Goal: Task Accomplishment & Management: Complete application form

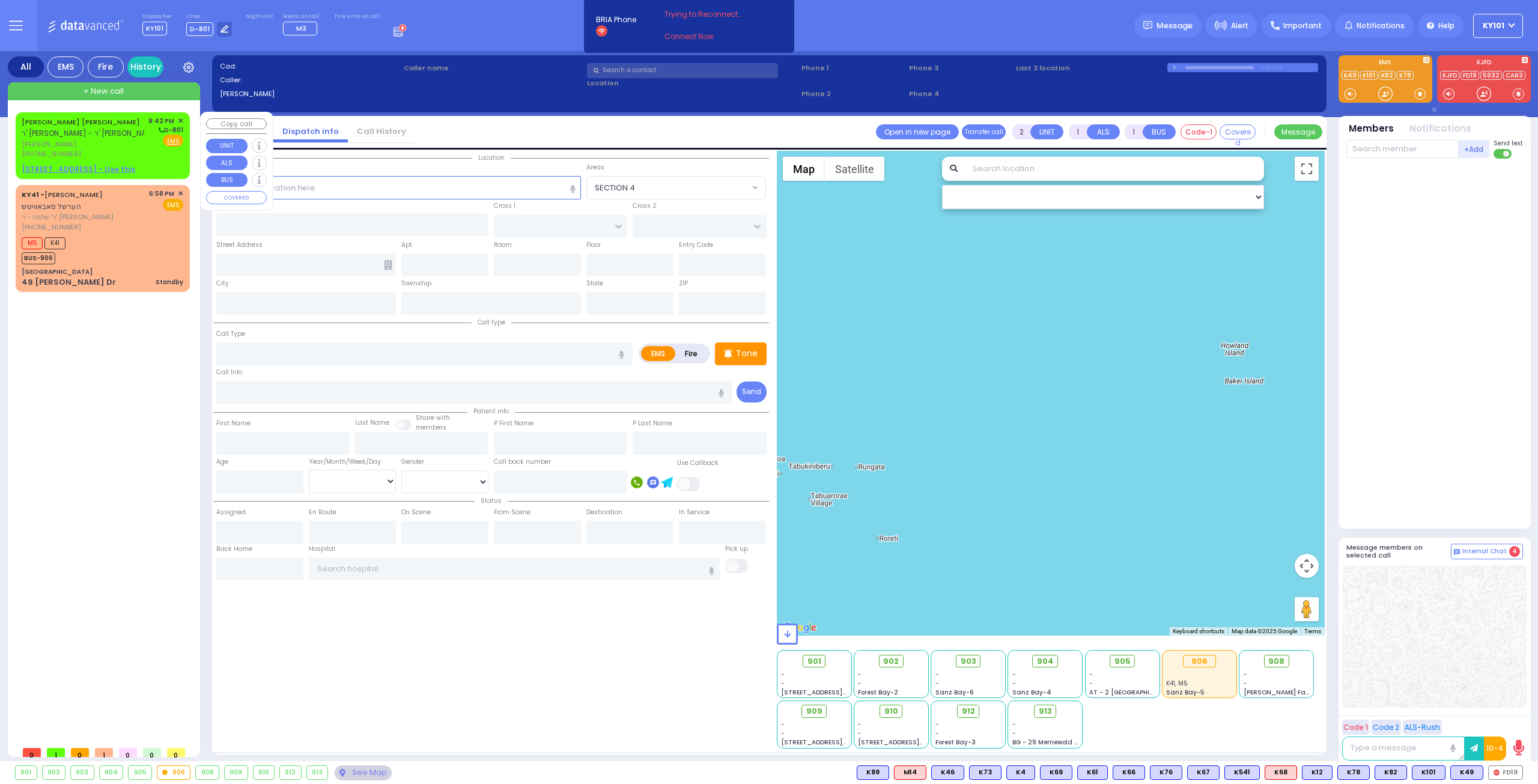
select select
click at [80, 141] on span "[PERSON_NAME]" at bounding box center [83, 144] width 123 height 10
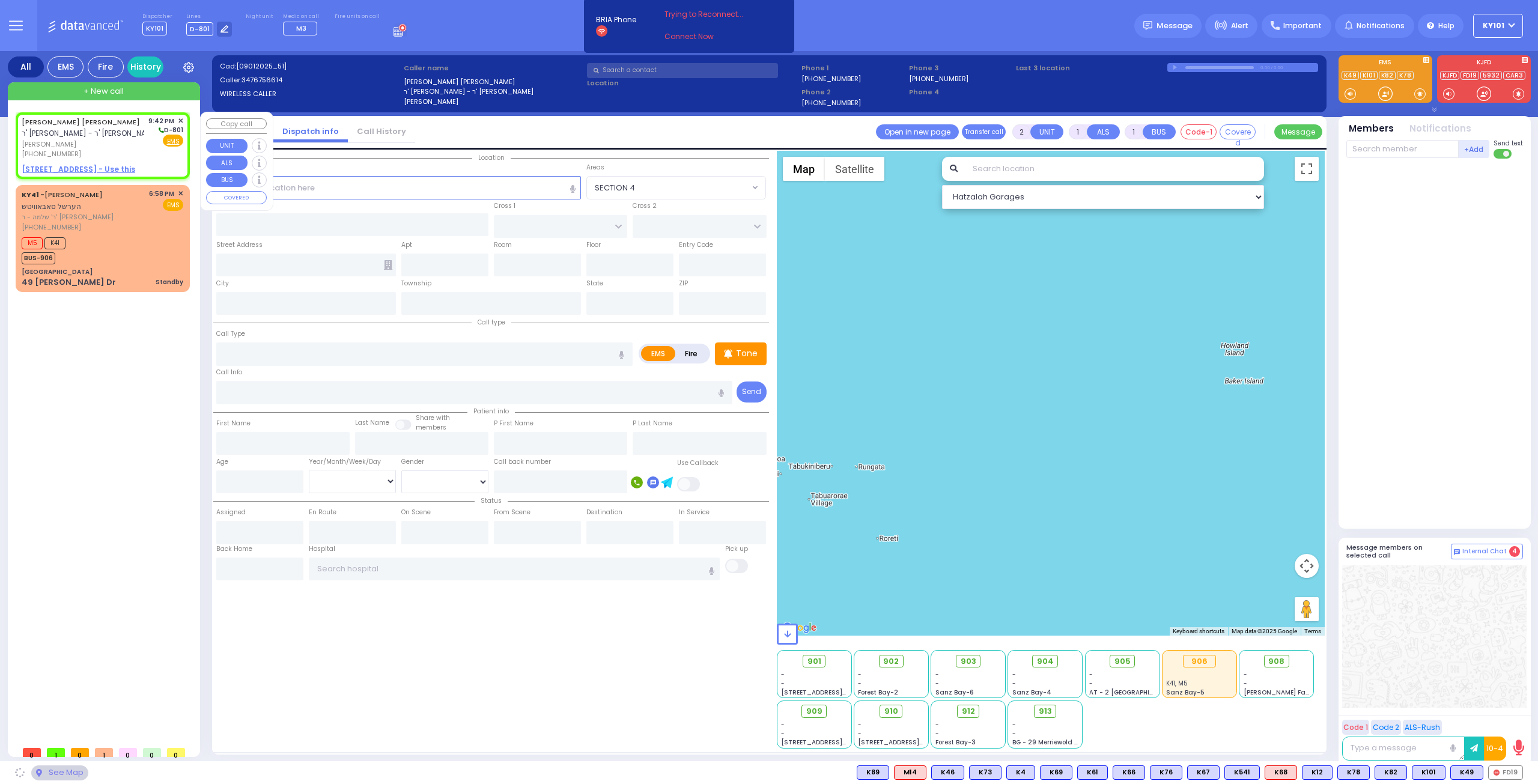
select select
radio input "true"
type input "SIMCHA ISRAEL"
type input "[PERSON_NAME]"
select select
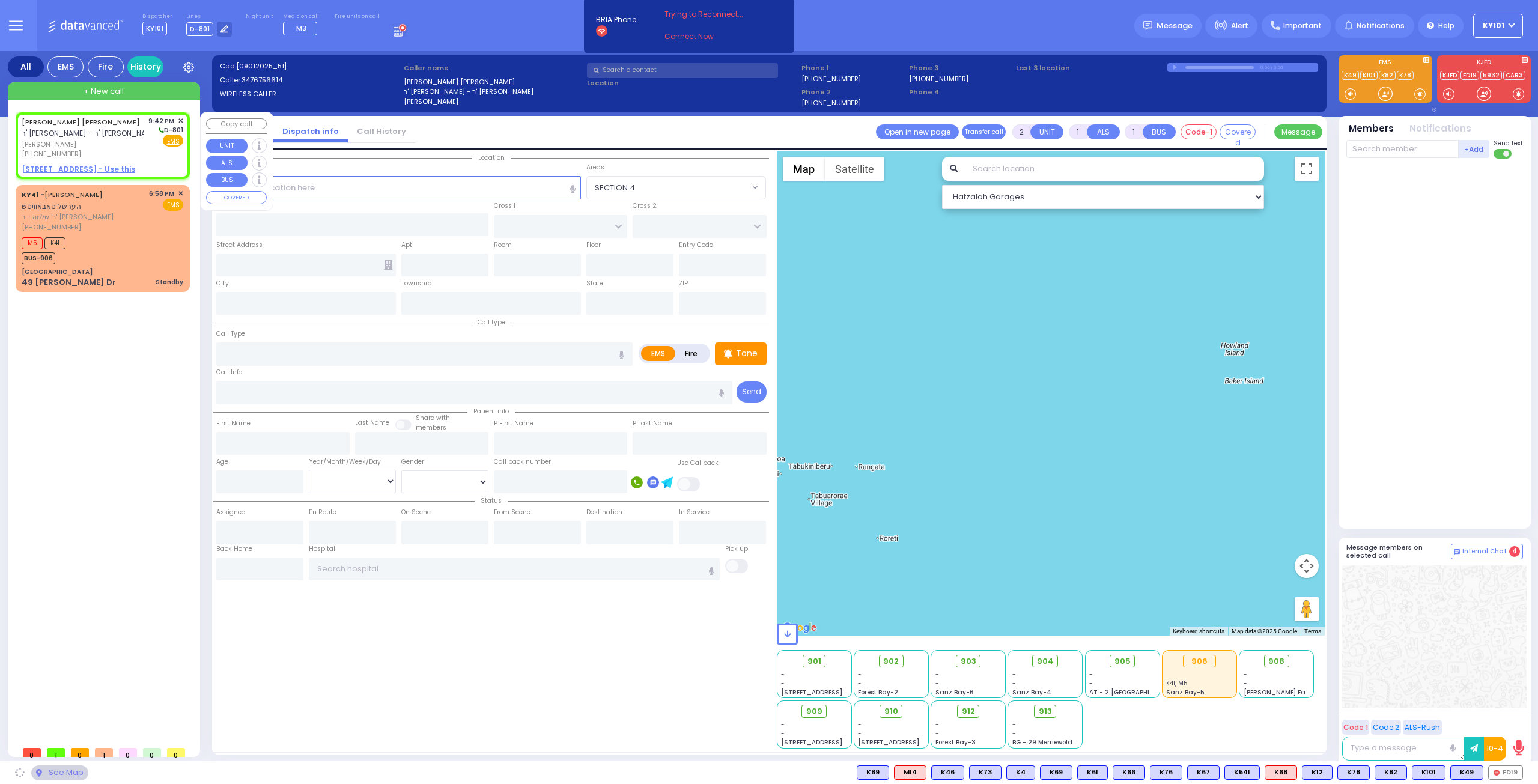
type input "21:42"
select select "Hatzalah Garages"
click at [80, 165] on u "349 LAKE SHORE DR - Use this" at bounding box center [79, 169] width 114 height 10
select select
radio input "true"
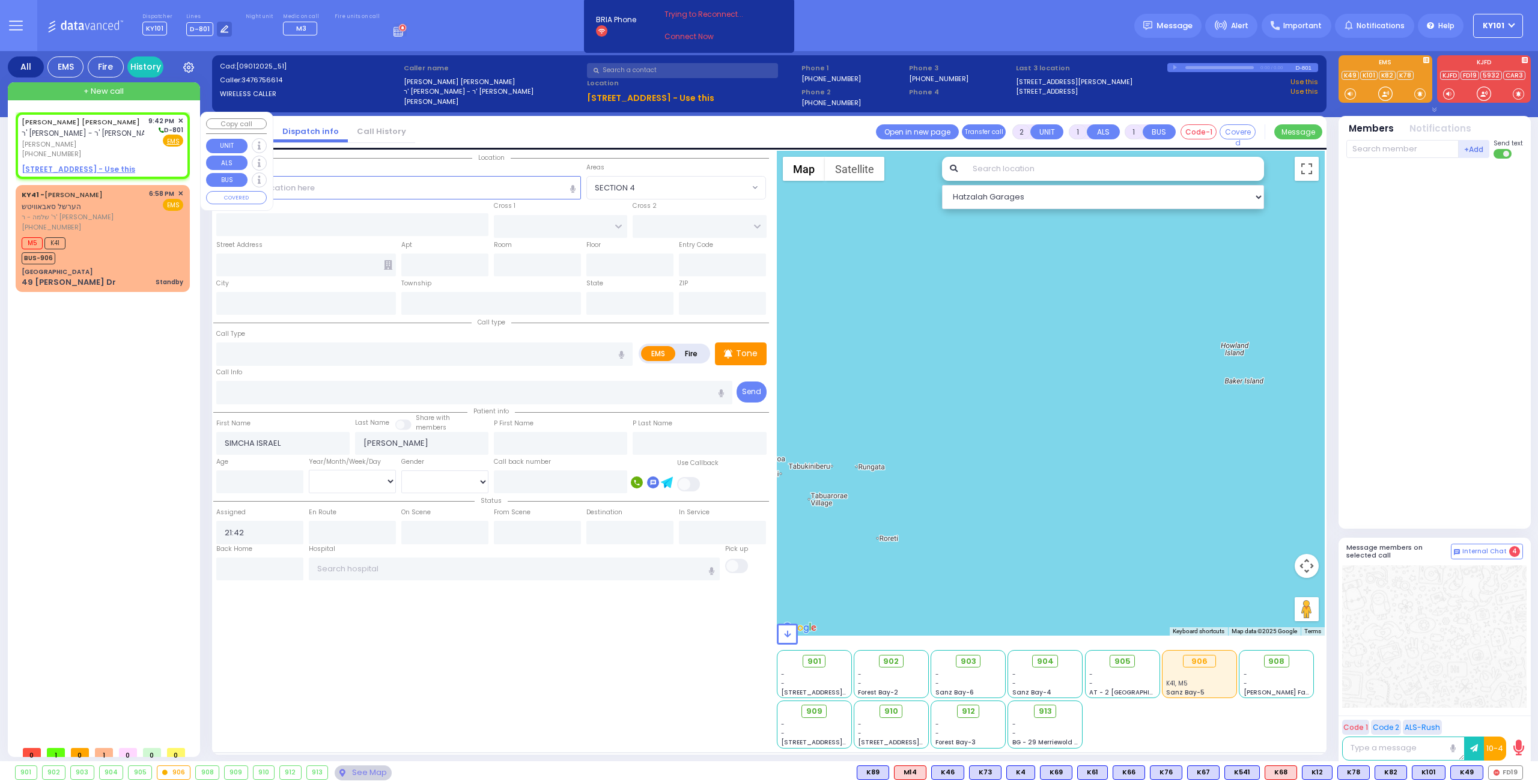
select select
select select "Hatzalah Garages"
select select
radio input "true"
select select
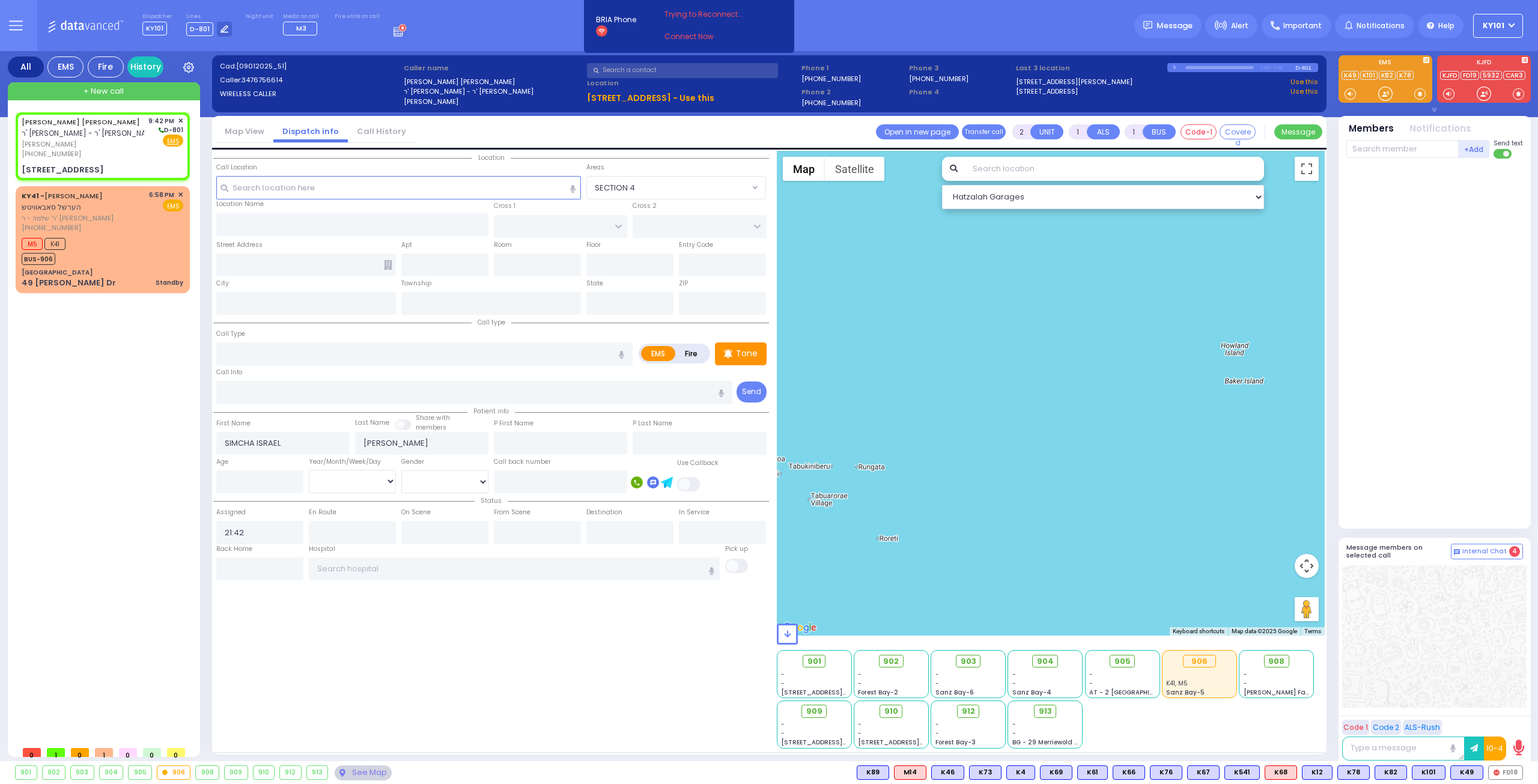
select select "Hatzalah Garages"
type input "HAWKS NEST RD"
type input "ORIOLE RD"
type input "[STREET_ADDRESS]"
type input "Monroe"
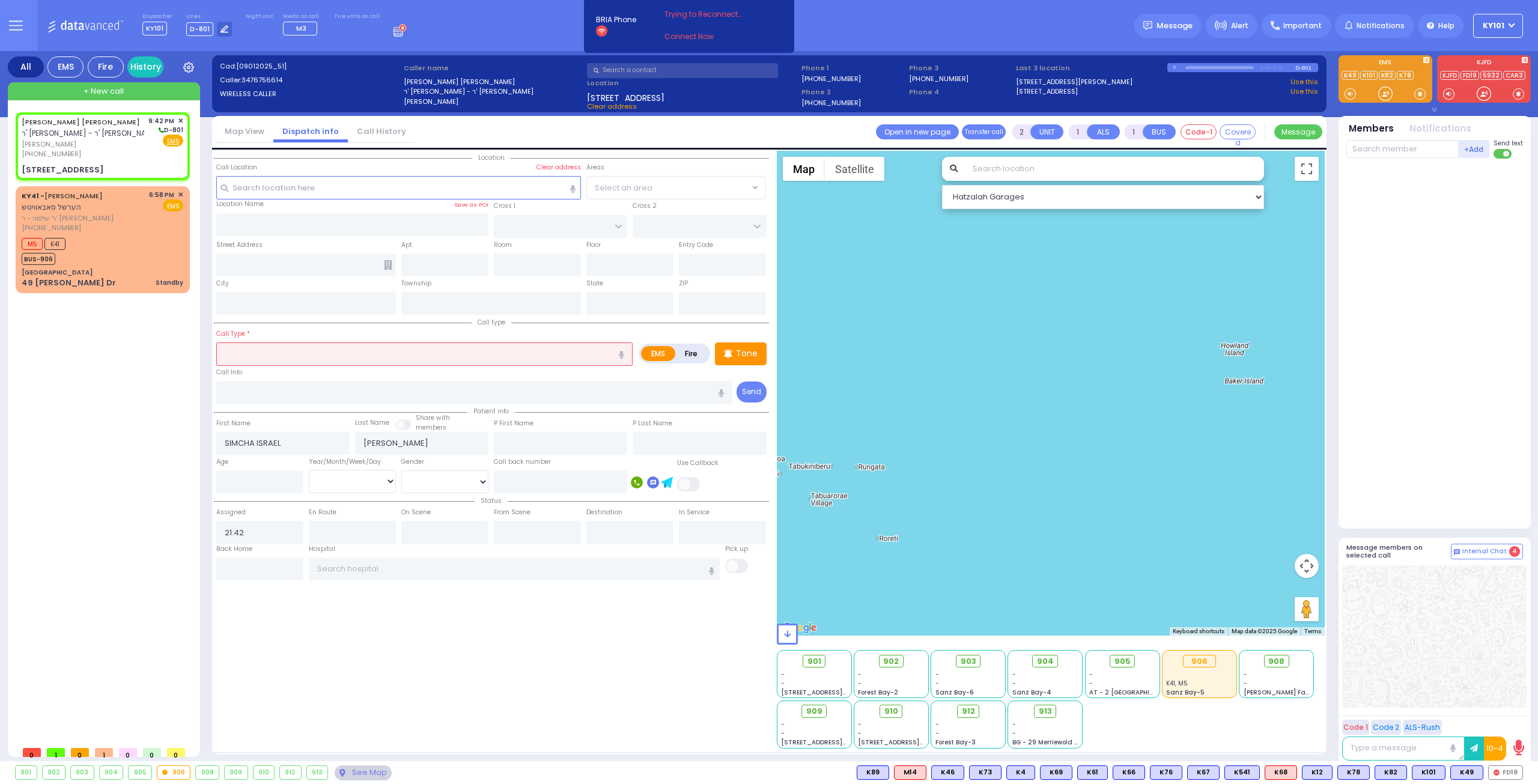
type input "[US_STATE]"
type input "10950"
select select "[GEOGRAPHIC_DATA]"
click at [401, 345] on input "text" at bounding box center [424, 354] width 416 height 23
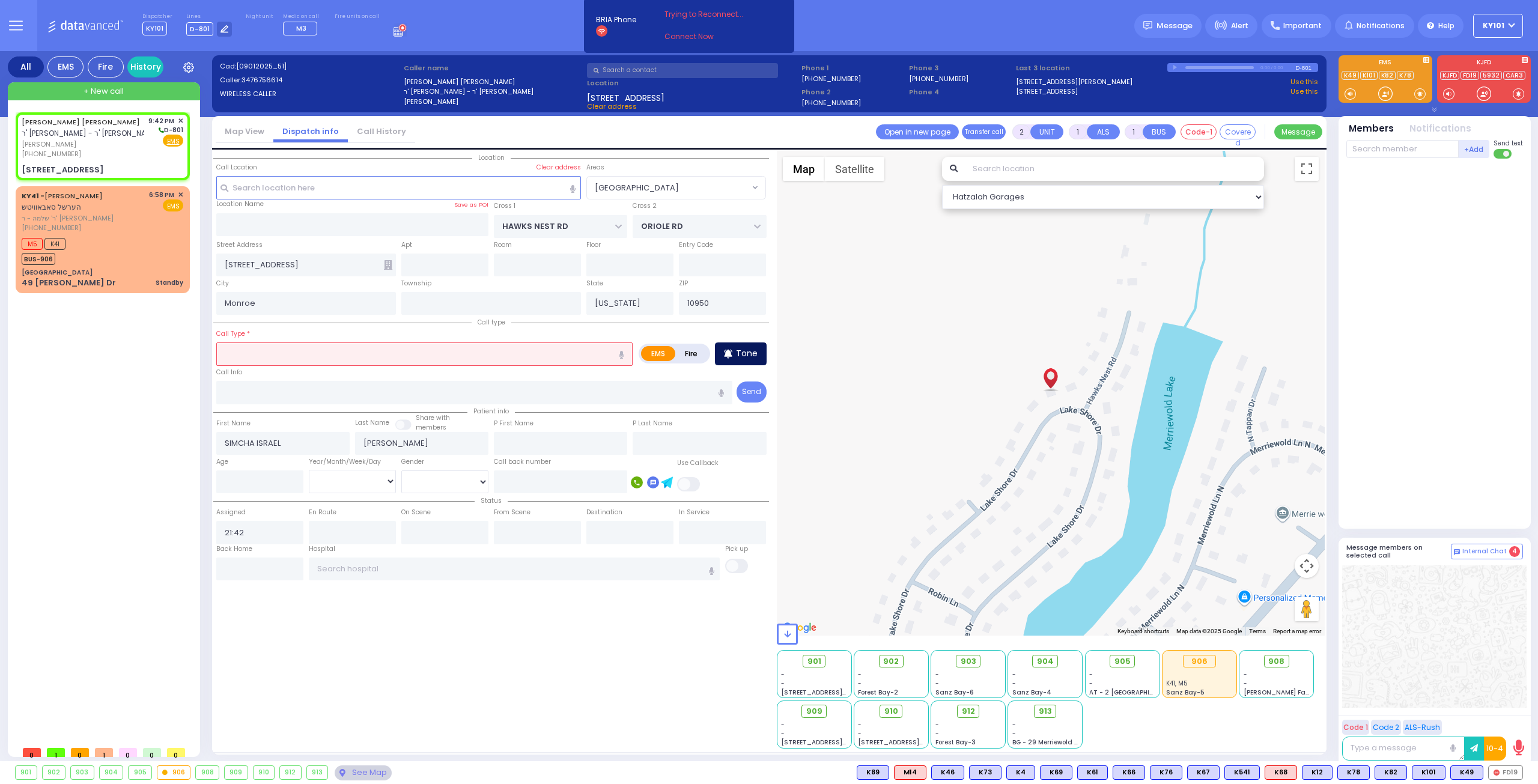
click at [746, 347] on p "Tone" at bounding box center [747, 354] width 22 height 12
select select
radio input "true"
select select
select select "Hatzalah Garages"
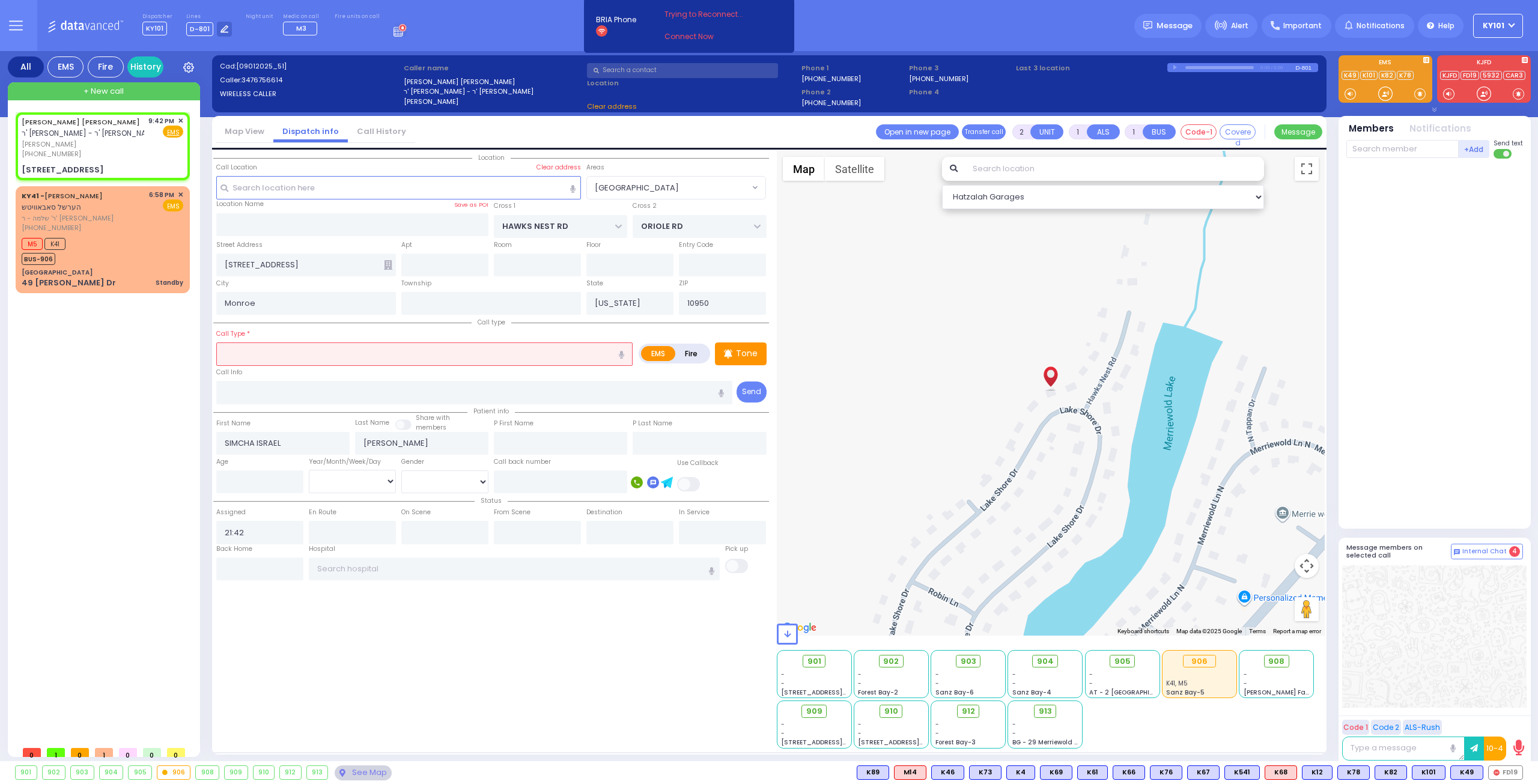
select select
radio input "true"
select select
select select "Hatzalah Garages"
select select "[GEOGRAPHIC_DATA]"
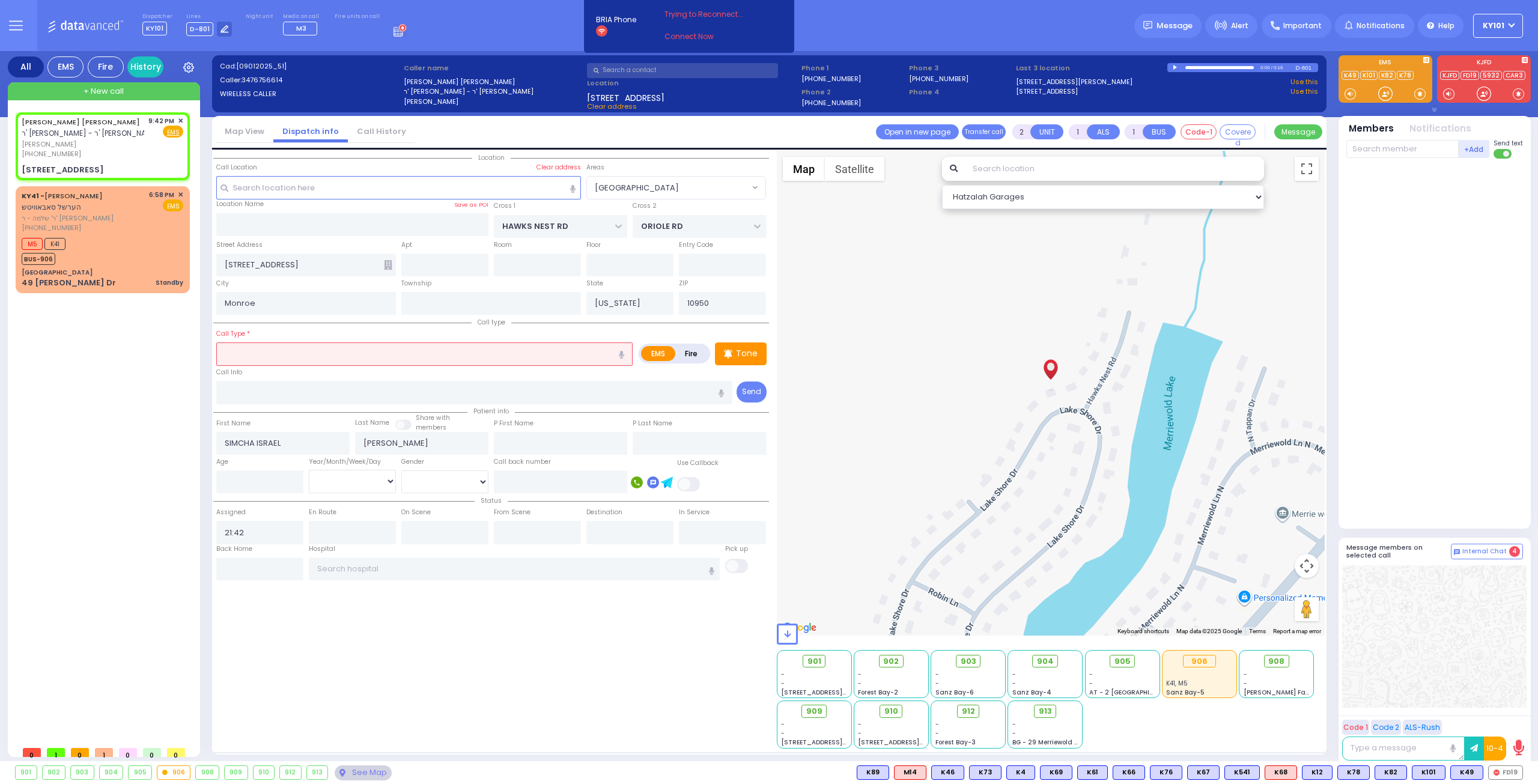
click at [309, 357] on input "text" at bounding box center [424, 354] width 416 height 23
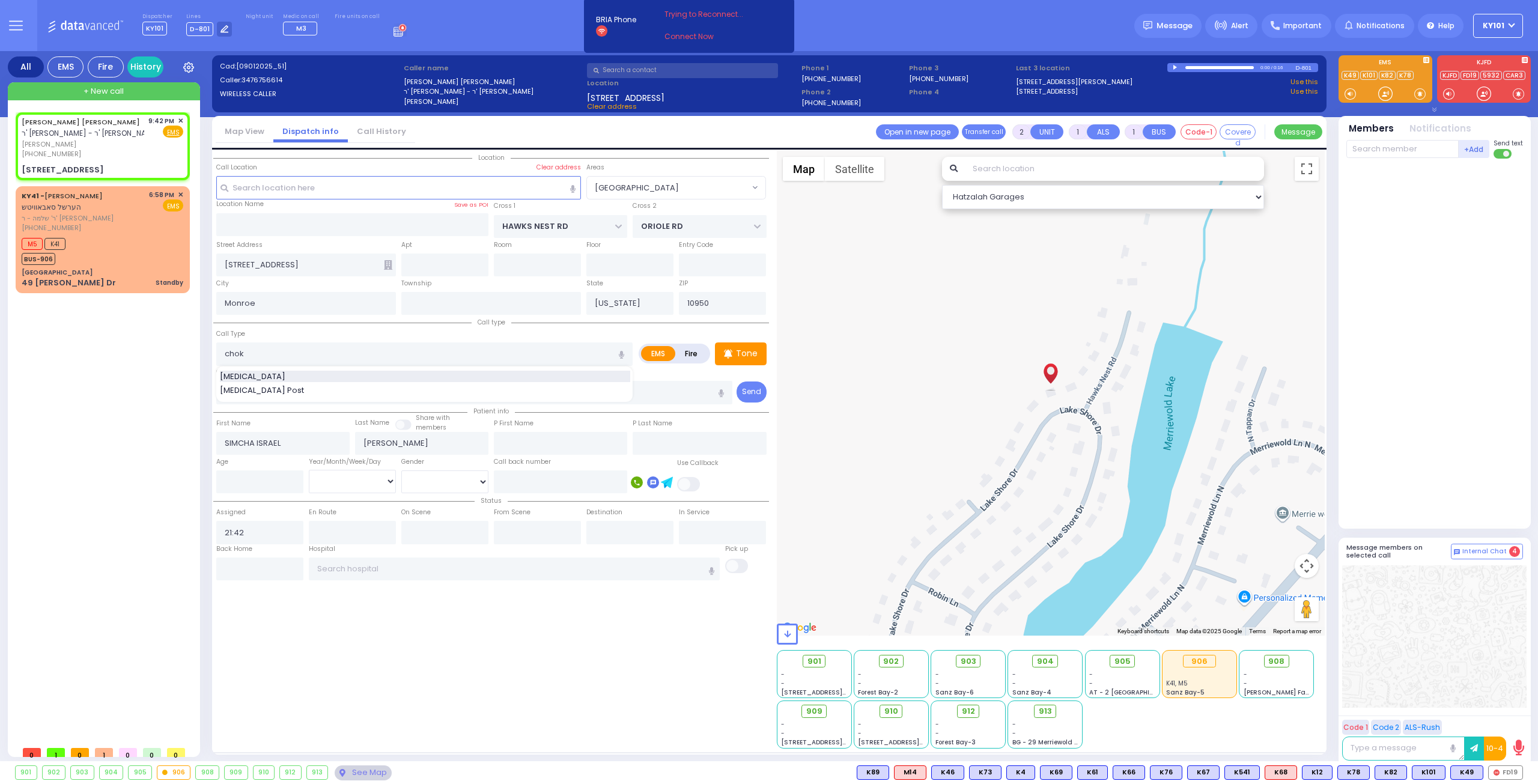
click at [297, 374] on div "[MEDICAL_DATA]" at bounding box center [425, 377] width 411 height 12
type input "[MEDICAL_DATA]"
type input "3"
select select
radio input "true"
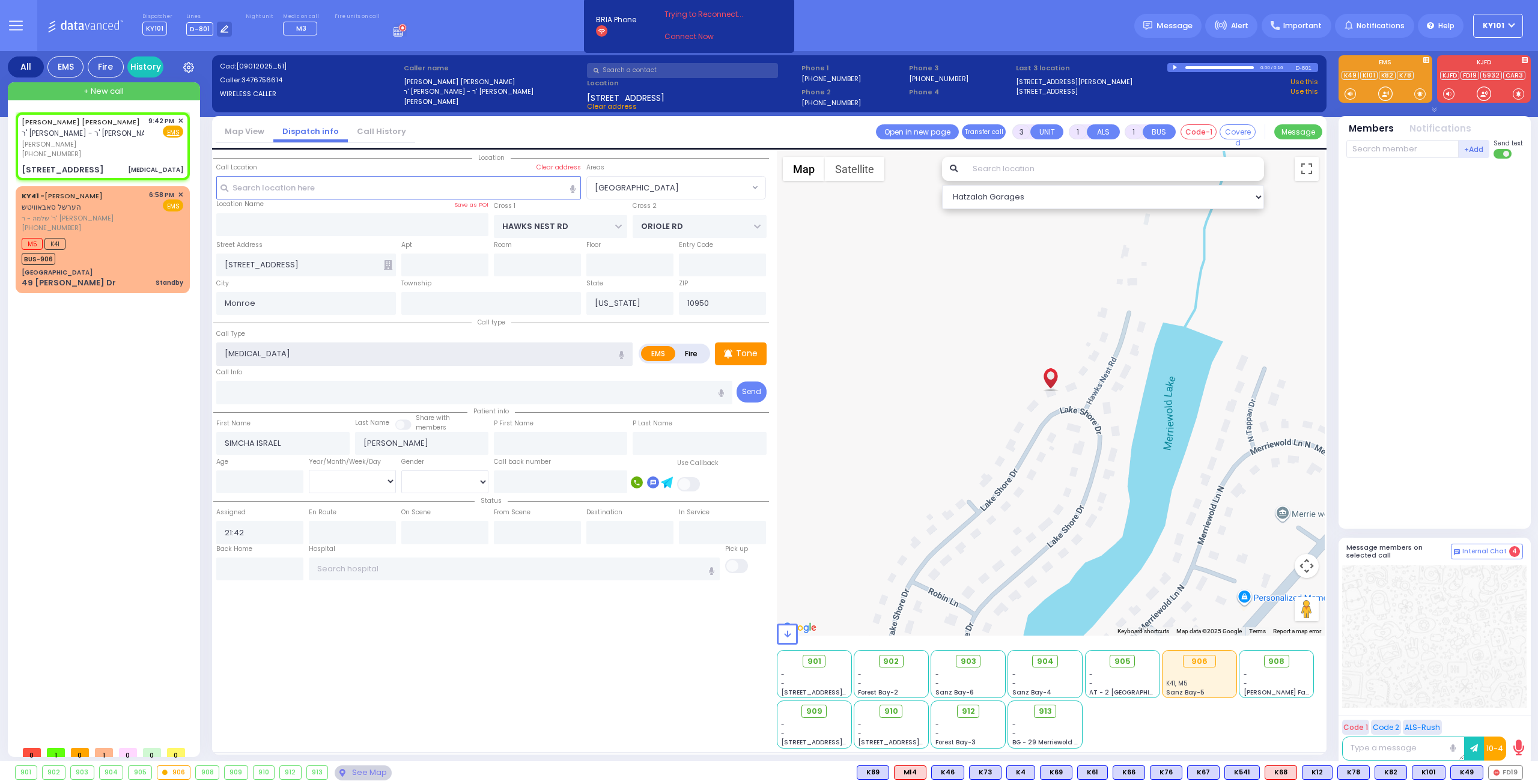
select select
select select "Hatzalah Garages"
select select "[GEOGRAPHIC_DATA]"
click at [1509, 768] on span "K48" at bounding box center [1506, 772] width 32 height 13
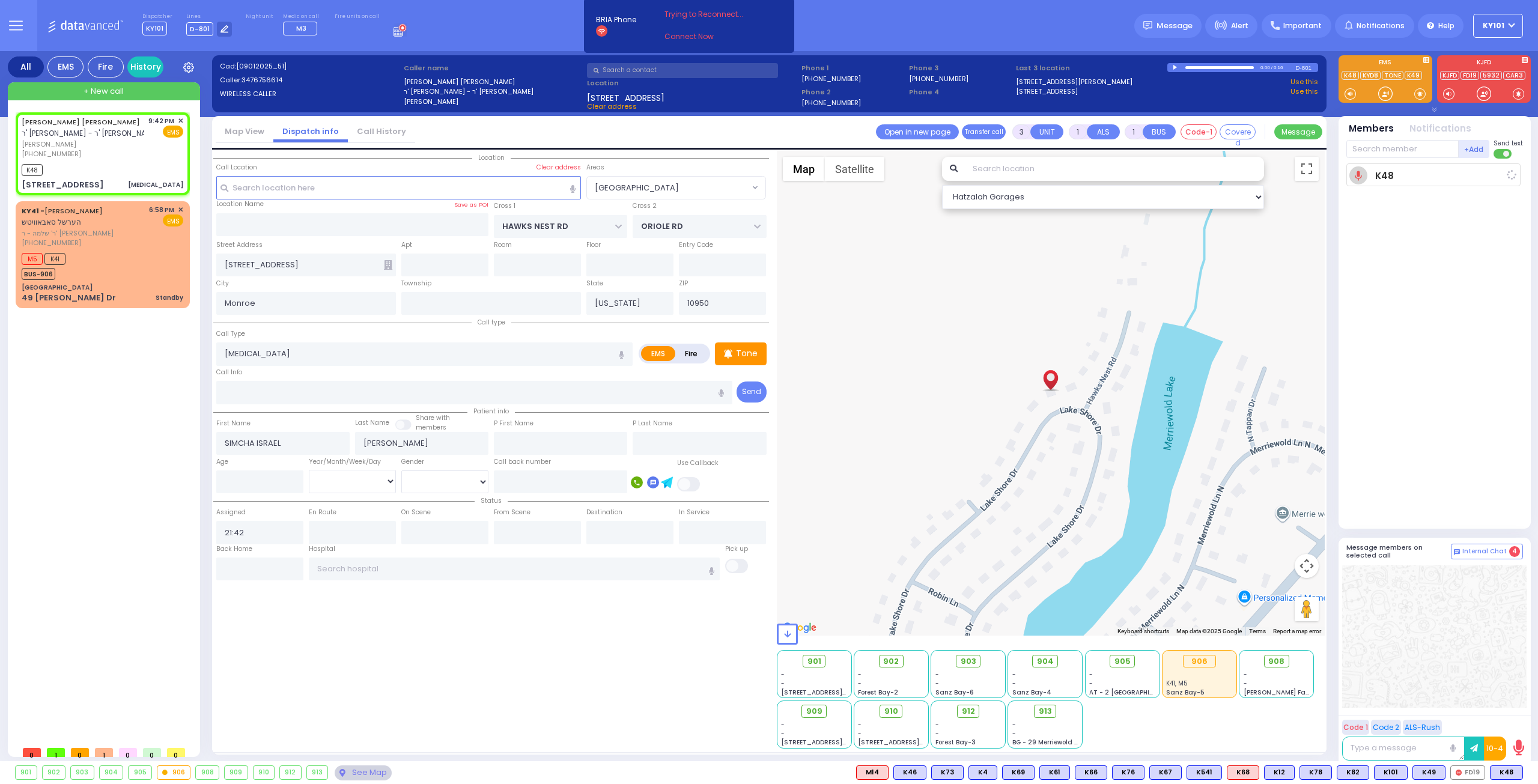
select select
radio input "true"
select select
type input "21:44"
select select "Hatzalah Garages"
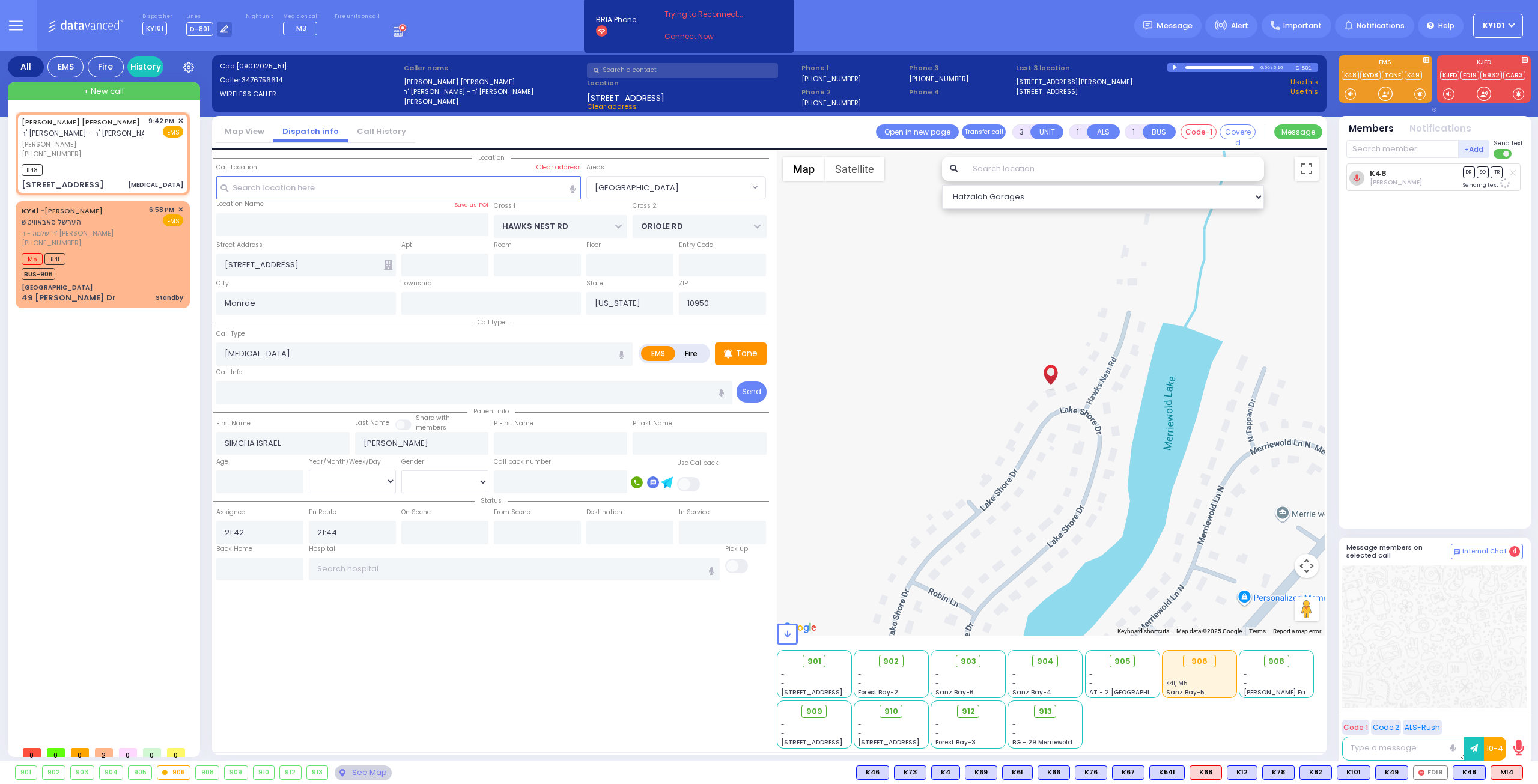
select select "[GEOGRAPHIC_DATA]"
select select
radio input "true"
select select
select select "Hatzalah Garages"
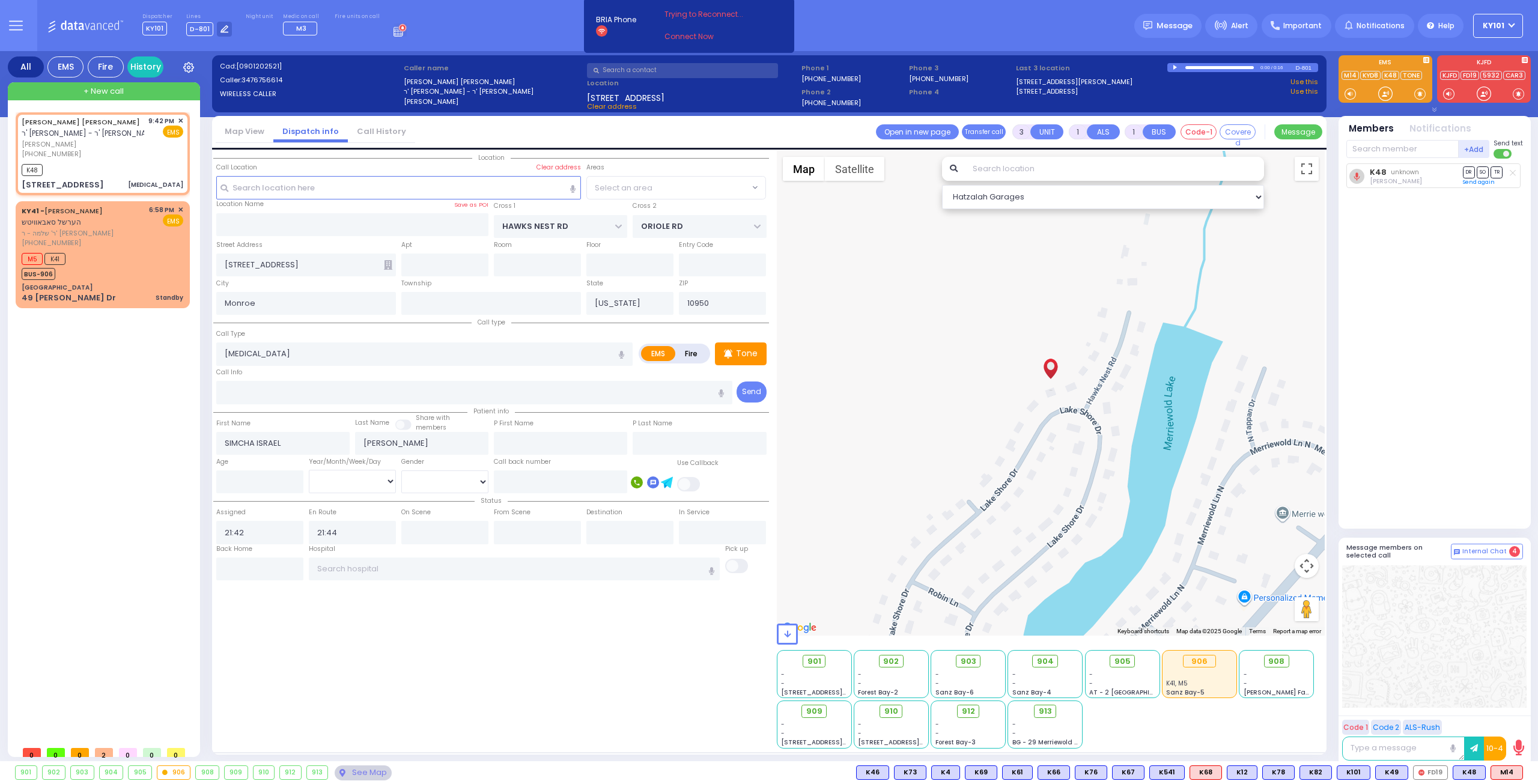
select select "[GEOGRAPHIC_DATA]"
click at [1411, 141] on input "text" at bounding box center [1402, 149] width 112 height 18
type input "m16"
select select
radio input "true"
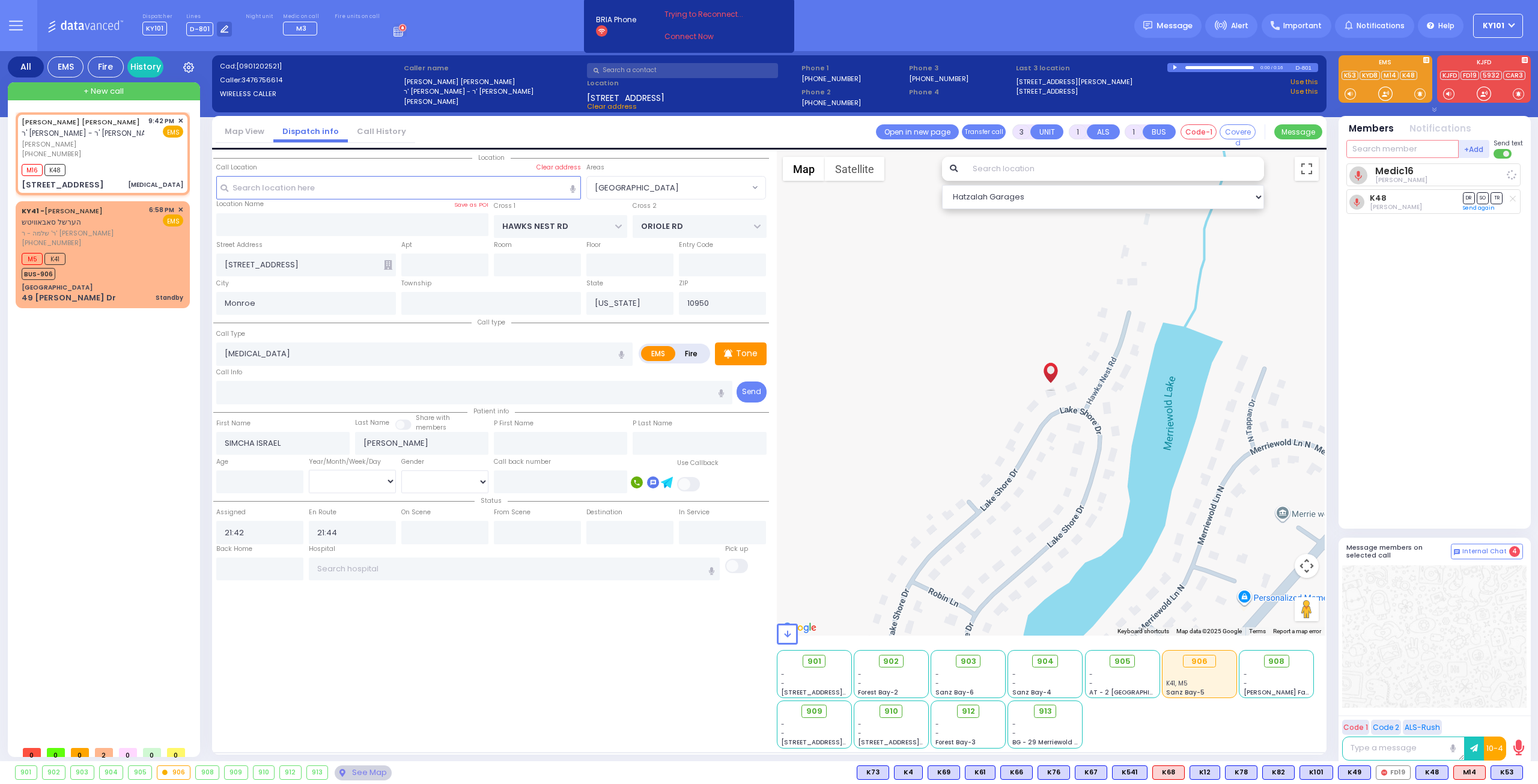
select select
select select "Hatzalah Garages"
select select "[GEOGRAPHIC_DATA]"
click at [1507, 773] on span "K53" at bounding box center [1506, 772] width 32 height 13
select select
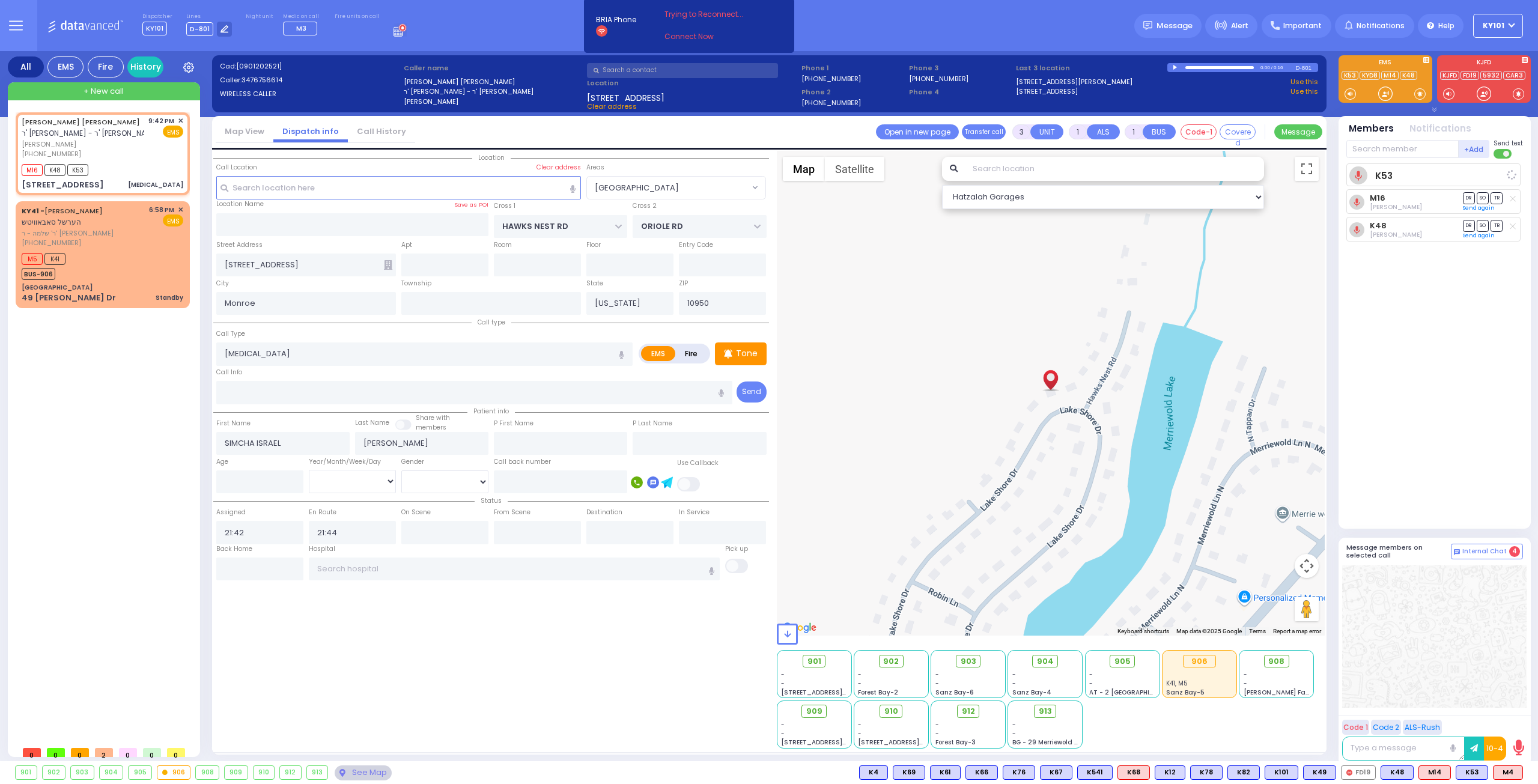
radio input "true"
select select
select select "Hatzalah Garages"
select select "[GEOGRAPHIC_DATA]"
click at [1496, 770] on icon at bounding box center [1498, 772] width 6 height 6
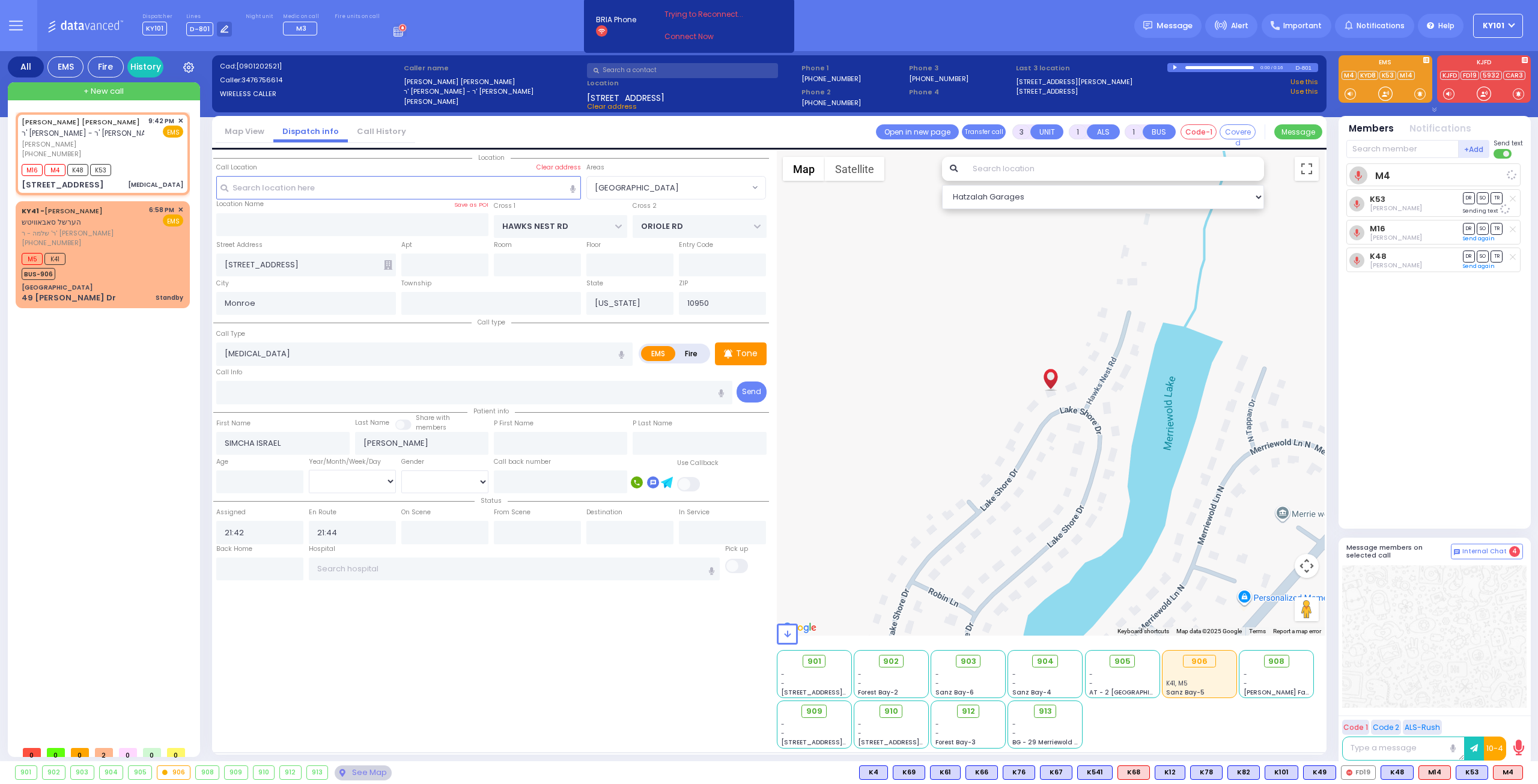
select select
radio input "true"
select select
select select "Hatzalah Garages"
click at [1374, 148] on input "text" at bounding box center [1402, 149] width 112 height 18
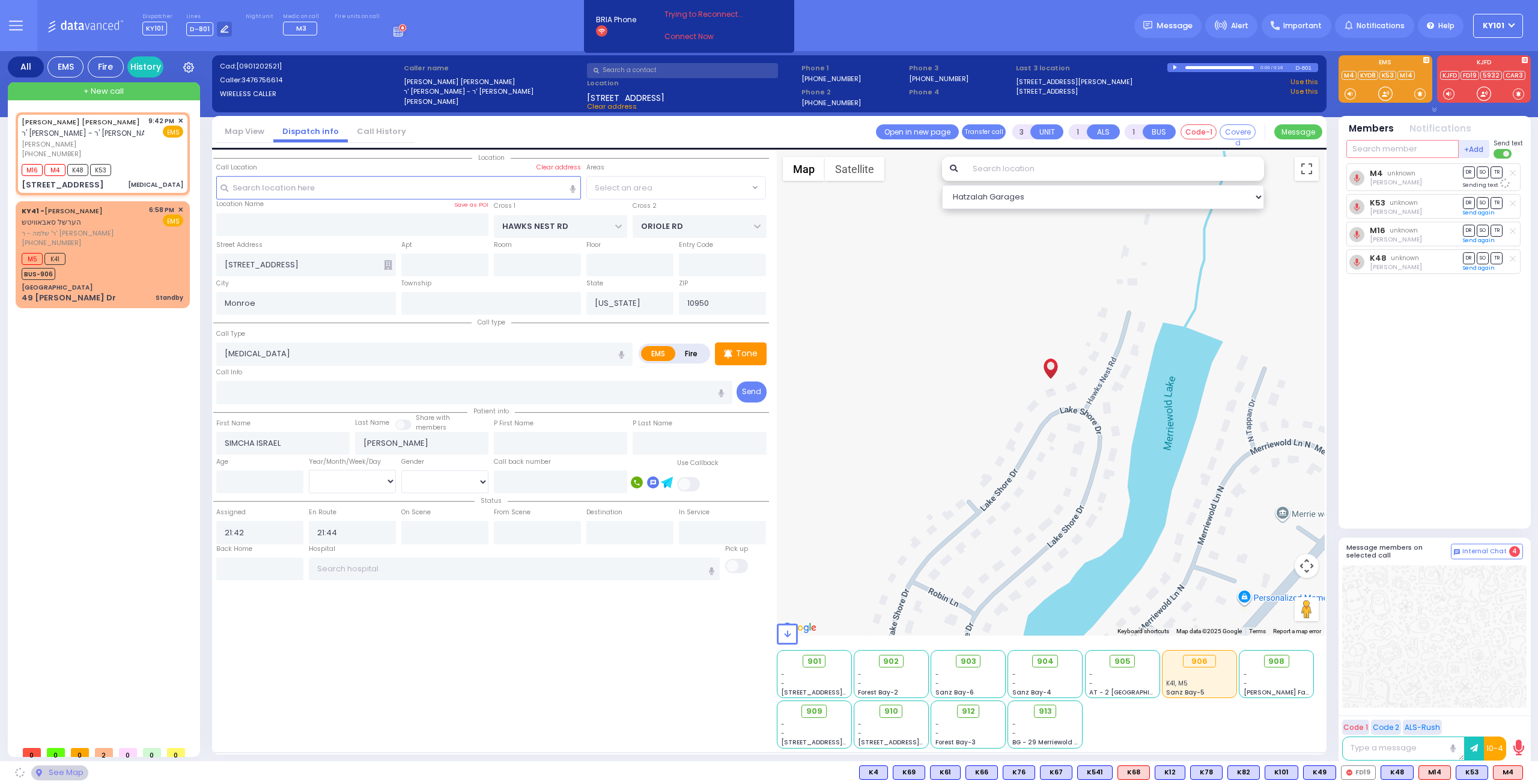
select select "[GEOGRAPHIC_DATA]"
type input "913"
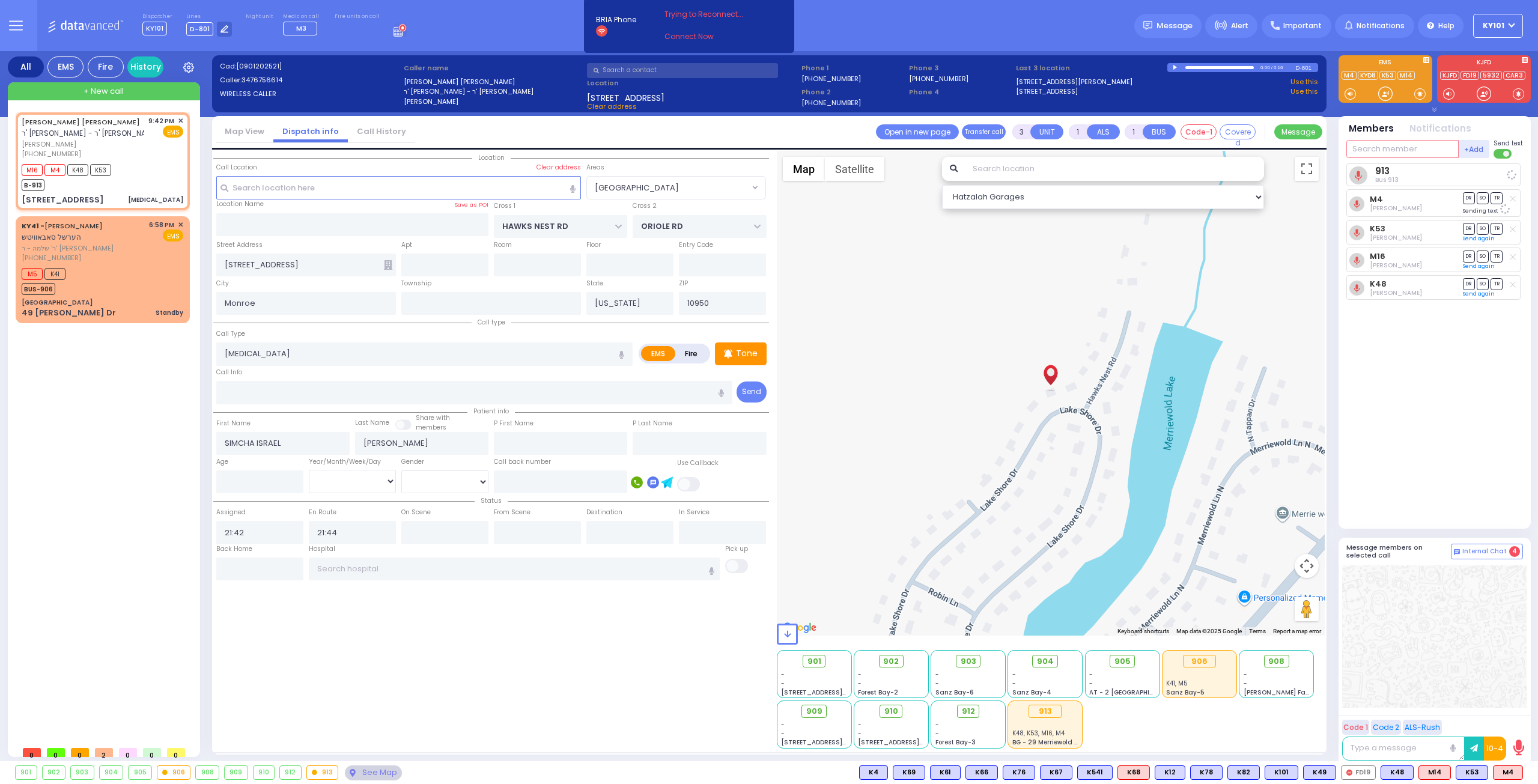
select select
radio input "true"
select select
select select "Hatzalah Garages"
select select "[GEOGRAPHIC_DATA]"
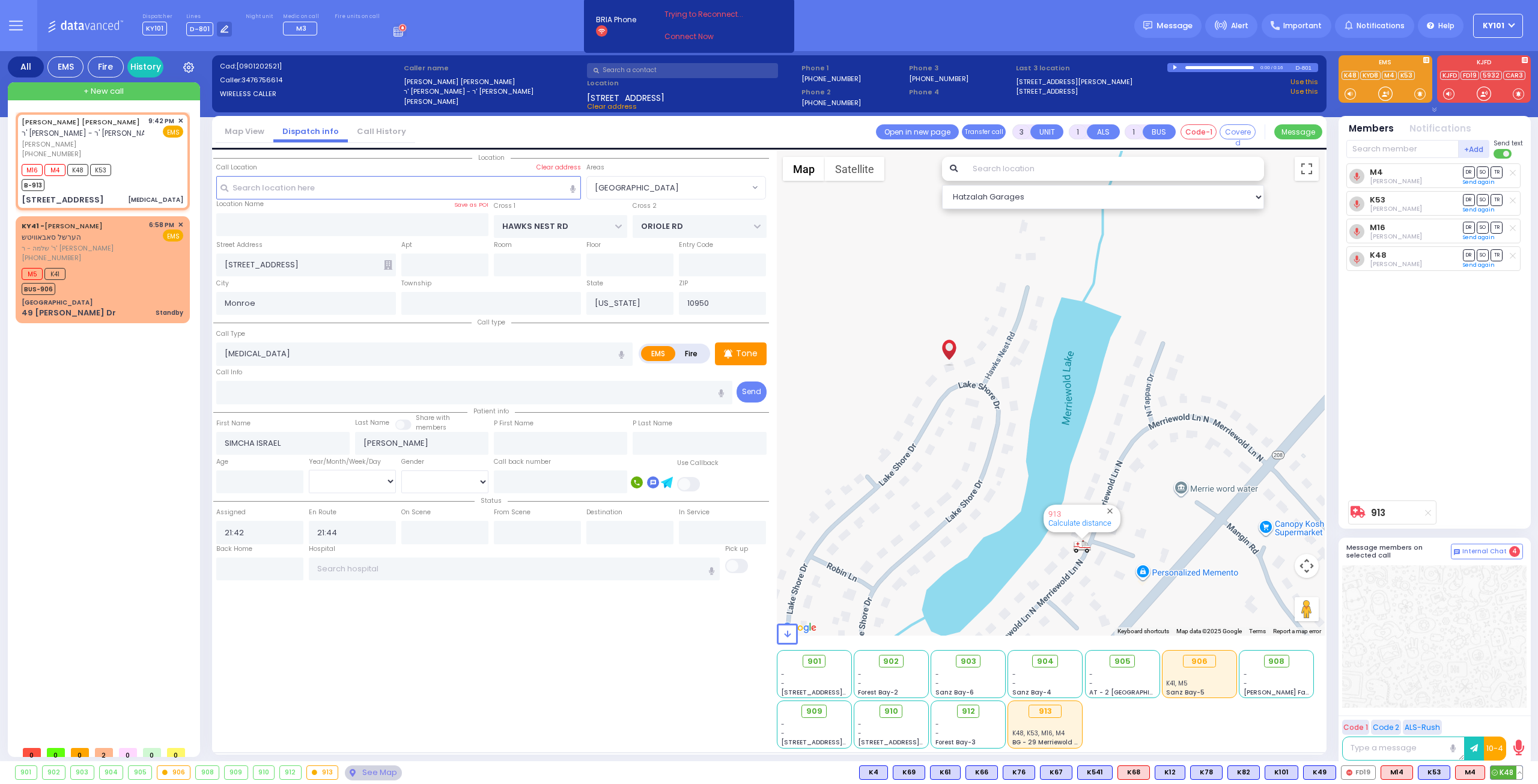
click at [1520, 776] on button at bounding box center [1519, 772] width 6 height 13
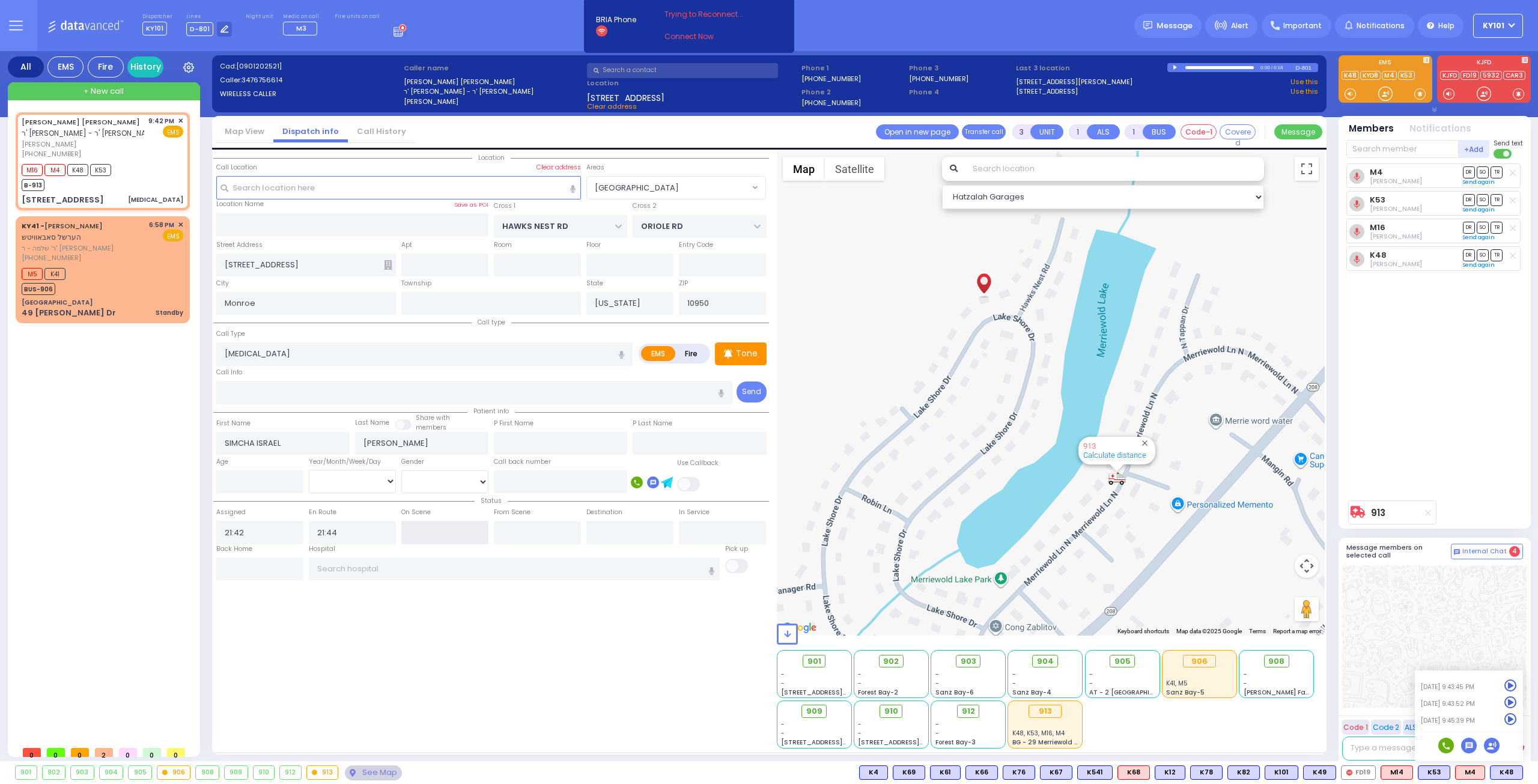
click at [443, 534] on input "text" at bounding box center [444, 532] width 87 height 23
type input "21:45"
select select
radio input "true"
select select
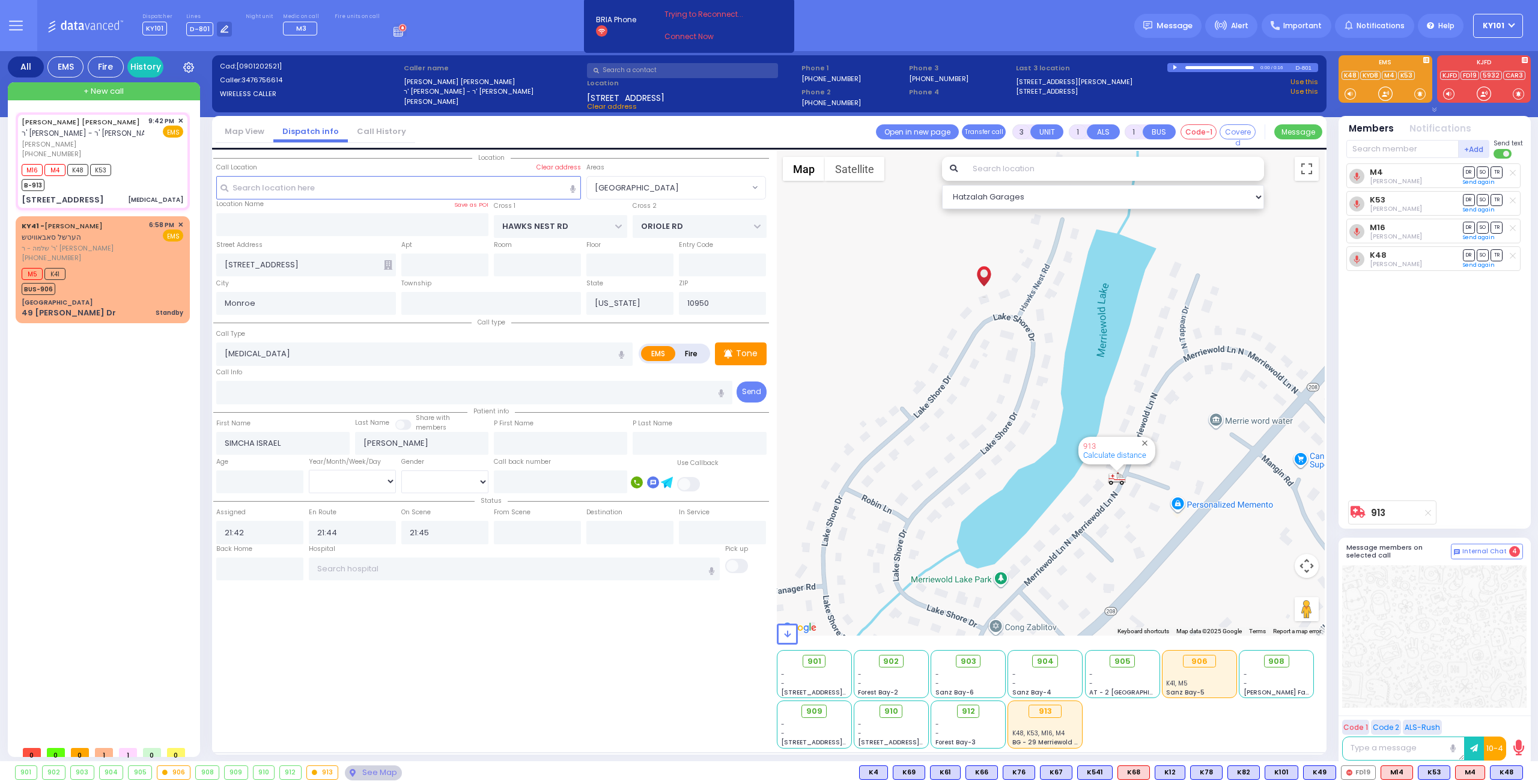
select select "Hatzalah Garages"
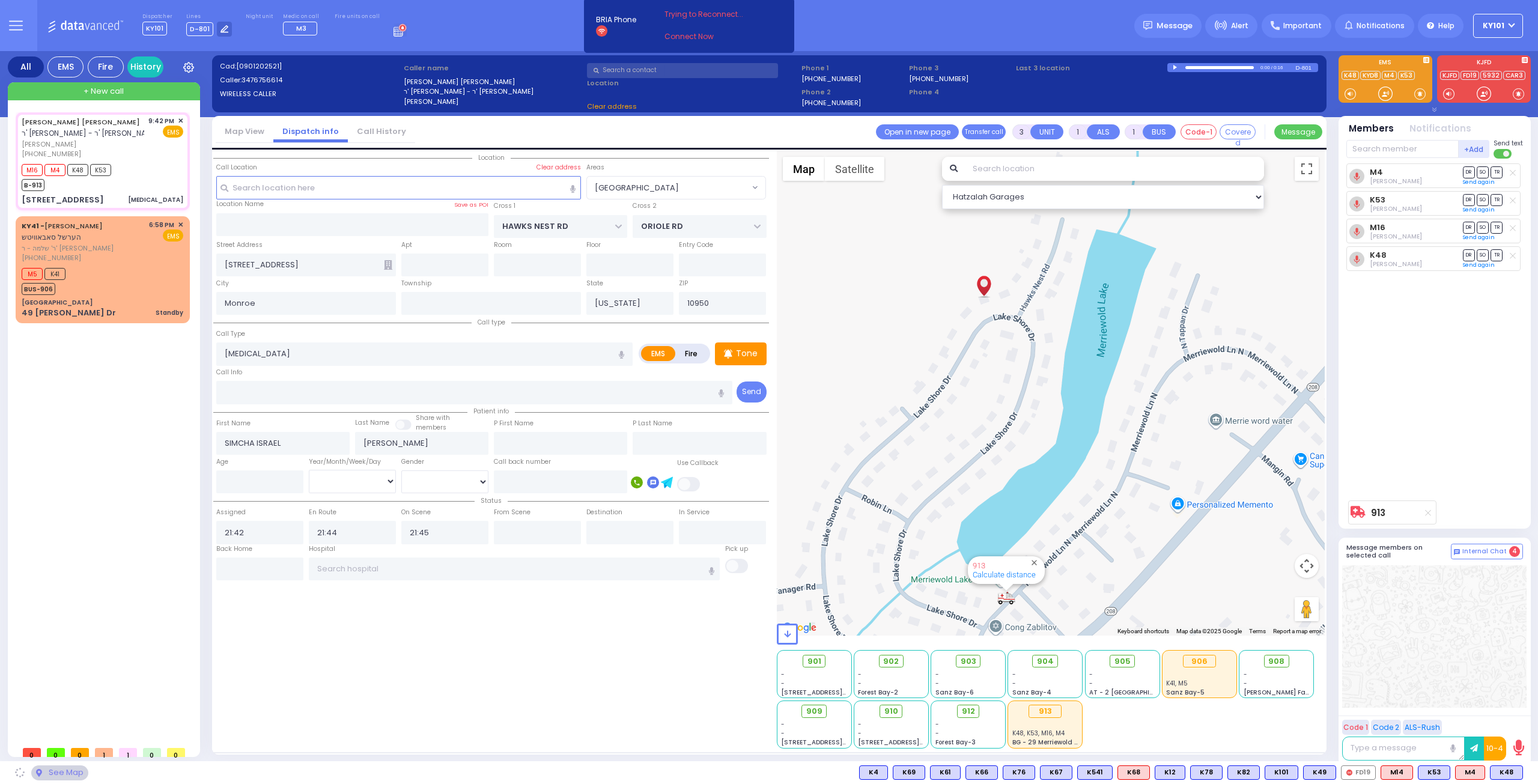
select select "[GEOGRAPHIC_DATA]"
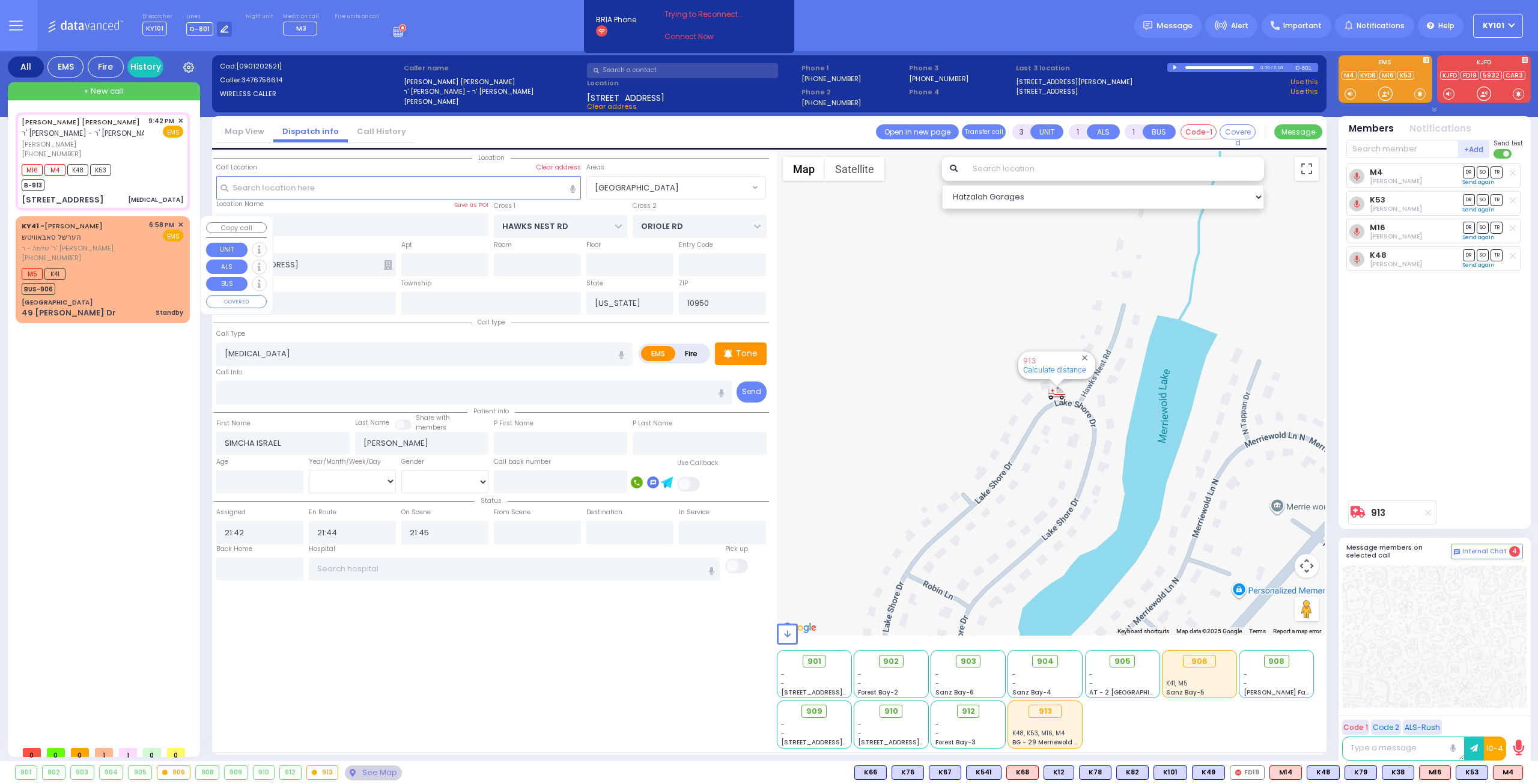
click at [125, 272] on div "M5 K41 BUS-906" at bounding box center [103, 280] width 162 height 30
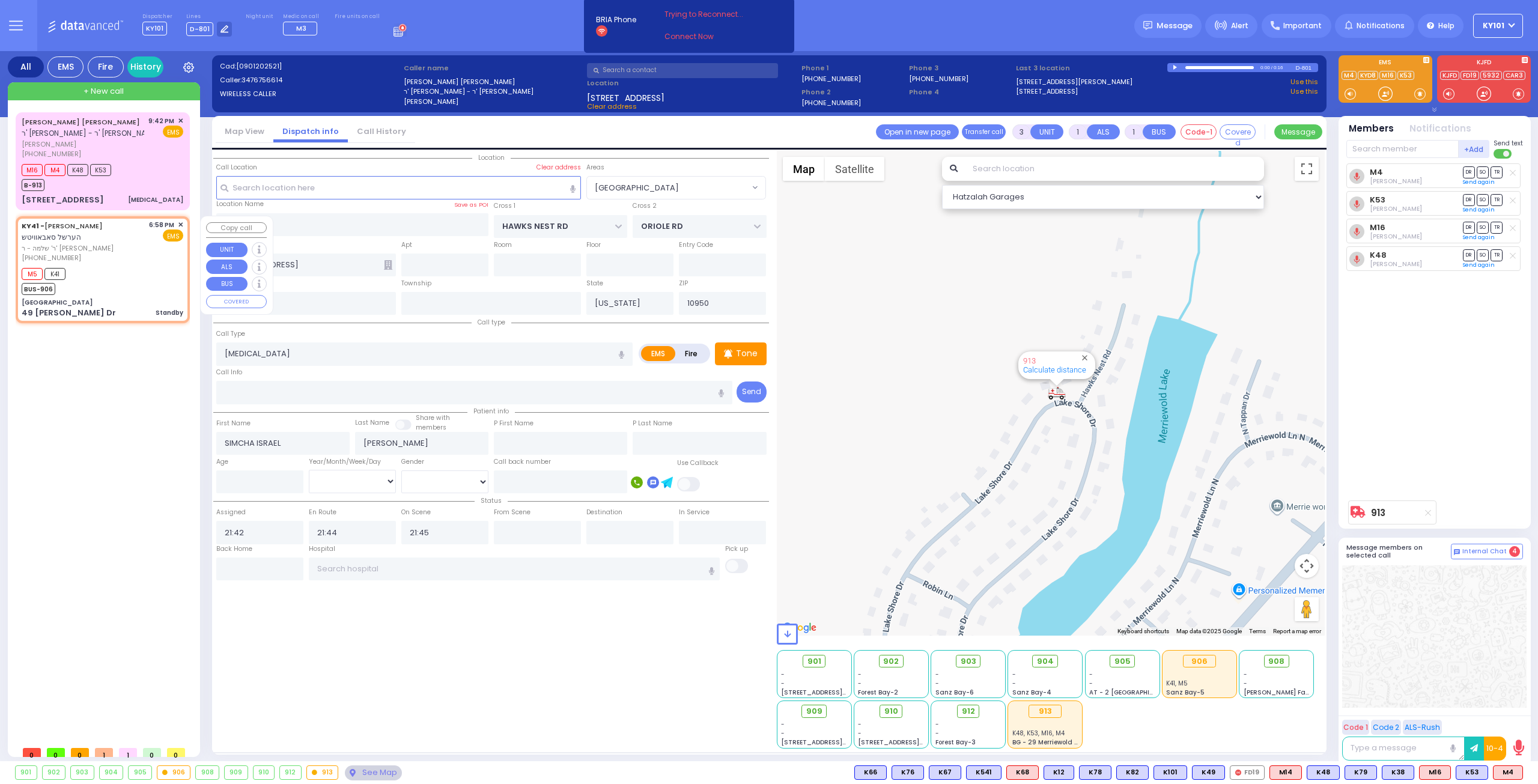
type input "2"
select select
type input "Standby"
radio input "true"
type input "[PERSON_NAME]"
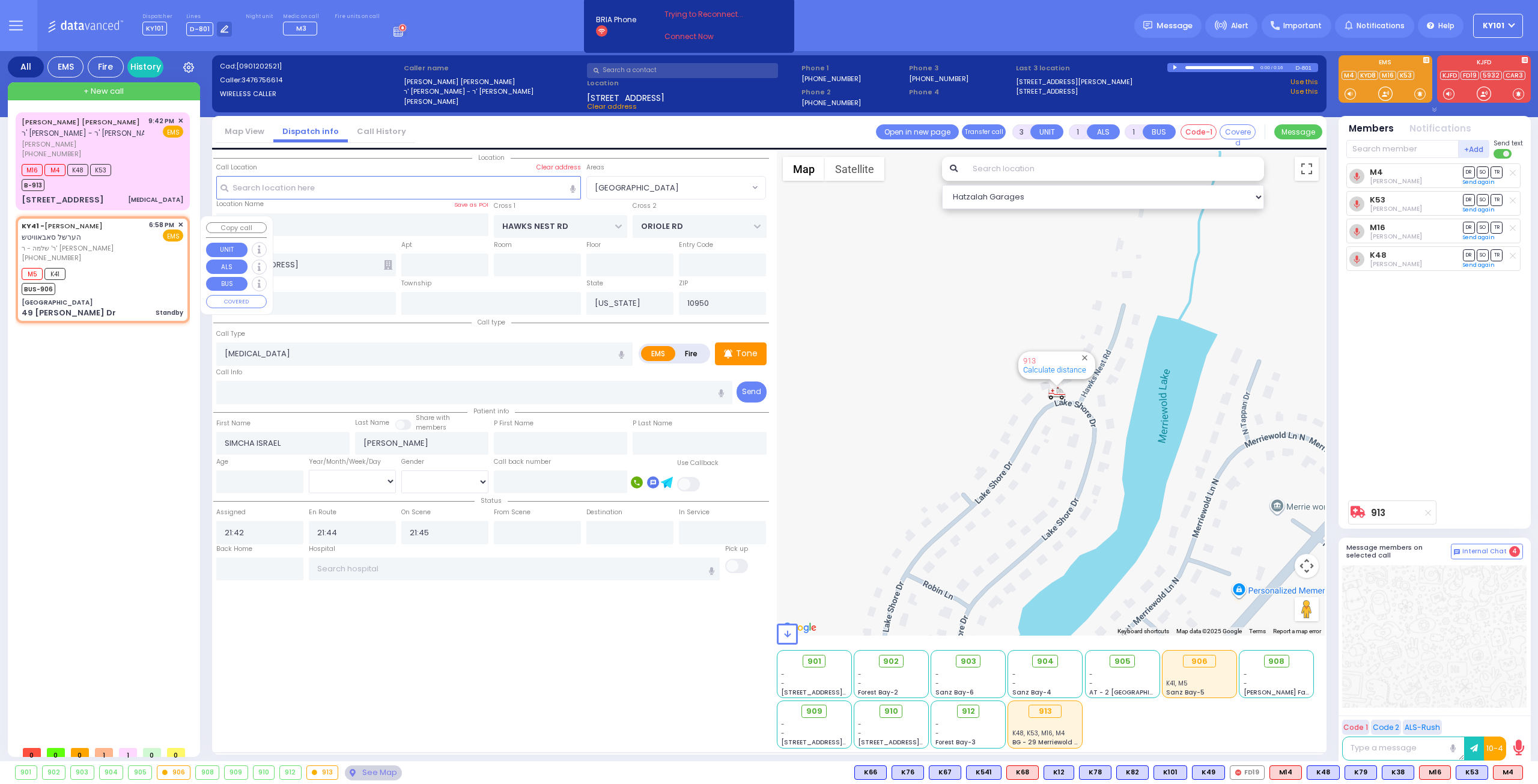
type input "[PERSON_NAME]"
select select
type input "18:58"
type input "18:59"
select select "Hatzalah Garages"
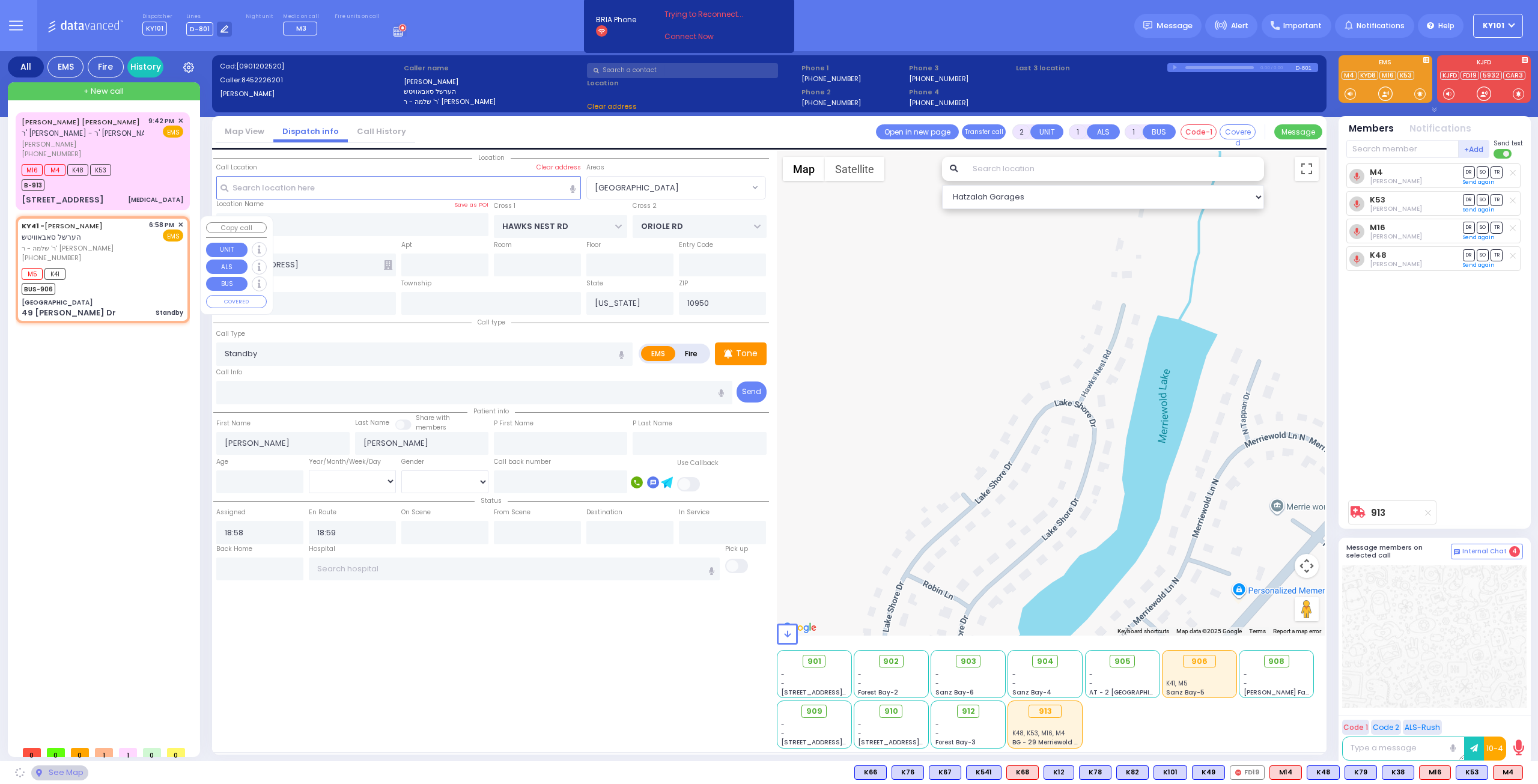
type input "[GEOGRAPHIC_DATA]"
type input "OLD COUNTRY RD"
type input "49 [PERSON_NAME] Dr"
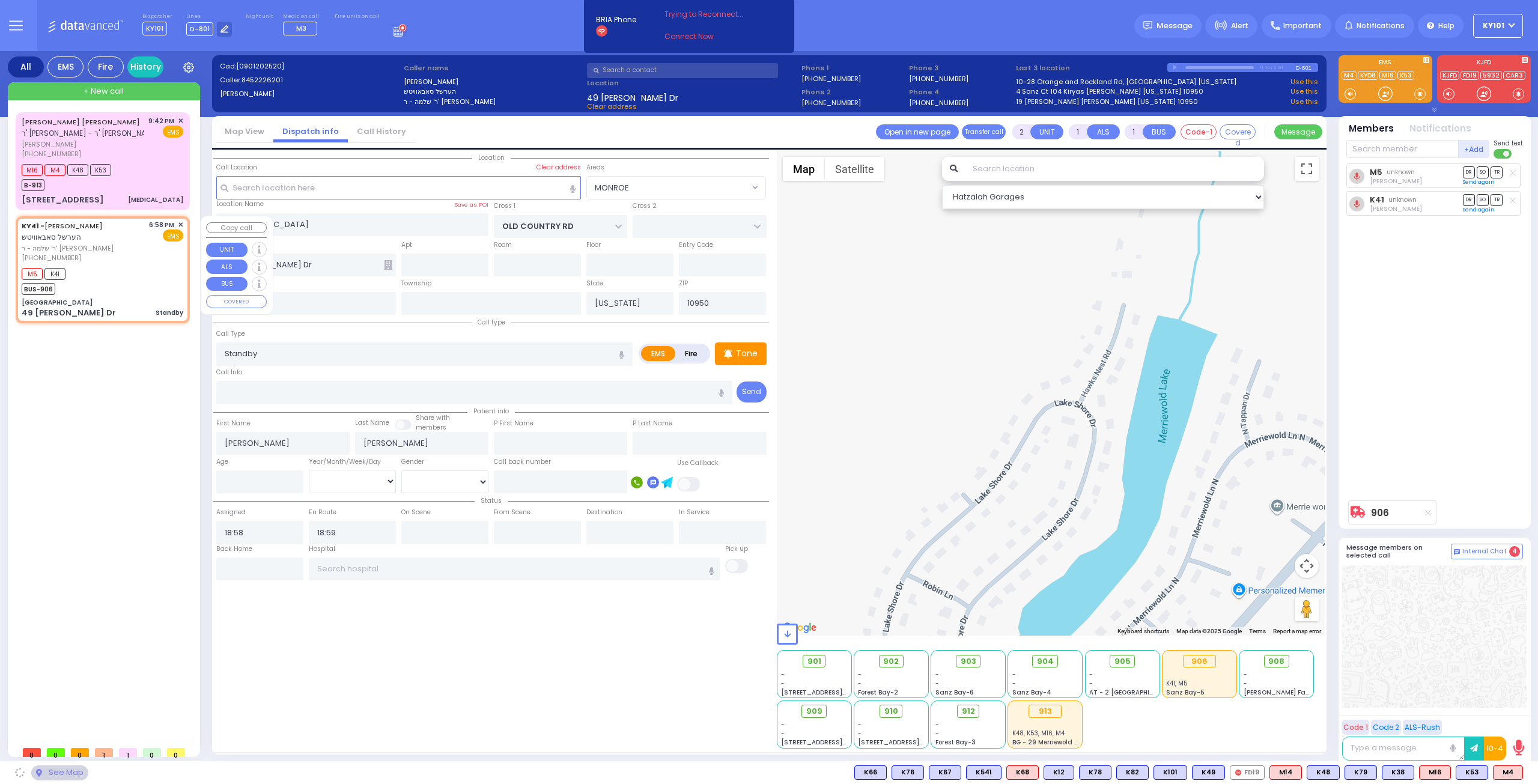
select select "MONROE"
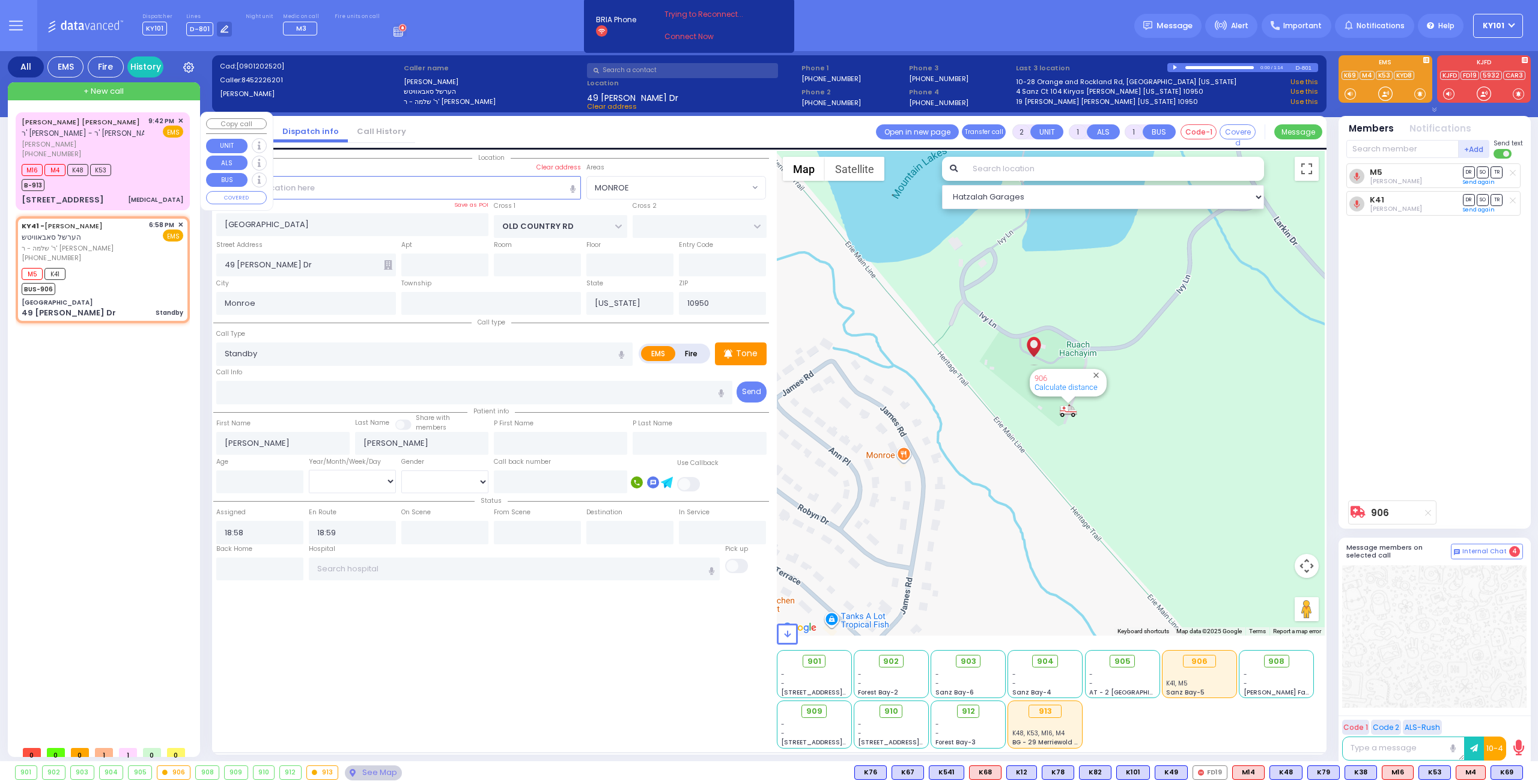
click at [141, 149] on div "[PHONE_NUMBER]" at bounding box center [83, 154] width 123 height 10
type input "3"
select select
type input "[MEDICAL_DATA]"
radio input "true"
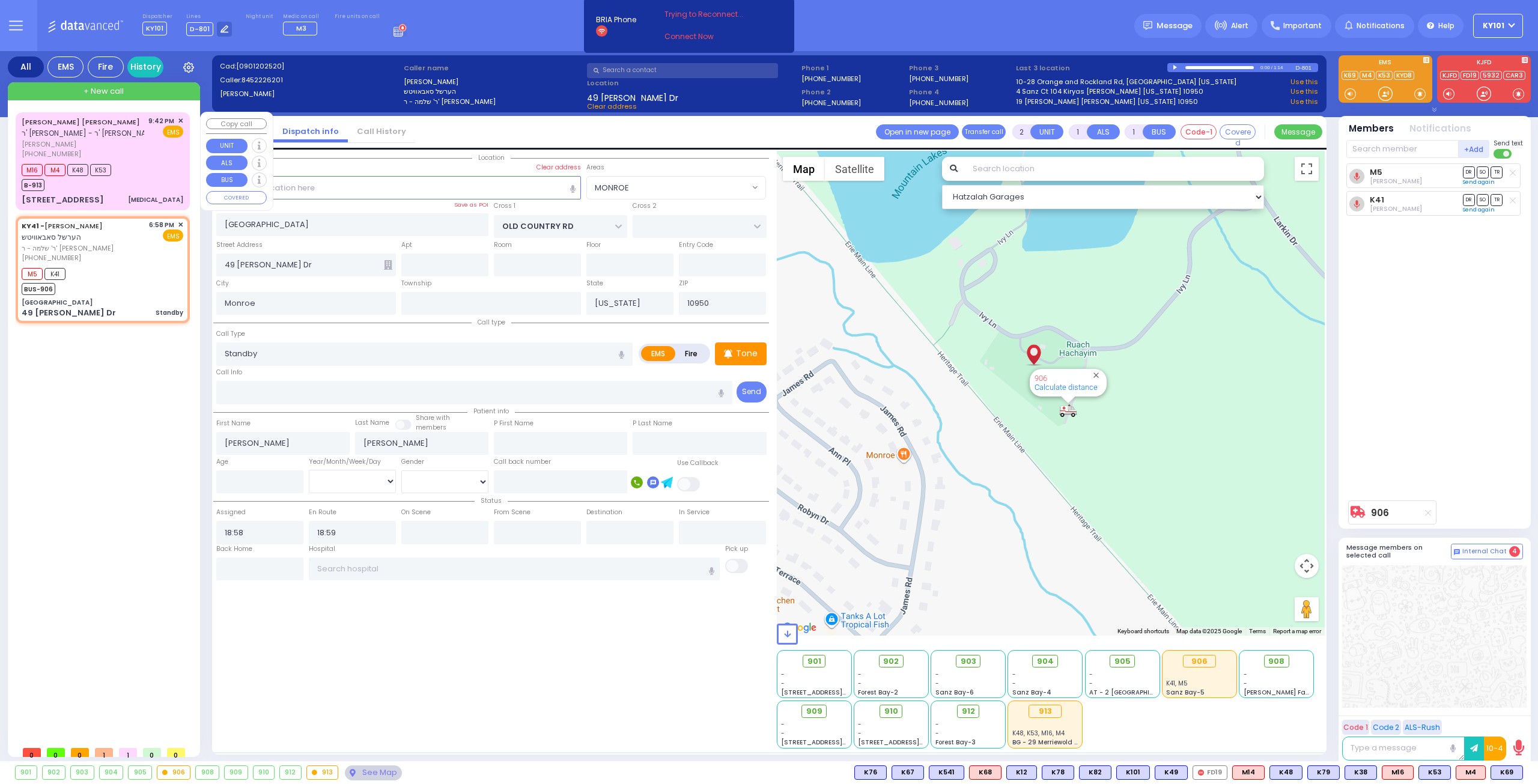
type input "SIMCHA ISRAEL"
type input "[PERSON_NAME]"
select select
type input "21:42"
type input "21:44"
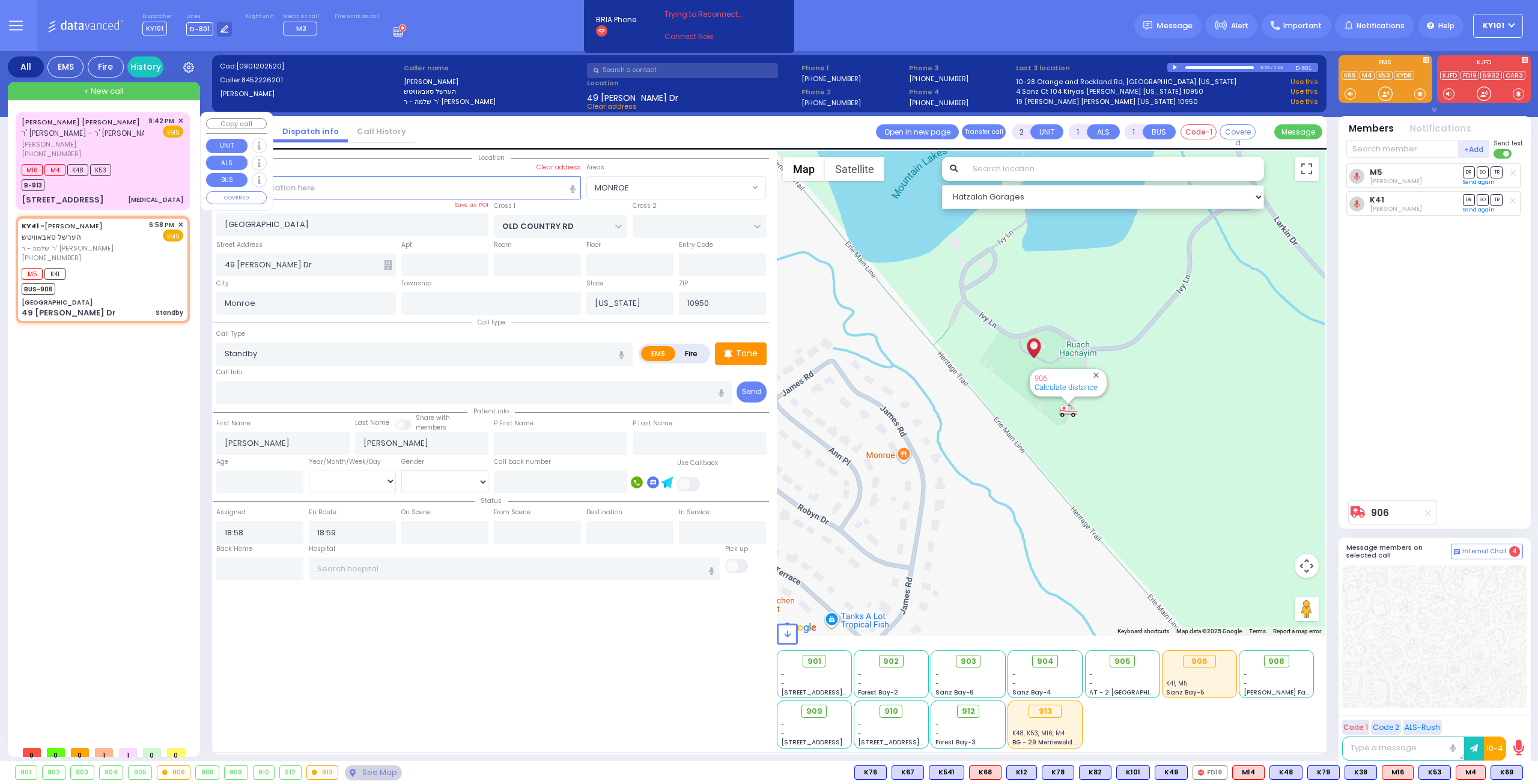
type input "21:45"
select select "Hatzalah Garages"
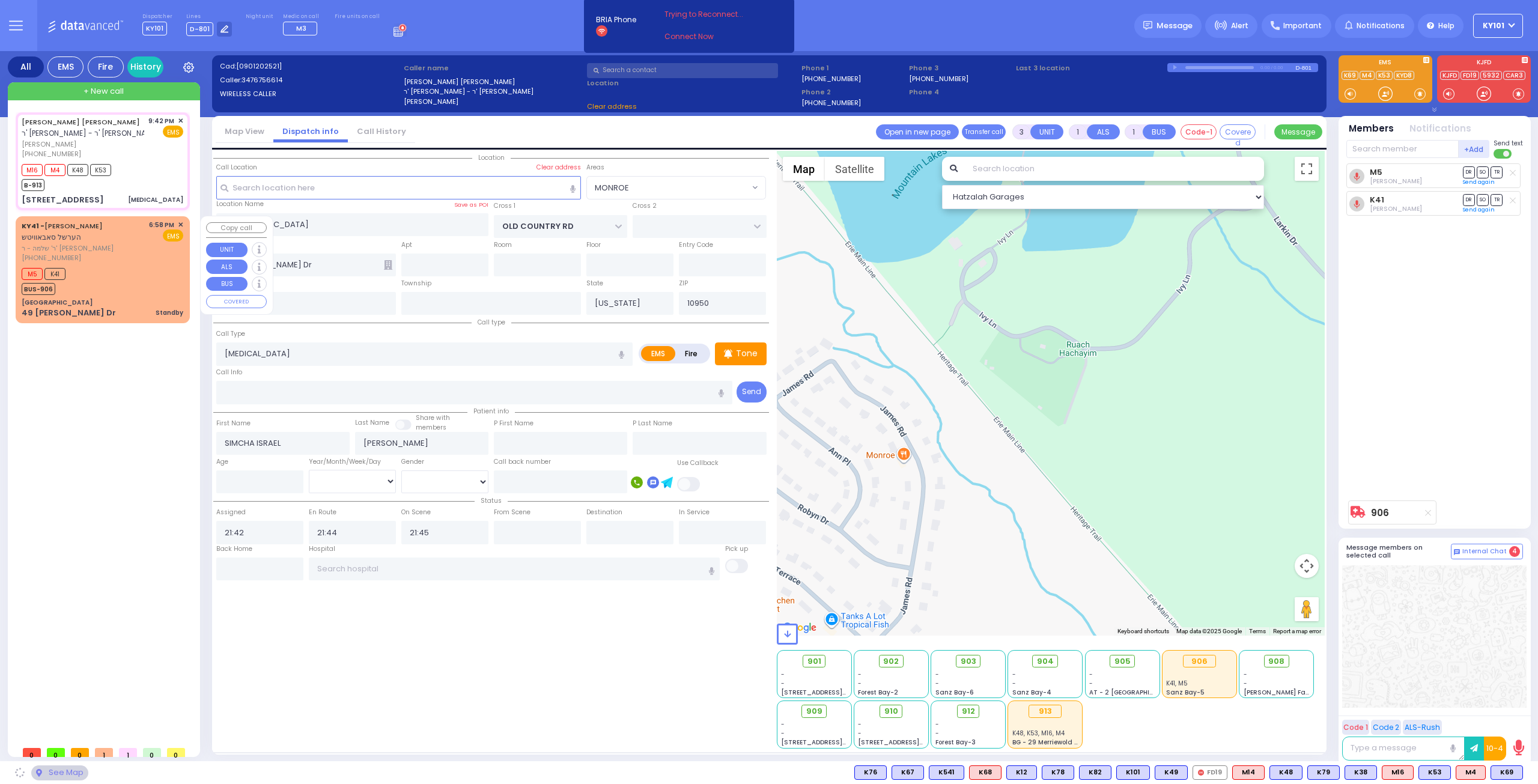
type input "HAWKS NEST RD"
type input "ORIOLE RD"
type input "[STREET_ADDRESS]"
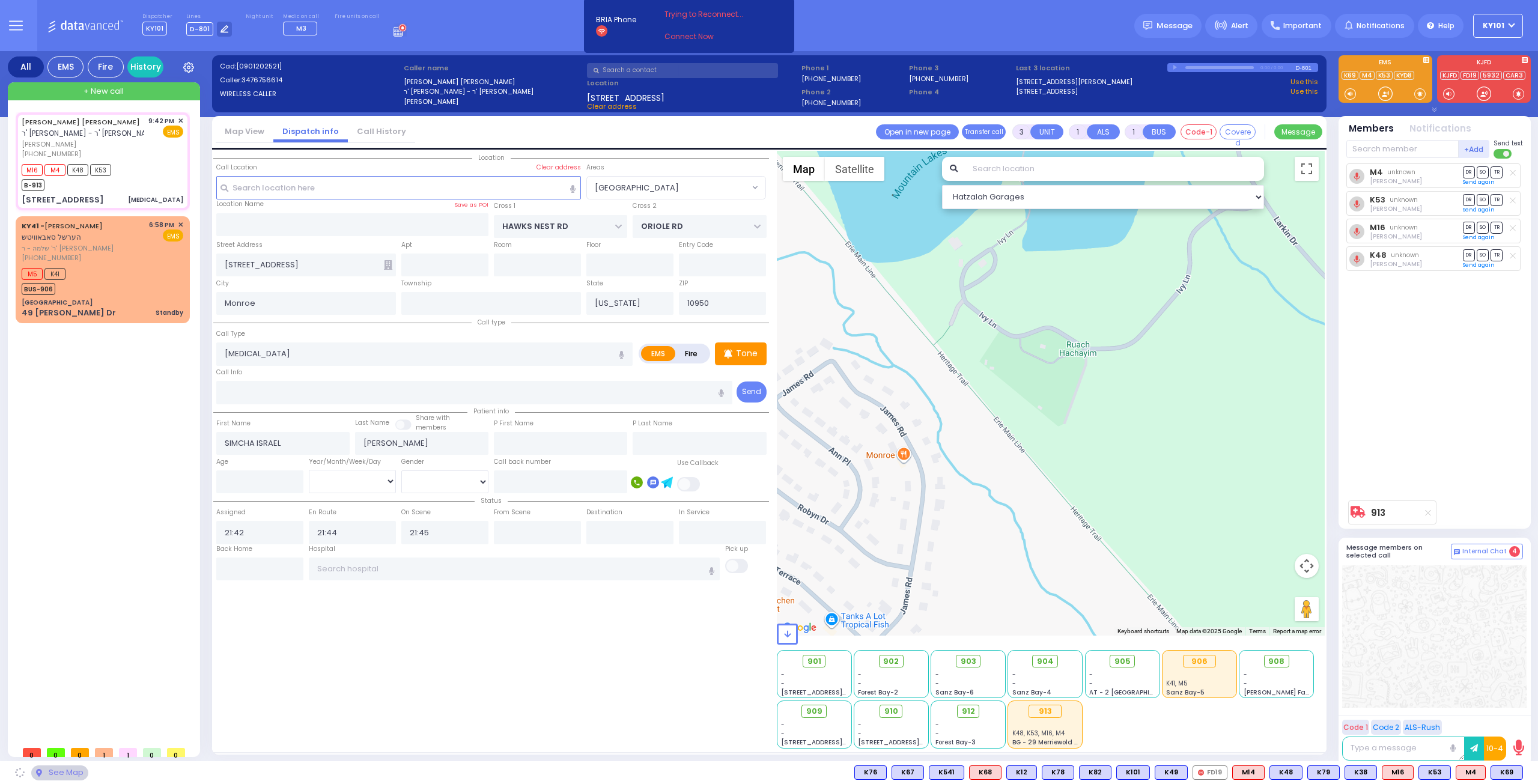
select select "[GEOGRAPHIC_DATA]"
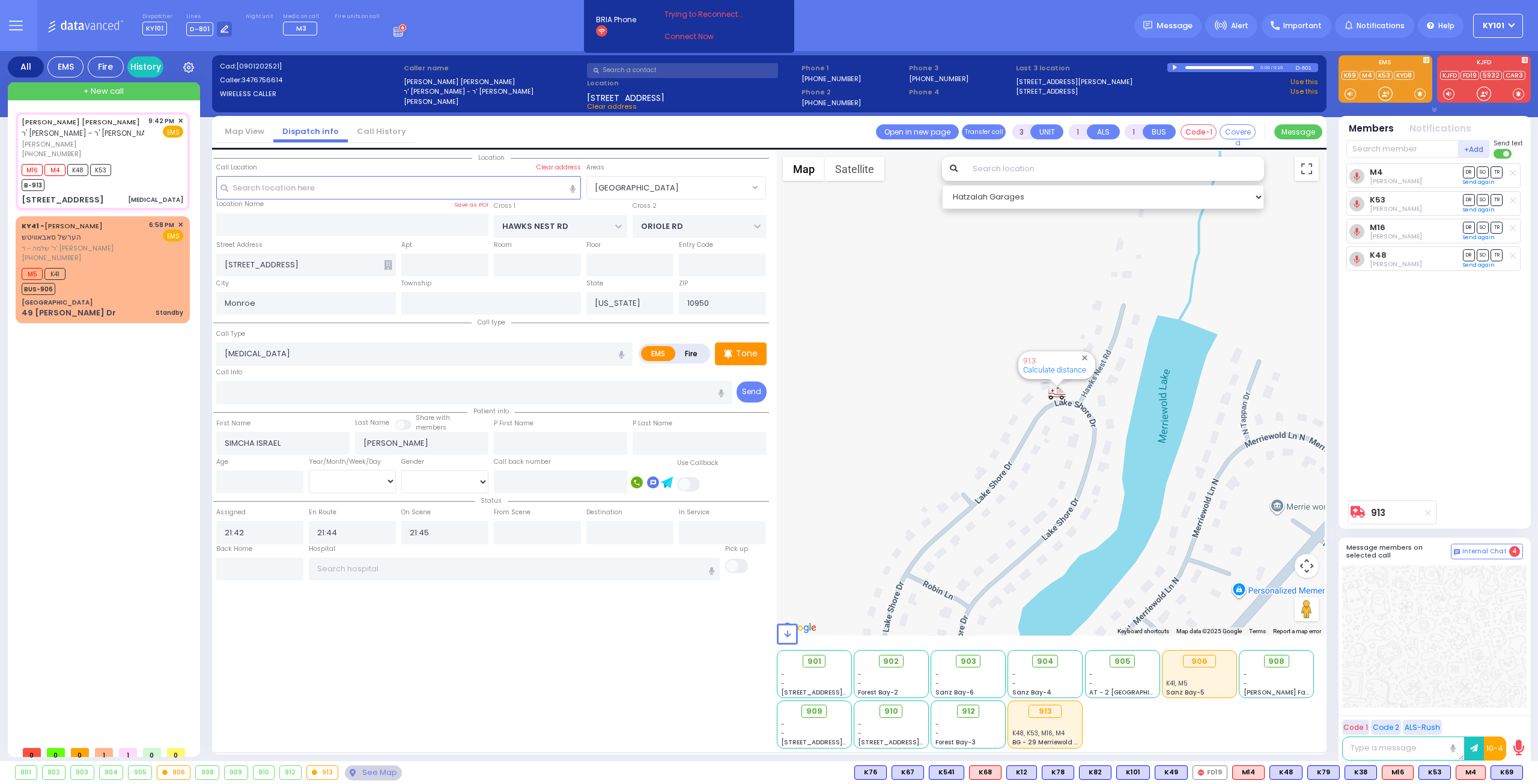
click at [1173, 69] on div at bounding box center [1176, 68] width 7 height 5
click at [1194, 69] on div "0:00 / 0:16" at bounding box center [1232, 67] width 129 height 9
click at [136, 250] on span "ר' שלמה - ר' [PERSON_NAME]" at bounding box center [84, 248] width 123 height 10
type input "2"
select select
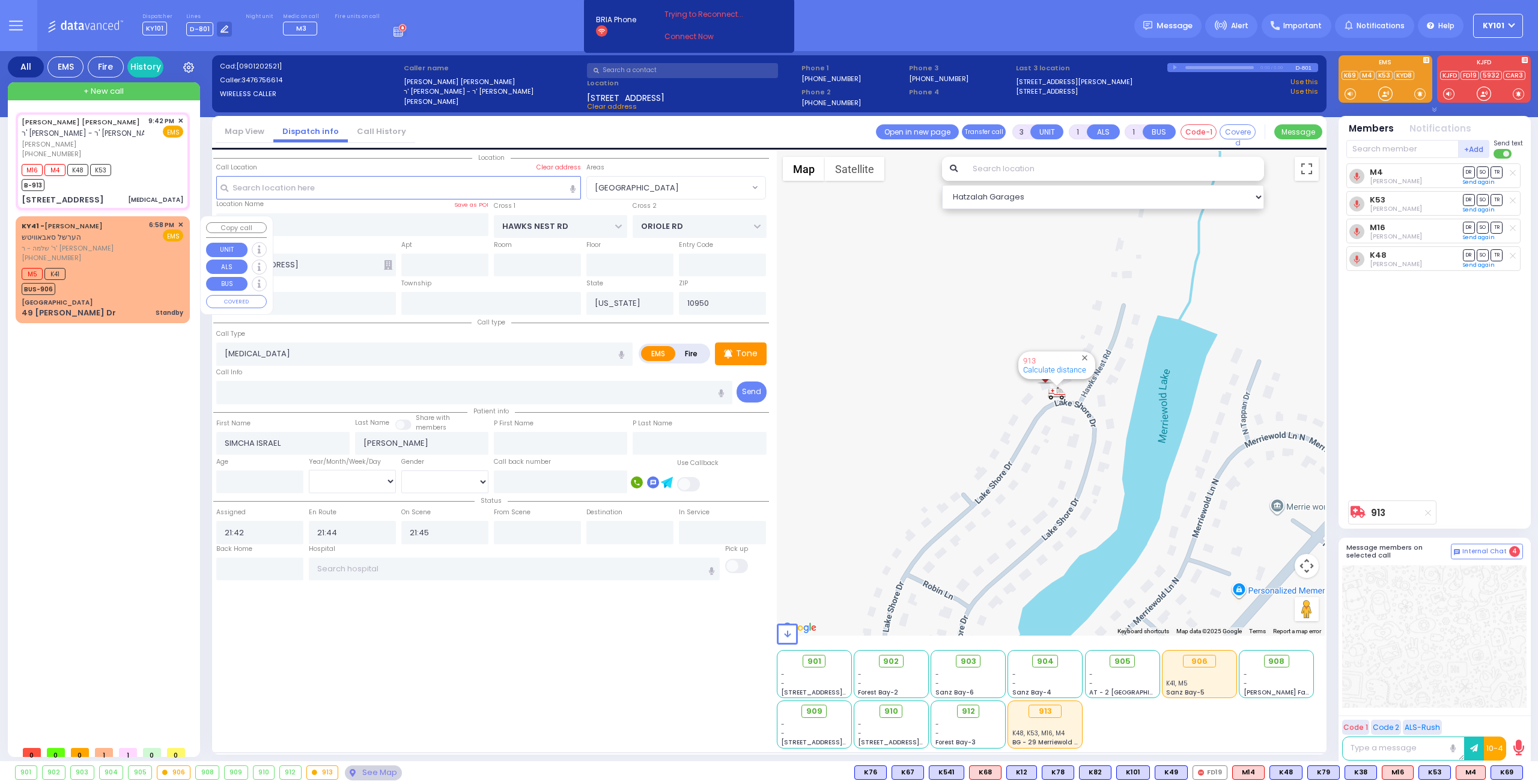
type input "Standby"
radio input "true"
type input "[PERSON_NAME]"
select select
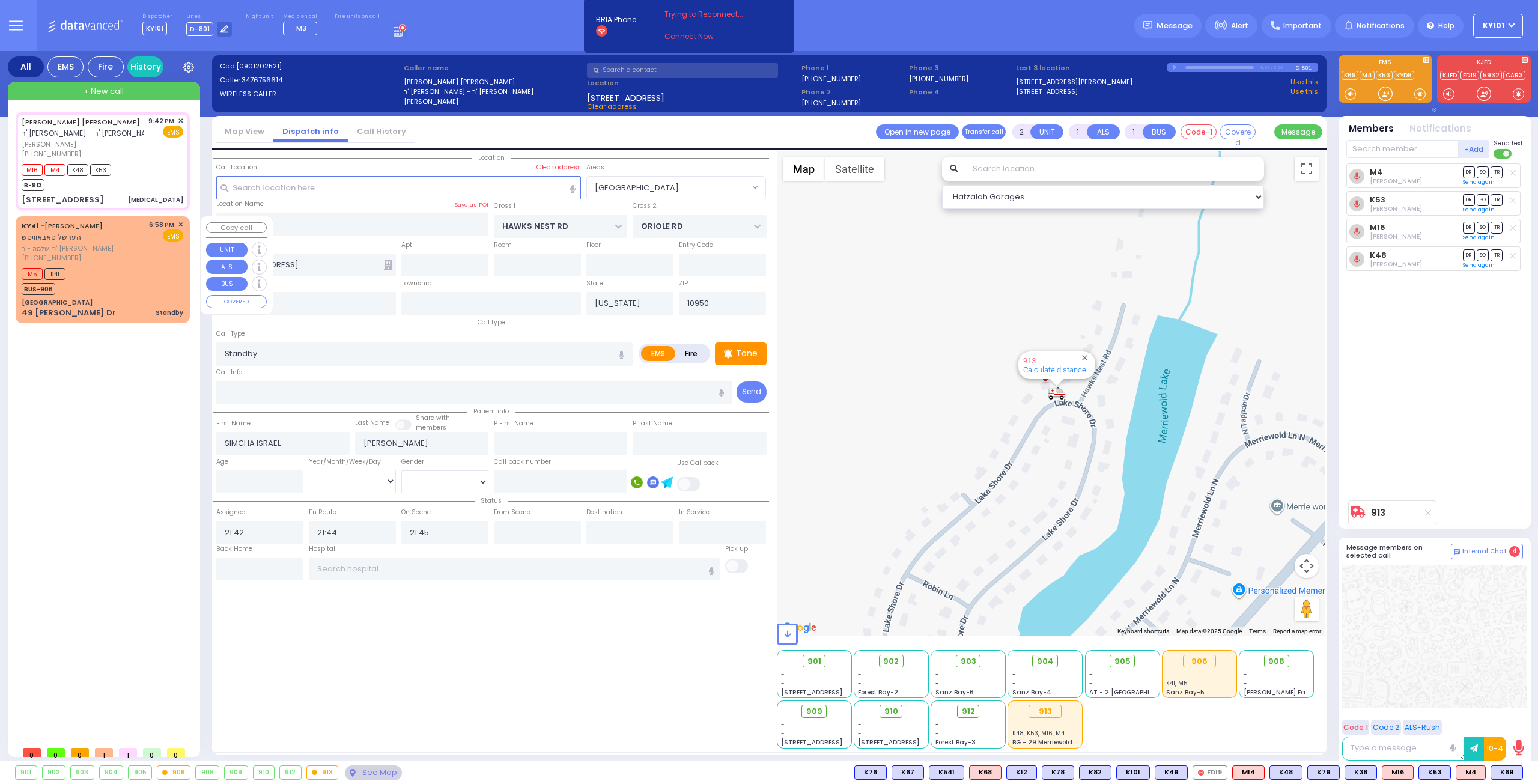
type input "18:58"
type input "18:59"
select select "Hatzalah Garages"
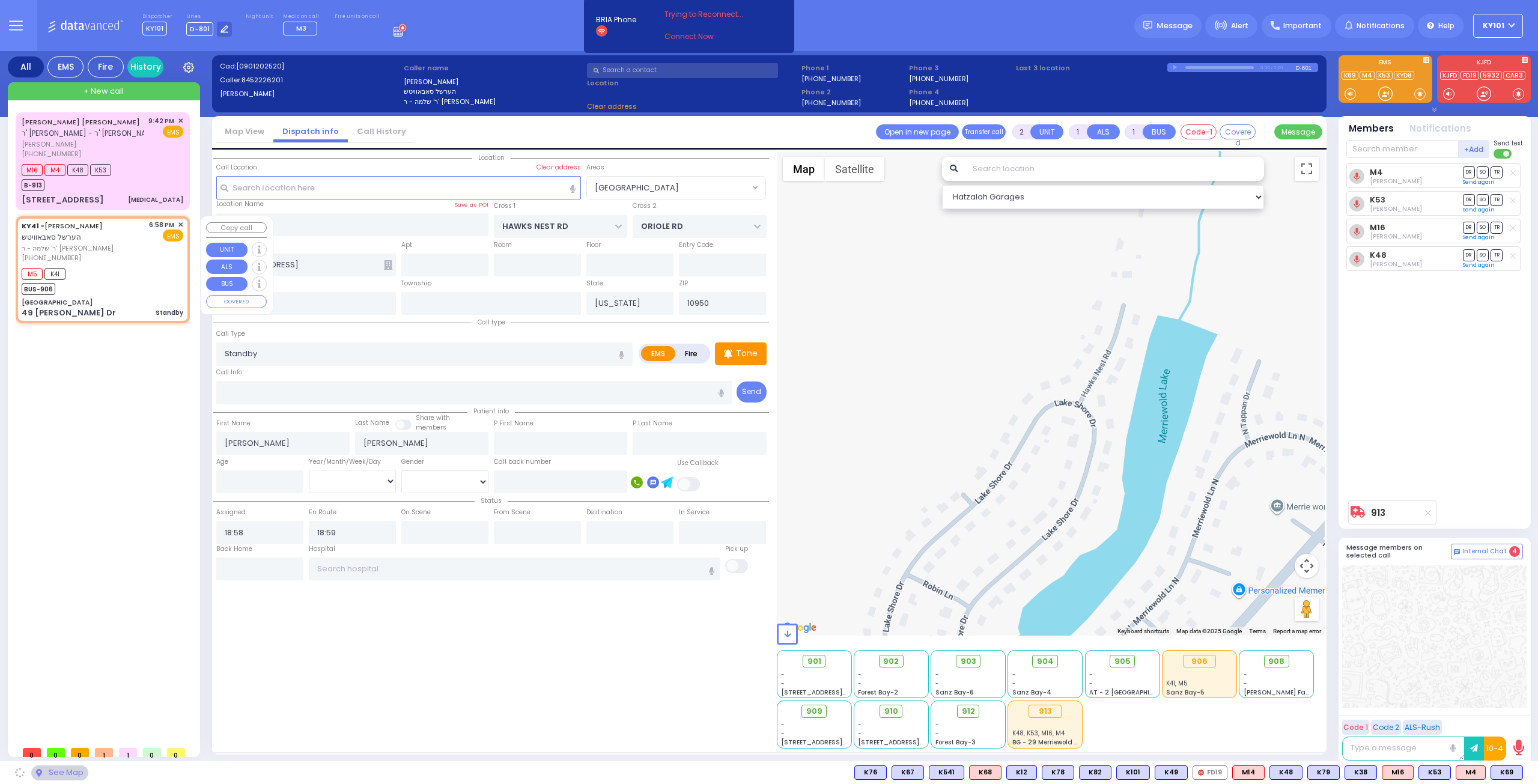
type input "[GEOGRAPHIC_DATA]"
type input "OLD COUNTRY RD"
type input "49 [PERSON_NAME] Dr"
select select "MONROE"
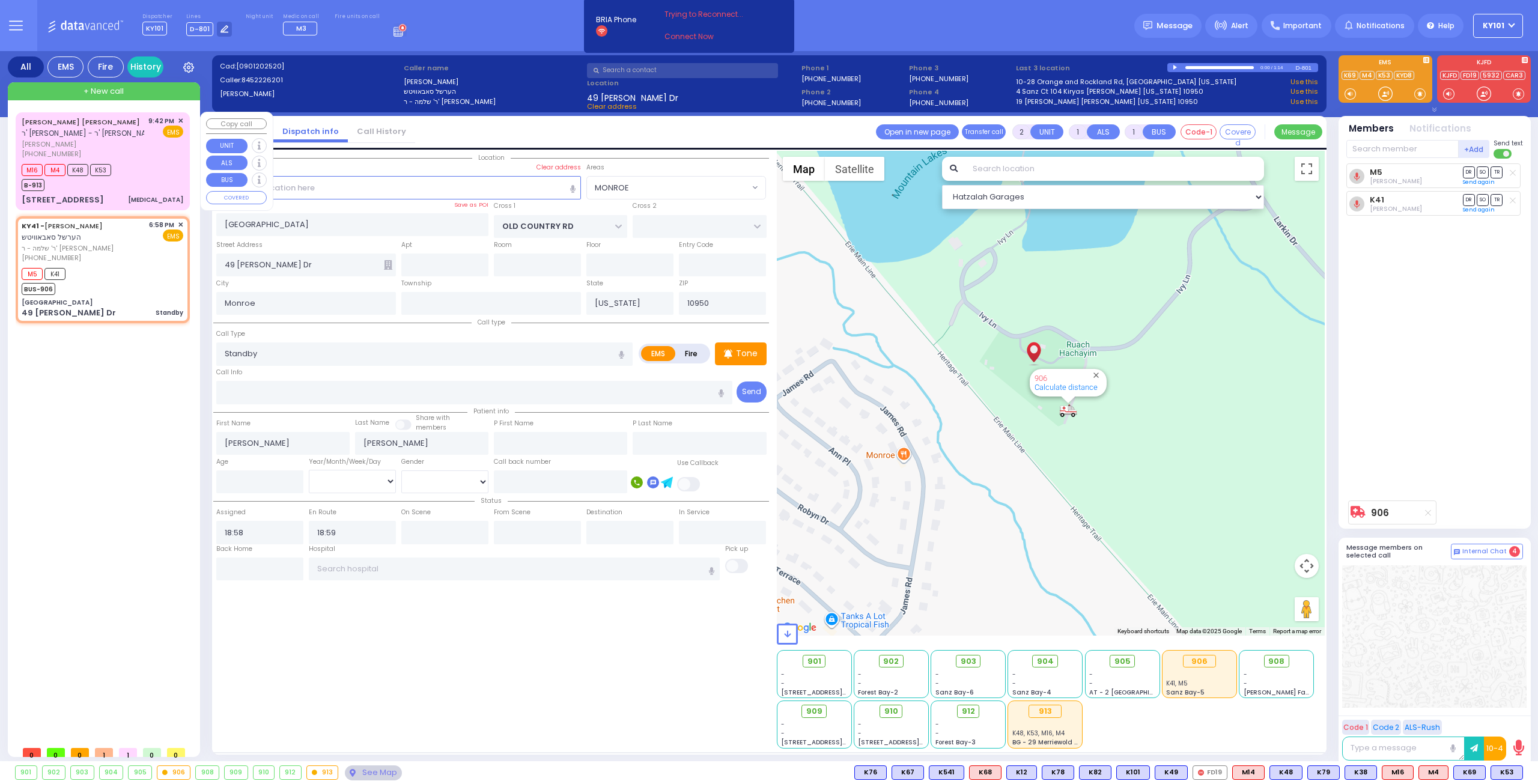
click at [143, 152] on div "[PHONE_NUMBER]" at bounding box center [83, 154] width 123 height 10
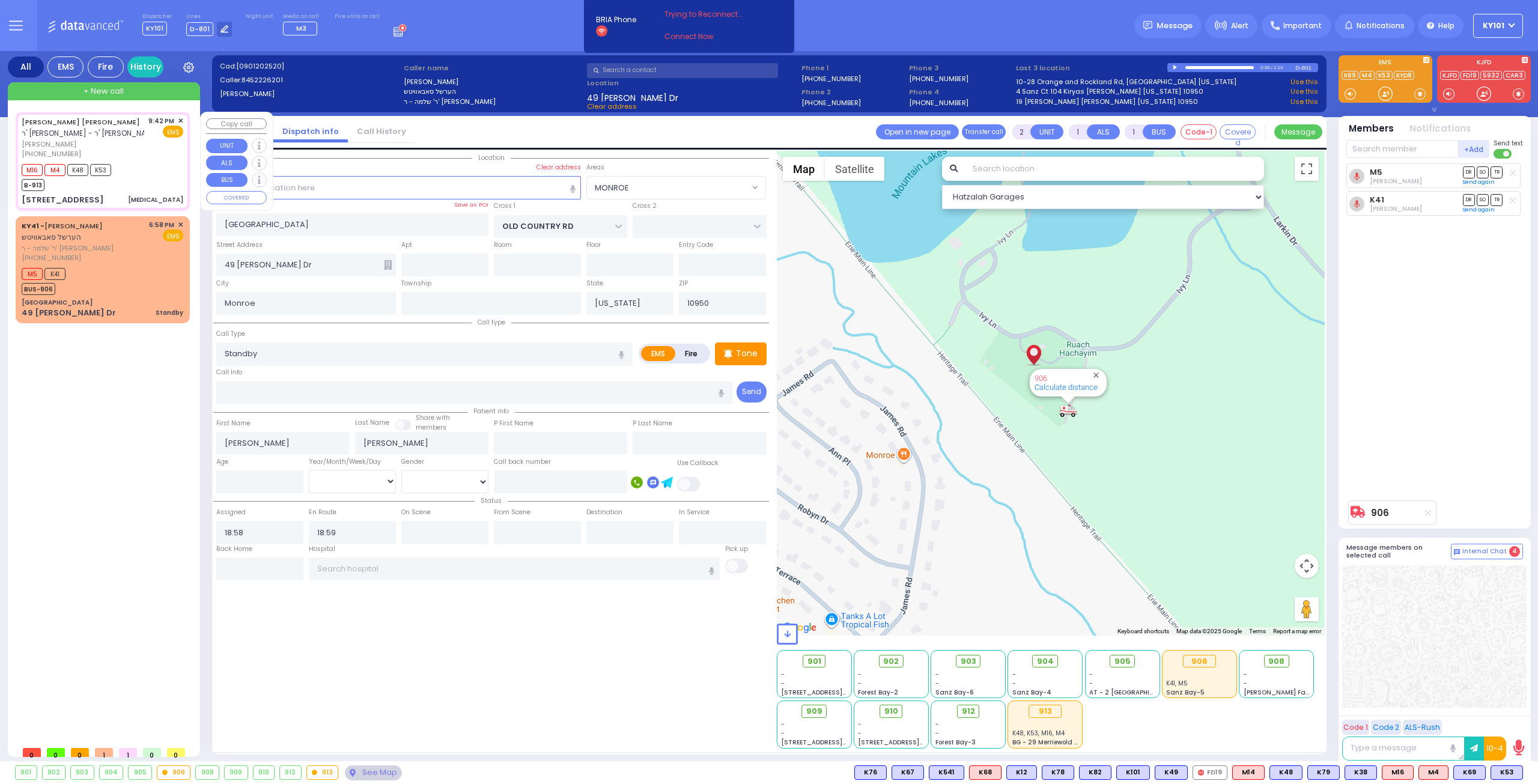
type input "3"
select select
type input "[MEDICAL_DATA]"
radio input "true"
type input "SIMCHA ISRAEL"
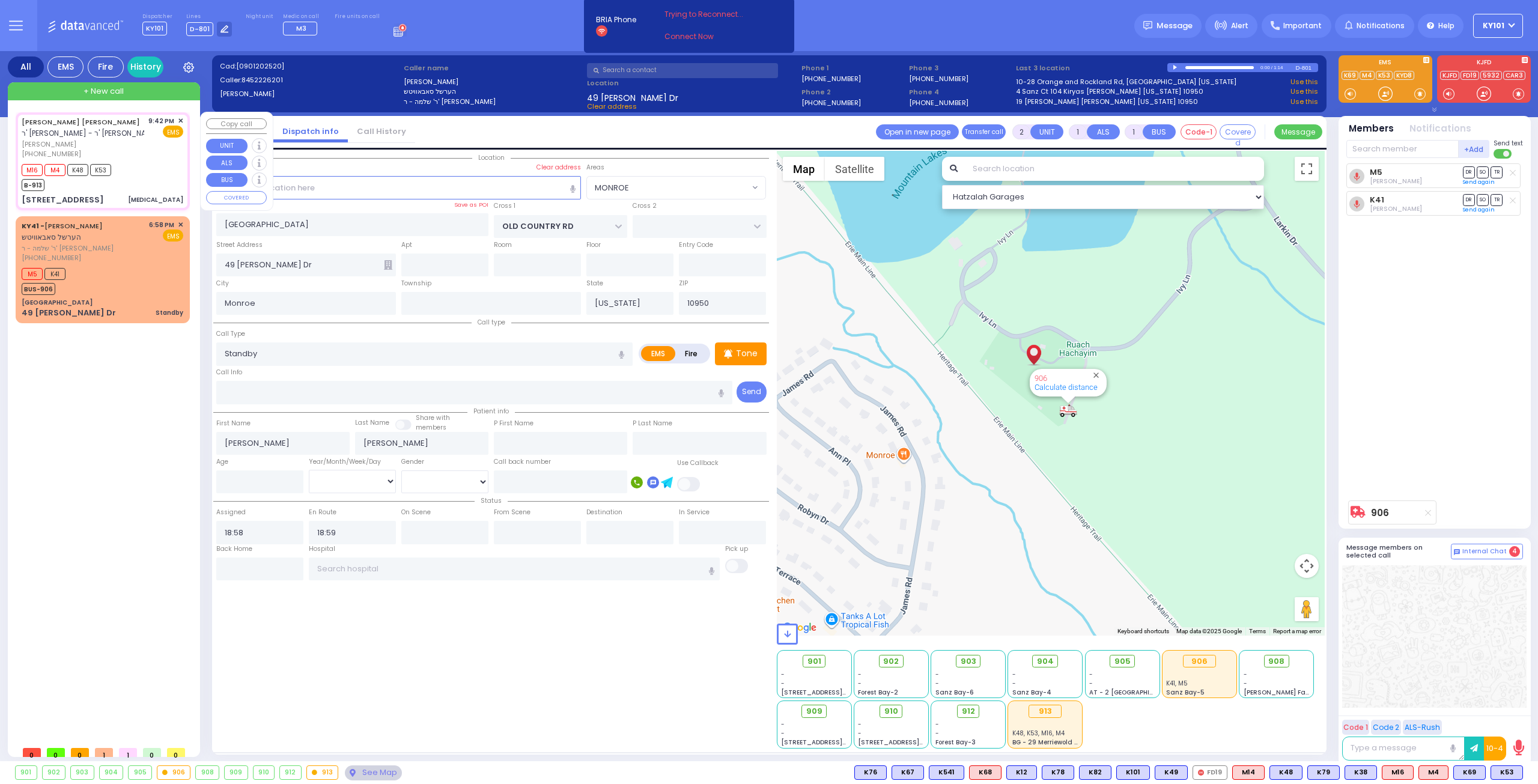
type input "[PERSON_NAME]"
select select
type input "21:42"
type input "21:44"
type input "21:45"
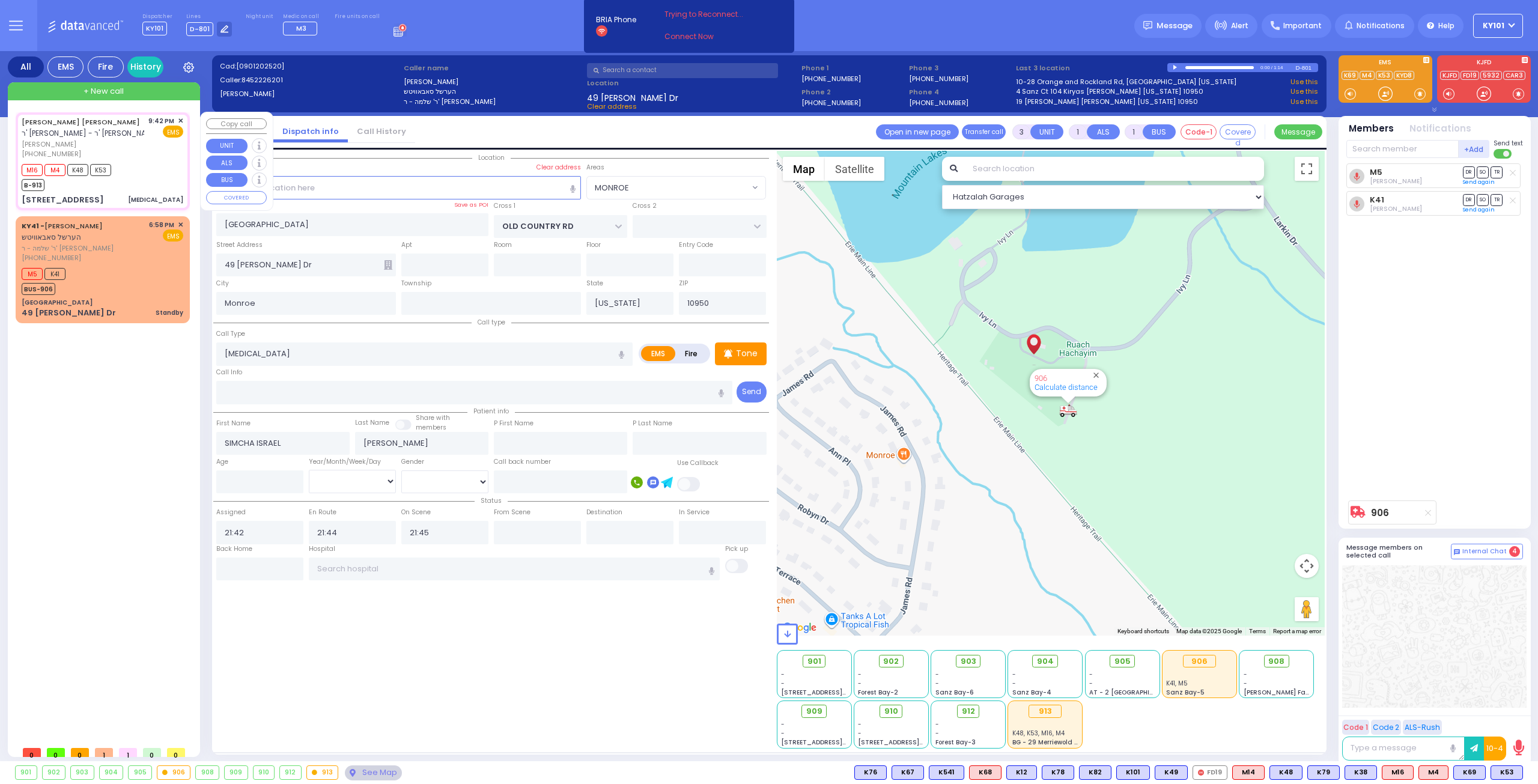
select select "Hatzalah Garages"
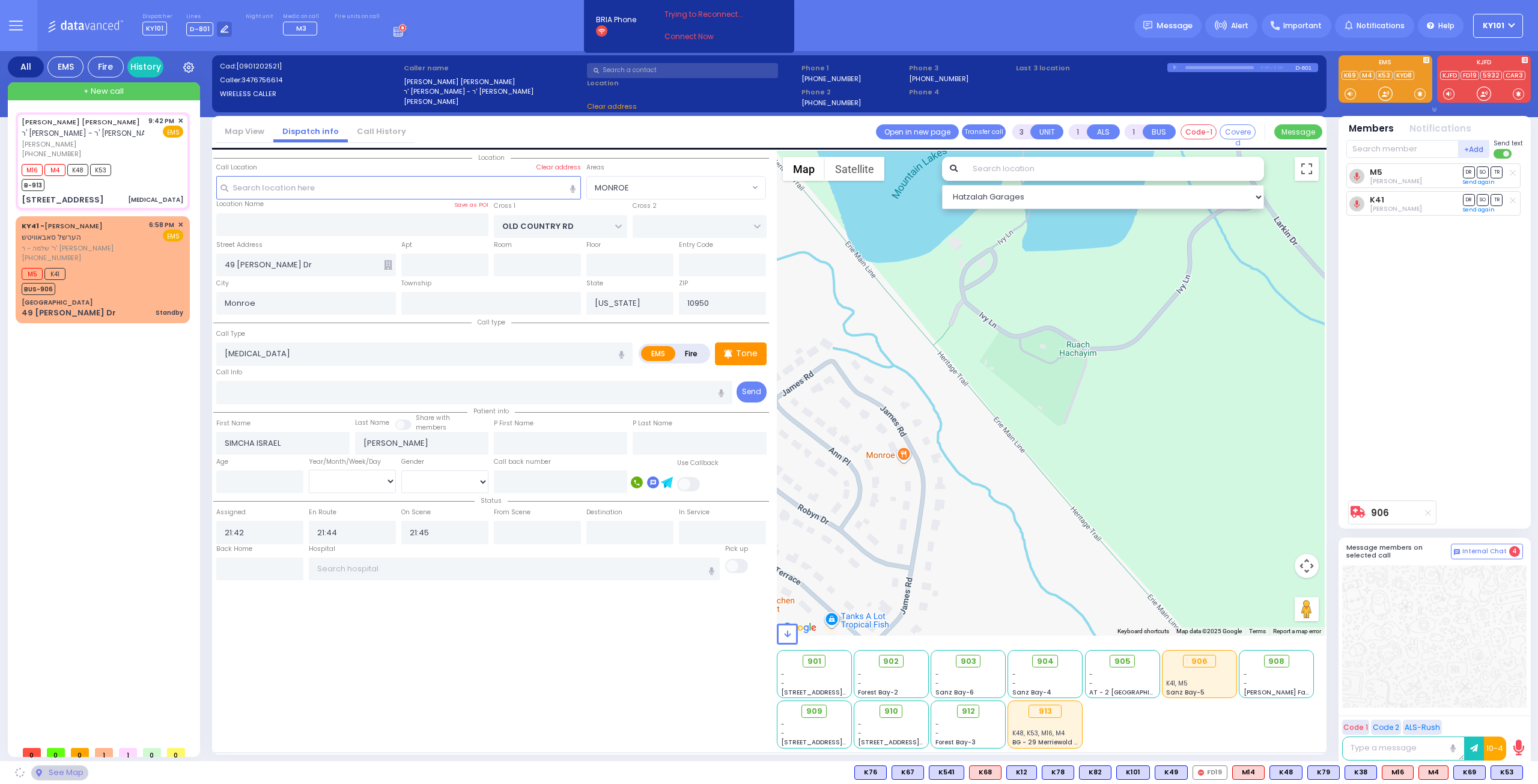
type input "HAWKS NEST RD"
type input "ORIOLE RD"
type input "[STREET_ADDRESS]"
select select "[GEOGRAPHIC_DATA]"
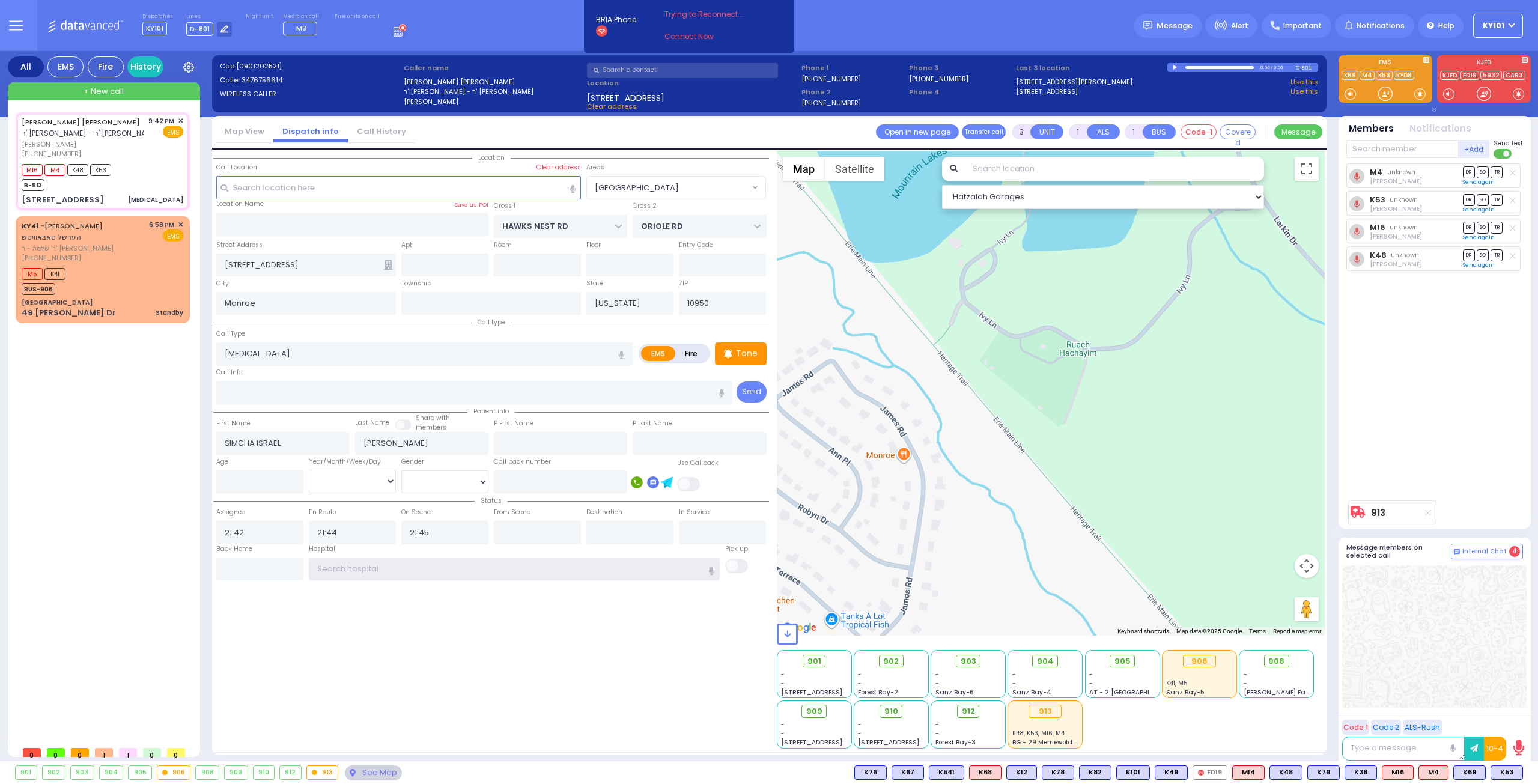
click at [363, 560] on input "text" at bounding box center [515, 568] width 411 height 23
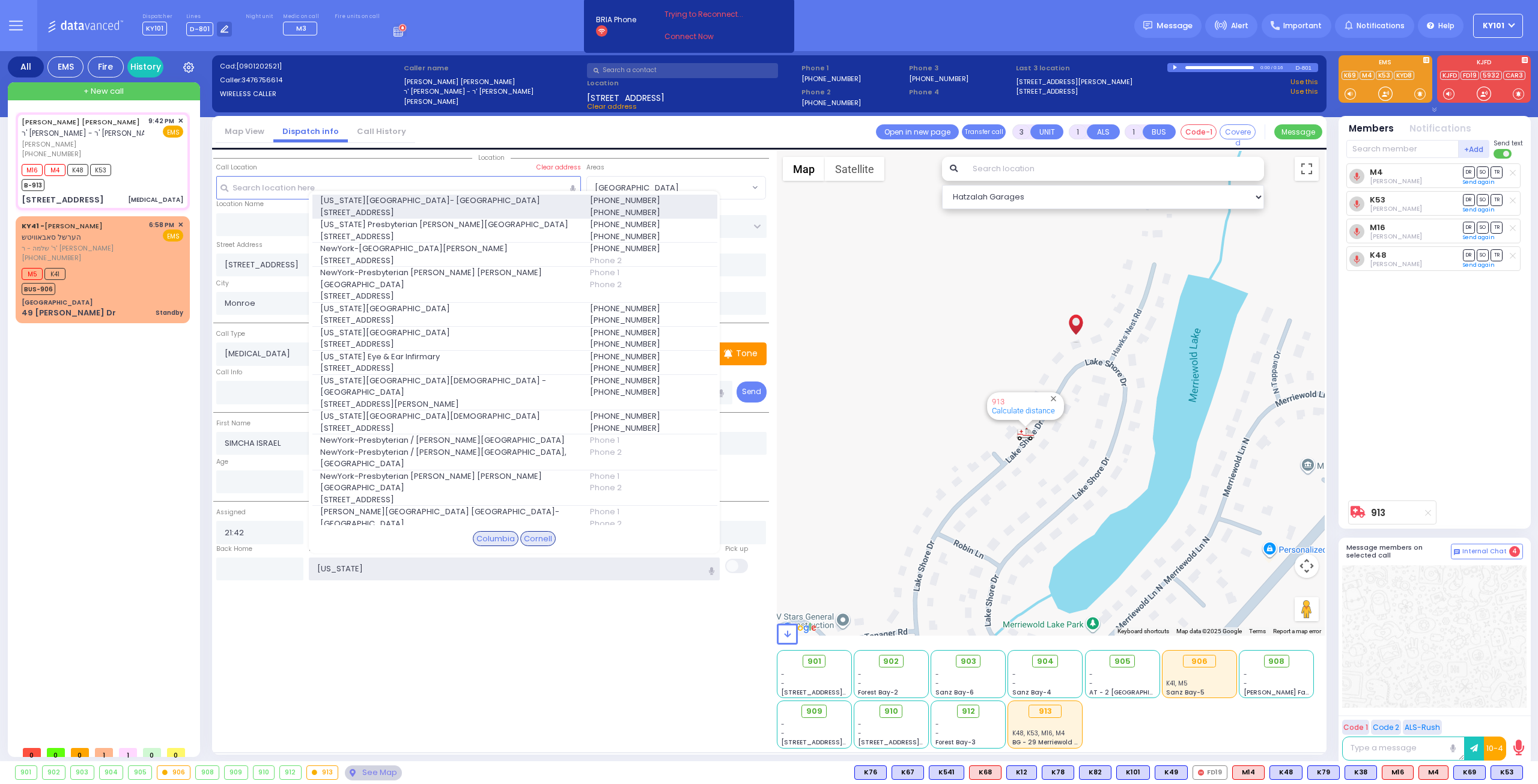
type input "new york"
click at [438, 197] on span "[US_STATE][GEOGRAPHIC_DATA]- [GEOGRAPHIC_DATA]" at bounding box center [448, 201] width 255 height 12
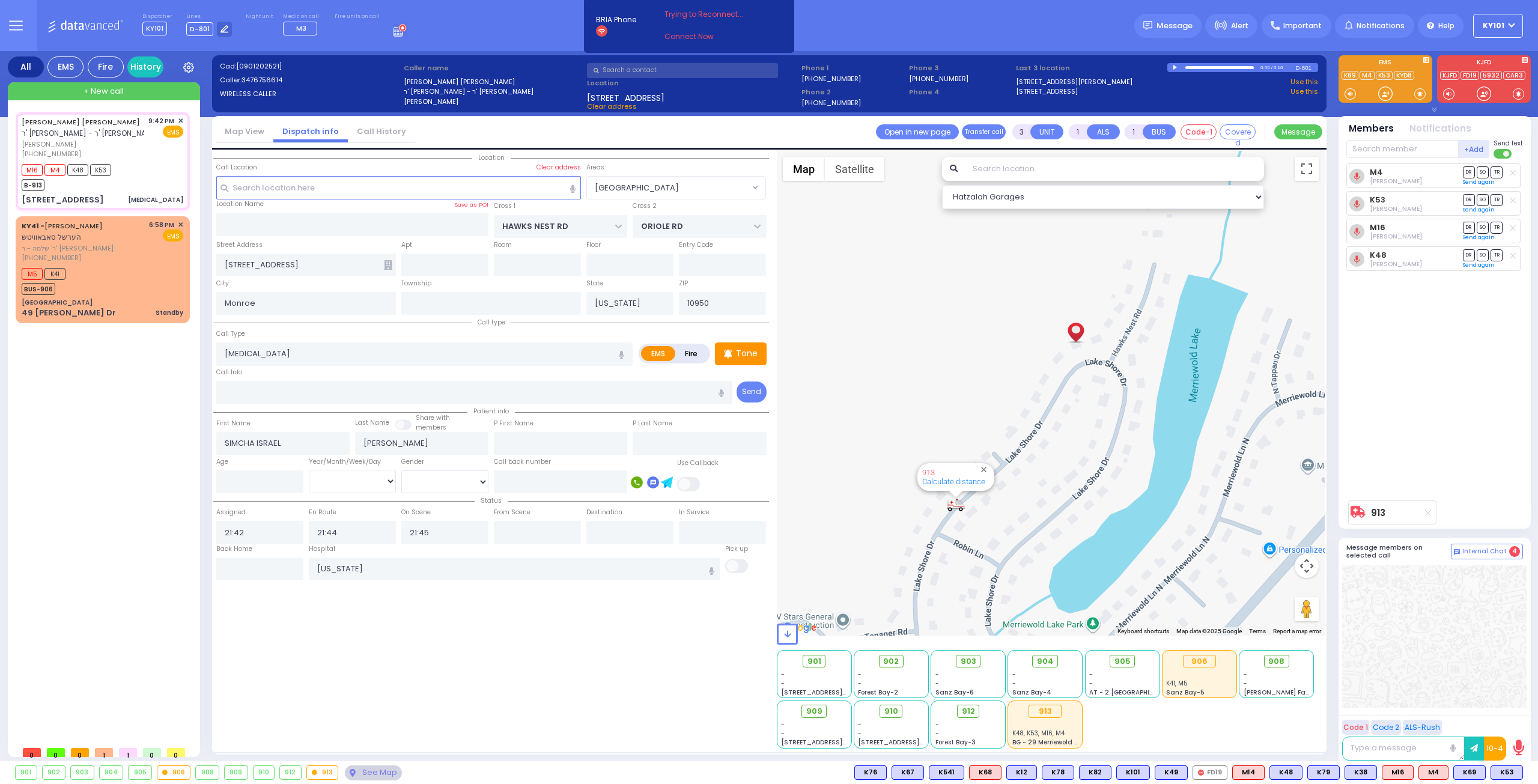
select select
radio input "true"
select select
type input "[US_STATE][GEOGRAPHIC_DATA]- [GEOGRAPHIC_DATA]"
select select "Hatzalah Garages"
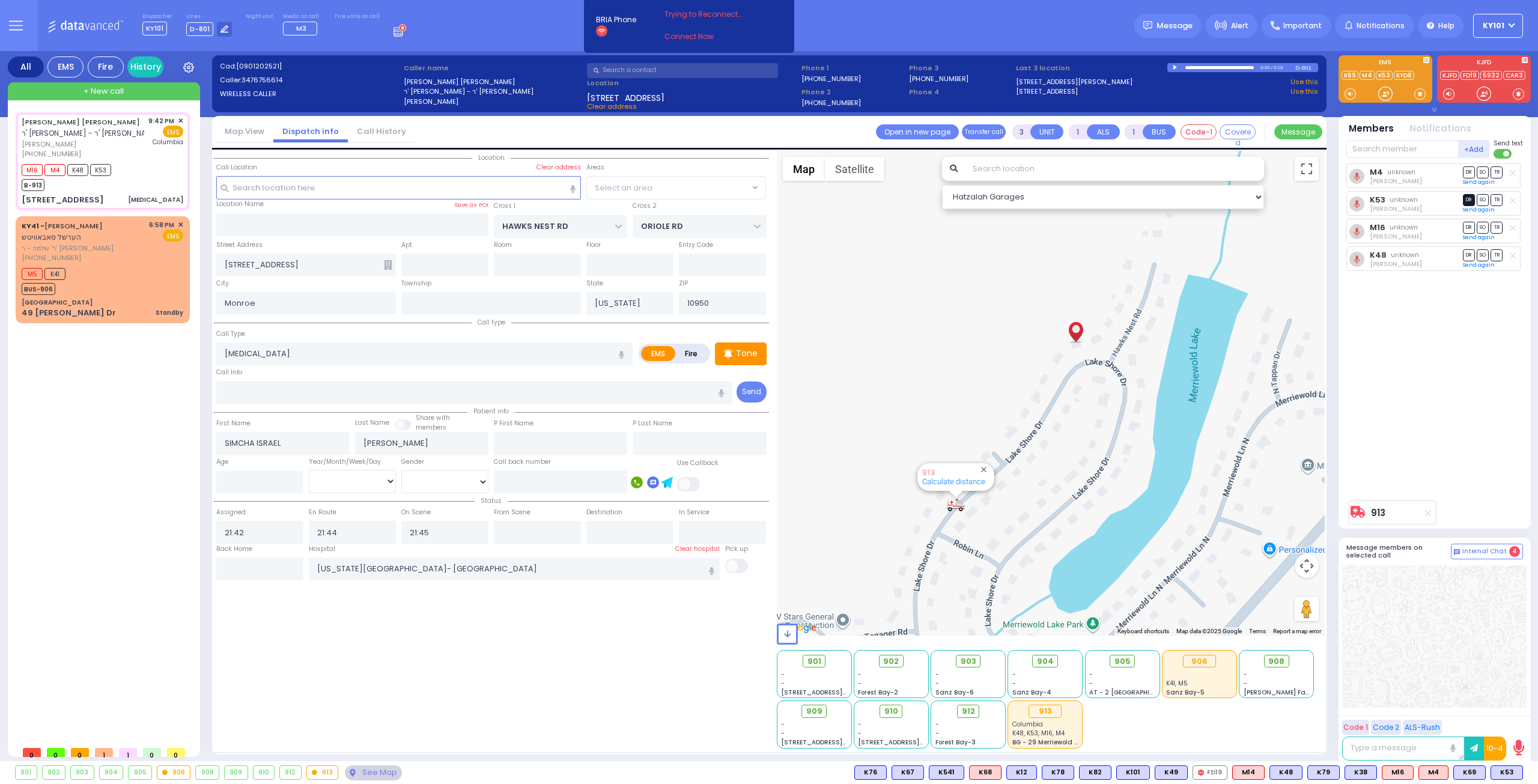
select select "[GEOGRAPHIC_DATA]"
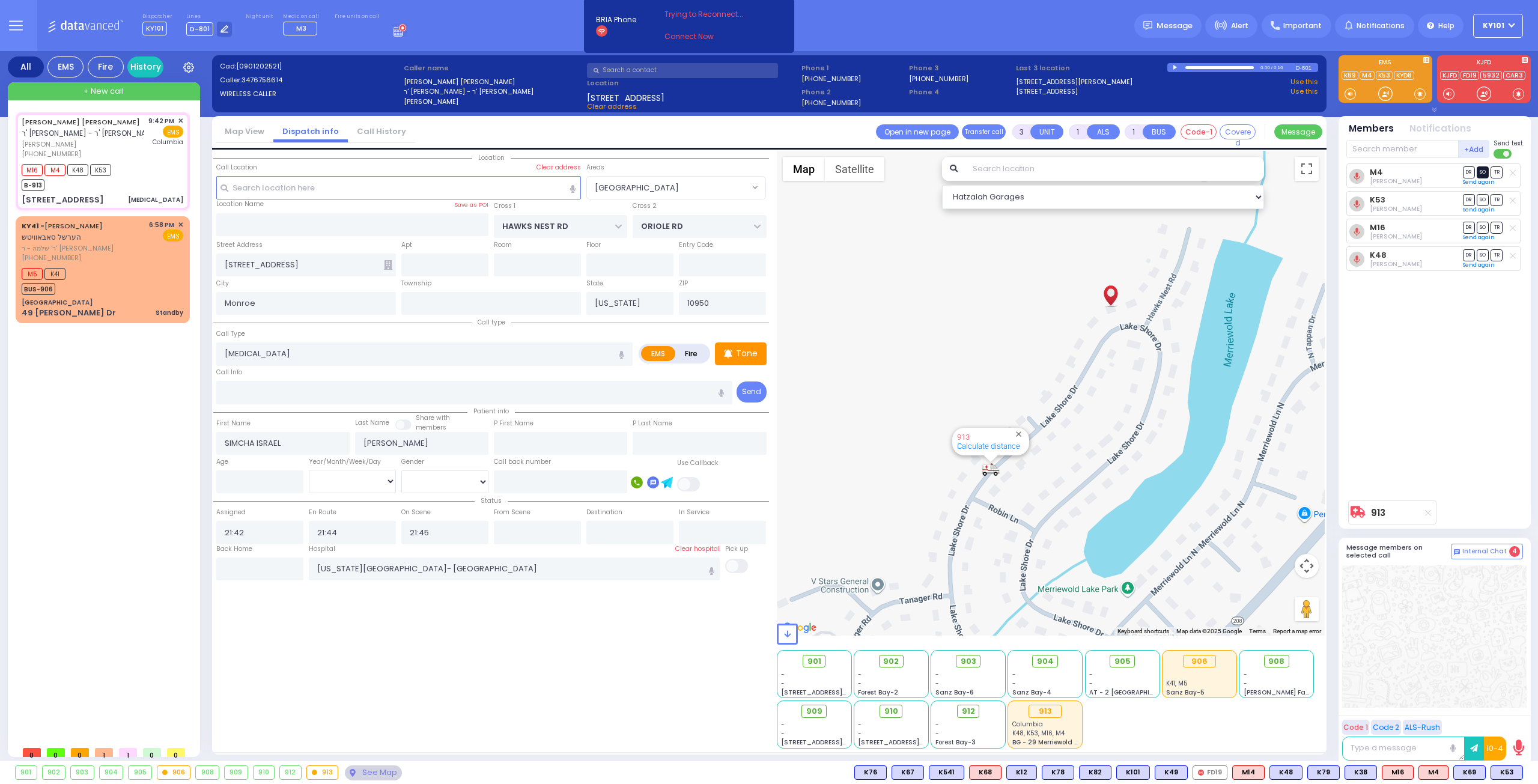
click at [1481, 171] on span "SO" at bounding box center [1482, 172] width 12 height 12
select select
radio input "true"
select select
select select "Hatzalah Garages"
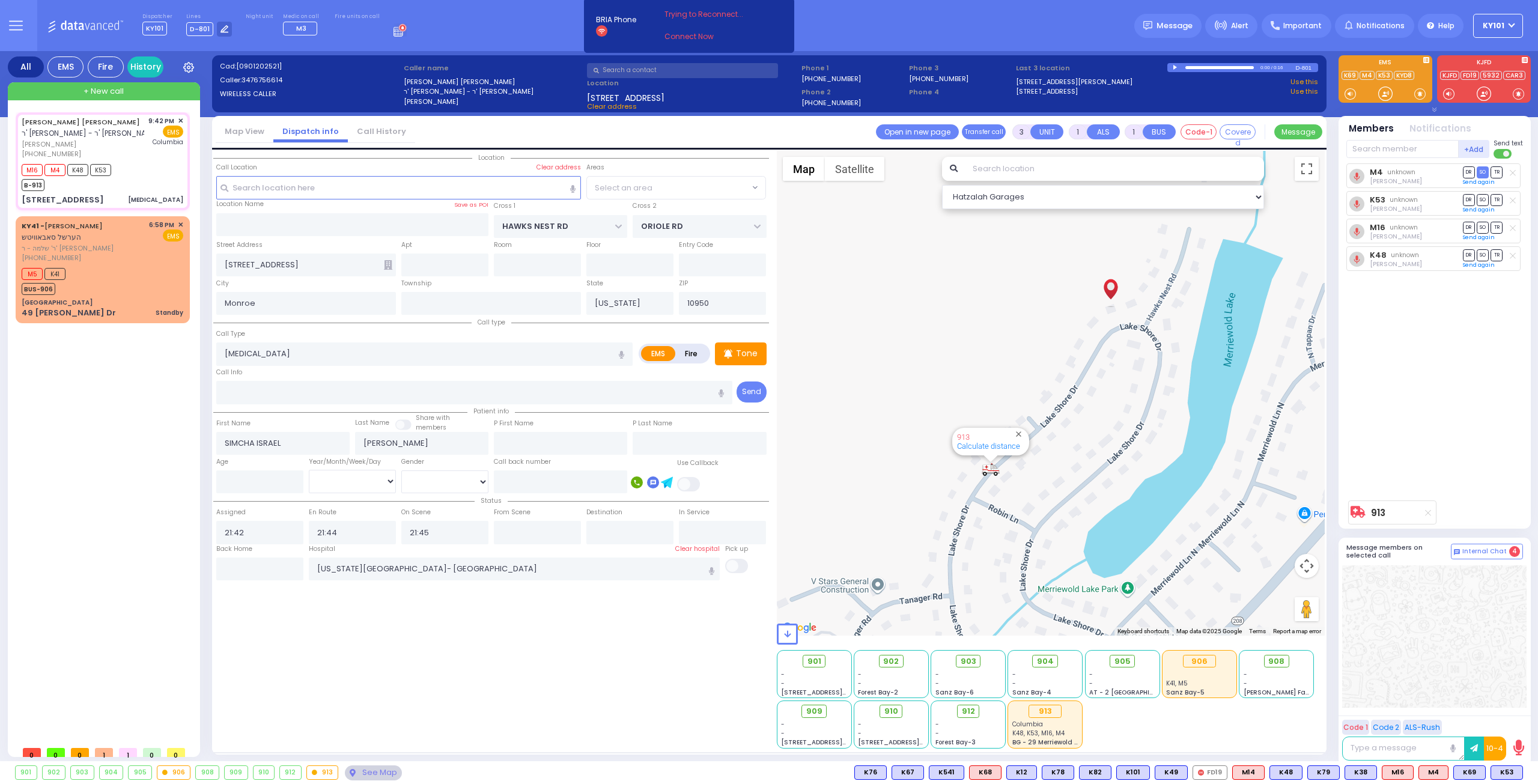
select select "[GEOGRAPHIC_DATA]"
click at [1463, 196] on span "DR" at bounding box center [1469, 199] width 12 height 12
select select
radio input "true"
select select
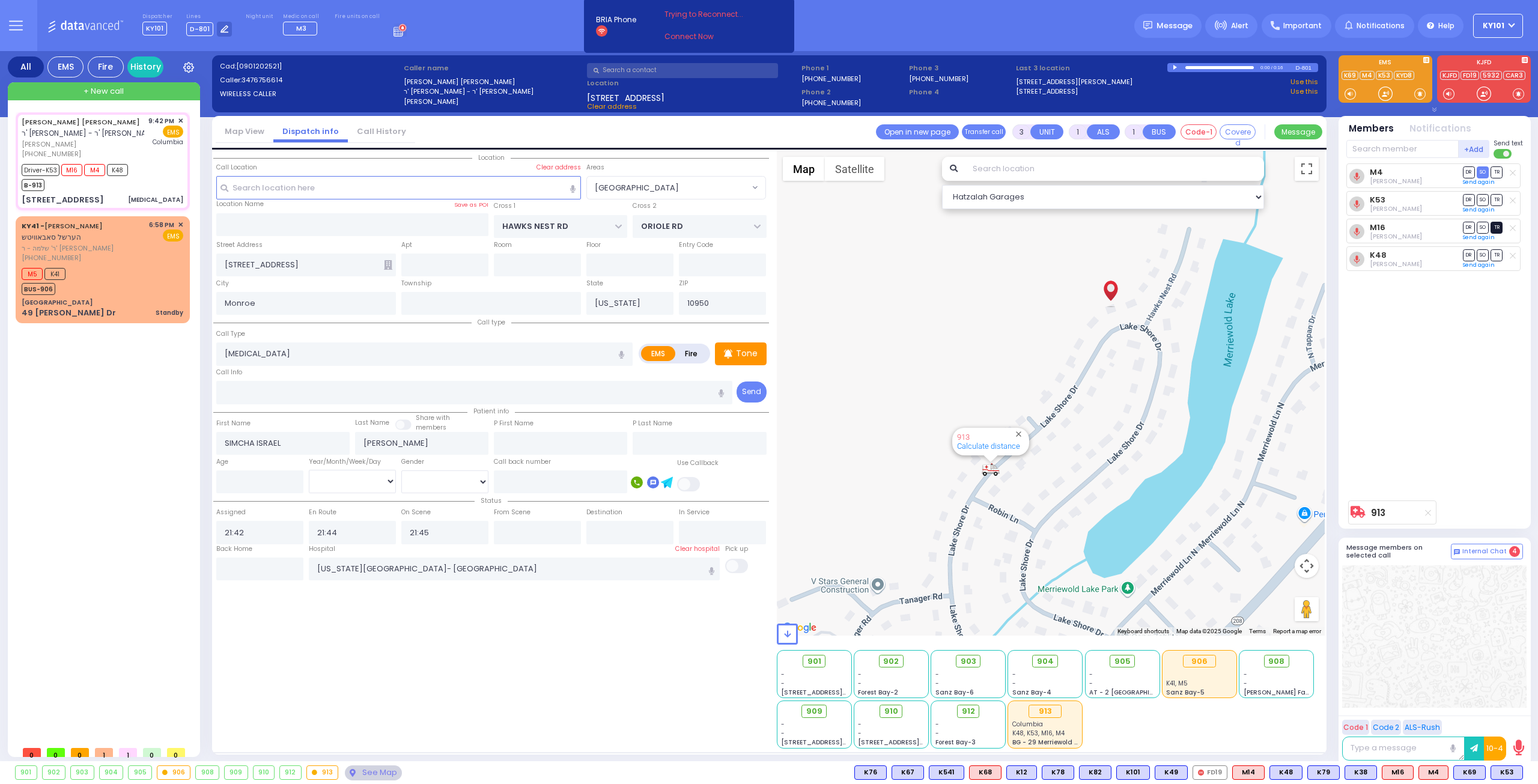
select select "Hatzalah Garages"
select select "[GEOGRAPHIC_DATA]"
click at [1500, 224] on span "TR" at bounding box center [1497, 227] width 12 height 12
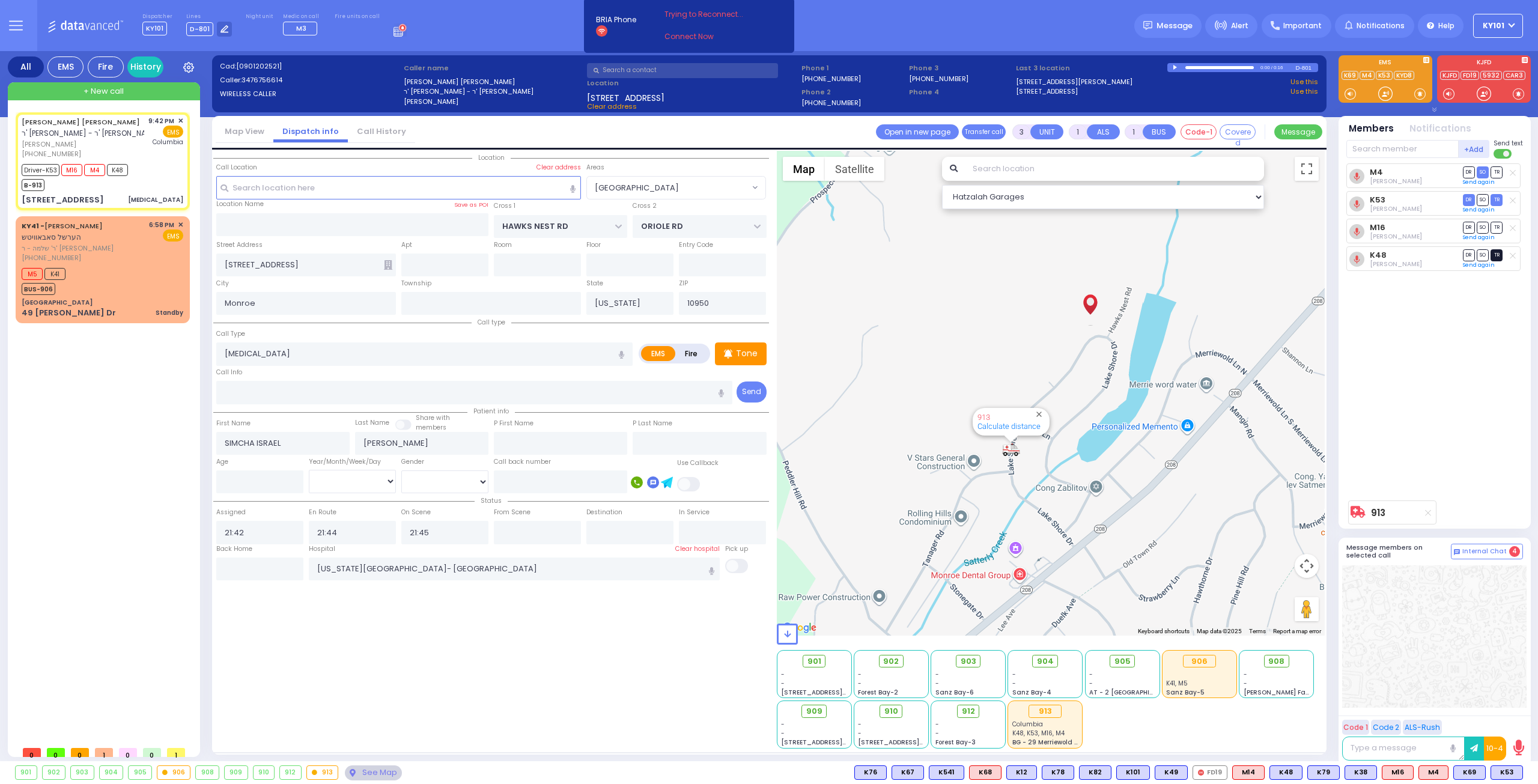
select select
radio input "true"
select select
type input "22:02"
select select "[GEOGRAPHIC_DATA]"
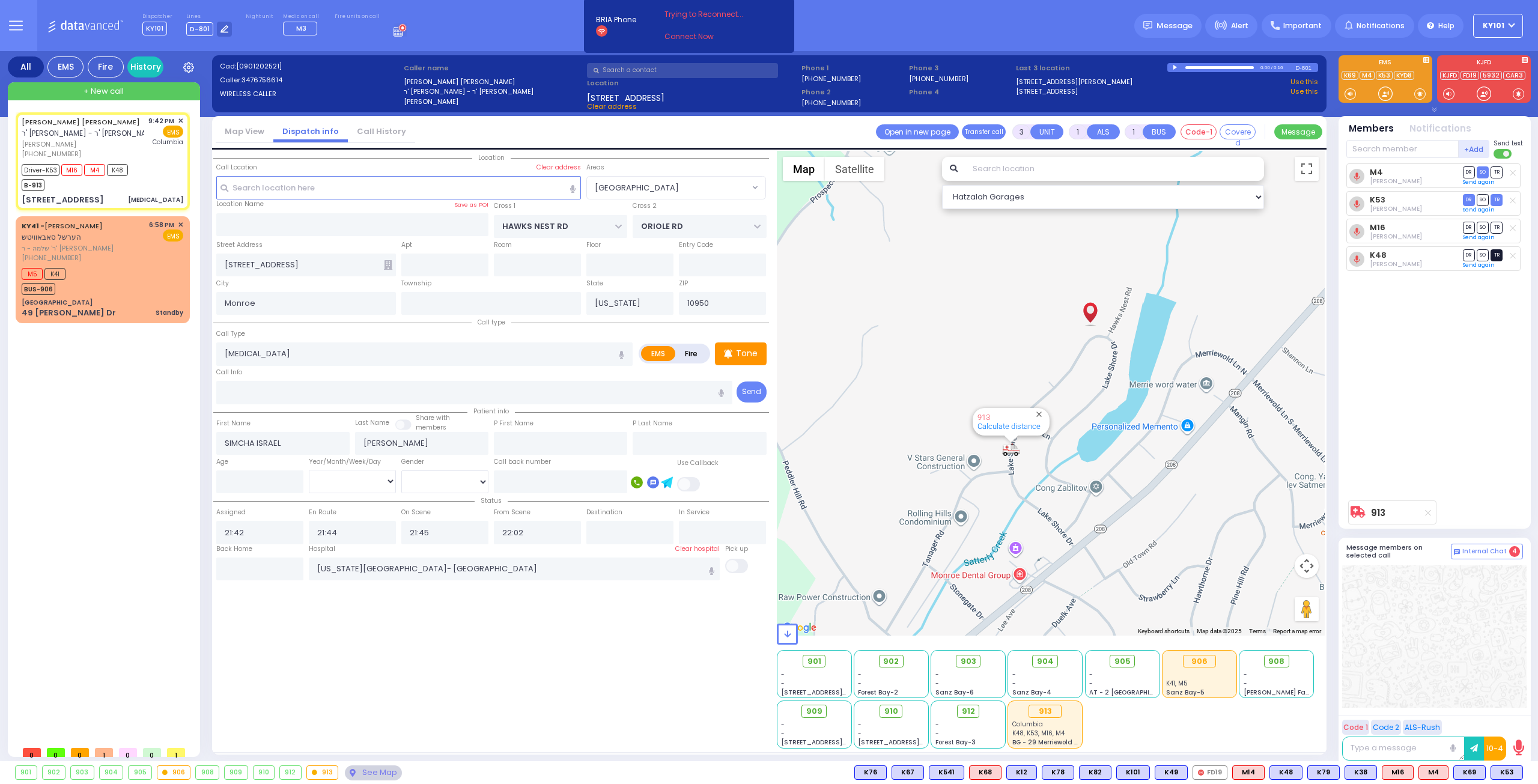
select select "Hatzalah Garages"
click at [1500, 252] on span "TR" at bounding box center [1497, 255] width 12 height 12
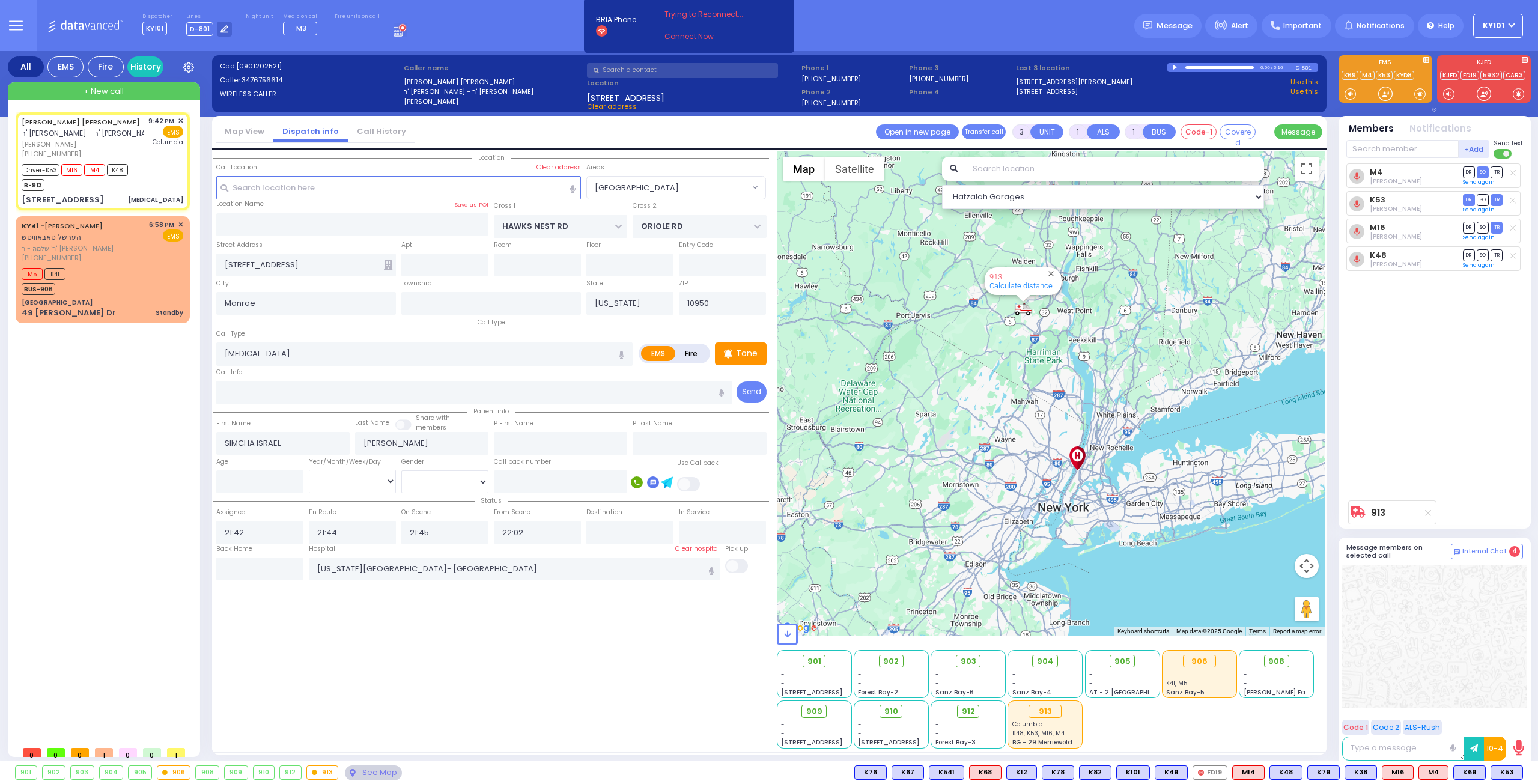
select select
radio input "true"
select select
select select "Hatzalah Garages"
select select "[GEOGRAPHIC_DATA]"
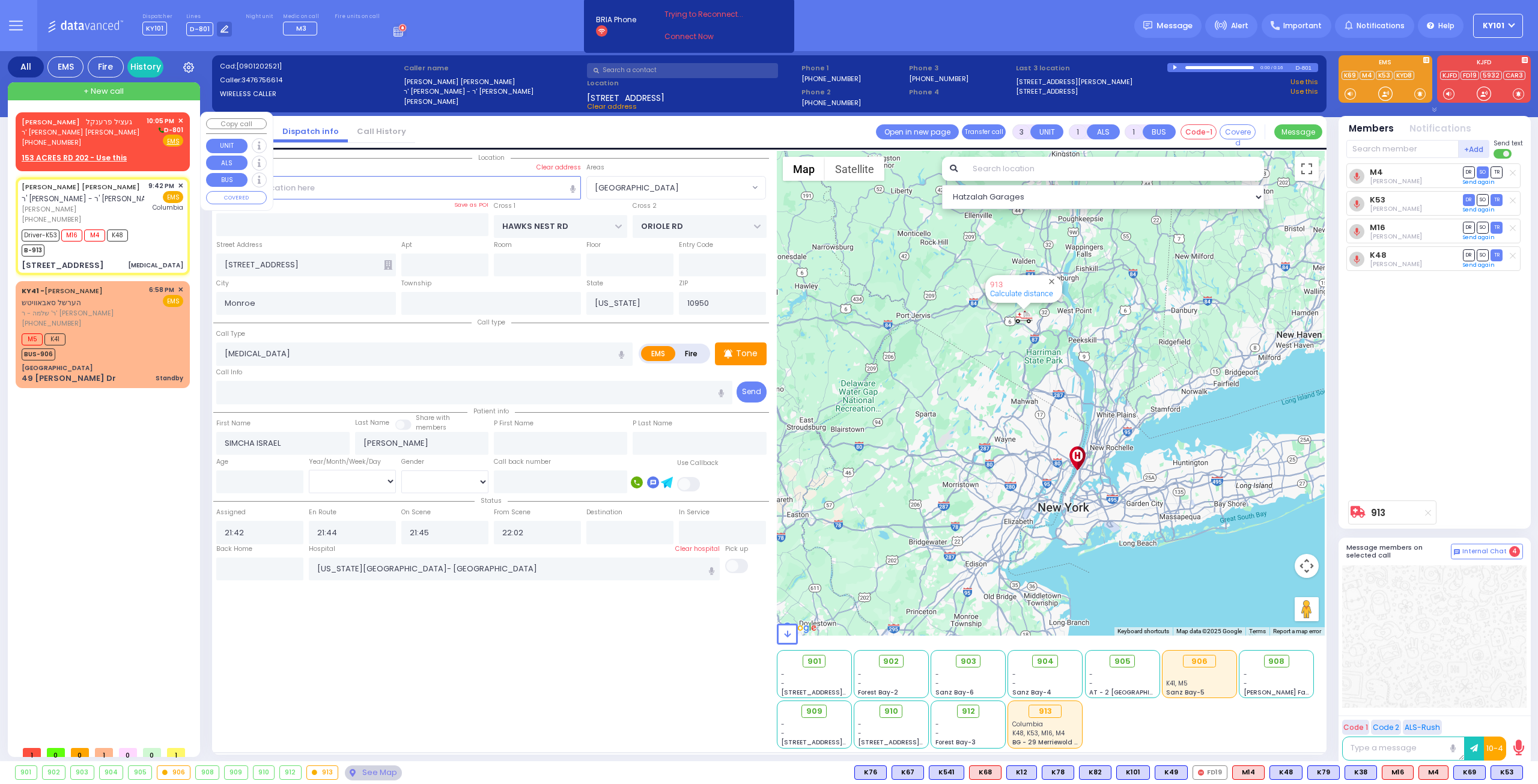
click at [79, 133] on span "ר' יצחק משה - הרר דוד פערל" at bounding box center [81, 132] width 118 height 10
type input "2"
select select
radio input "true"
type input "GETZEL"
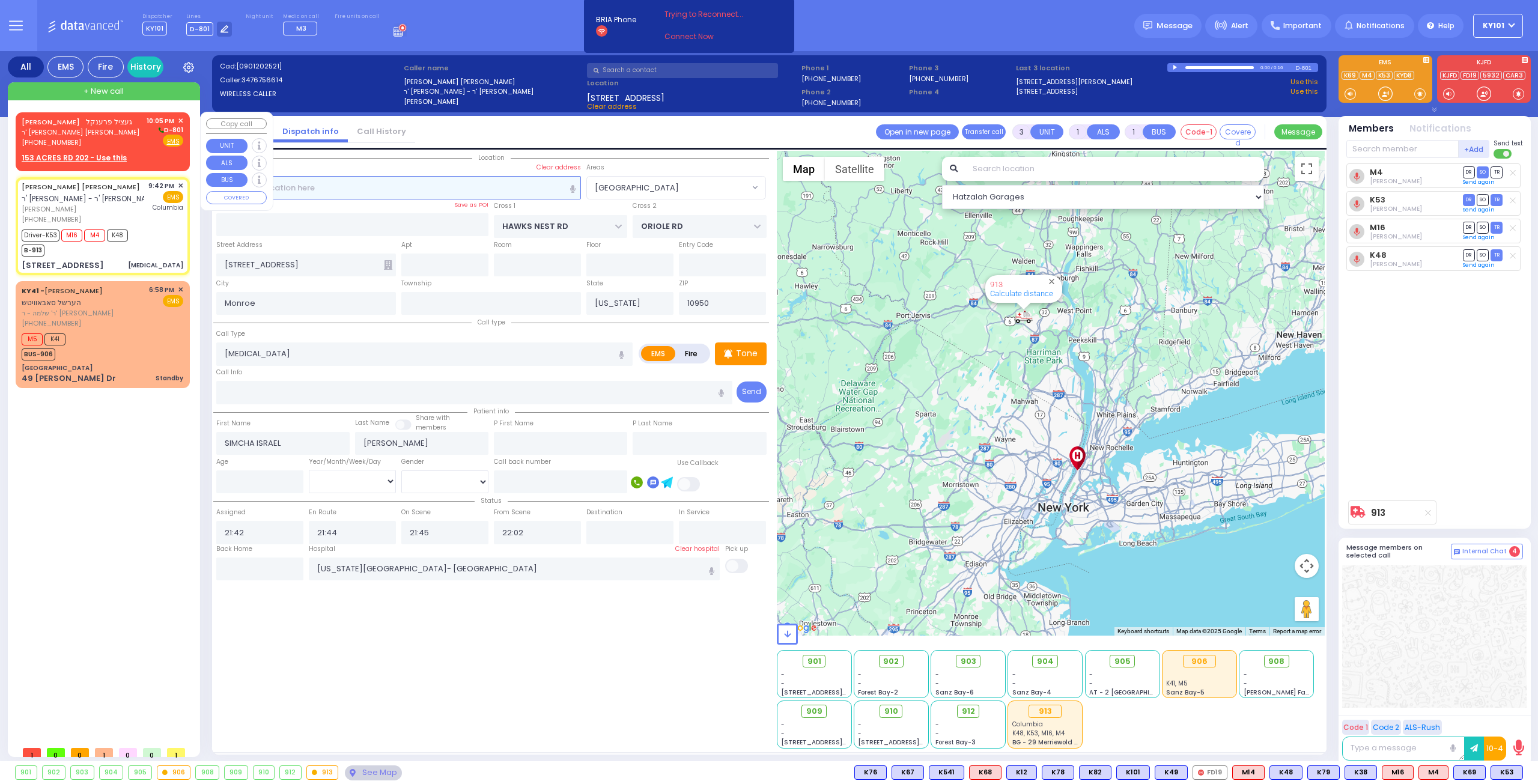
type input "FRANKEL"
select select
type input "22:05"
select select "Hatzalah Garages"
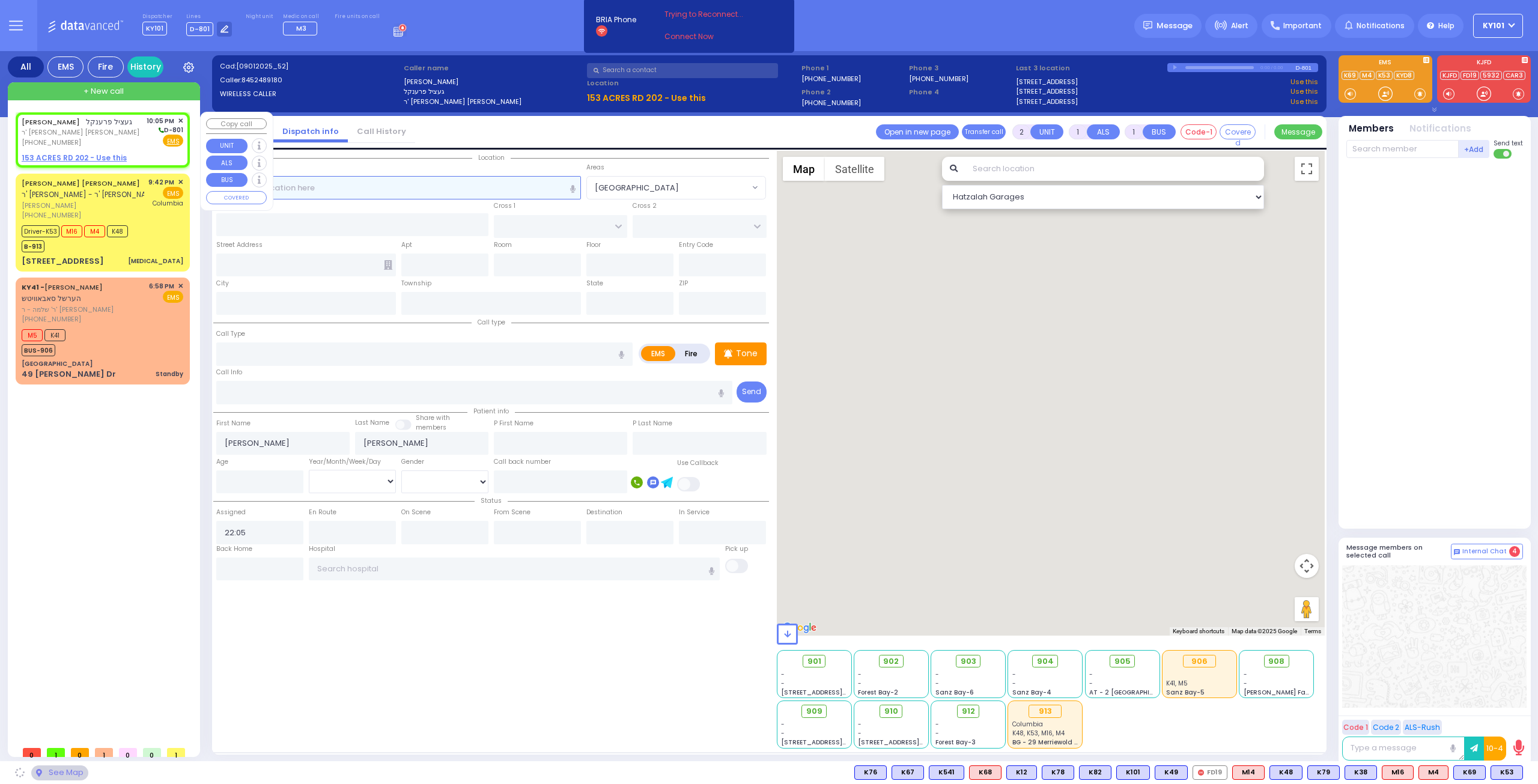
select select
radio input "true"
select select
select select "Hatzalah Garages"
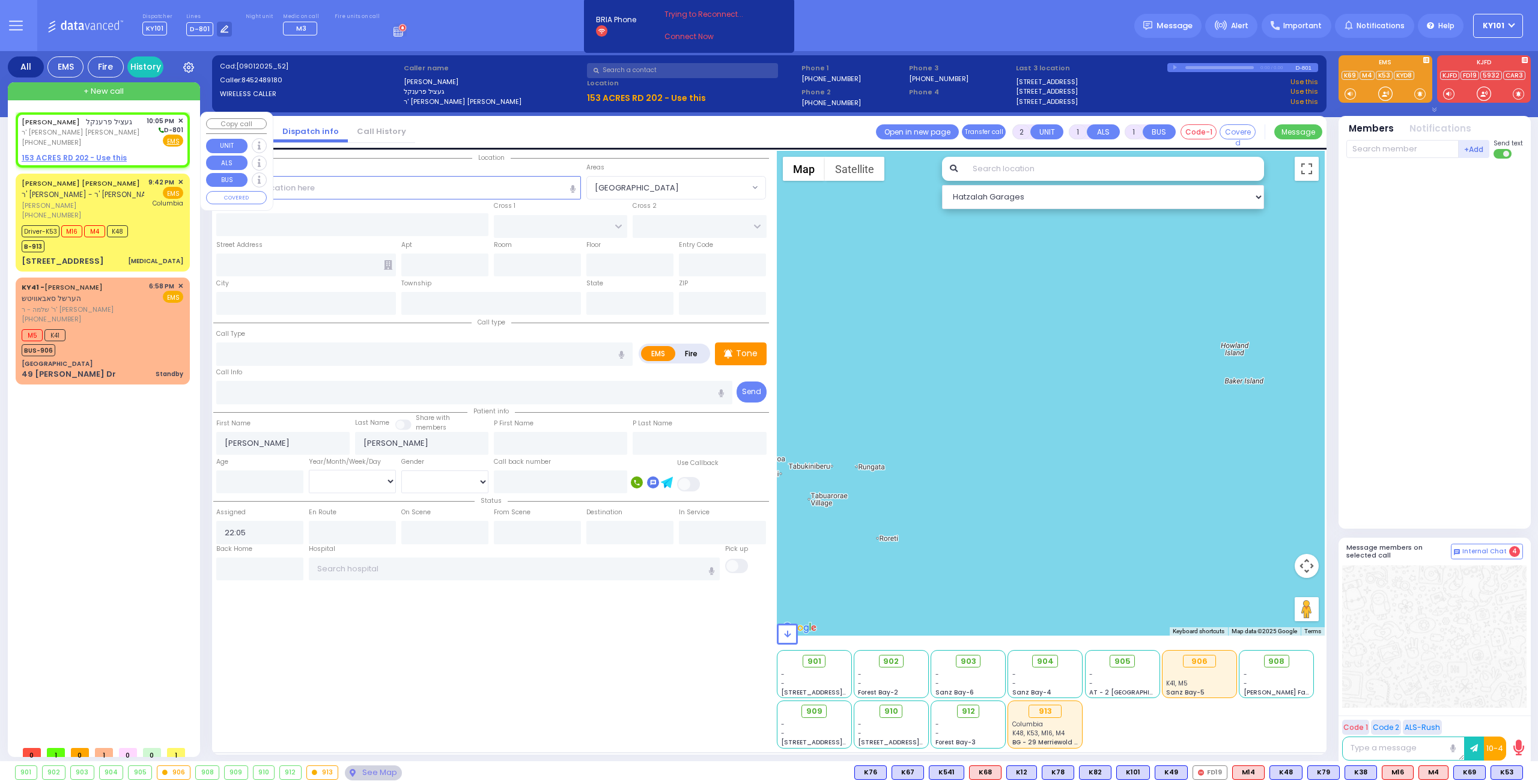
click at [91, 154] on u "153 ACRES RD 202 - Use this" at bounding box center [74, 158] width 105 height 10
select select
radio input "true"
select select
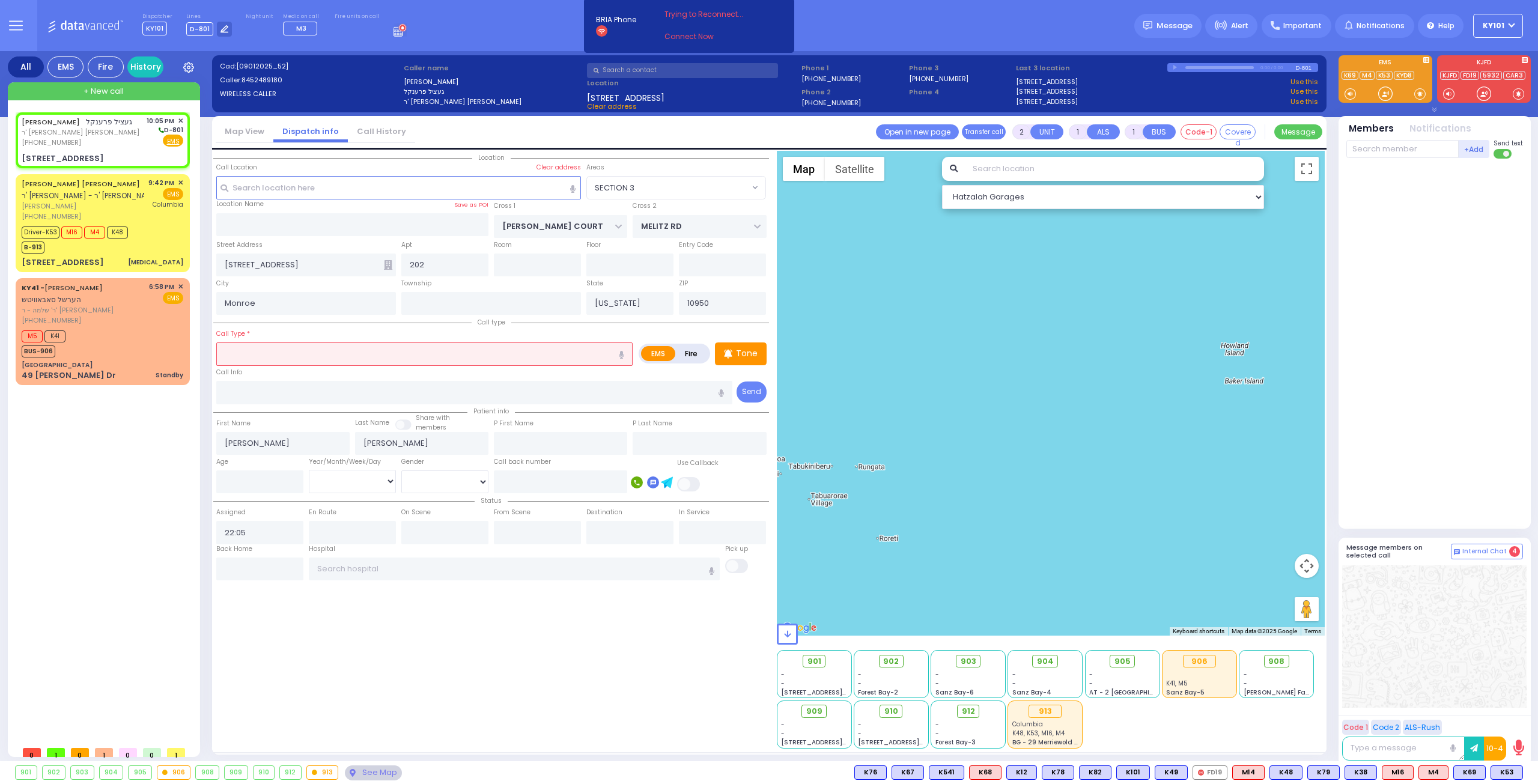
click at [691, 349] on label "Fire" at bounding box center [691, 354] width 34 height 15
click at [487, 350] on input "text" at bounding box center [424, 354] width 416 height 23
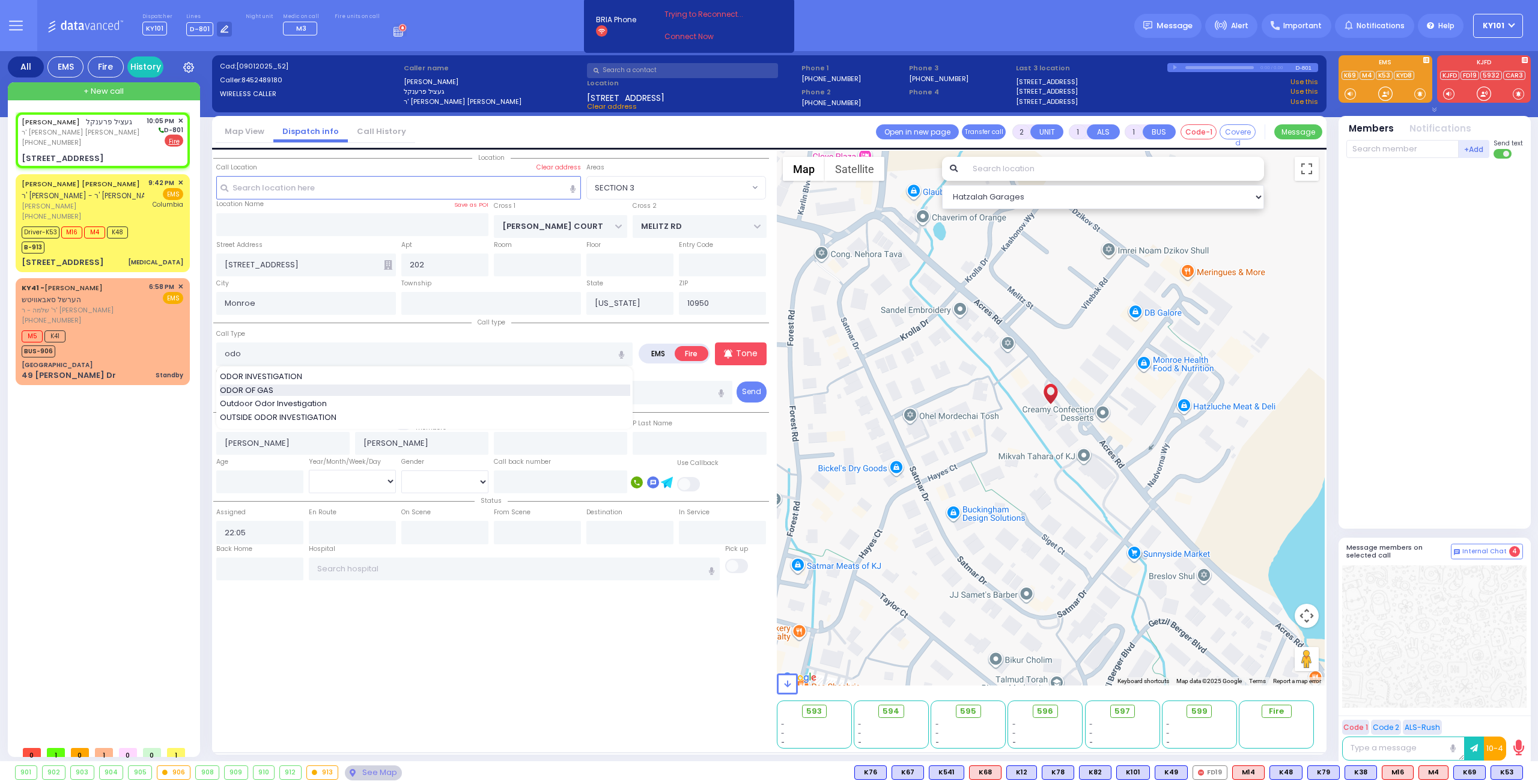
click at [435, 387] on div "ODOR OF GAS" at bounding box center [425, 391] width 411 height 12
click at [1404, 149] on input "text" at bounding box center [1402, 149] width 112 height 18
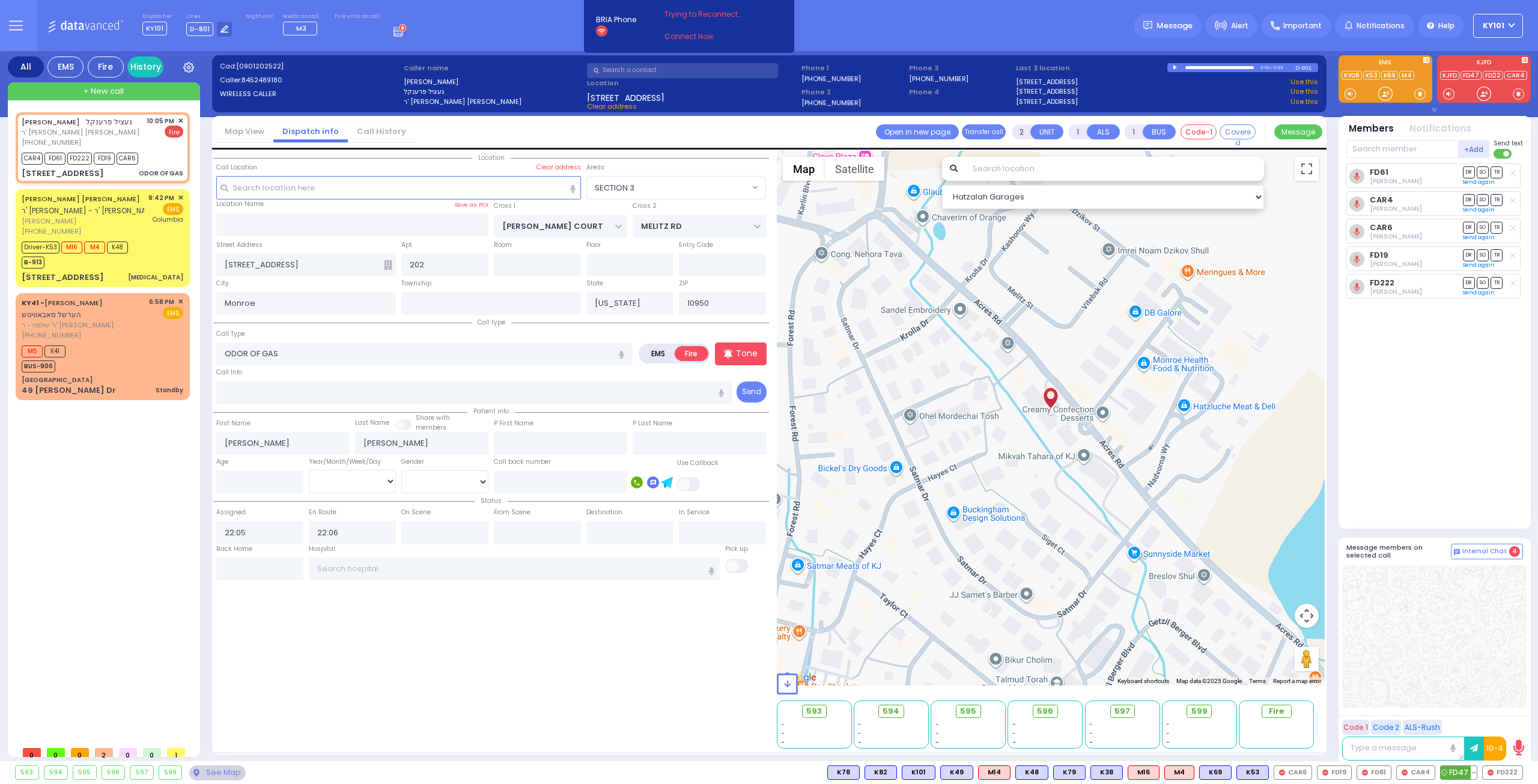
click at [1456, 771] on span "FD47" at bounding box center [1458, 772] width 36 height 13
click at [1389, 149] on input "text" at bounding box center [1402, 149] width 112 height 18
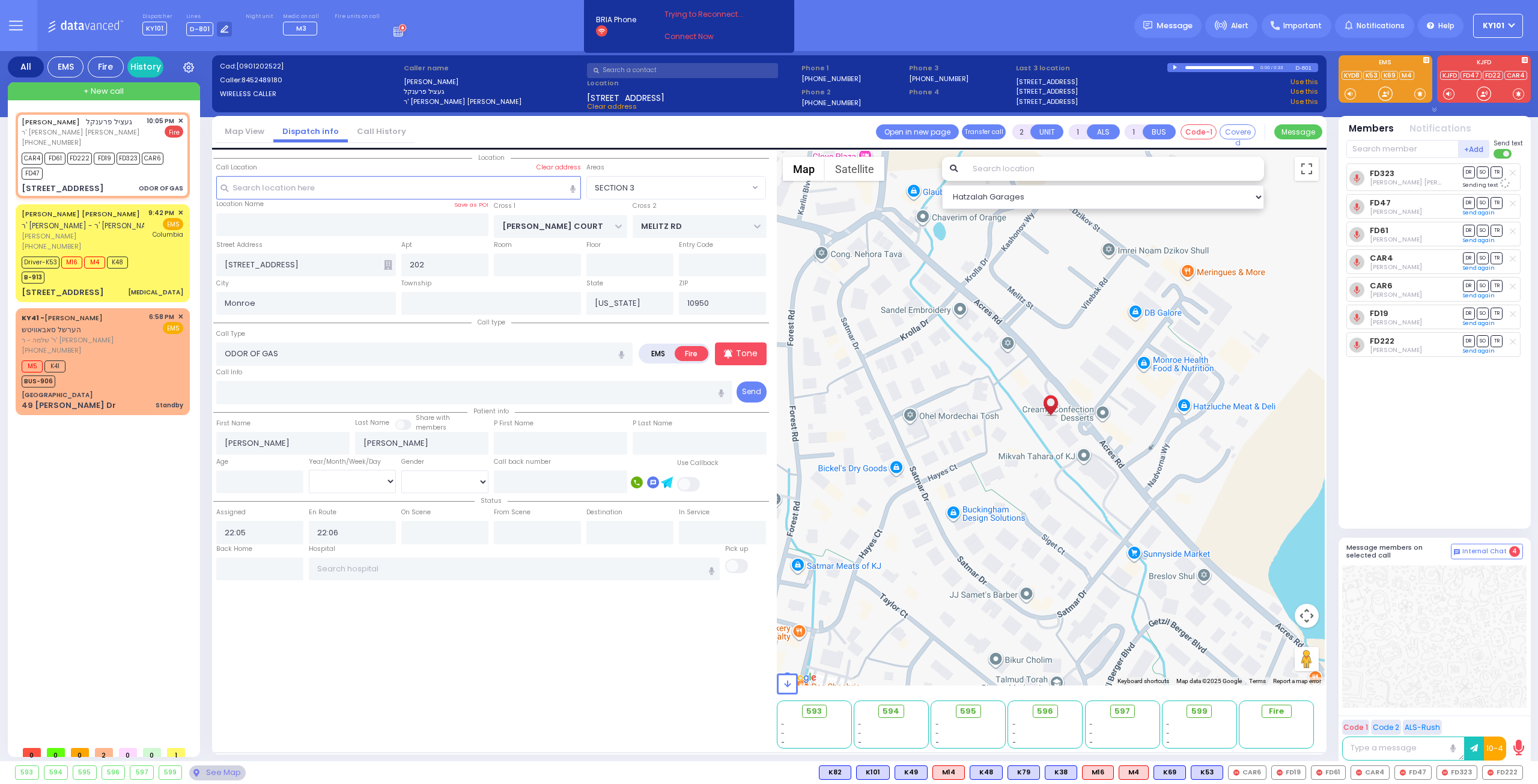
select select "SECTION 3"
select select
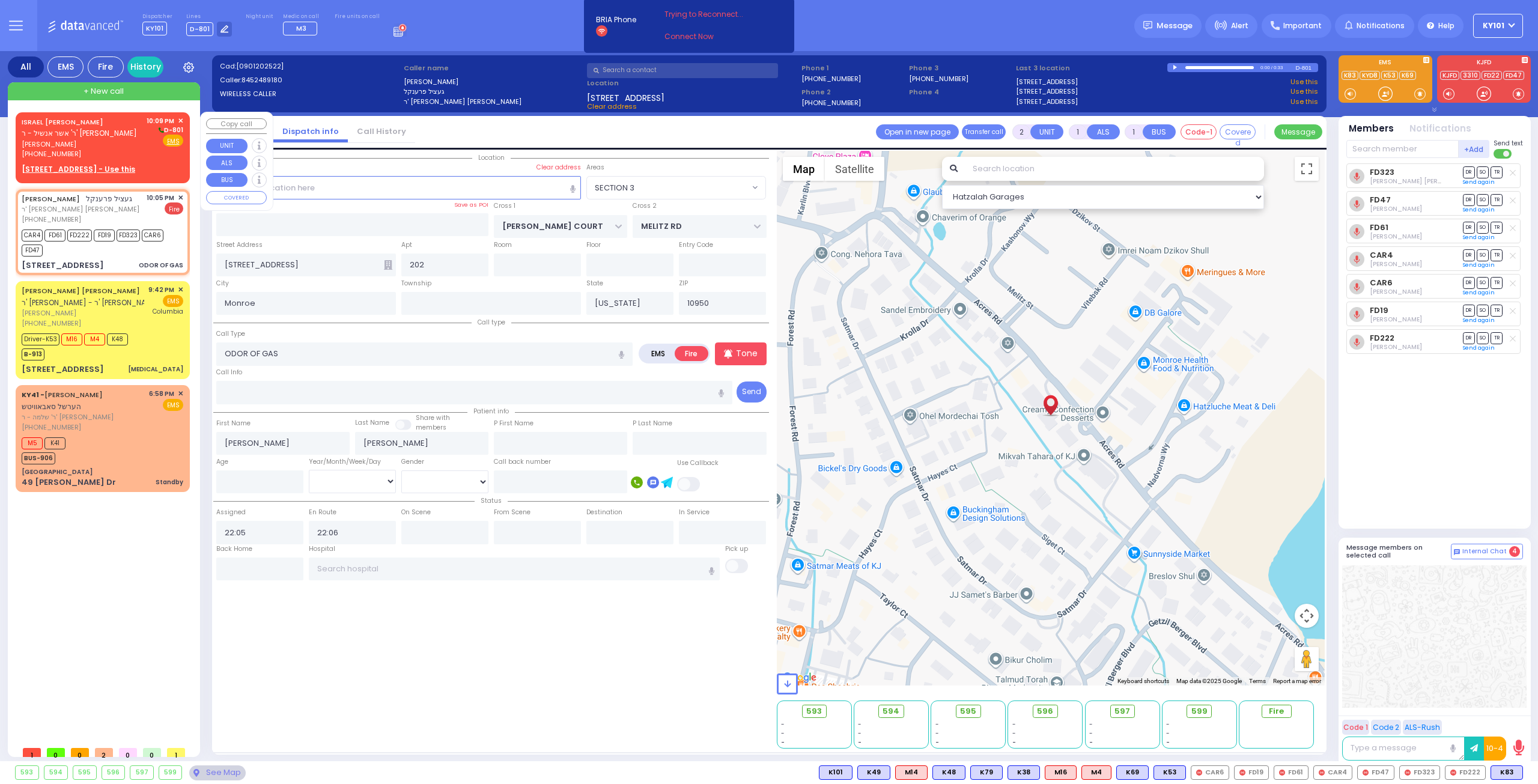
click at [95, 151] on div "(929) 554-1010" at bounding box center [82, 154] width 121 height 10
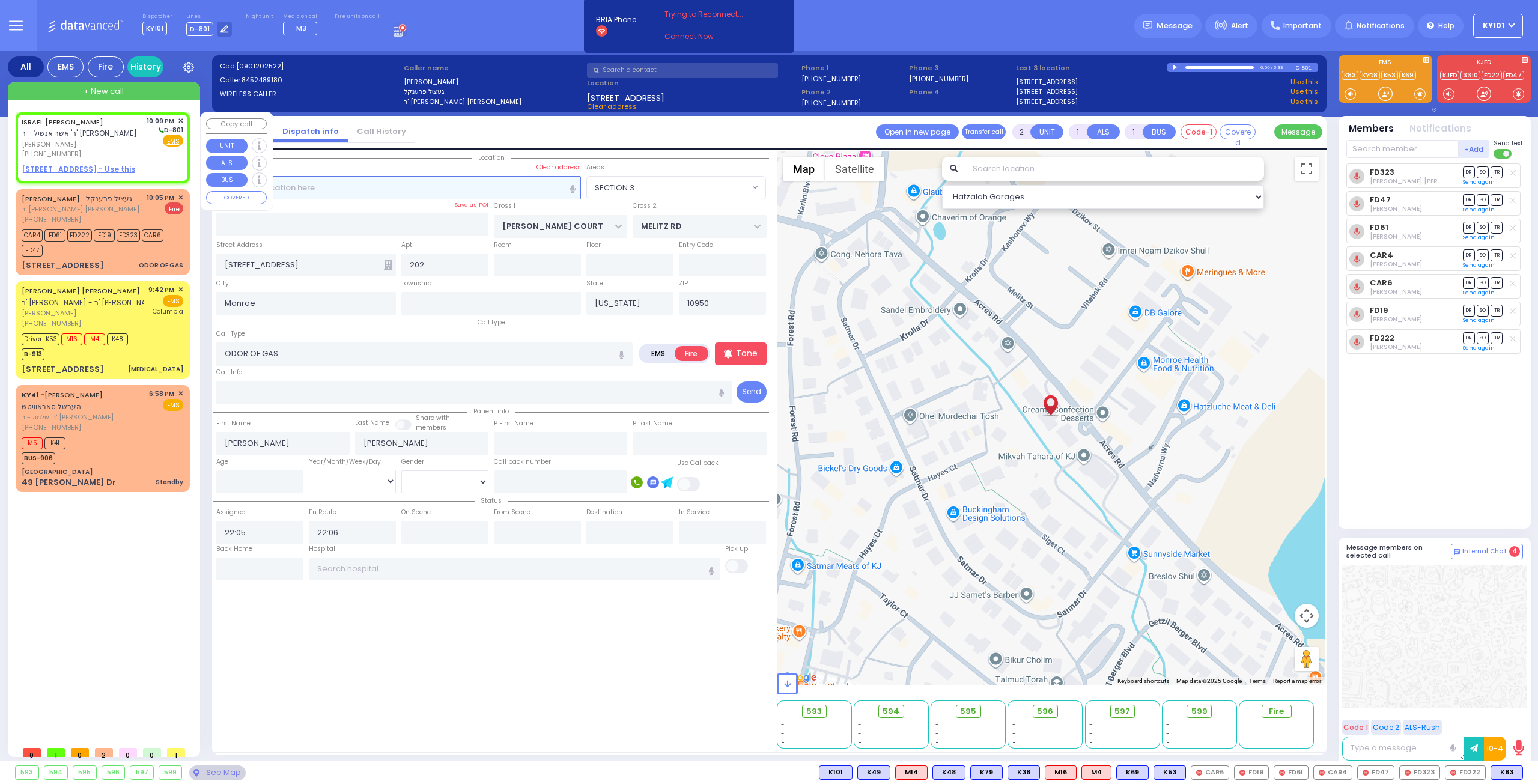
select select
radio input "true"
type input "ISRAEL DUVID"
type input "WEISER"
select select
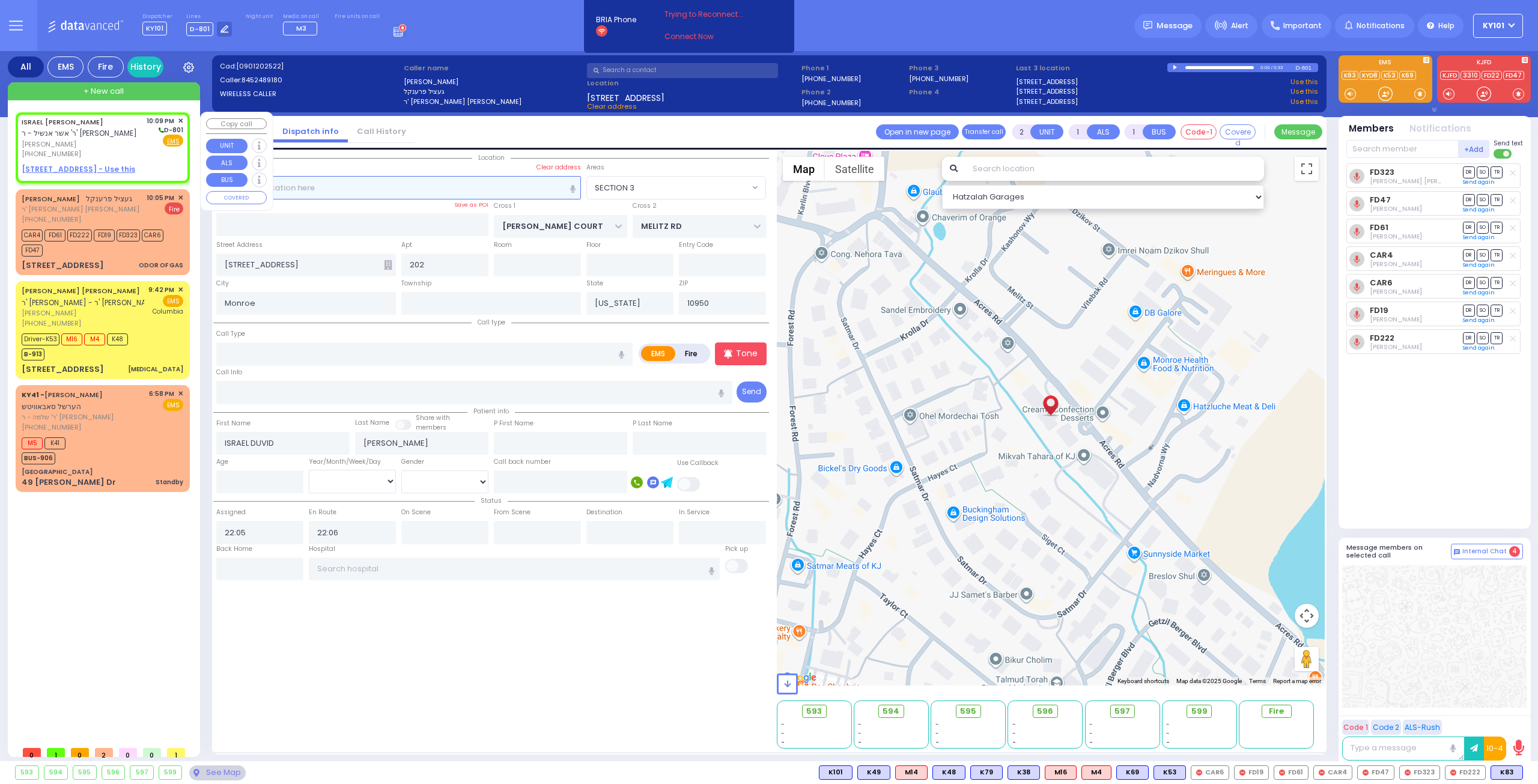
type input "22:09"
select select "Hatzalah Garages"
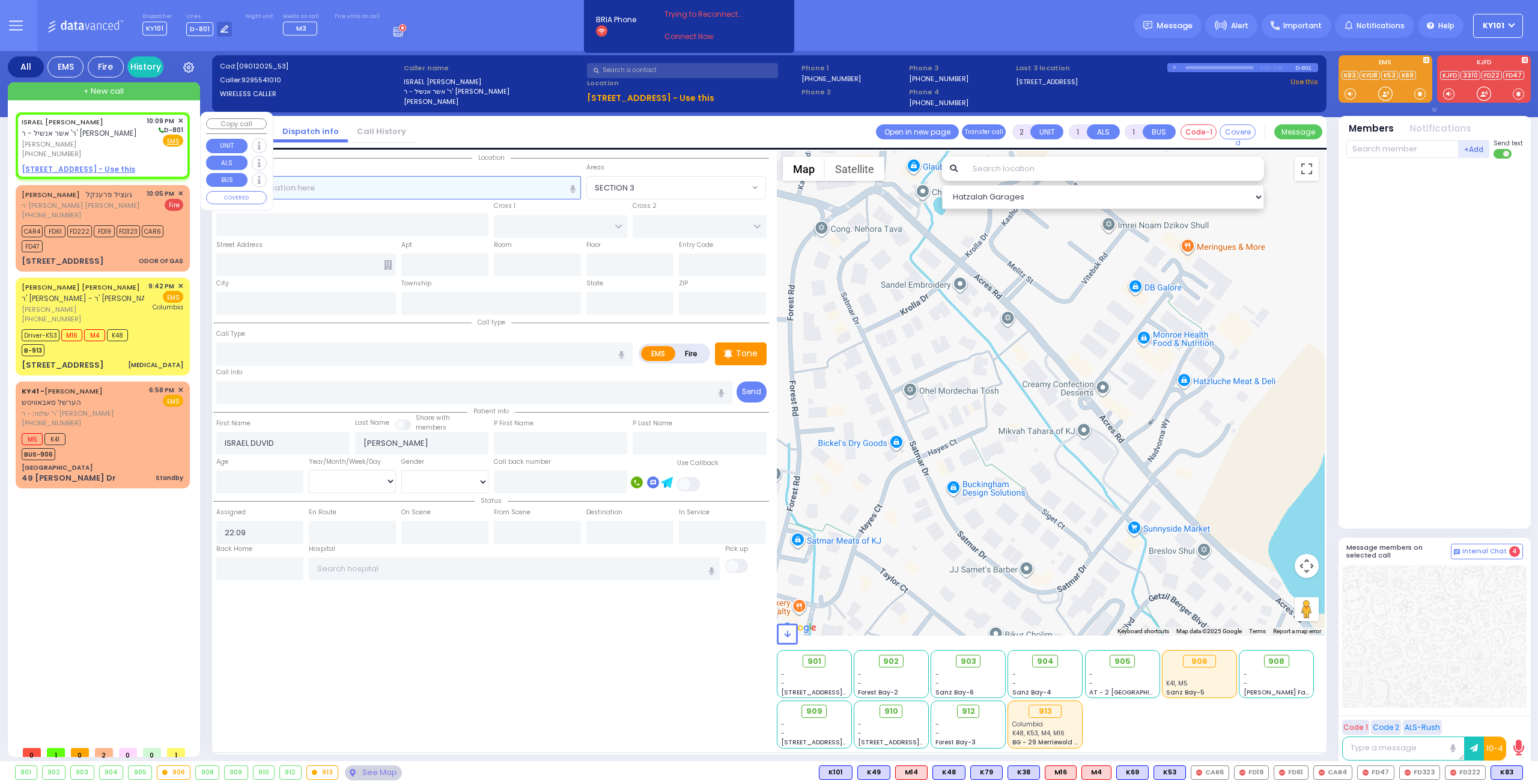
select select
radio input "true"
select select
select select "Hatzalah Garages"
click at [101, 166] on u "5 BEER SHAVA ST 402 - Use this" at bounding box center [79, 169] width 114 height 10
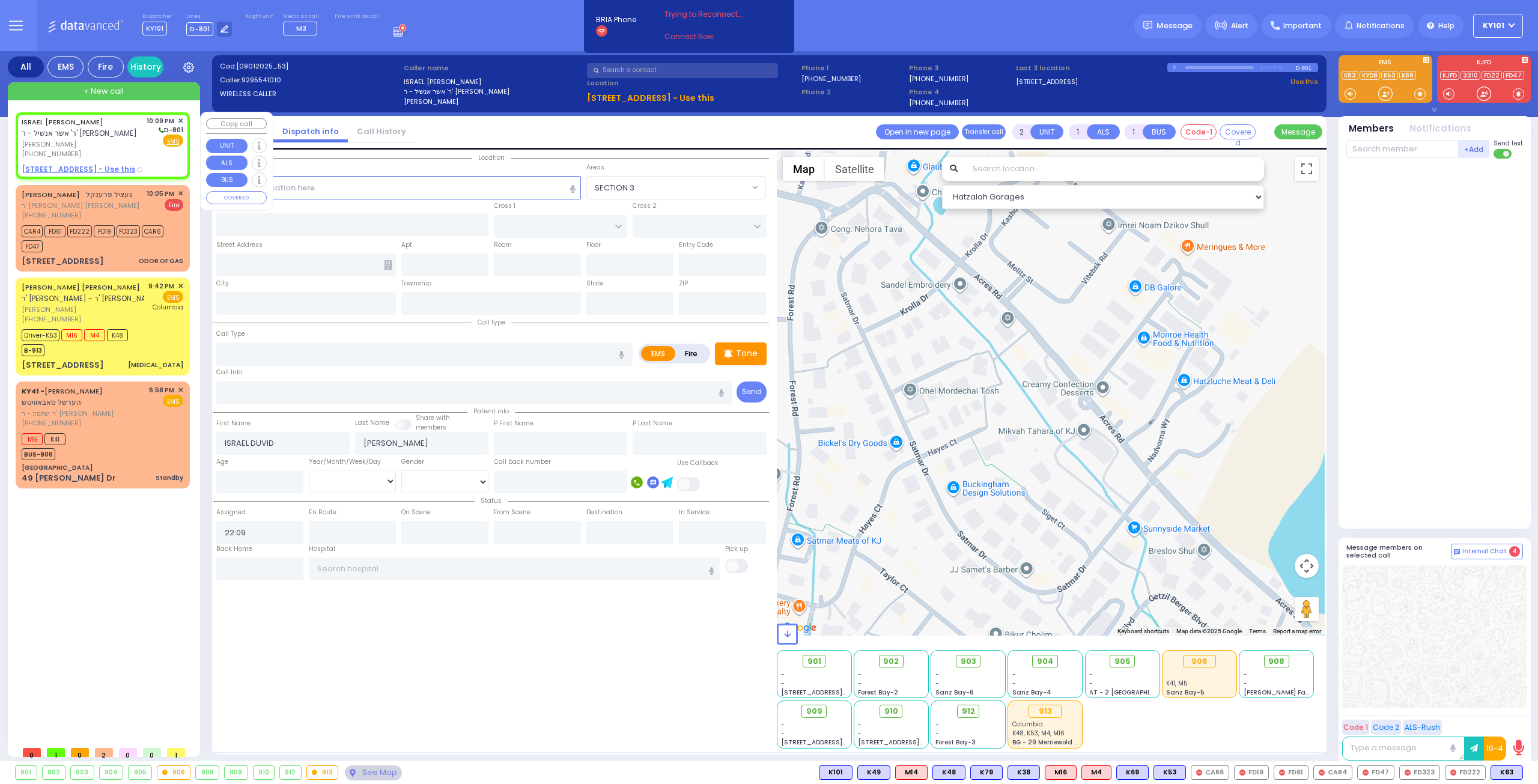
select select
radio input "true"
select select
select select "Hatzalah Garages"
click at [689, 349] on label "Fire" at bounding box center [691, 354] width 34 height 15
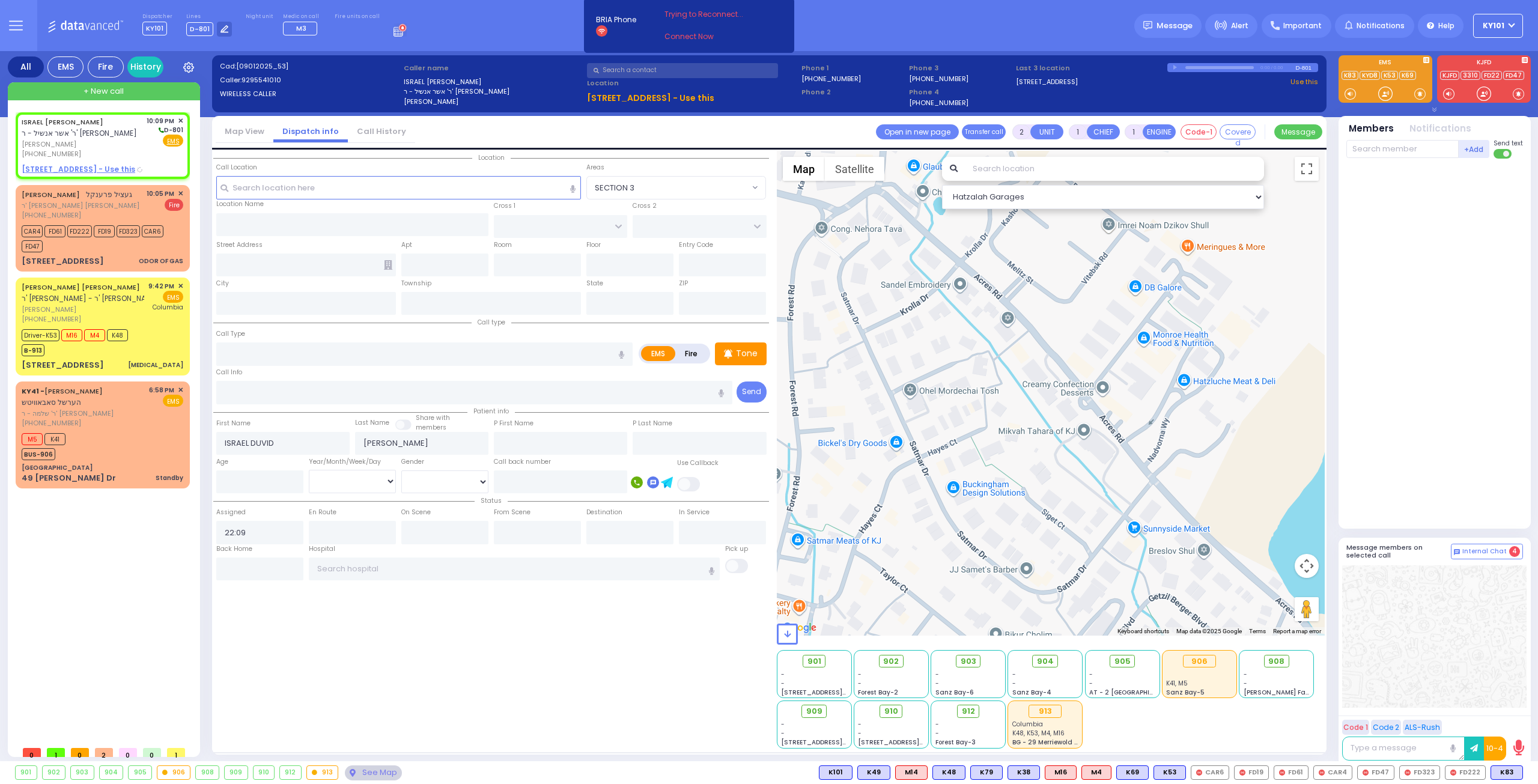
radio input "true"
select select
radio input "true"
select select
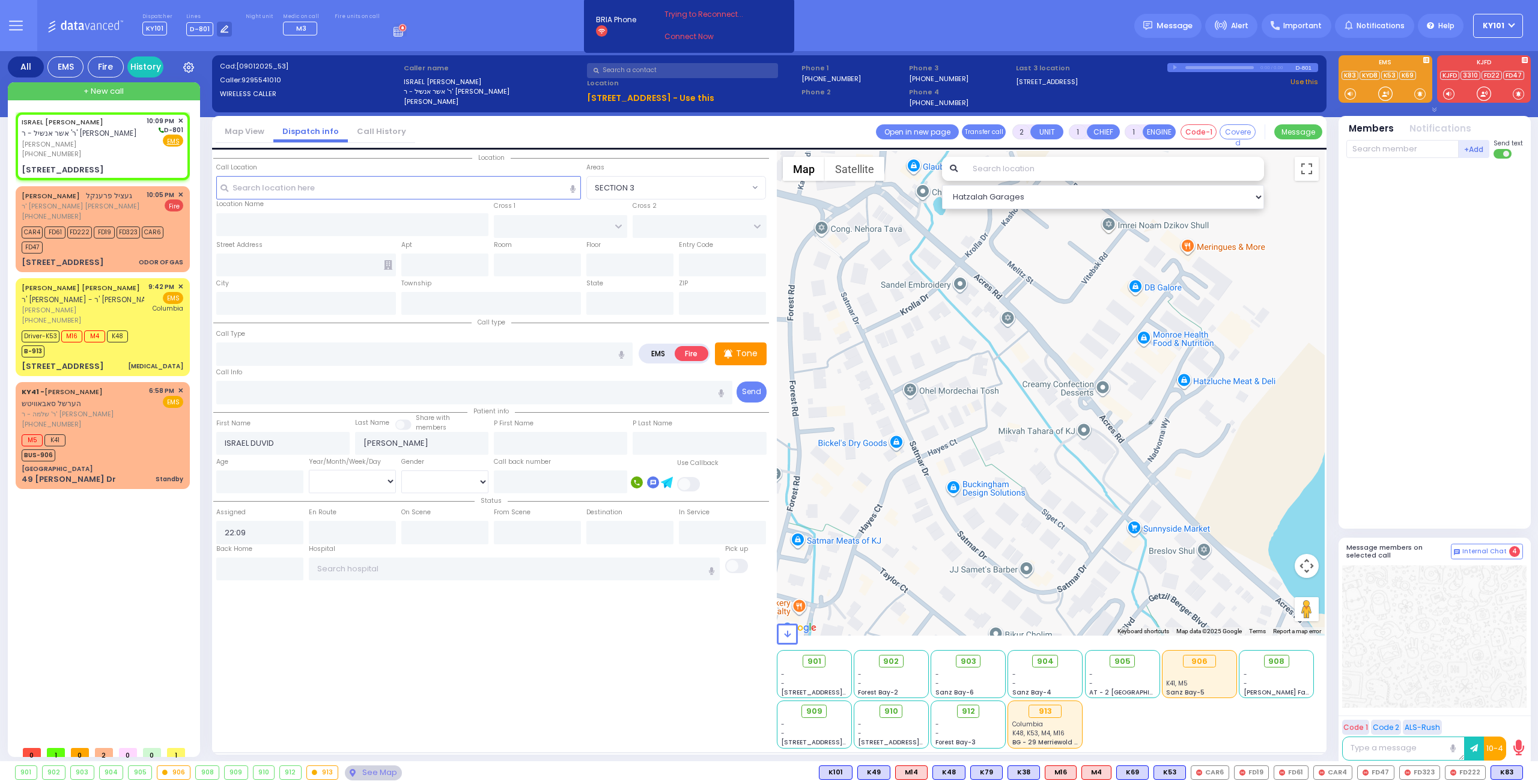
select select "Hatzalah Garages"
type input "S.M. ROSMER RD"
type input "BEER SHAVA ST"
type input "5 BEER SHAVA ST"
type input "402"
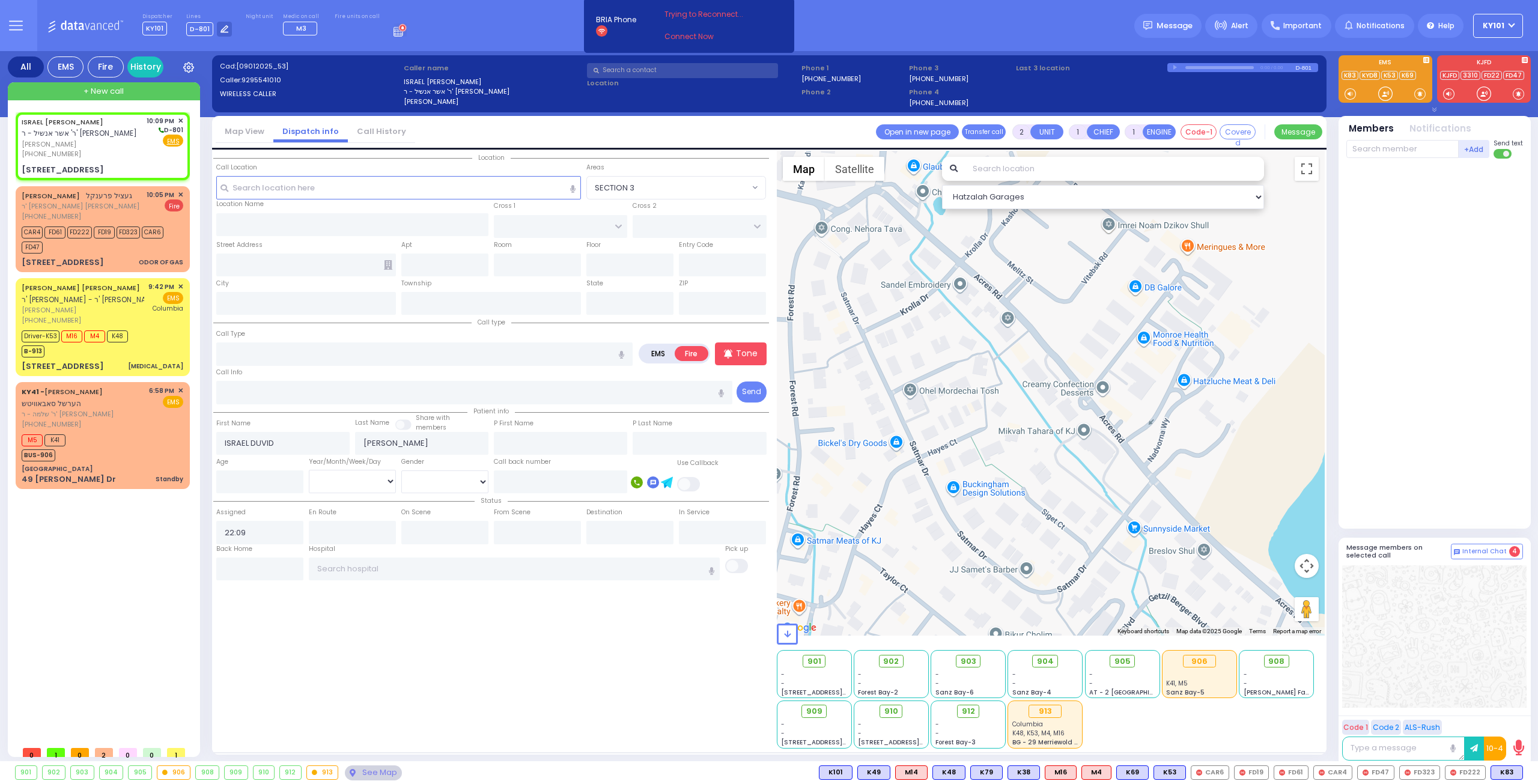
type input "[PERSON_NAME]"
type input "[US_STATE]"
type input "10950"
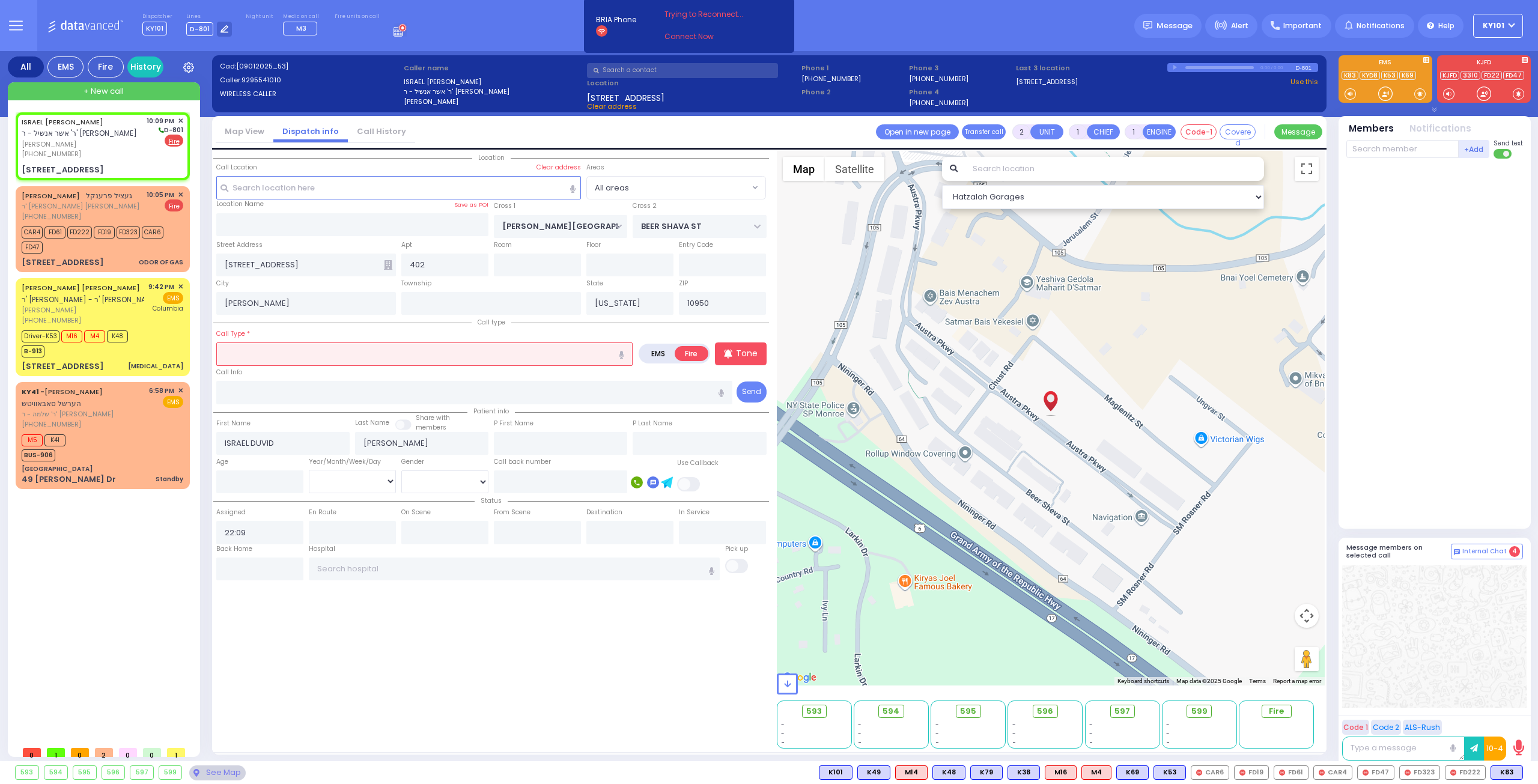
click at [317, 353] on input "text" at bounding box center [424, 354] width 416 height 23
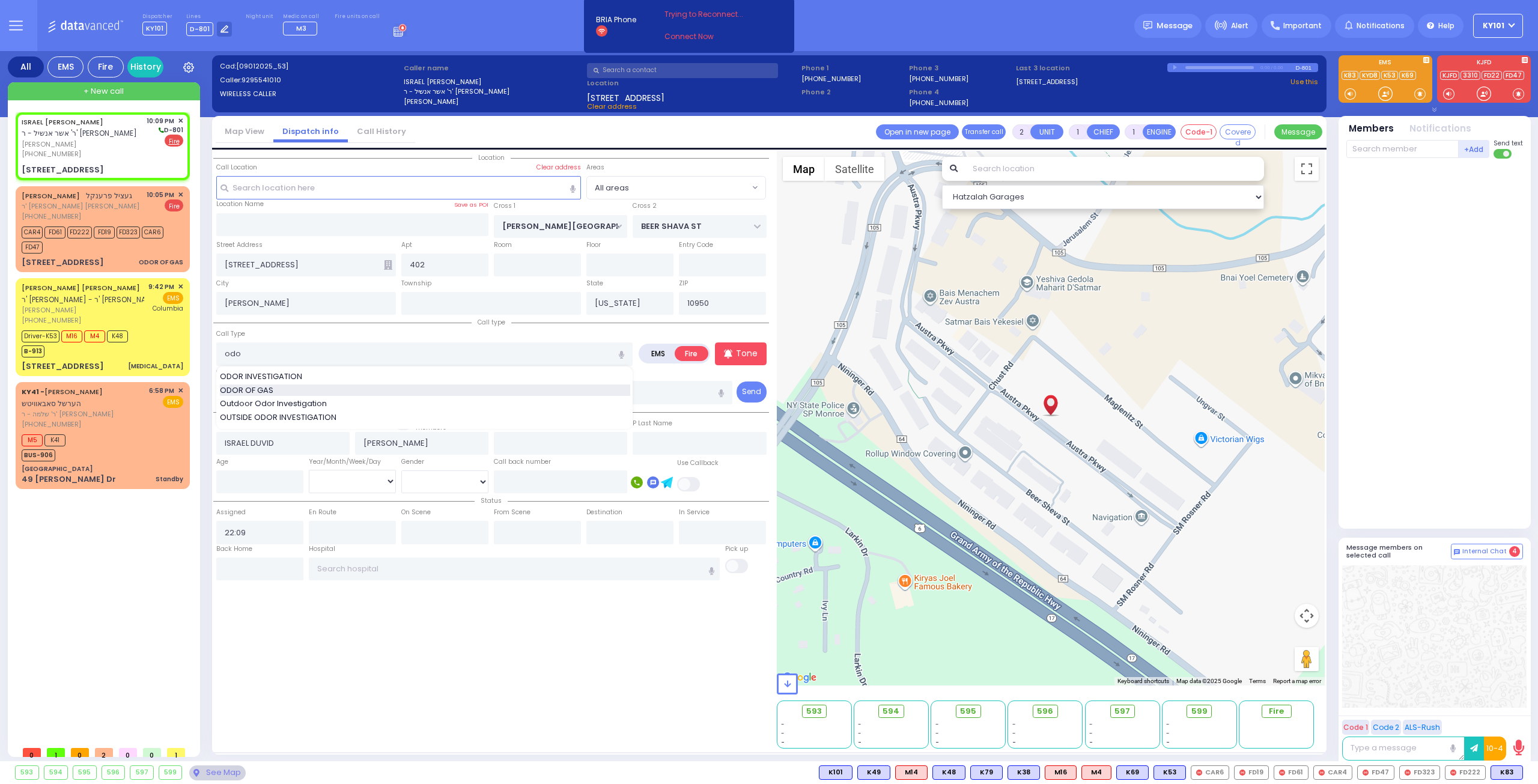
click at [291, 384] on div "ODOR OF GAS" at bounding box center [425, 391] width 411 height 12
type input "ODOR OF GAS"
click at [328, 329] on div "Call Type ODOR OF GAS ODOR OF GAS" at bounding box center [424, 347] width 416 height 38
select select
radio input "true"
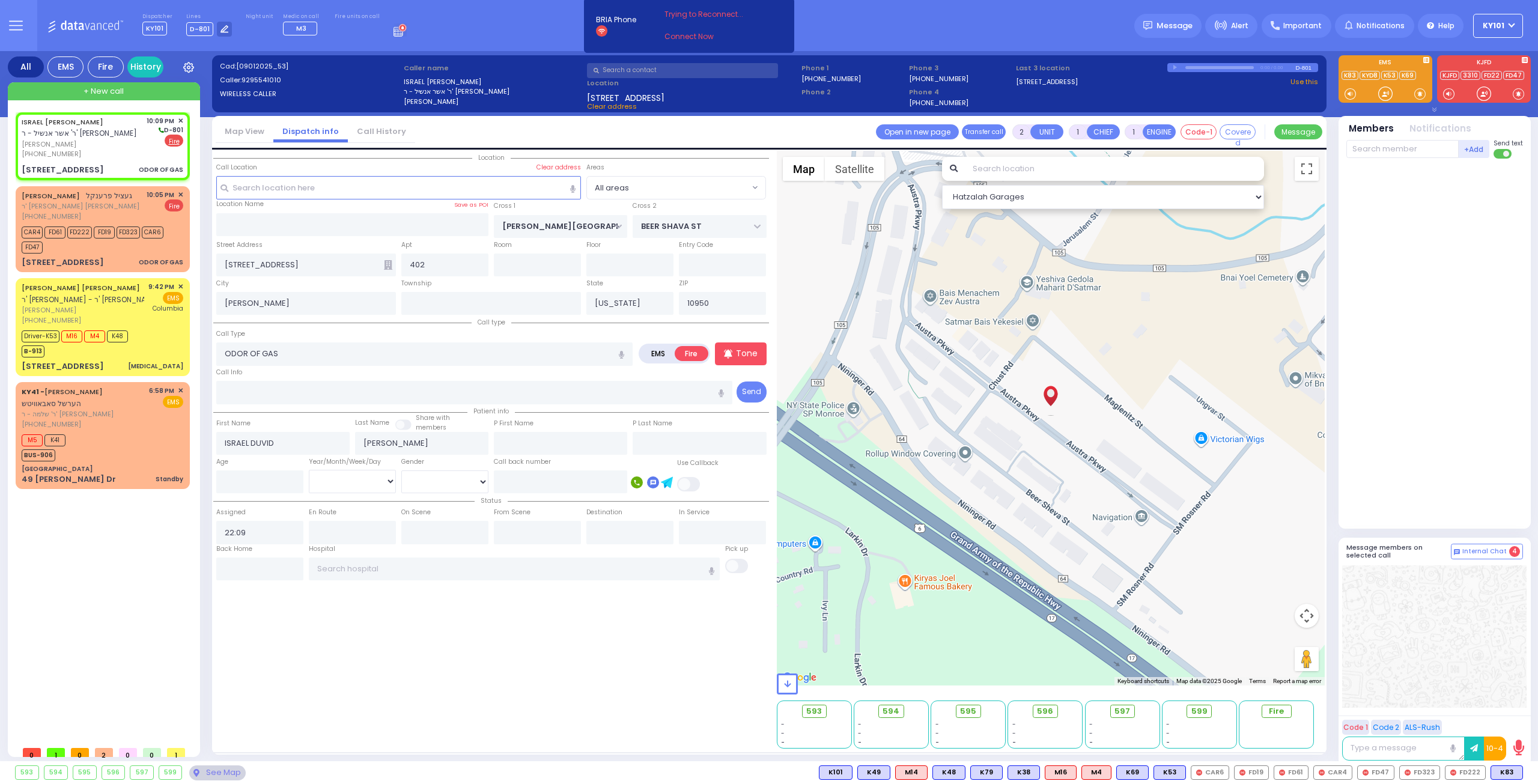
select select
select select "Hatzalah Garages"
select select
radio input "true"
select select
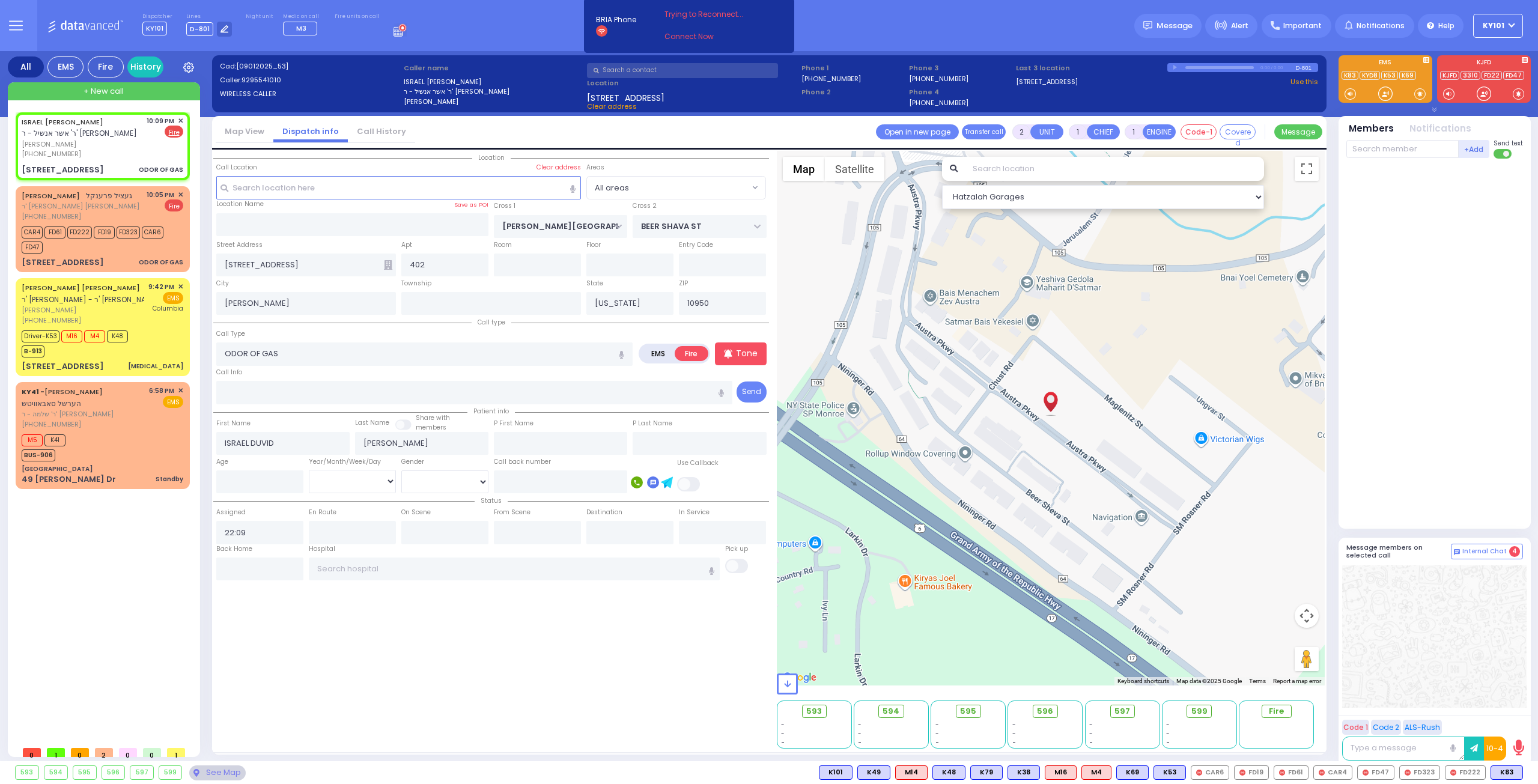
select select "Hatzalah Garages"
click at [1379, 151] on input "text" at bounding box center [1402, 149] width 112 height 18
type input "62"
select select
radio input "true"
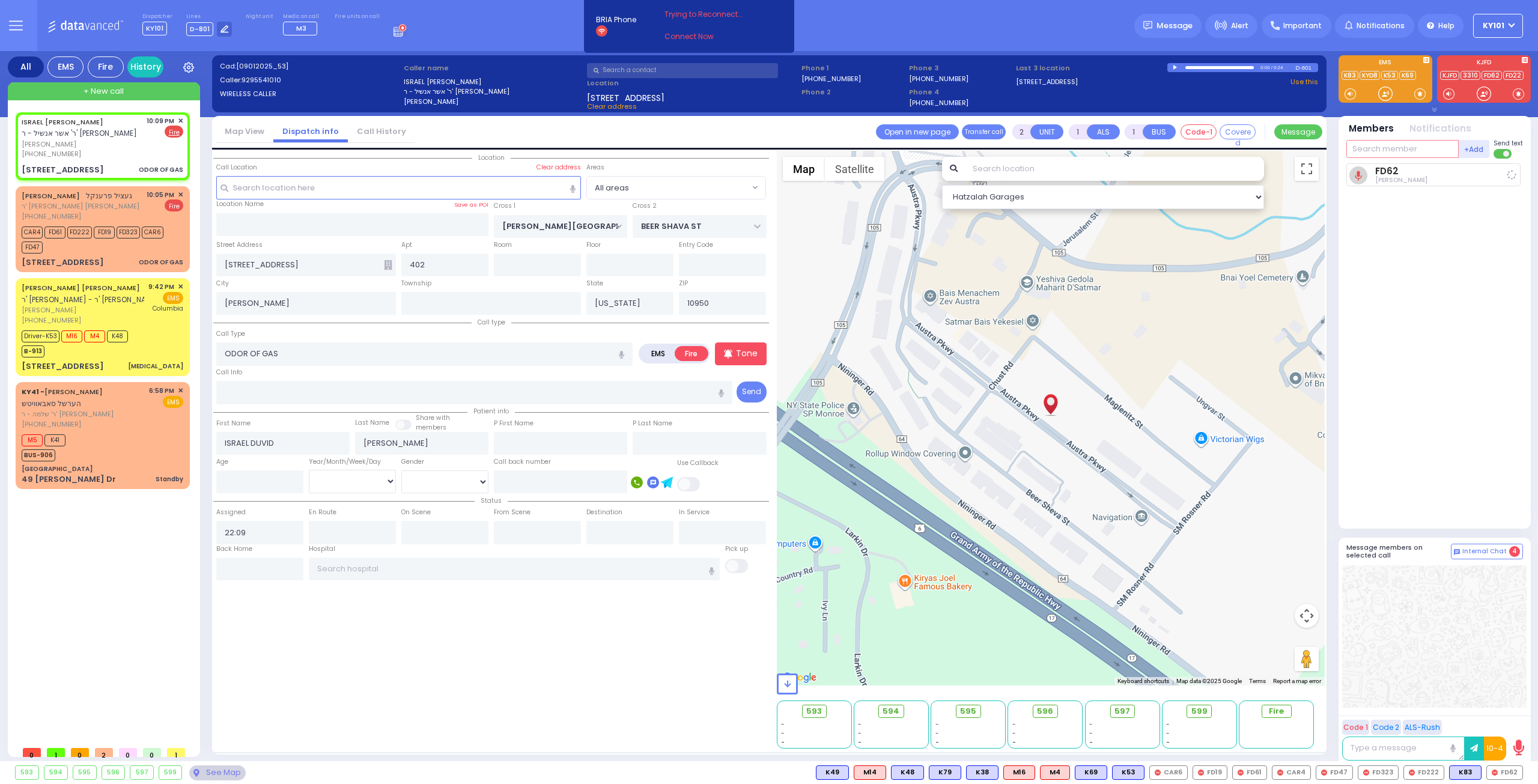
select select
type input "22:10"
select select "Hatzalah Garages"
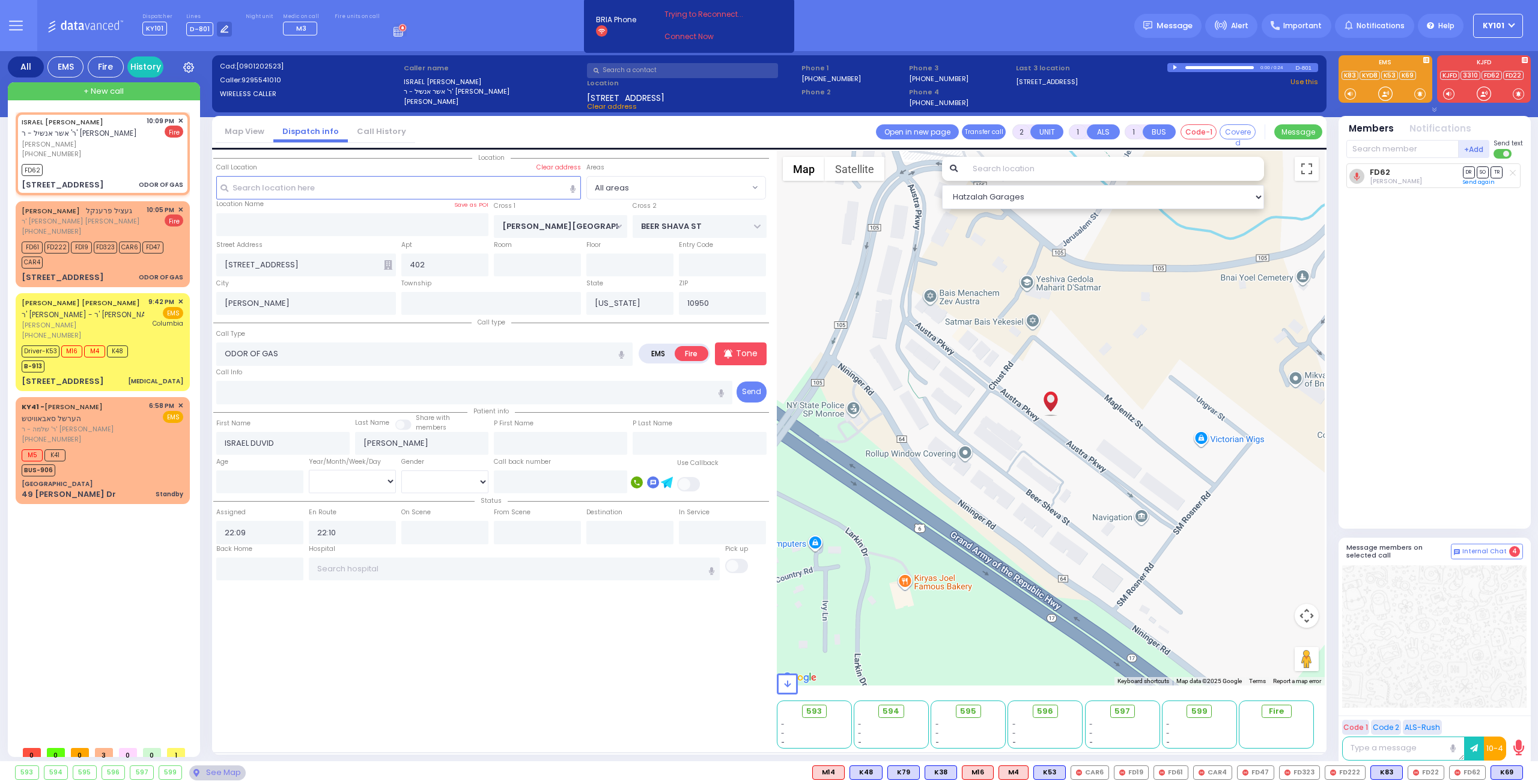
click at [1415, 145] on input "text" at bounding box center [1402, 149] width 112 height 18
click at [1382, 145] on input "text" at bounding box center [1402, 149] width 112 height 18
type input "329"
type input "79"
select select
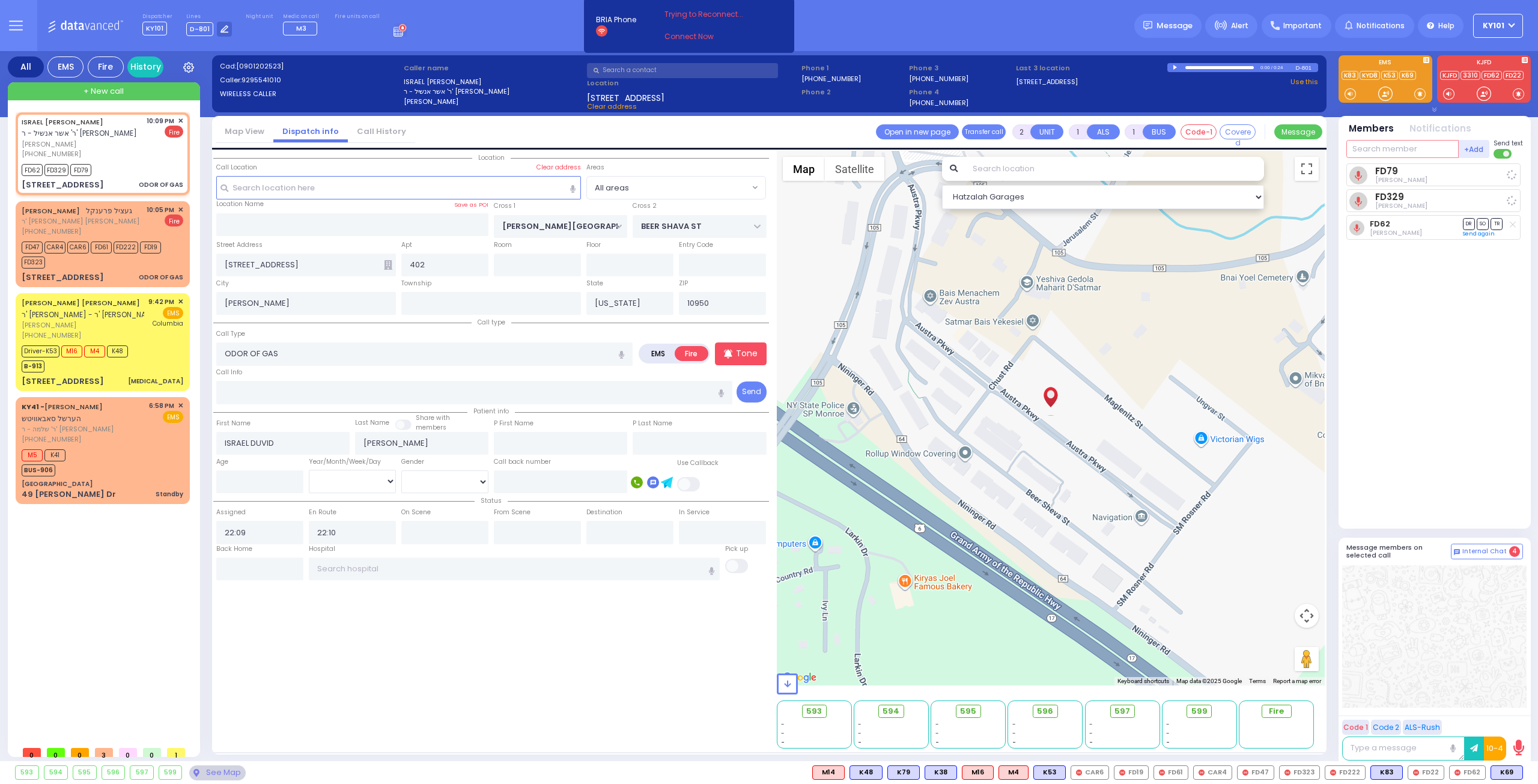
radio input "true"
select select
select select "Hatzalah Garages"
select select
radio input "true"
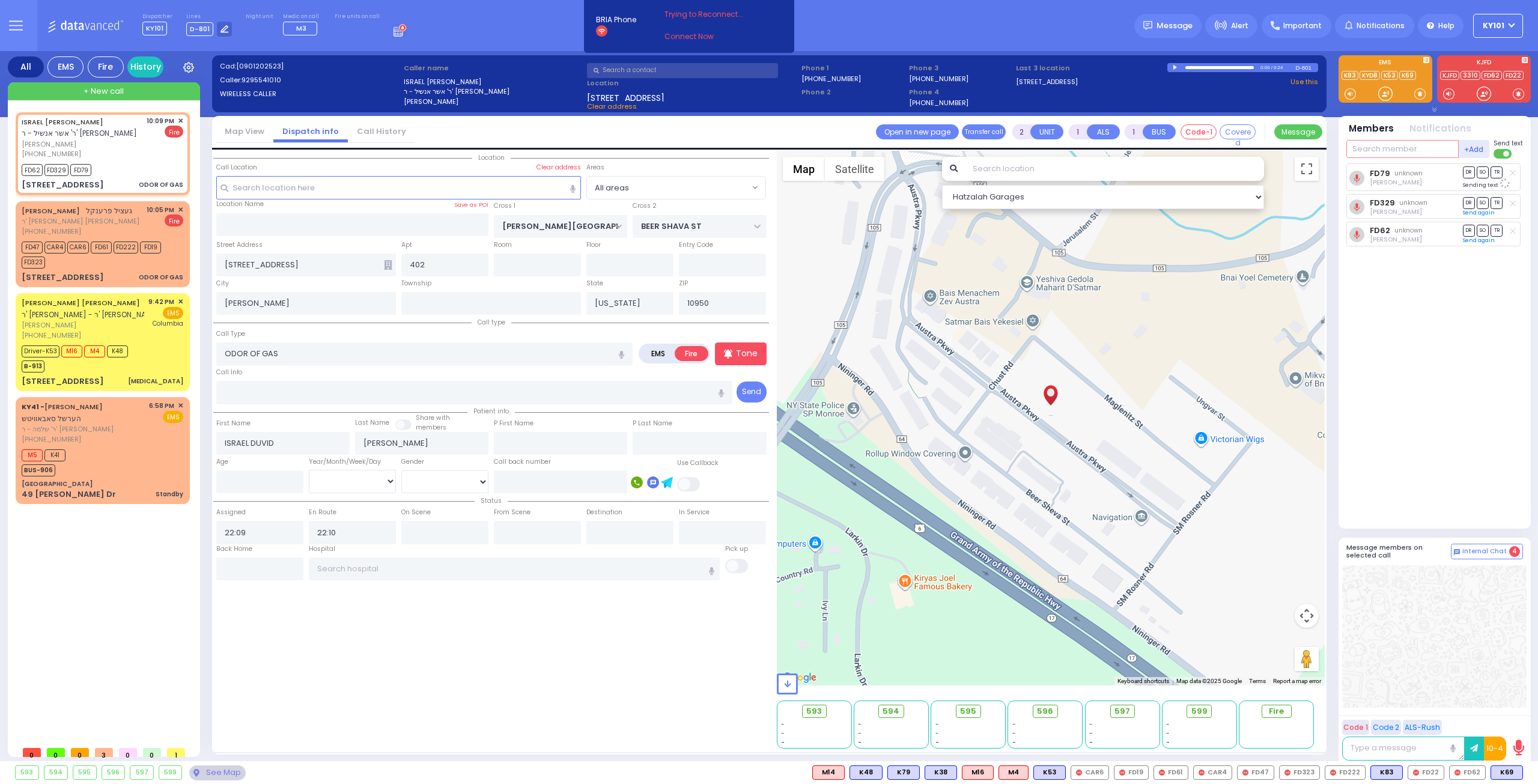
select select
select select "Hatzalah Garages"
click at [1369, 156] on input "text" at bounding box center [1402, 149] width 112 height 18
type input "car6"
select select
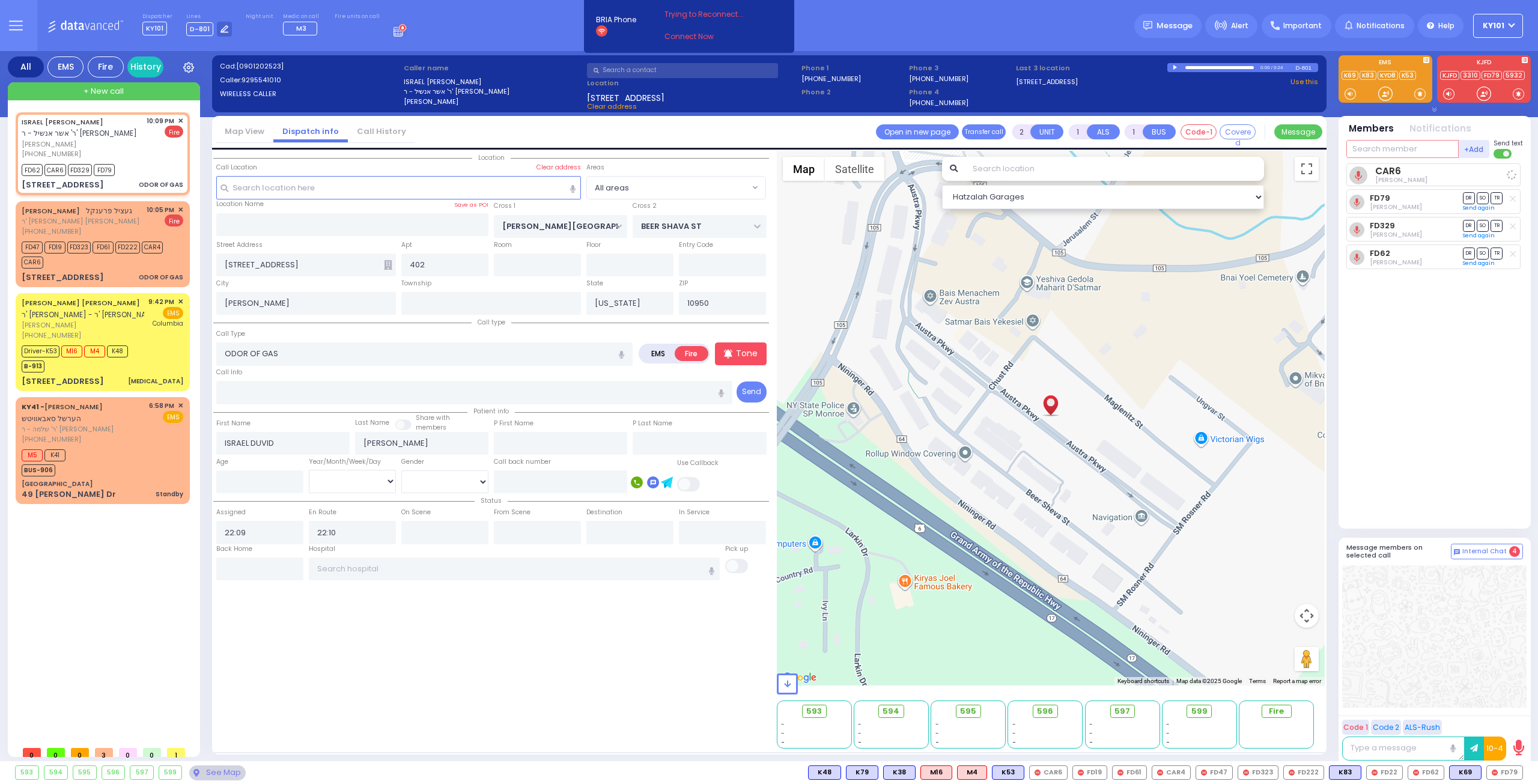
radio input "true"
select select
select select "Hatzalah Garages"
click at [106, 221] on span "ר' יצחק משה - הרר דוד פערל" at bounding box center [81, 221] width 118 height 10
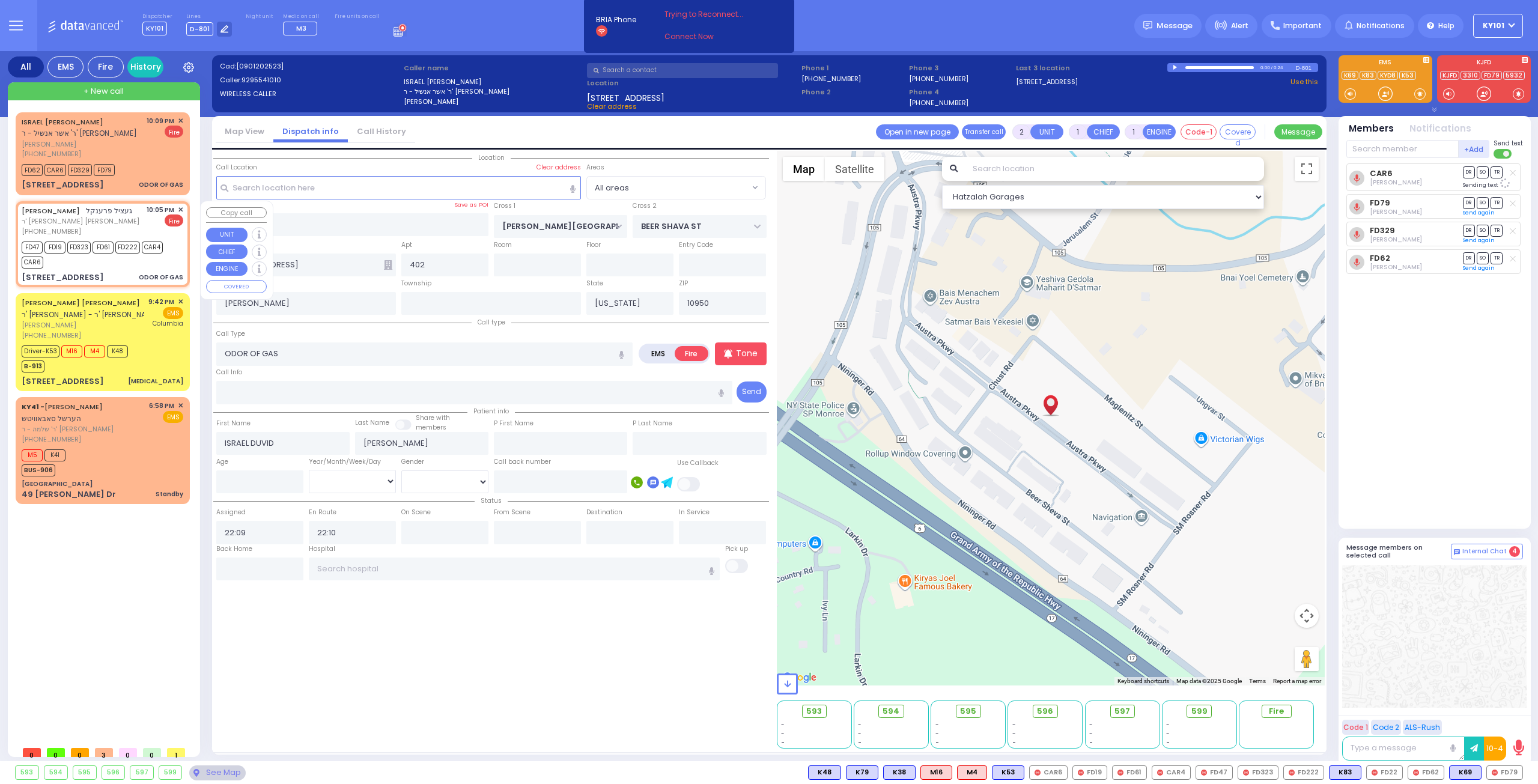
select select
radio input "true"
type input "GETZEL"
type input "FRANKEL"
select select
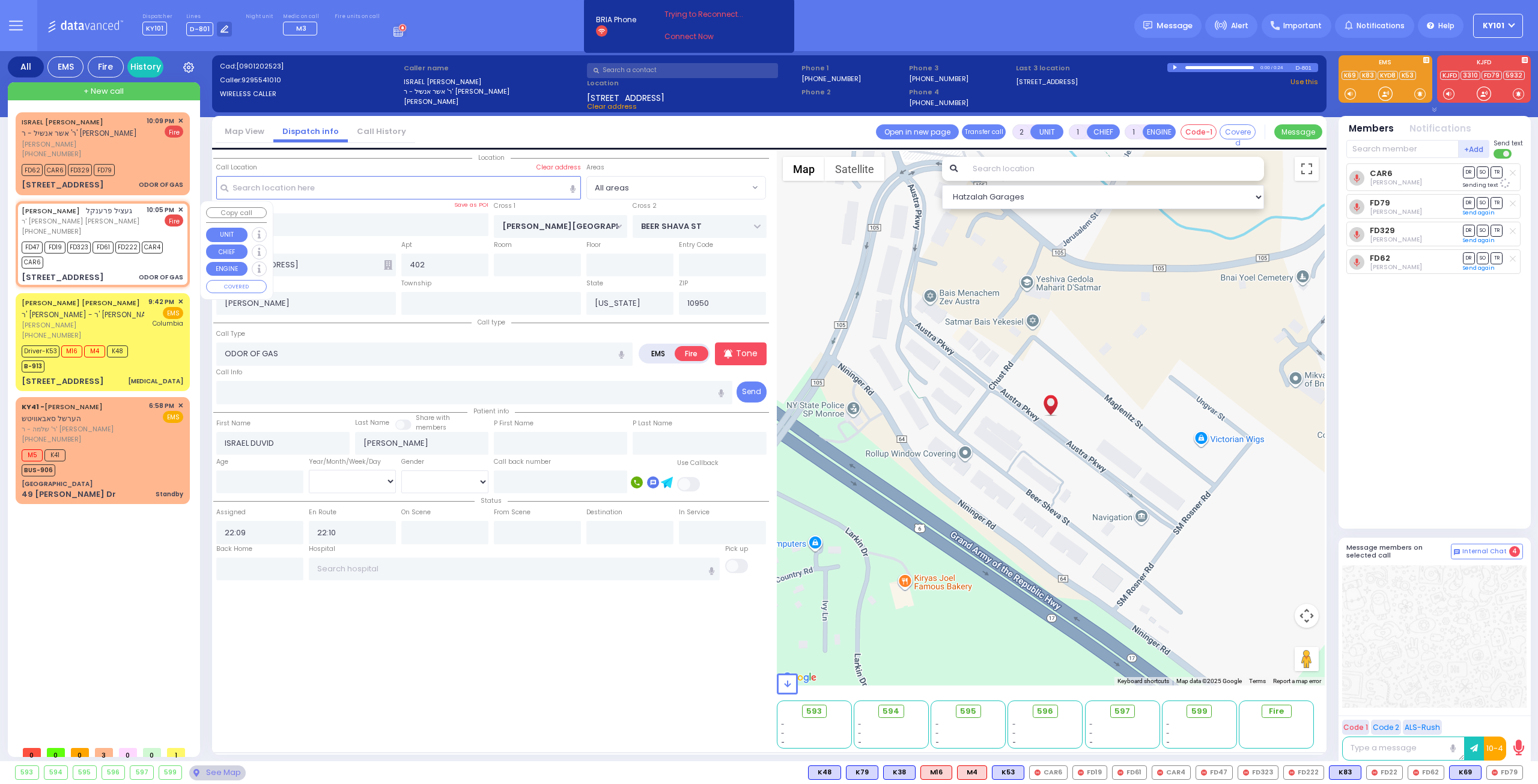
type input "22:05"
type input "22:06"
type input "LEMBERG COURT"
type input "MELITZ RD"
type input "153 ACRES RD"
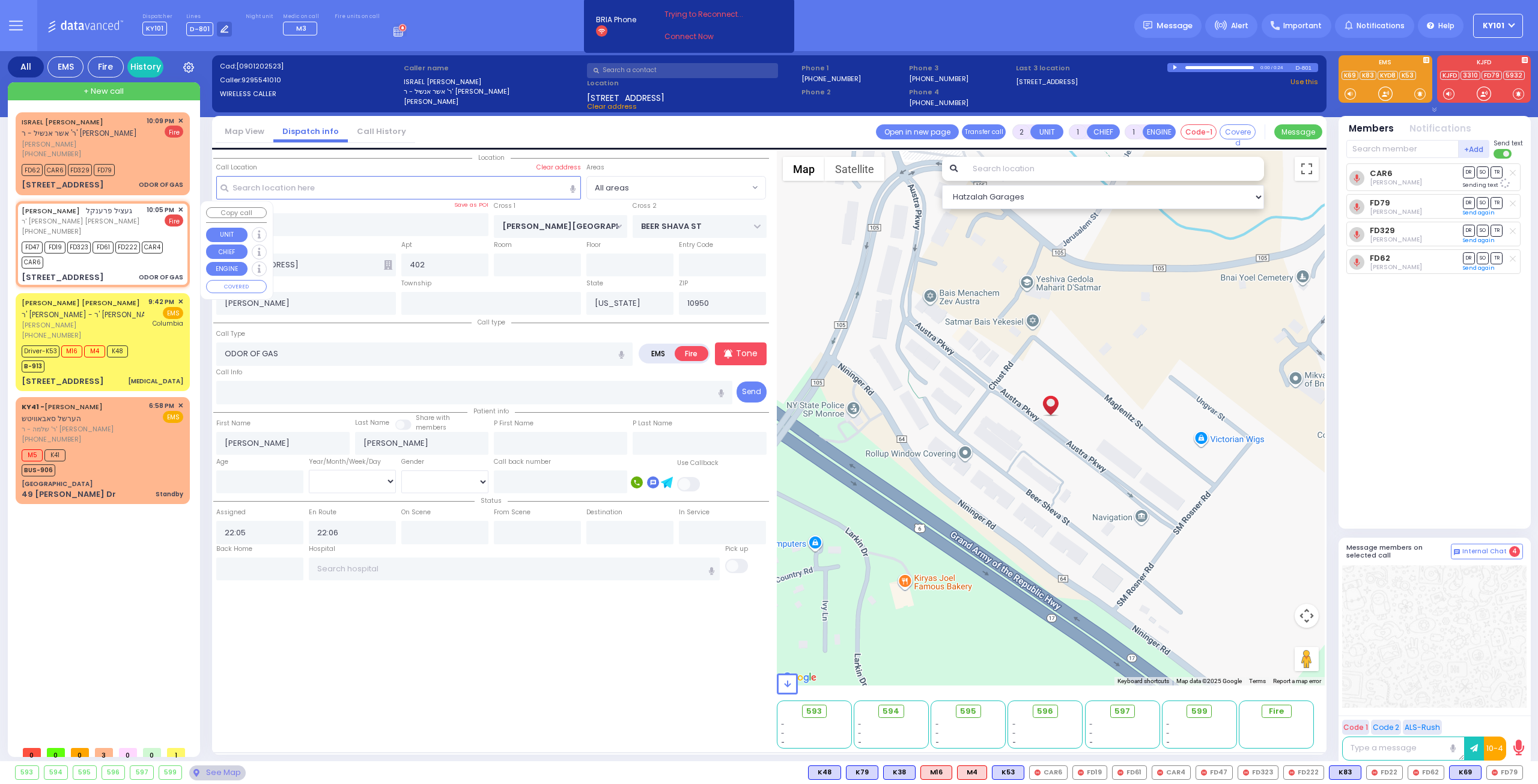
type input "202"
type input "Monroe"
select select "Hatzalah Garages"
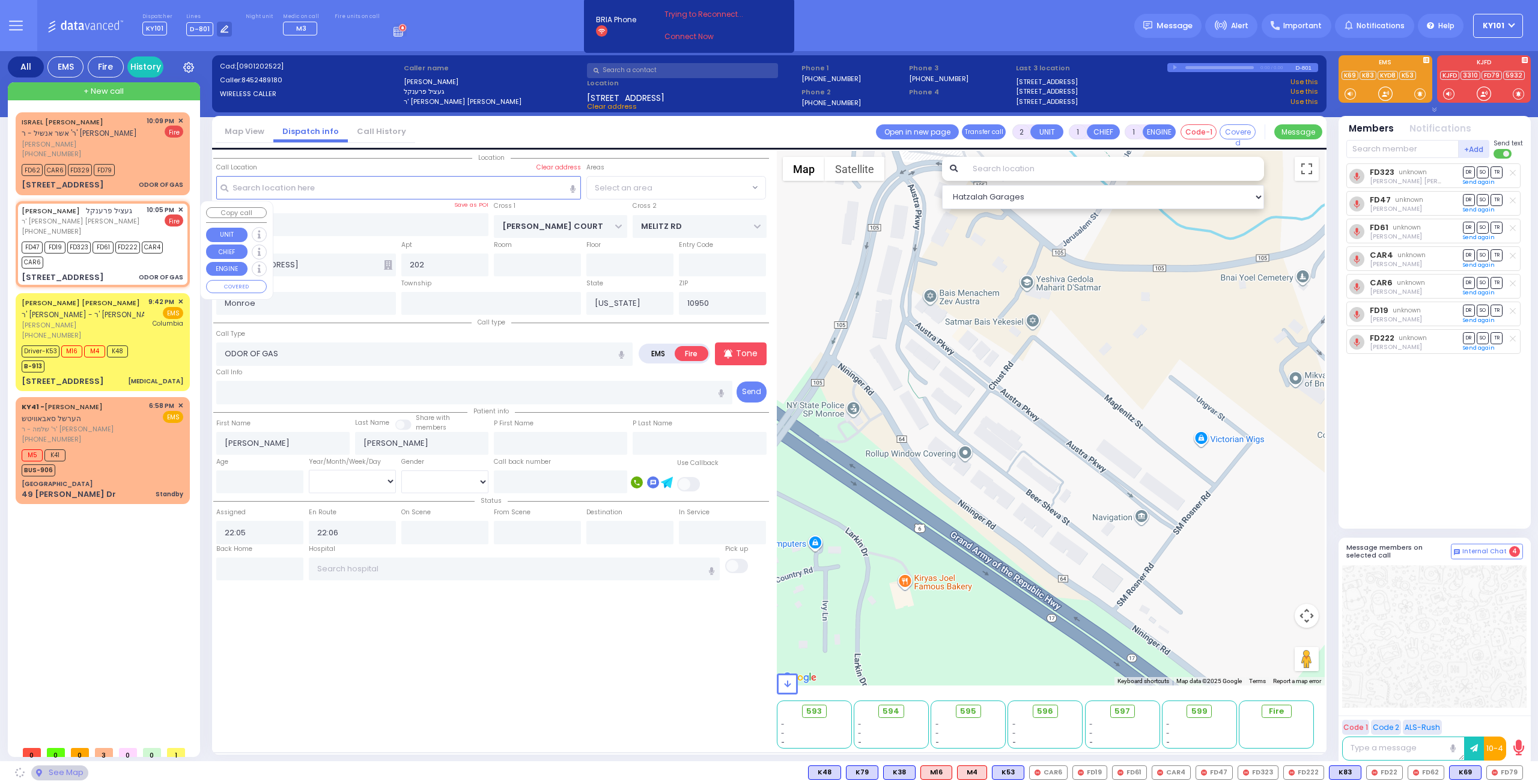
select select "SECTION 3"
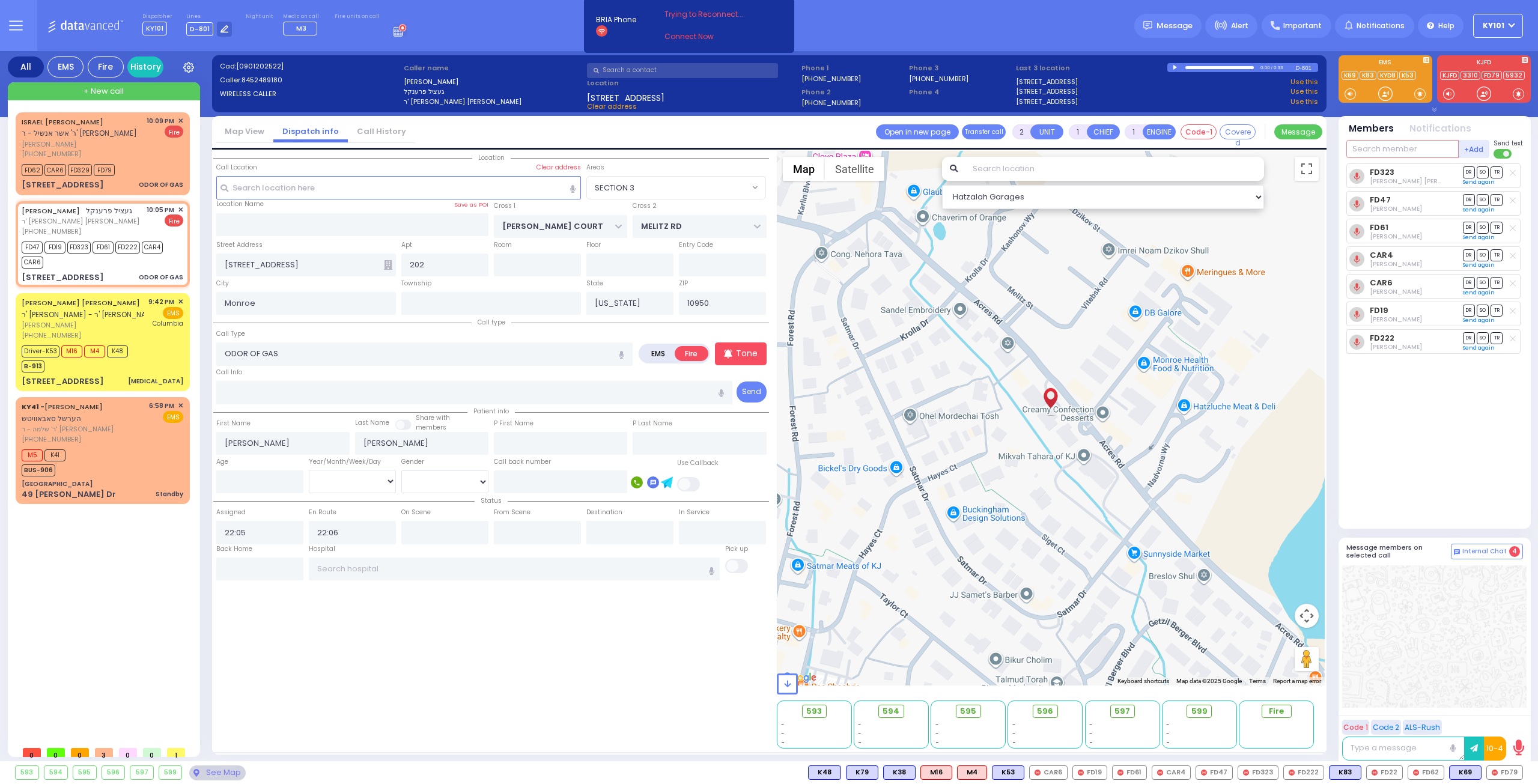
click at [1392, 149] on input "text" at bounding box center [1402, 149] width 112 height 18
type input "594"
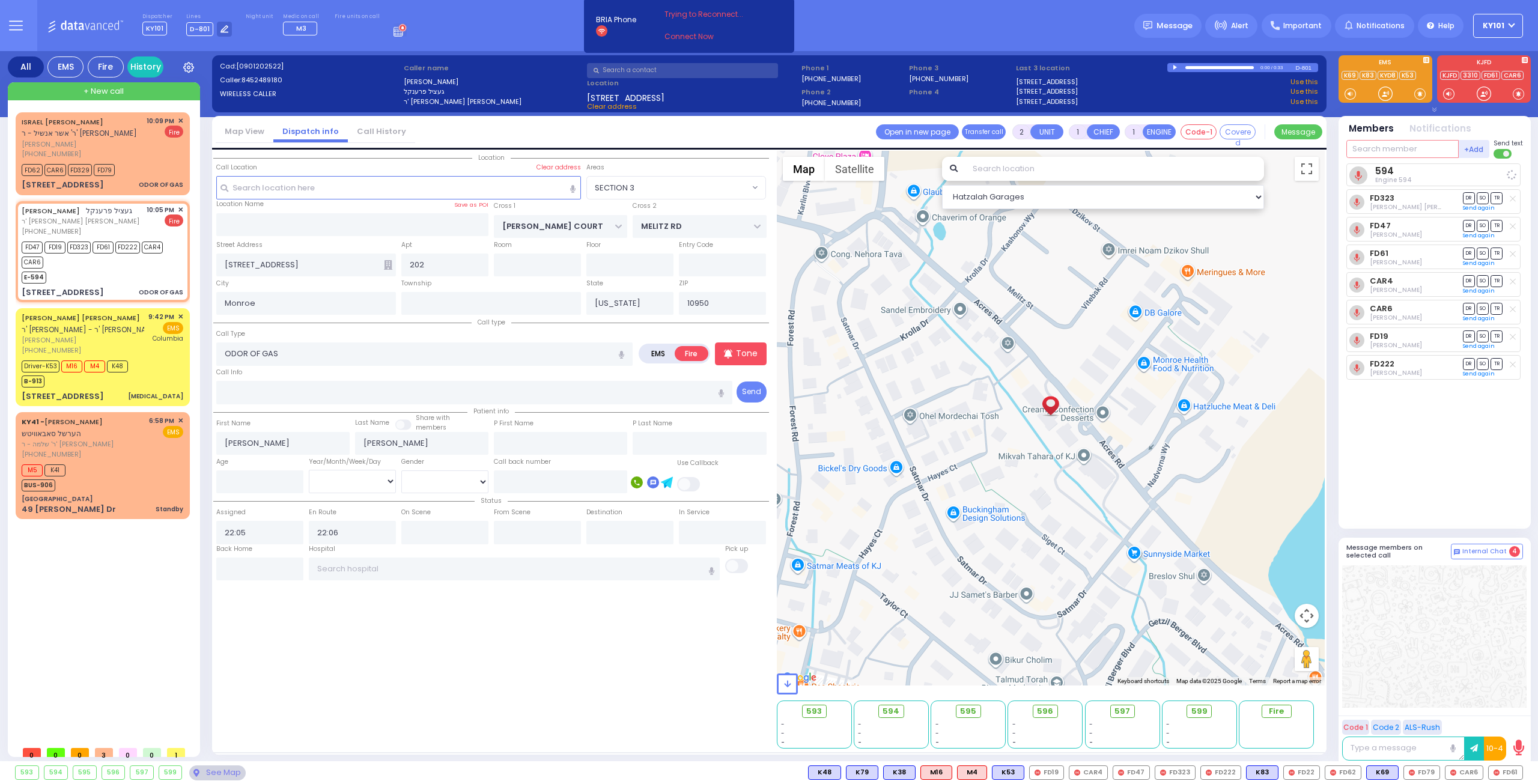
select select
radio input "true"
select select
select select "Hatzalah Garages"
select select "SECTION 3"
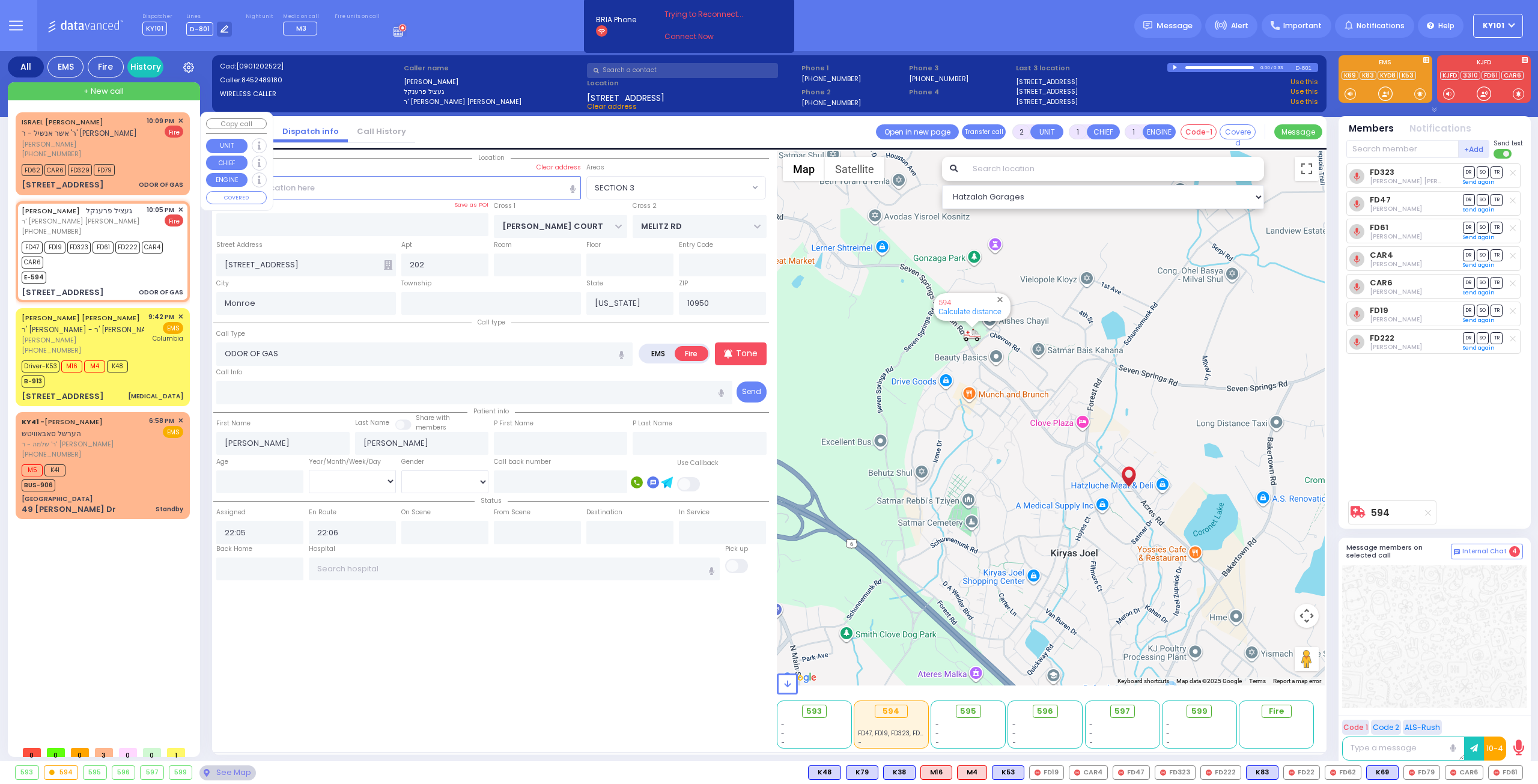
click at [99, 143] on span "ישראל דוד ווייזער" at bounding box center [82, 144] width 121 height 10
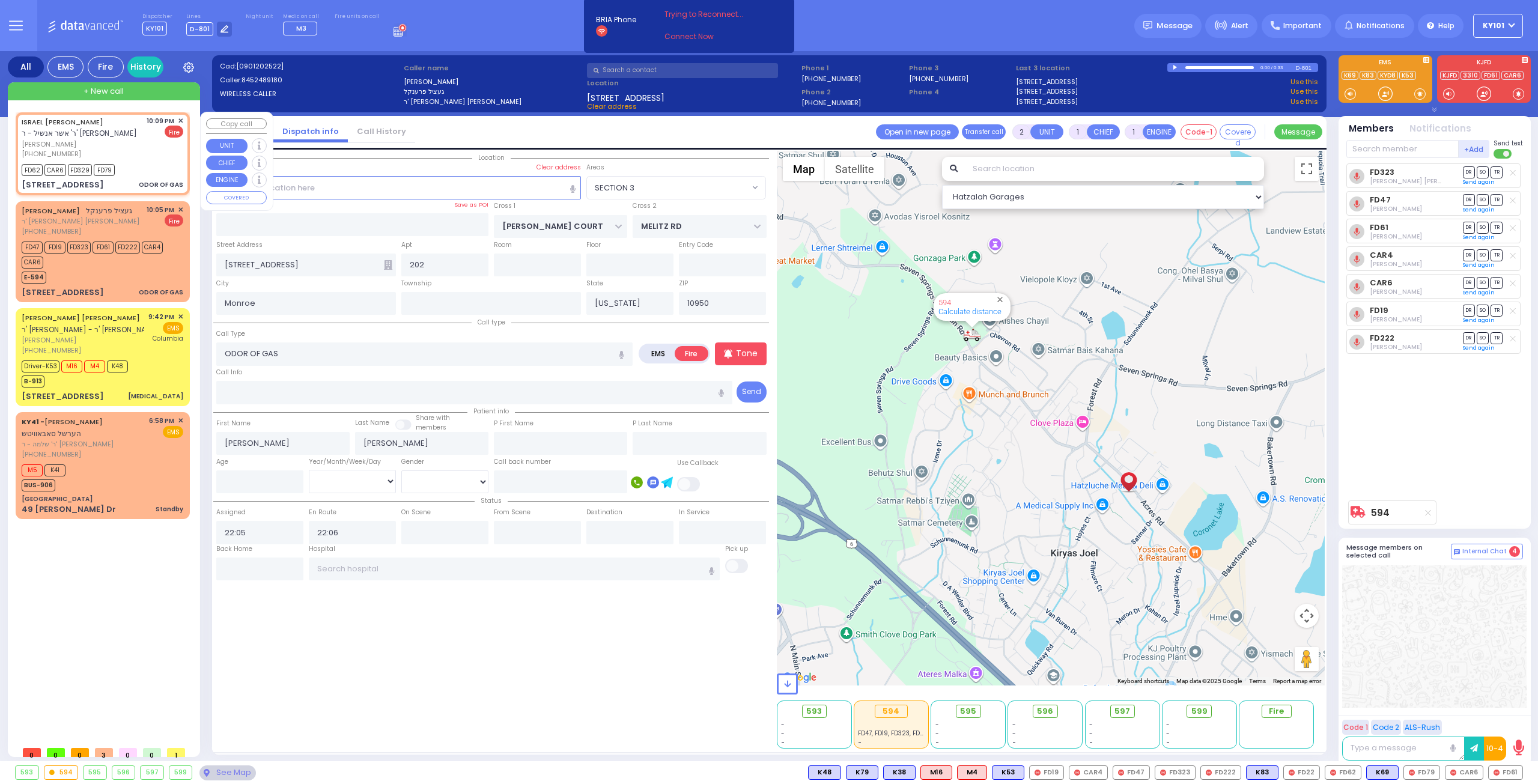
select select
radio input "true"
type input "ISRAEL DUVID"
type input "WEISER"
select select
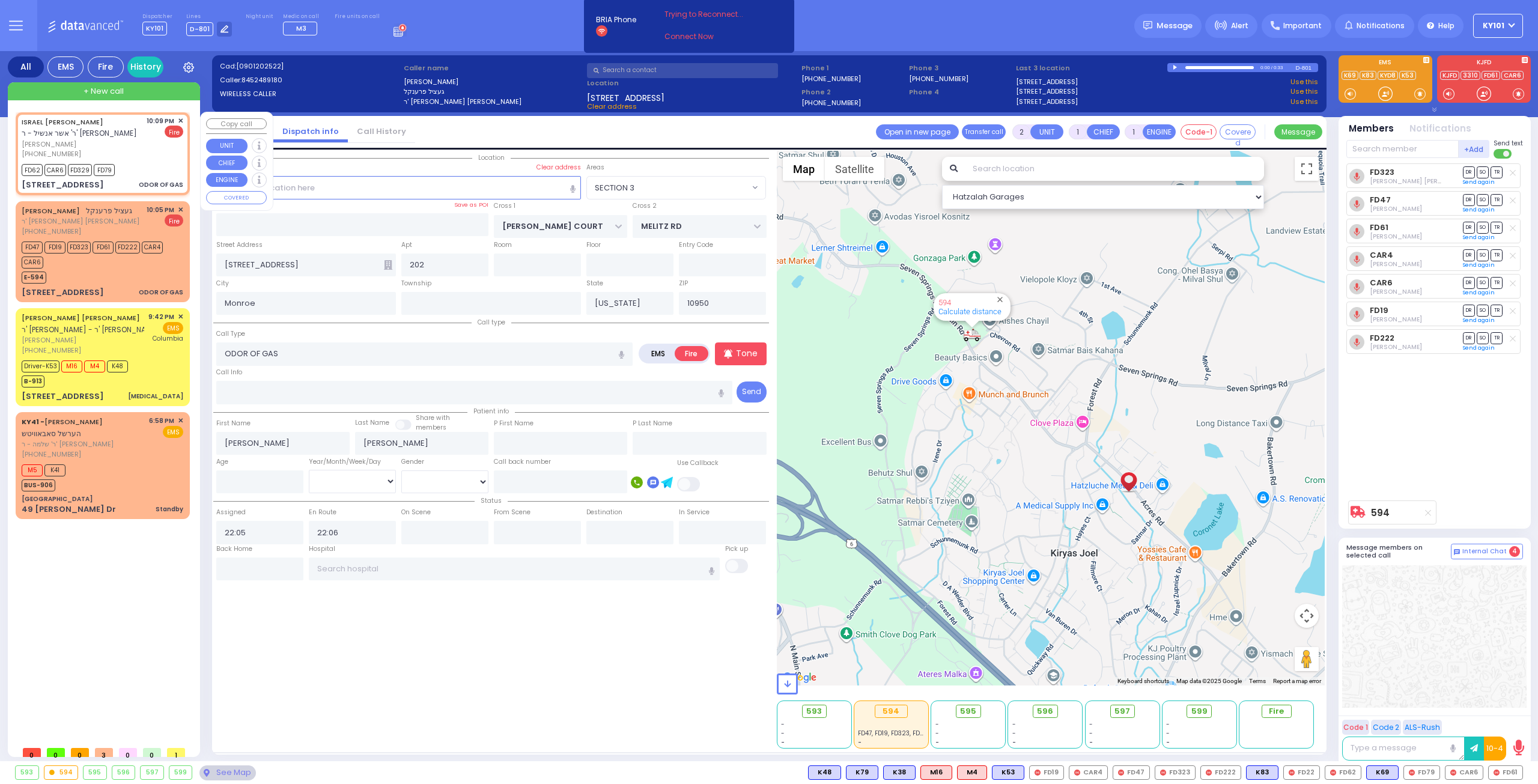
type input "22:09"
type input "22:10"
type input "S.M. ROSMER RD"
type input "BEER SHAVA ST"
type input "5 BEER SHAVA ST"
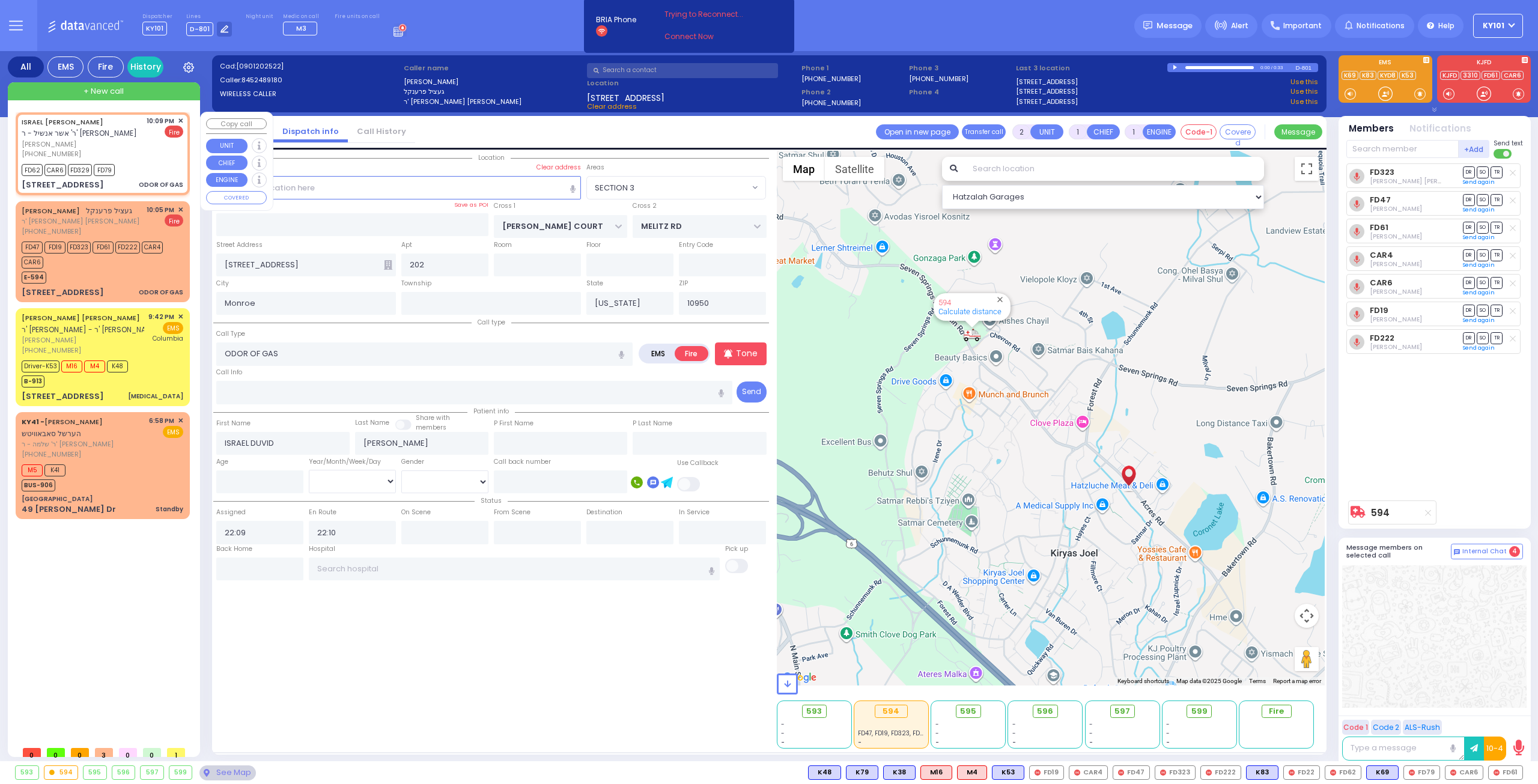
type input "402"
type input "[PERSON_NAME]"
select select "Hatzalah Garages"
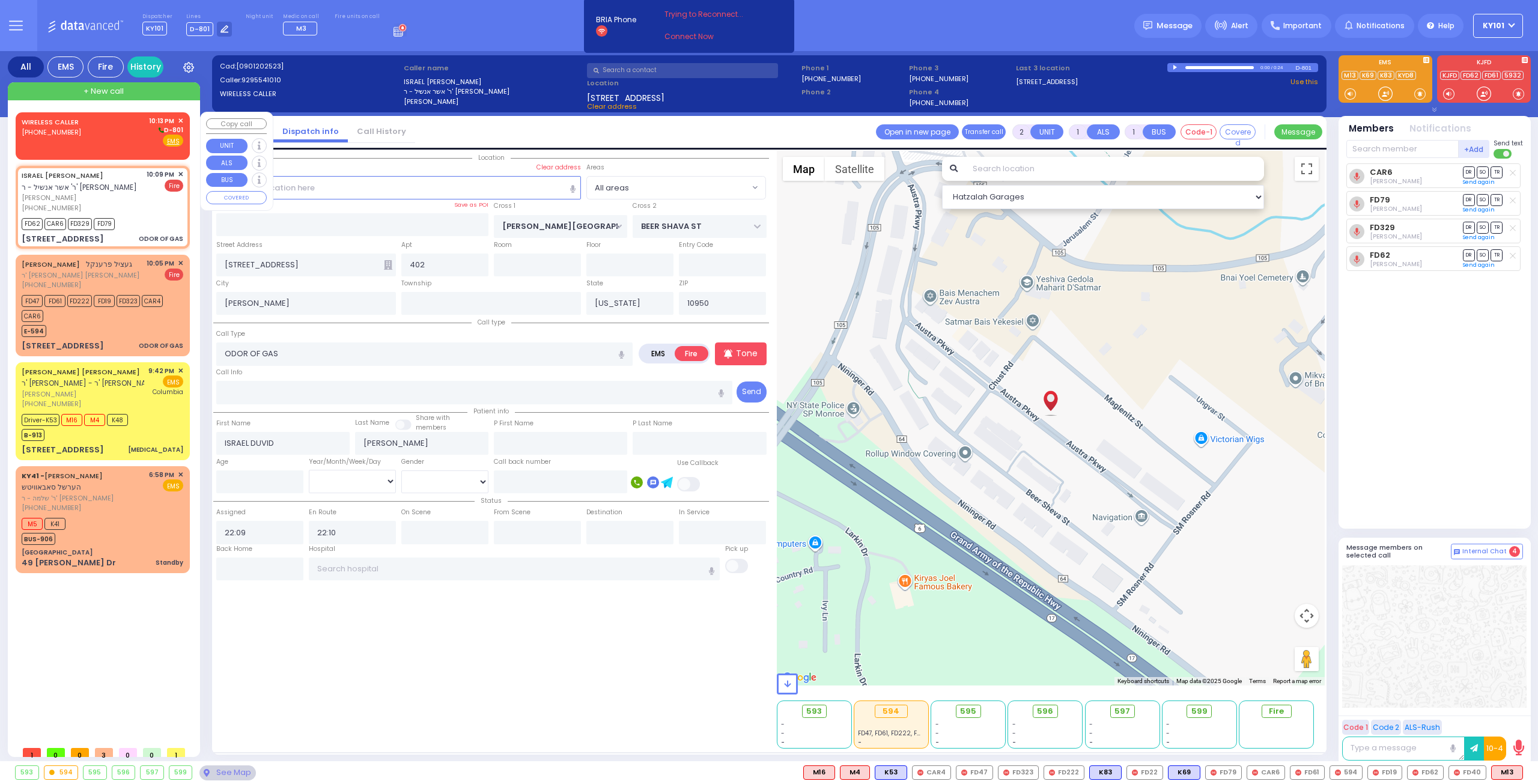
click at [94, 130] on div "WIRELESS CALLER (845) 416-8772 10:13 PM ✕ D-801" at bounding box center [103, 132] width 162 height 32
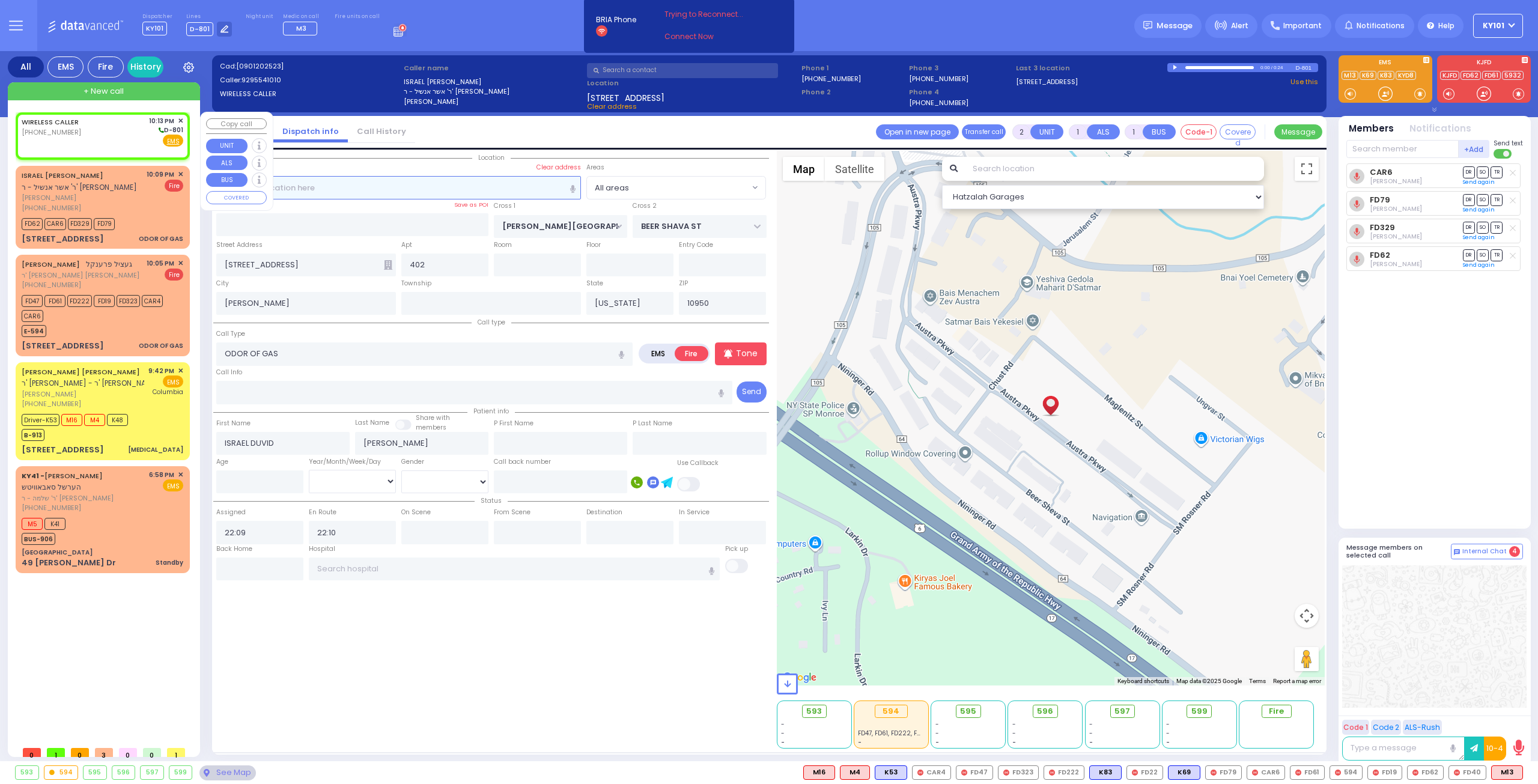
select select
radio input "true"
select select
type input "22:13"
select select "Hatzalah Garages"
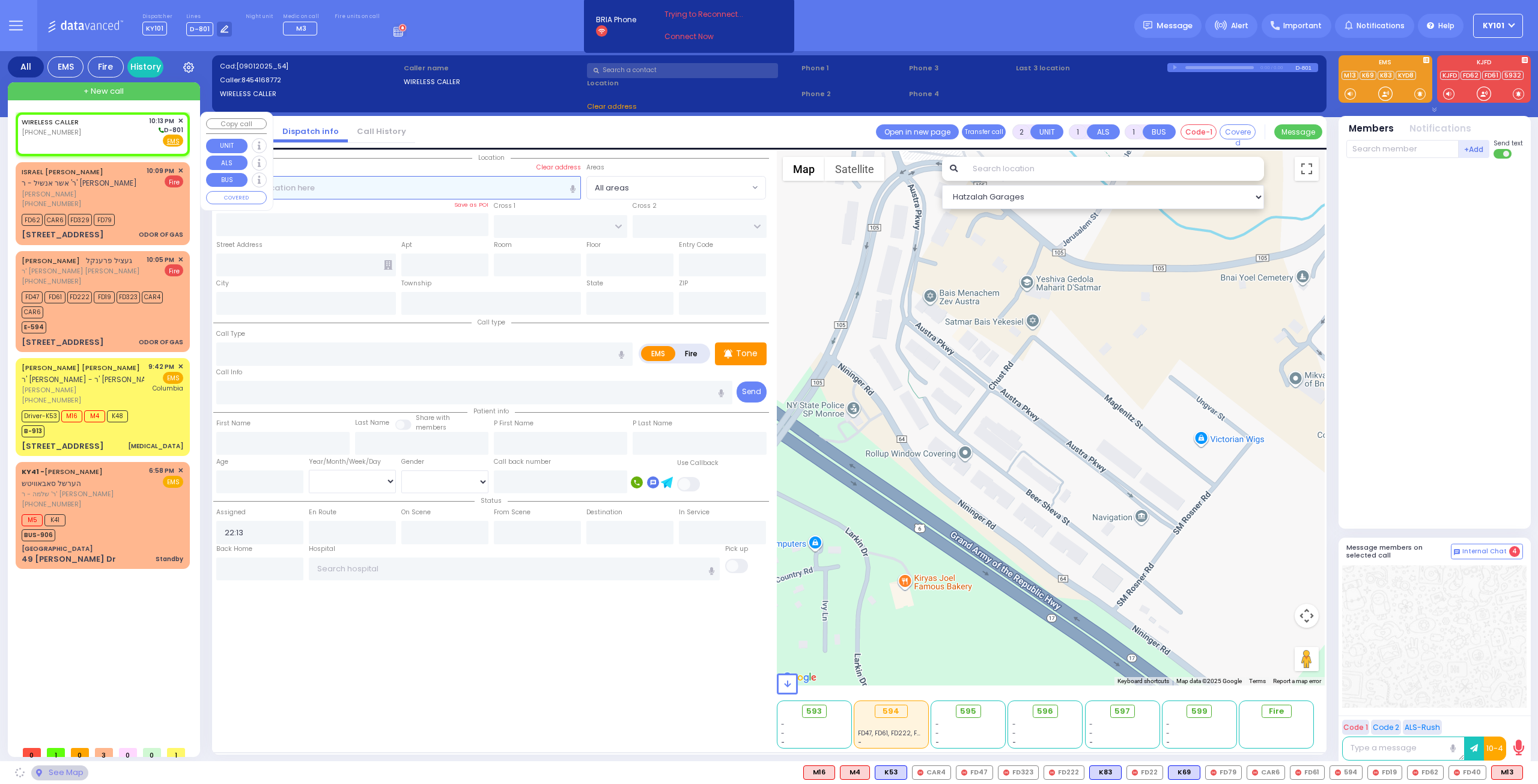
select select
radio input "true"
select select
select select "Hatzalah Garages"
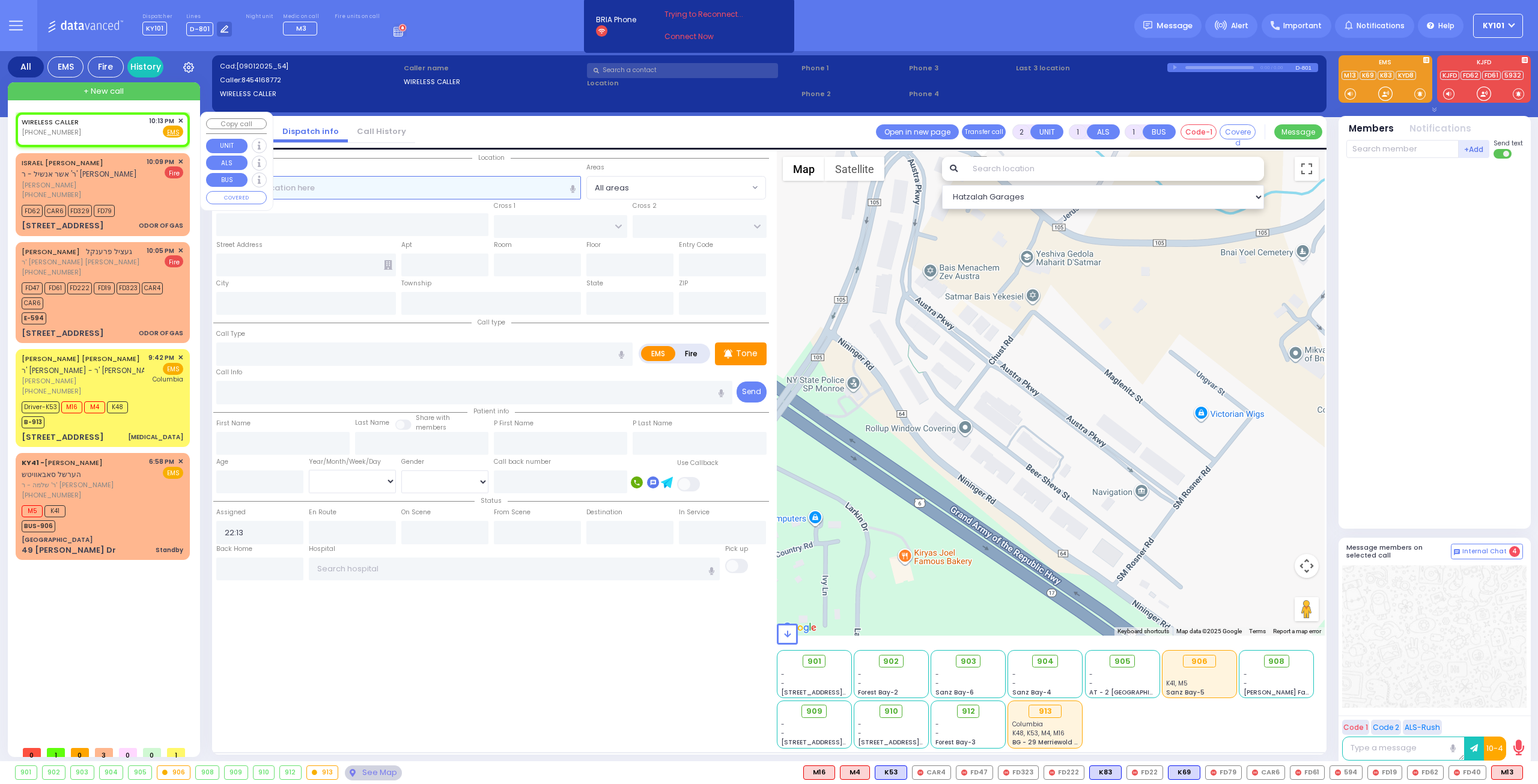
select select
radio input "true"
select select
select select "Hatzalah Garages"
click at [374, 132] on link "Call History" at bounding box center [381, 131] width 67 height 12
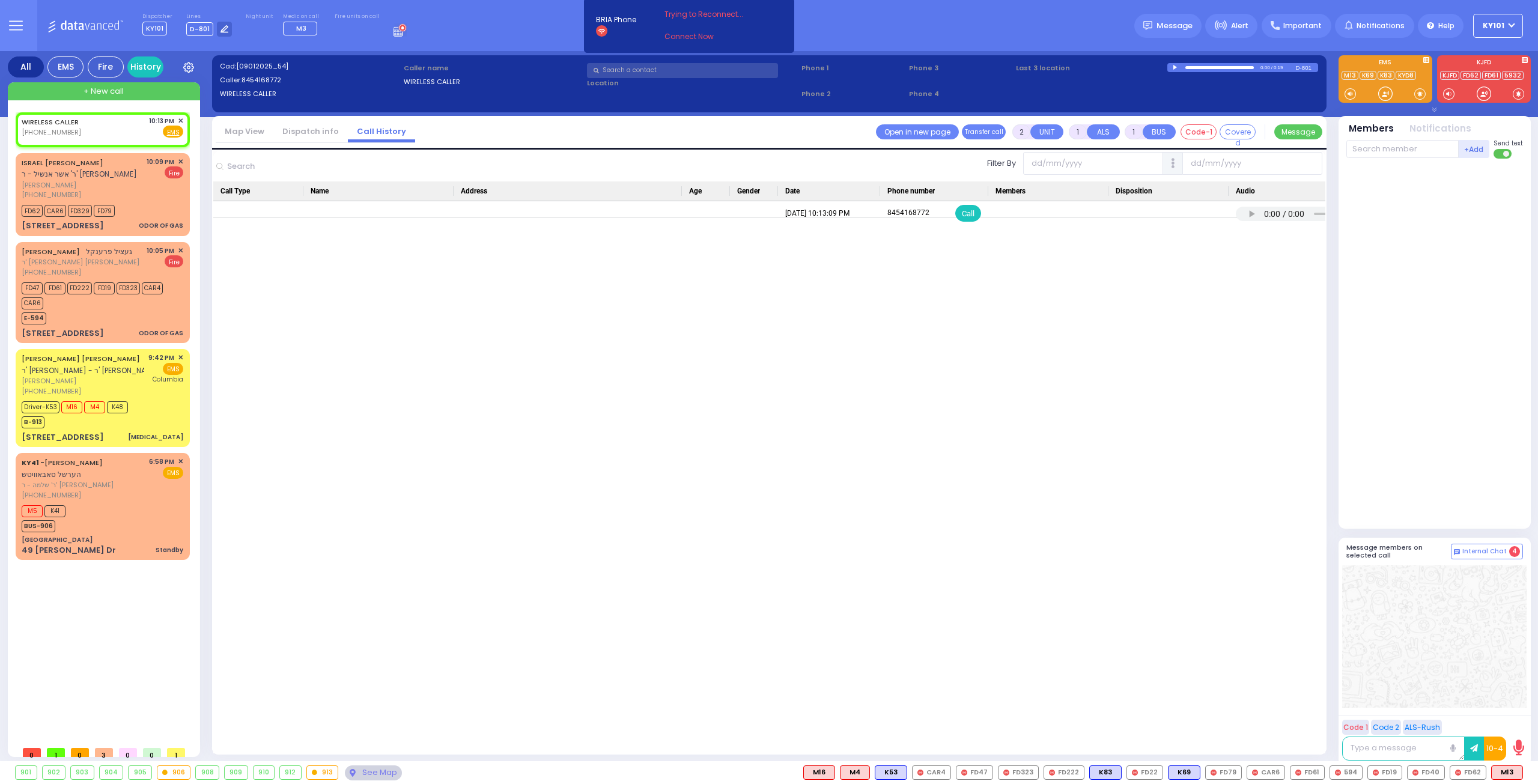
click at [320, 129] on link "Dispatch info" at bounding box center [310, 131] width 75 height 12
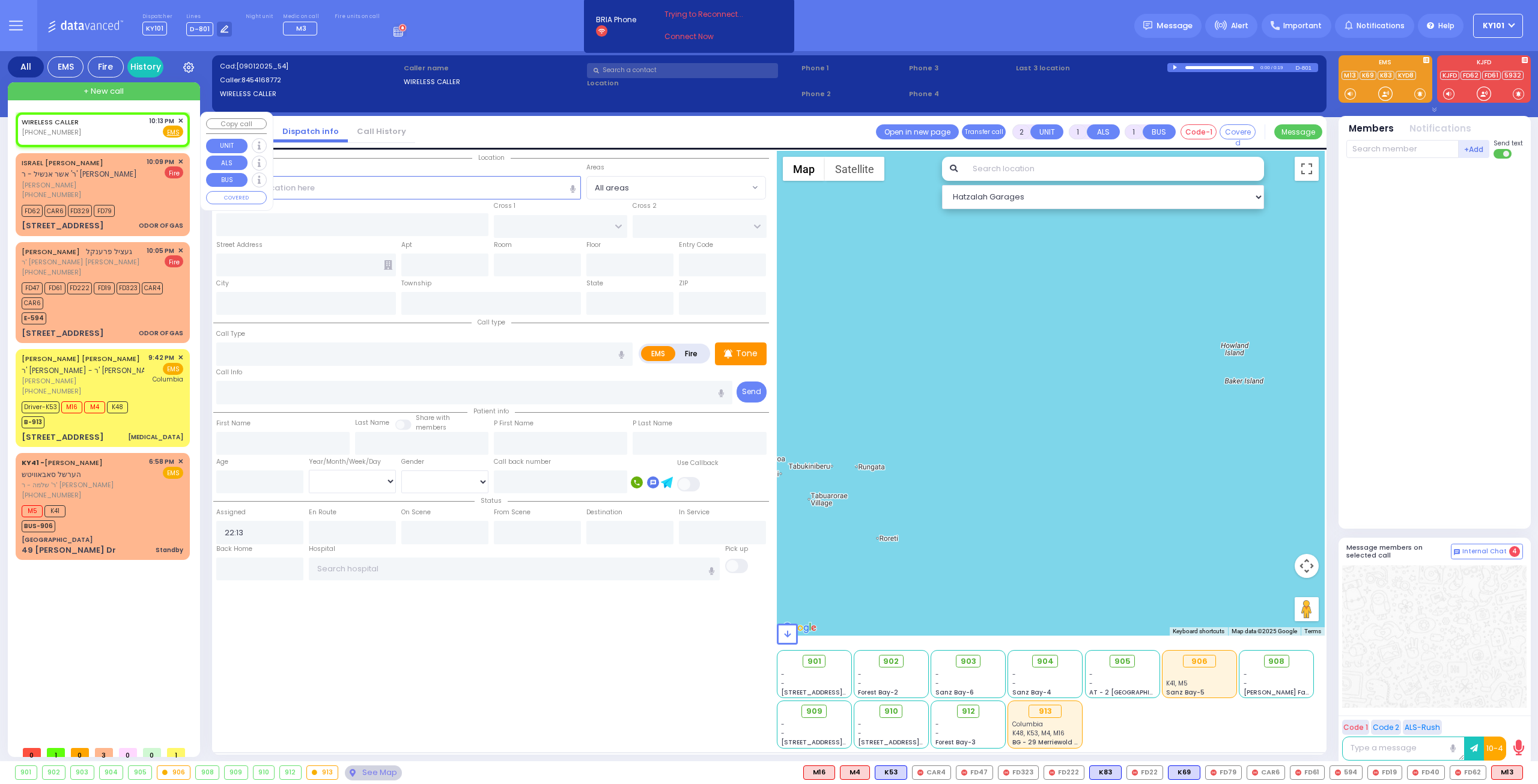
click at [180, 117] on span "✕" at bounding box center [180, 121] width 5 height 10
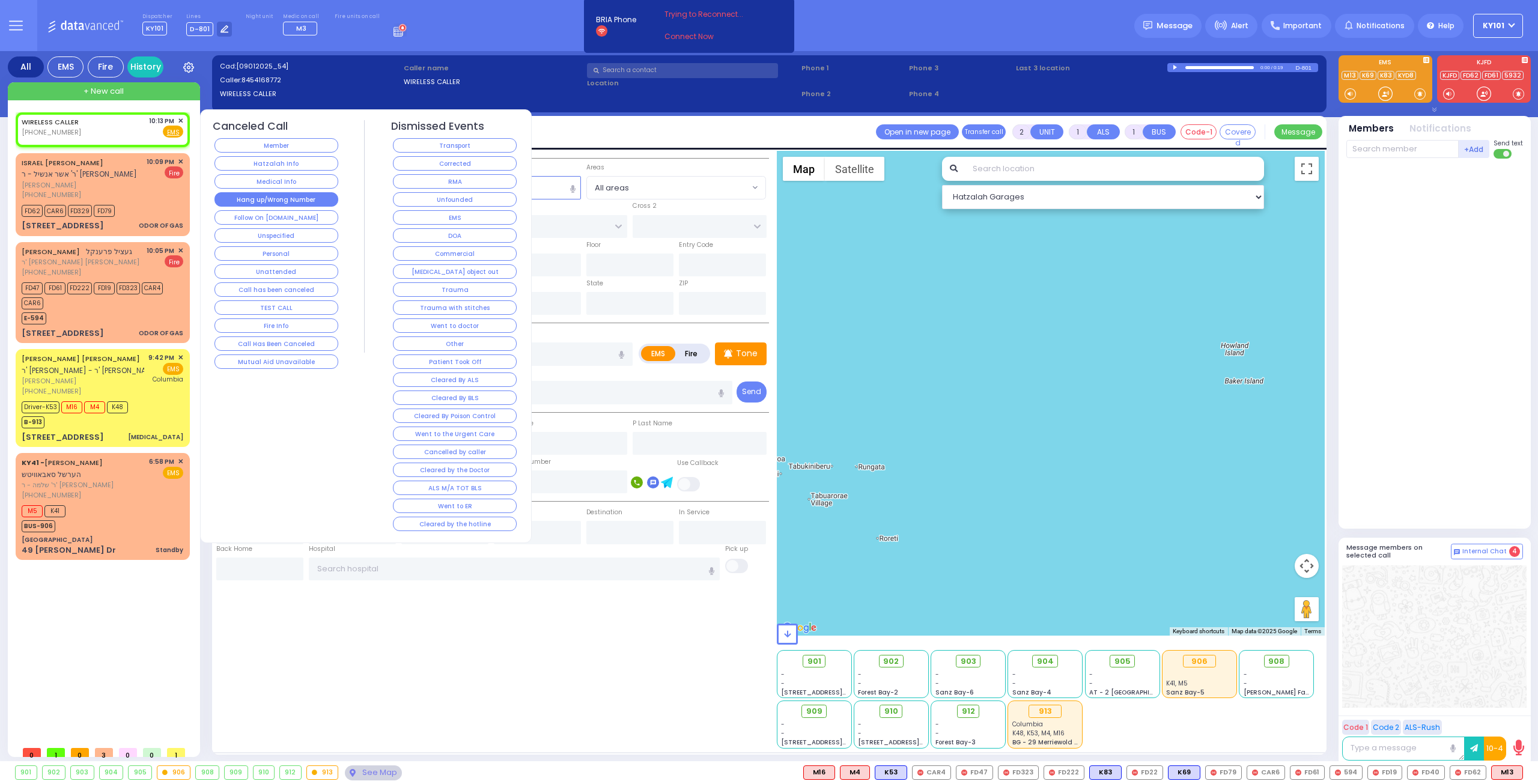
click at [273, 197] on button "Hang up/Wrong Number" at bounding box center [276, 199] width 124 height 14
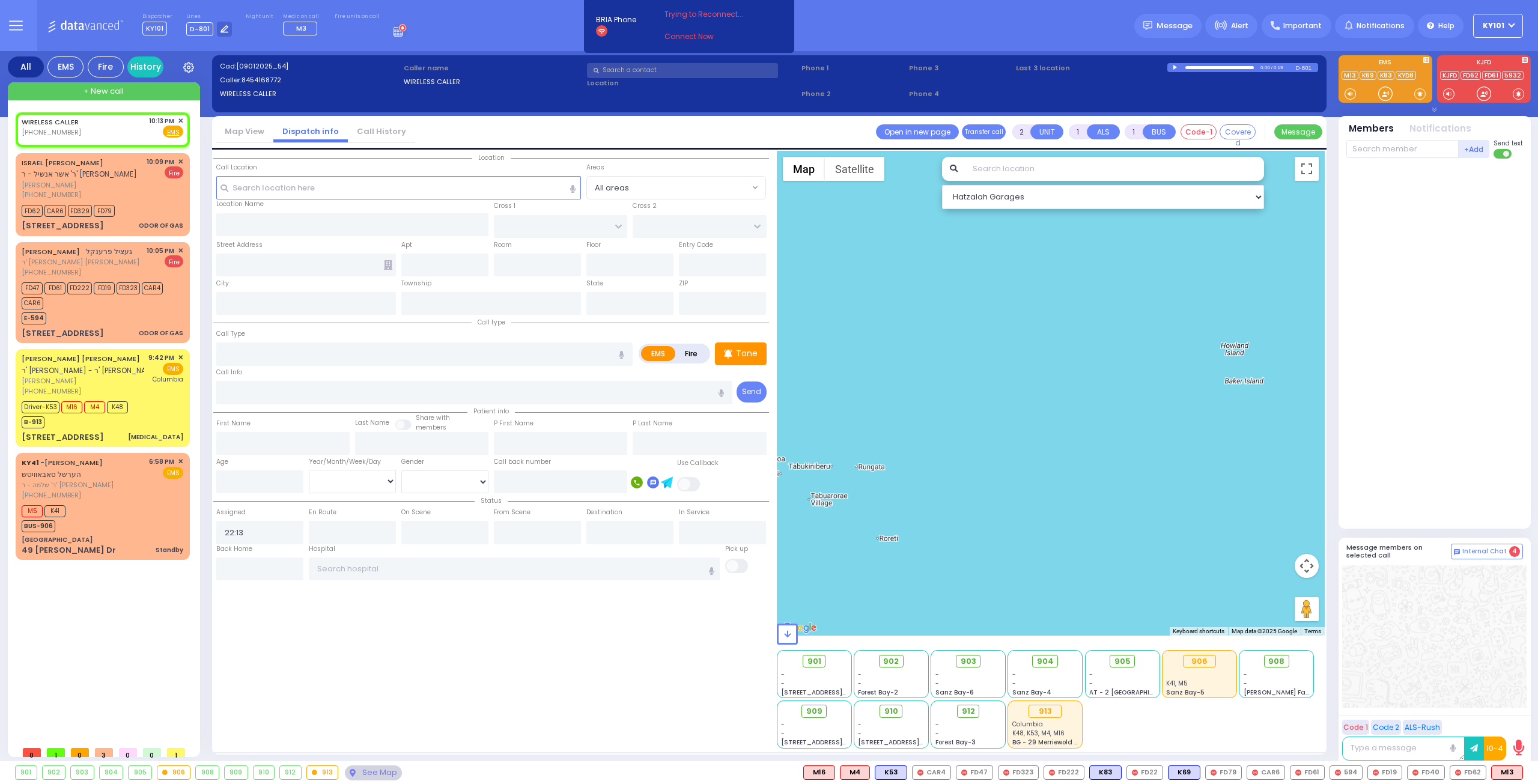
select select
radio input "true"
select select
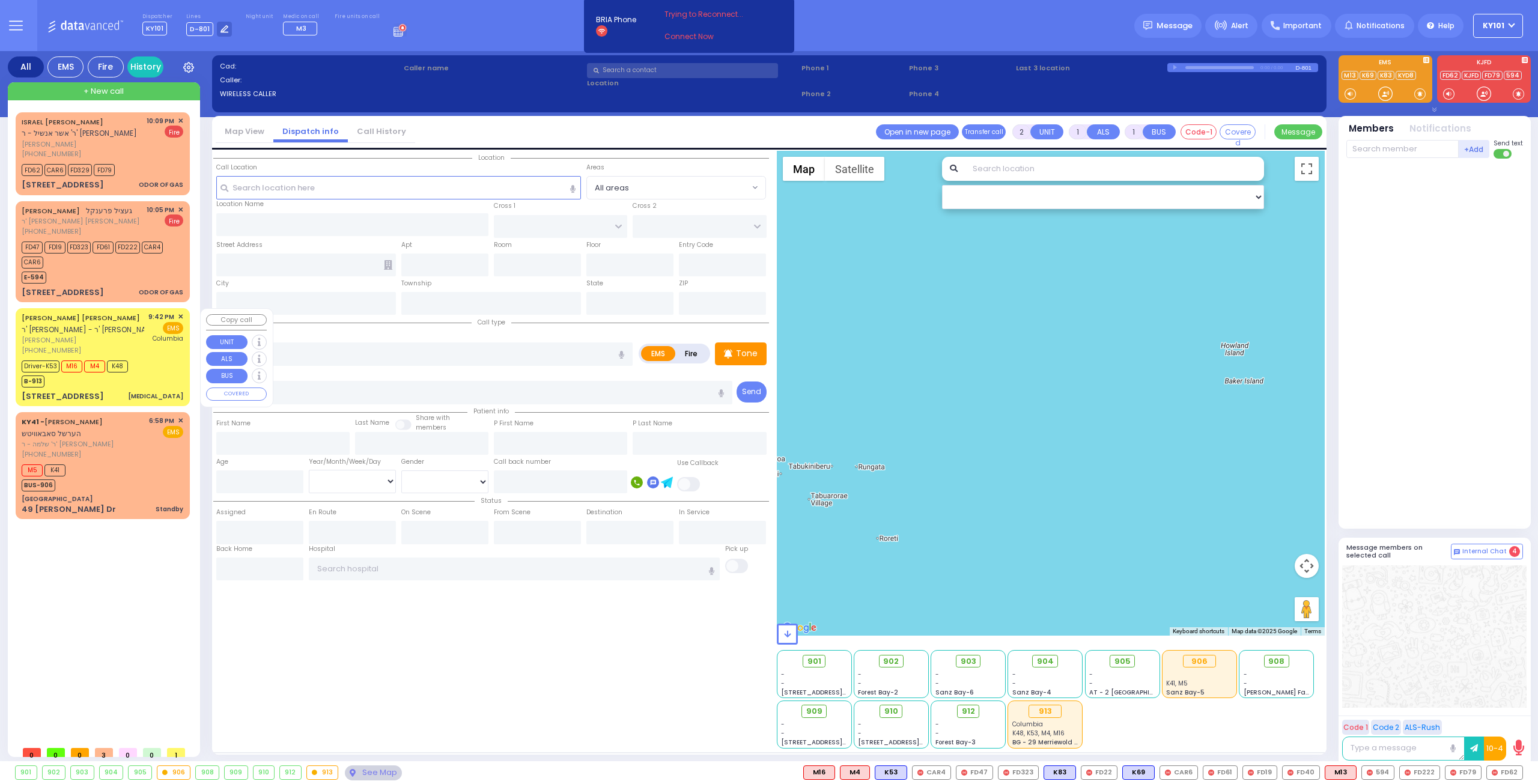
click at [93, 334] on span "ר' [PERSON_NAME] - ר' [PERSON_NAME]" at bounding box center [90, 329] width 138 height 10
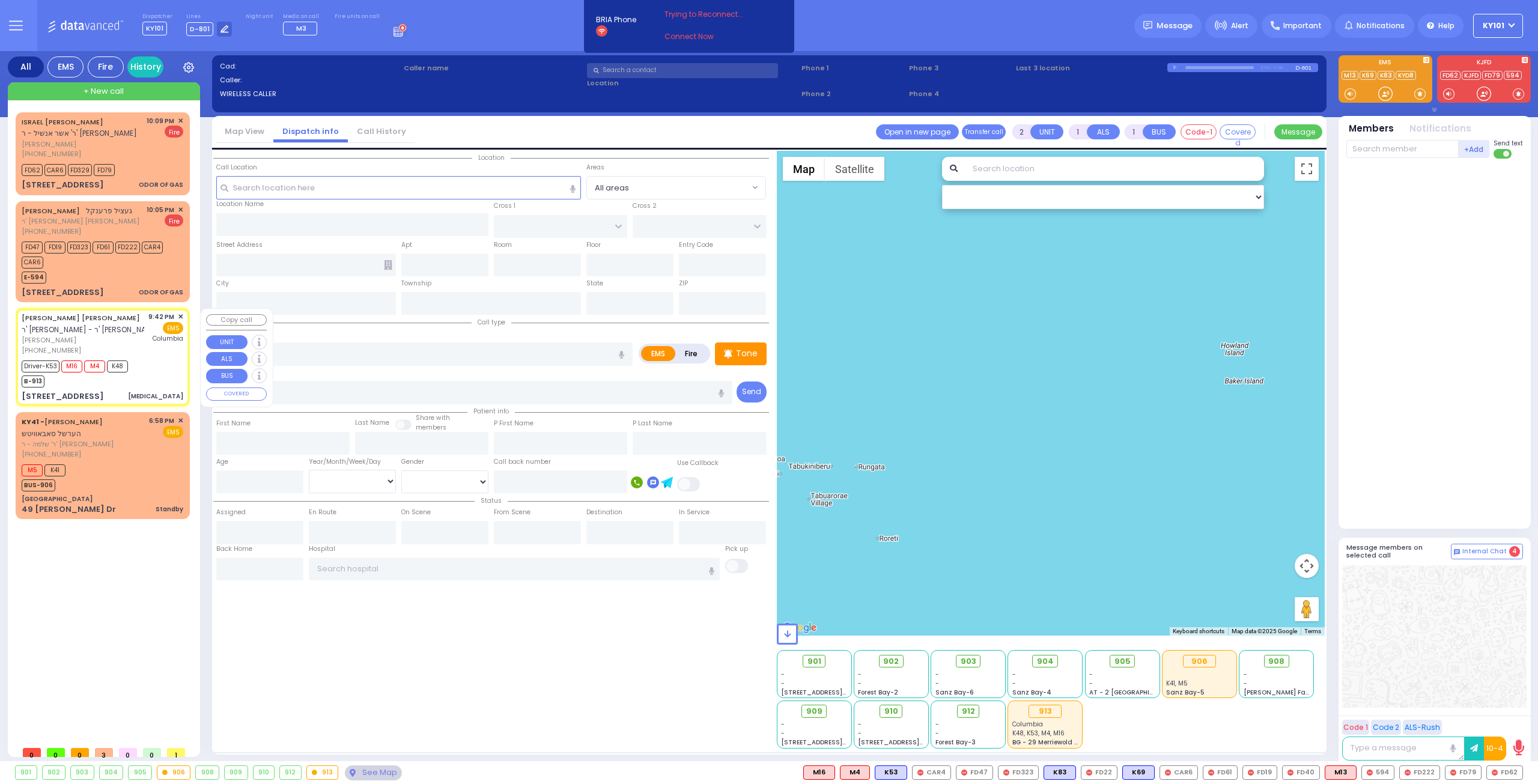
type input "6"
select select
type input "[MEDICAL_DATA]"
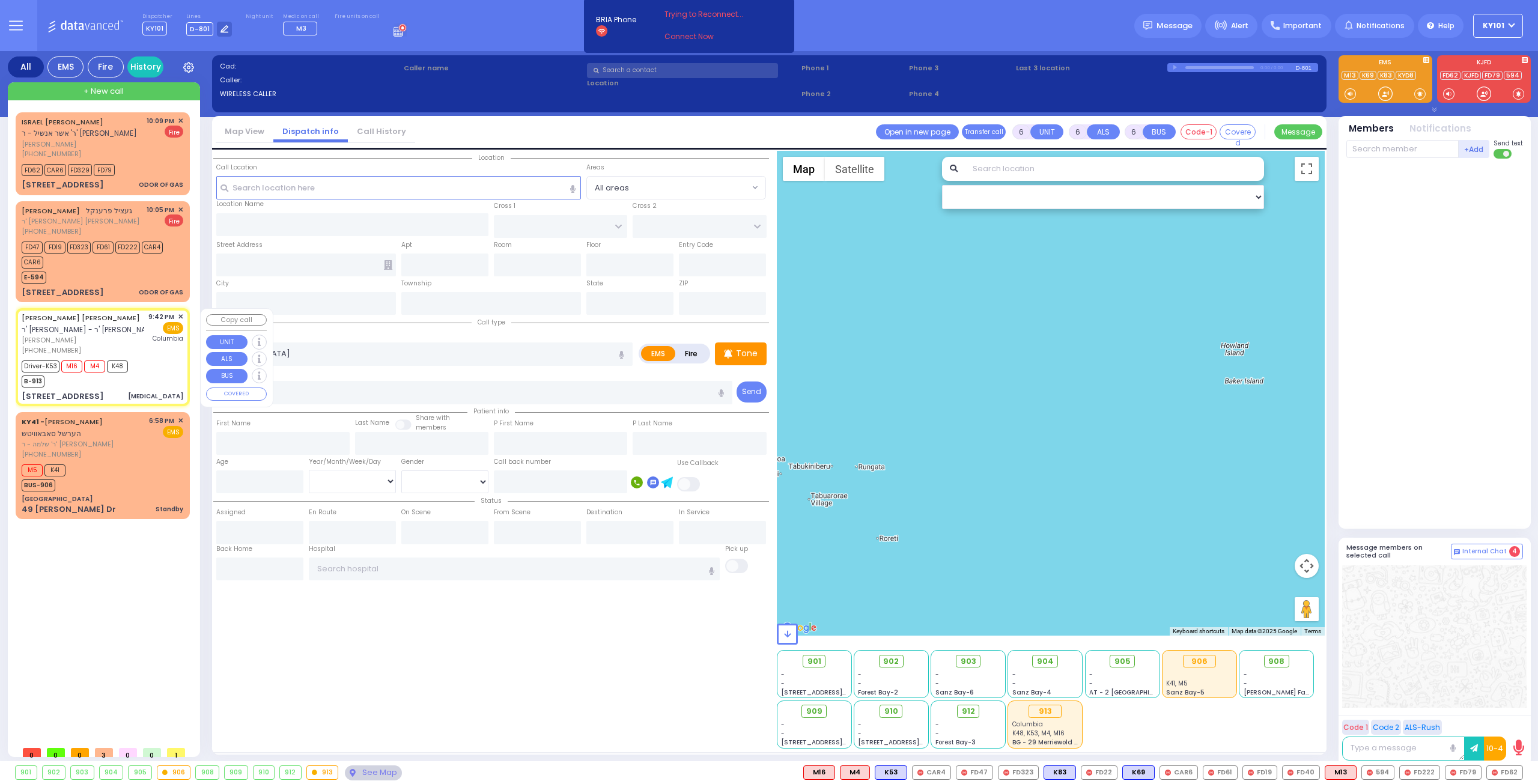
radio input "true"
type input "SIMCHA ISRAEL"
type input "[PERSON_NAME]"
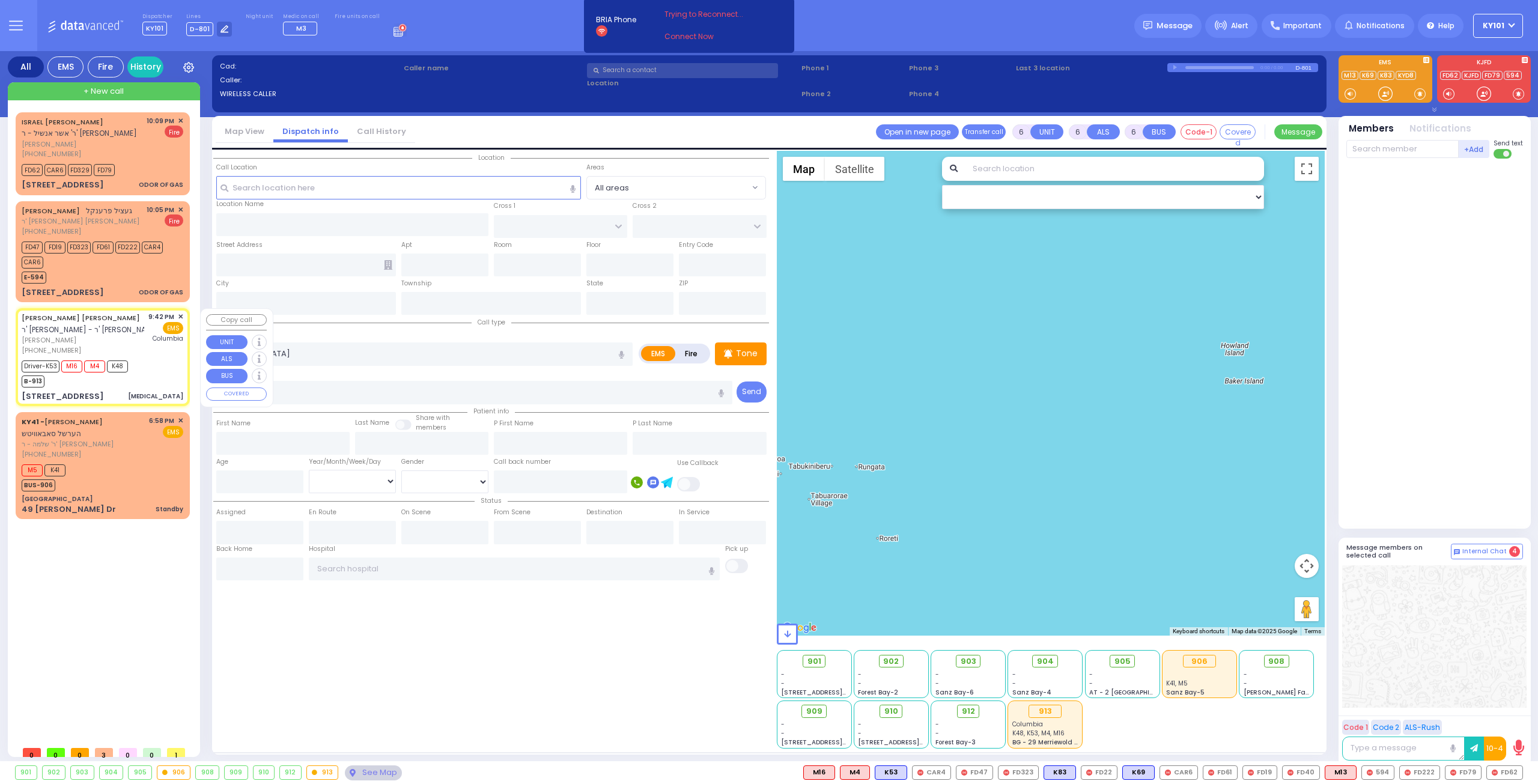
type input "2"
select select "Year"
select select "[DEMOGRAPHIC_DATA]"
type input "21:42"
type input "21:44"
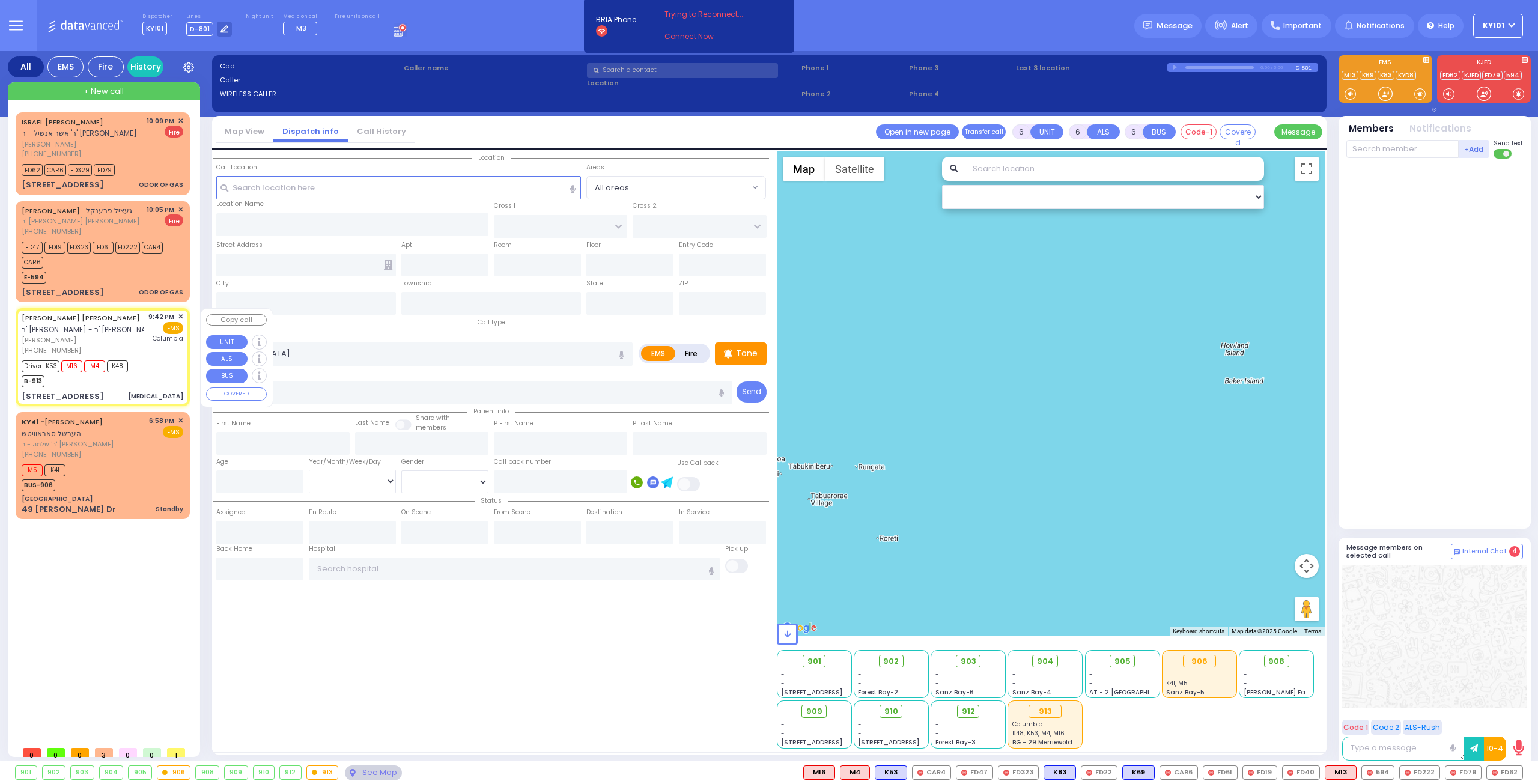
type input "21:45"
type input "22:00"
type input "[US_STATE][GEOGRAPHIC_DATA]- [GEOGRAPHIC_DATA]"
type input "HAWKS NEST RD"
type input "ORIOLE RD"
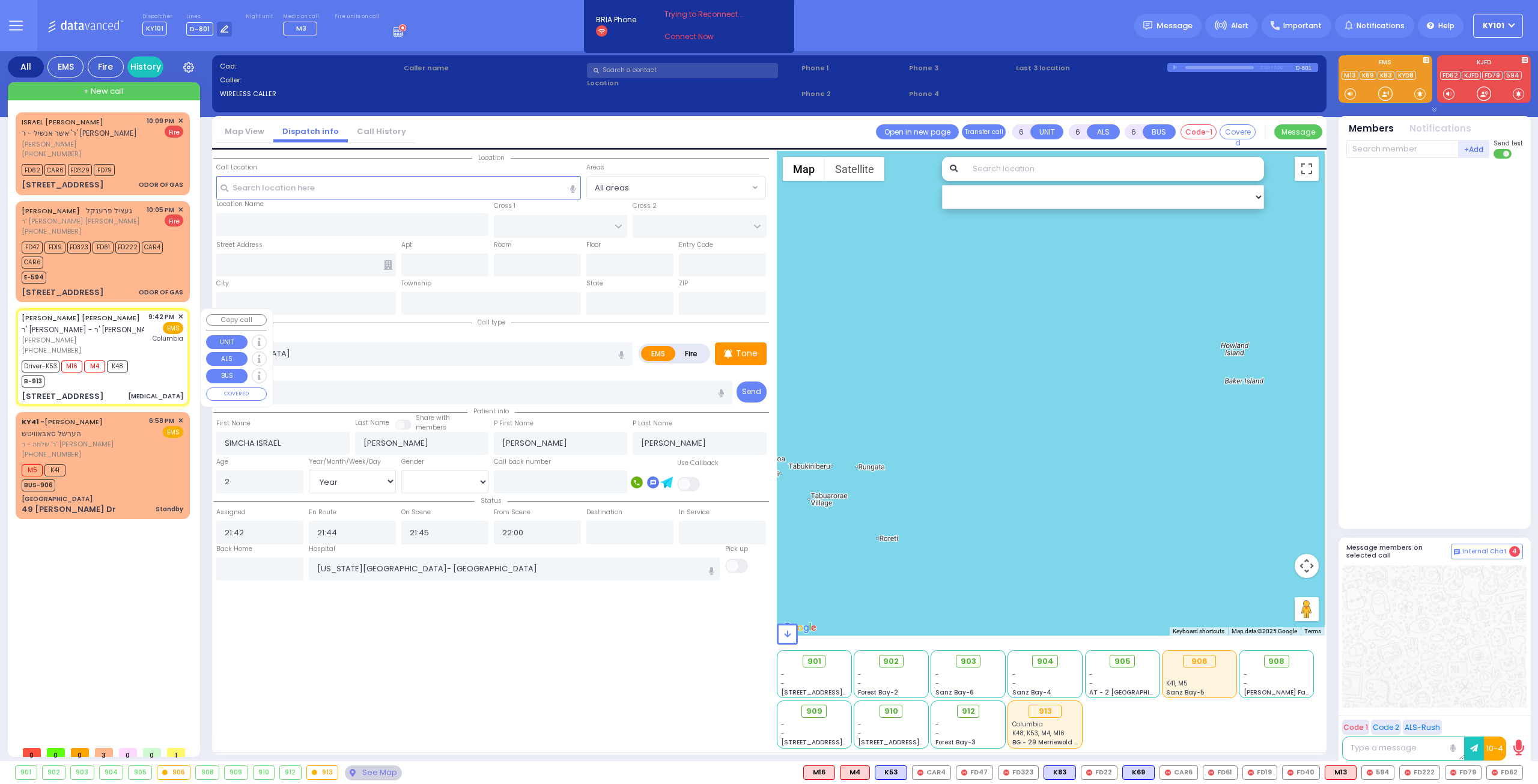
type input "[STREET_ADDRESS]"
type input "Monroe"
type input "[US_STATE]"
type input "10950"
select select "Hatzalah Garages"
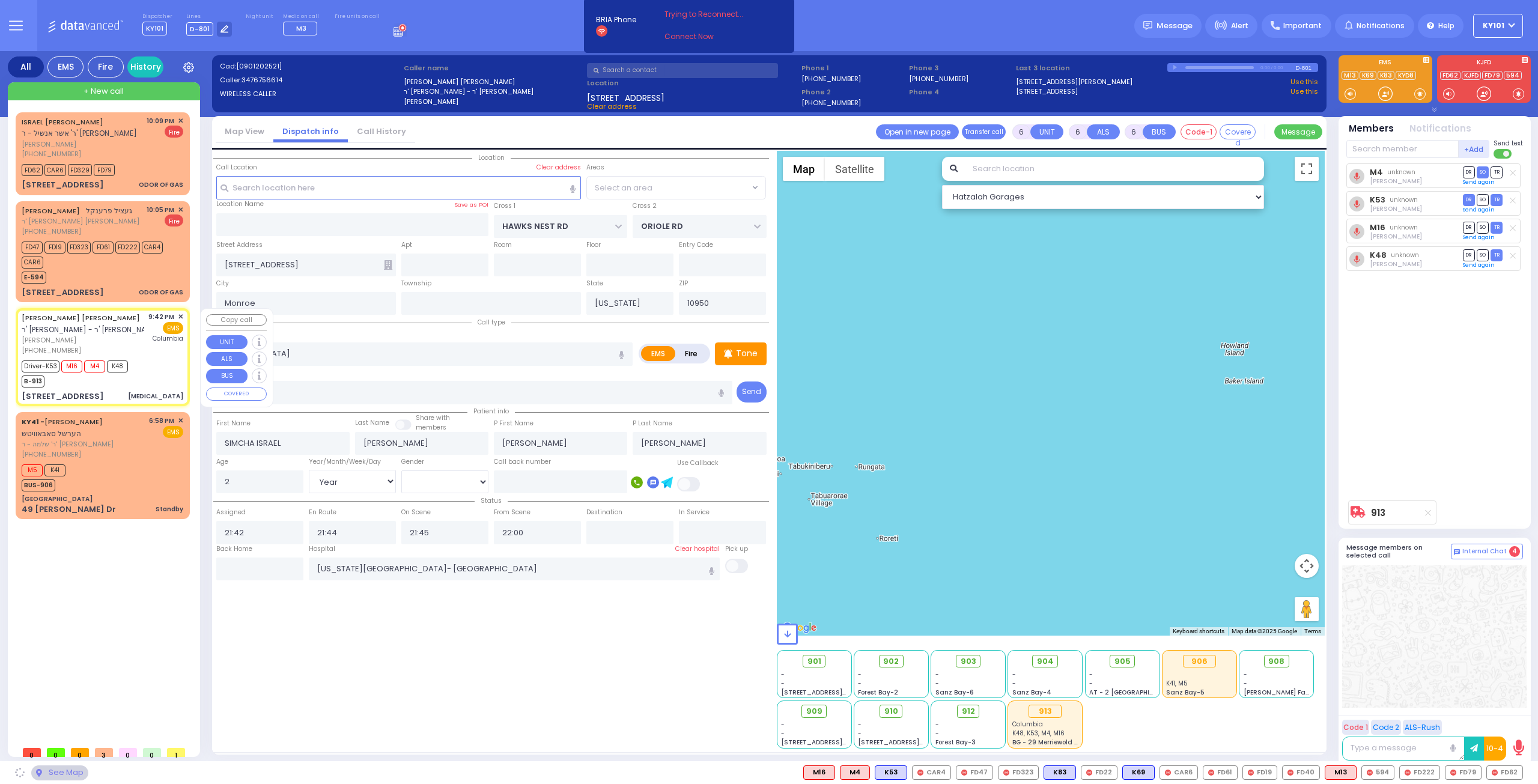
select select "[GEOGRAPHIC_DATA]"
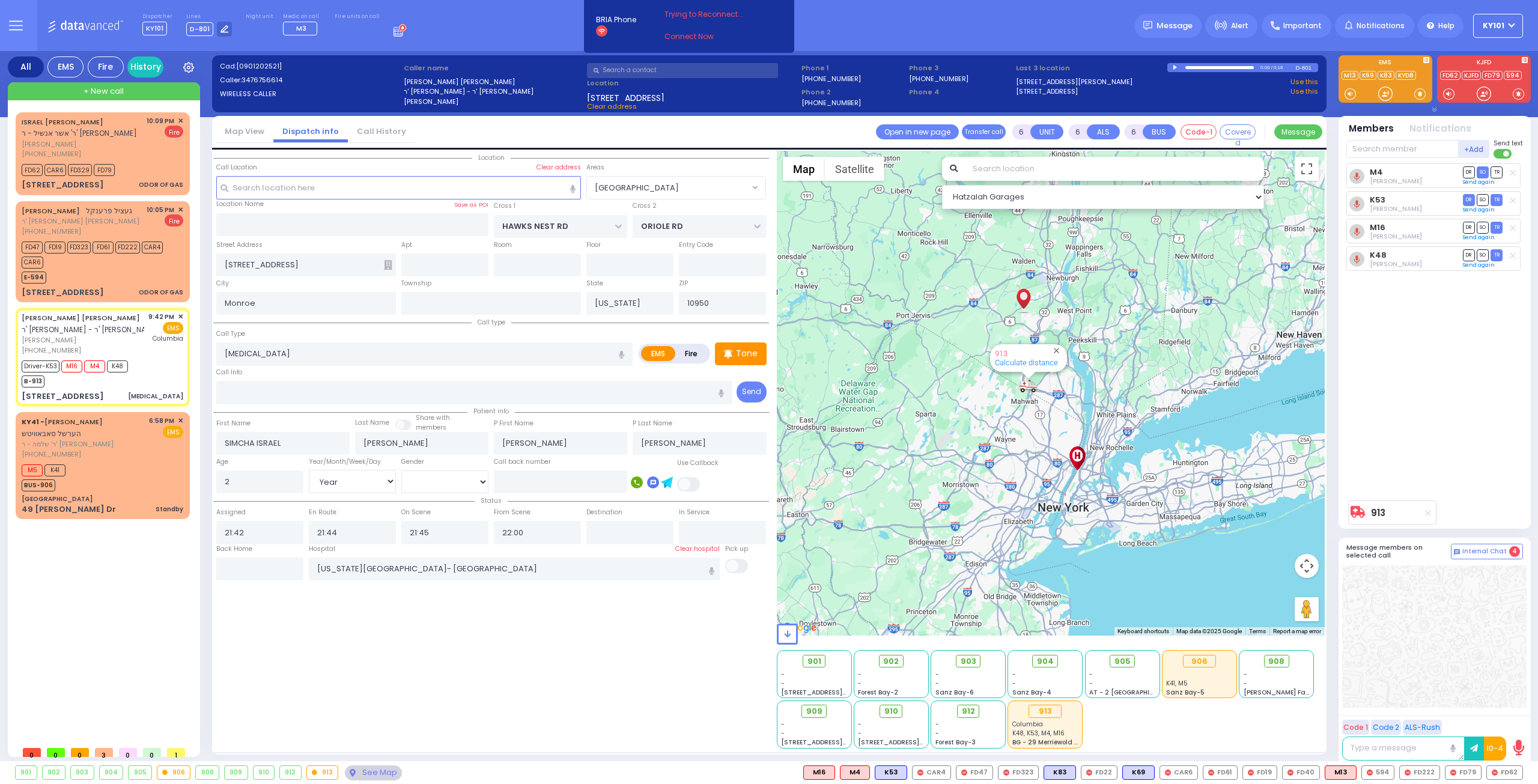
select select
radio input "true"
select select "Year"
select select "[DEMOGRAPHIC_DATA]"
select select "Hatzalah Garages"
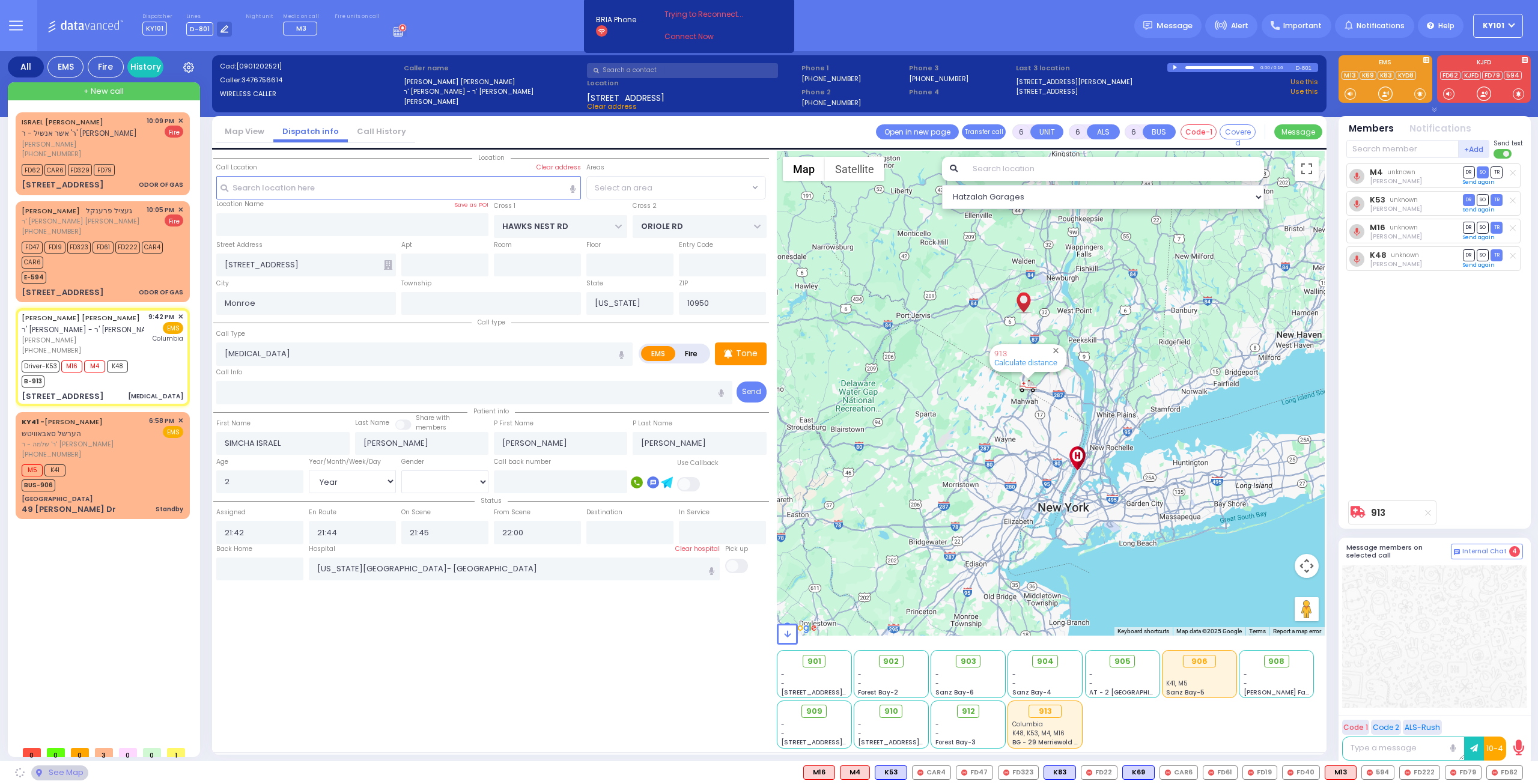
select select "[GEOGRAPHIC_DATA]"
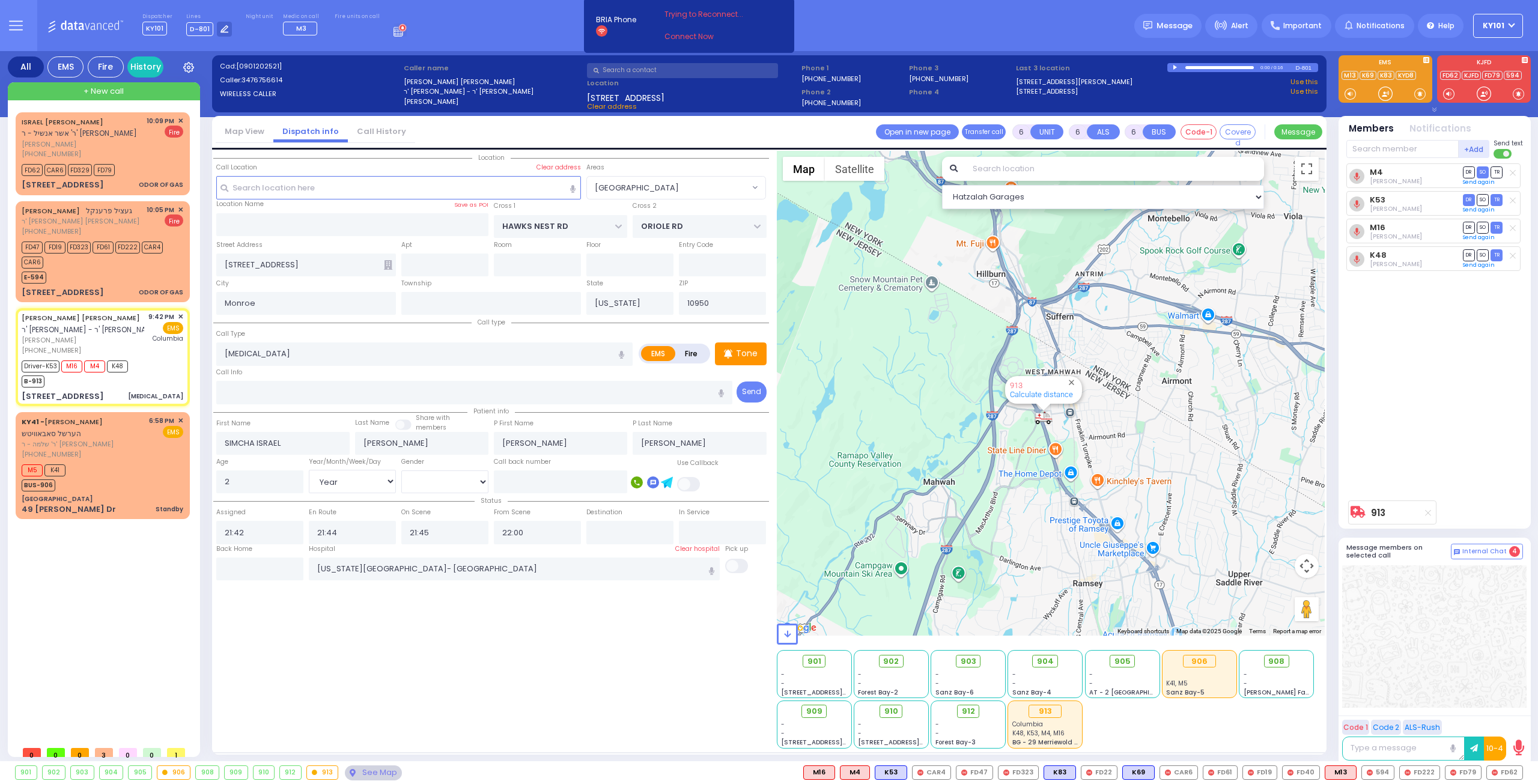
select select
radio input "true"
select select "Year"
select select "[DEMOGRAPHIC_DATA]"
select select "Hatzalah Garages"
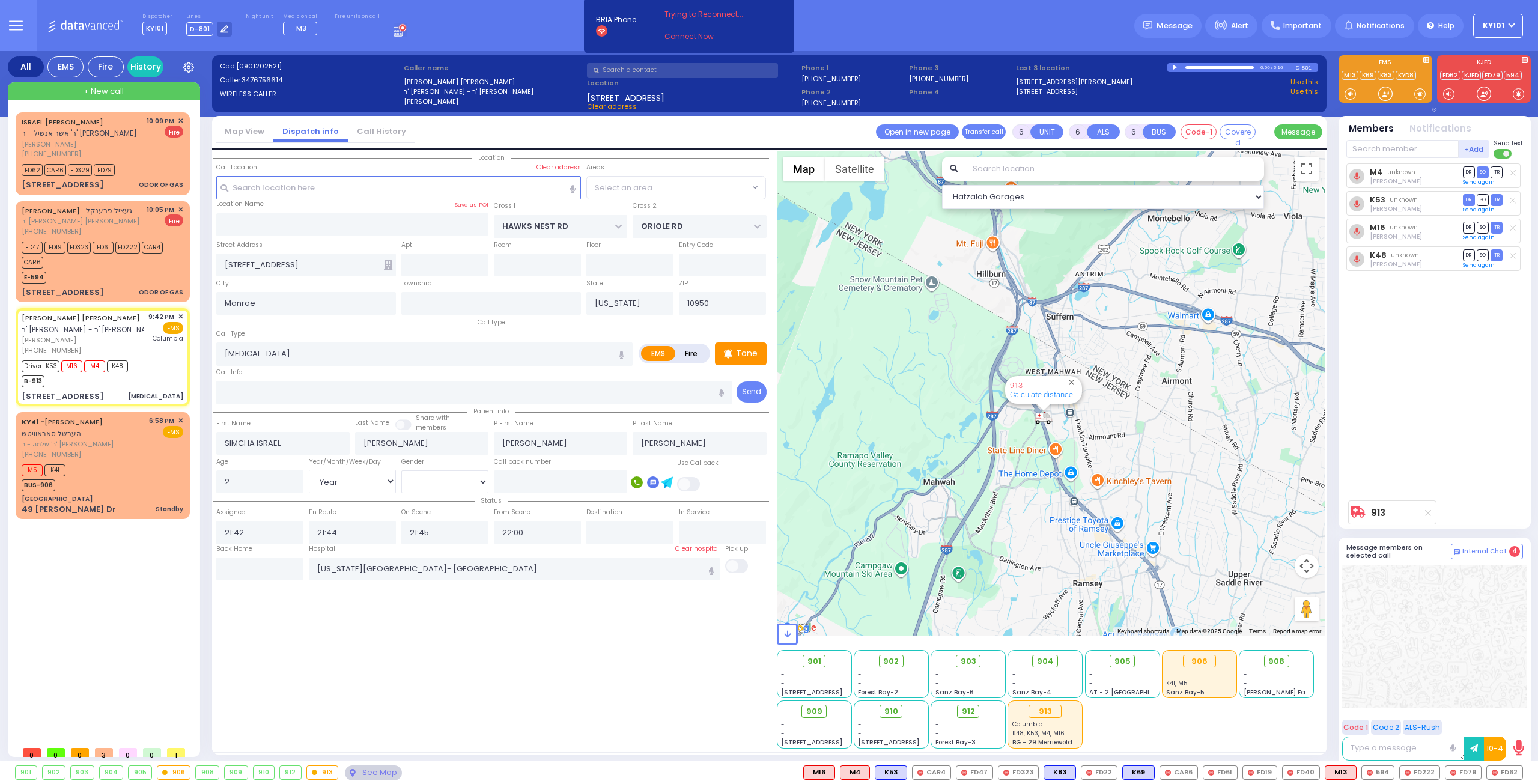
select select "[GEOGRAPHIC_DATA]"
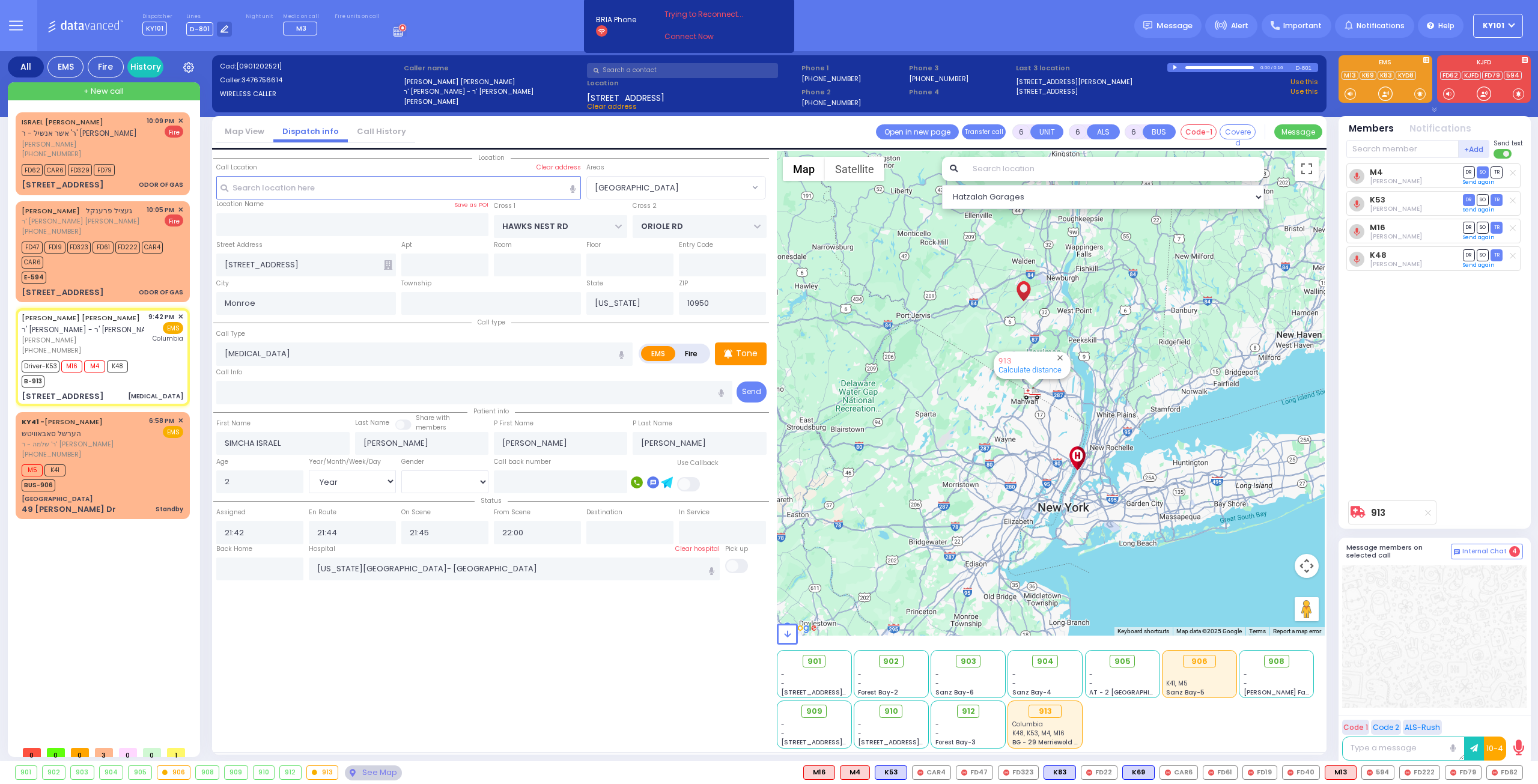
select select
radio input "true"
select select "Year"
select select "[DEMOGRAPHIC_DATA]"
select select "Hatzalah Garages"
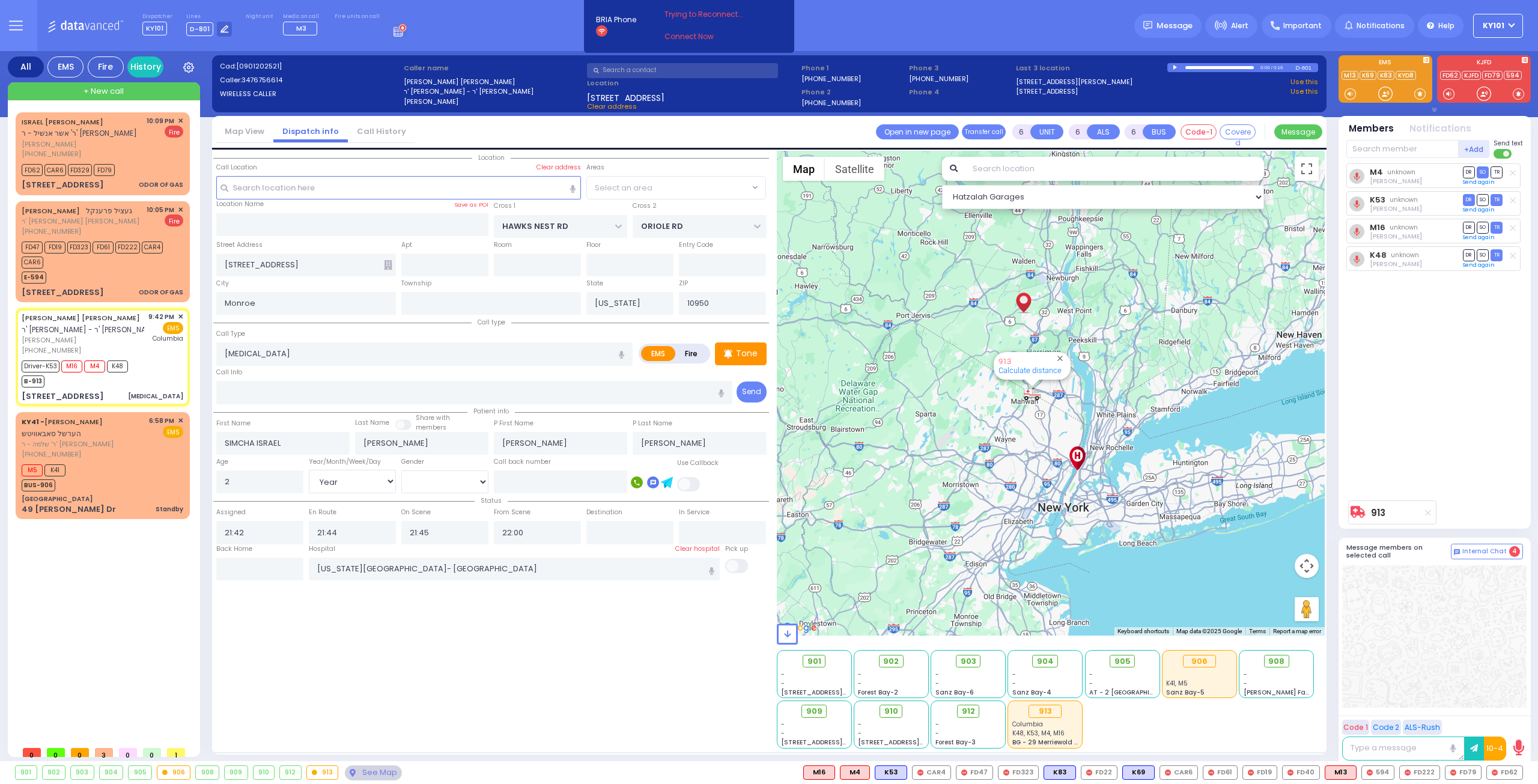
select select "[GEOGRAPHIC_DATA]"
select select
radio input "true"
select select "Year"
select select "[DEMOGRAPHIC_DATA]"
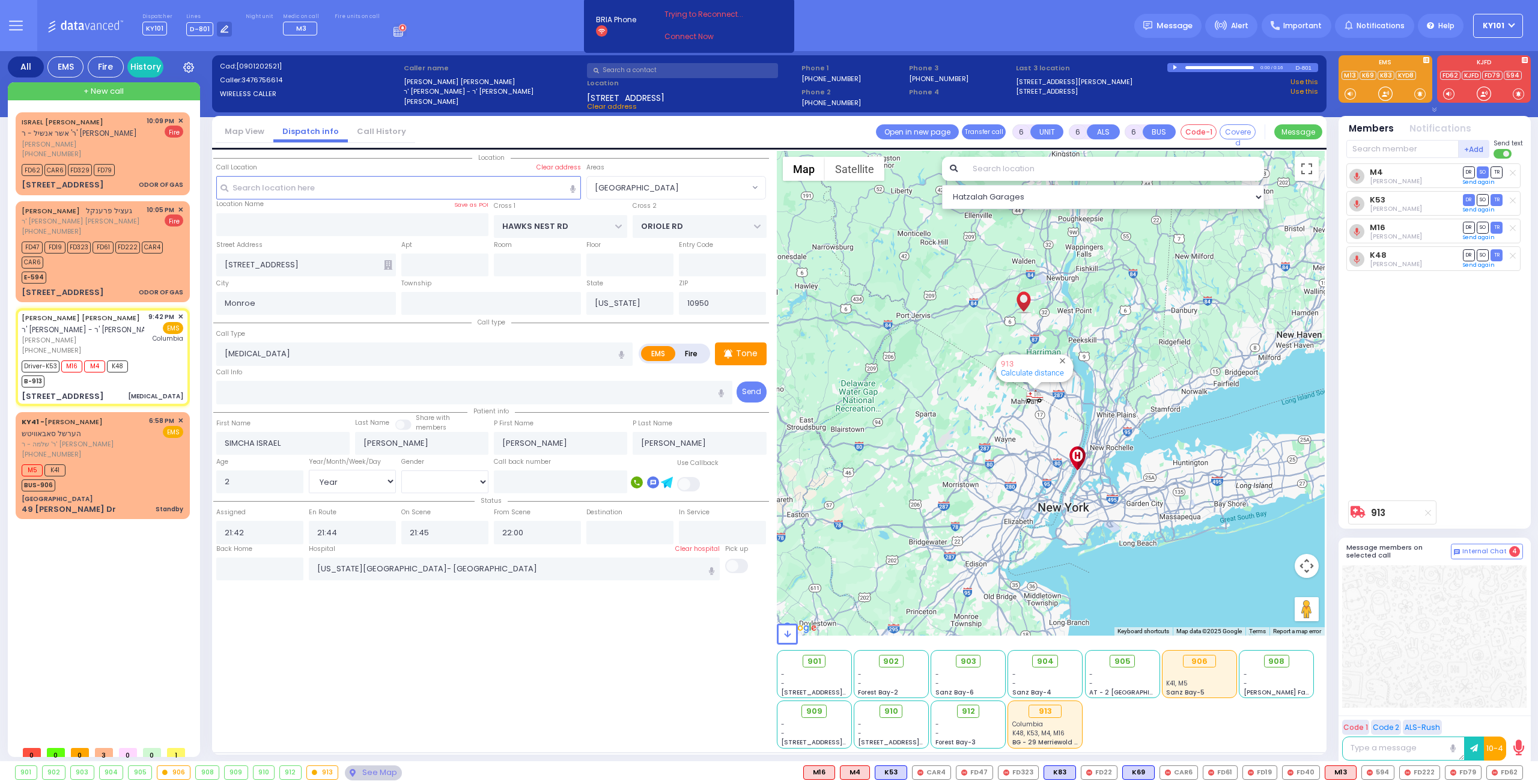
select select "Hatzalah Garages"
select select "[GEOGRAPHIC_DATA]"
select select
radio input "true"
select select "Year"
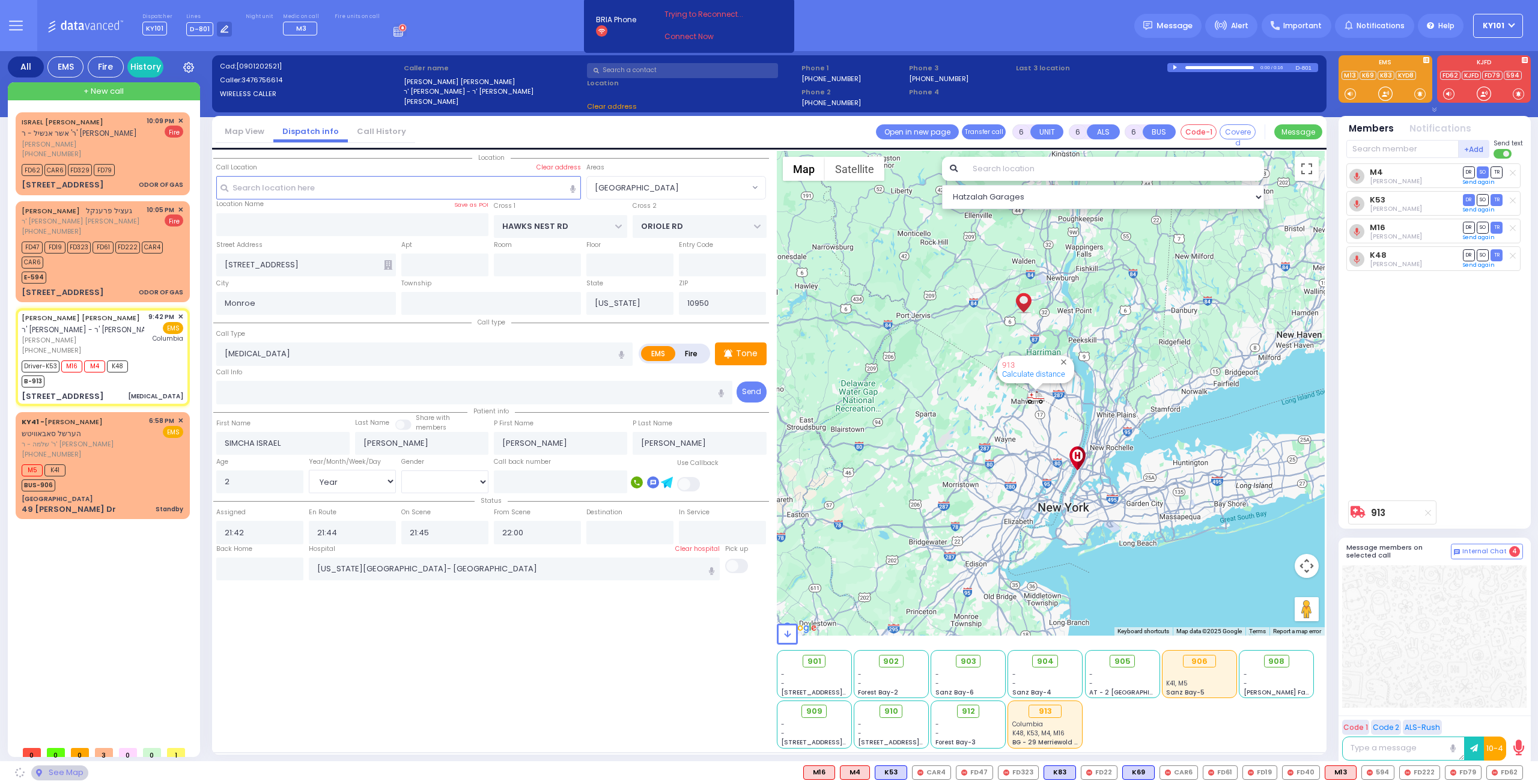
select select "[DEMOGRAPHIC_DATA]"
select select "Hatzalah Garages"
select select "[GEOGRAPHIC_DATA]"
select select
radio input "true"
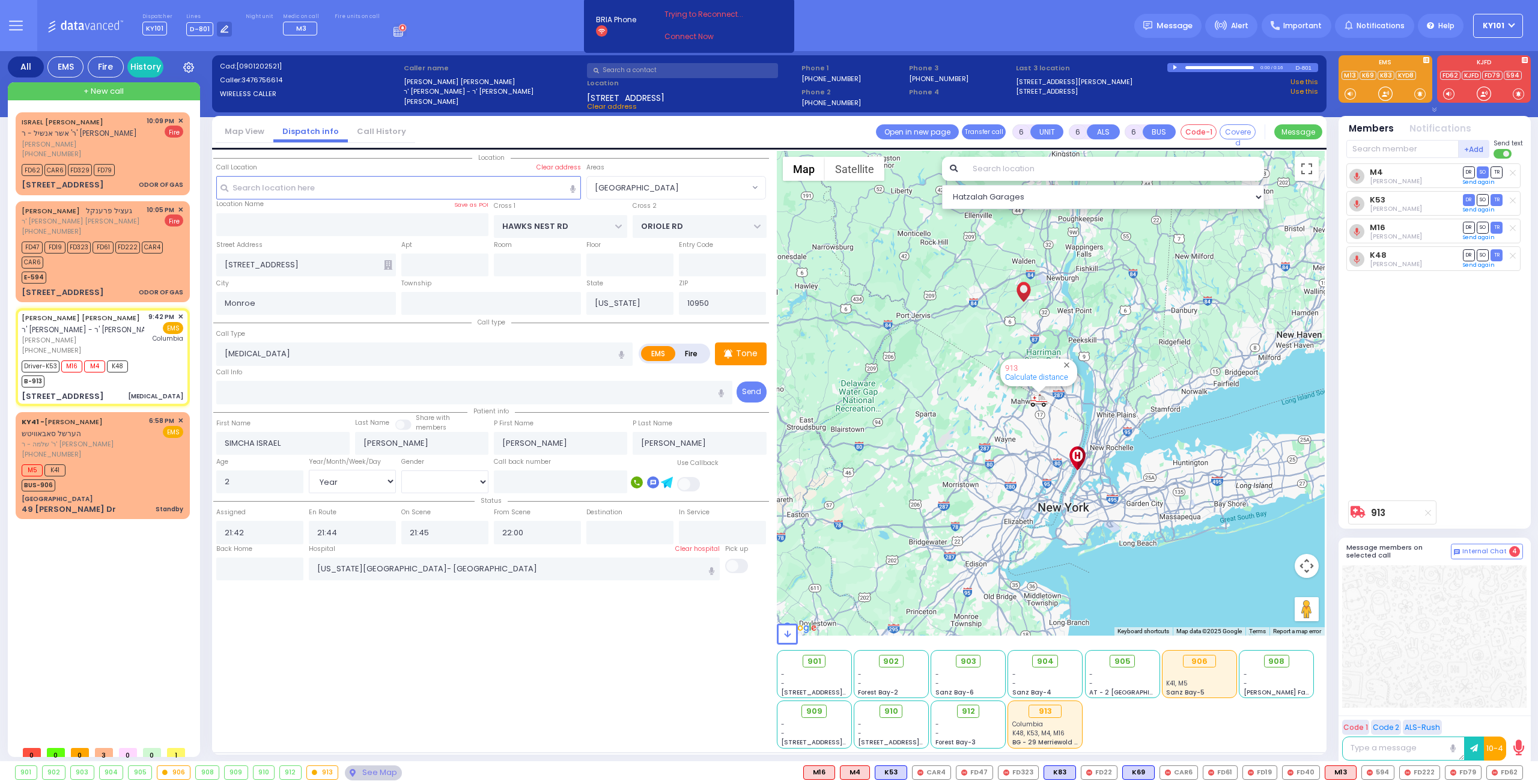
select select "Year"
select select "[DEMOGRAPHIC_DATA]"
select select "Hatzalah Garages"
select select "[GEOGRAPHIC_DATA]"
select select
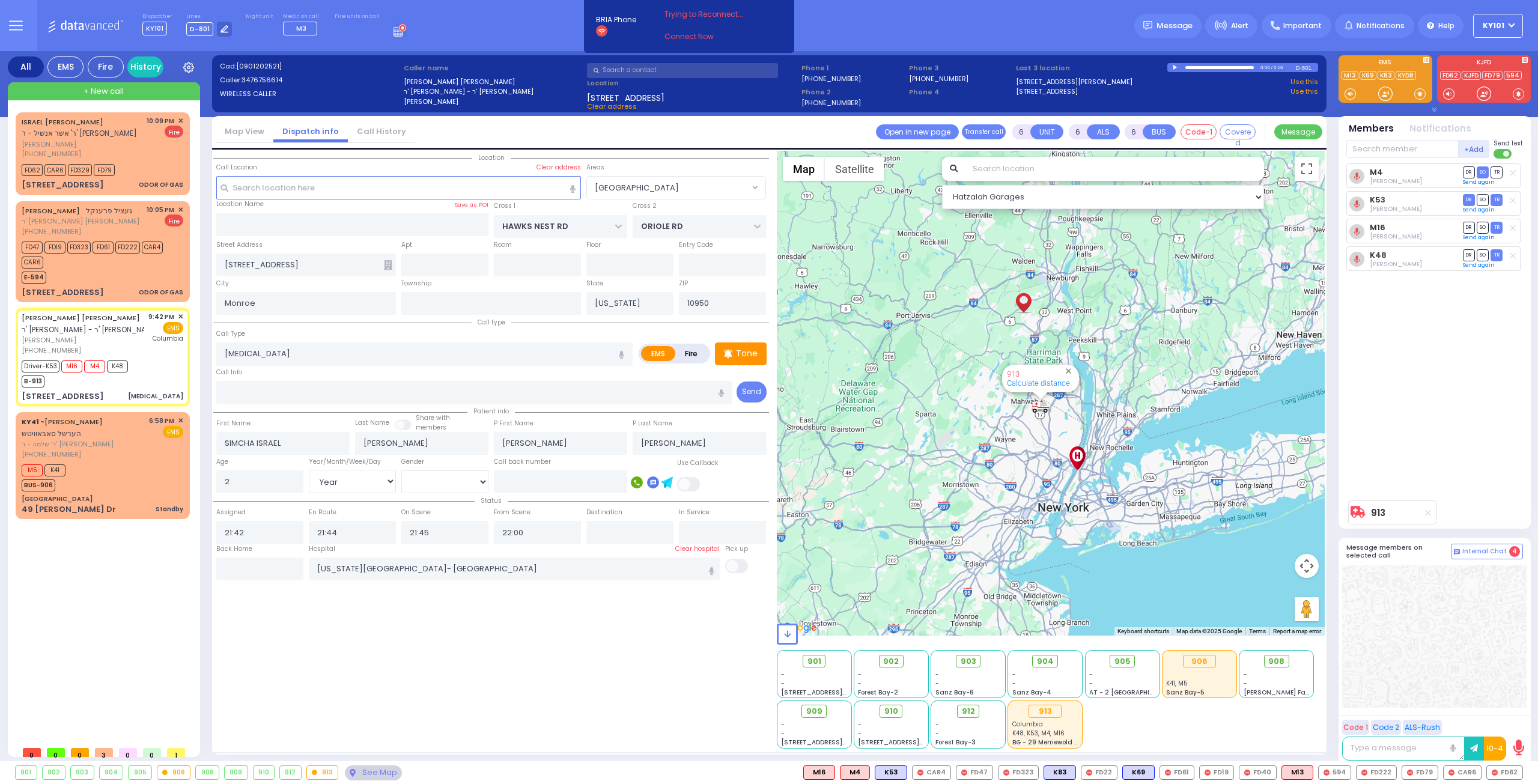
radio input "true"
select select "Year"
select select "[DEMOGRAPHIC_DATA]"
select select "[GEOGRAPHIC_DATA]"
select select "Year"
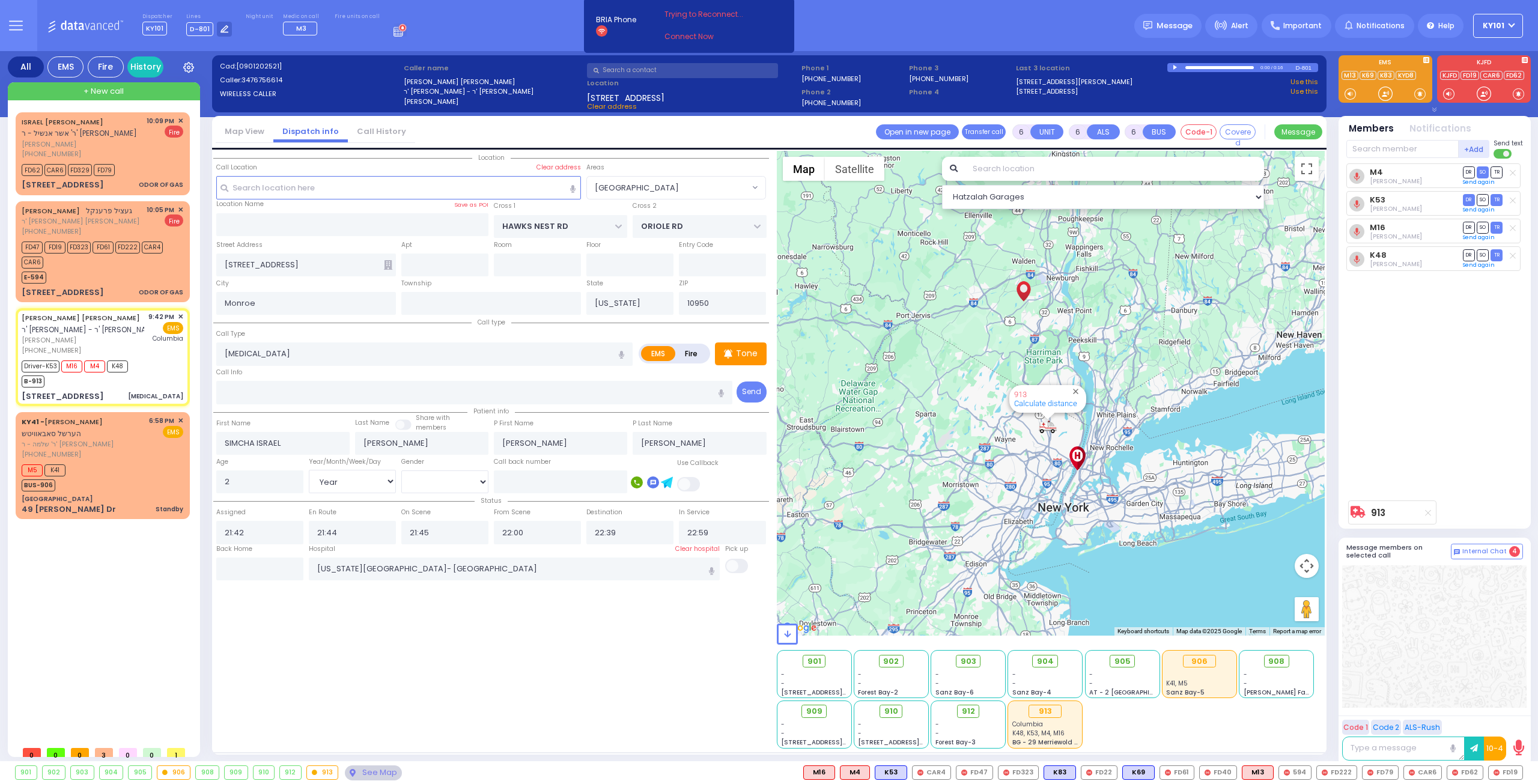
select select "[DEMOGRAPHIC_DATA]"
click at [125, 274] on div "E-594" at bounding box center [97, 276] width 150 height 15
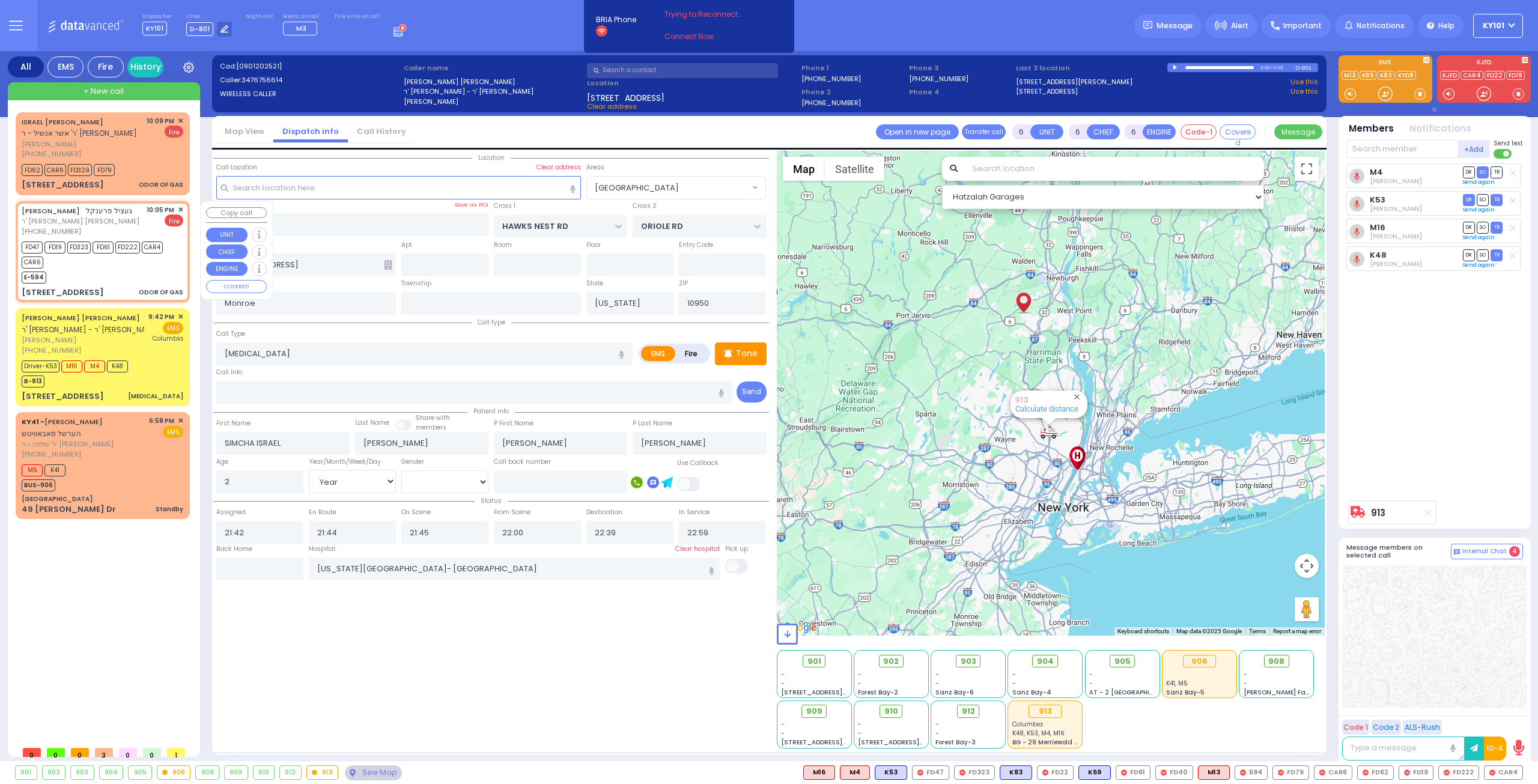
type input "2"
type input "1"
select select
type input "ODOR OF GAS"
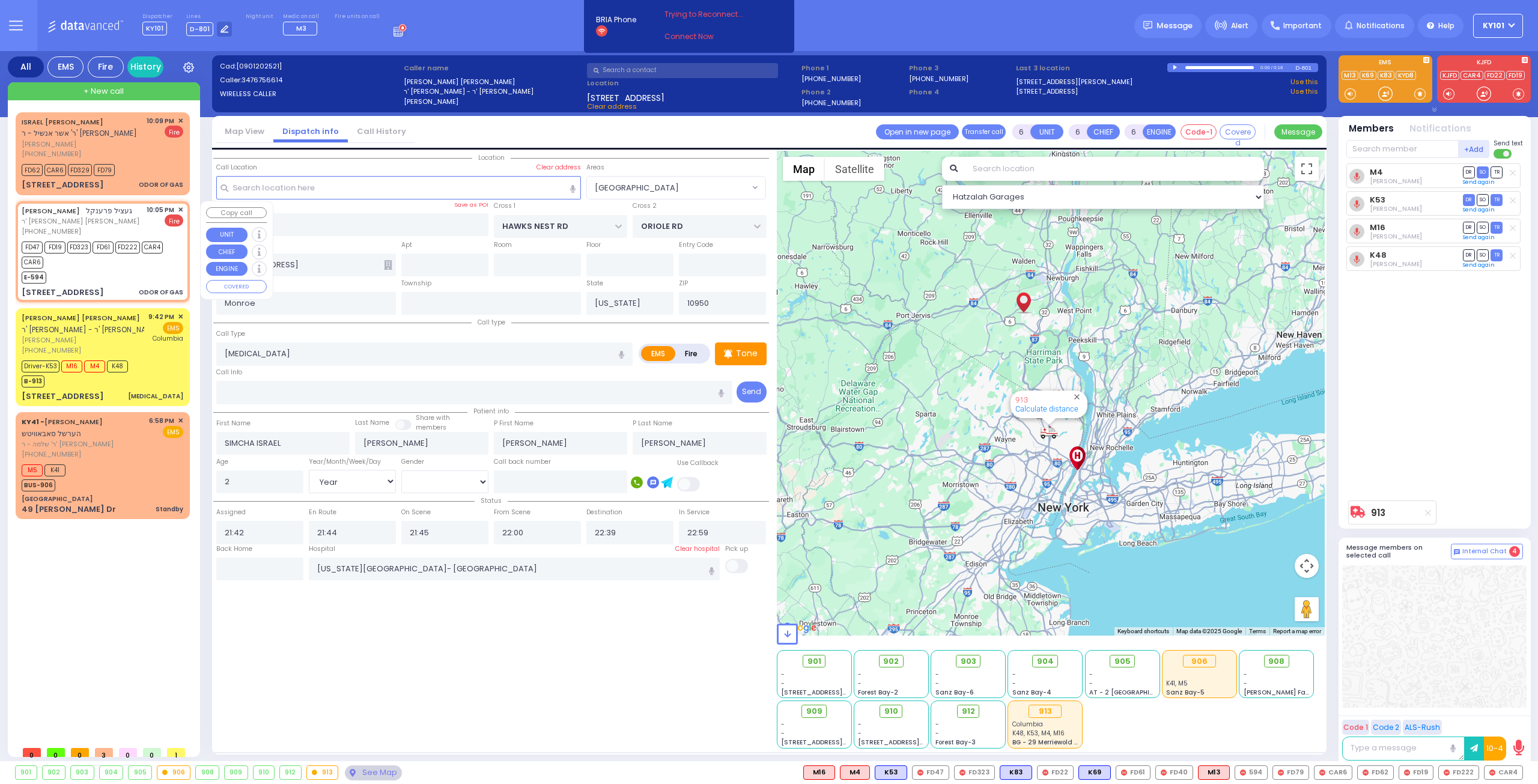
radio input "false"
radio input "true"
type input "GETZEL"
type input "FRANKEL"
select select
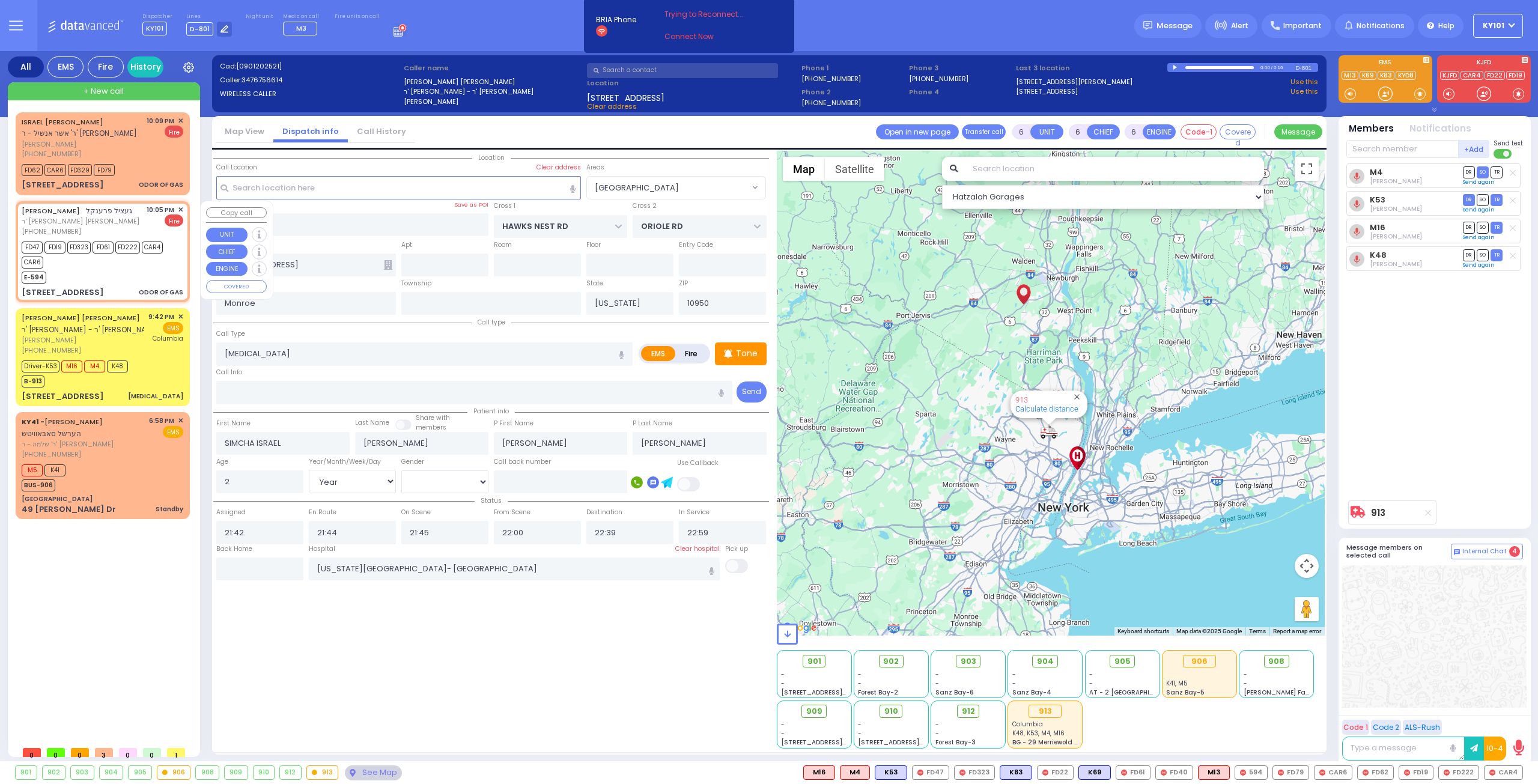
select select
type input "22:05"
type input "22:06"
select select "Hatzalah Garages"
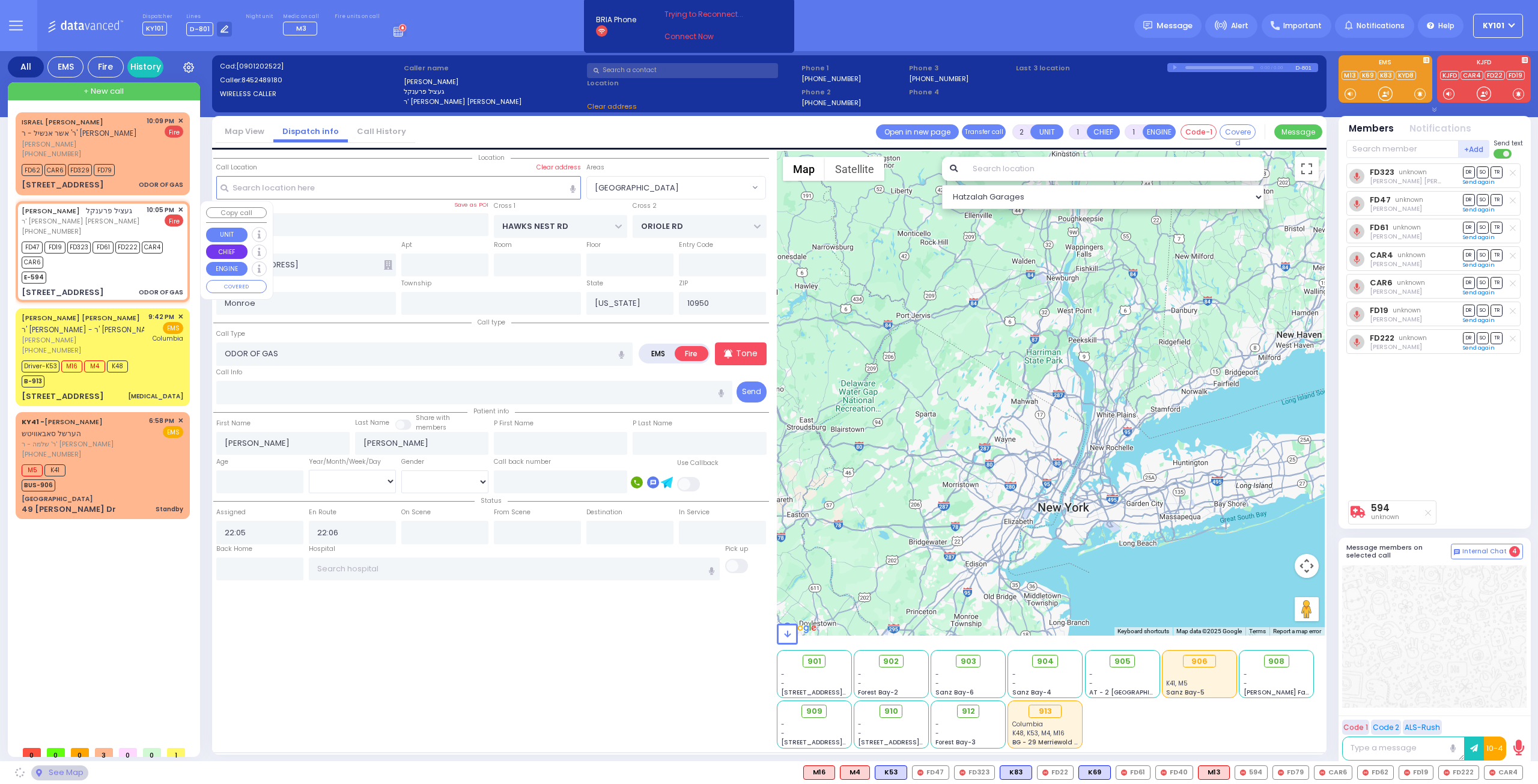
type input "LEMBERG COURT"
type input "MELITZ RD"
type input "153 ACRES RD"
type input "202"
select select "SECTION 3"
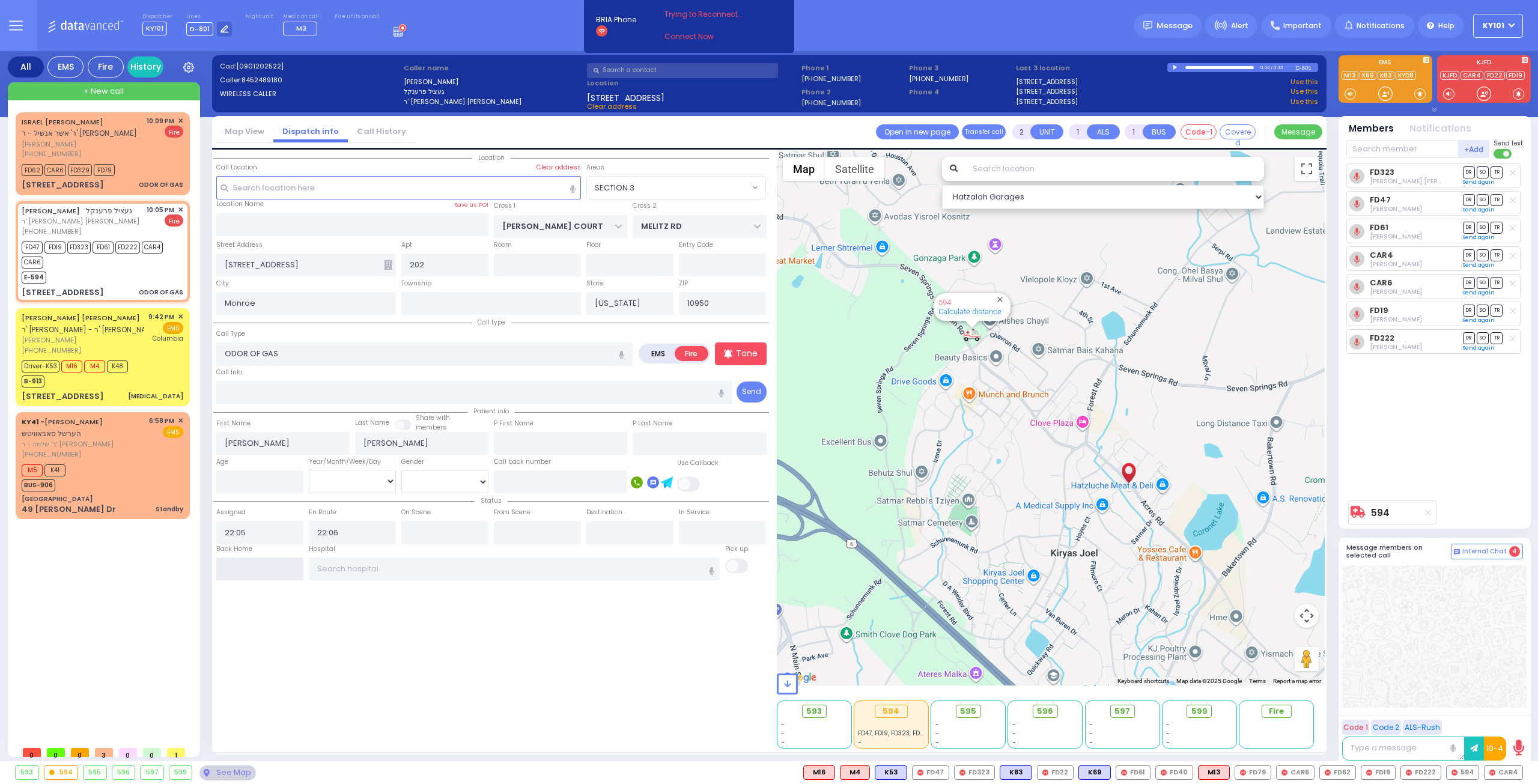
click at [271, 561] on input "text" at bounding box center [260, 568] width 87 height 23
type input "22:28"
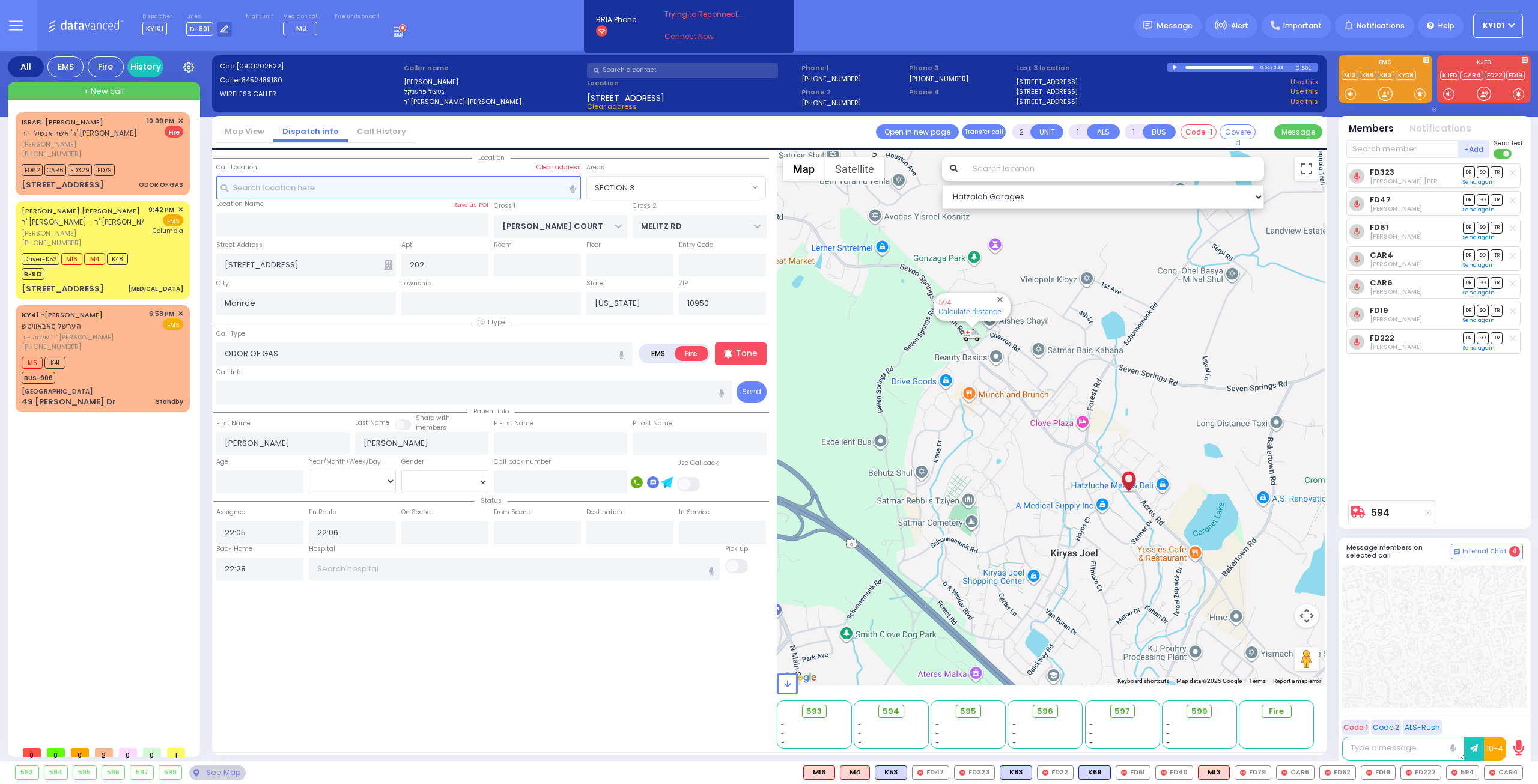
select select
radio input "true"
select select
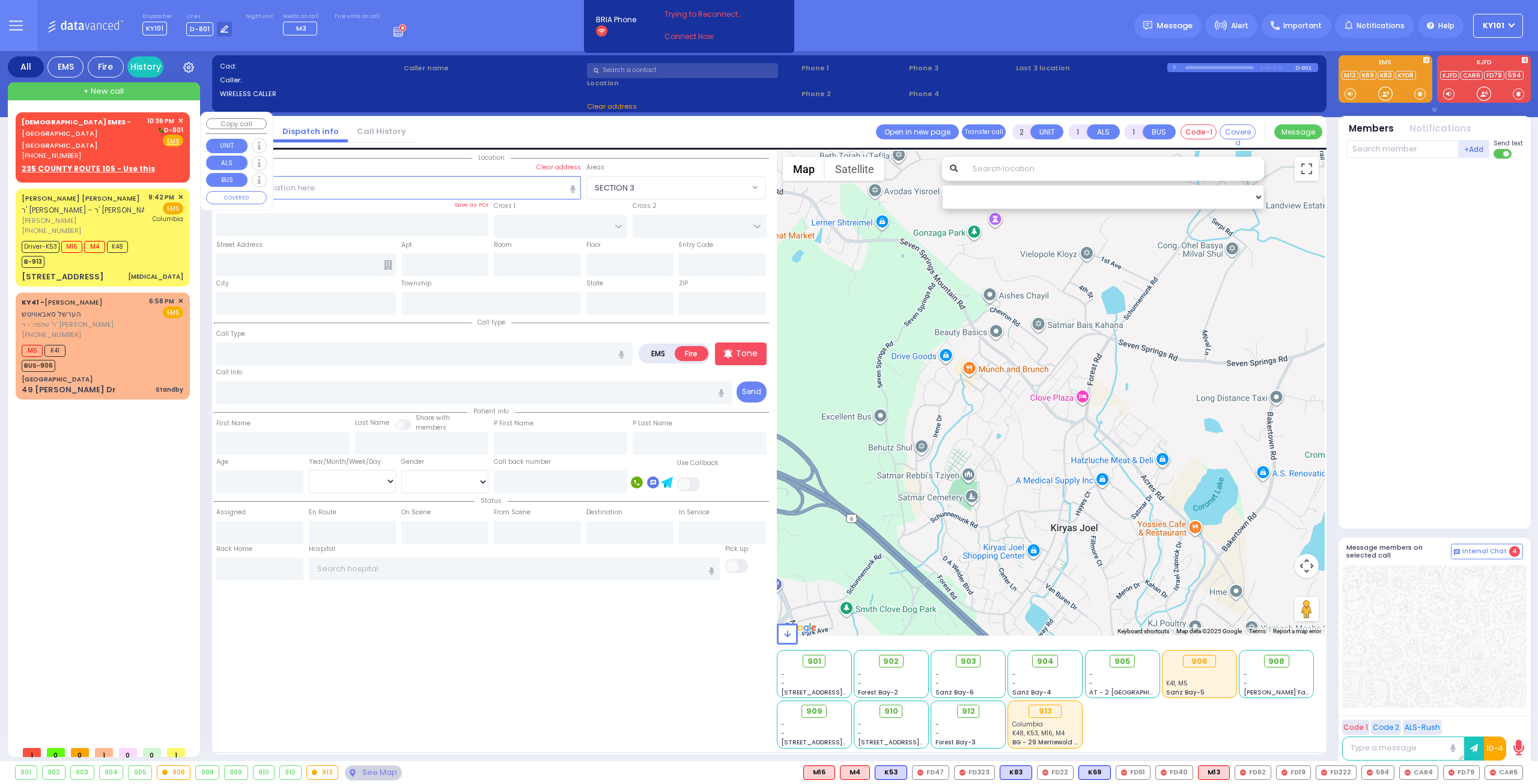
click at [90, 135] on div "YESHIVA TORAHS EMES - MIDDLETOWN NY" at bounding box center [82, 134] width 121 height 36
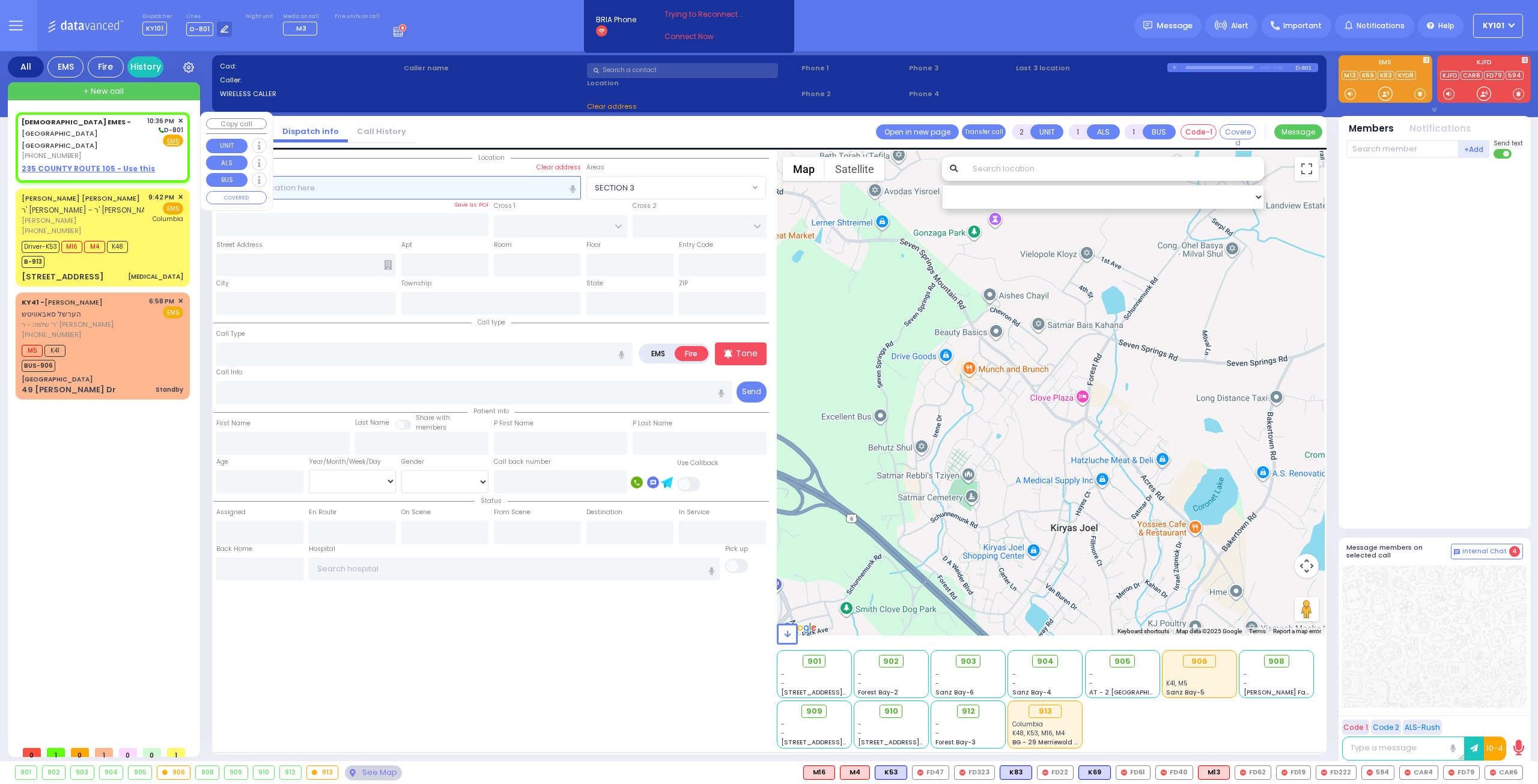
select select
radio input "true"
select select
type input "22:36"
select select "Hatzalah Garages"
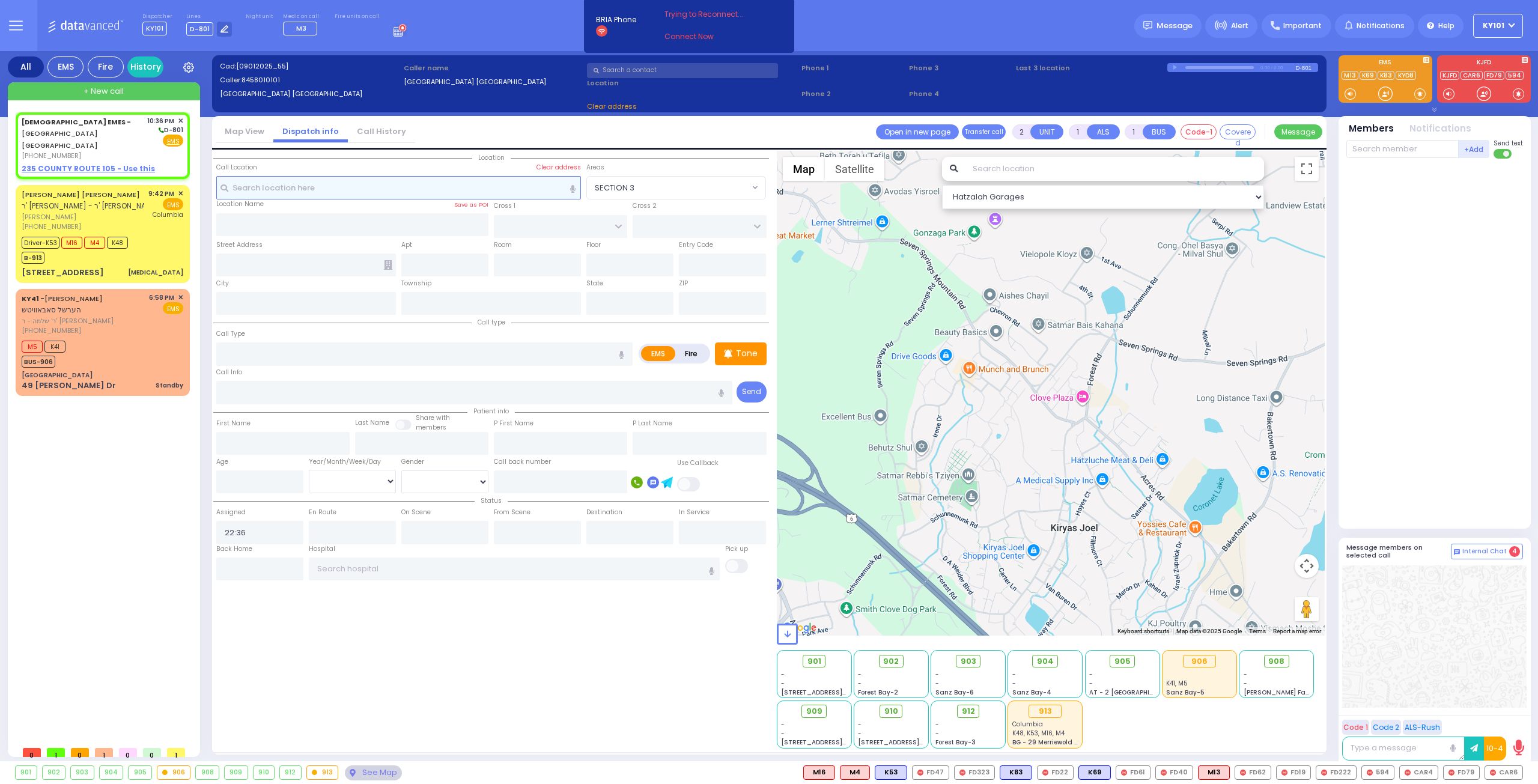
type input "2"
select select
radio input "true"
select select
select select "Hatzalah Garages"
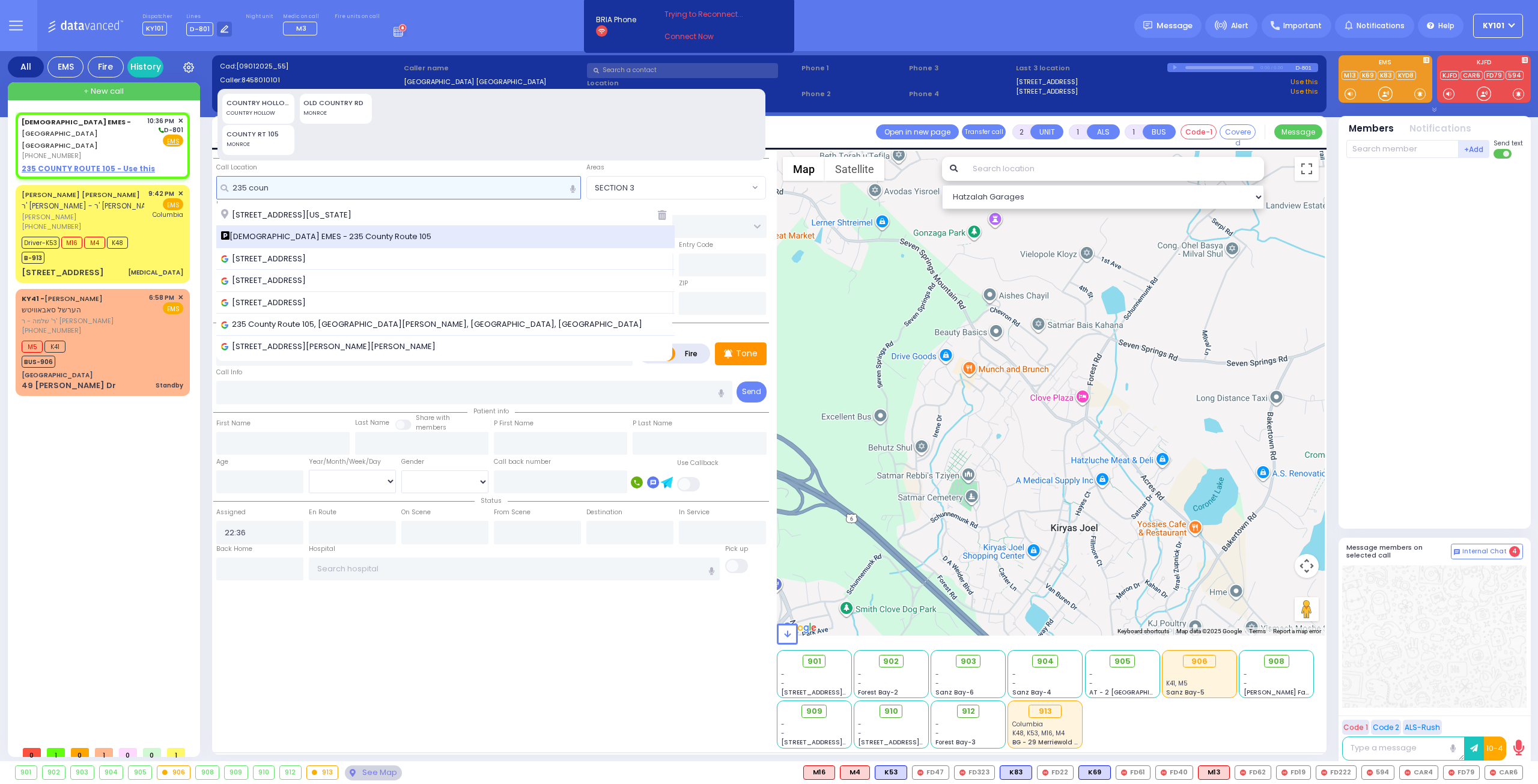
type input "235 coun"
click at [394, 228] on div "[DEMOGRAPHIC_DATA] EMES - 235 County Route 105" at bounding box center [446, 237] width 459 height 22
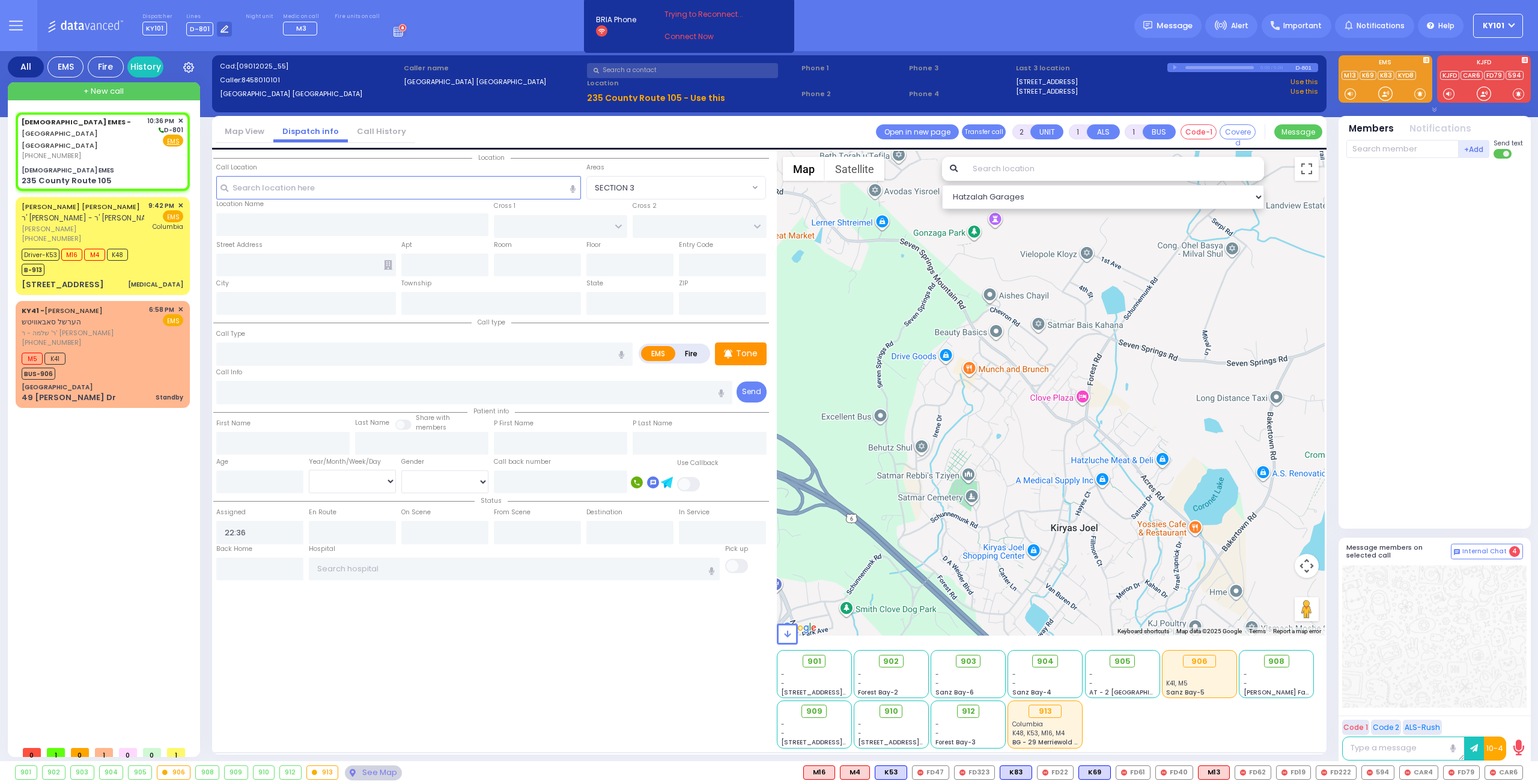
select select
radio input "true"
select select
select select "Hatzalah Garages"
type input "YESHIVA TORAHS EMES"
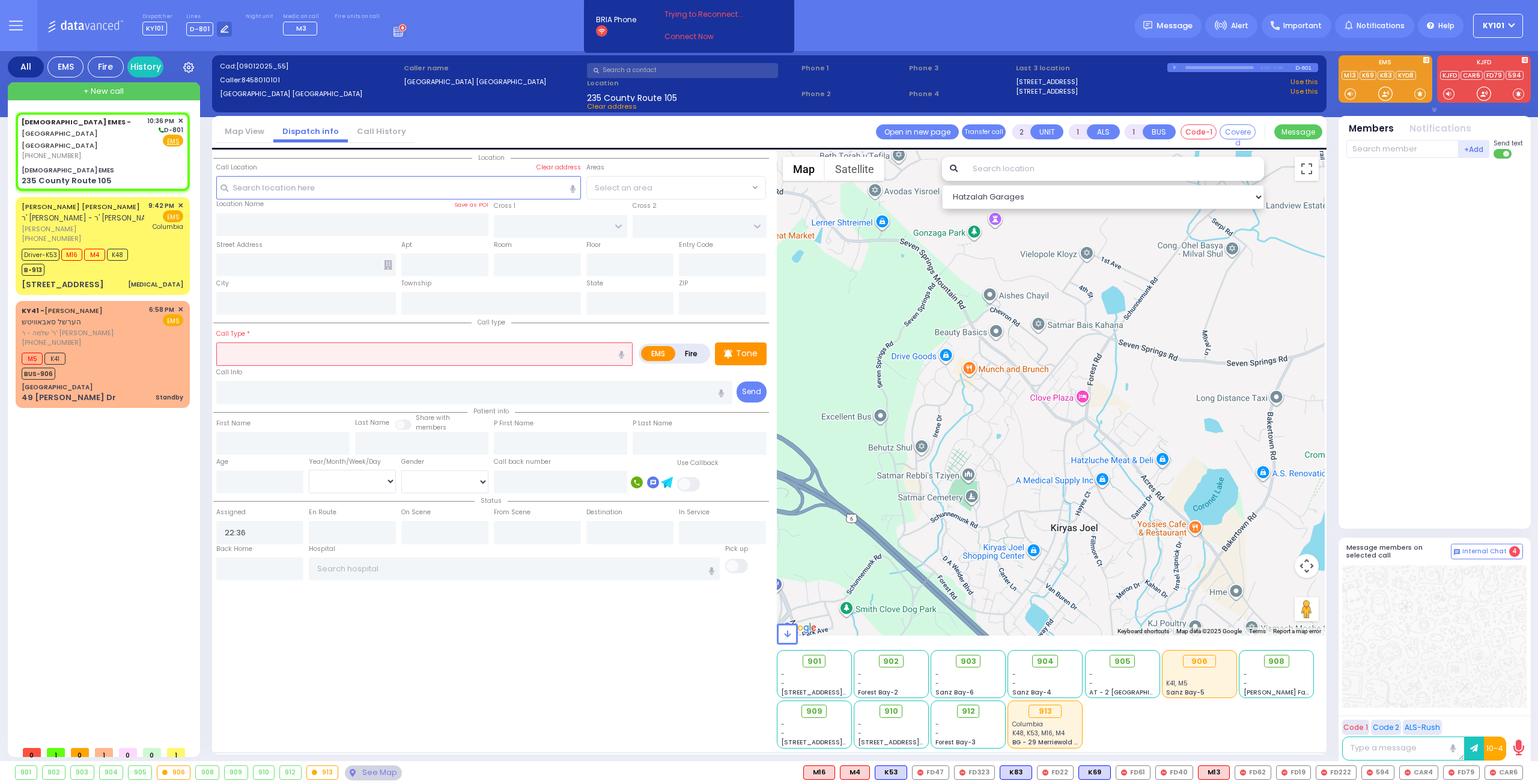
type input "BURROW DR"
type input "235 County Route 105"
type input "Woodbury"
type input "[US_STATE]"
type input "10930"
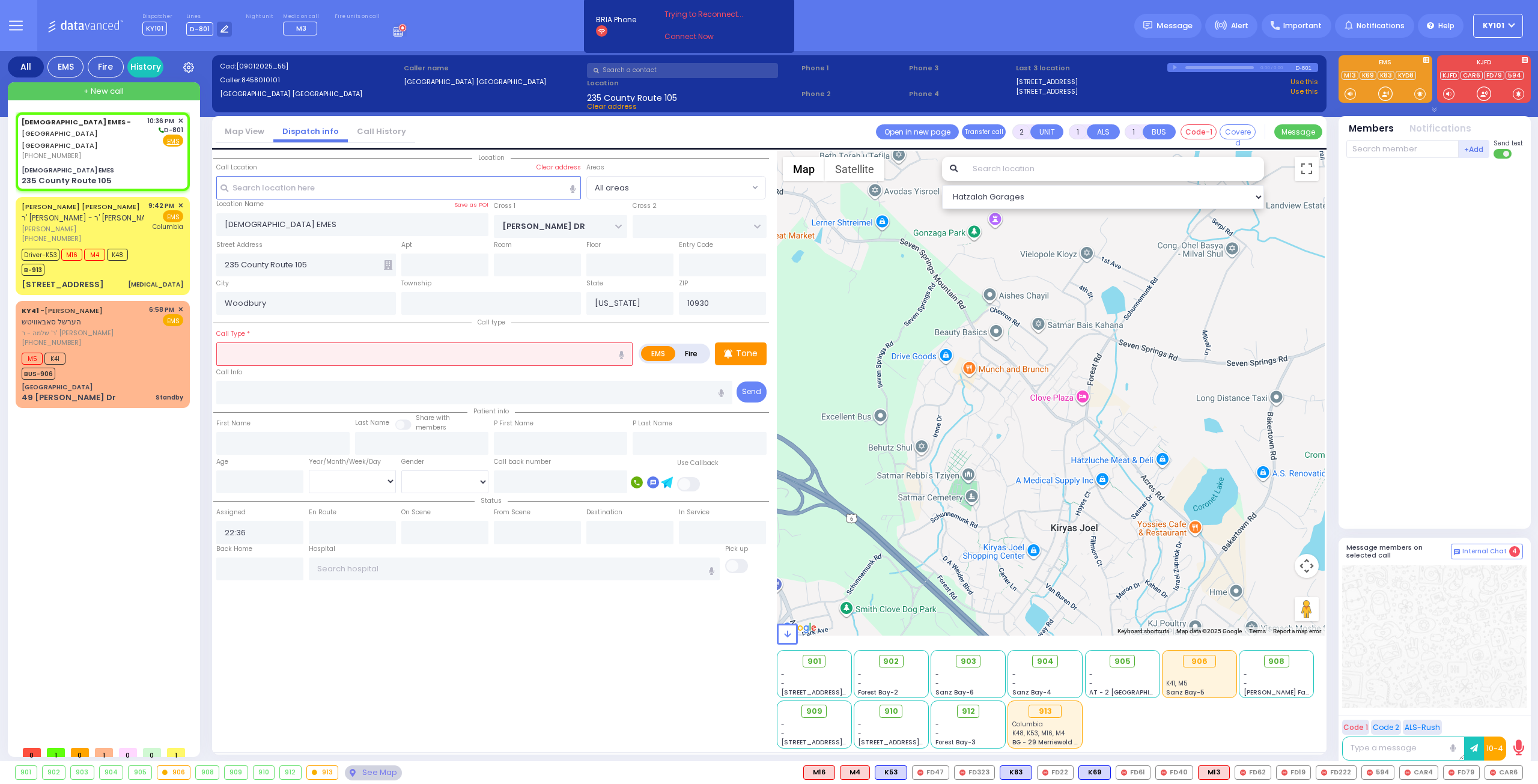
click at [341, 351] on input "text" at bounding box center [424, 354] width 416 height 23
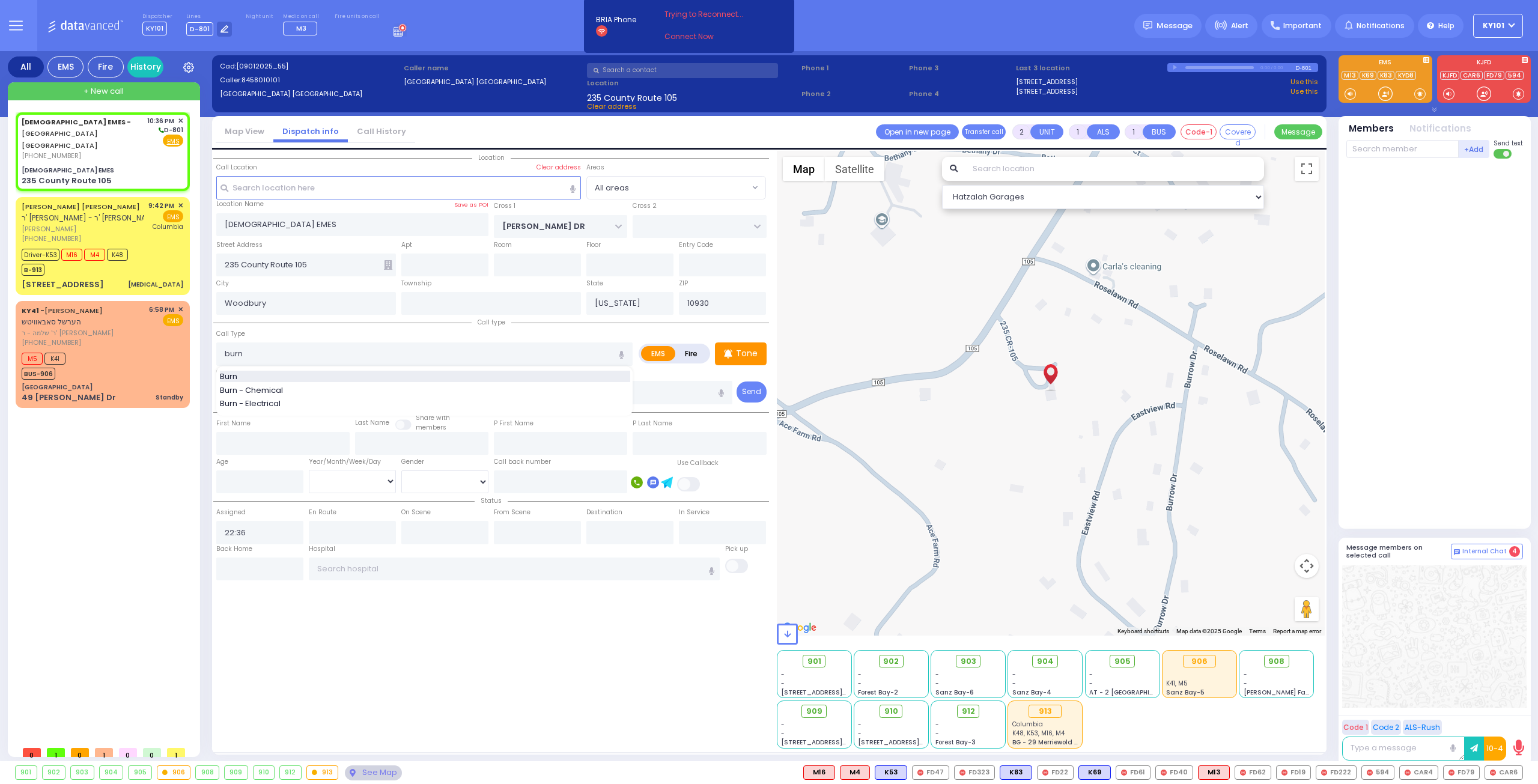
click at [327, 374] on div "Burn" at bounding box center [425, 377] width 411 height 12
type input "Burn"
type input "3"
type input "0"
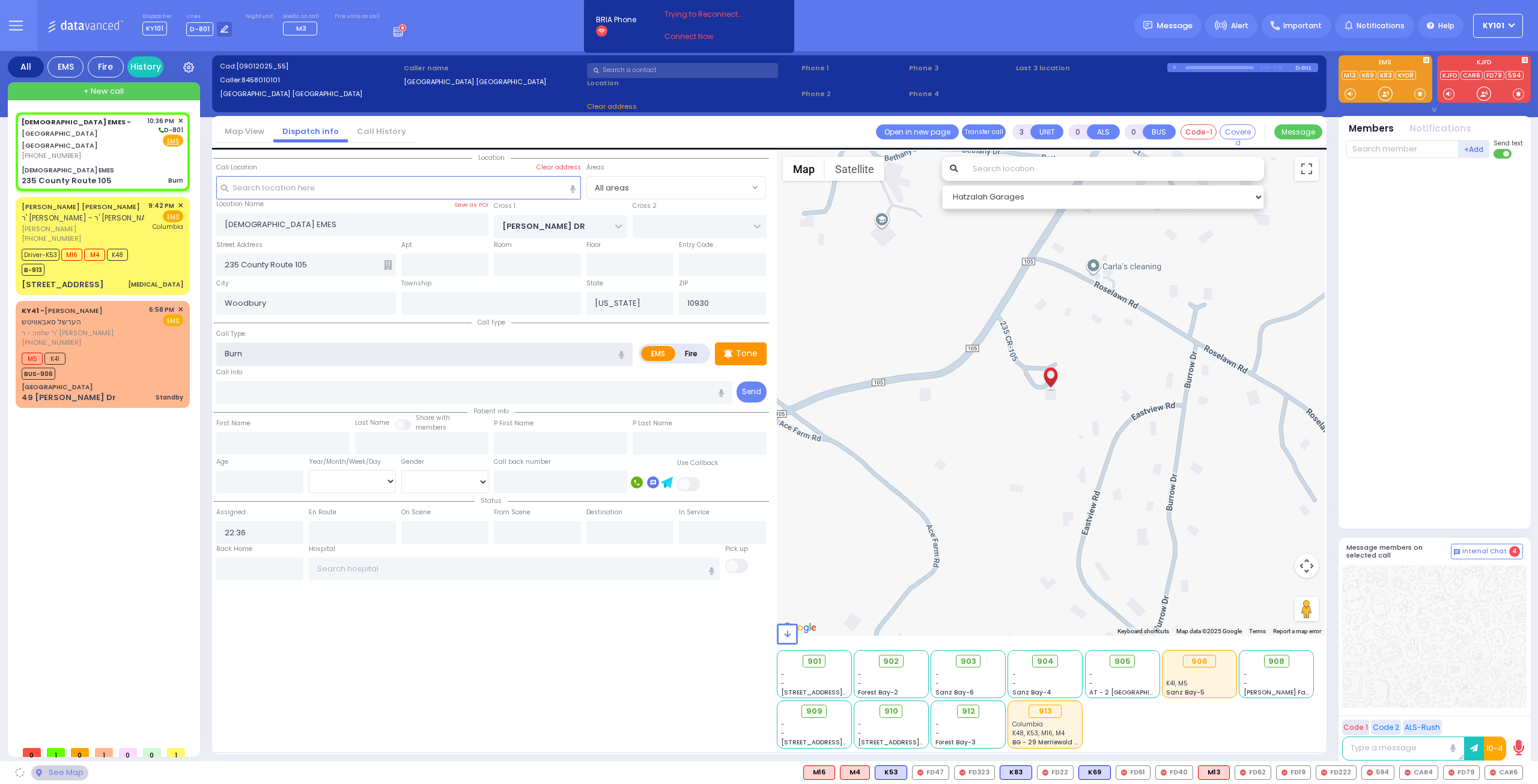
select select
radio input "true"
select select
select select "Hatzalah Garages"
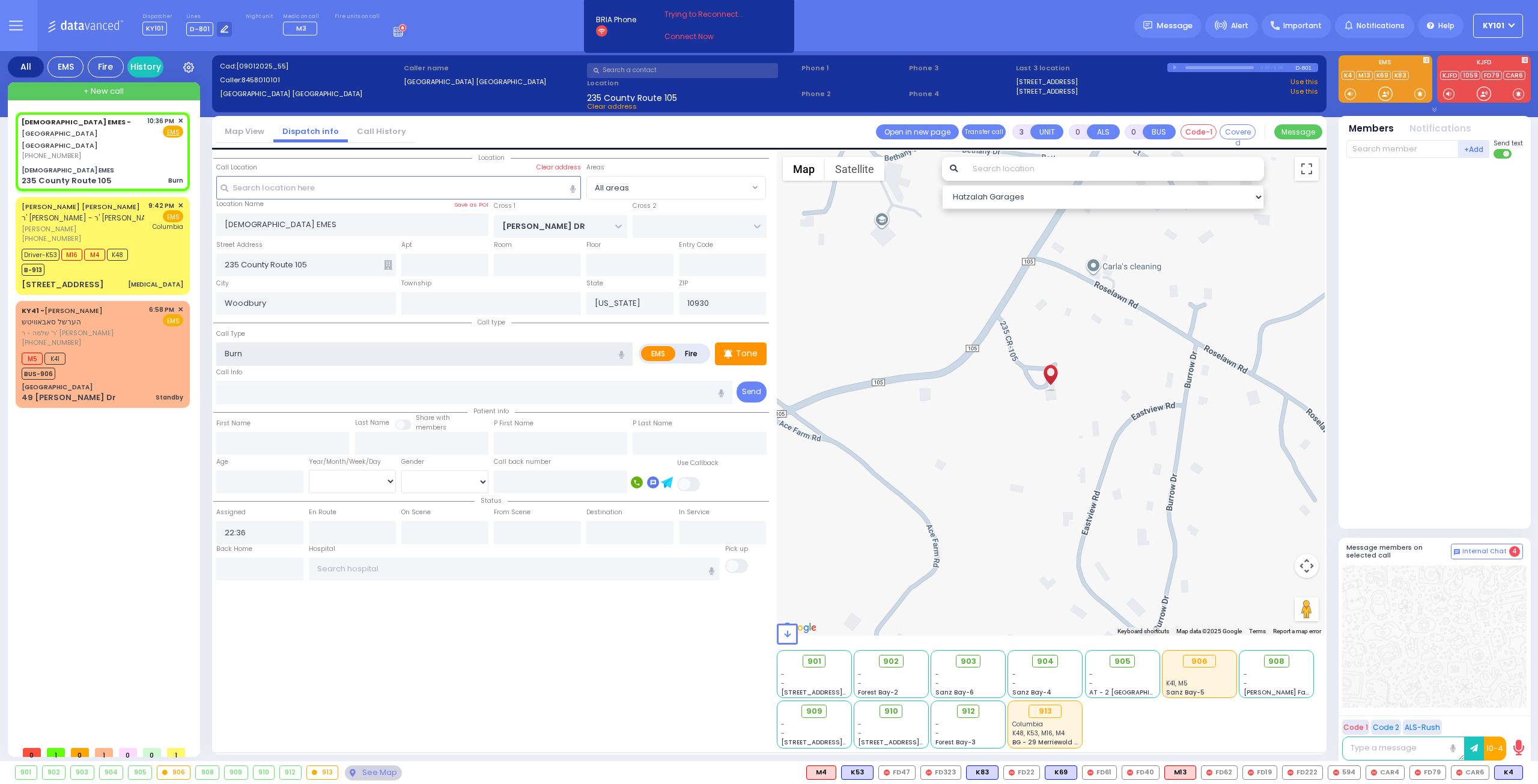
select select
radio input "true"
select select
select select "Hatzalah Garages"
click at [1509, 768] on span "K88" at bounding box center [1506, 772] width 32 height 13
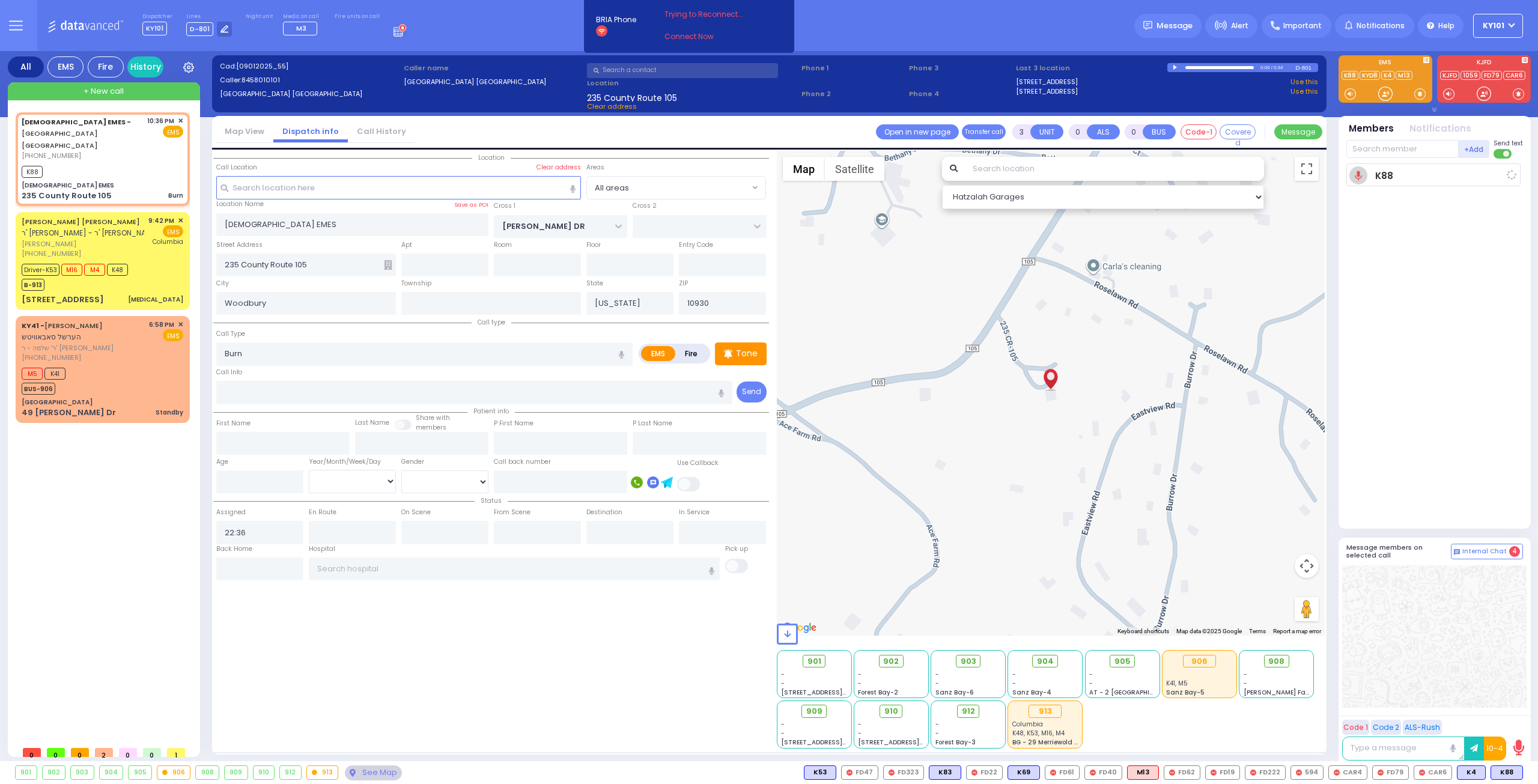
select select
radio input "true"
select select
type input "22:37"
select select "Hatzalah Garages"
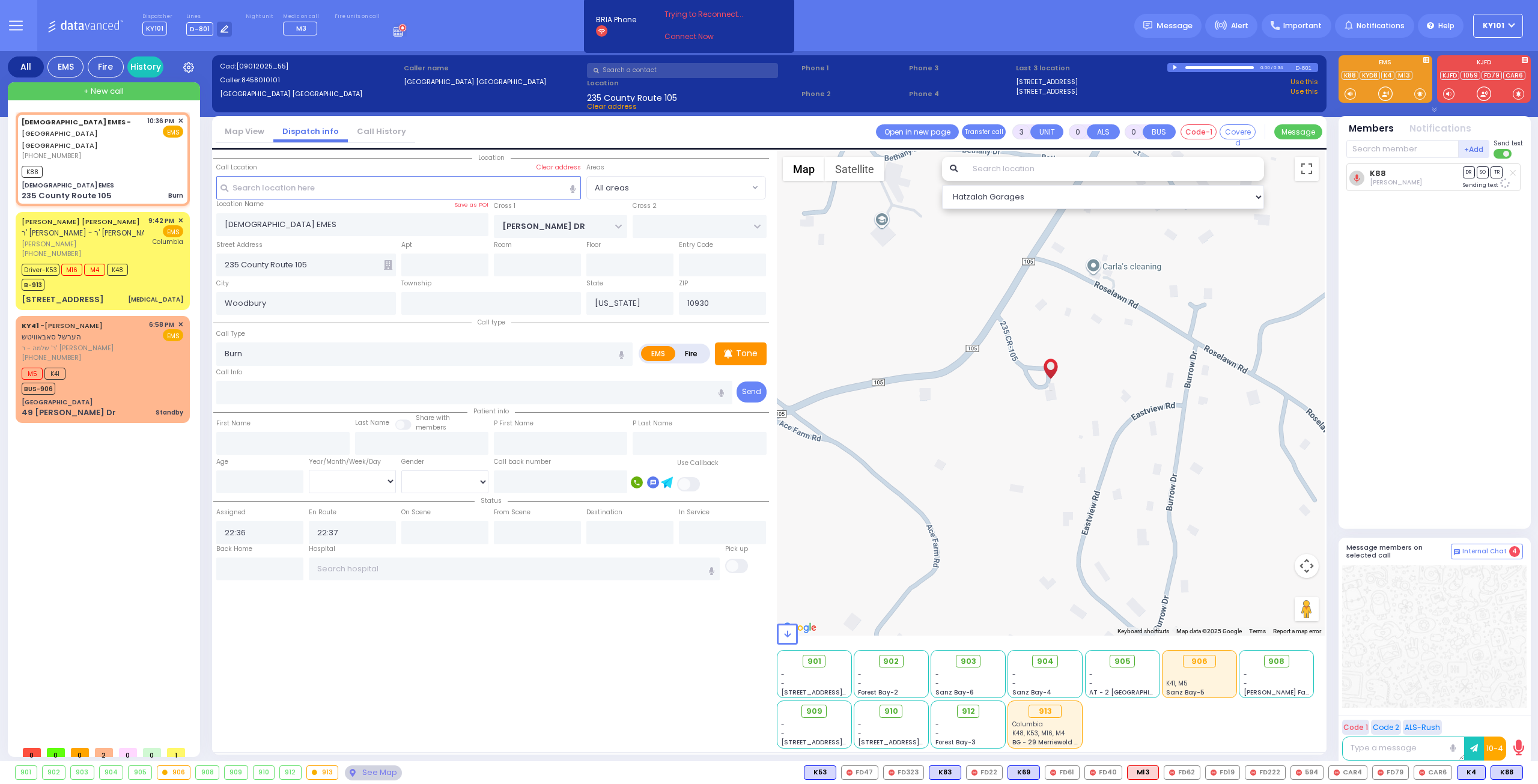
select select
radio input "true"
select select
radio input "true"
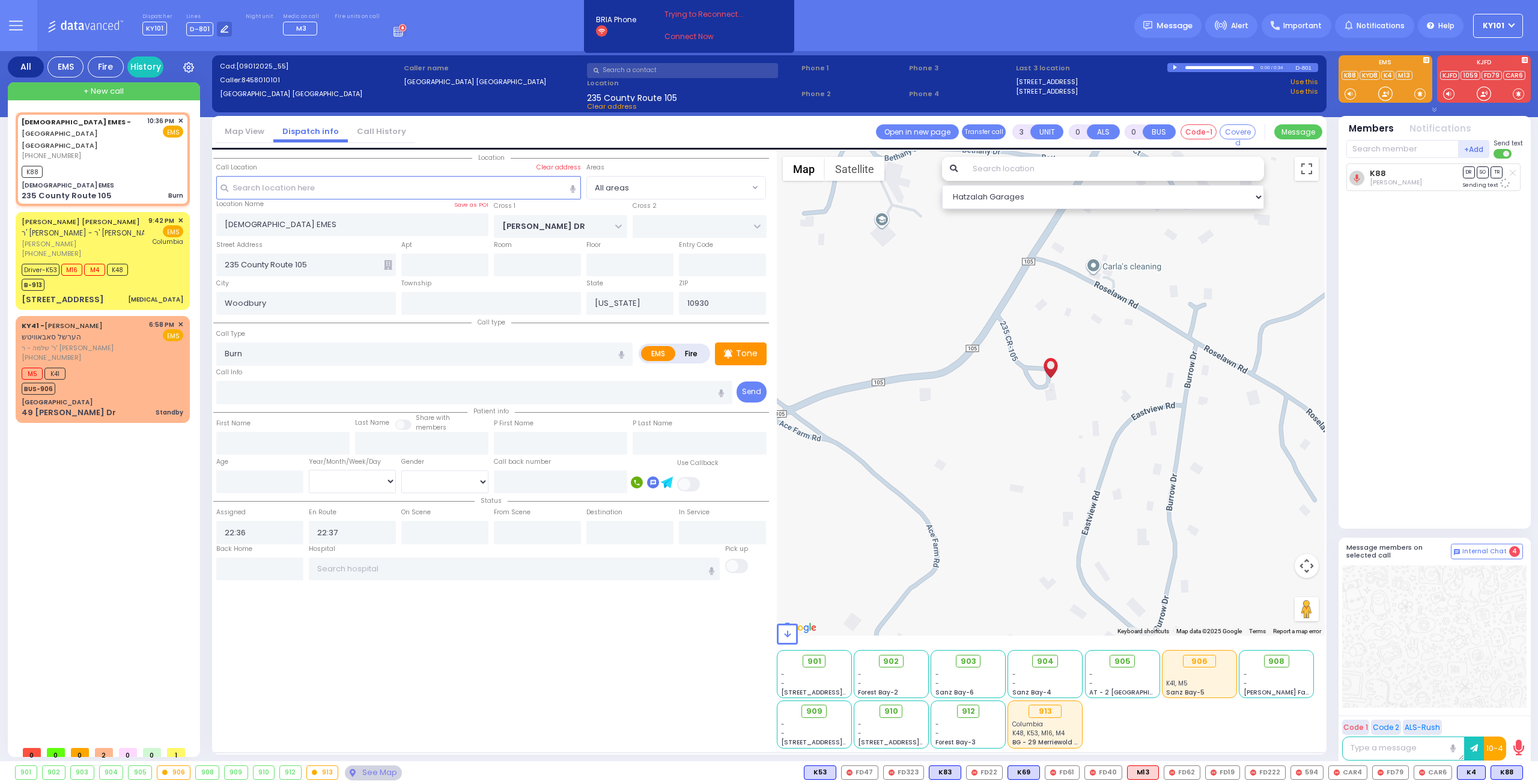
select select
select select "Hatzalah Garages"
click at [1500, 766] on span "K62" at bounding box center [1506, 772] width 32 height 13
select select
radio input "true"
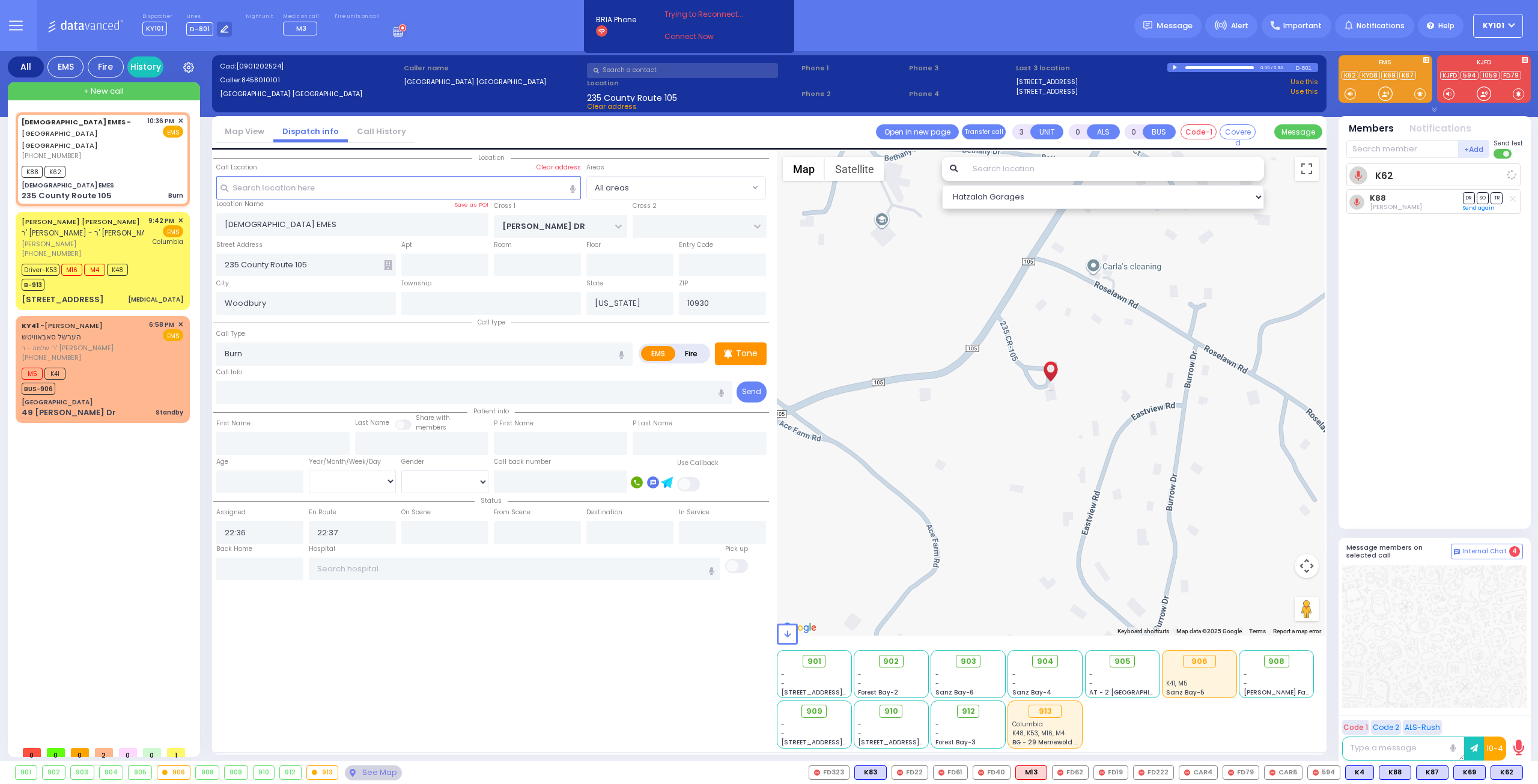
select select
select select "Hatzalah Garages"
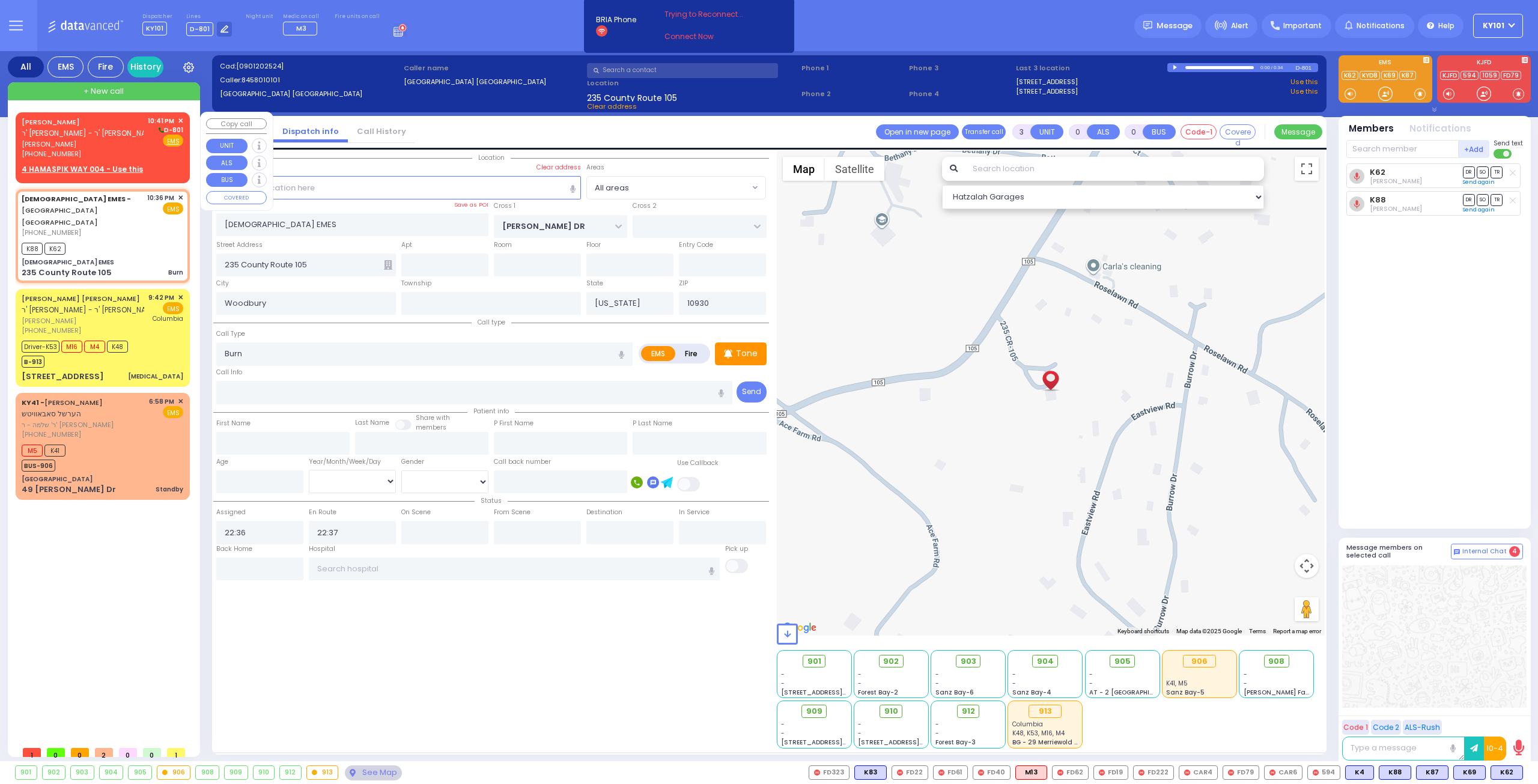
click at [77, 141] on span "שמעון גרינפעלד" at bounding box center [83, 144] width 122 height 10
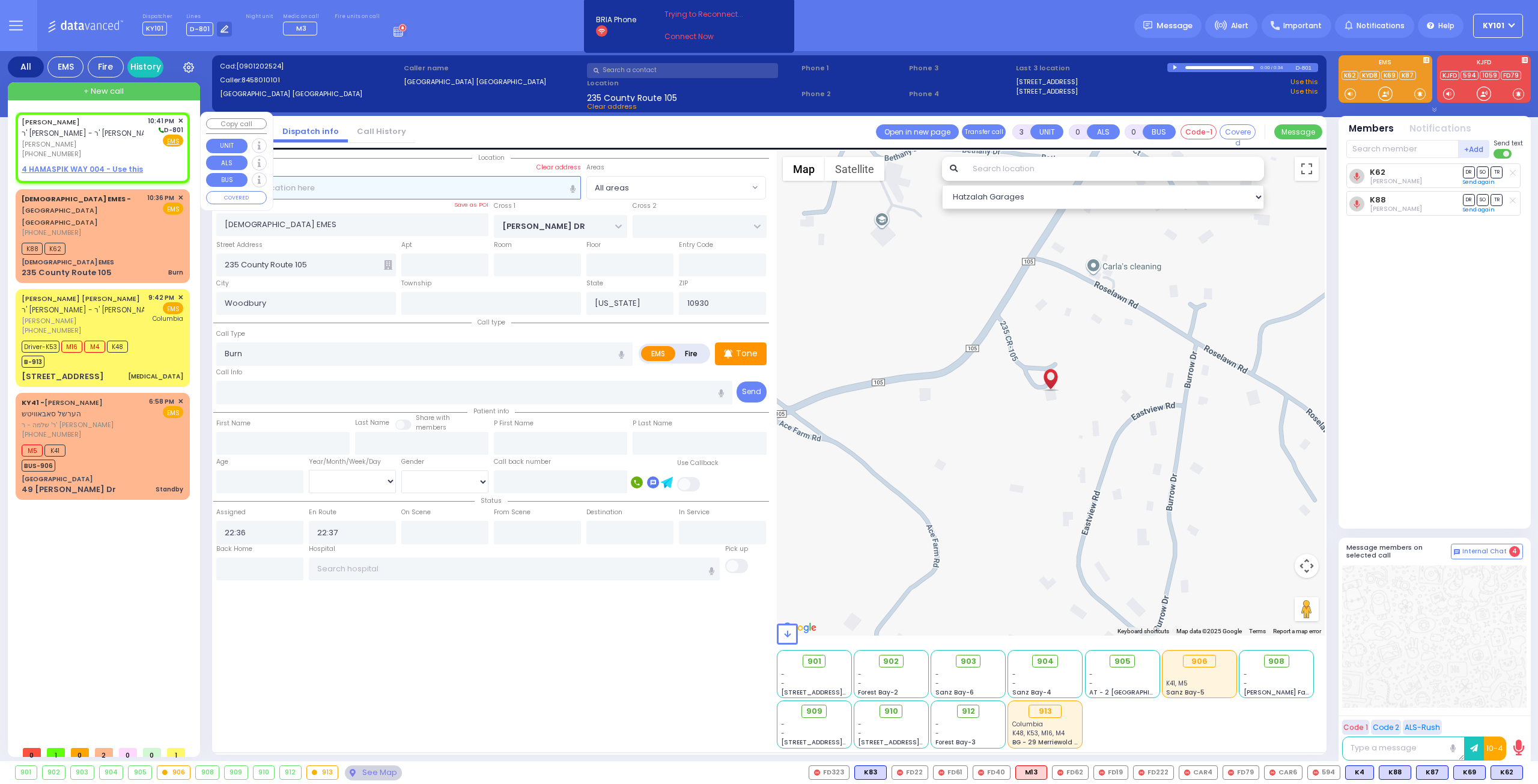
type input "2"
type input "1"
select select
radio input "true"
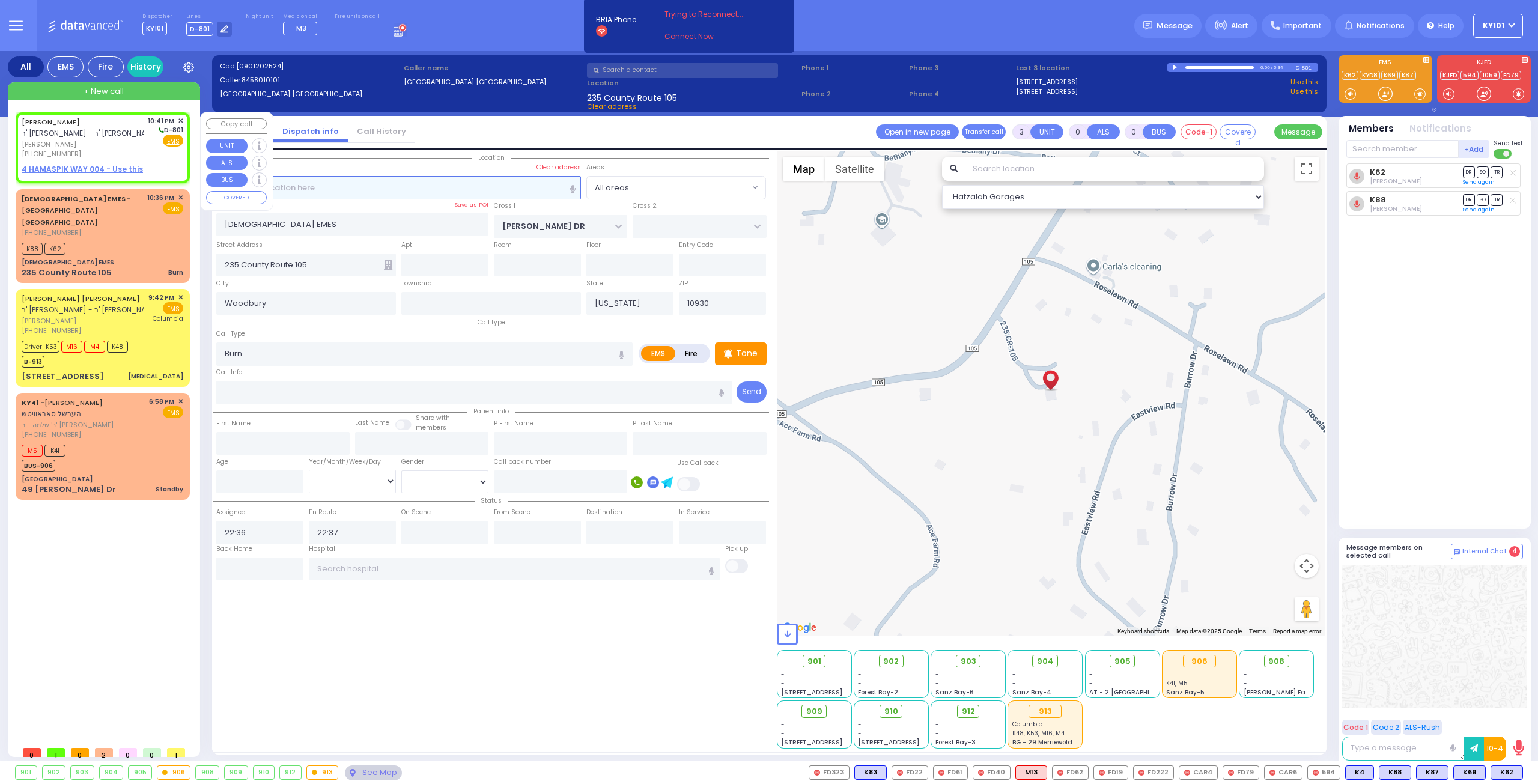
type input "SHIMON"
type input "GREENFELD"
select select
type input "22:41"
select select "Hatzalah Garages"
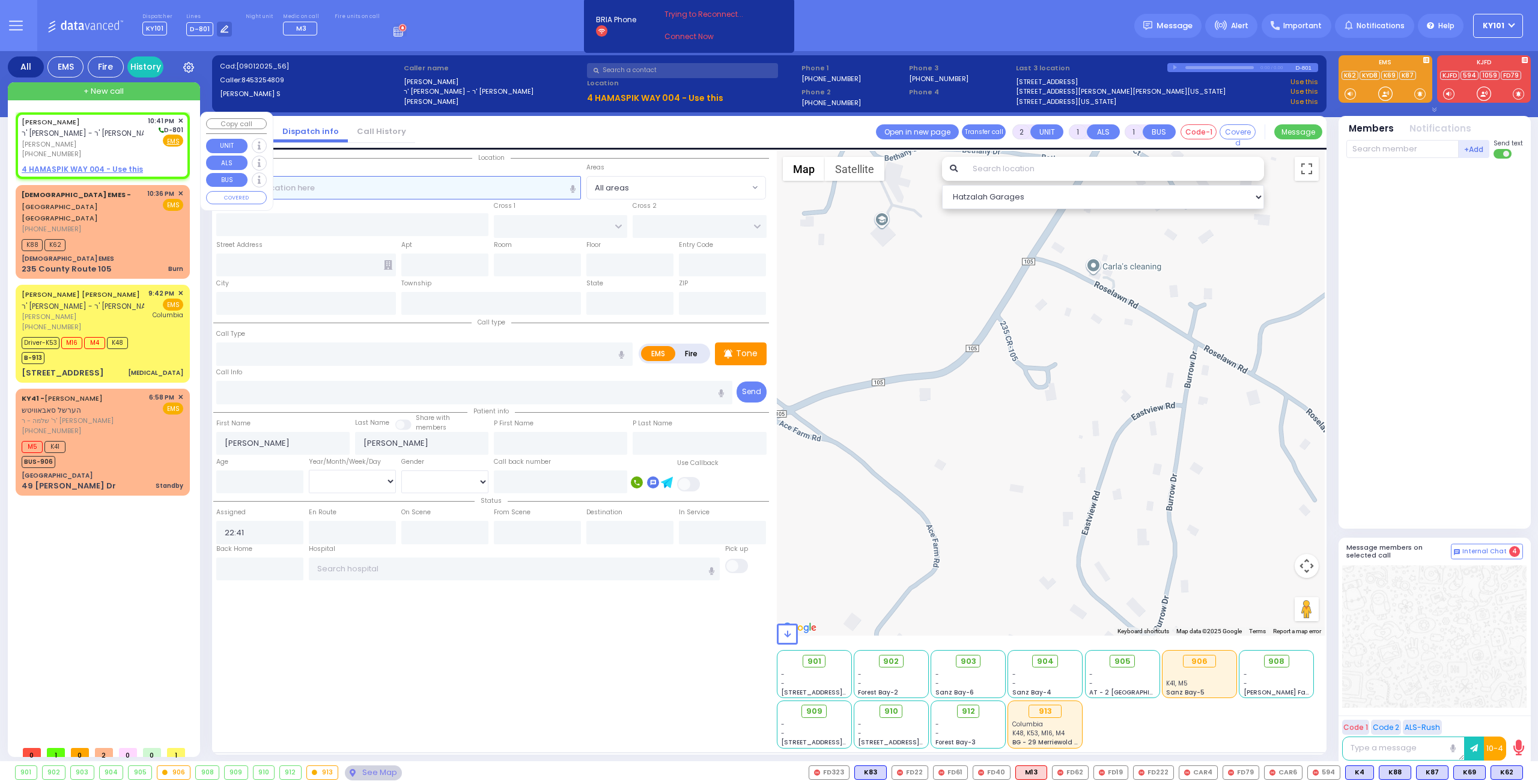
select select
radio input "true"
select select
select select "Hatzalah Garages"
click at [179, 119] on span "✕" at bounding box center [180, 121] width 5 height 10
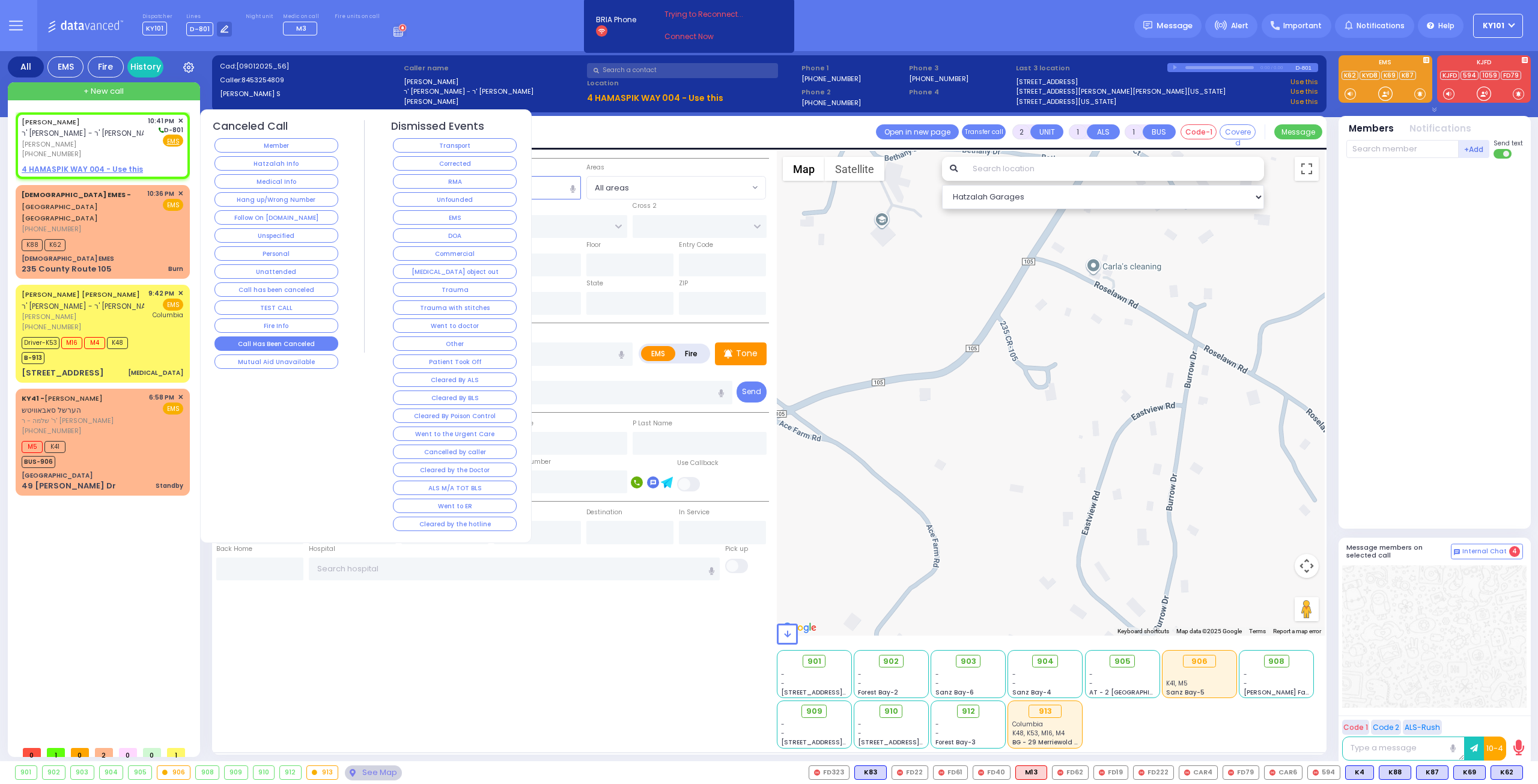
click at [300, 342] on button "Call Has Been Canceled" at bounding box center [276, 343] width 124 height 14
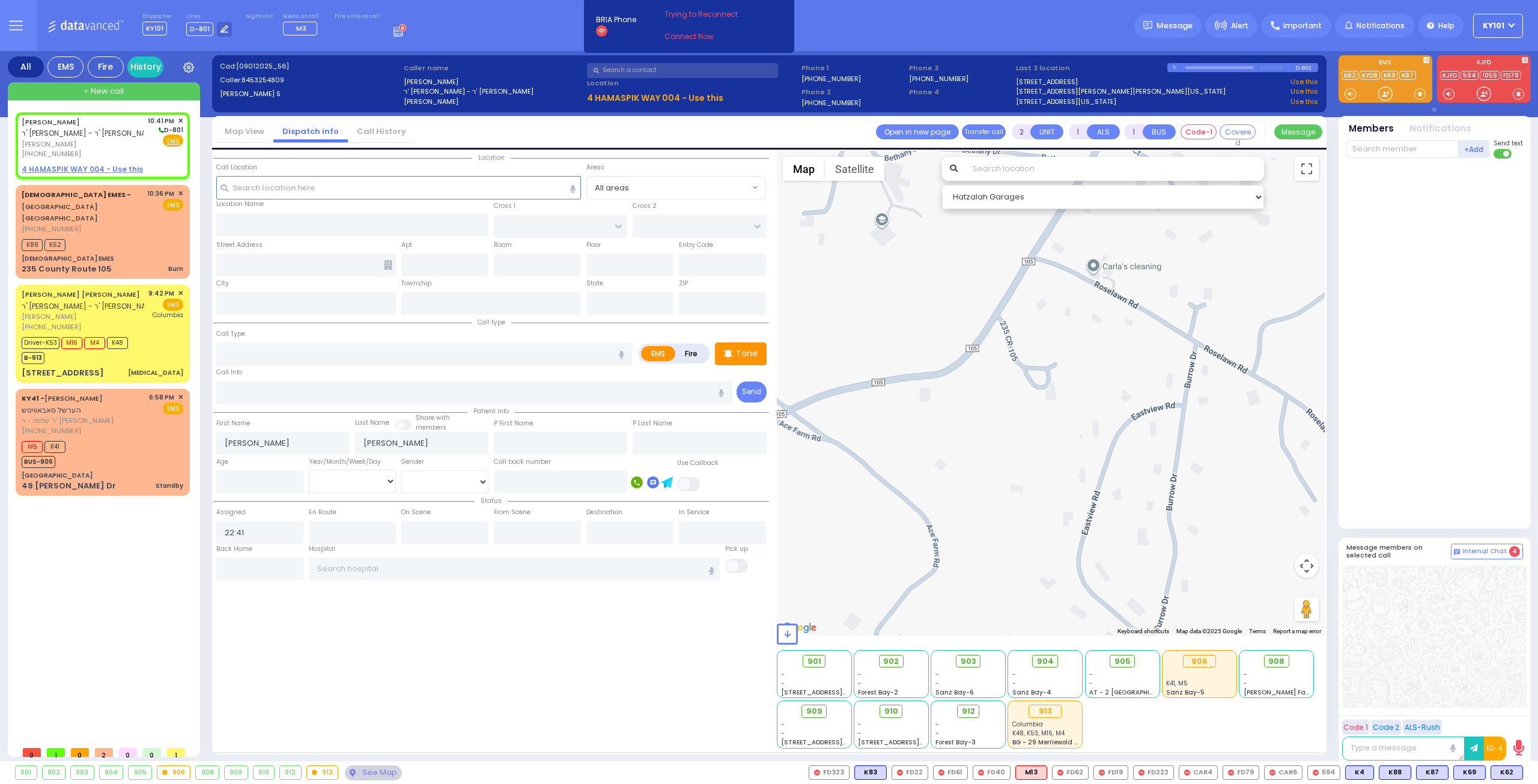
select select
radio input "true"
select select
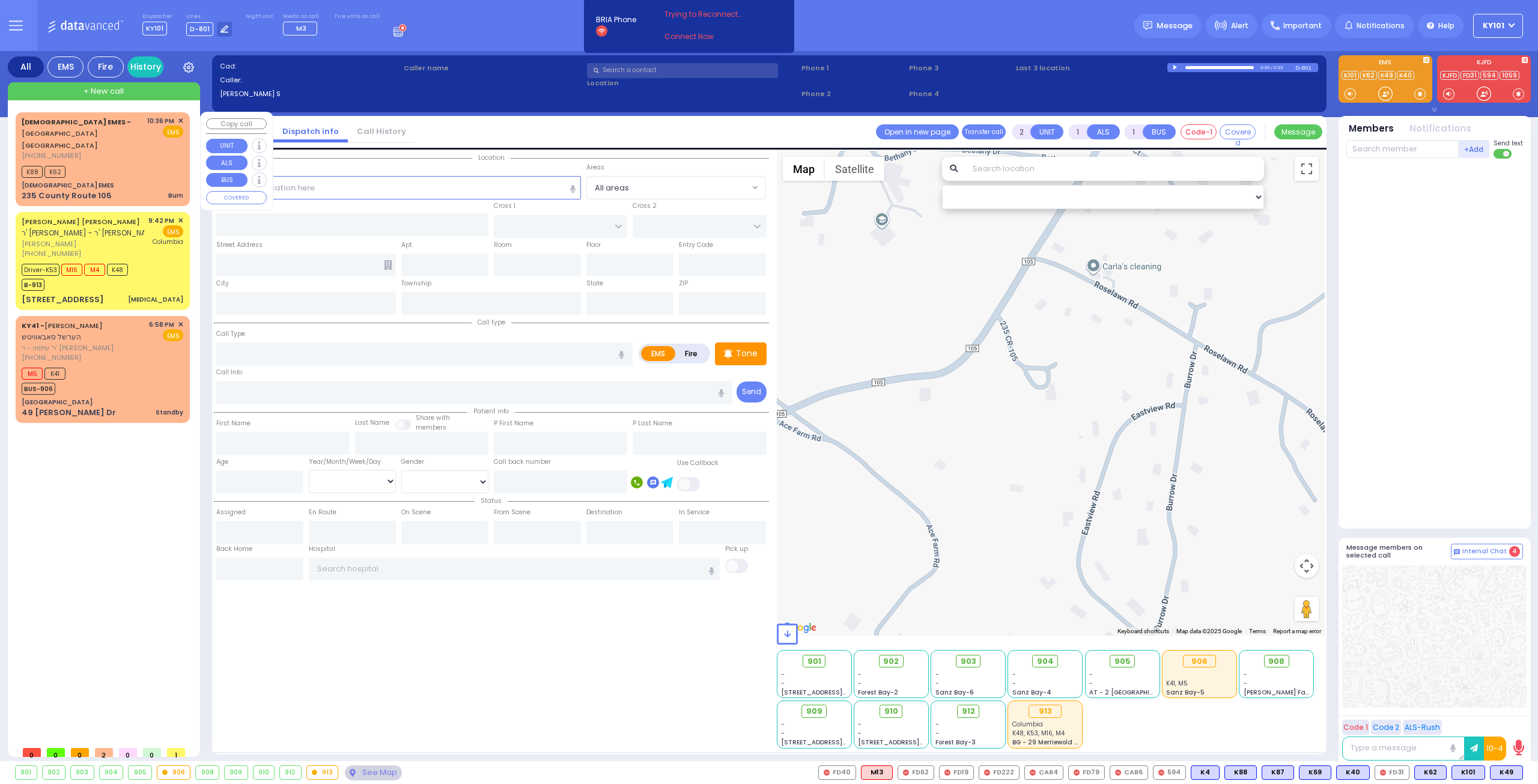
click at [180, 119] on span "✕" at bounding box center [180, 121] width 5 height 10
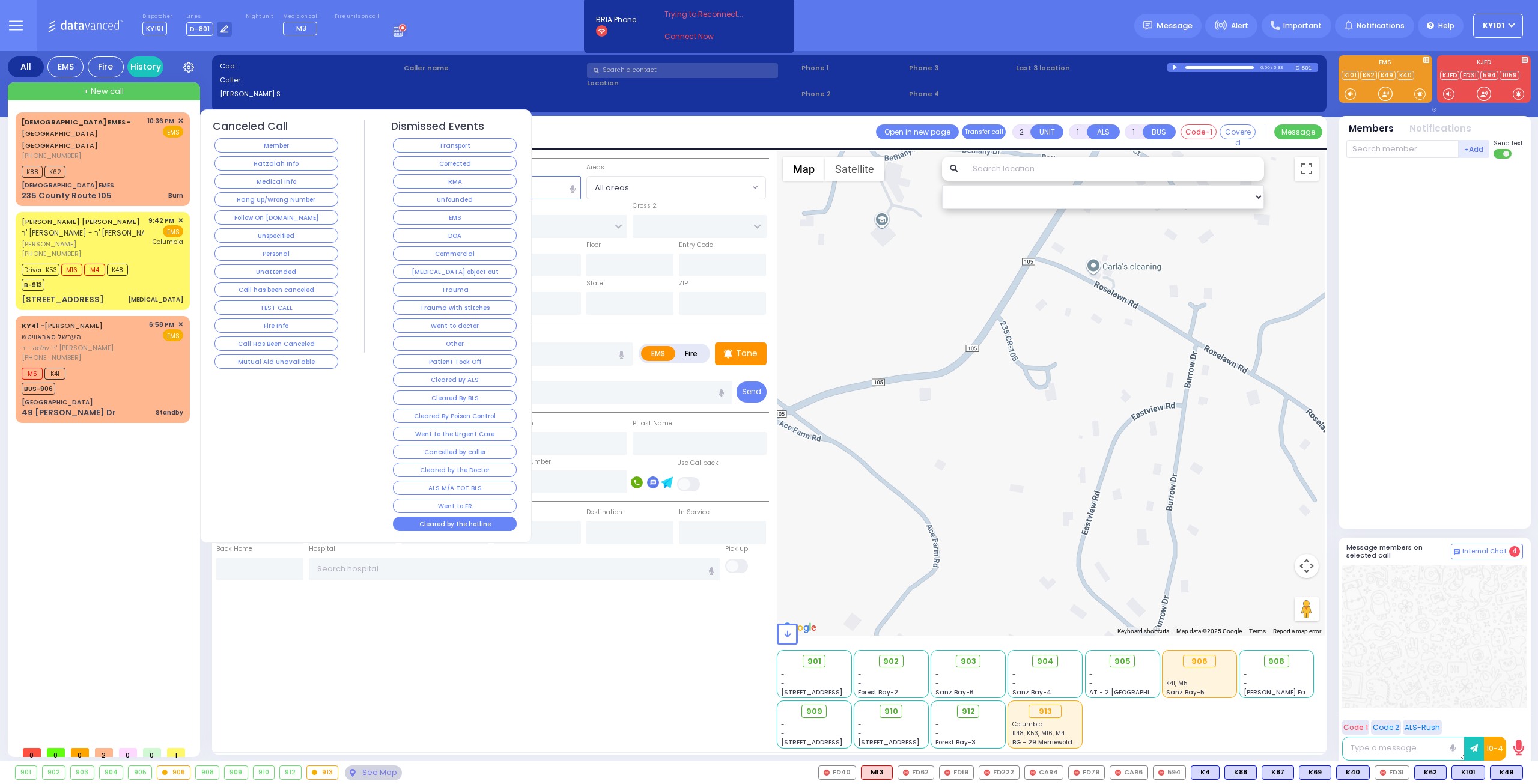
click at [464, 517] on button "Cleared by the hotline" at bounding box center [454, 524] width 124 height 14
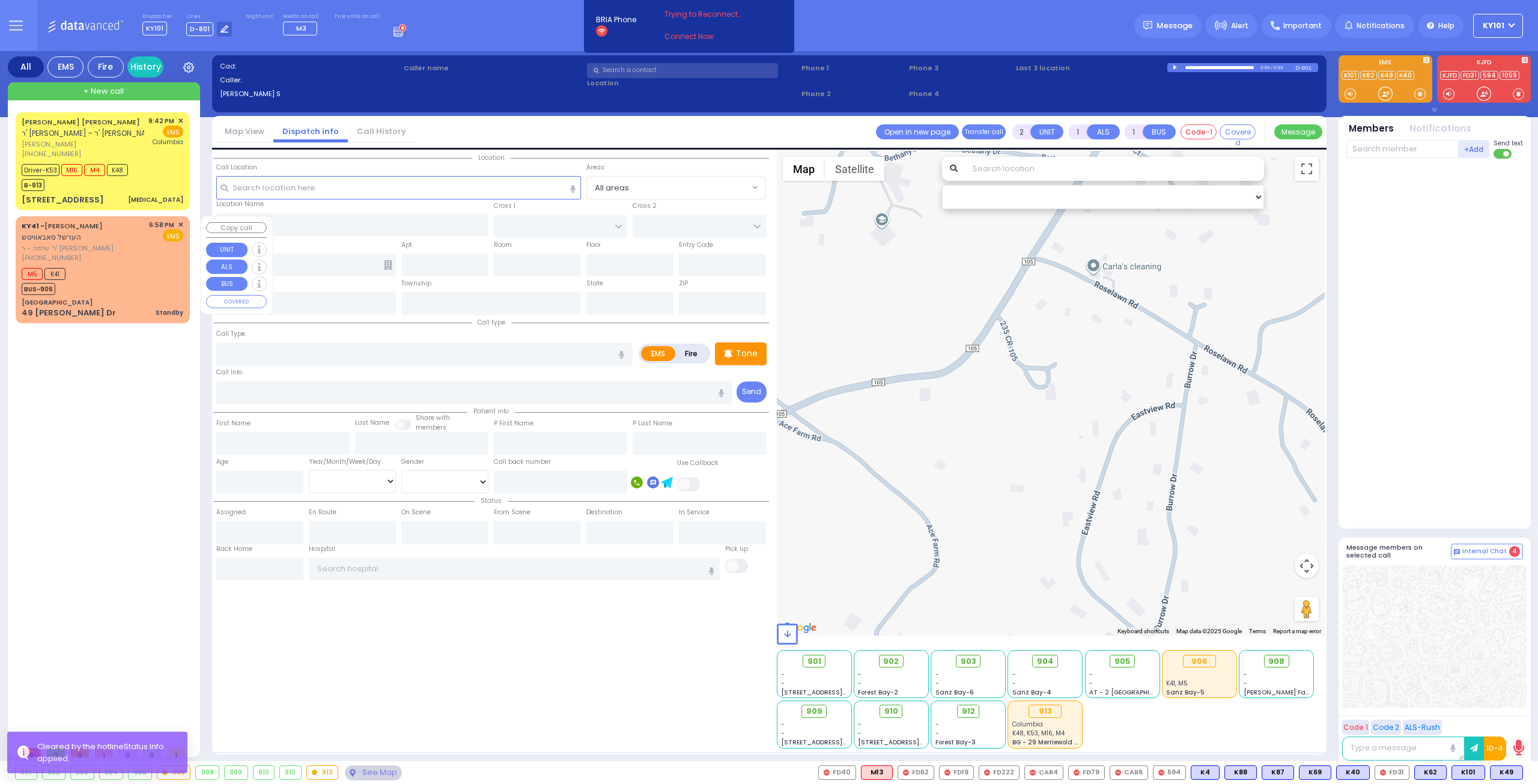
click at [112, 257] on div "[PHONE_NUMBER]" at bounding box center [84, 258] width 123 height 10
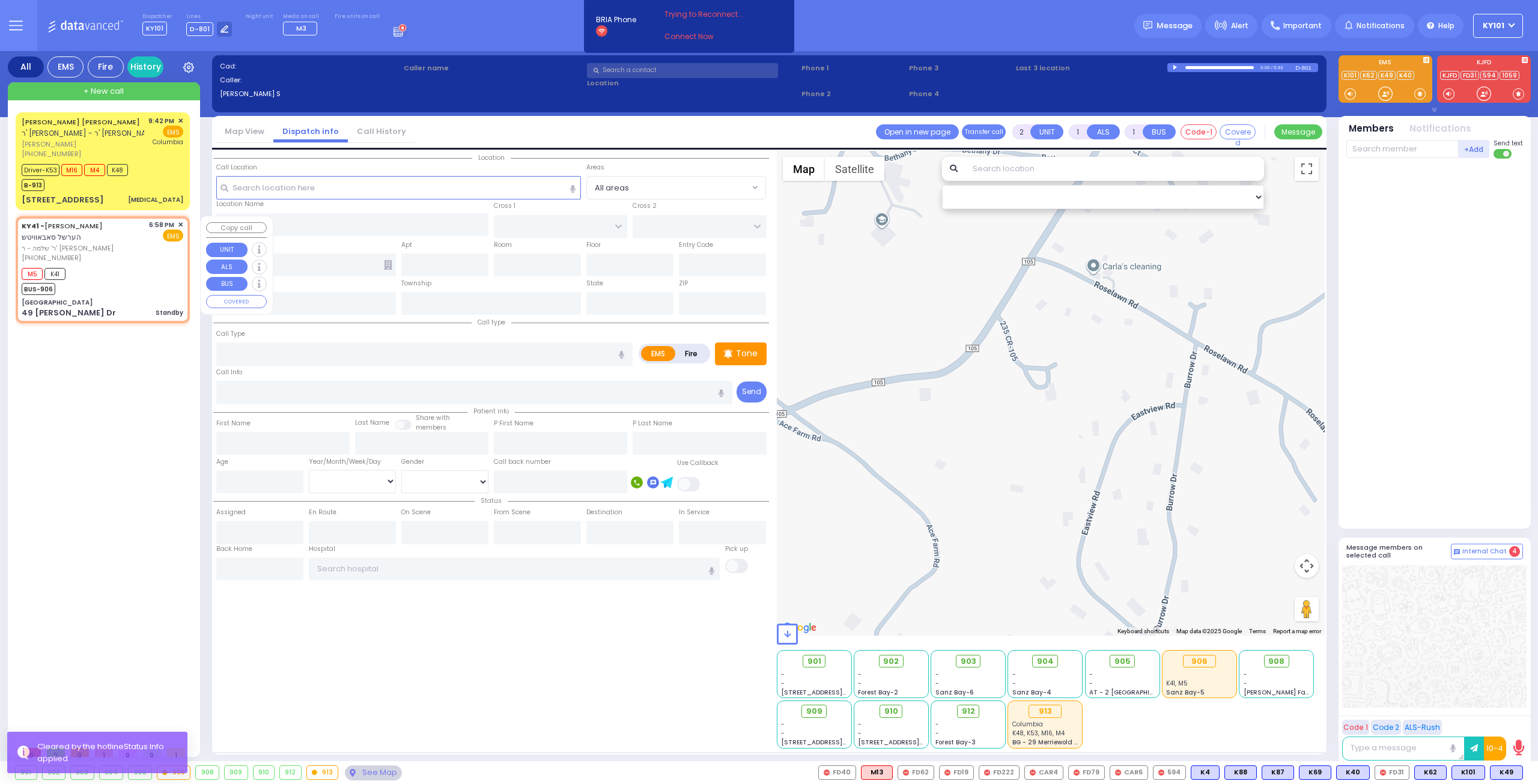
select select
type input "Standby"
radio input "true"
type input "[PERSON_NAME]"
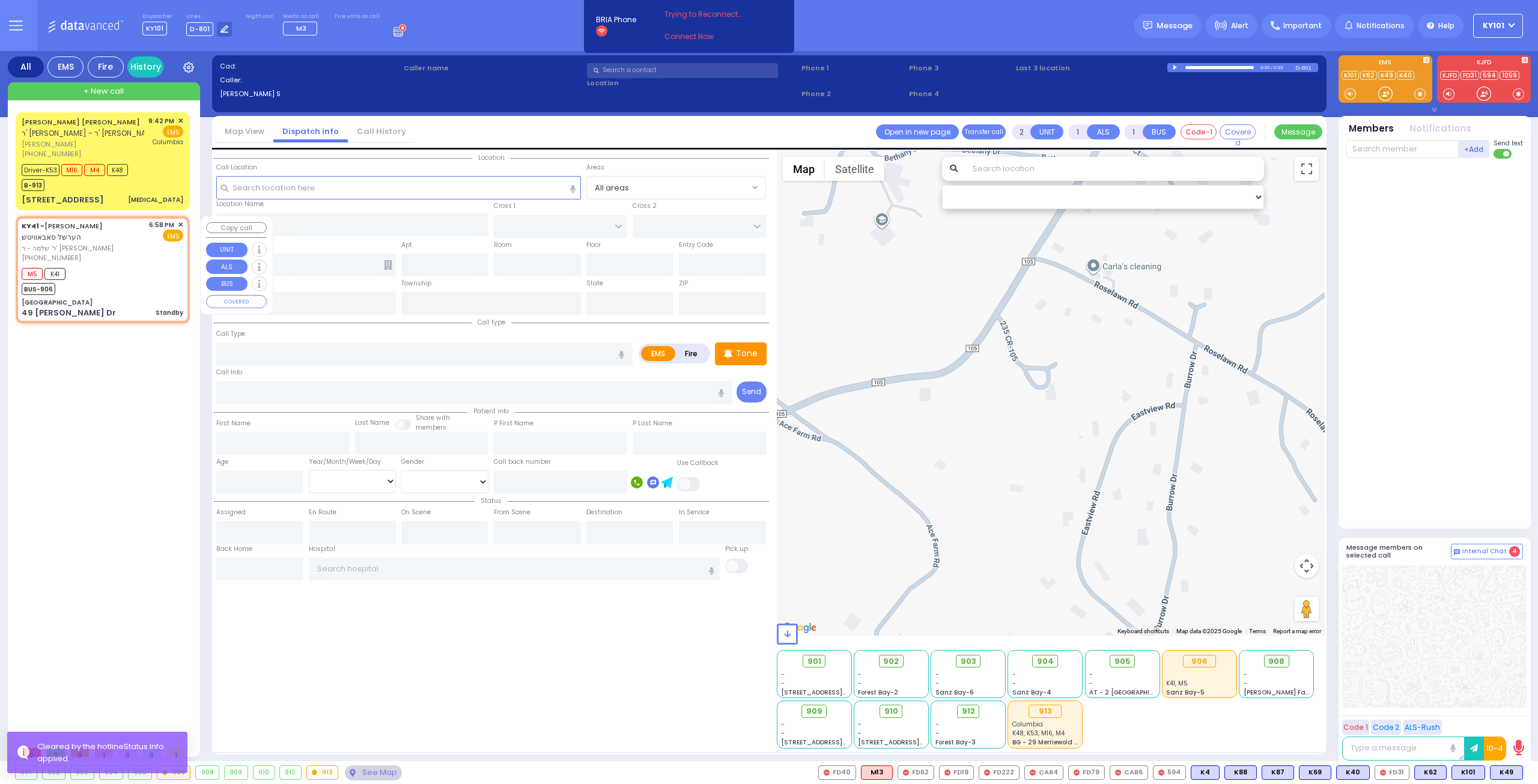
select select
type input "18:58"
type input "18:59"
select select "Hatzalah Garages"
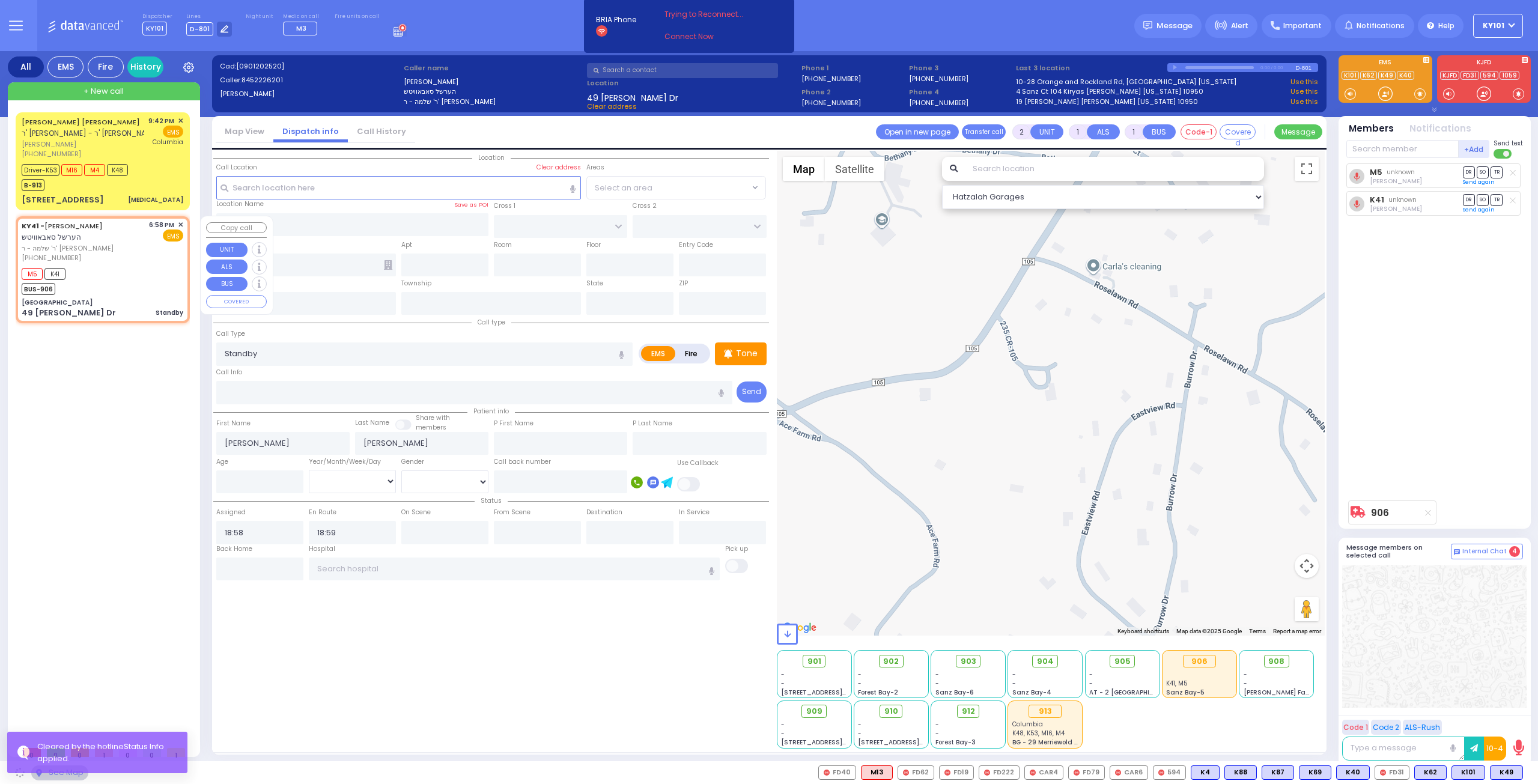
type input "[GEOGRAPHIC_DATA]"
type input "OLD COUNTRY RD"
type input "49 [PERSON_NAME] Dr"
type input "Monroe"
type input "[US_STATE]"
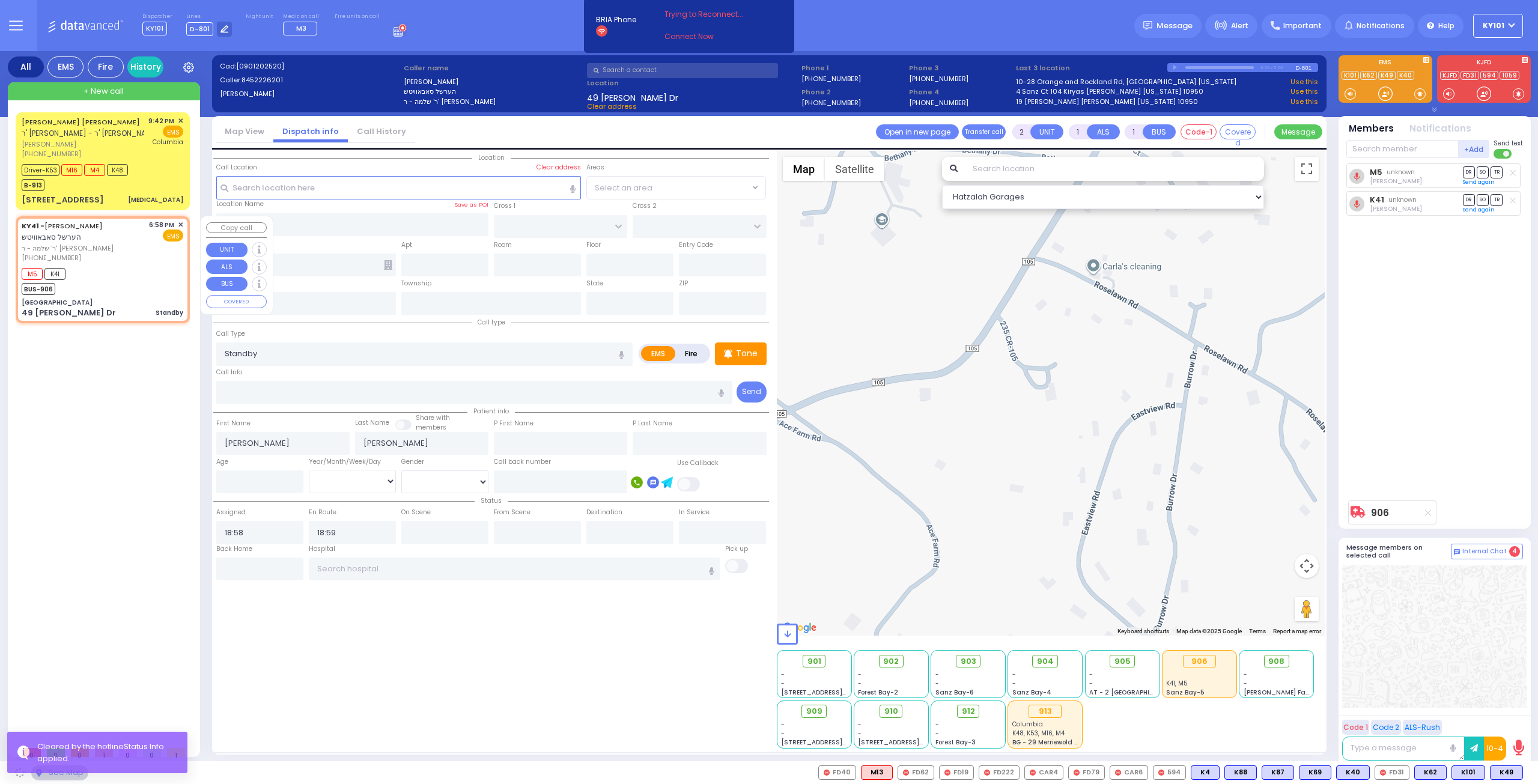
type input "10950"
select select "MONROE"
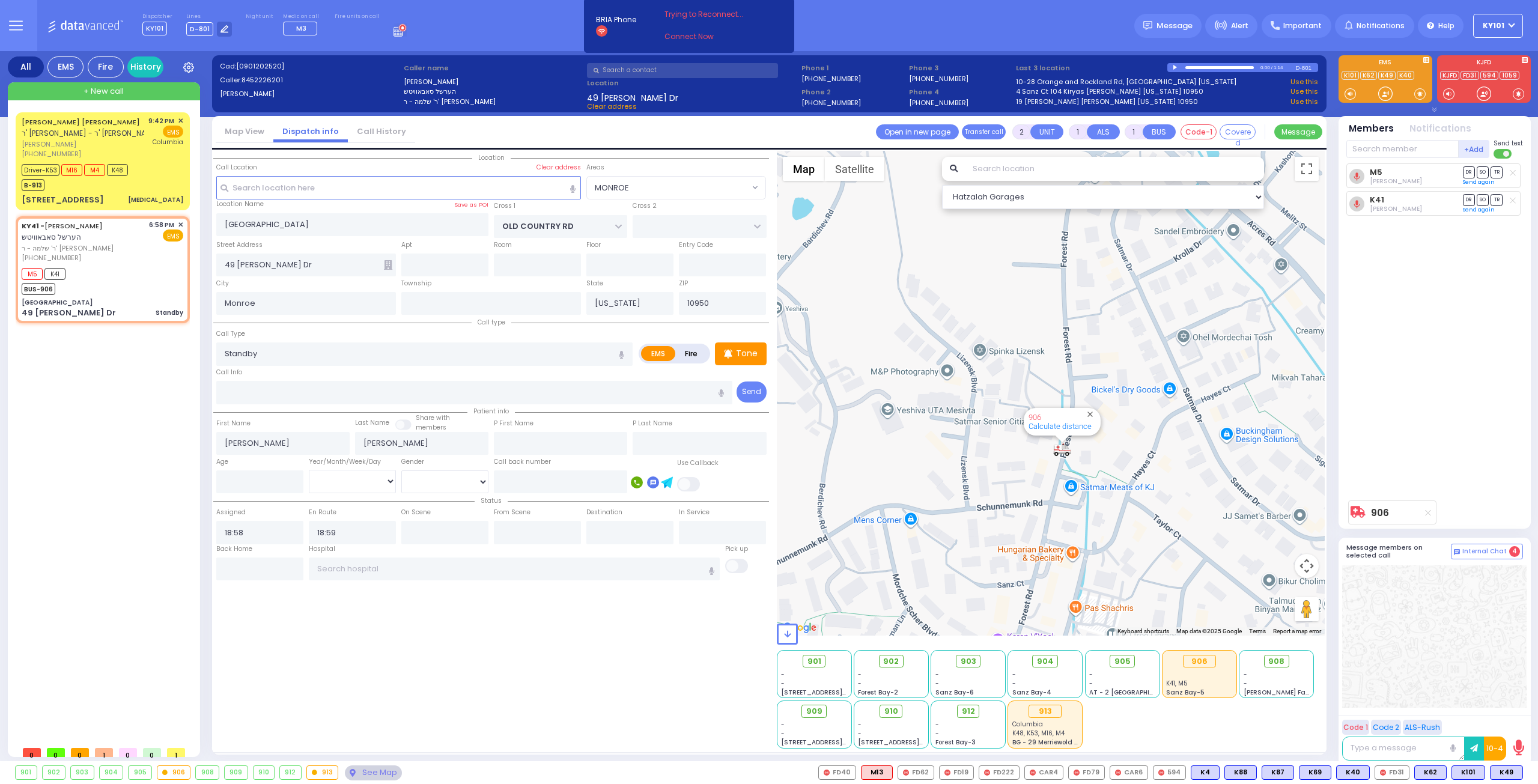
select select "MONROE"
select select
click at [259, 567] on input "text" at bounding box center [260, 568] width 87 height 23
type input "22:57"
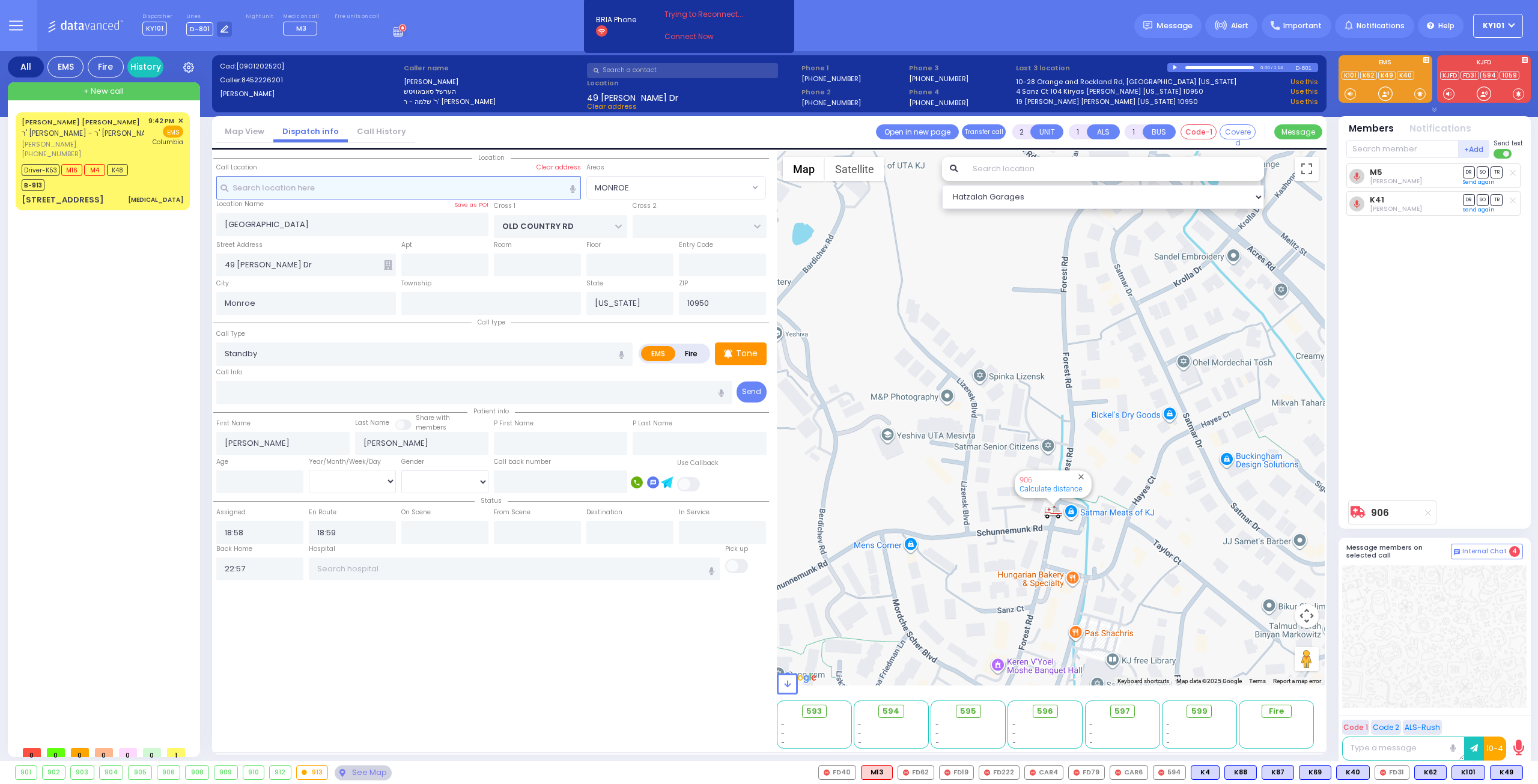
select select
radio input "true"
select select
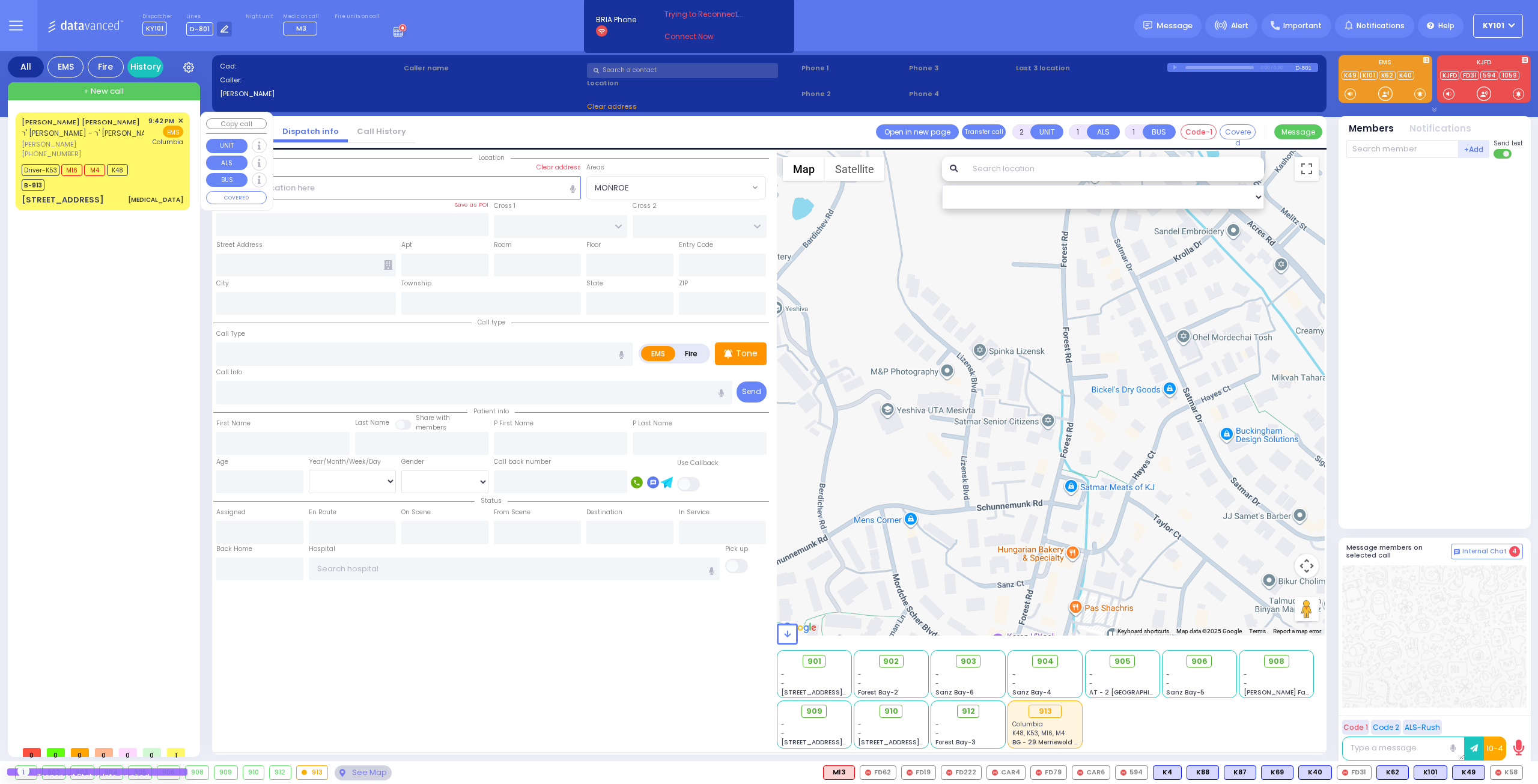
click at [160, 173] on div "Driver-K53 M16 M4 K48 B-913" at bounding box center [103, 176] width 162 height 30
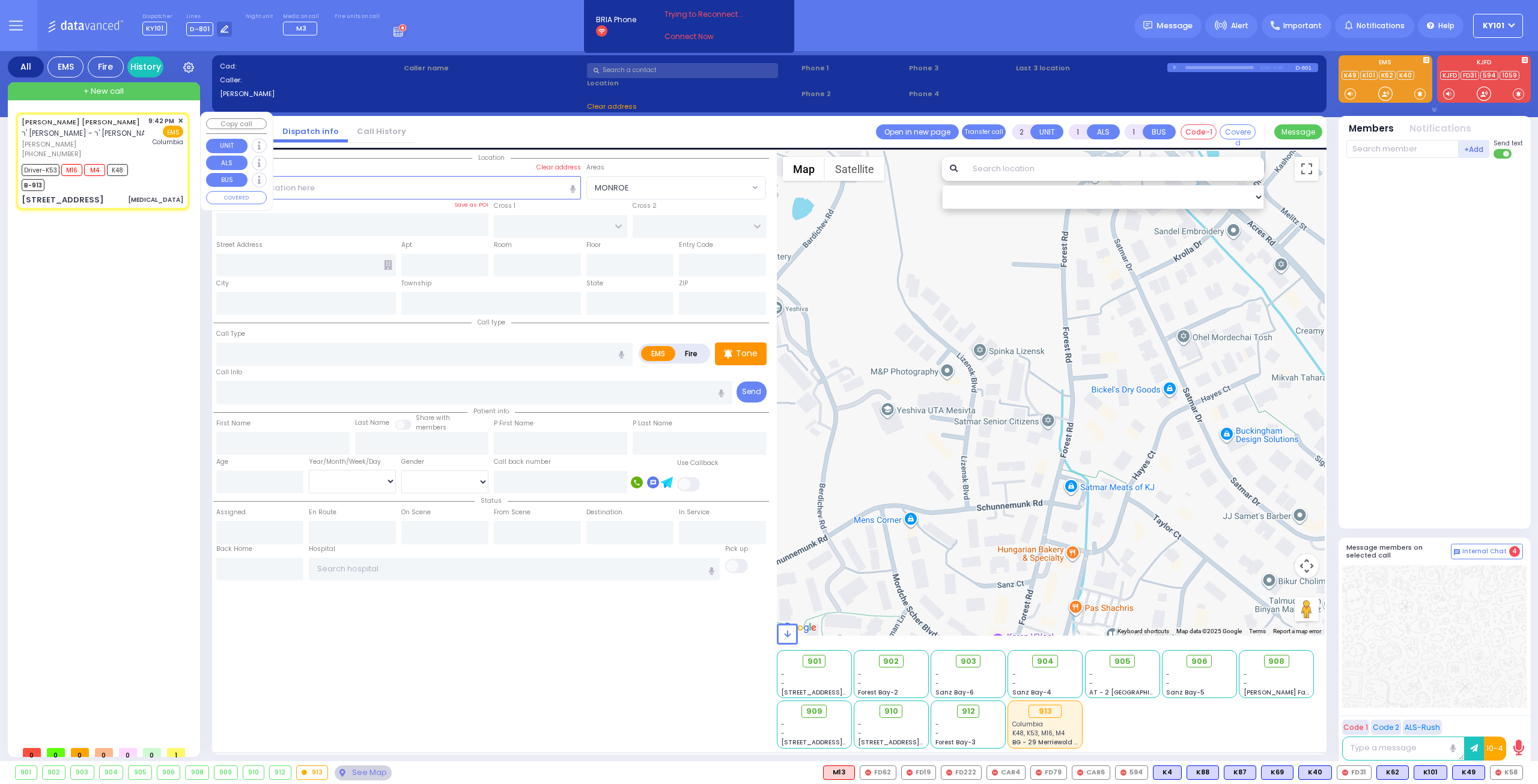
type input "6"
select select
type input "[MEDICAL_DATA]"
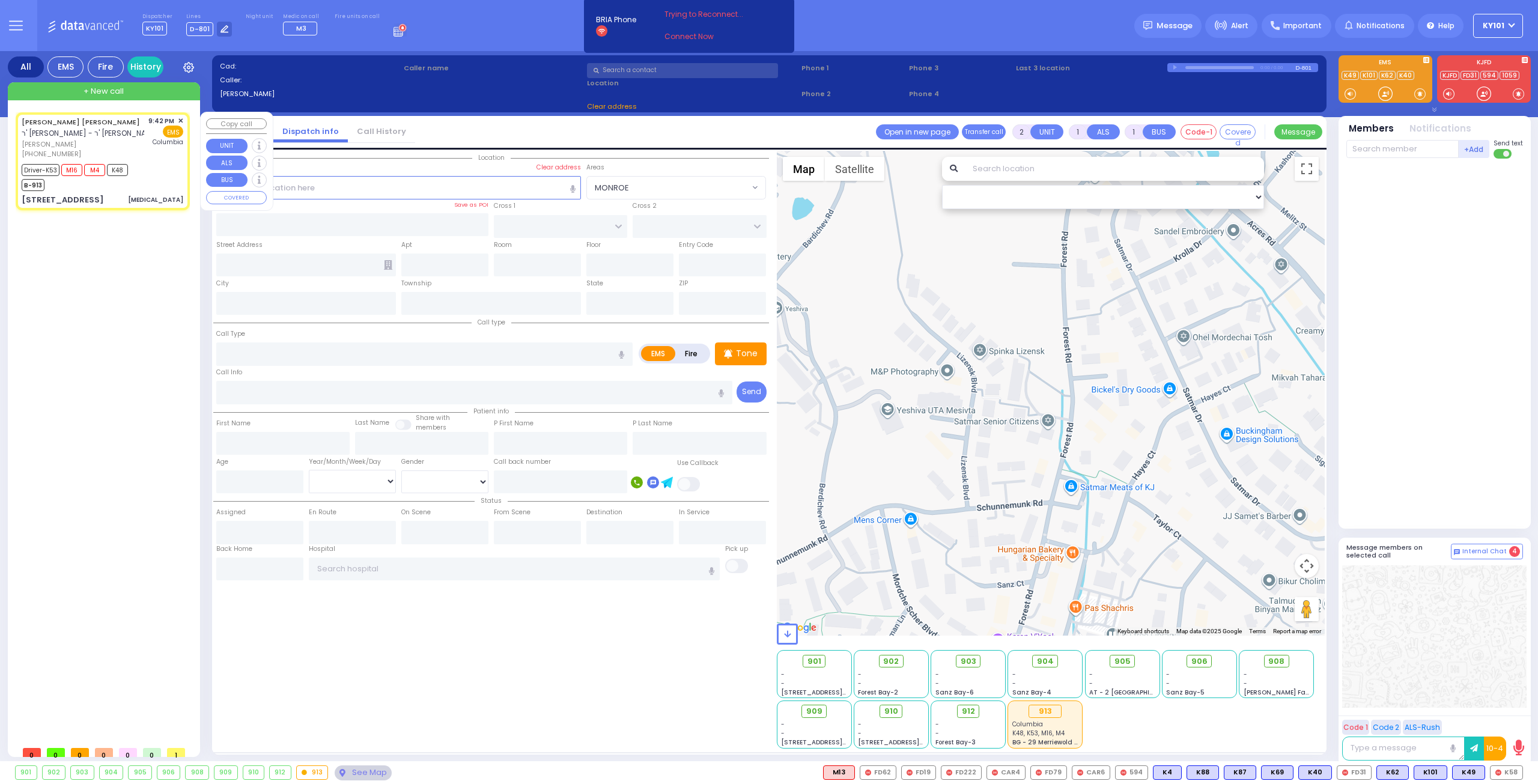
radio input "true"
type input "SIMCHA ISRAEL"
type input "[PERSON_NAME]"
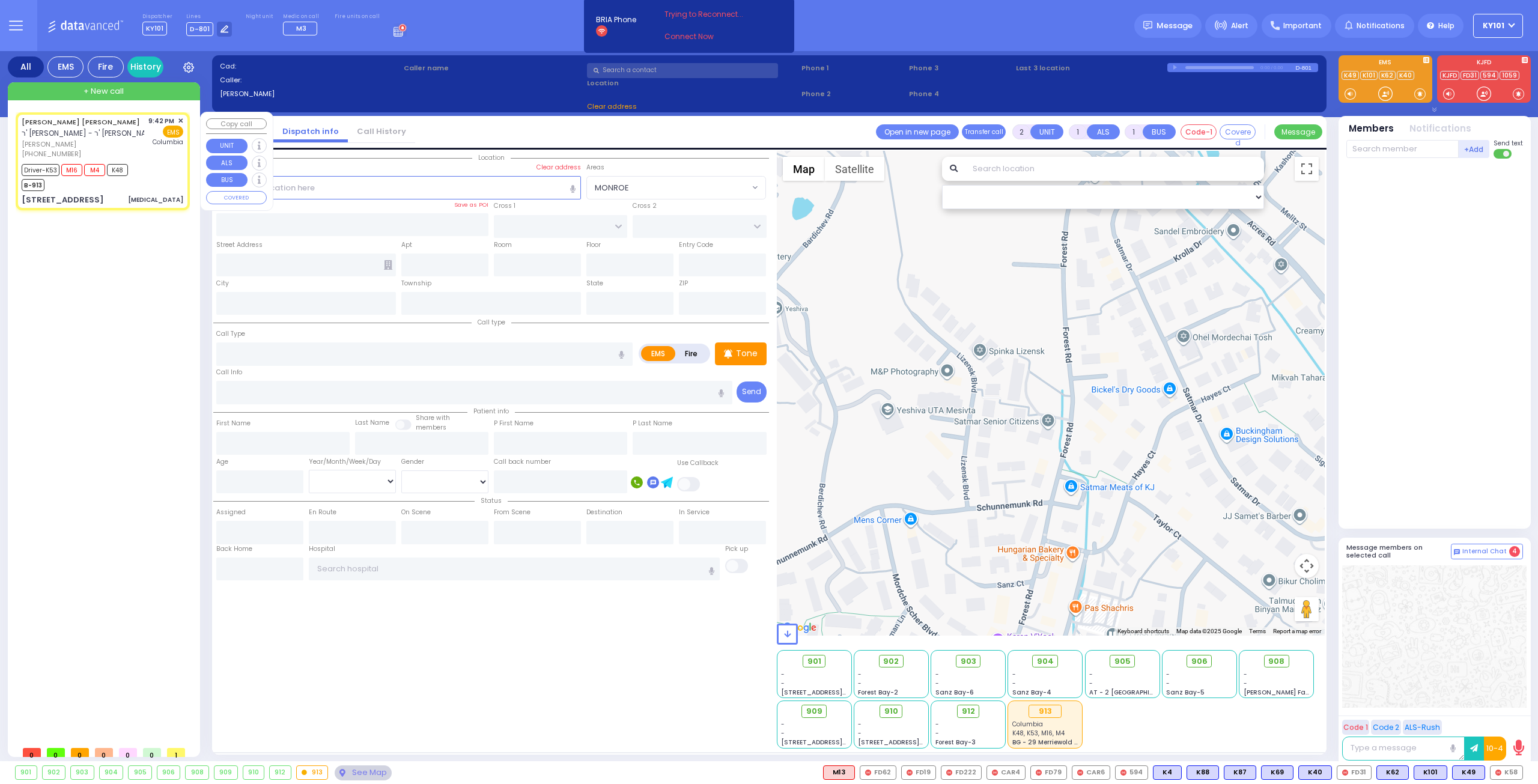
type input "2"
select select "Year"
select select "[DEMOGRAPHIC_DATA]"
type input "21:42"
type input "21:44"
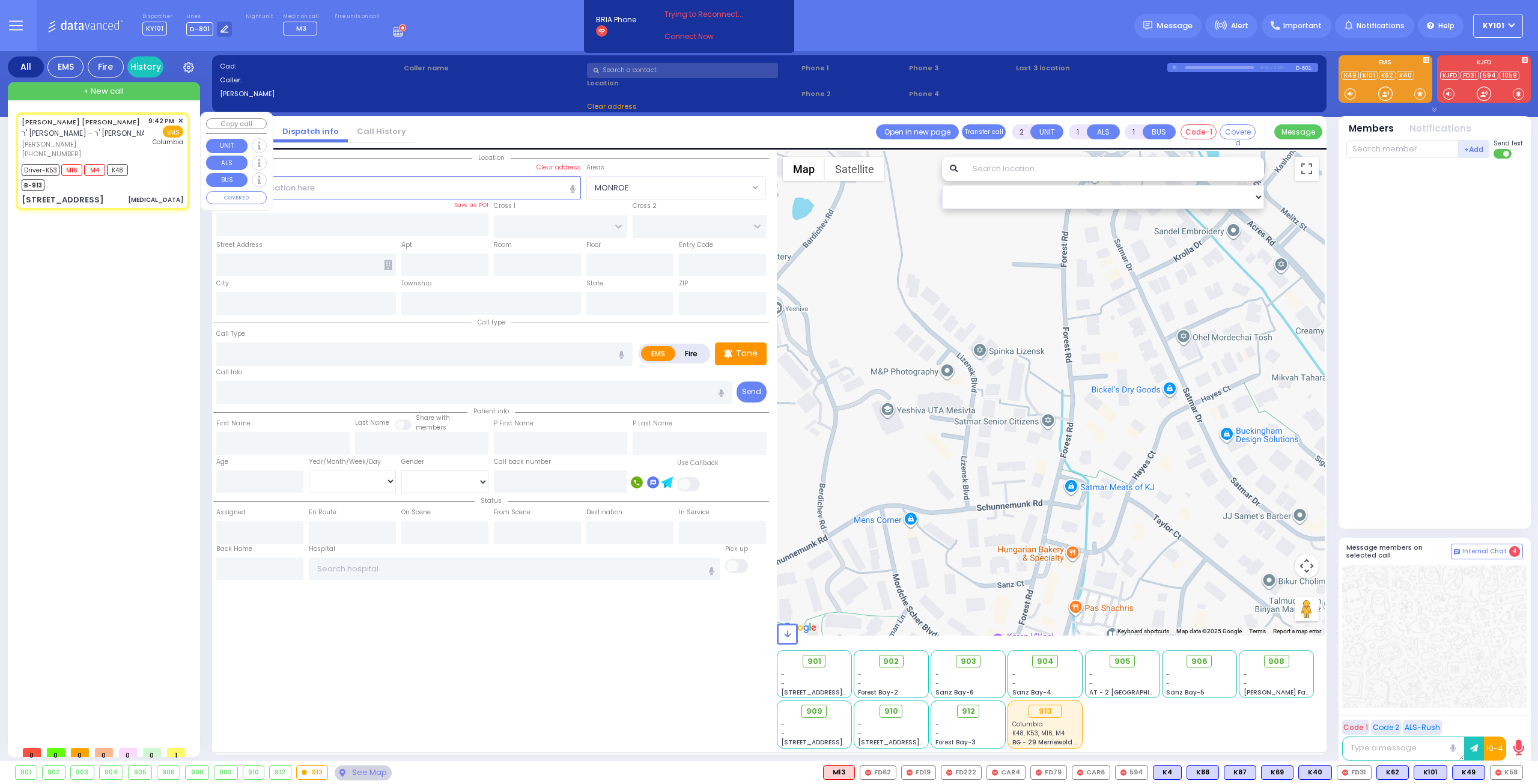
type input "21:45"
type input "22:00"
type input "22:39"
type input "22:59"
type input "[US_STATE][GEOGRAPHIC_DATA]- [GEOGRAPHIC_DATA]"
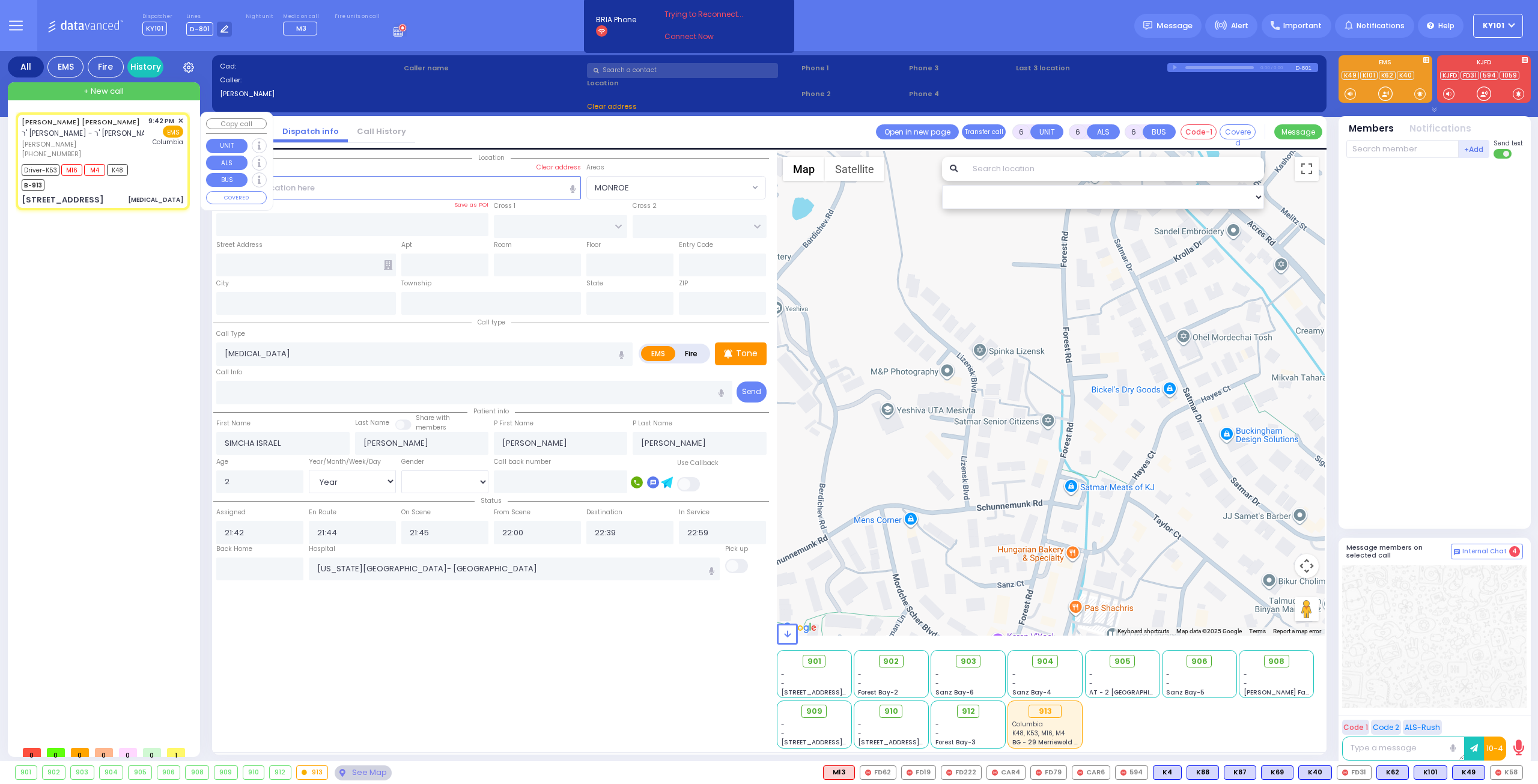
select select "Hatzalah Garages"
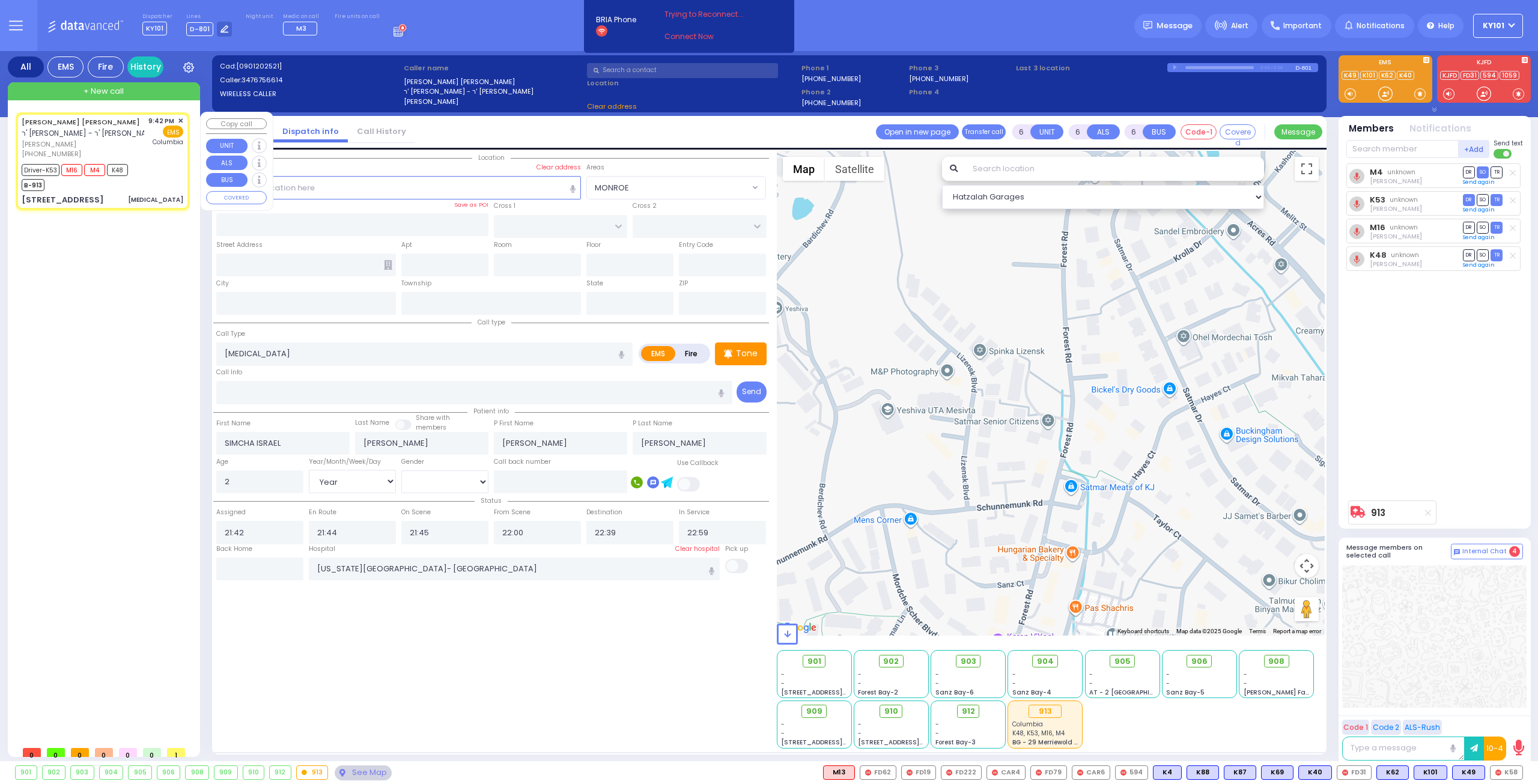
type input "HAWKS NEST RD"
type input "ORIOLE RD"
type input "[STREET_ADDRESS]"
type input "Monroe"
type input "[US_STATE]"
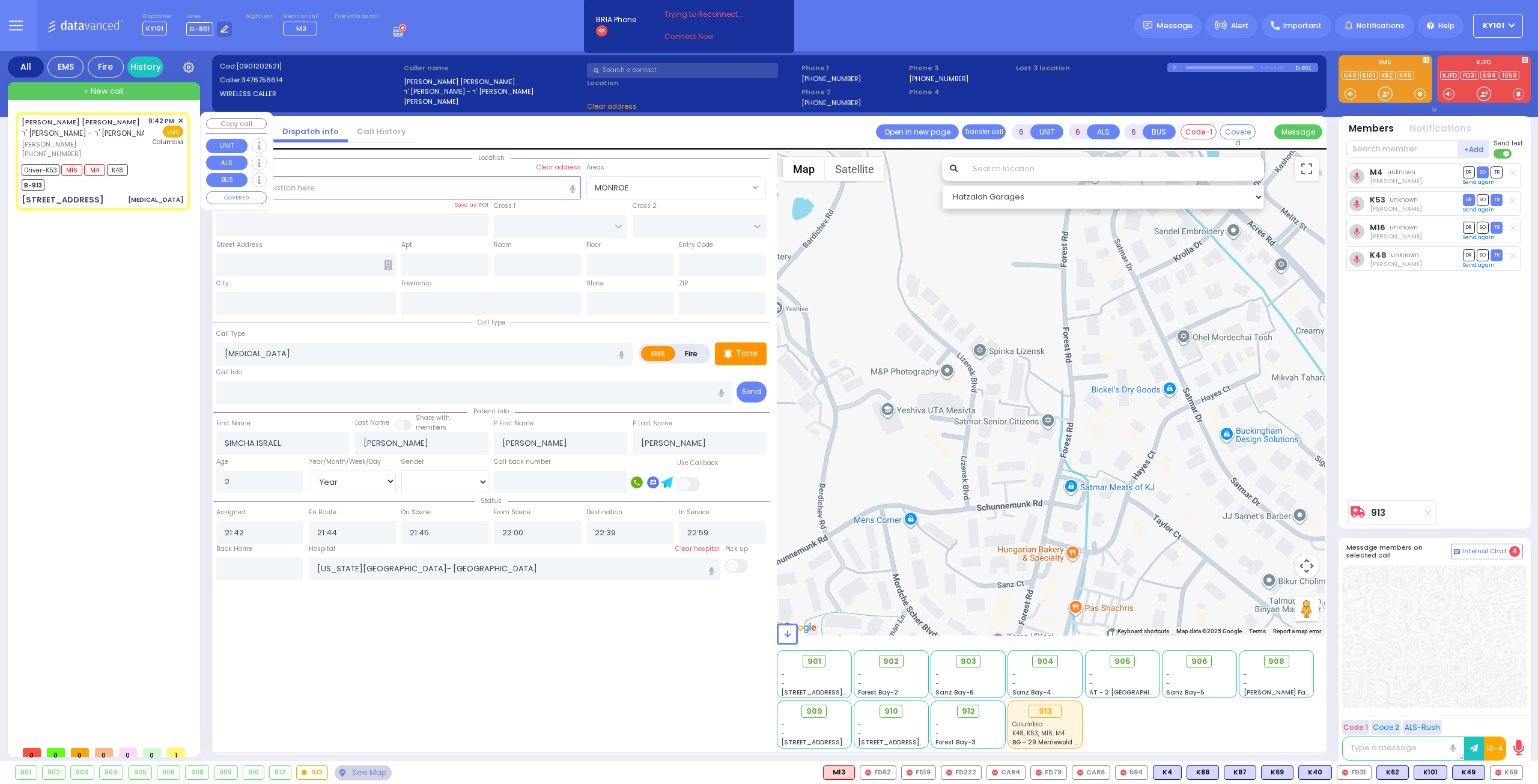
type input "10950"
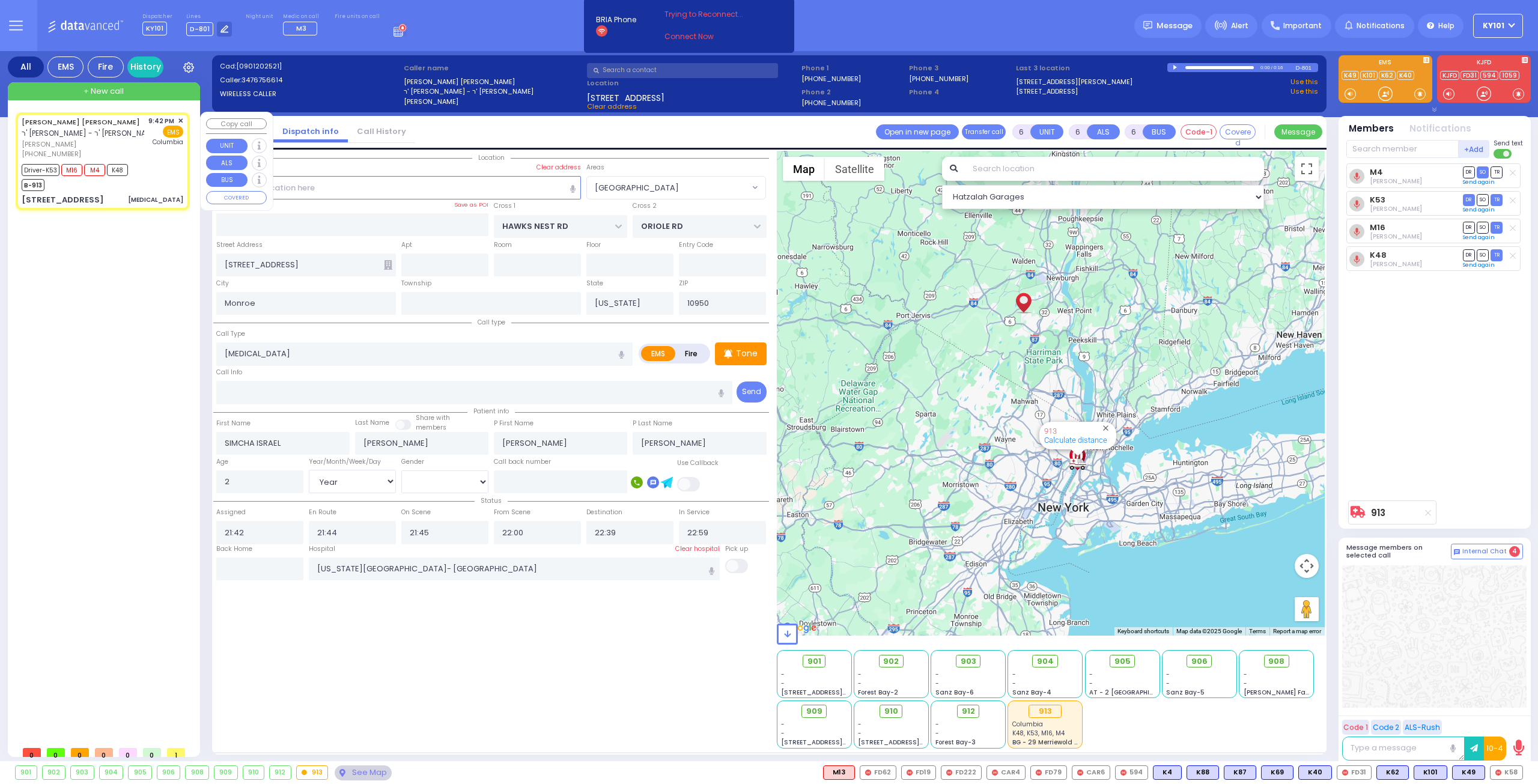
select select "[GEOGRAPHIC_DATA]"
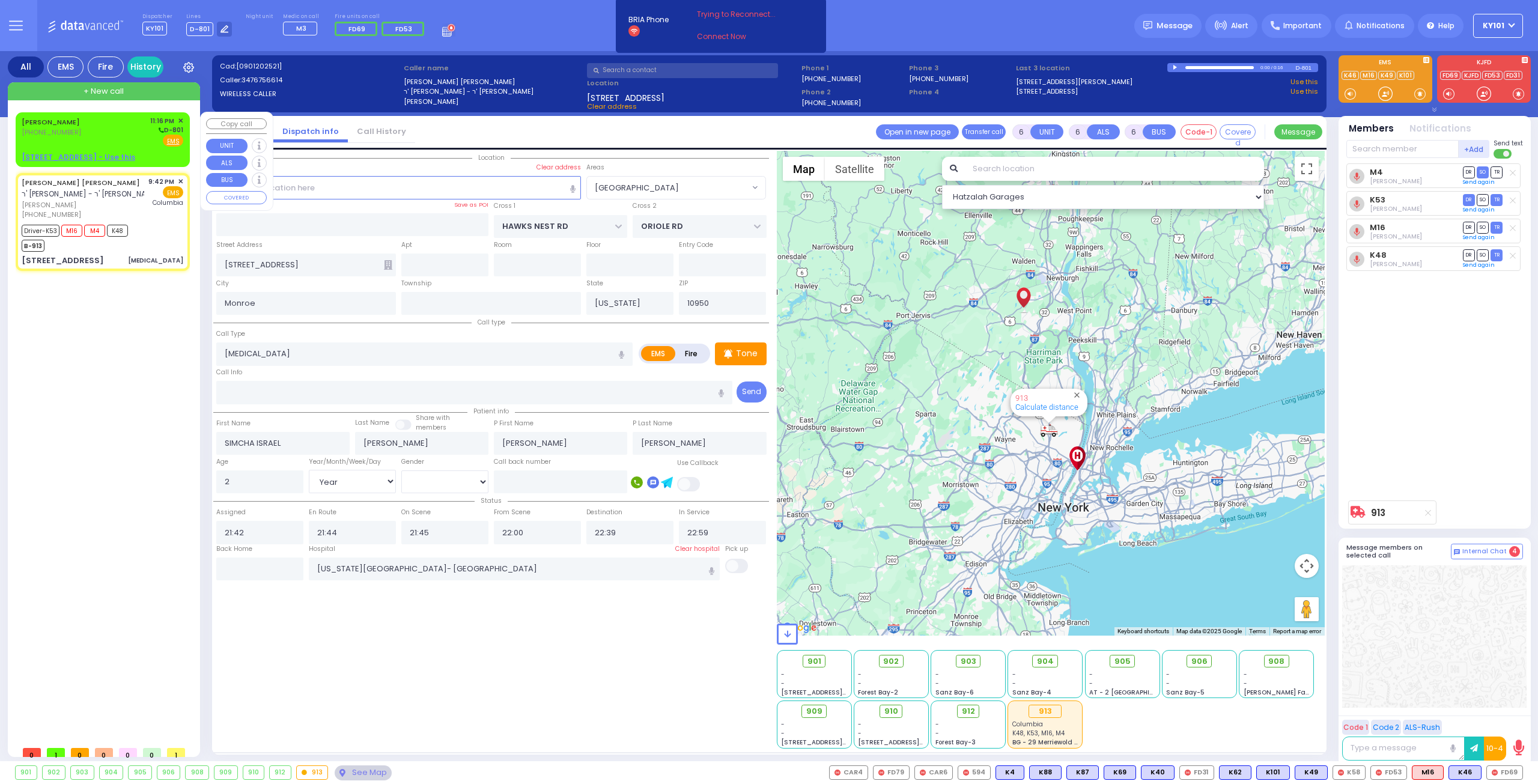
click at [73, 124] on link "[PERSON_NAME]" at bounding box center [51, 122] width 58 height 10
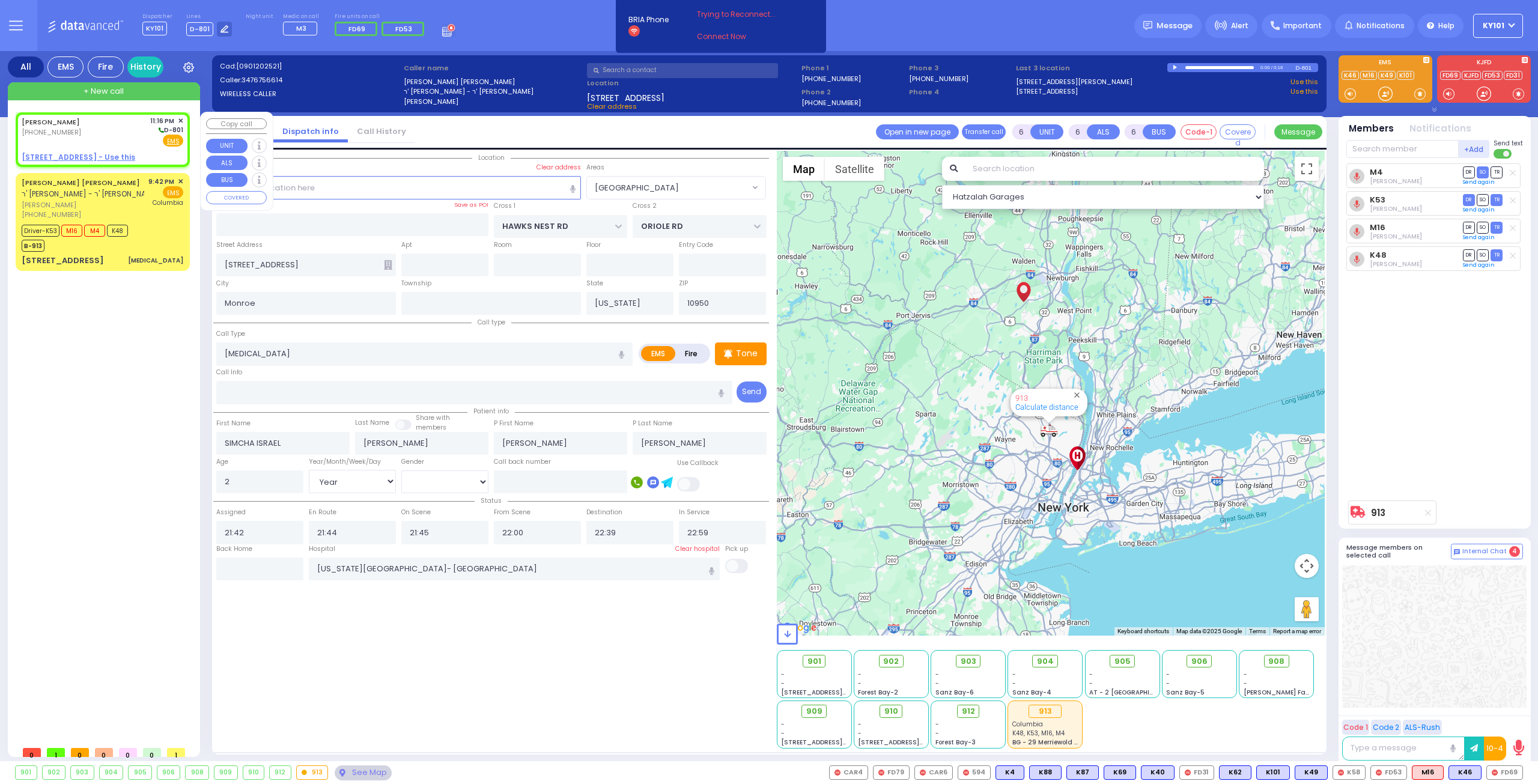
type input "2"
type input "1"
select select
radio input "true"
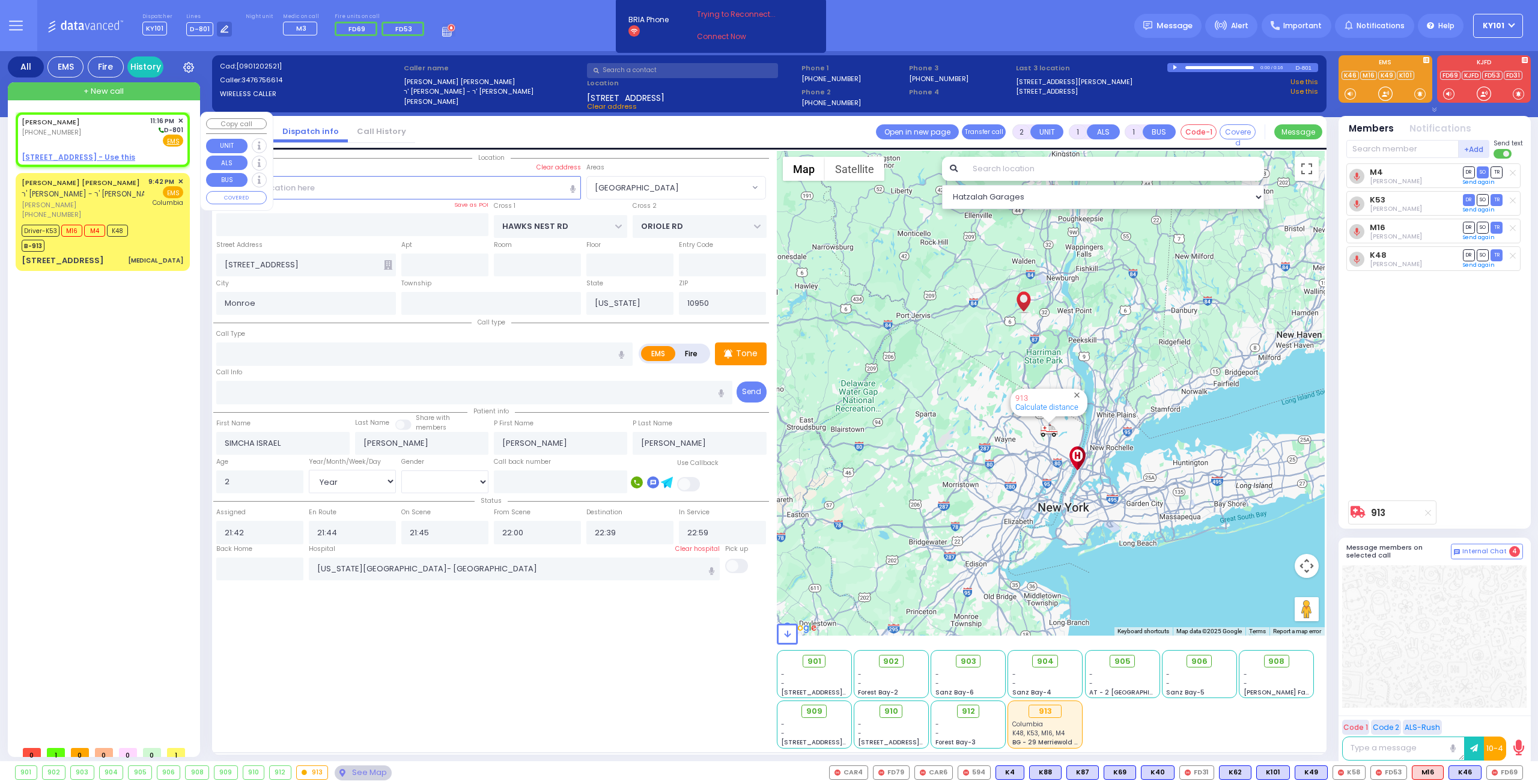
type input "[PERSON_NAME]"
type input "KORNBLY"
select select
type input "23:16"
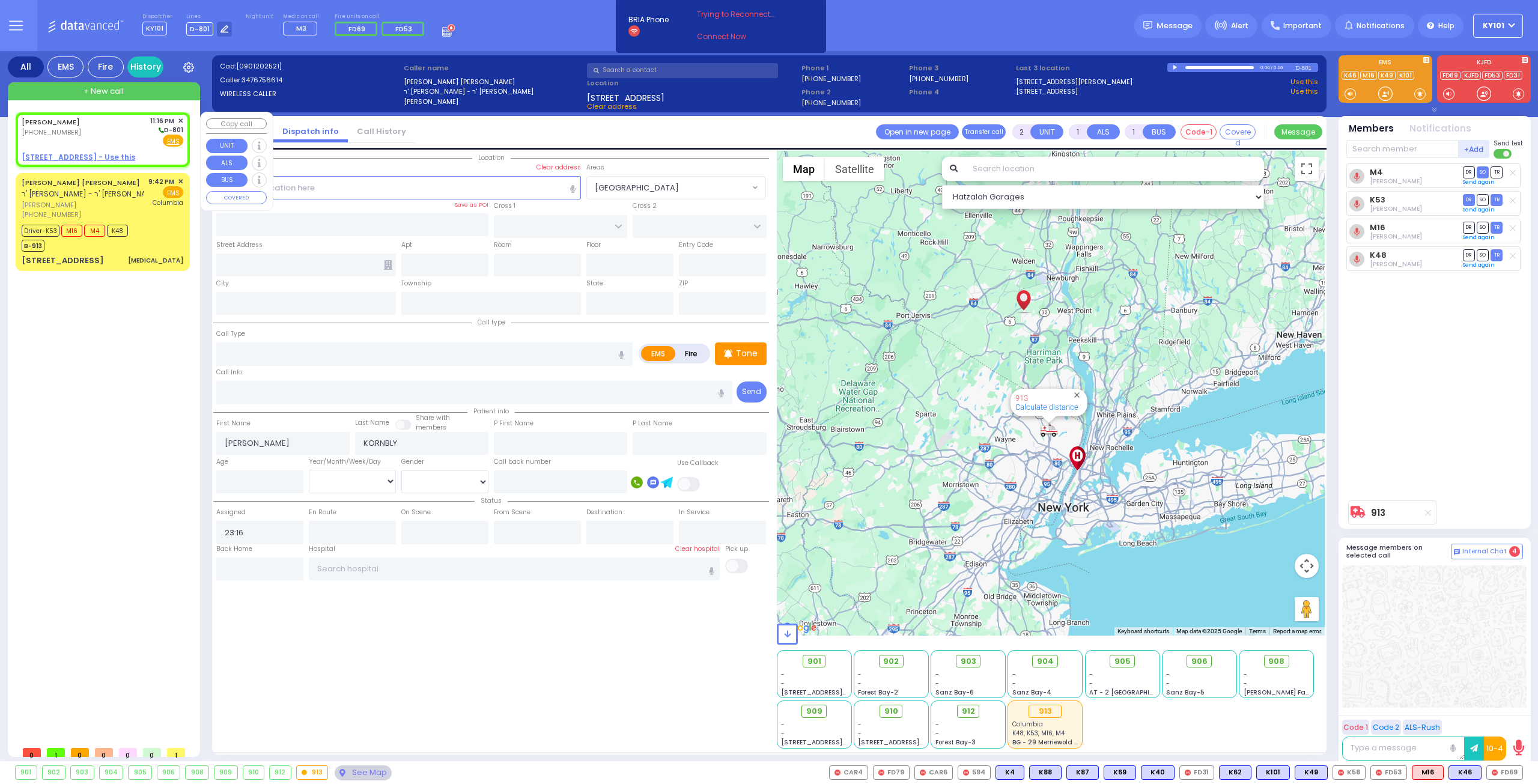
select select "Hatzalah Garages"
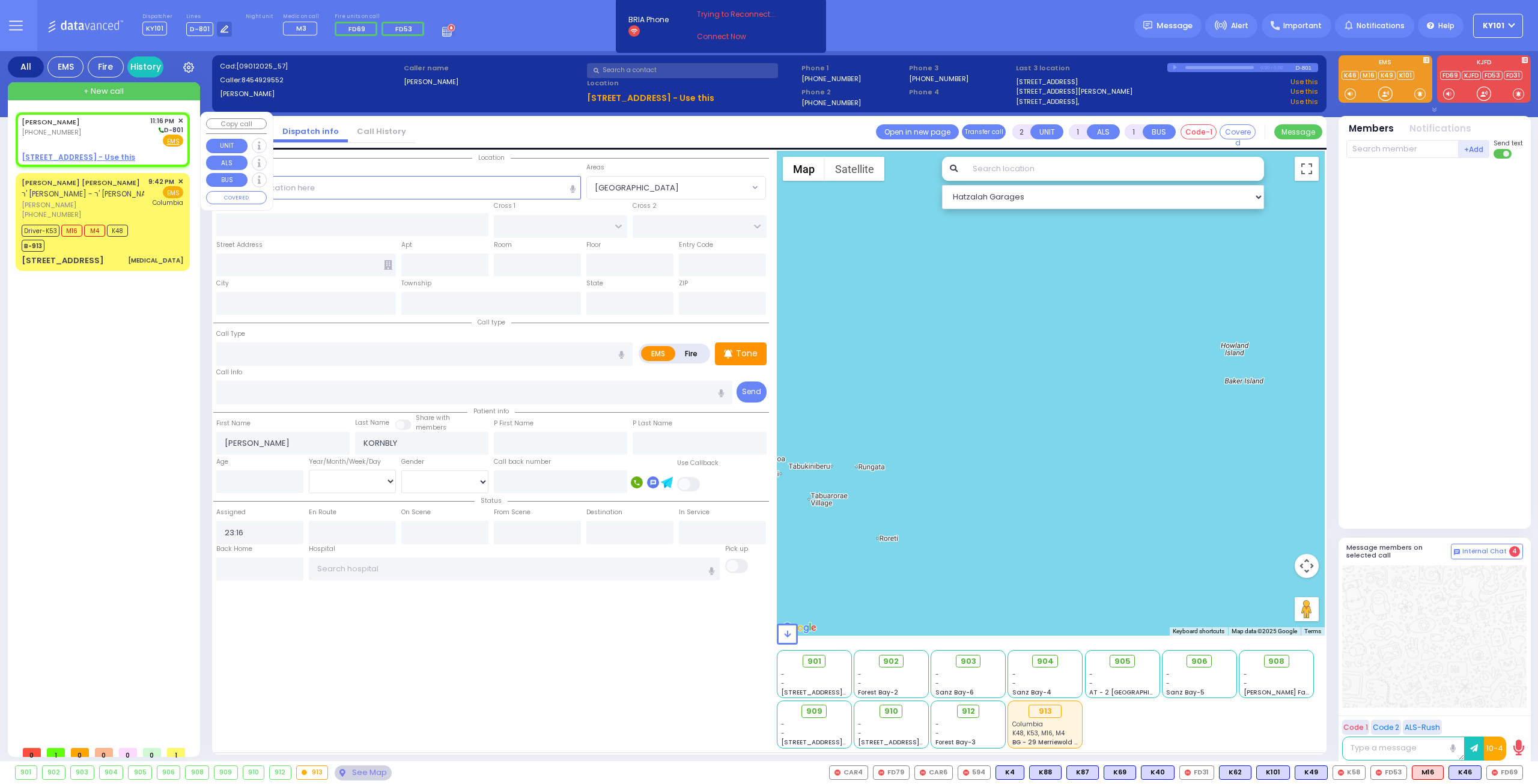
click at [90, 153] on u "[STREET_ADDRESS] - Use this" at bounding box center [79, 157] width 114 height 10
select select
radio input "true"
select select
select select "Hatzalah Garages"
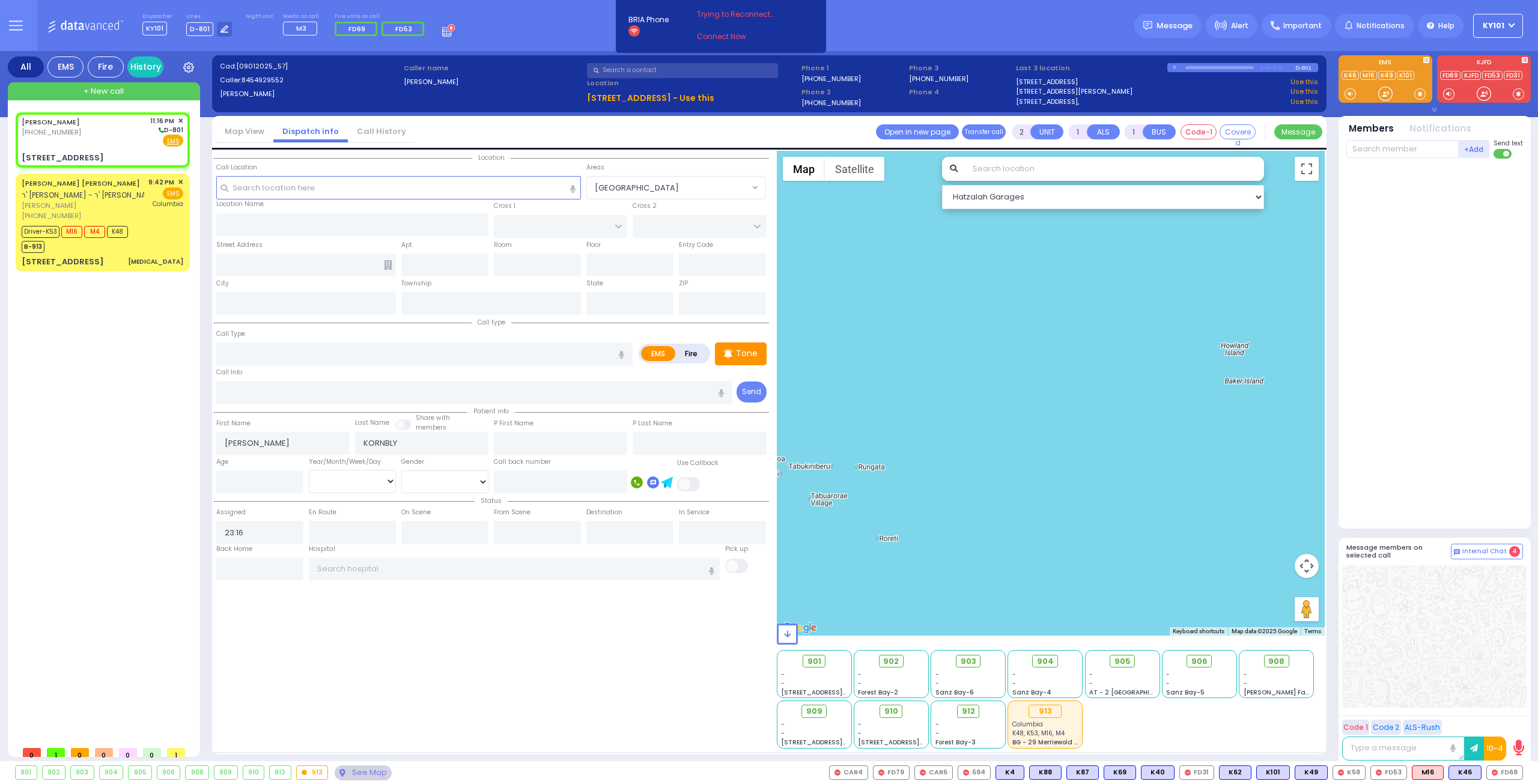
select select
radio input "true"
select select
select select "Hatzalah Garages"
type input "[PERSON_NAME]"
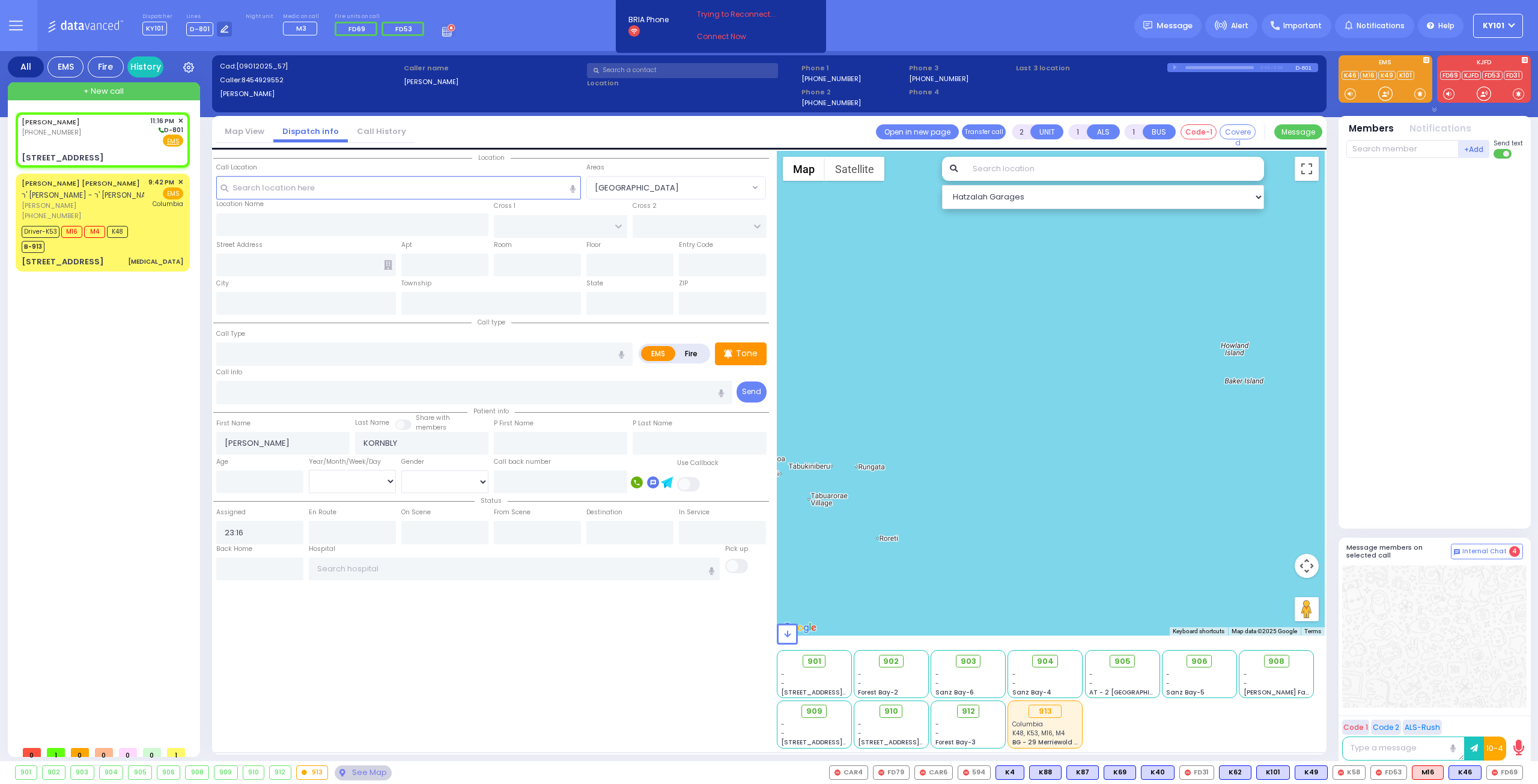
type input "[PERSON_NAME]"
type input "[STREET_ADDRESS]"
type input "Monroe"
type input "[US_STATE]"
type input "10950"
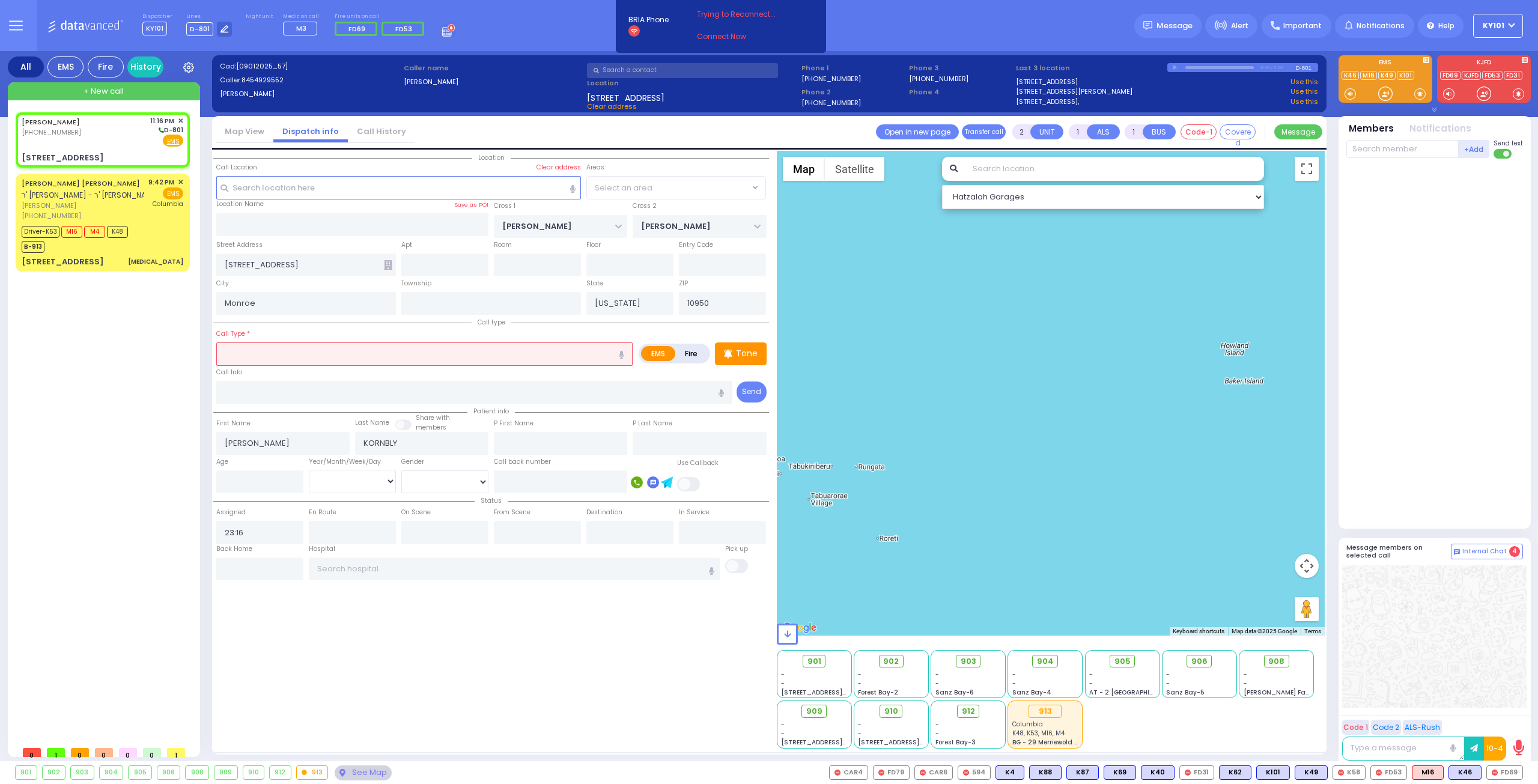
select select "MONROE"
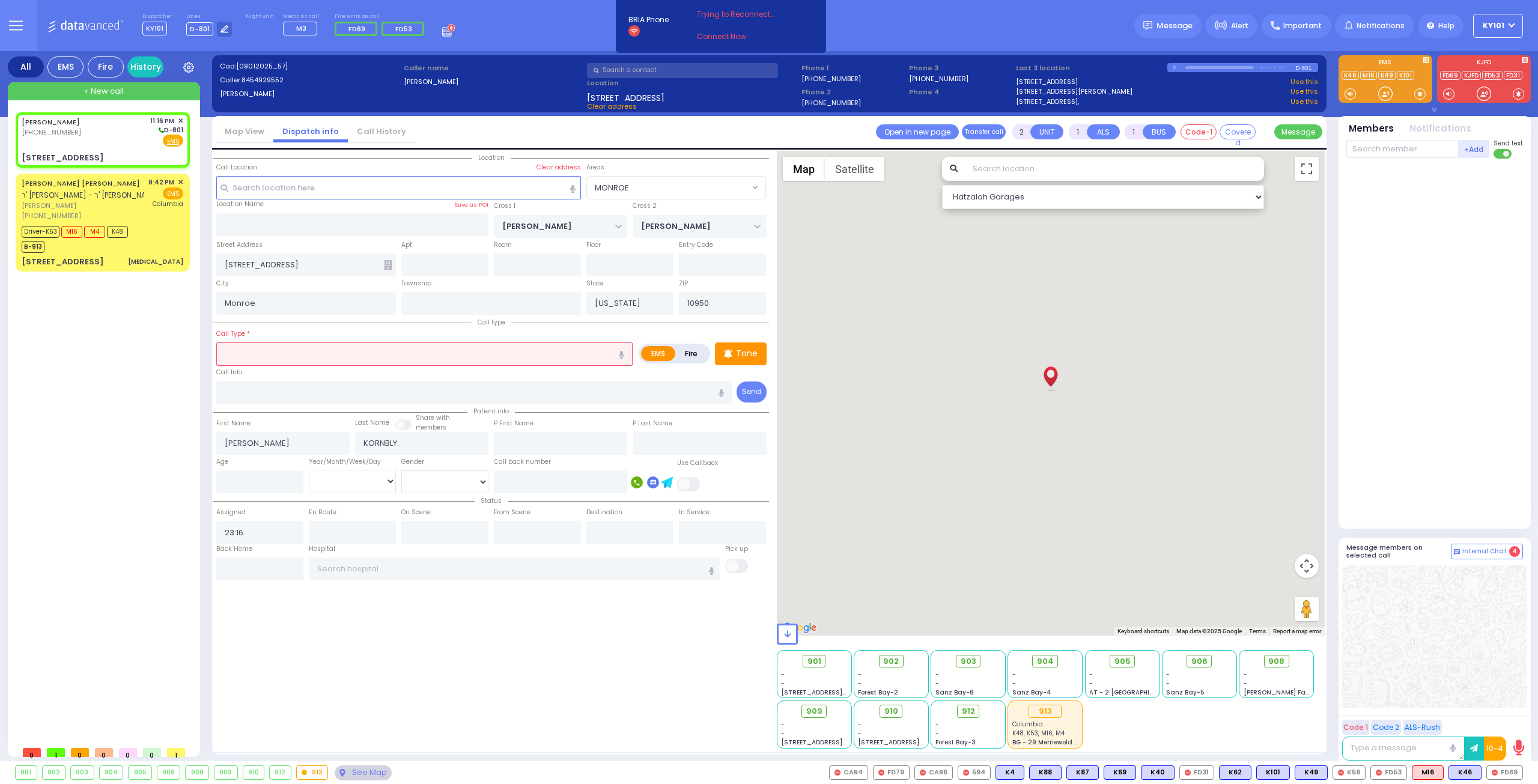
click at [304, 350] on input "text" at bounding box center [424, 354] width 416 height 23
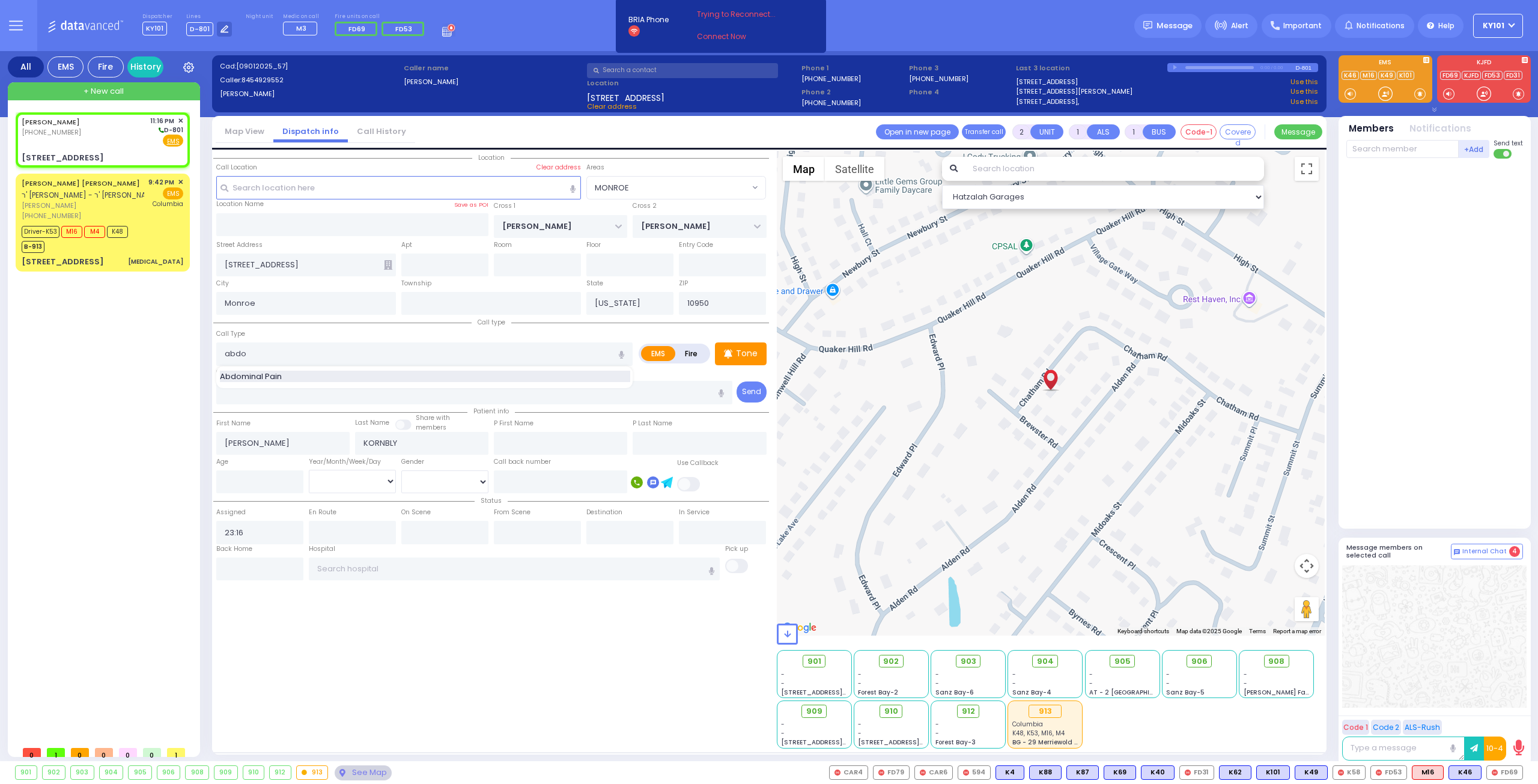
click at [313, 379] on div "Abdominal Pain" at bounding box center [425, 377] width 411 height 12
type input "Abdominal Pain"
type input "1"
type input "0"
click at [262, 482] on input "number" at bounding box center [260, 481] width 87 height 23
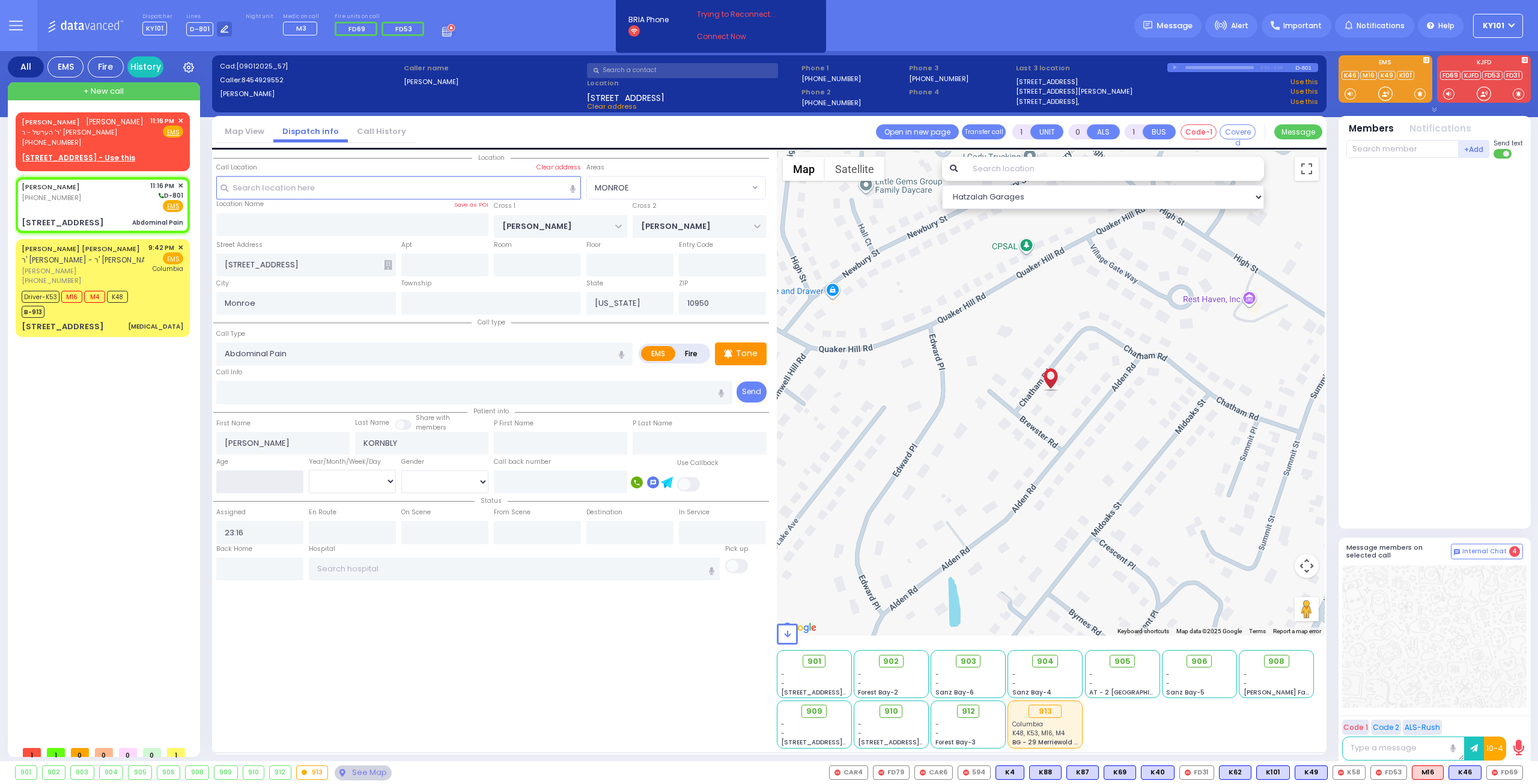
select select
radio input "true"
select select
select select "Hatzalah Garages"
select select "MONROE"
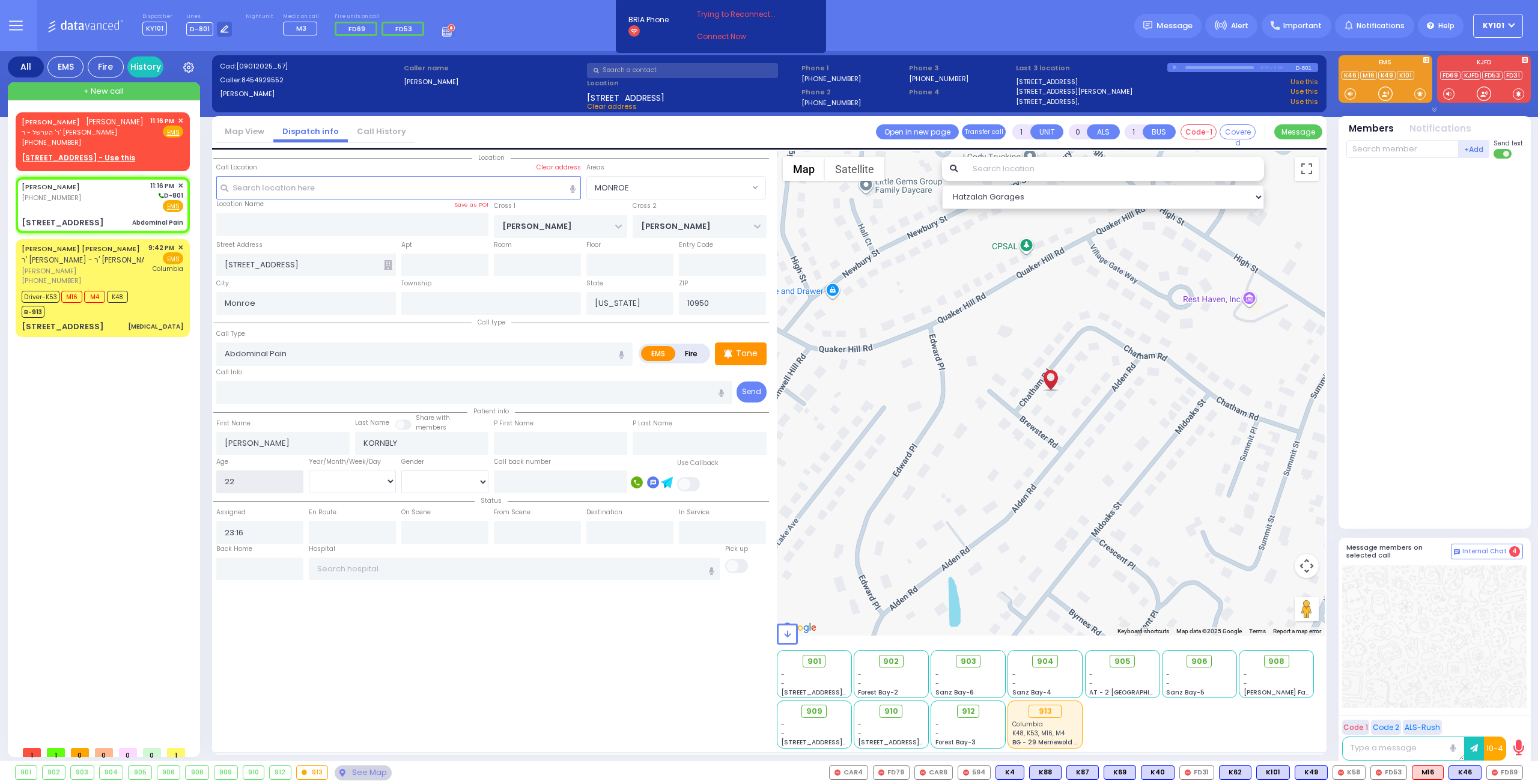
type input "22"
click at [342, 483] on select "Year Month Week Day" at bounding box center [352, 480] width 87 height 23
select select "Year"
click at [309, 469] on select "Year Month Week Day" at bounding box center [352, 480] width 87 height 23
select select
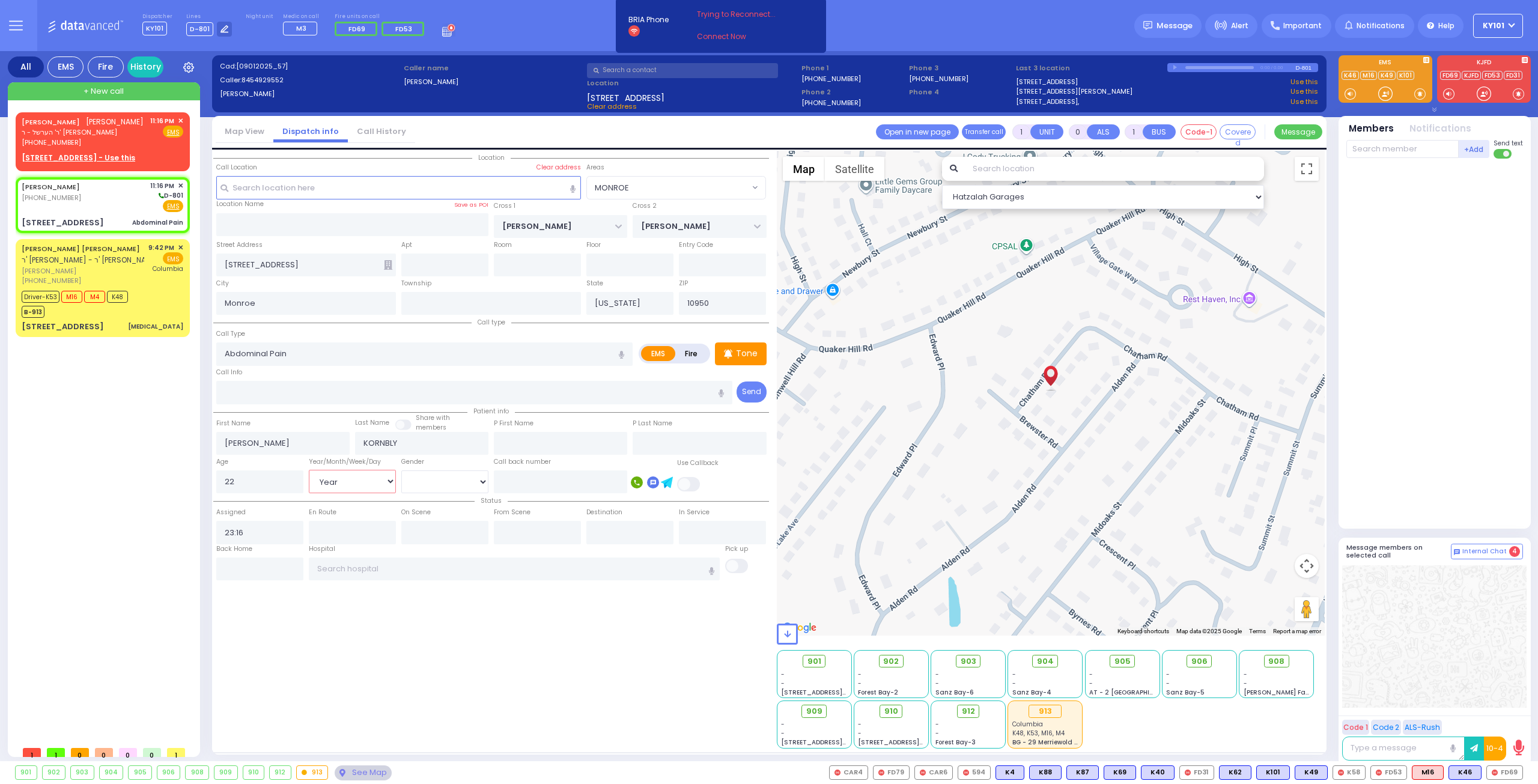
radio input "true"
select select "Year"
select select "Hatzalah Garages"
click at [447, 486] on select "[DEMOGRAPHIC_DATA] [DEMOGRAPHIC_DATA]" at bounding box center [444, 481] width 87 height 23
select select
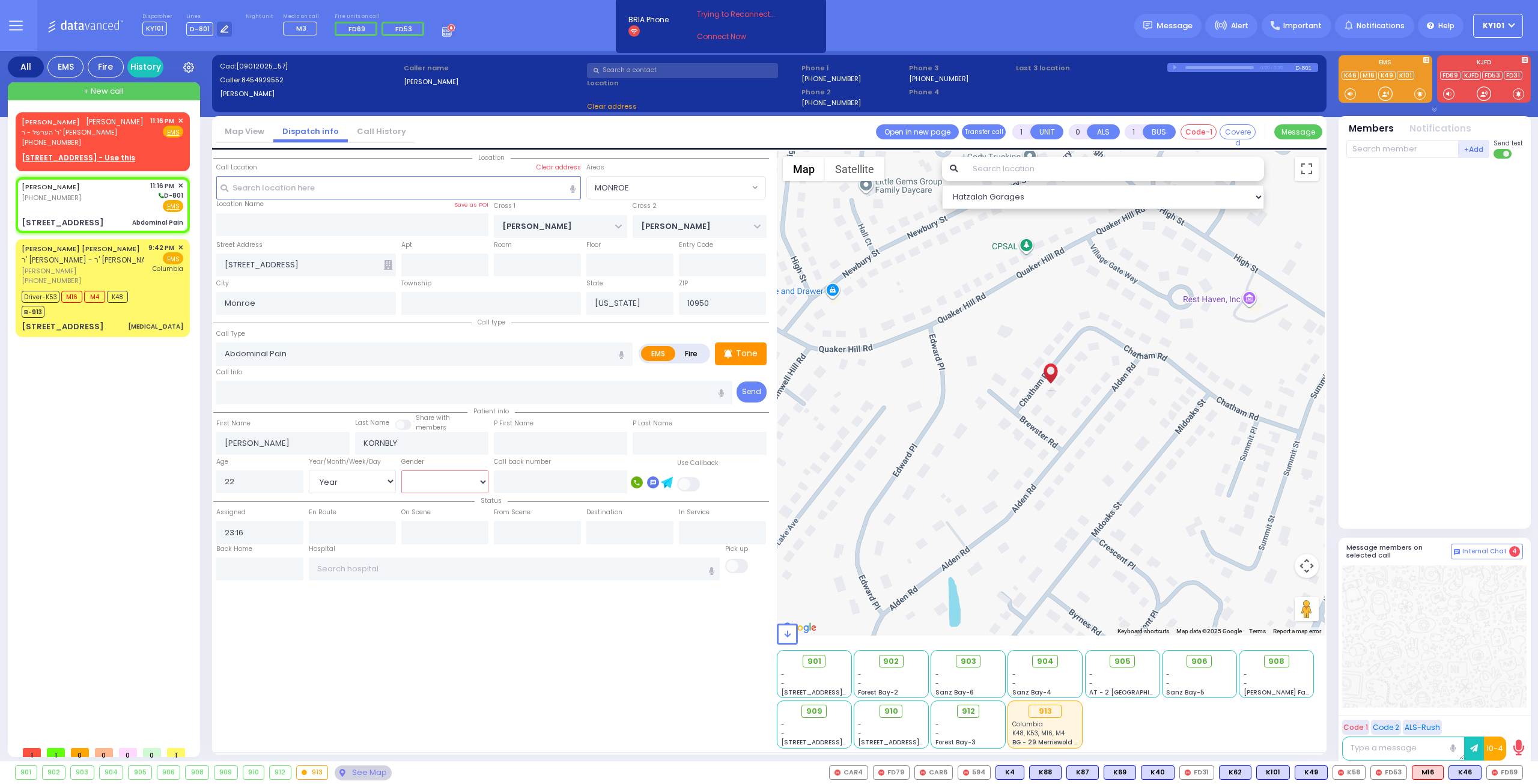
radio input "true"
select select "Year"
select select "MONROE"
select select "Hatzalah Garages"
select select "[DEMOGRAPHIC_DATA]"
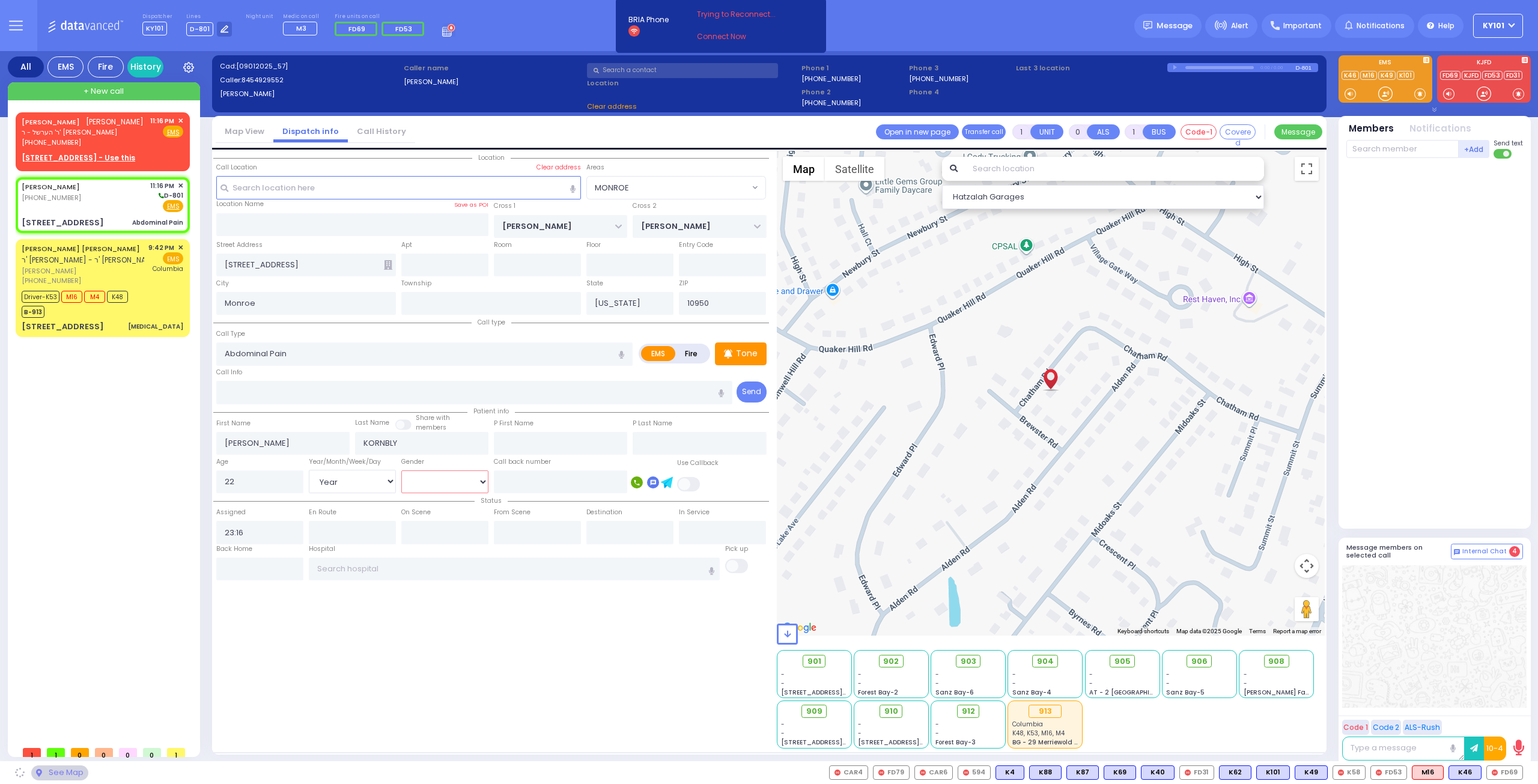
click at [401, 470] on select "[DEMOGRAPHIC_DATA] [DEMOGRAPHIC_DATA]" at bounding box center [444, 481] width 87 height 23
select select "MONROE"
select select
radio input "true"
select select "Year"
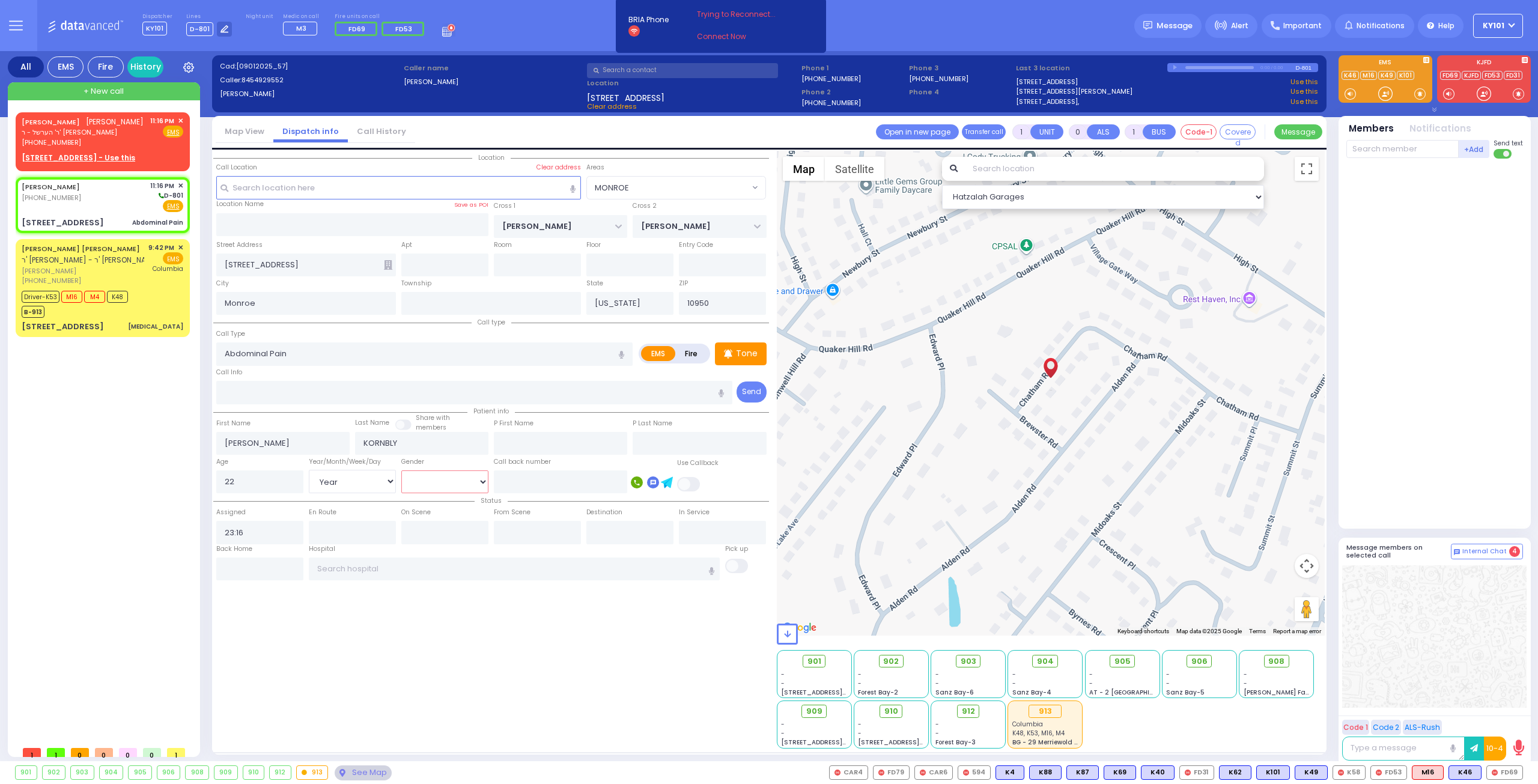
select select "[DEMOGRAPHIC_DATA]"
select select "Hatzalah Garages"
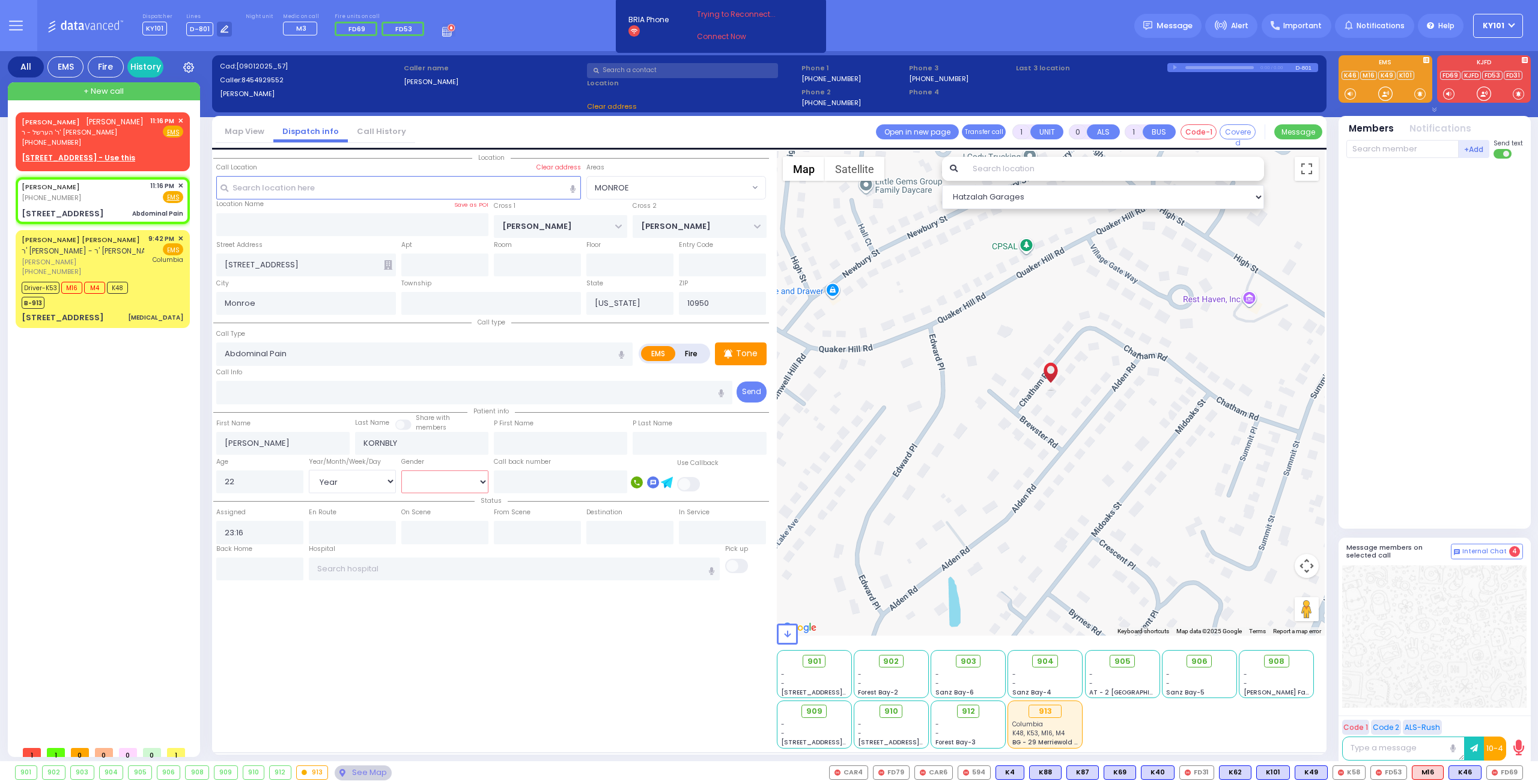
select select
radio input "true"
select select "Year"
select select "[DEMOGRAPHIC_DATA]"
select select "Hatzalah Garages"
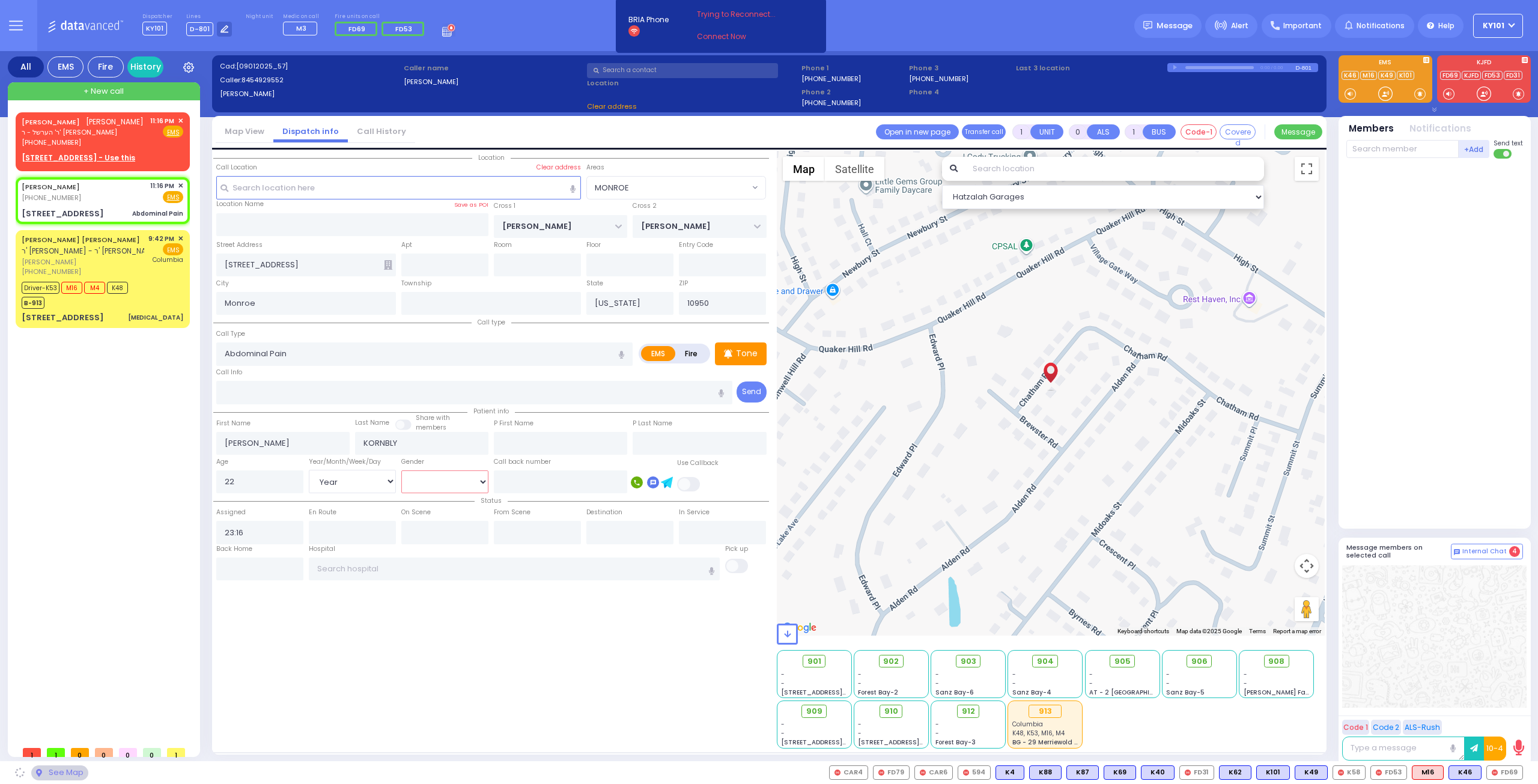
select select "MONROE"
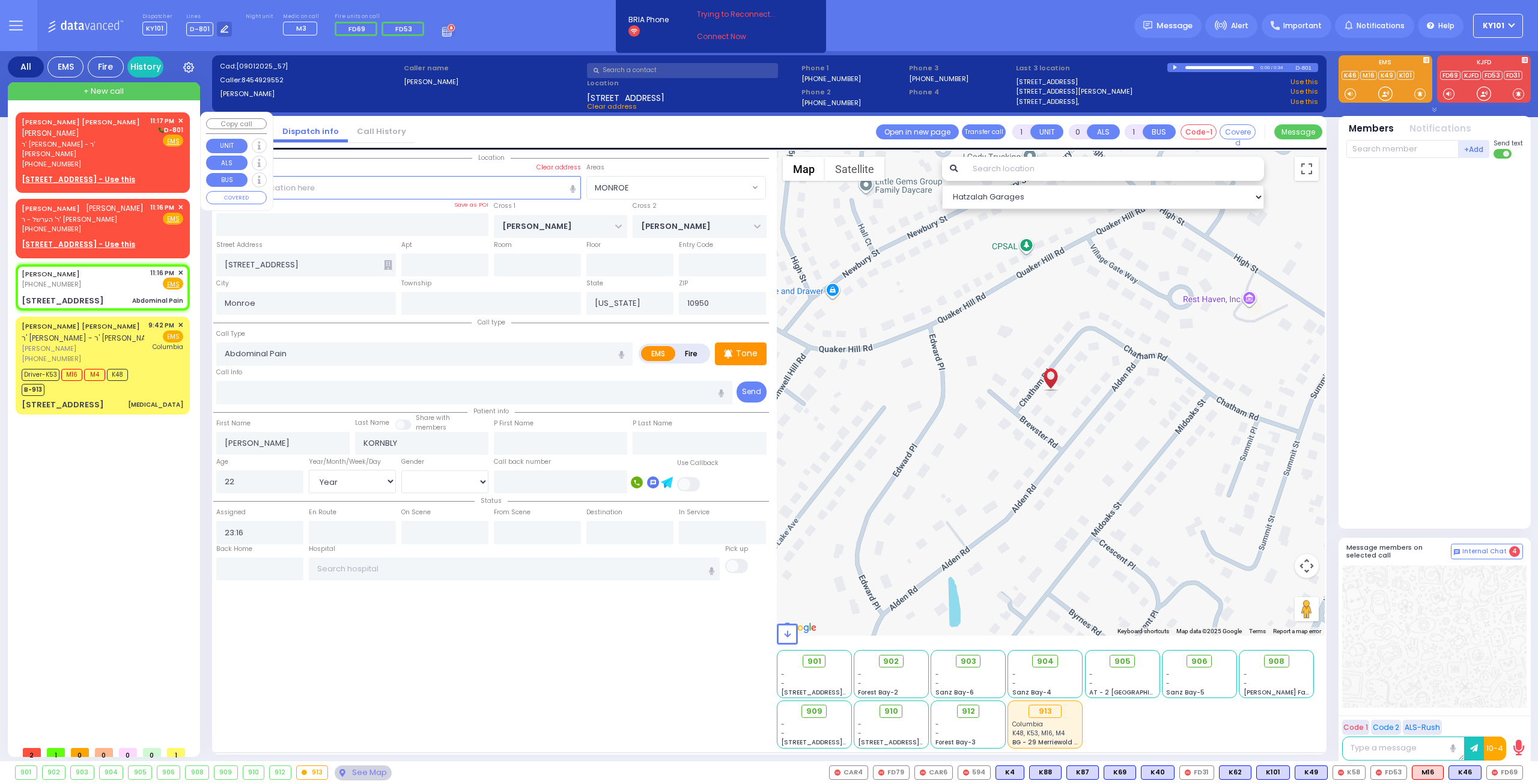
click at [103, 130] on div "[PERSON_NAME] [PERSON_NAME] [PERSON_NAME]" at bounding box center [84, 127] width 124 height 23
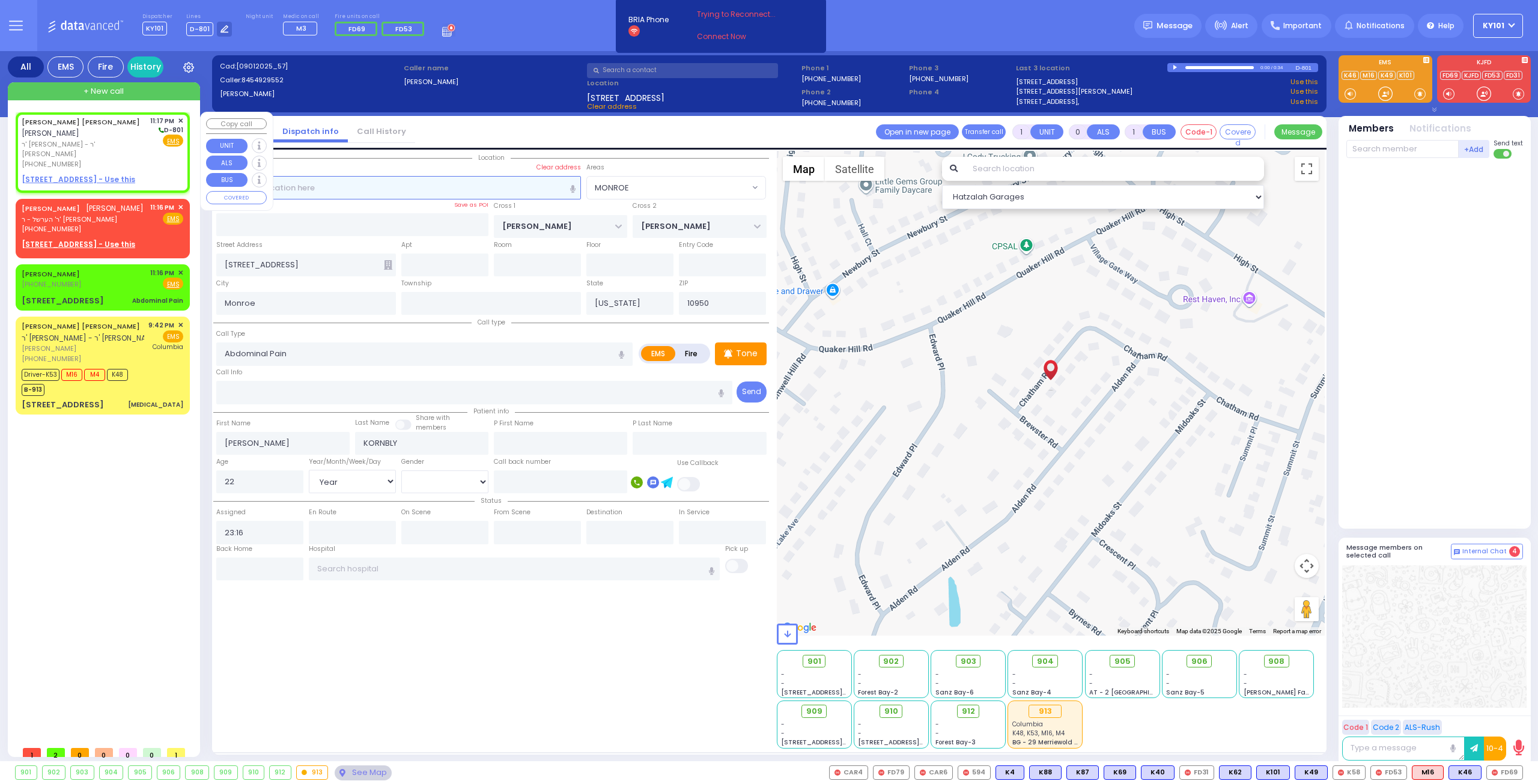
type input "2"
type input "1"
select select
radio input "true"
type input "[PERSON_NAME]"
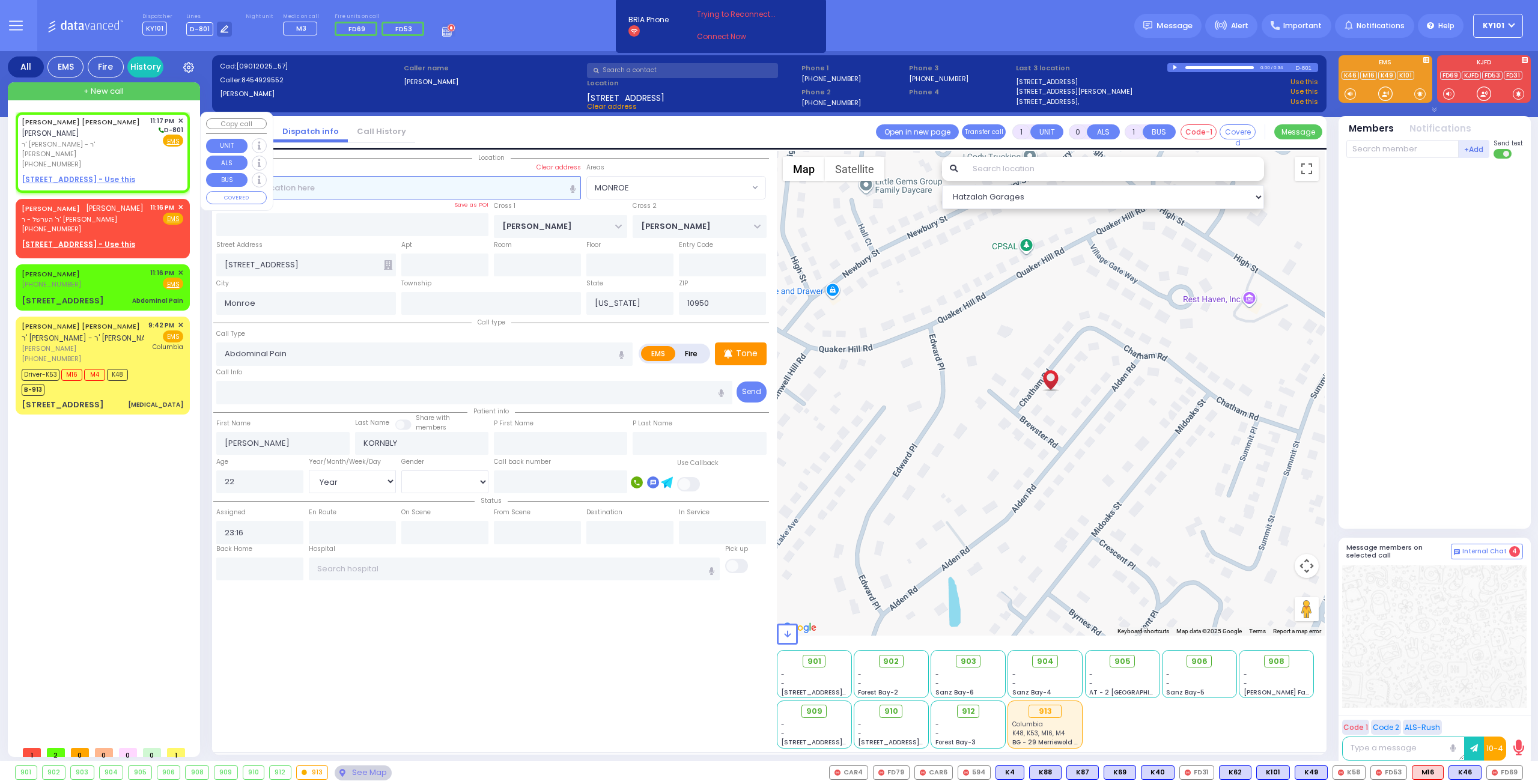
type input "MOSHKOWITZ"
select select
type input "23:17"
select select "Hatzalah Garages"
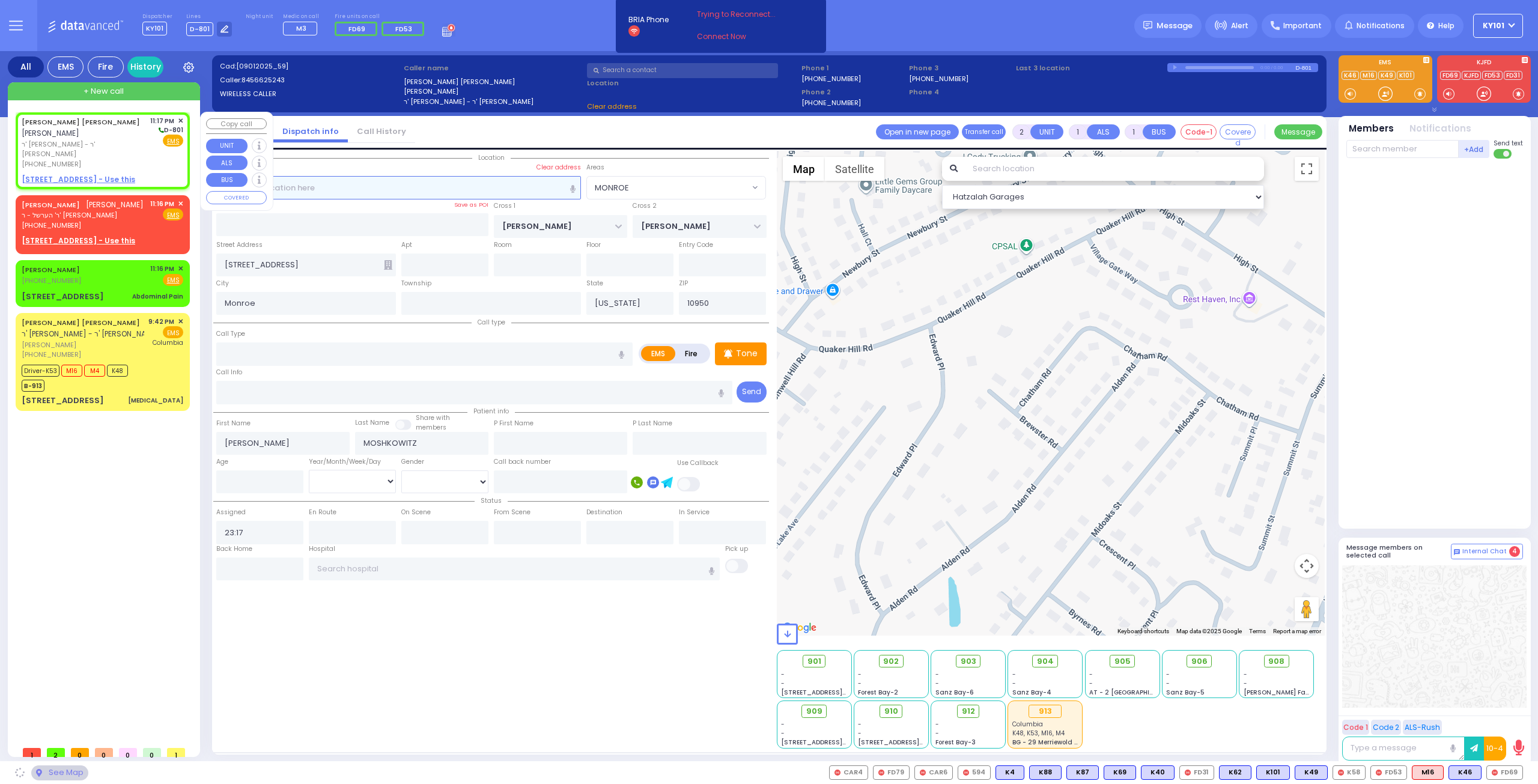
select select
radio input "true"
select select
select select "Hatzalah Garages"
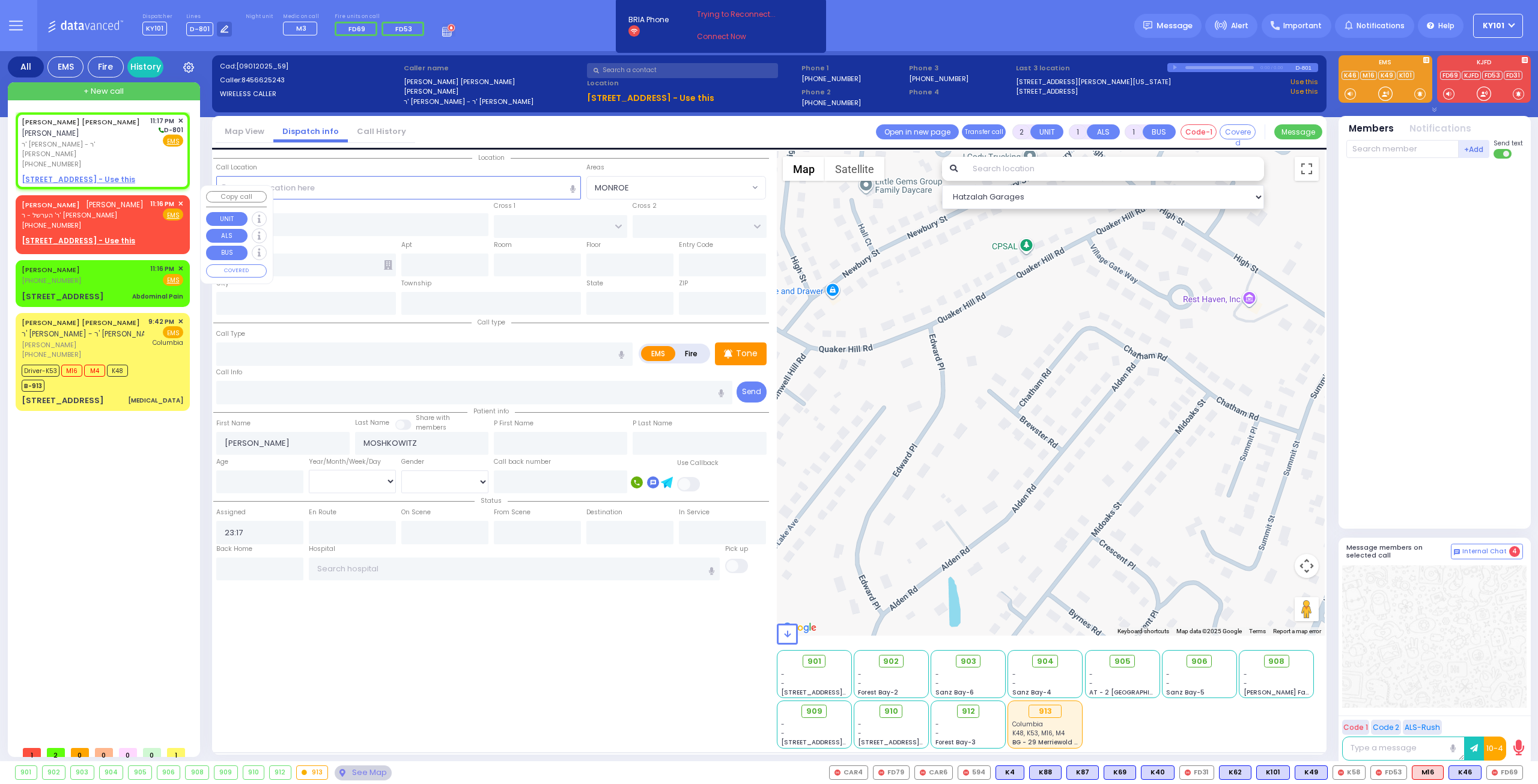
click at [180, 199] on span "✕" at bounding box center [180, 204] width 5 height 10
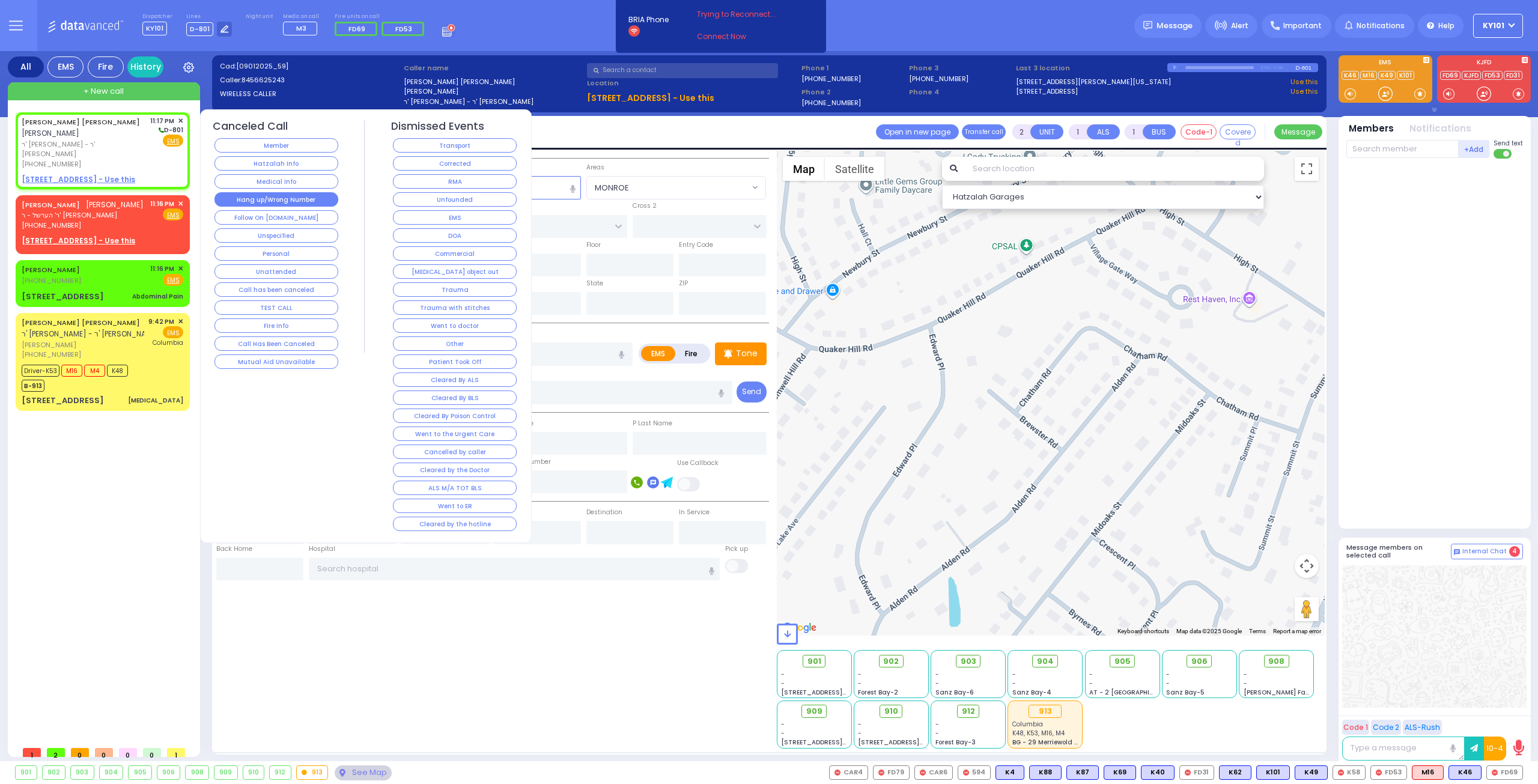
click at [282, 204] on button "Hang up/Wrong Number" at bounding box center [276, 199] width 124 height 14
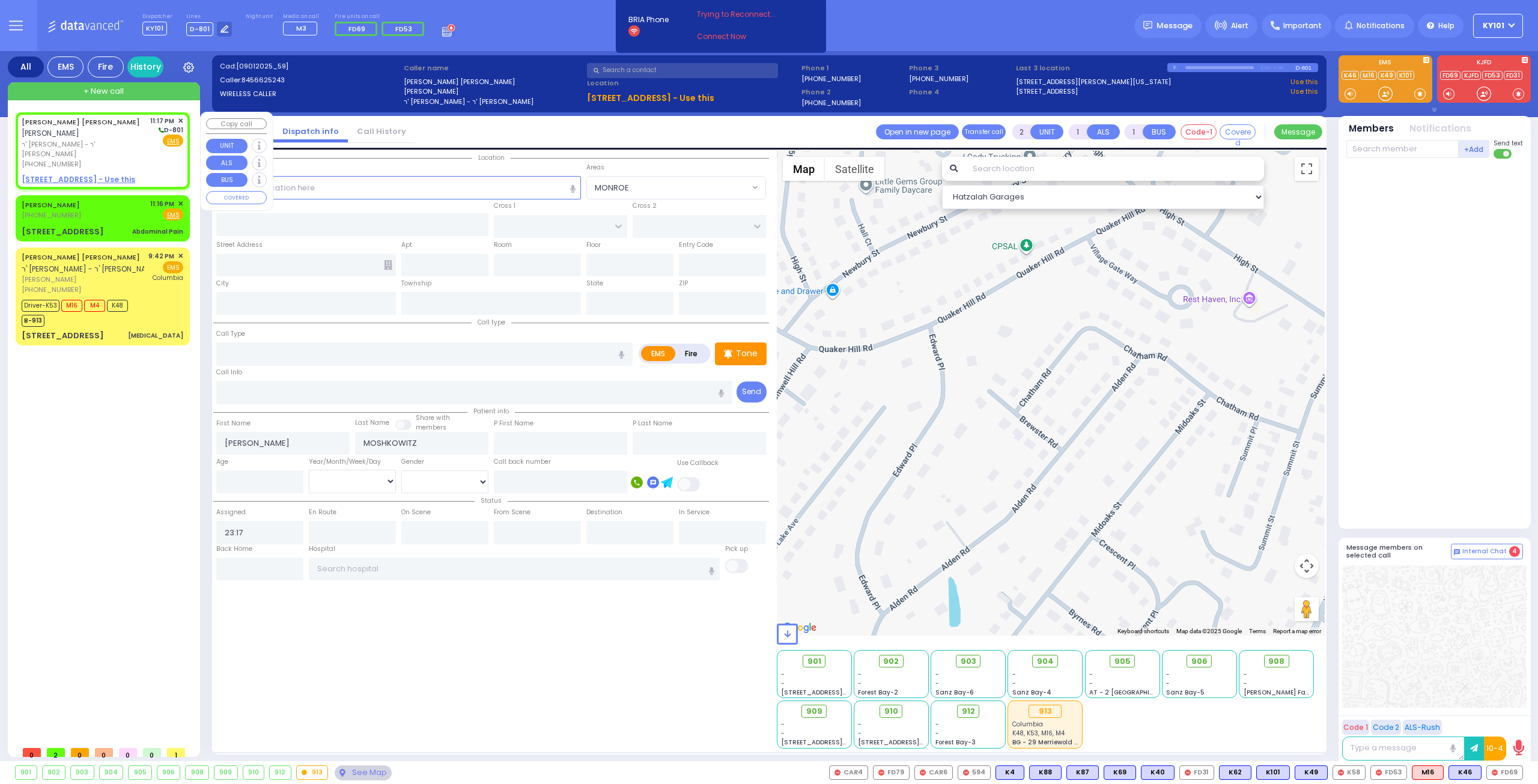
click at [89, 174] on u "1 MELITZ ST 202 - Use this" at bounding box center [79, 179] width 114 height 10
select select
radio input "true"
select select
select select "Hatzalah Garages"
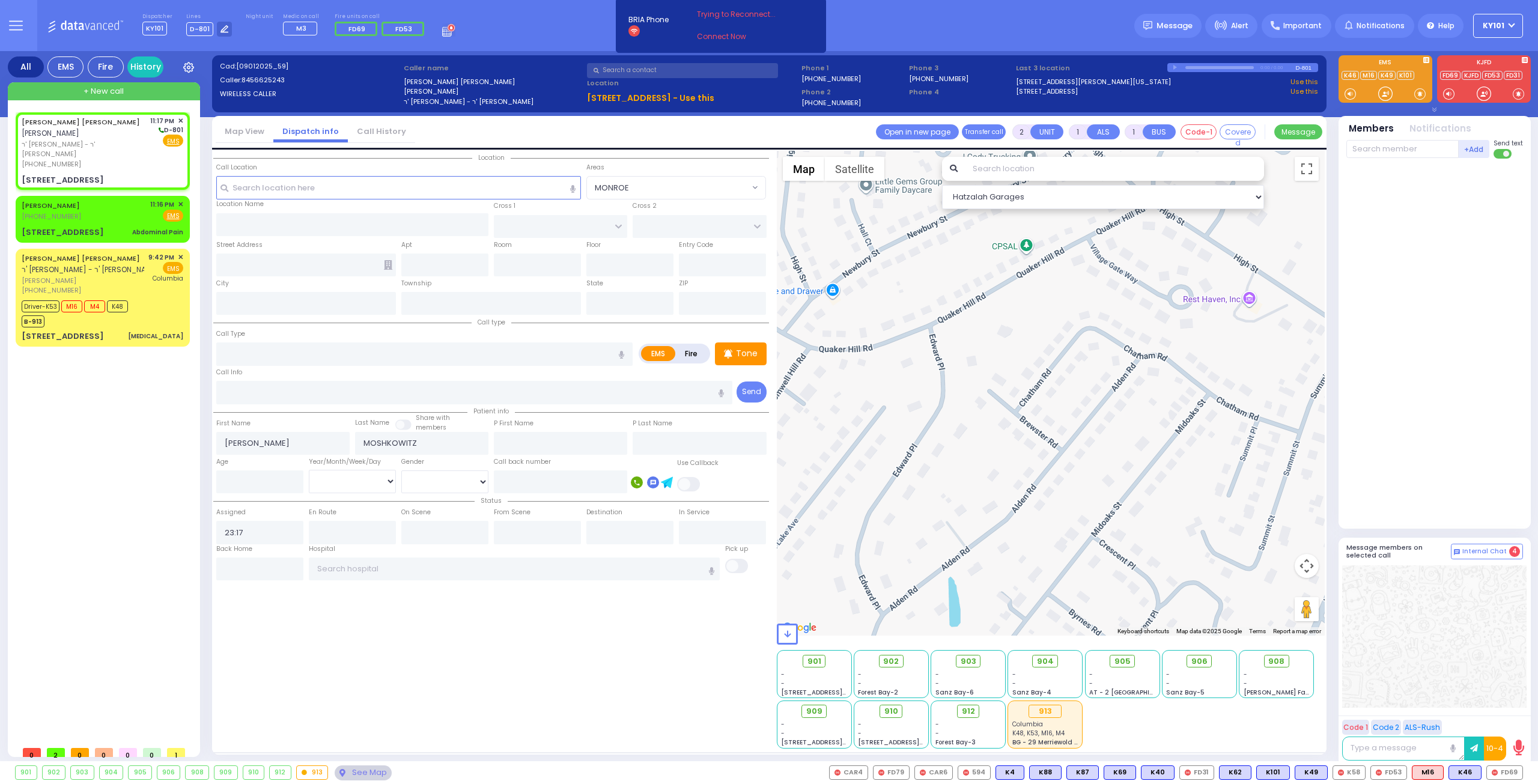
select select
radio input "true"
select select
select select "Hatzalah Garages"
type input "ACRES RD"
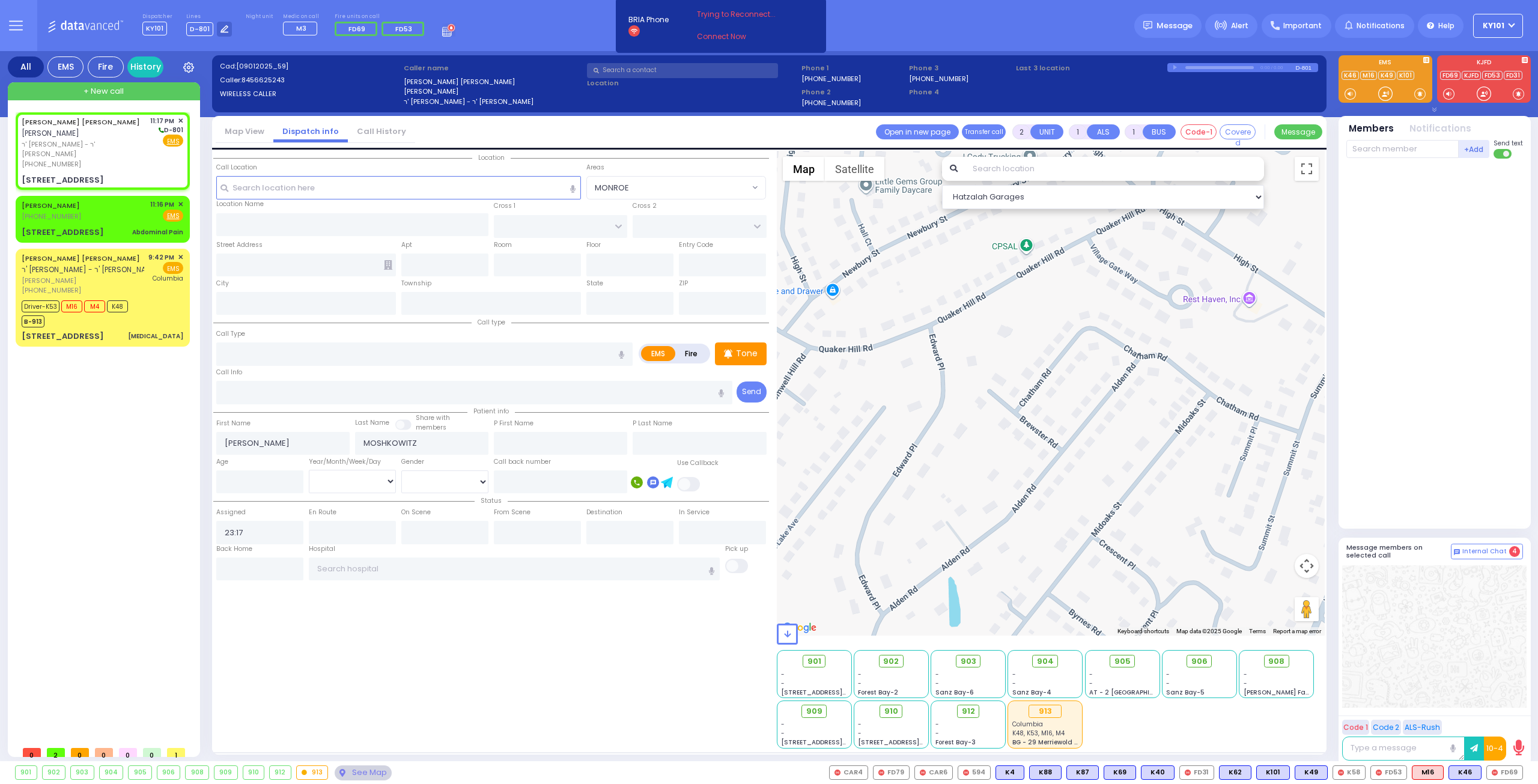
type input "1 MELITZ ST"
type input "202"
type input "[PERSON_NAME]"
type input "[US_STATE]"
type input "10950"
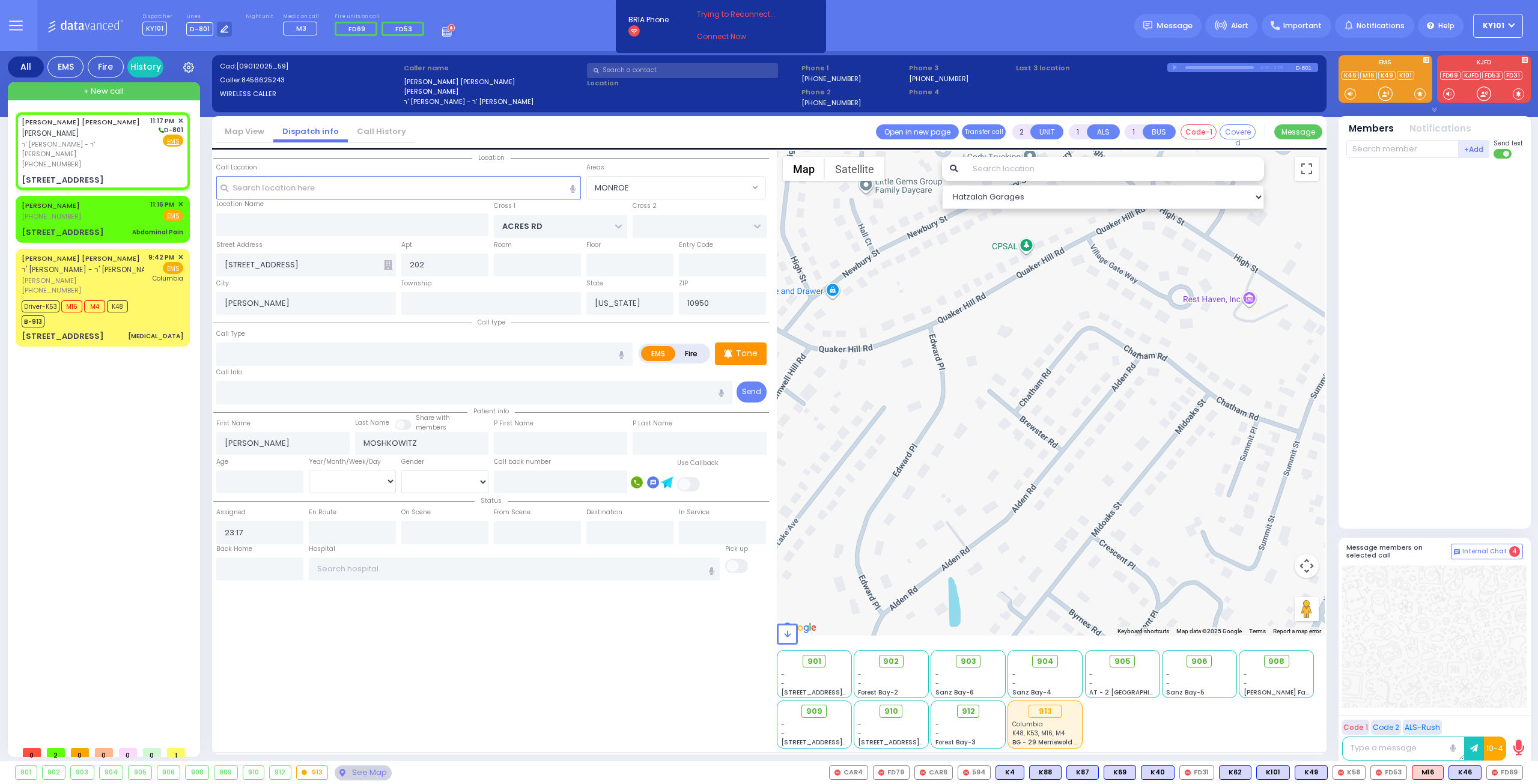
select select "PALM TREE"
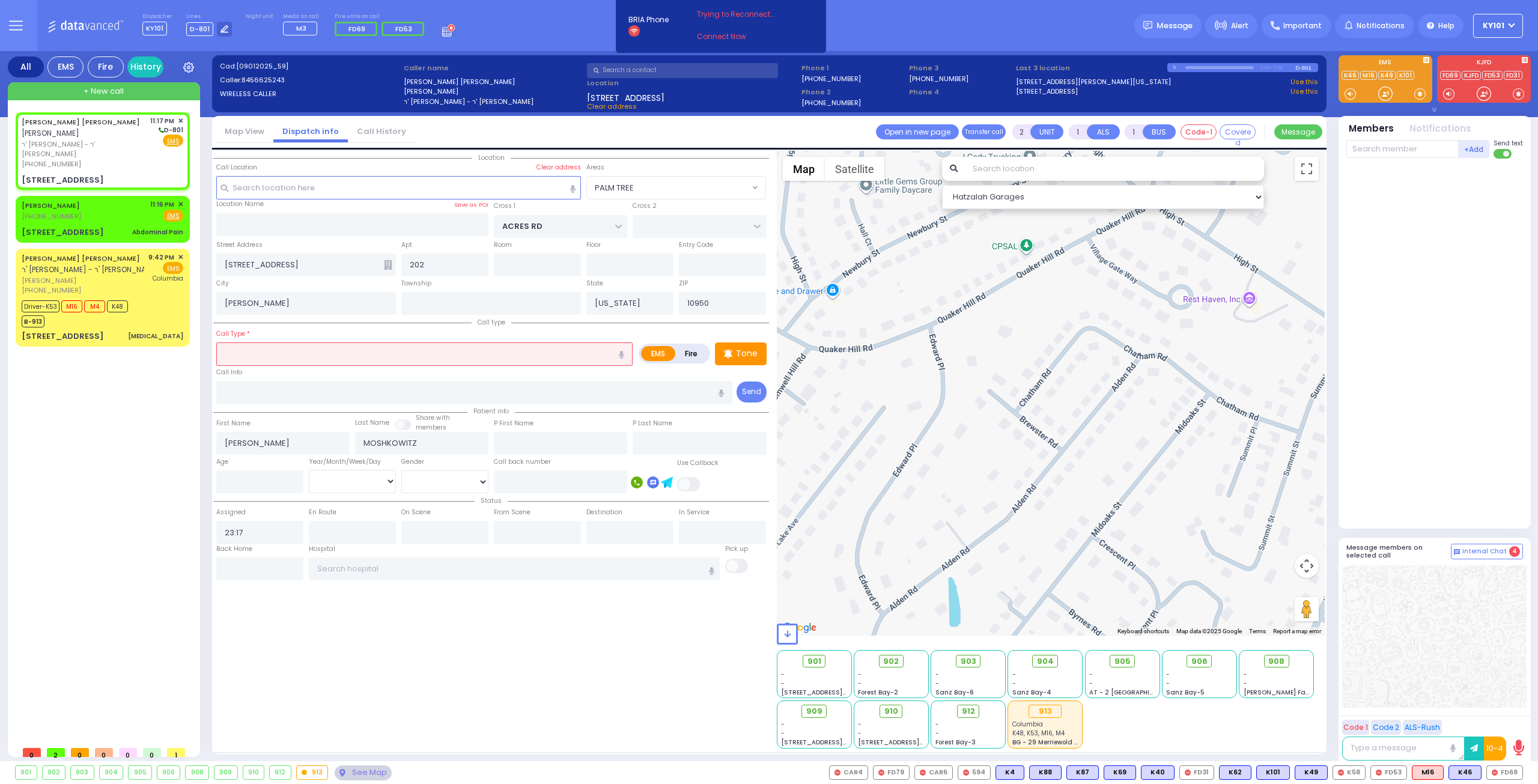
click at [692, 352] on label "Fire" at bounding box center [691, 354] width 34 height 15
radio input "true"
click at [513, 352] on input "text" at bounding box center [424, 354] width 416 height 23
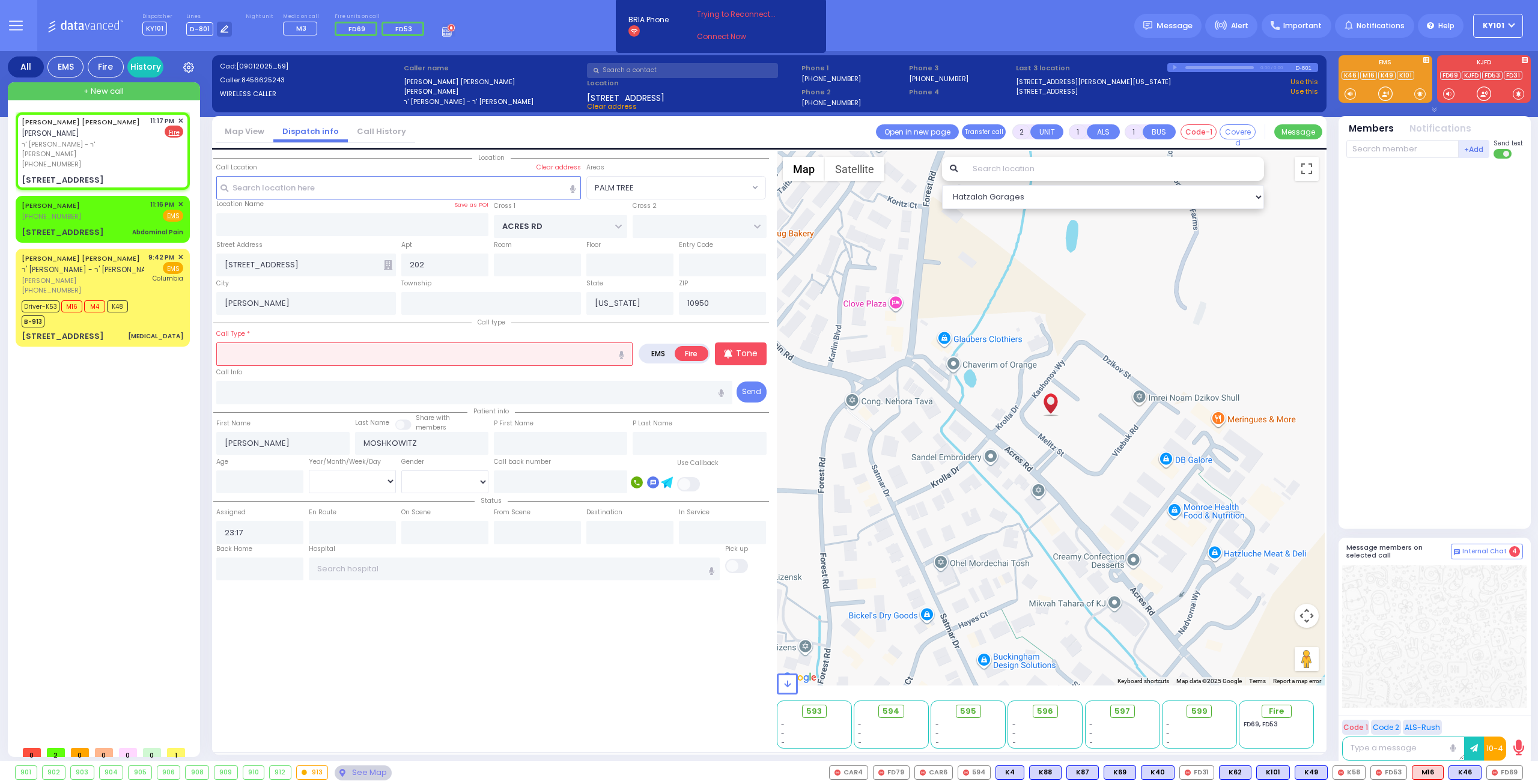
select select
radio input "true"
select select
select select "Hatzalah Garages"
select select "PALM TREE"
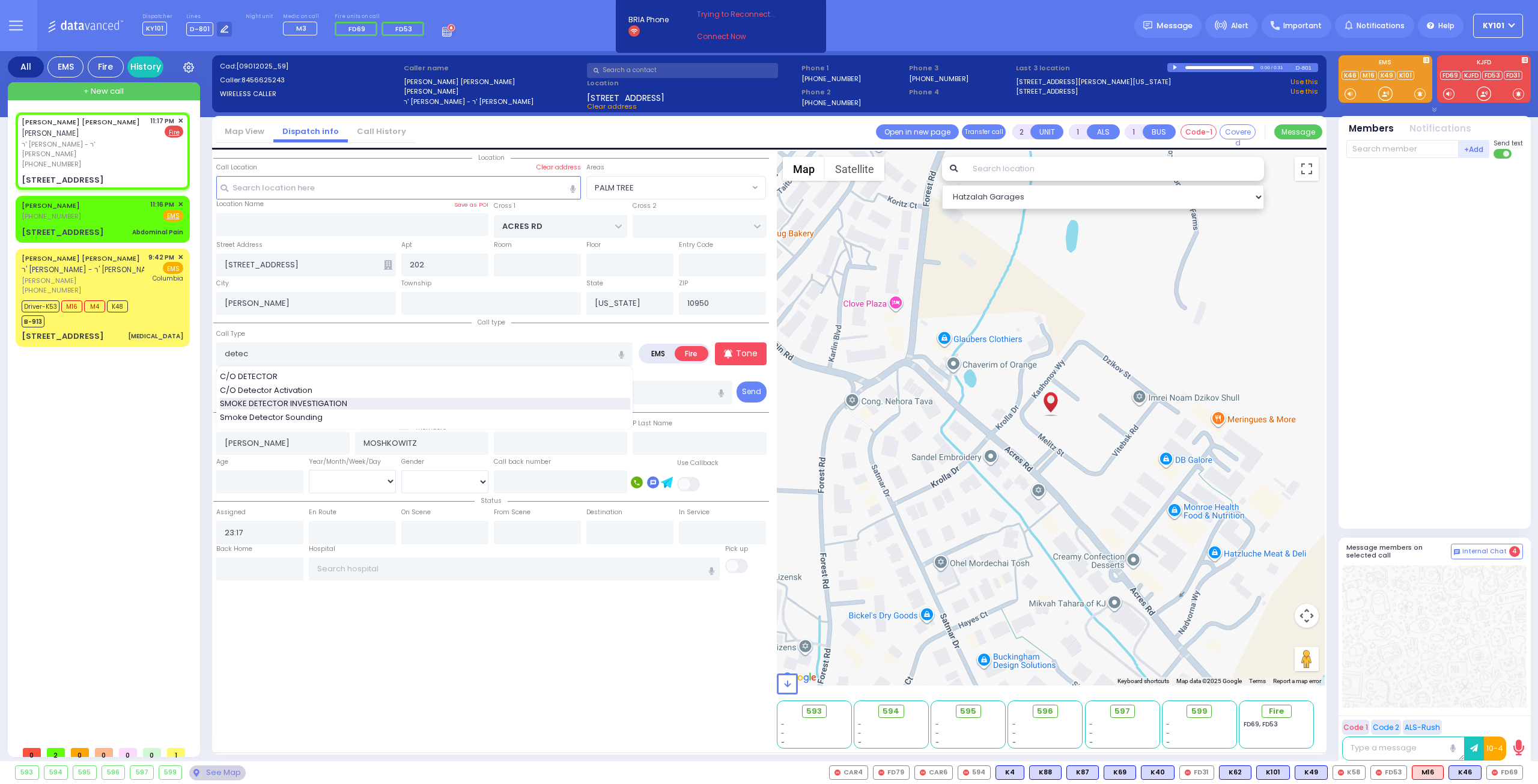
click at [438, 404] on div "SMOKE DETECTOR INVESTIGATION" at bounding box center [425, 404] width 411 height 12
type input "SMOKE DETECTOR INVESTIGATION"
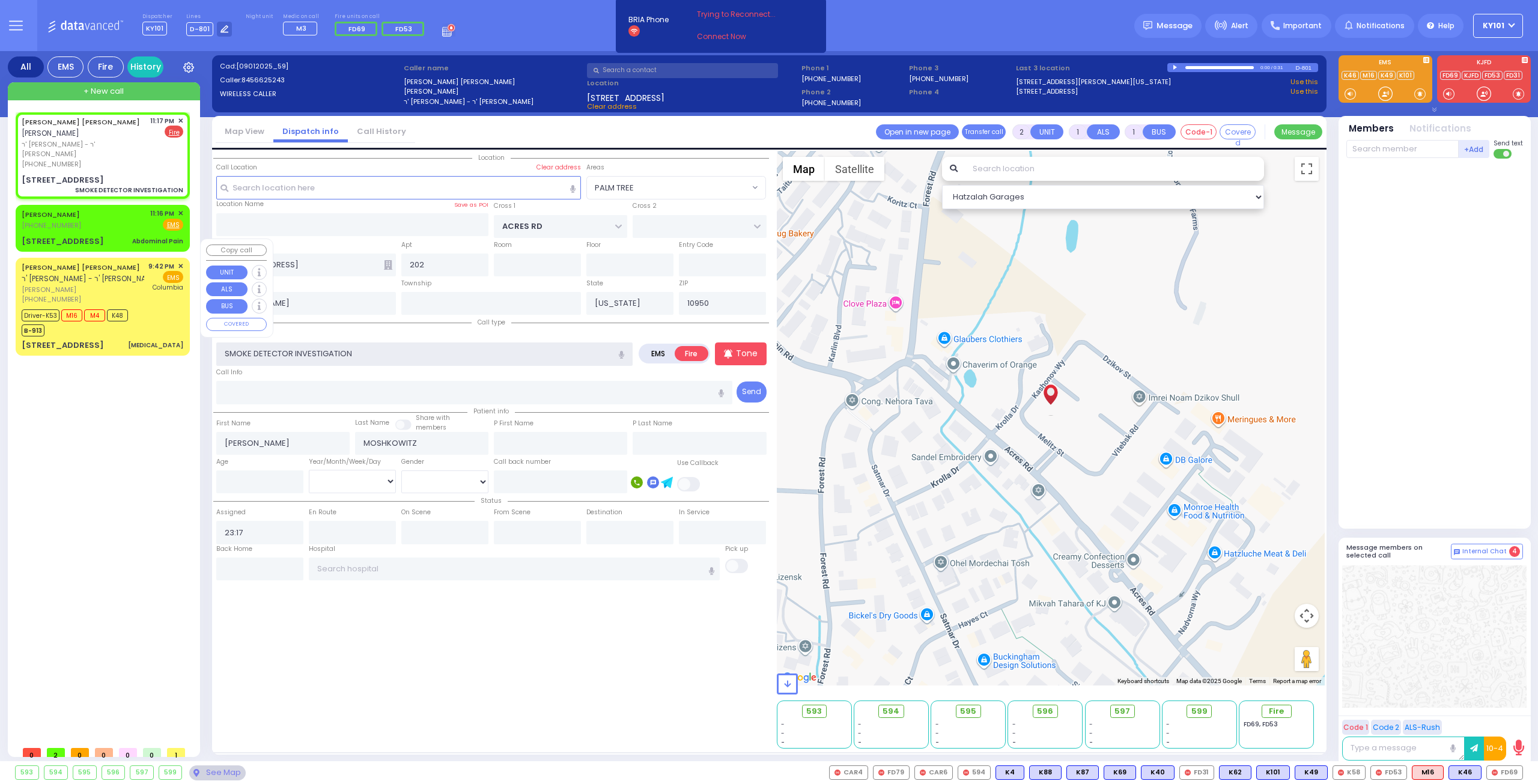
select select
radio input "true"
select select
select select "Hatzalah Garages"
select select "PALM TREE"
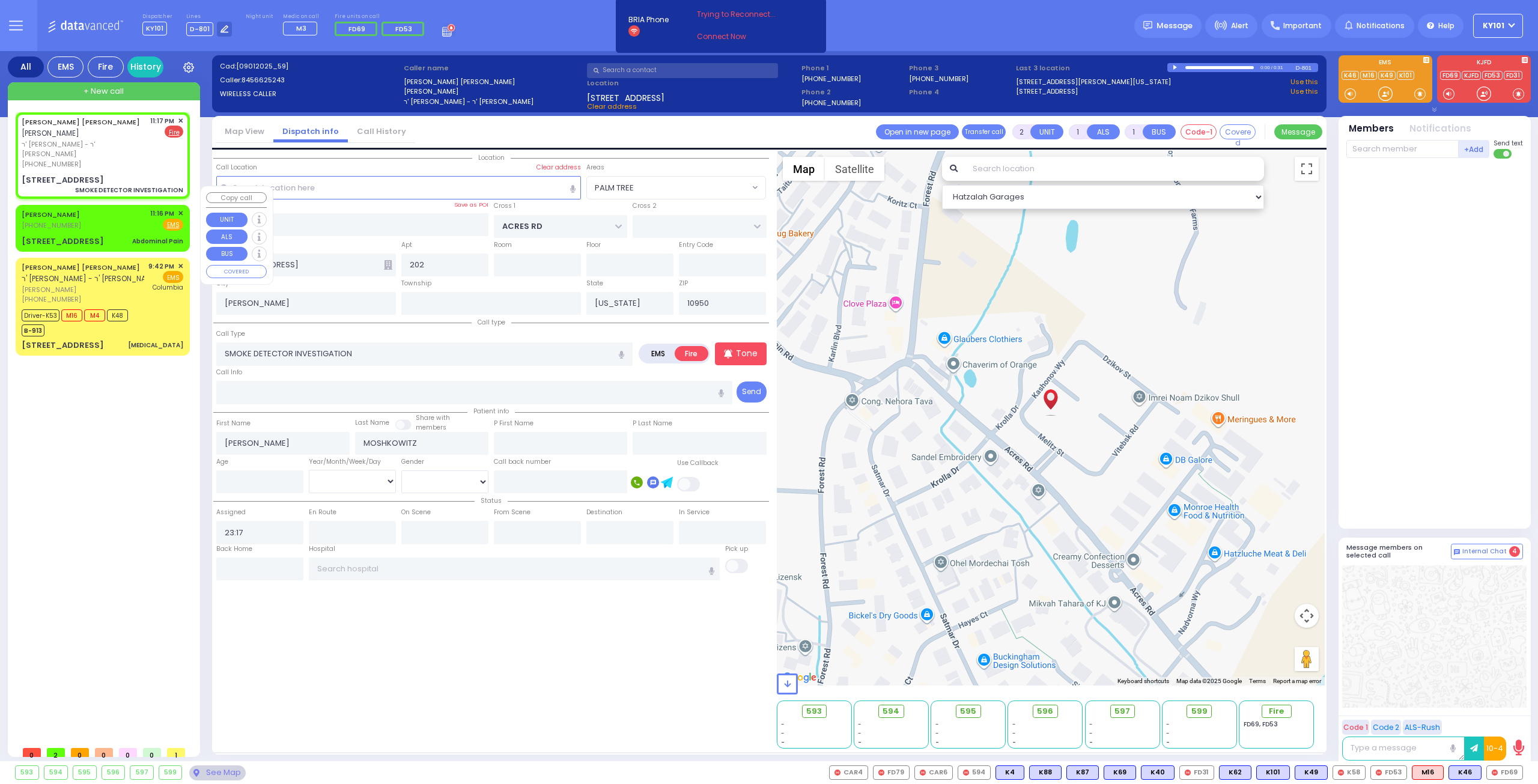
click at [94, 208] on div "JOSEPH KORNBLY (845) 492-9552 11:16 PM ✕ Fire EMS" at bounding box center [103, 219] width 162 height 22
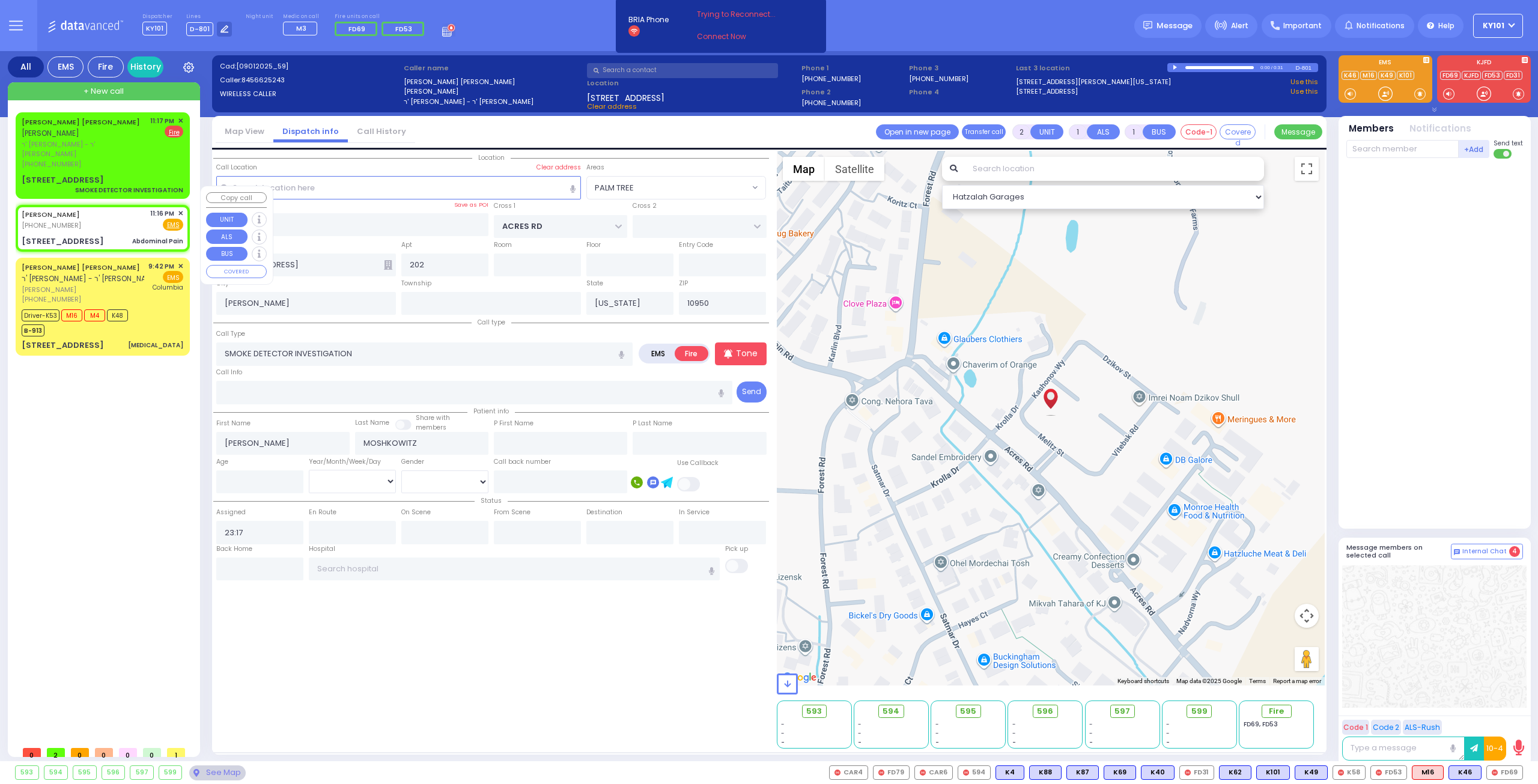
type input "1"
type input "0"
select select
type input "Abdominal Pain"
radio input "true"
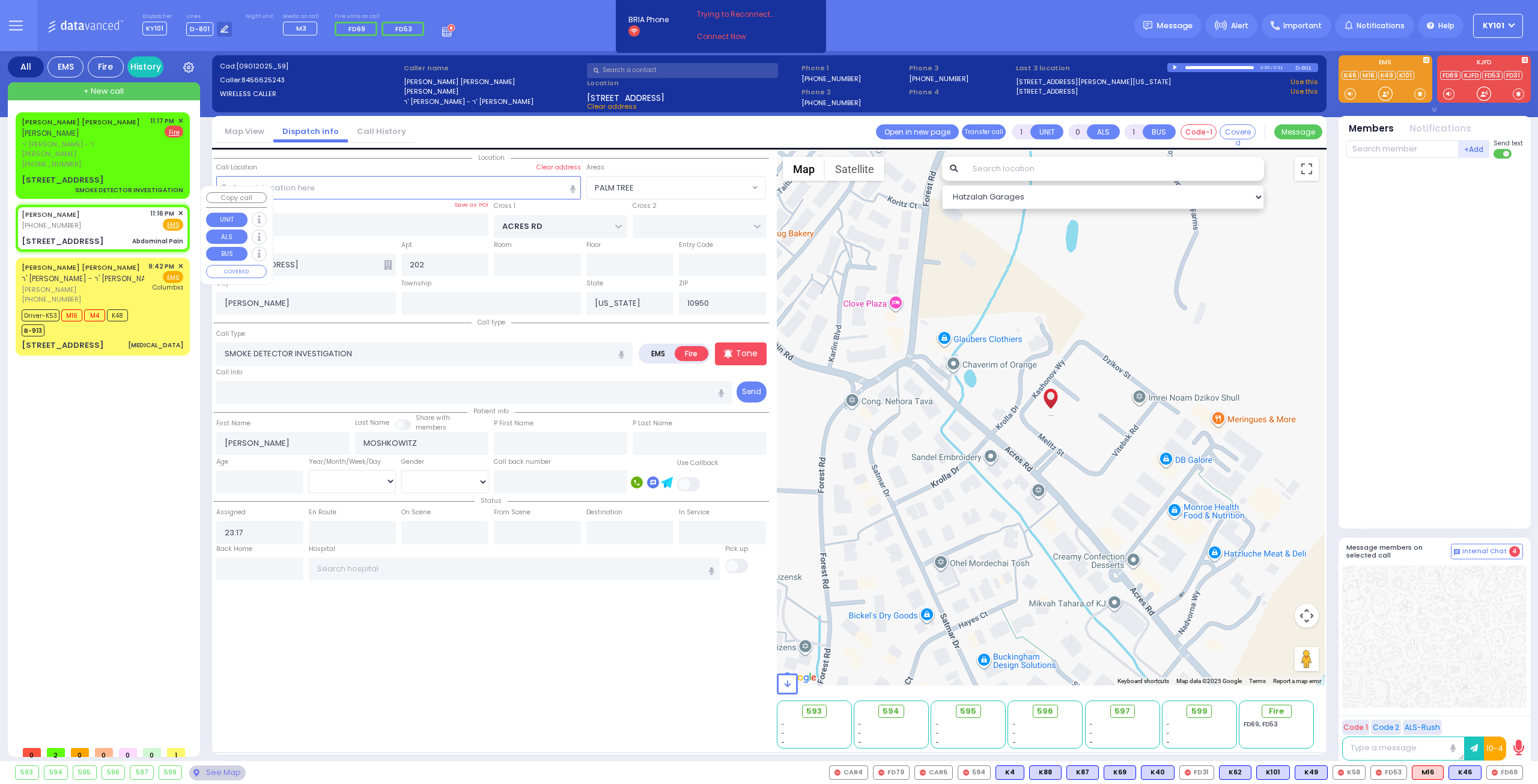
type input "[PERSON_NAME]"
type input "KORNBLY"
type input "22"
select select "Year"
select select "[DEMOGRAPHIC_DATA]"
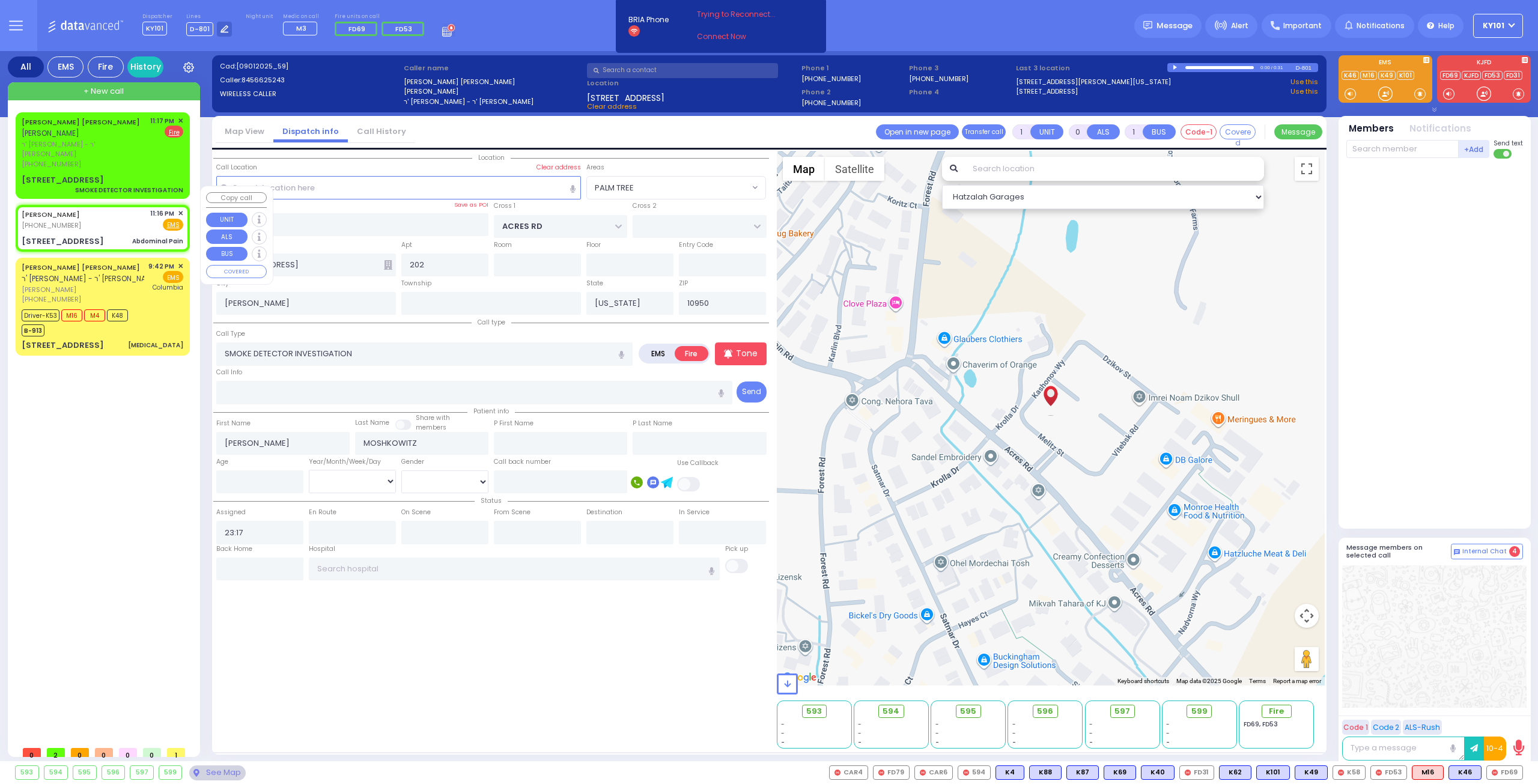
type input "23:16"
select select "Hatzalah Garages"
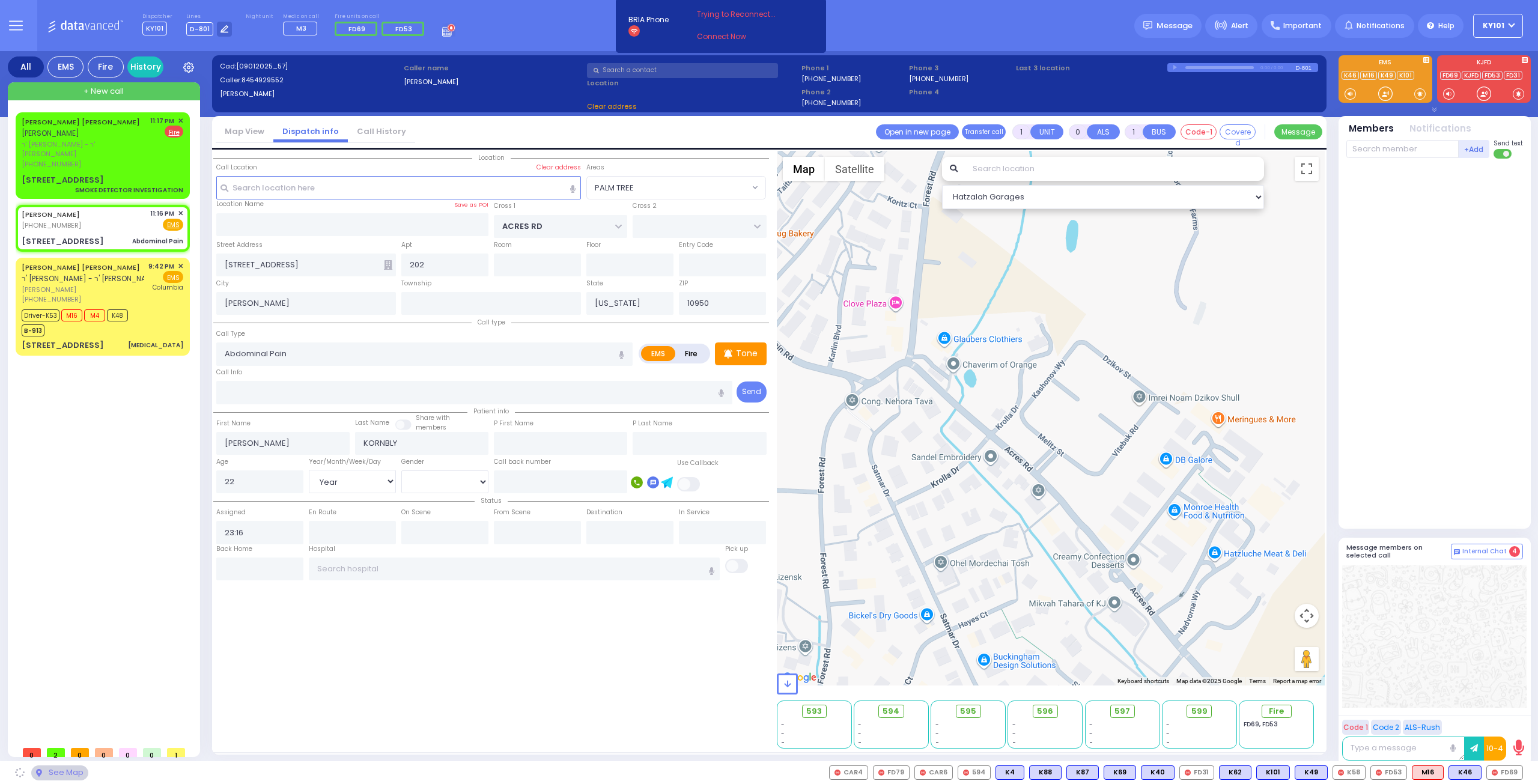
type input "[PERSON_NAME]"
type input "[STREET_ADDRESS]"
type input "Monroe"
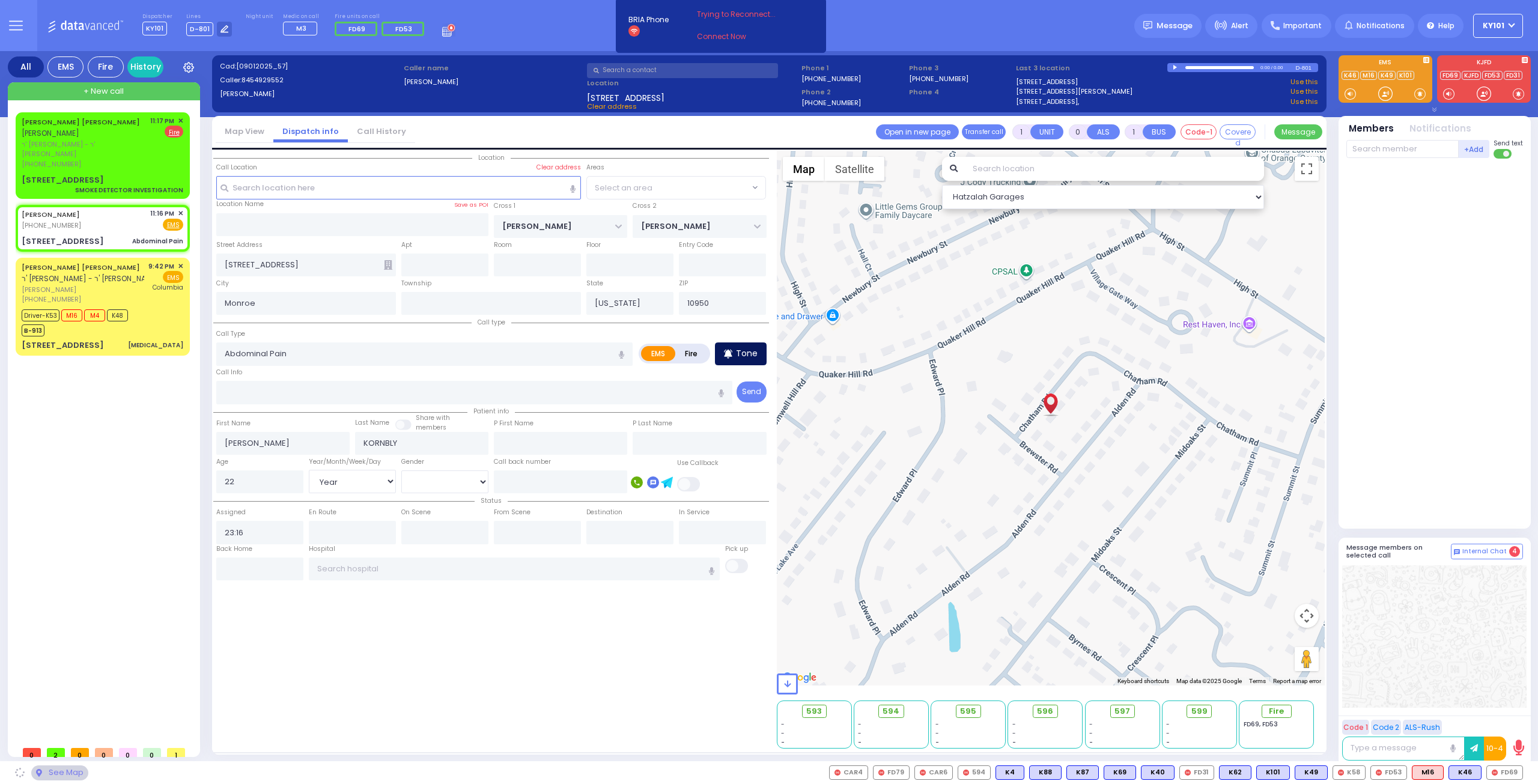
select select "MONROE"
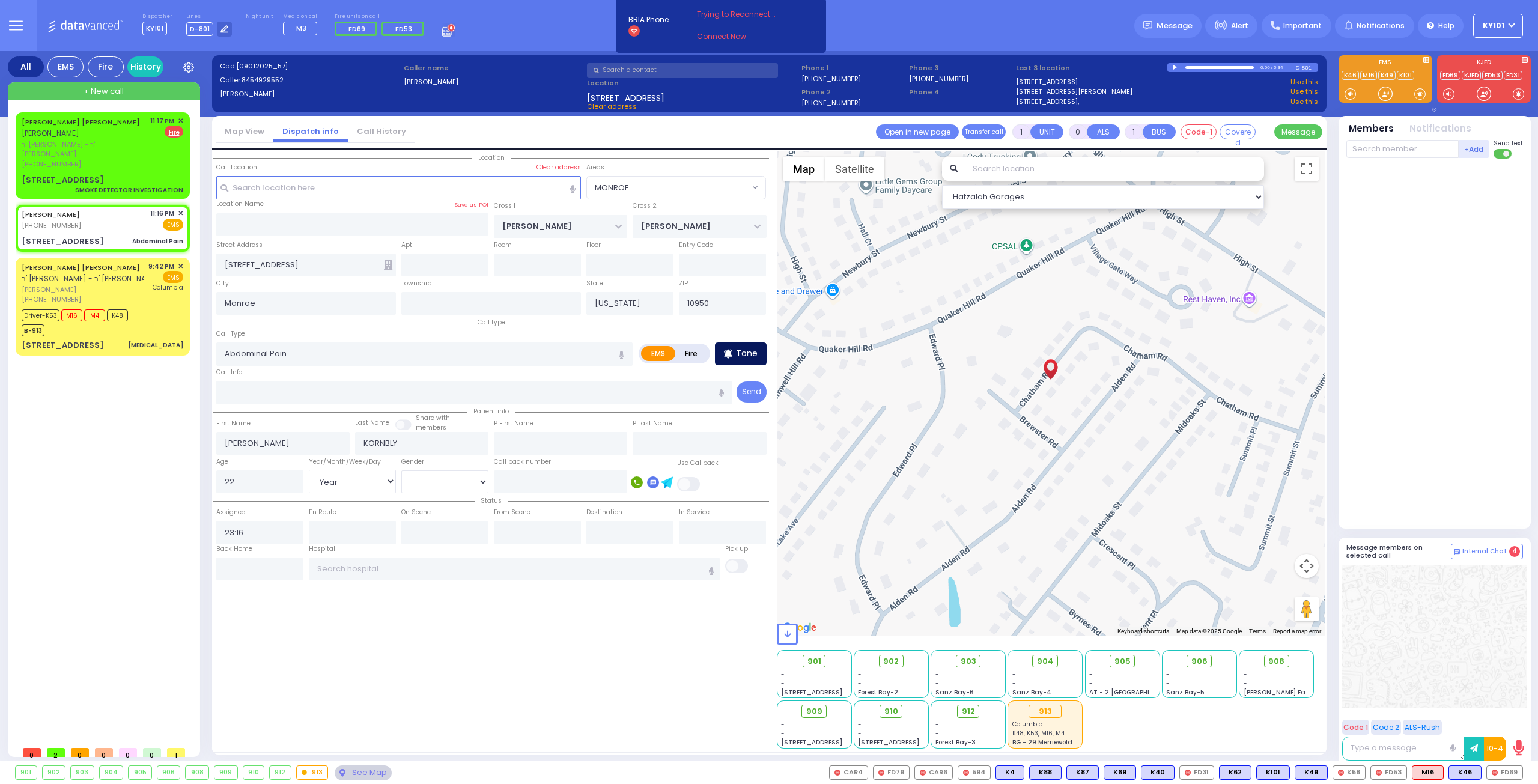
click at [744, 348] on p "Tone" at bounding box center [747, 354] width 22 height 12
click at [1511, 770] on span "K69" at bounding box center [1506, 772] width 32 height 13
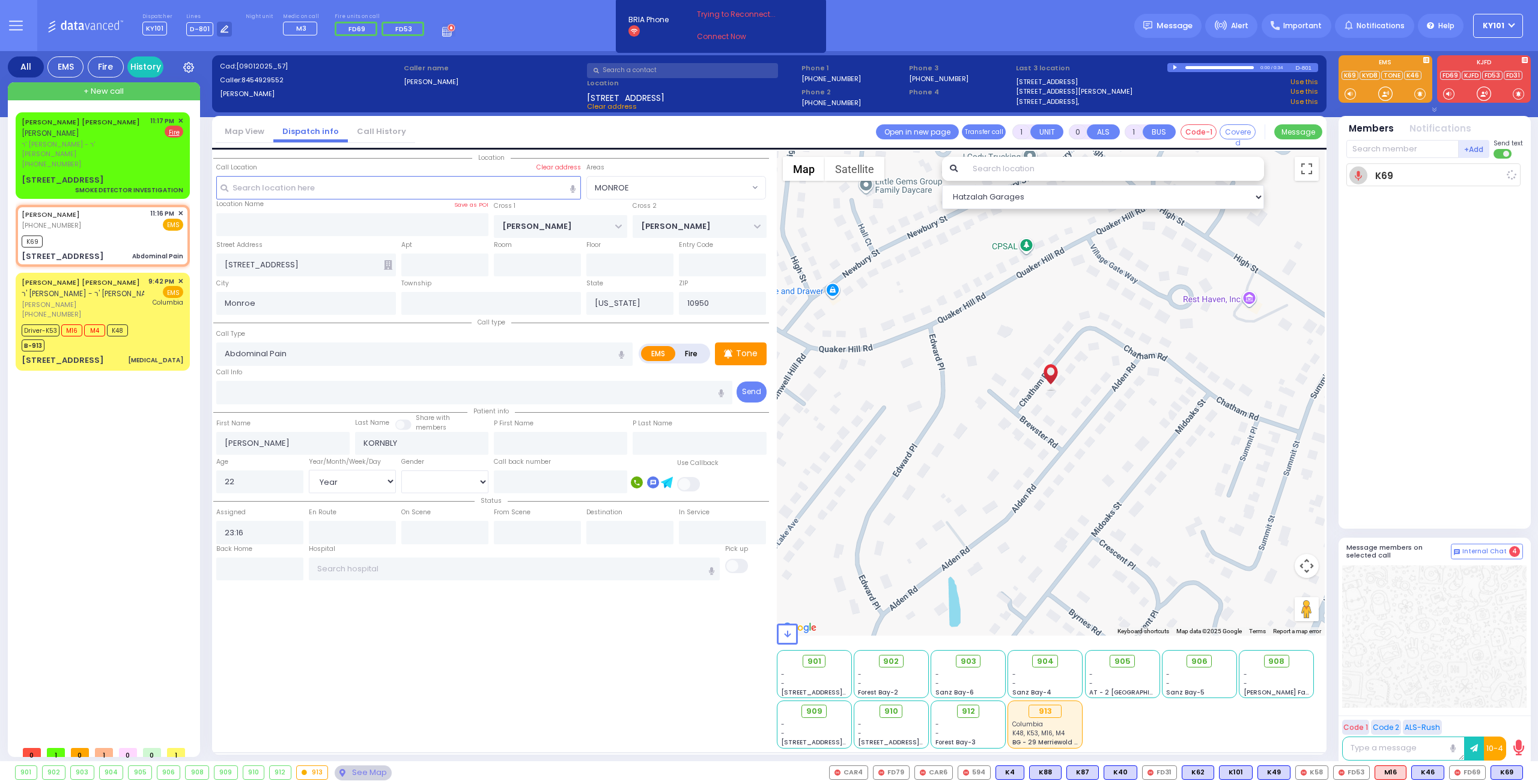
select select
radio input "true"
select select "Year"
select select "[DEMOGRAPHIC_DATA]"
type input "23:18"
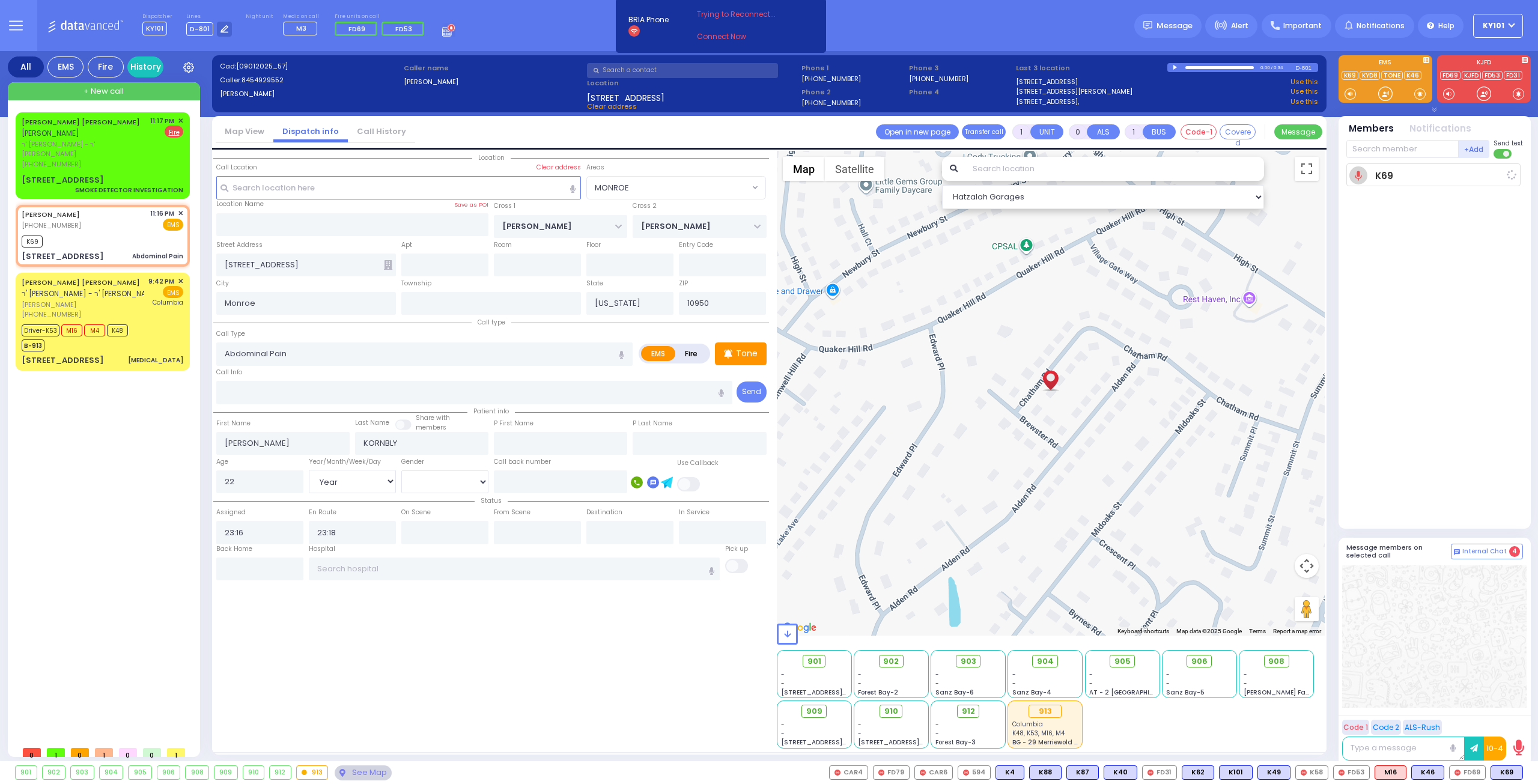
select select "Hatzalah Garages"
select select "MONROE"
click at [1504, 772] on span "K18" at bounding box center [1507, 772] width 29 height 13
select select
radio input "true"
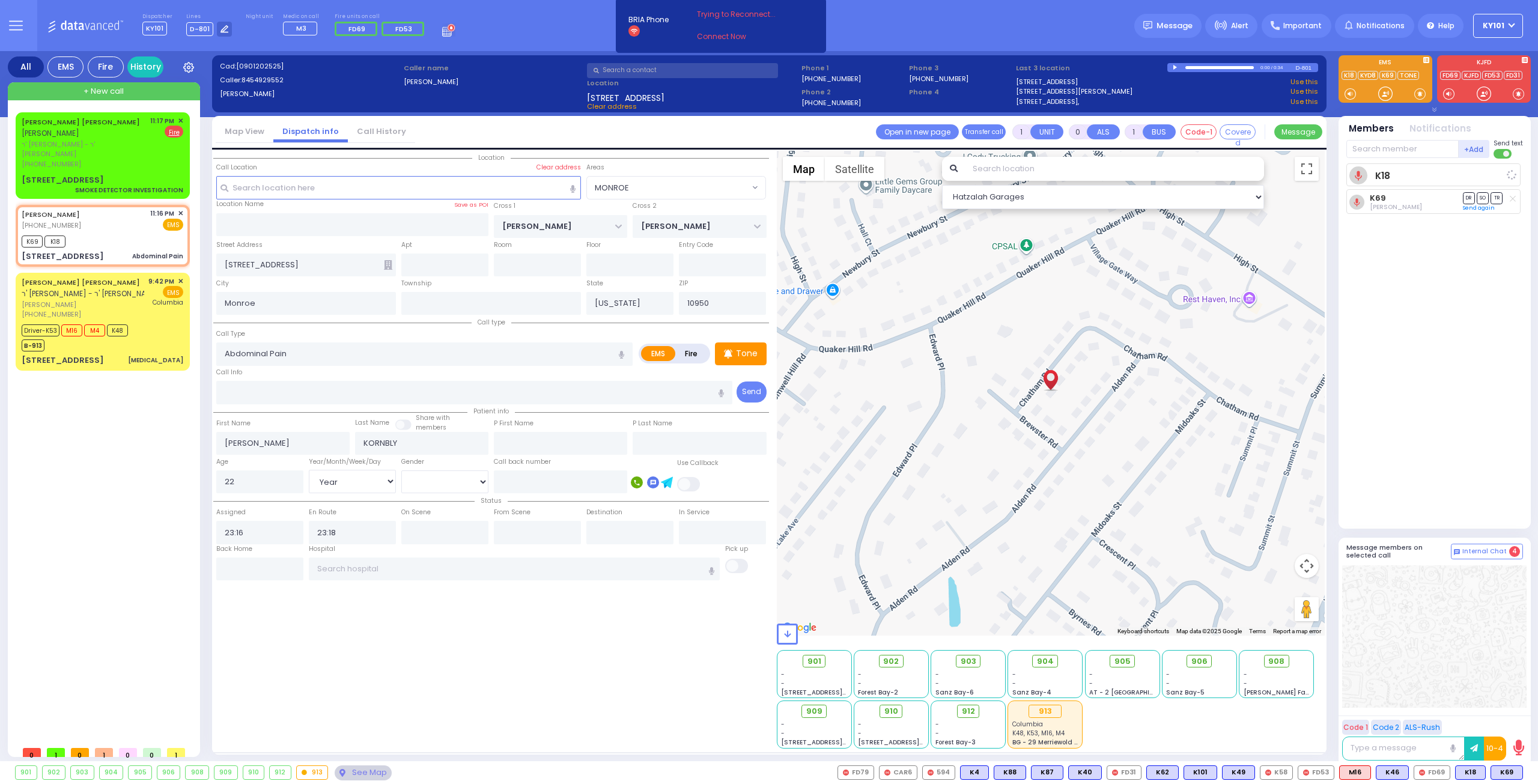
select select "Year"
select select "[DEMOGRAPHIC_DATA]"
click at [119, 139] on span "ר' אהרן - ר' יצחק פארגעס" at bounding box center [84, 149] width 124 height 20
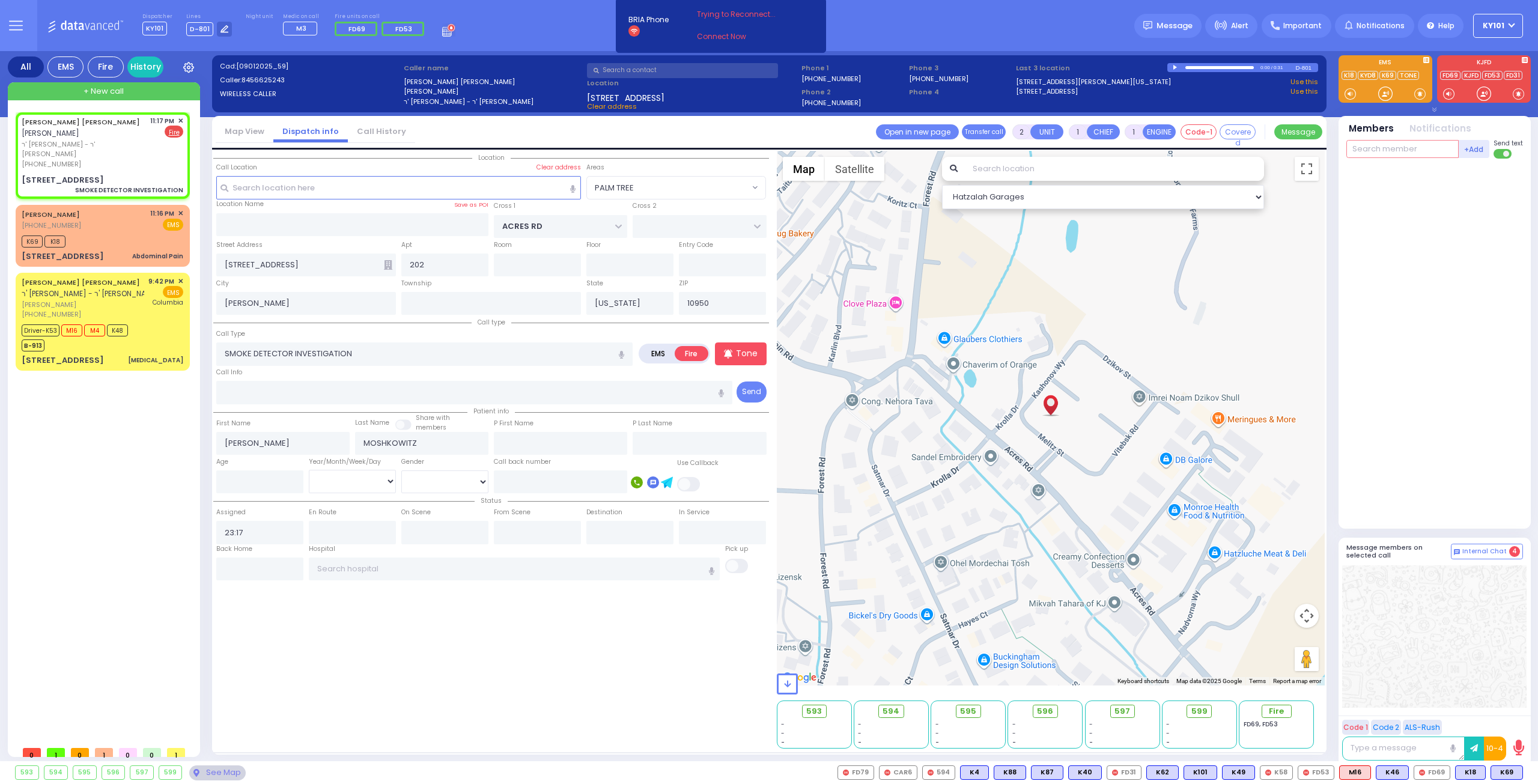
click at [1404, 148] on input "text" at bounding box center [1402, 149] width 112 height 18
click at [1419, 167] on div "FD36 Abraham Altman" at bounding box center [1435, 173] width 171 height 21
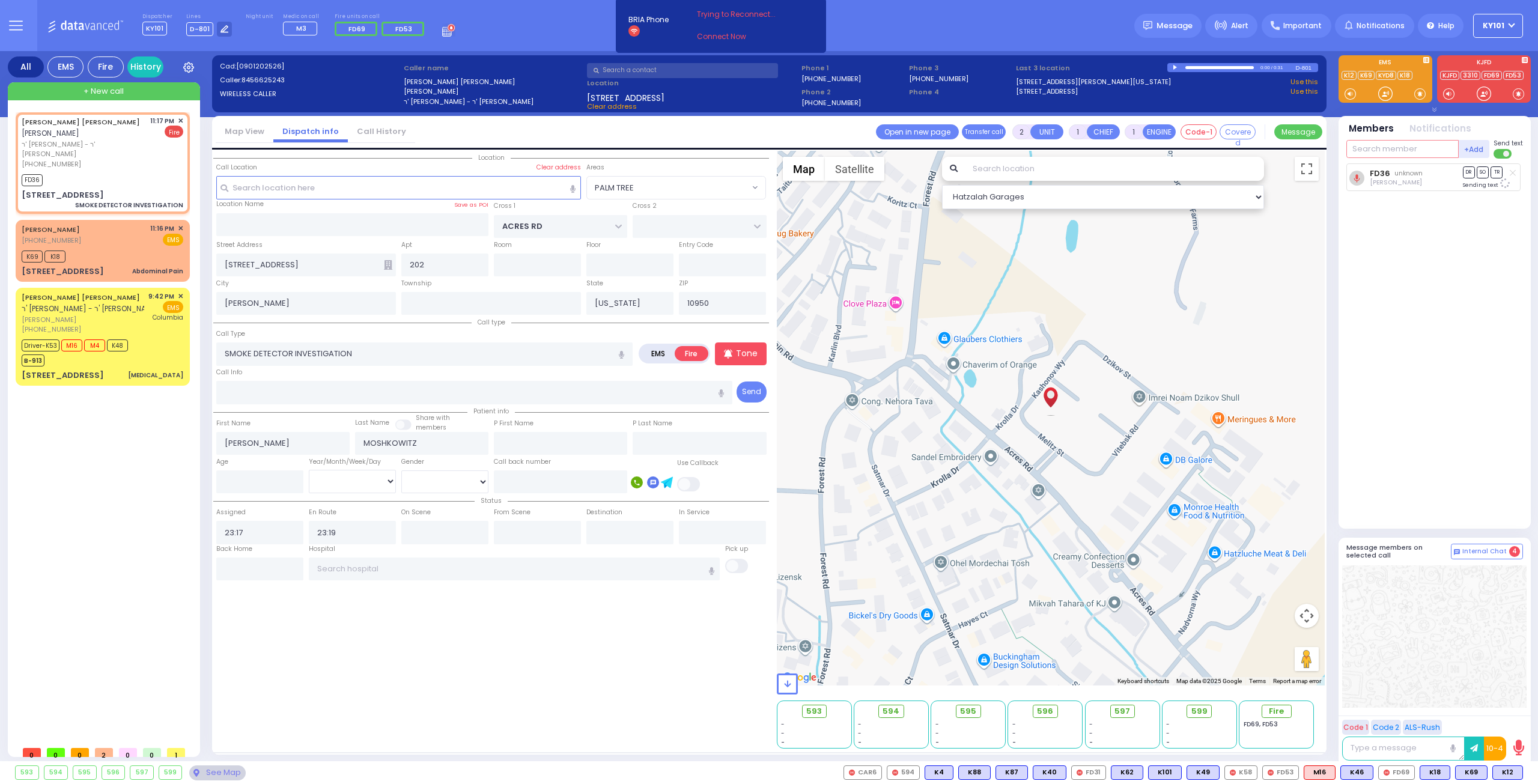
click at [1360, 148] on input "text" at bounding box center [1402, 149] width 112 height 18
click at [123, 247] on div "K69 K18" at bounding box center [103, 255] width 162 height 15
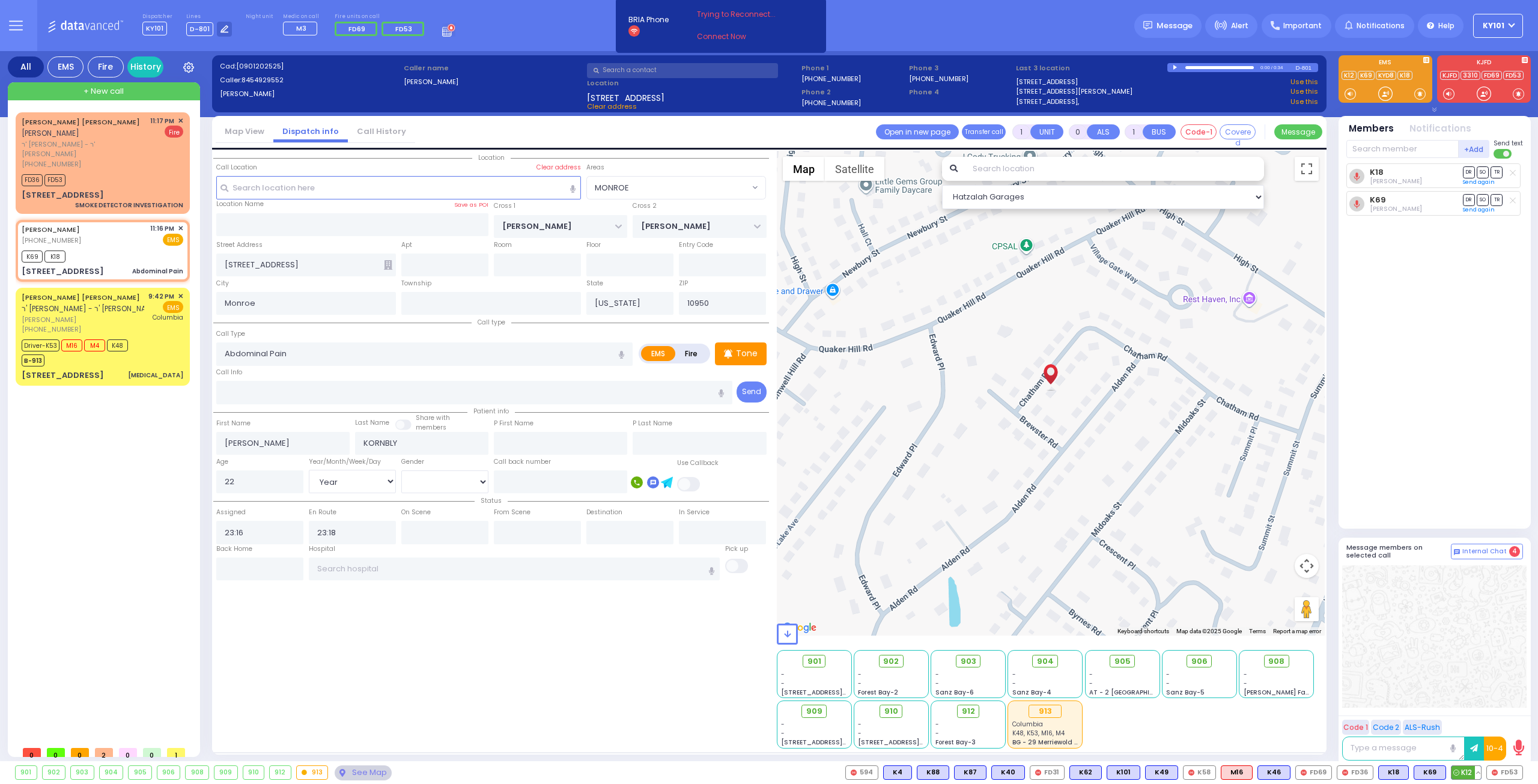
click at [1466, 776] on span "K12" at bounding box center [1466, 772] width 29 height 13
click at [119, 138] on div "SHMIEL YIDA MOSHKOWITZ שמואל יודא מאשקאוויטש" at bounding box center [84, 127] width 124 height 23
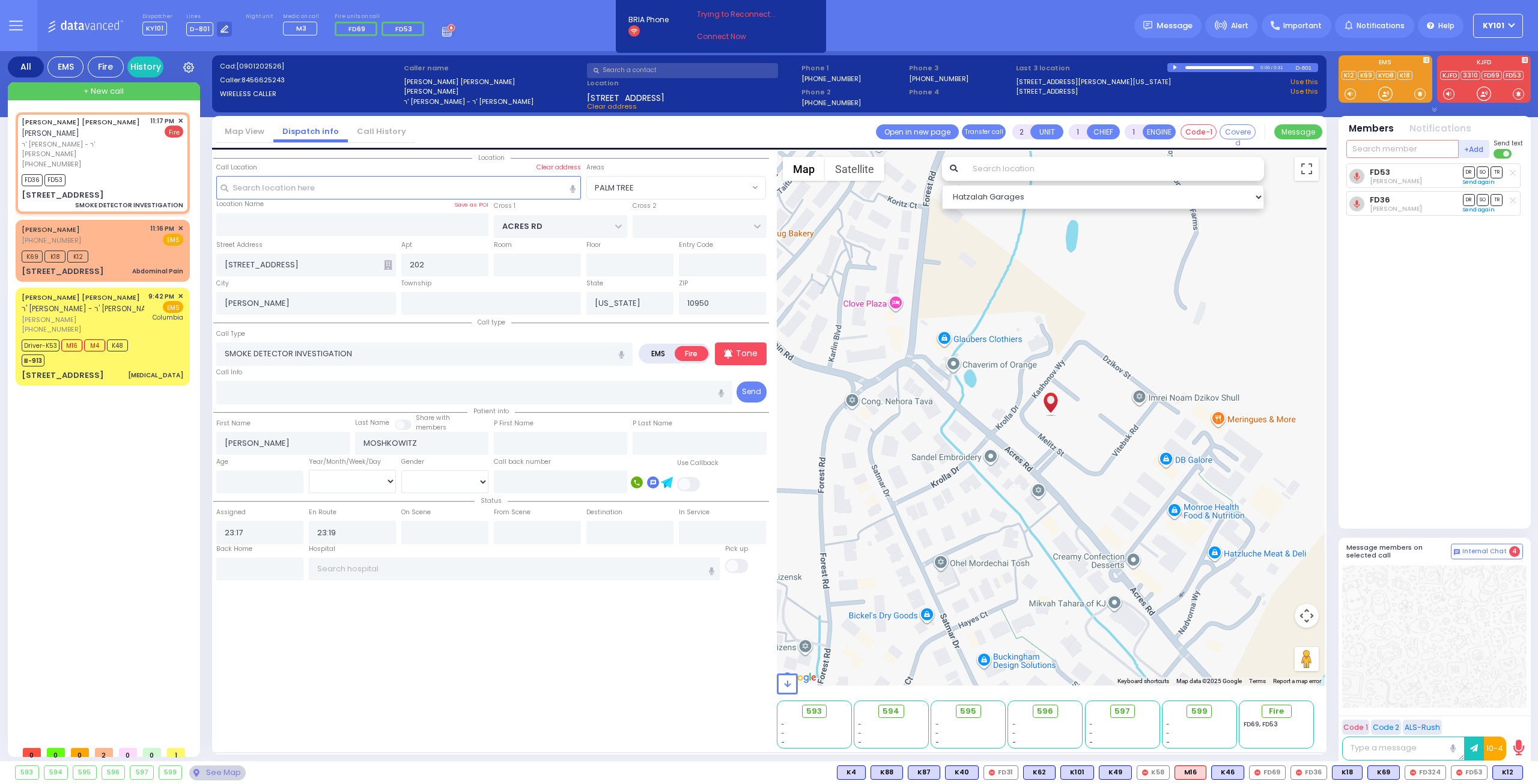
click at [1389, 148] on input "text" at bounding box center [1402, 149] width 112 height 18
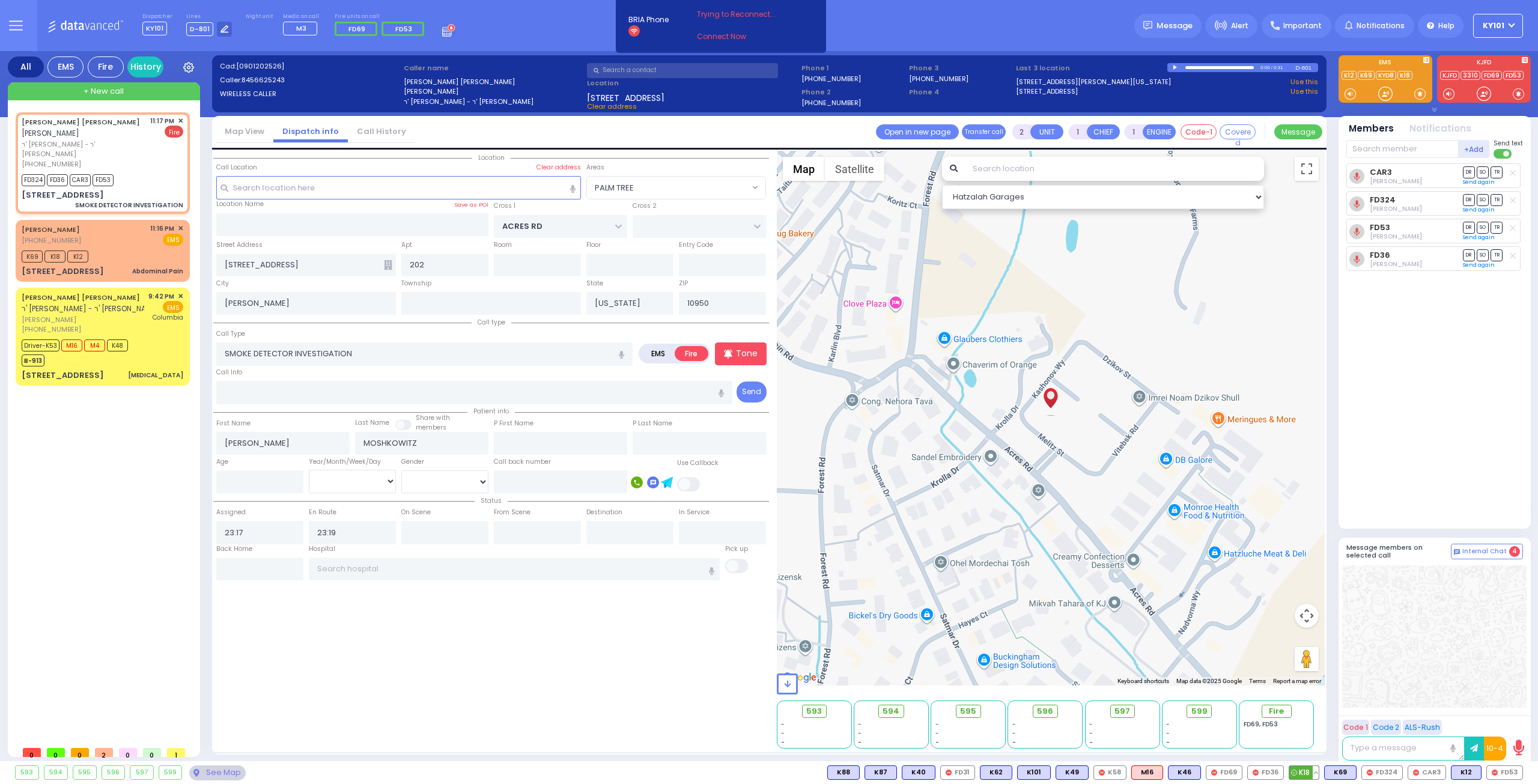
click at [1319, 771] on button at bounding box center [1315, 772] width 6 height 13
click at [1313, 718] on icon at bounding box center [1307, 719] width 12 height 12
click at [1356, 771] on button at bounding box center [1352, 772] width 6 height 13
click at [1350, 722] on icon at bounding box center [1344, 719] width 12 height 12
click at [1350, 702] on icon at bounding box center [1344, 702] width 12 height 12
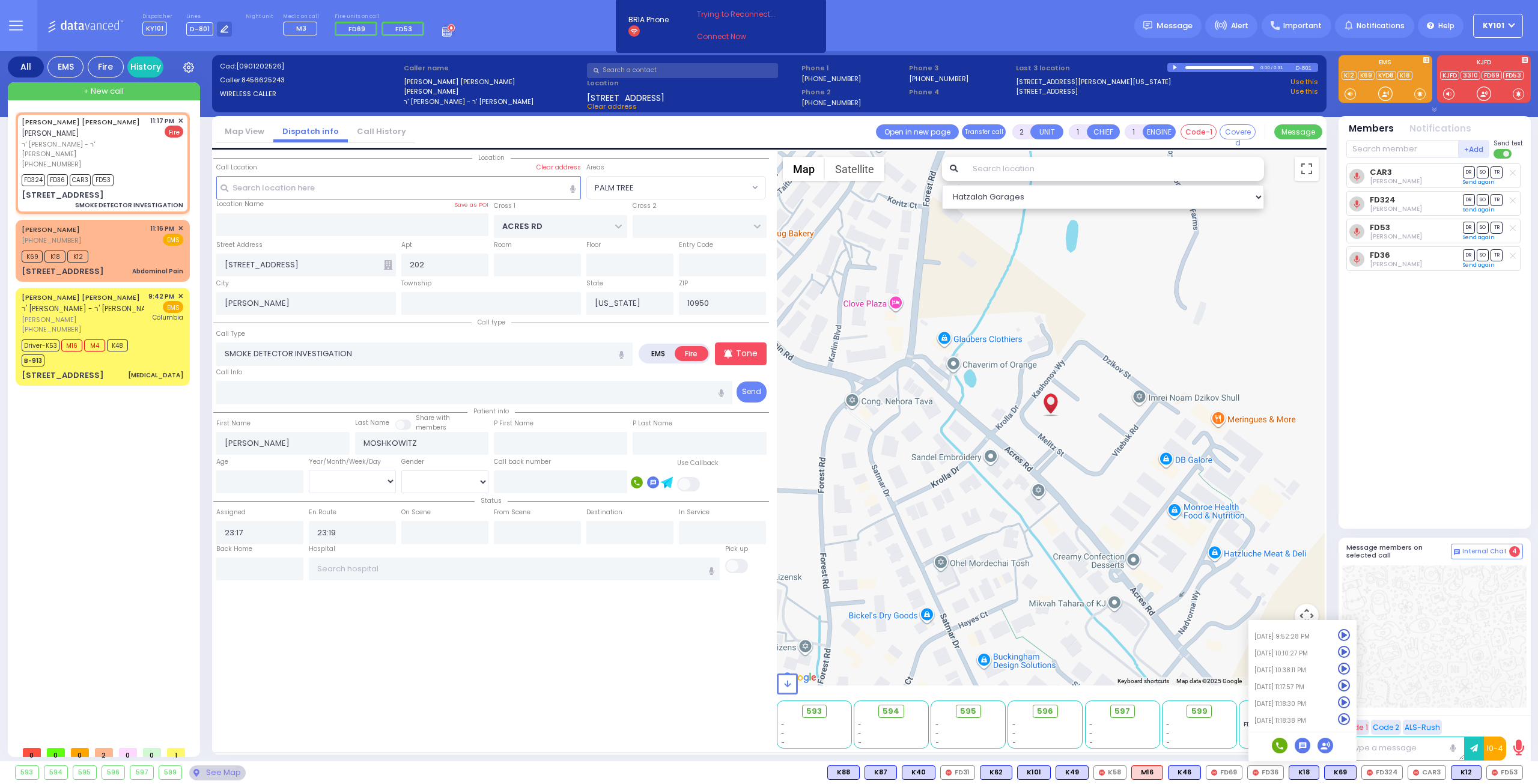
click at [1426, 639] on div at bounding box center [1434, 637] width 184 height 143
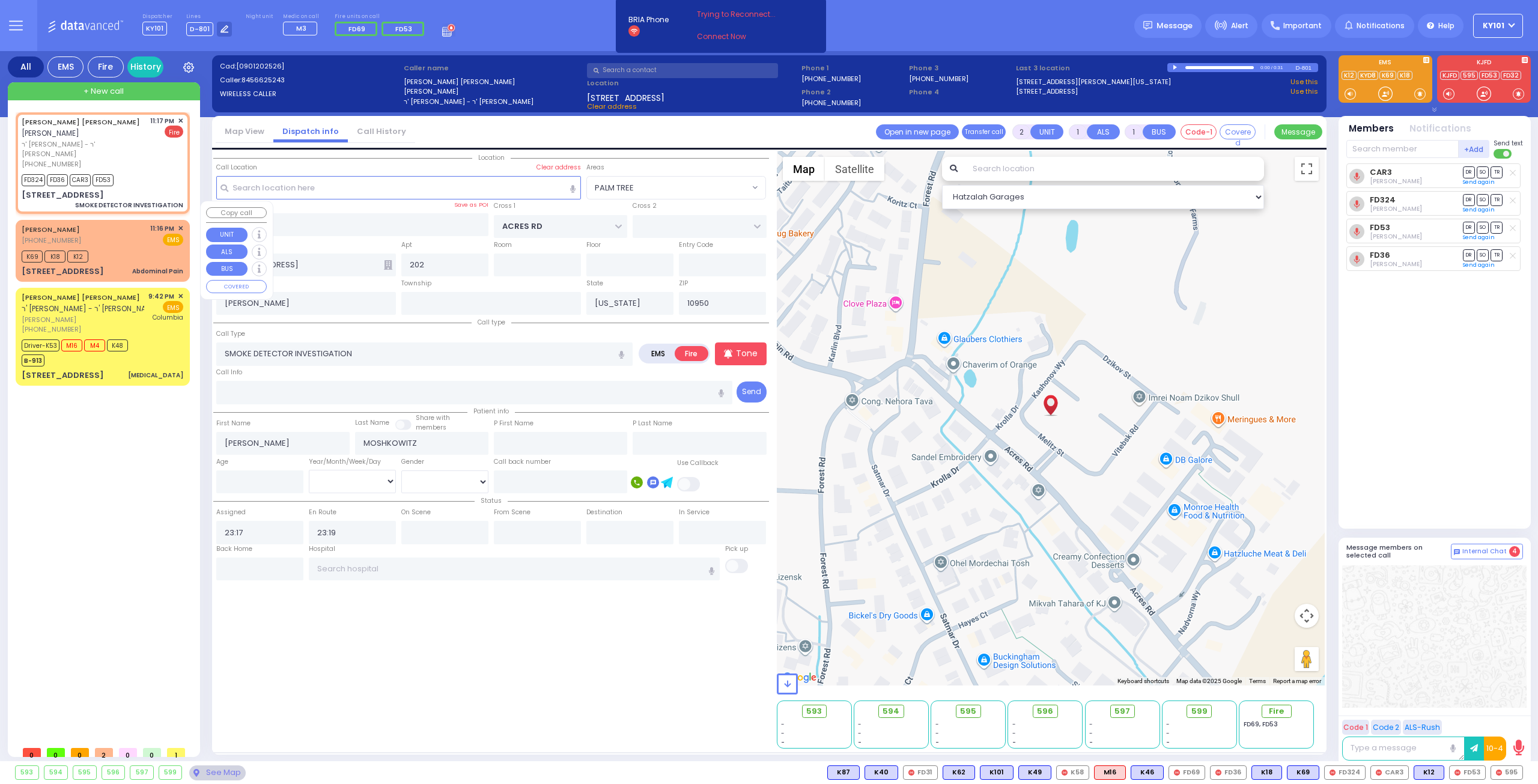
click at [130, 247] on div "K69 K18 K12" at bounding box center [103, 255] width 162 height 15
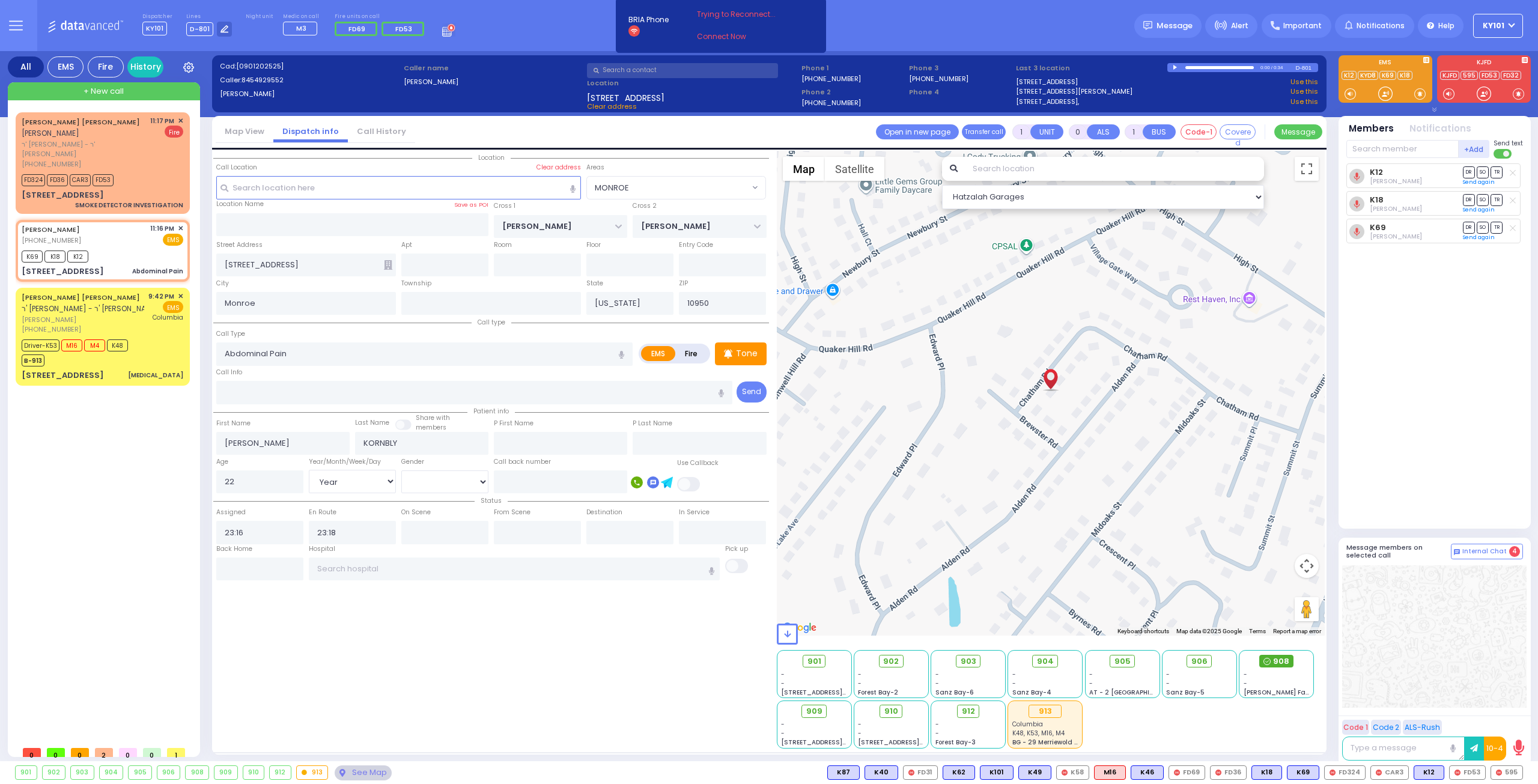
click at [1280, 661] on span "908" at bounding box center [1281, 661] width 16 height 12
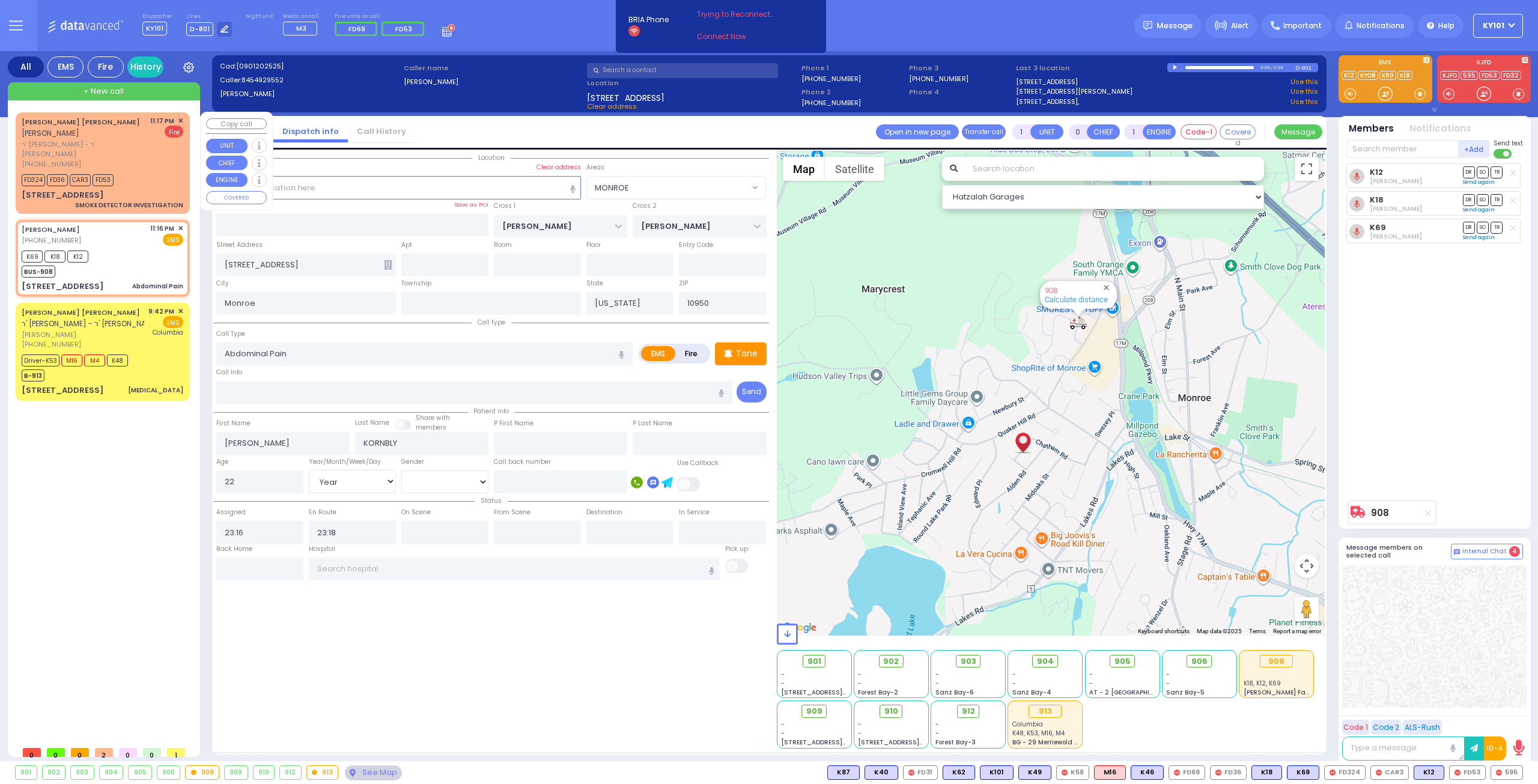
click at [126, 143] on span "ר' אהרן - ר' יצחק פארגעס" at bounding box center [84, 149] width 124 height 20
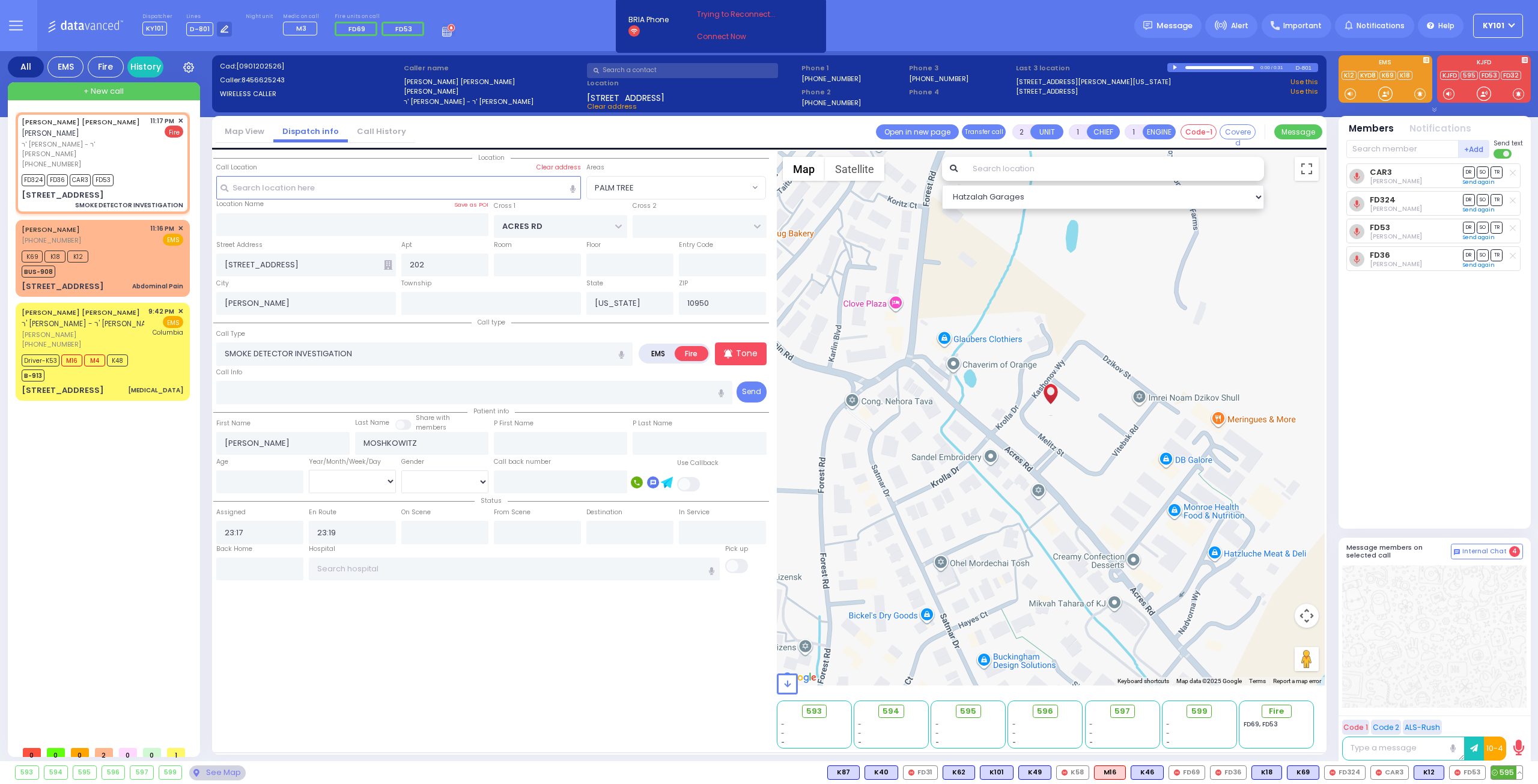
click at [1505, 771] on span "595" at bounding box center [1506, 772] width 32 height 13
click at [263, 569] on input "text" at bounding box center [260, 568] width 87 height 23
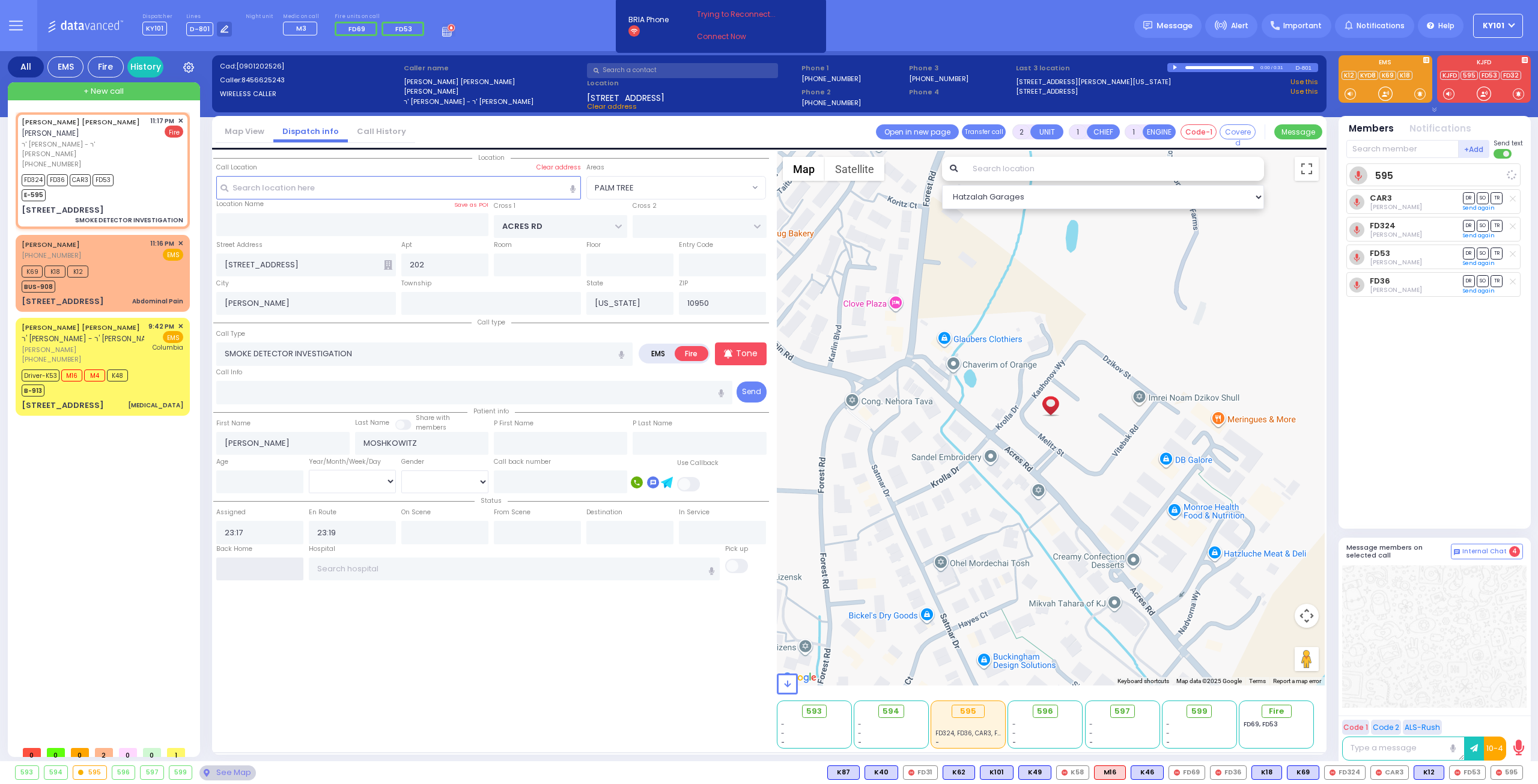
click at [263, 569] on input "text" at bounding box center [260, 568] width 87 height 23
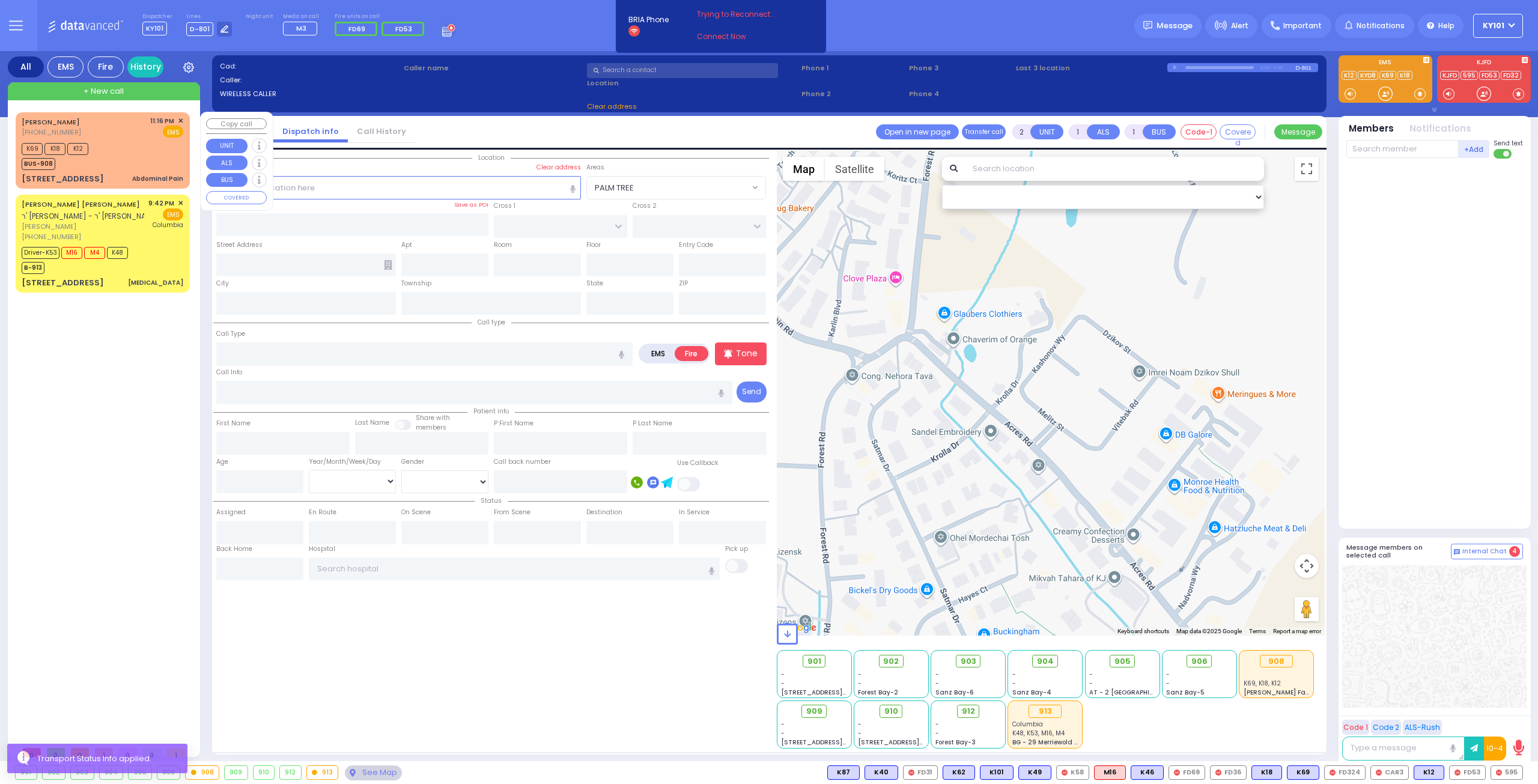
click at [114, 156] on div "K69 K18 K12 BUS-908" at bounding box center [103, 155] width 162 height 30
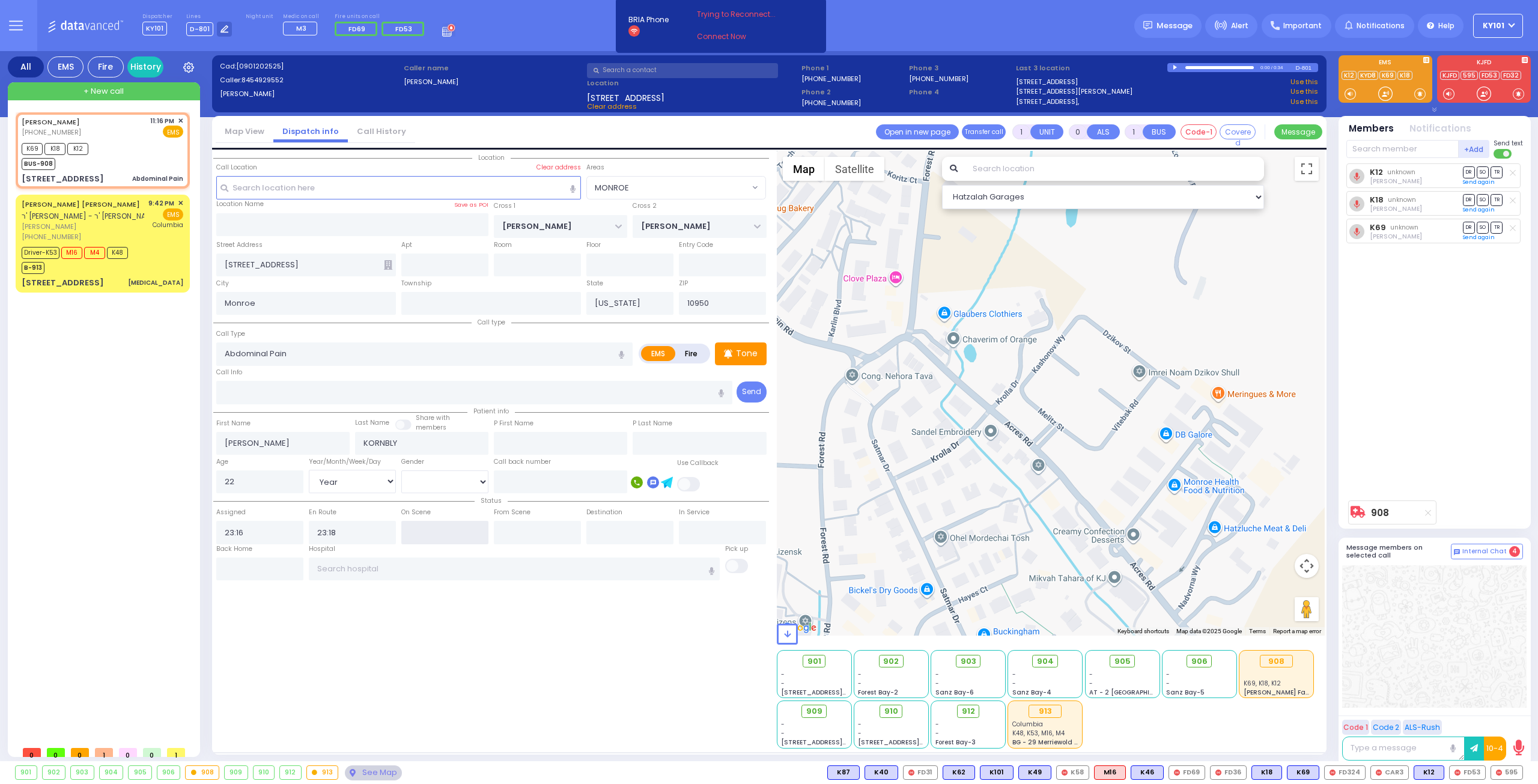
click at [424, 528] on input "text" at bounding box center [444, 532] width 87 height 23
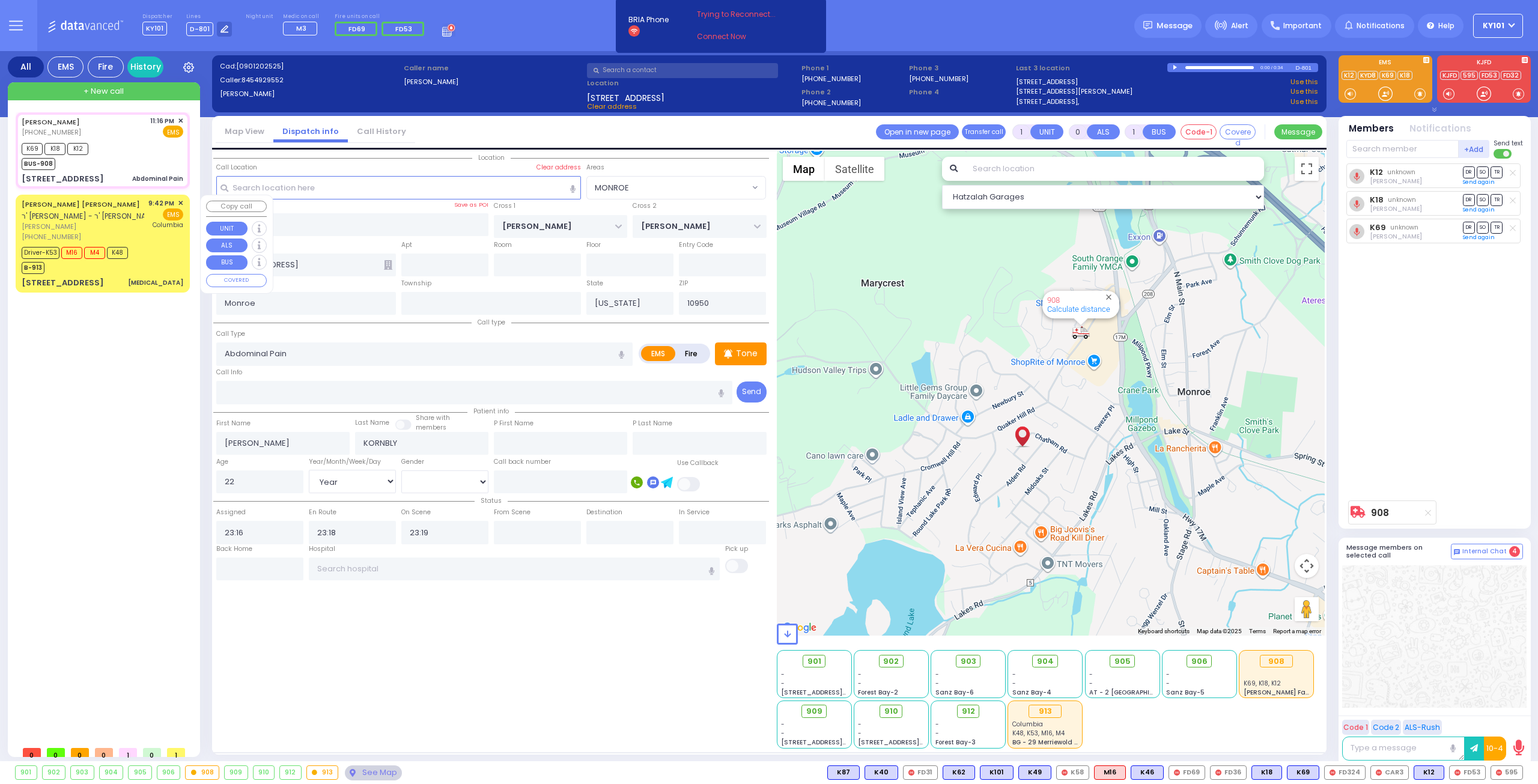
click at [108, 223] on span "שמחה ישראל אפעל" at bounding box center [83, 226] width 123 height 10
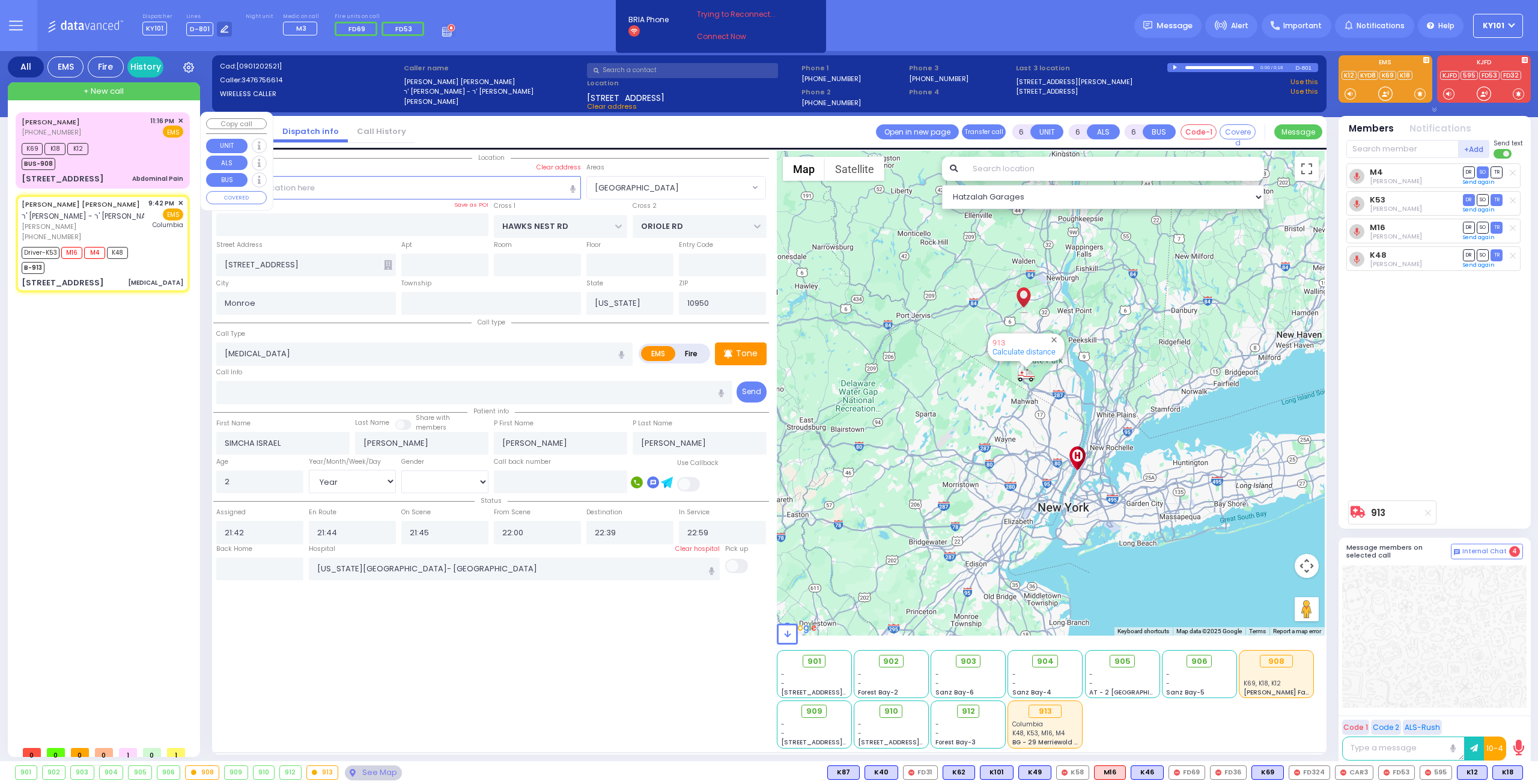
click at [114, 128] on div "JOSEPH KORNBLY (845) 492-9552 11:16 PM ✕ EMS" at bounding box center [103, 127] width 162 height 22
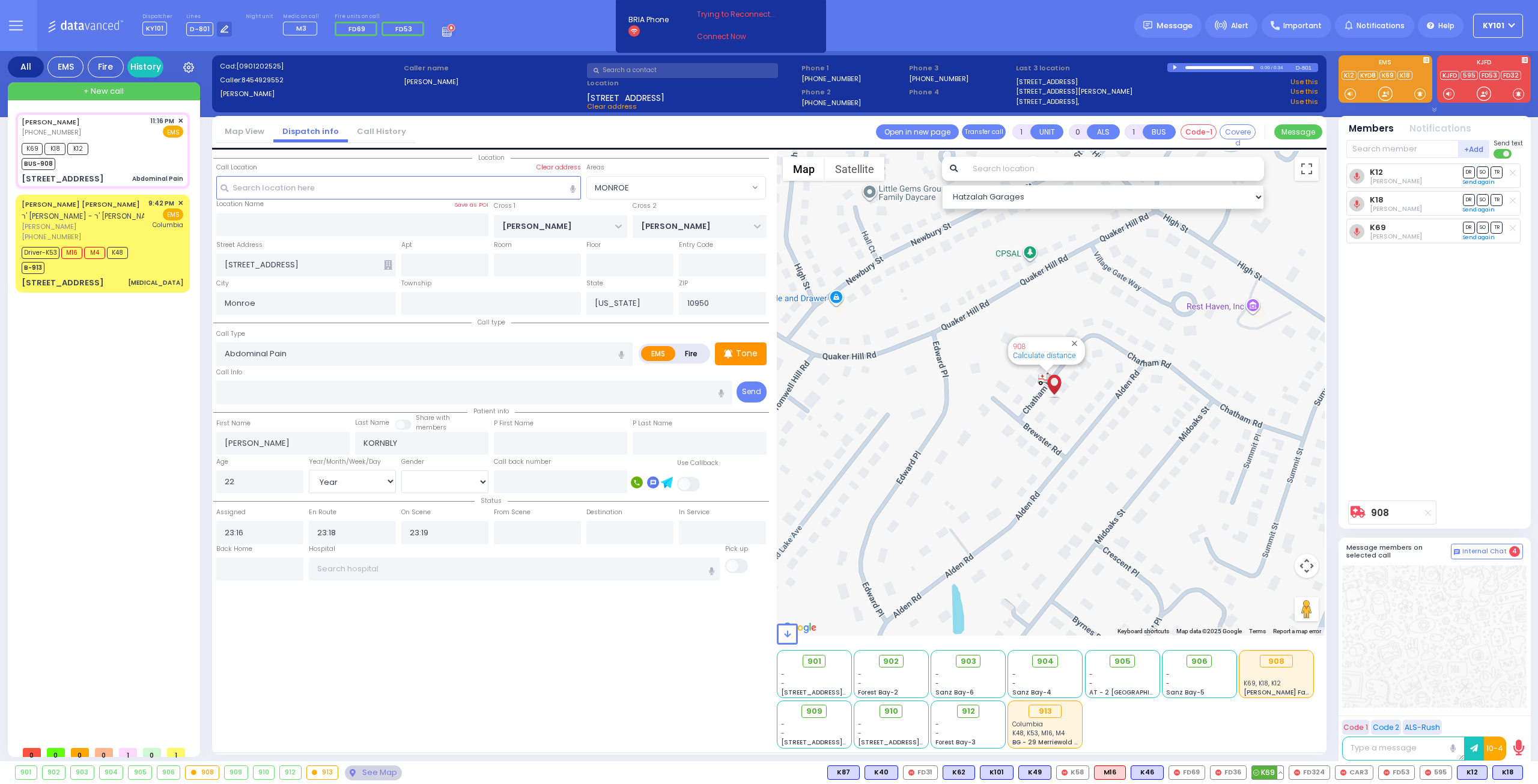
click at [1283, 771] on button at bounding box center [1280, 772] width 6 height 13
click at [1278, 702] on icon at bounding box center [1271, 702] width 12 height 12
click at [1278, 715] on icon at bounding box center [1271, 719] width 12 height 12
click at [1152, 722] on div "901 - - 214 Nininger Rd - - - -" at bounding box center [1051, 698] width 548 height 100
click at [1502, 772] on span "K66" at bounding box center [1506, 772] width 32 height 13
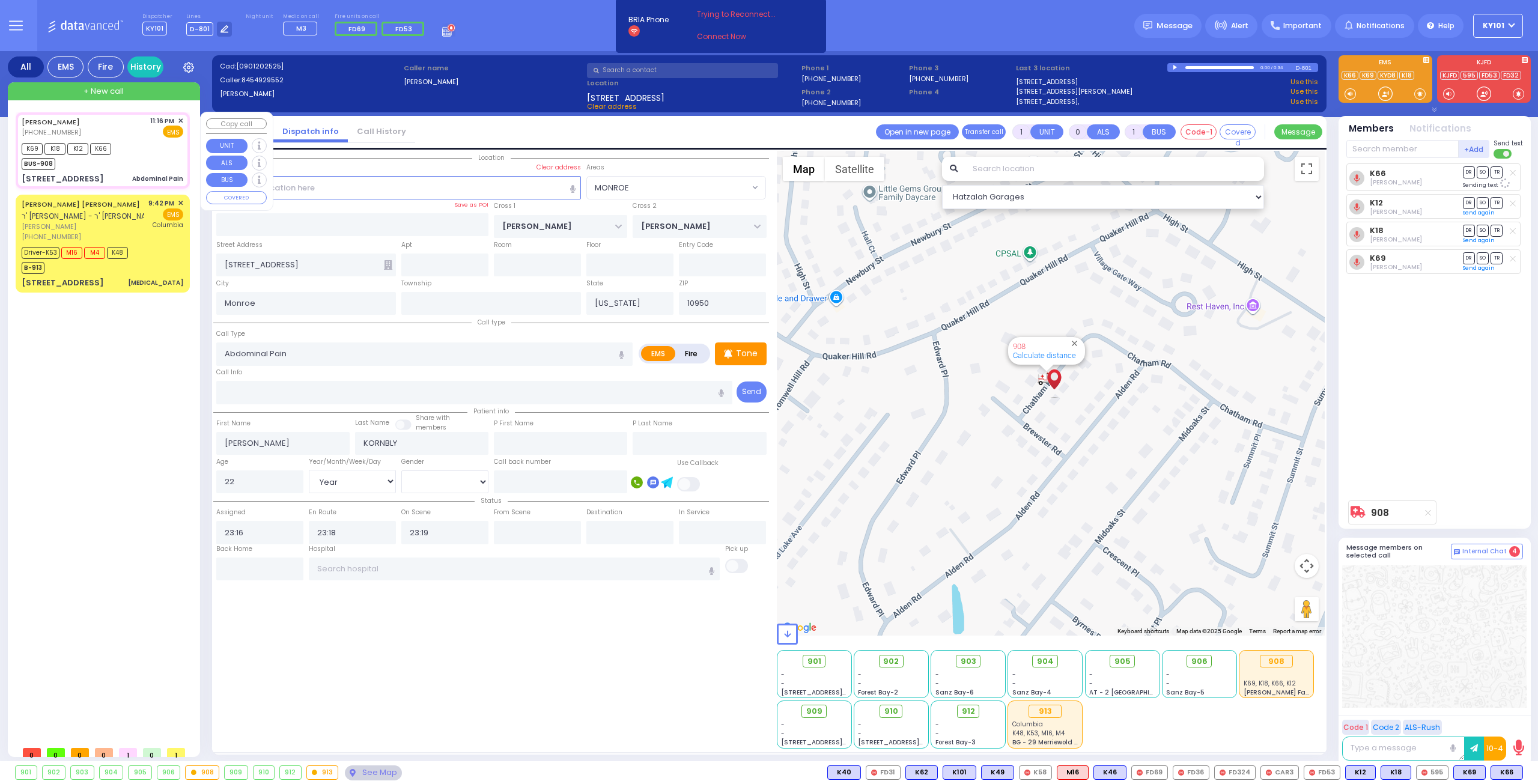
click at [114, 90] on span "+ New call" at bounding box center [103, 91] width 40 height 12
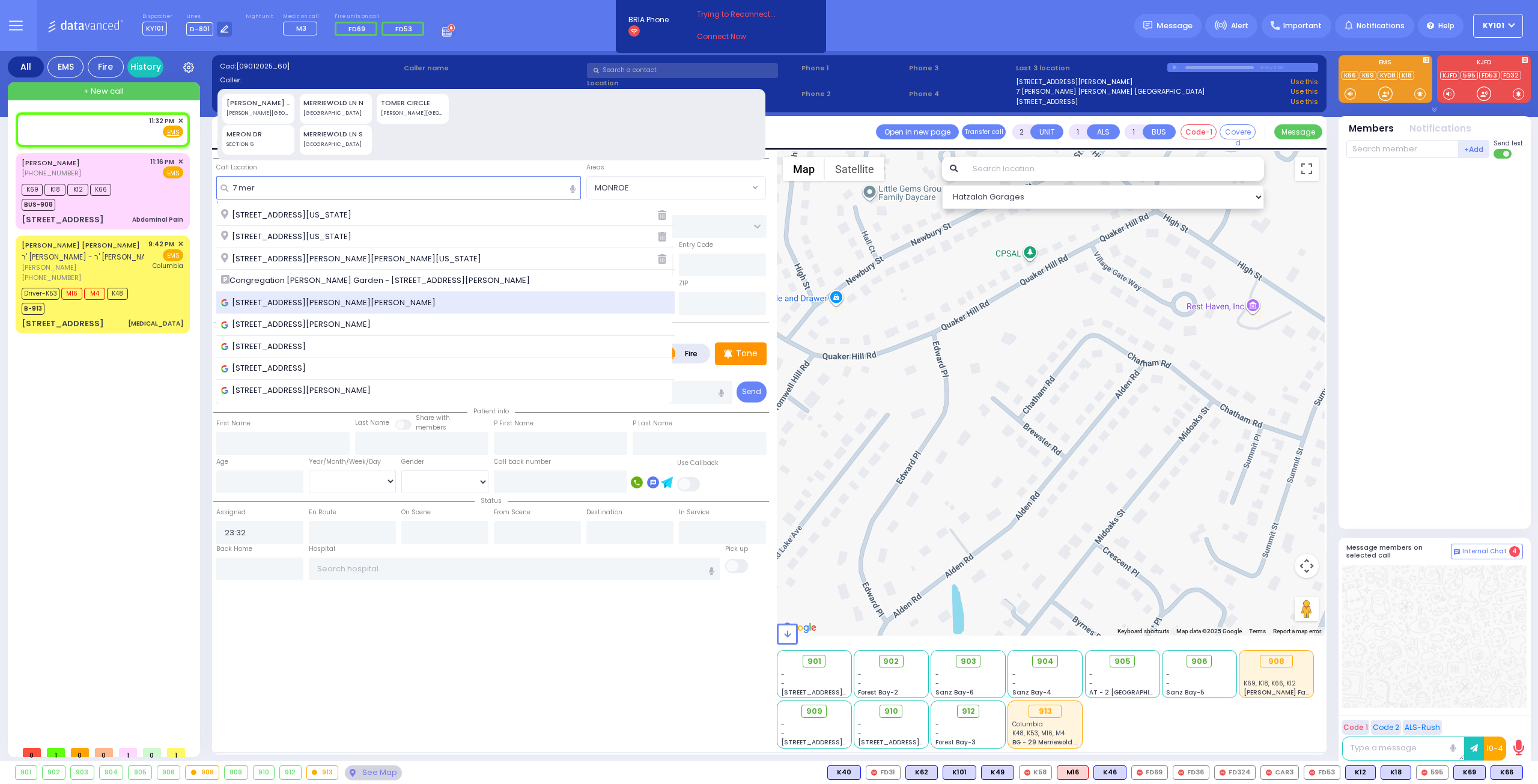
click at [363, 294] on div "7 Meribeth Lane, Monroe, NY, USA" at bounding box center [446, 303] width 459 height 22
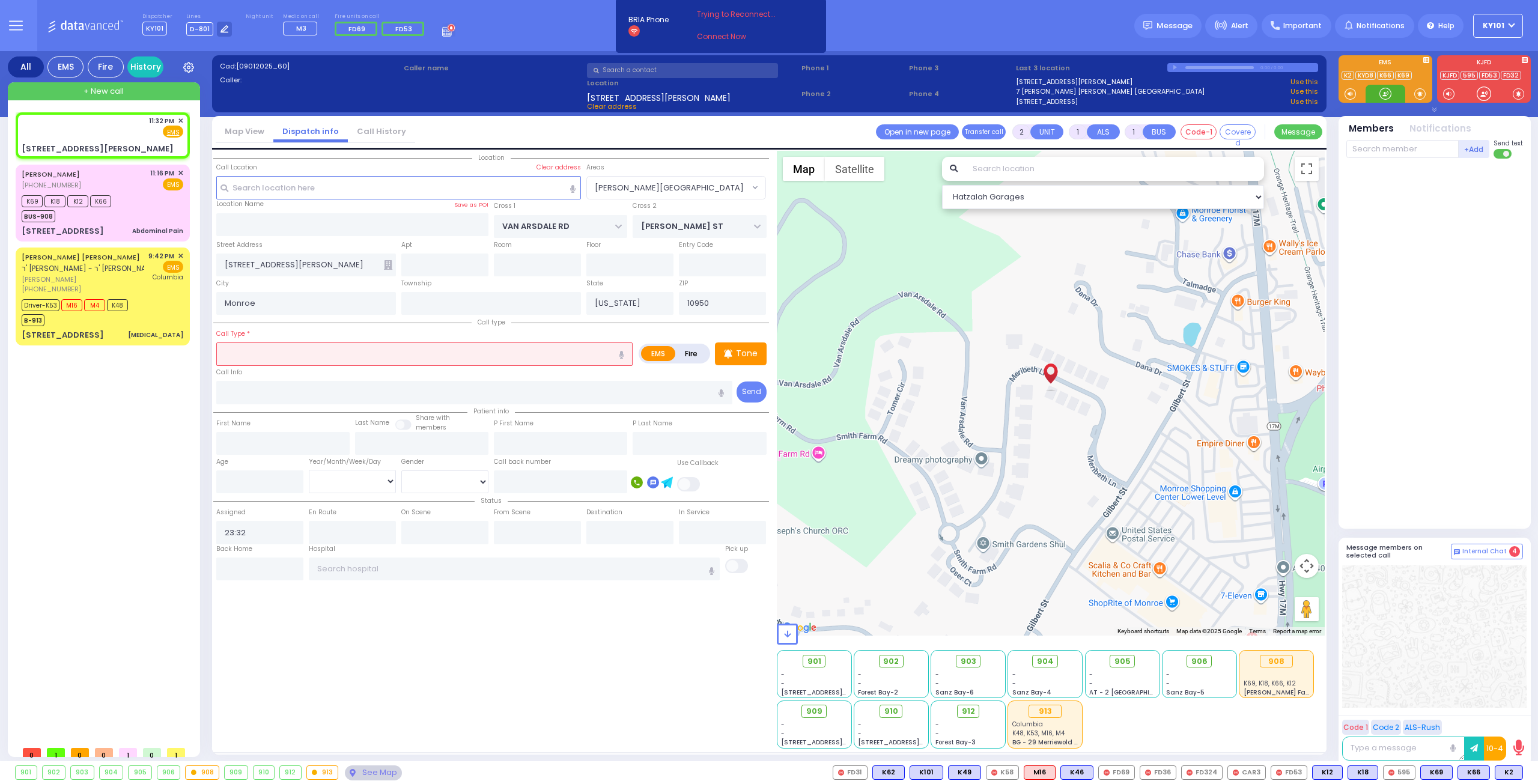
select select "[PERSON_NAME][GEOGRAPHIC_DATA]"
select select
click at [319, 352] on input "text" at bounding box center [424, 354] width 416 height 23
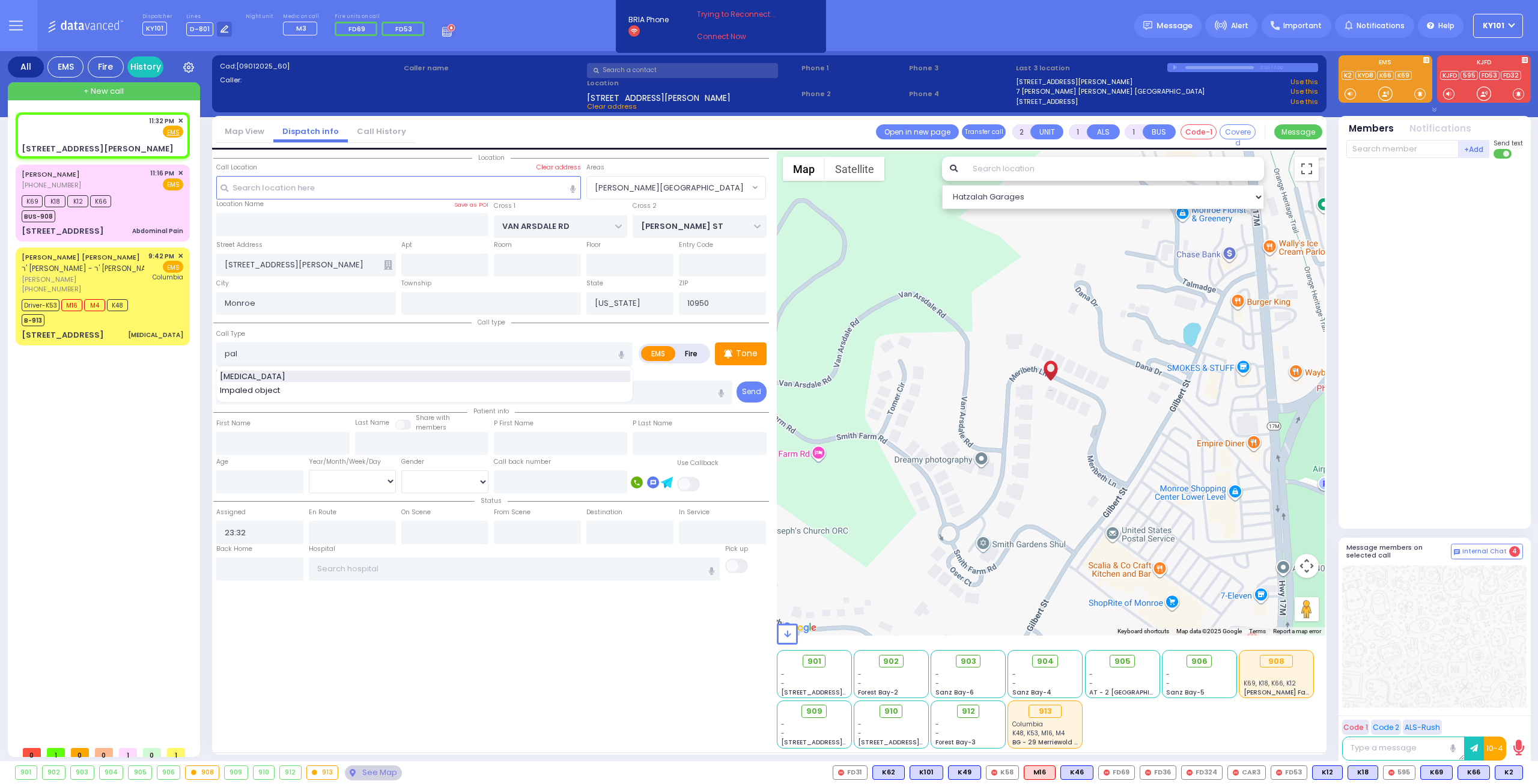
click at [268, 371] on span "[MEDICAL_DATA]" at bounding box center [255, 377] width 70 height 12
type input "[MEDICAL_DATA]"
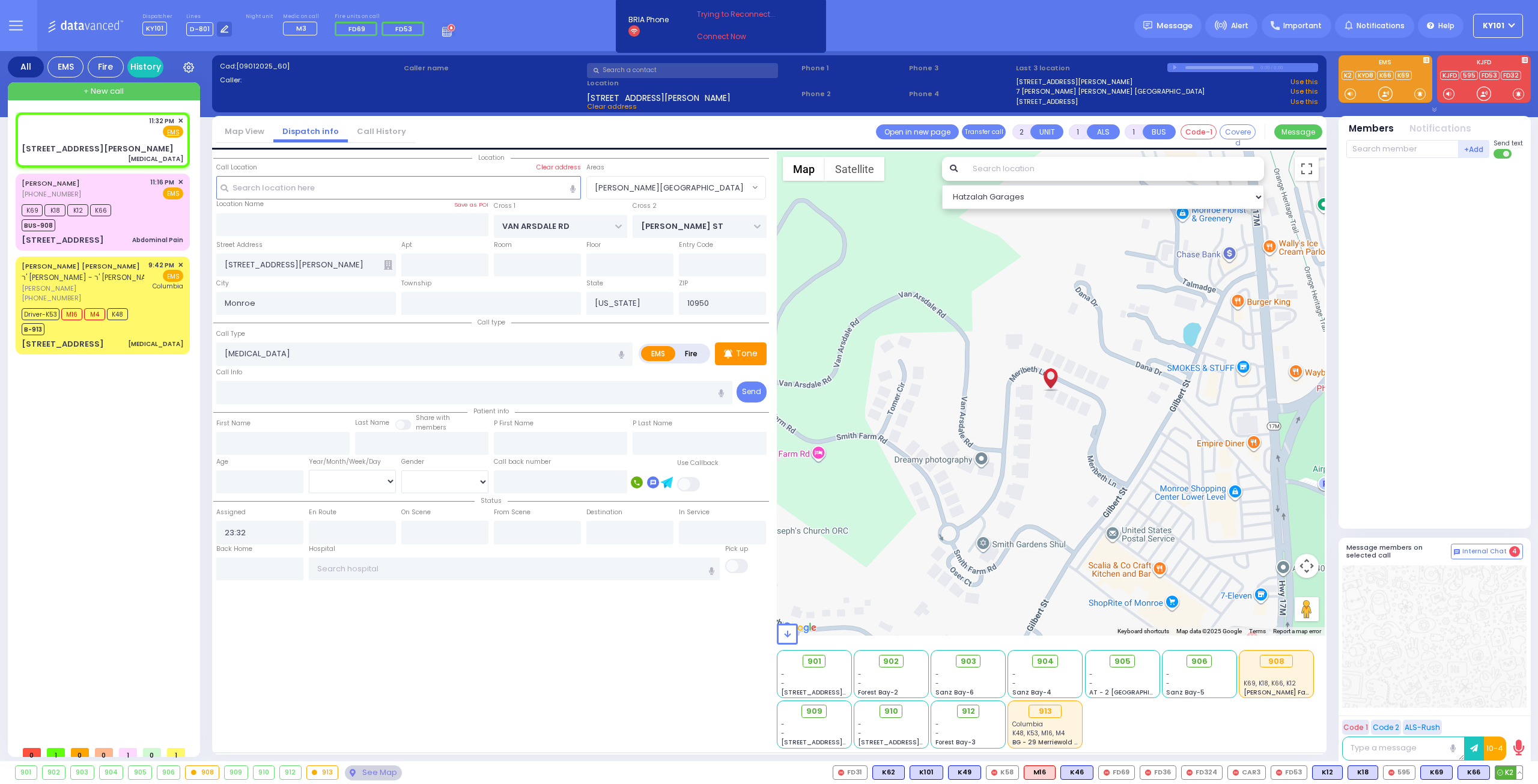
click at [1509, 770] on span "K2" at bounding box center [1509, 772] width 27 height 13
select select
radio input "true"
select select
select select "Hatzalah Garages"
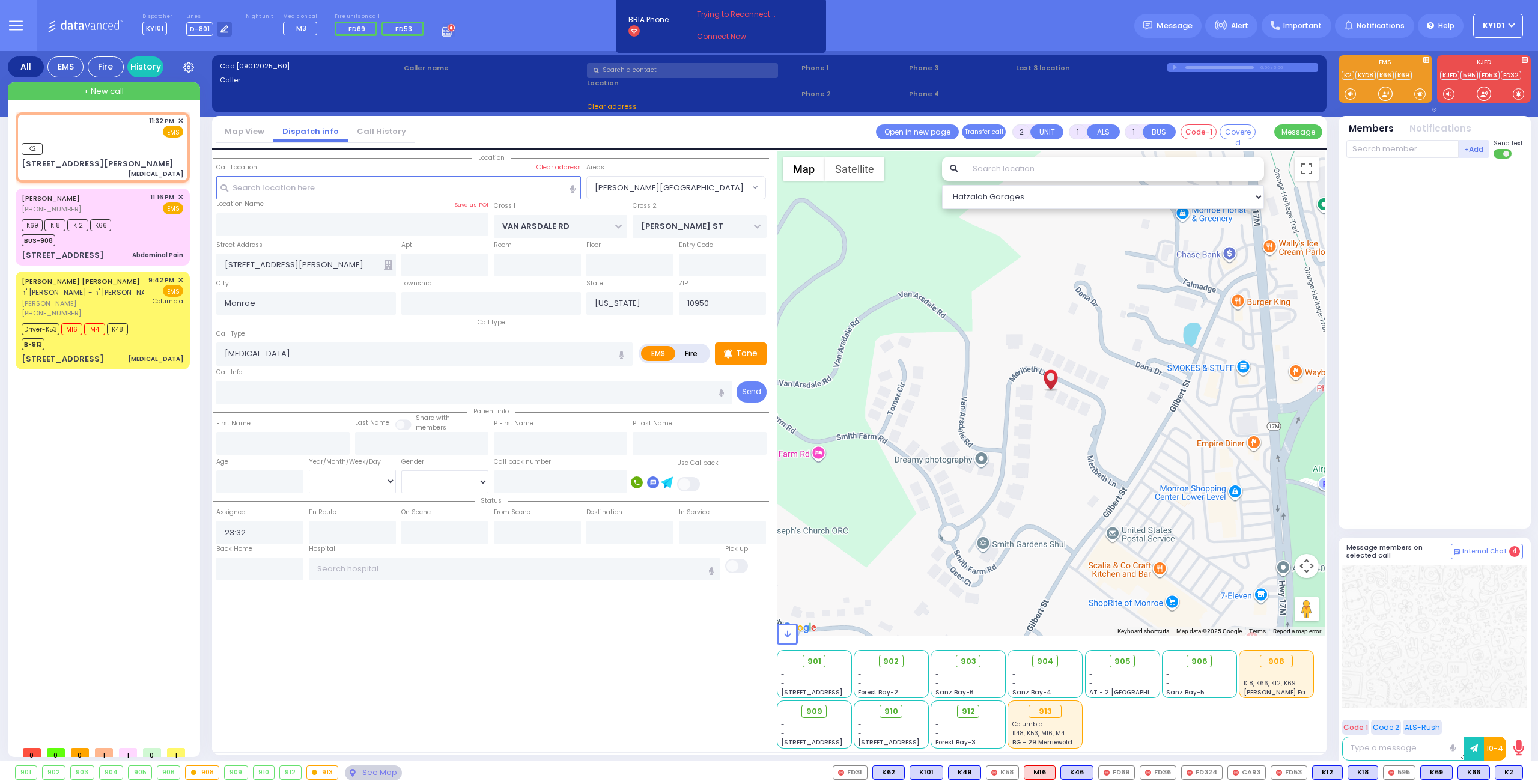
radio input "true"
select select
type input "23:33"
select select "[PERSON_NAME][GEOGRAPHIC_DATA]"
select select "Hatzalah Garages"
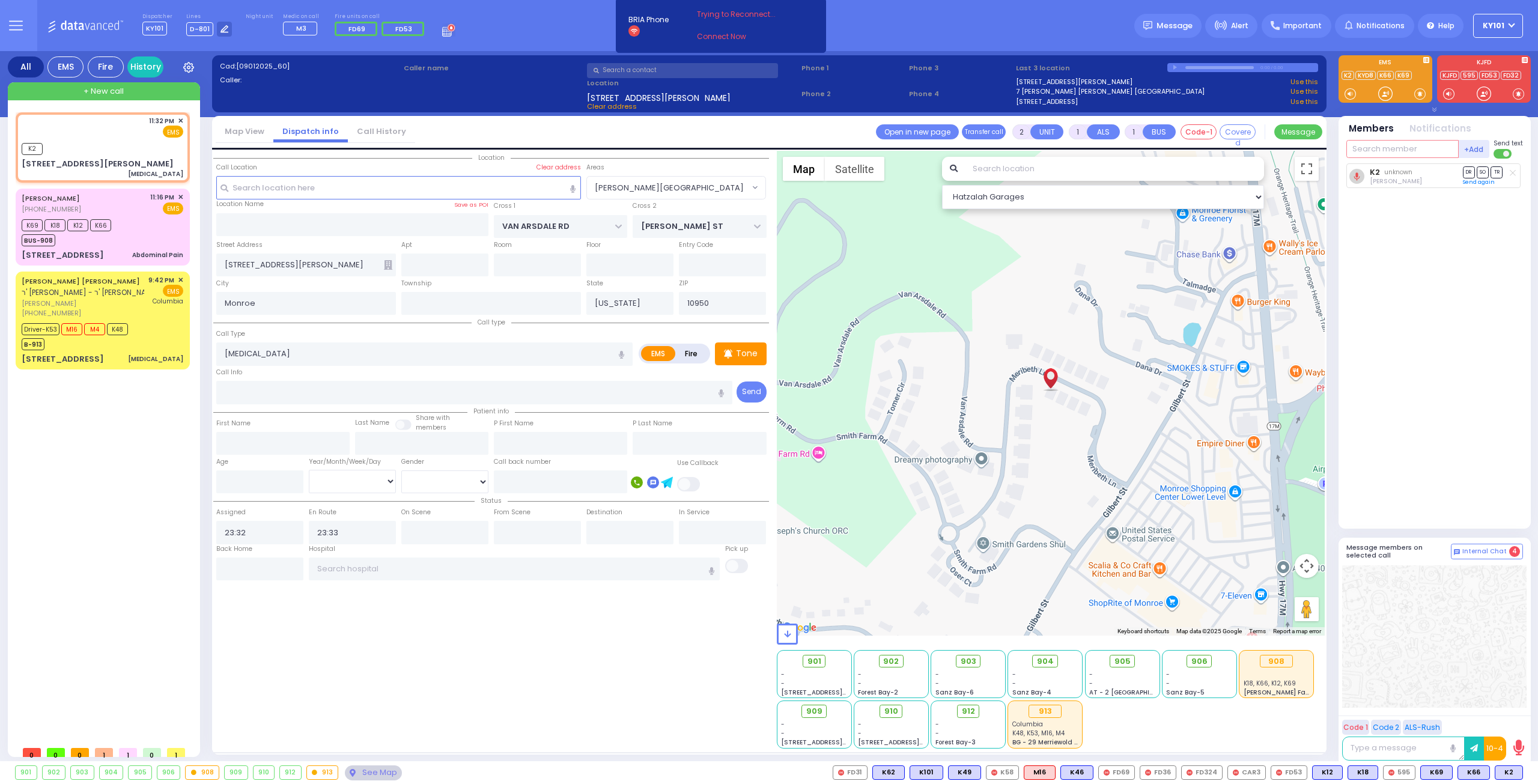
select select "[PERSON_NAME][GEOGRAPHIC_DATA]"
click at [1395, 147] on input "text" at bounding box center [1402, 149] width 112 height 18
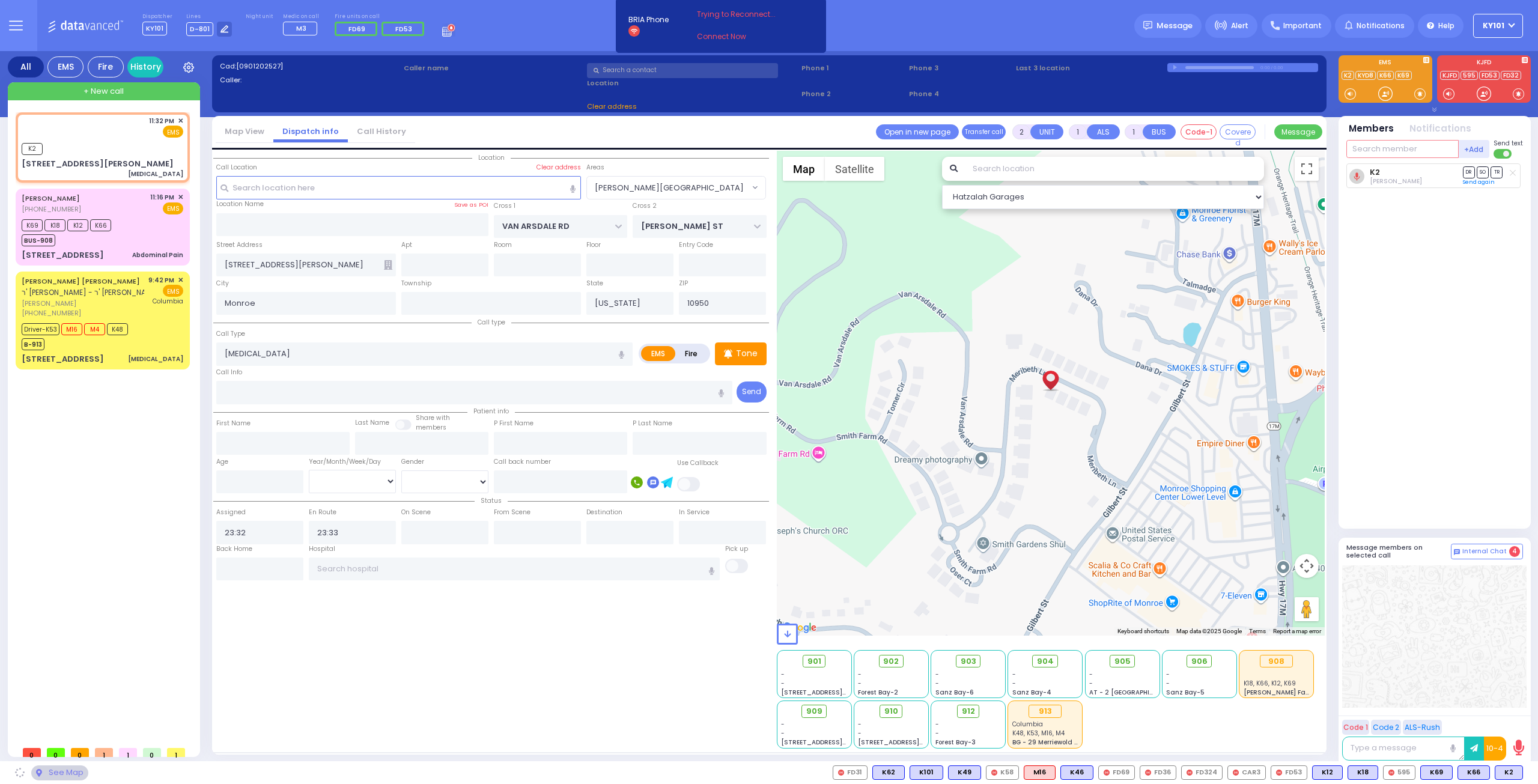
select select
radio input "true"
select select
select select "Hatzalah Garages"
select select
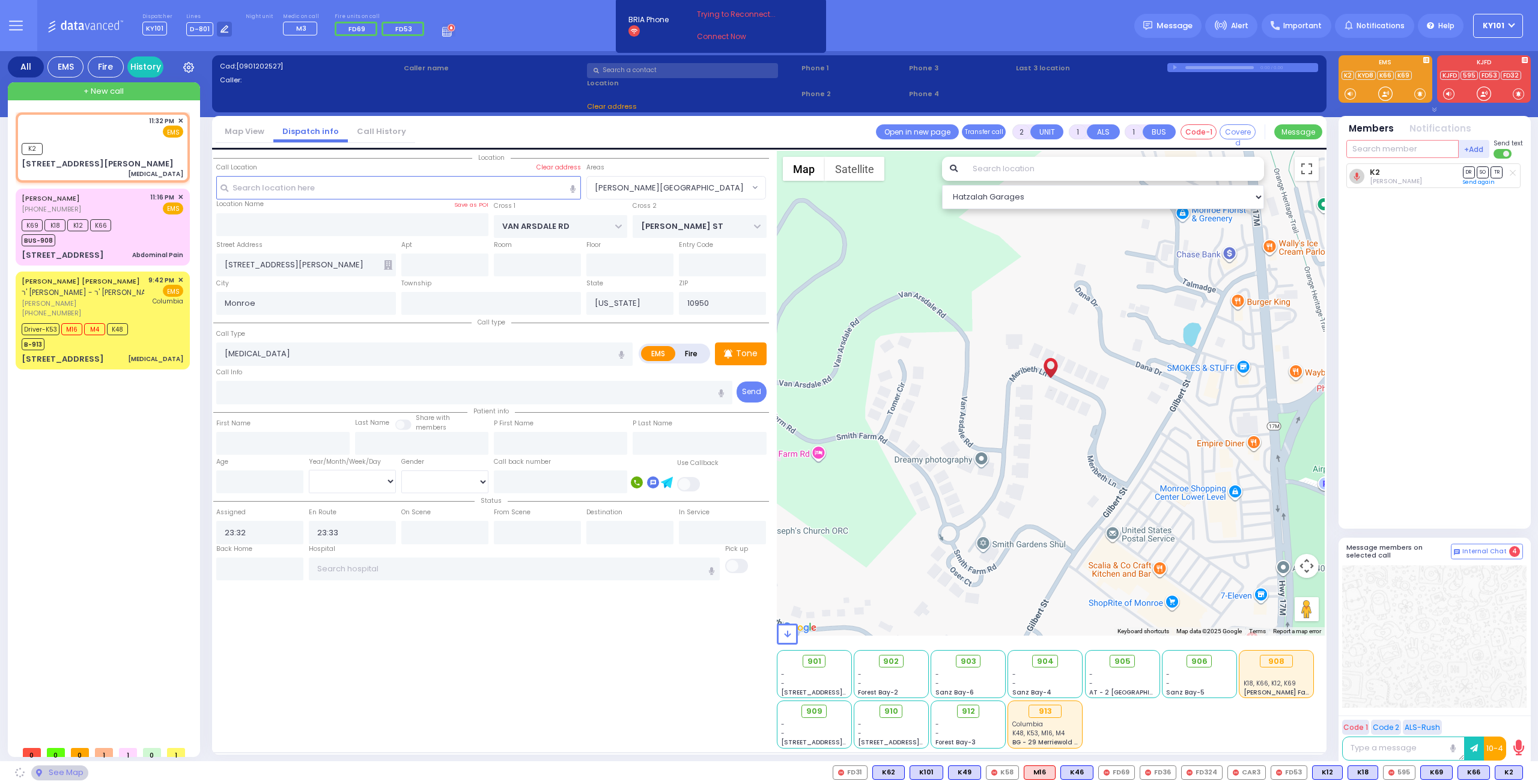
radio input "true"
select select
select select "Hatzalah Garages"
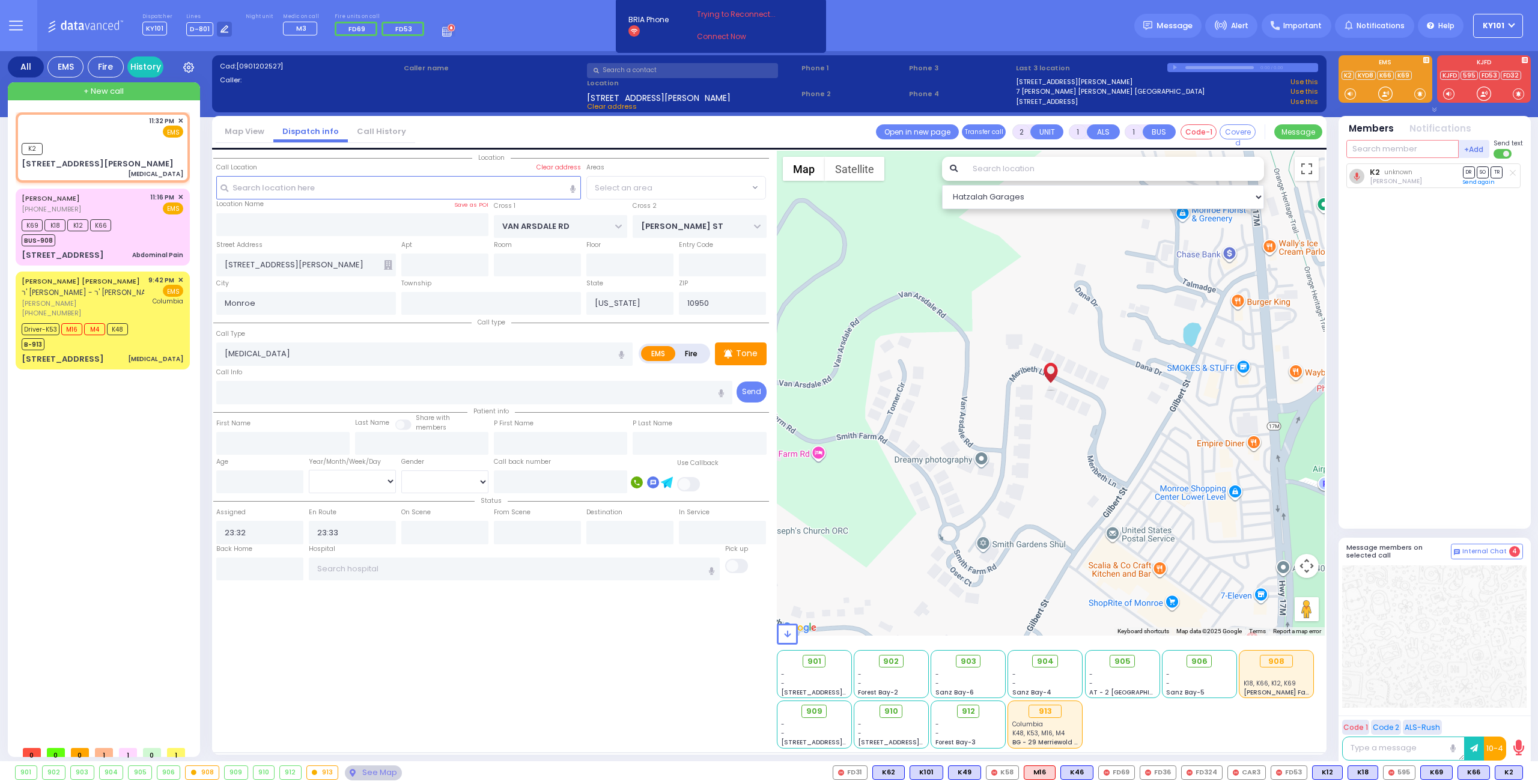
select select "[PERSON_NAME][GEOGRAPHIC_DATA]"
type input "m6"
select select
radio input "true"
select select
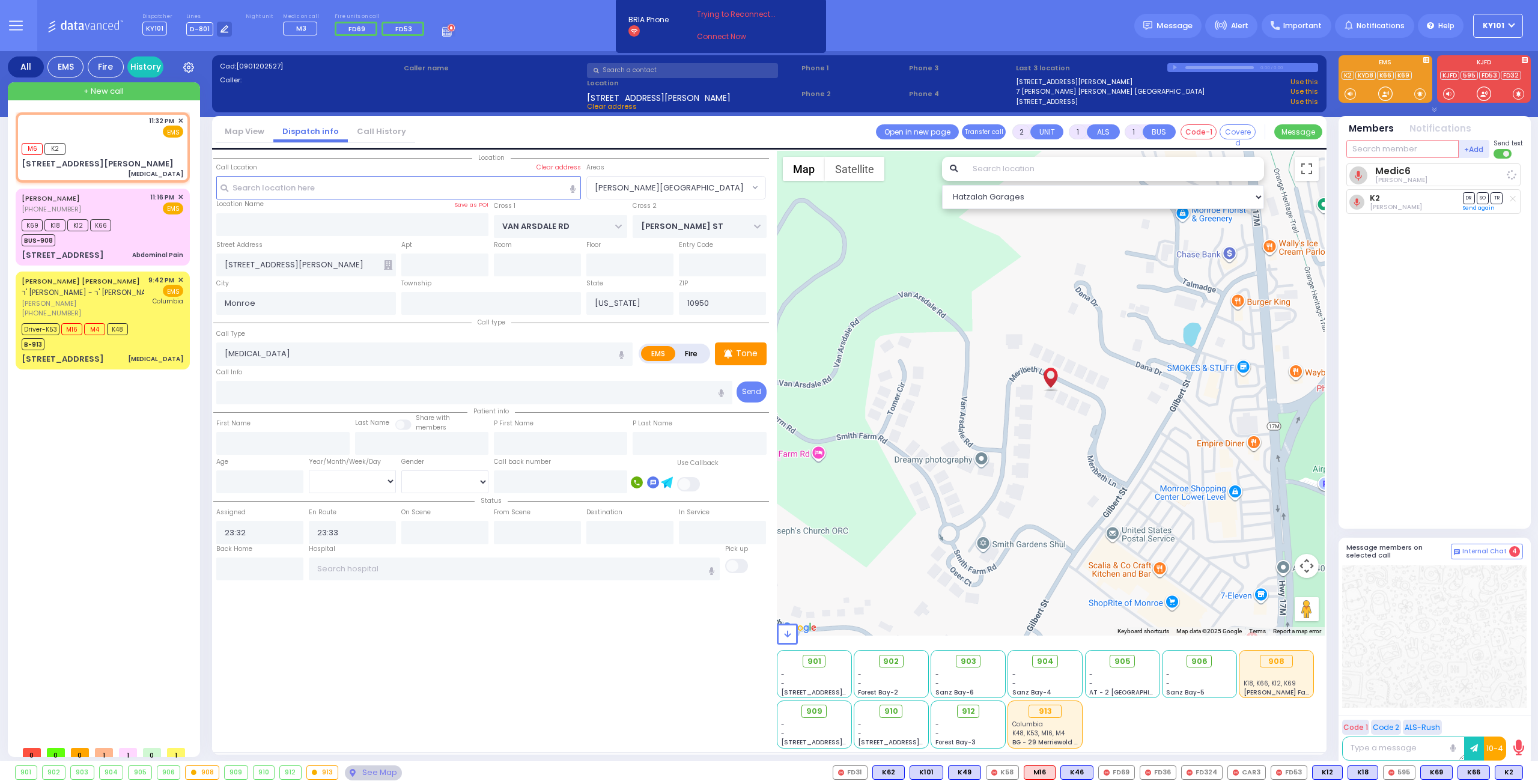
select select "Hatzalah Garages"
select select "[PERSON_NAME][GEOGRAPHIC_DATA]"
click at [435, 565] on input "text" at bounding box center [515, 568] width 411 height 23
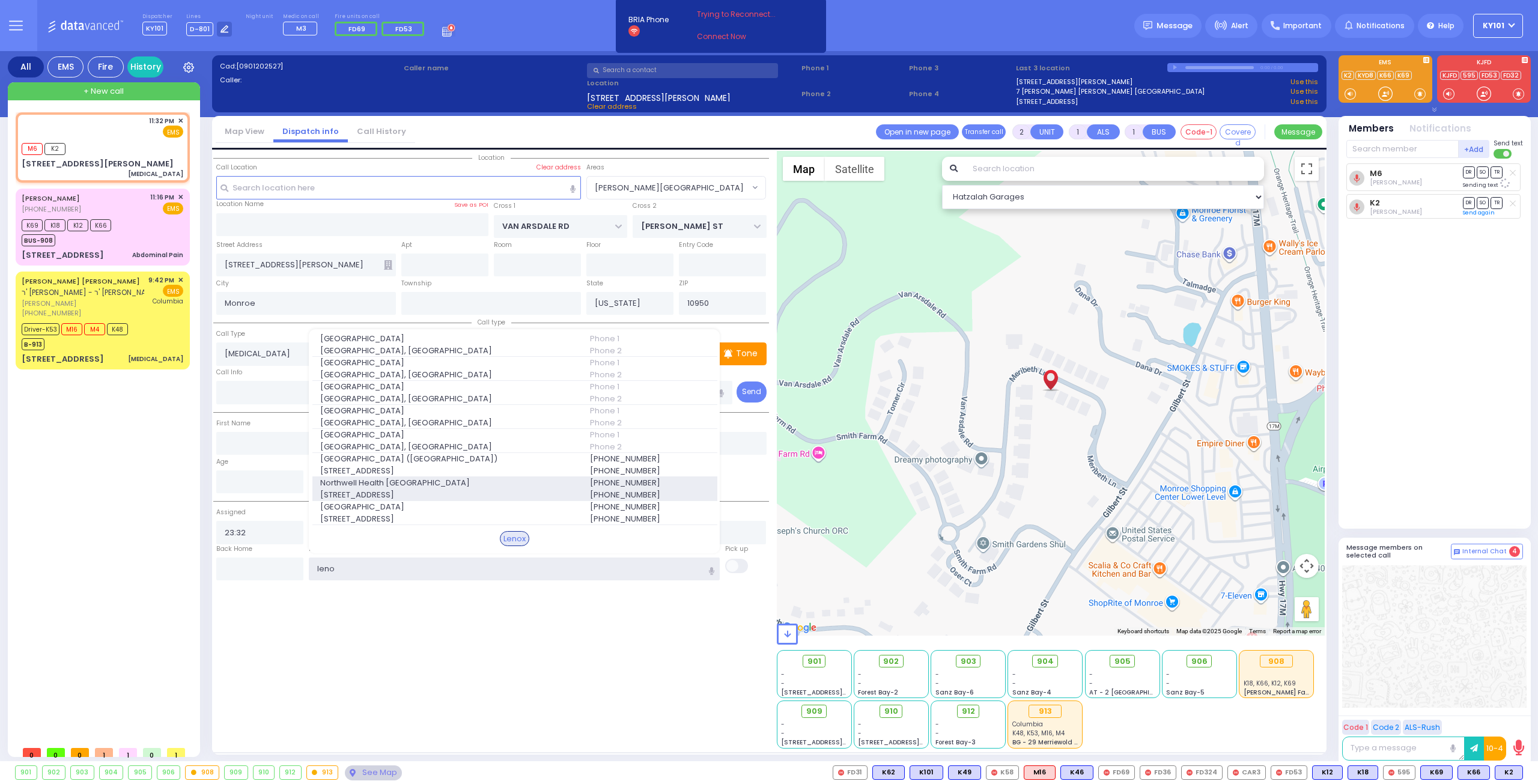
type input "leno"
click at [458, 477] on span "Northwell Health [GEOGRAPHIC_DATA]" at bounding box center [448, 483] width 255 height 12
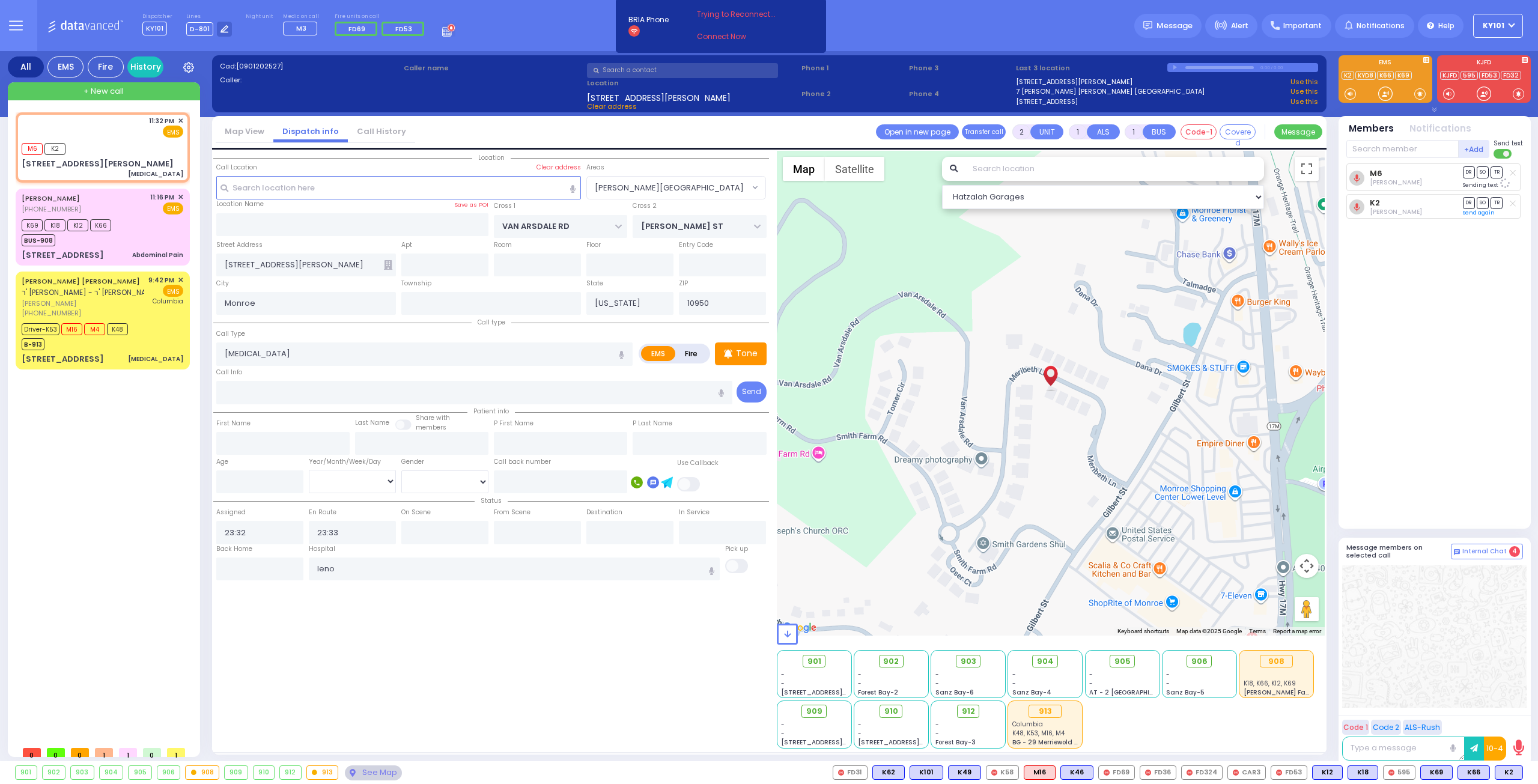
select select
radio input "true"
select select
type input "Northwell Health [GEOGRAPHIC_DATA]"
select select "Hatzalah Garages"
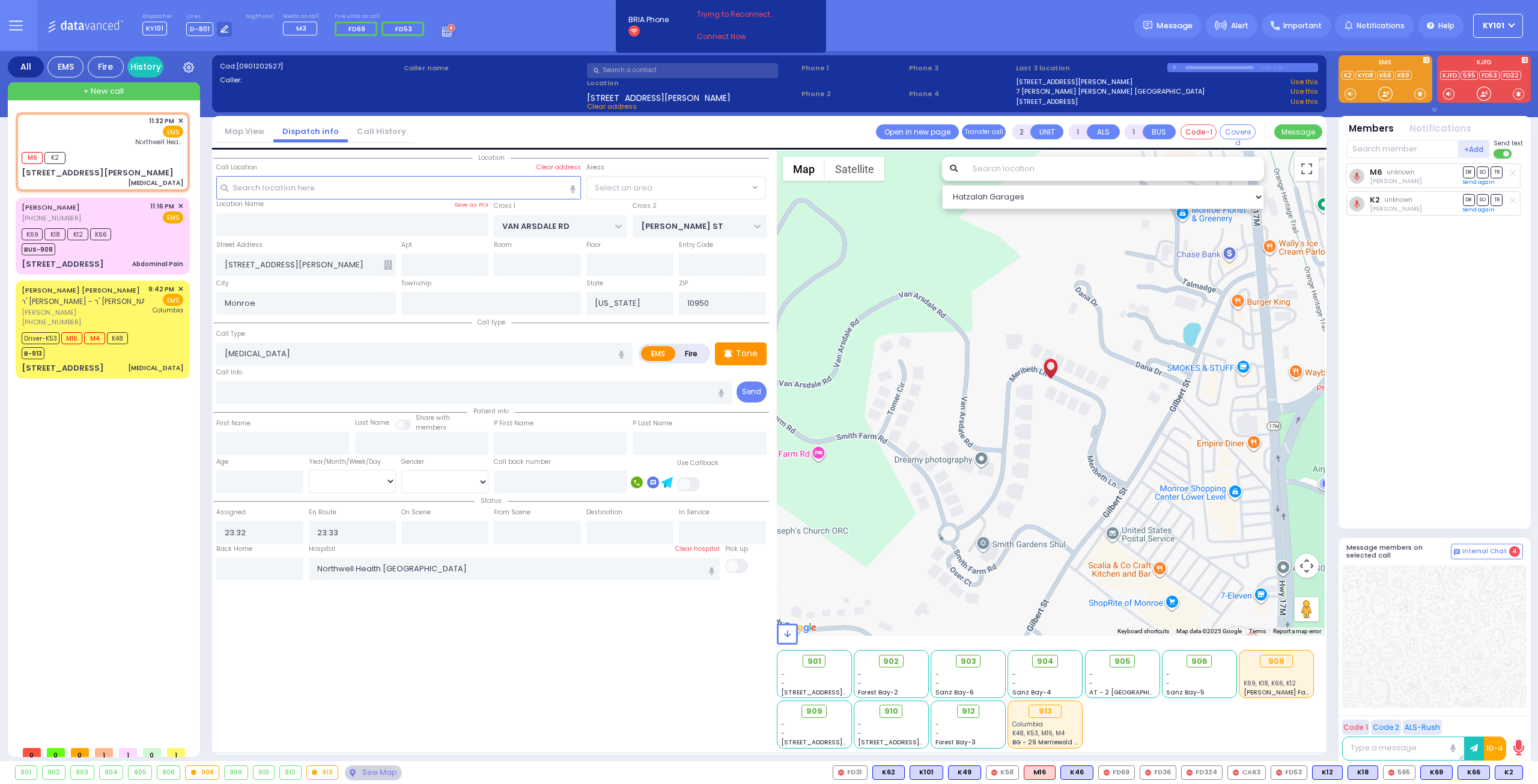
select select "[PERSON_NAME][GEOGRAPHIC_DATA]"
click at [389, 265] on icon at bounding box center [388, 265] width 8 height 10
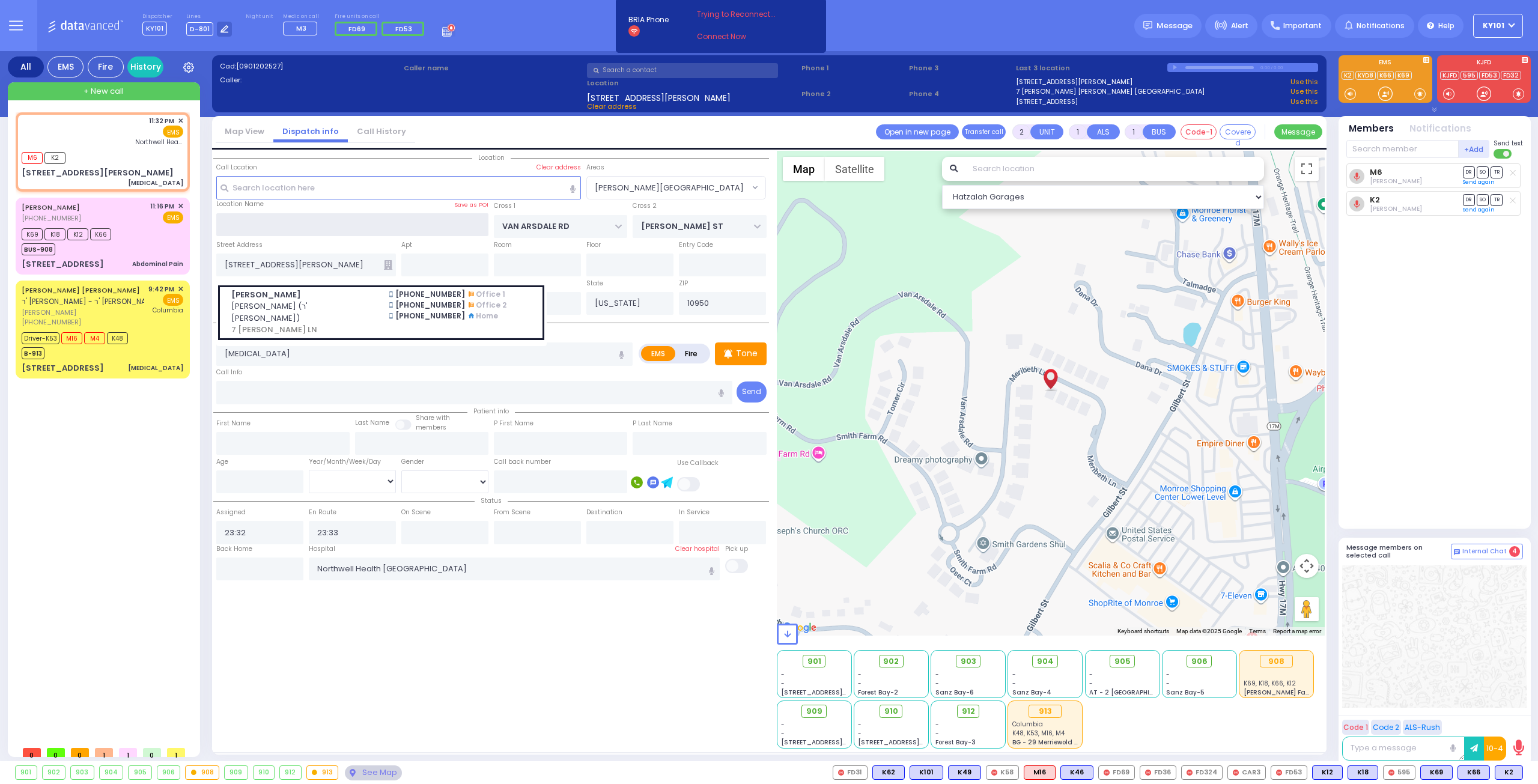
click at [351, 223] on input "text" at bounding box center [353, 224] width 273 height 23
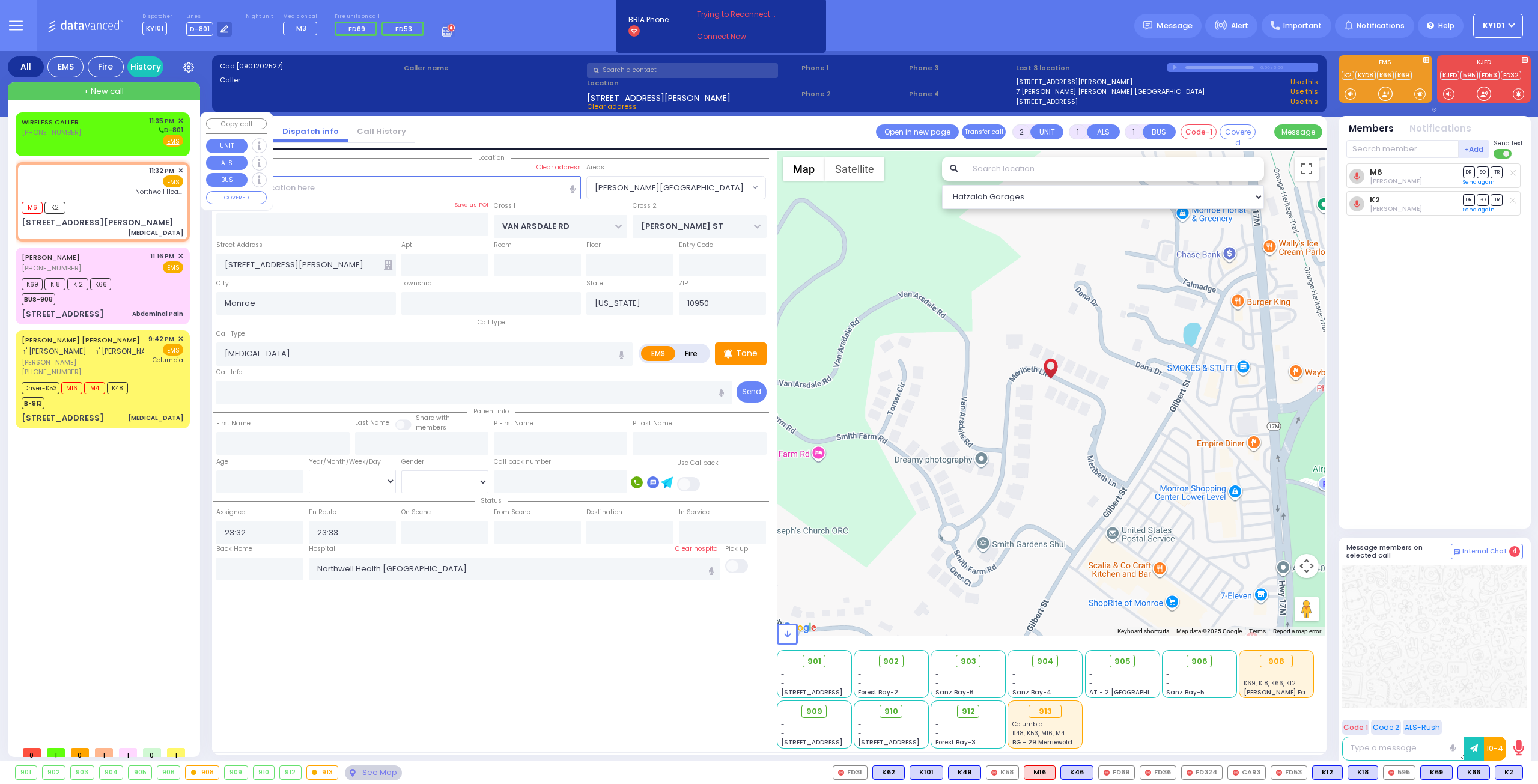
click at [85, 127] on div "WIRELESS CALLER [PHONE_NUMBER] 11:35 PM ✕ D-801" at bounding box center [103, 132] width 162 height 32
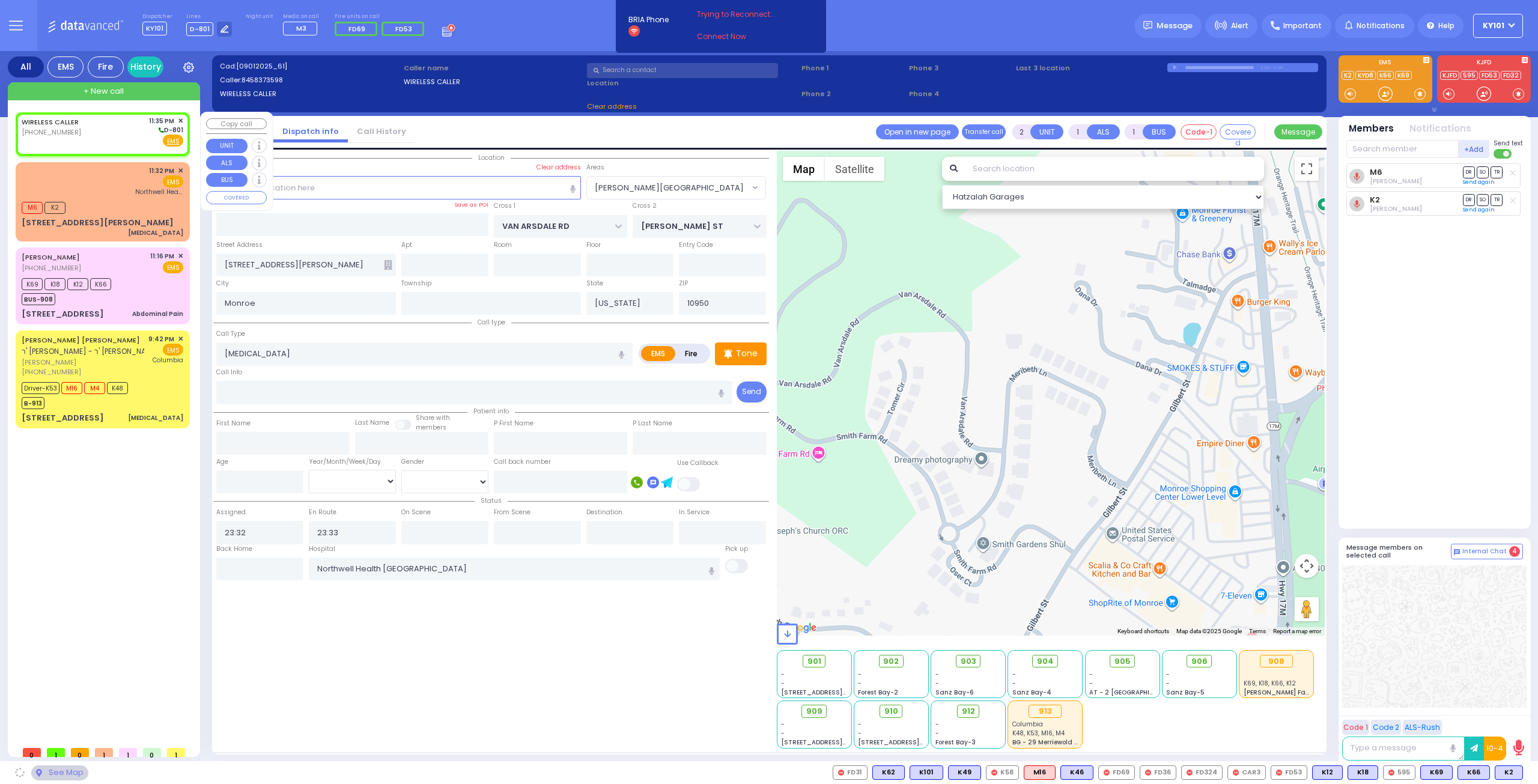
select select
radio input "true"
select select
type input "23:35"
select select "Hatzalah Garages"
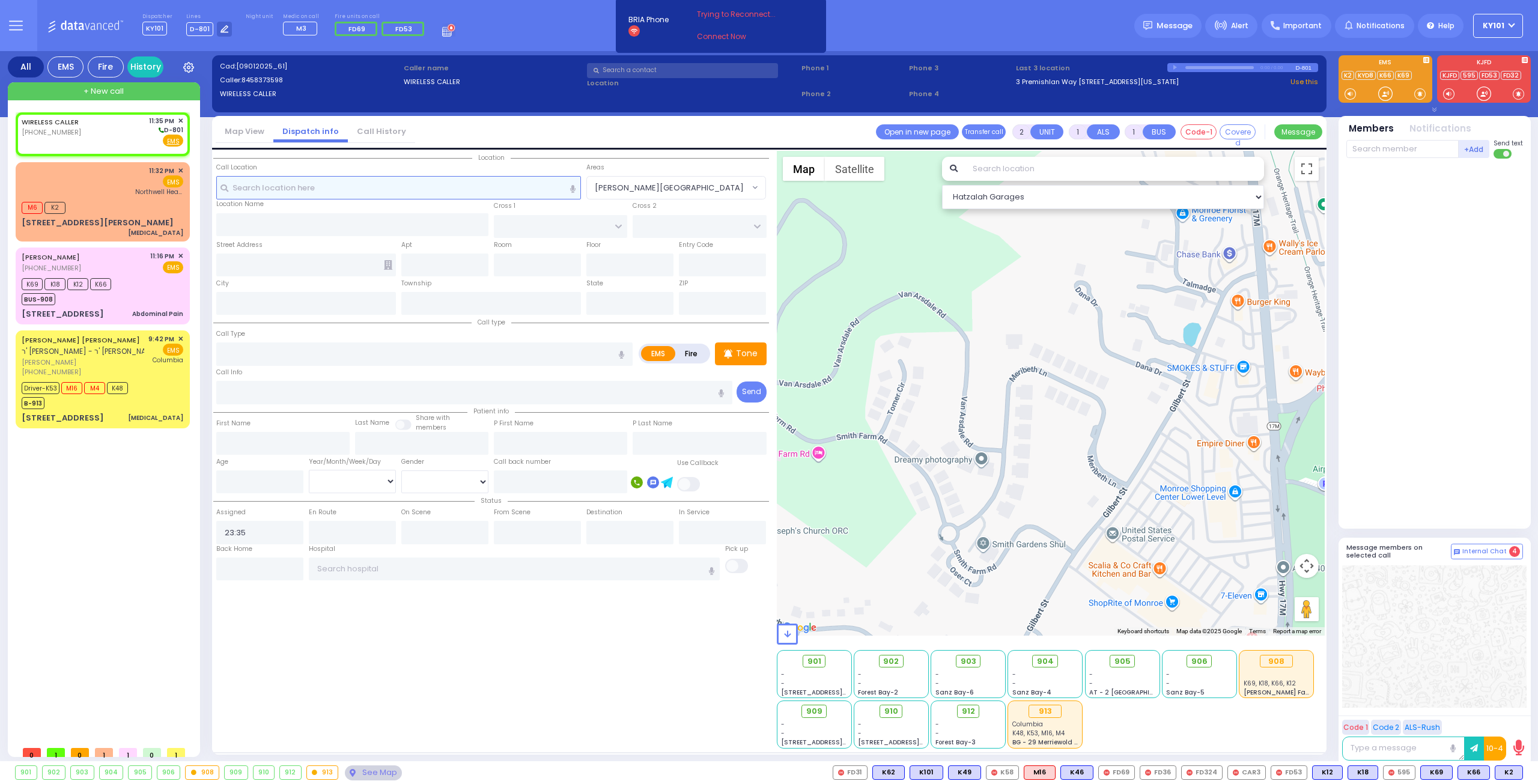
click at [356, 192] on input "text" at bounding box center [399, 187] width 365 height 23
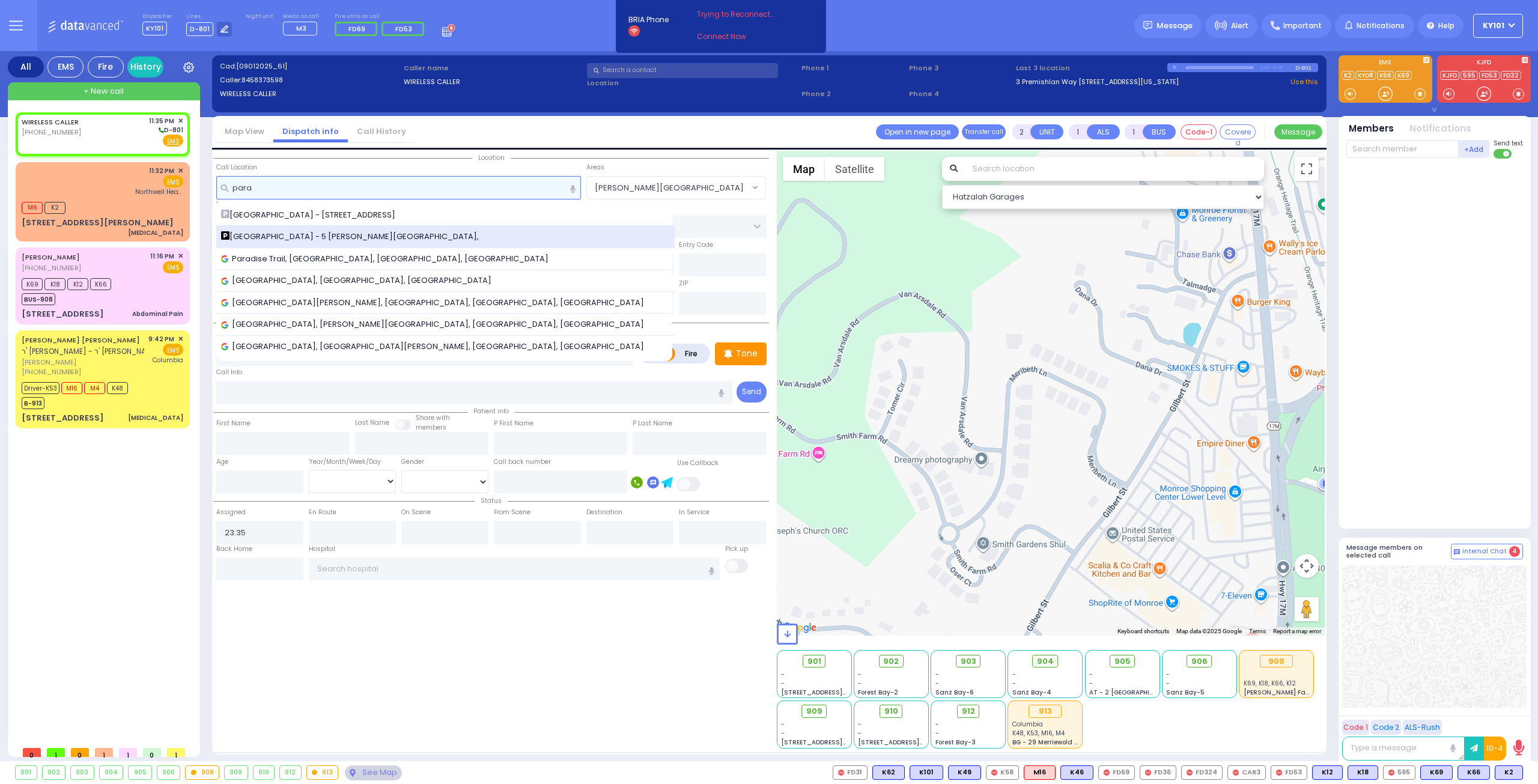
type input "para"
click at [383, 231] on span "[GEOGRAPHIC_DATA] - 5 [PERSON_NAME][GEOGRAPHIC_DATA]," at bounding box center [352, 237] width 262 height 12
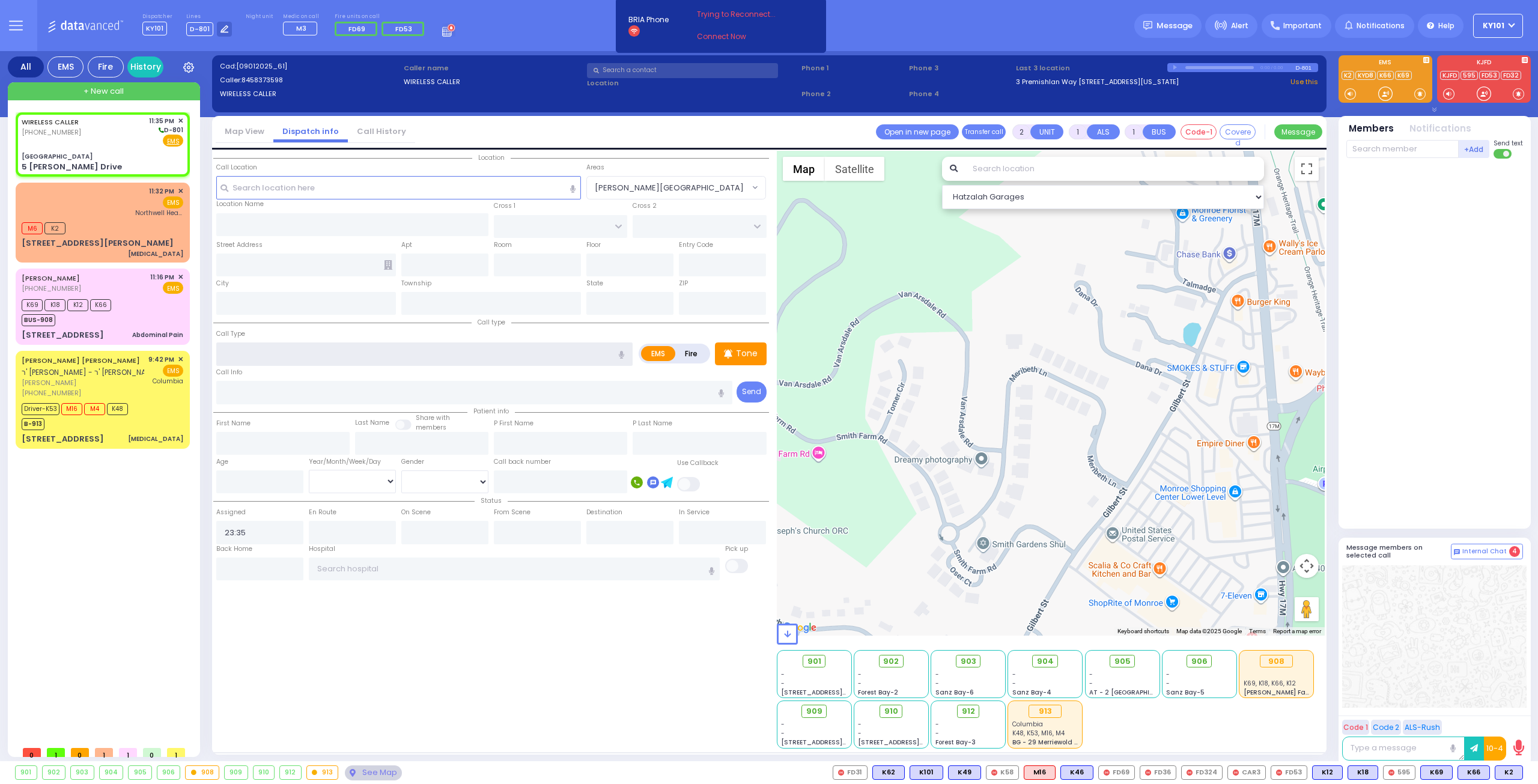
click at [309, 352] on input "text" at bounding box center [424, 354] width 416 height 23
select select
radio input "true"
select select
type input "[GEOGRAPHIC_DATA]"
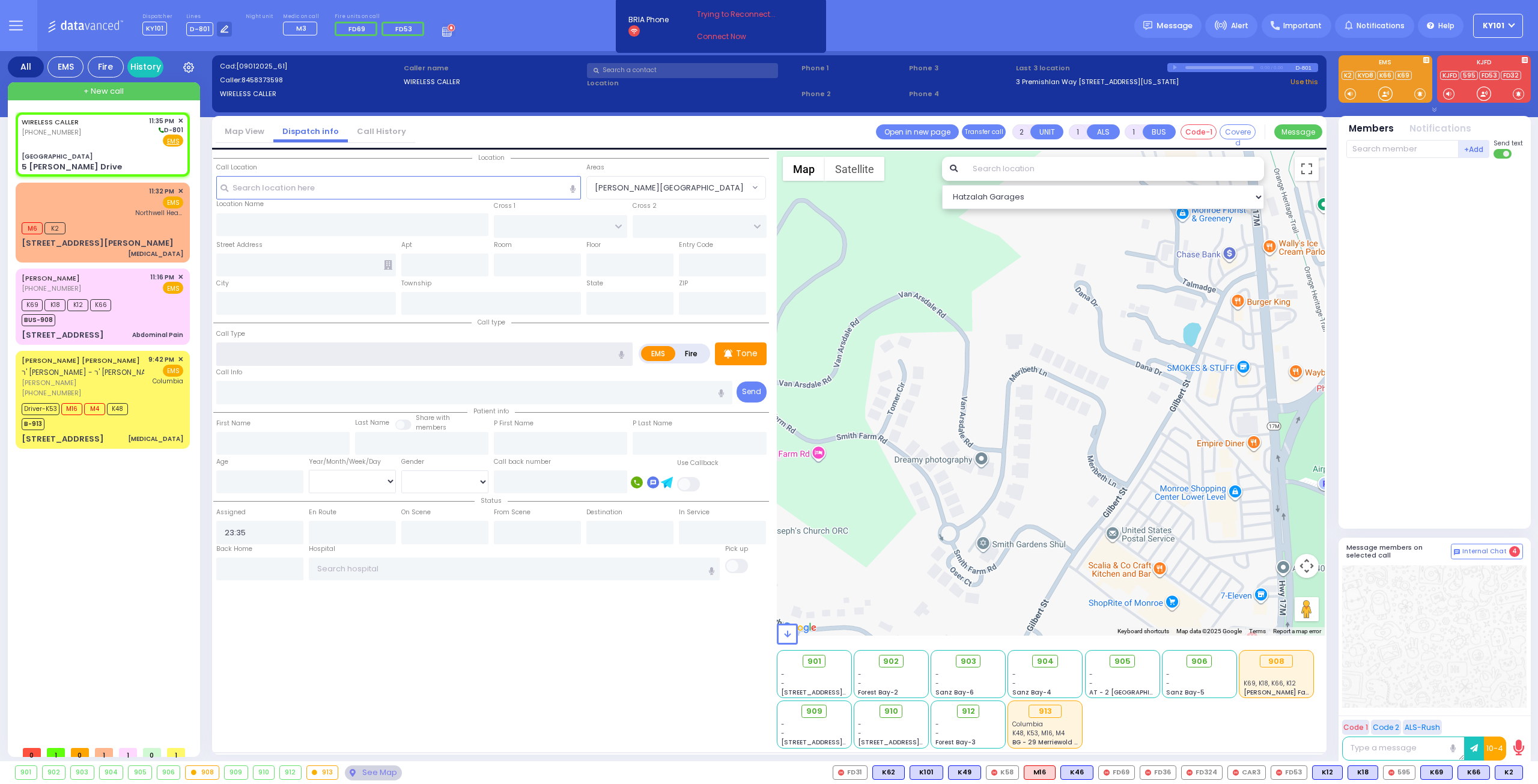
type input "[PERSON_NAME] DR"
type input "5 [PERSON_NAME] Drive"
type input "[PERSON_NAME]"
type input "[US_STATE]"
type input "10950"
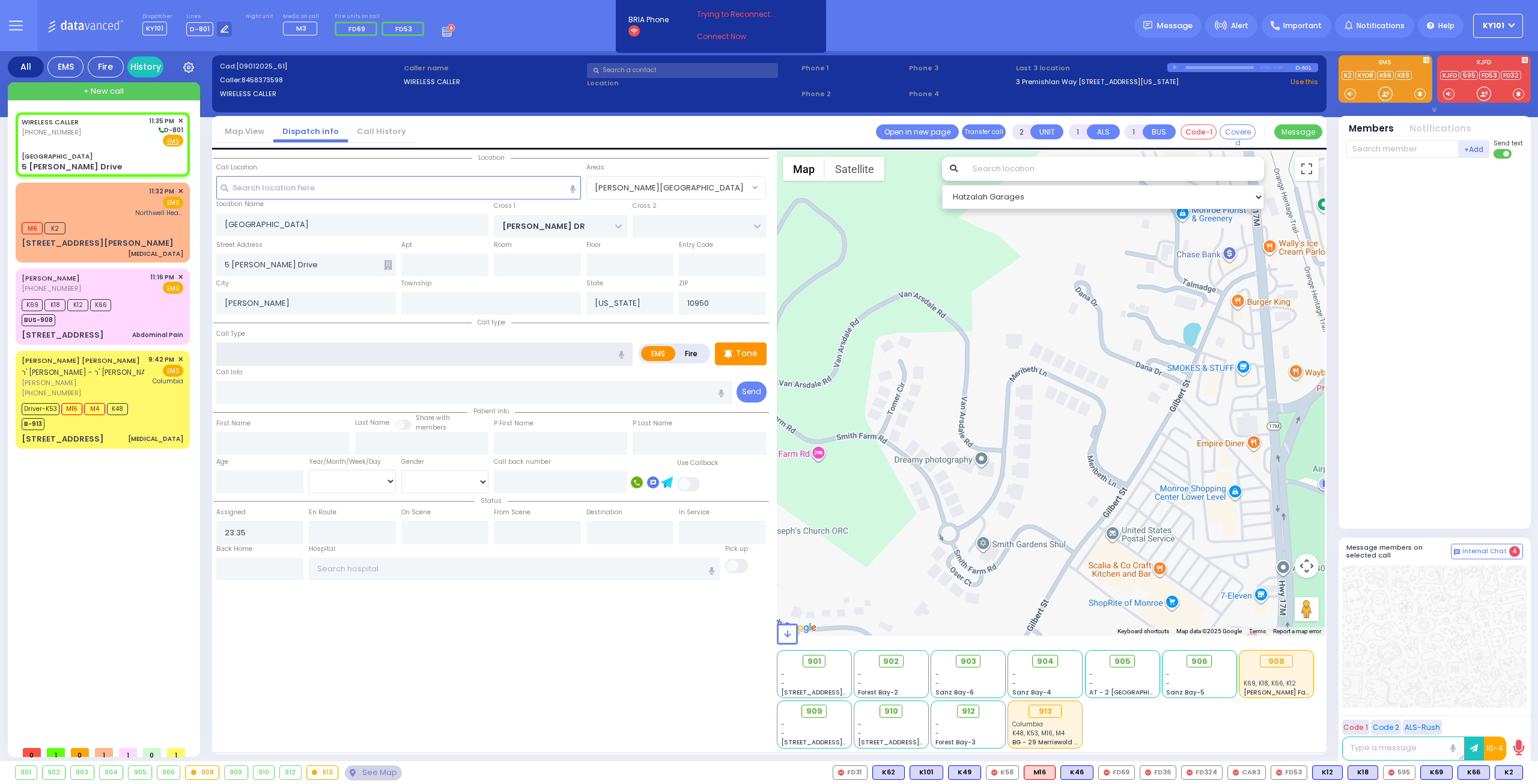
select select "Hatzalah Garages"
select select "SECTION 4"
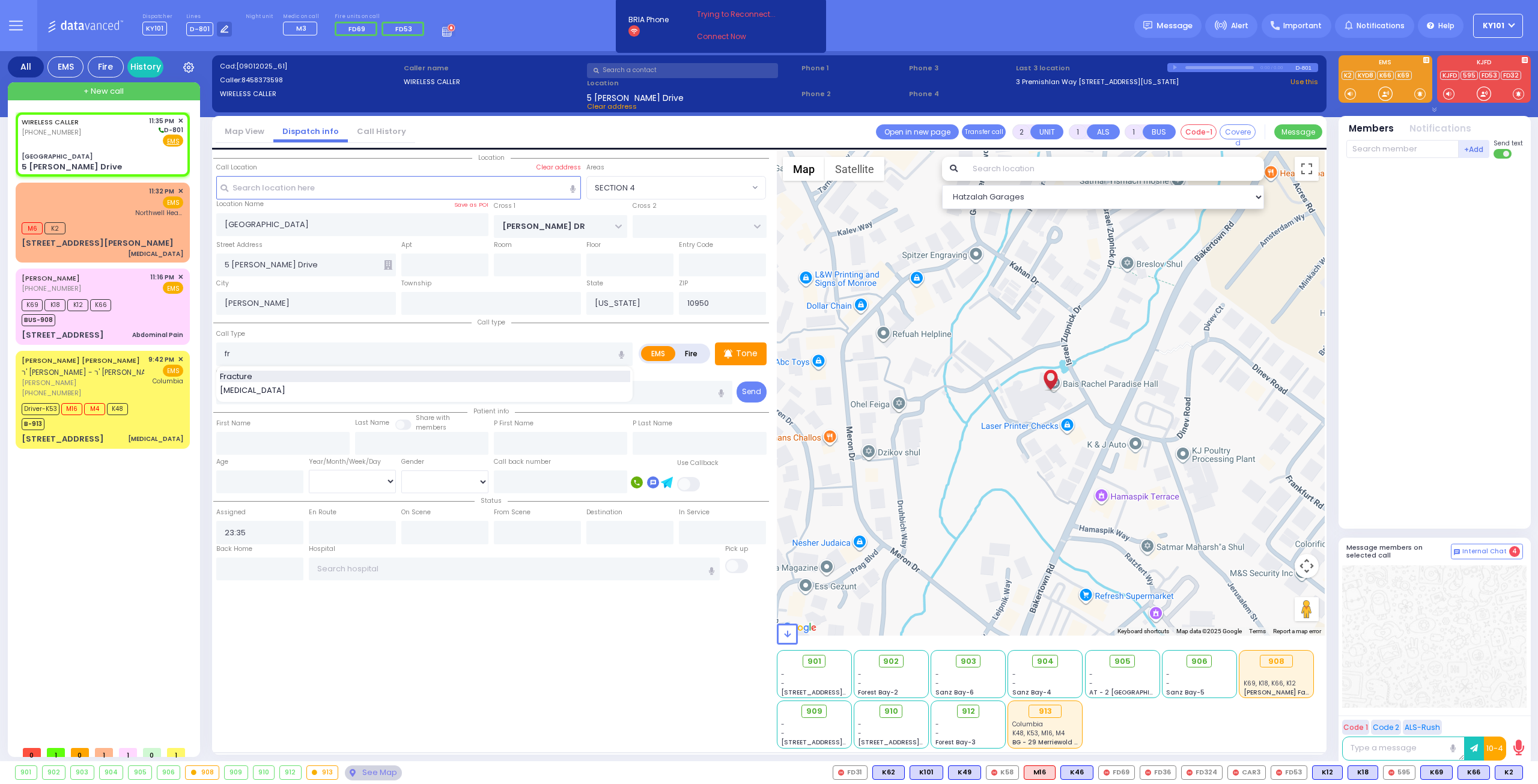
click at [301, 376] on div "Fracture" at bounding box center [425, 377] width 411 height 12
type input "Fracture"
type input "0"
click at [330, 328] on div "Call Type Fracture Fracture Open Fracture" at bounding box center [424, 347] width 416 height 38
select select
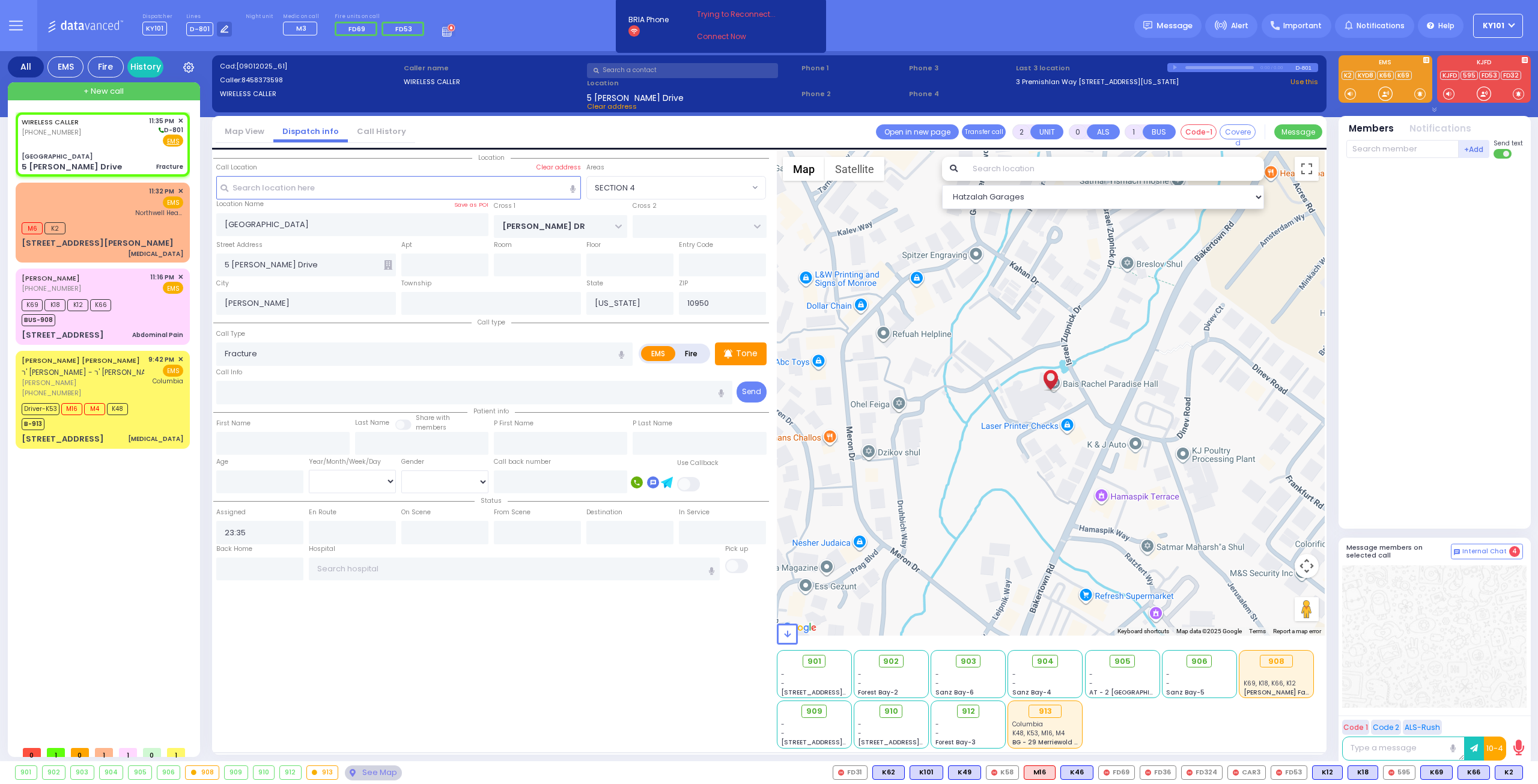
radio input "true"
select select
select select "Hatzalah Garages"
select select "SECTION 4"
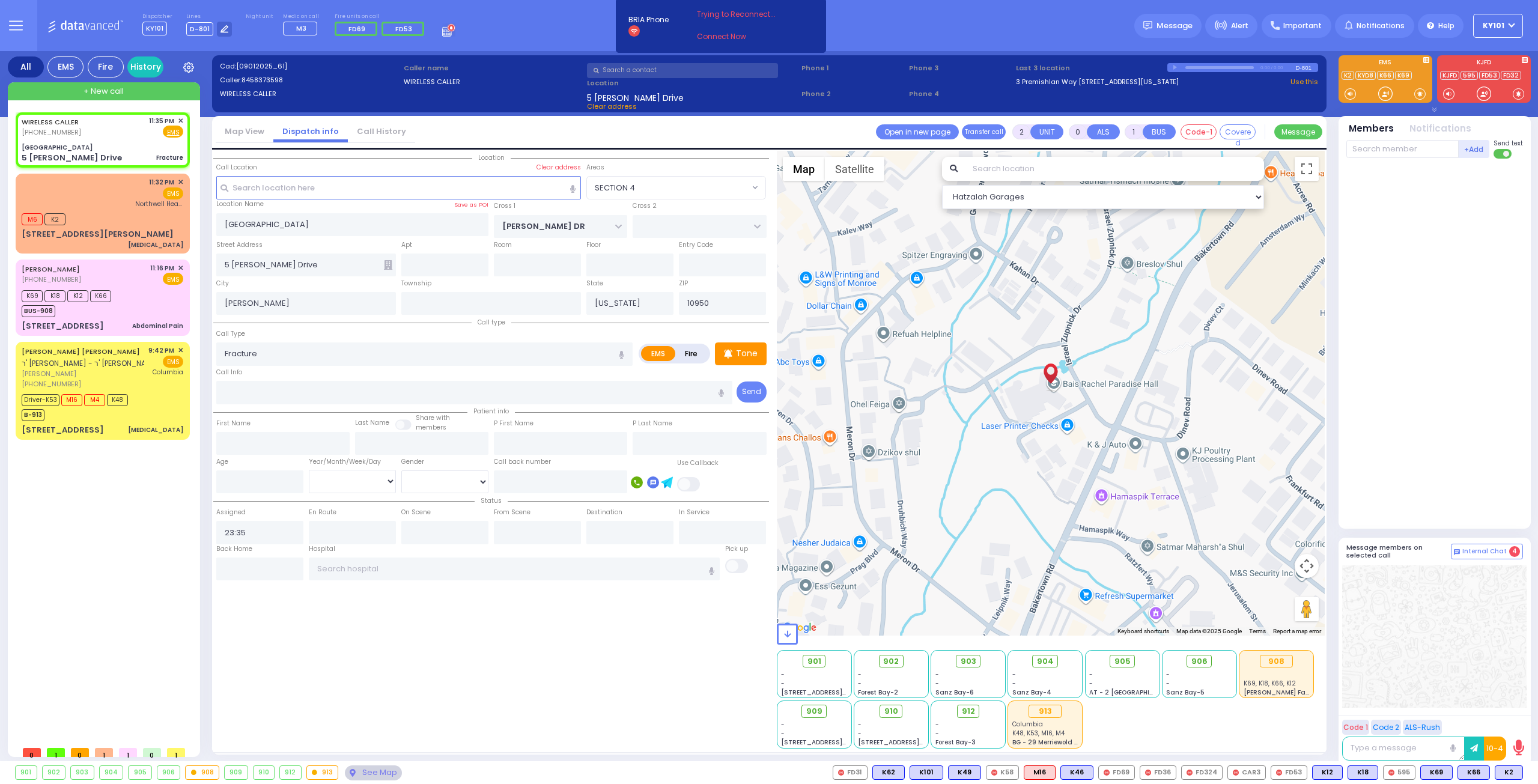
select select
radio input "true"
select select
select select "Hatzalah Garages"
select select "SECTION 4"
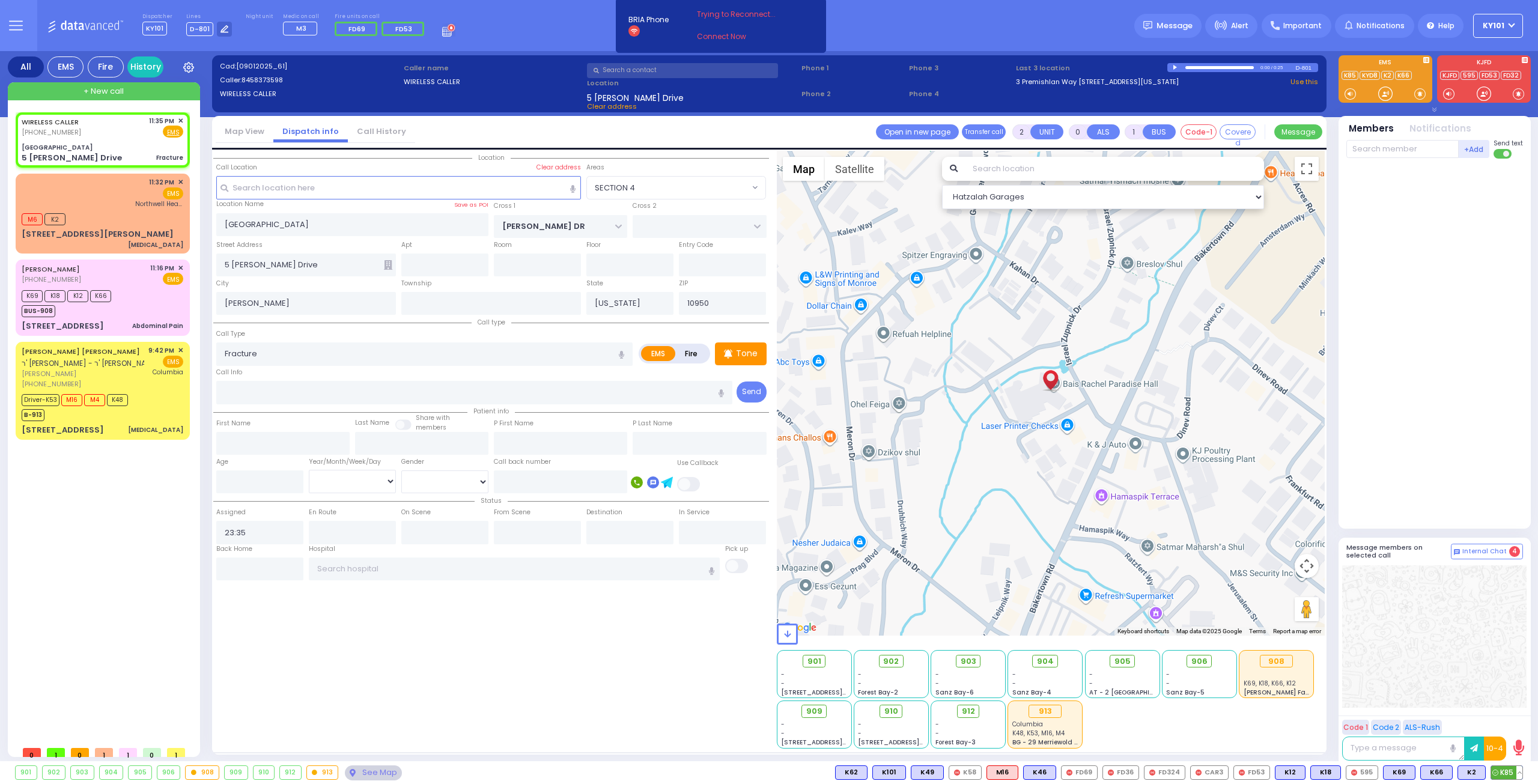
click at [1505, 768] on span "K85" at bounding box center [1506, 772] width 32 height 13
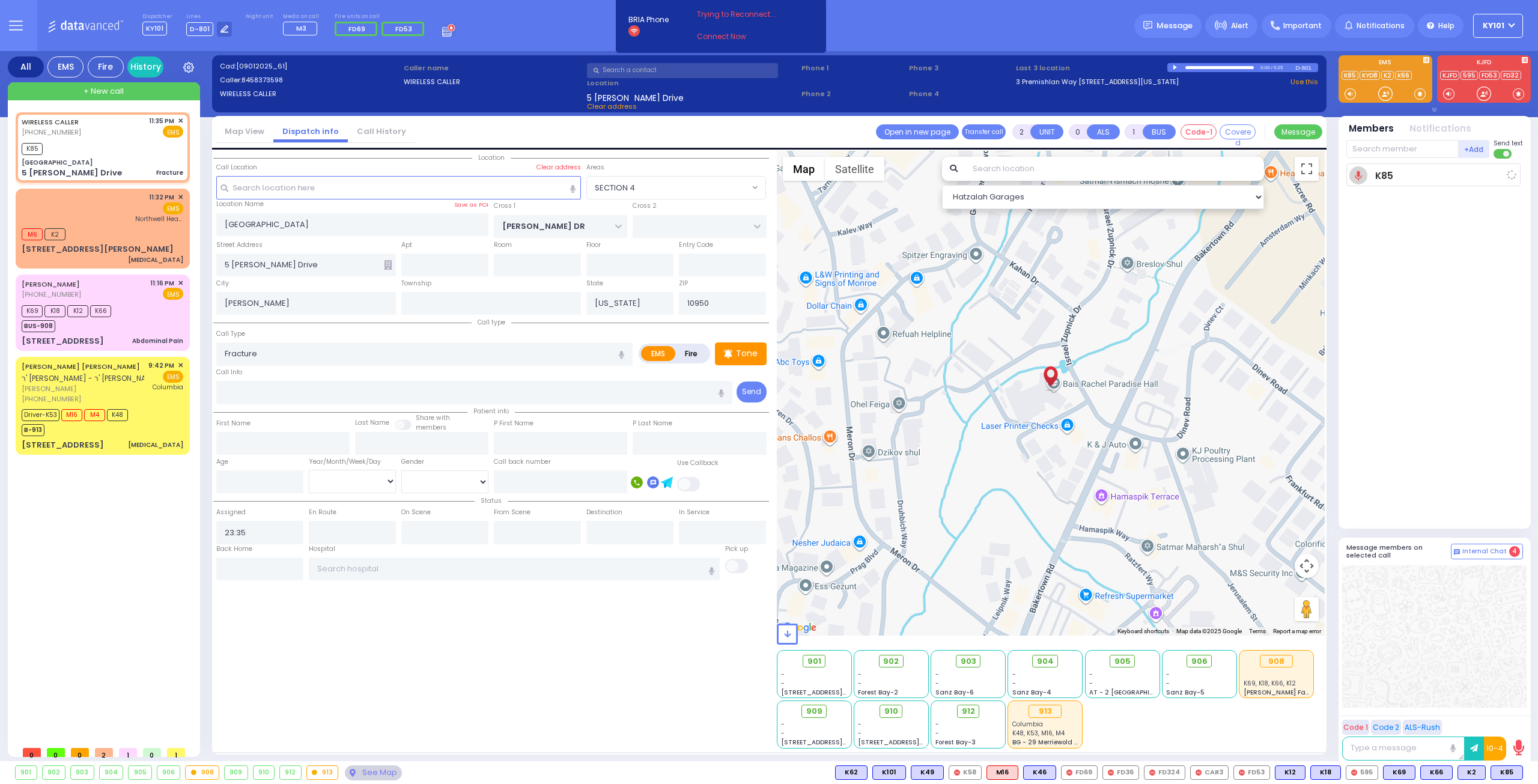
select select
radio input "true"
select select
type input "23:36"
select select "Hatzalah Garages"
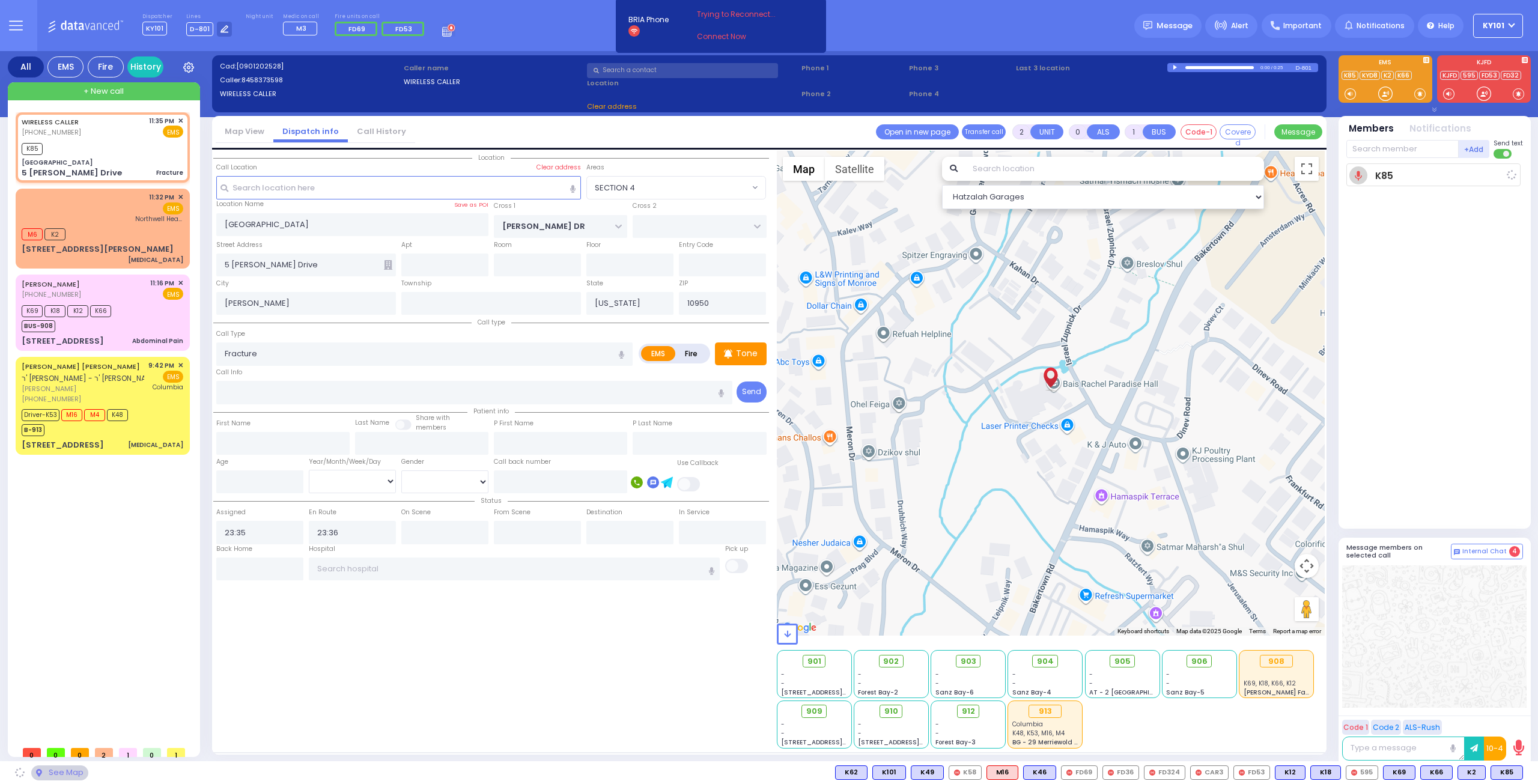
select select "SECTION 4"
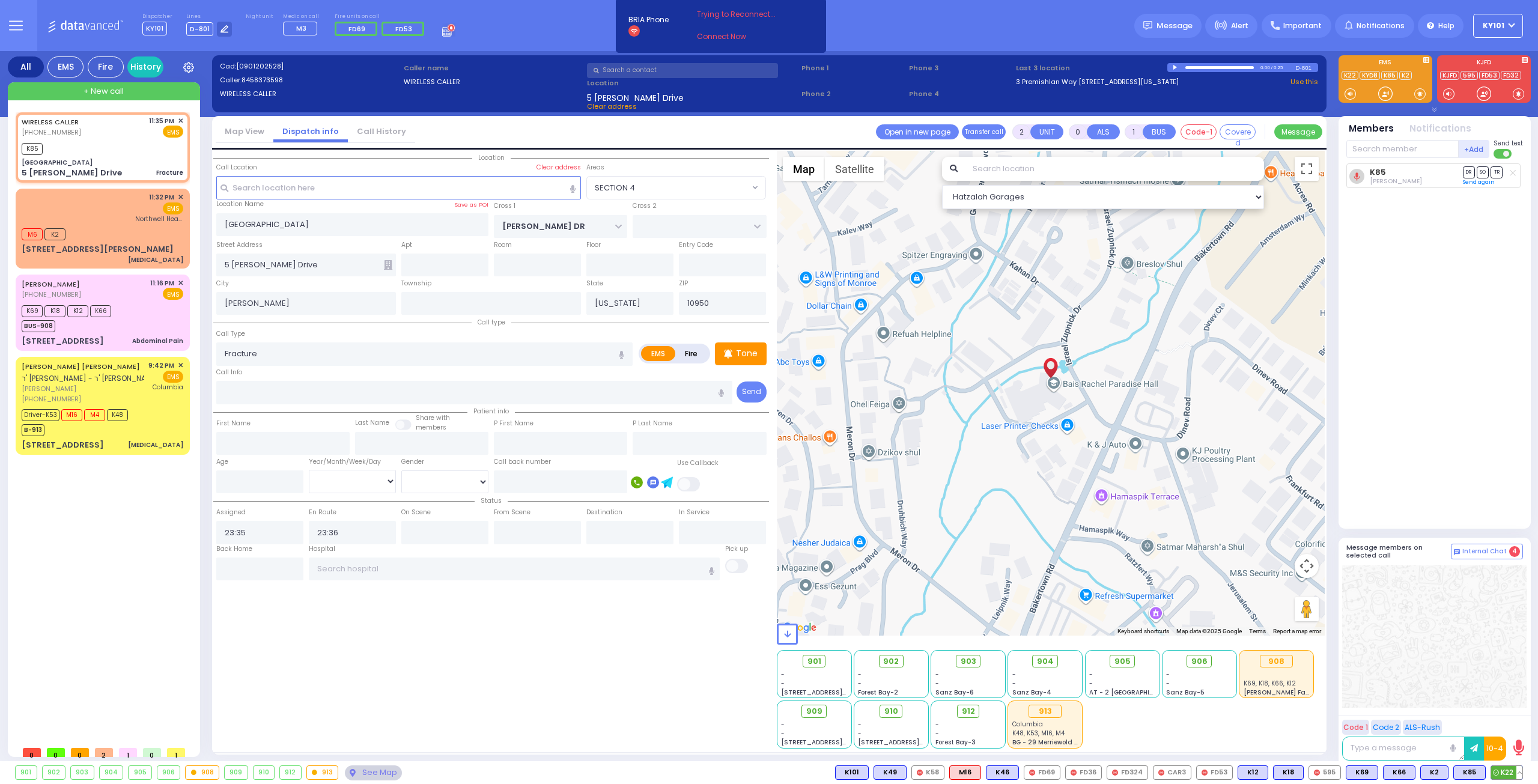
click at [1509, 774] on span "K22" at bounding box center [1506, 772] width 32 height 13
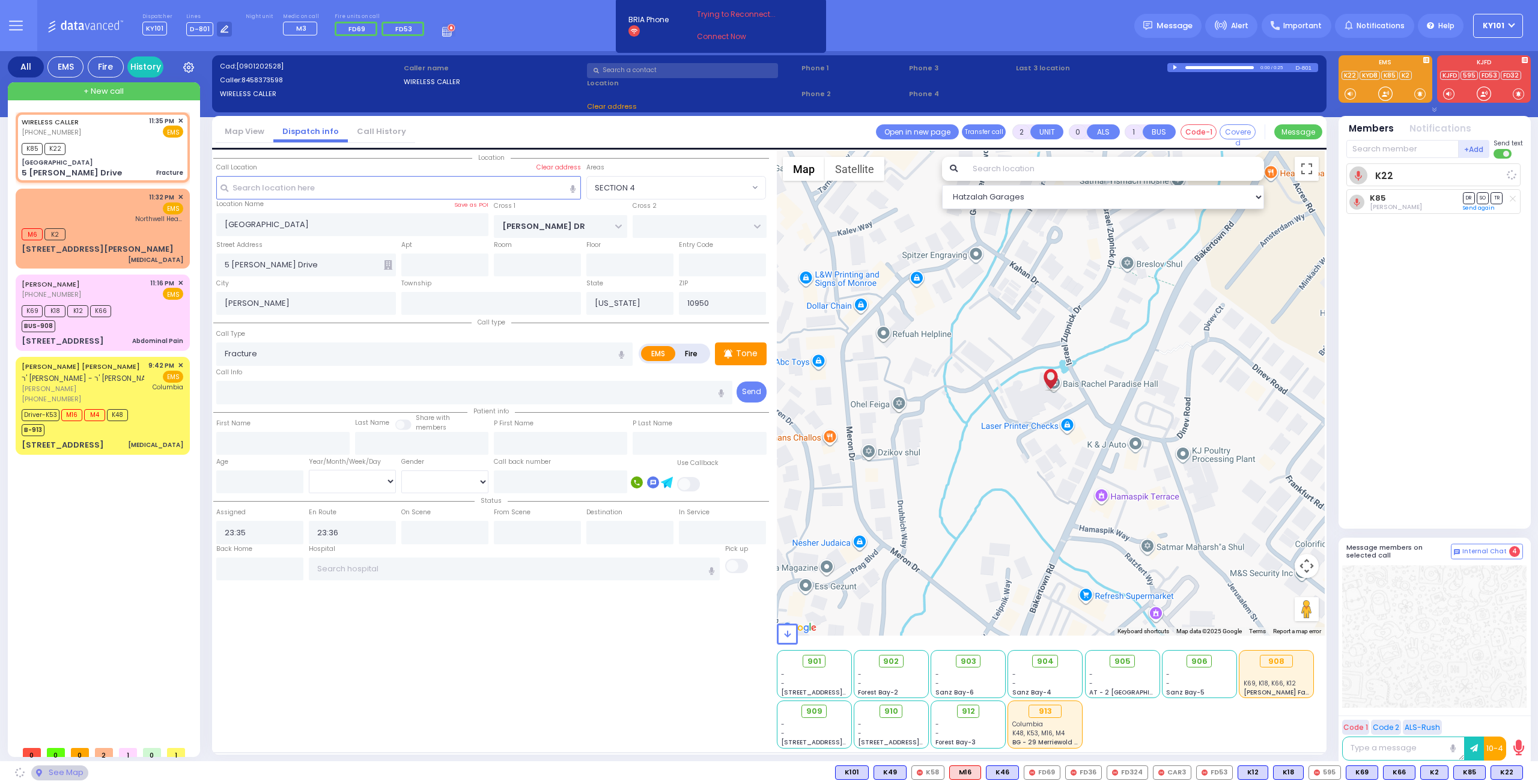
select select
radio input "true"
select select
select select "Hatzalah Garages"
select select "SECTION 4"
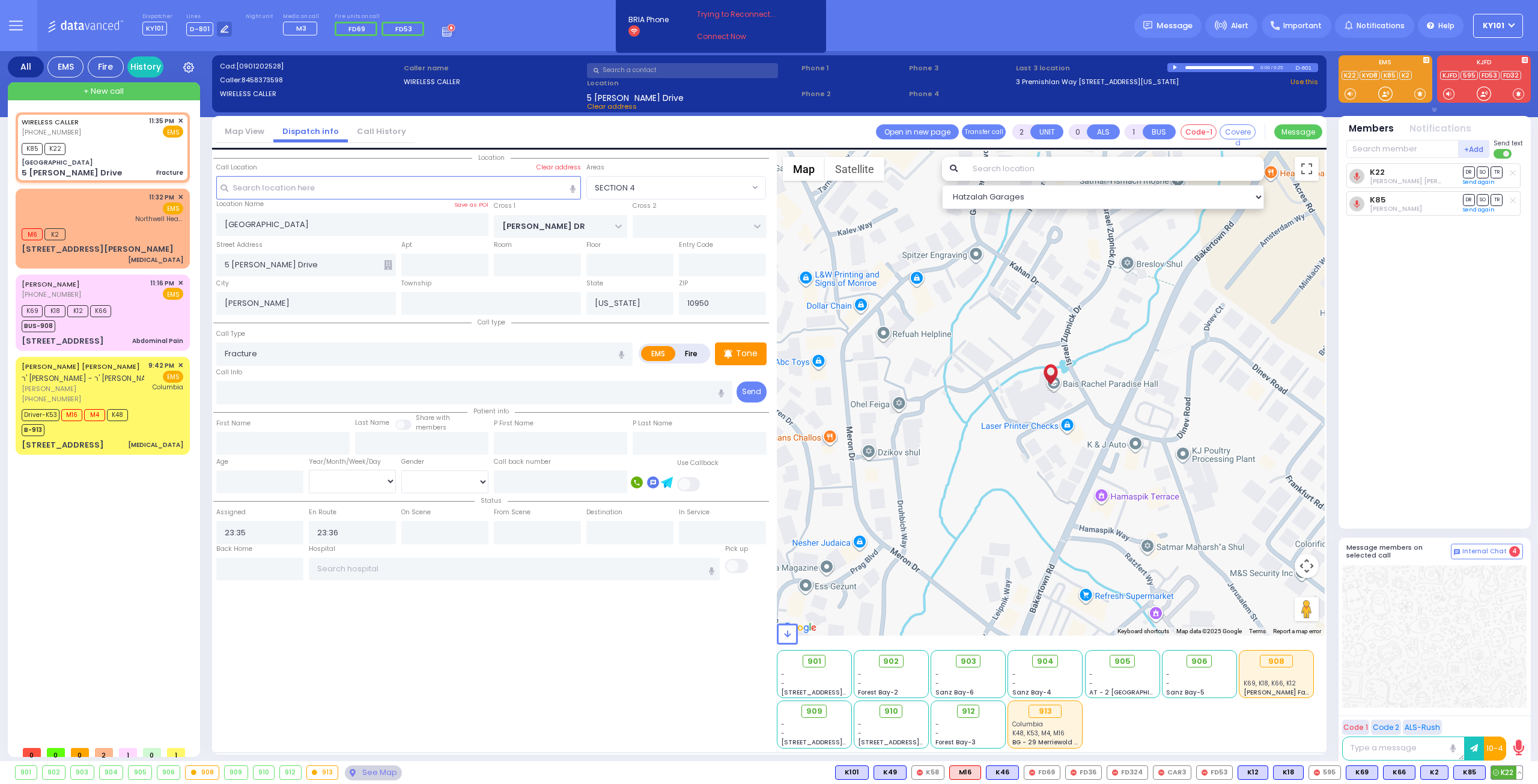
click at [1506, 776] on span "K22" at bounding box center [1506, 772] width 32 height 13
click at [108, 232] on div "M6 K2" at bounding box center [103, 233] width 162 height 15
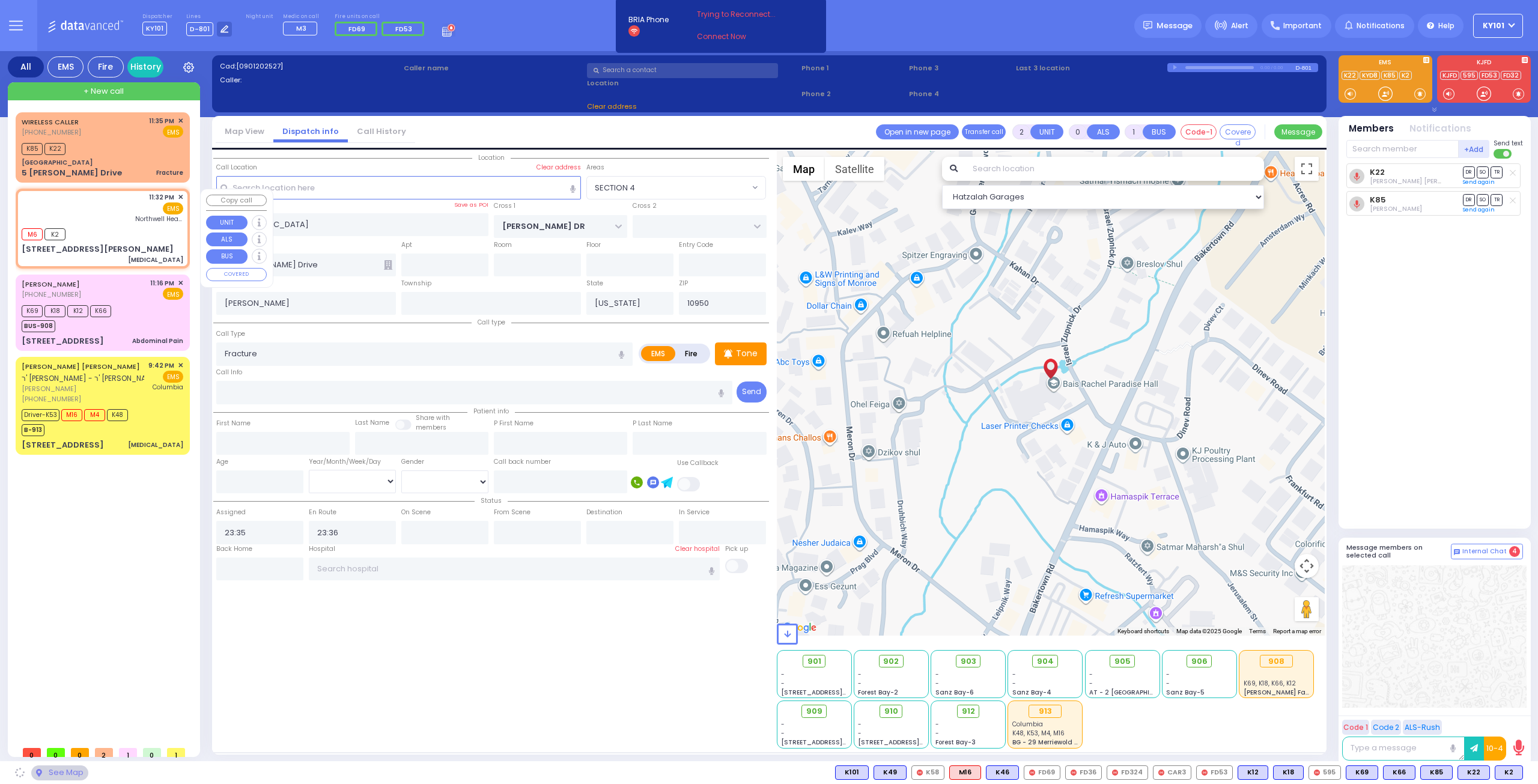
type input "1"
select select
type input "[MEDICAL_DATA]"
radio input "true"
select select
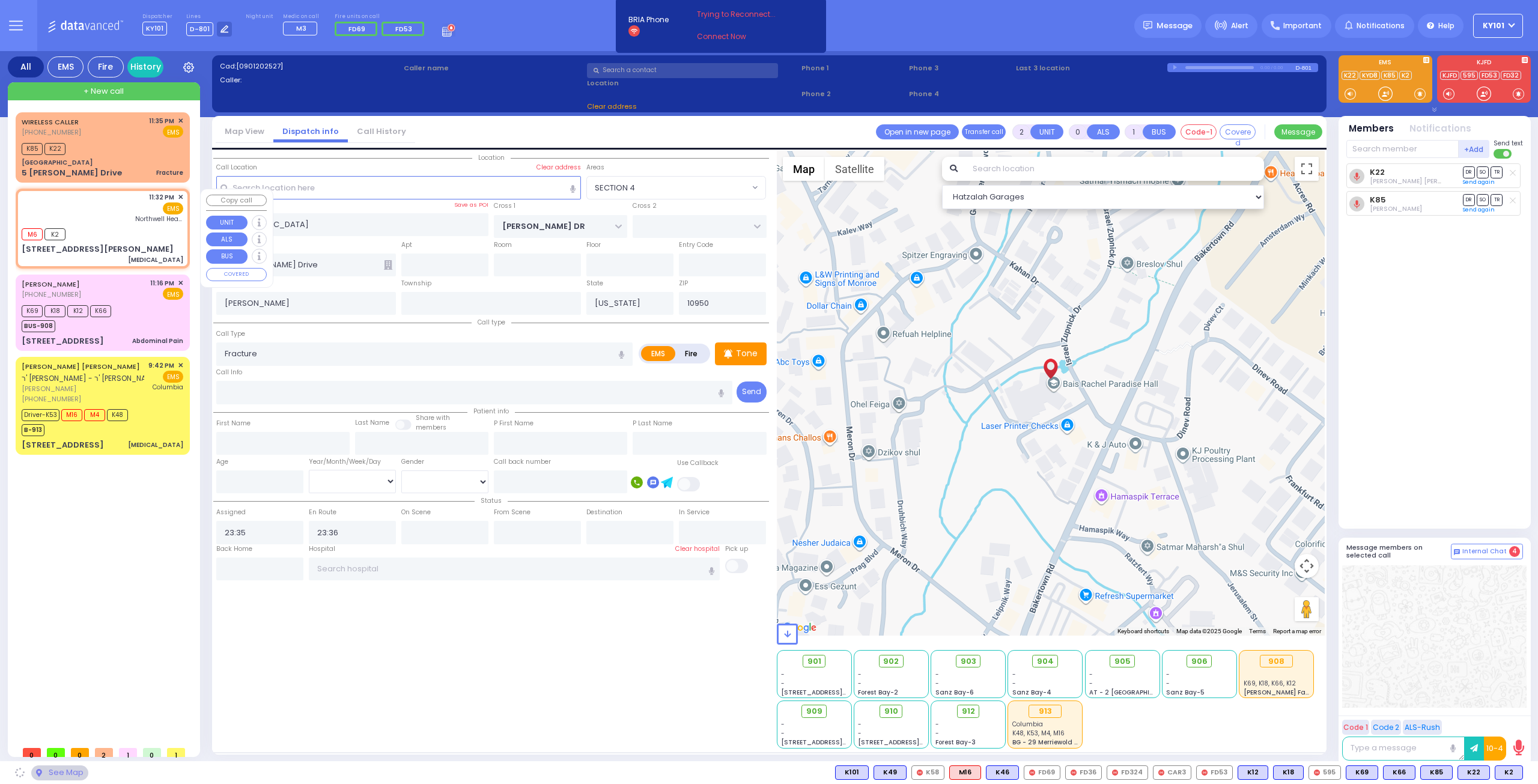
type input "23:32"
type input "23:33"
type input "Northwell Health [GEOGRAPHIC_DATA]"
select select "Hatzalah Garages"
type input "VAN ARSDALE RD"
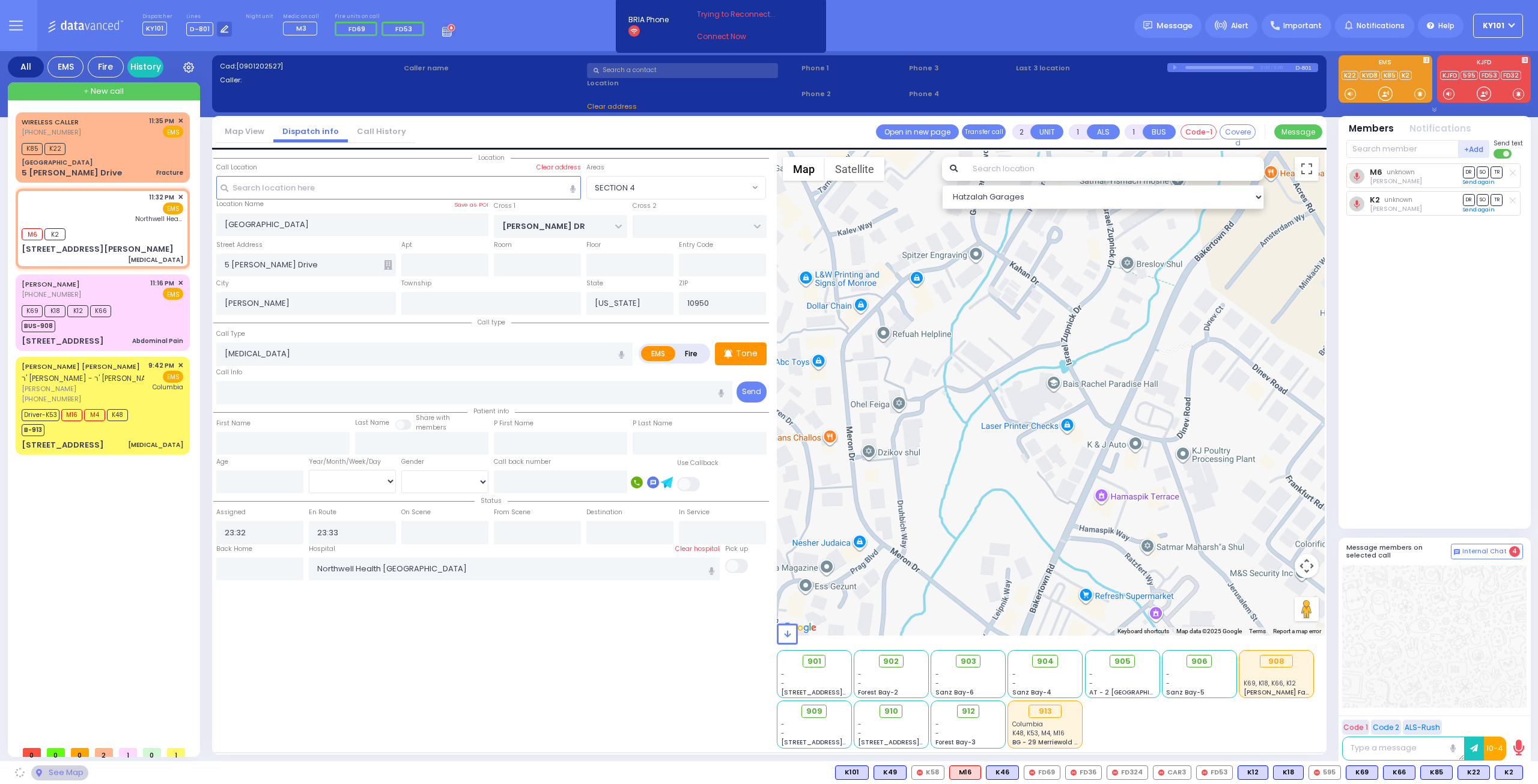
type input "[PERSON_NAME] ST"
type input "[STREET_ADDRESS][PERSON_NAME]"
type input "Monroe"
select select "[PERSON_NAME][GEOGRAPHIC_DATA]"
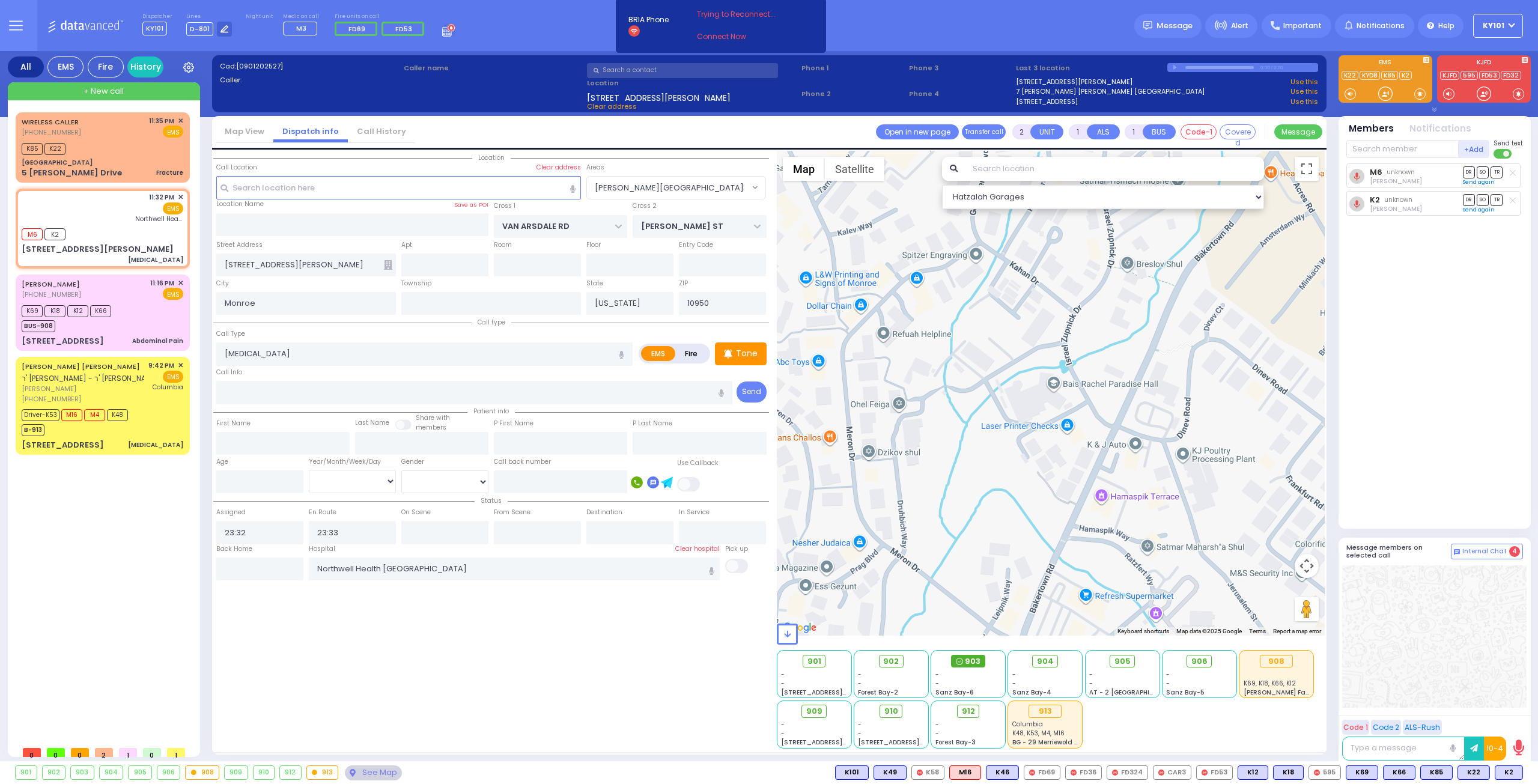
click at [970, 661] on span "903" at bounding box center [973, 661] width 16 height 12
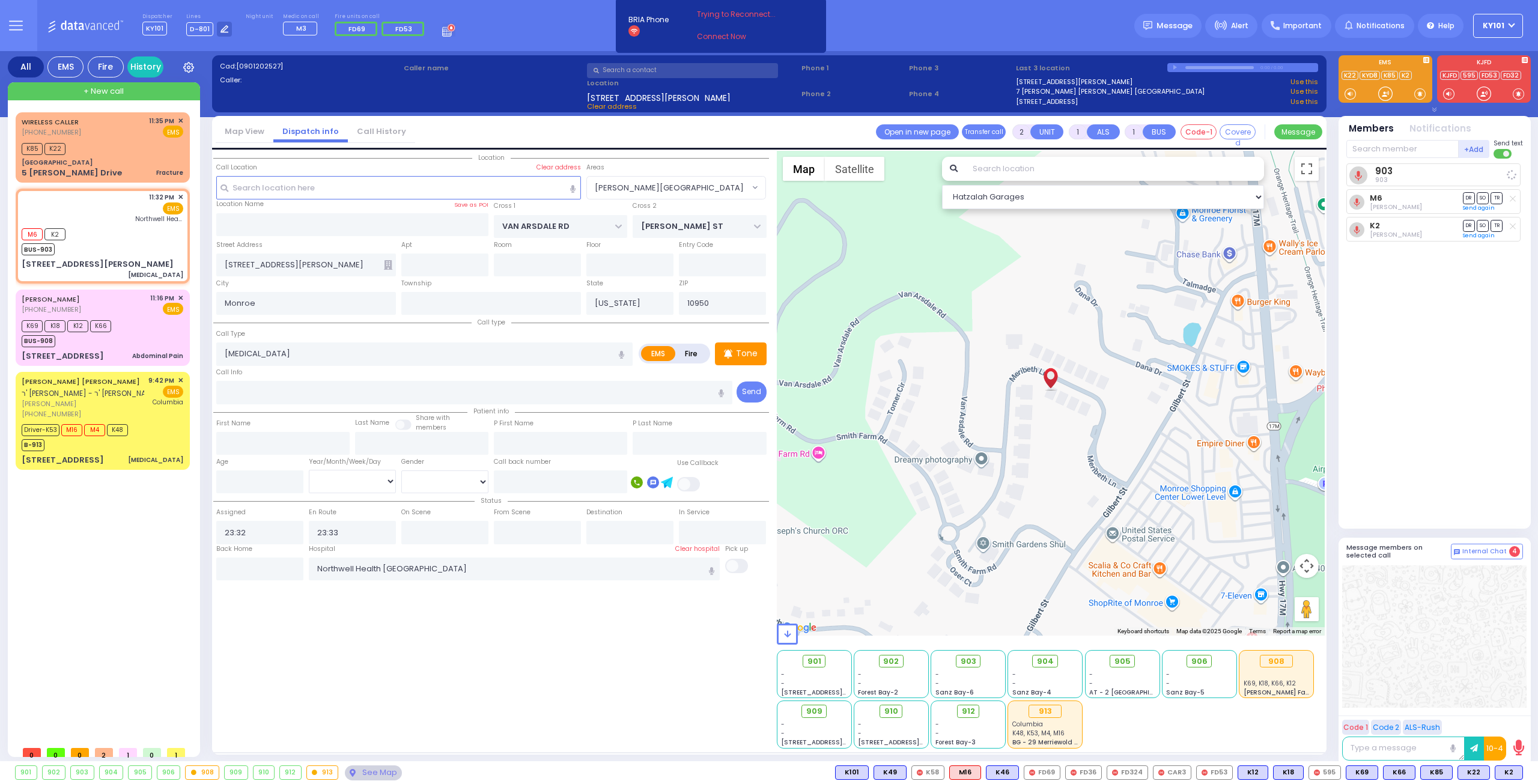
select select
radio input "true"
select select
select select "Hatzalah Garages"
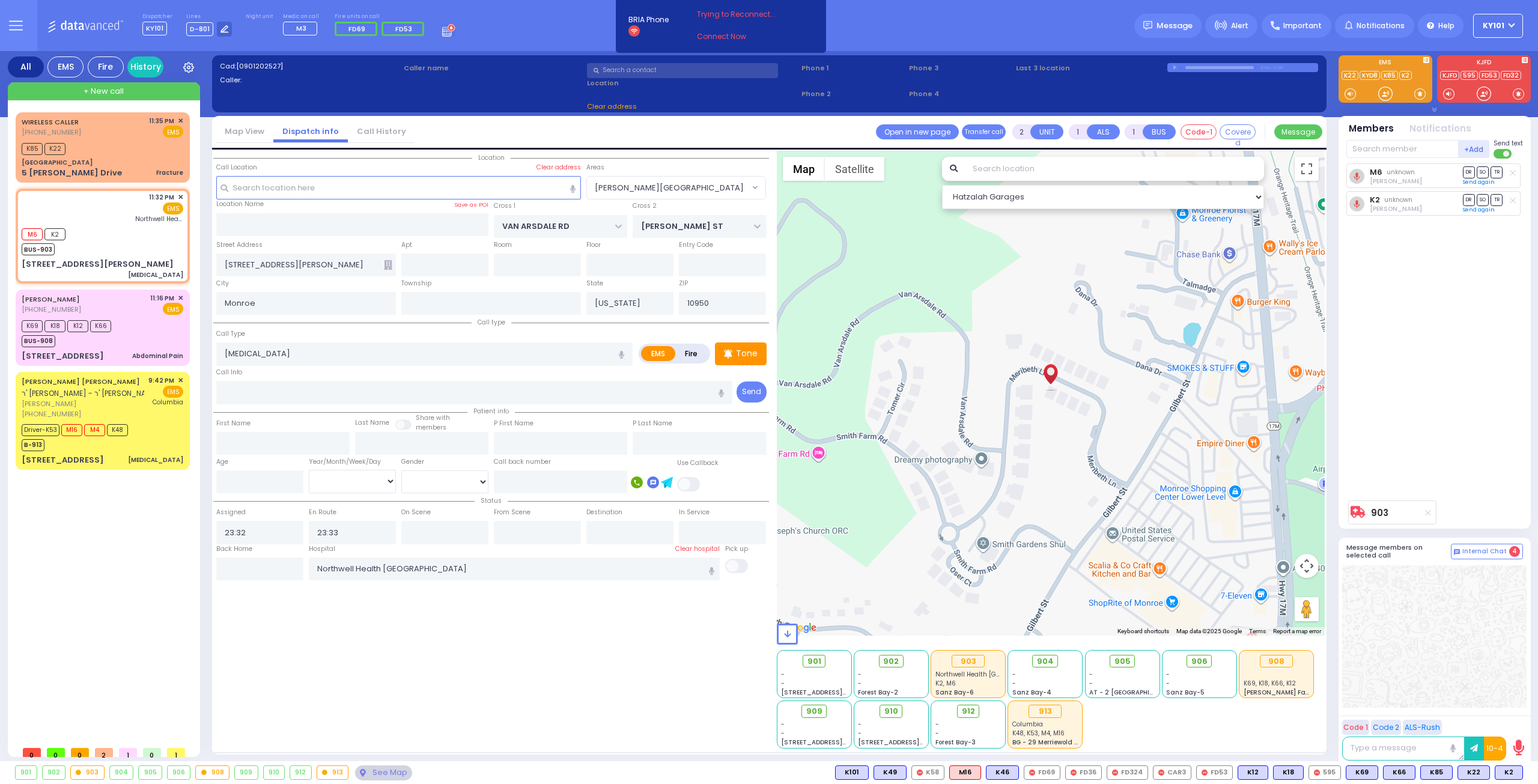
select select "[PERSON_NAME][GEOGRAPHIC_DATA]"
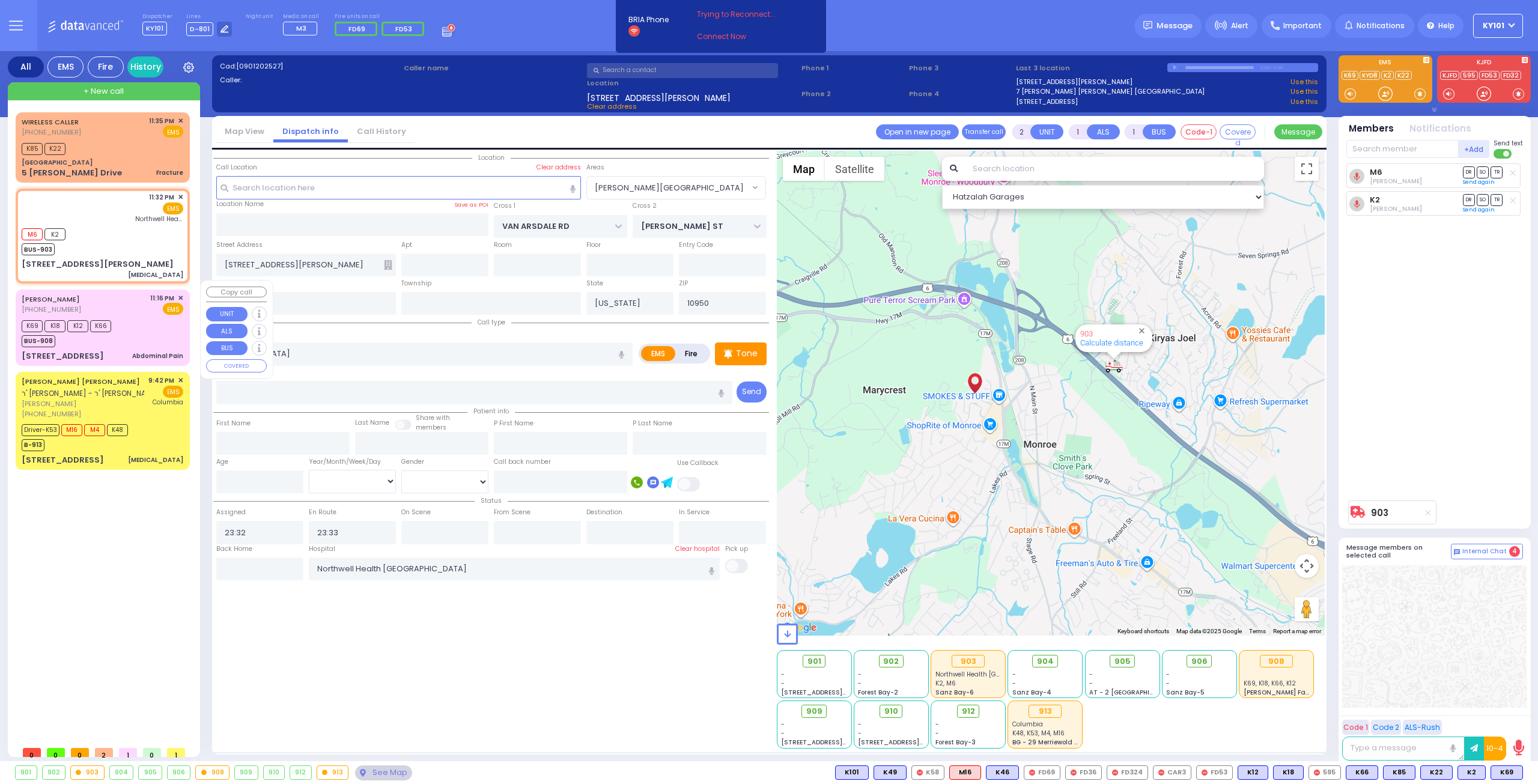
click at [136, 322] on div "K69 K18 K12 K66 BUS-908" at bounding box center [103, 332] width 162 height 30
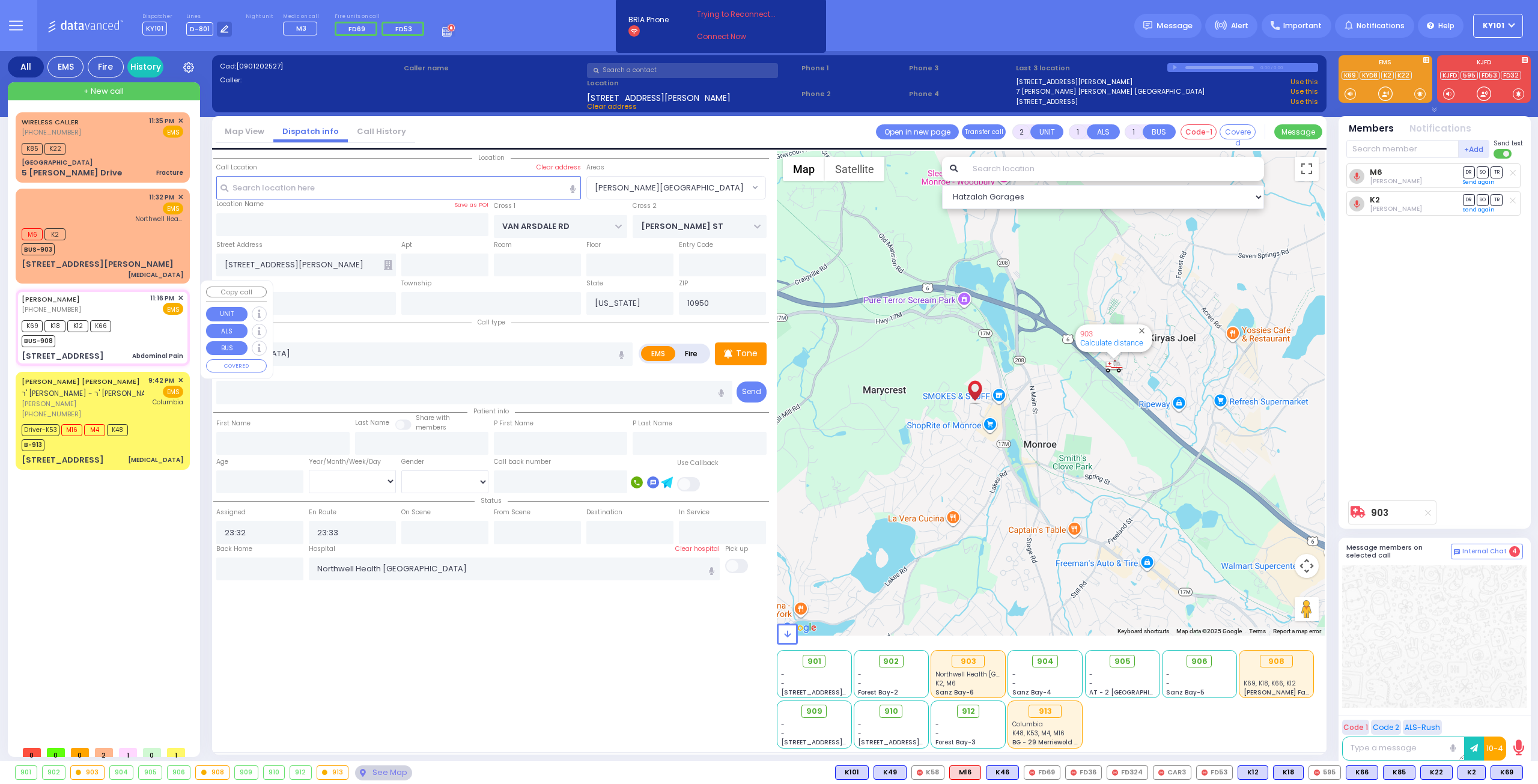
type input "6"
select select
type input "Abdominal Pain"
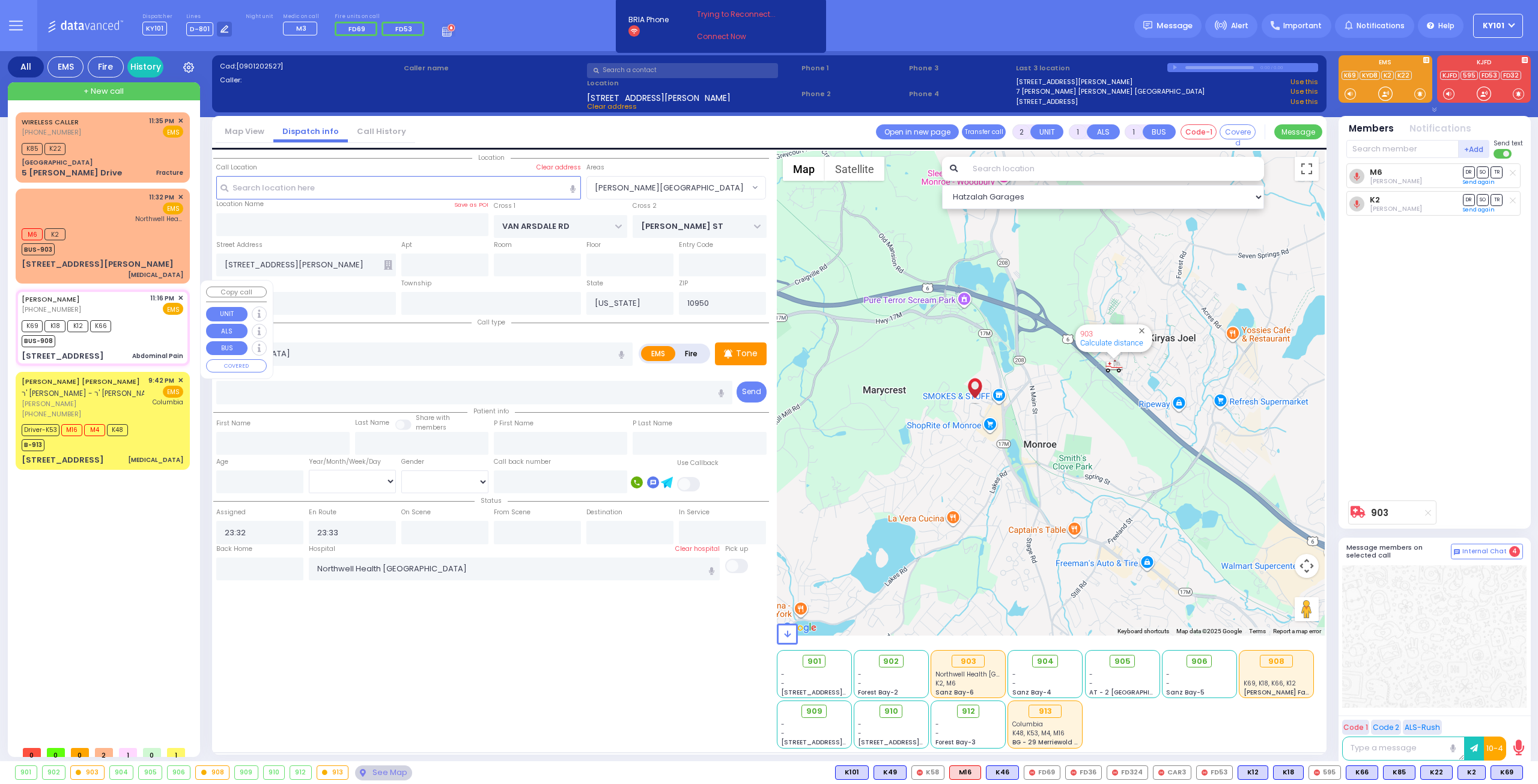
radio input "true"
type input "[PERSON_NAME]"
type input "KORNBLY"
type input "Unknown"
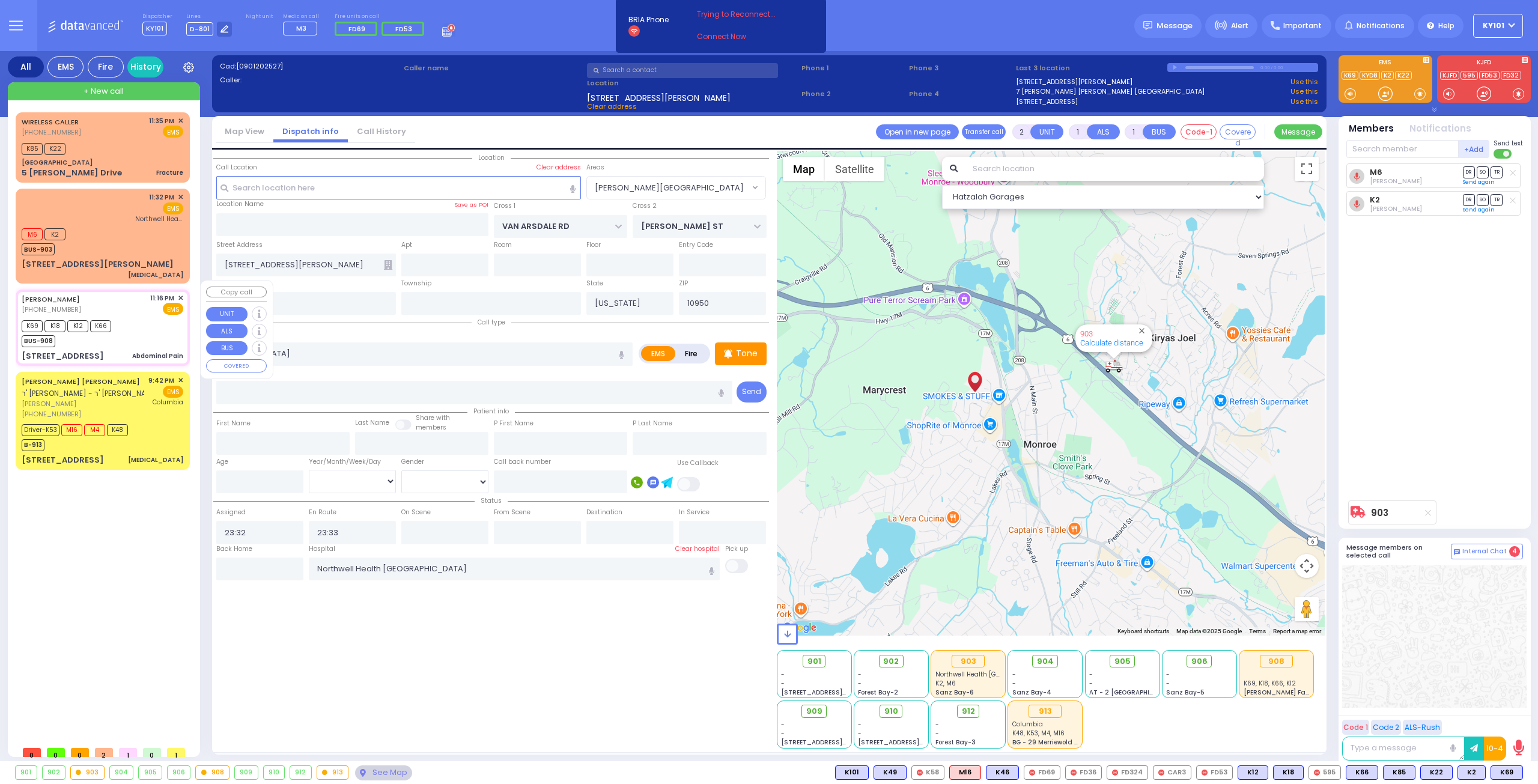
type input "22"
select select "Year"
select select "[DEMOGRAPHIC_DATA]"
type input "23:16"
type input "23:18"
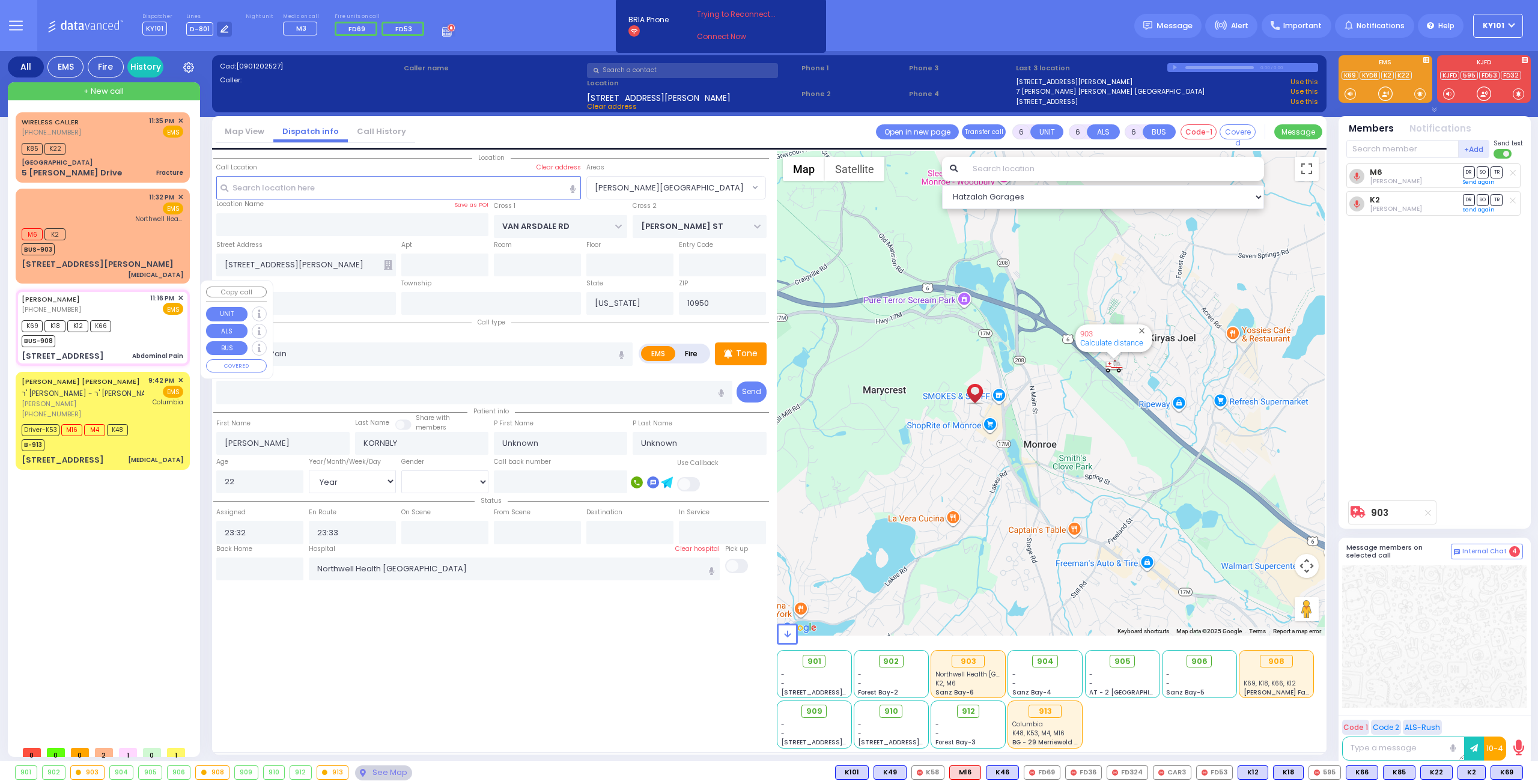
type input "23:19"
select select "Hatzalah Garages"
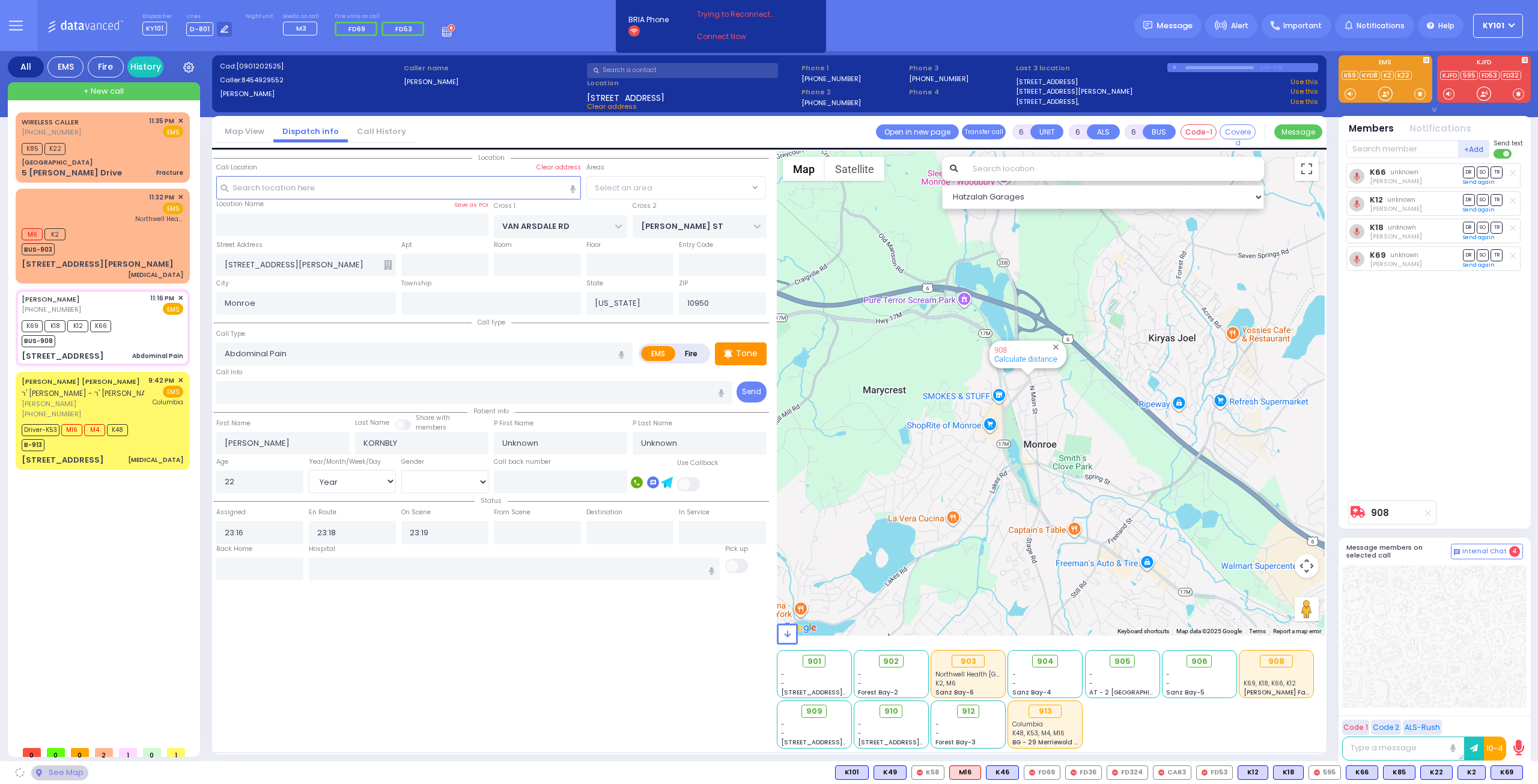
type input "[PERSON_NAME]"
type input "[STREET_ADDRESS]"
select select "MONROE"
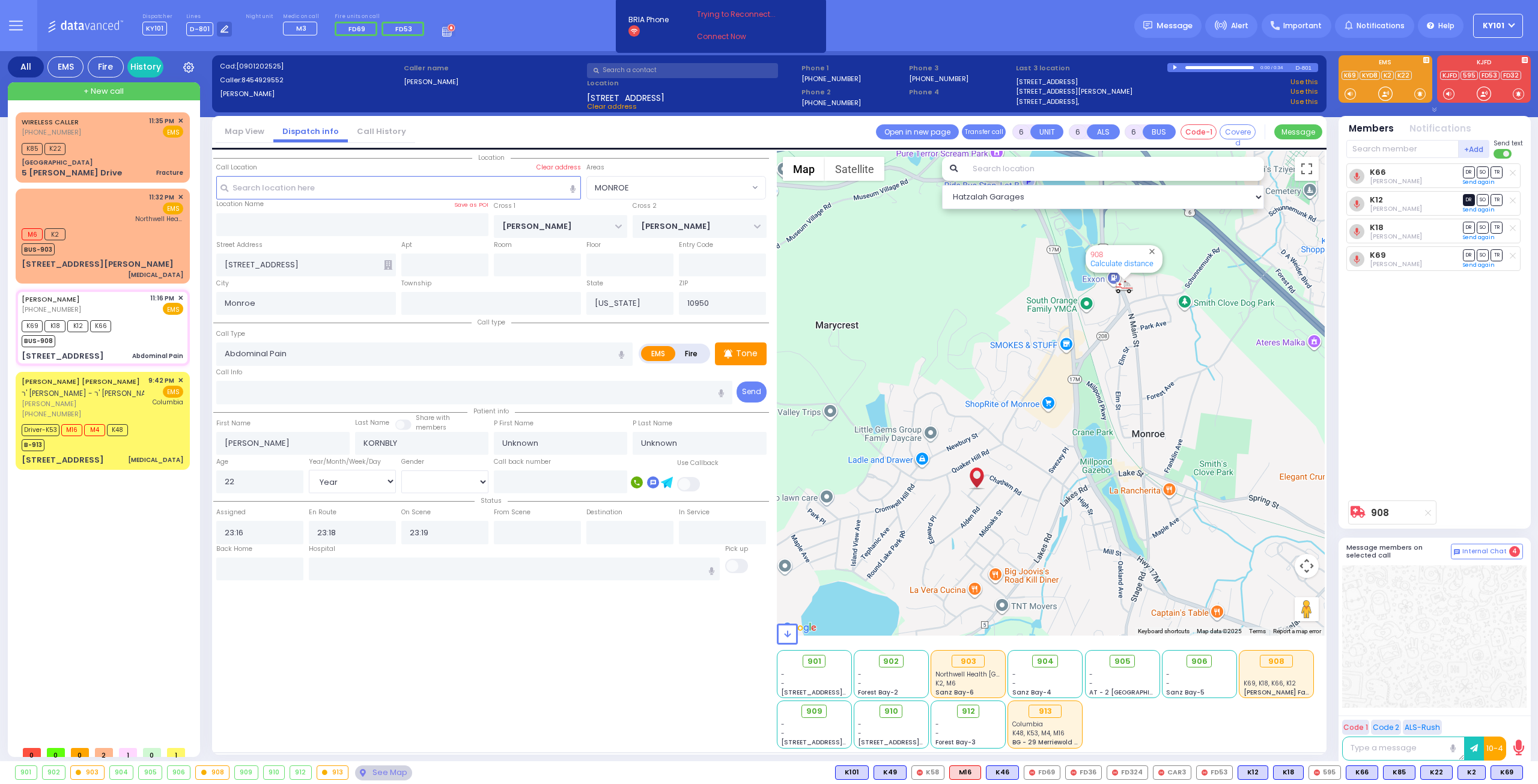
click at [1467, 197] on span "DR" at bounding box center [1469, 199] width 12 height 12
click at [1497, 171] on span "TR" at bounding box center [1497, 172] width 12 height 12
click at [1487, 224] on span "SO" at bounding box center [1482, 227] width 12 height 12
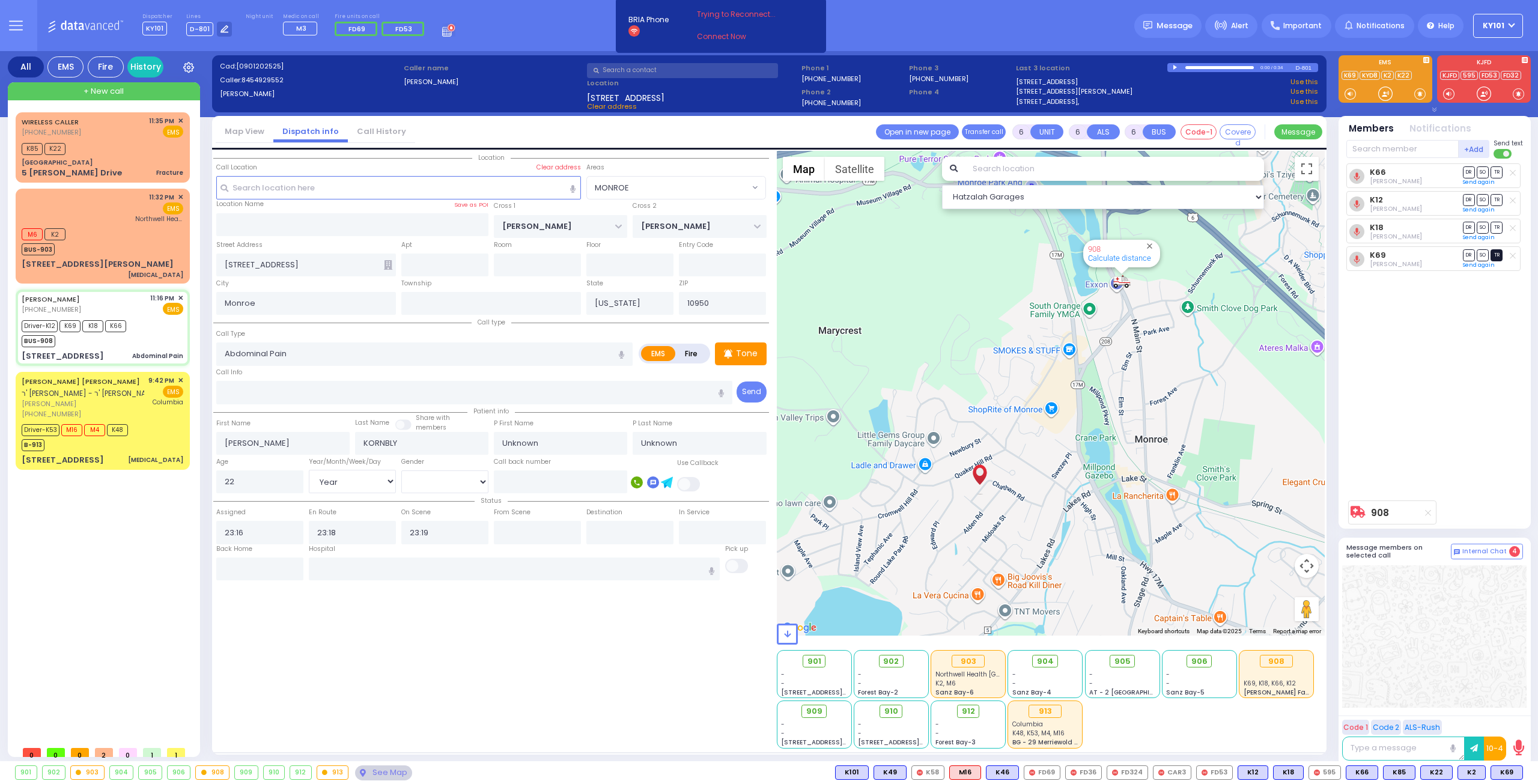
click at [1495, 252] on span "TR" at bounding box center [1497, 255] width 12 height 12
select select
radio input "true"
select select "Year"
select select "[DEMOGRAPHIC_DATA]"
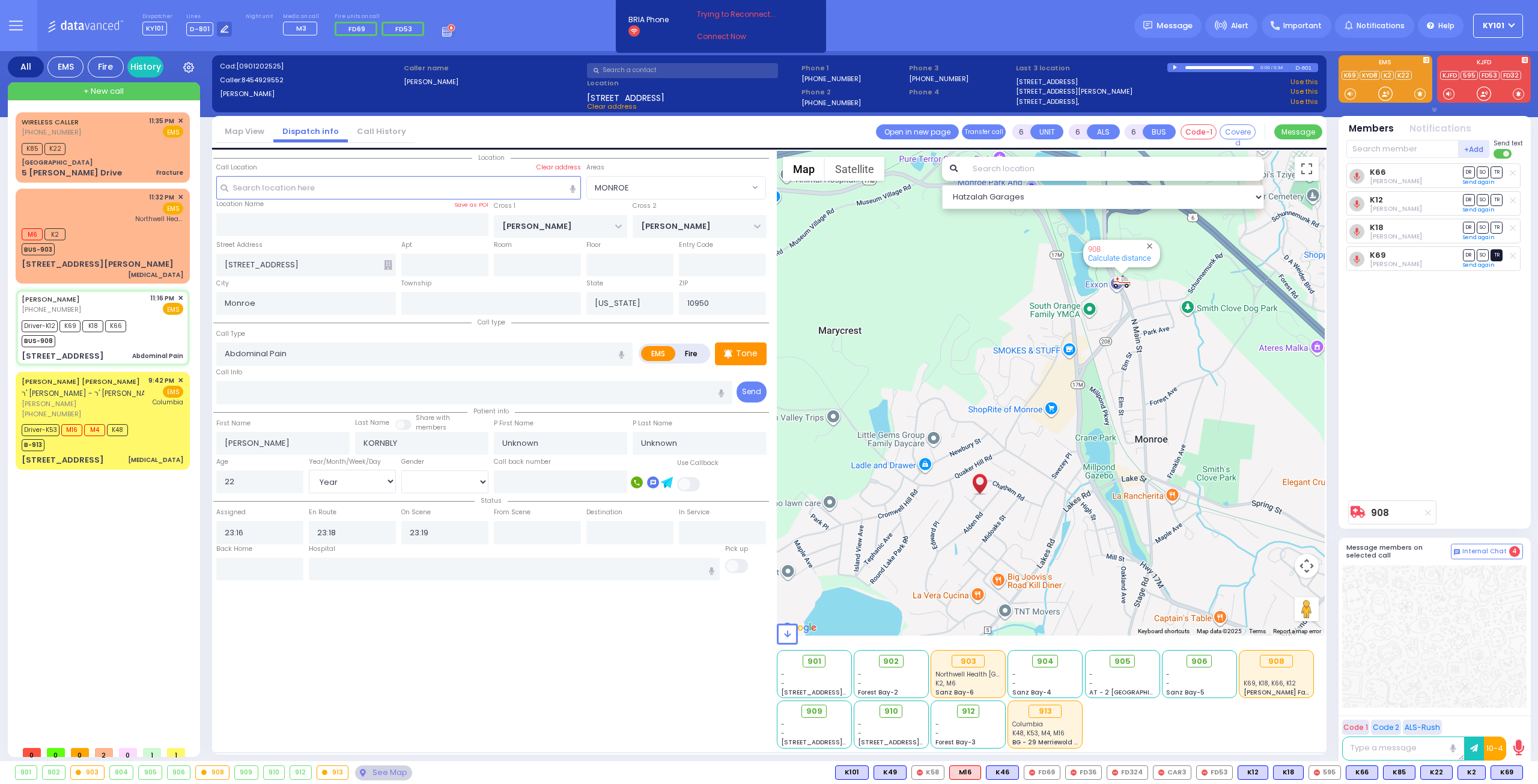
type input "23:40"
select select "Hatzalah Garages"
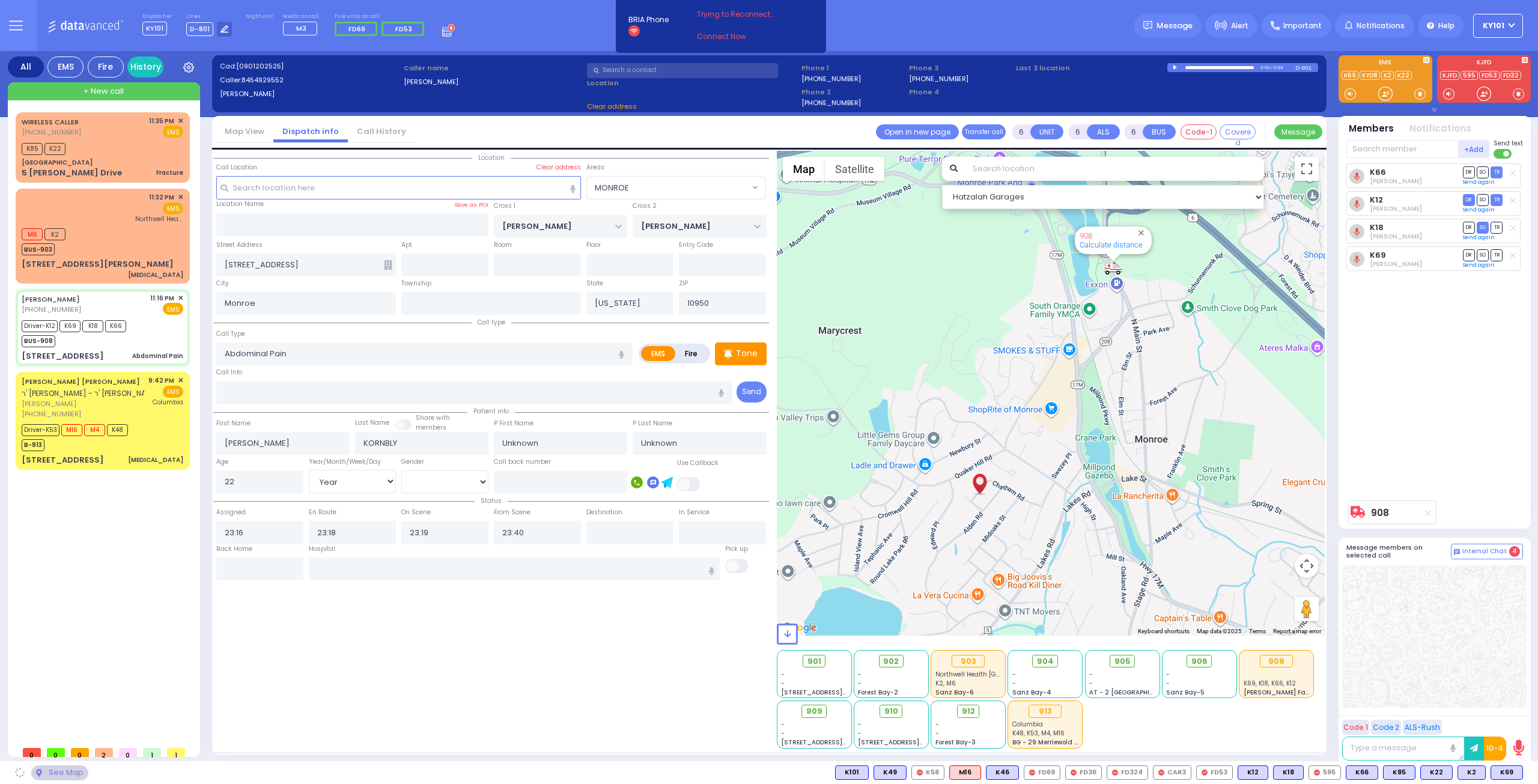
select select
radio input "true"
select select "Year"
select select "[DEMOGRAPHIC_DATA]"
select select "Hatzalah Garages"
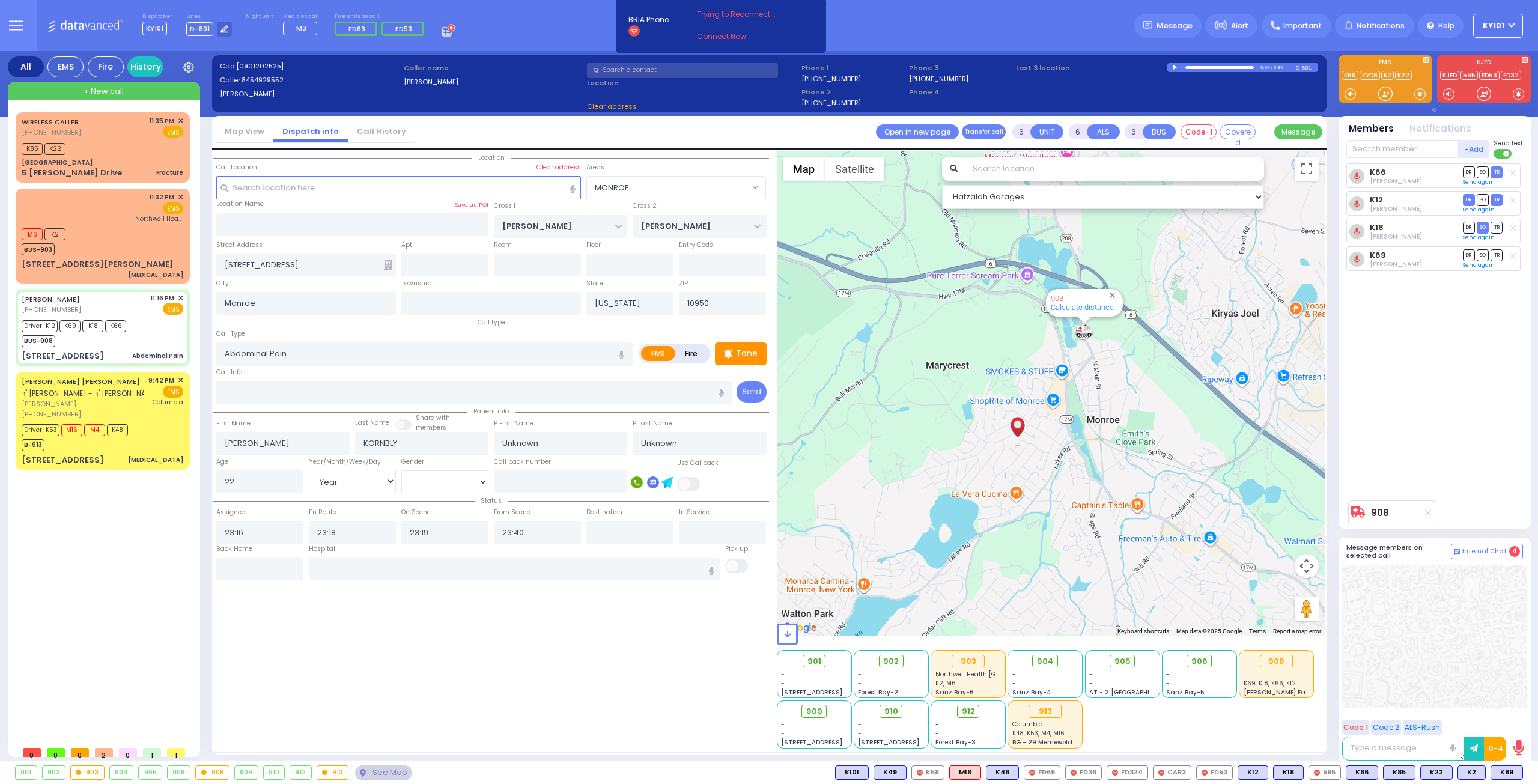
select select
radio input "true"
select select "Year"
select select "[DEMOGRAPHIC_DATA]"
select select "Hatzalah Garages"
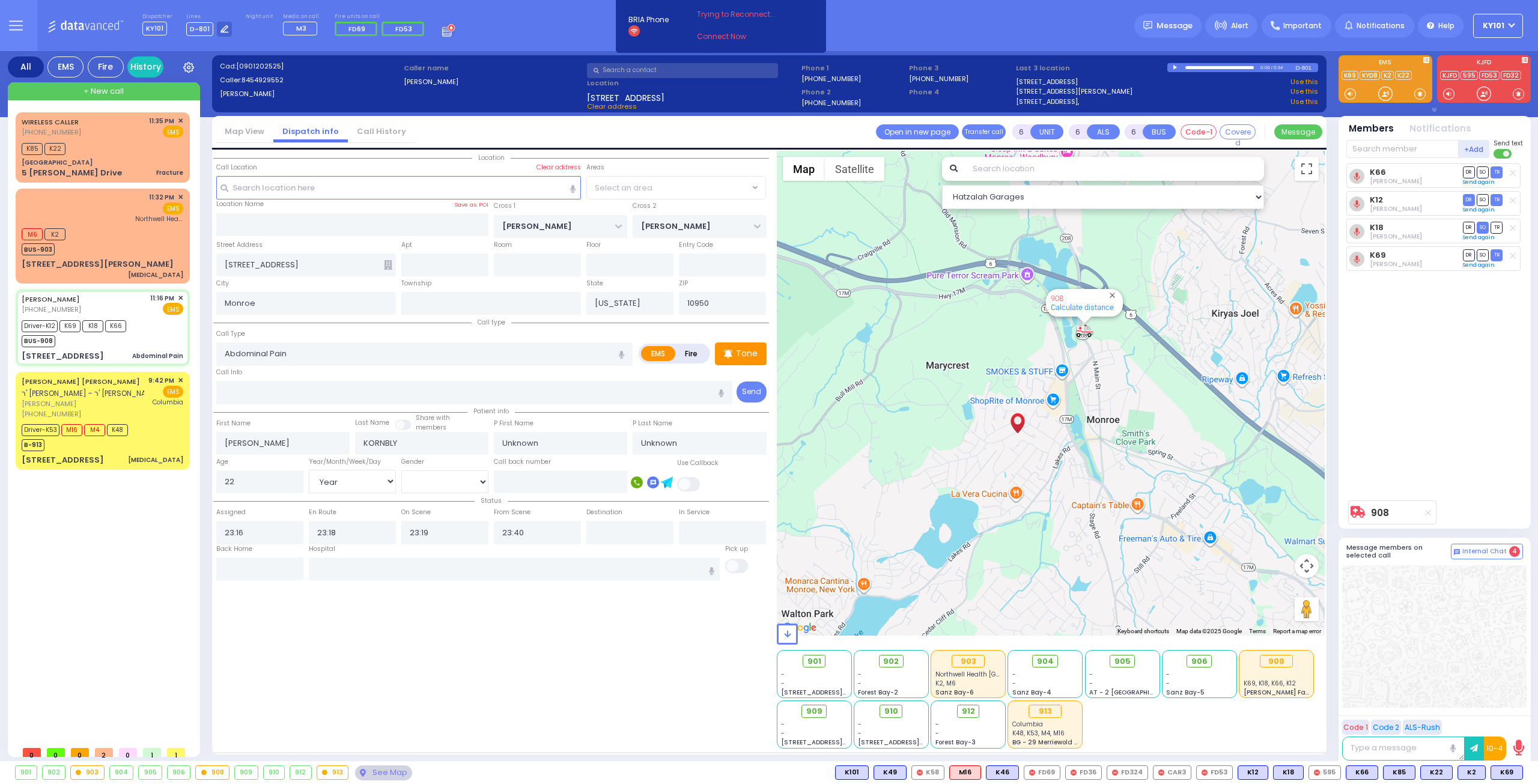
select select
radio input "true"
select select "Year"
select select "[DEMOGRAPHIC_DATA]"
select select "Hatzalah Garages"
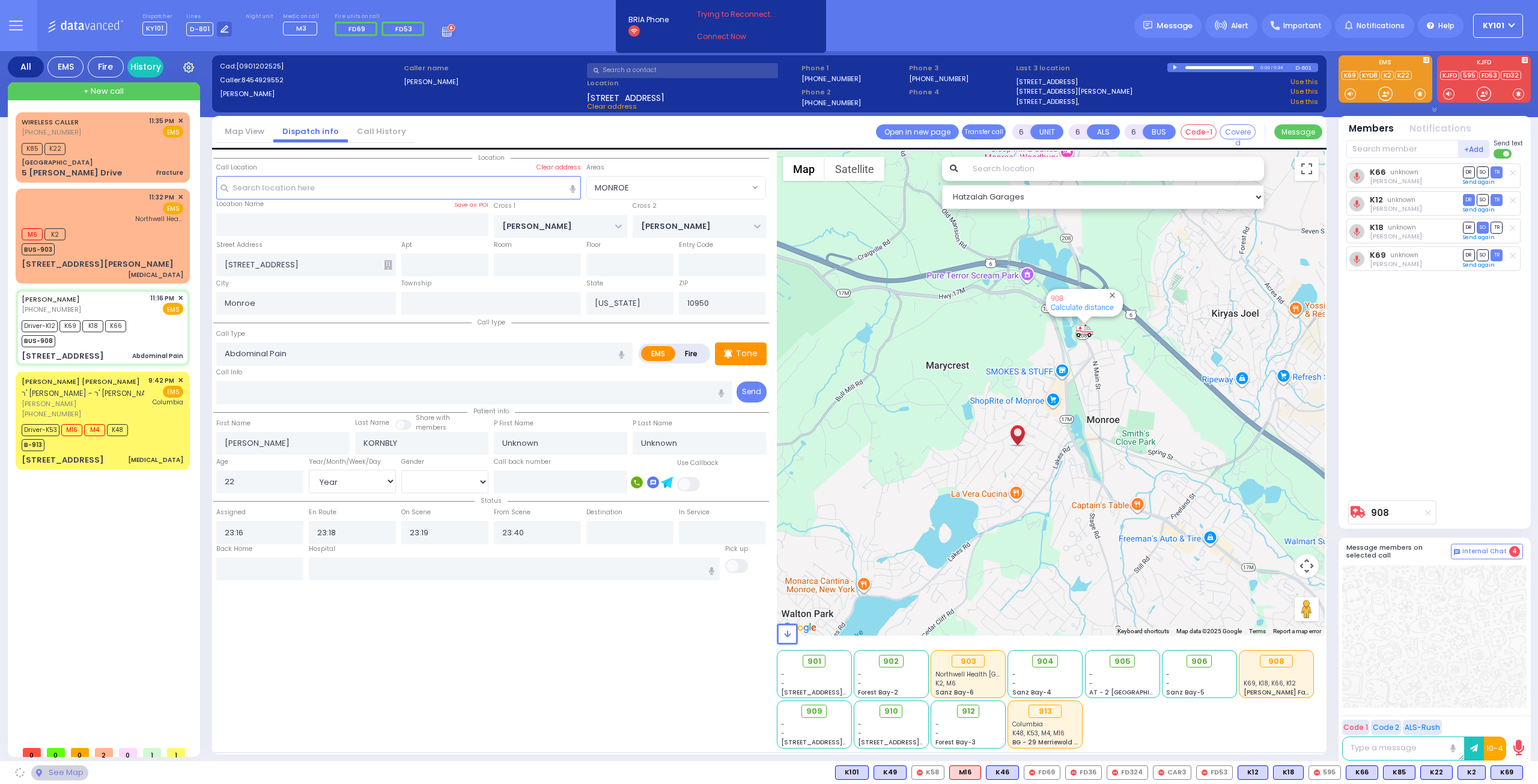
select select "MONROE"
select select
radio input "true"
select select "Year"
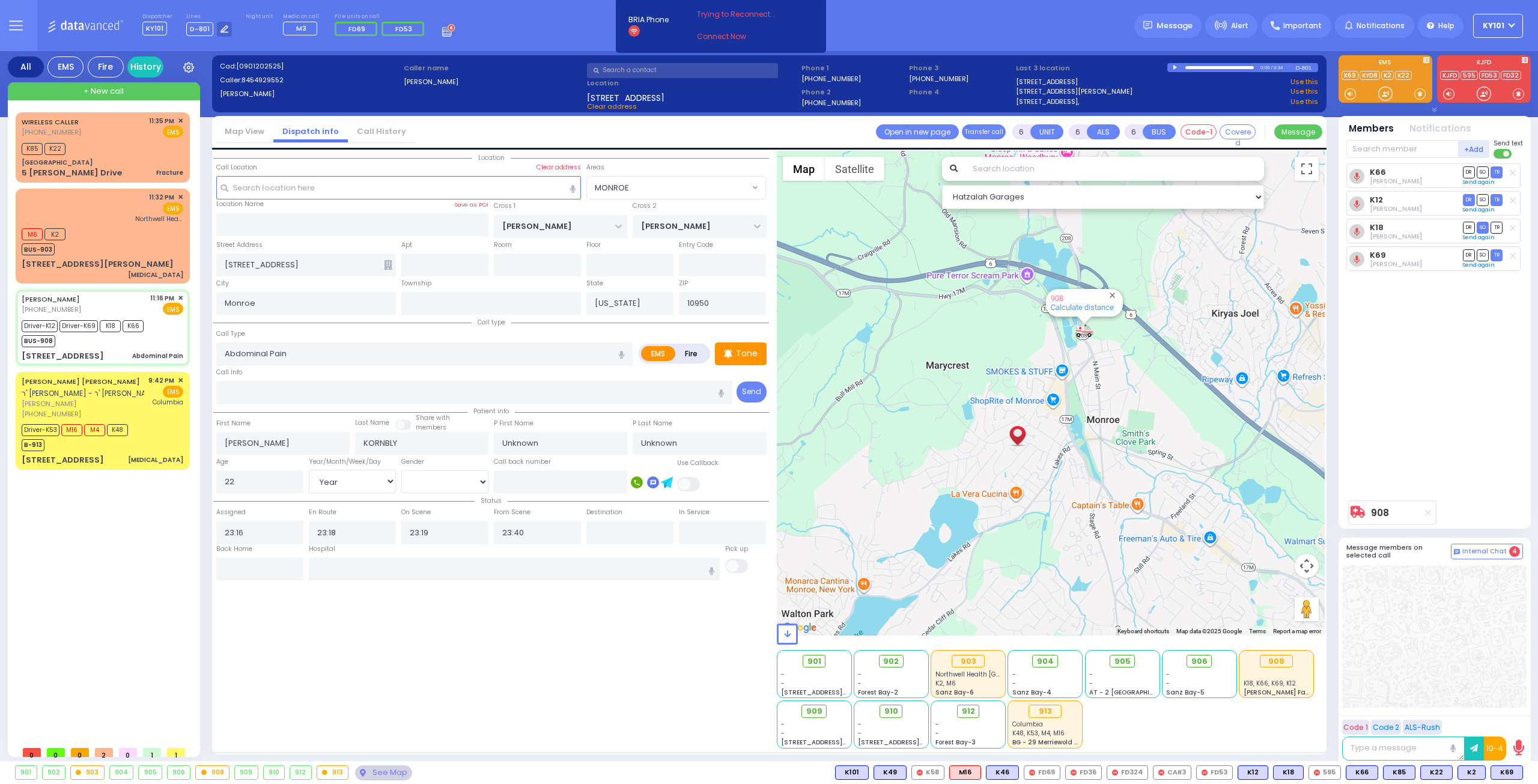
select select "[DEMOGRAPHIC_DATA]"
type input "23:38"
select select "Hatzalah Garages"
select select
radio input "true"
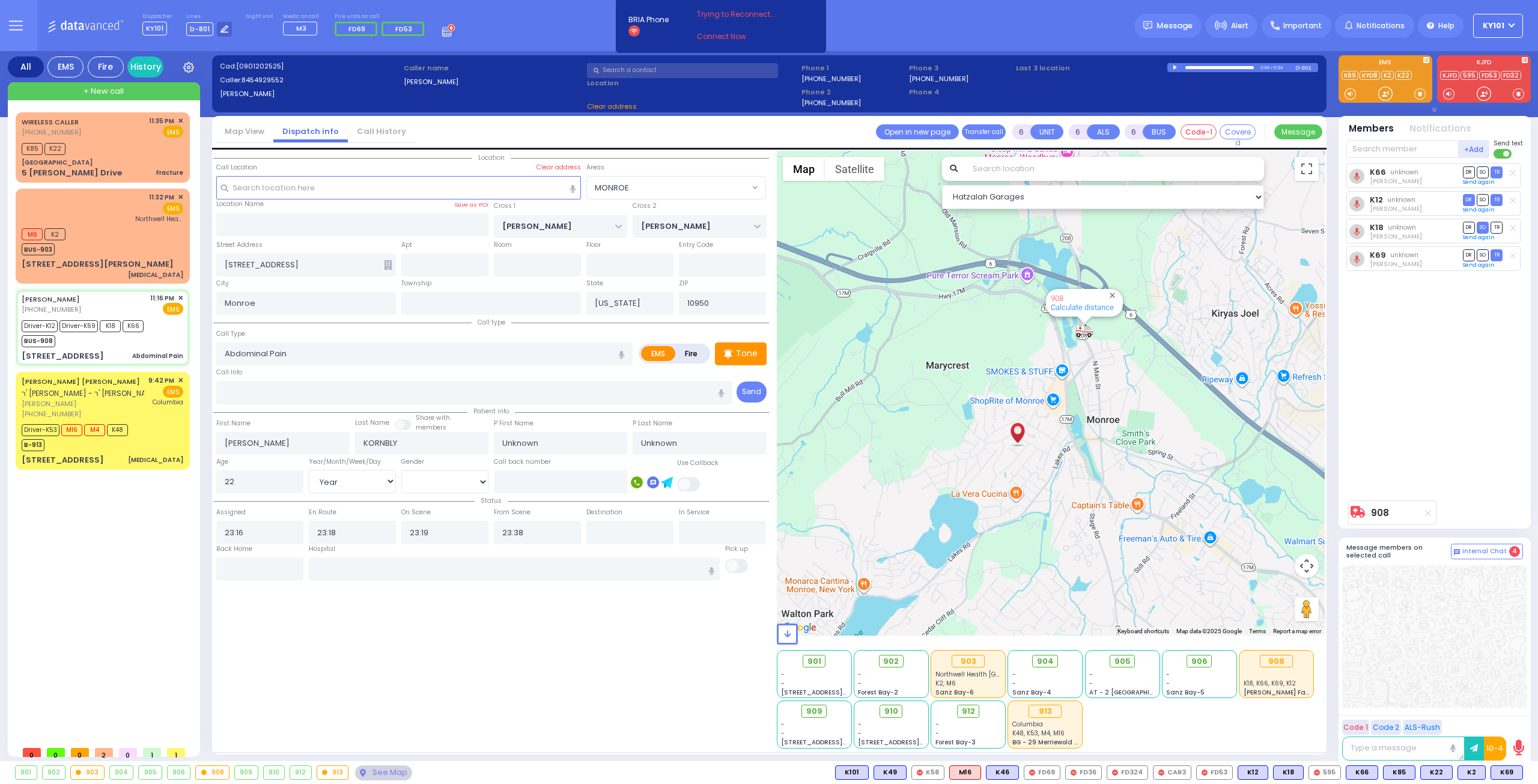
select select "Year"
select select "[DEMOGRAPHIC_DATA]"
select select "Hatzalah Garages"
select select "MONROE"
click at [1468, 199] on span "DR" at bounding box center [1469, 199] width 12 height 12
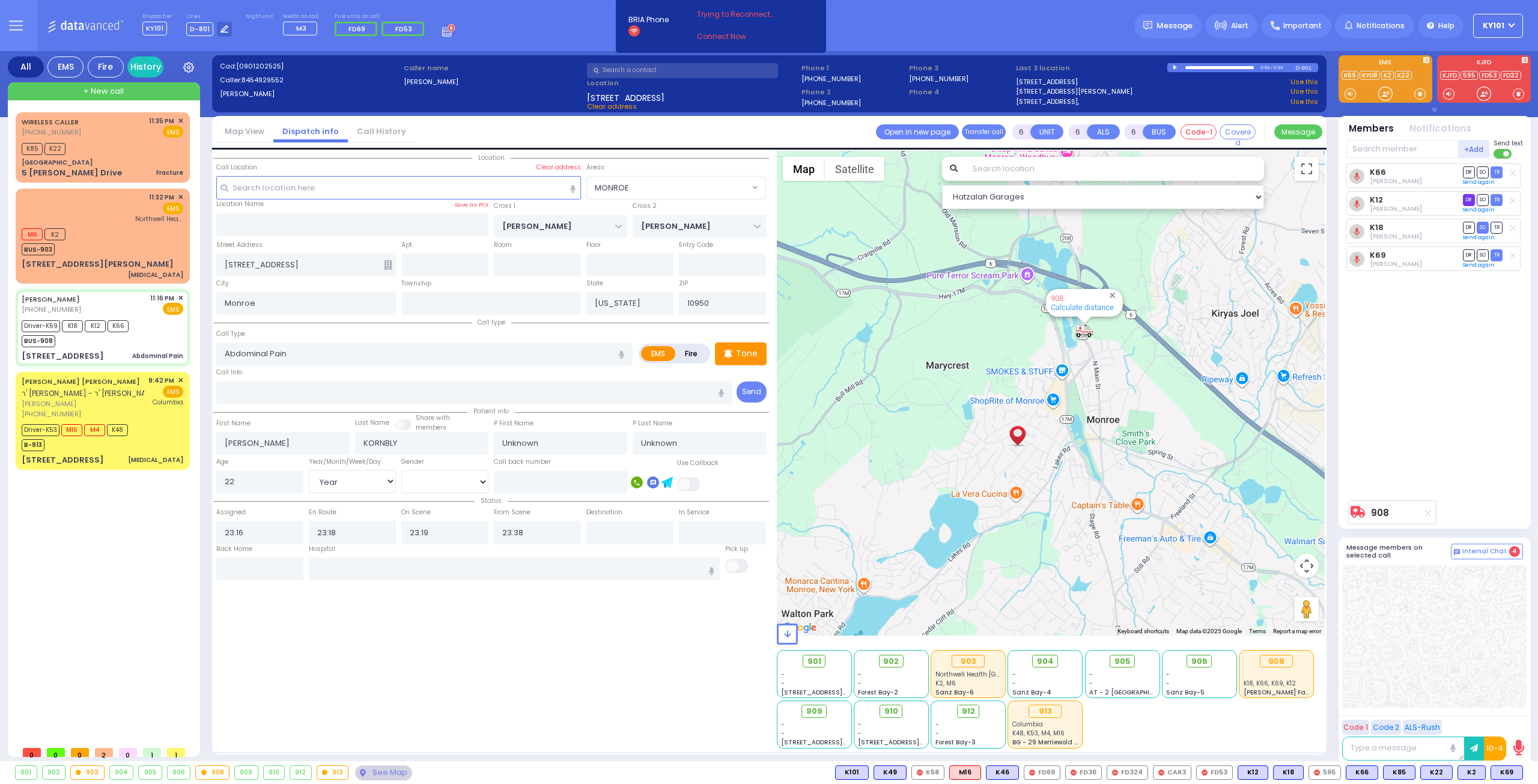
select select
radio input "true"
select select "Year"
select select "[DEMOGRAPHIC_DATA]"
select select "Hatzalah Garages"
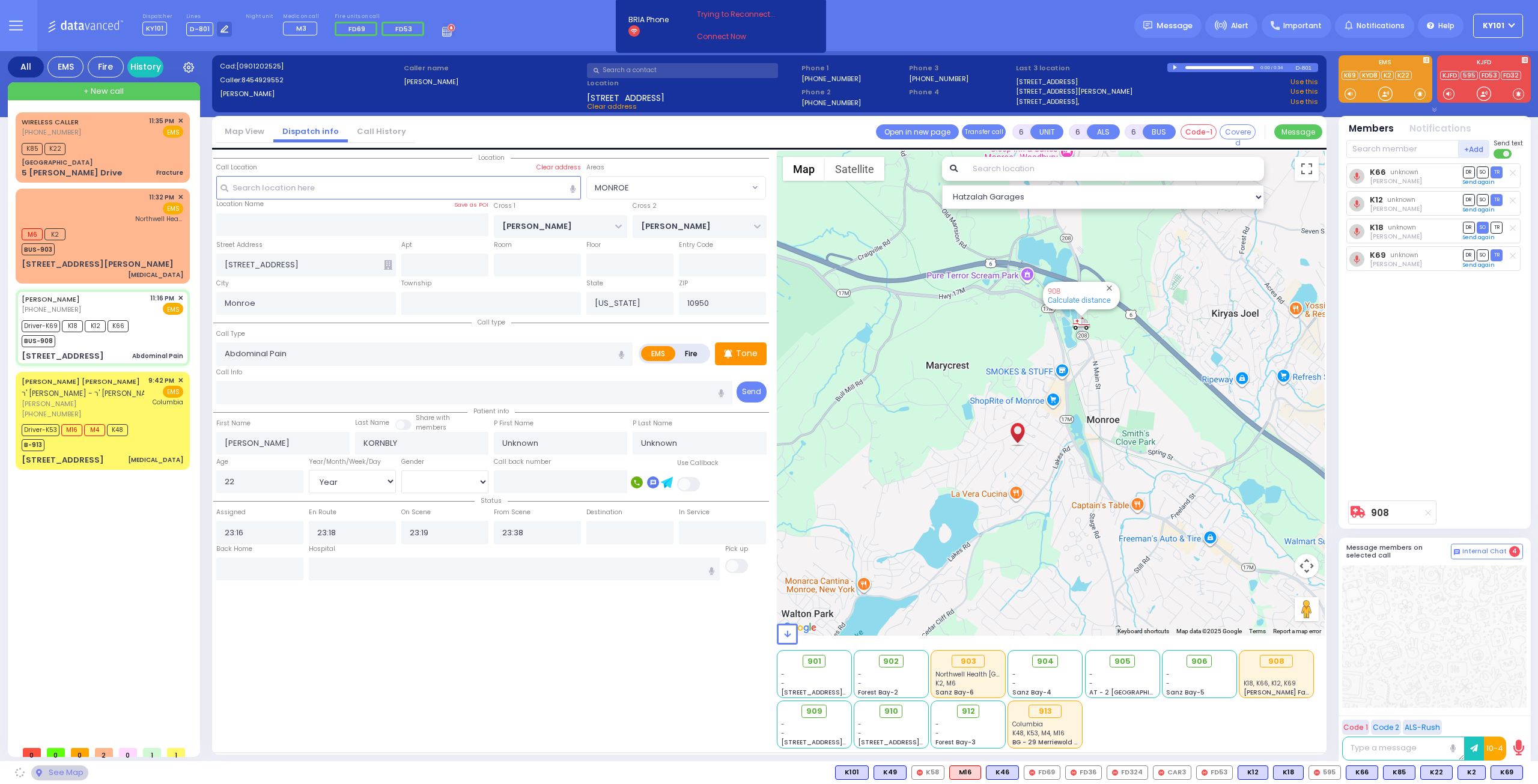
select select "MONROE"
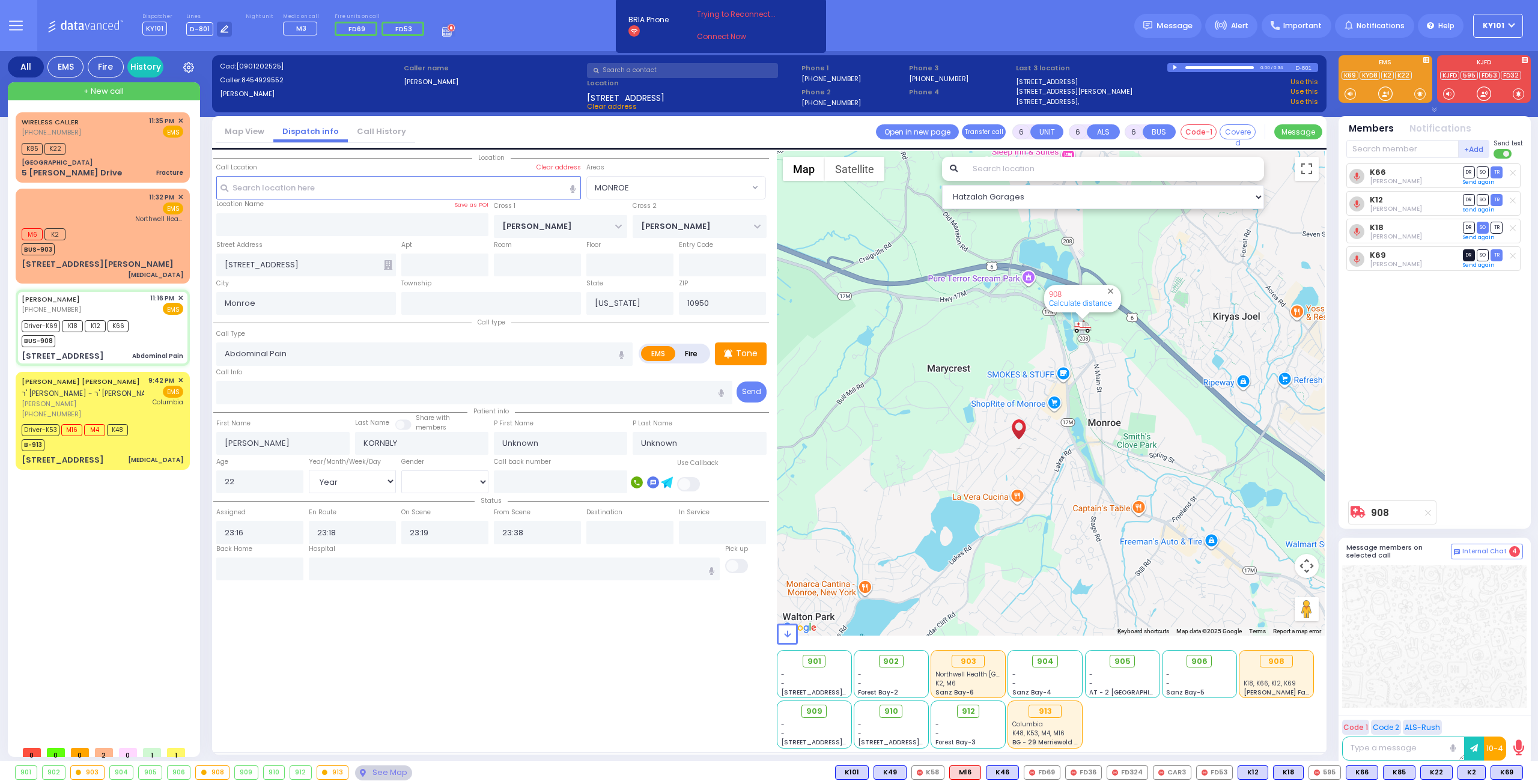
click at [1470, 252] on span "DR" at bounding box center [1469, 255] width 12 height 12
select select
radio input "true"
select select "Year"
select select "[DEMOGRAPHIC_DATA]"
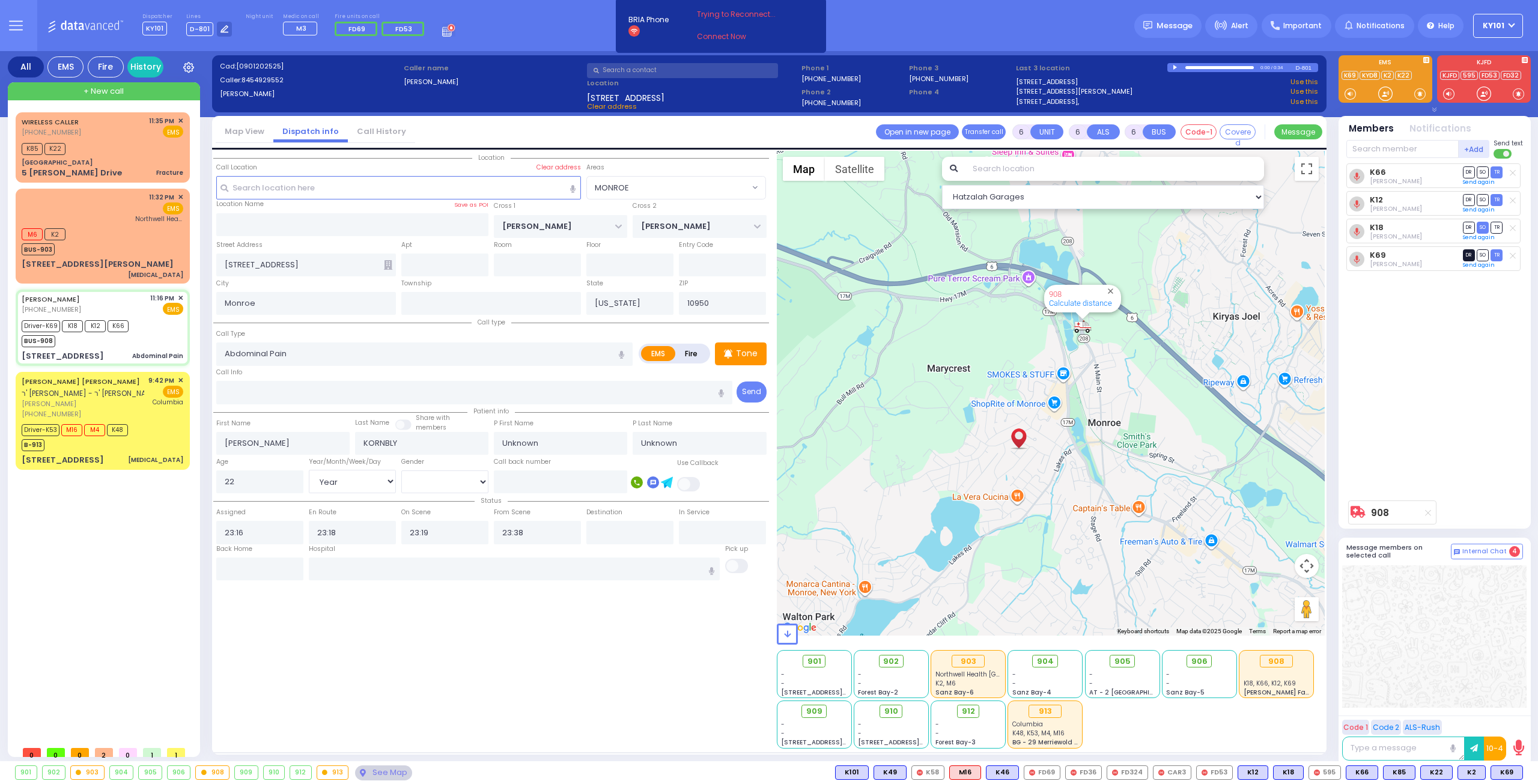
select select "MONROE"
select select "Hatzalah Garages"
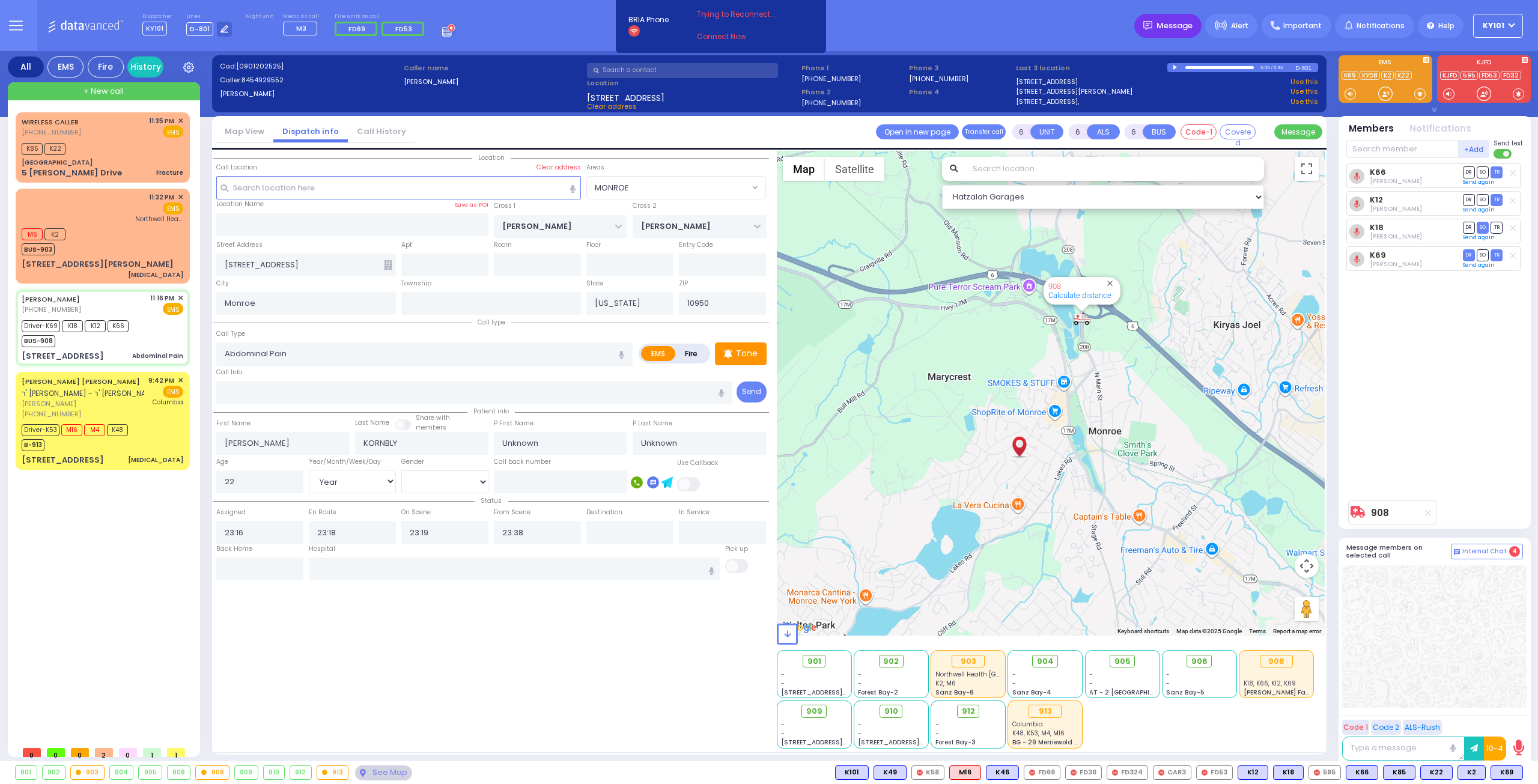
click at [1189, 31] on span "Message" at bounding box center [1174, 26] width 36 height 12
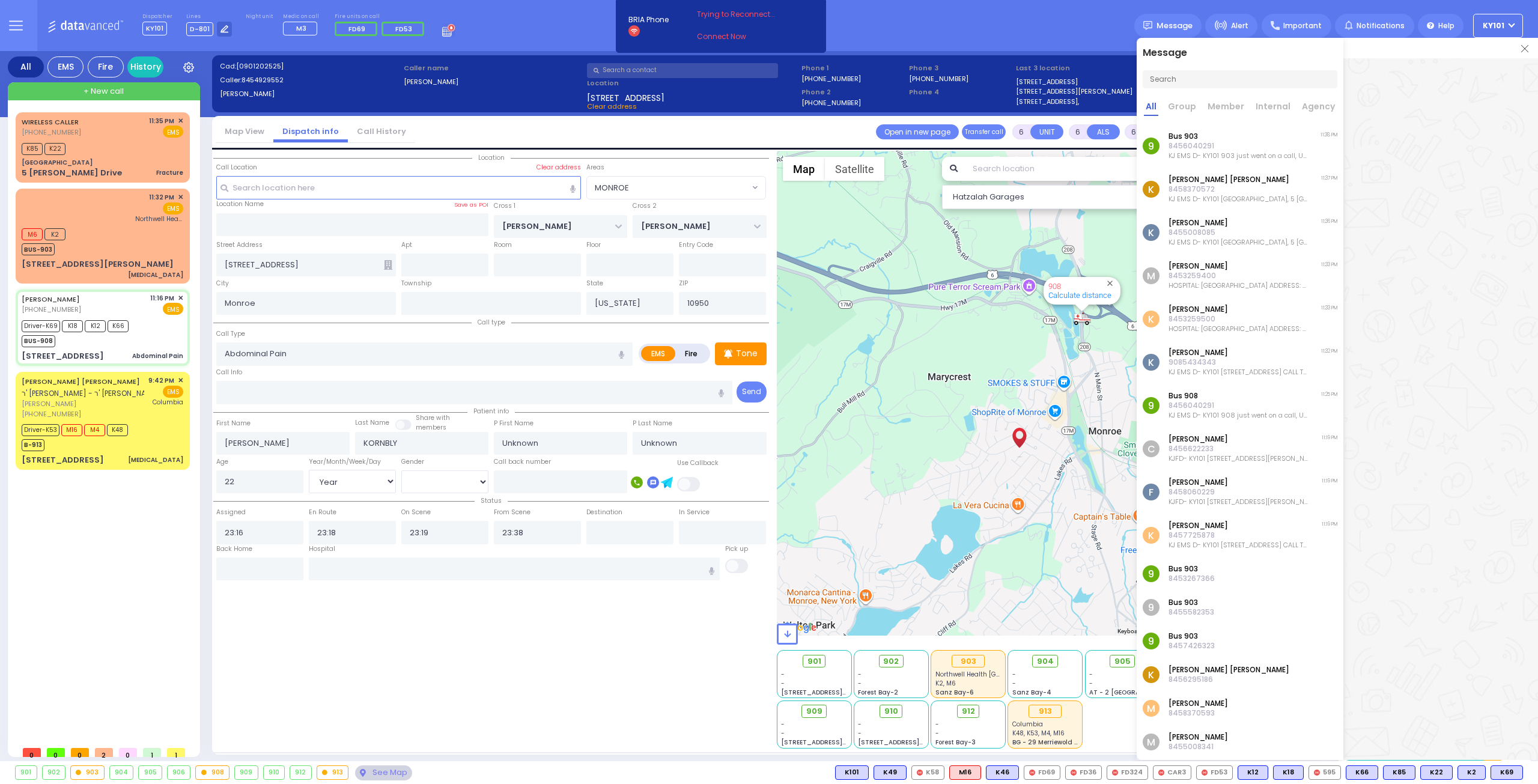
click at [1523, 49] on img at bounding box center [1524, 49] width 8 height 8
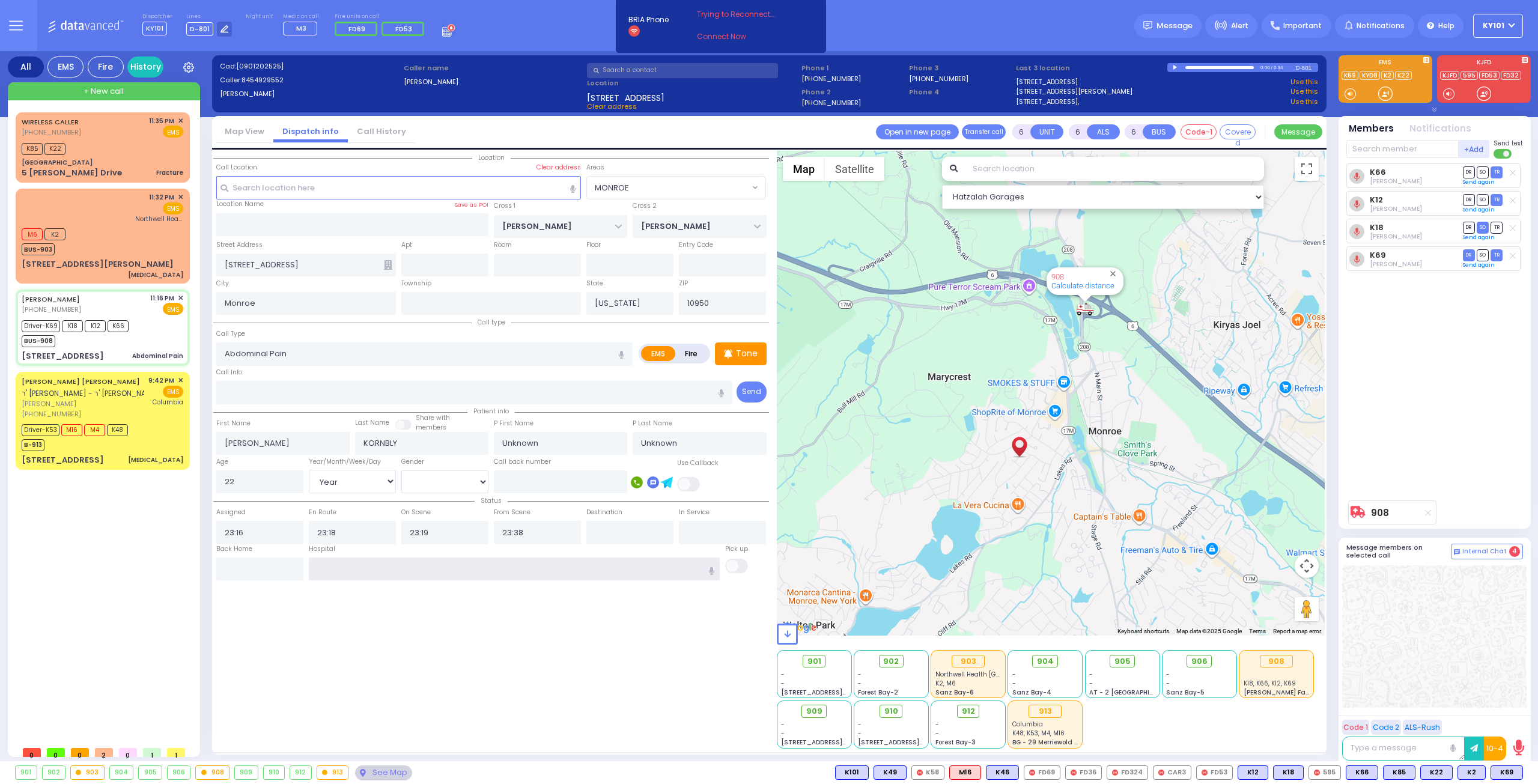
click at [598, 563] on input "text" at bounding box center [515, 568] width 411 height 23
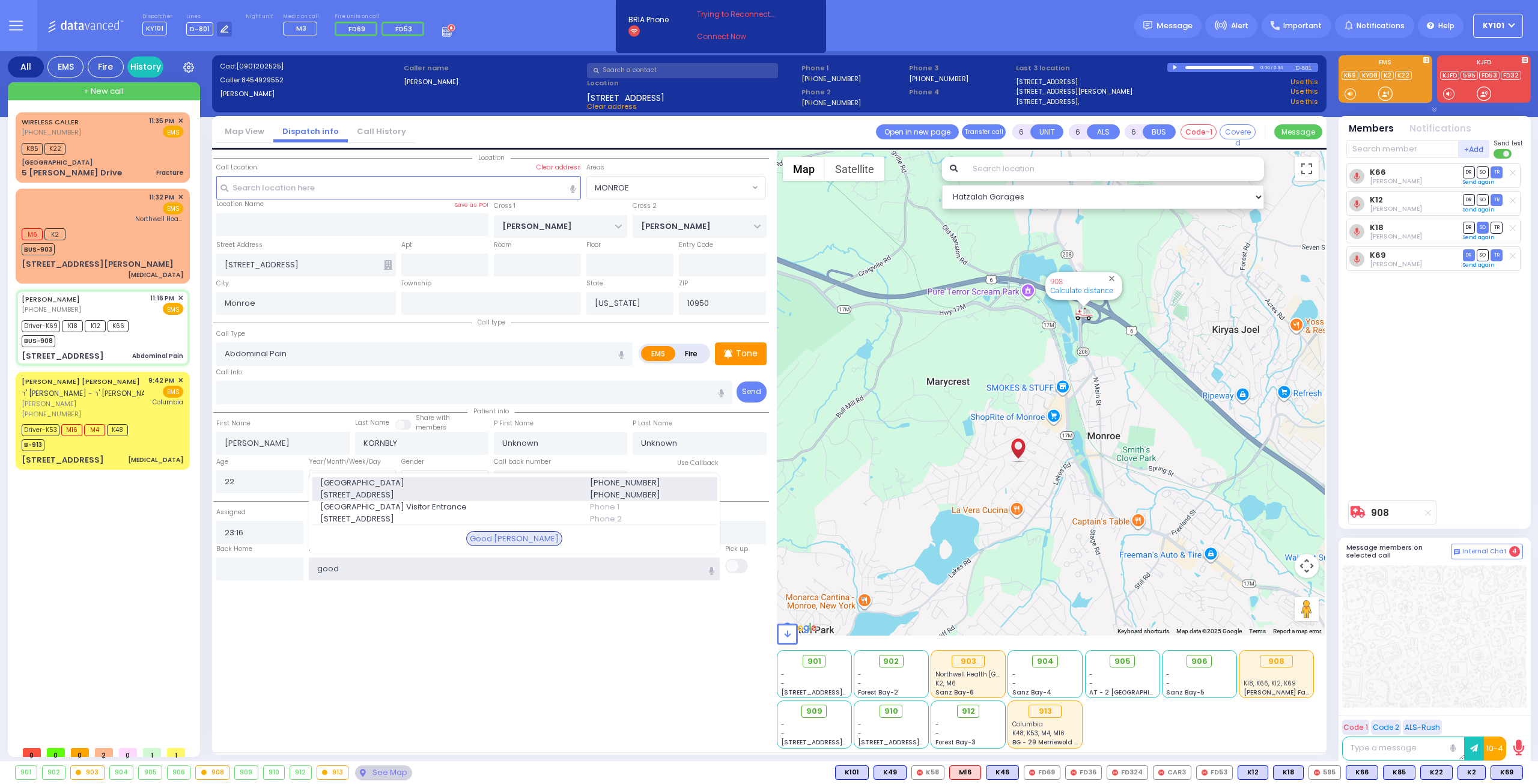
type input "good"
click at [576, 488] on div "Good Samaritan Hospital 255 Lafayette Ave." at bounding box center [448, 489] width 270 height 23
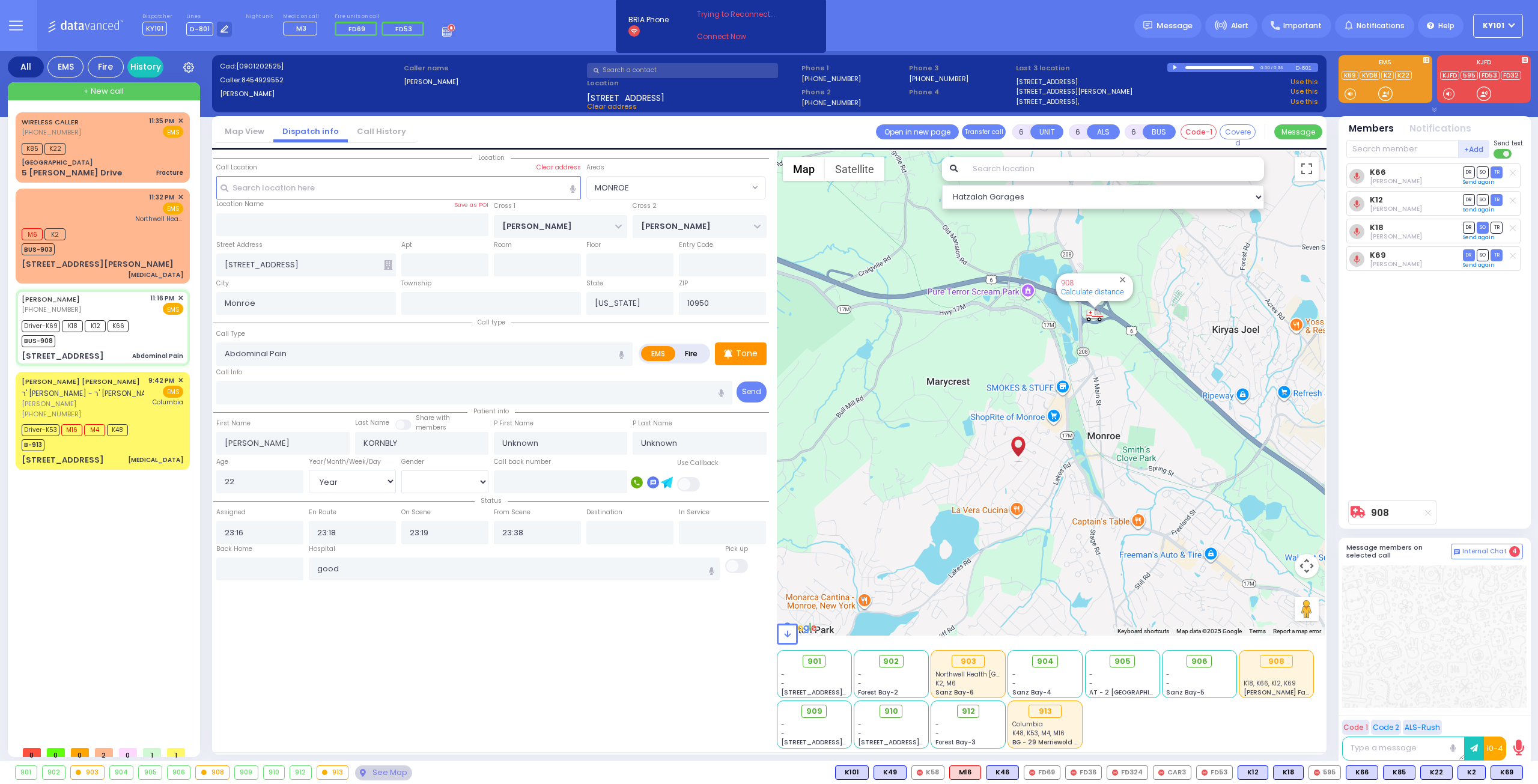
select select
radio input "true"
select select "Year"
select select "[DEMOGRAPHIC_DATA]"
type input "Good Samaritan Hospital"
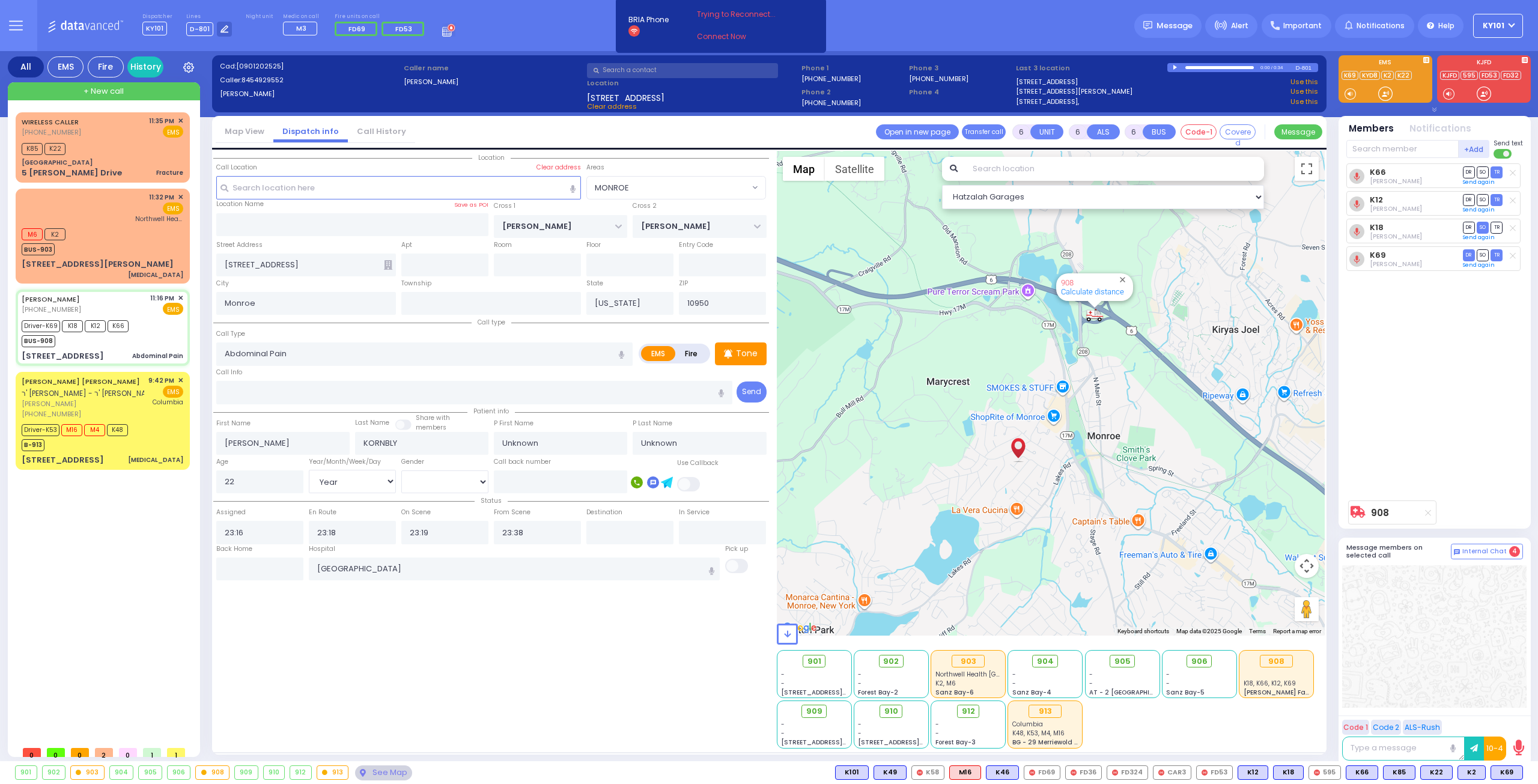
select select "Hatzalah Garages"
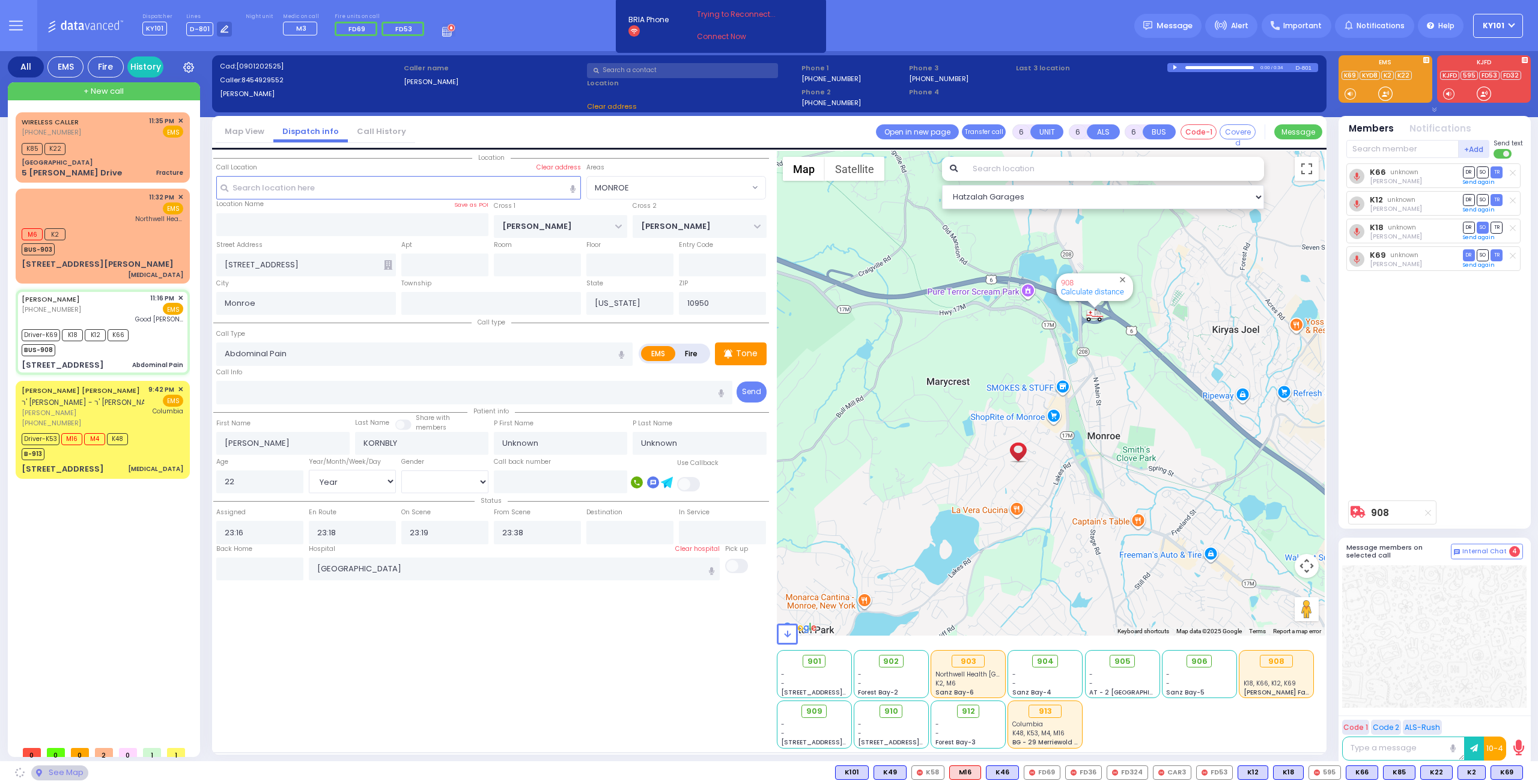
select select "MONROE"
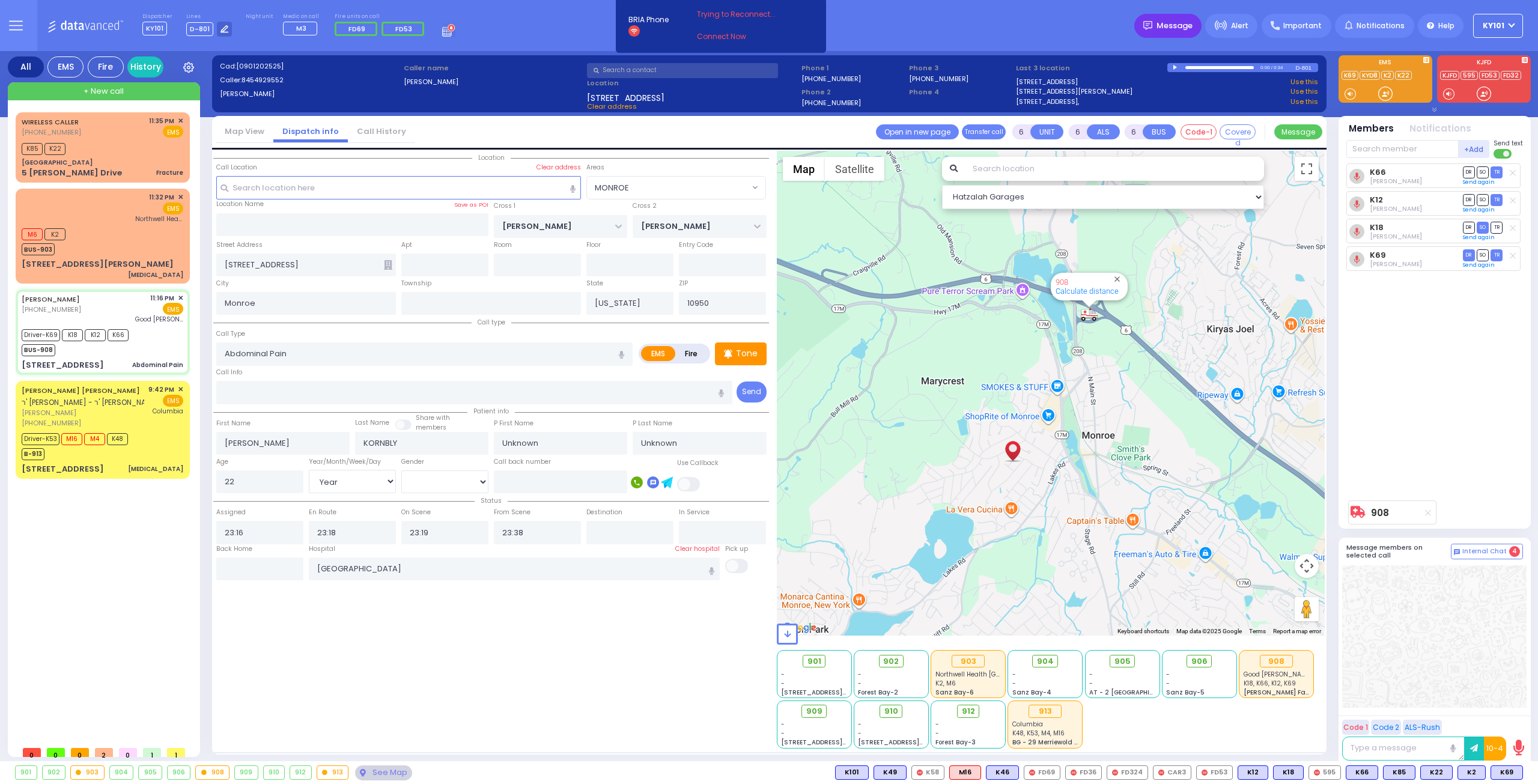
click at [1193, 23] on span "Message" at bounding box center [1174, 26] width 36 height 12
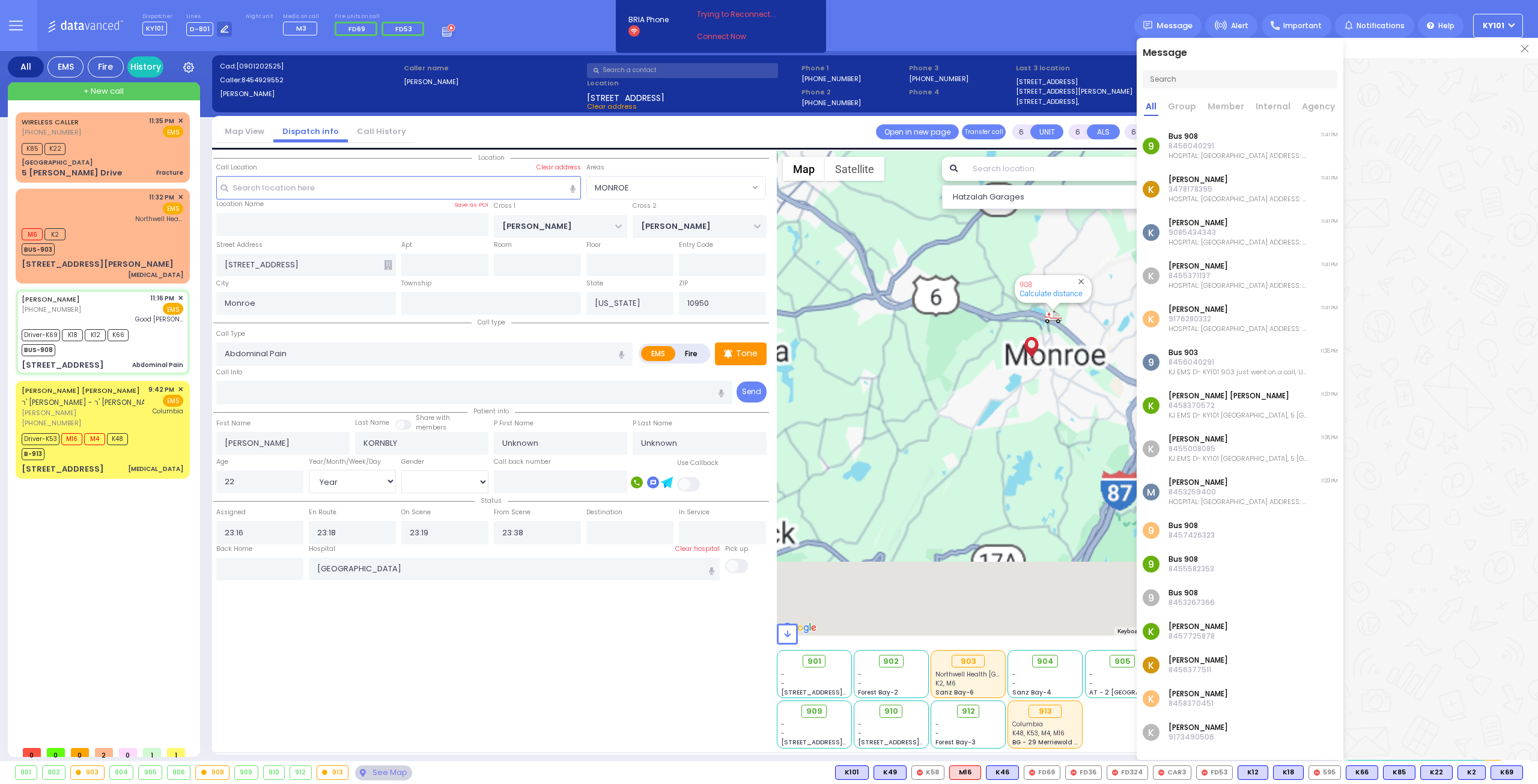
click at [1524, 45] on img at bounding box center [1524, 49] width 8 height 8
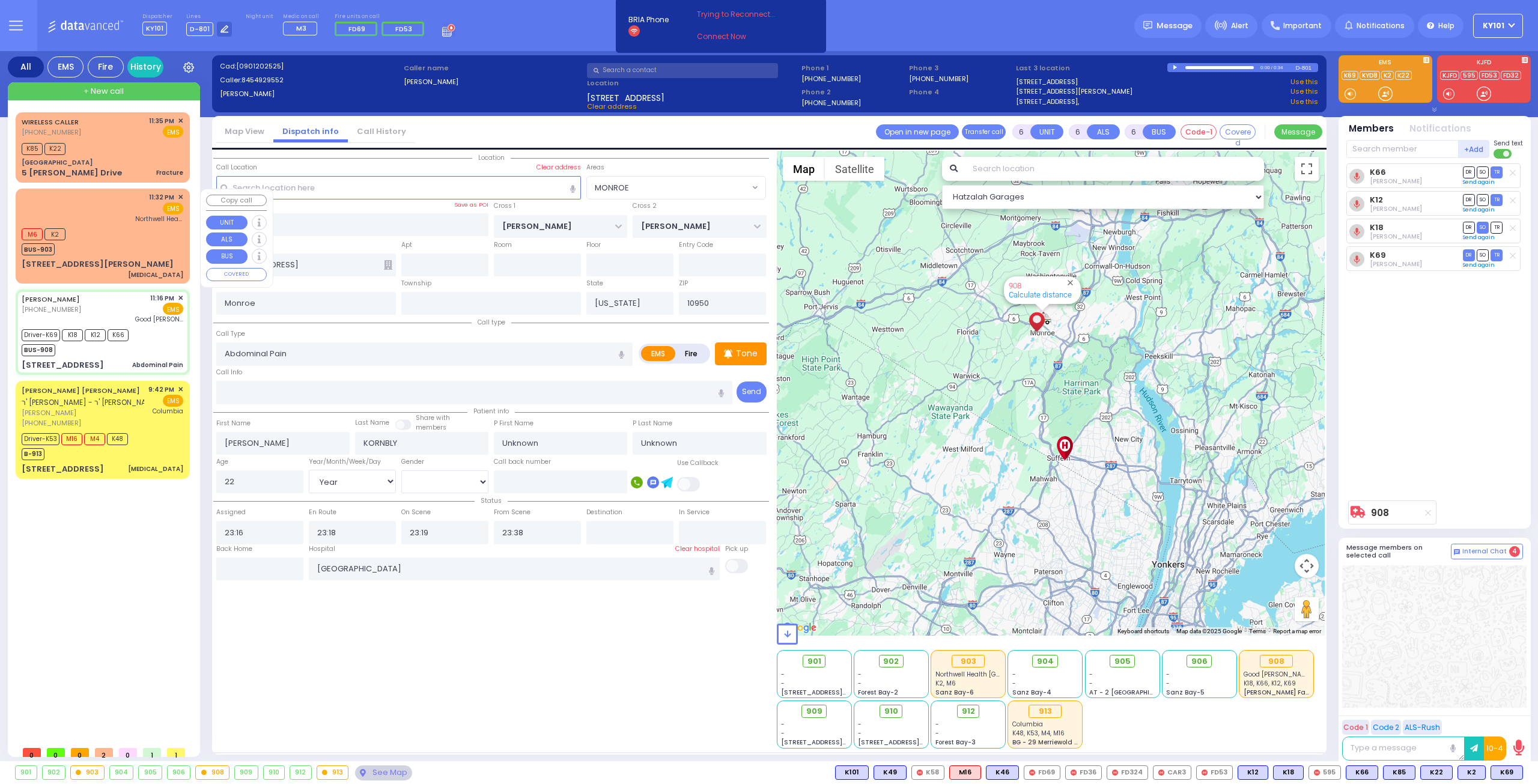
click at [89, 237] on div "M6 K2 BUS-903" at bounding box center [103, 241] width 162 height 30
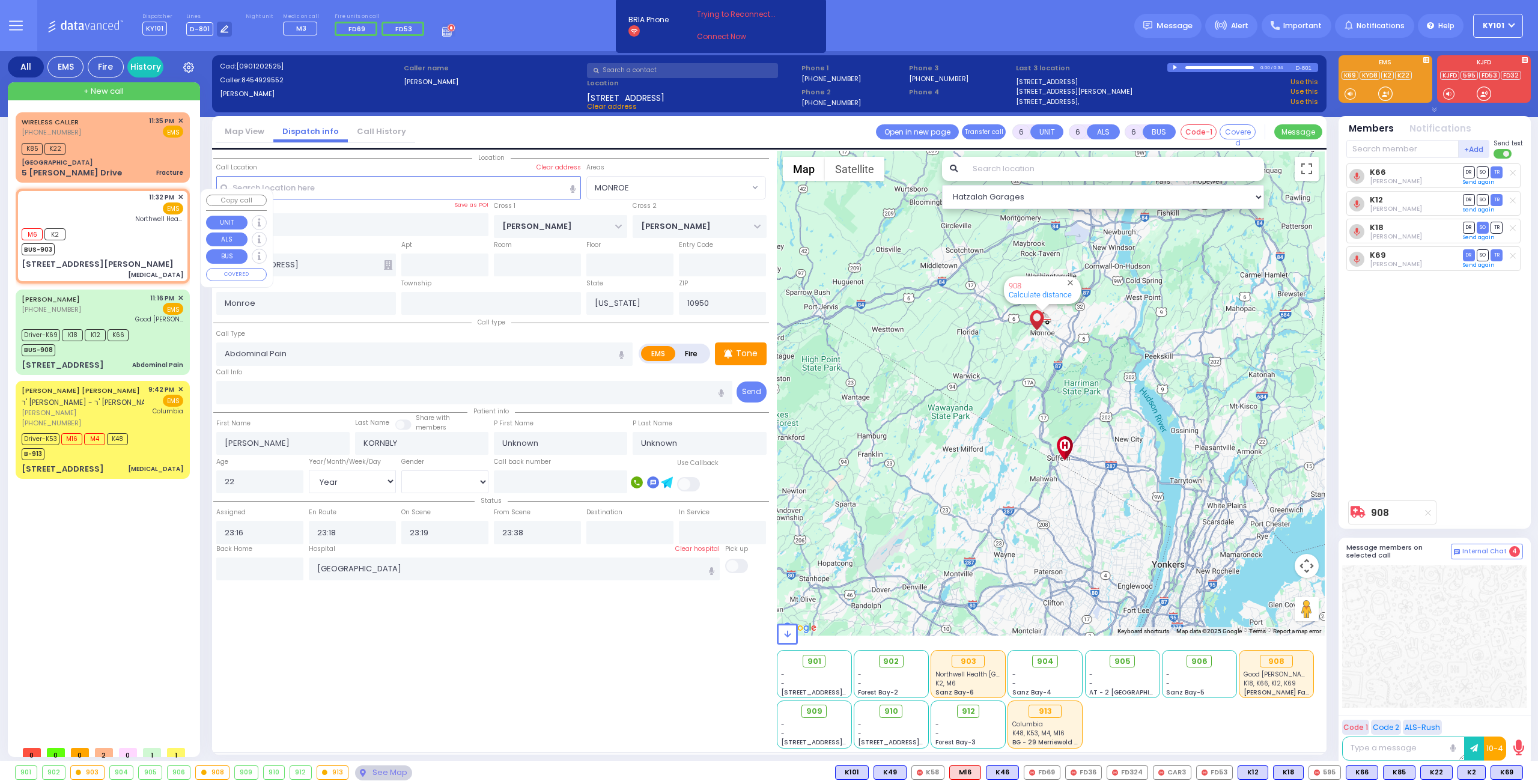
type input "2"
type input "1"
select select
type input "[MEDICAL_DATA]"
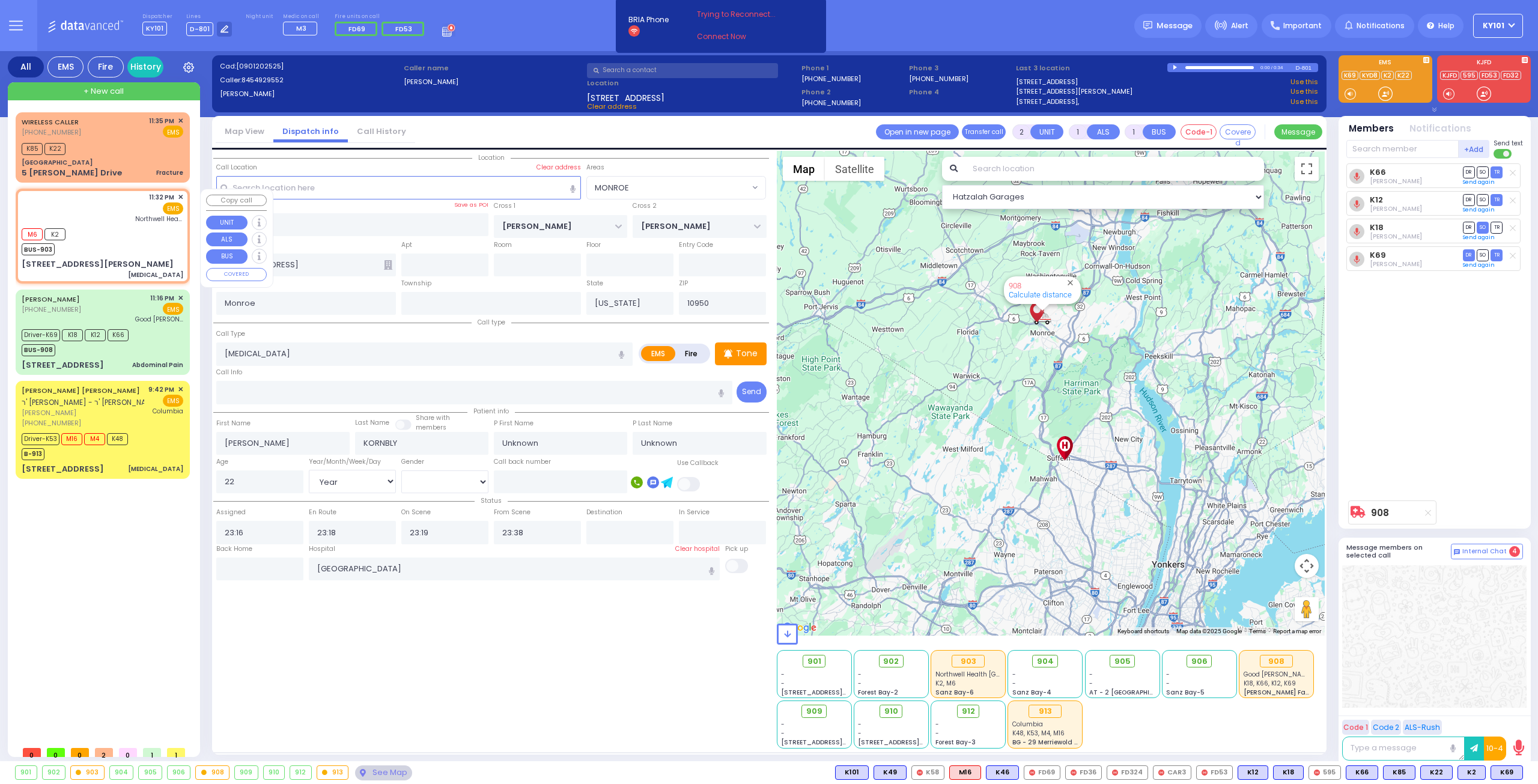
radio input "true"
select select
type input "23:32"
type input "23:33"
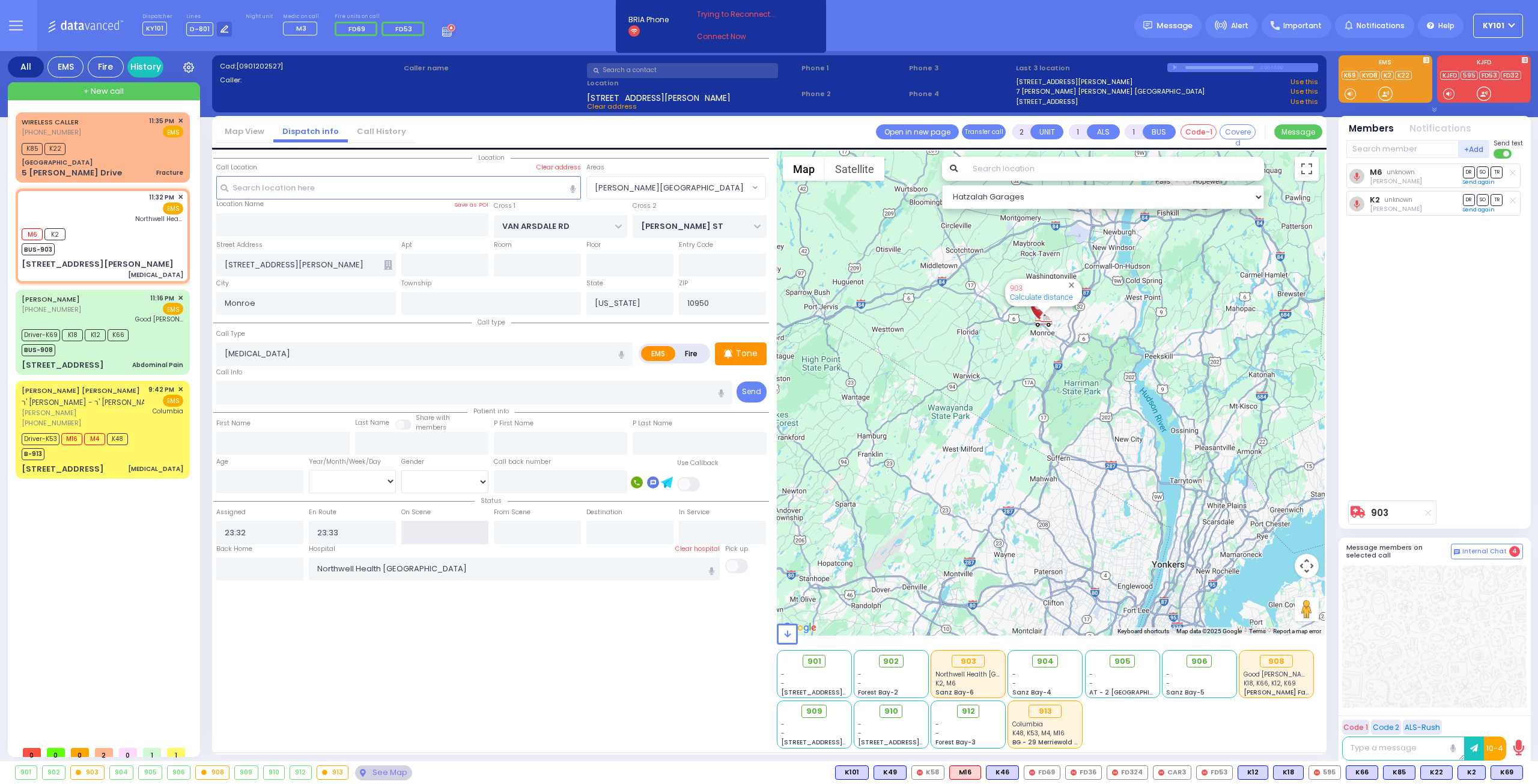
click at [454, 521] on input "text" at bounding box center [444, 532] width 87 height 23
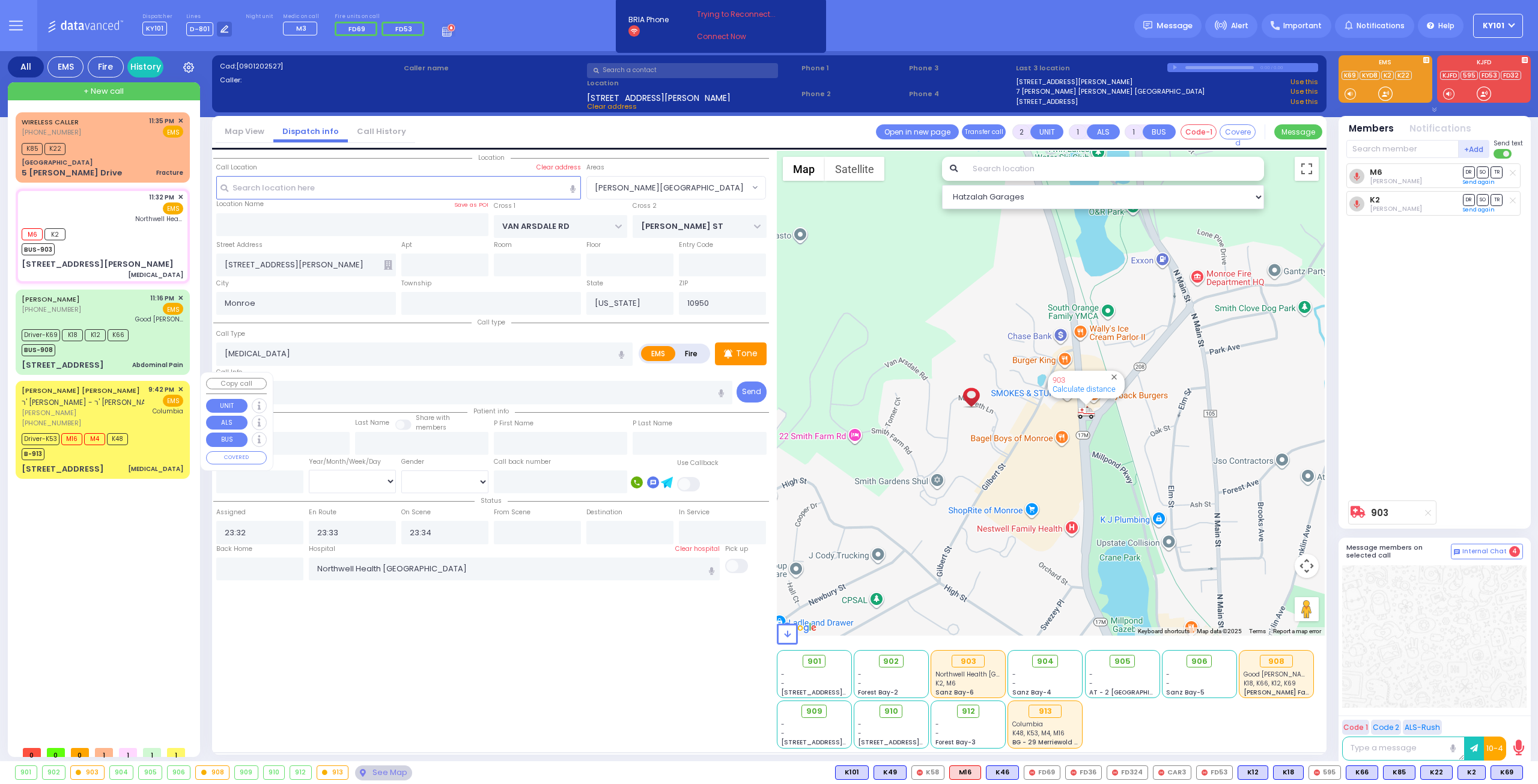
click at [84, 386] on link "SIMCHA ISRAEL APPEL" at bounding box center [81, 391] width 119 height 10
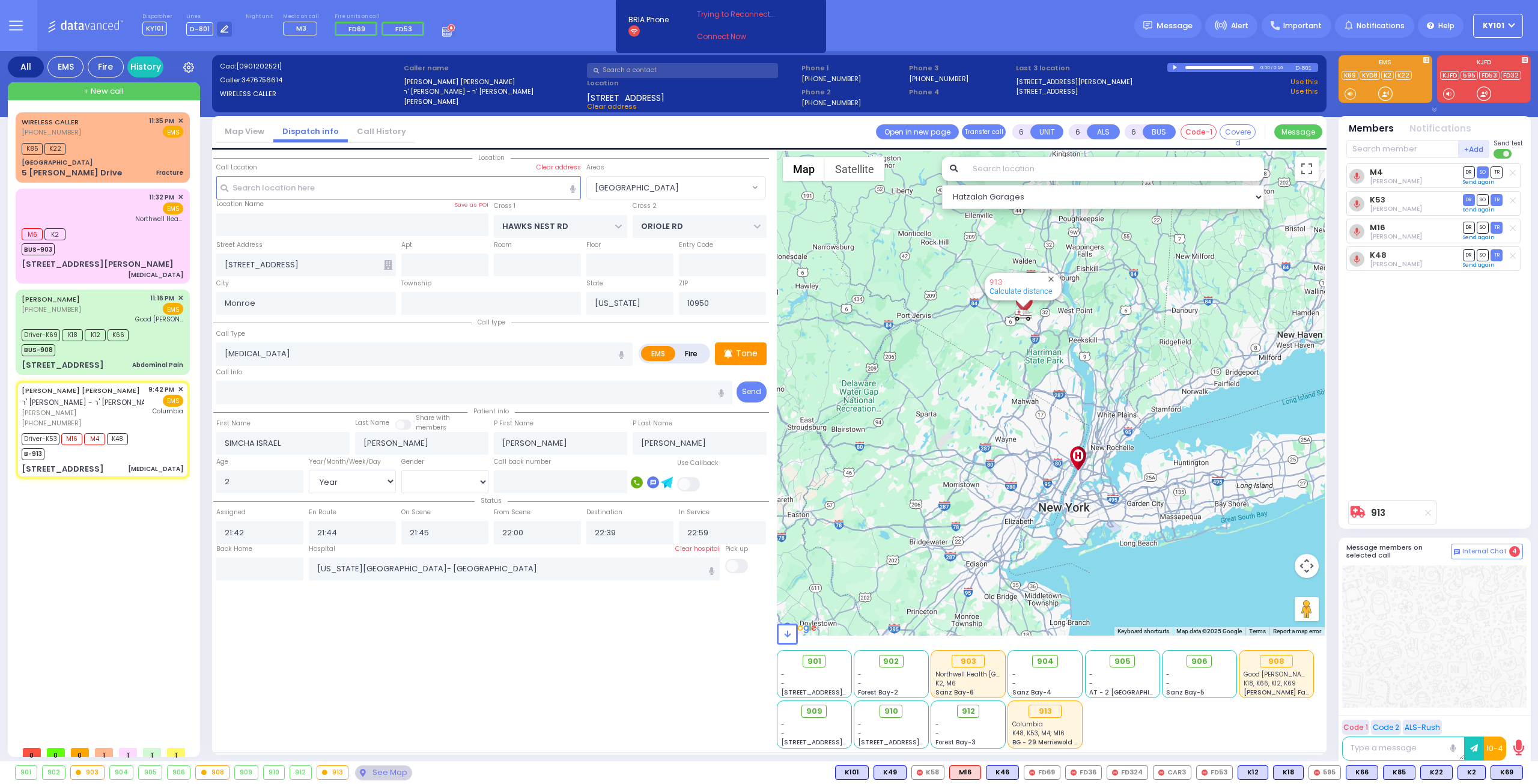
click at [1171, 66] on div "0:00 / 0:16" at bounding box center [1232, 67] width 129 height 9
click at [1174, 67] on div at bounding box center [1176, 68] width 7 height 5
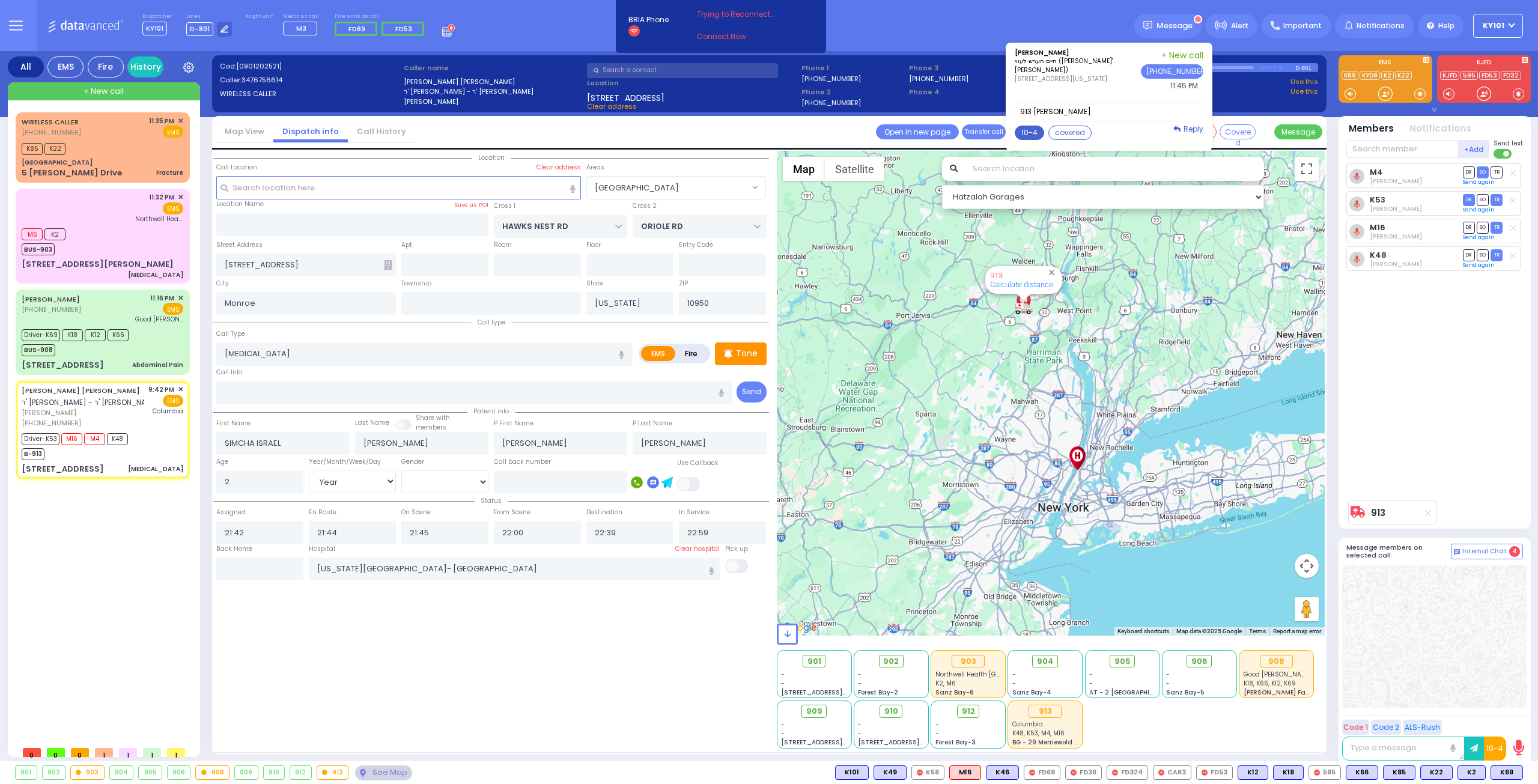
click at [1040, 128] on button "10-4" at bounding box center [1029, 132] width 29 height 14
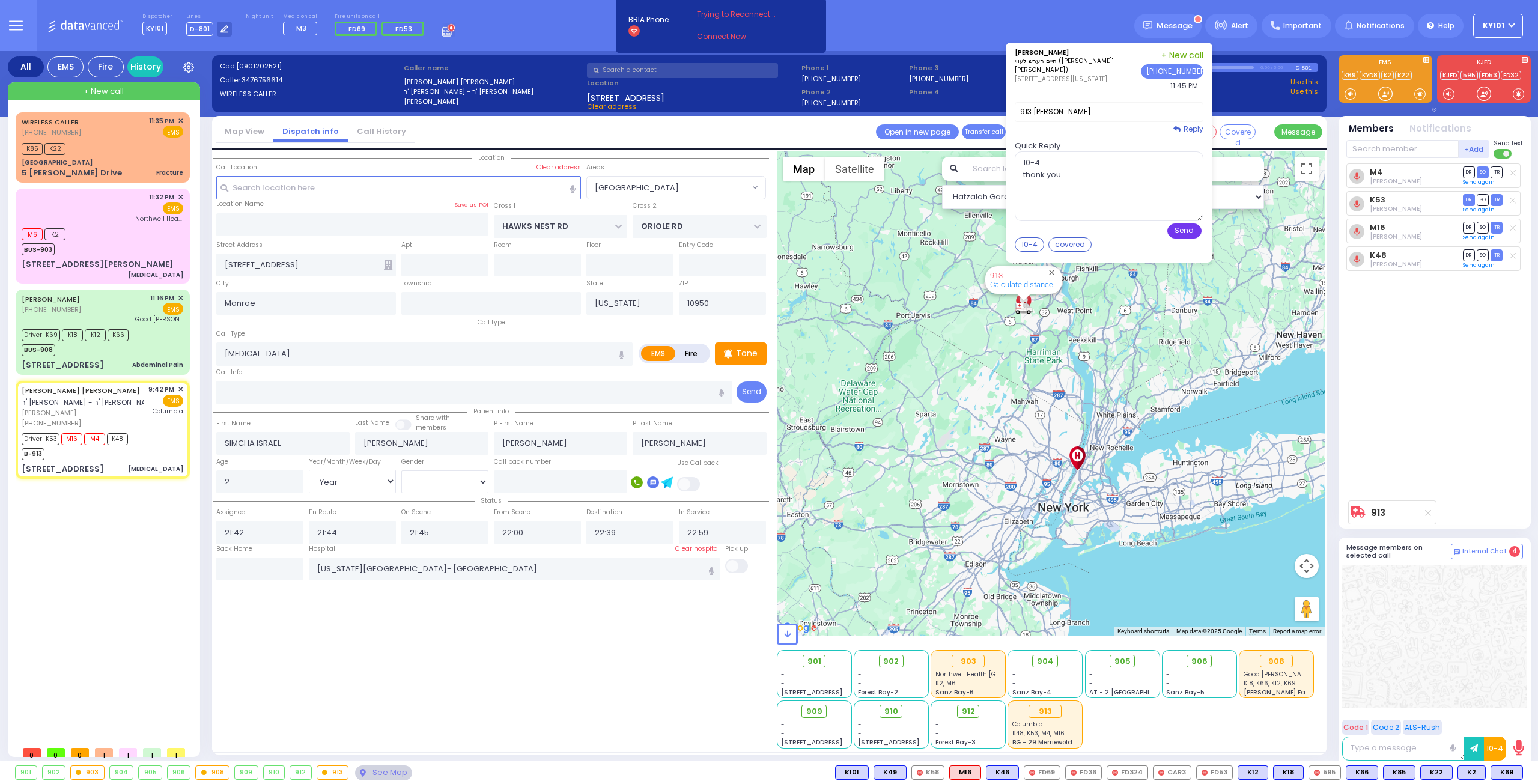
click at [1201, 228] on button "Send" at bounding box center [1184, 231] width 34 height 15
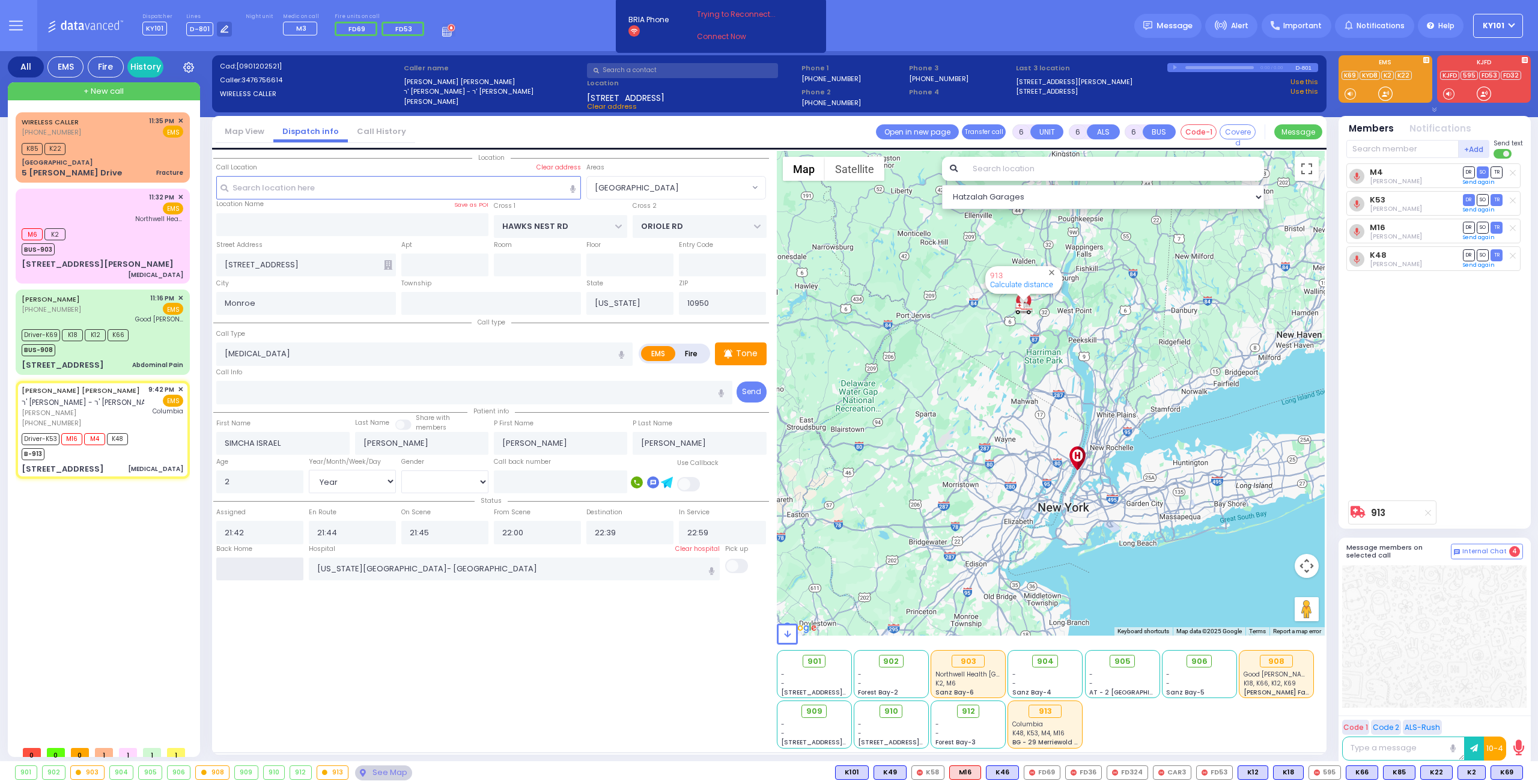
click at [260, 561] on input "text" at bounding box center [260, 568] width 87 height 23
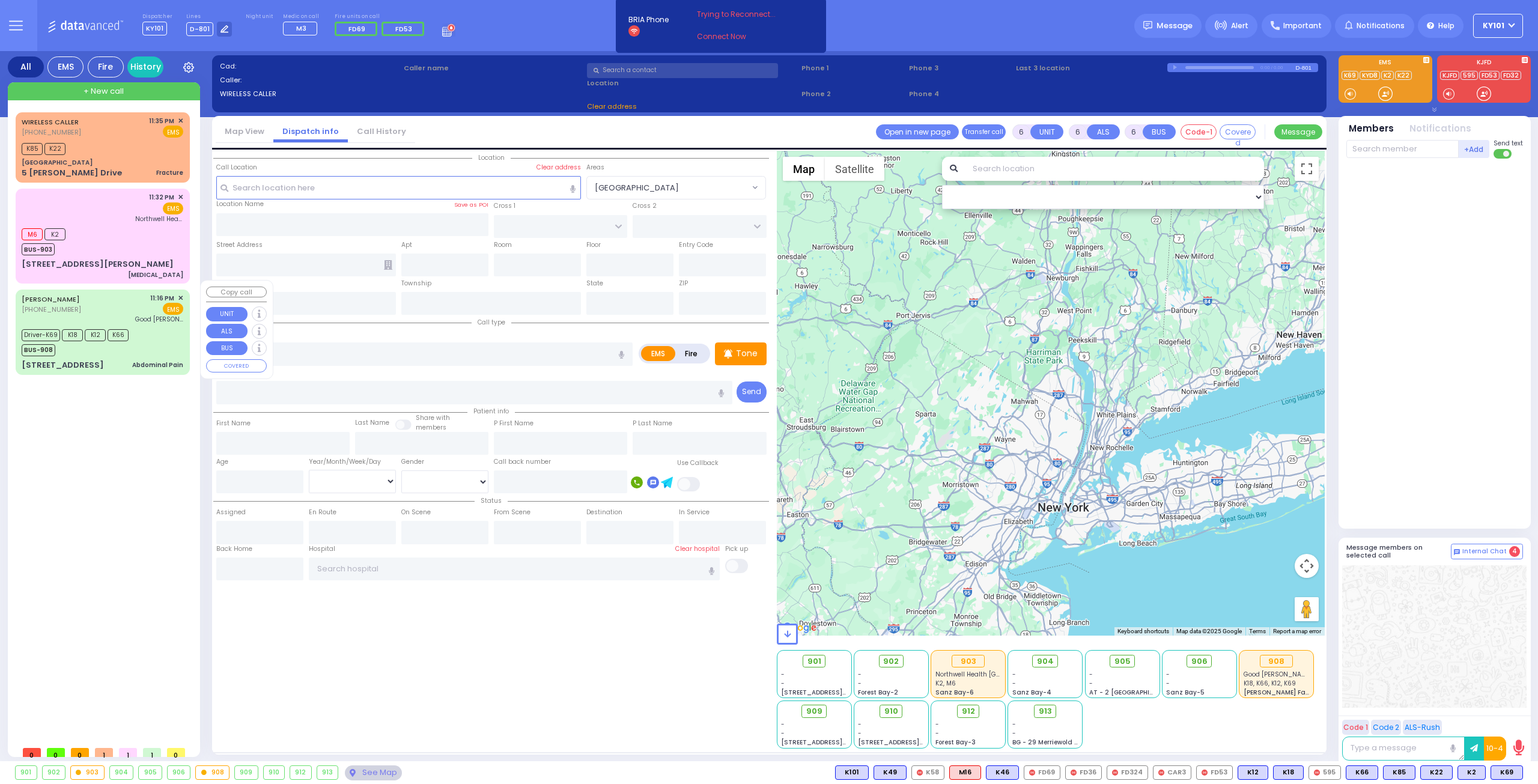
click at [88, 341] on div "BUS-908" at bounding box center [75, 349] width 107 height 15
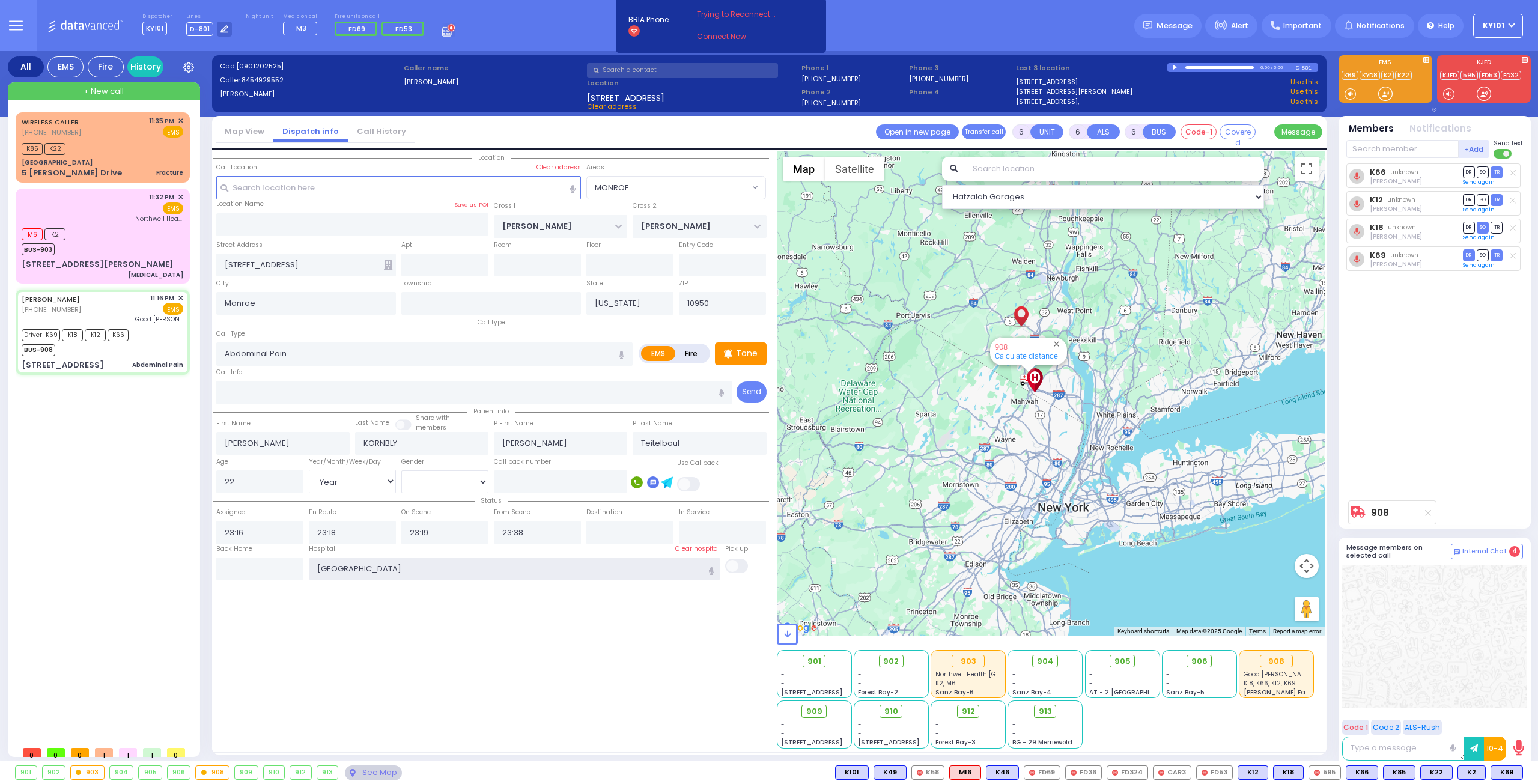
click at [368, 566] on input "Good Samaritan Hospital" at bounding box center [515, 568] width 411 height 23
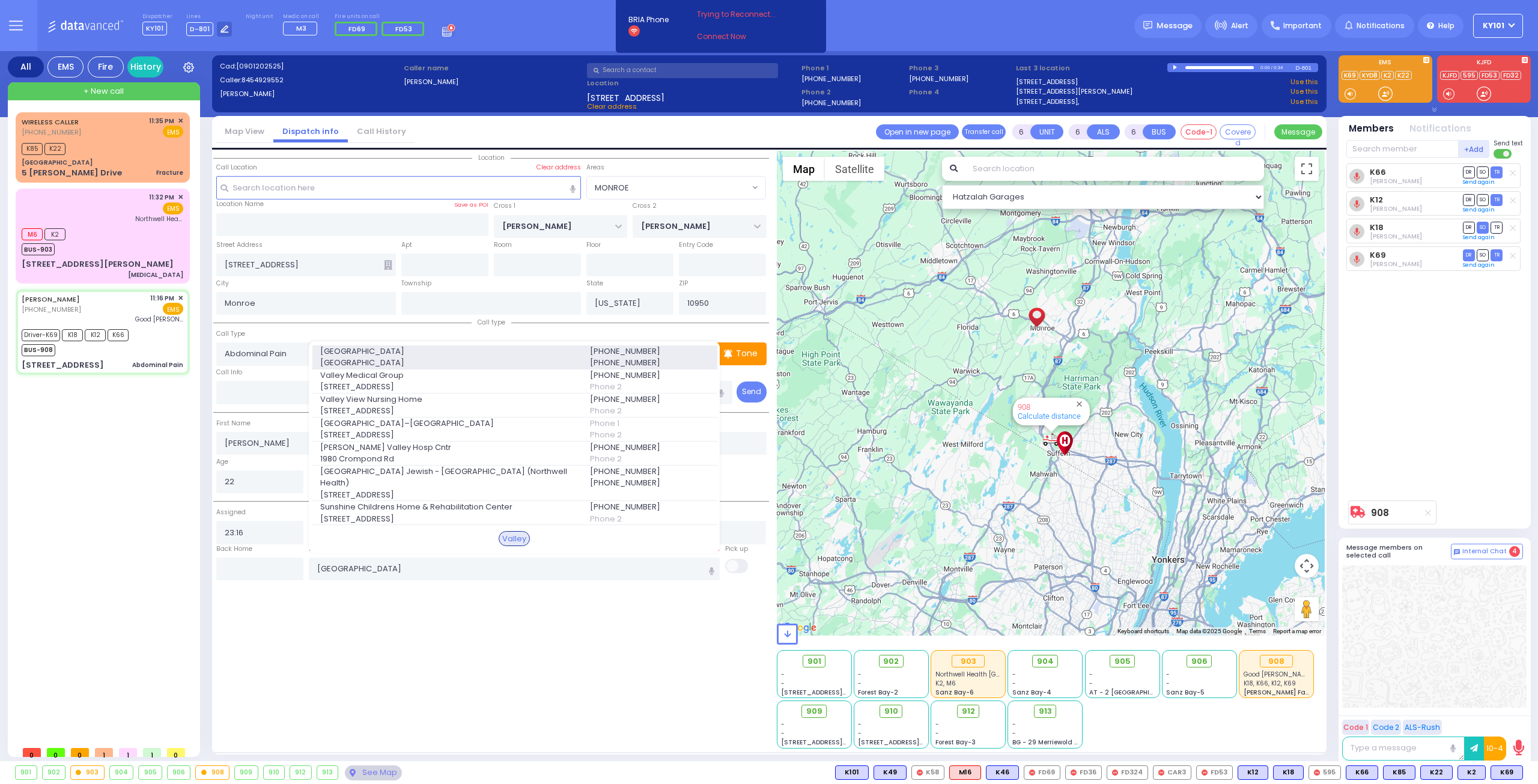
click at [485, 369] on span "4 Valley Health Plaza" at bounding box center [448, 363] width 255 height 12
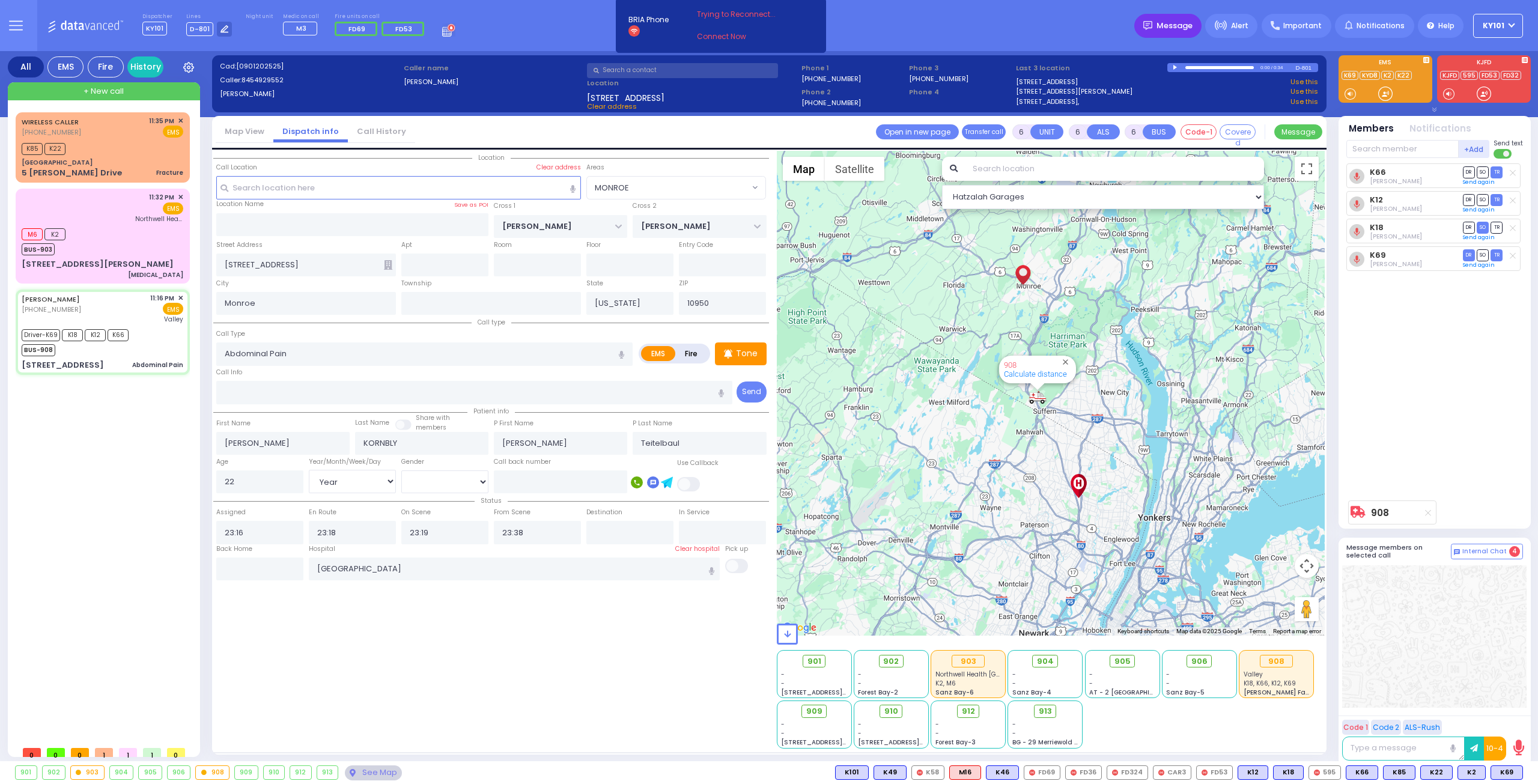
click at [1189, 28] on span "Message" at bounding box center [1174, 26] width 36 height 12
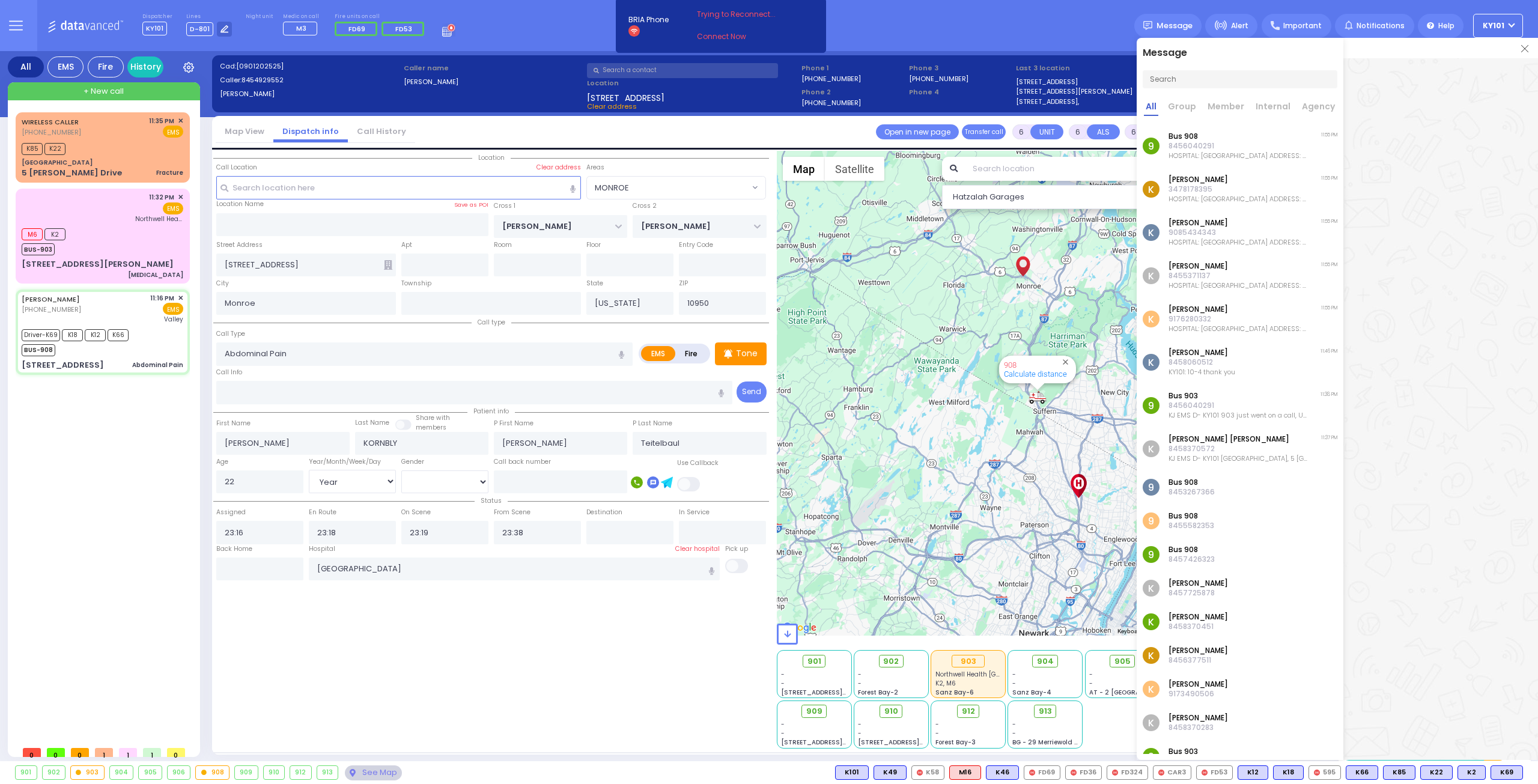
click at [1524, 49] on img at bounding box center [1524, 49] width 8 height 8
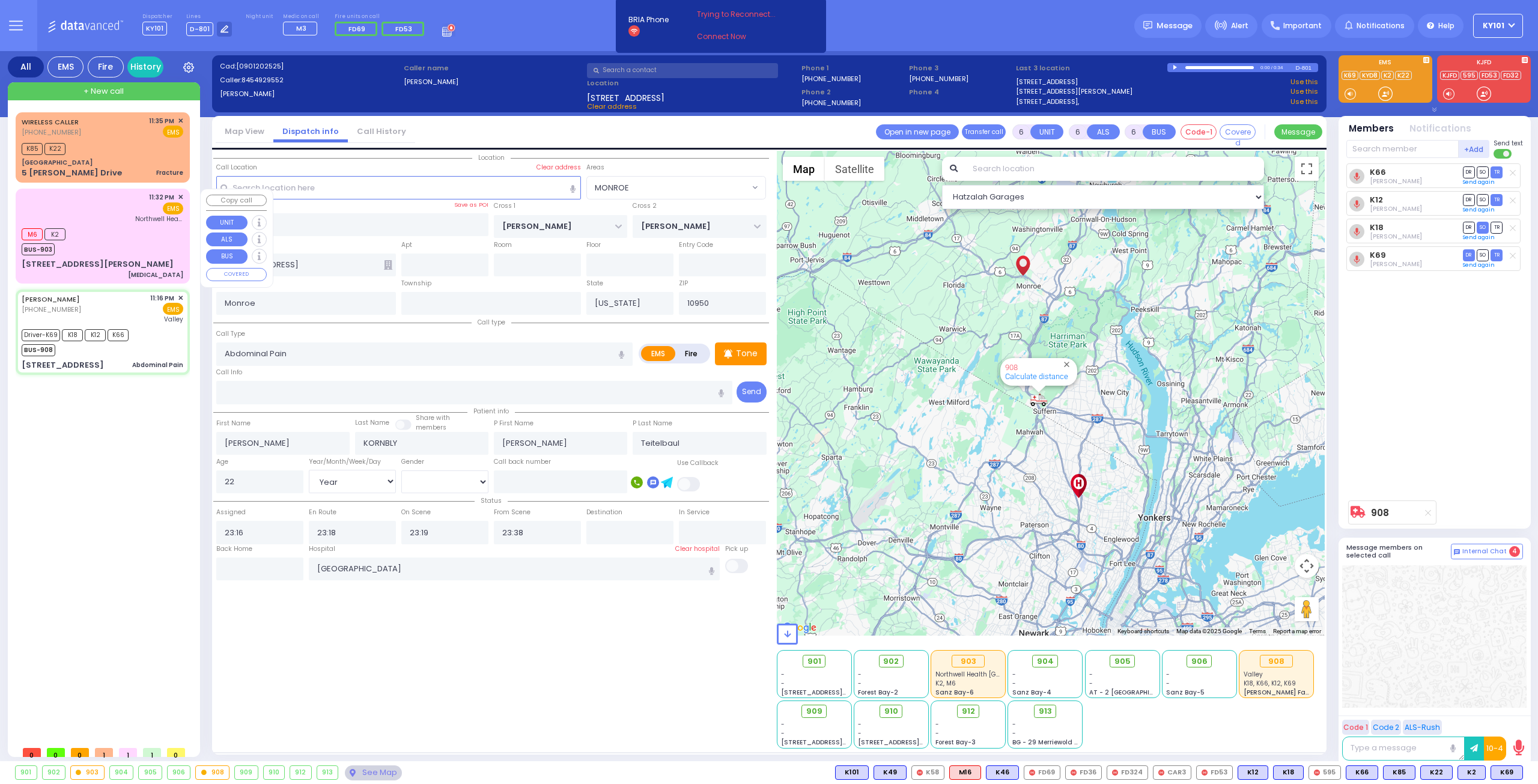
click at [113, 243] on div "M6 K2 BUS-903" at bounding box center [103, 241] width 162 height 30
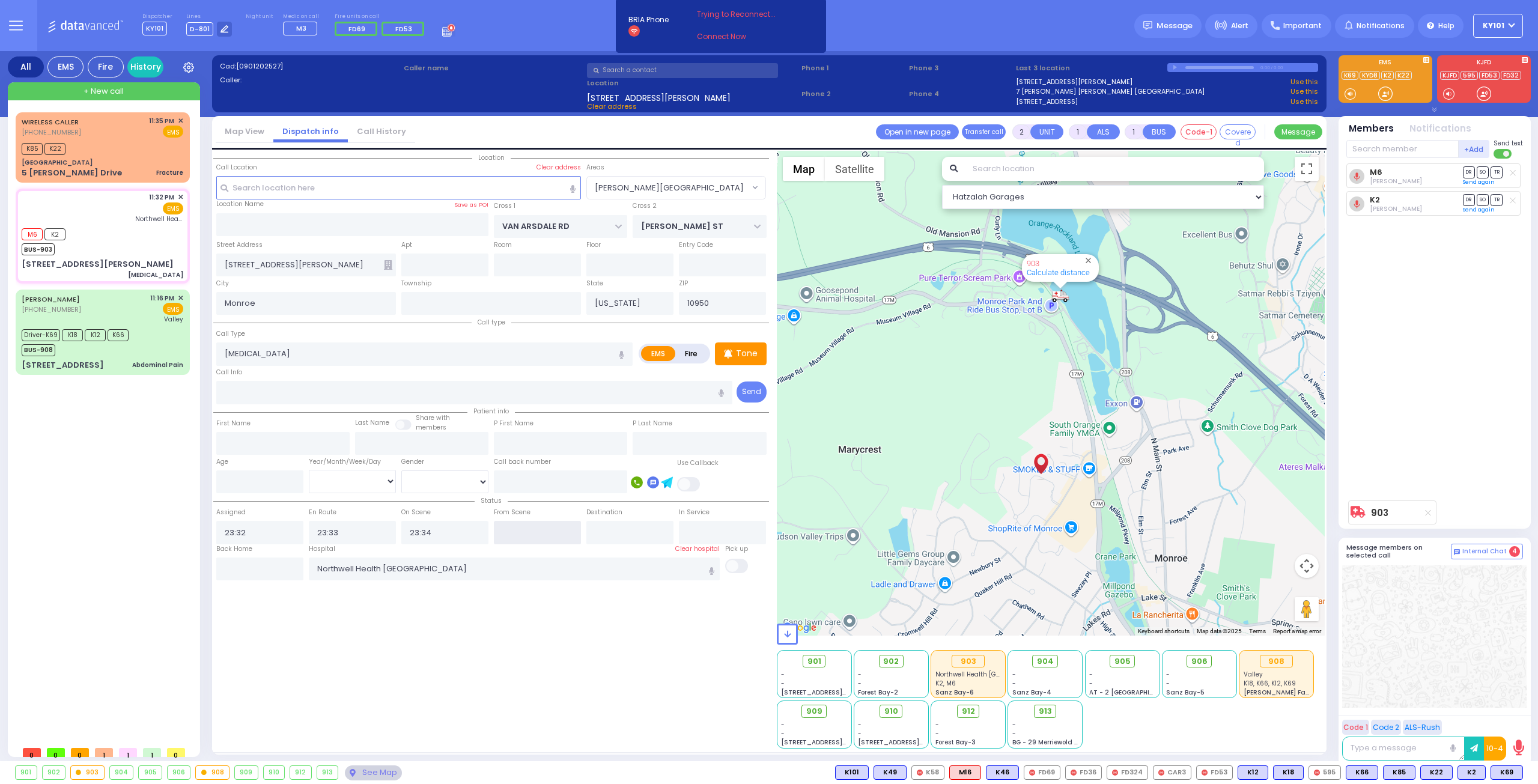
click at [524, 530] on input "text" at bounding box center [537, 532] width 87 height 23
drag, startPoint x: 519, startPoint y: 530, endPoint x: 529, endPoint y: 530, distance: 10.0
click at [529, 530] on input "23:55" at bounding box center [537, 532] width 87 height 23
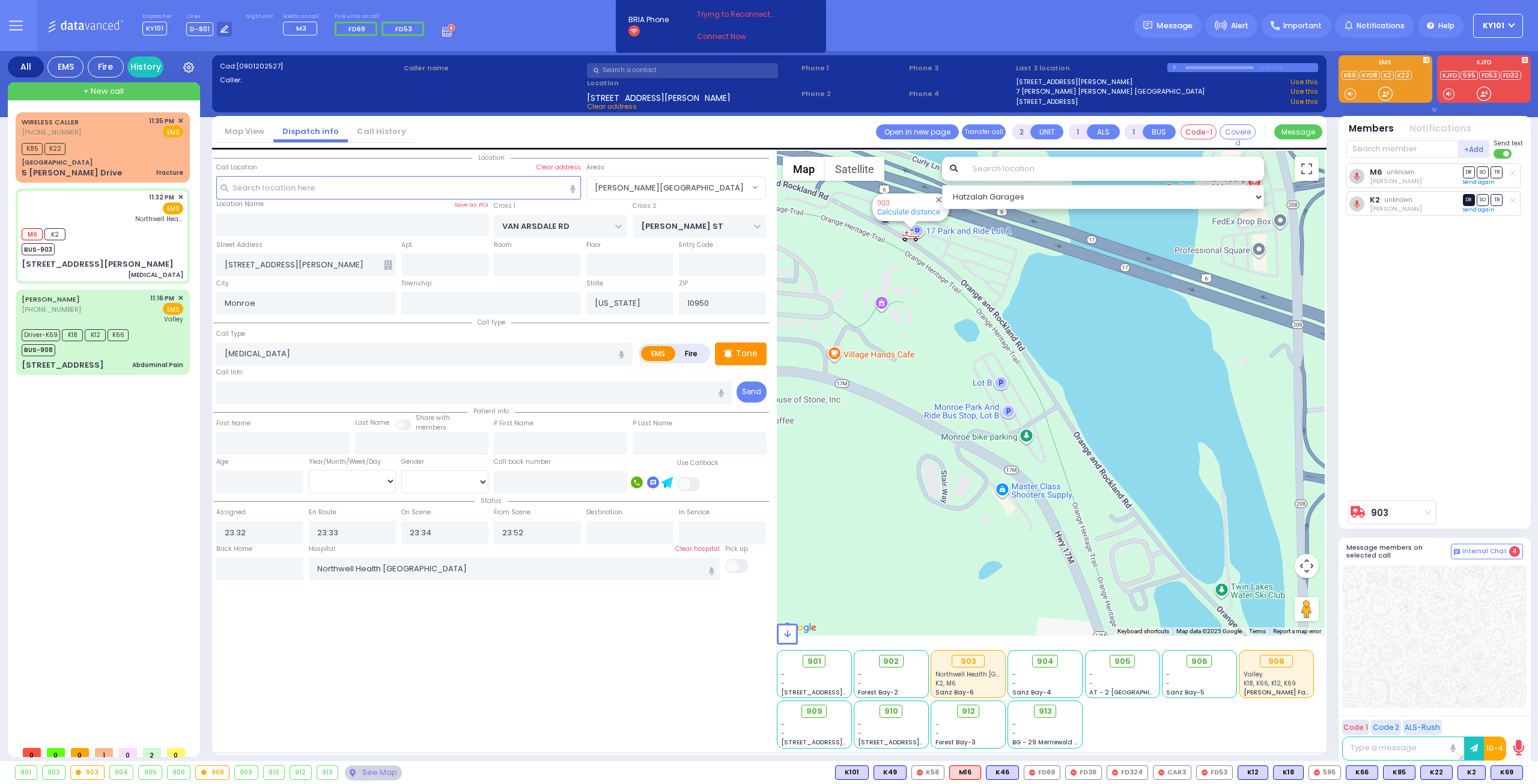
click at [1465, 200] on span "DR" at bounding box center [1469, 199] width 12 height 12
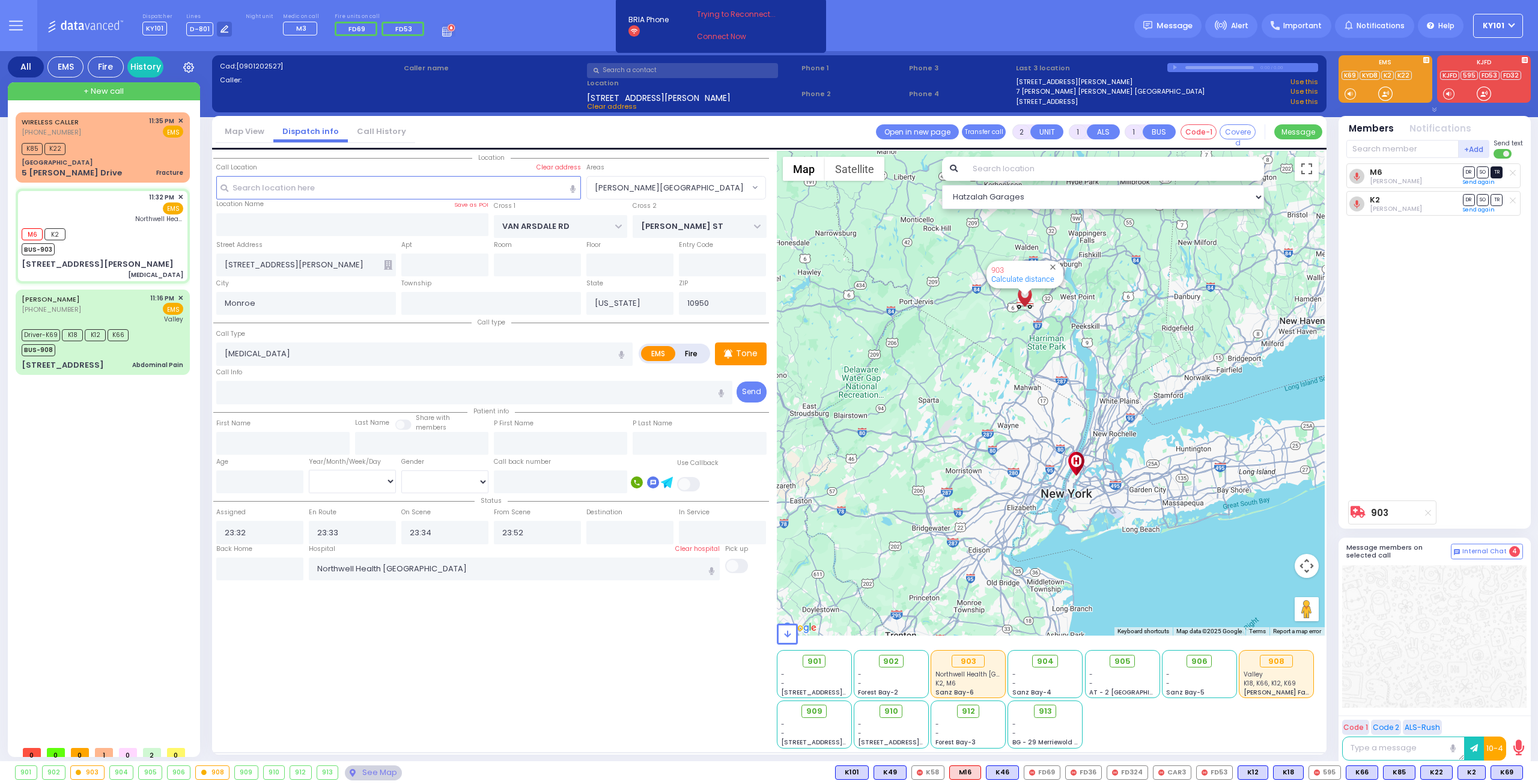
click at [1496, 171] on span "TR" at bounding box center [1497, 172] width 12 height 12
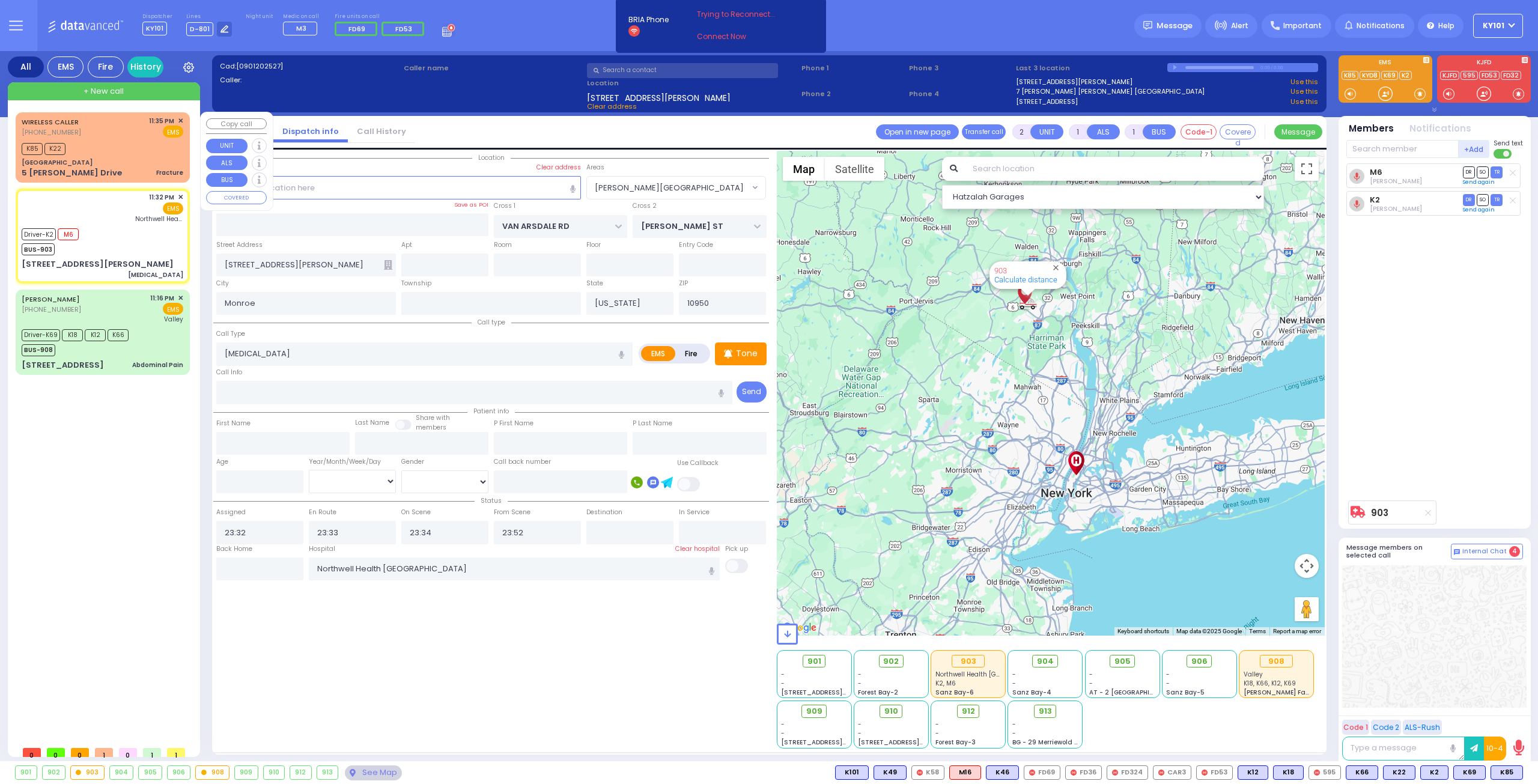
click at [114, 158] on div "[GEOGRAPHIC_DATA]" at bounding box center [103, 162] width 162 height 9
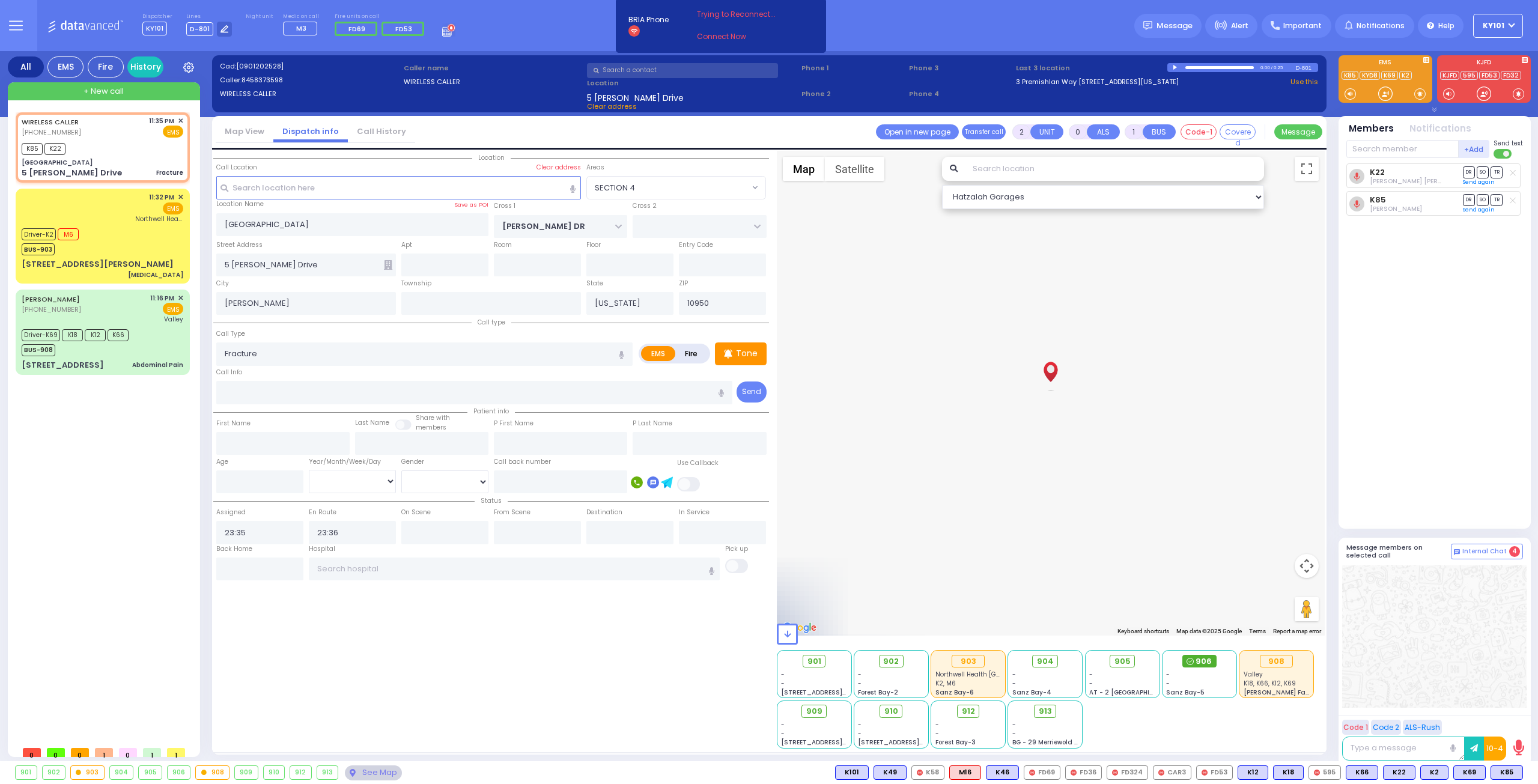
click at [1203, 661] on span "906" at bounding box center [1204, 661] width 16 height 12
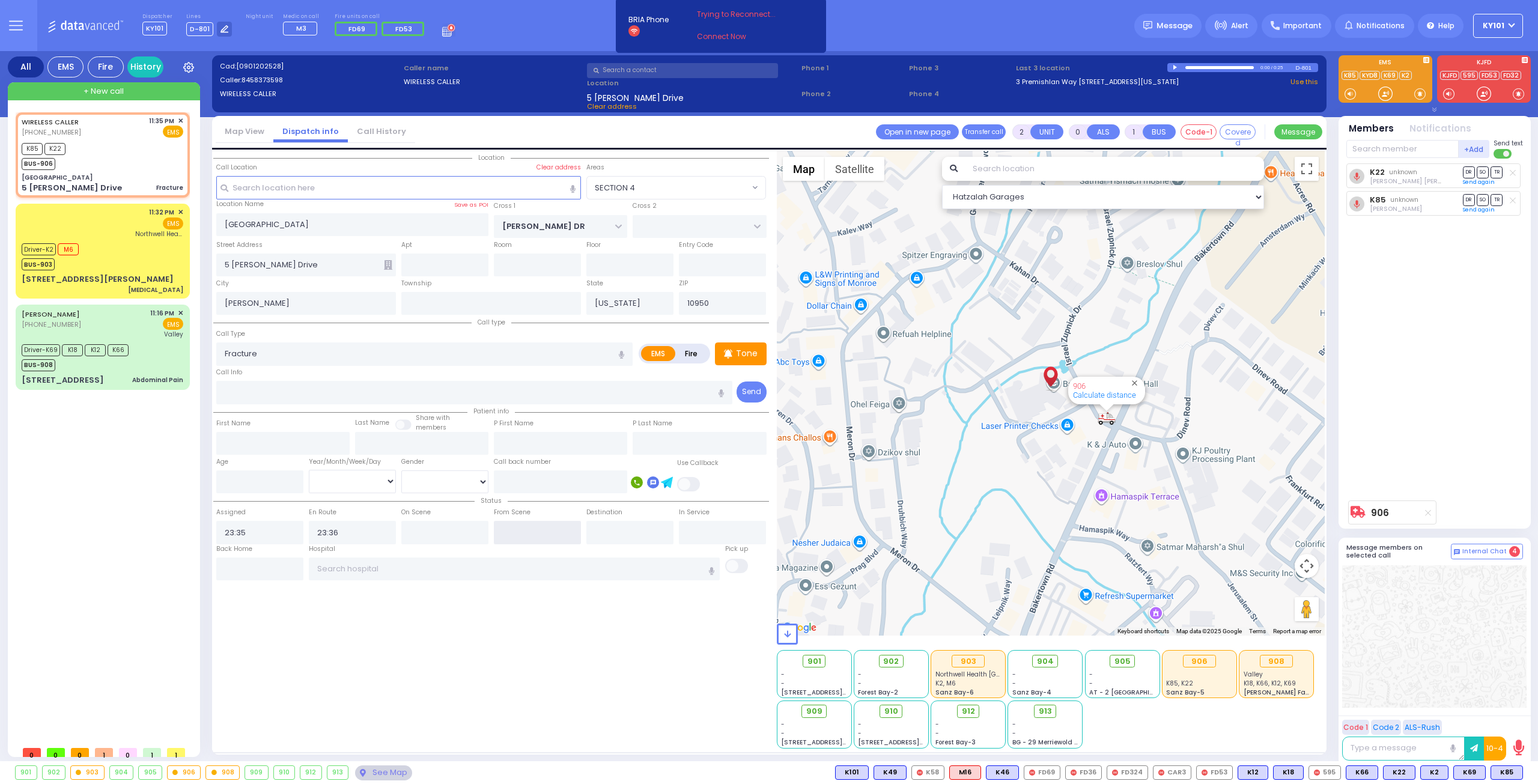
click at [514, 527] on input "text" at bounding box center [537, 532] width 87 height 23
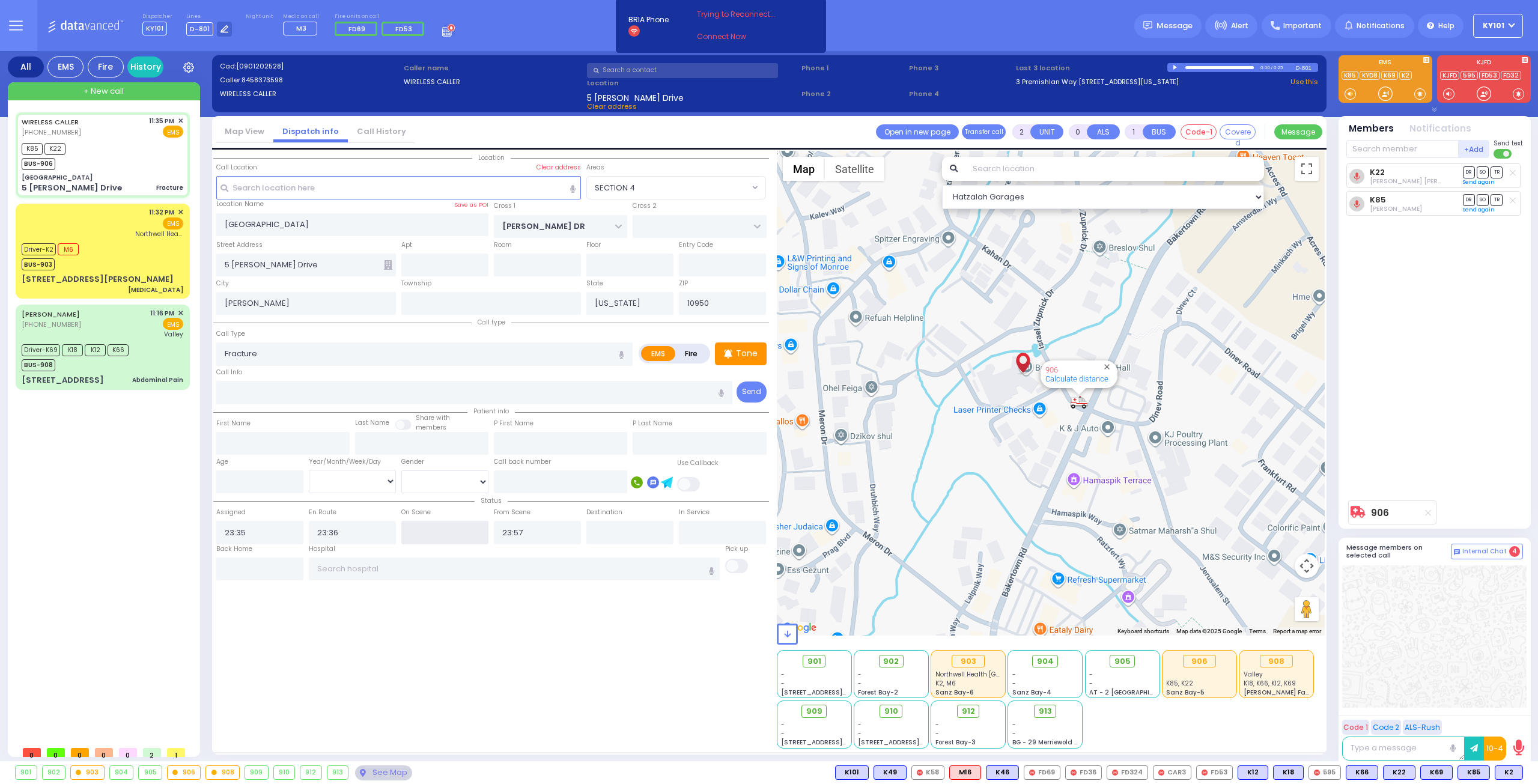
click at [457, 532] on input "text" at bounding box center [444, 532] width 87 height 23
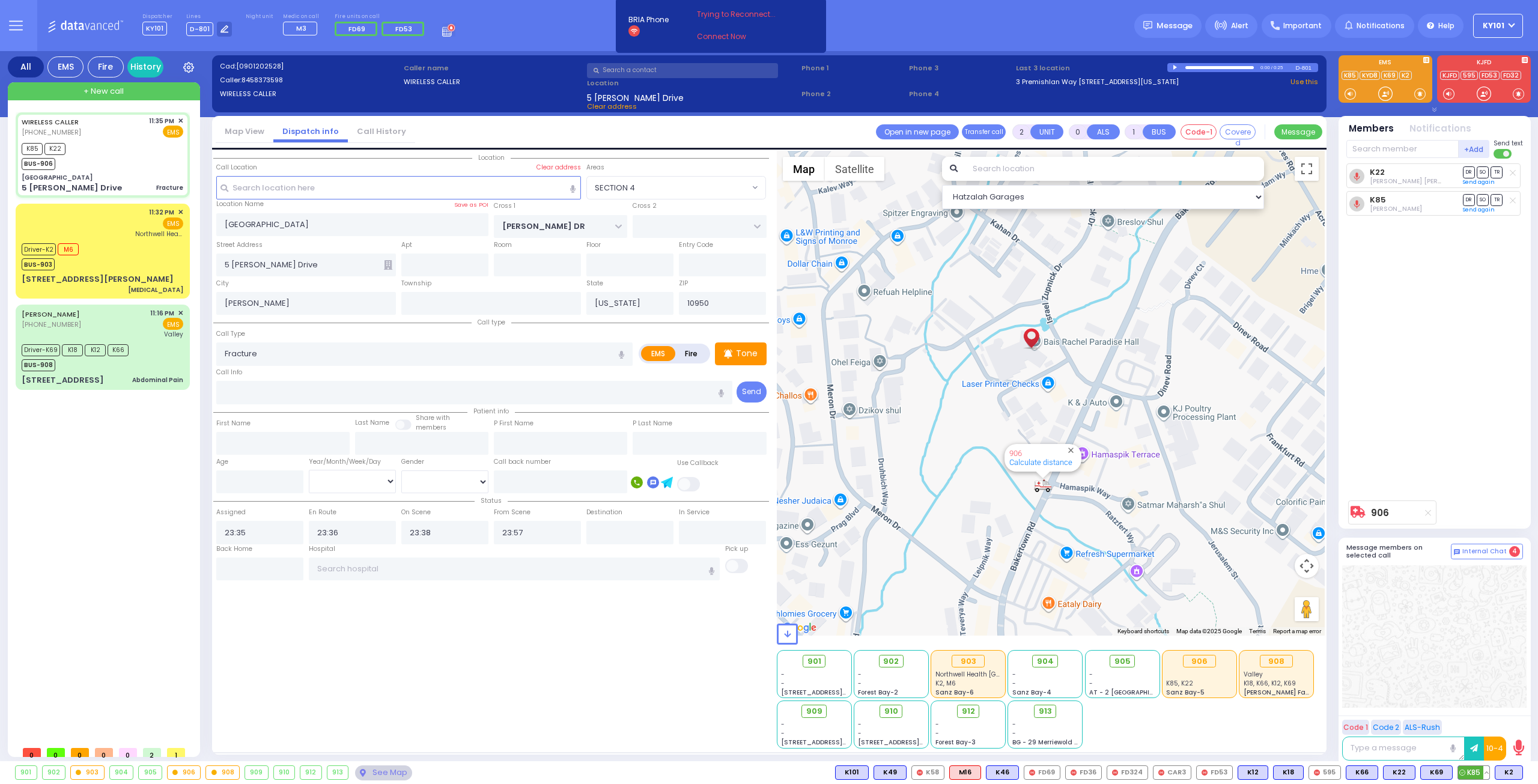
click at [1489, 770] on button at bounding box center [1486, 772] width 6 height 13
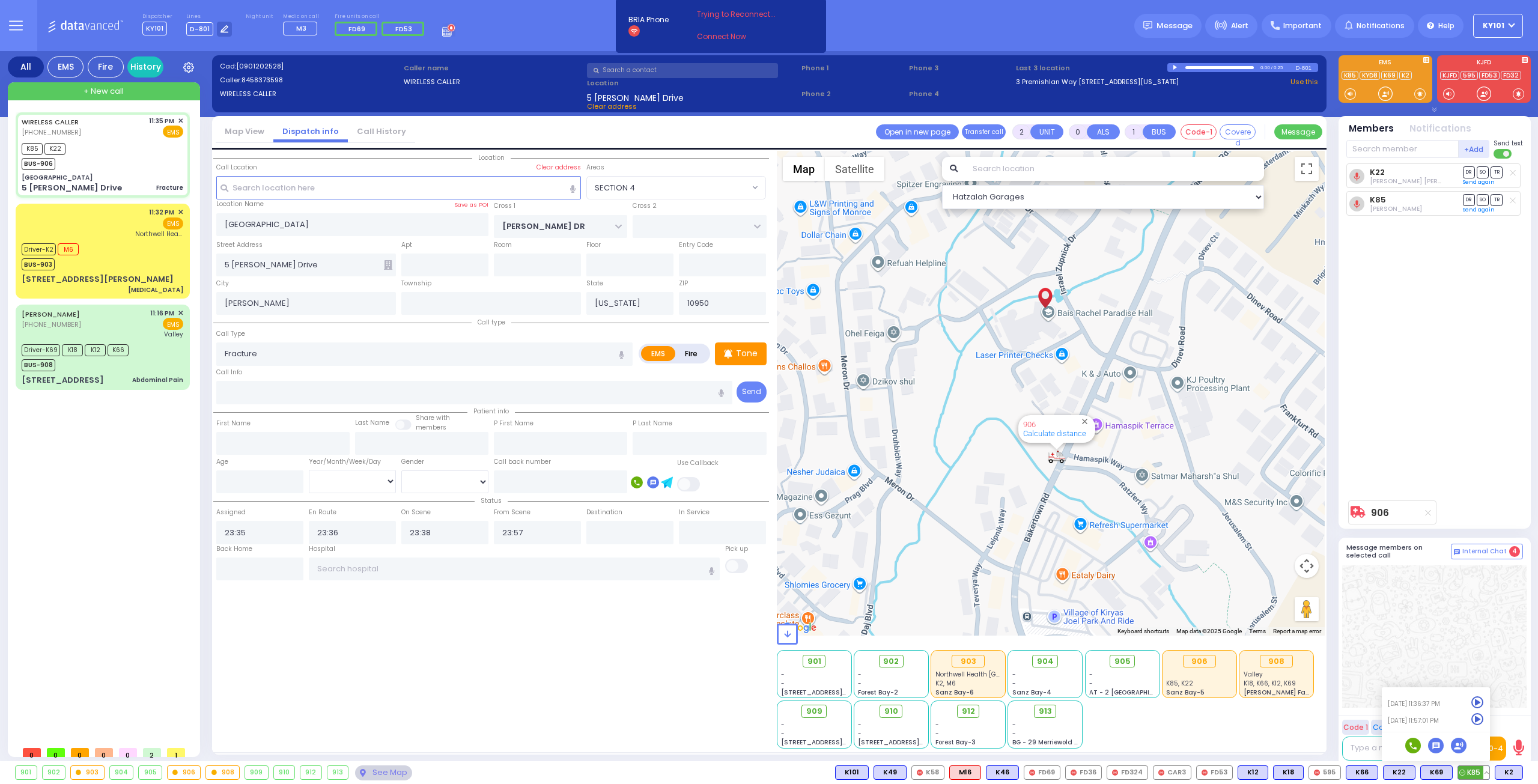
click at [1482, 719] on icon at bounding box center [1477, 719] width 12 height 12
click at [1412, 642] on div at bounding box center [1434, 637] width 184 height 143
click at [1468, 199] on span "DR" at bounding box center [1469, 199] width 12 height 12
click at [1497, 175] on span "TR" at bounding box center [1497, 172] width 12 height 12
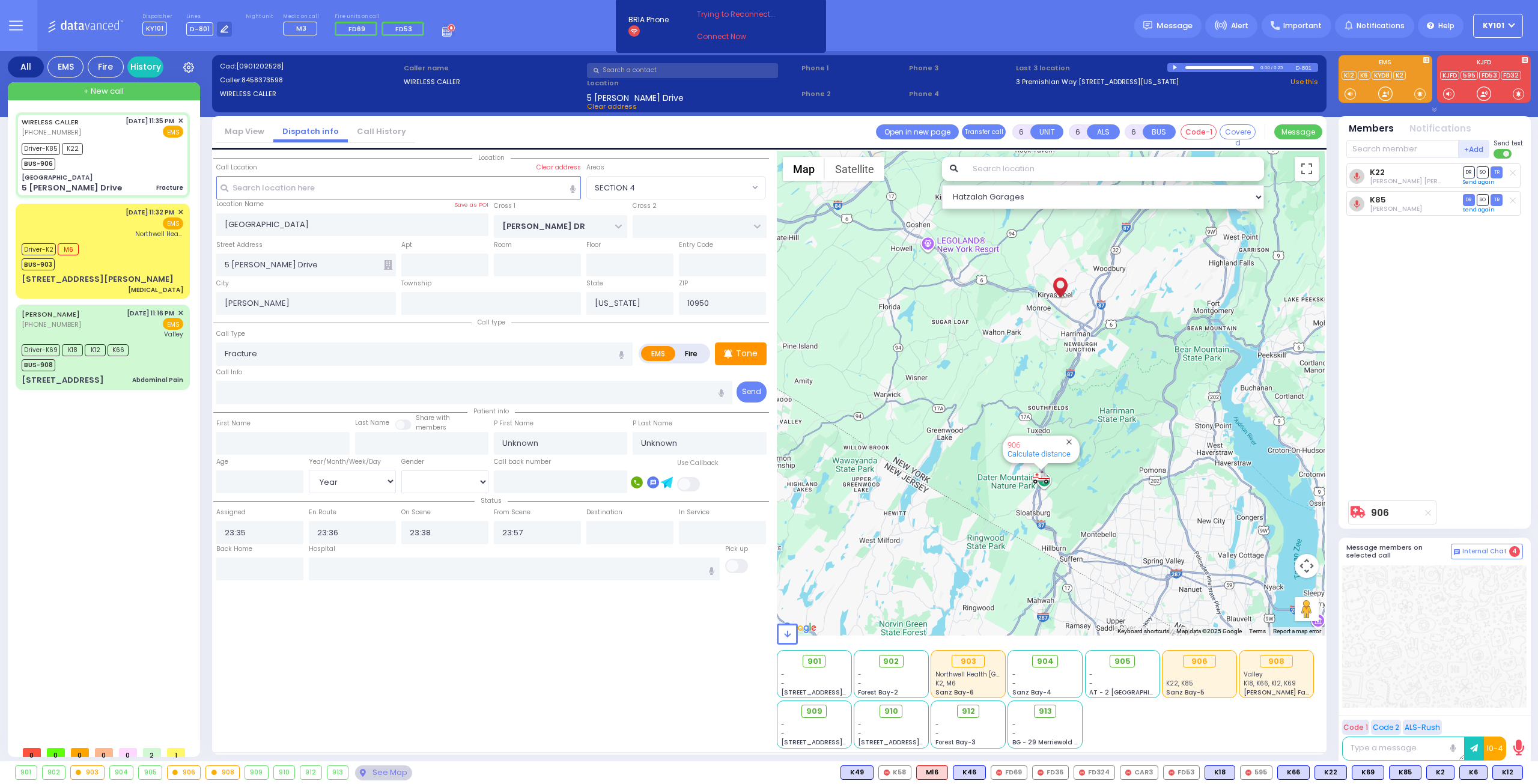
select select "SECTION 4"
select select "Year"
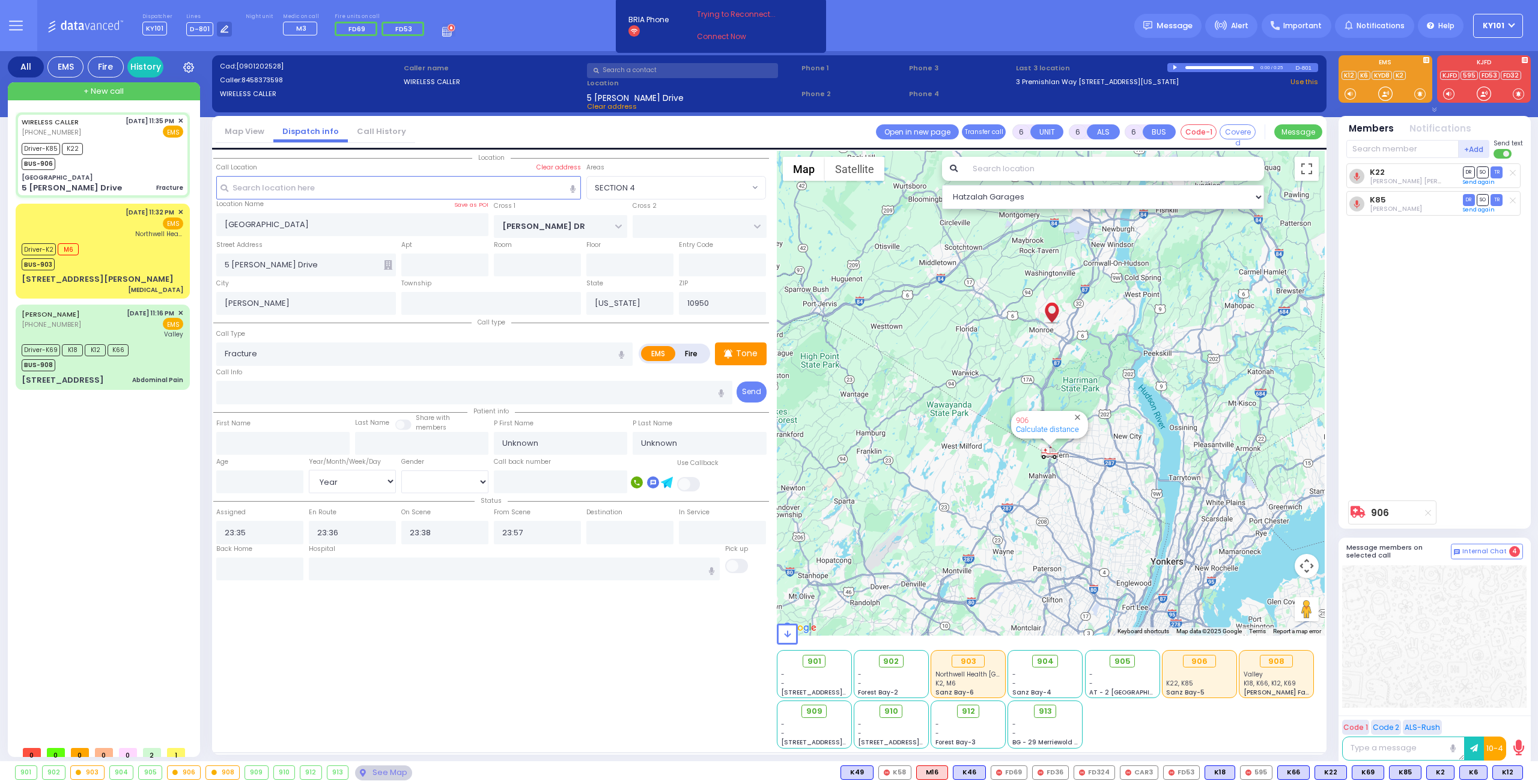
select select
radio input "true"
type input "Yanky"
type input "[PERSON_NAME]"
type input "19"
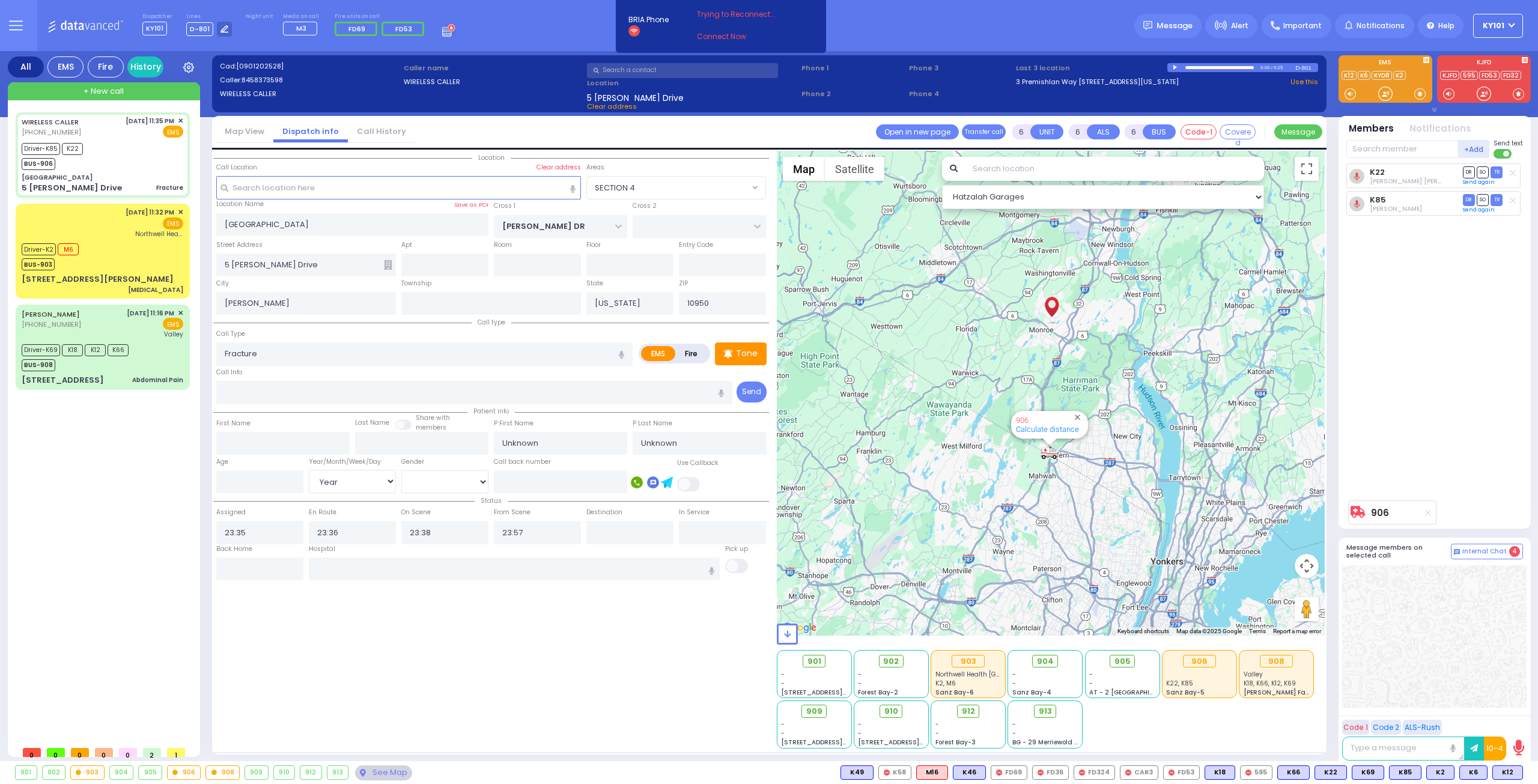
select select "Year"
select select "[DEMOGRAPHIC_DATA]"
select select "Hatzalah Garages"
select select "SECTION 4"
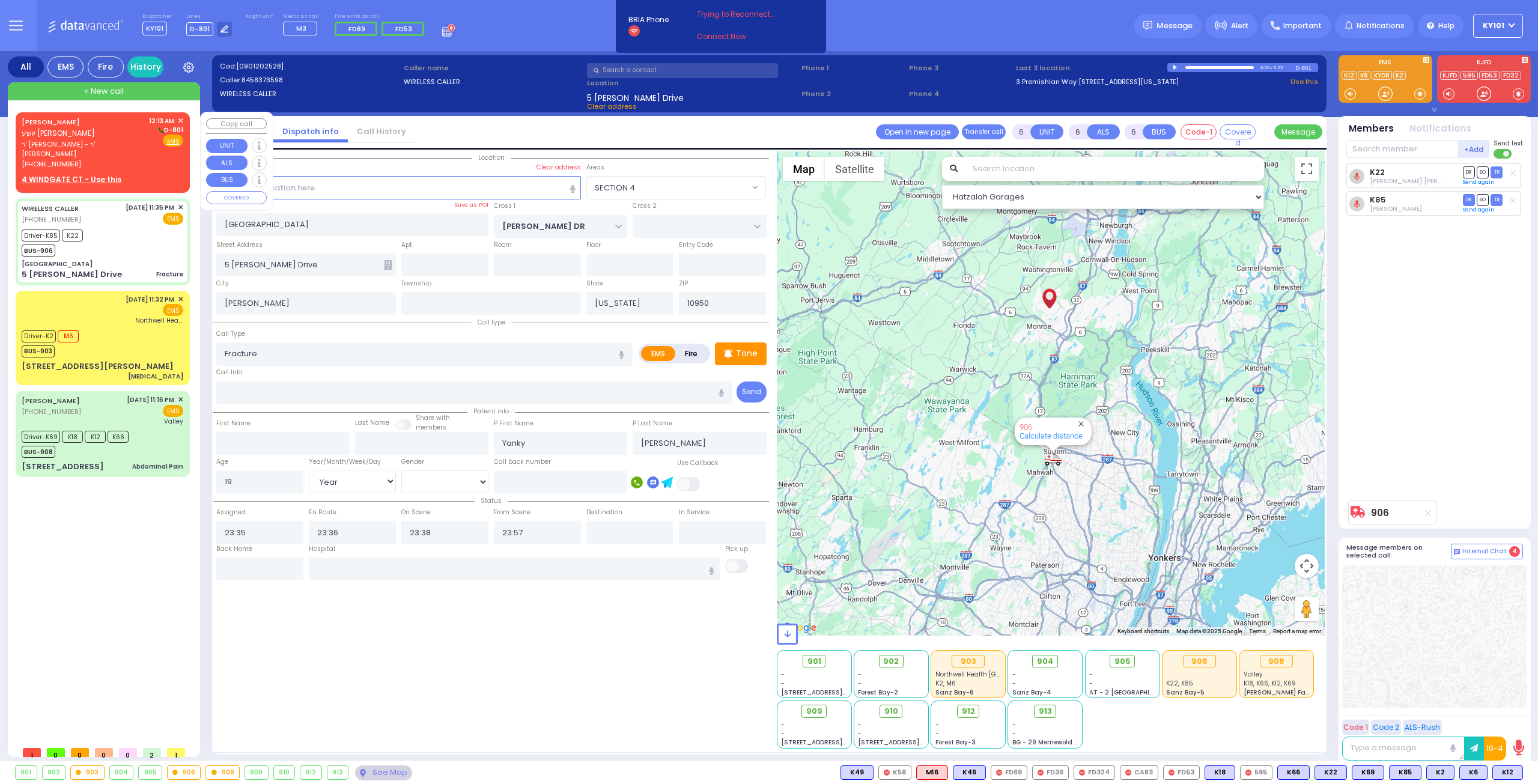
click at [182, 119] on span "✕" at bounding box center [180, 121] width 5 height 10
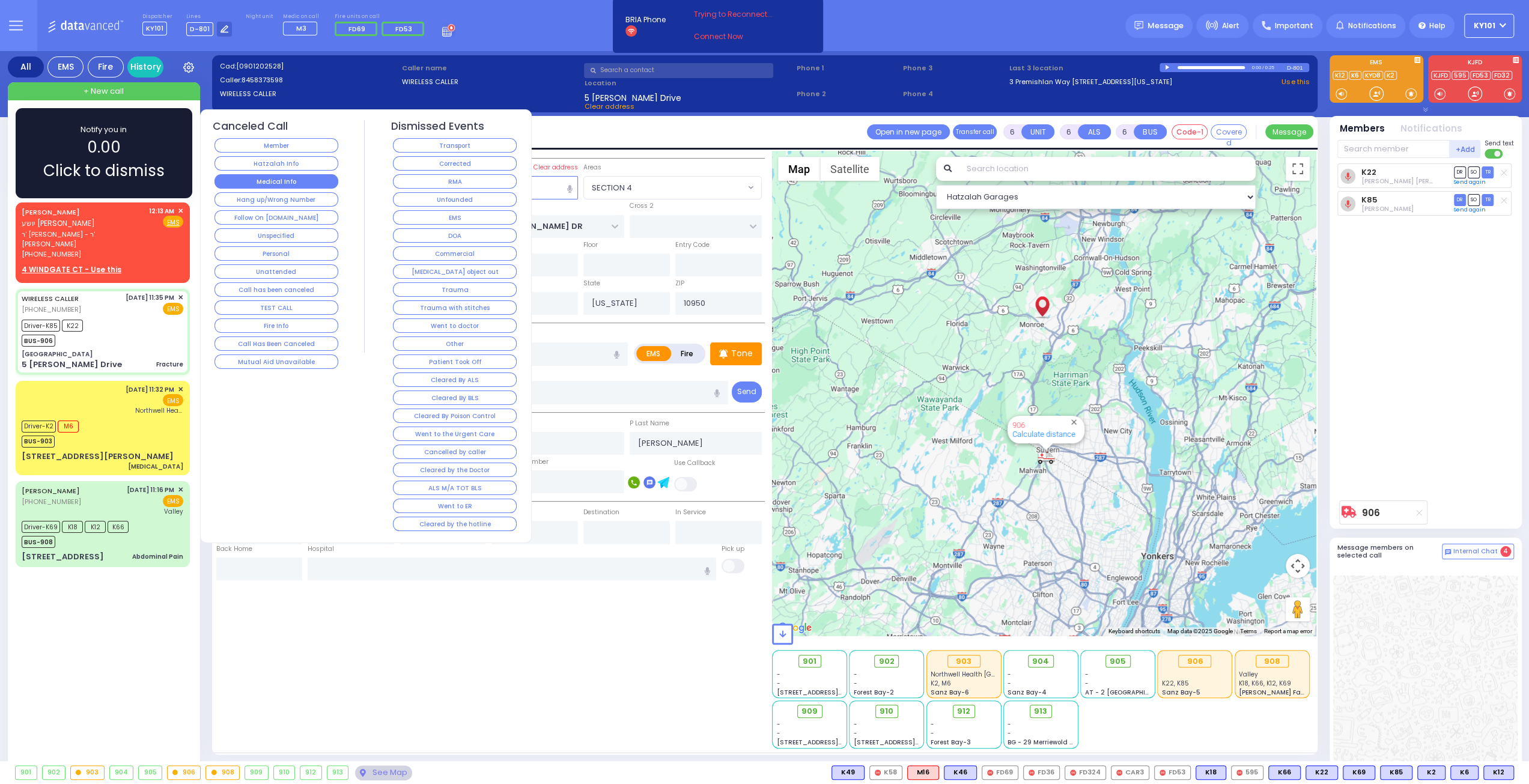
click at [258, 175] on button "Medical Info" at bounding box center [276, 181] width 124 height 14
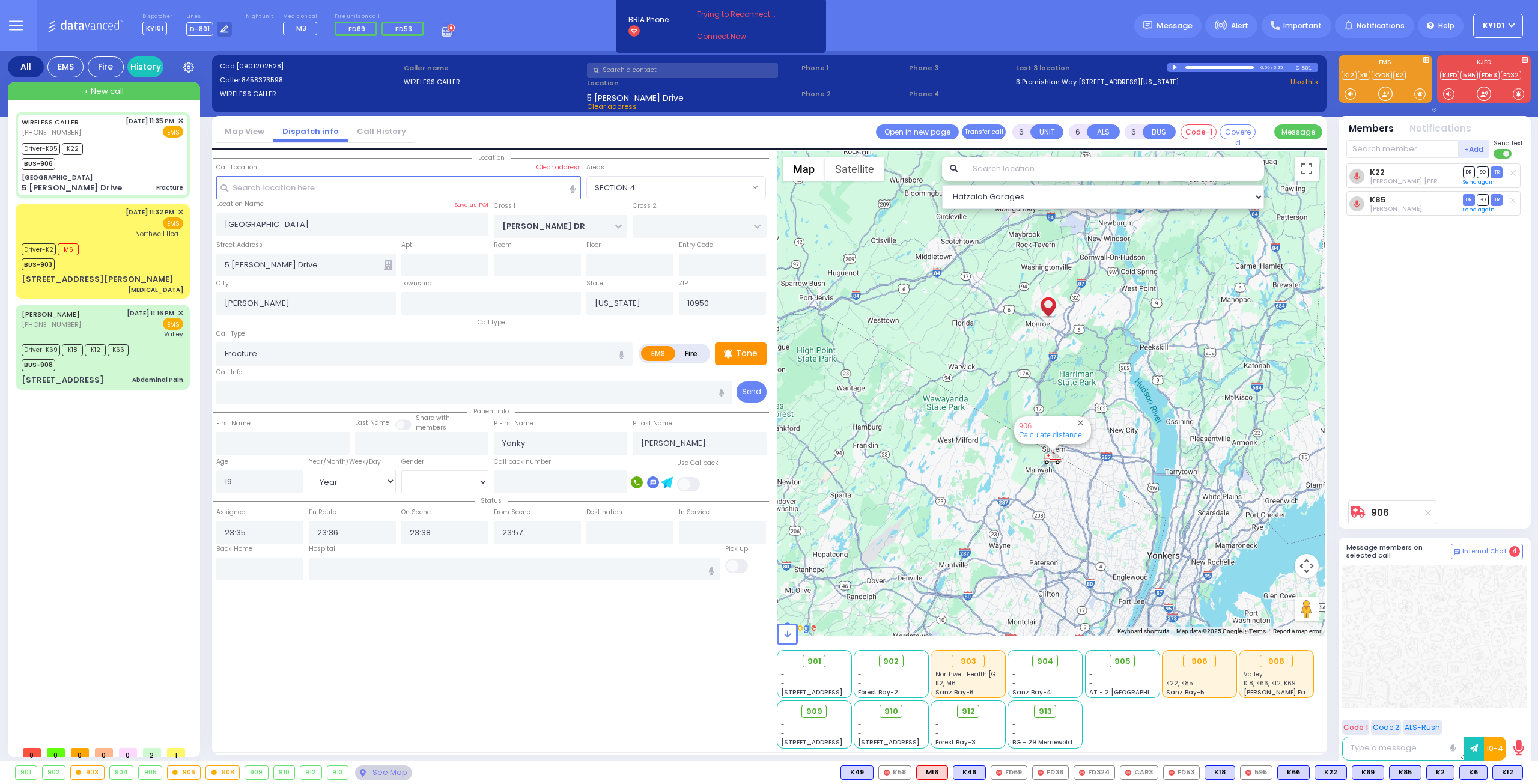
select select
radio input "true"
select select "Year"
select select "[DEMOGRAPHIC_DATA]"
select select "Hatzalah Garages"
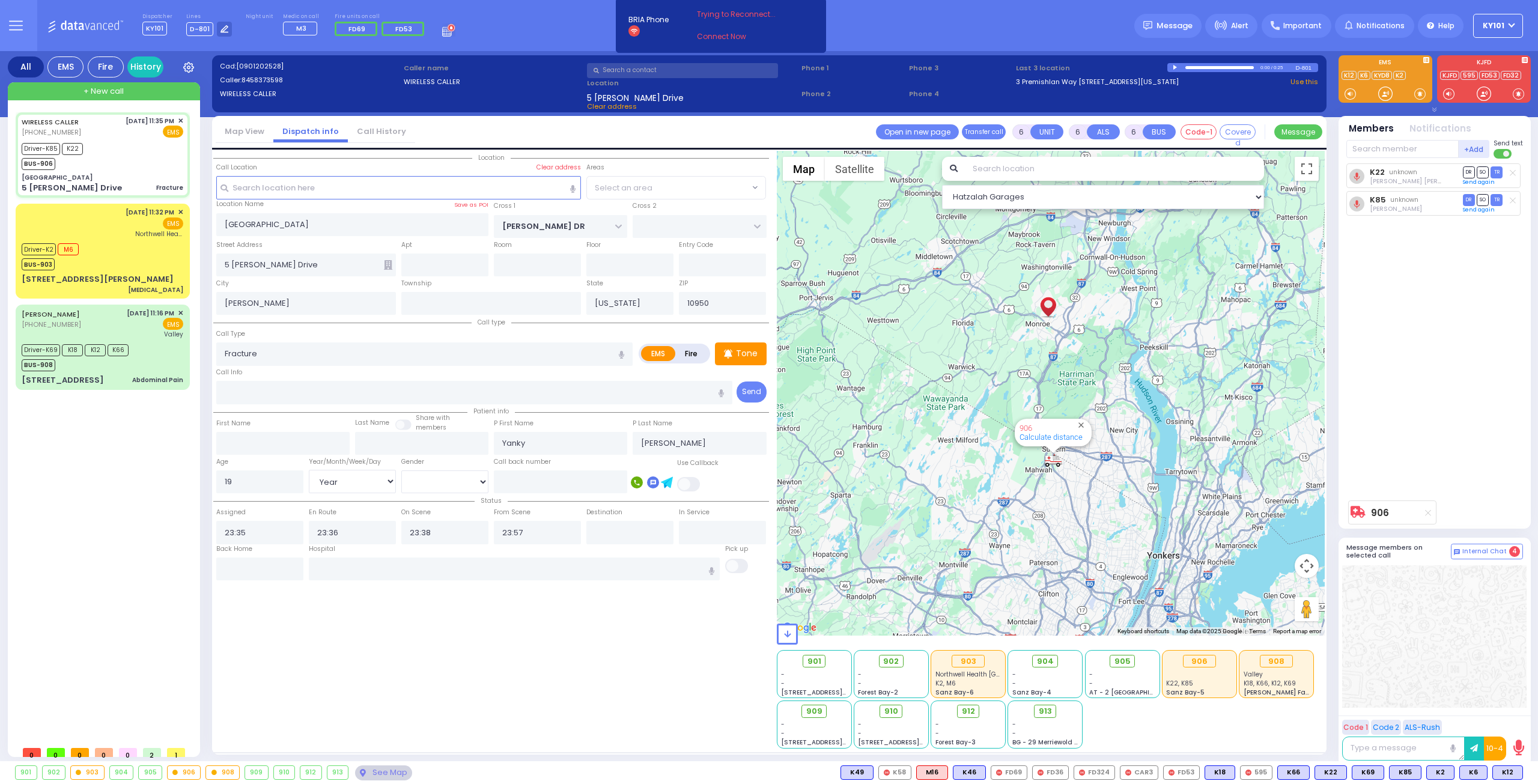
select select "SECTION 4"
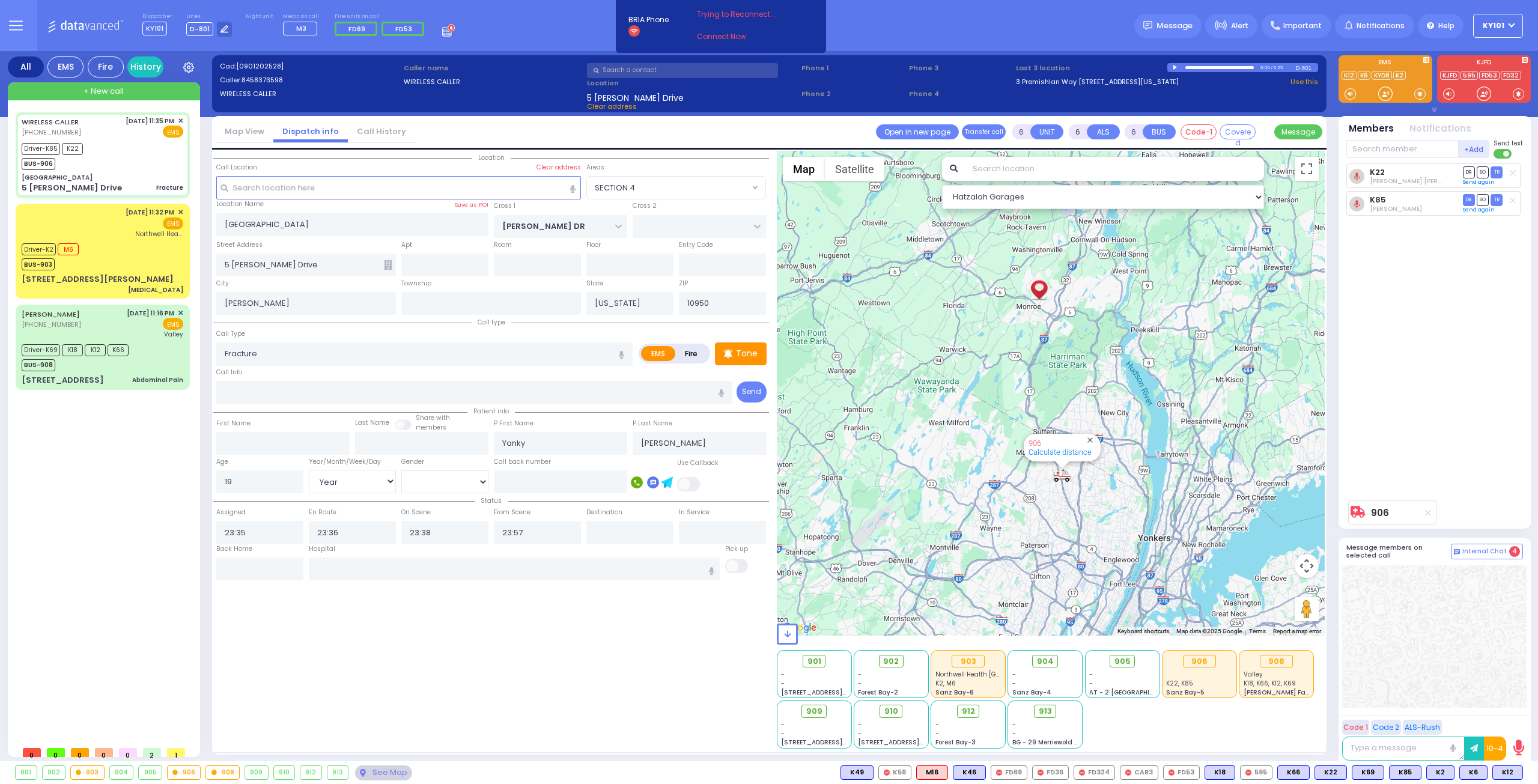
select select
radio input "true"
select select "Year"
select select "[DEMOGRAPHIC_DATA]"
select select "Hatzalah Garages"
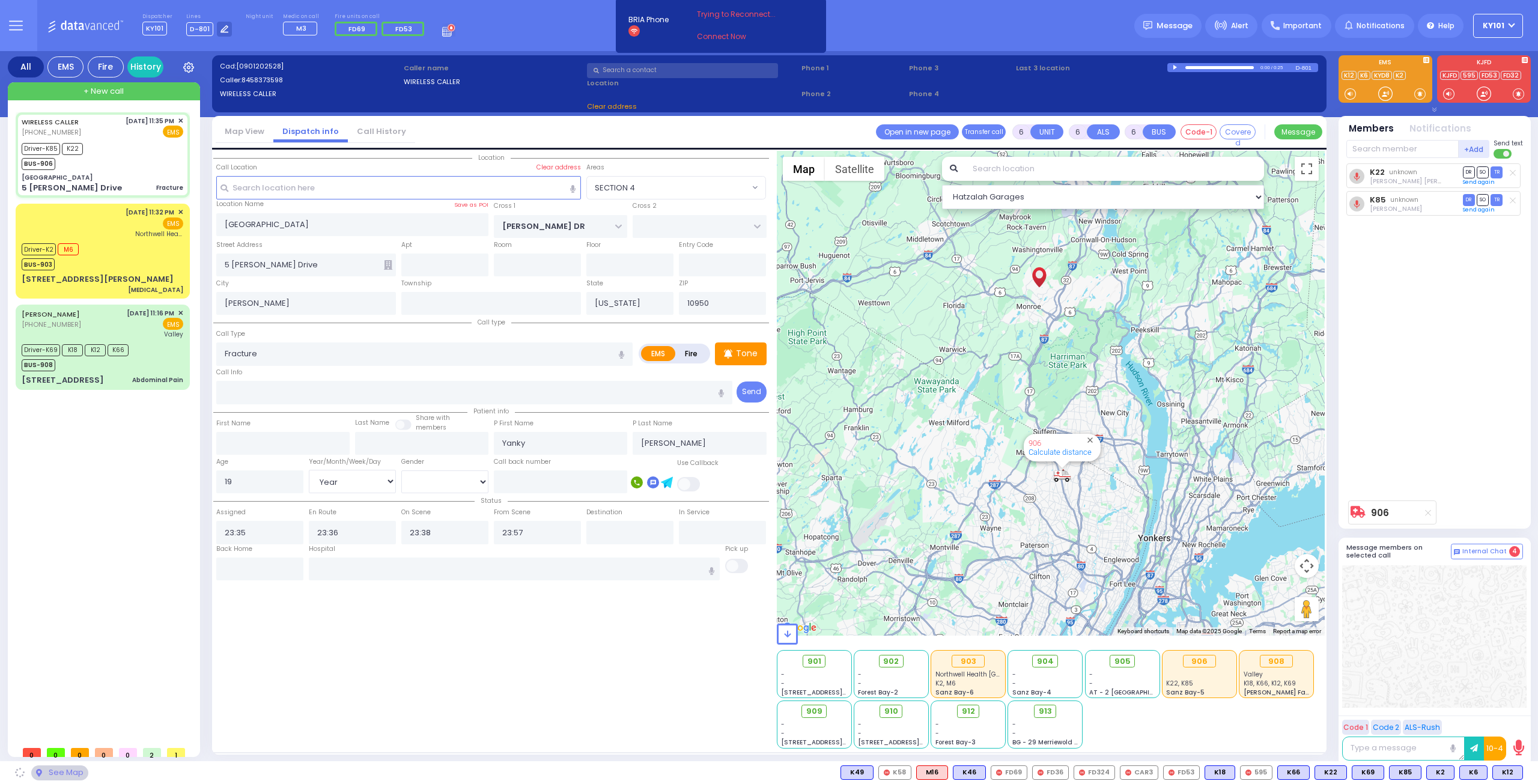
select select "SECTION 4"
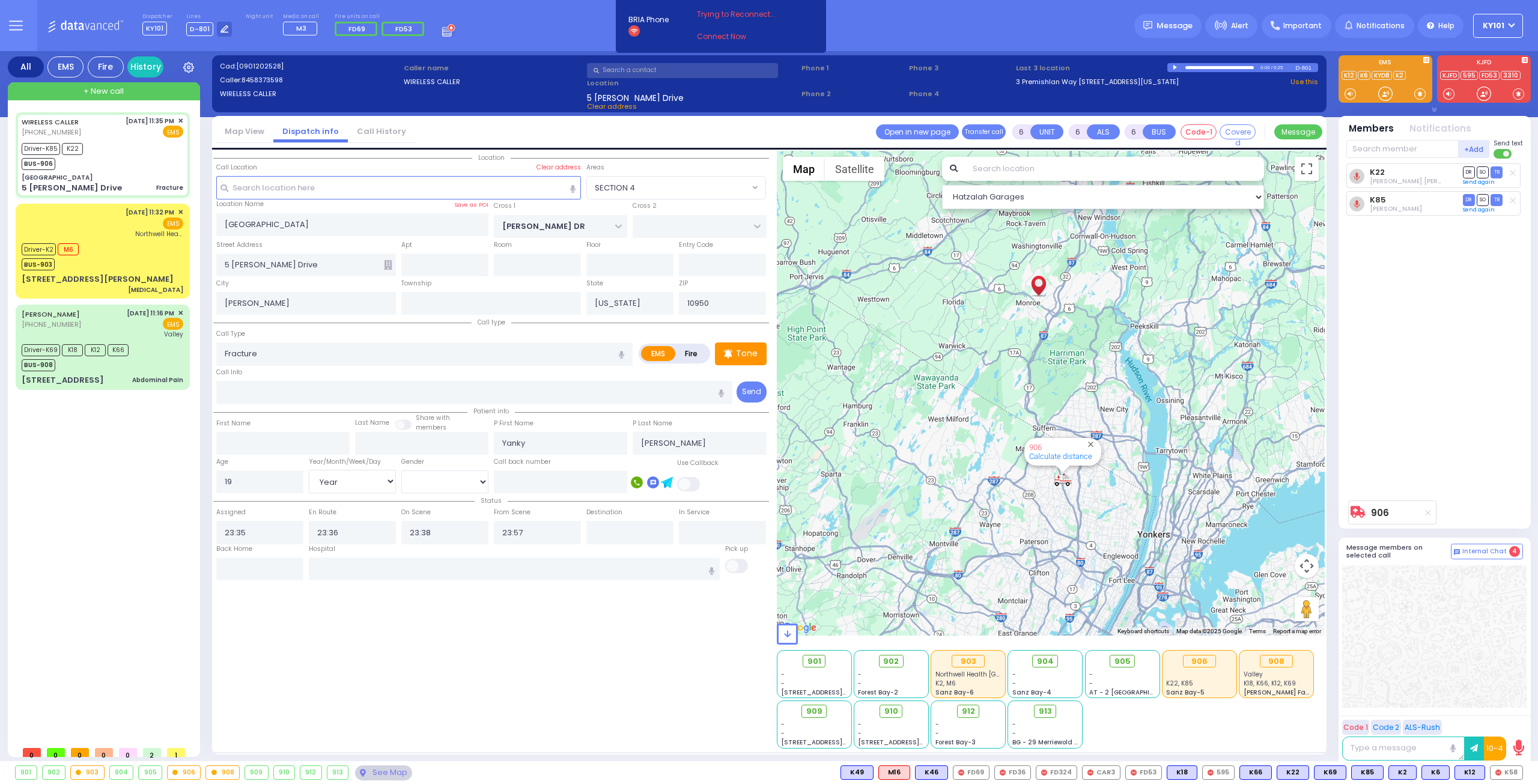
select select
radio input "true"
select select "Year"
select select "[DEMOGRAPHIC_DATA]"
select select "Hatzalah Garages"
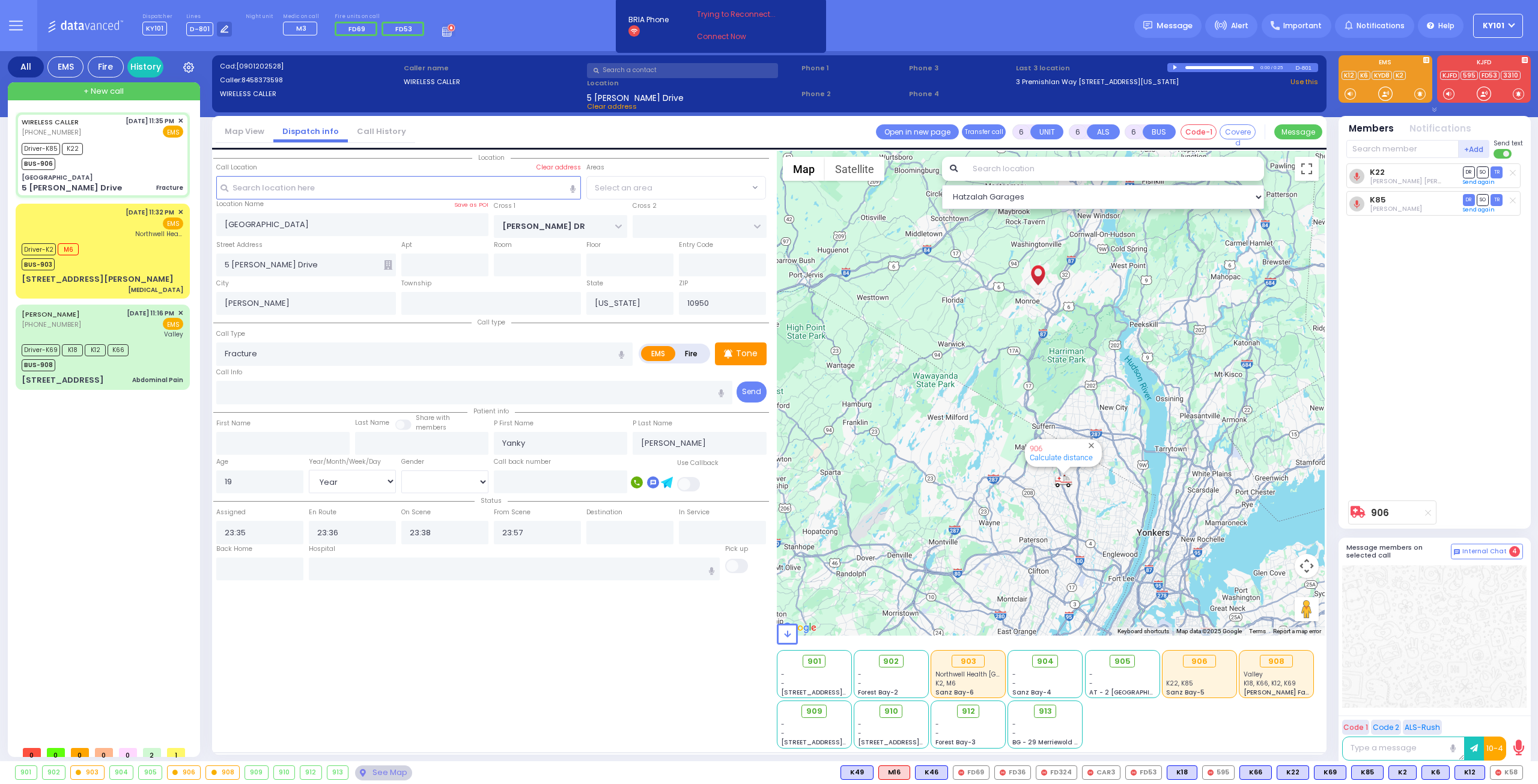
select select "SECTION 4"
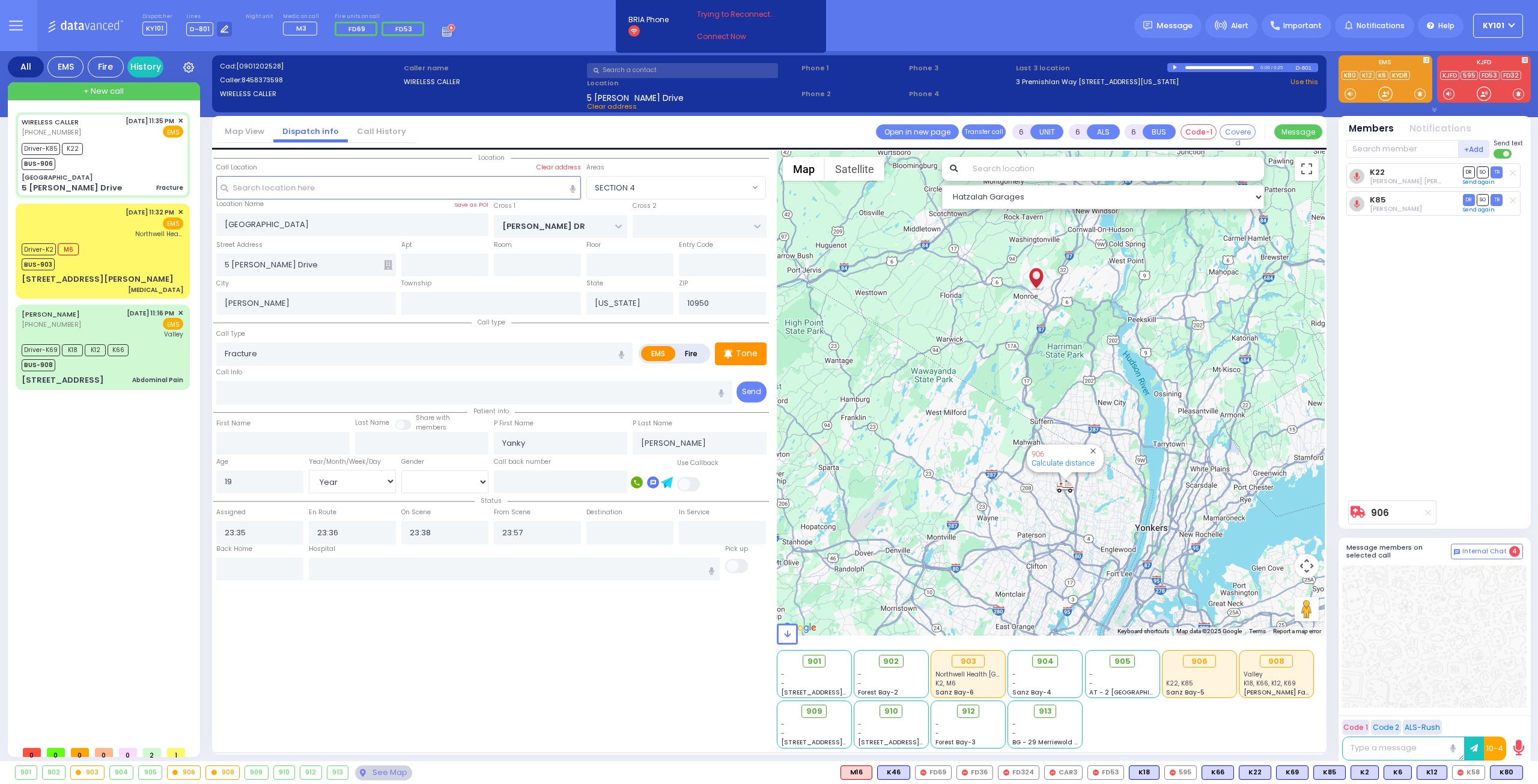
select select
radio input "true"
select select "Year"
select select "[DEMOGRAPHIC_DATA]"
select select "Hatzalah Garages"
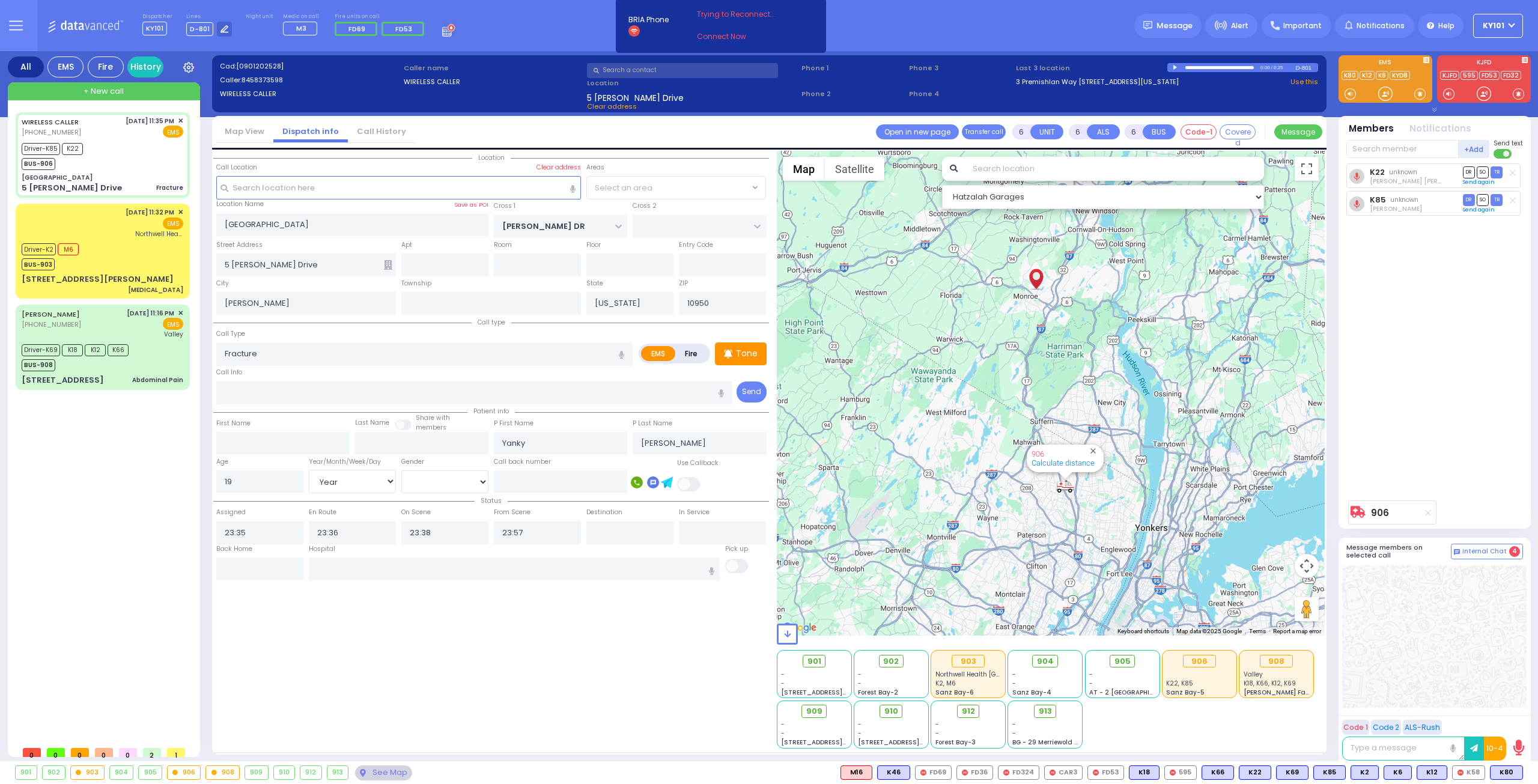
select select "SECTION 4"
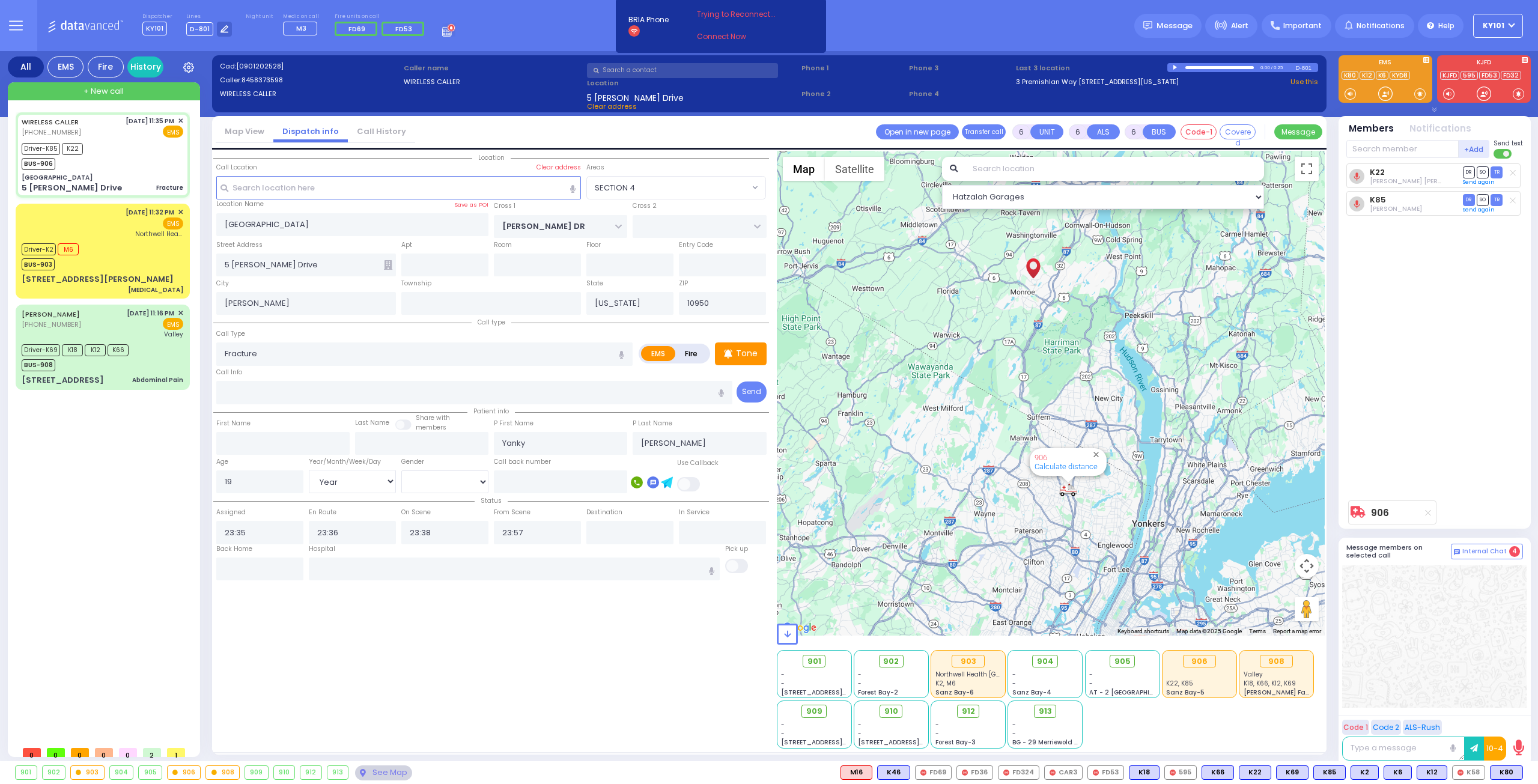
select select
radio input "true"
select select "Year"
select select "[DEMOGRAPHIC_DATA]"
select select "Hatzalah Garages"
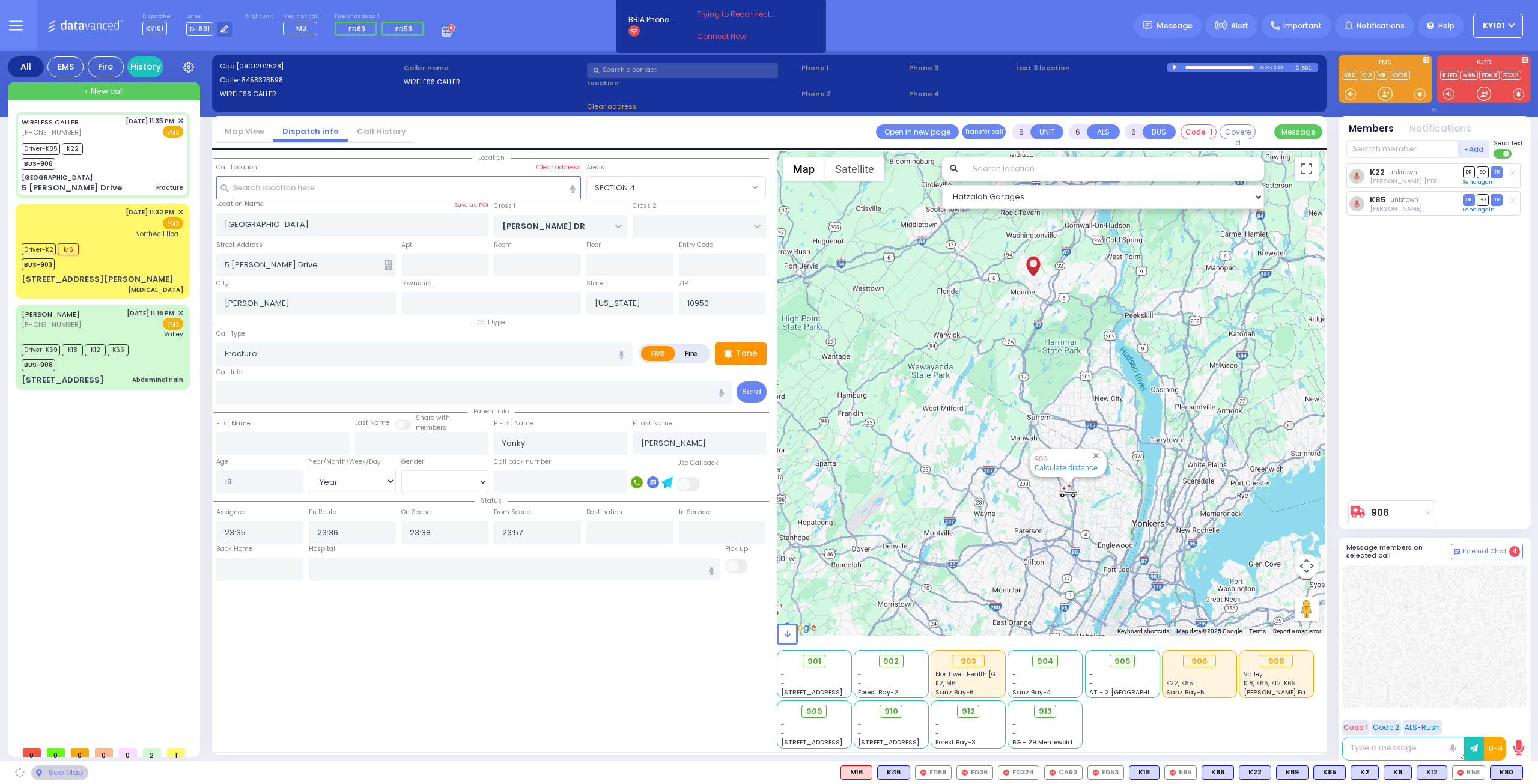
select select "SECTION 4"
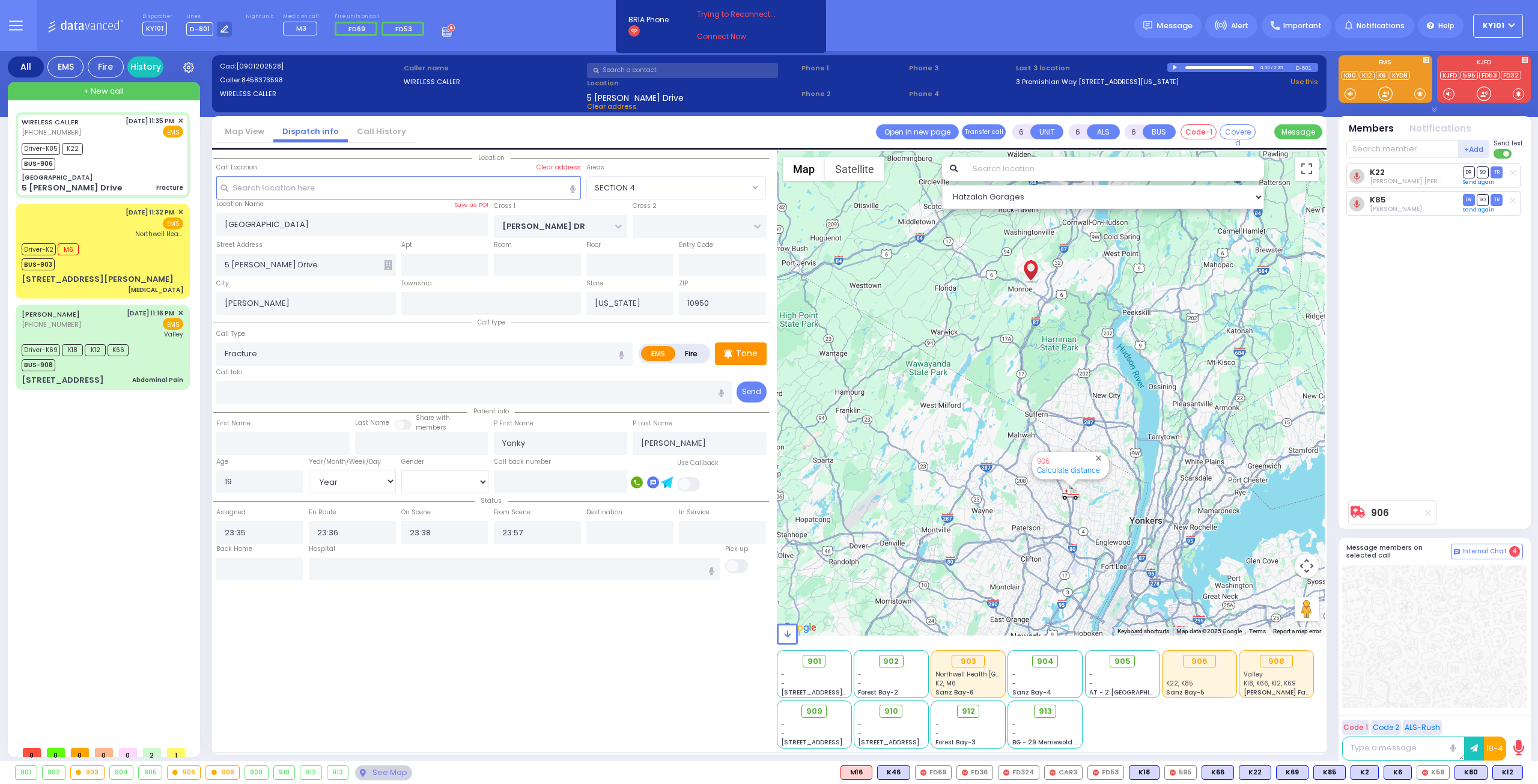
select select
radio input "true"
select select "Year"
select select "[DEMOGRAPHIC_DATA]"
select select "SECTION 4"
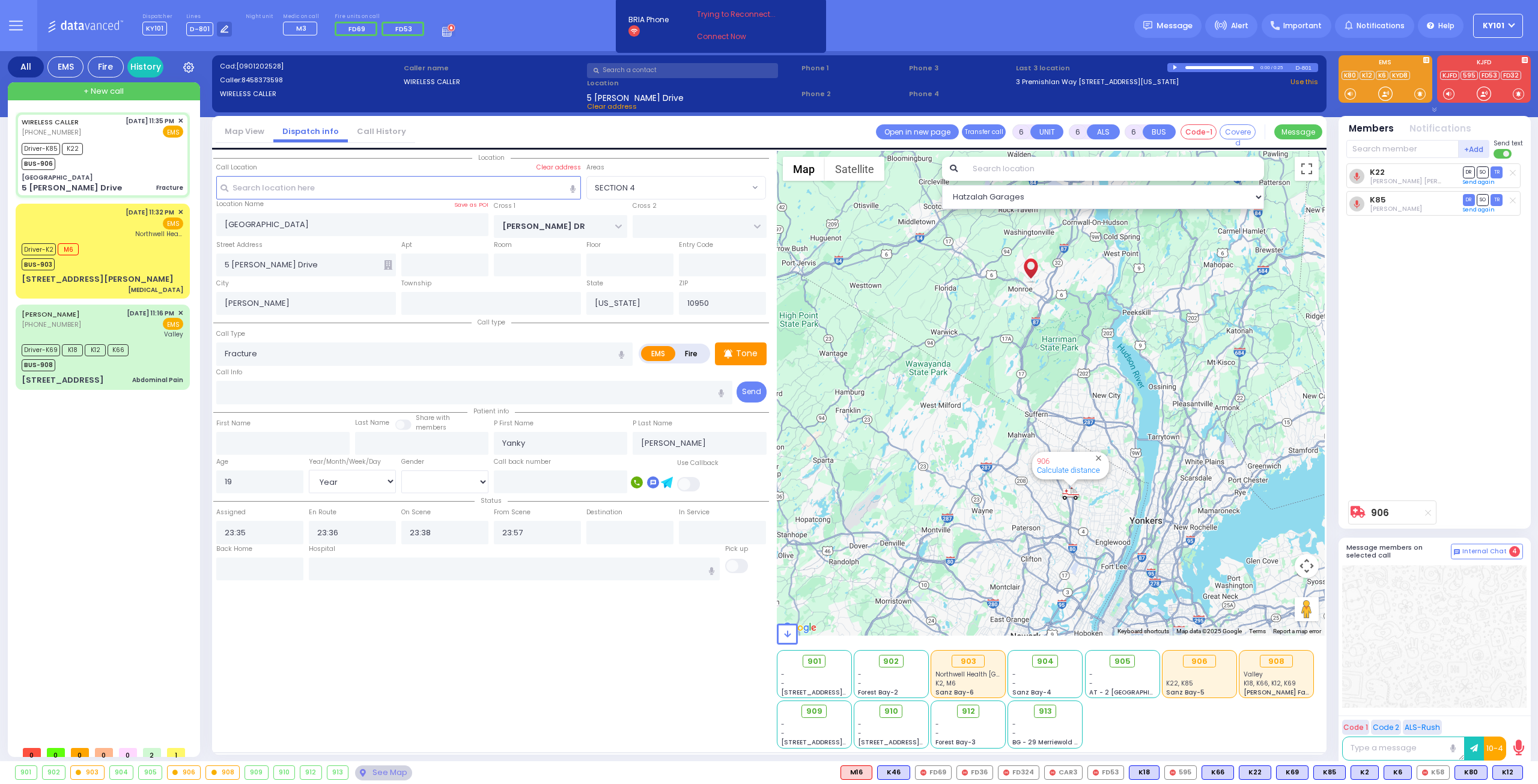
select select "Hatzalah Garages"
select select
radio input "true"
select select "Year"
select select "[DEMOGRAPHIC_DATA]"
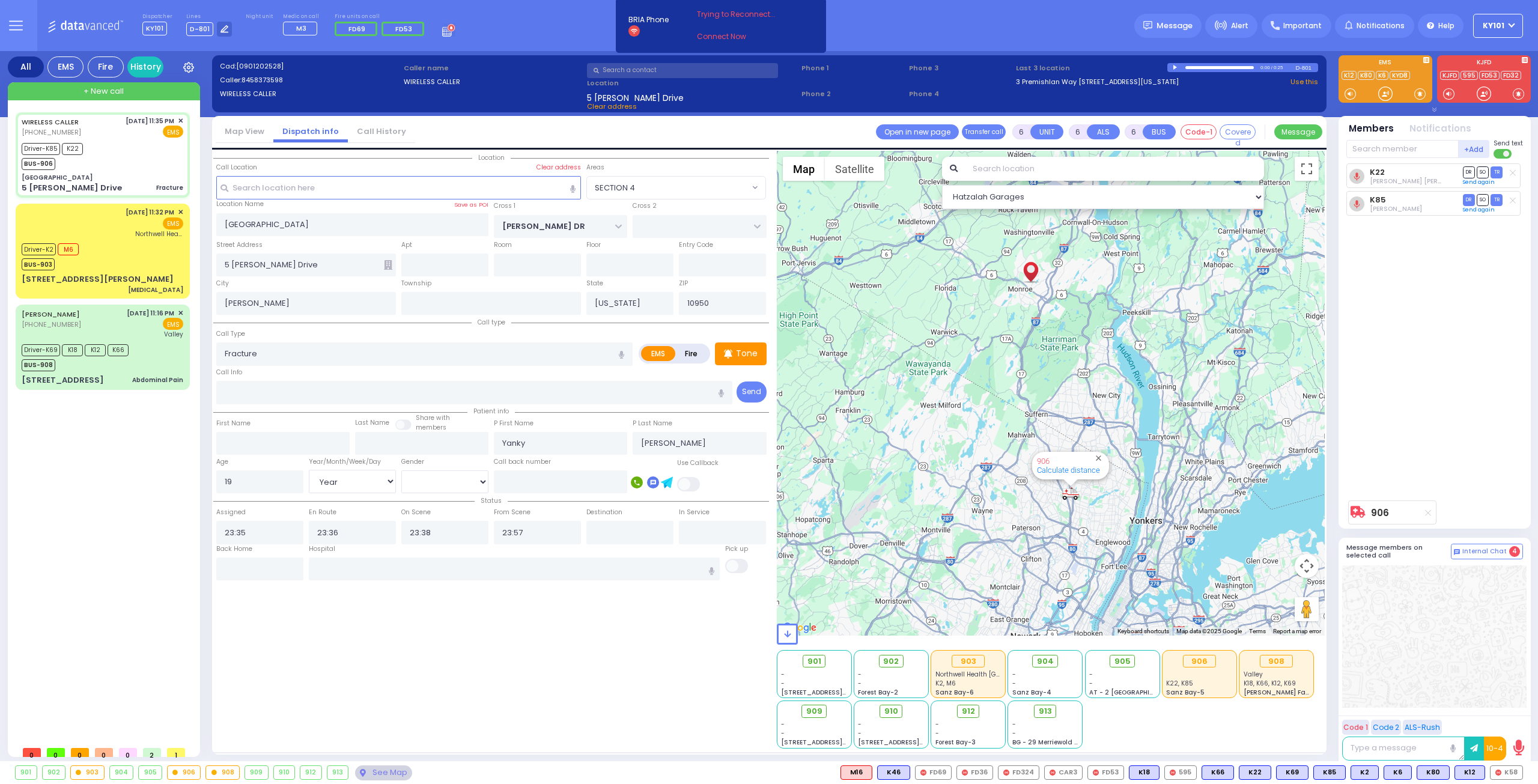
select select "Hatzalah Garages"
select select "SECTION 4"
select select
radio input "true"
select select "Year"
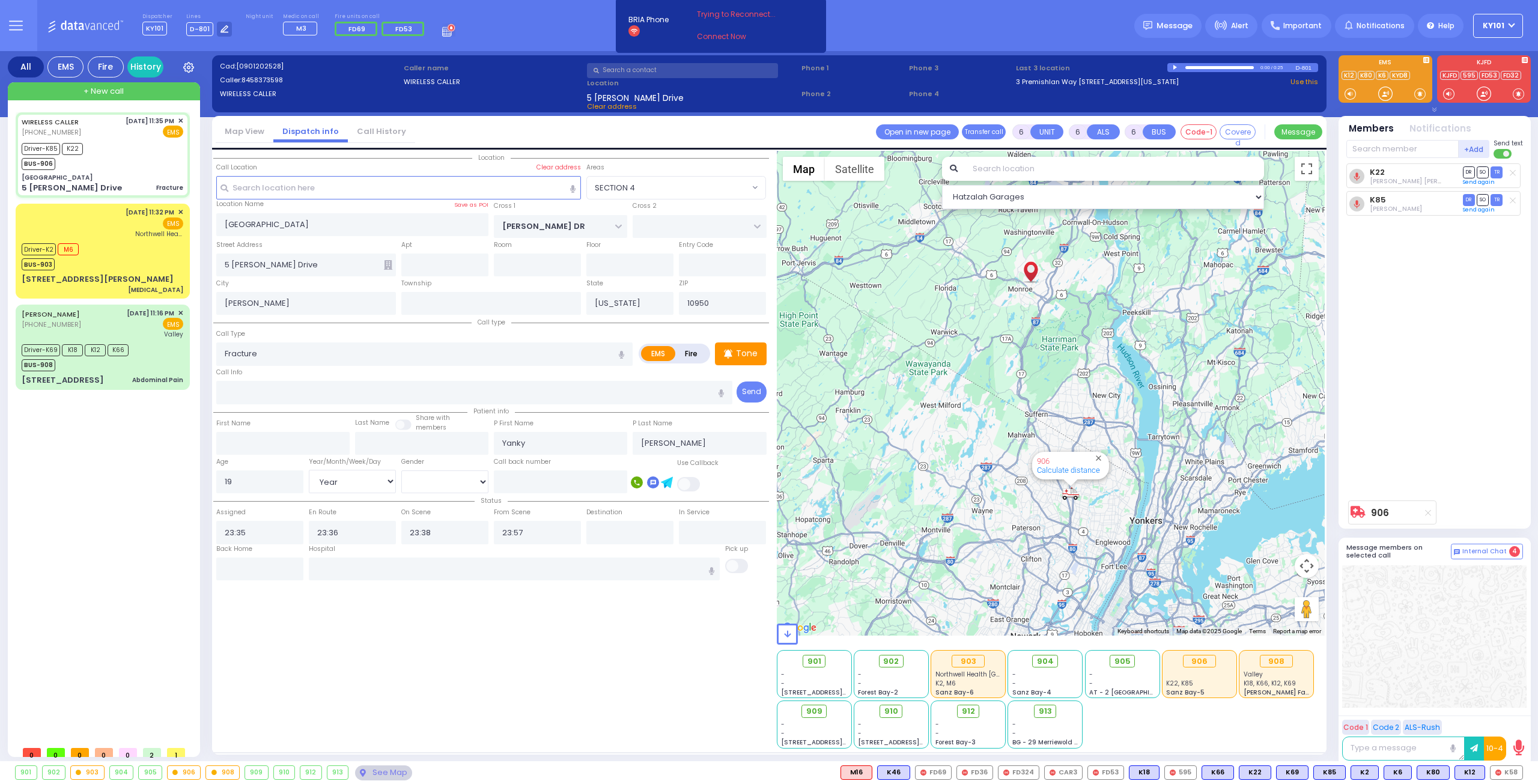
select select "[DEMOGRAPHIC_DATA]"
select select "Hatzalah Garages"
select select "SECTION 4"
select select
radio input "true"
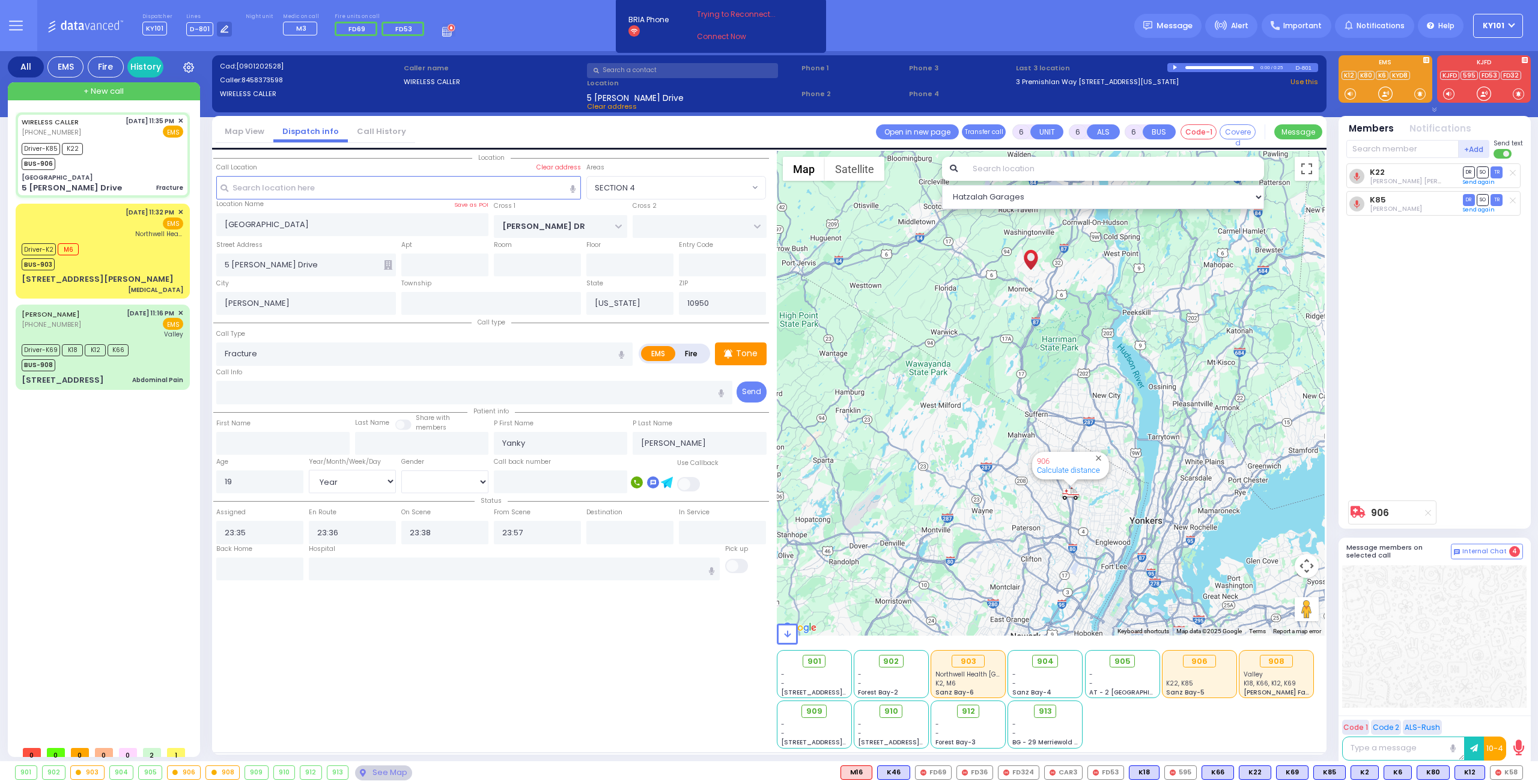
select select "Year"
select select "[DEMOGRAPHIC_DATA]"
select select "Hatzalah Garages"
select select "SECTION 4"
select select
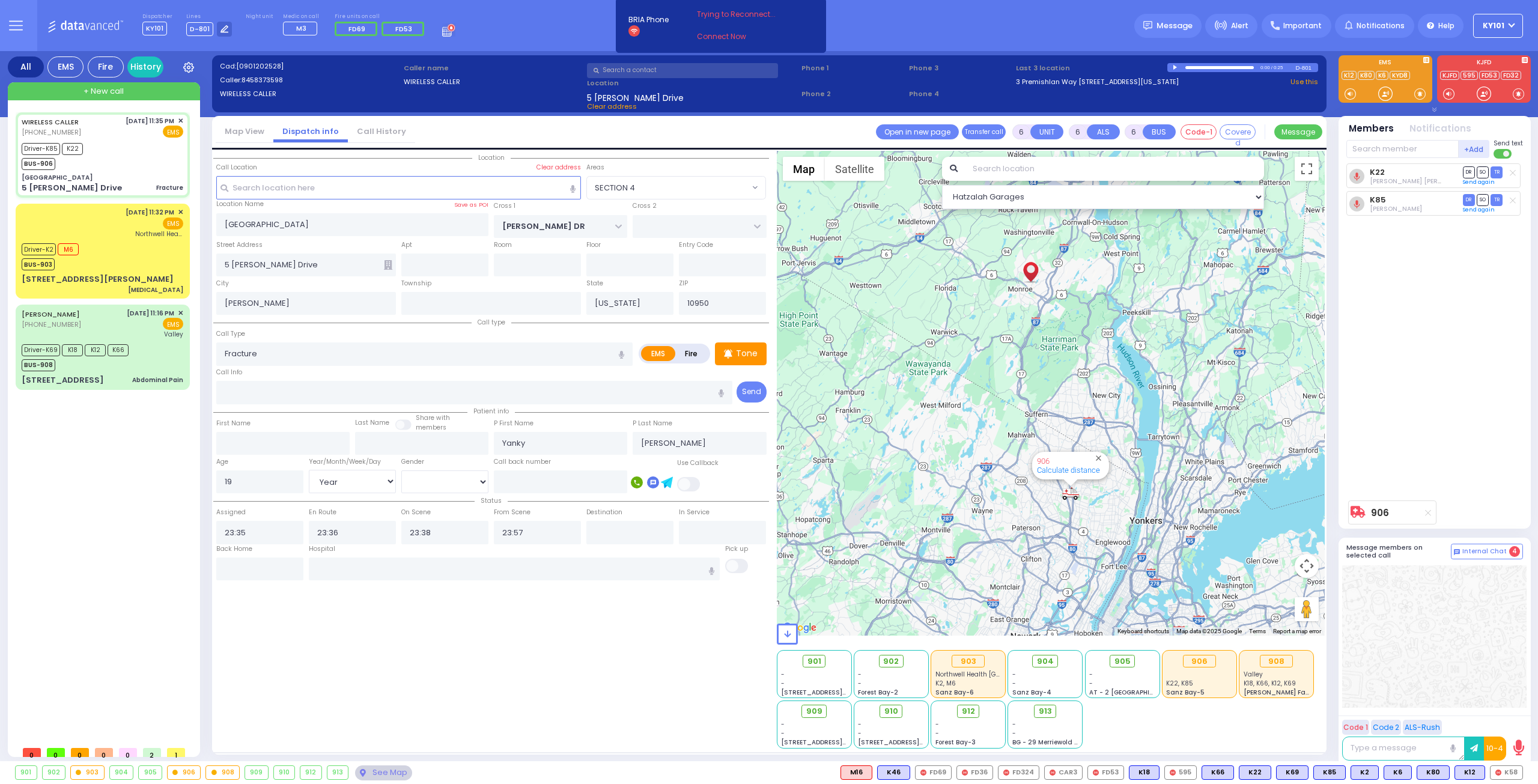
radio input "true"
select select "Year"
select select "[DEMOGRAPHIC_DATA]"
select select "Hatzalah Garages"
select select "SECTION 4"
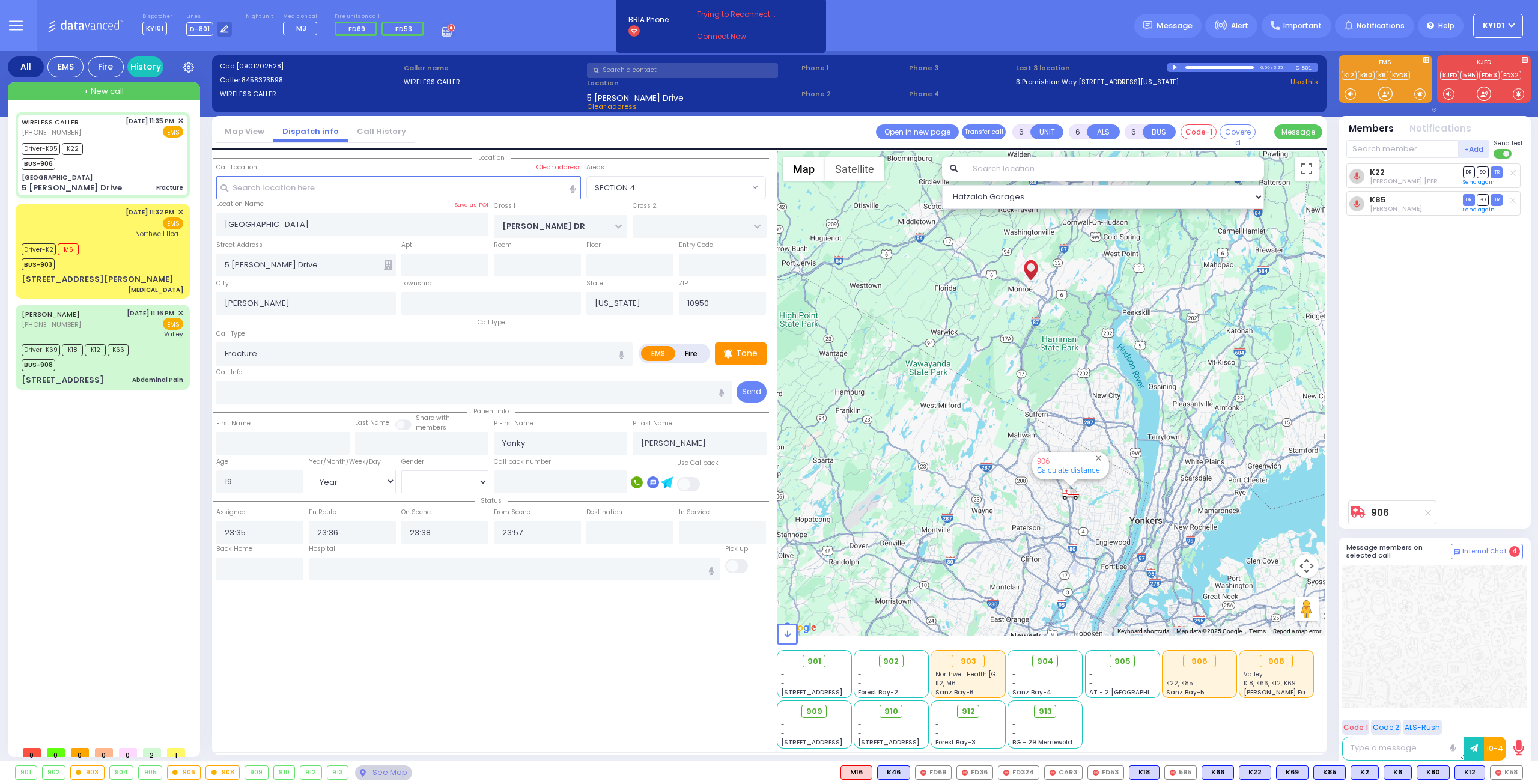
select select
radio input "true"
select select "Year"
select select "[DEMOGRAPHIC_DATA]"
select select "Hatzalah Garages"
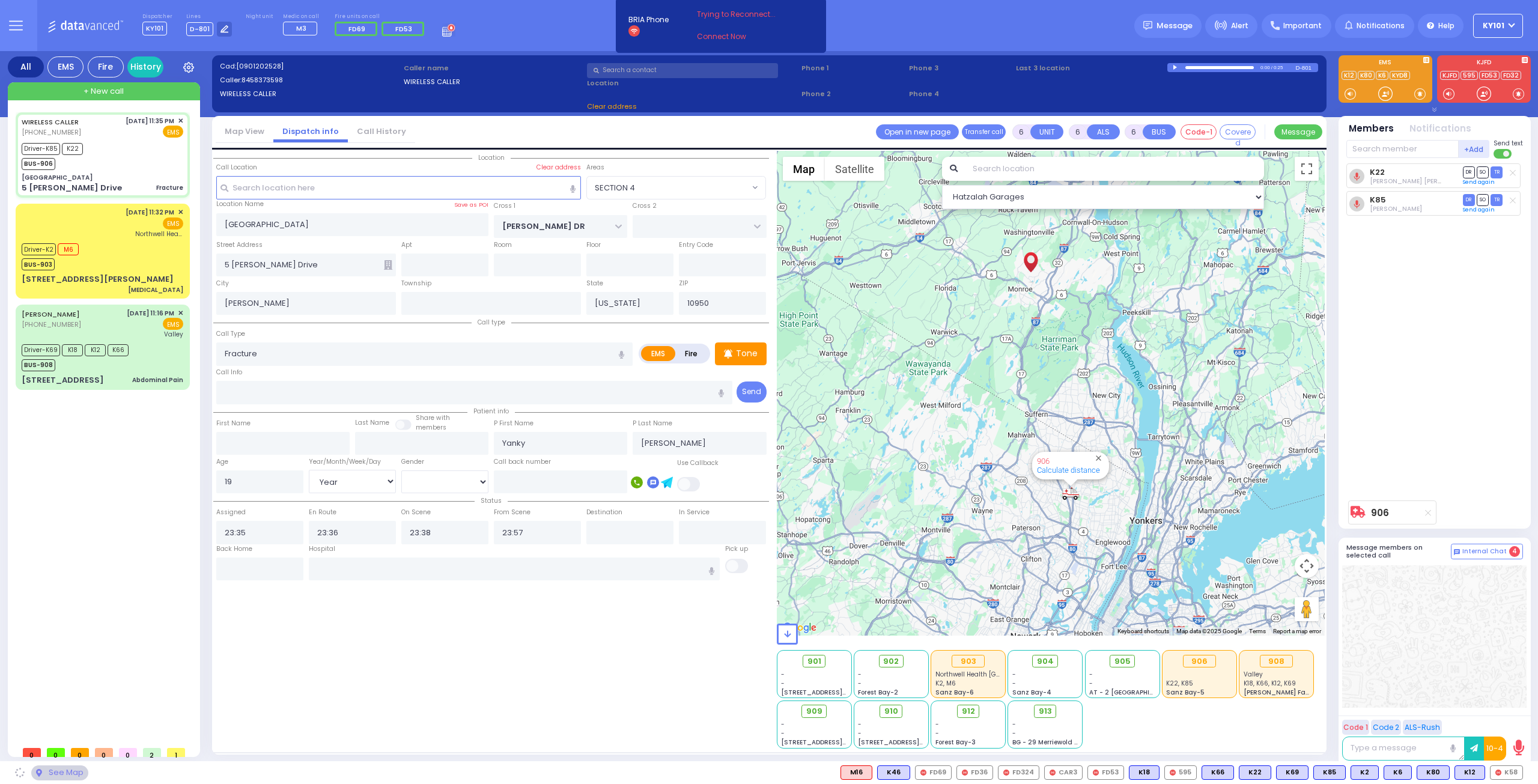
select select "SECTION 4"
select select
radio input "true"
select select "Year"
select select "[DEMOGRAPHIC_DATA]"
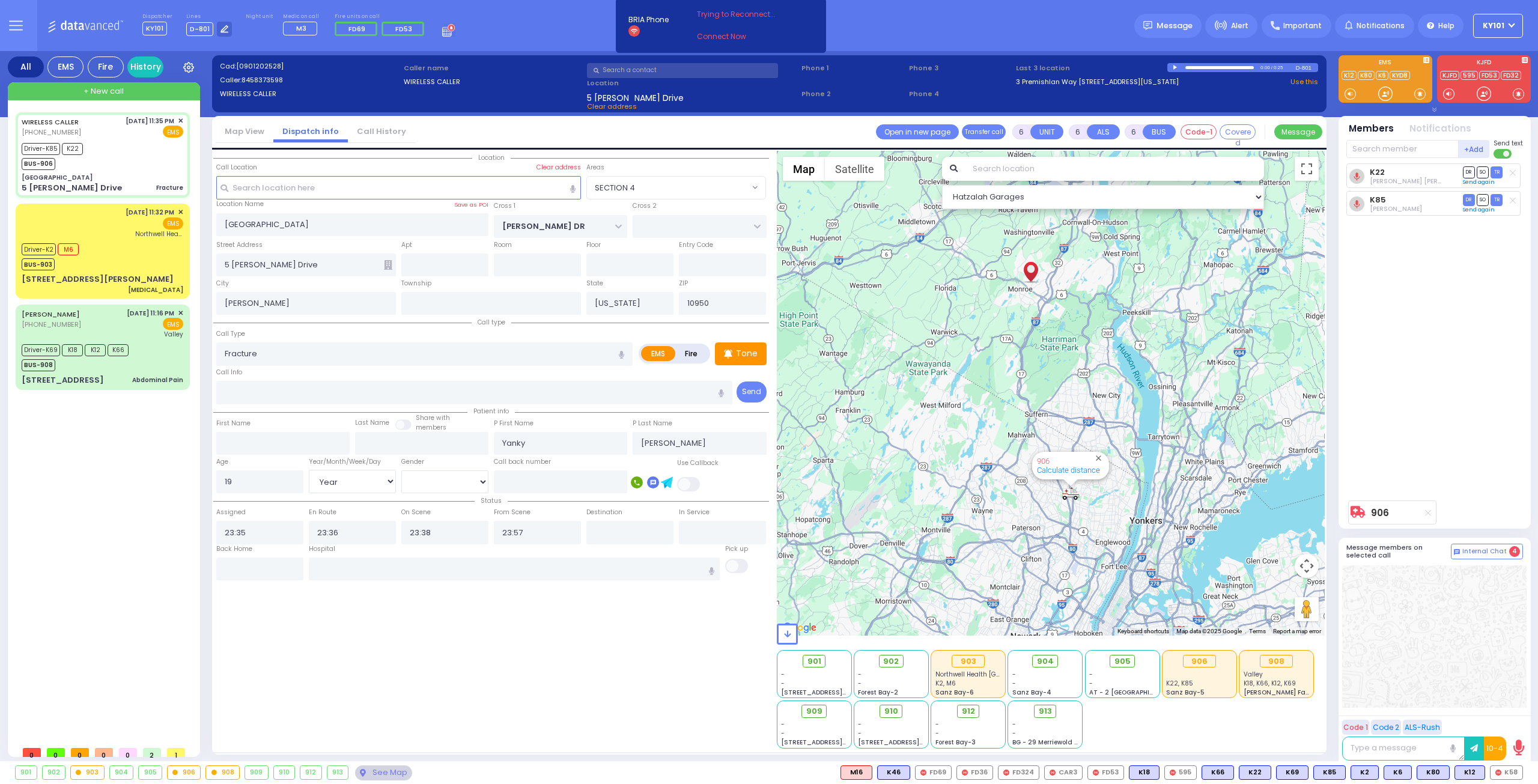
select select "Hatzalah Garages"
select select "SECTION 4"
select select
radio input "true"
select select "Year"
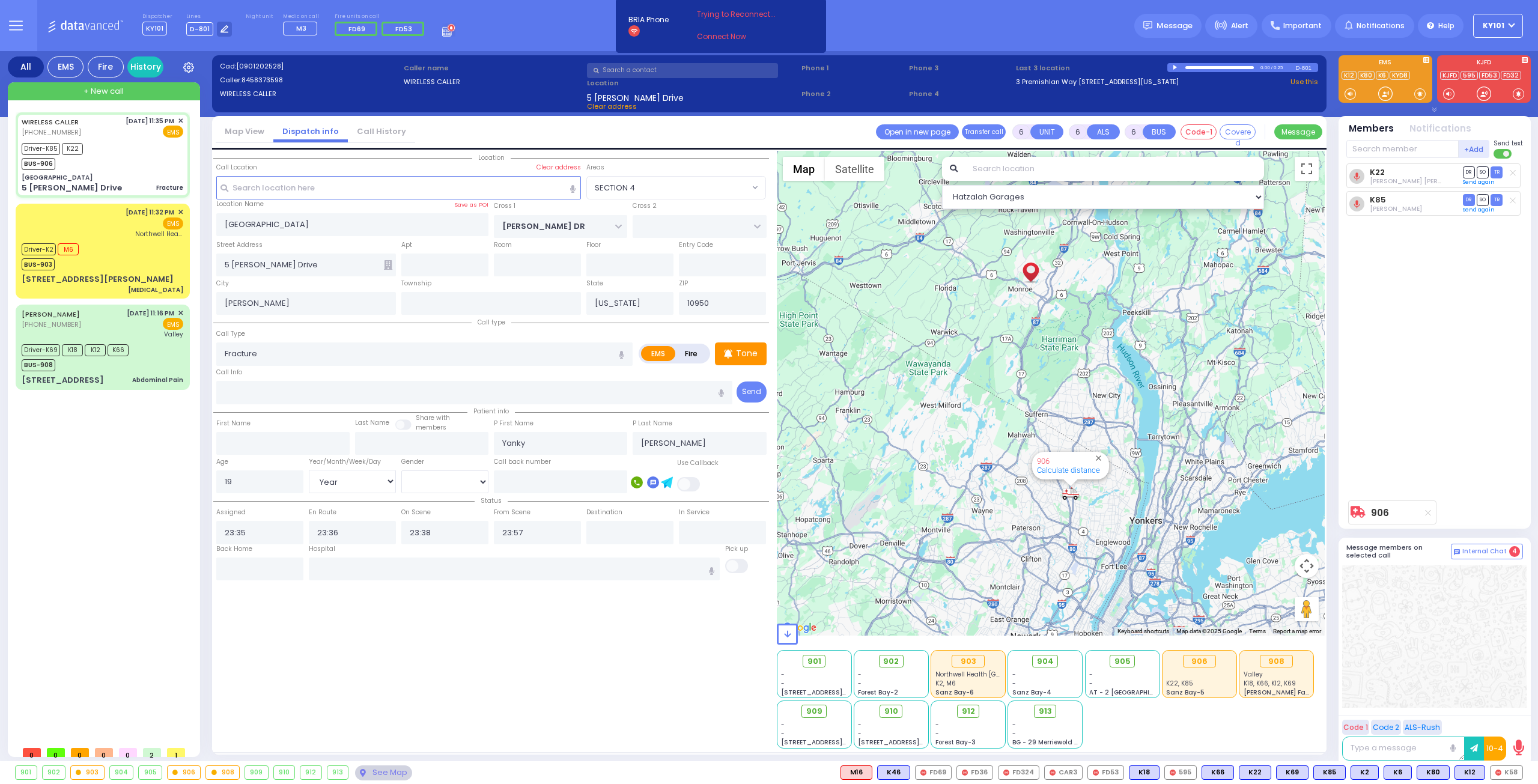
select select "[DEMOGRAPHIC_DATA]"
select select "Hatzalah Garages"
select select "SECTION 4"
select select
radio input "true"
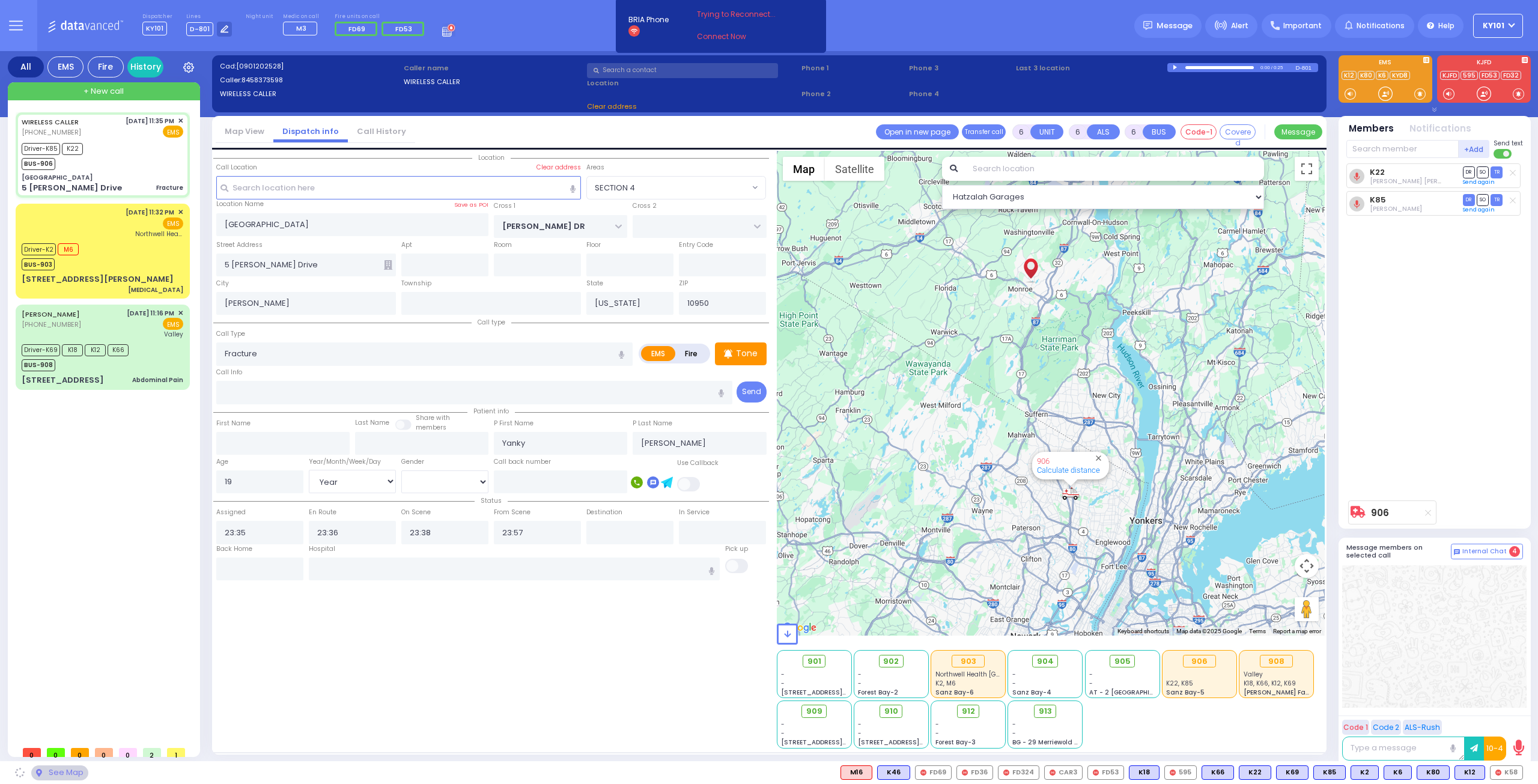
select select "Year"
select select "[DEMOGRAPHIC_DATA]"
select select "Hatzalah Garages"
select select
radio input "true"
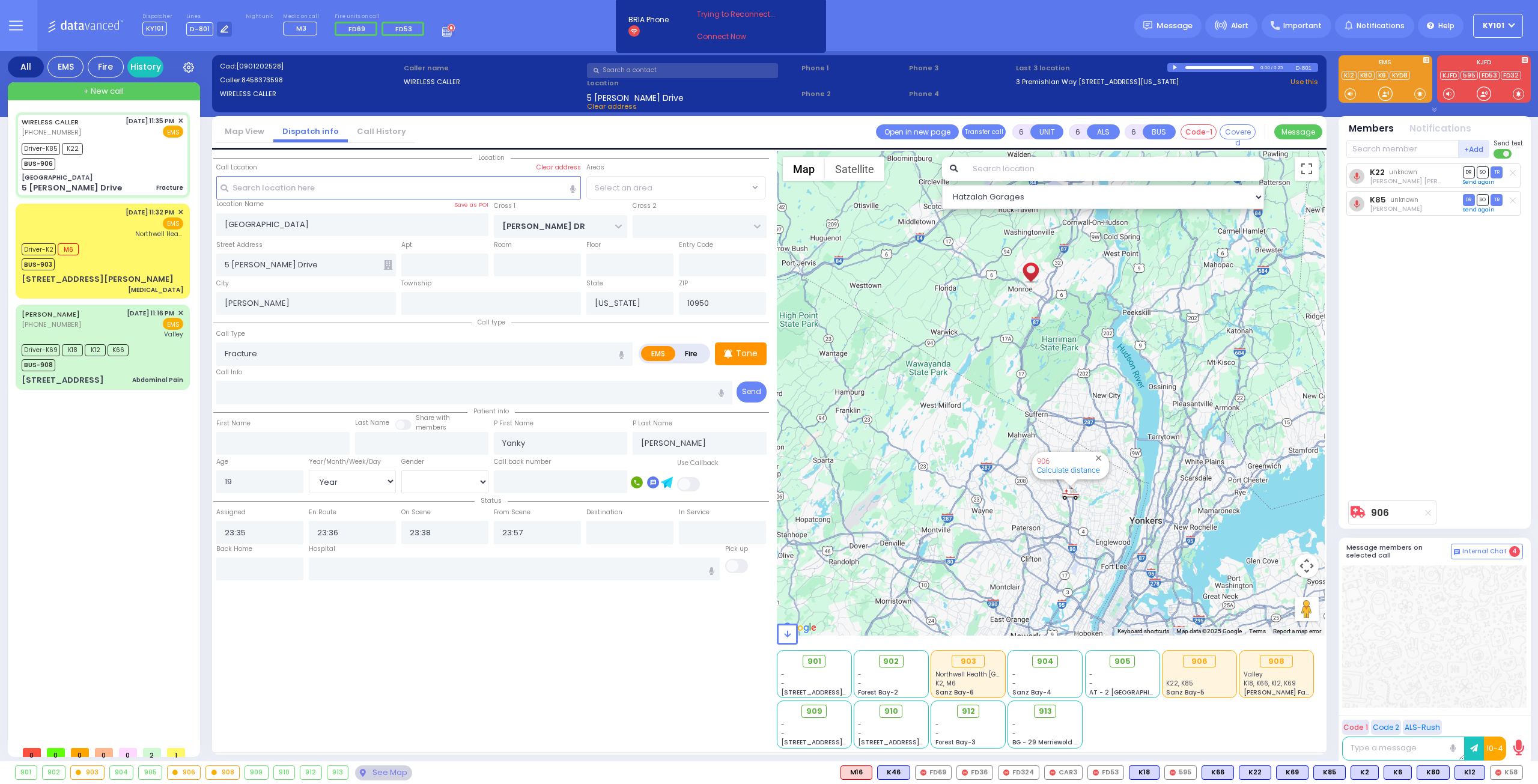
select select "Year"
select select "[DEMOGRAPHIC_DATA]"
select select "SECTION 4"
select select "Hatzalah Garages"
select select "SECTION 4"
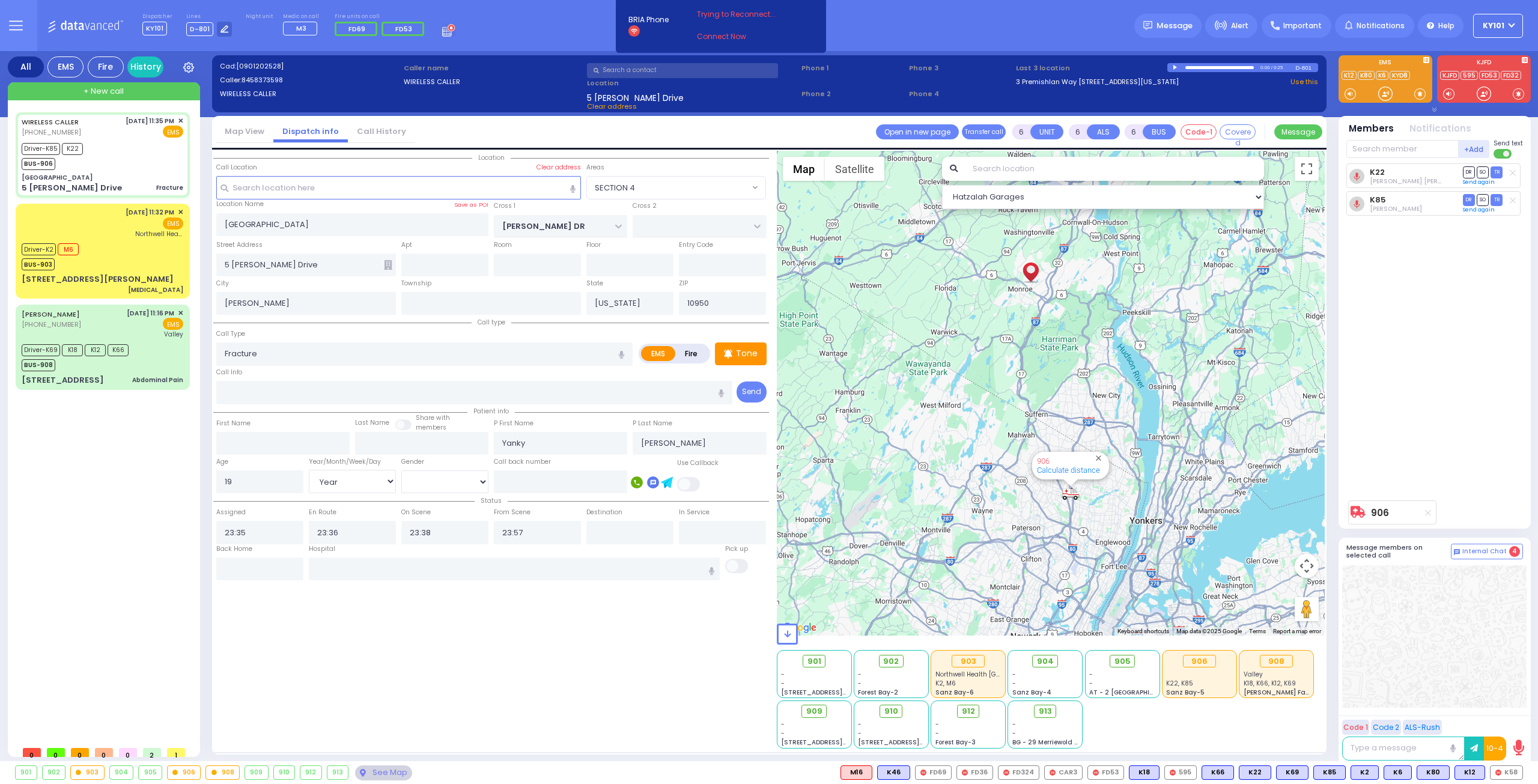
select select
radio input "true"
select select "Year"
select select "[DEMOGRAPHIC_DATA]"
select select "Hatzalah Garages"
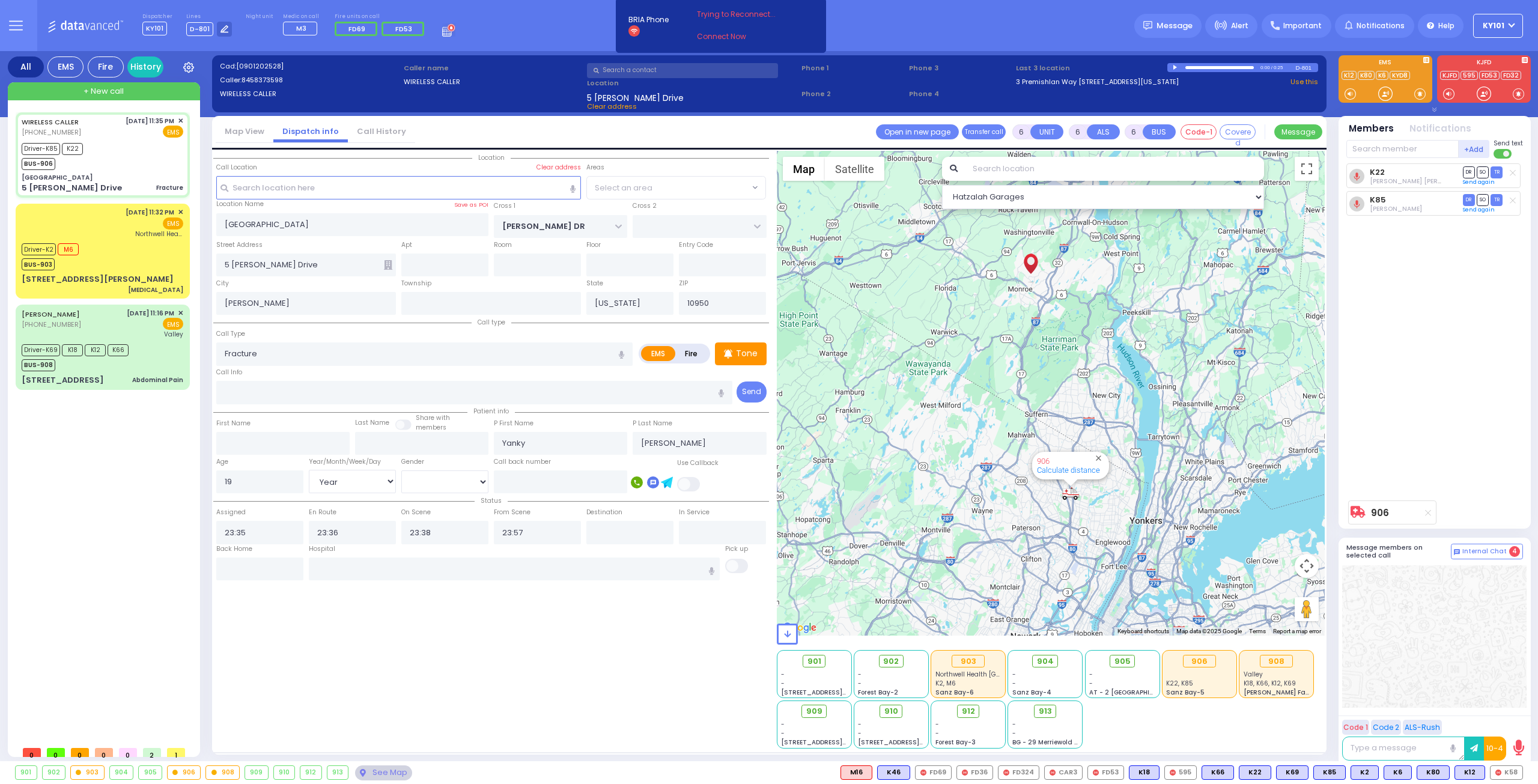
radio input "true"
select select "Year"
select select "[DEMOGRAPHIC_DATA]"
select select
select select "Hatzalah Garages"
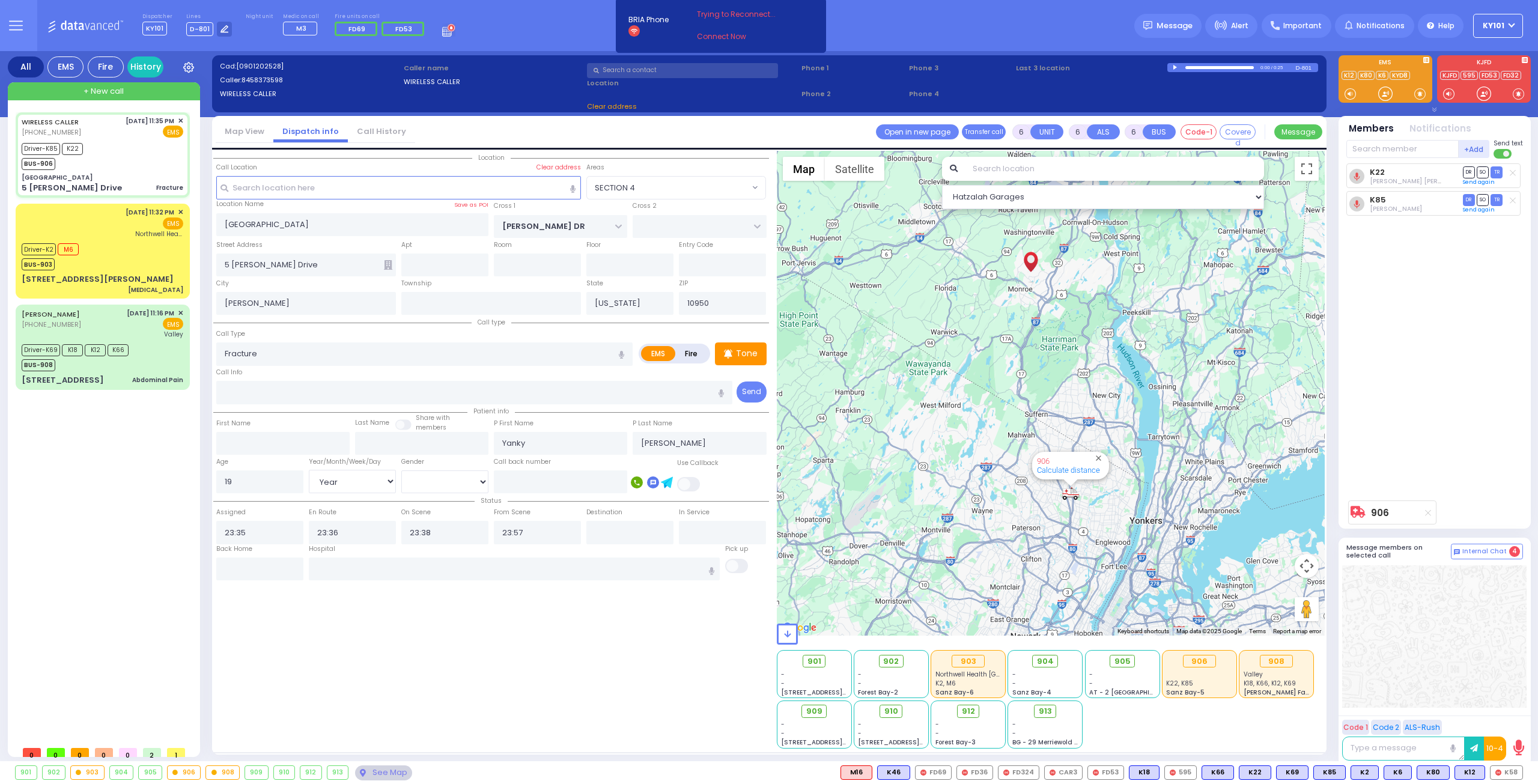
select select "SECTION 4"
select select
radio input "true"
select select "Year"
select select "[DEMOGRAPHIC_DATA]"
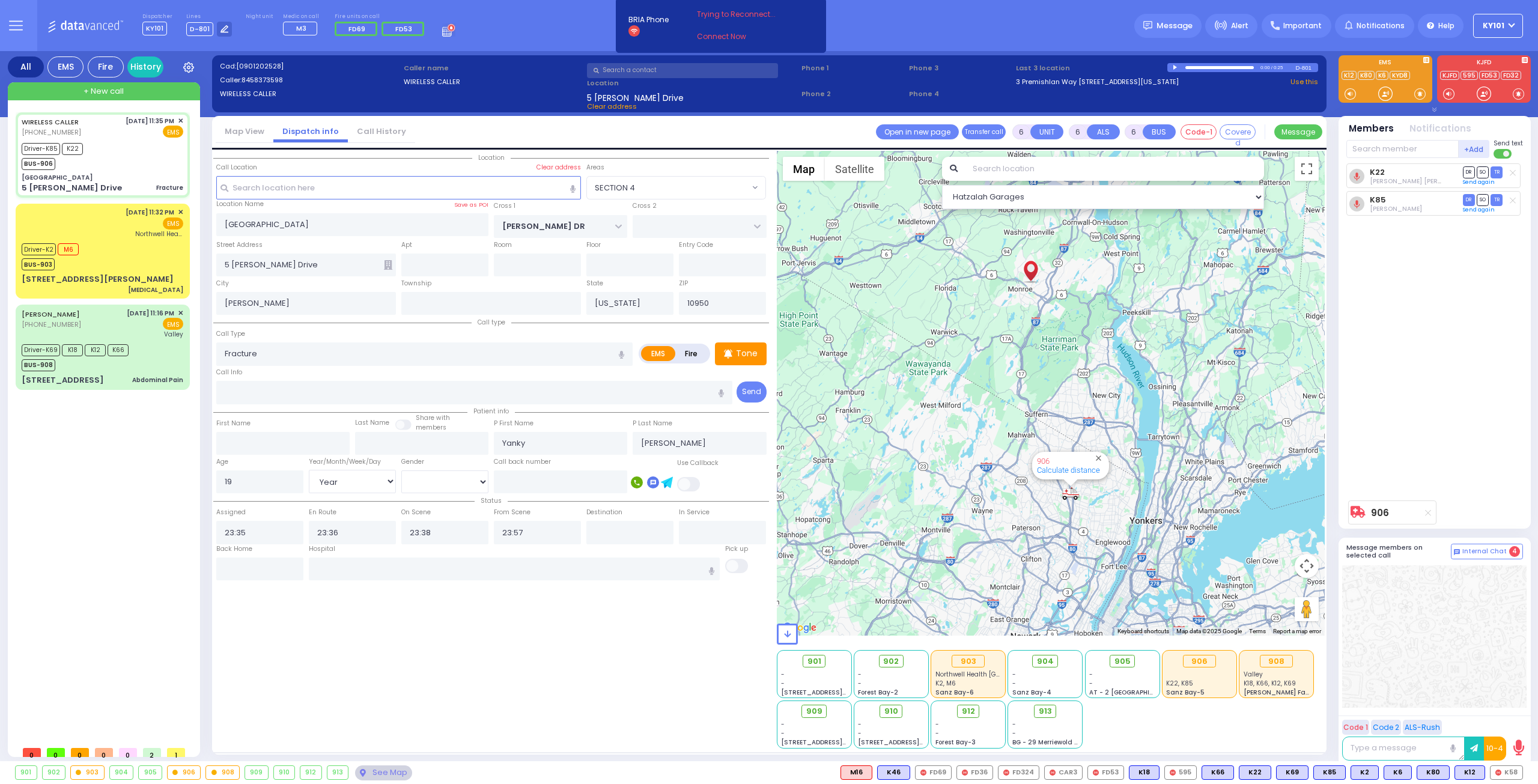
select select "Hatzalah Garages"
select select "SECTION 4"
select select
radio input "true"
select select "Year"
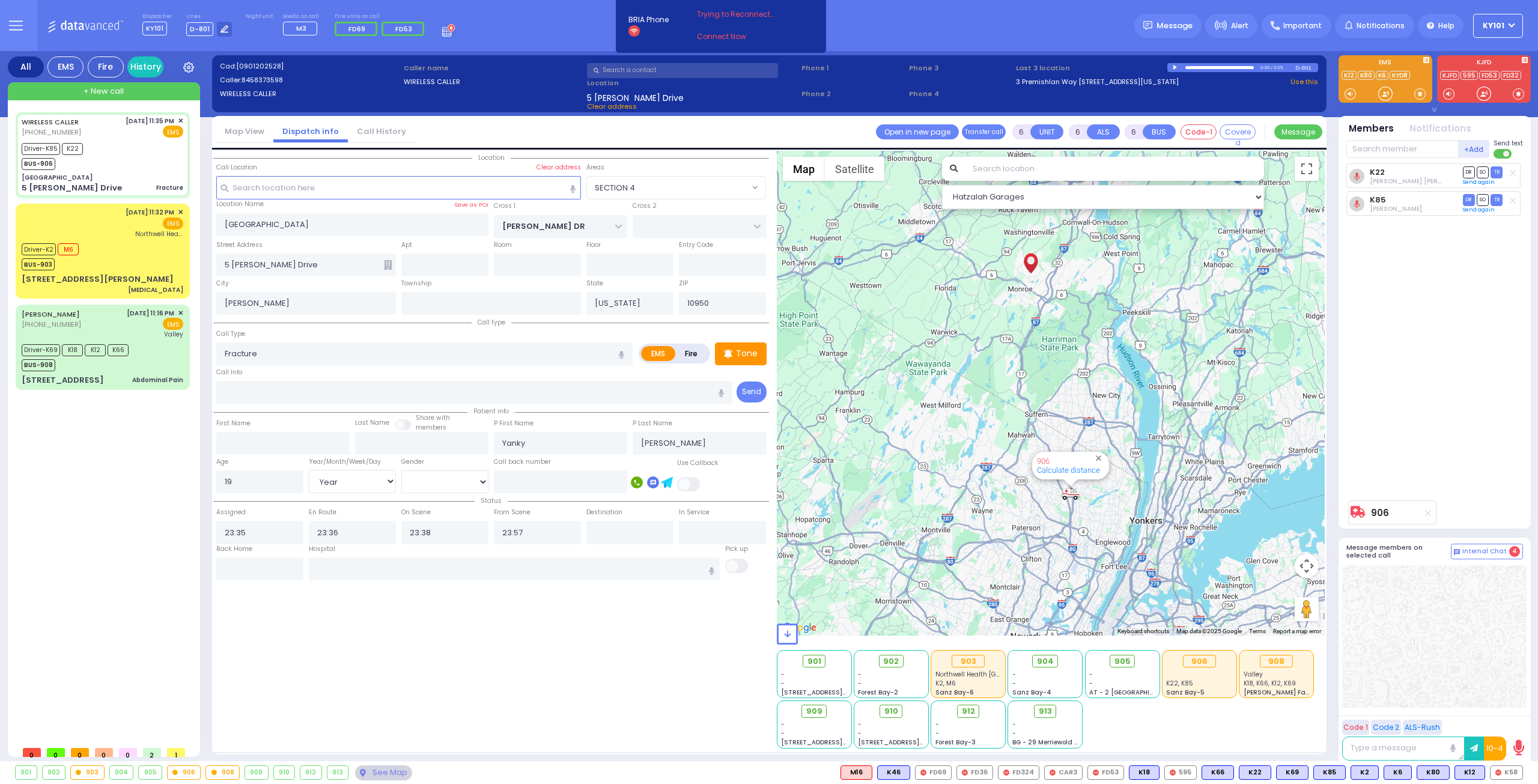
select select "[DEMOGRAPHIC_DATA]"
select select "Hatzalah Garages"
select select
radio input "true"
select select "Year"
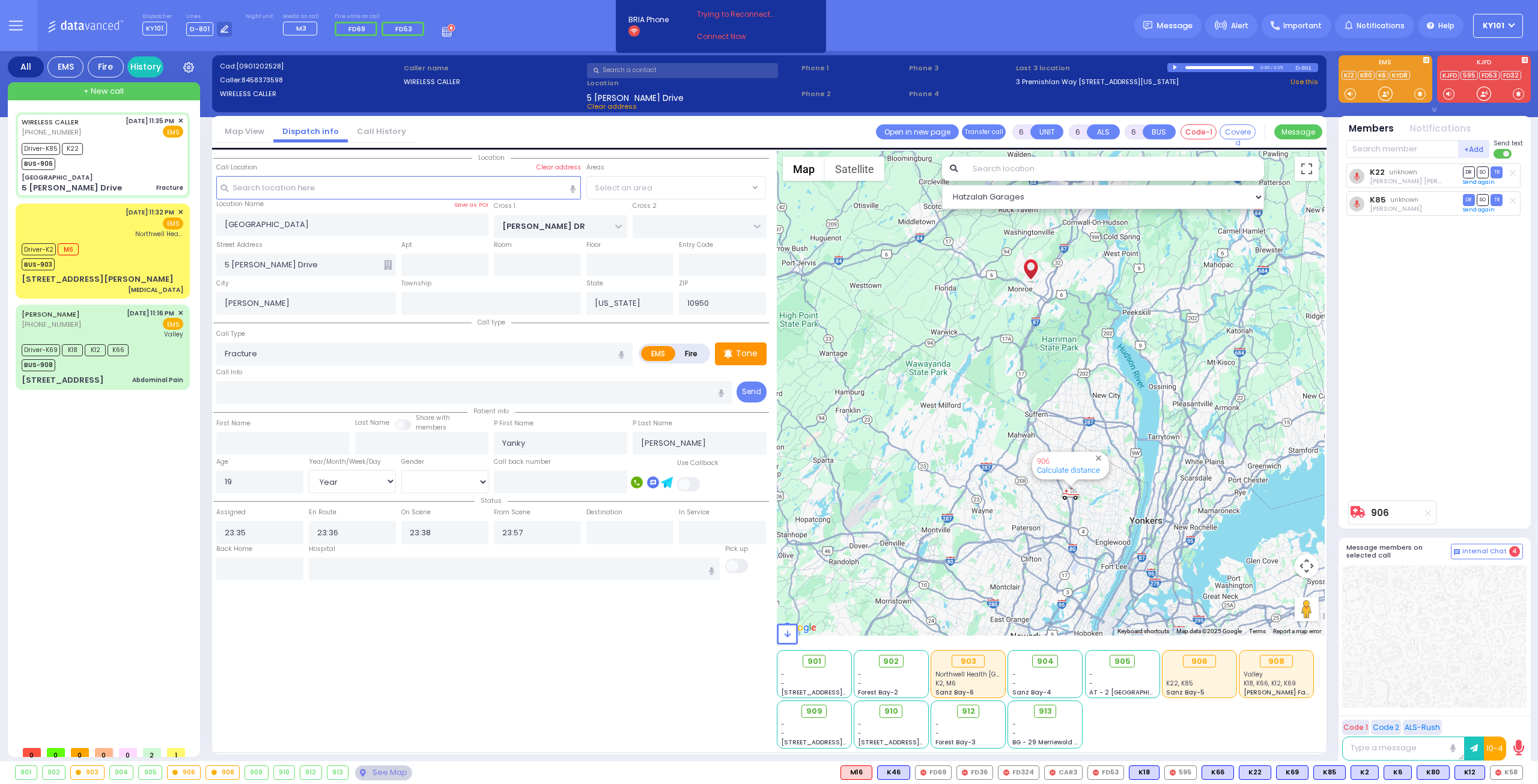
select select "[DEMOGRAPHIC_DATA]"
select select "Hatzalah Garages"
select select "SECTION 4"
select select
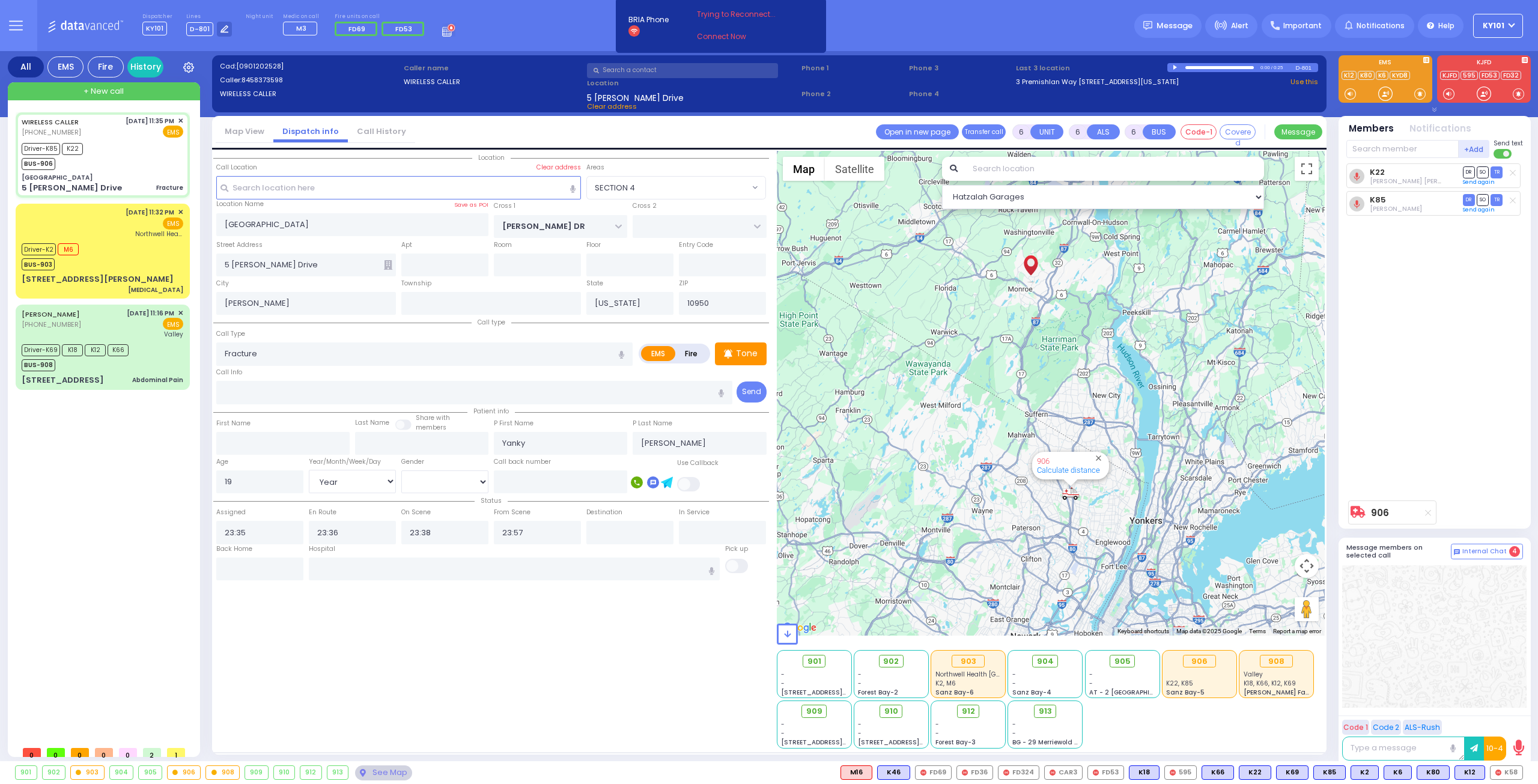
radio input "true"
select select "Year"
select select "[DEMOGRAPHIC_DATA]"
select select "Hatzalah Garages"
select select "SECTION 4"
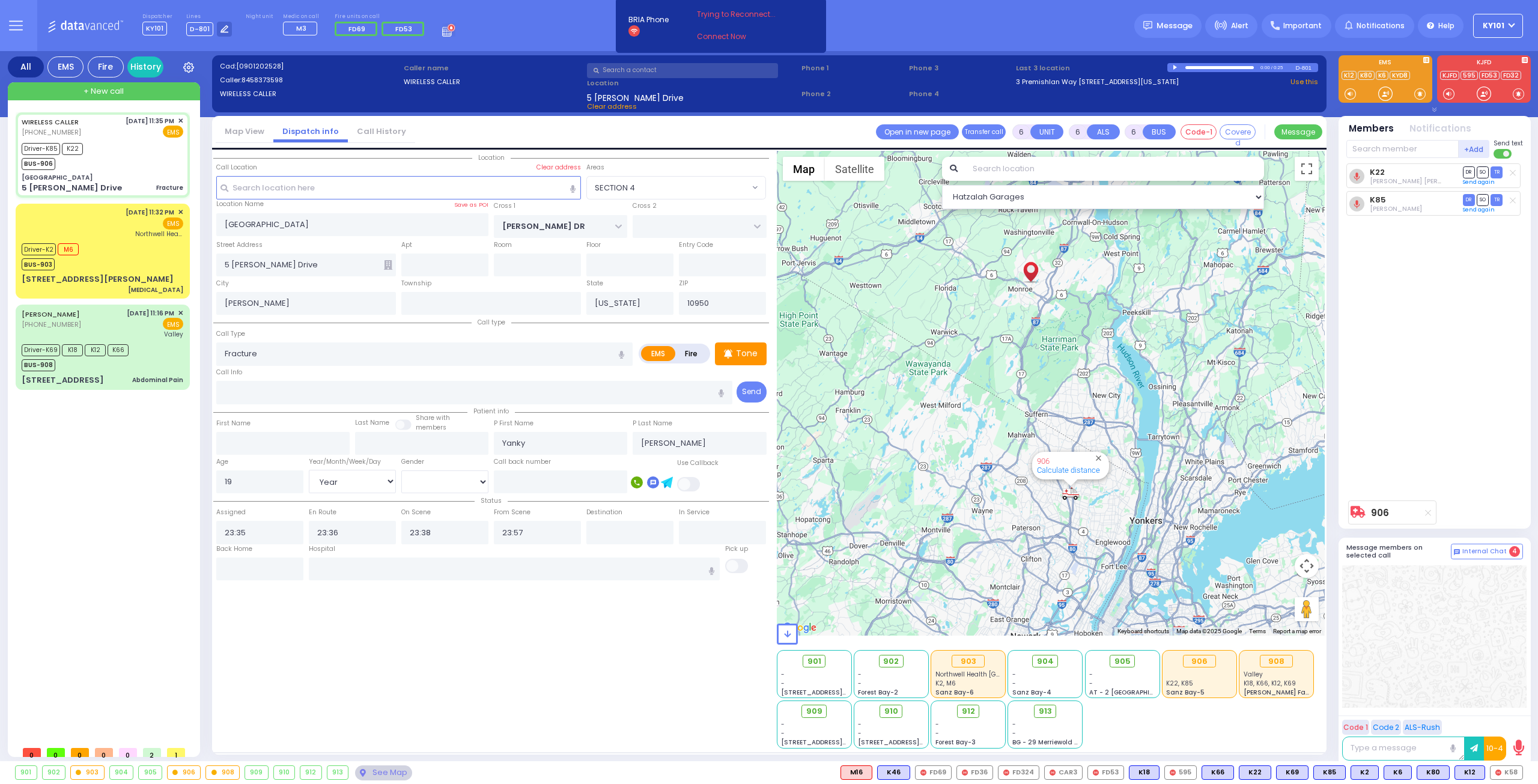
select select
radio input "true"
select select "Year"
select select "[DEMOGRAPHIC_DATA]"
select select "Hatzalah Garages"
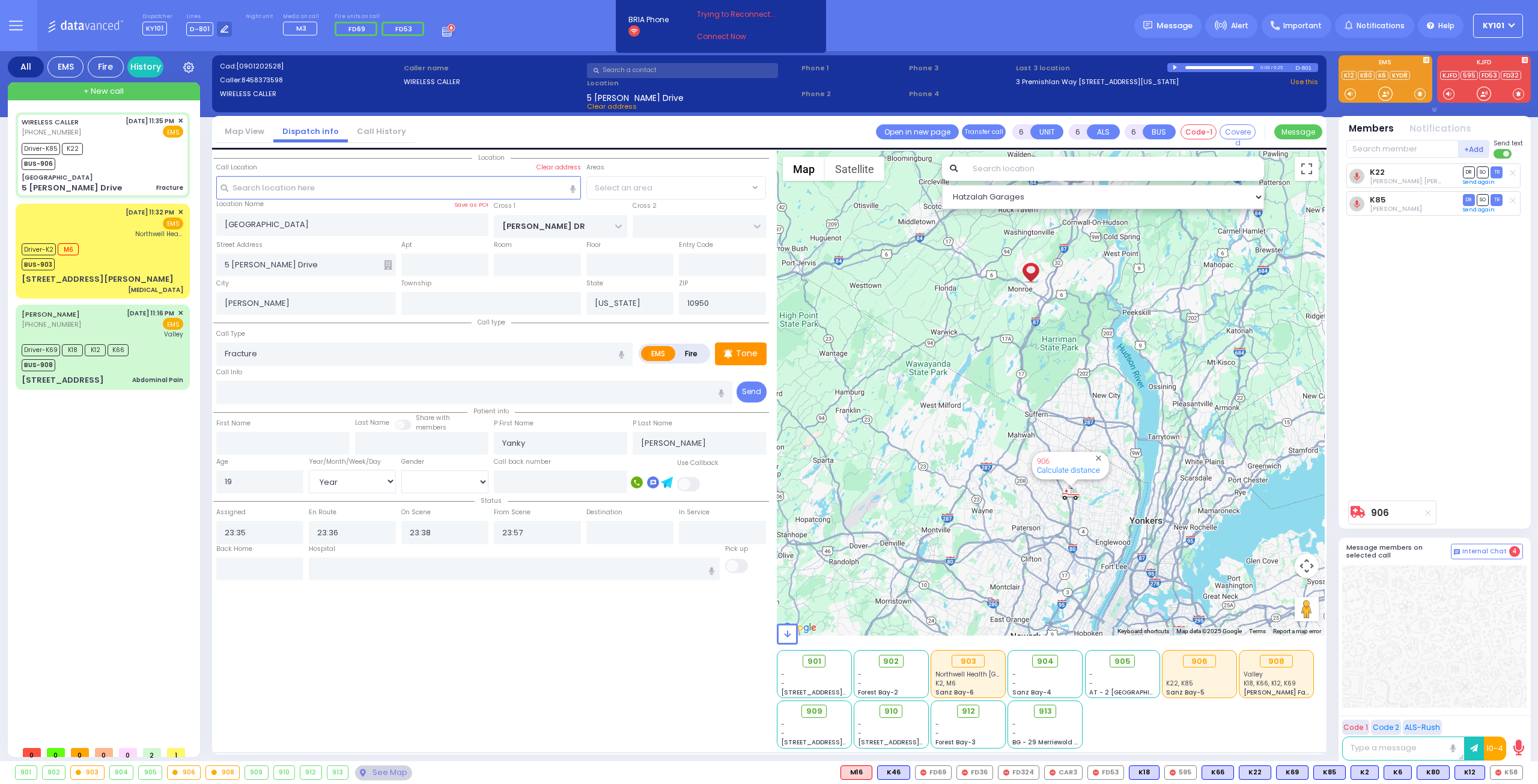
select select "SECTION 4"
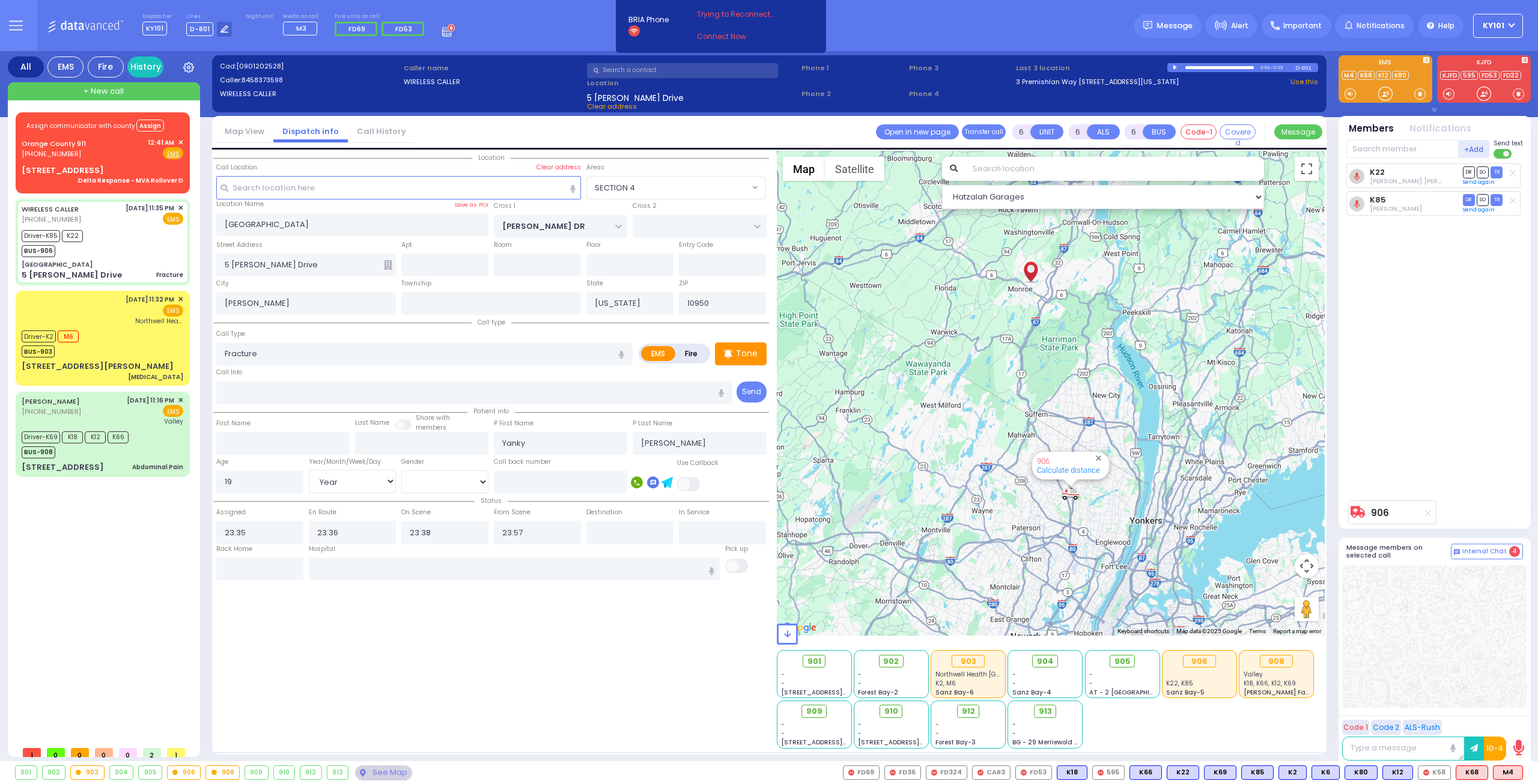
select select
radio input "true"
select select "Year"
select select "[DEMOGRAPHIC_DATA]"
select select "Hatzalah Garages"
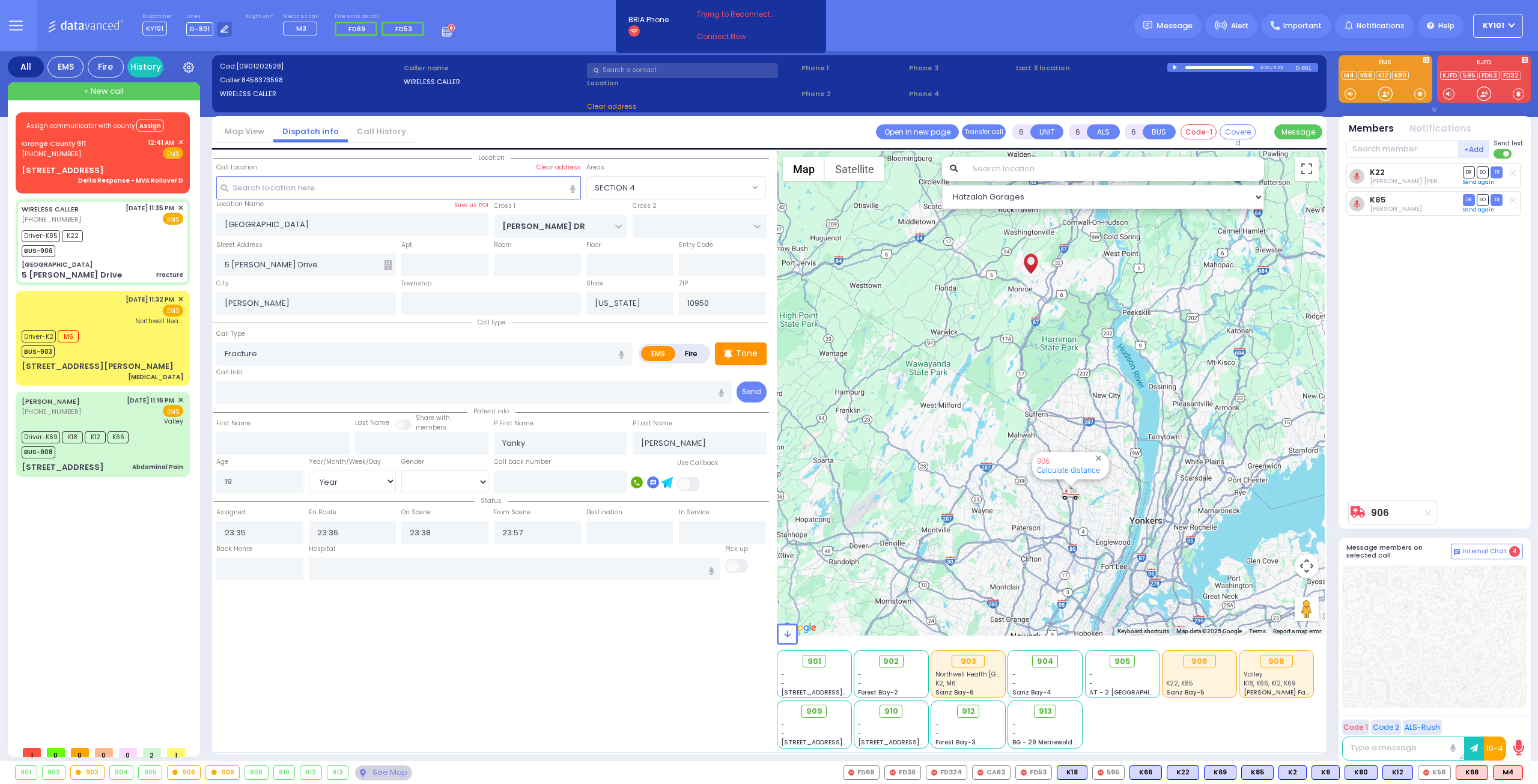
select select
radio input "true"
select select "Year"
select select "[DEMOGRAPHIC_DATA]"
select select "Hatzalah Garages"
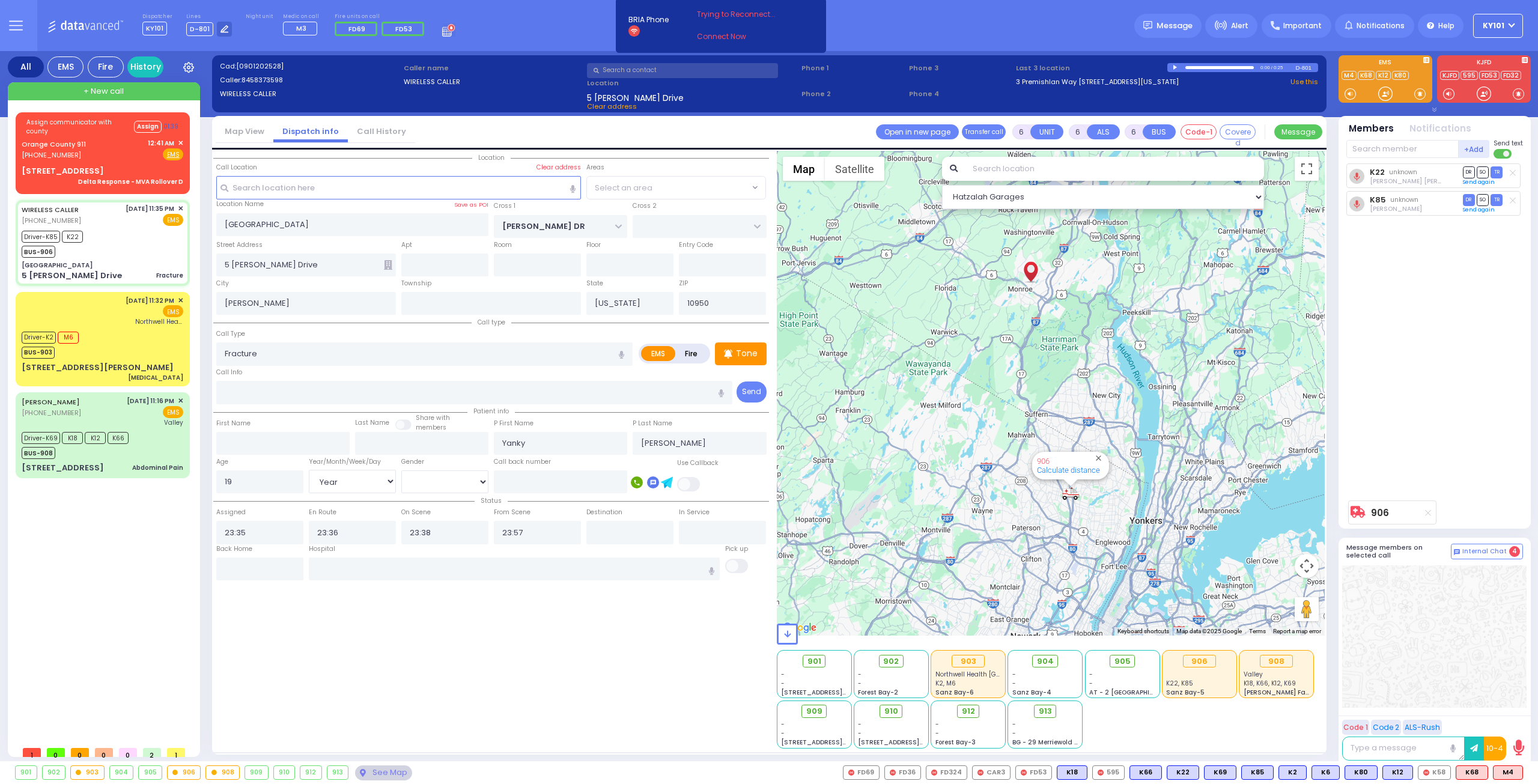
select select "SECTION 4"
select select
radio input "true"
select select "Year"
select select "[DEMOGRAPHIC_DATA]"
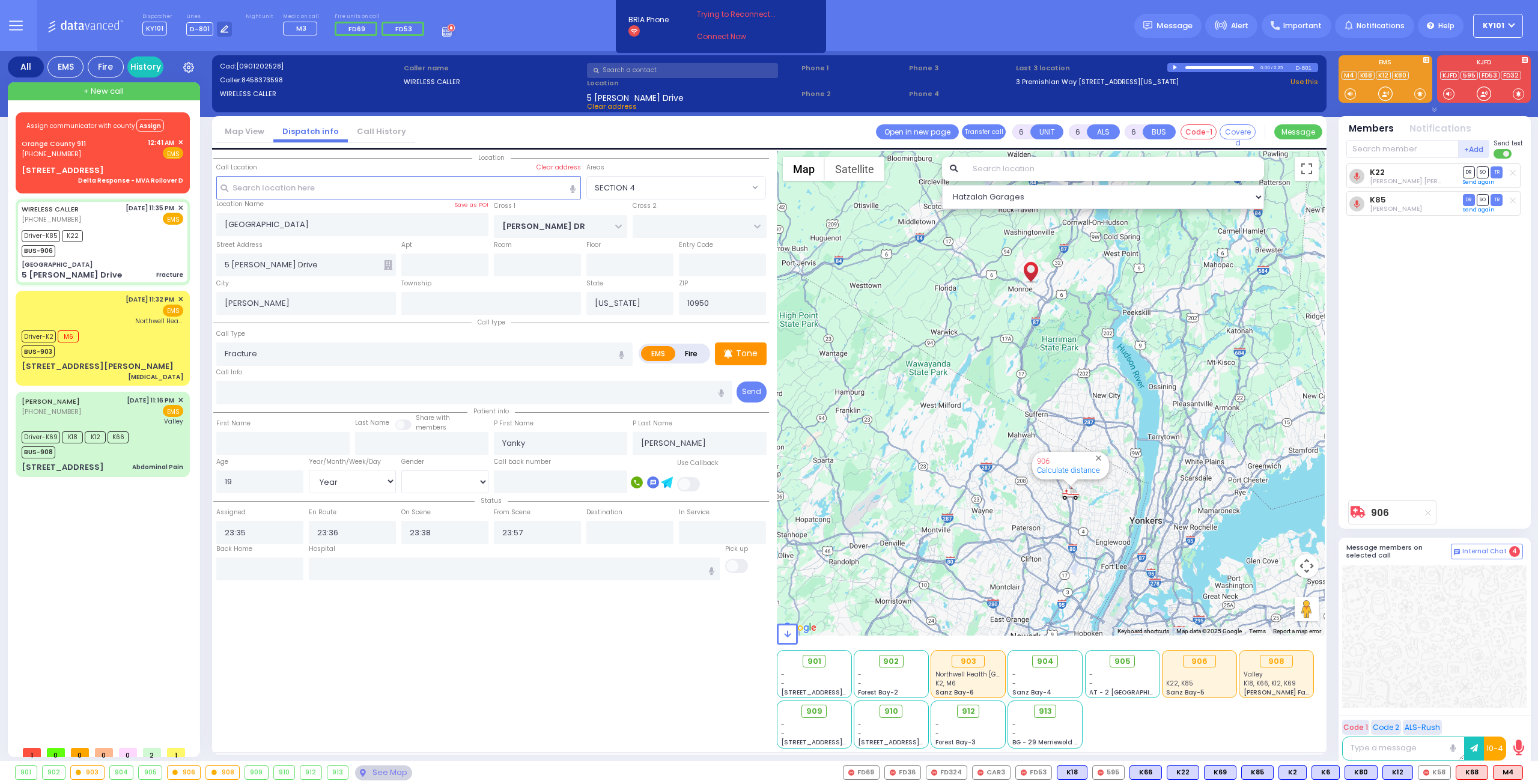
select select "Hatzalah Garages"
select select "SECTION 4"
click at [84, 144] on div "Orange County 911" at bounding box center [56, 145] width 69 height 12
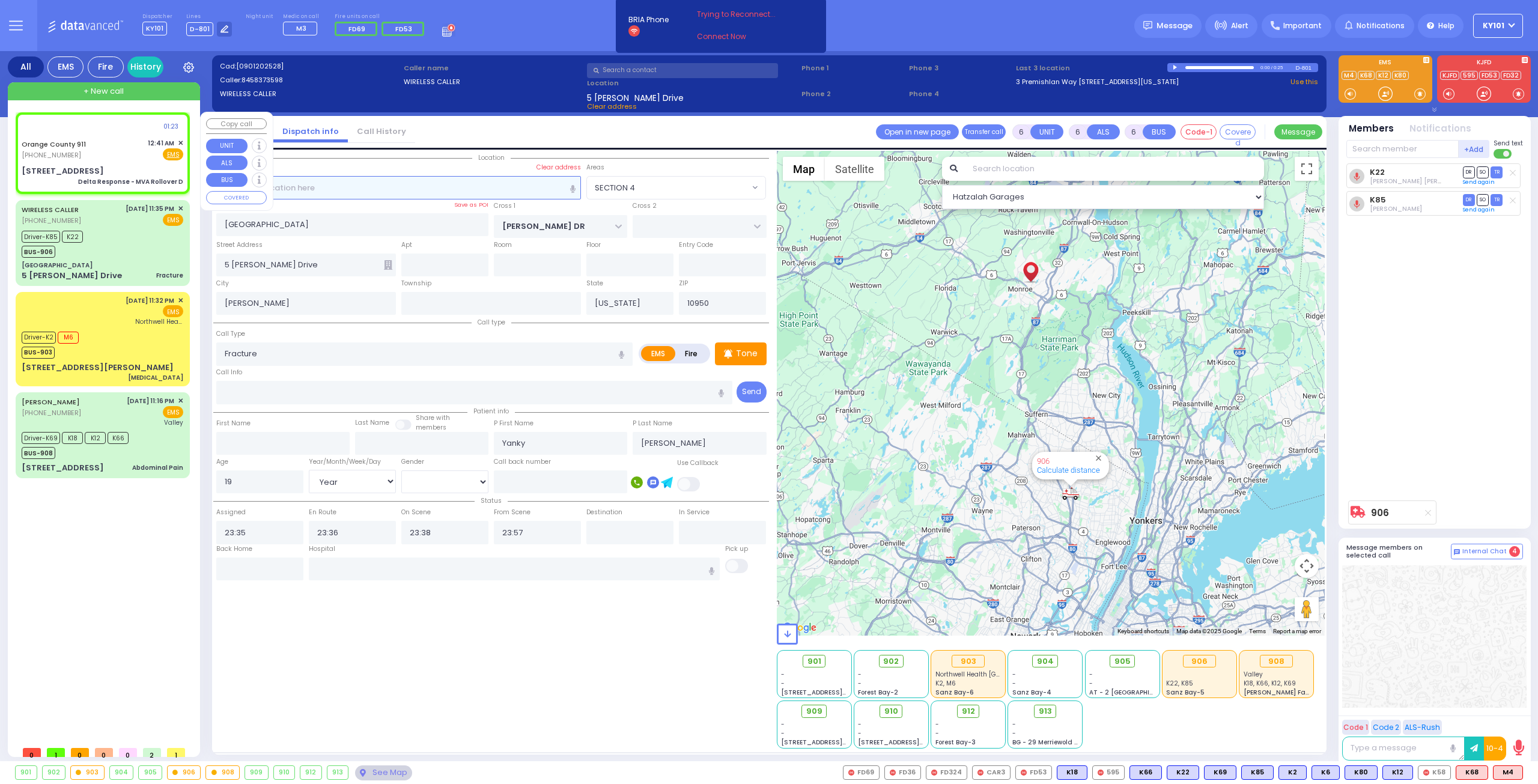
select select
type input "Delta Response - MVA Rollover D"
radio input "true"
type input "Nature: : Delta Response - MVA Rollover D Address: : 400 Us Rte 6, 10917 Cross …"
select select
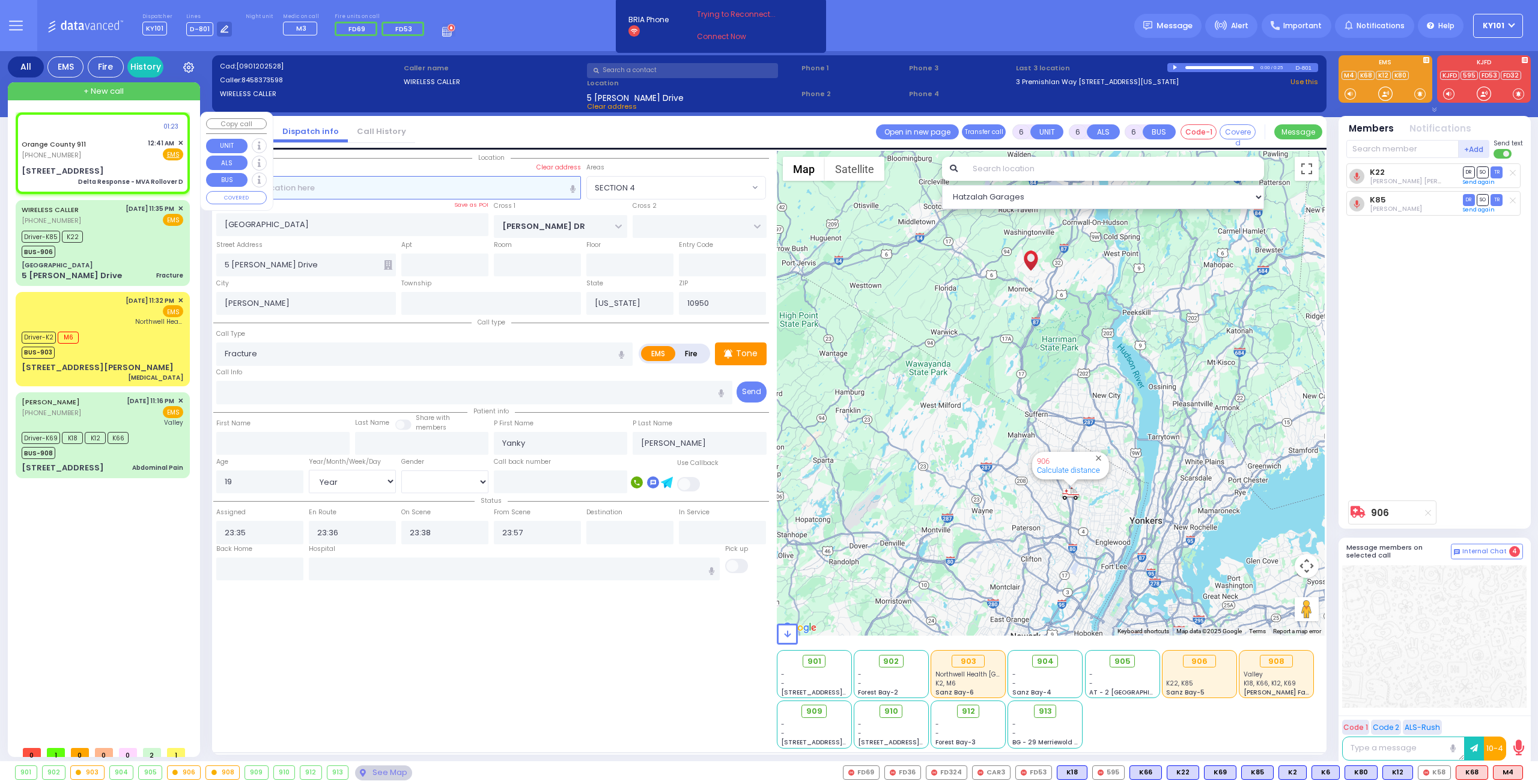
select select
select select "Hatzalah Garages"
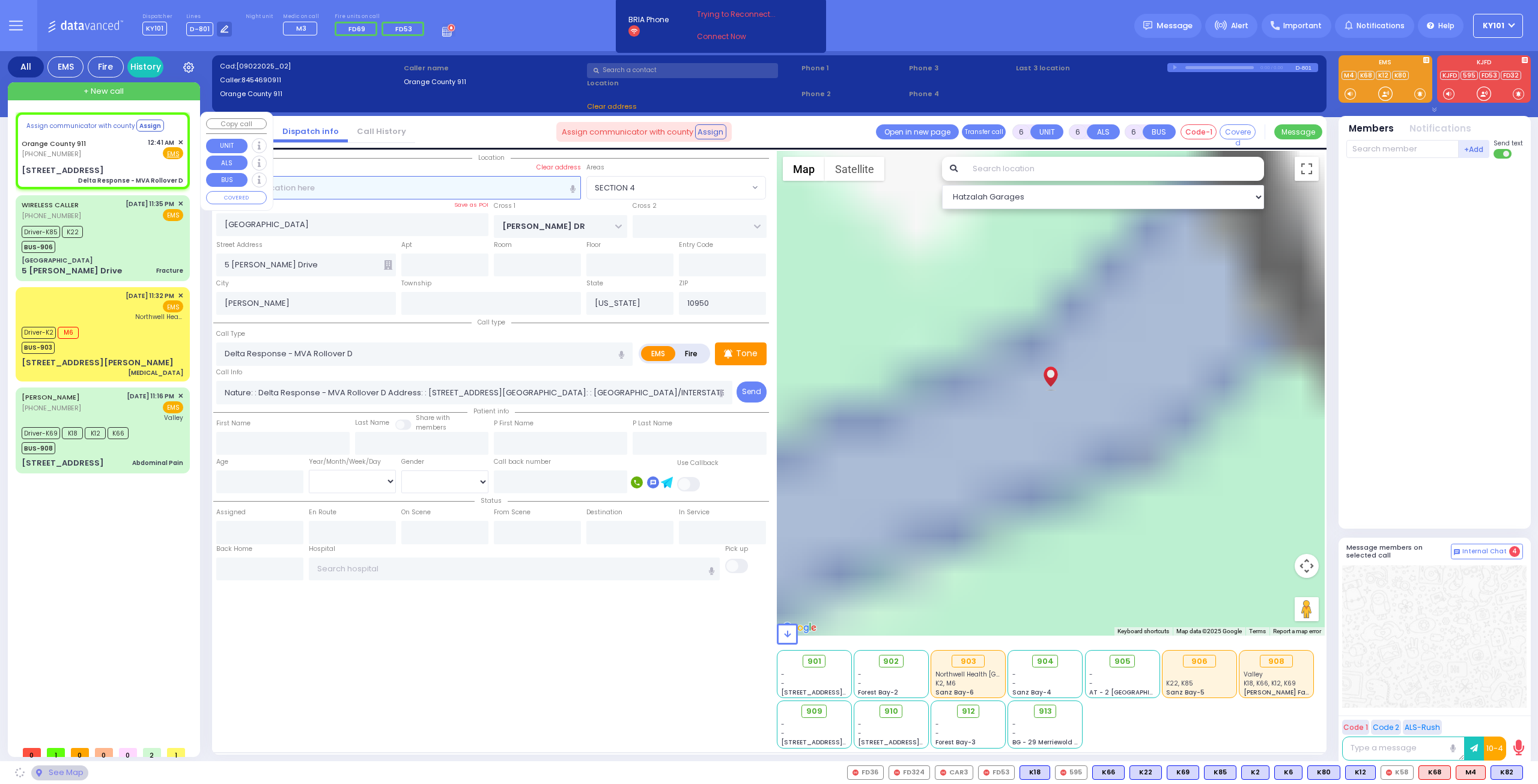
select select
type input "[STREET_ADDRESS]"
type input "Monroe"
type input "10917"
radio input "true"
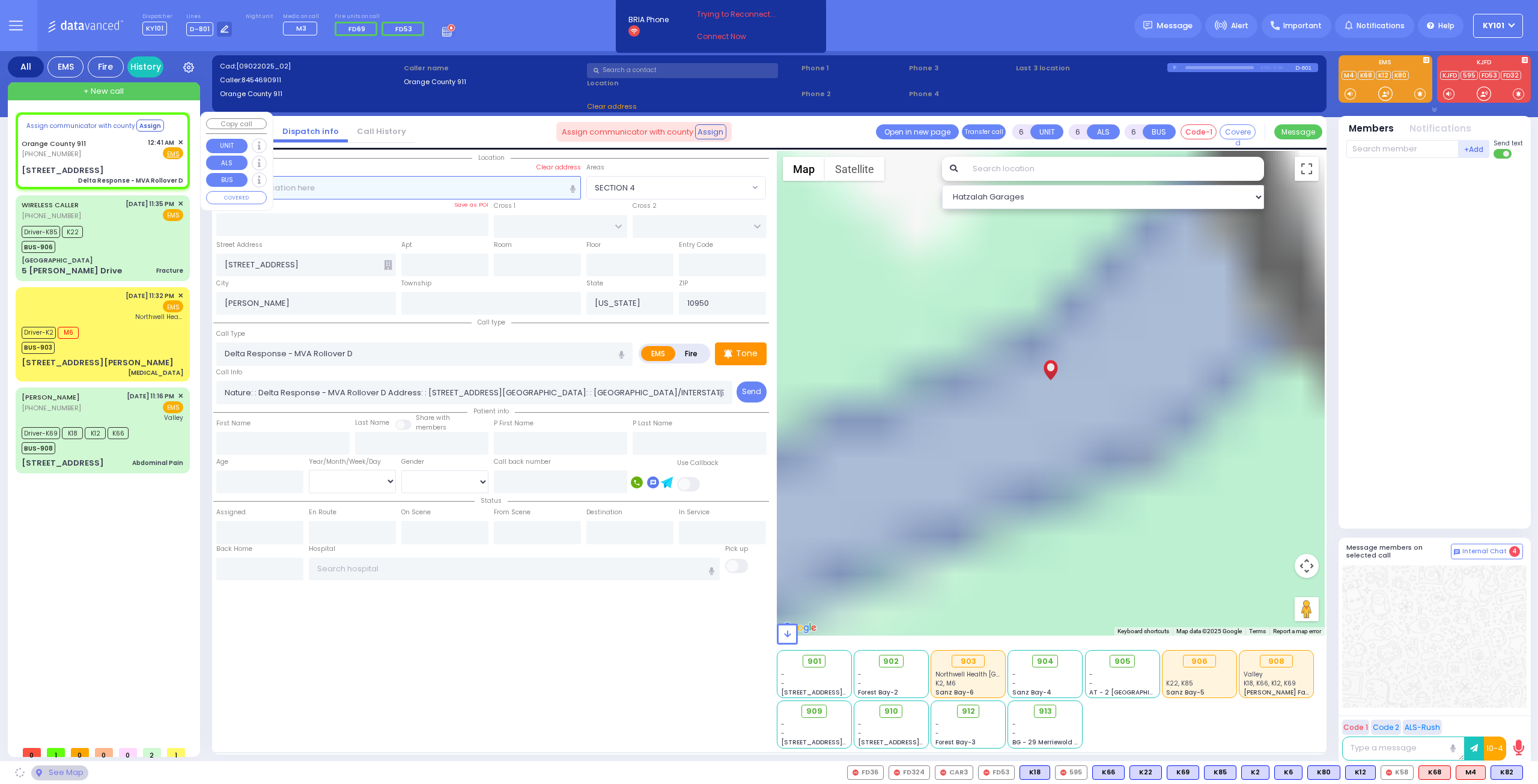
select select
select select "Hatzalah Garages"
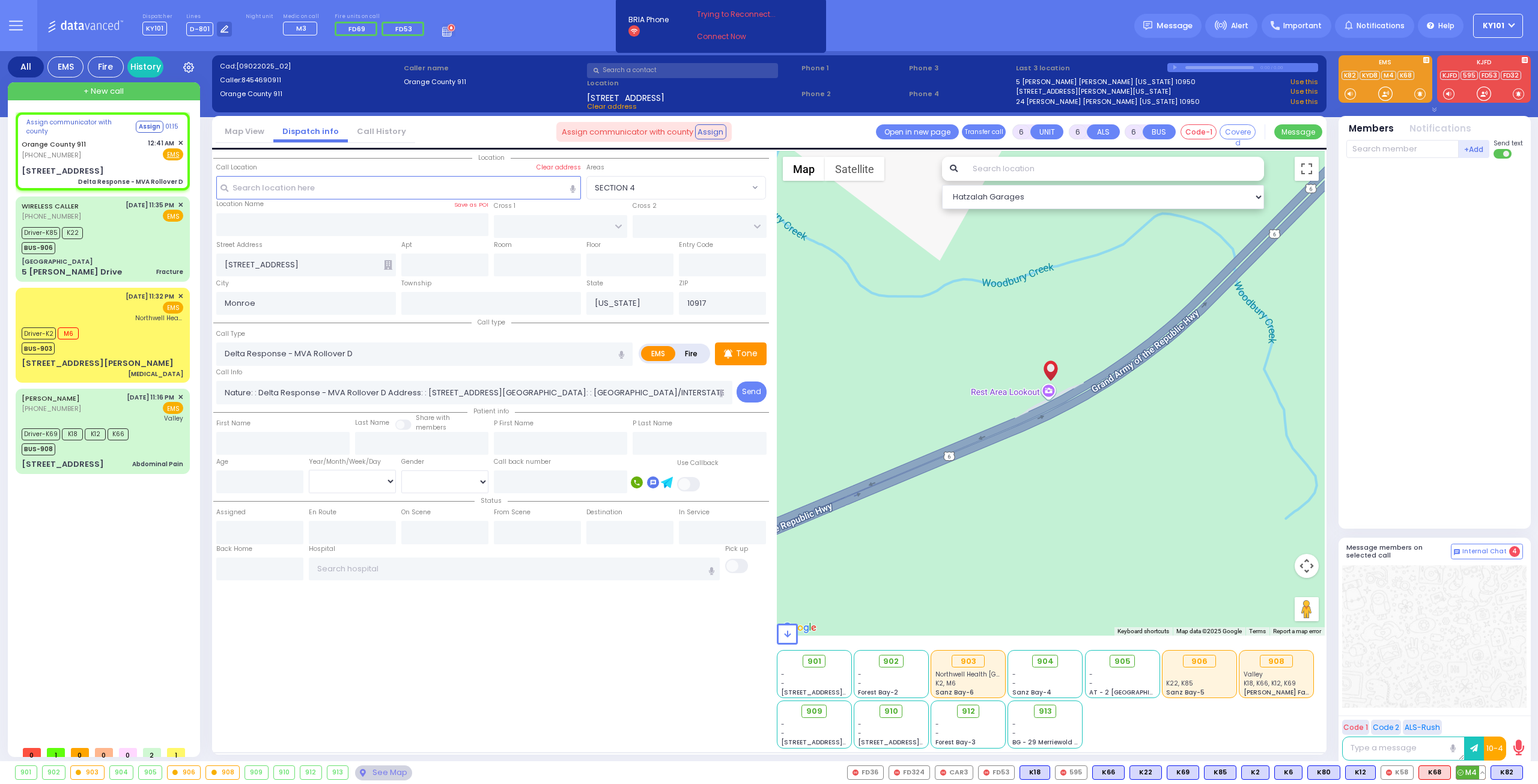
click at [1467, 772] on span "M4" at bounding box center [1471, 772] width 29 height 13
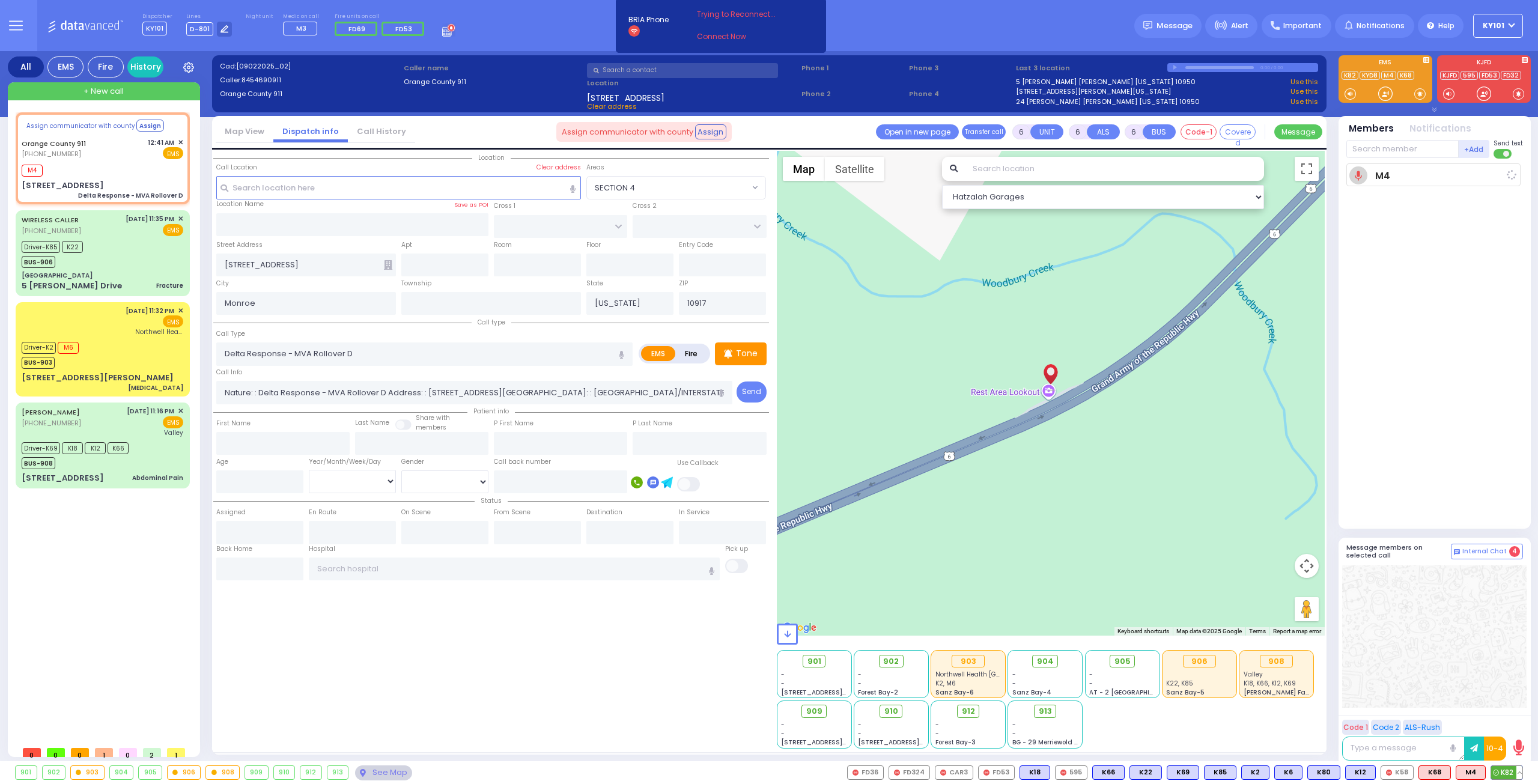
select select
radio input "true"
select select
type input "00:42"
select select "Hatzalah Garages"
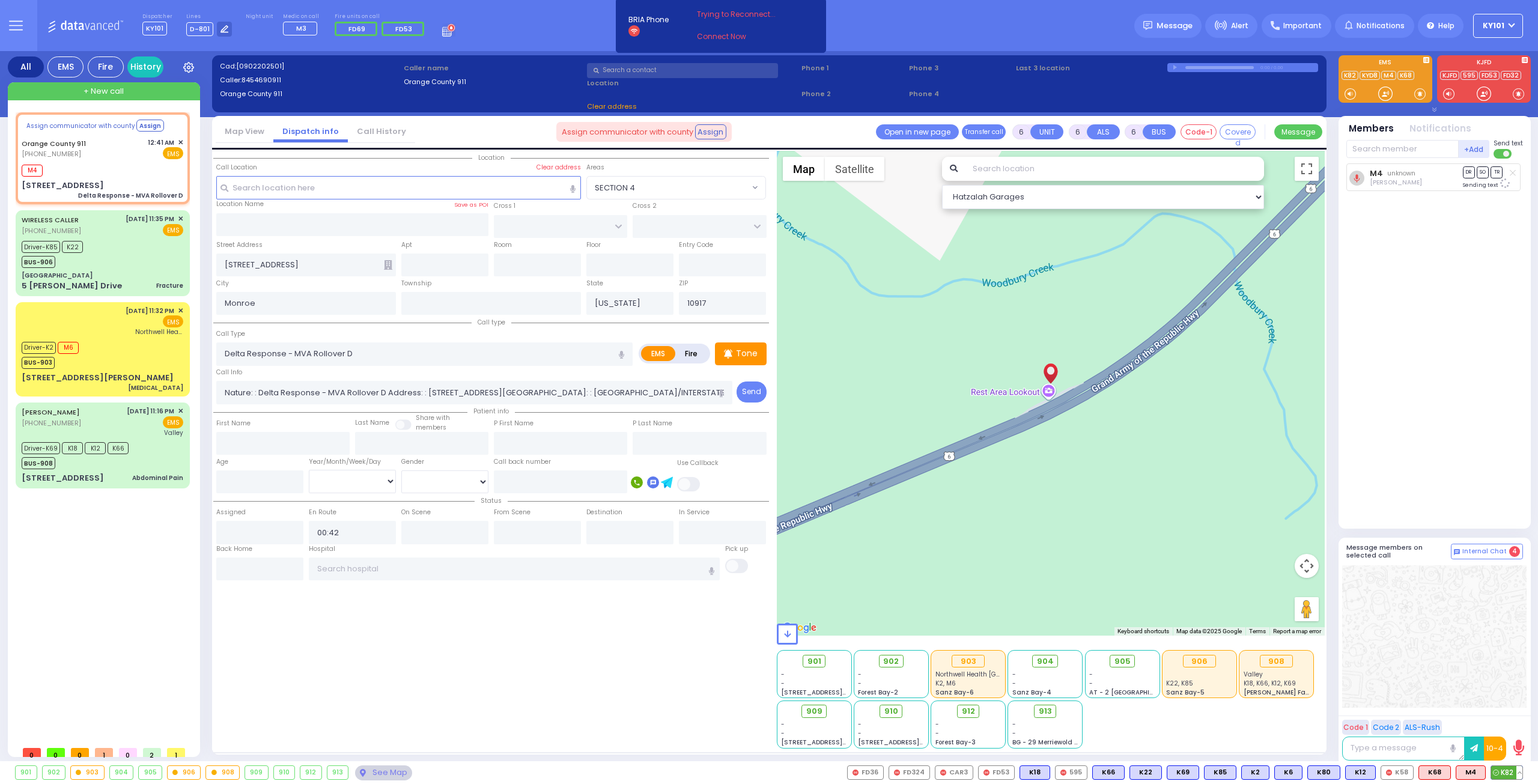
click at [1501, 773] on span "K82" at bounding box center [1506, 772] width 32 height 13
select select
radio input "true"
select select
select select "Hatzalah Garages"
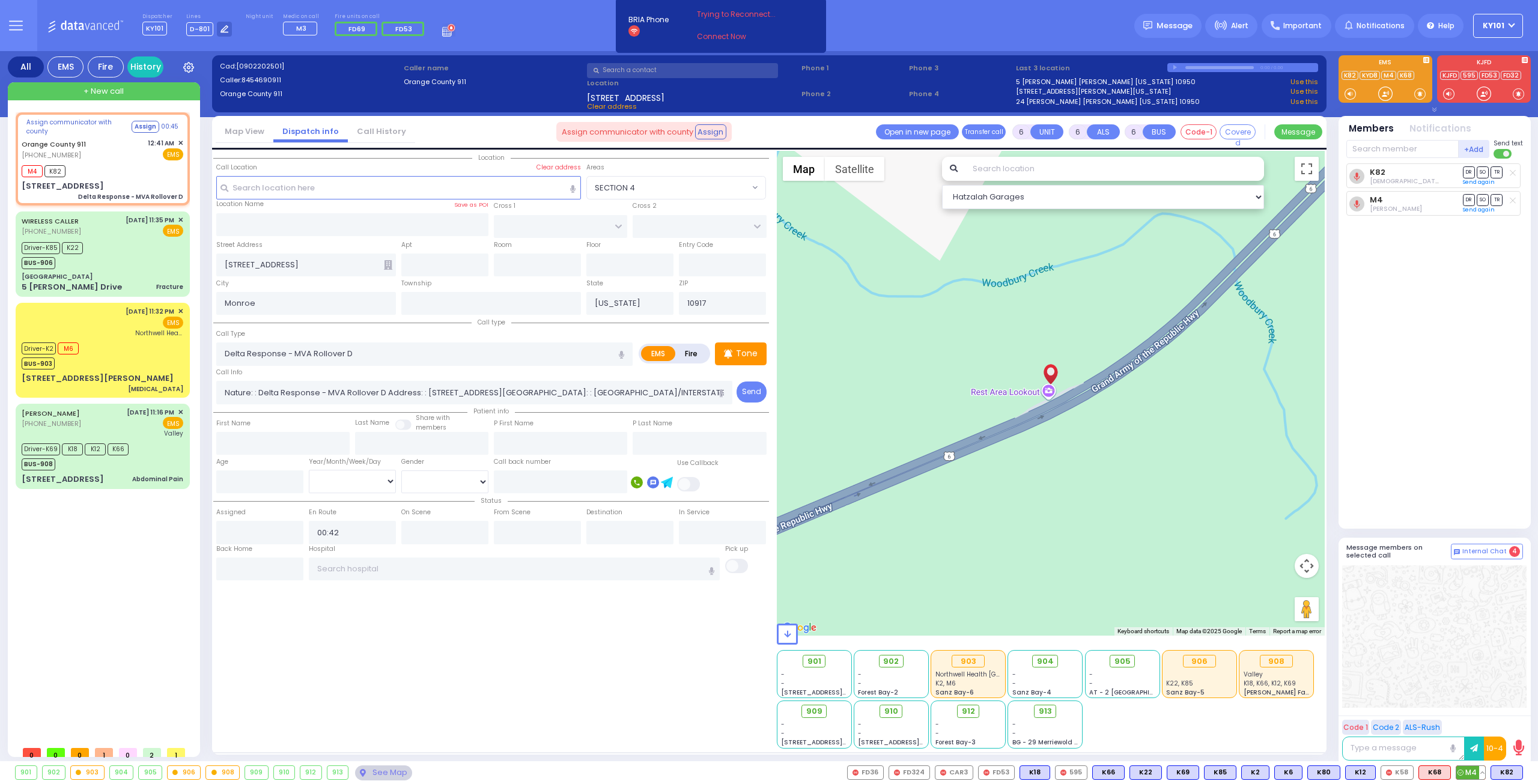
click at [1482, 772] on button at bounding box center [1482, 772] width 6 height 13
click at [1476, 701] on icon at bounding box center [1473, 702] width 12 height 12
click at [1473, 717] on icon at bounding box center [1473, 719] width 12 height 12
click at [1407, 623] on div at bounding box center [1434, 637] width 184 height 143
click at [1509, 776] on span "K69" at bounding box center [1506, 772] width 32 height 13
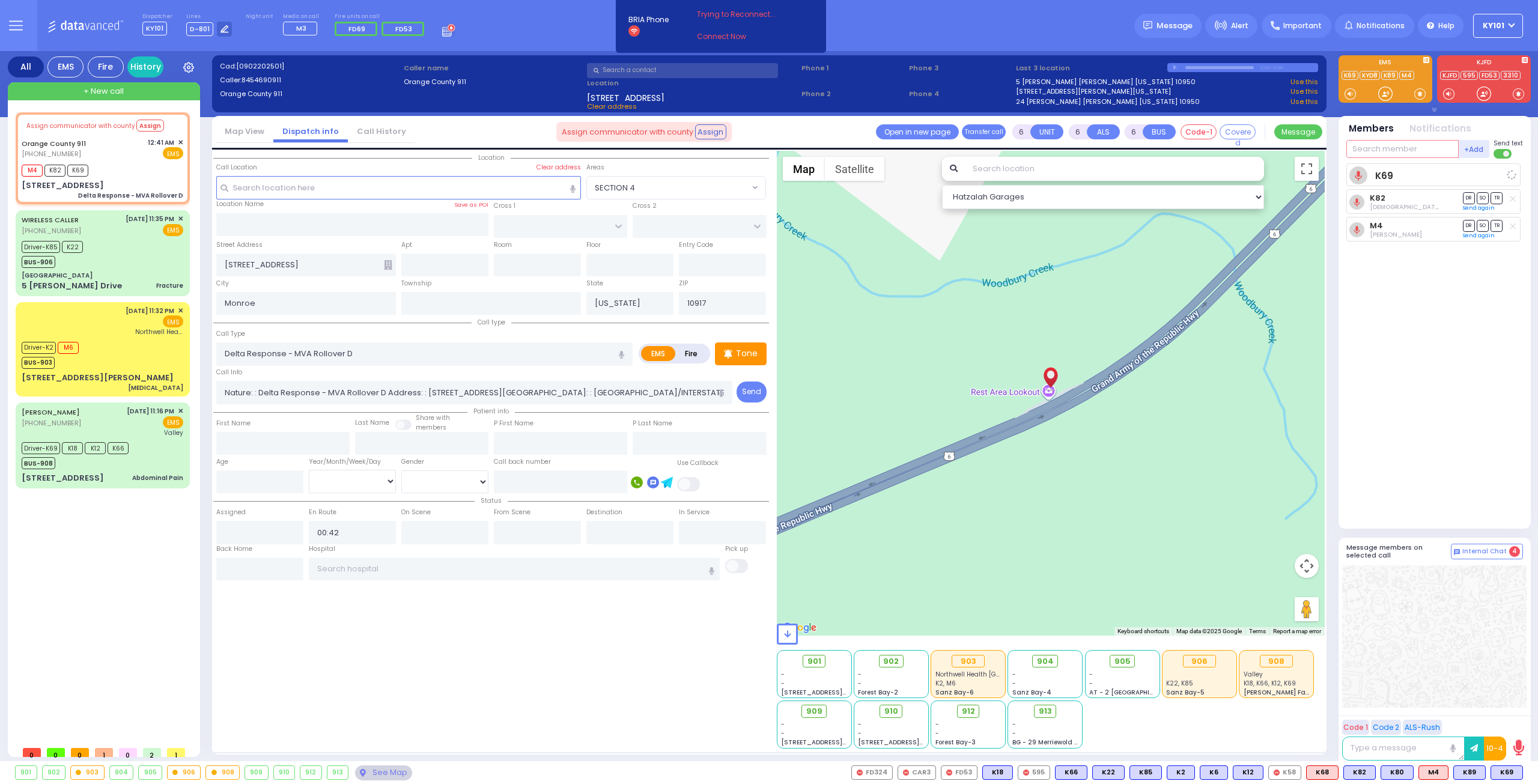
select select
radio input "true"
select select
click at [1381, 140] on input "text" at bounding box center [1402, 149] width 112 height 18
select select "Hatzalah Garages"
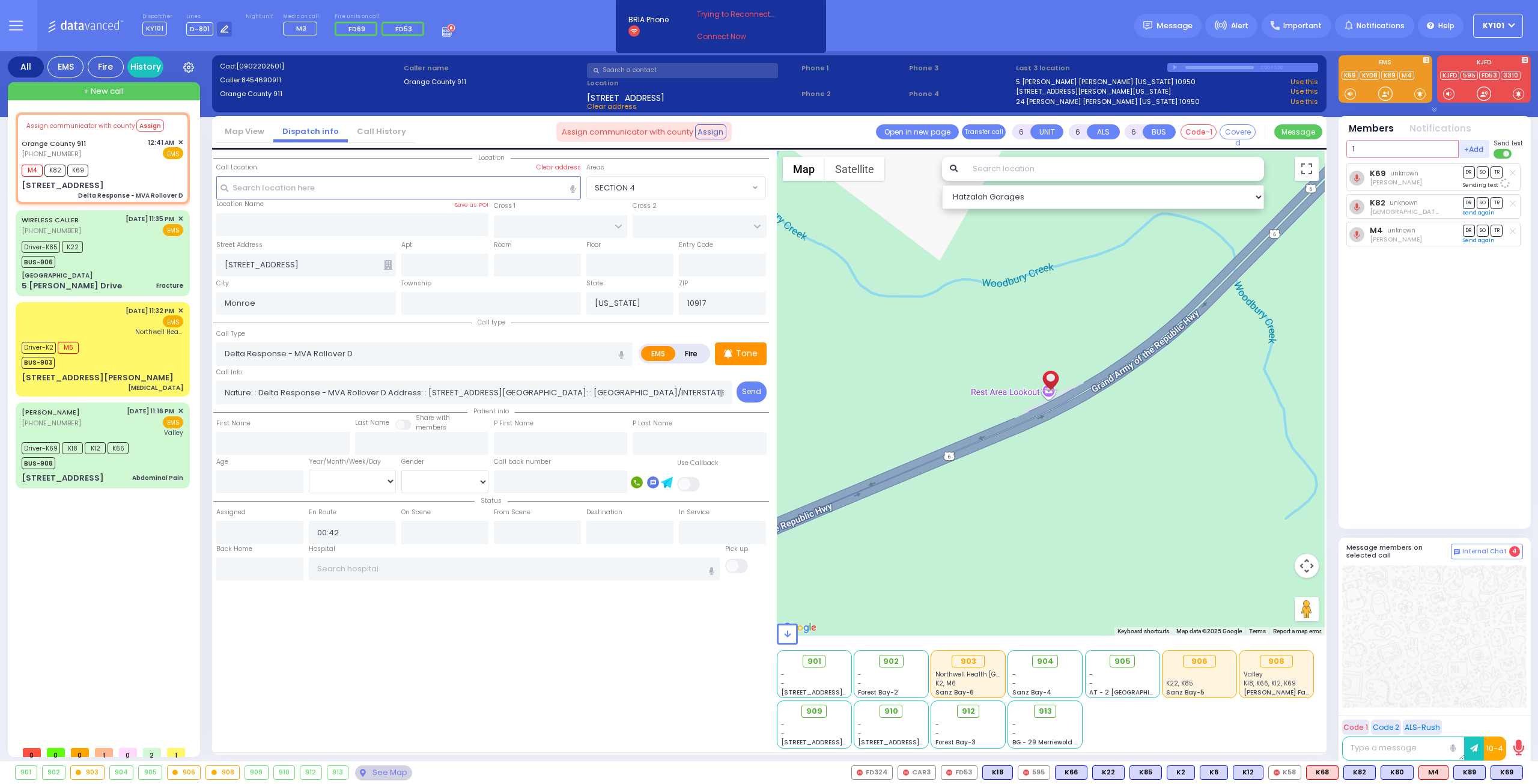
type input "12"
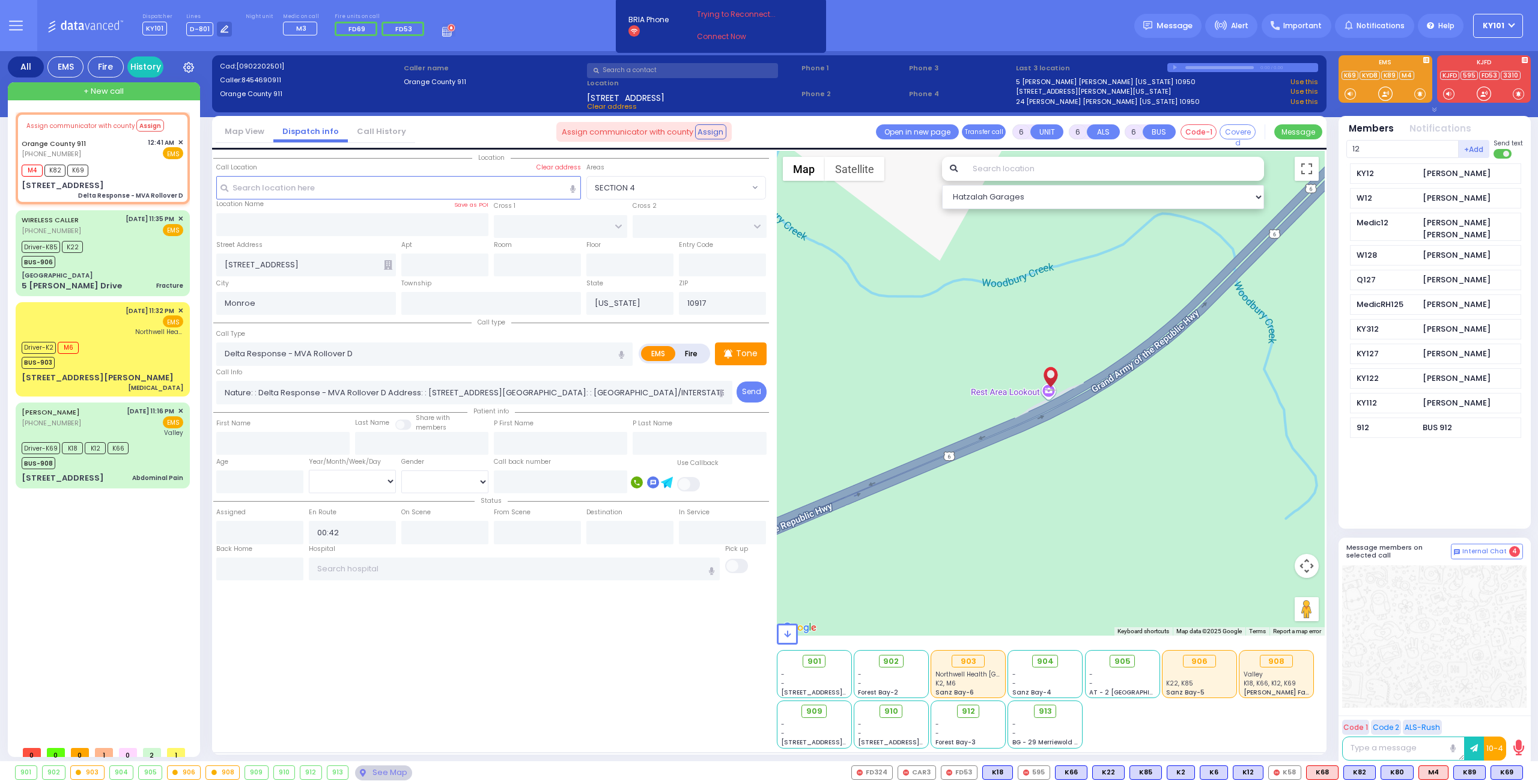
select select
type input "12"
click at [1369, 176] on div "KY12" at bounding box center [1387, 174] width 60 height 12
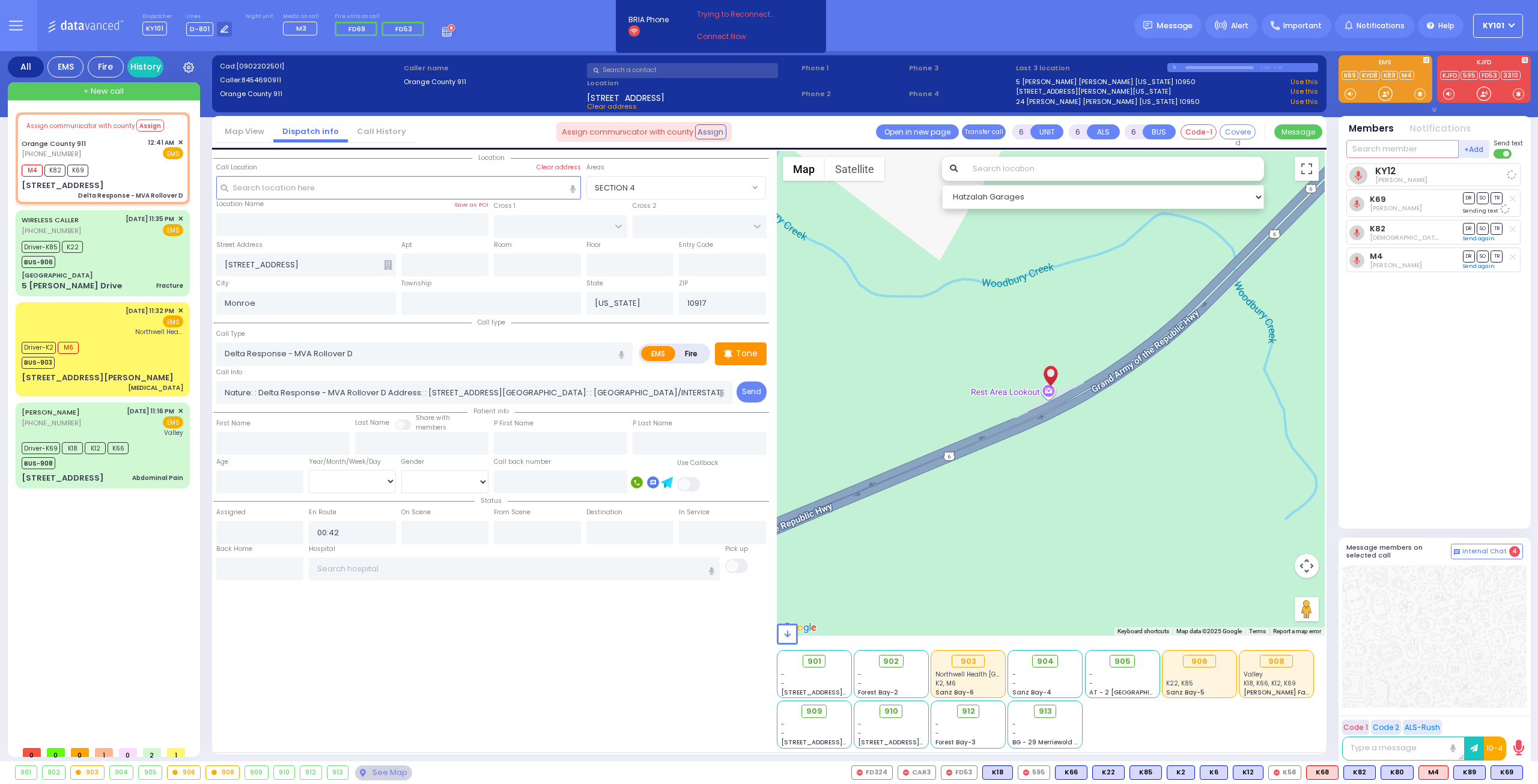
click at [1373, 153] on input "text" at bounding box center [1402, 149] width 112 height 18
select select
radio input "true"
select select
select select "Hatzalah Garages"
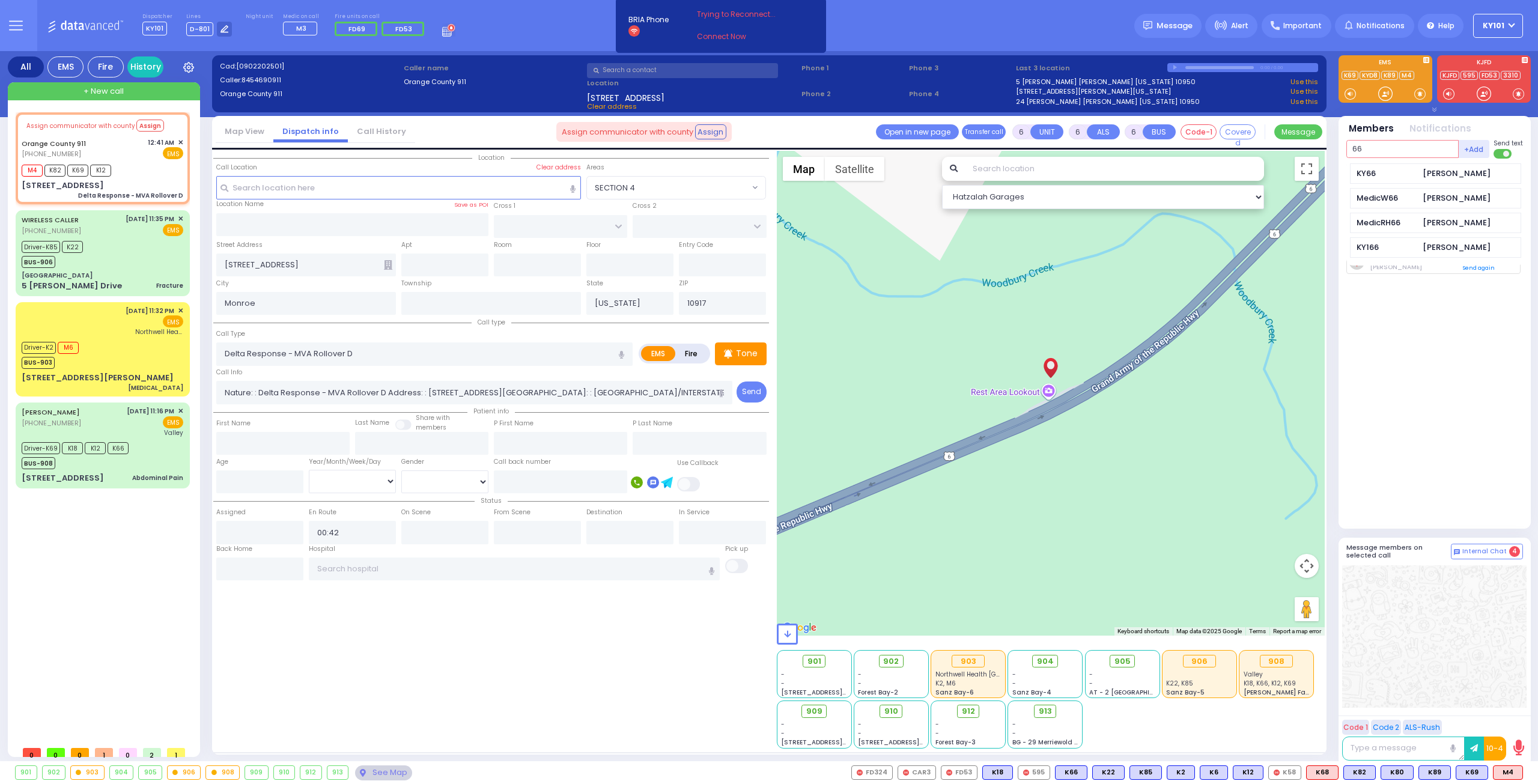
type input "66"
type input "908"
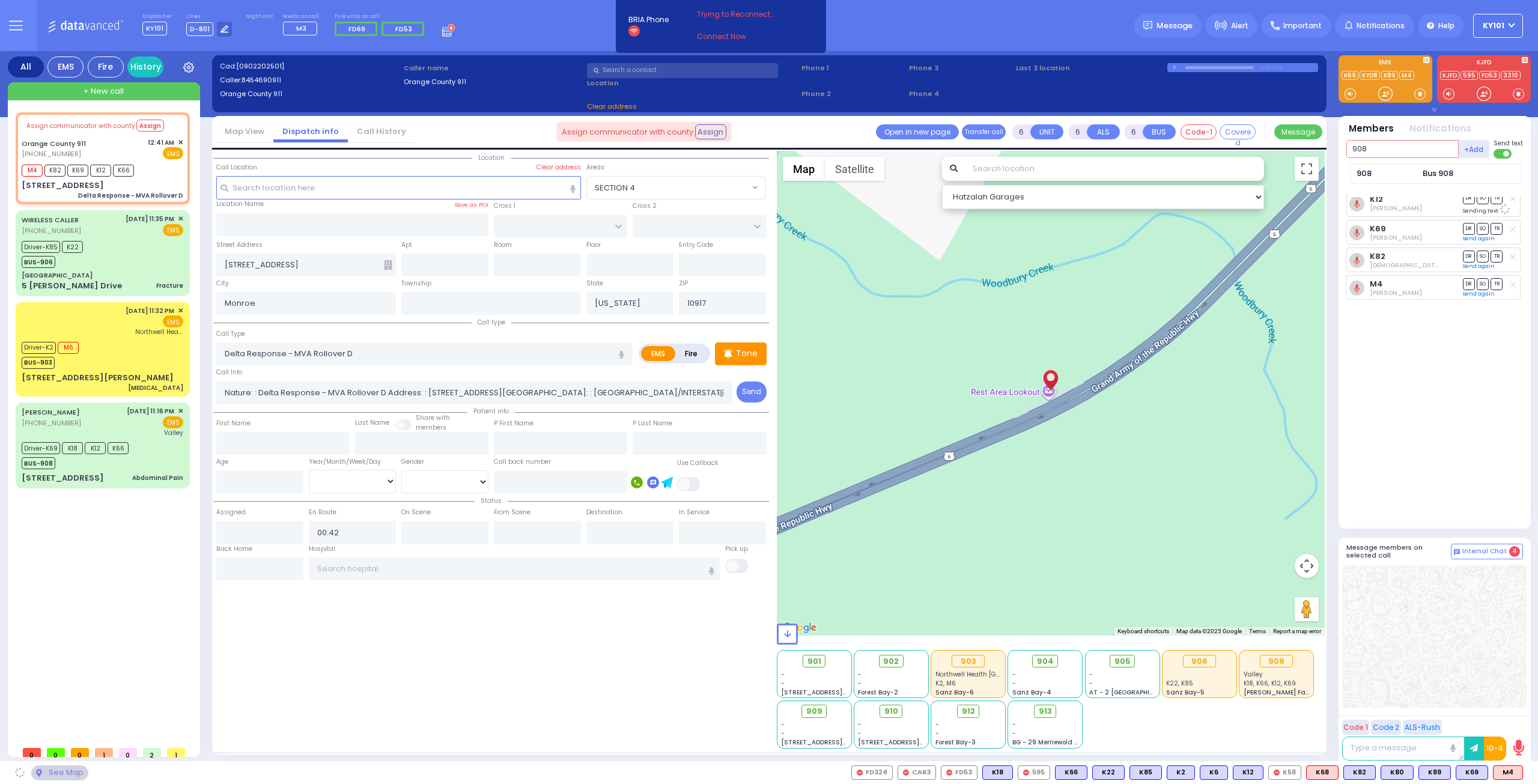
select select
radio input "true"
select select
select select "Hatzalah Garages"
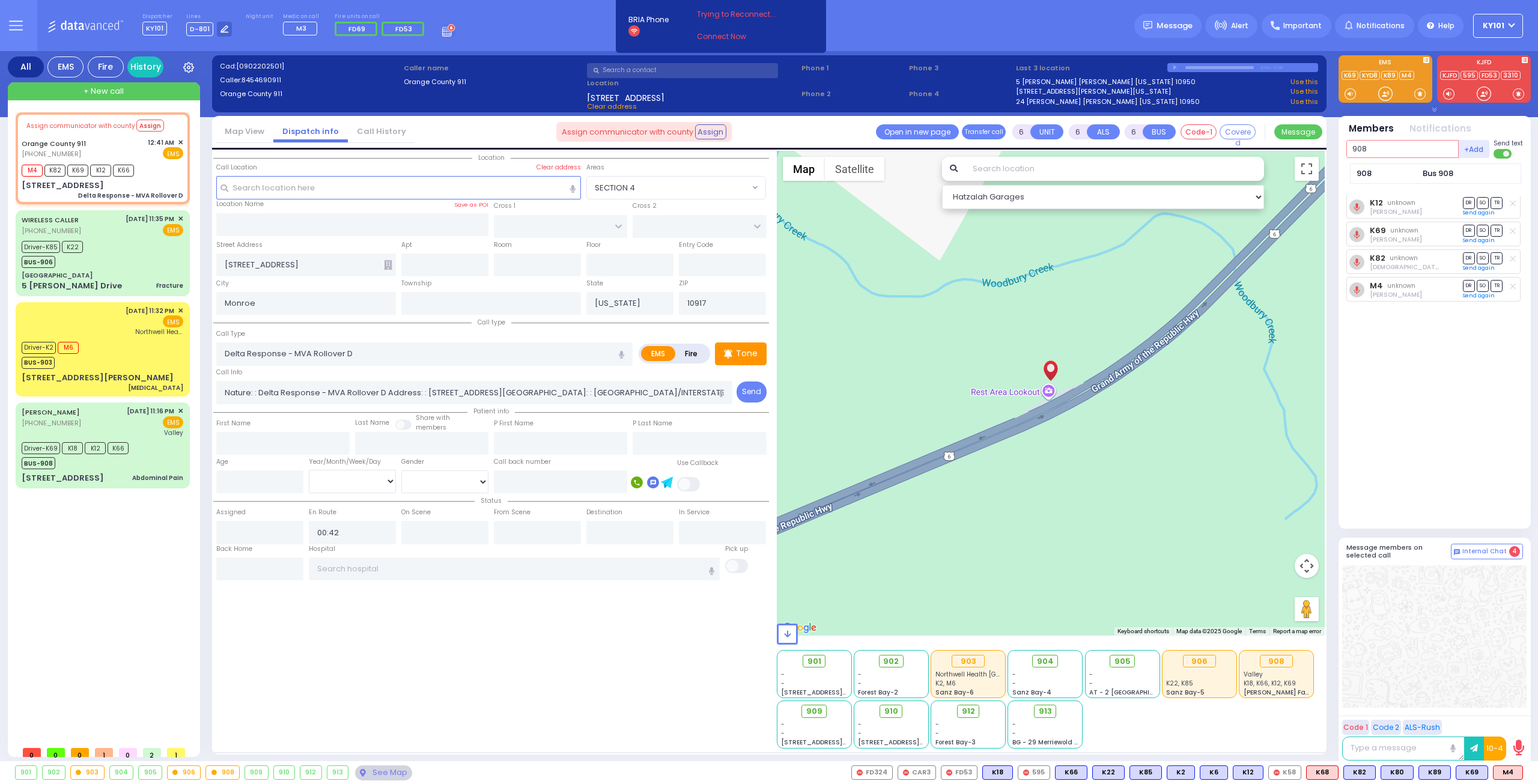
type input "908"
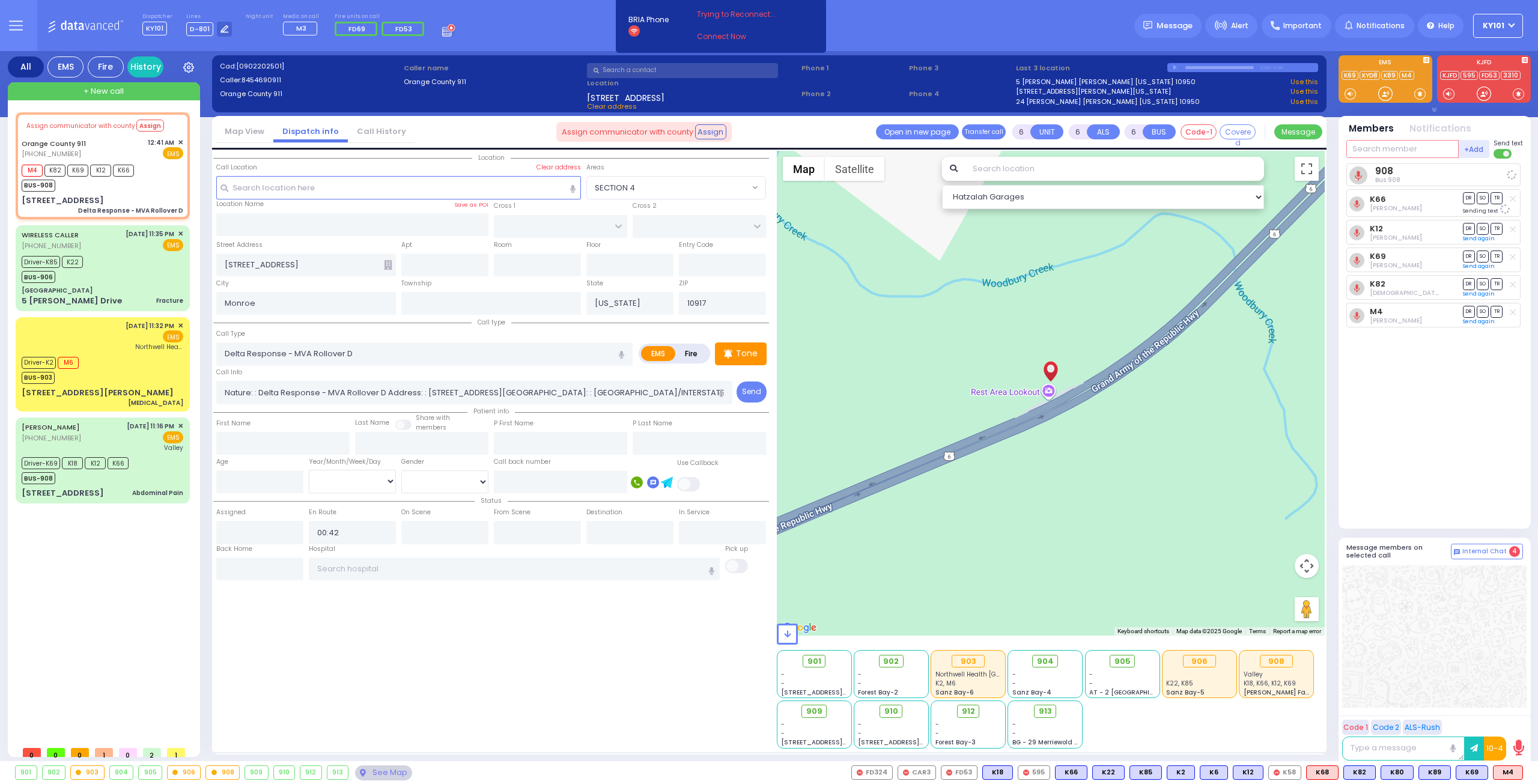
select select
radio input "true"
select select
select select "Hatzalah Garages"
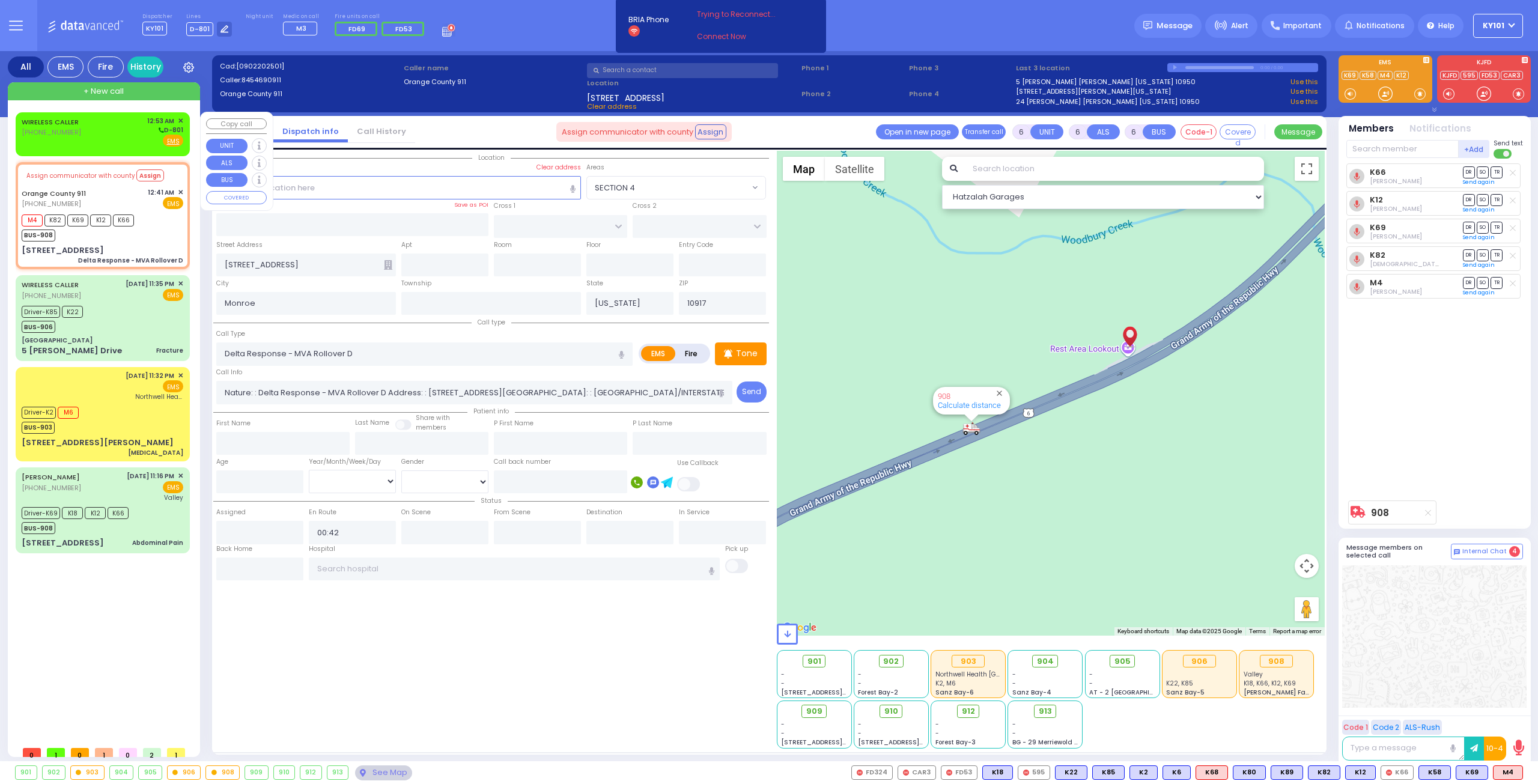
click at [104, 124] on div "WIRELESS CALLER [PHONE_NUMBER] 12:53 AM ✕ D-801" at bounding box center [103, 132] width 162 height 32
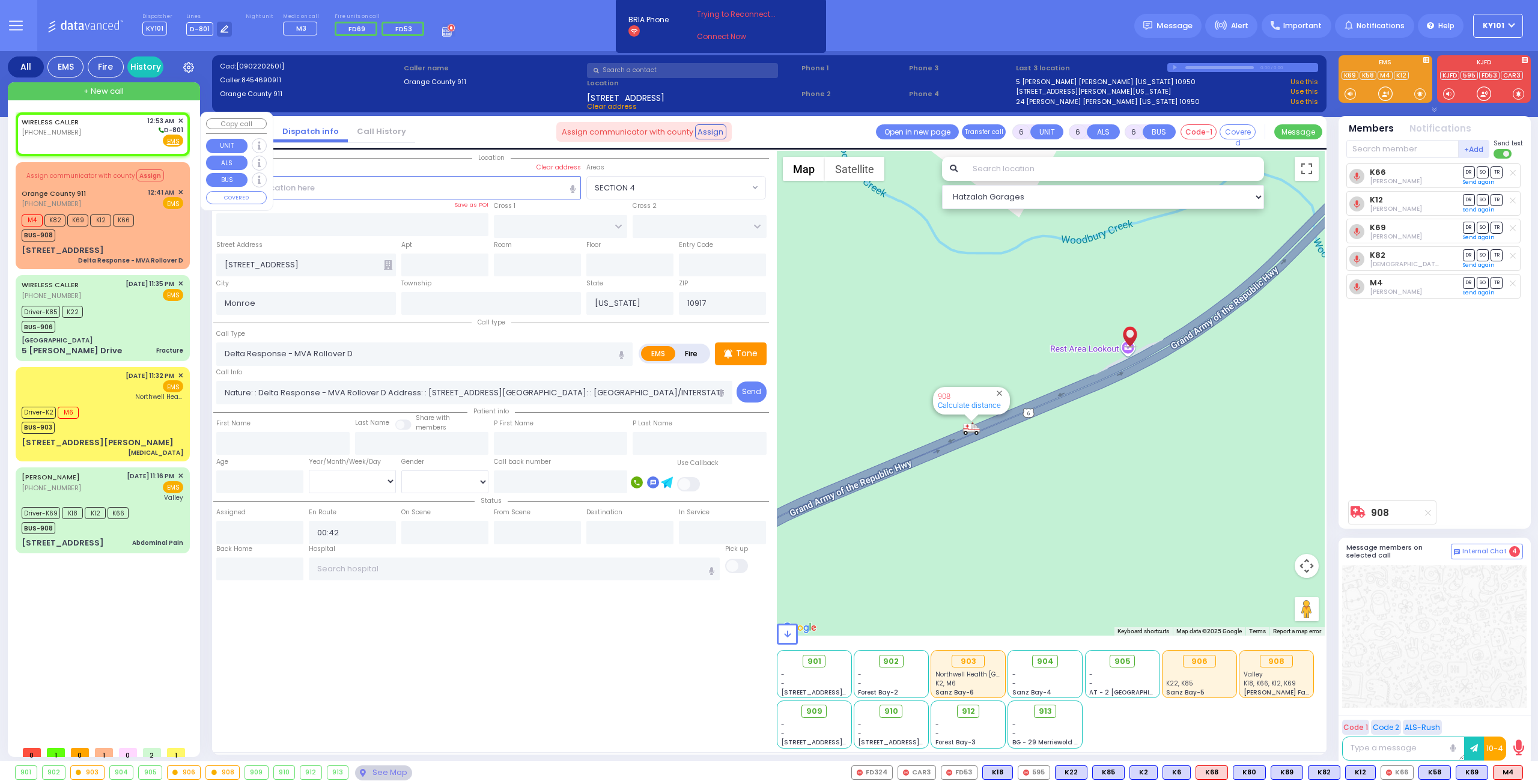
type input "2"
type input "1"
select select
radio input "true"
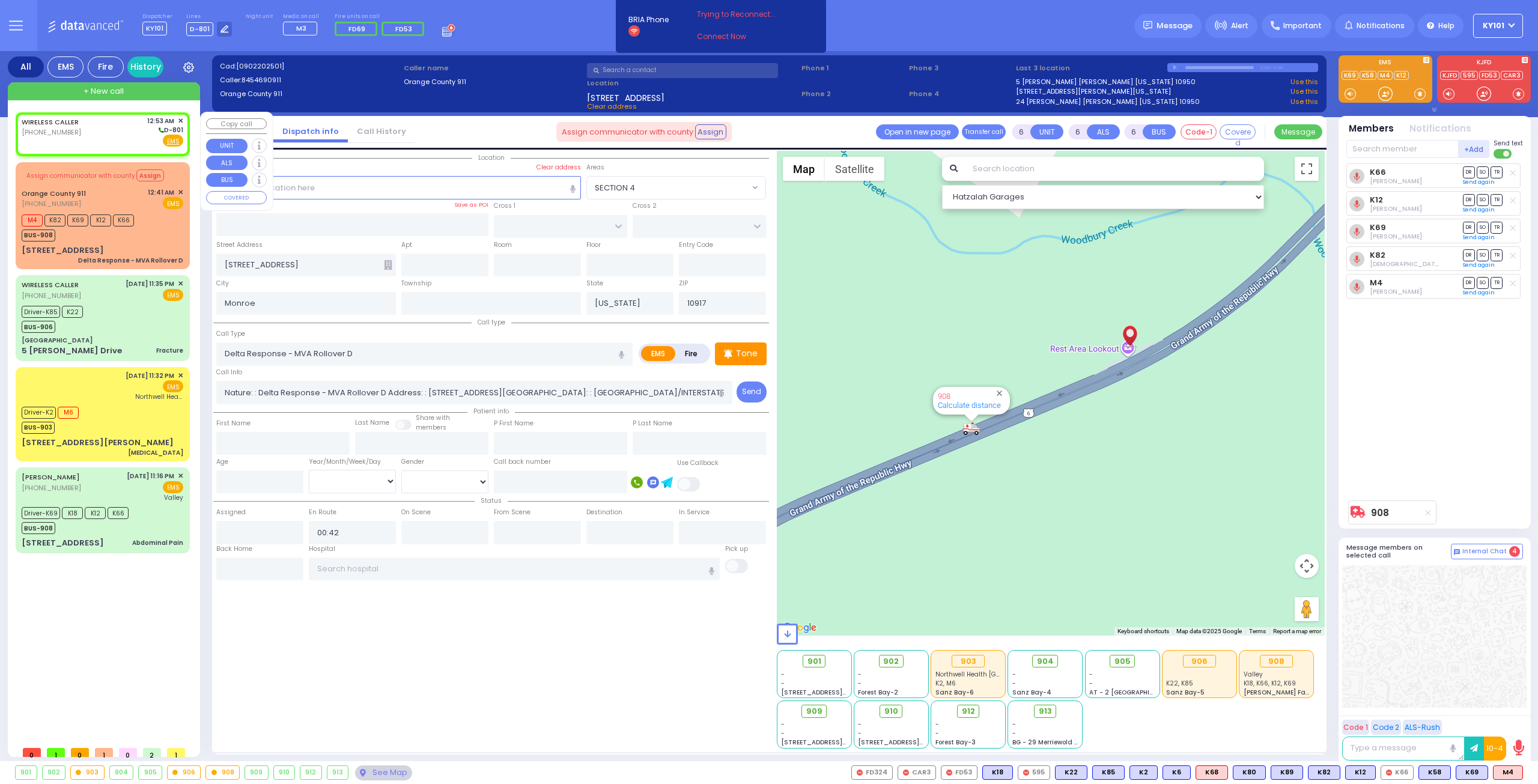
select select
type input "00:53"
select select "Hatzalah Garages"
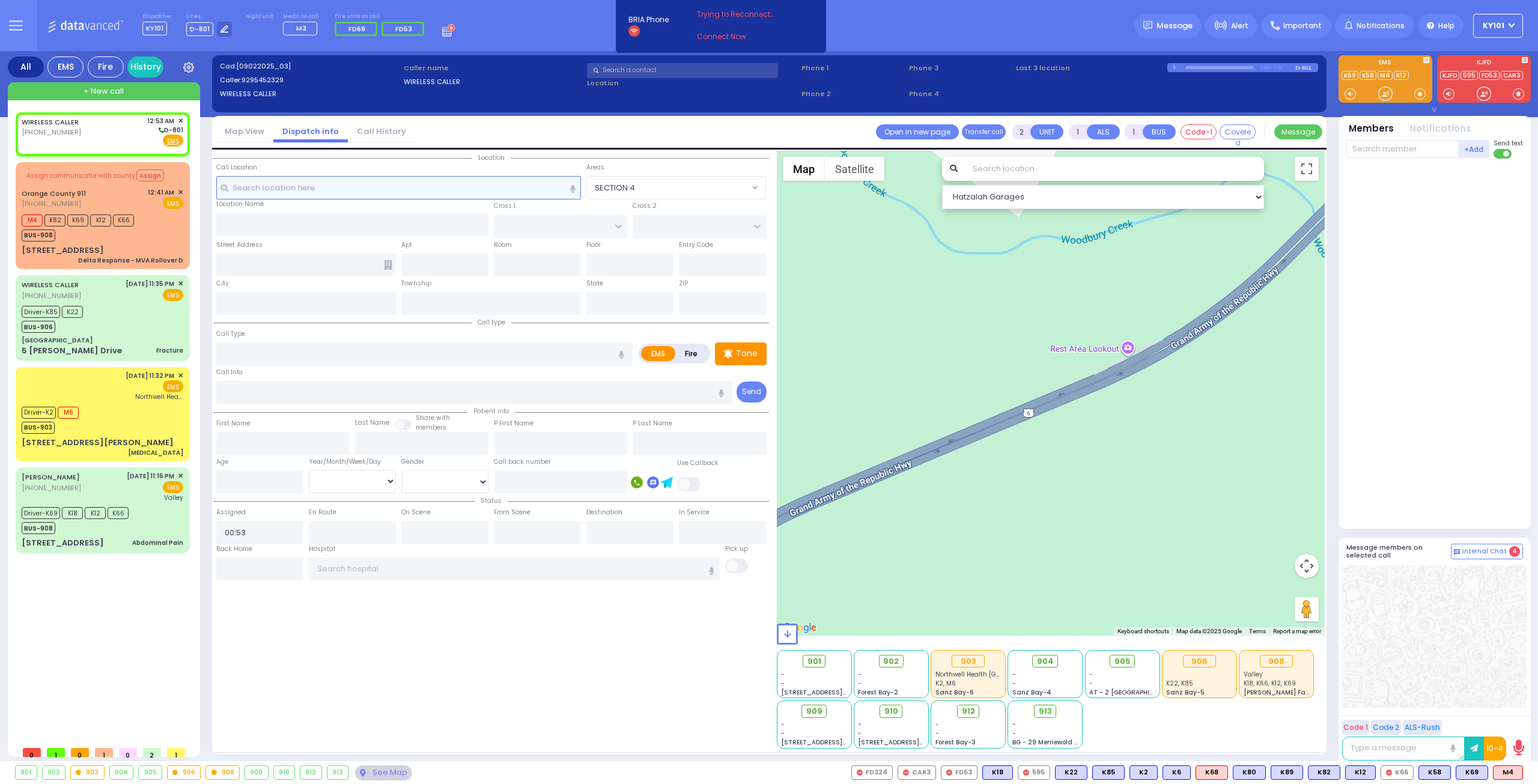
click at [293, 182] on input "text" at bounding box center [399, 187] width 365 height 23
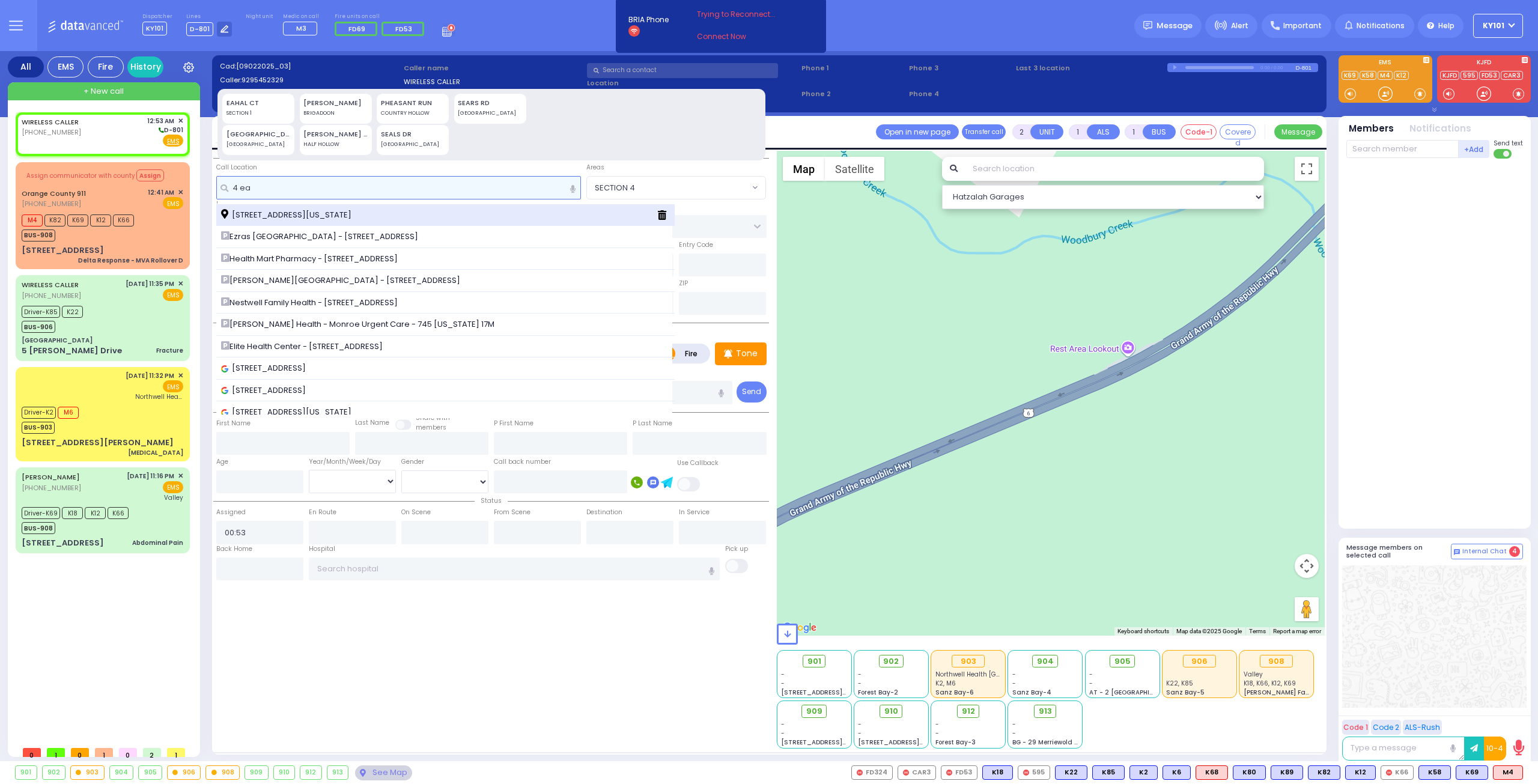
type input "4 ea"
click at [341, 223] on div "[STREET_ADDRESS][US_STATE]" at bounding box center [446, 215] width 459 height 22
click at [356, 209] on span "[STREET_ADDRESS][US_STATE]" at bounding box center [289, 215] width 134 height 12
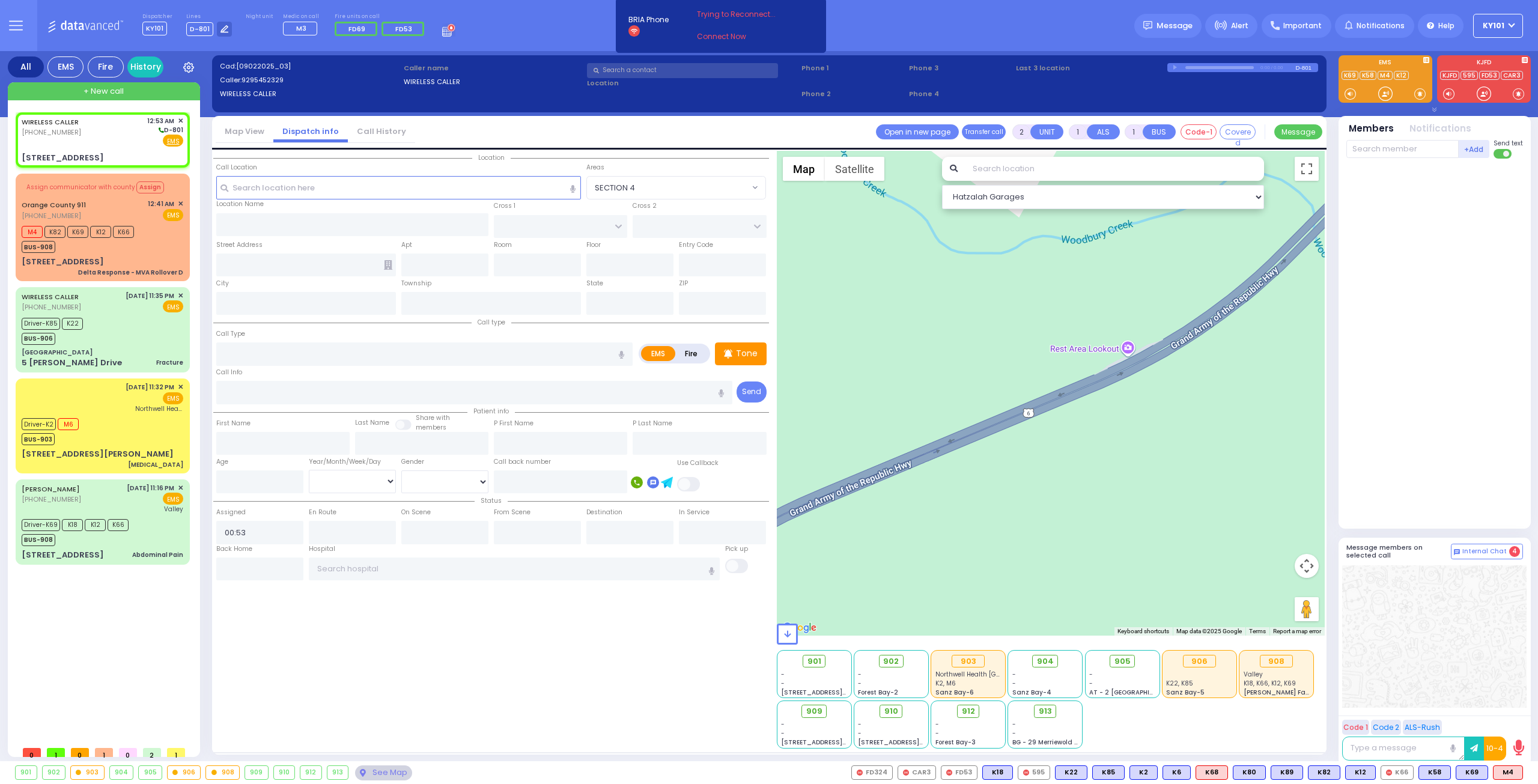
select select
radio input "true"
select select
select select "Hatzalah Garages"
type input "[PERSON_NAME] COURT"
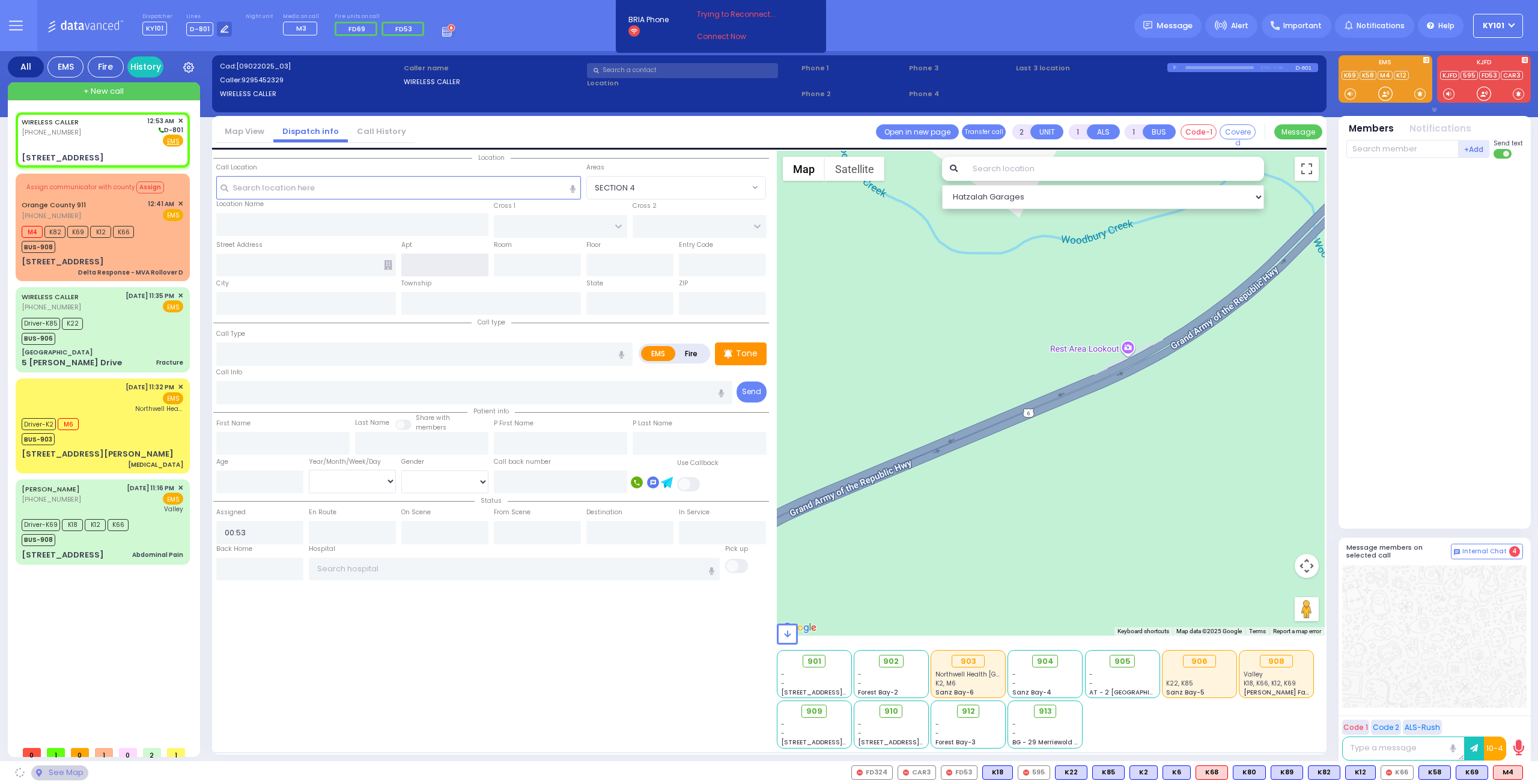
type input "GARFIELD RD"
type input "[STREET_ADDRESS]"
type input "Monroe"
type input "[US_STATE]"
type input "10950"
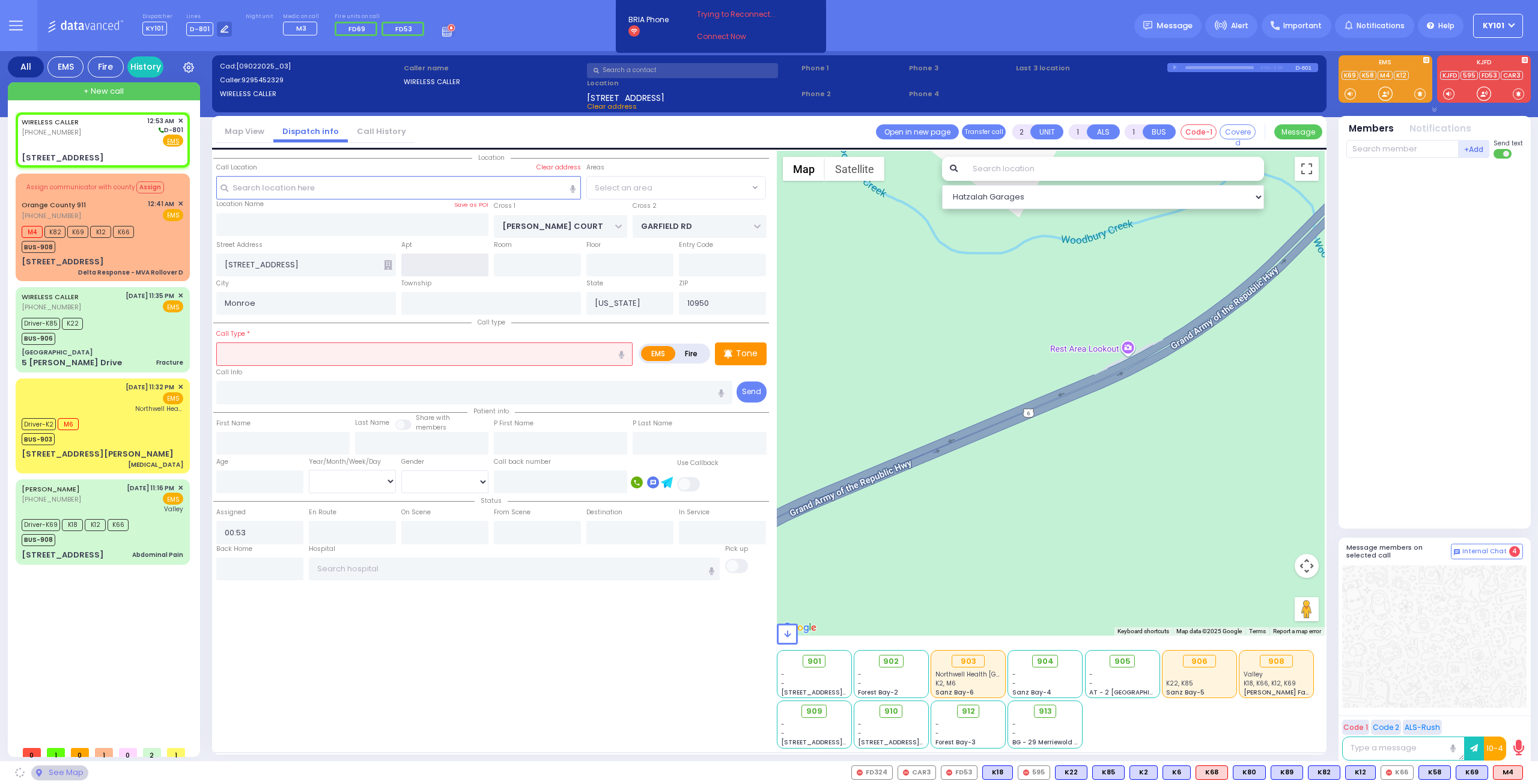
select select "SECTION 1"
click at [429, 264] on input "text" at bounding box center [444, 265] width 87 height 23
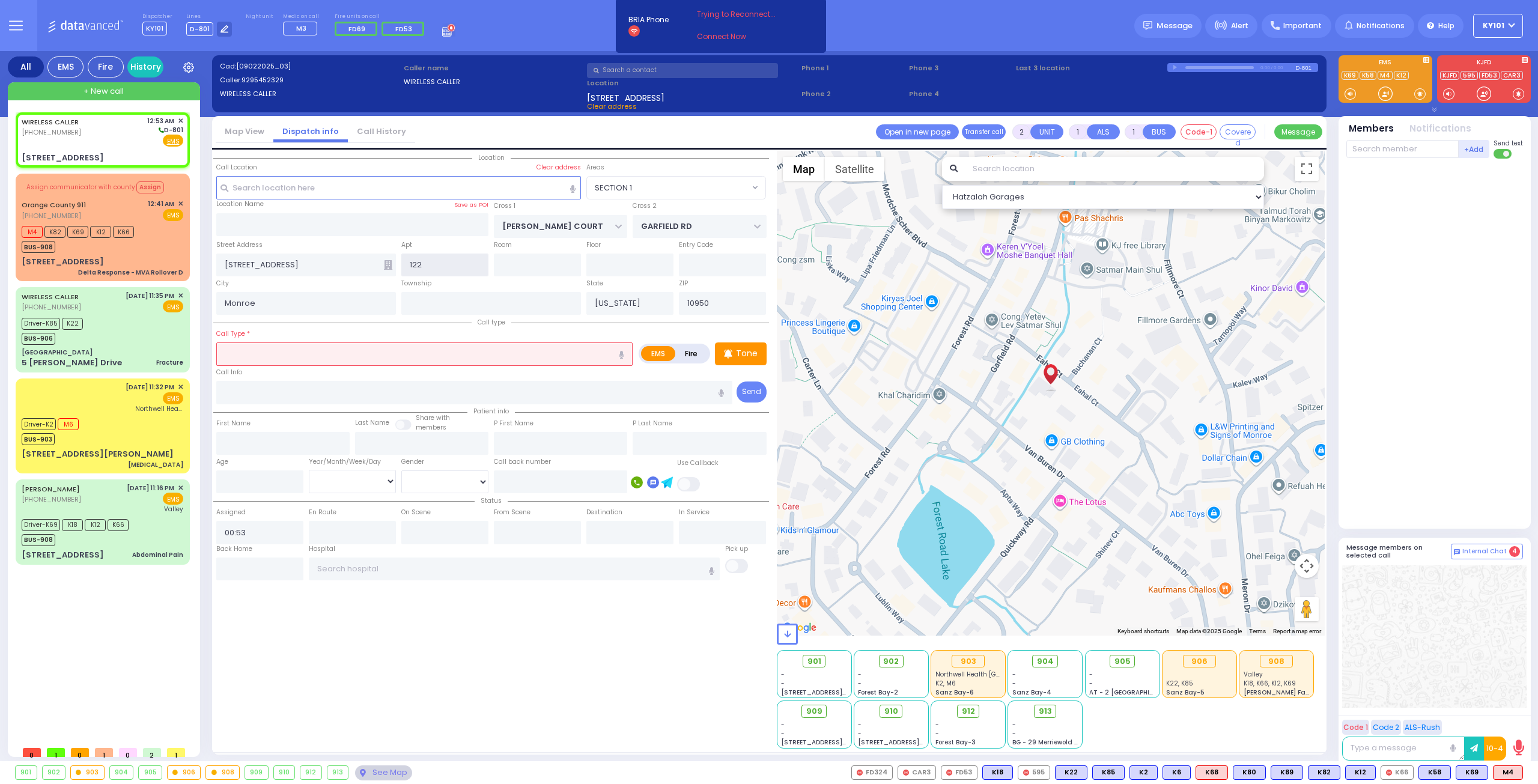
type input "122"
click at [390, 360] on input "text" at bounding box center [424, 354] width 416 height 23
select select
radio input "true"
select select
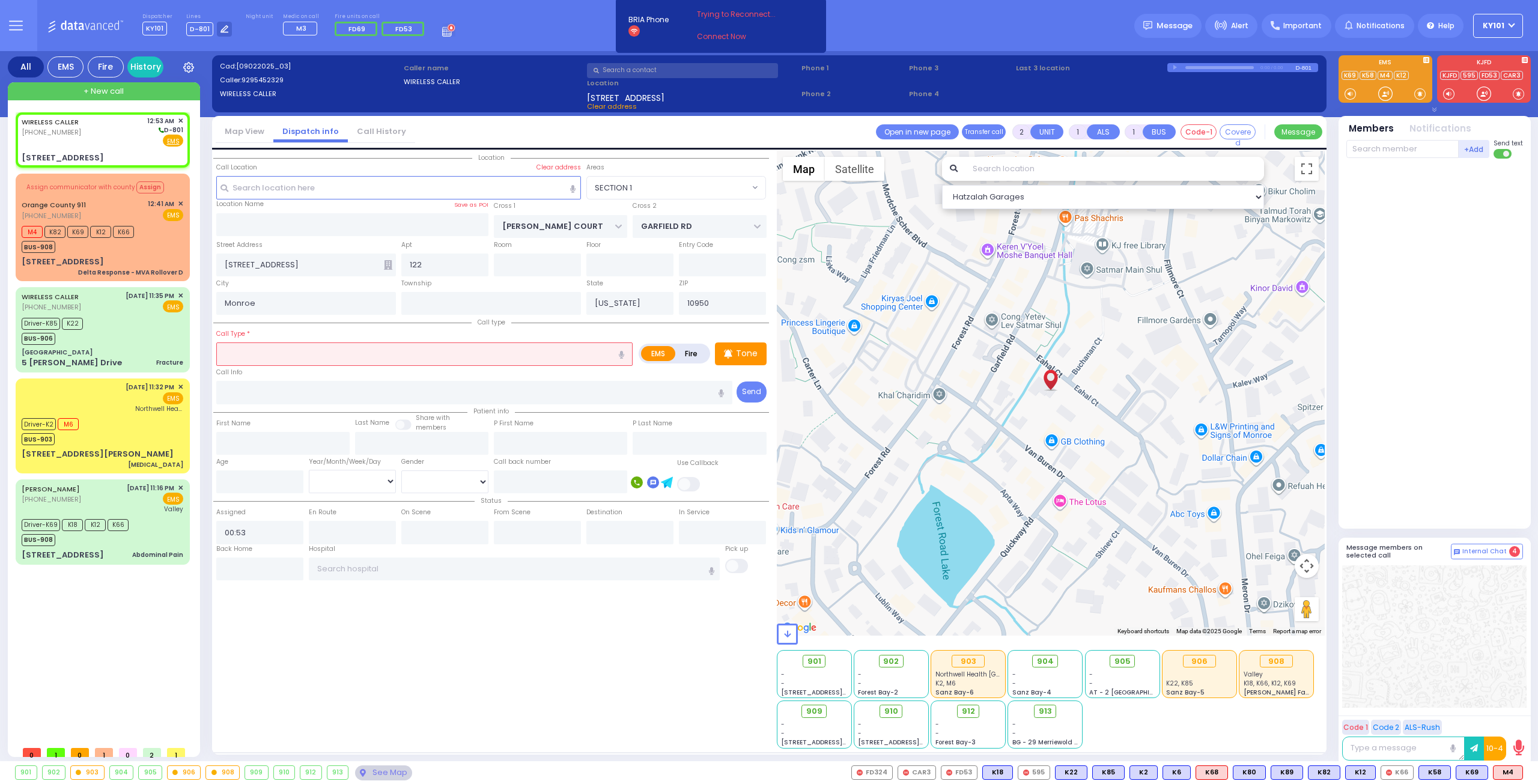
select select "Hatzalah Garages"
select select "SECTION 1"
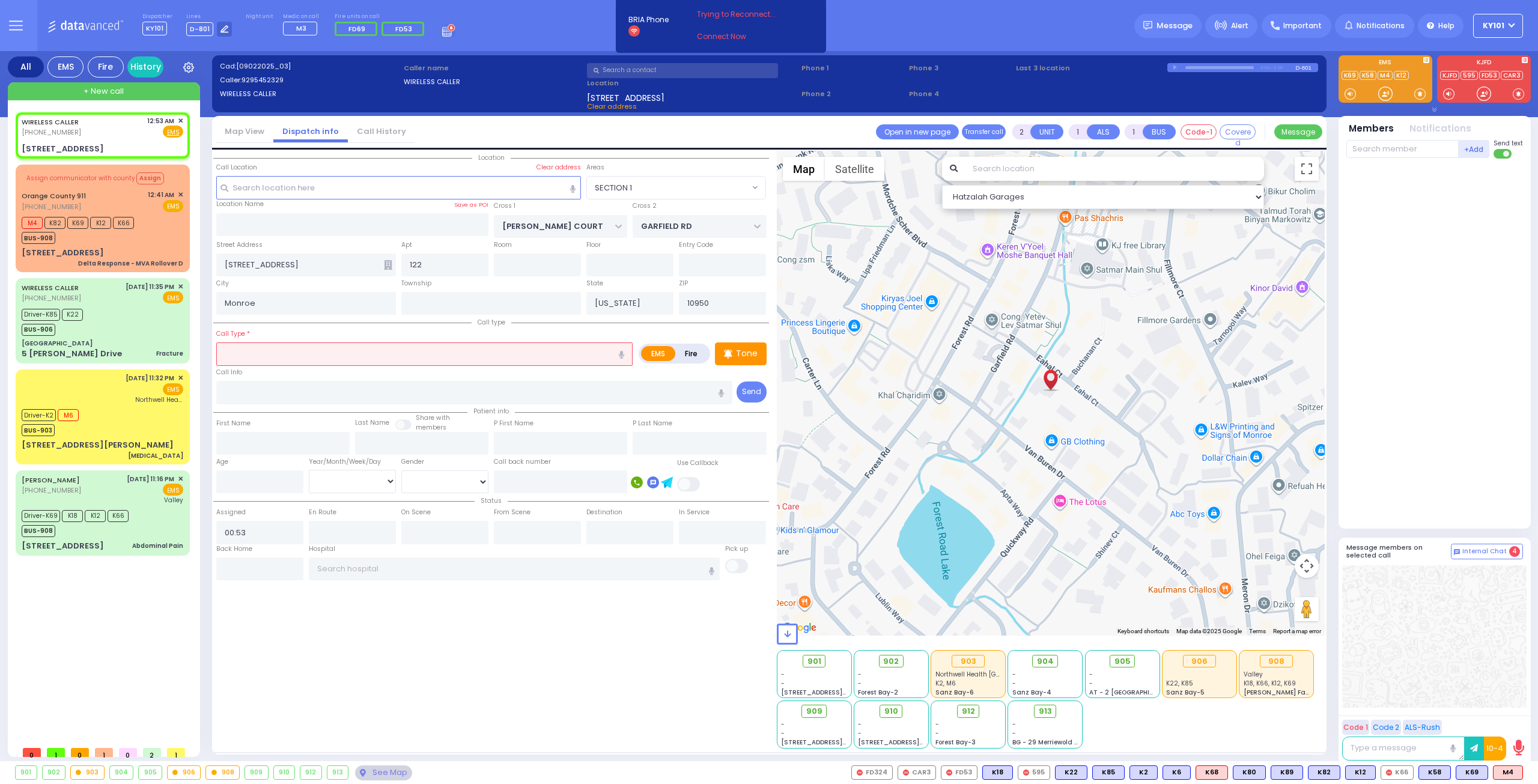
select select
radio input "true"
select select
select select "Hatzalah Garages"
select select "SECTION 1"
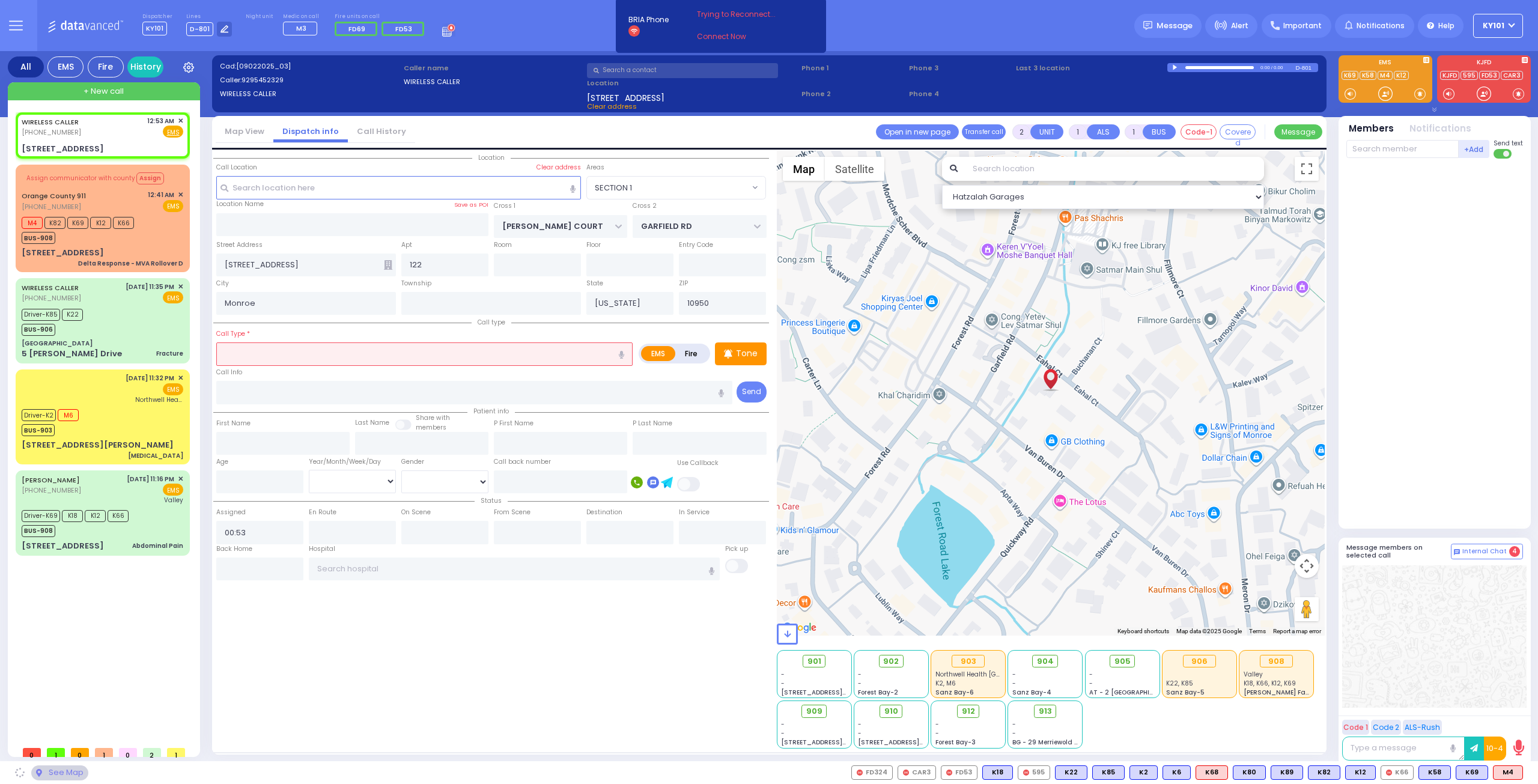
click at [1174, 68] on div at bounding box center [1176, 68] width 7 height 5
click at [1211, 68] on div at bounding box center [1219, 67] width 69 height 3
click at [1223, 68] on div at bounding box center [1219, 67] width 69 height 3
select select
radio input "true"
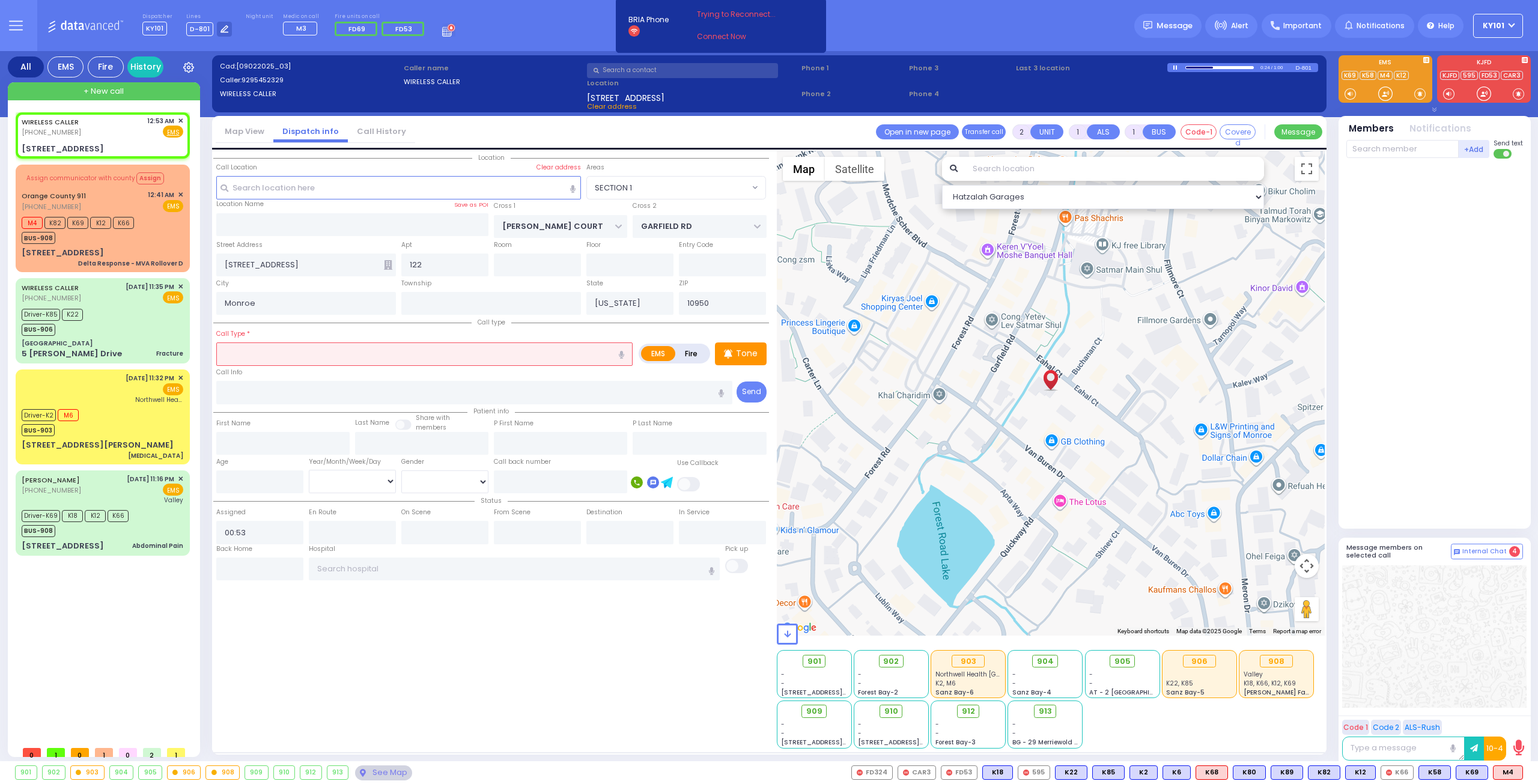
select select
select select "Hatzalah Garages"
select select "SECTION 1"
click at [1233, 68] on div at bounding box center [1219, 67] width 69 height 3
click at [1176, 66] on div at bounding box center [1176, 67] width 7 height 5
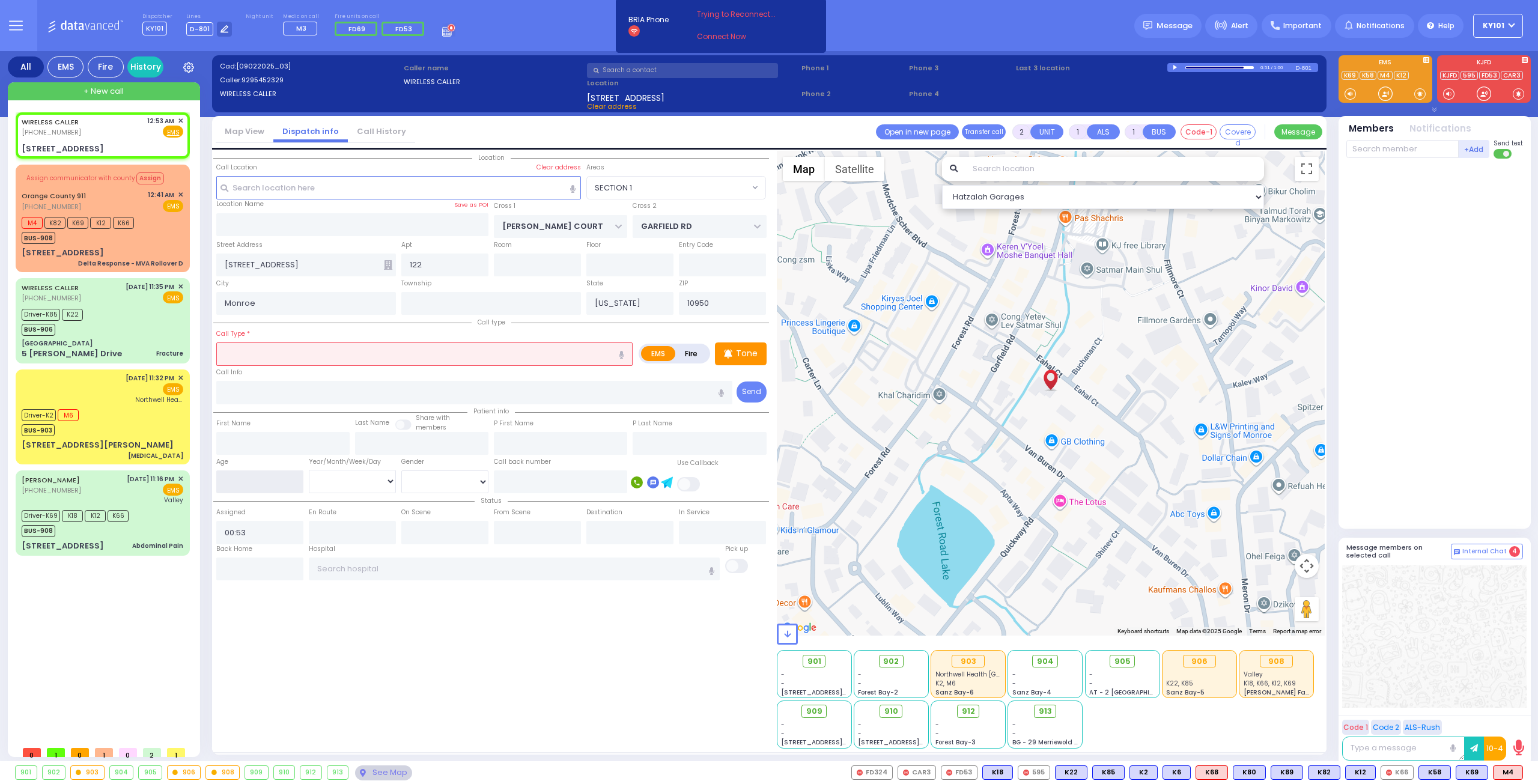
click at [236, 476] on input "number" at bounding box center [260, 481] width 87 height 23
type input "25"
click at [352, 473] on select "Year Month Week Day" at bounding box center [352, 480] width 87 height 23
select select "Year"
click at [309, 469] on select "Year Month Week Day" at bounding box center [352, 480] width 87 height 23
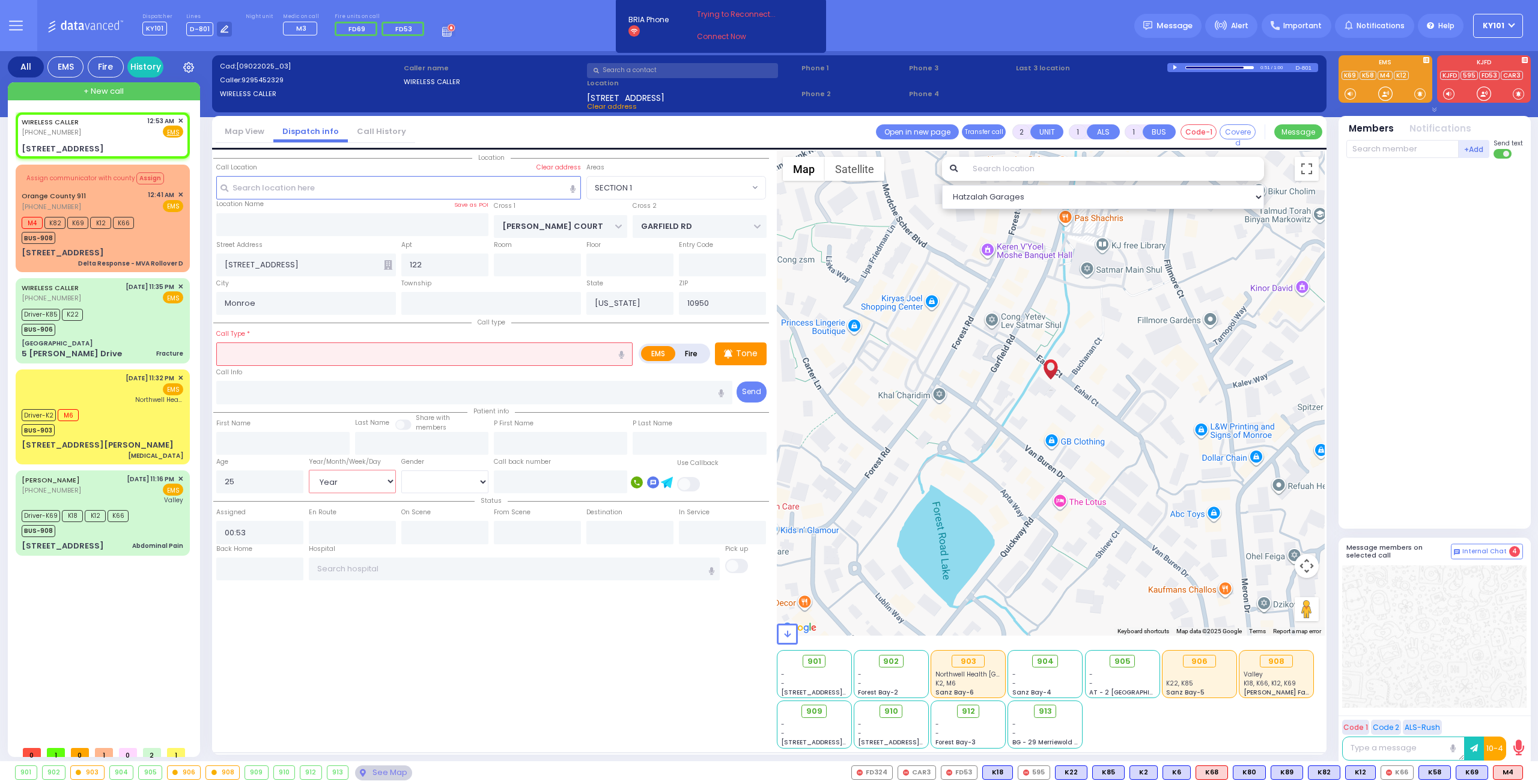
select select
radio input "true"
select select "Year"
select select "Hatzalah Garages"
click at [469, 479] on select "Male Female" at bounding box center [444, 481] width 87 height 23
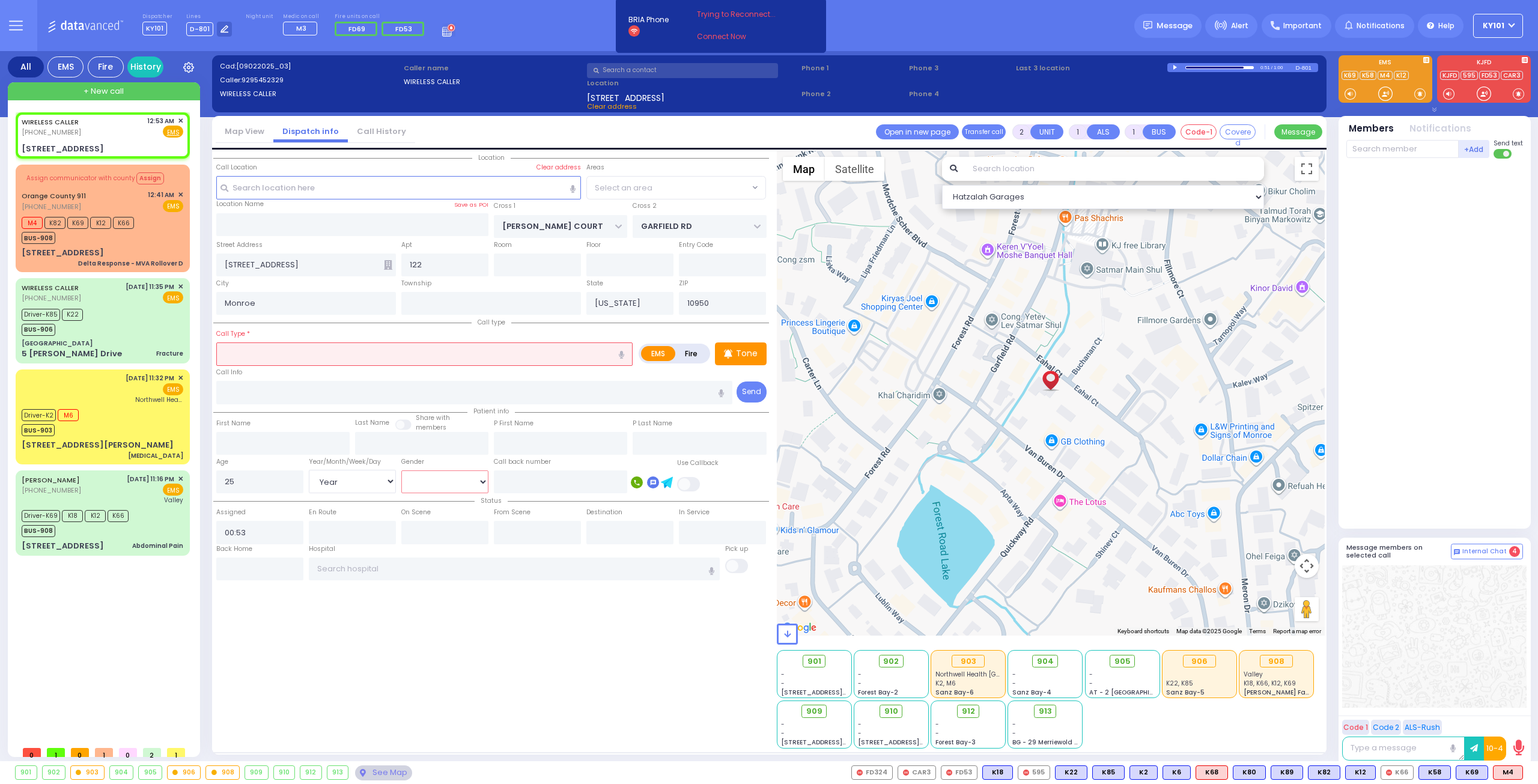
select select
radio input "true"
select select "Year"
select select "[DEMOGRAPHIC_DATA]"
click at [401, 470] on select "Male Female" at bounding box center [444, 481] width 87 height 23
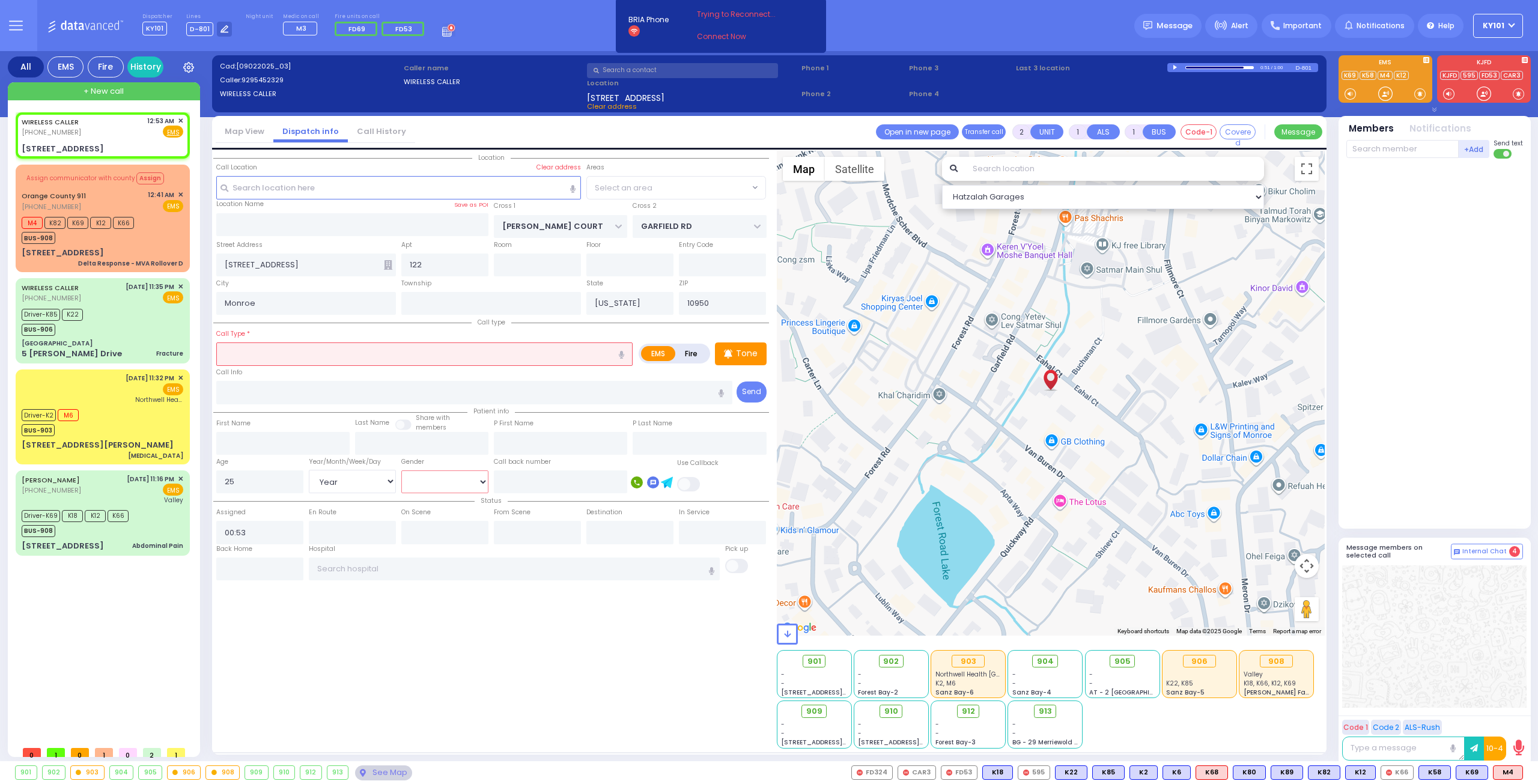
select select
select select "Hatzalah Garages"
select select "SECTION 1"
click at [475, 349] on input "text" at bounding box center [424, 354] width 416 height 23
select select
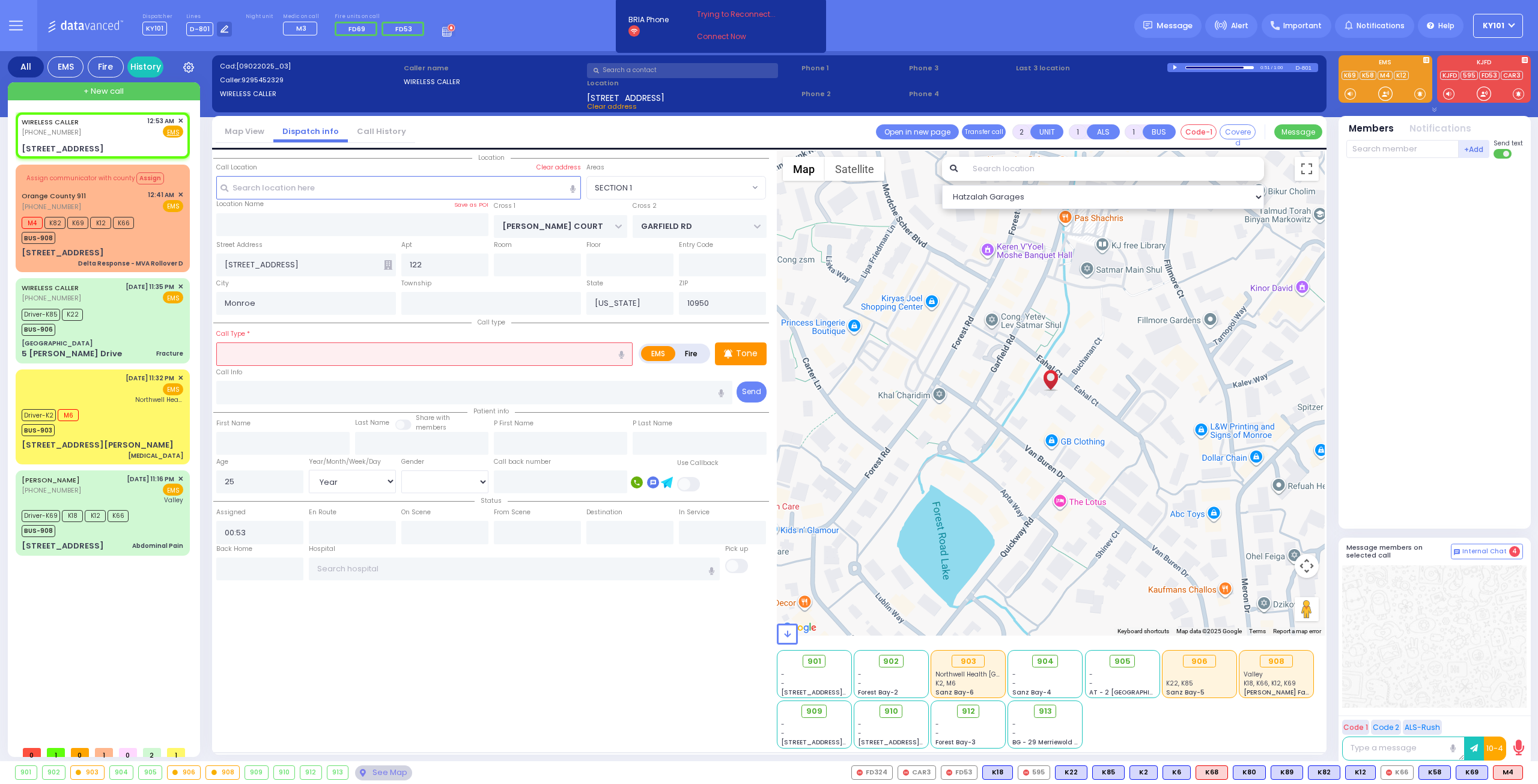
radio input "true"
select select "Year"
select select "[DEMOGRAPHIC_DATA]"
select select "Hatzalah Garages"
select select "SECTION 1"
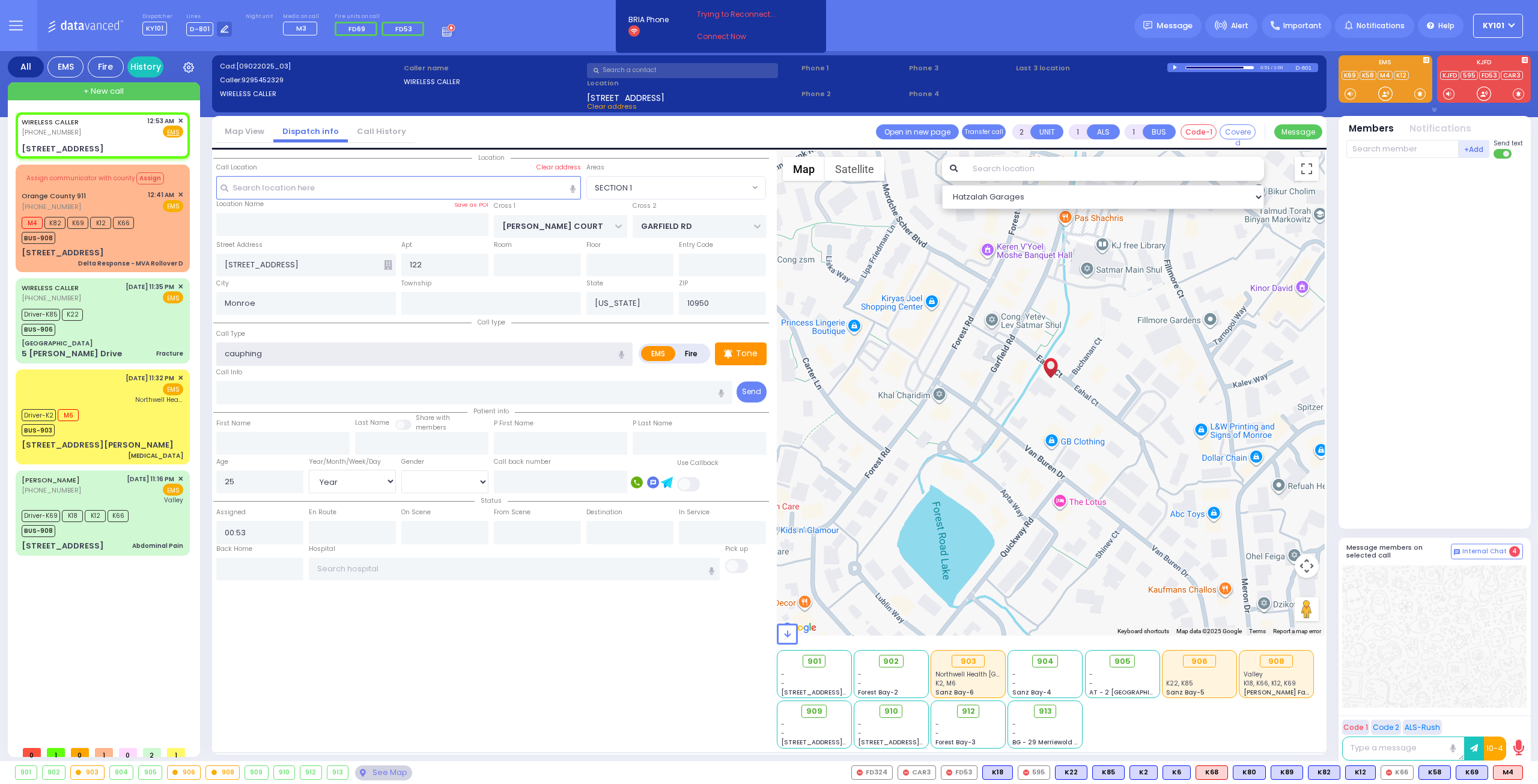
type input "cauphing"
select select
radio input "true"
select select "Year"
select select "[DEMOGRAPHIC_DATA]"
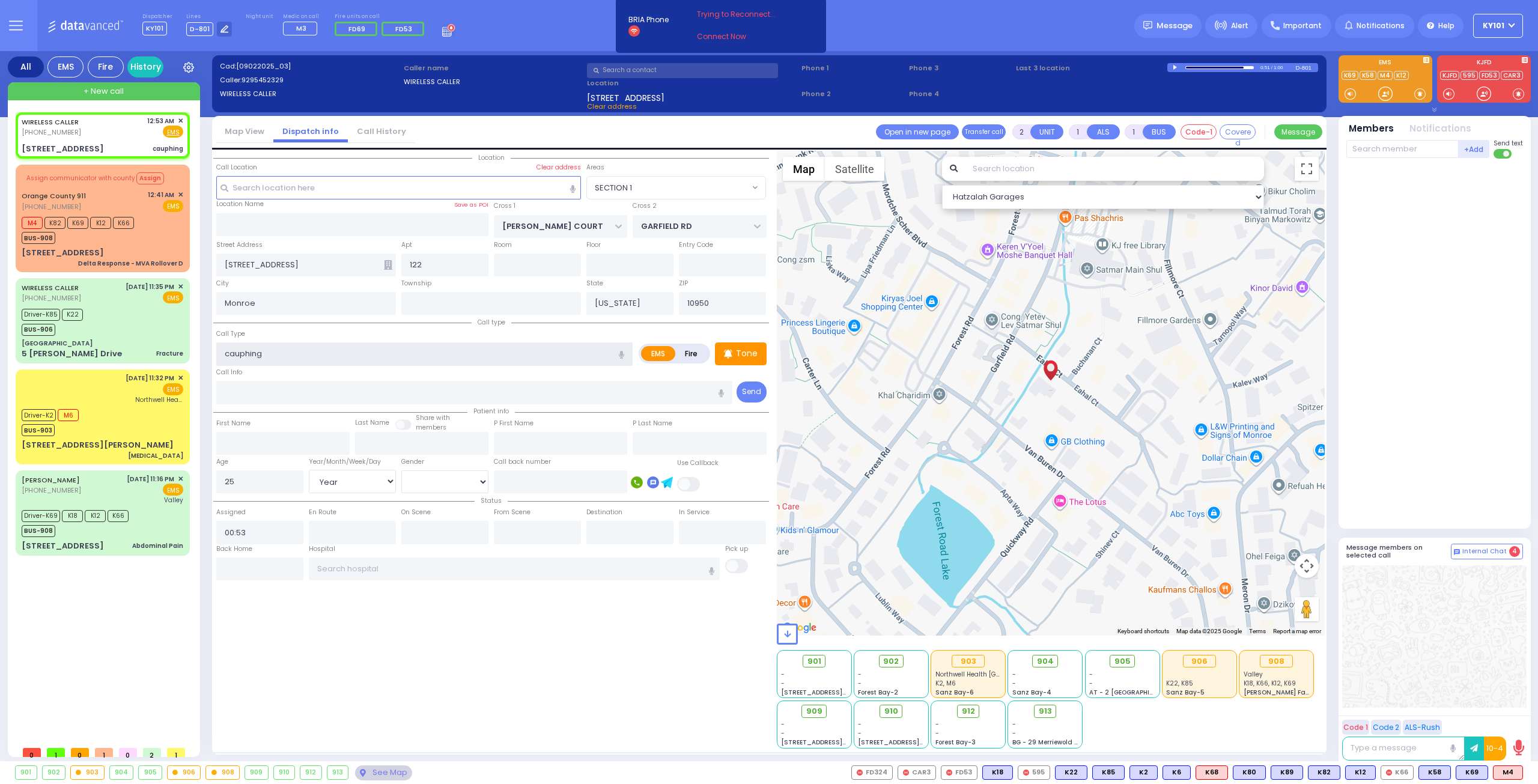
select select "Hatzalah Garages"
select select "SECTION 1"
click at [292, 353] on input "coughing" at bounding box center [424, 354] width 416 height 23
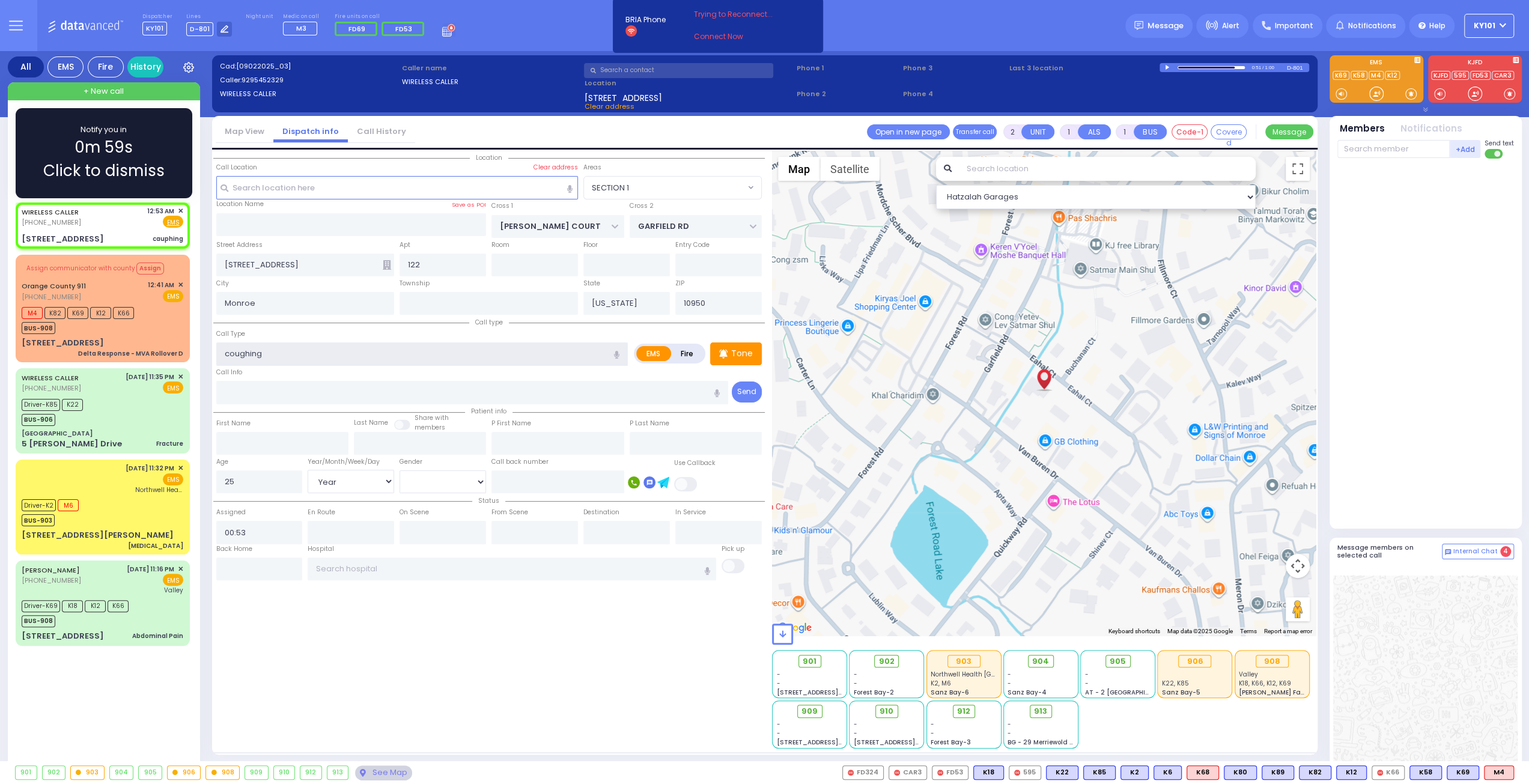
type input "coughing"
click at [112, 158] on span "0m 59s" at bounding box center [103, 147] width 58 height 23
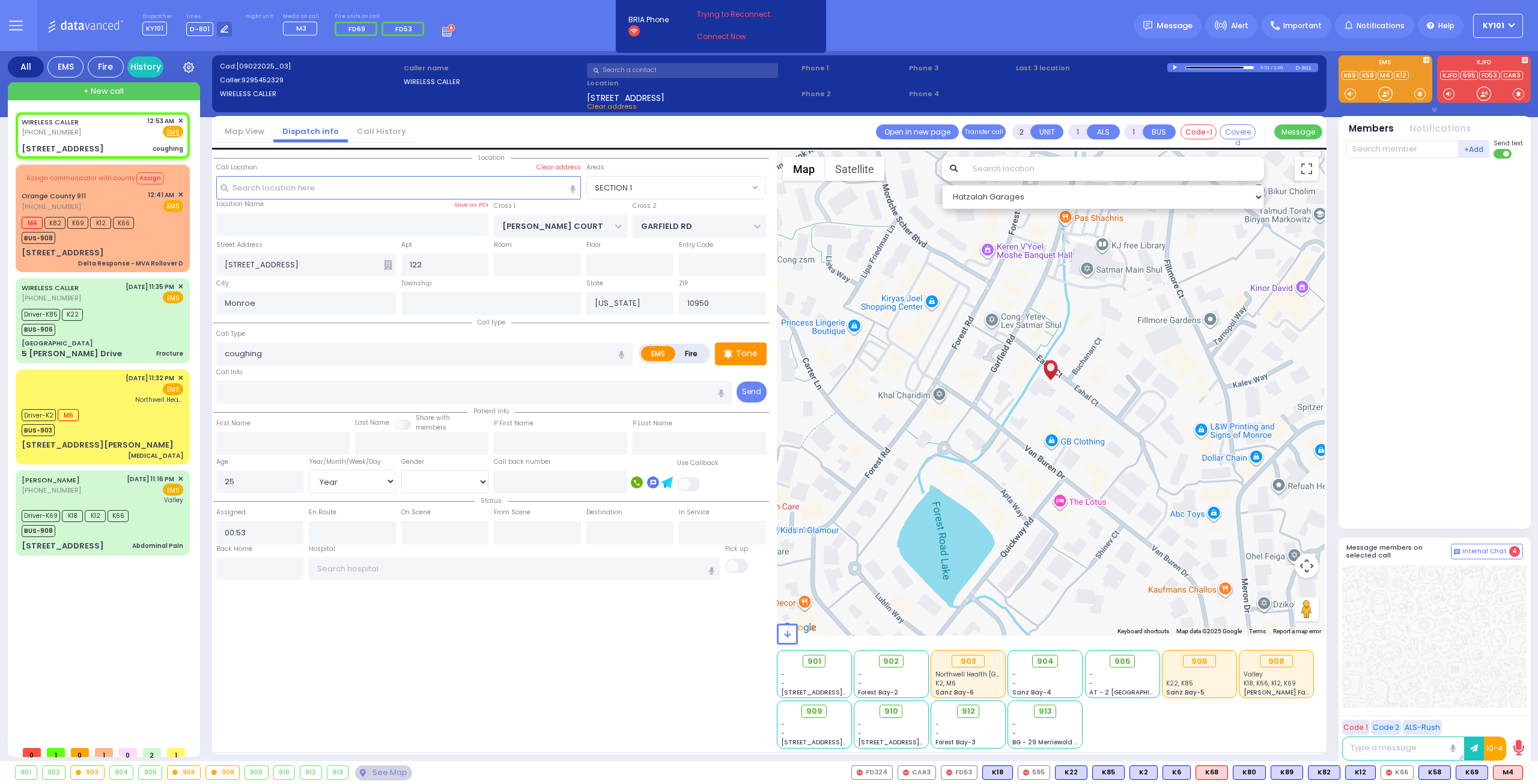
select select
radio input "true"
select select "Year"
select select "[DEMOGRAPHIC_DATA]"
select select "Hatzalah Garages"
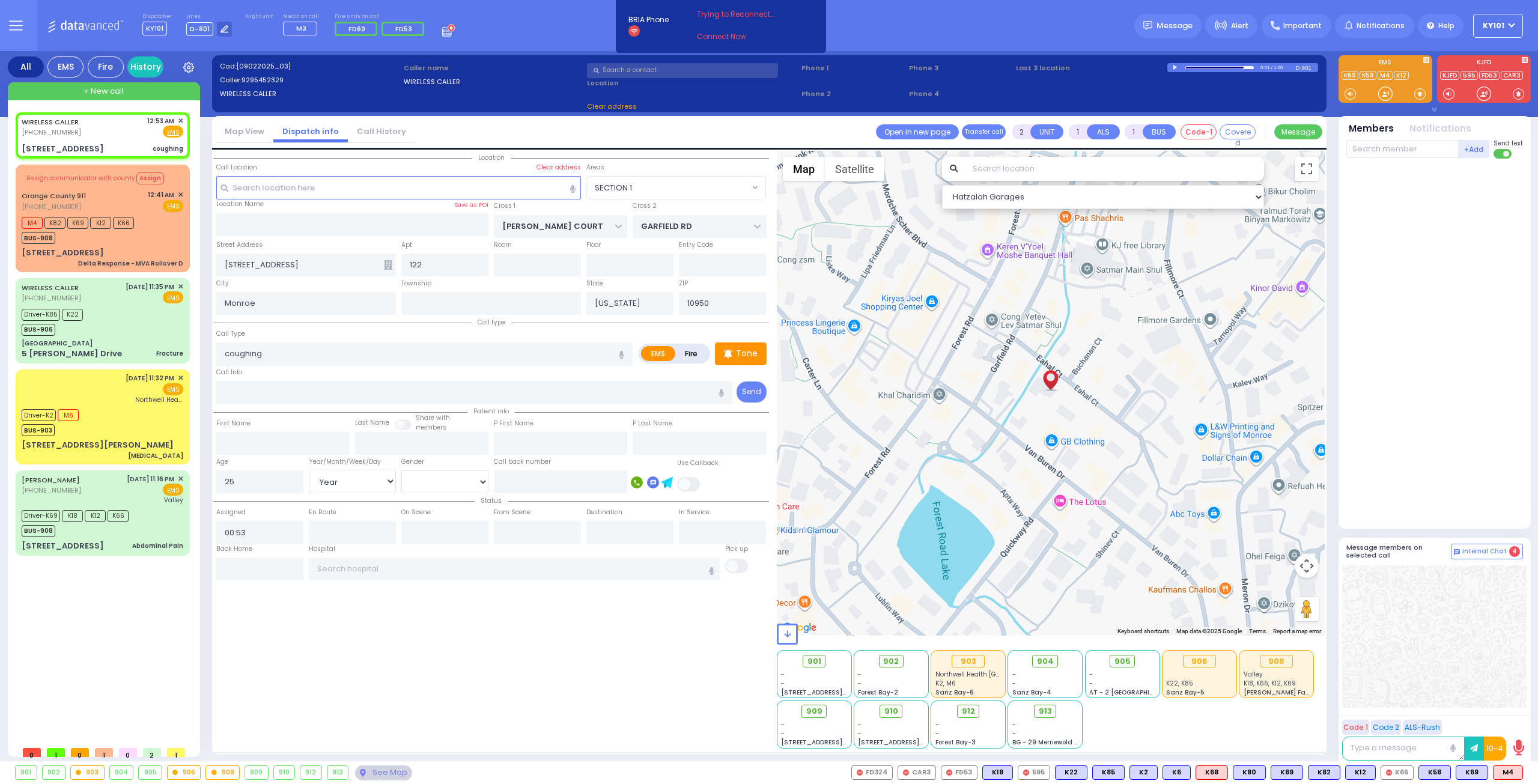
select select "SECTION 1"
click at [439, 36] on div "Dispatcher KY101 ✕ K54 shift has started. Are you K54 ? If not please switch us…" at bounding box center [299, 25] width 313 height 25
click at [449, 32] on rect at bounding box center [450, 32] width 1 height 1
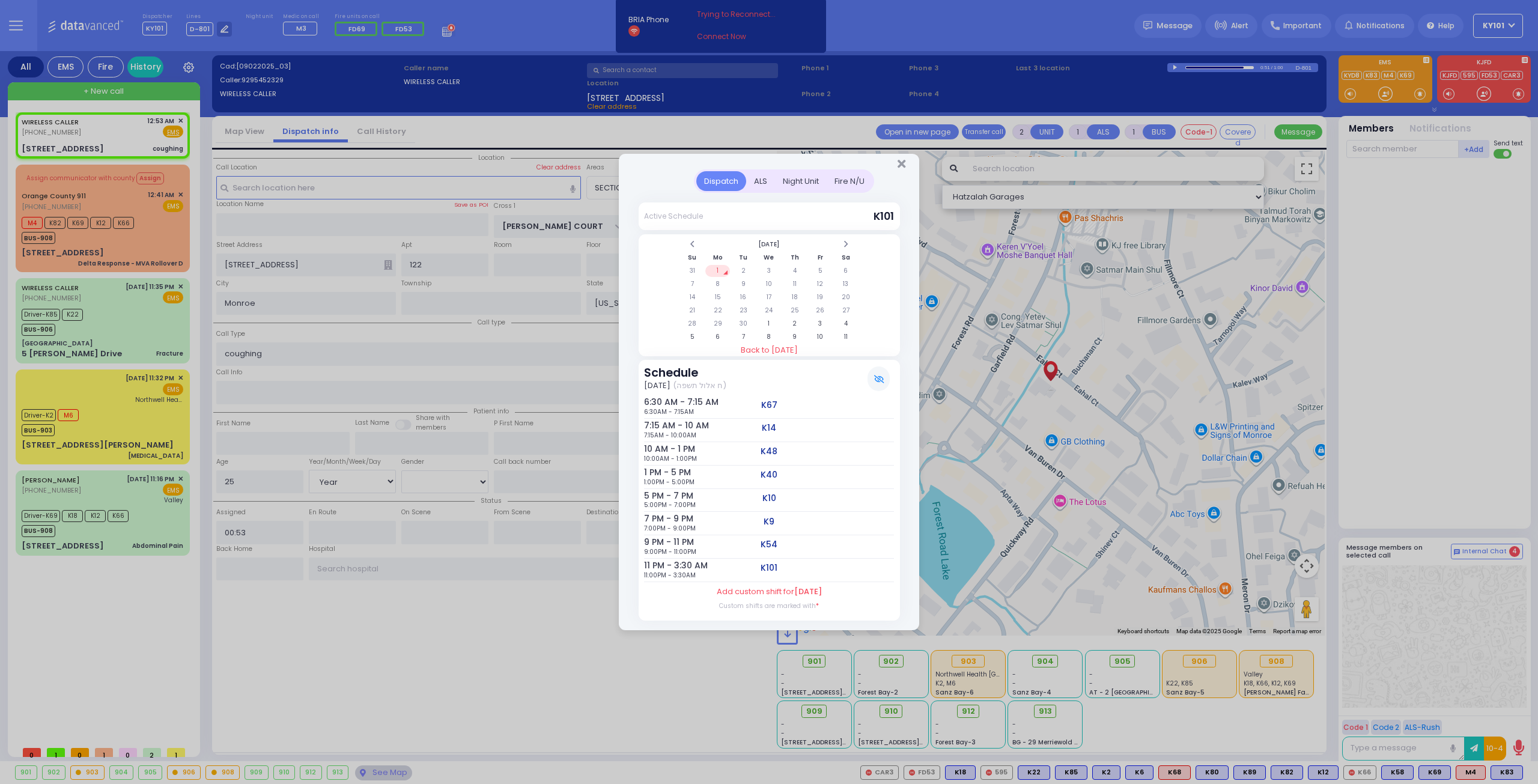
click at [907, 163] on div at bounding box center [769, 161] width 300 height 16
click at [901, 163] on icon "Close" at bounding box center [901, 164] width 8 height 12
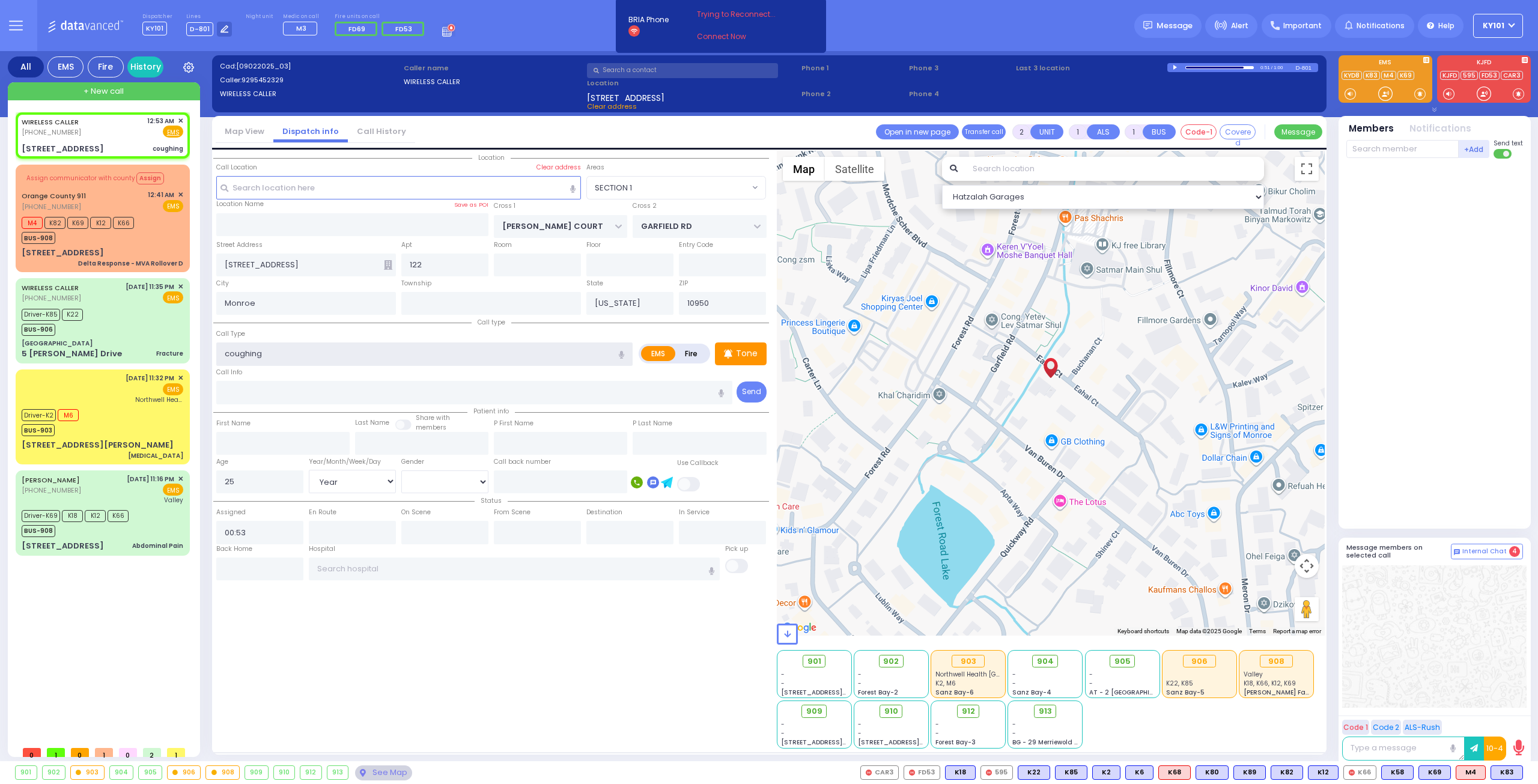
click at [304, 347] on input "coughing" at bounding box center [424, 354] width 416 height 23
type input "coughing alot"
click at [1509, 772] on span "K83" at bounding box center [1506, 772] width 32 height 13
select select
radio input "true"
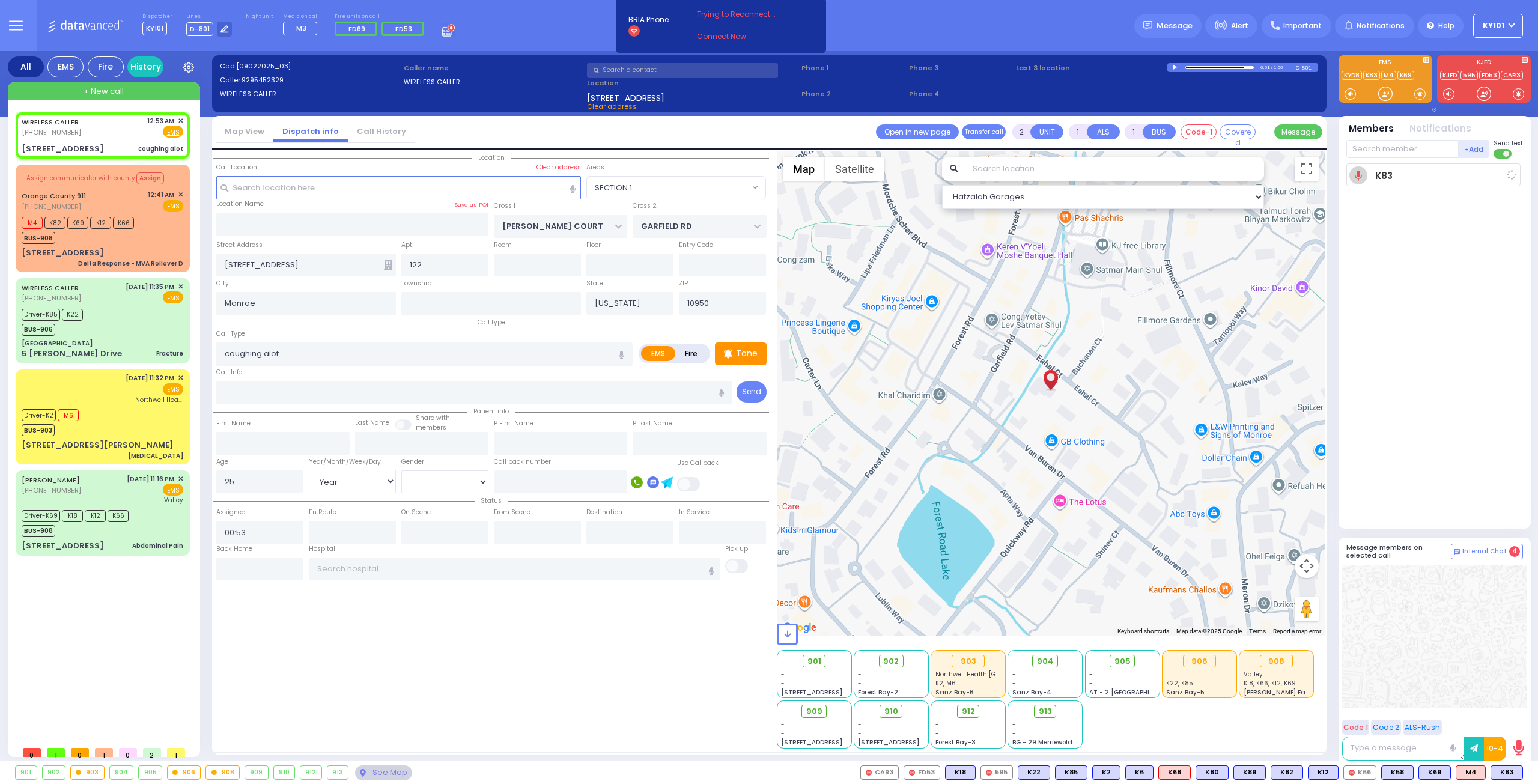
select select "Year"
select select "[DEMOGRAPHIC_DATA]"
type input "00:56"
select select "Hatzalah Garages"
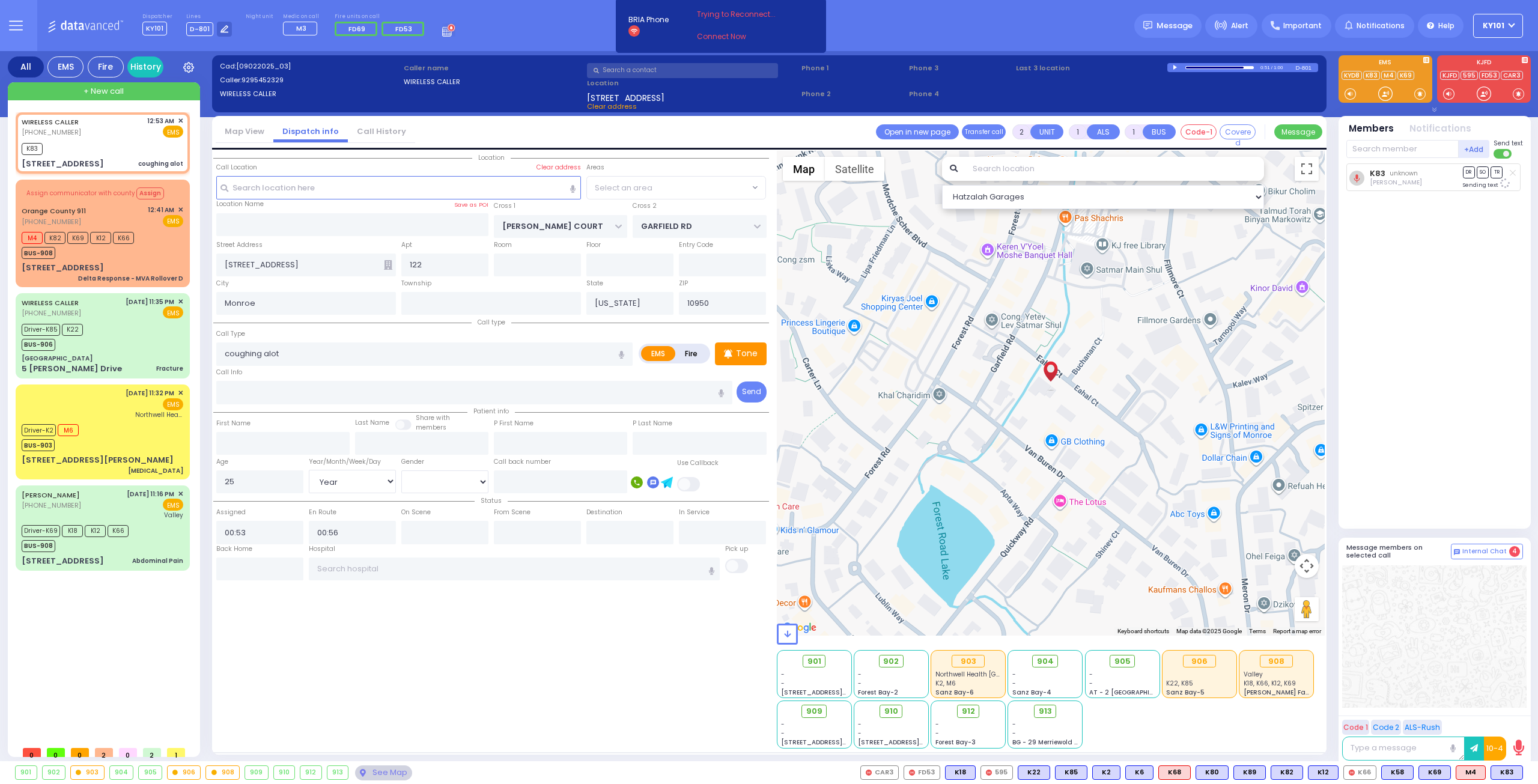
radio input "true"
select select "Year"
select select "[DEMOGRAPHIC_DATA]"
select select
select select "Hatzalah Garages"
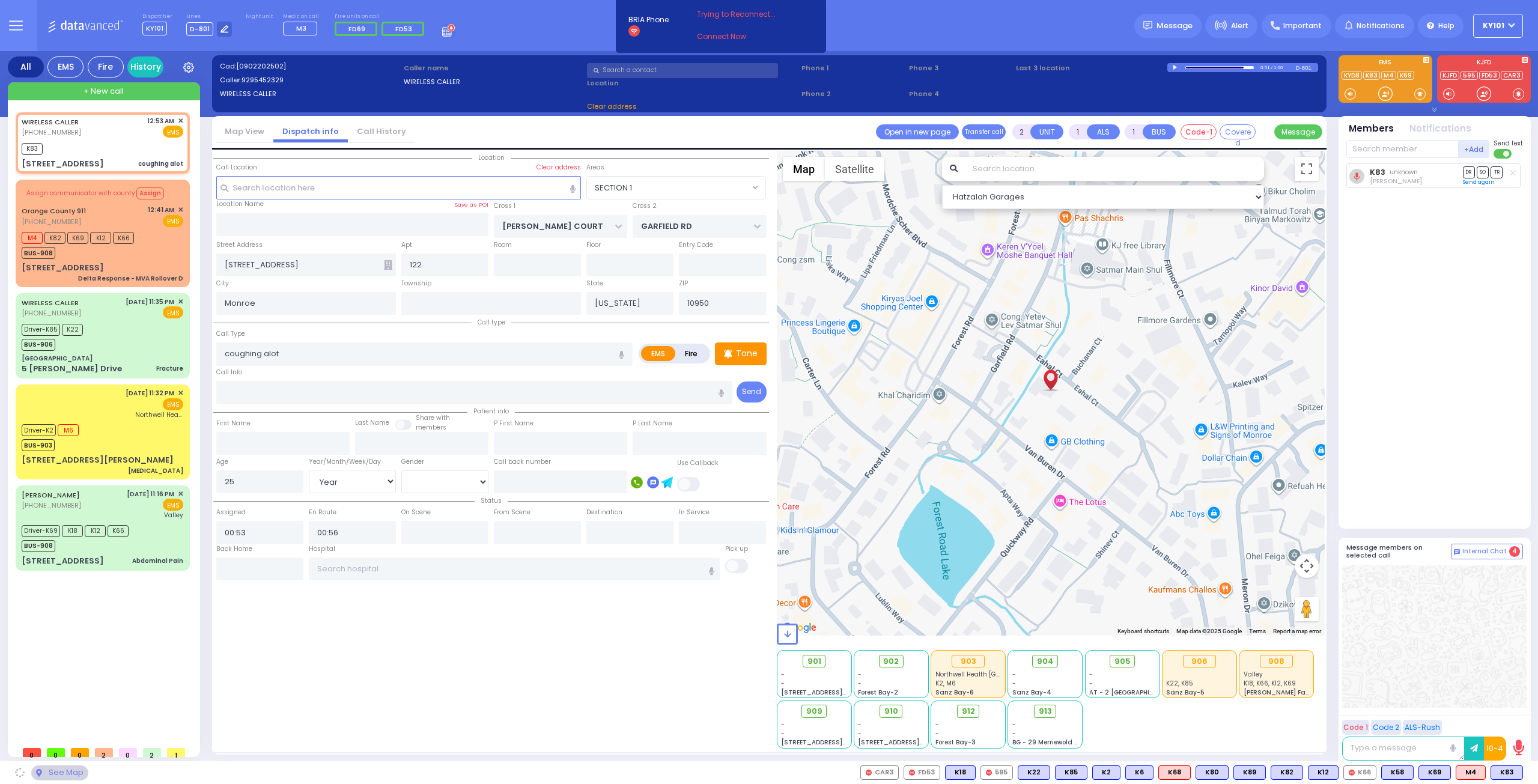
select select
radio input "true"
select select "Year"
select select "[DEMOGRAPHIC_DATA]"
select select "SECTION 1"
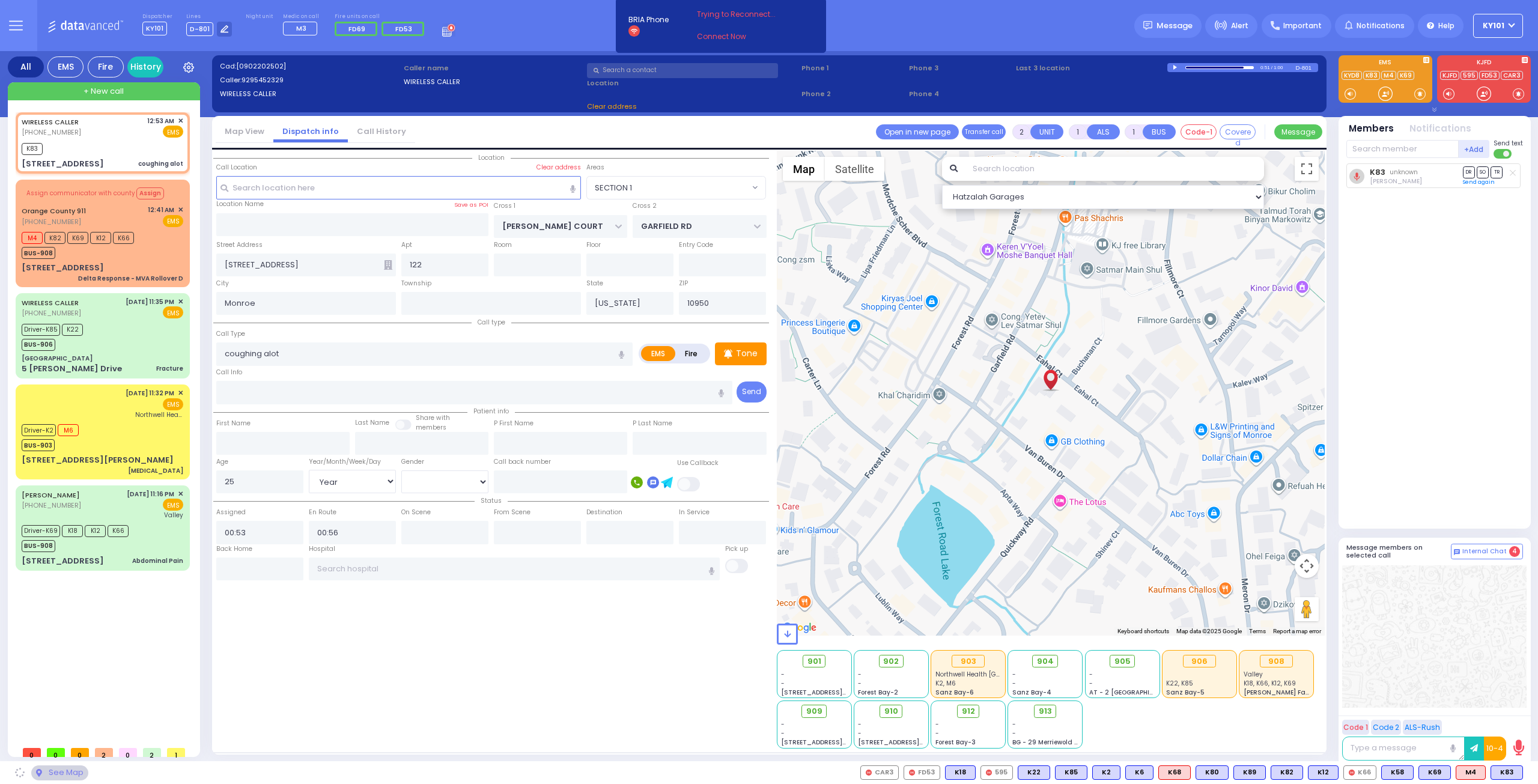
select select "Hatzalah Garages"
select select
radio input "true"
select select "Year"
select select "[DEMOGRAPHIC_DATA]"
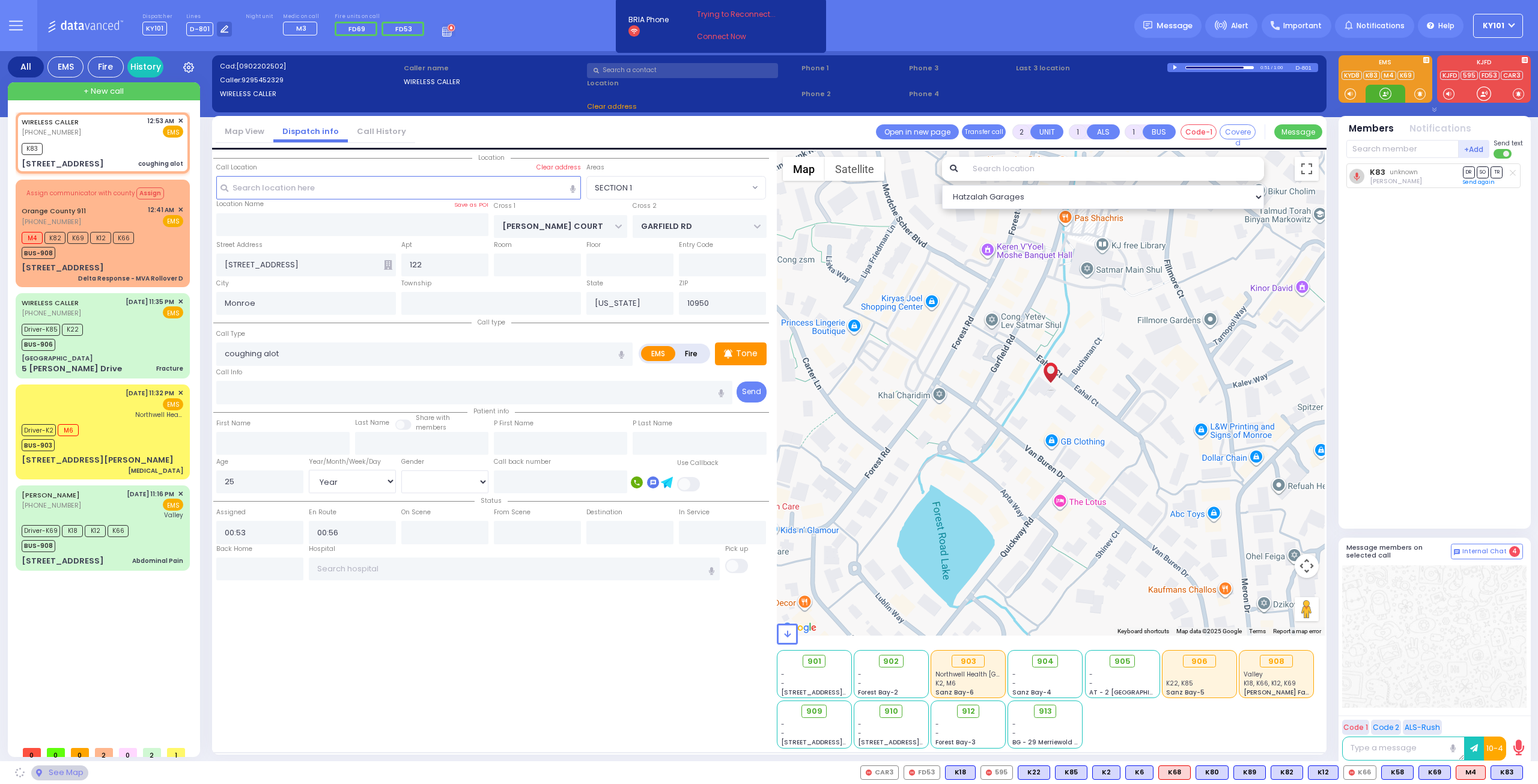
select select "Hatzalah Garages"
select select "SECTION 1"
click at [144, 522] on div "Driver-K69 K18 K12 K66 BUS-908" at bounding box center [103, 537] width 162 height 30
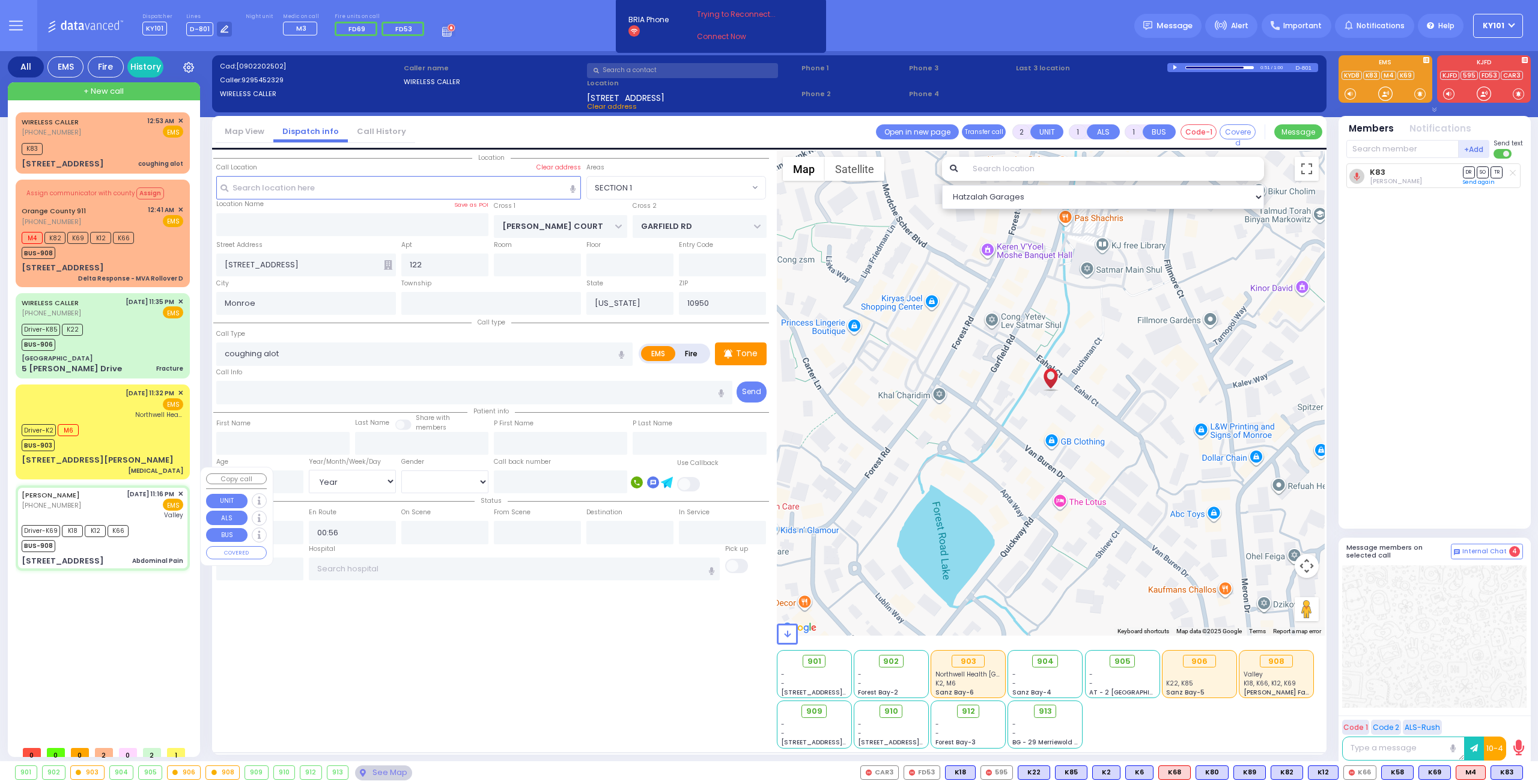
type input "6"
select select
type input "Abdominal Pain"
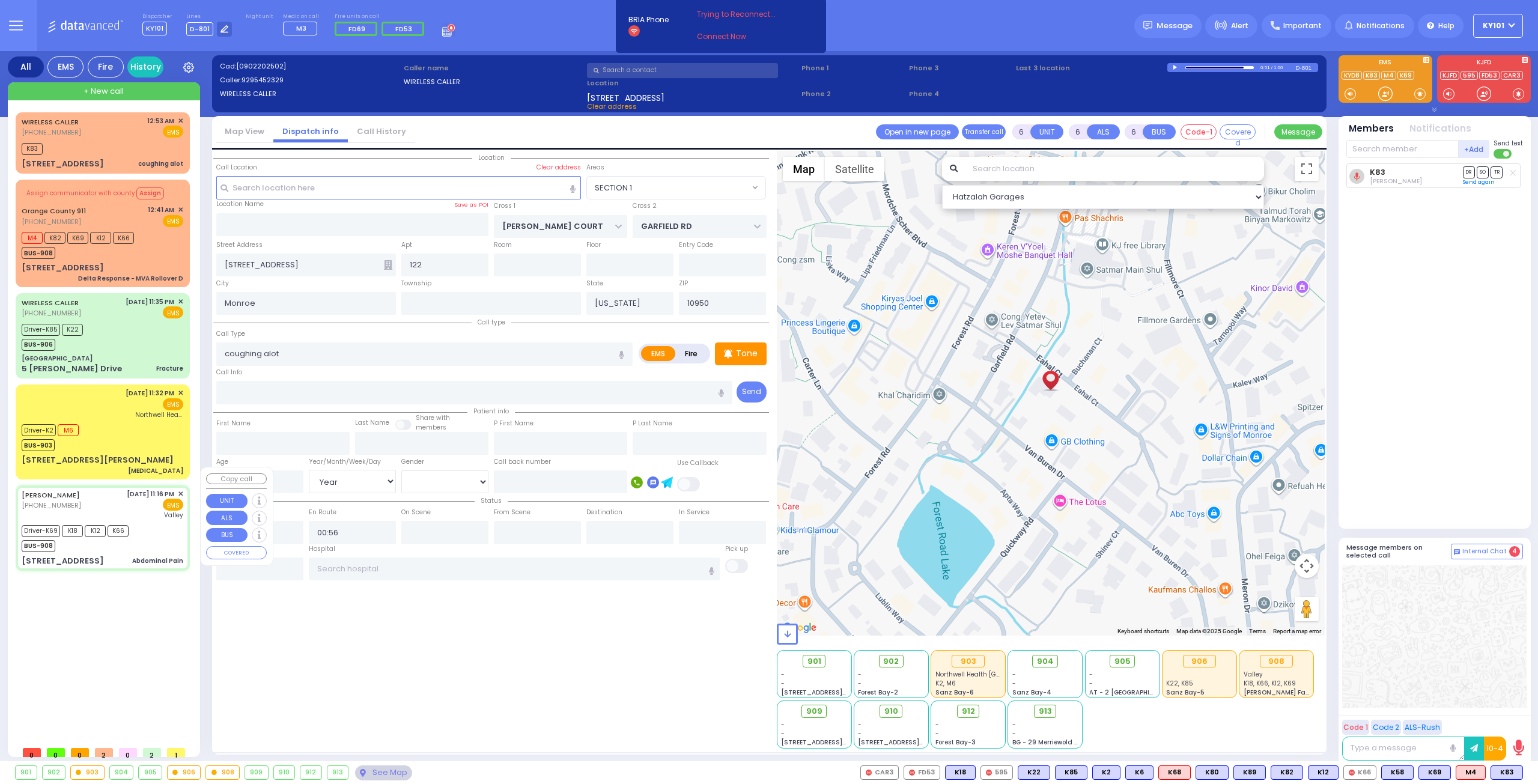
radio input "true"
type input "JOSEPH"
type input "KORNBLY"
type input "Debie"
type input "Teitelbaul"
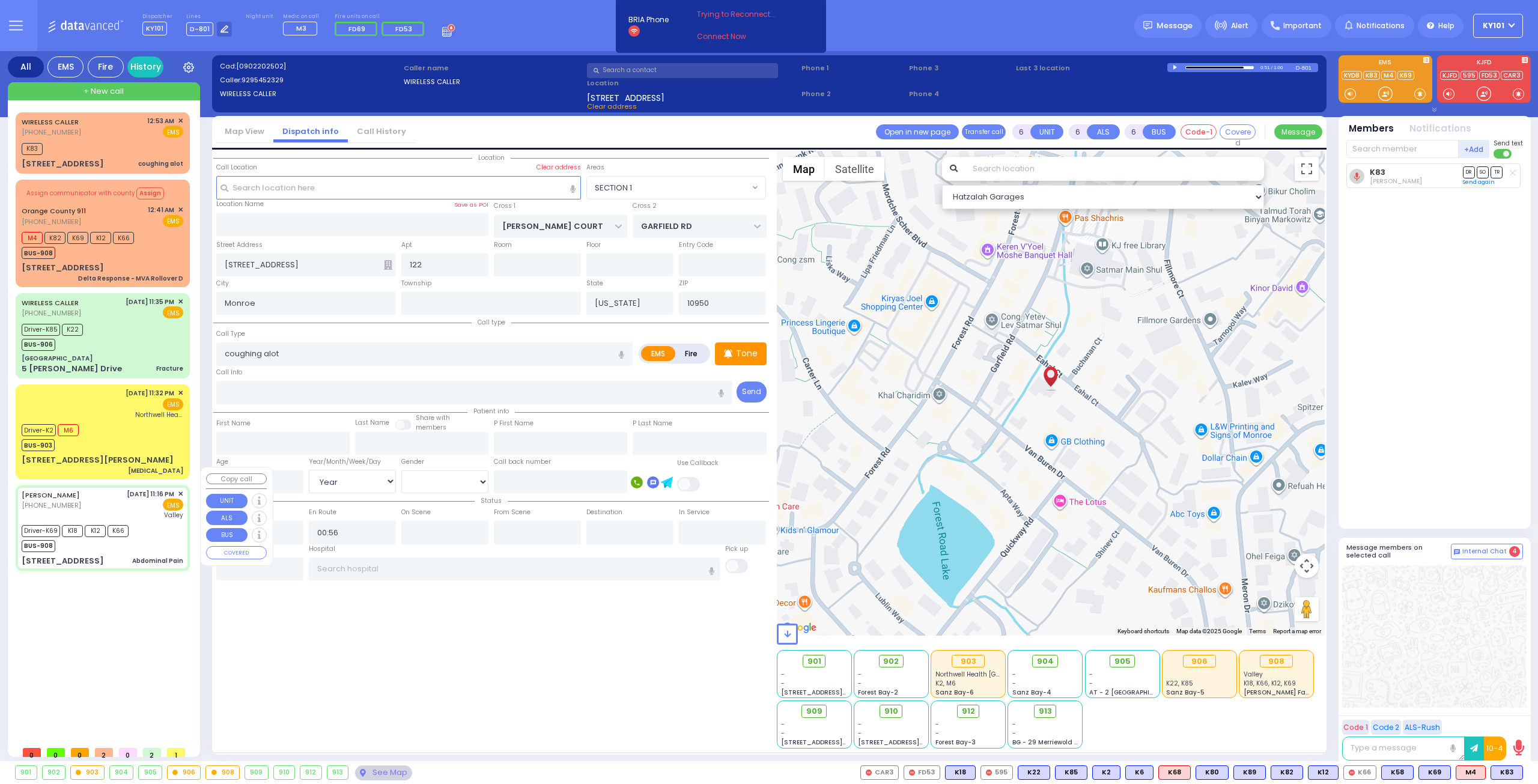
type input "22"
select select "Year"
select select "[DEMOGRAPHIC_DATA]"
type input "23:16"
type input "23:18"
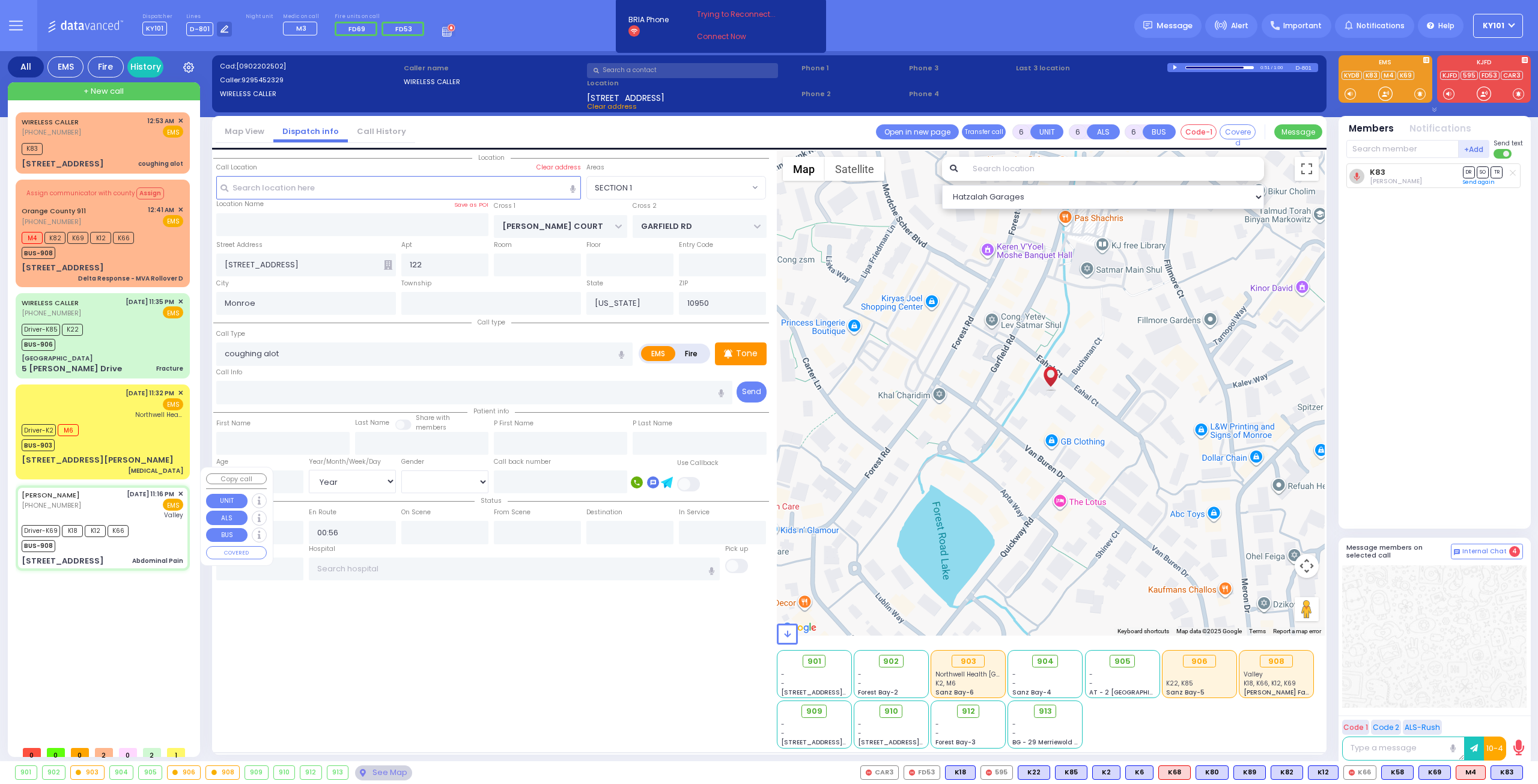
type input "23:19"
type input "23:38"
type input "00:10"
type input "00:30"
type input "Valley Hospital"
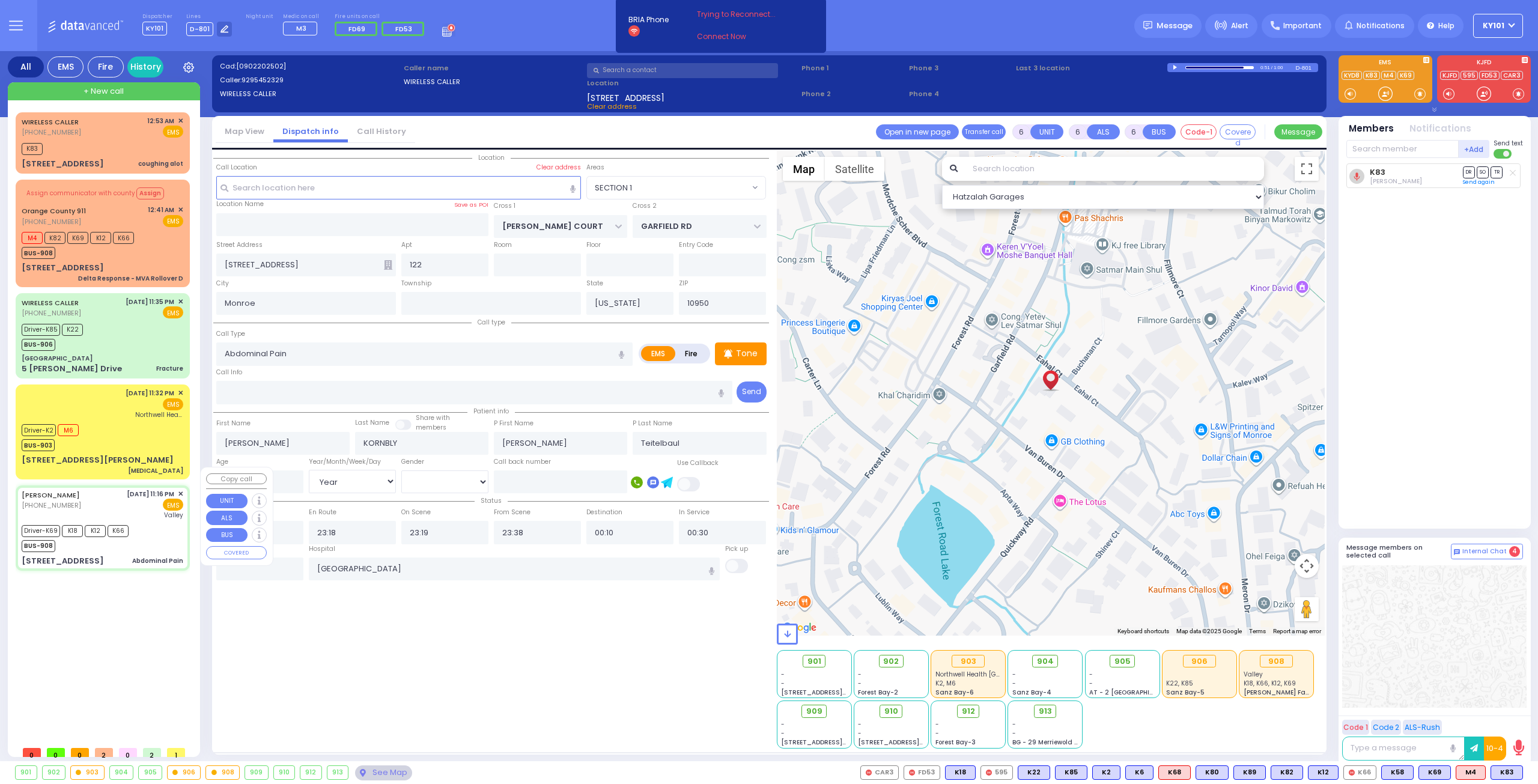
select select "Hatzalah Garages"
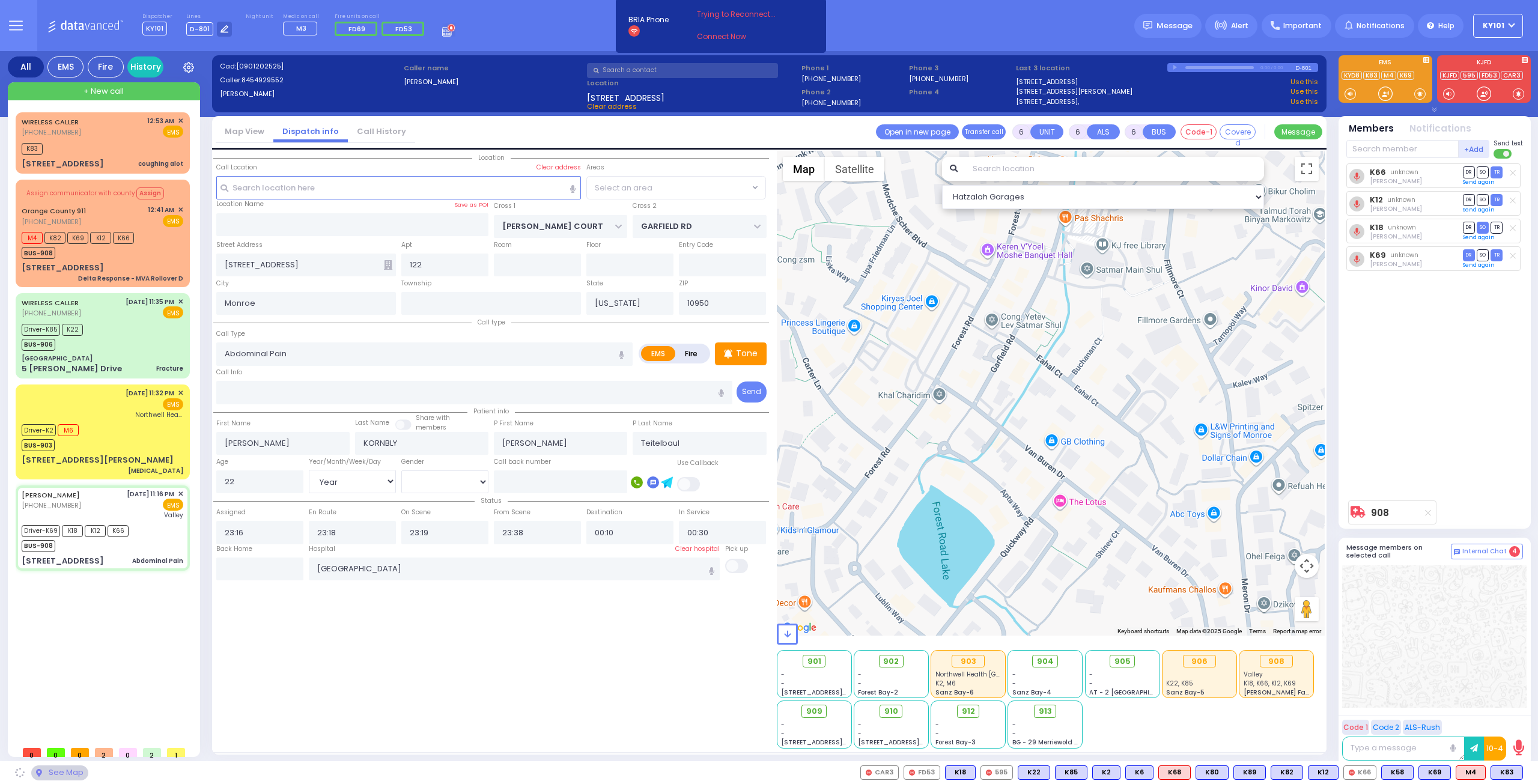
type input "BREWSTER RD"
type input "ALDEN RD"
type input "29 CHATHAM RD"
select select "MONROE"
click at [276, 567] on input "text" at bounding box center [260, 568] width 87 height 23
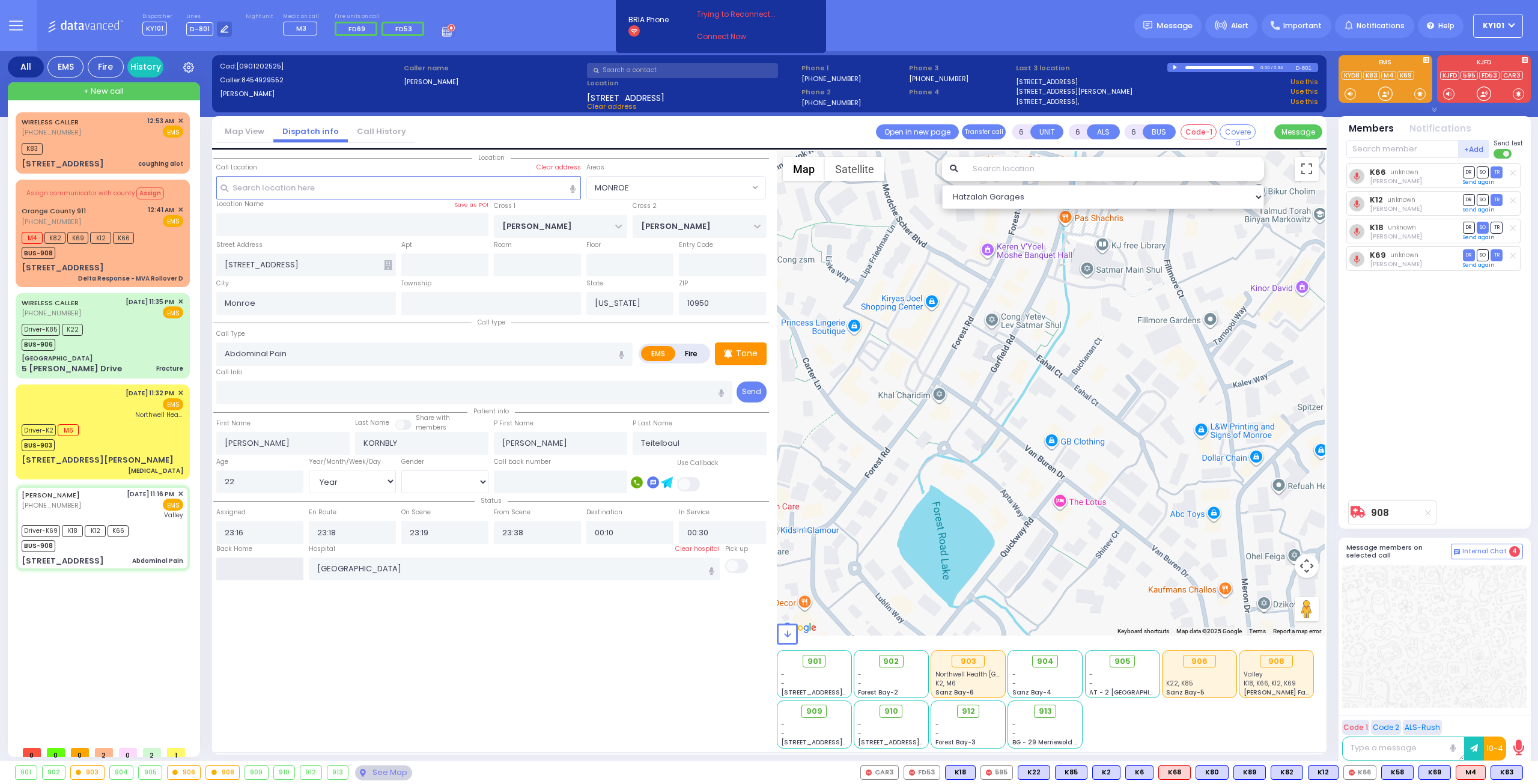
click at [276, 567] on input "text" at bounding box center [260, 568] width 87 height 23
type input "00:57"
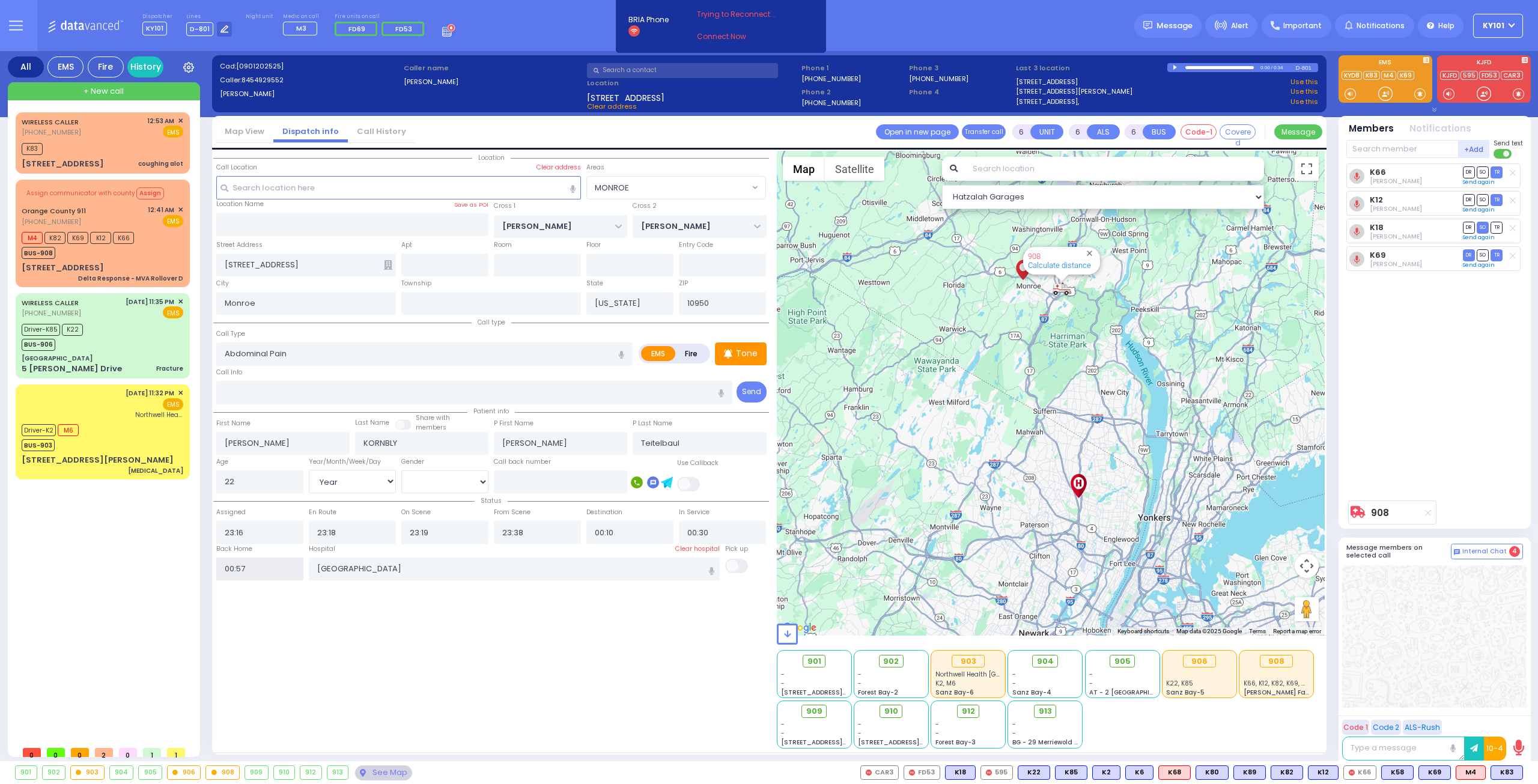
select select
radio input "true"
select select
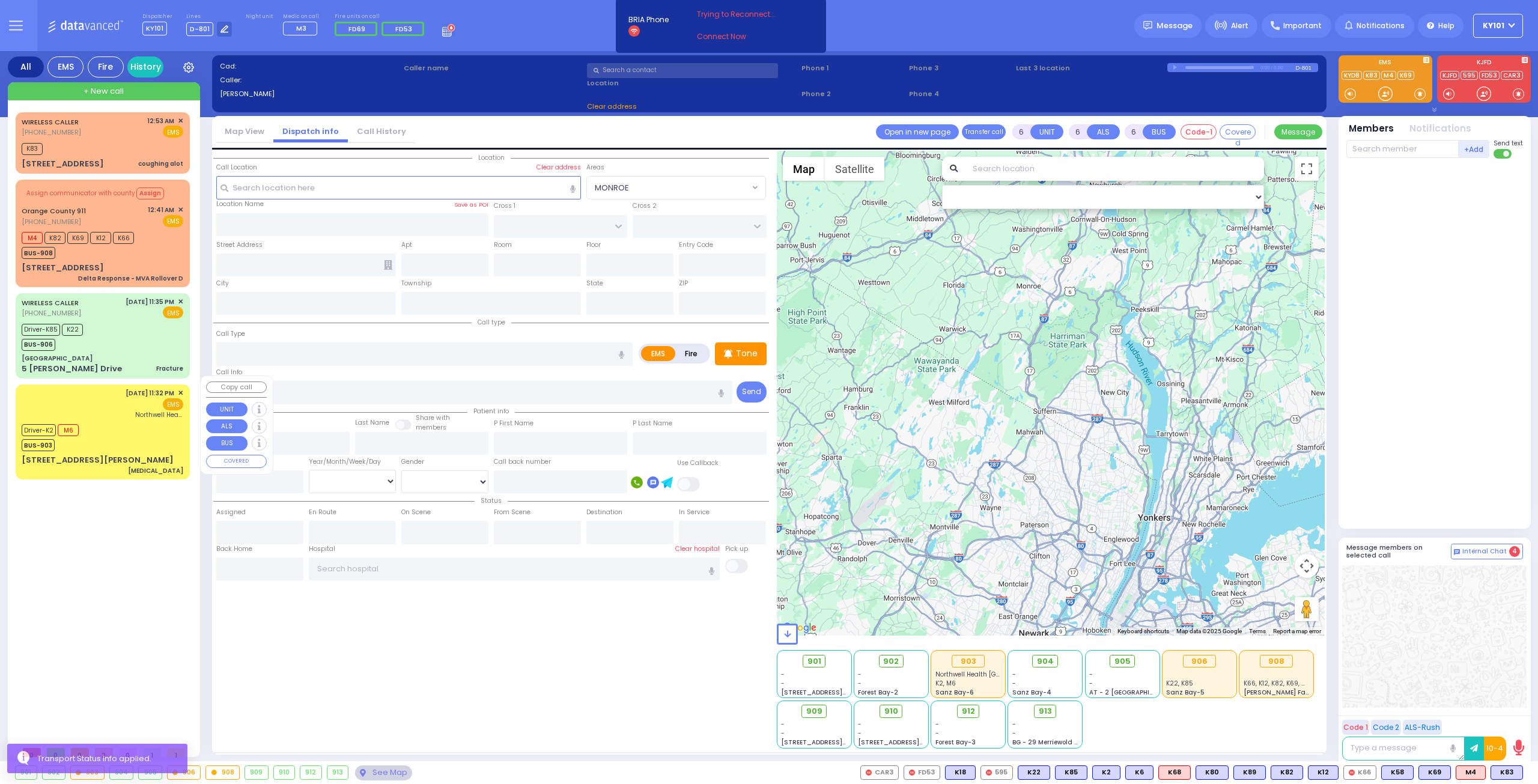
click at [131, 440] on div "Driver-K2 M6 BUS-903" at bounding box center [103, 436] width 162 height 30
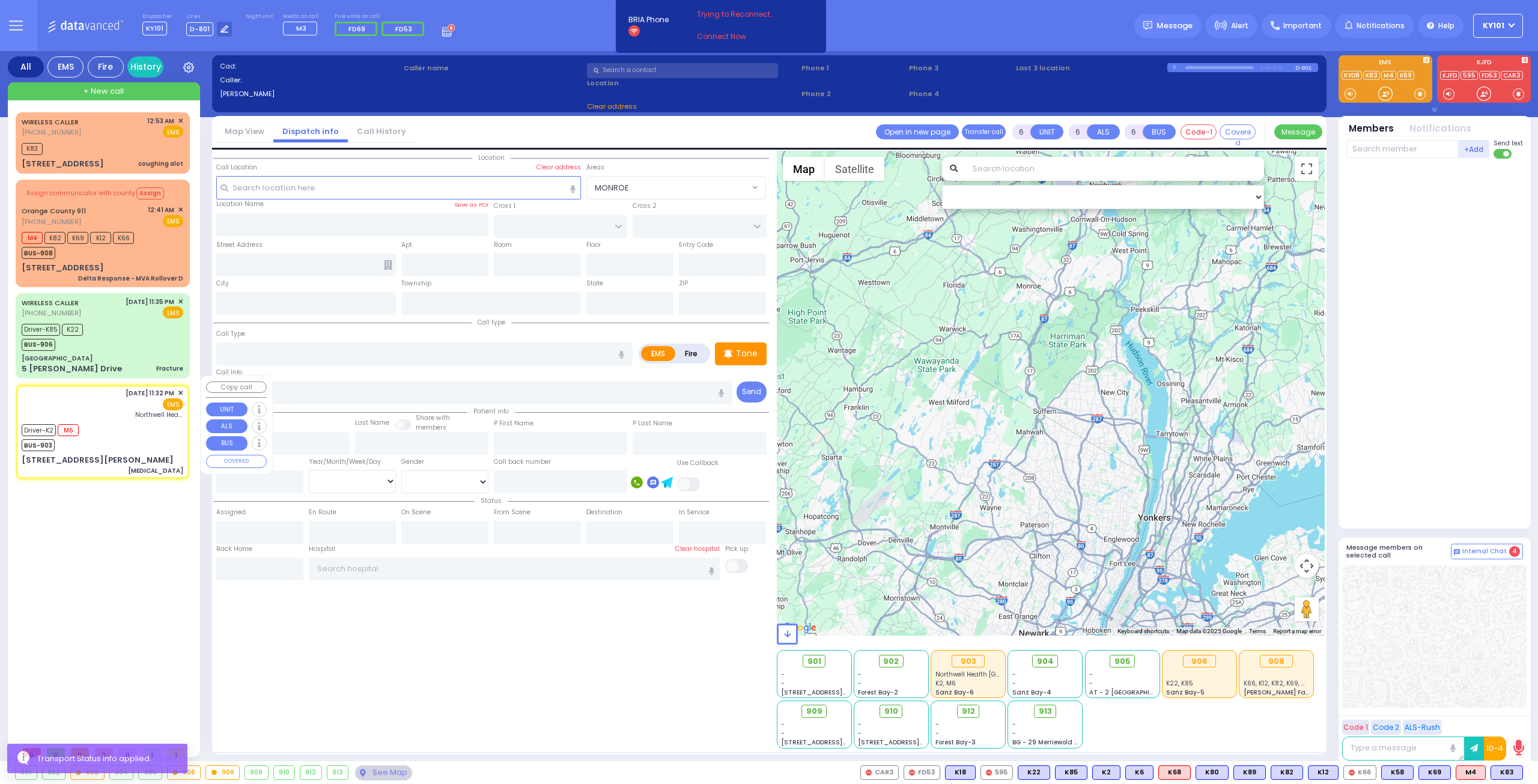
select select
type input "[MEDICAL_DATA]"
radio input "true"
type input "[PERSON_NAME]"
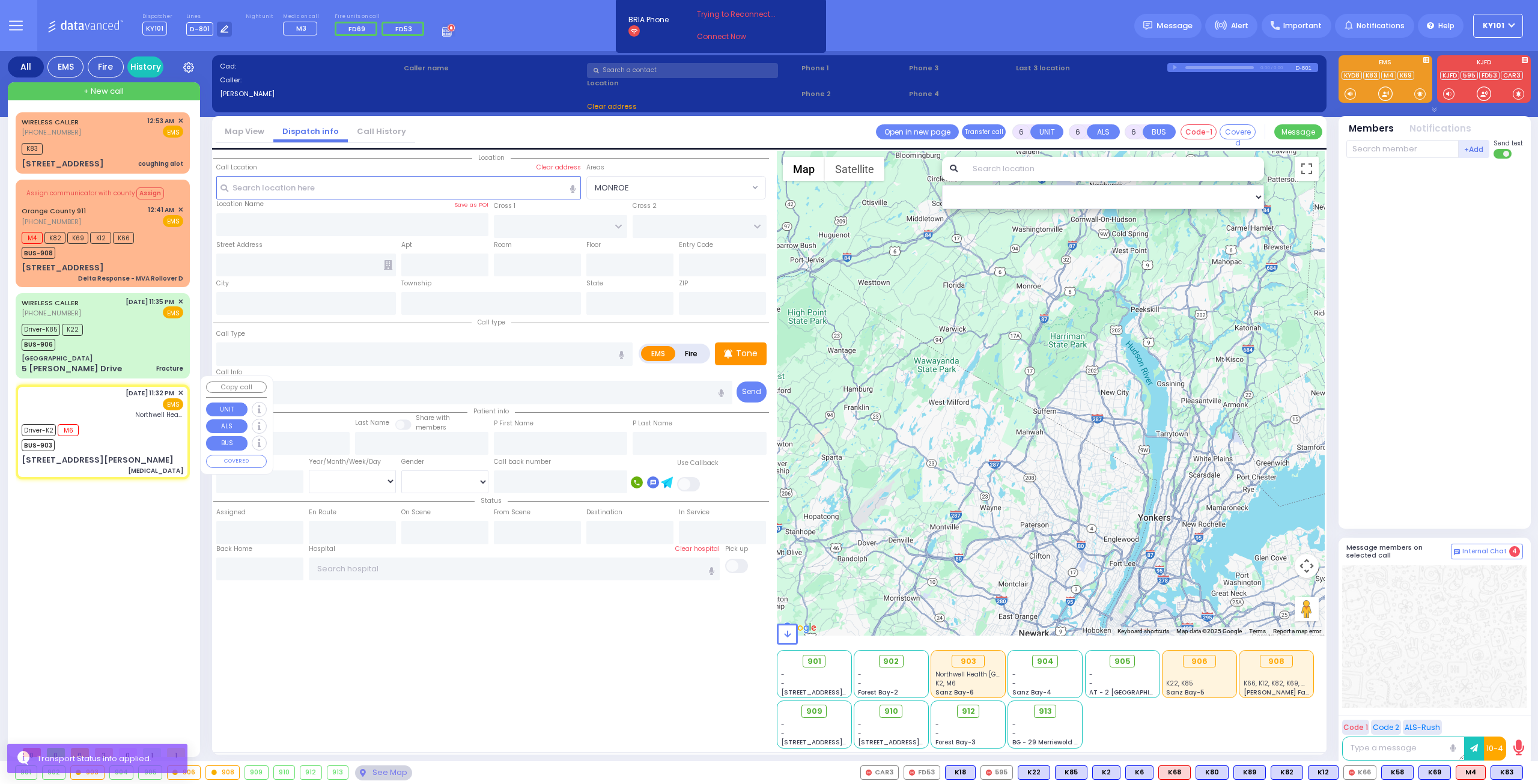
type input "53"
select select "Year"
select select "[DEMOGRAPHIC_DATA]"
type input "23:32"
type input "23:33"
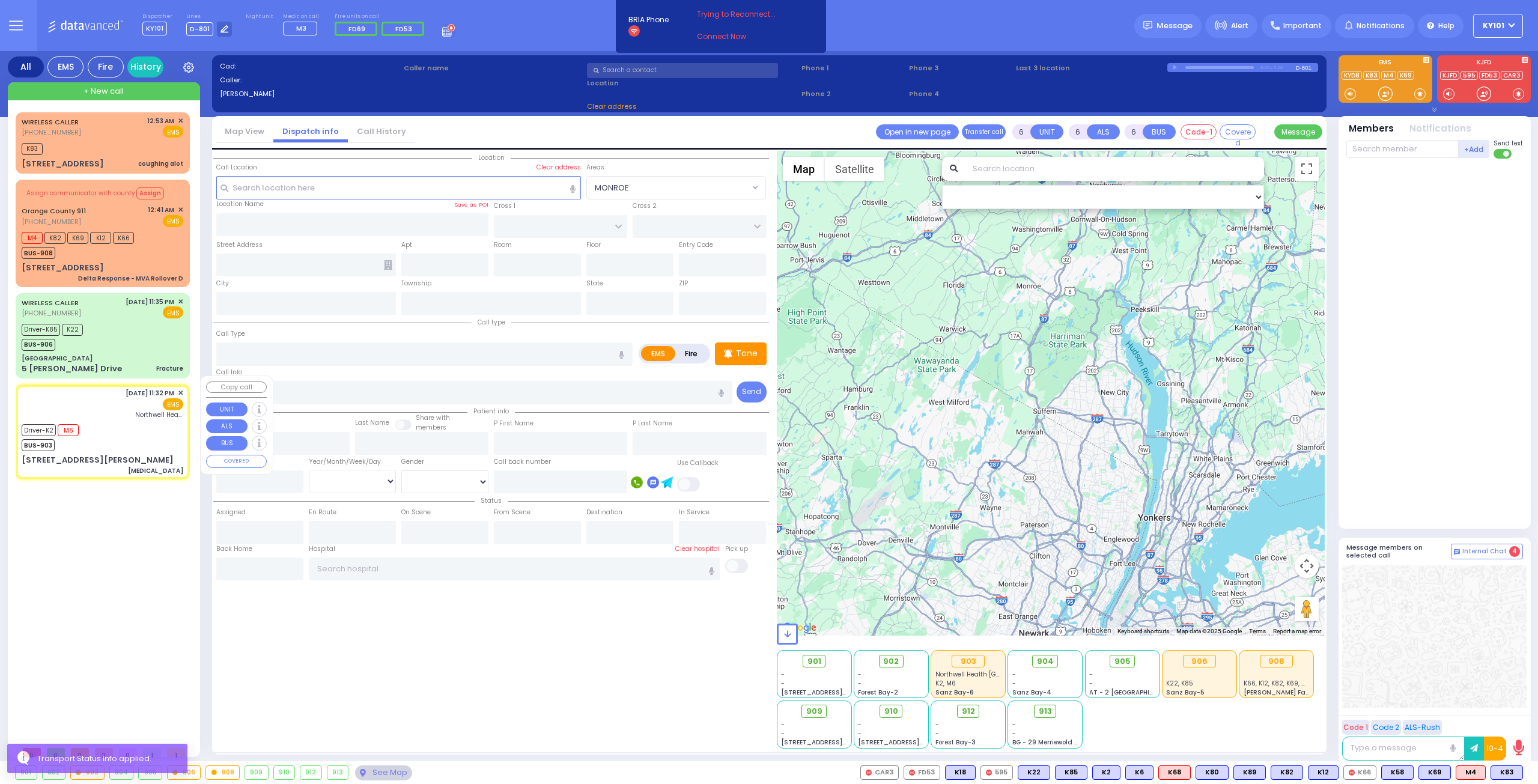
type input "23:34"
type input "23:52"
type input "00:50"
type input "01:05"
type input "Northwell Health [GEOGRAPHIC_DATA]"
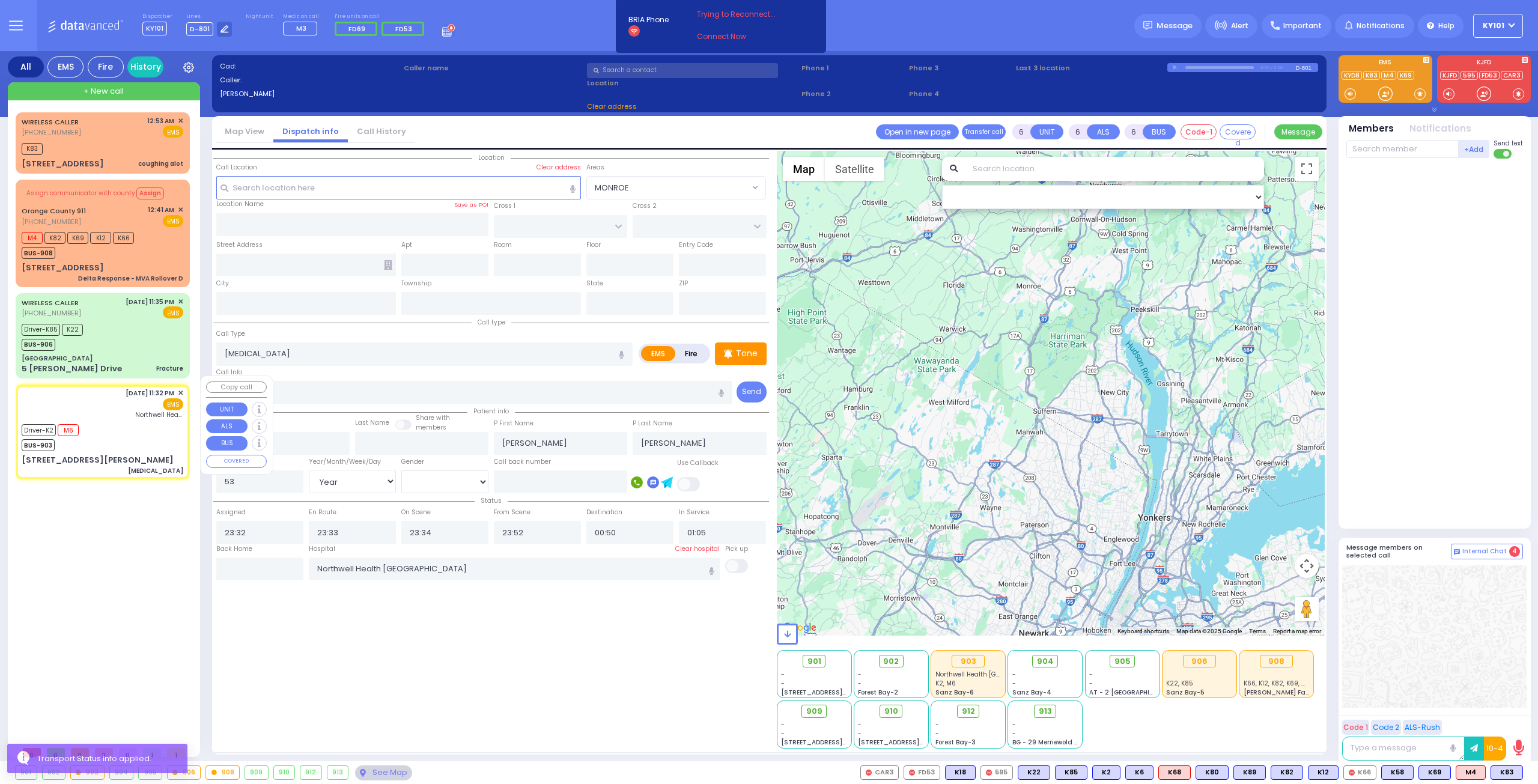
select select "Hatzalah Garages"
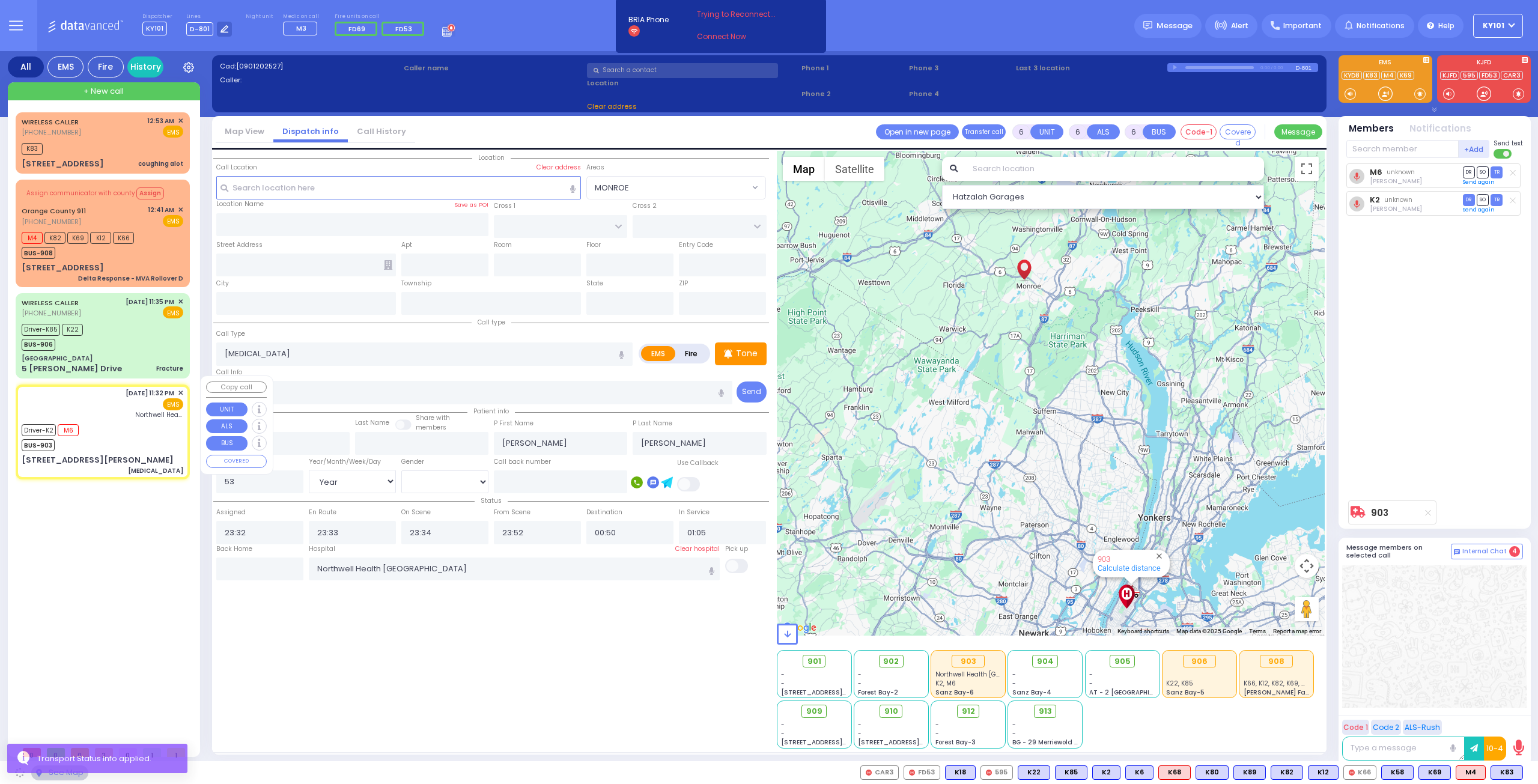
type input "VAN ARSDALE RD"
type input "[PERSON_NAME] ST"
type input "[STREET_ADDRESS][PERSON_NAME]"
type input "Monroe"
type input "[US_STATE]"
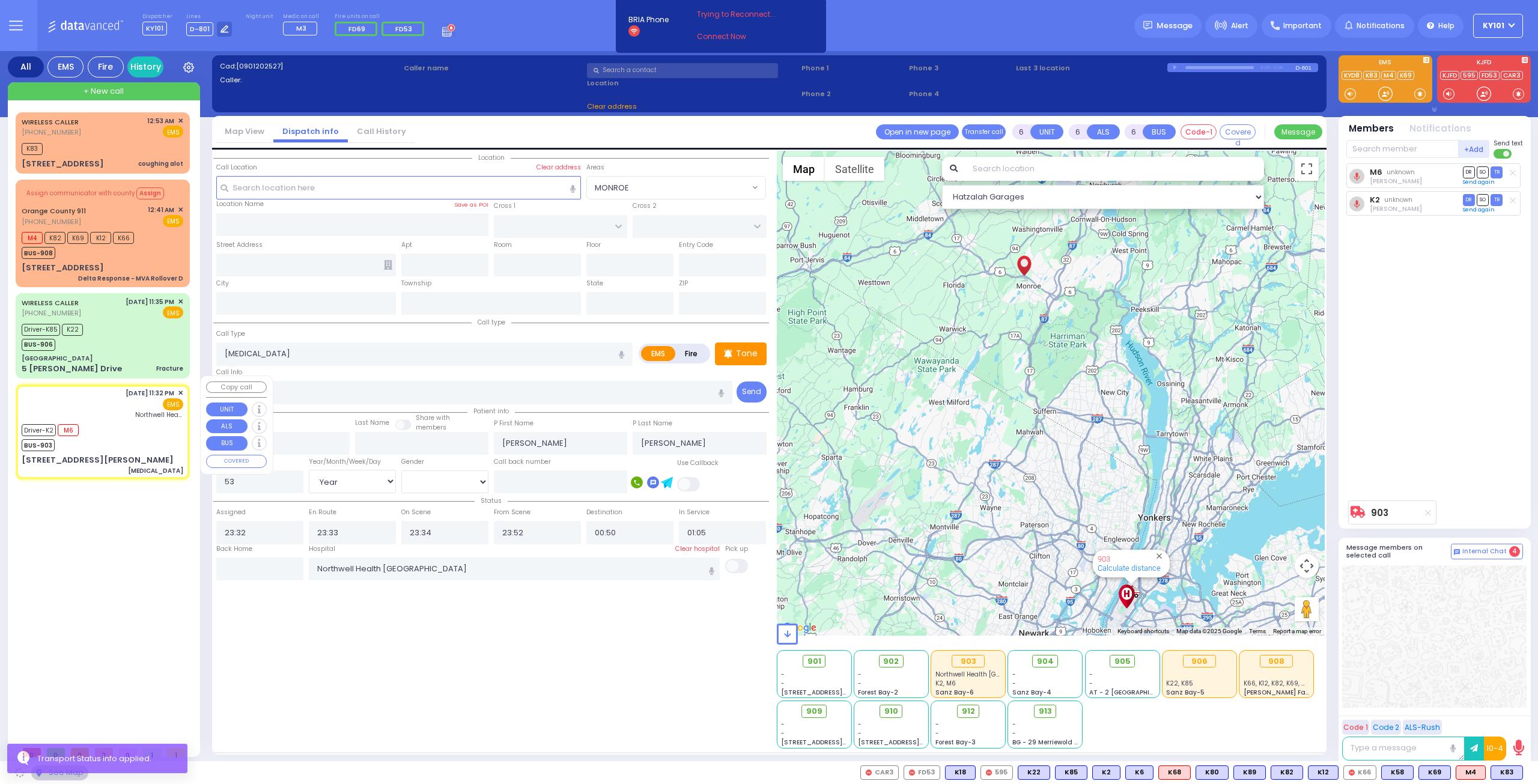
type input "10950"
select select "[PERSON_NAME][GEOGRAPHIC_DATA]"
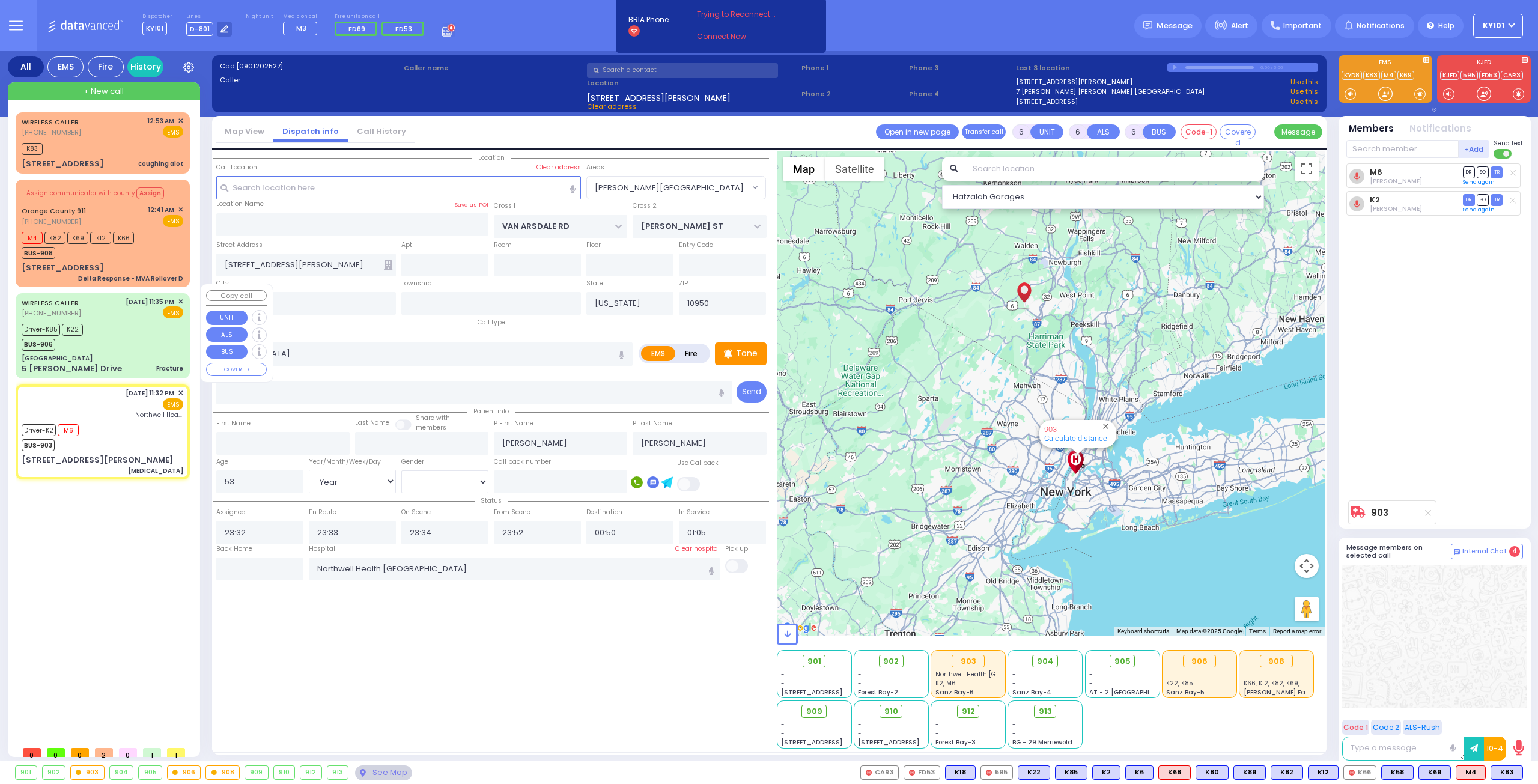
click at [112, 354] on div "[GEOGRAPHIC_DATA]" at bounding box center [103, 358] width 162 height 9
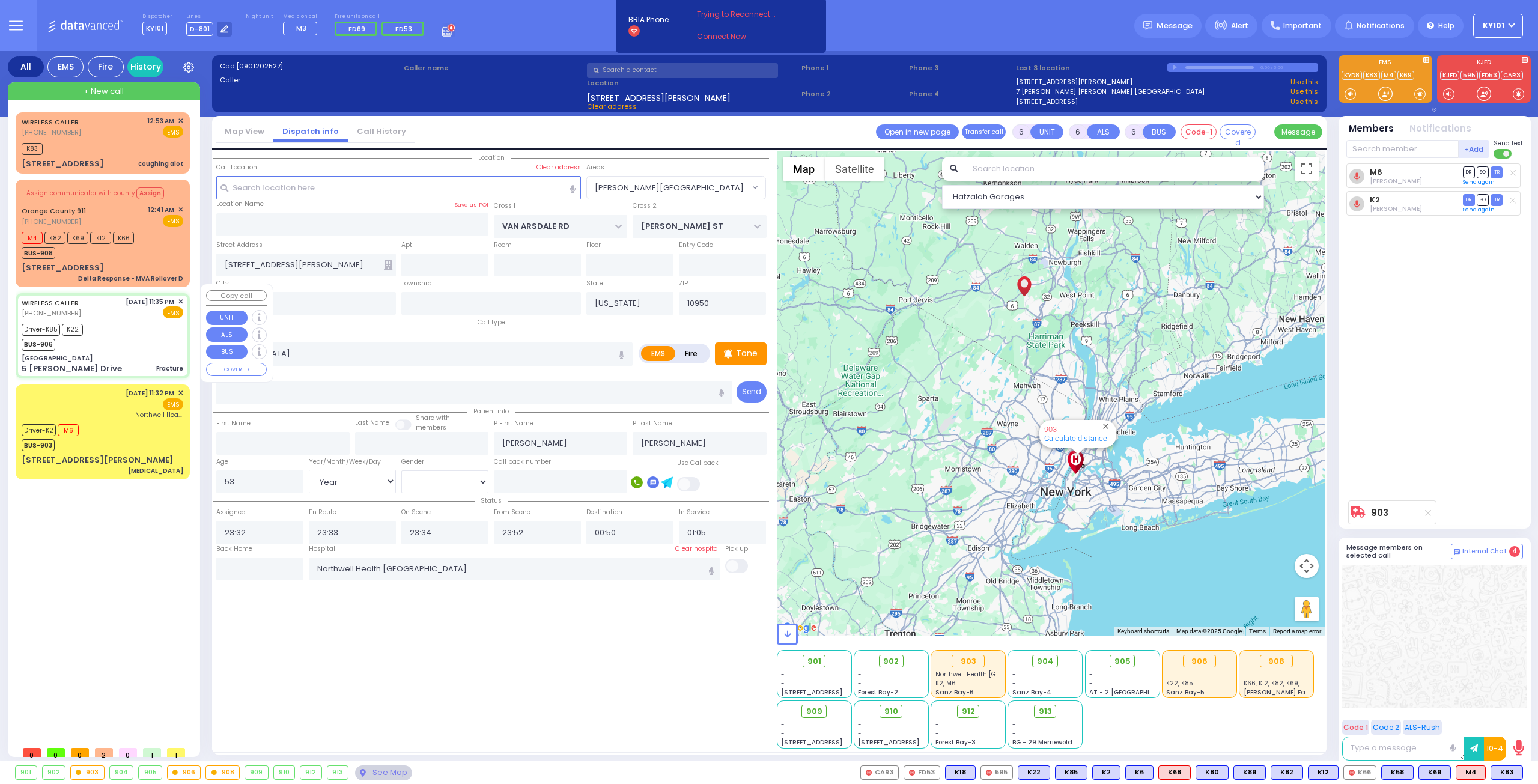
select select
type input "Fracture"
radio input "true"
type input "Yanky"
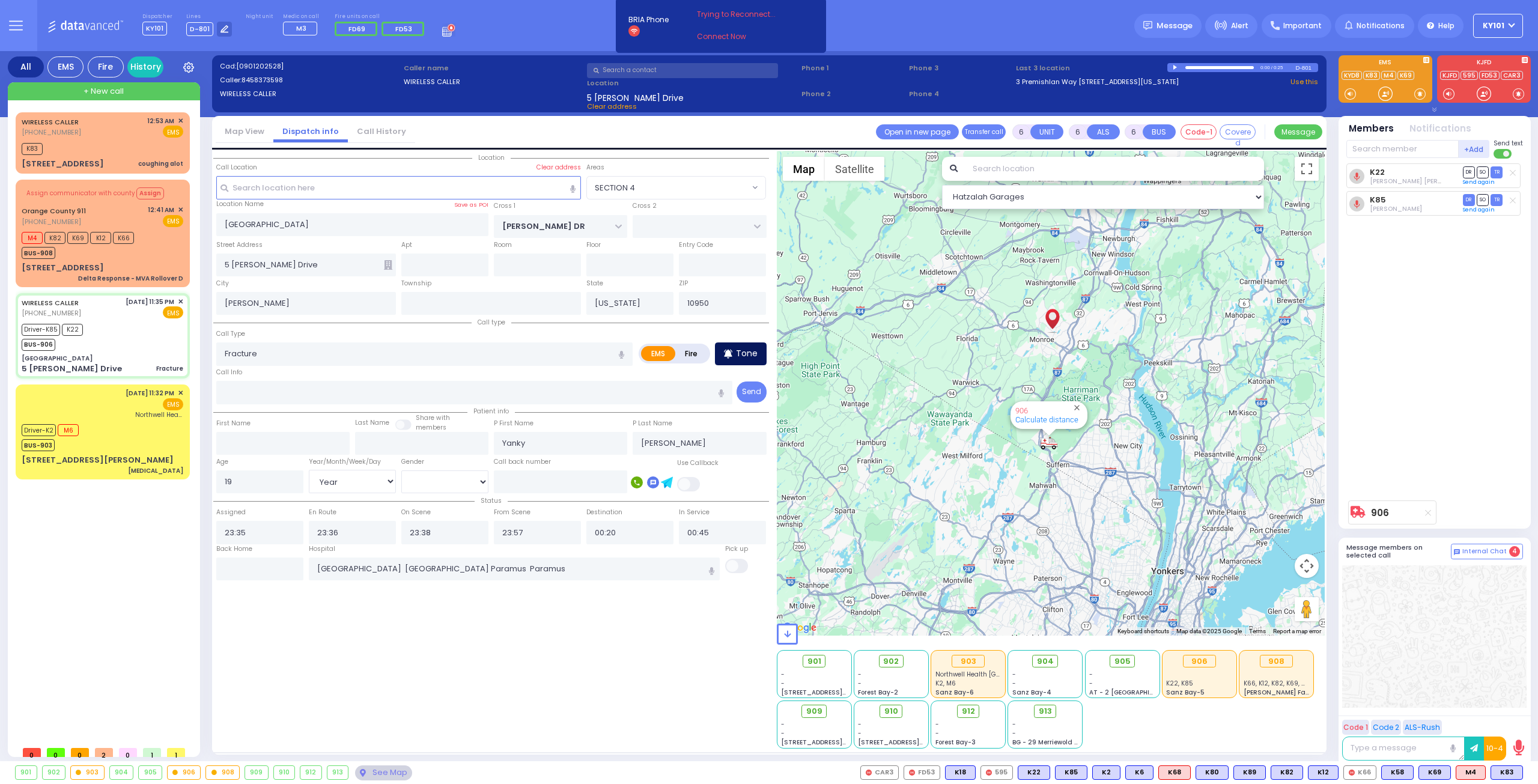
click at [742, 352] on p "Tone" at bounding box center [747, 354] width 22 height 12
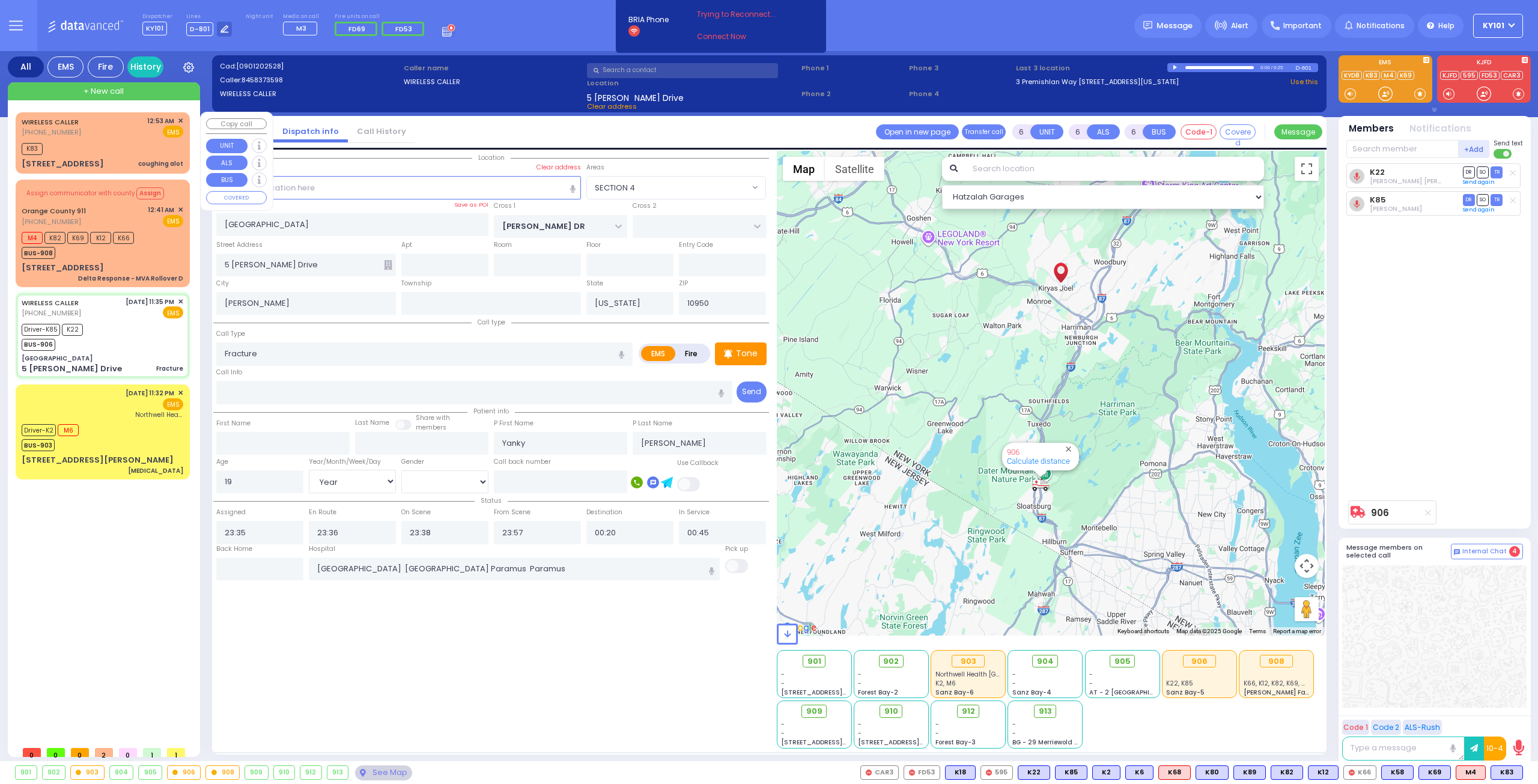
click at [106, 148] on div "K83" at bounding box center [103, 147] width 162 height 15
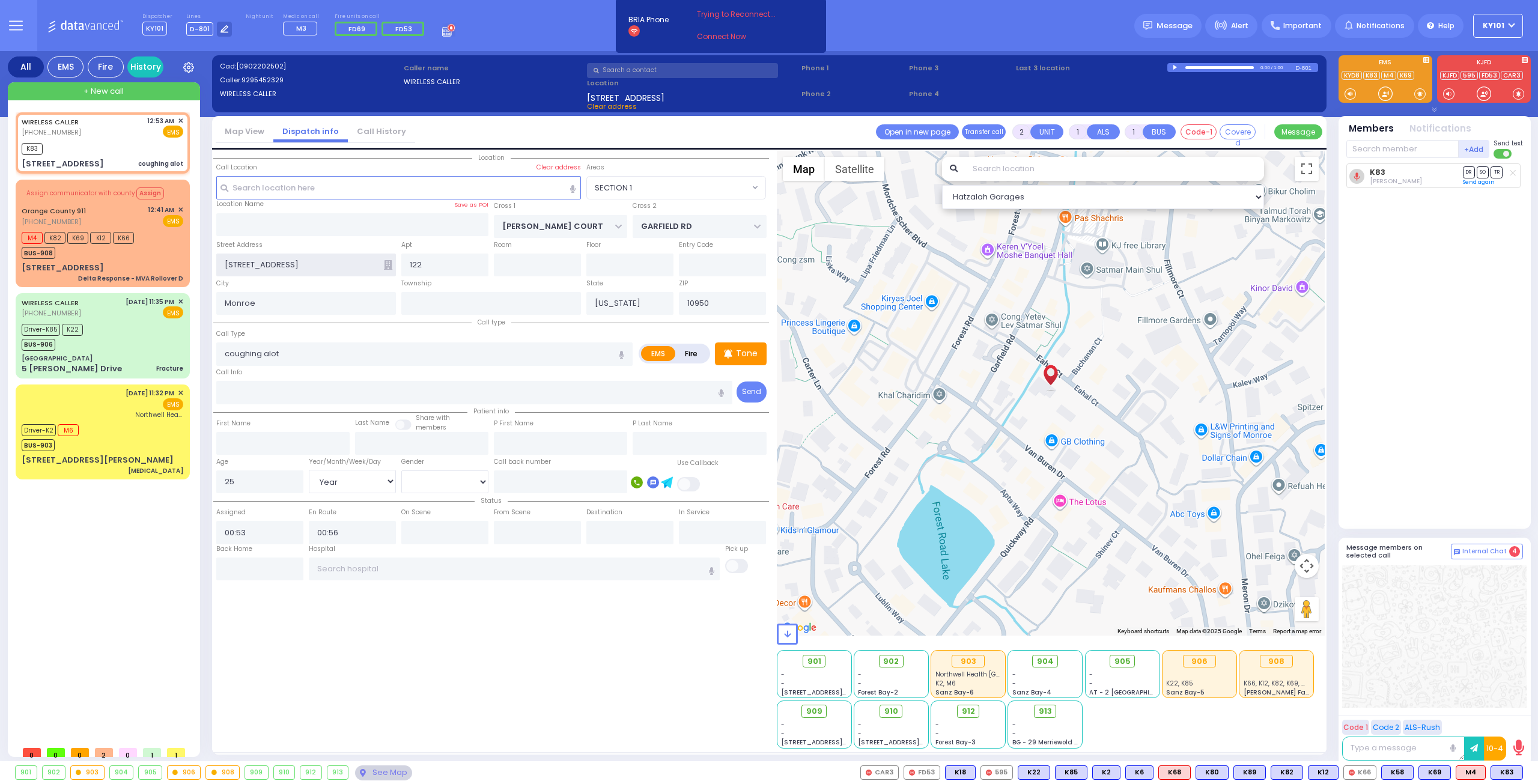
click at [383, 265] on input "[STREET_ADDRESS]" at bounding box center [306, 265] width 180 height 23
click at [385, 265] on icon at bounding box center [388, 265] width 8 height 10
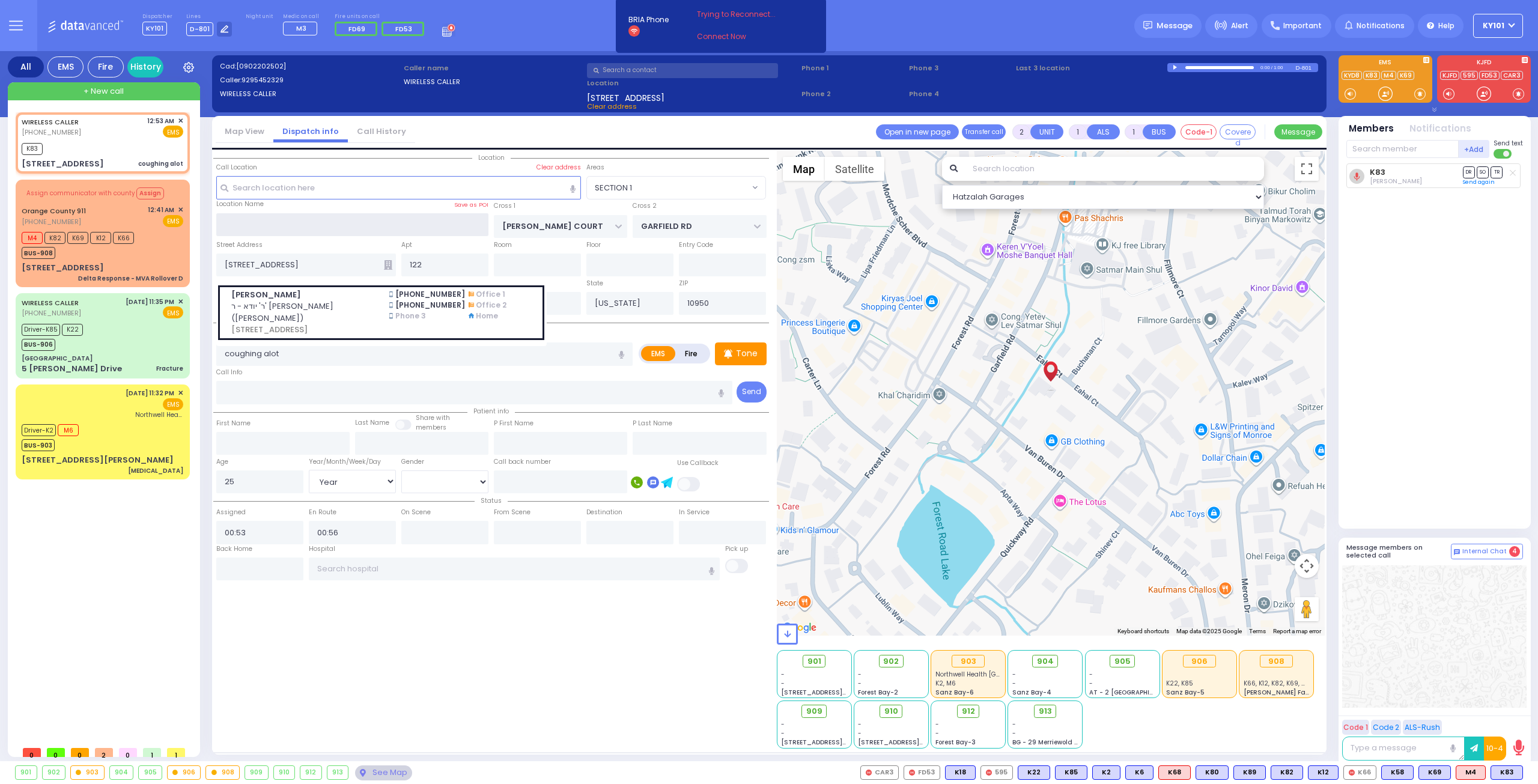
click at [328, 217] on input "text" at bounding box center [353, 224] width 273 height 23
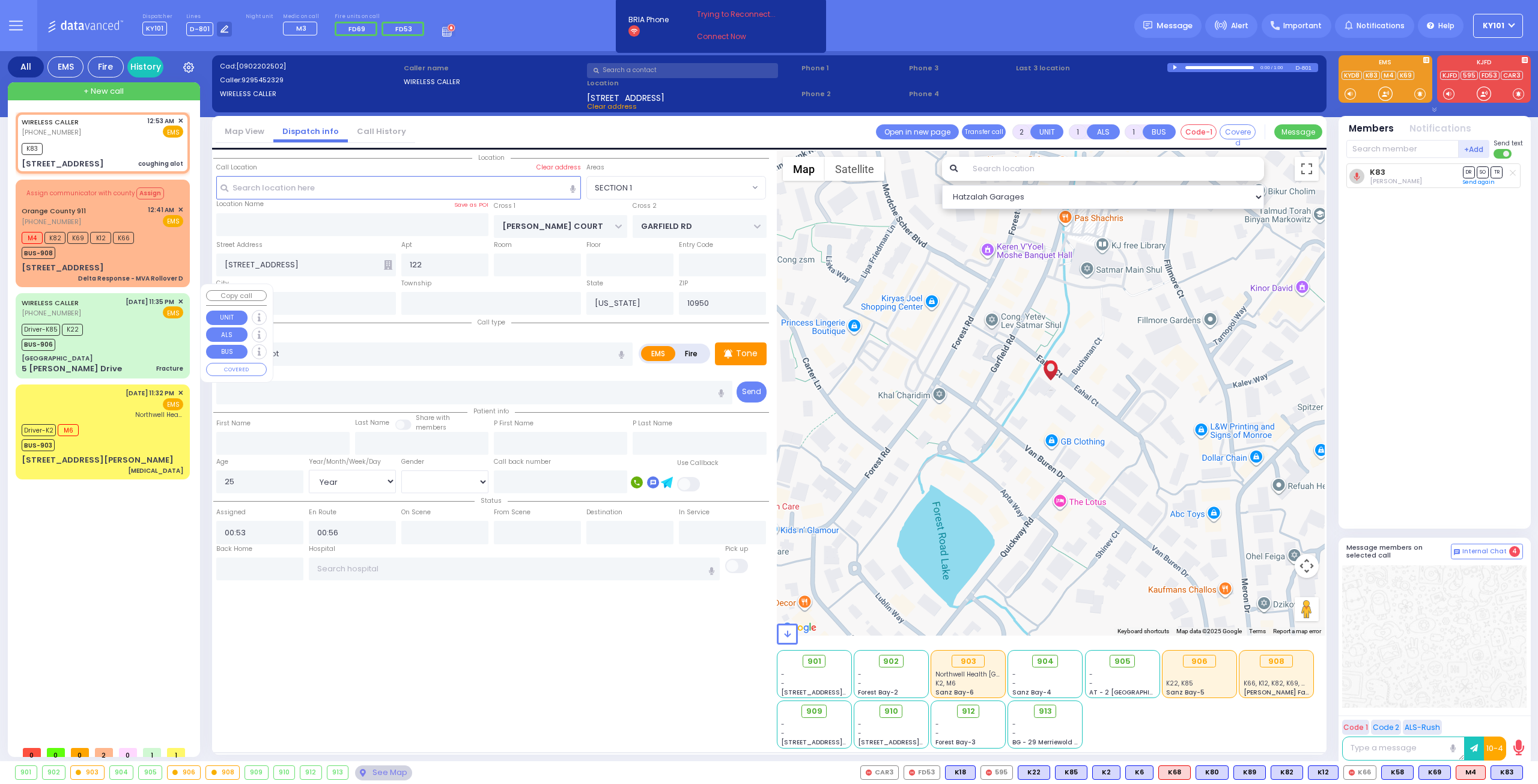
click at [112, 328] on div "Driver-K85 K22 BUS-906" at bounding box center [103, 336] width 162 height 30
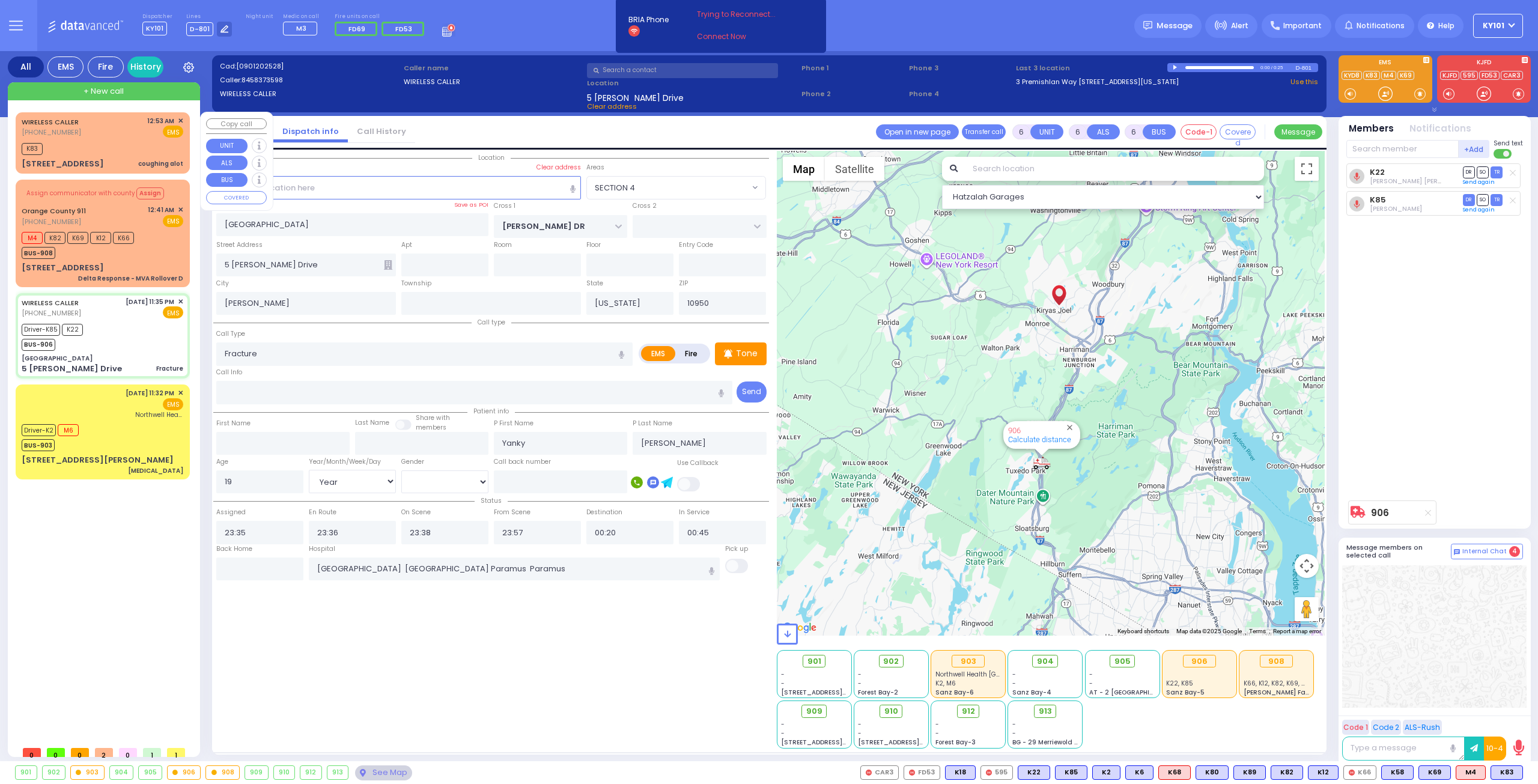
click at [110, 143] on div "K83" at bounding box center [103, 147] width 162 height 15
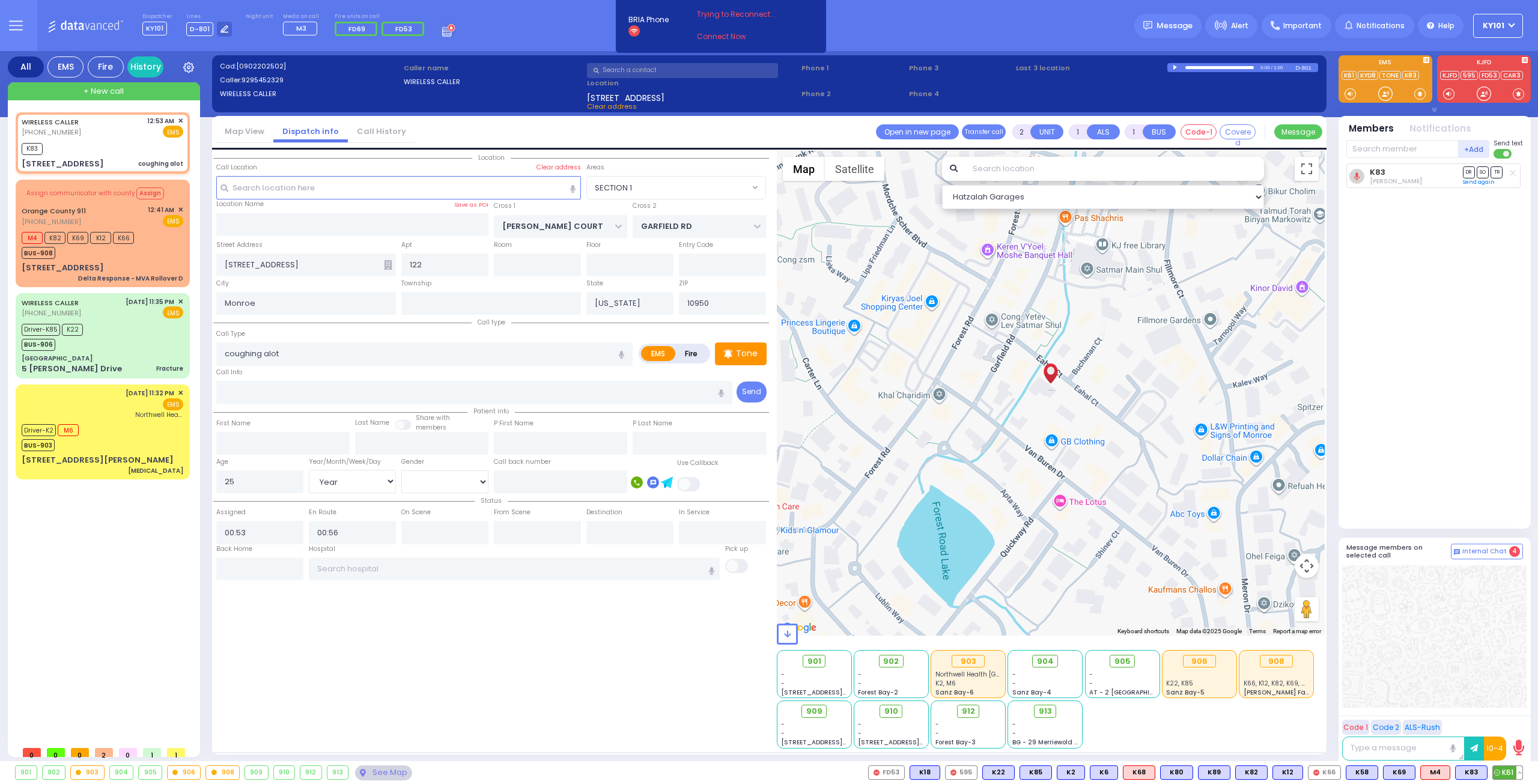
click at [1505, 771] on span "K61" at bounding box center [1507, 772] width 29 height 13
click at [1175, 68] on div at bounding box center [1176, 68] width 7 height 5
click at [1197, 66] on div "0:00 / 1:00" at bounding box center [1232, 67] width 129 height 9
click at [1194, 69] on div "0:01 / 1:00" at bounding box center [1232, 67] width 129 height 9
click at [1194, 66] on div at bounding box center [1219, 67] width 69 height 3
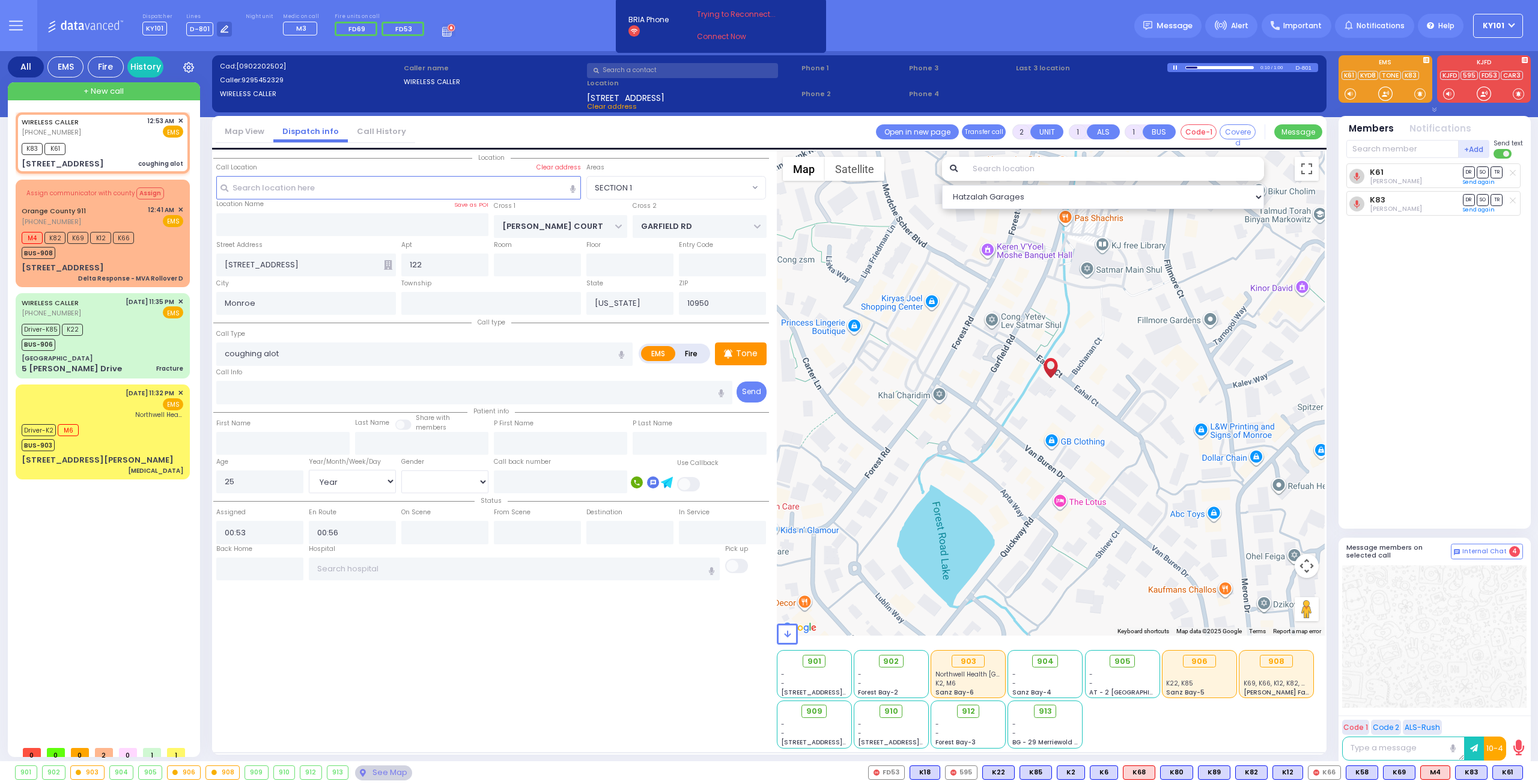
click at [1193, 66] on div at bounding box center [1191, 67] width 12 height 2
click at [1173, 66] on div at bounding box center [1176, 67] width 7 height 5
click at [1173, 66] on div at bounding box center [1176, 68] width 7 height 5
click at [1173, 66] on div at bounding box center [1176, 67] width 7 height 5
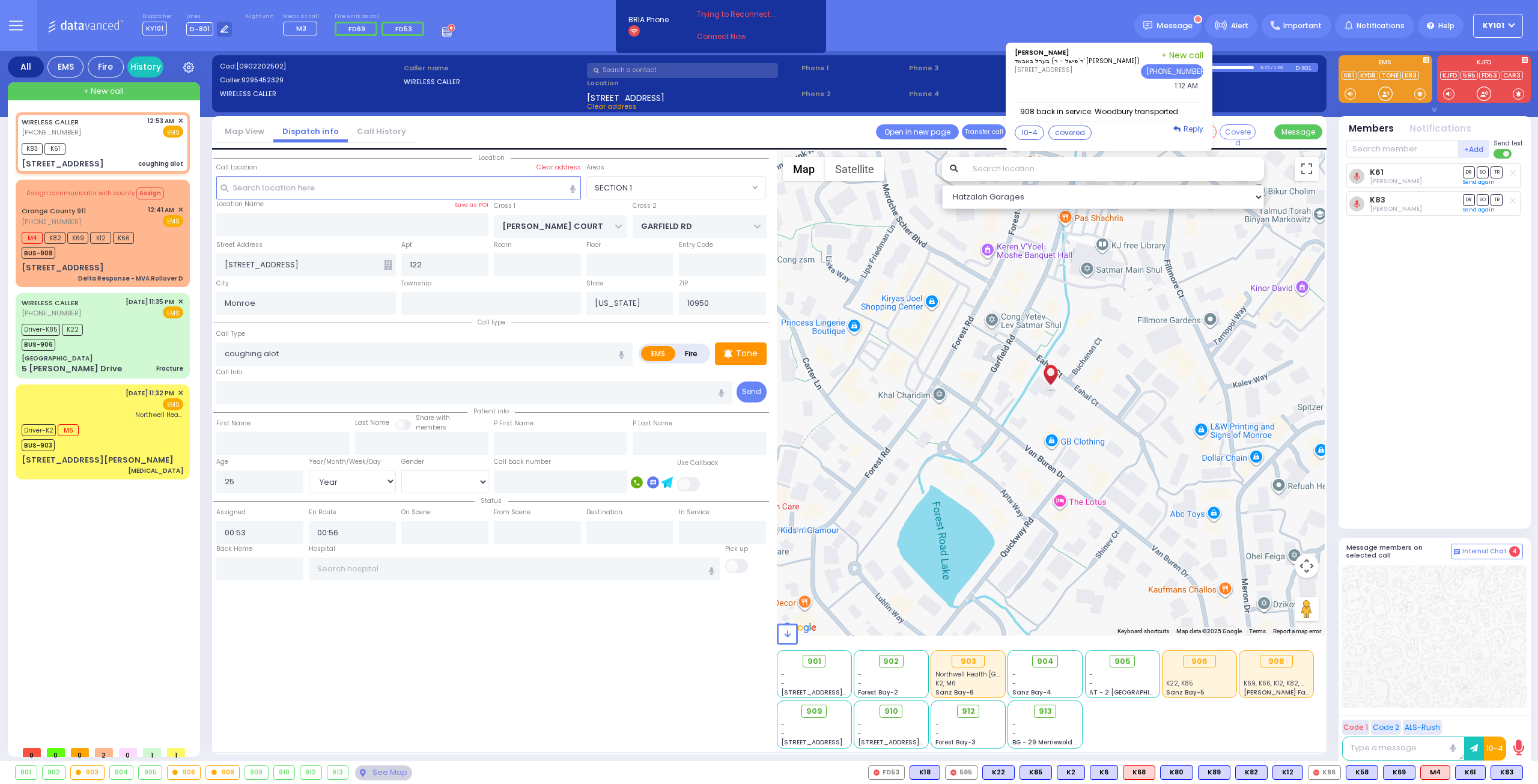
select select "SECTION 1"
select select "Year"
select select "[DEMOGRAPHIC_DATA]"
click at [1039, 132] on button "10-4" at bounding box center [1029, 132] width 29 height 14
type textarea "10-4 thank you"
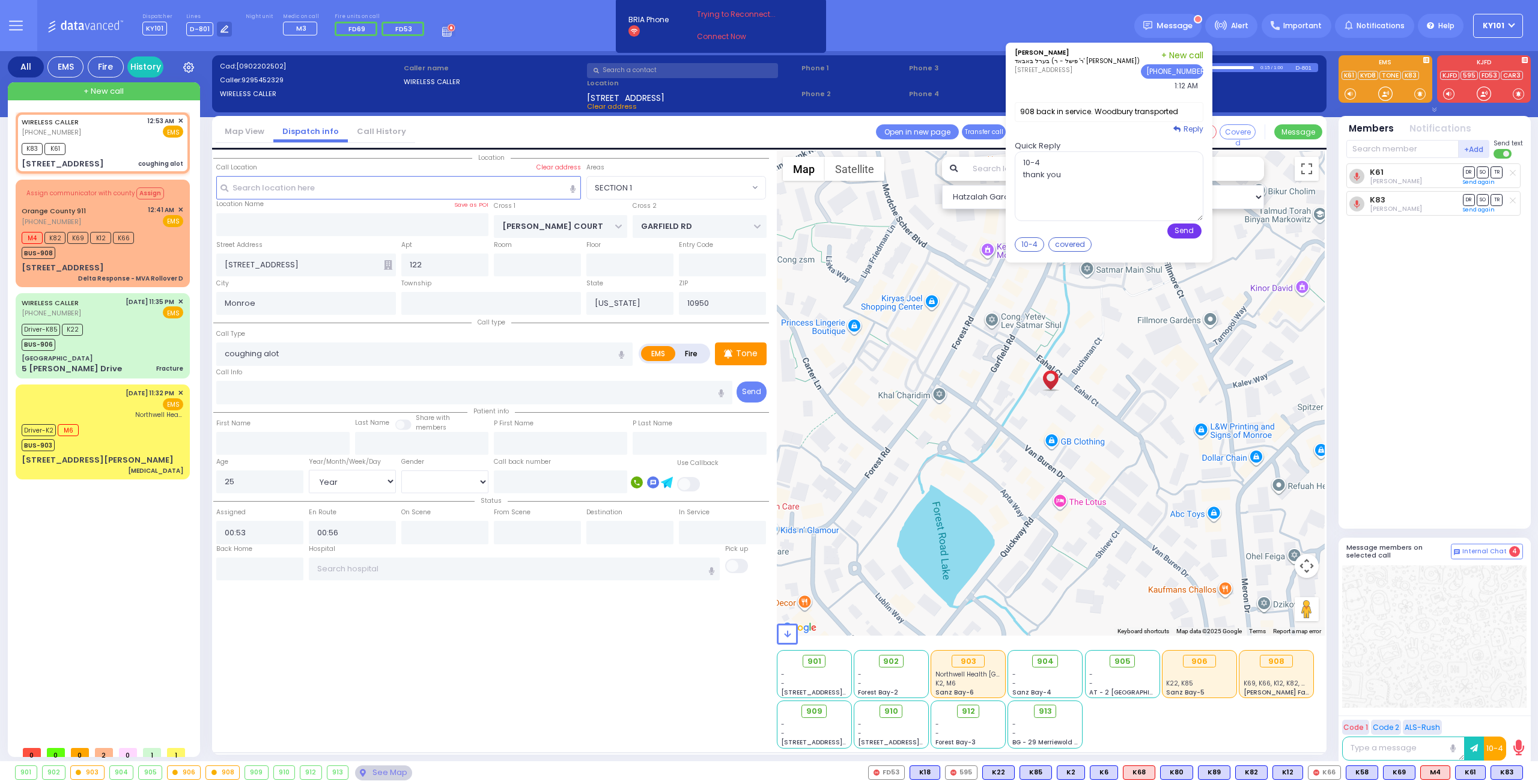
click at [1188, 230] on button "Send" at bounding box center [1184, 231] width 34 height 15
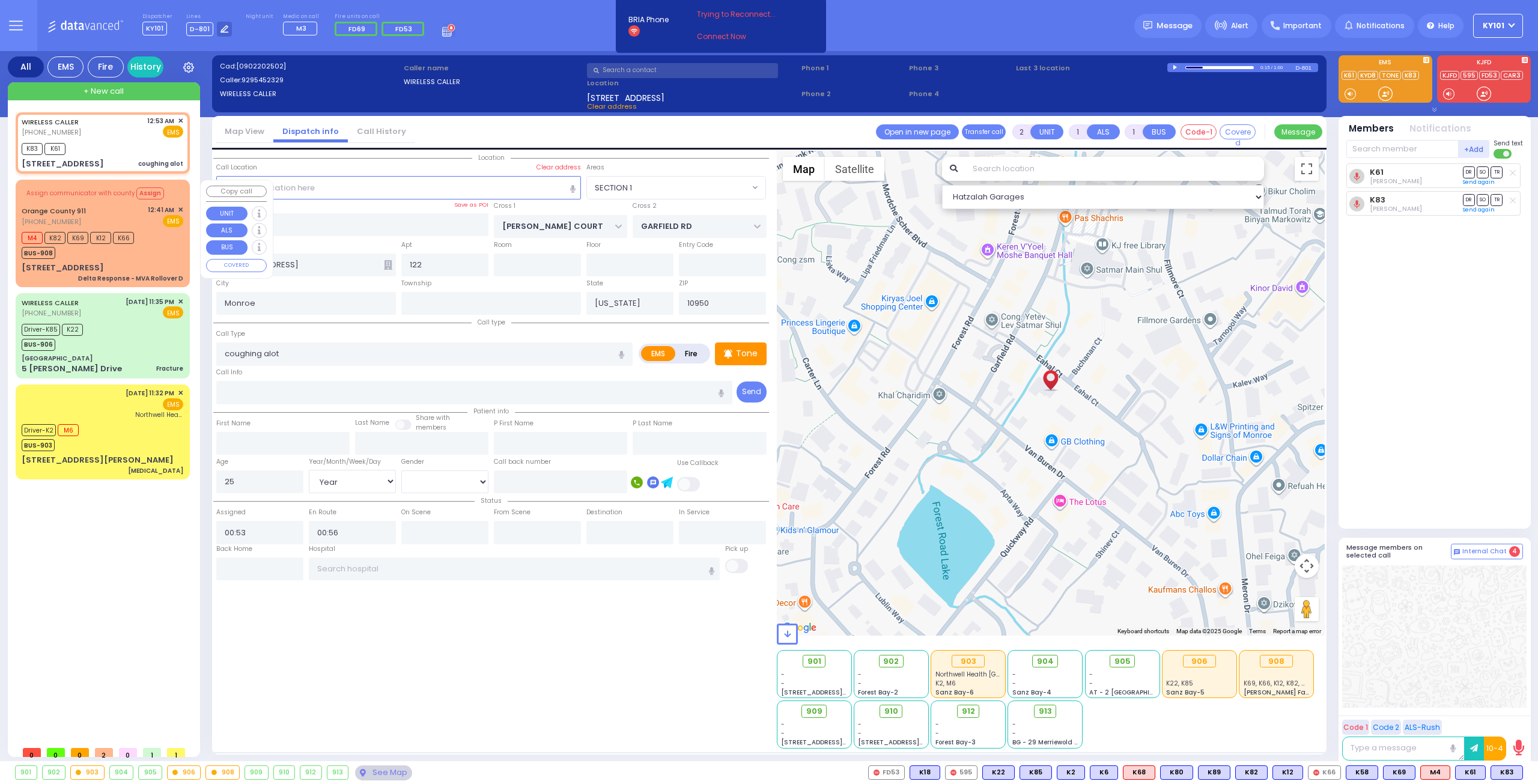
click at [180, 208] on span "✕" at bounding box center [180, 210] width 5 height 10
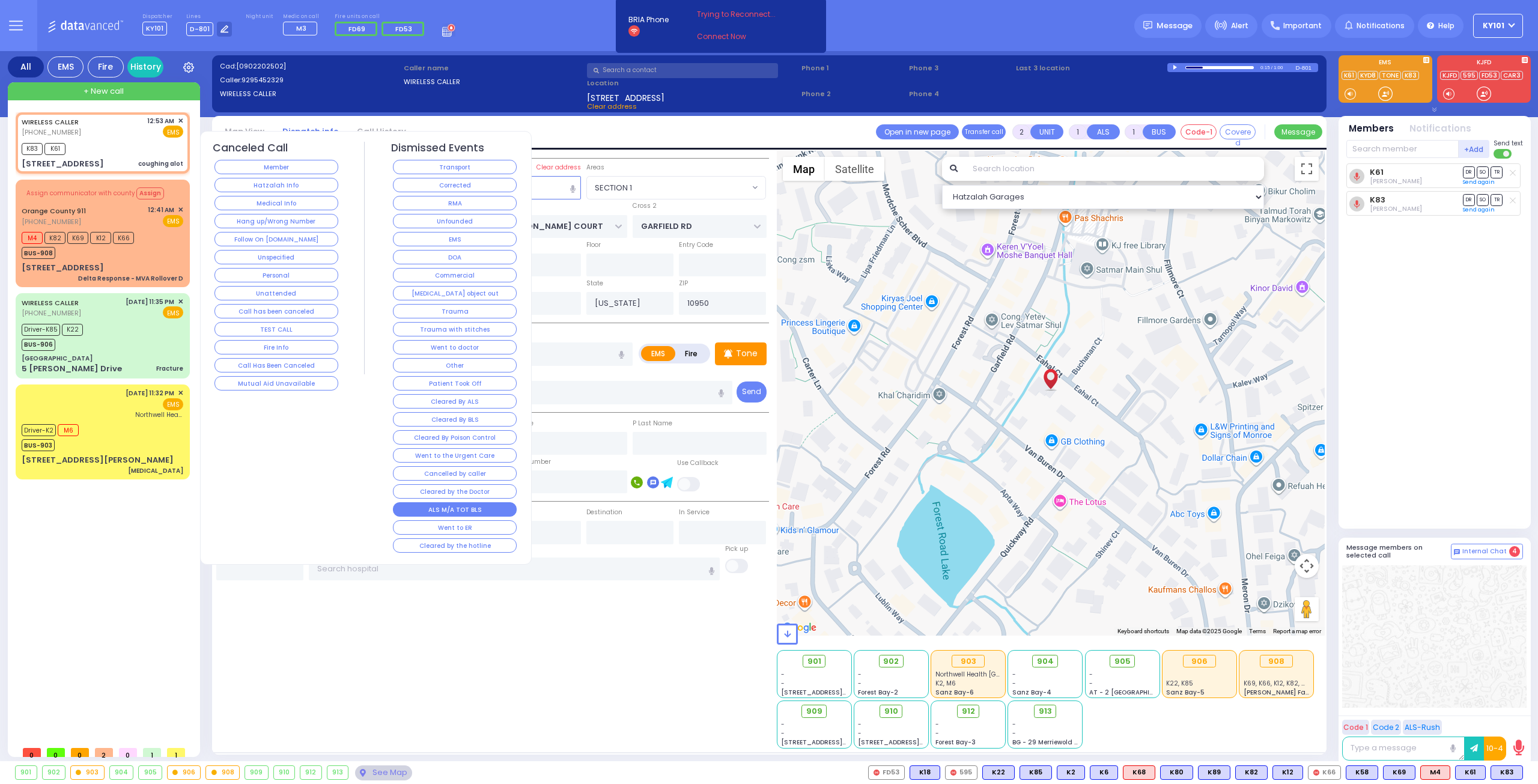
click at [466, 502] on button "ALS M/A TOT BLS" at bounding box center [454, 509] width 124 height 14
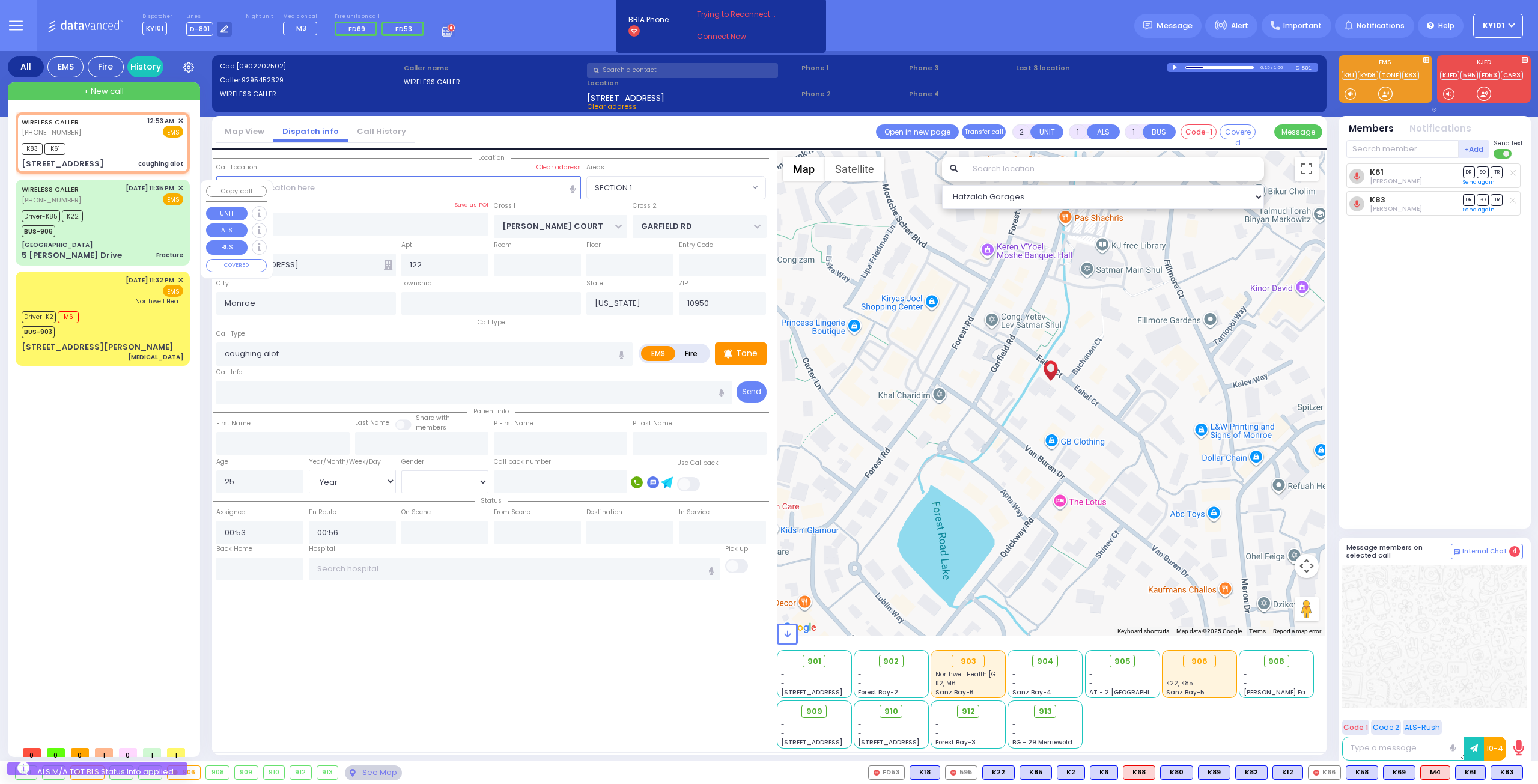
click at [137, 219] on div "Driver-K85 K22 BUS-906" at bounding box center [103, 222] width 162 height 30
type input "6"
select select
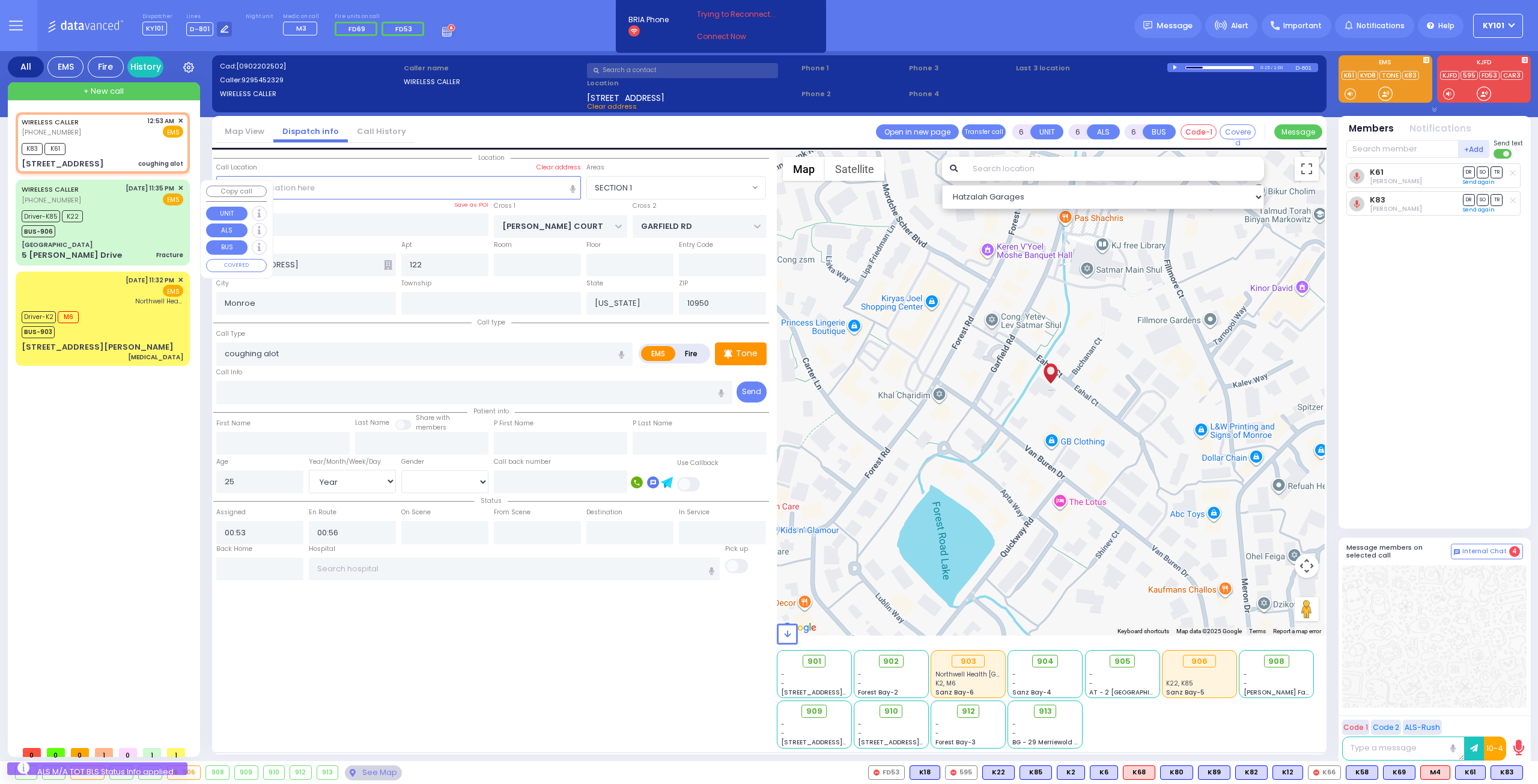
type input "Fracture"
radio input "true"
type input "Yanky"
type input "[PERSON_NAME]"
type input "19"
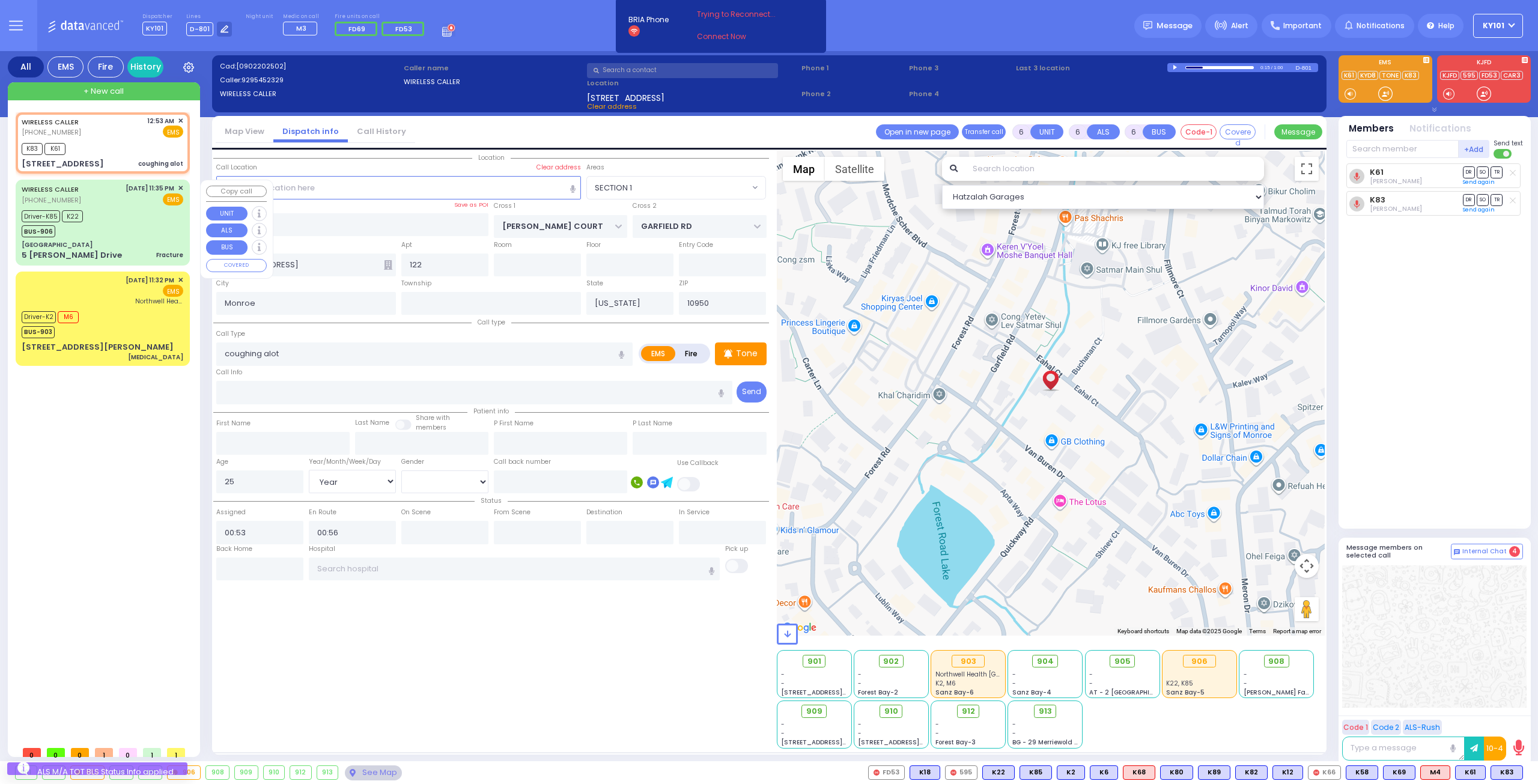
select select "Year"
select select "[DEMOGRAPHIC_DATA]"
type input "23:35"
type input "23:36"
type input "23:38"
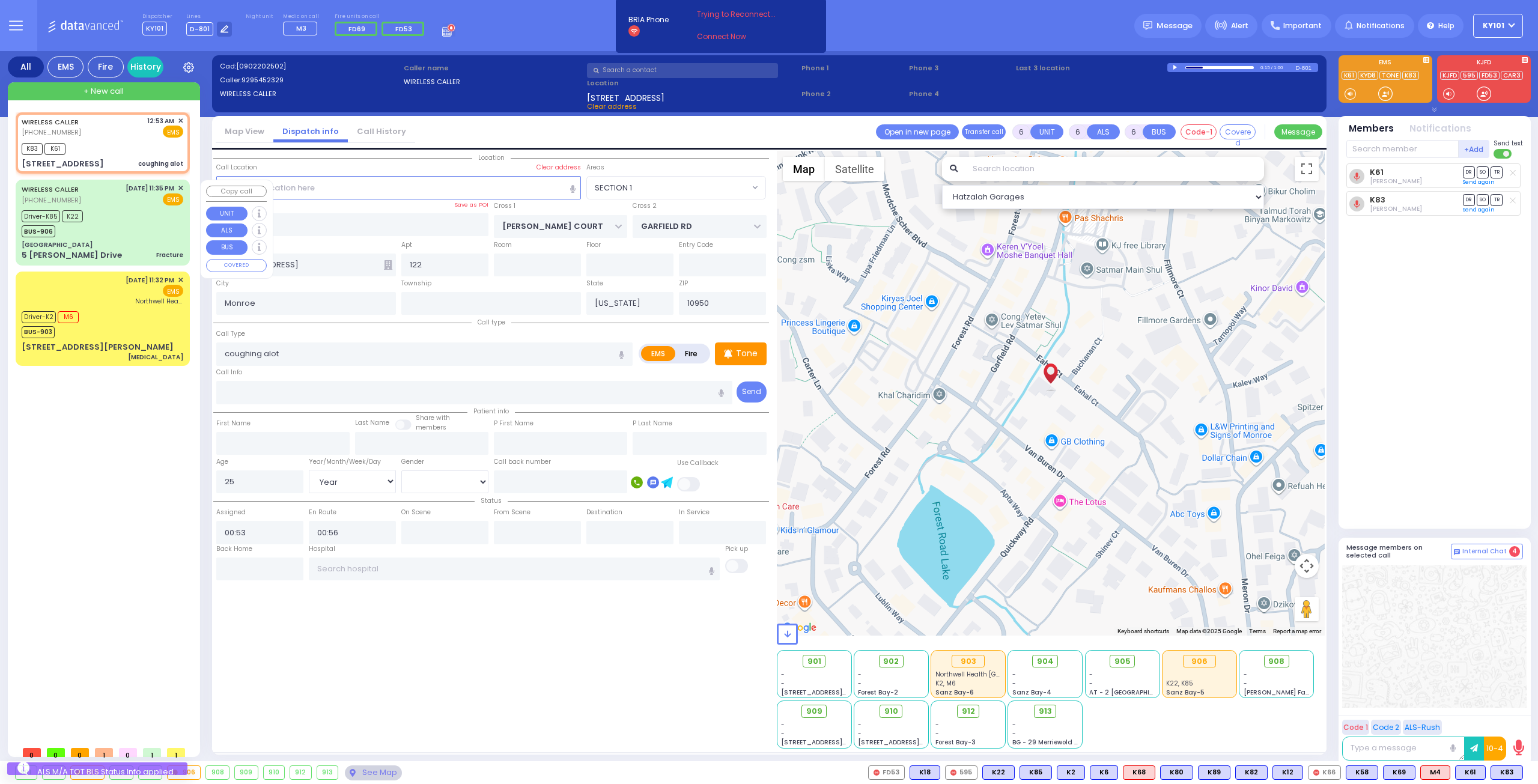
type input "23:57"
type input "00:20"
type input "00:45"
type input "[GEOGRAPHIC_DATA] [GEOGRAPHIC_DATA] Paramus Paramus"
select select "Hatzalah Garages"
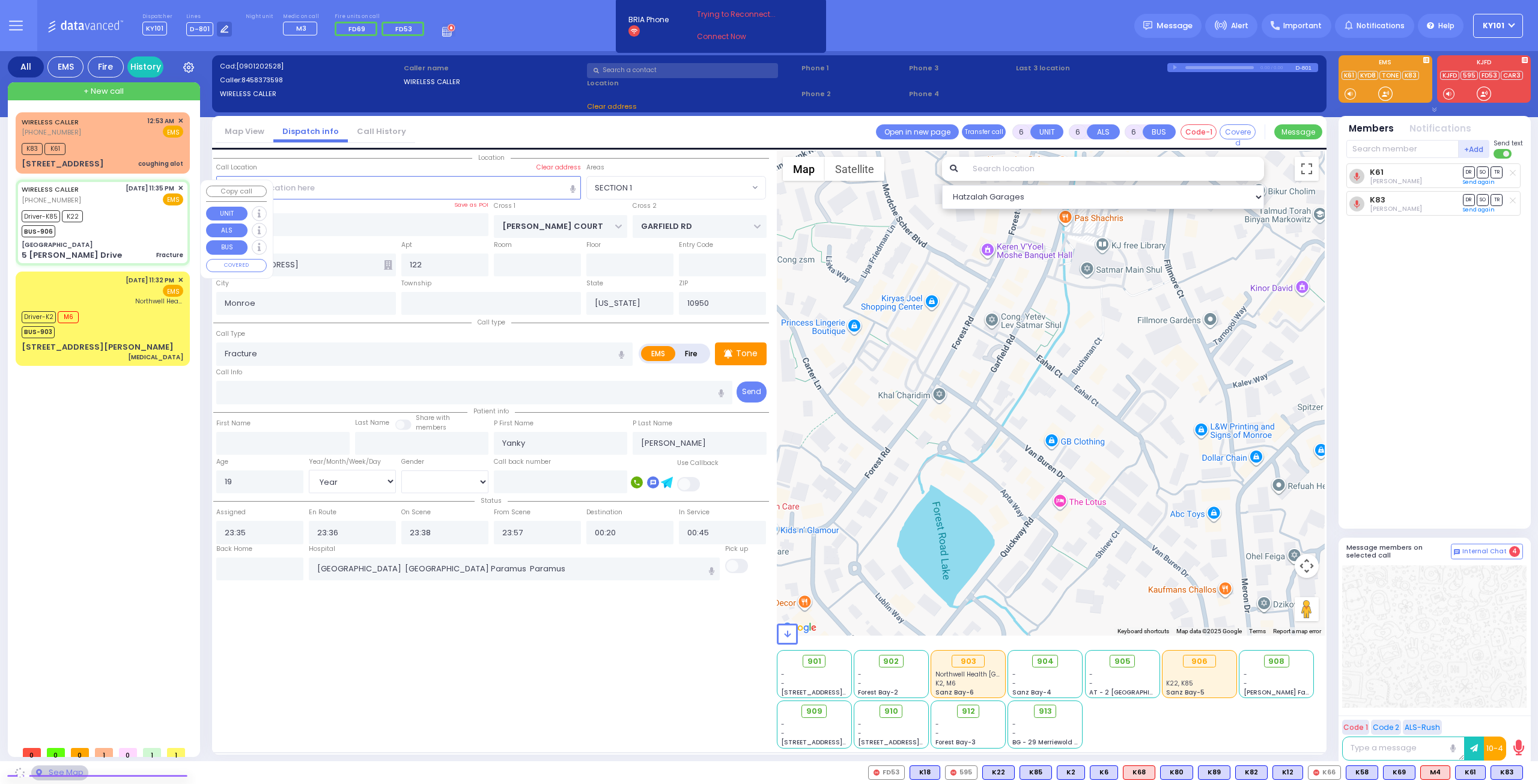
type input "[GEOGRAPHIC_DATA]"
type input "[PERSON_NAME] DR"
type input "5 [PERSON_NAME] Drive"
type input "[PERSON_NAME]"
select select "SECTION 4"
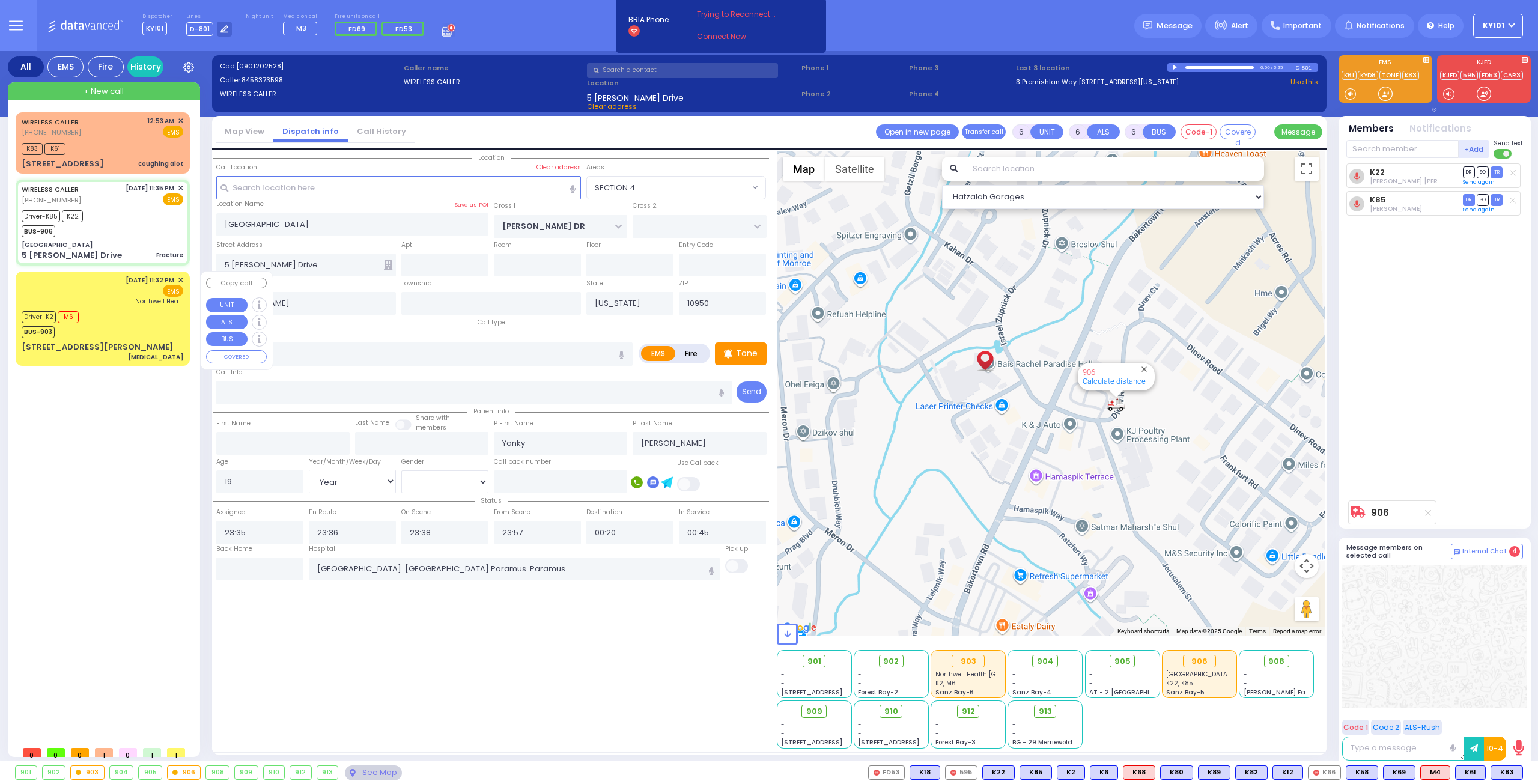
click at [121, 314] on div "Driver-K2 M6 BUS-903" at bounding box center [103, 323] width 162 height 30
select select
type input "[MEDICAL_DATA]"
radio input "true"
type input "[PERSON_NAME]"
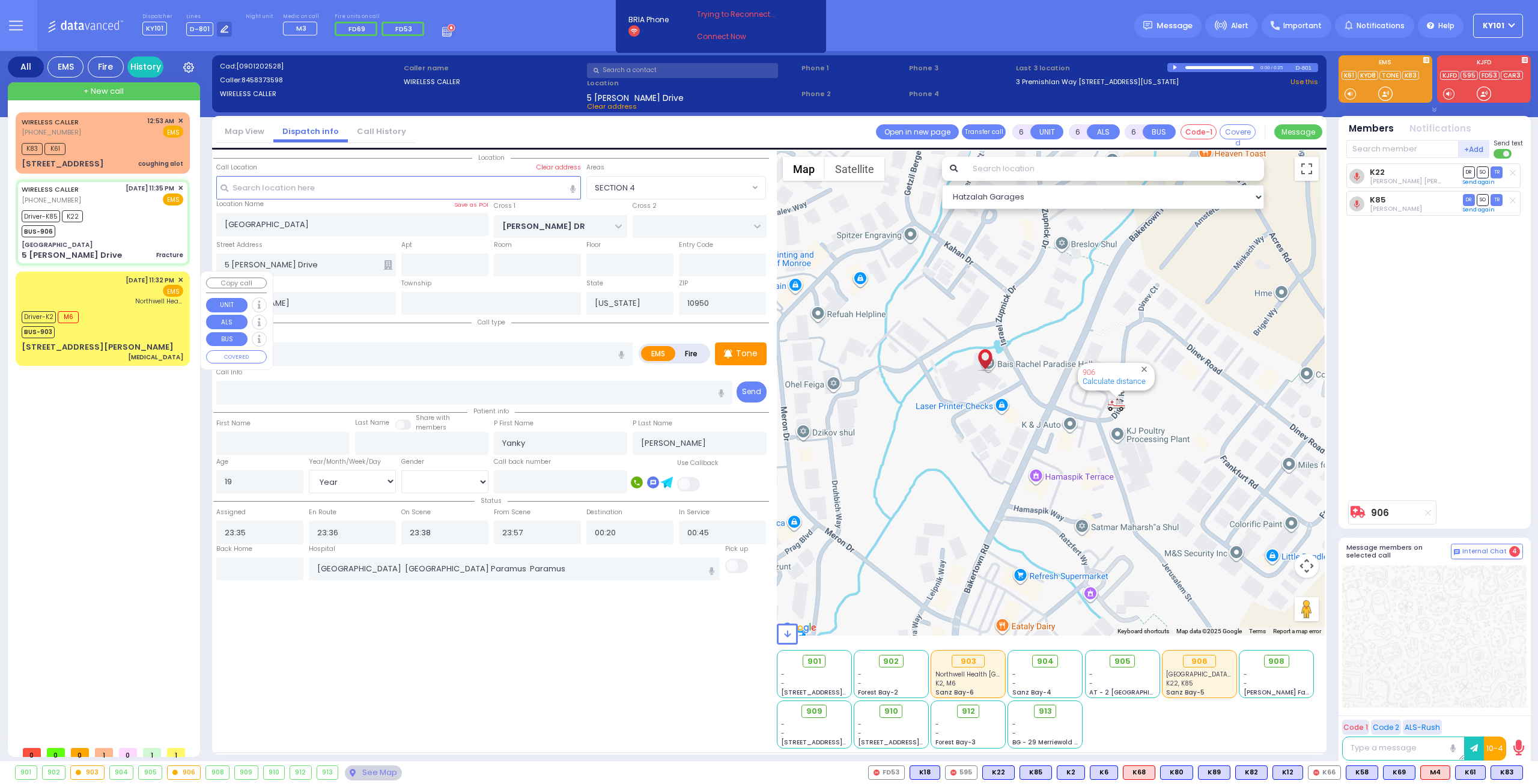
type input "[PERSON_NAME]"
type input "53"
select select "Year"
select select "[DEMOGRAPHIC_DATA]"
type input "23:32"
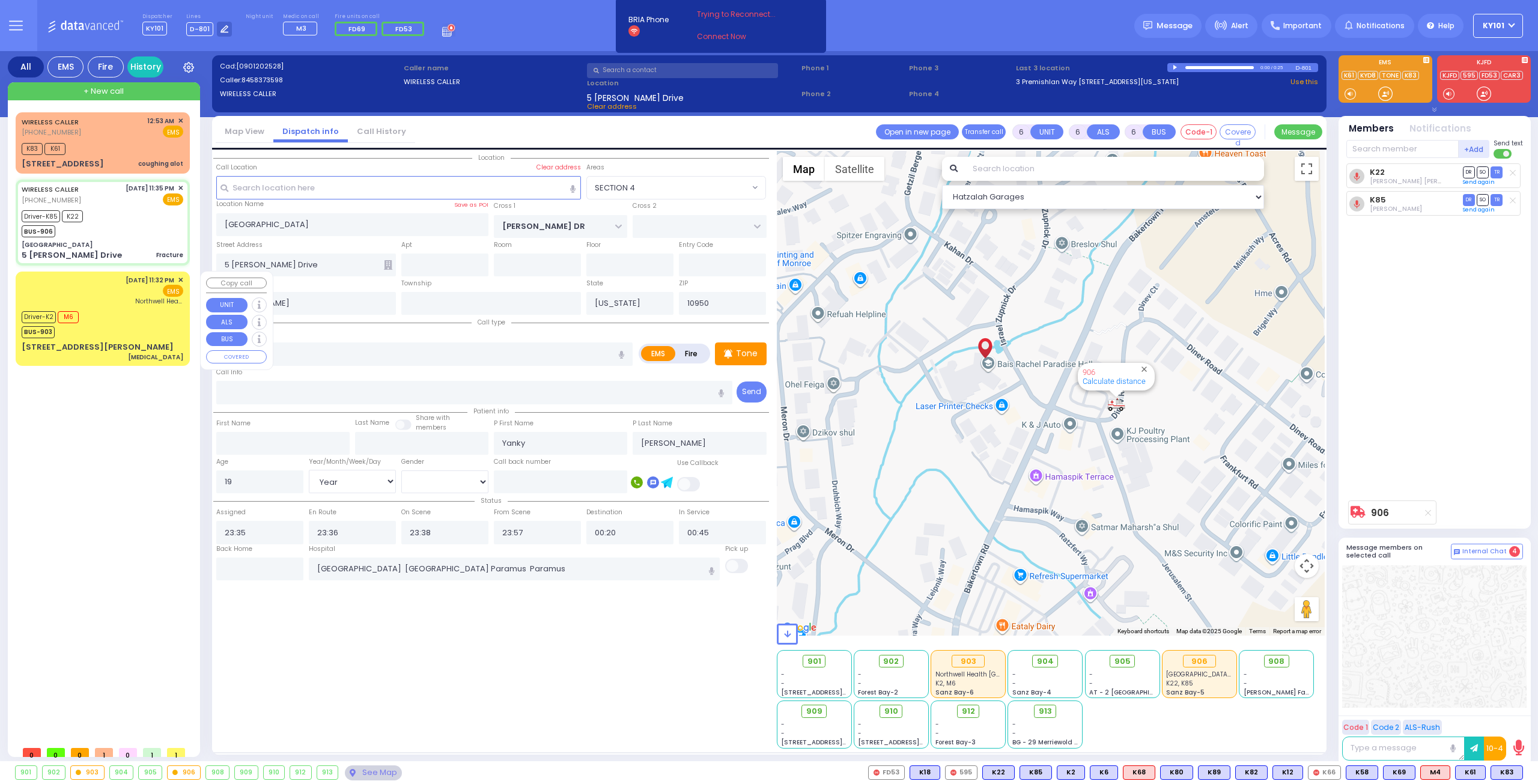
type input "23:33"
type input "23:34"
type input "23:52"
type input "00:50"
type input "01:05"
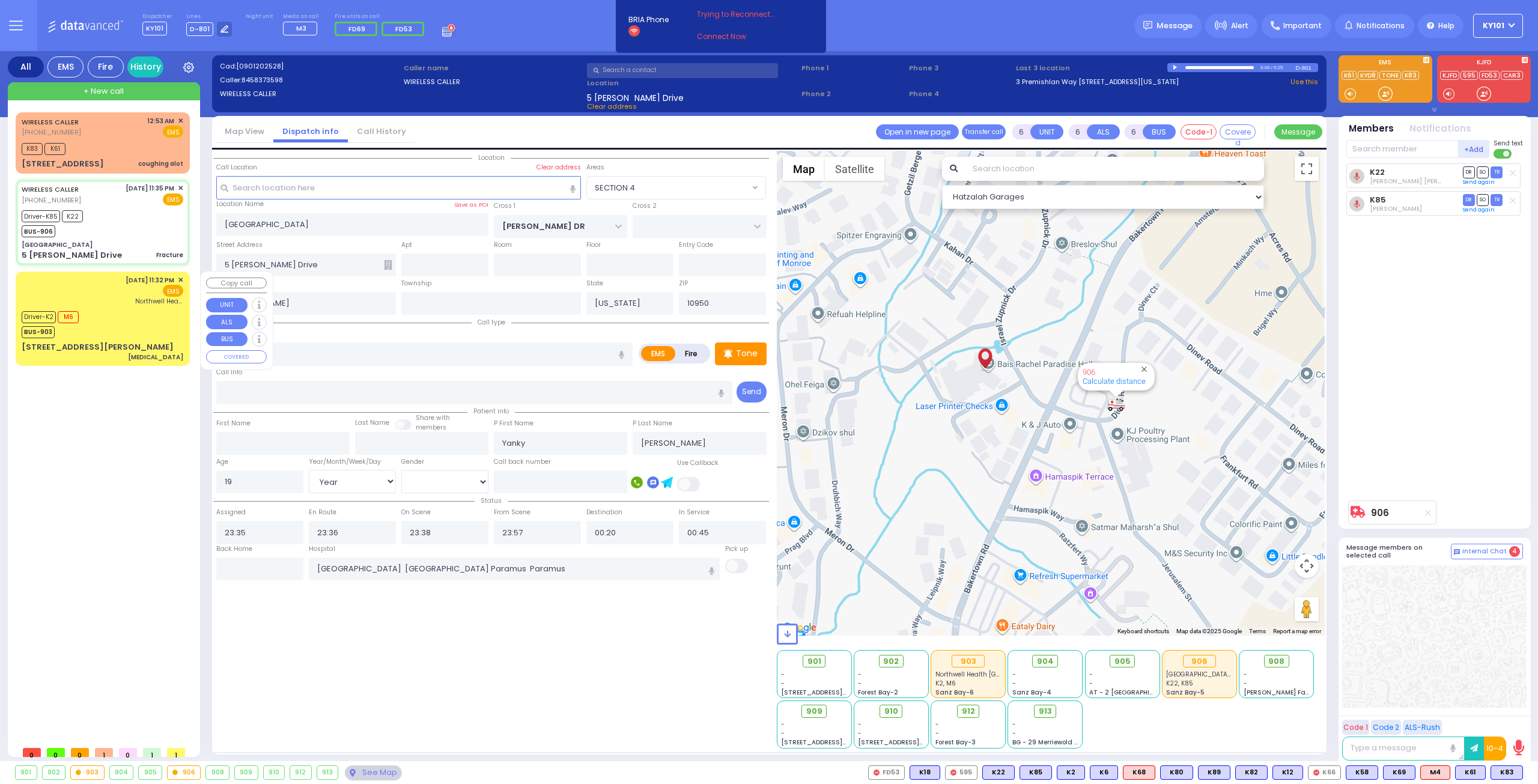
type input "Northwell Health [GEOGRAPHIC_DATA]"
select select "Hatzalah Garages"
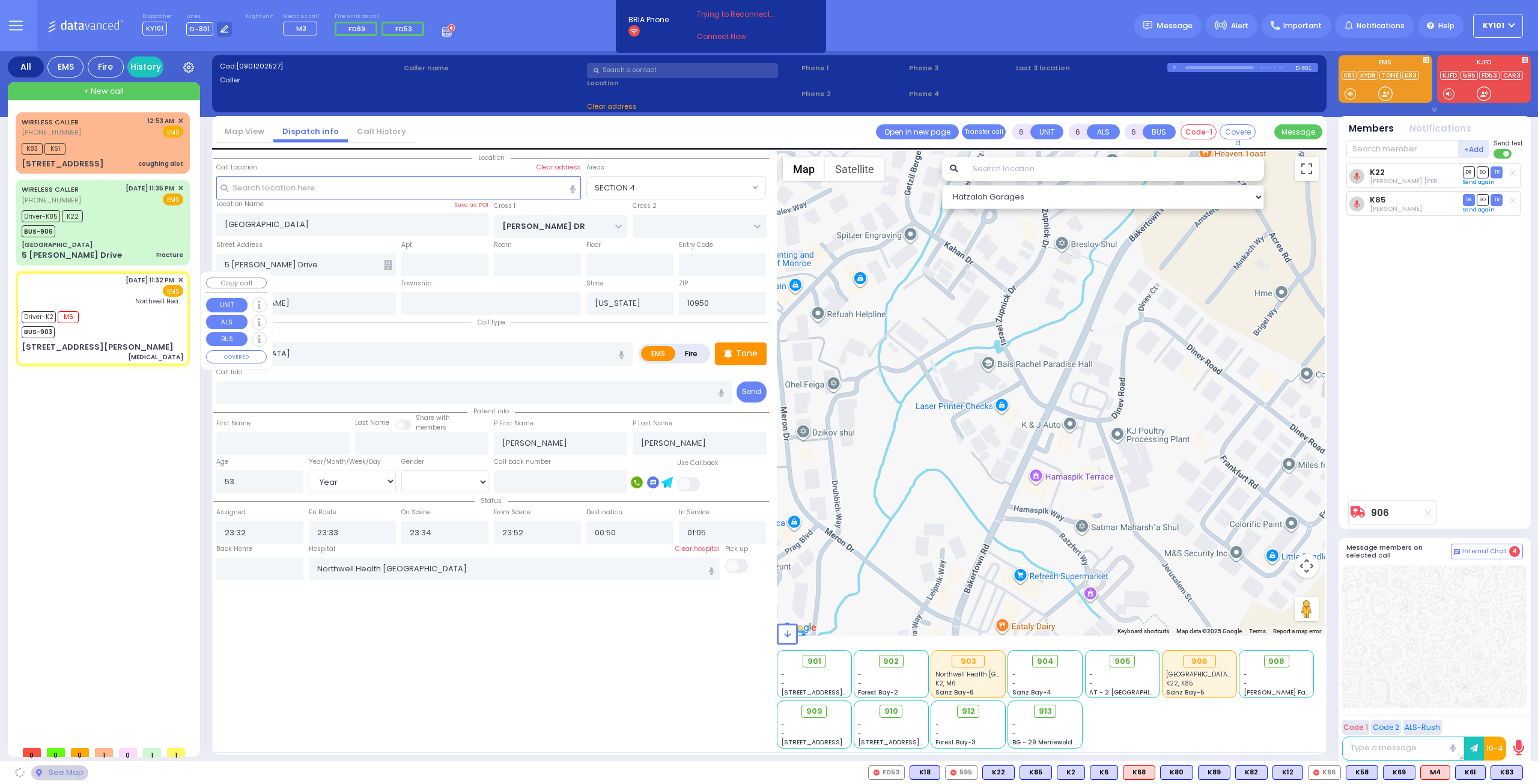
type input "VAN ARSDALE RD"
type input "[PERSON_NAME] ST"
type input "[STREET_ADDRESS][PERSON_NAME]"
type input "Monroe"
select select "[PERSON_NAME][GEOGRAPHIC_DATA]"
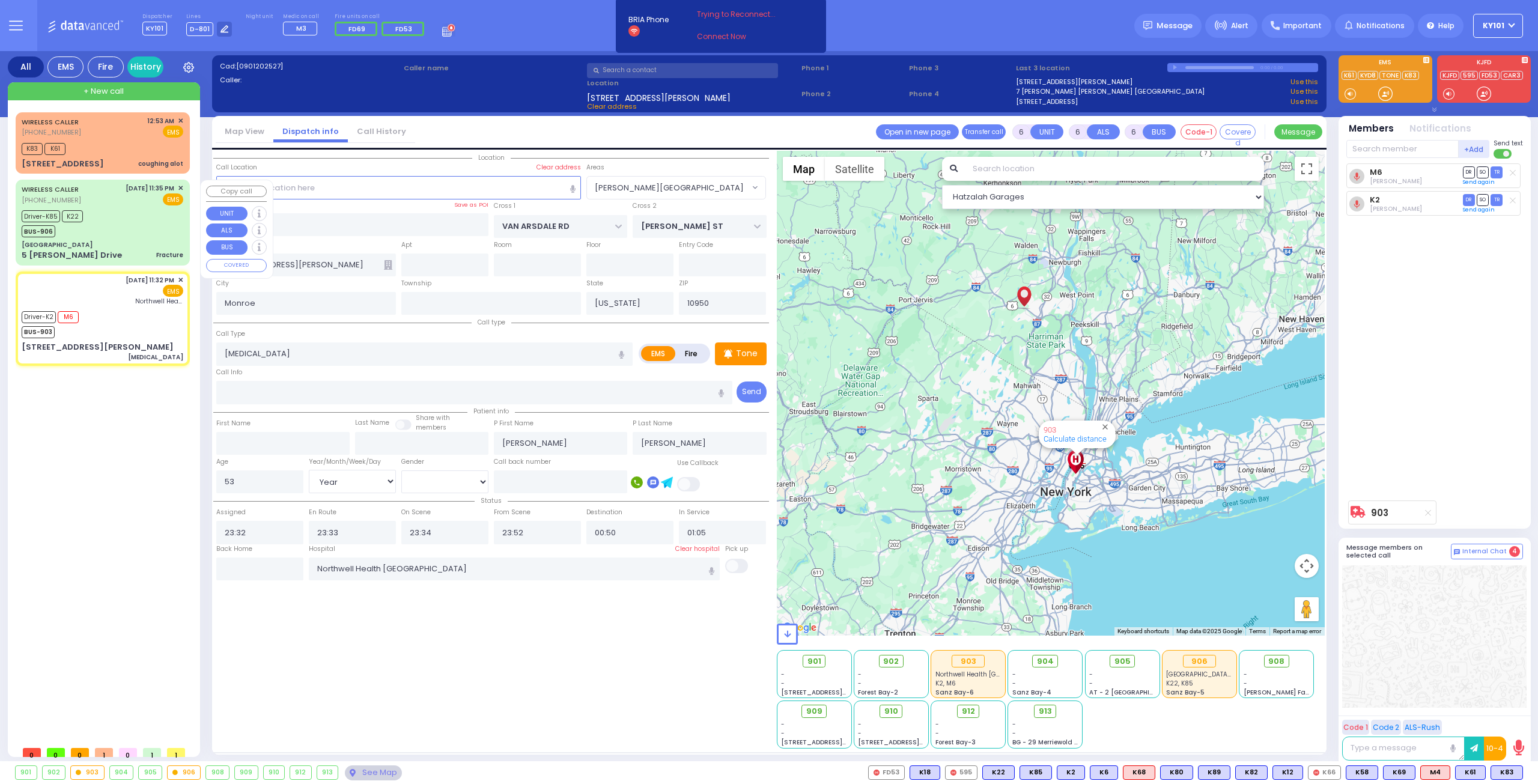
click at [112, 228] on div "Driver-K85 K22 BUS-906" at bounding box center [103, 222] width 162 height 30
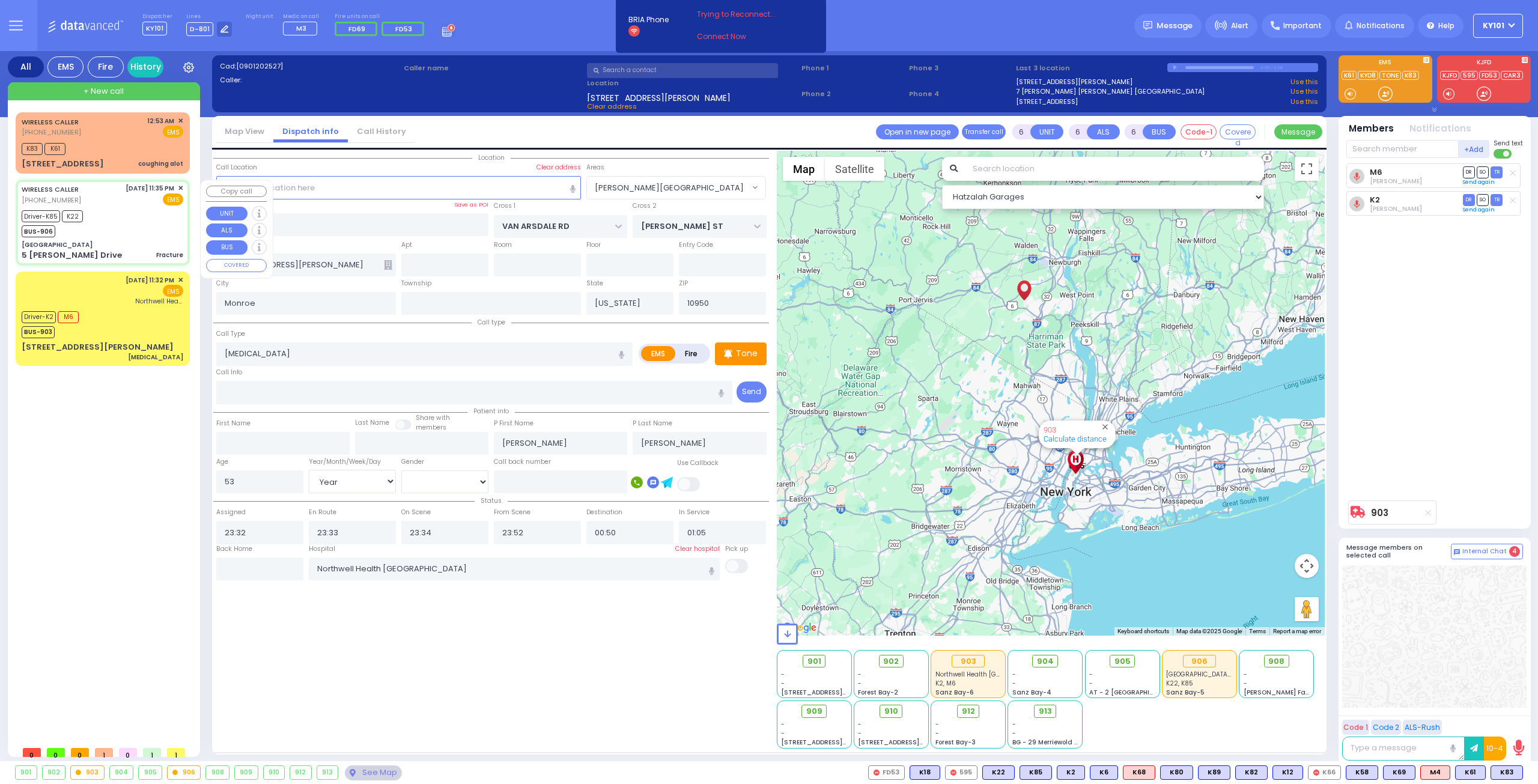
select select
type input "Fracture"
radio input "true"
type input "Yanky"
type input "[PERSON_NAME]"
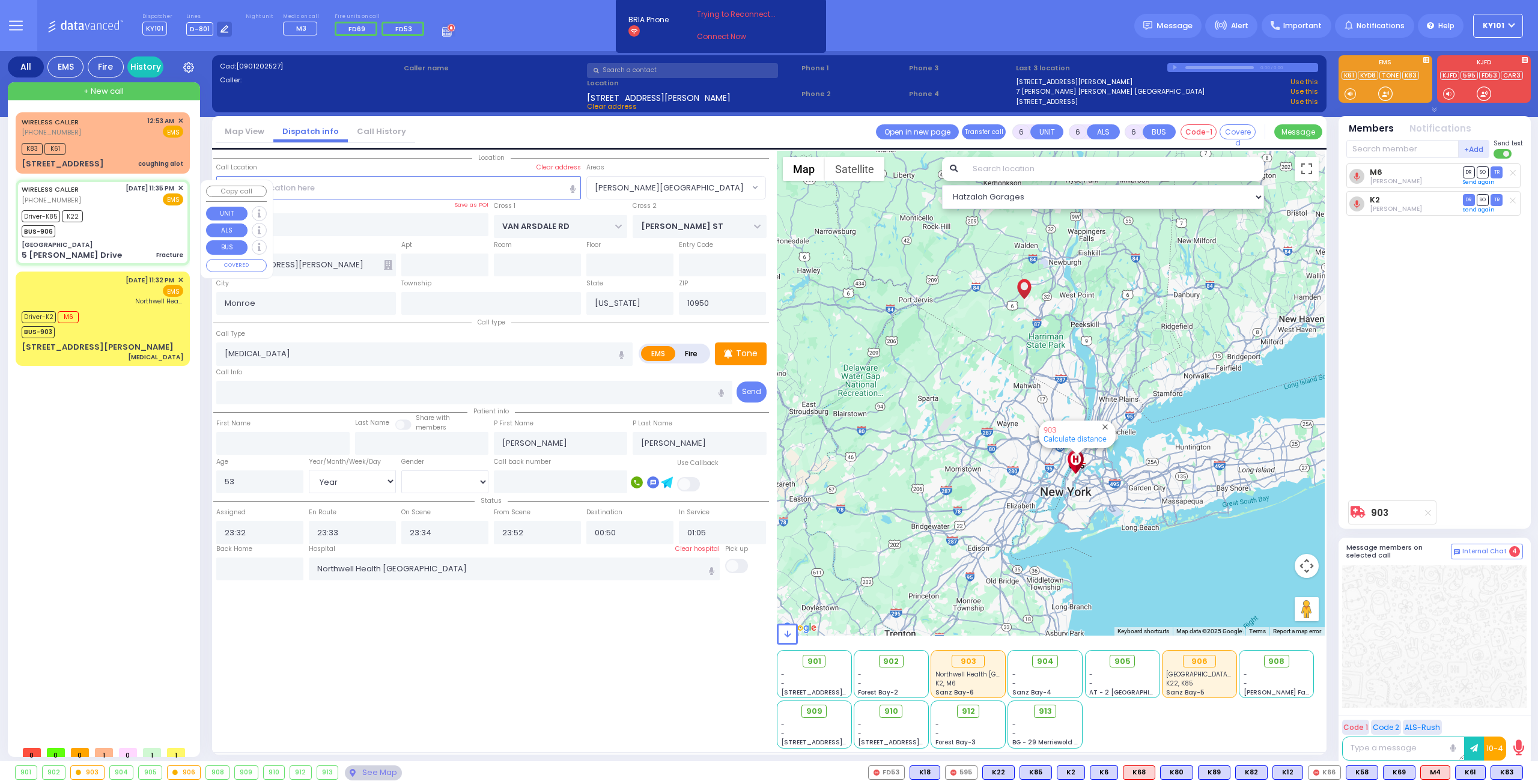
type input "19"
select select "Year"
select select "[DEMOGRAPHIC_DATA]"
type input "23:35"
type input "23:36"
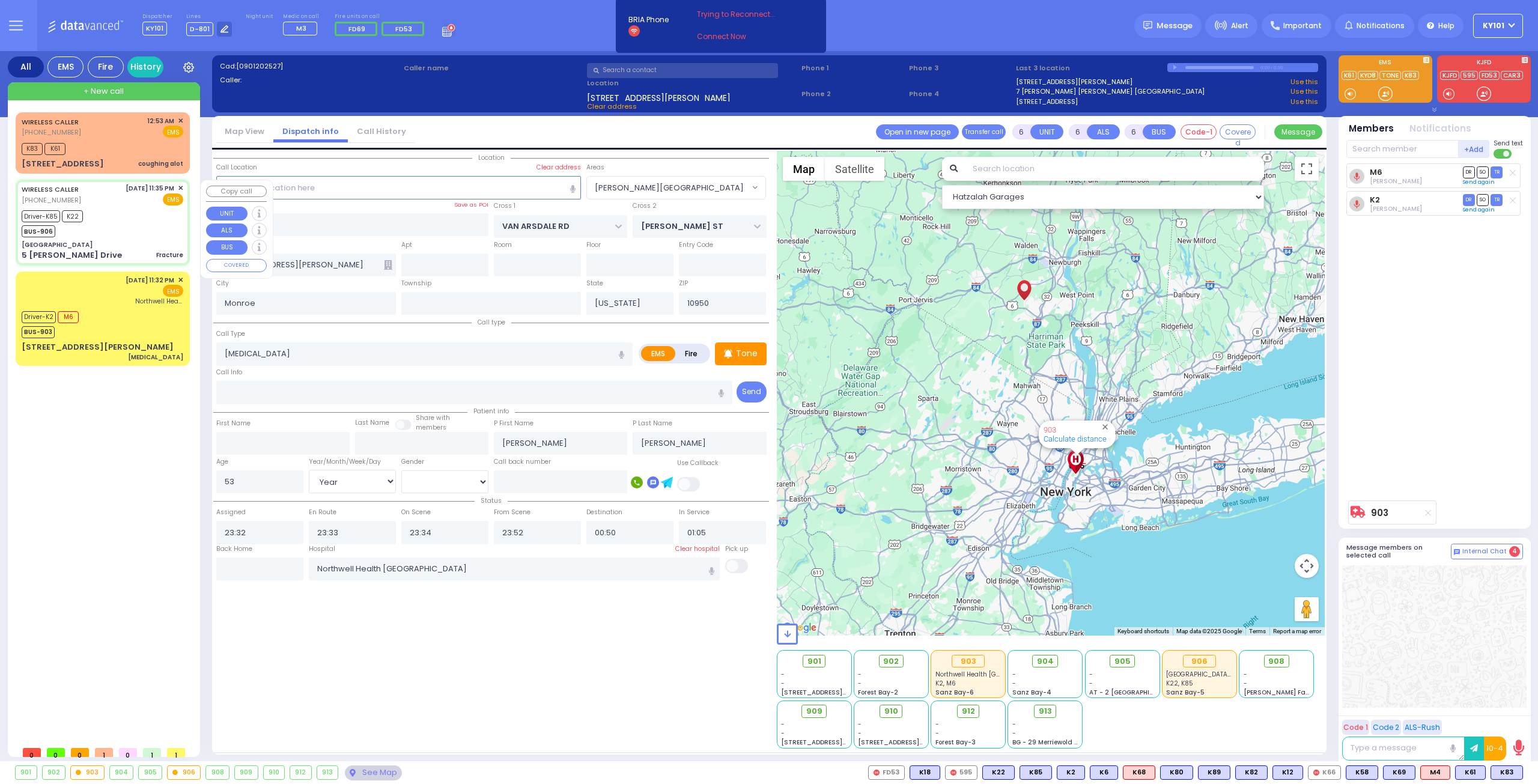
type input "23:38"
type input "23:57"
type input "00:20"
type input "00:45"
type input "[GEOGRAPHIC_DATA] [GEOGRAPHIC_DATA] Paramus Paramus"
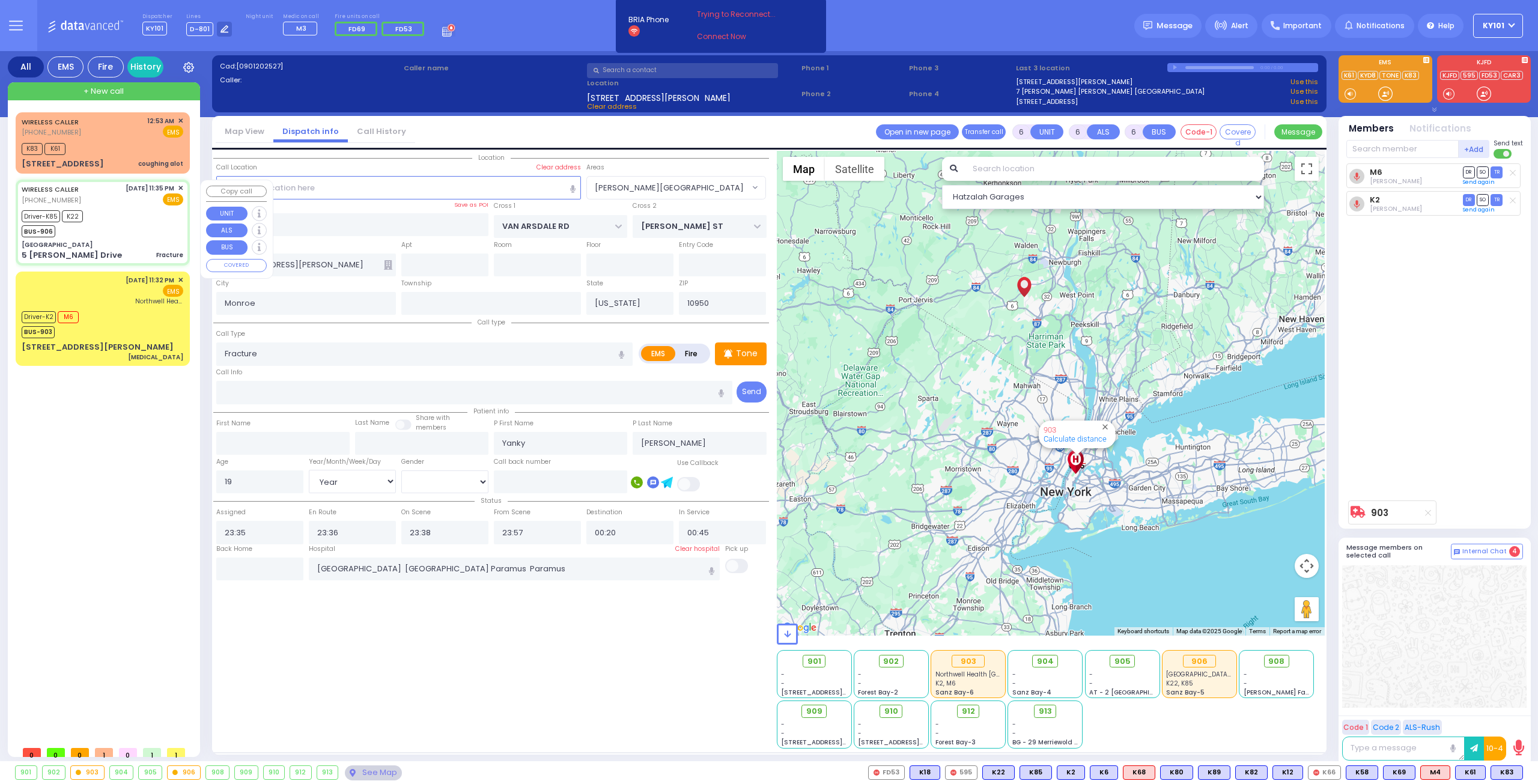
type input "[GEOGRAPHIC_DATA]"
type input "[PERSON_NAME] DR"
type input "5 [PERSON_NAME] Drive"
type input "[PERSON_NAME]"
select select "Hatzalah Garages"
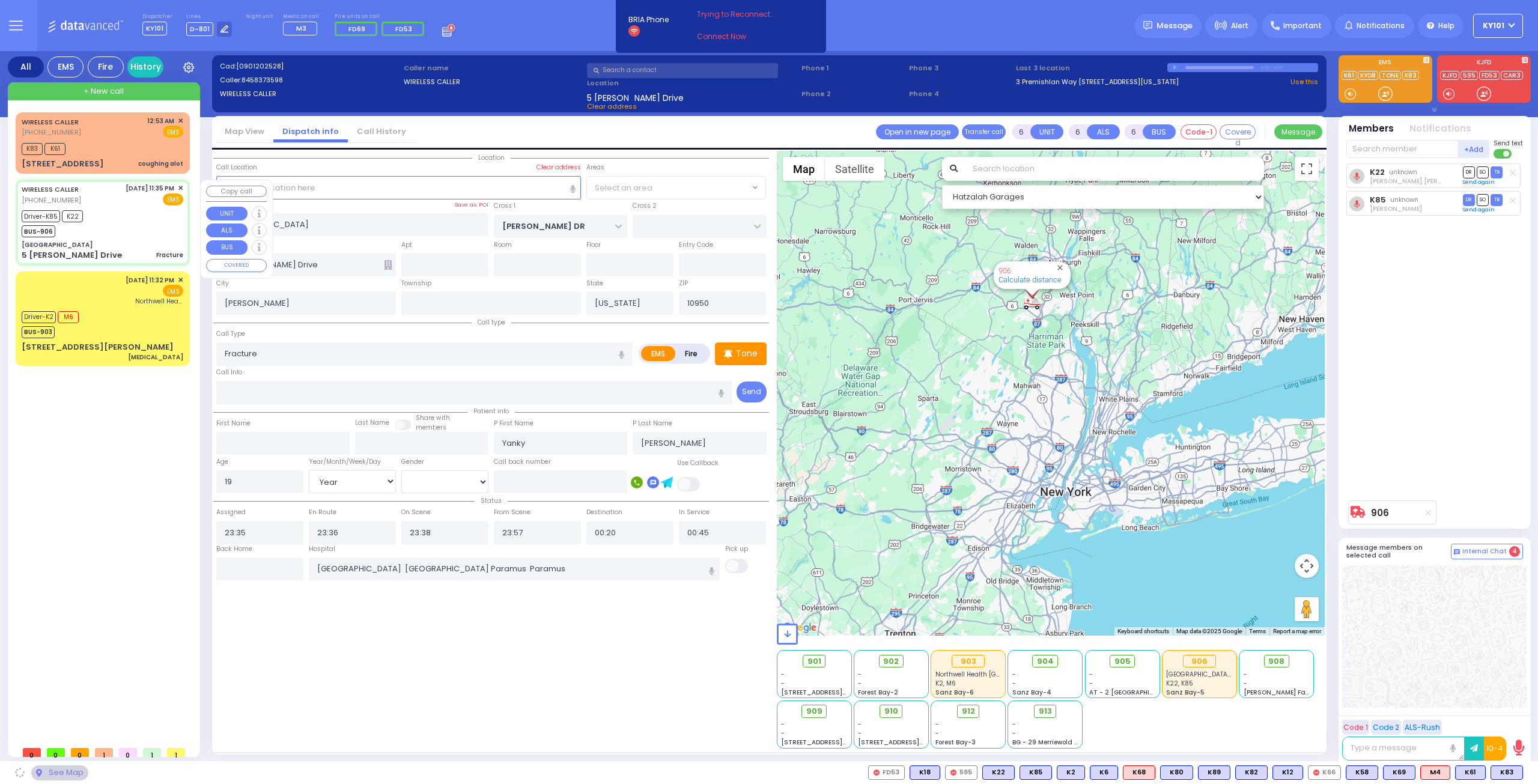
select select "SECTION 4"
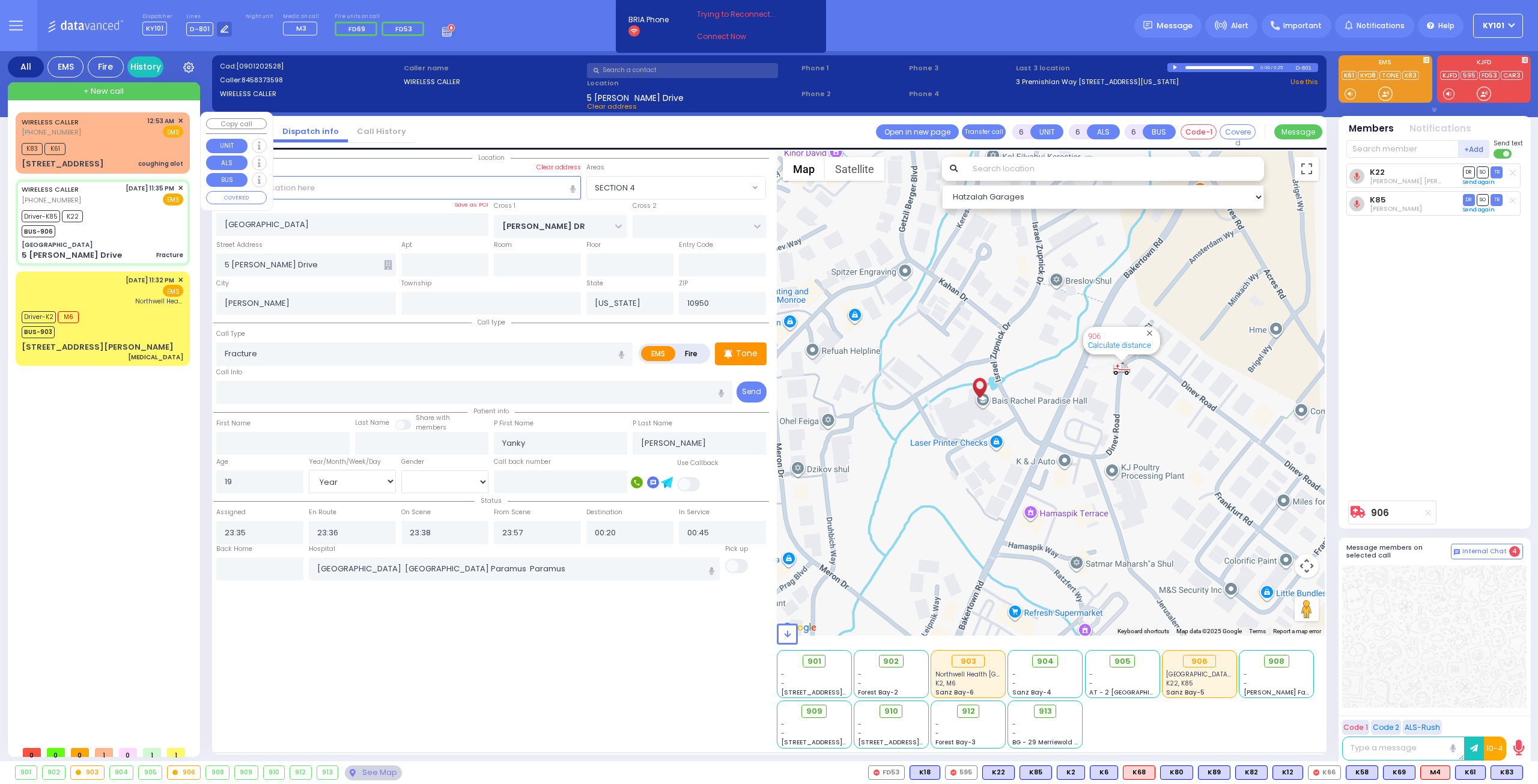
click at [106, 143] on div "K83 K61" at bounding box center [103, 147] width 162 height 15
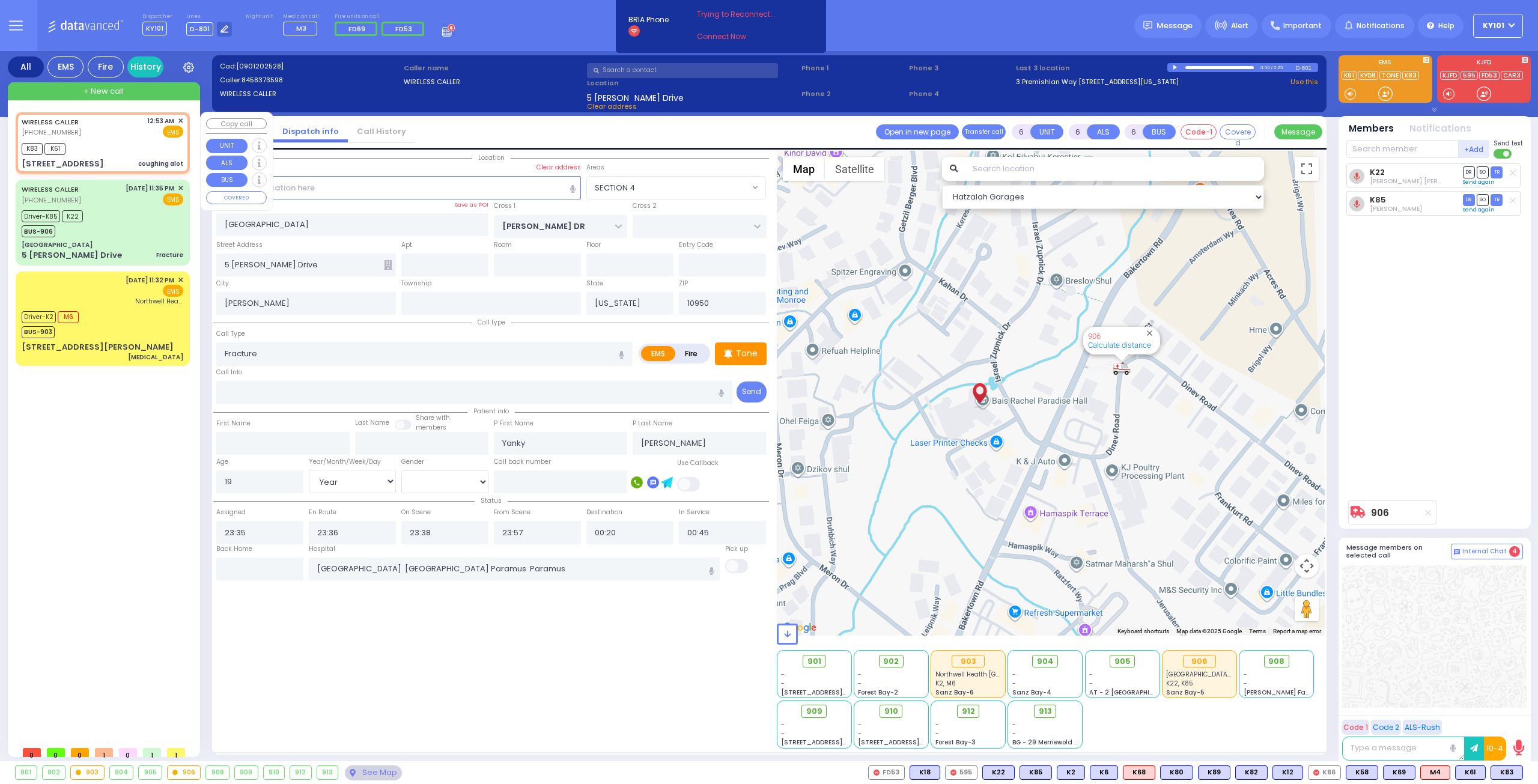
type input "2"
type input "1"
select select
type input "coughing alot"
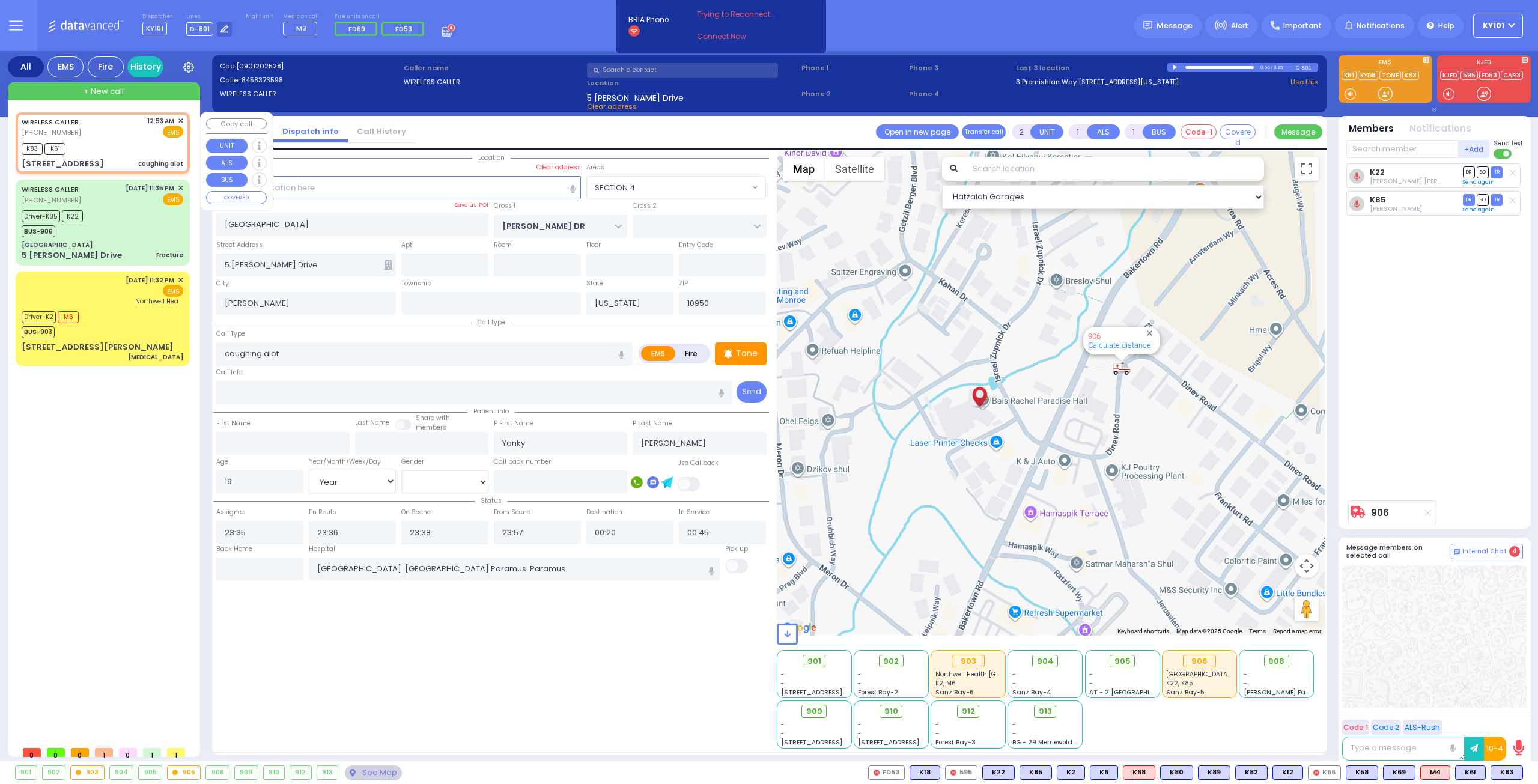
radio input "true"
type input "25"
select select "Year"
select select "[DEMOGRAPHIC_DATA]"
type input "00:53"
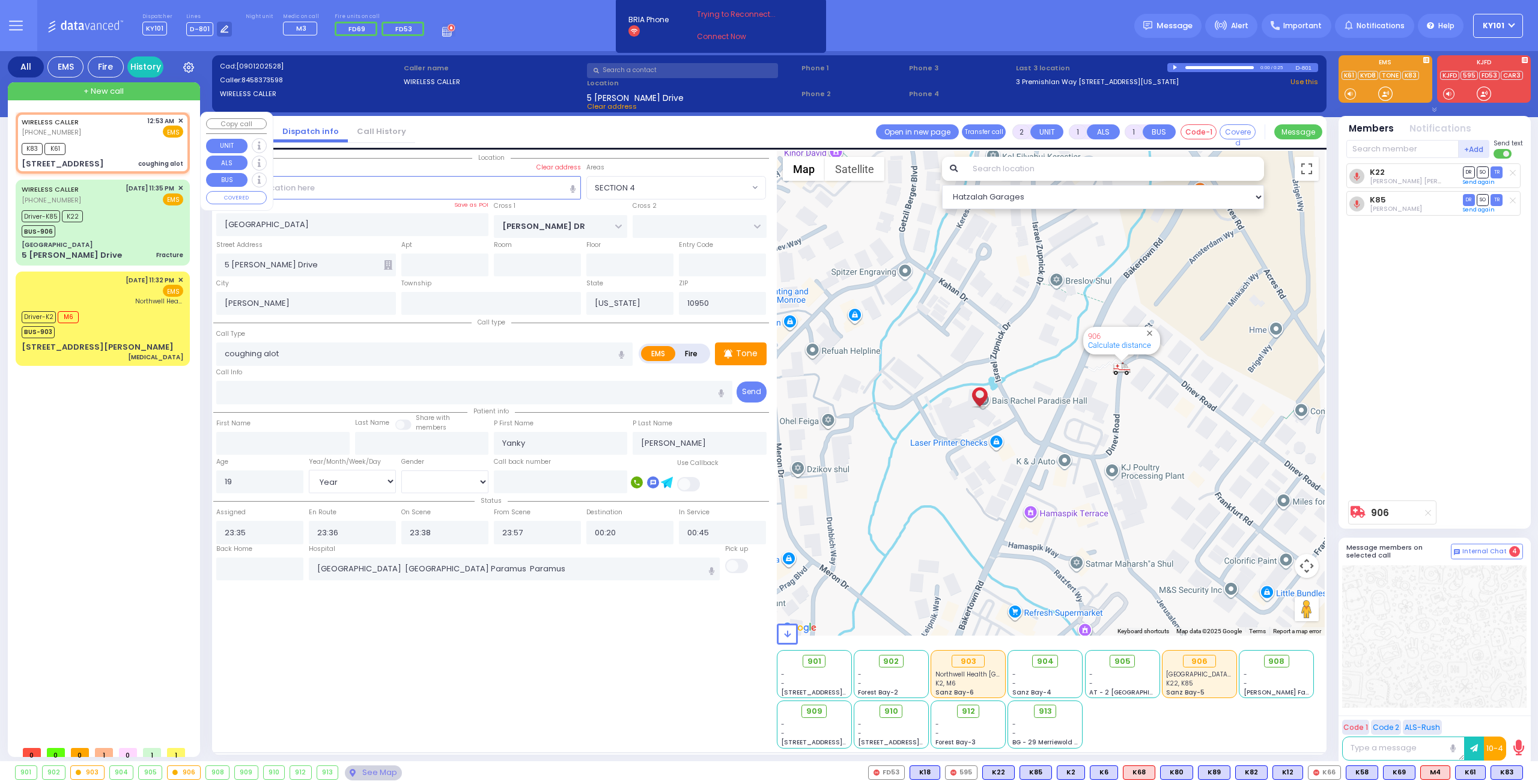
type input "00:56"
type input "[PERSON_NAME] COURT"
type input "GARFIELD RD"
type input "[STREET_ADDRESS]"
type input "122"
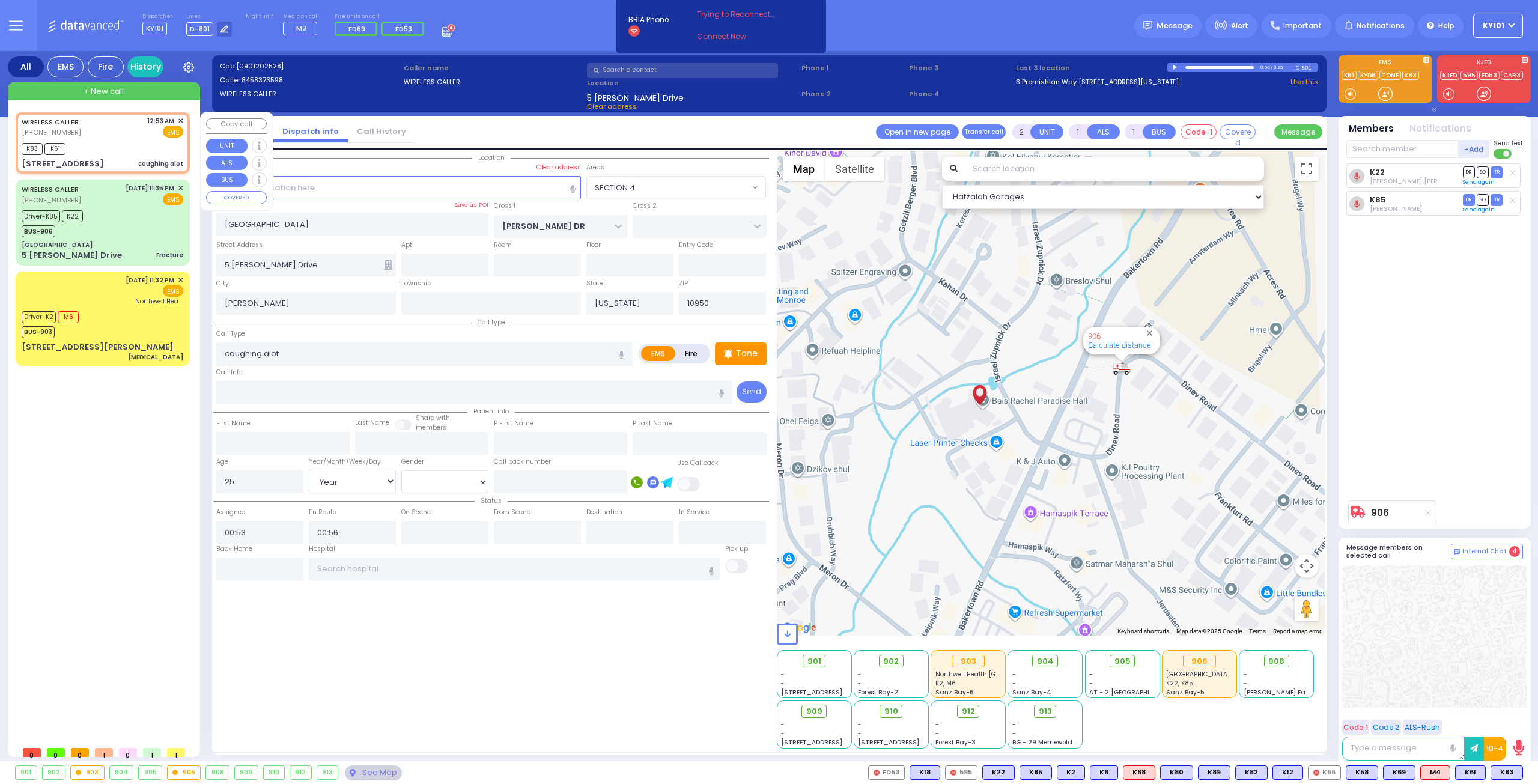
type input "Monroe"
select select "Hatzalah Garages"
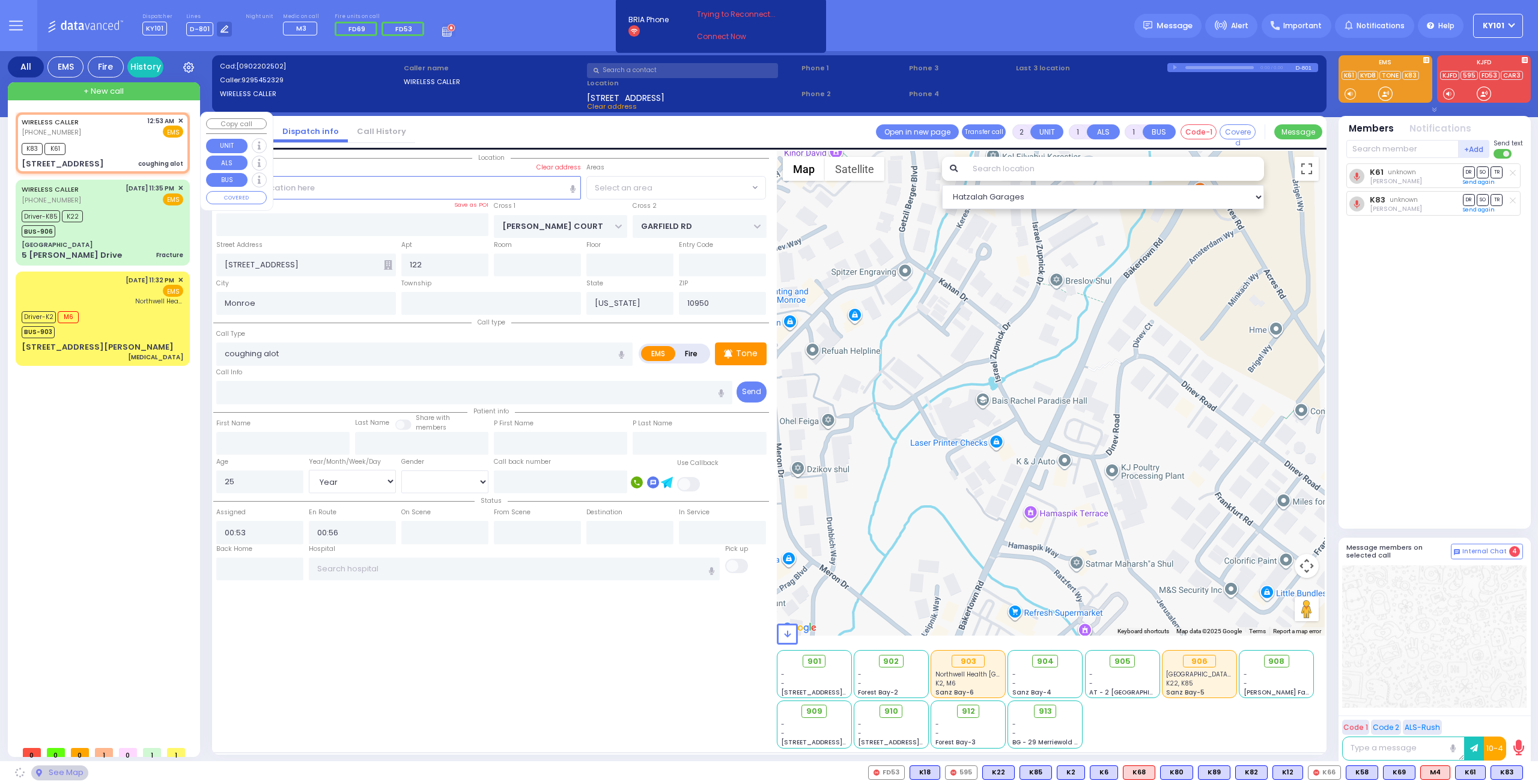
select select "SECTION 1"
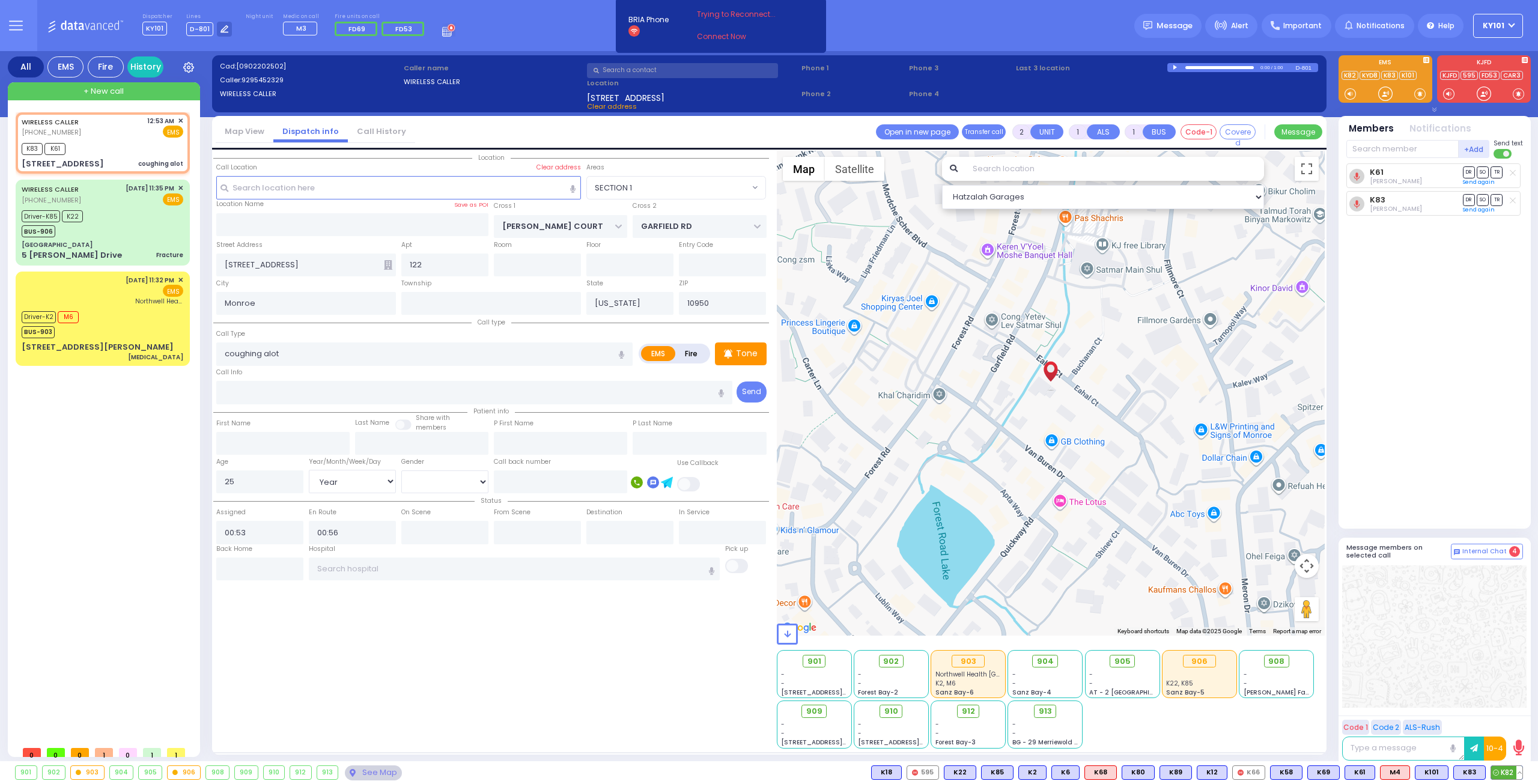
click at [1505, 775] on span "K82" at bounding box center [1506, 772] width 32 height 13
select select
radio input "true"
select select "Year"
select select "[DEMOGRAPHIC_DATA]"
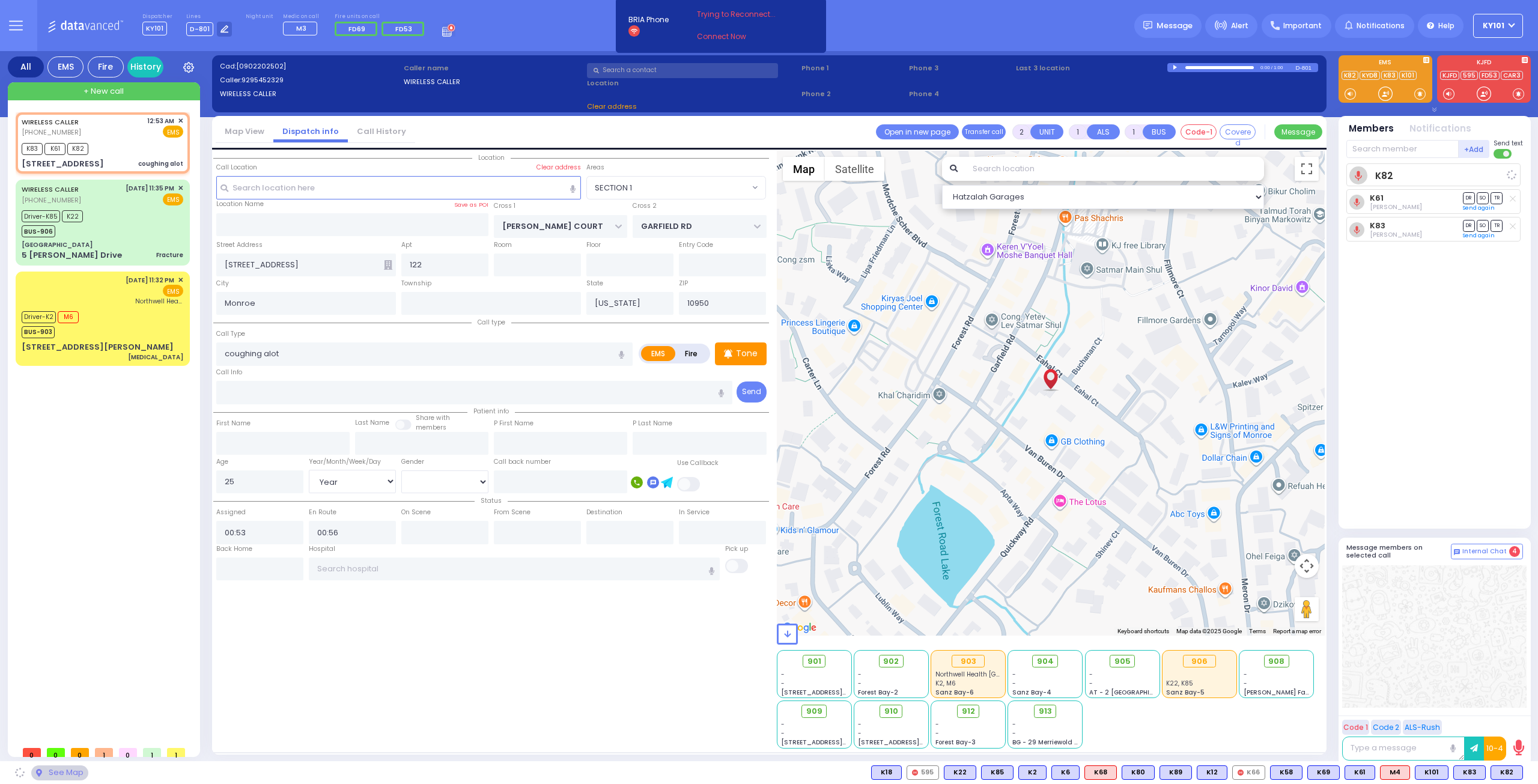
select select "Hatzalah Garages"
select select "SECTION 1"
click at [1482, 197] on span "SO" at bounding box center [1482, 199] width 12 height 12
select select
radio input "true"
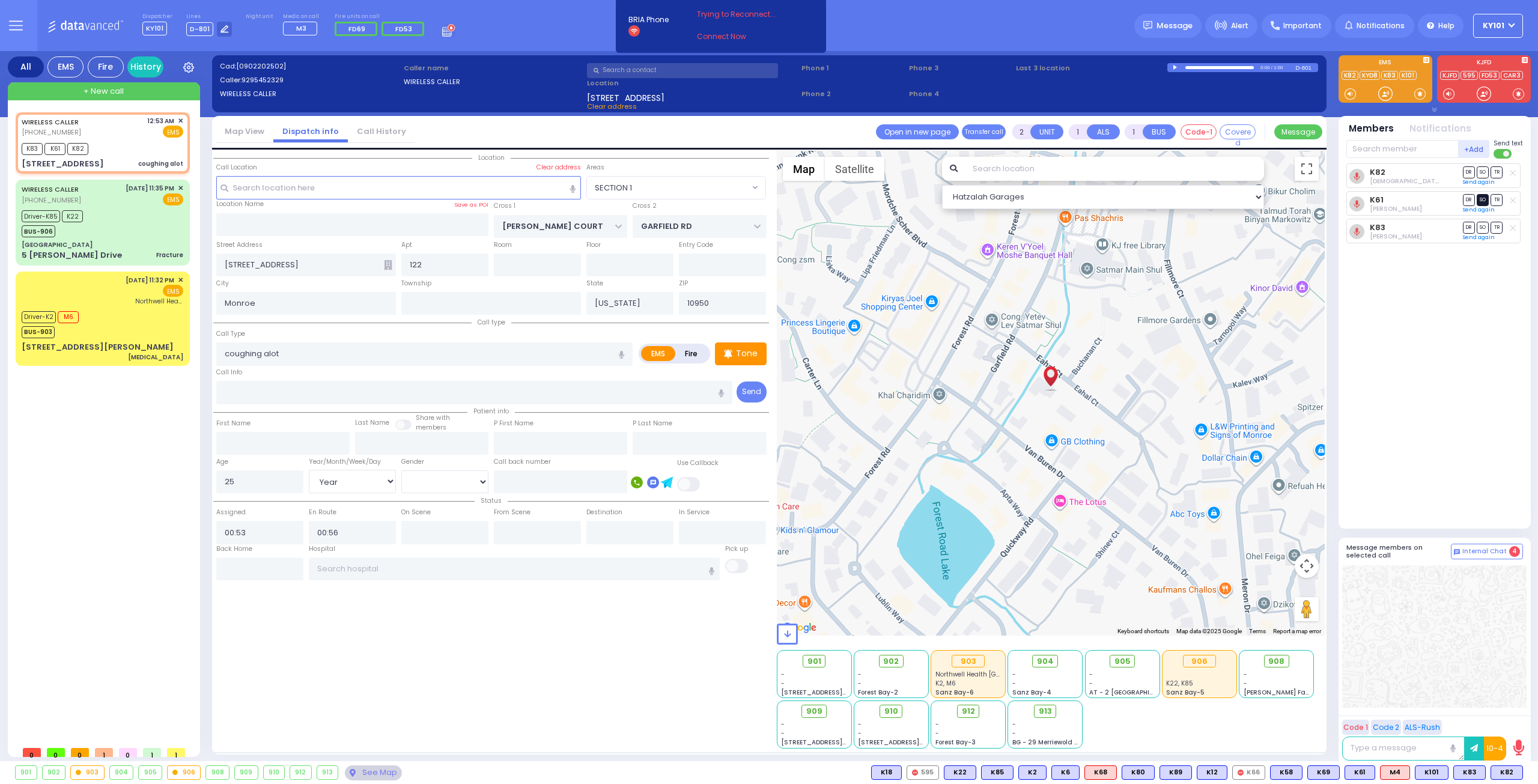
select select "Year"
select select "[DEMOGRAPHIC_DATA]"
select select "SECTION 1"
select select "Hatzalah Garages"
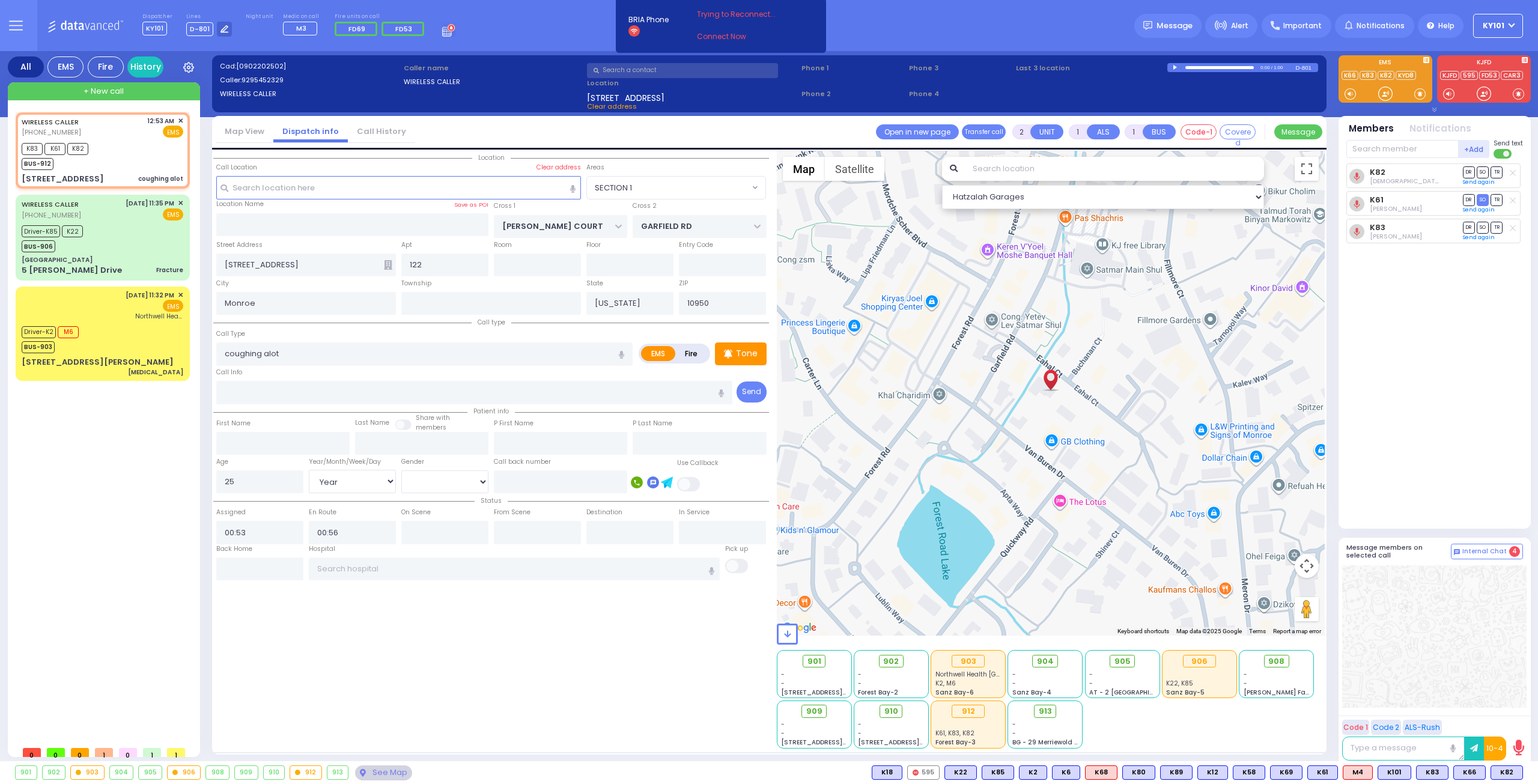
select select
radio input "true"
select select "Year"
select select "[DEMOGRAPHIC_DATA]"
select select "Hatzalah Garages"
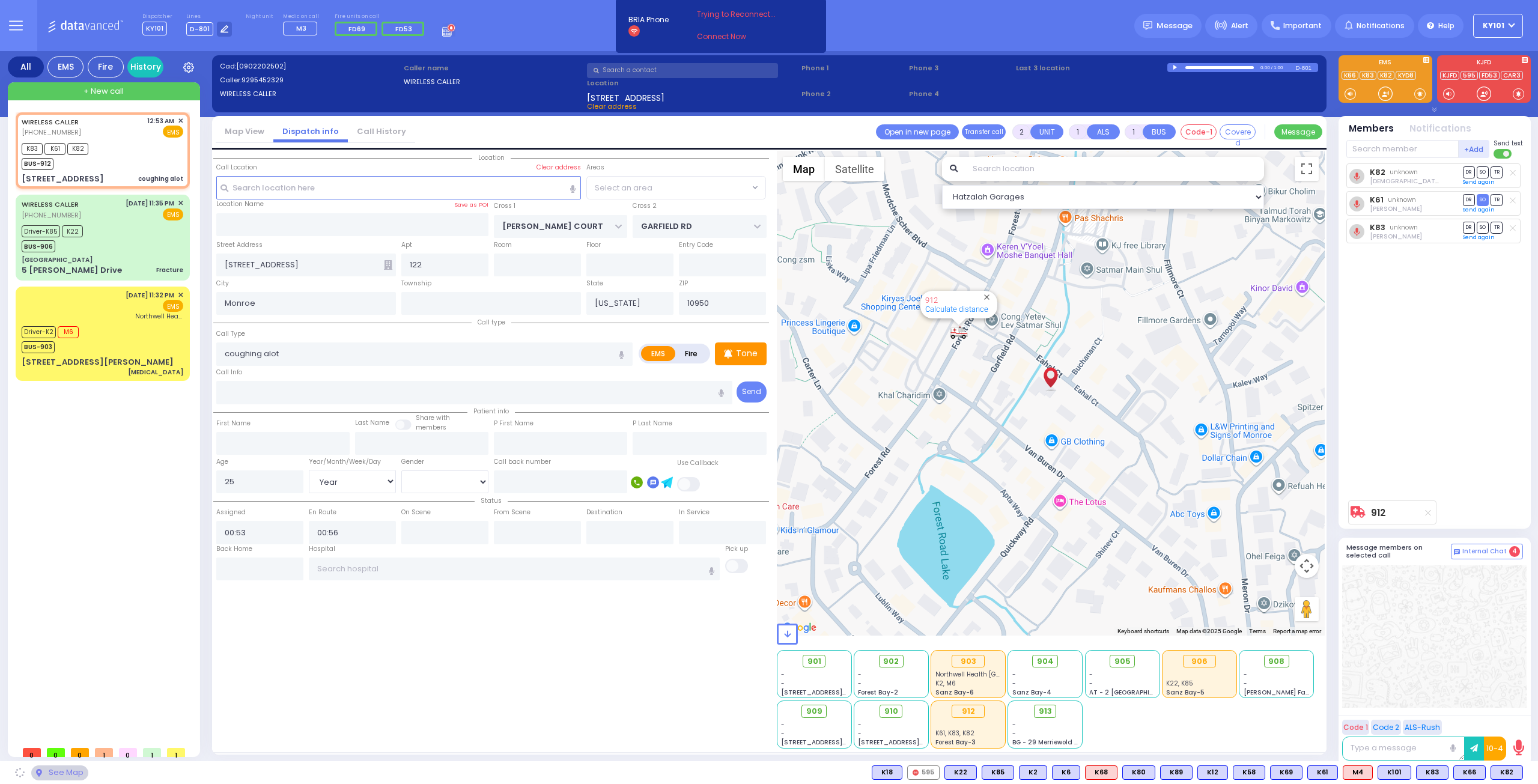
select select "SECTION 1"
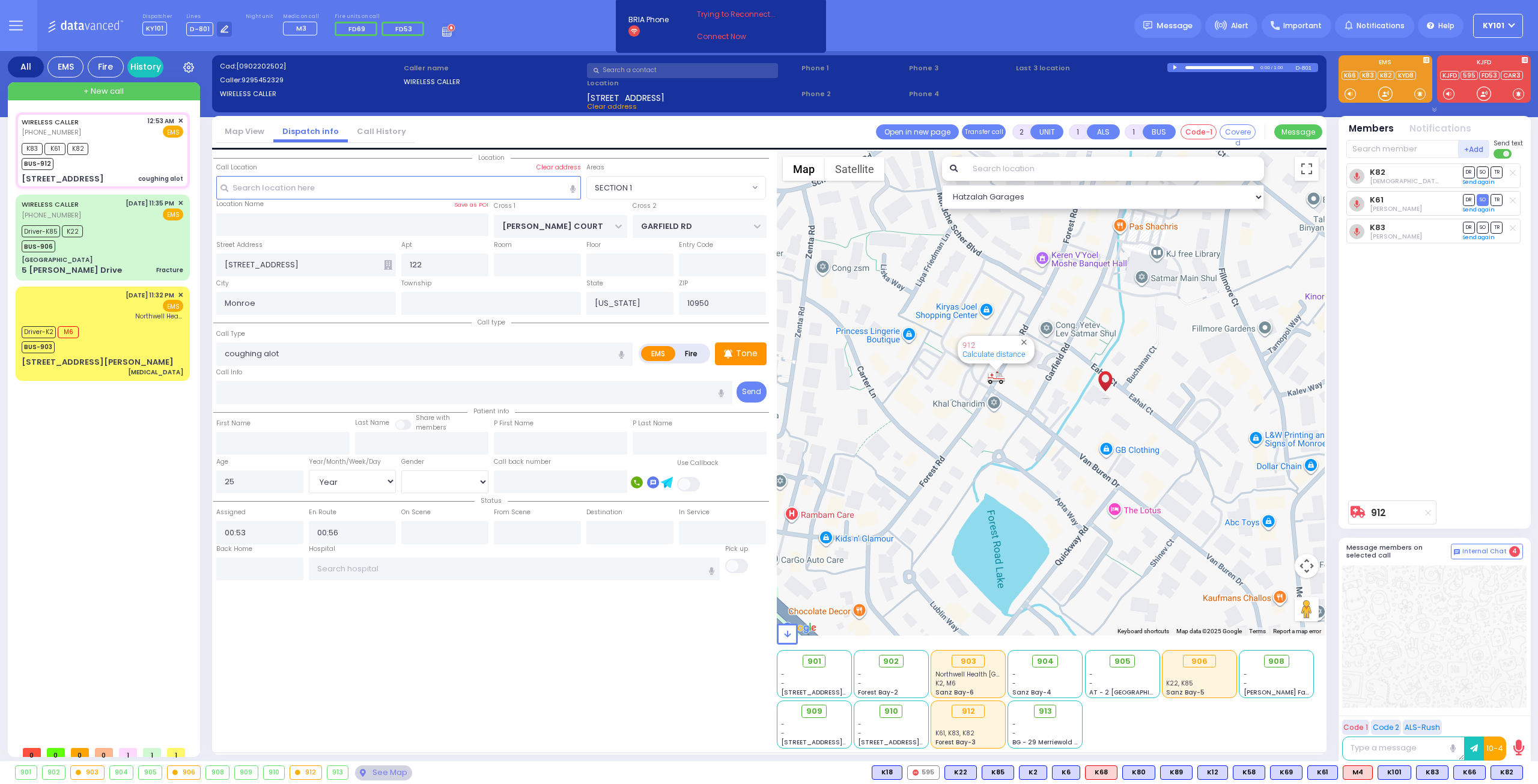
select select
radio input "true"
select select "Year"
select select "[DEMOGRAPHIC_DATA]"
type input "00:59"
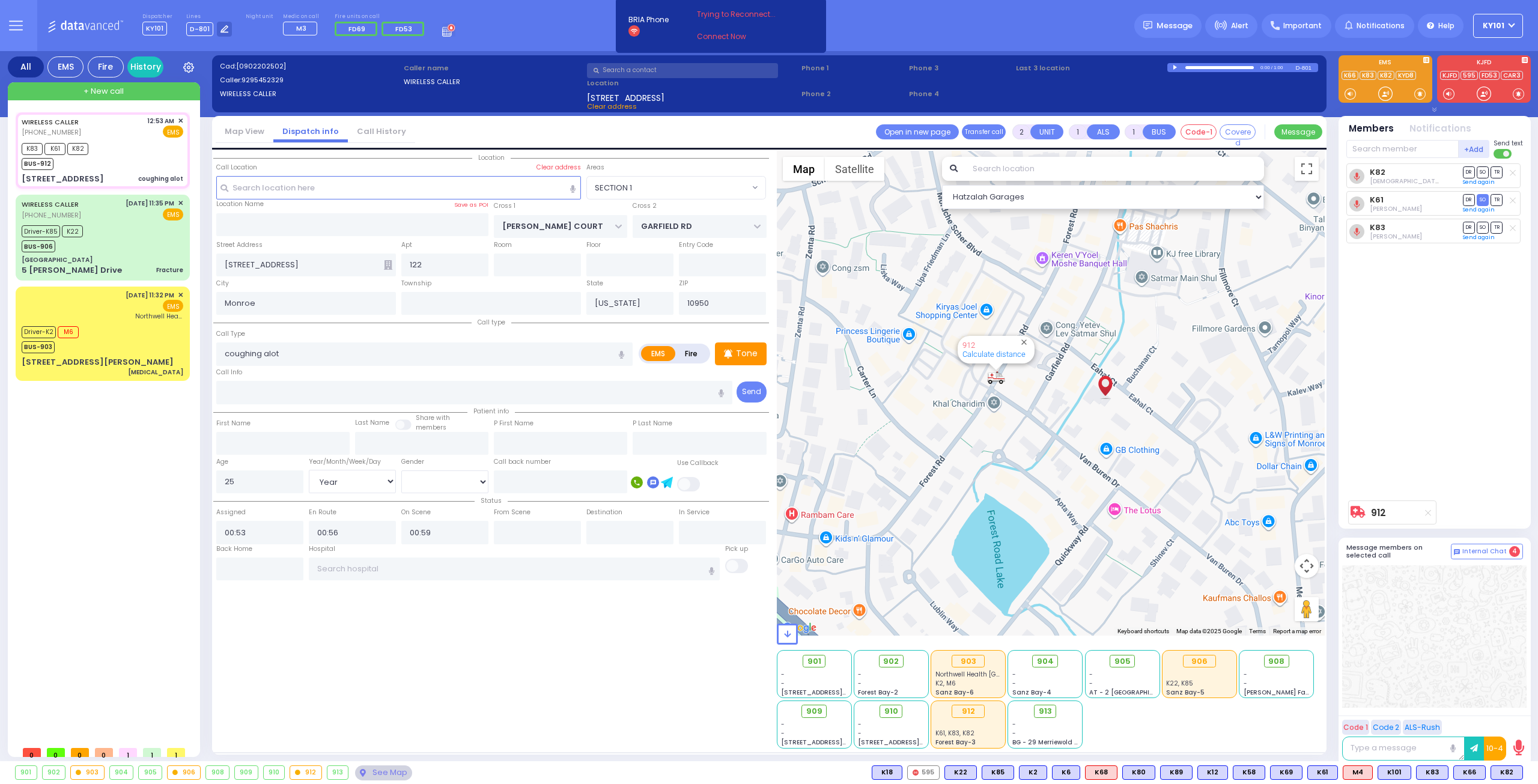
select select "Hatzalah Garages"
select select "SECTION 1"
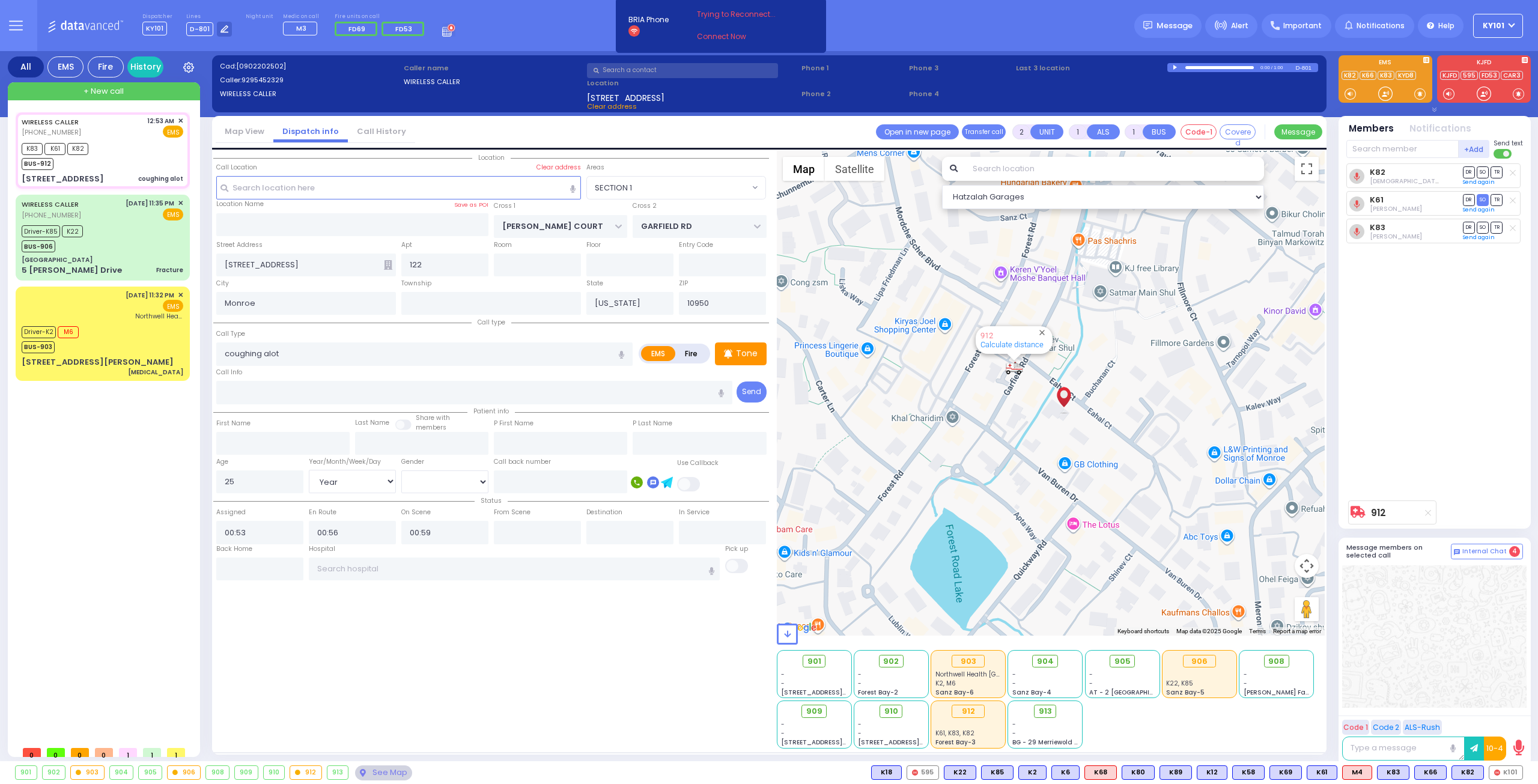
type input "6"
select select
radio input "true"
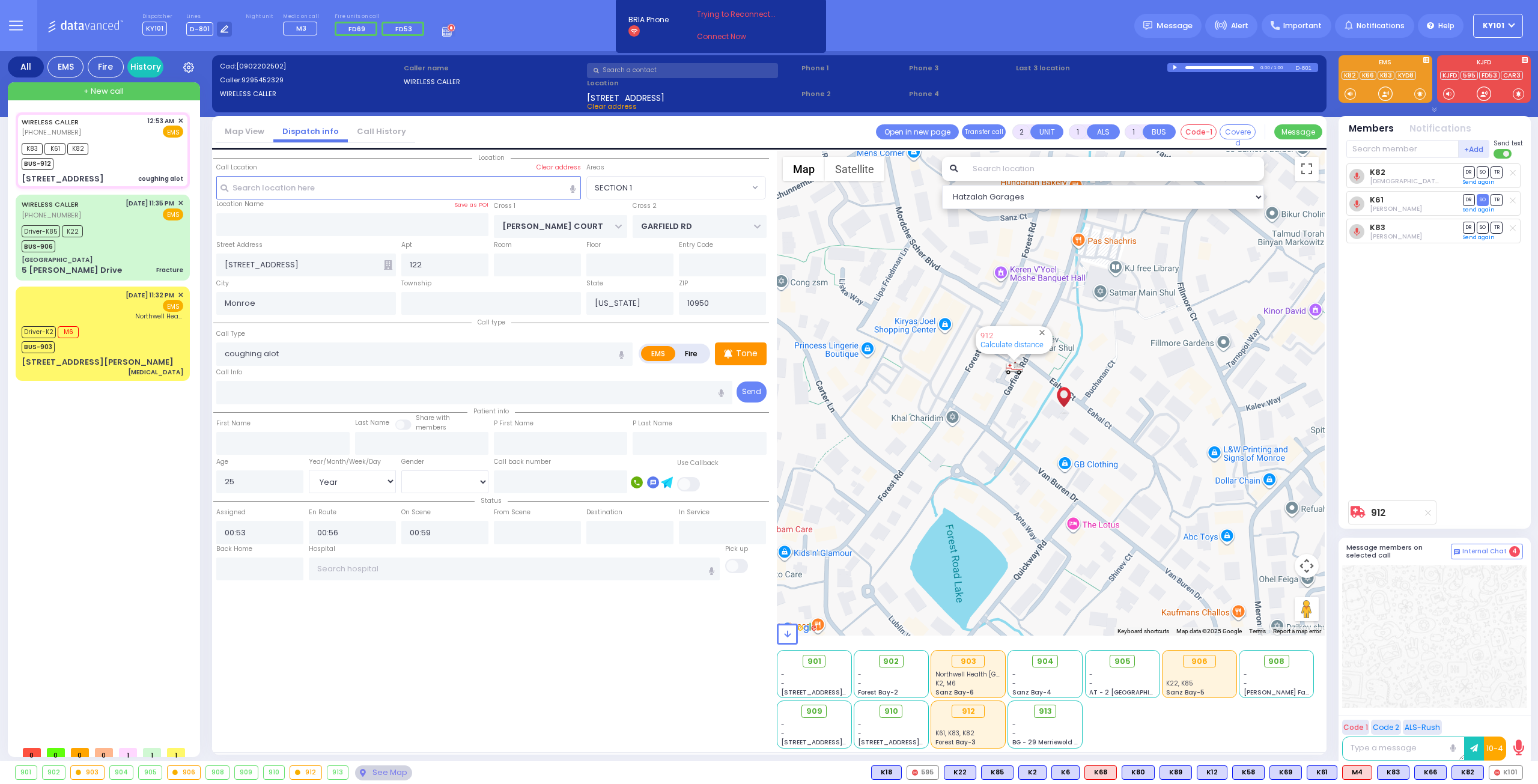
type input "Unknown"
select select "Year"
select select "[DEMOGRAPHIC_DATA]"
select select "Hatzalah Garages"
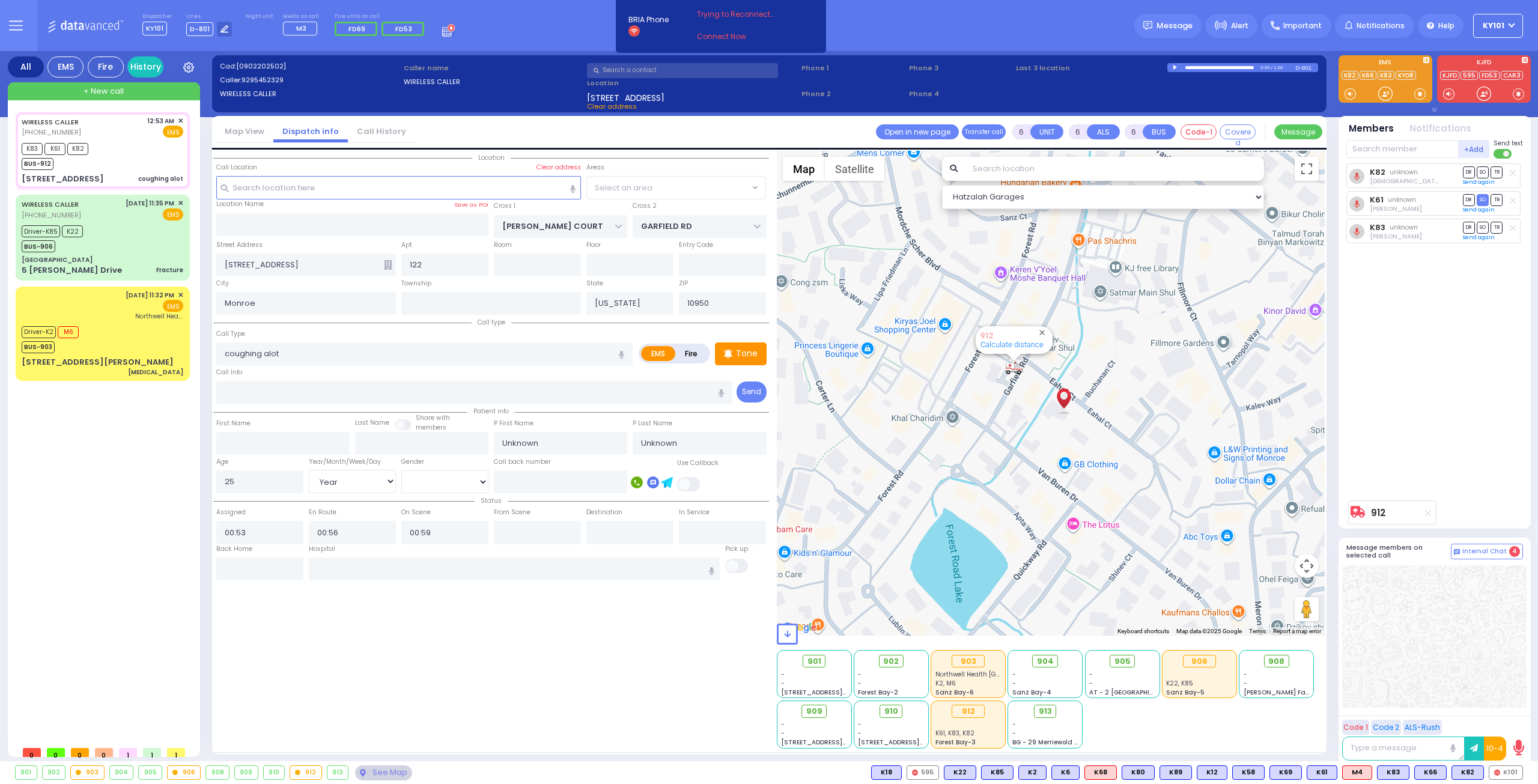
select select "SECTION 1"
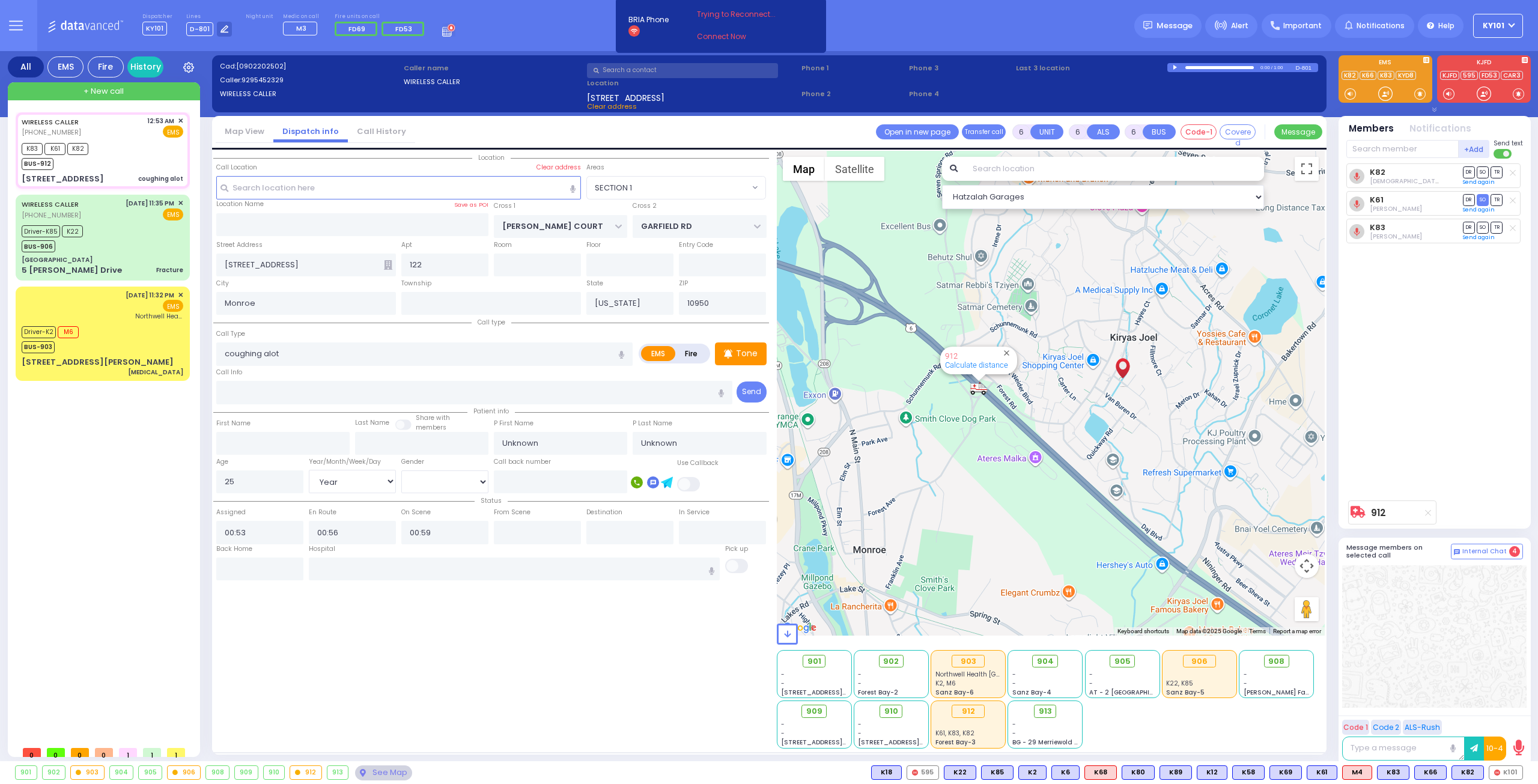
select select
radio input "true"
type input "[PERSON_NAME]"
select select "Year"
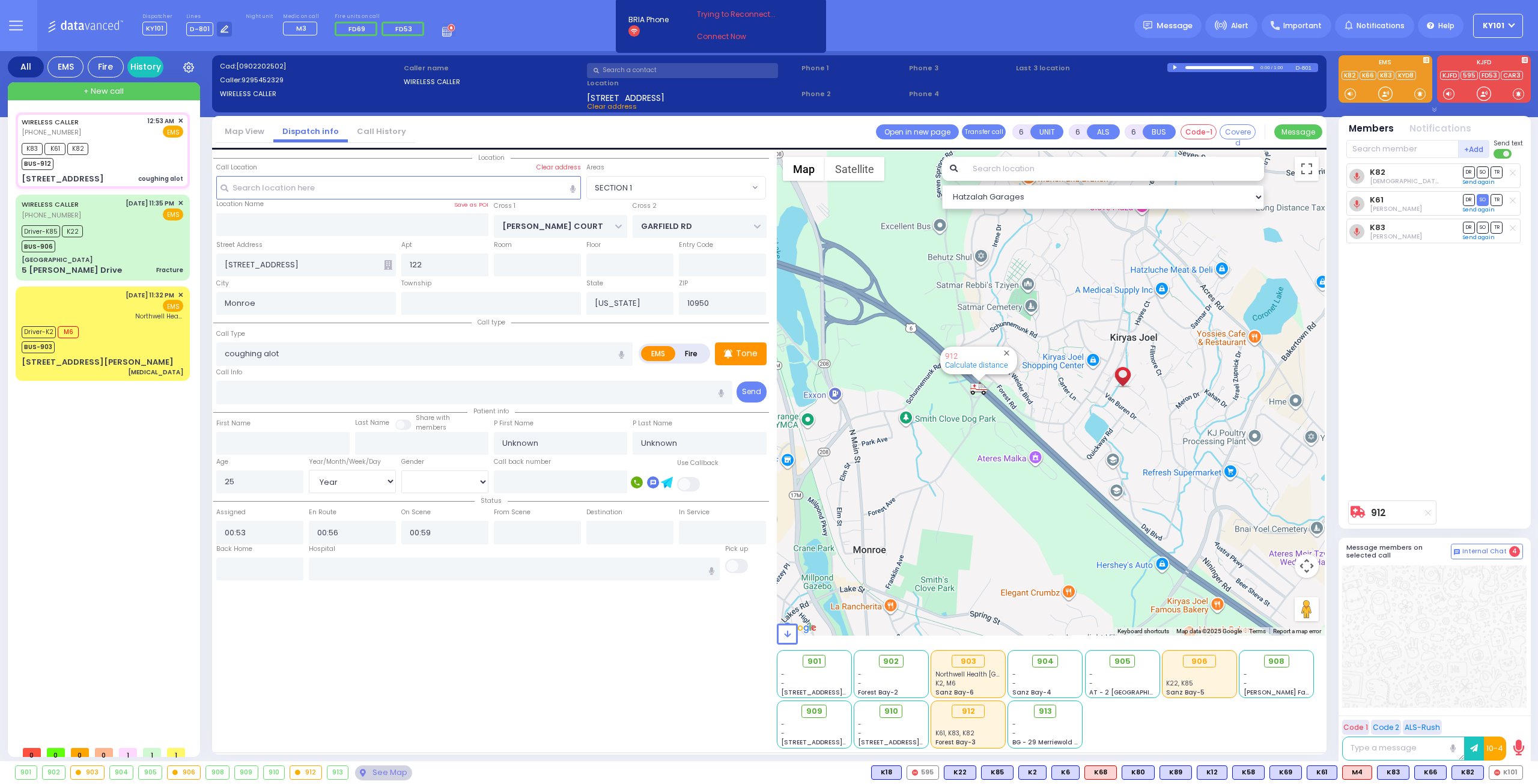
select select "[DEMOGRAPHIC_DATA]"
select select "Hatzalah Garages"
select select "SECTION 1"
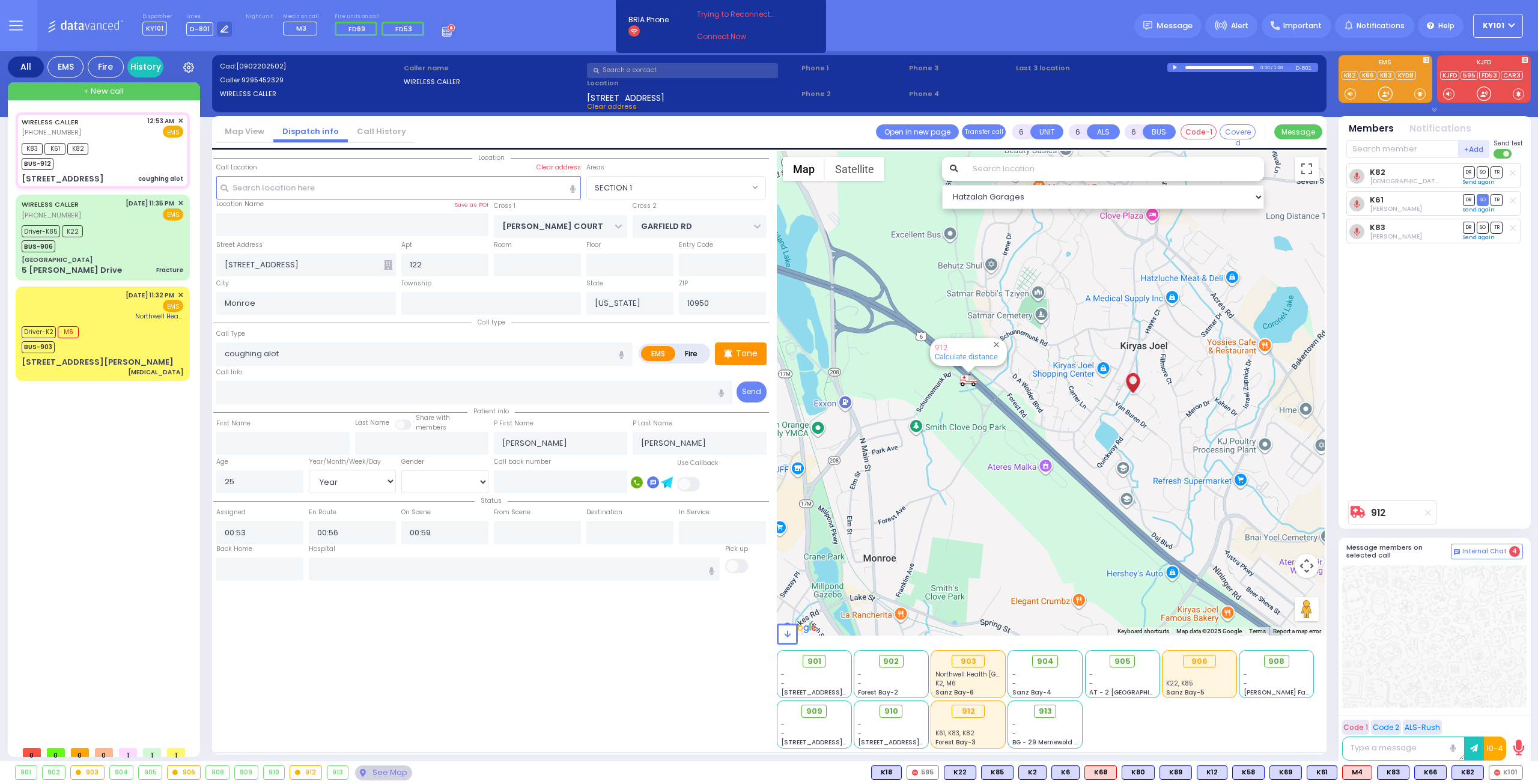
select select
radio input "true"
select select "Year"
select select "[DEMOGRAPHIC_DATA]"
select select "Hatzalah Garages"
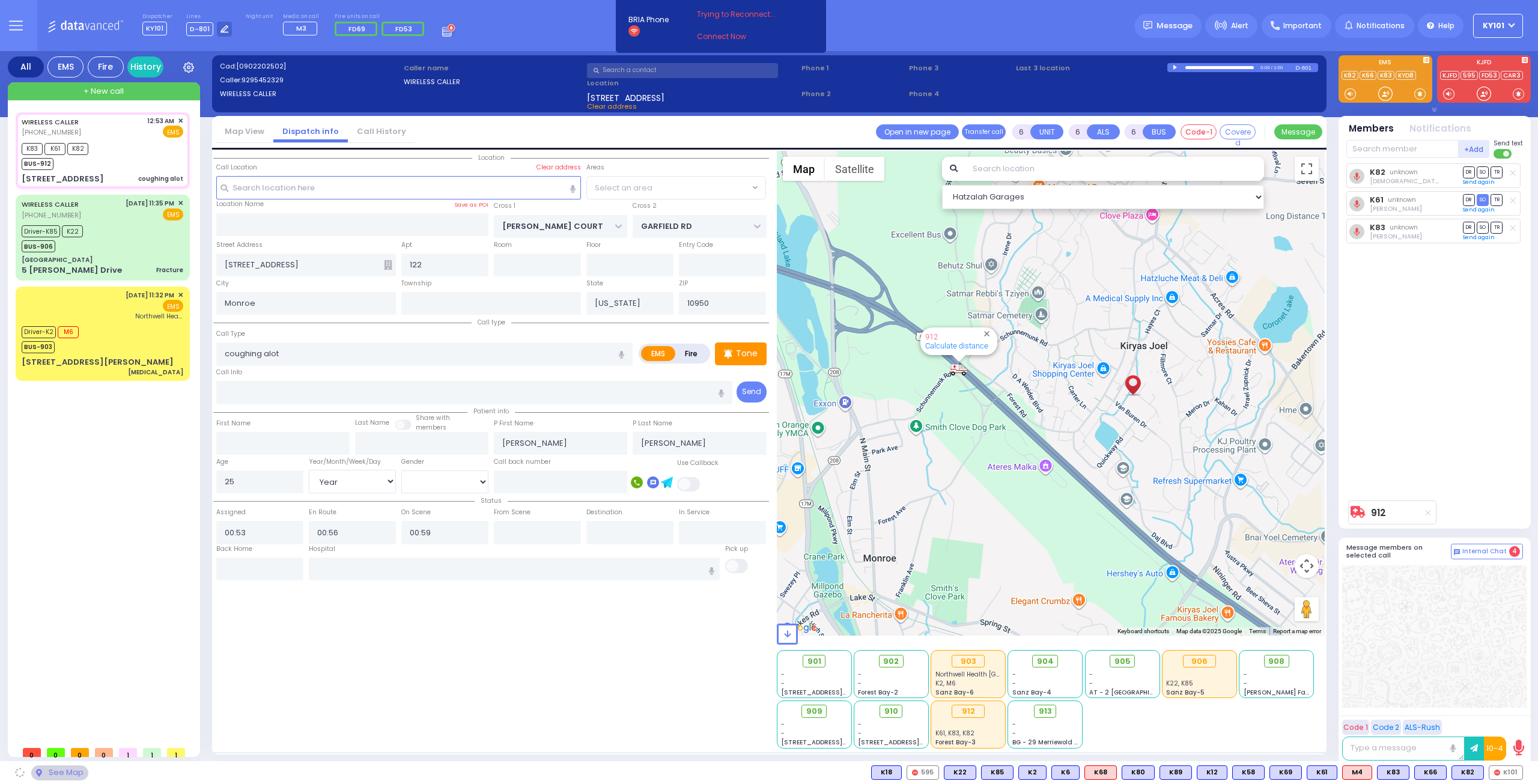
select select "SECTION 1"
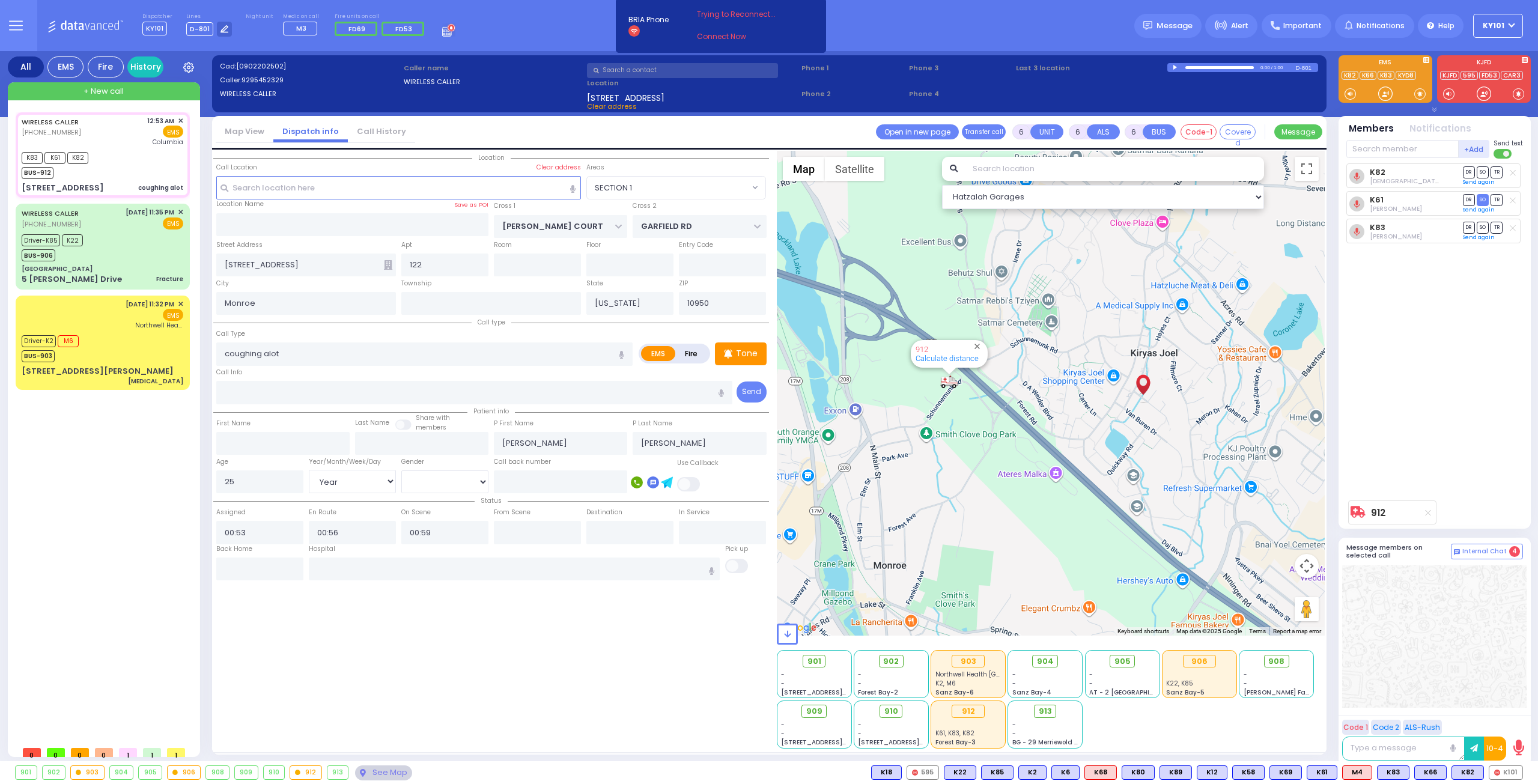
select select
radio input "true"
select select "Year"
select select "[DEMOGRAPHIC_DATA]"
type input "[US_STATE][GEOGRAPHIC_DATA]- [GEOGRAPHIC_DATA]"
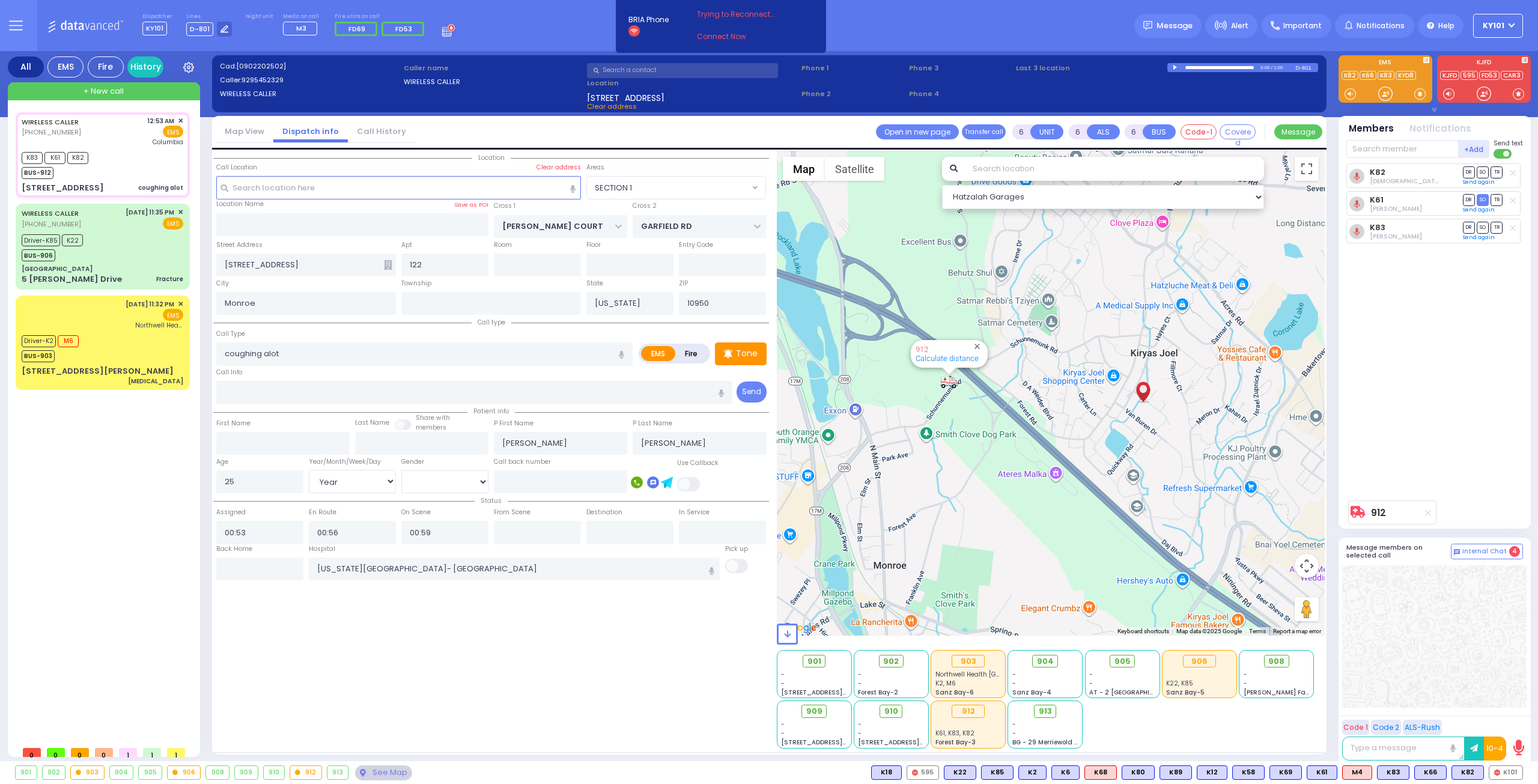
select select "Hatzalah Garages"
select select "SECTION 1"
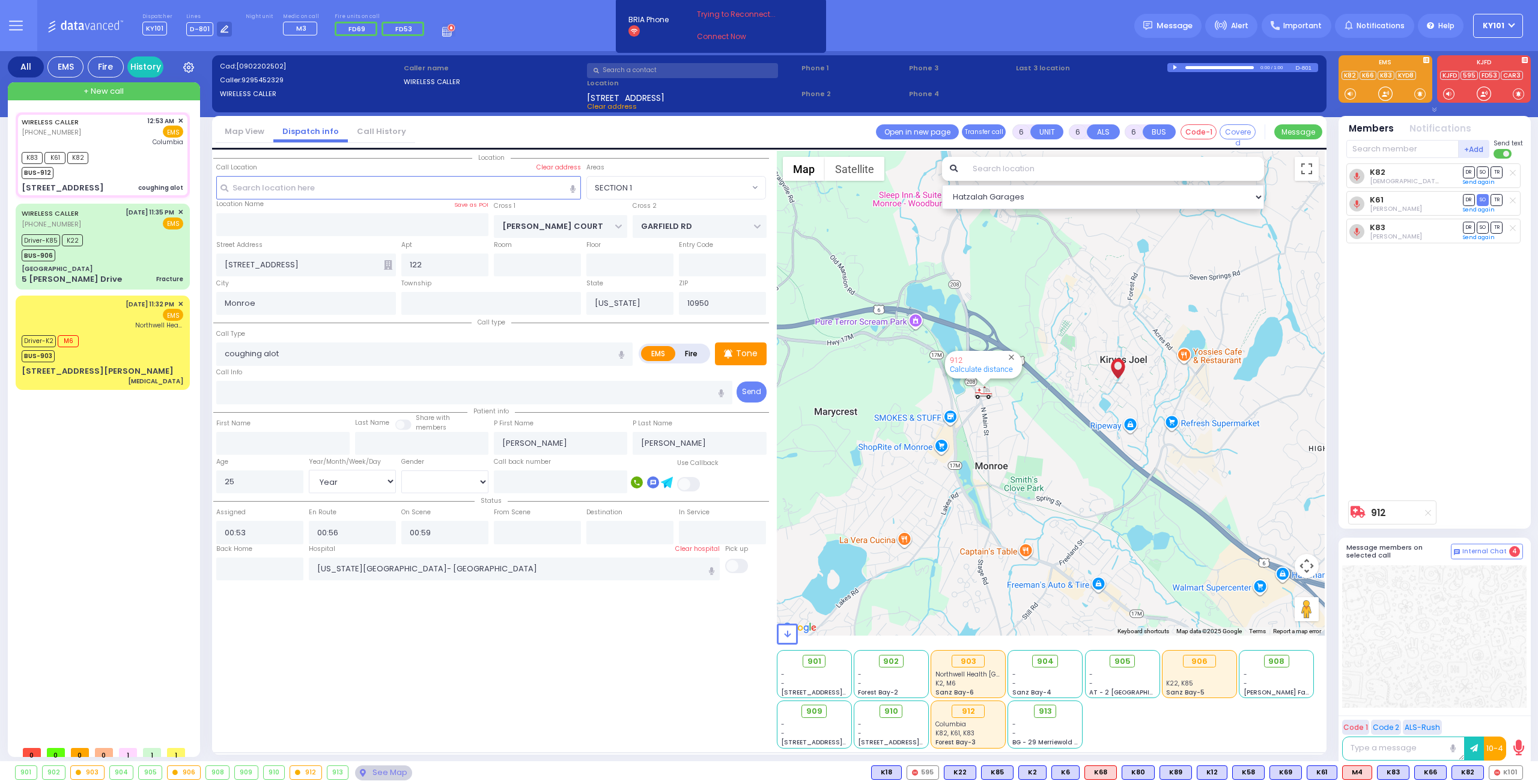
select select
radio input "true"
select select "Year"
select select "[DEMOGRAPHIC_DATA]"
select select "Hatzalah Garages"
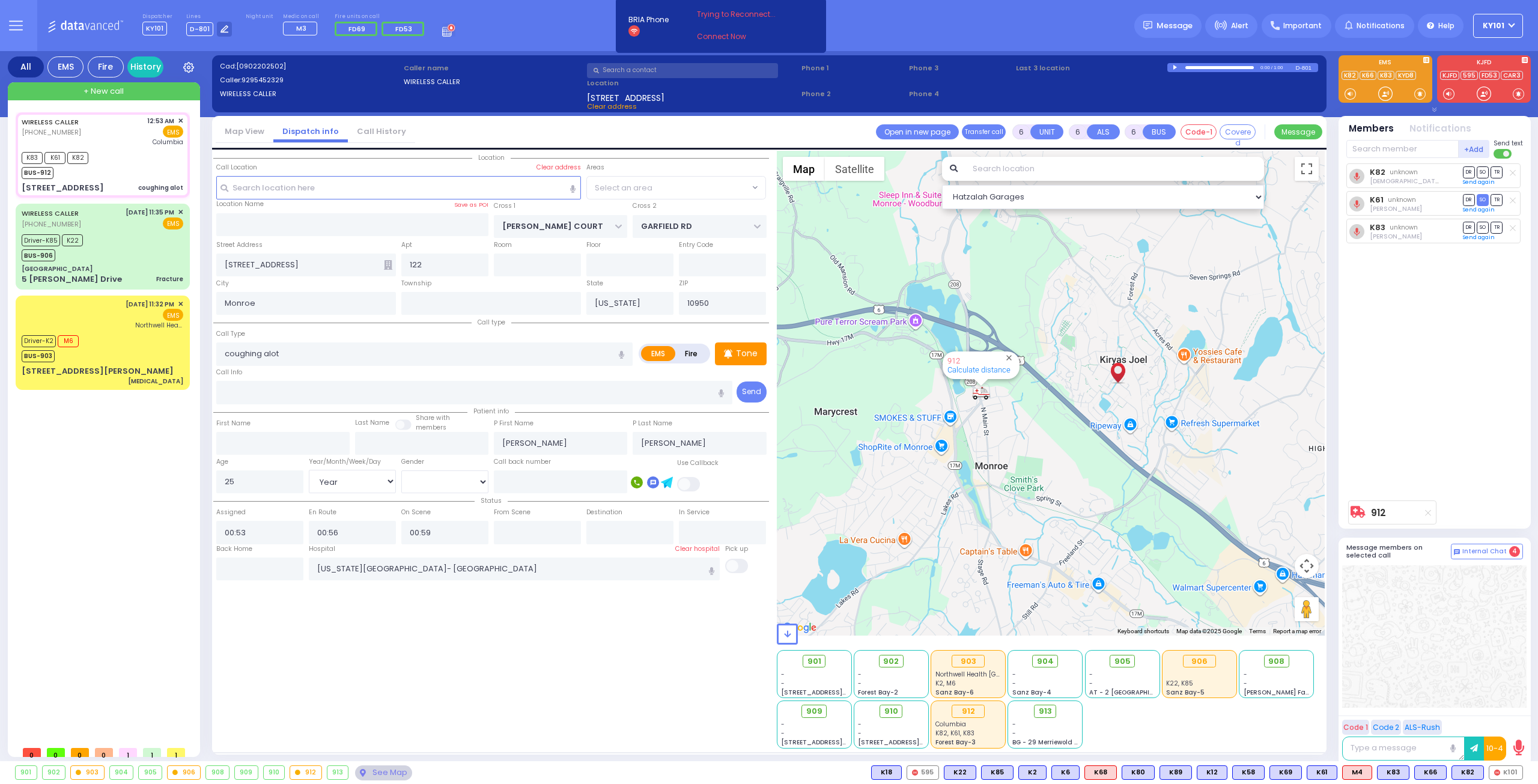
select select "SECTION 1"
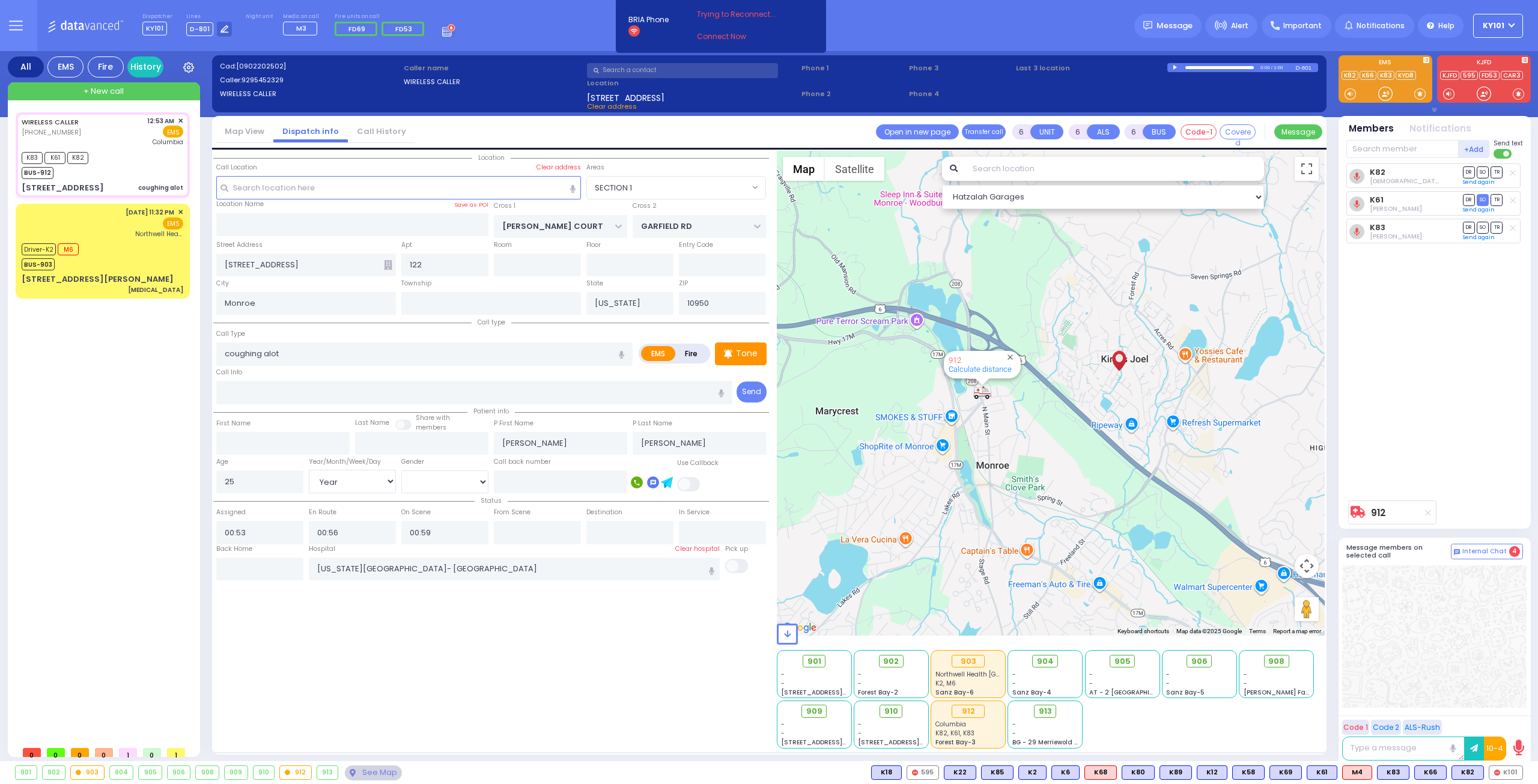
select select
radio input "true"
select select "Year"
select select "[DEMOGRAPHIC_DATA]"
select select "Hatzalah Garages"
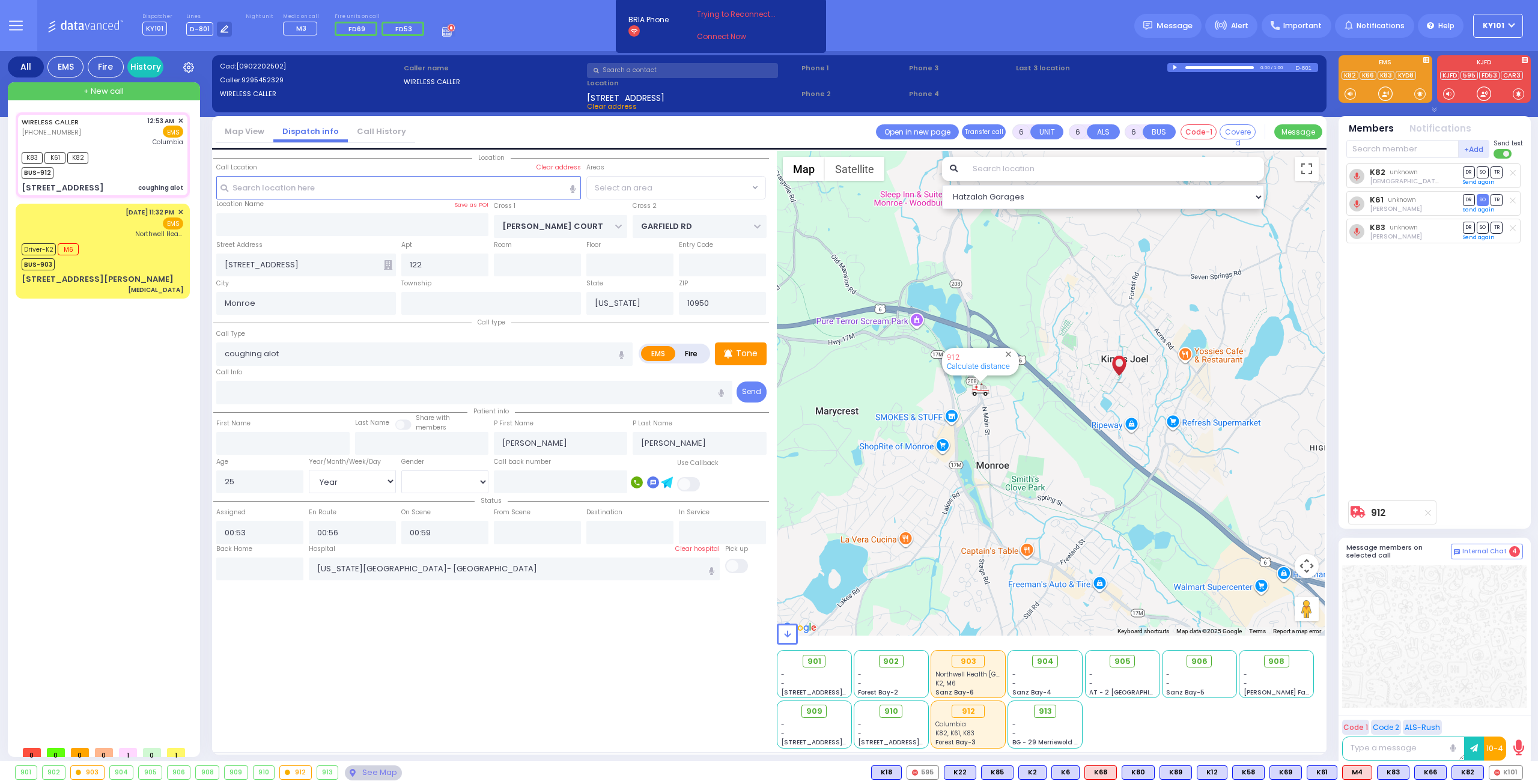
select select "SECTION 1"
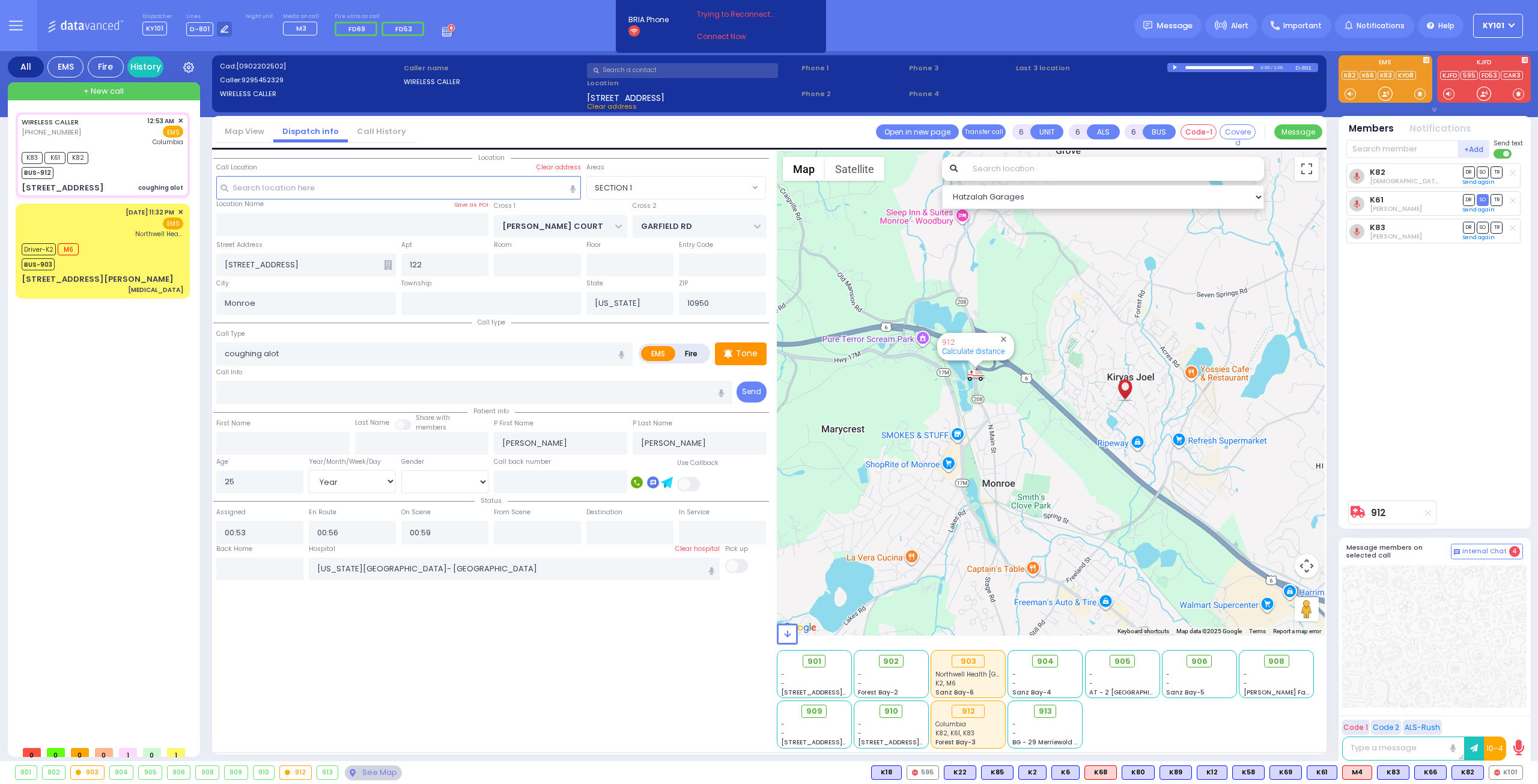
select select
radio input "true"
select select "Year"
select select "[DEMOGRAPHIC_DATA]"
select select "Hatzalah Garages"
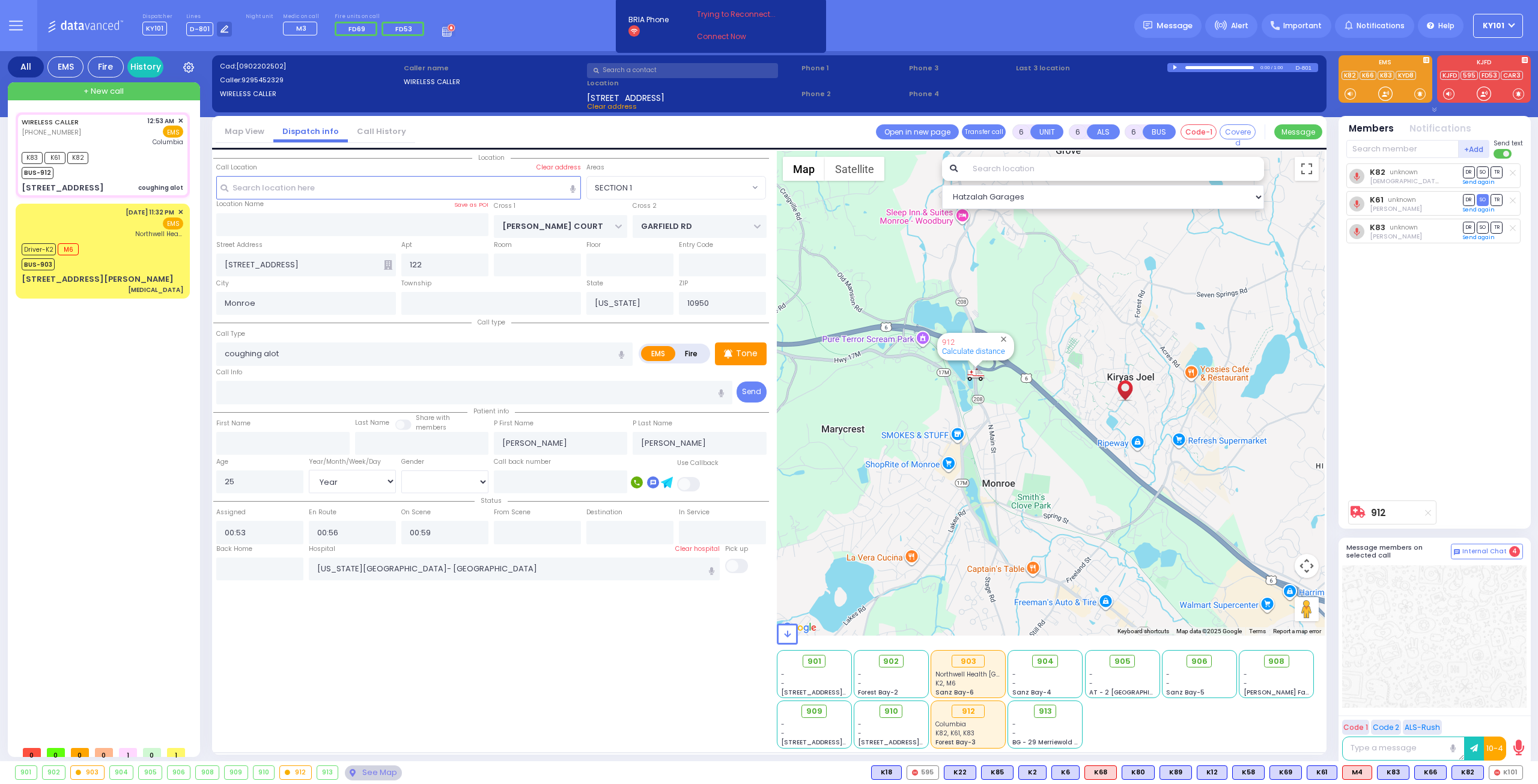
select select "SECTION 1"
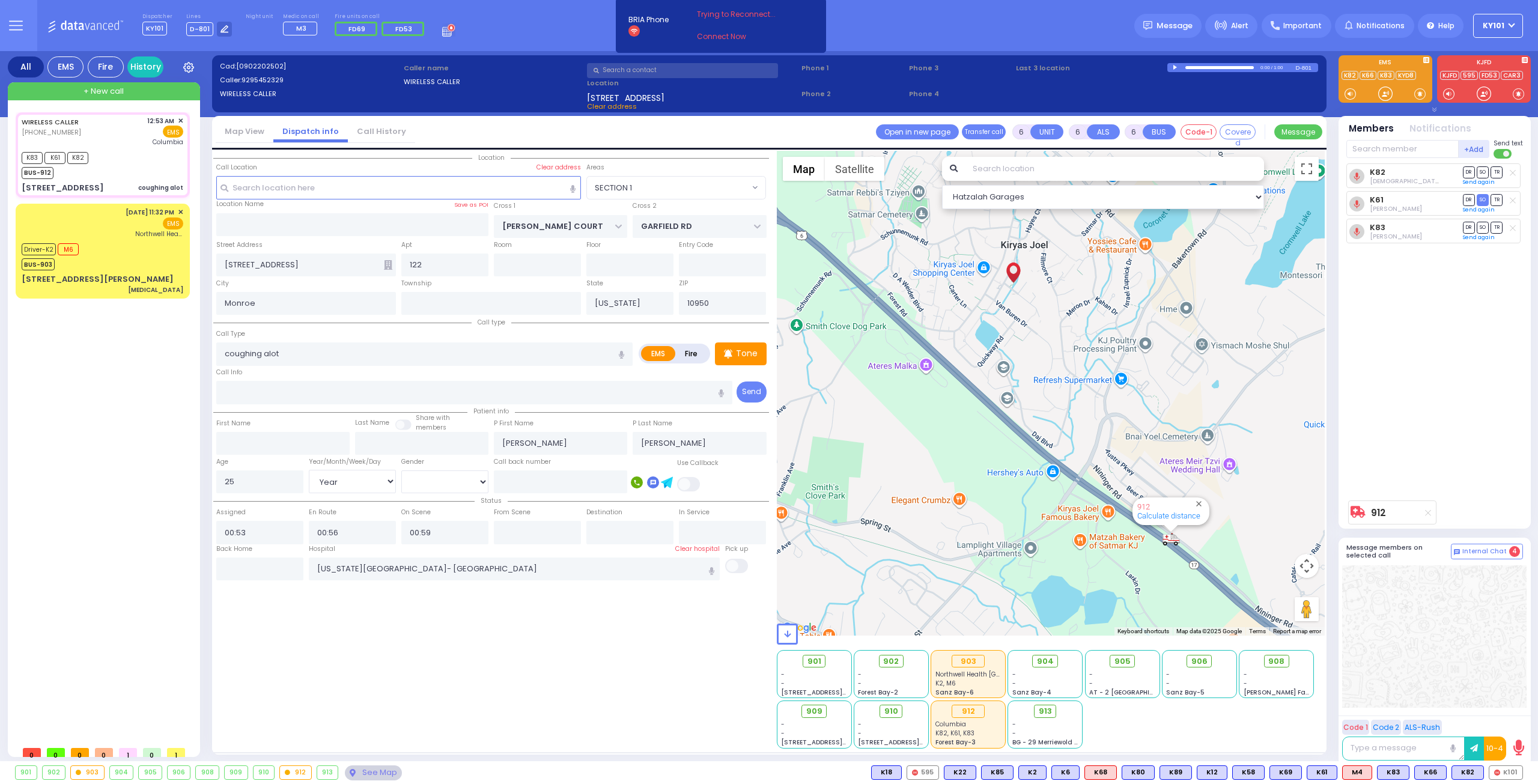
select select
radio input "true"
select select "Year"
select select "[DEMOGRAPHIC_DATA]"
select select "Hatzalah Garages"
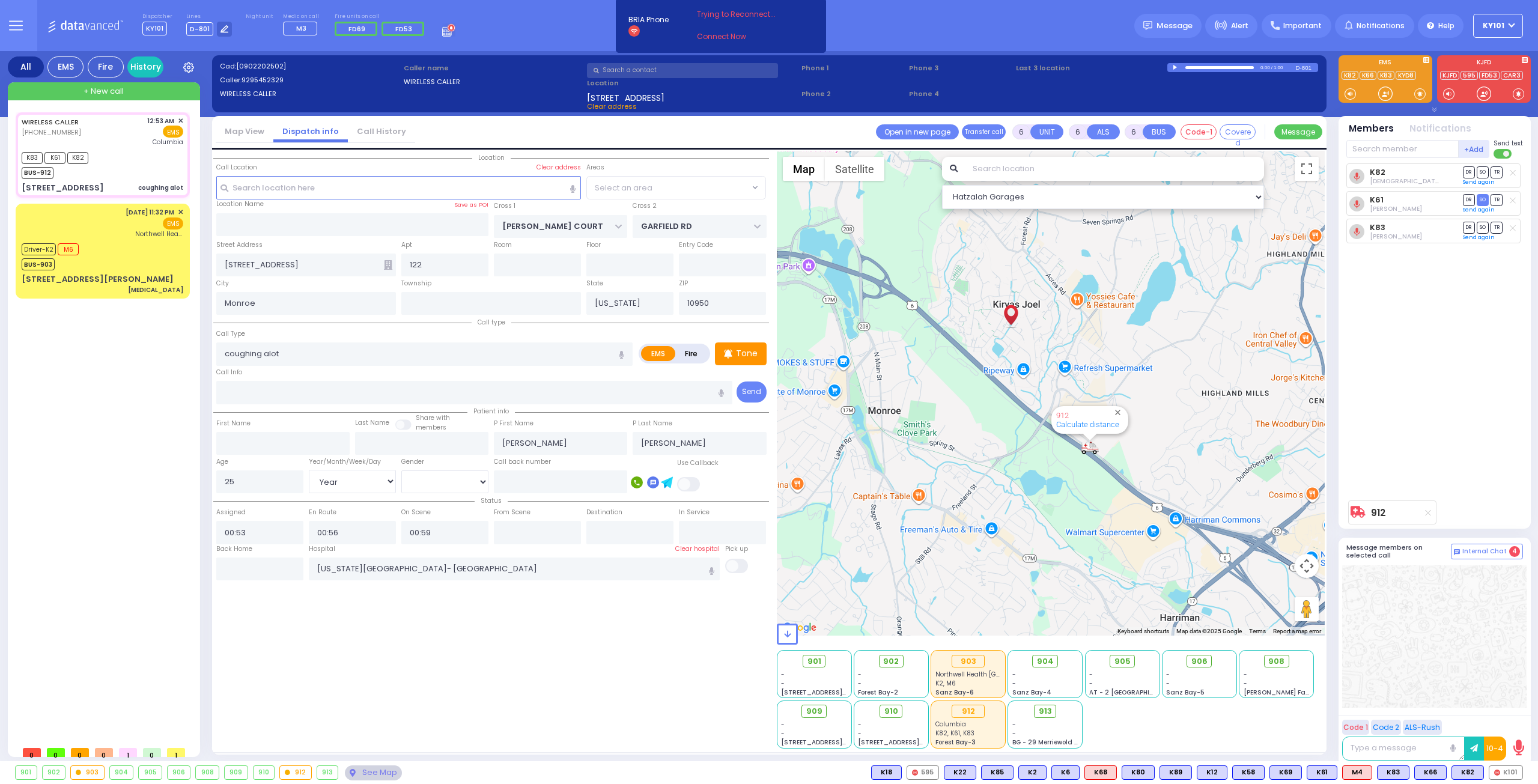
select select
radio input "true"
select select "Year"
select select "[DEMOGRAPHIC_DATA]"
select select "Hatzalah Garages"
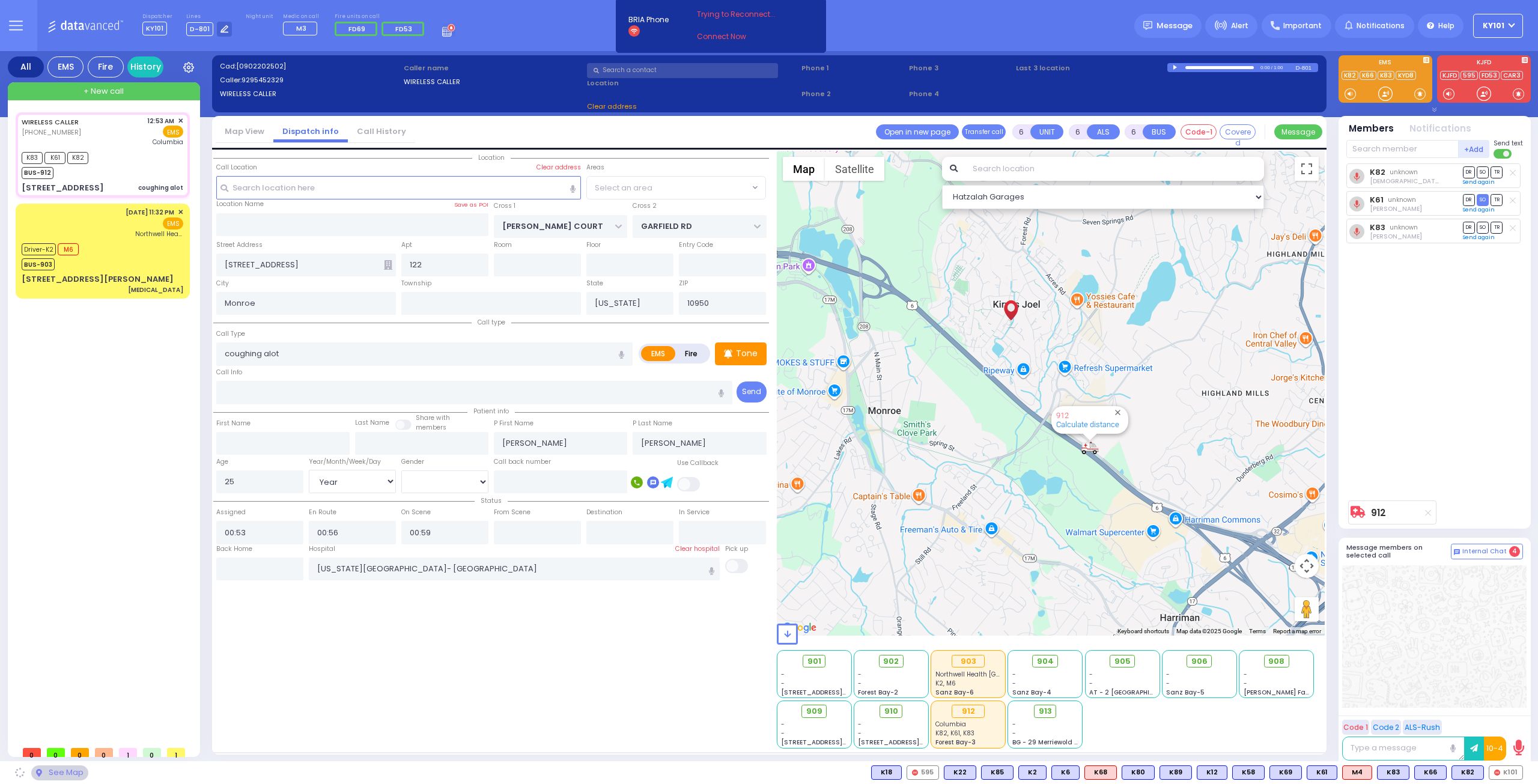
select select "SECTION 1"
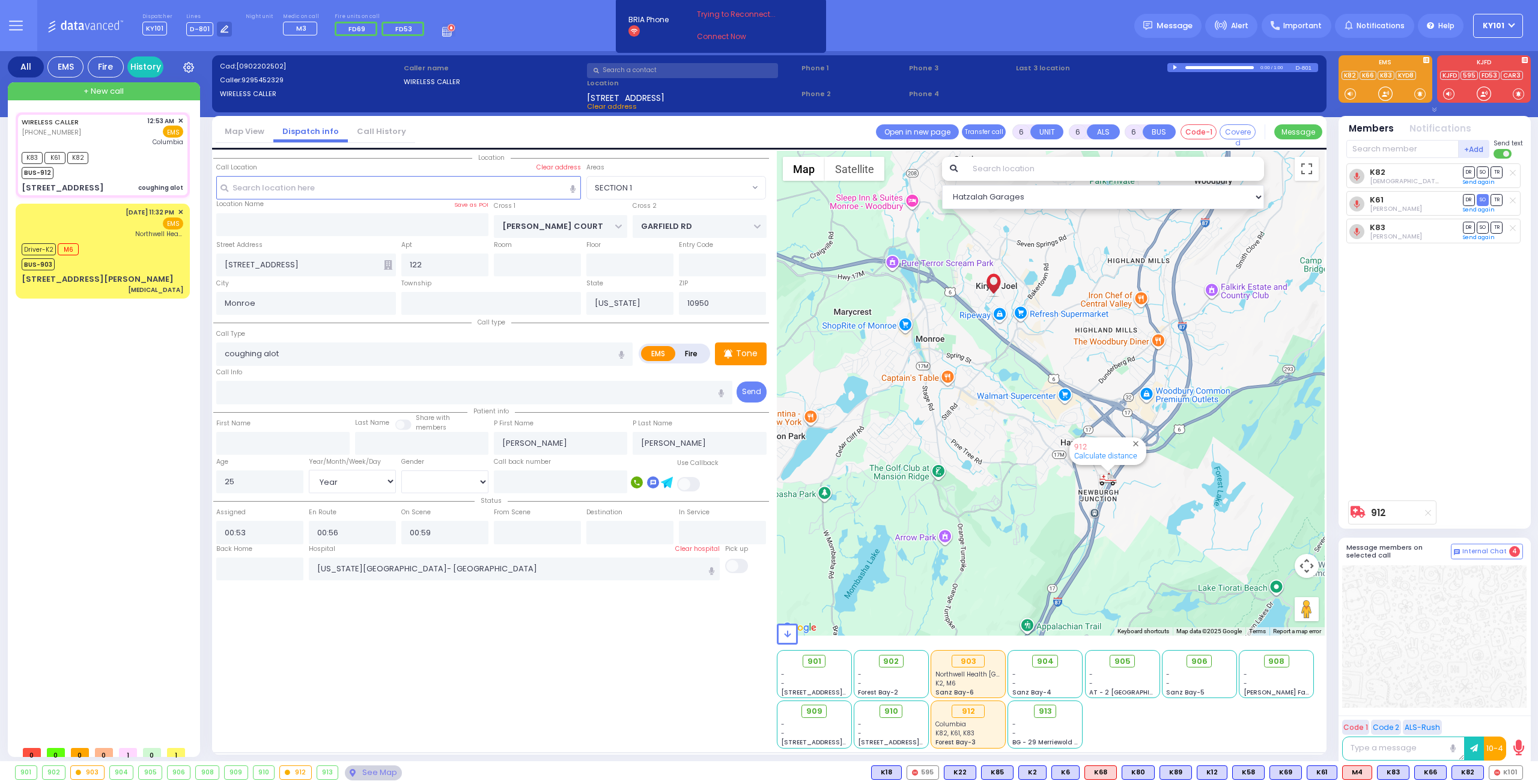
select select
radio input "true"
select select "Year"
select select "[DEMOGRAPHIC_DATA]"
select select "Hatzalah Garages"
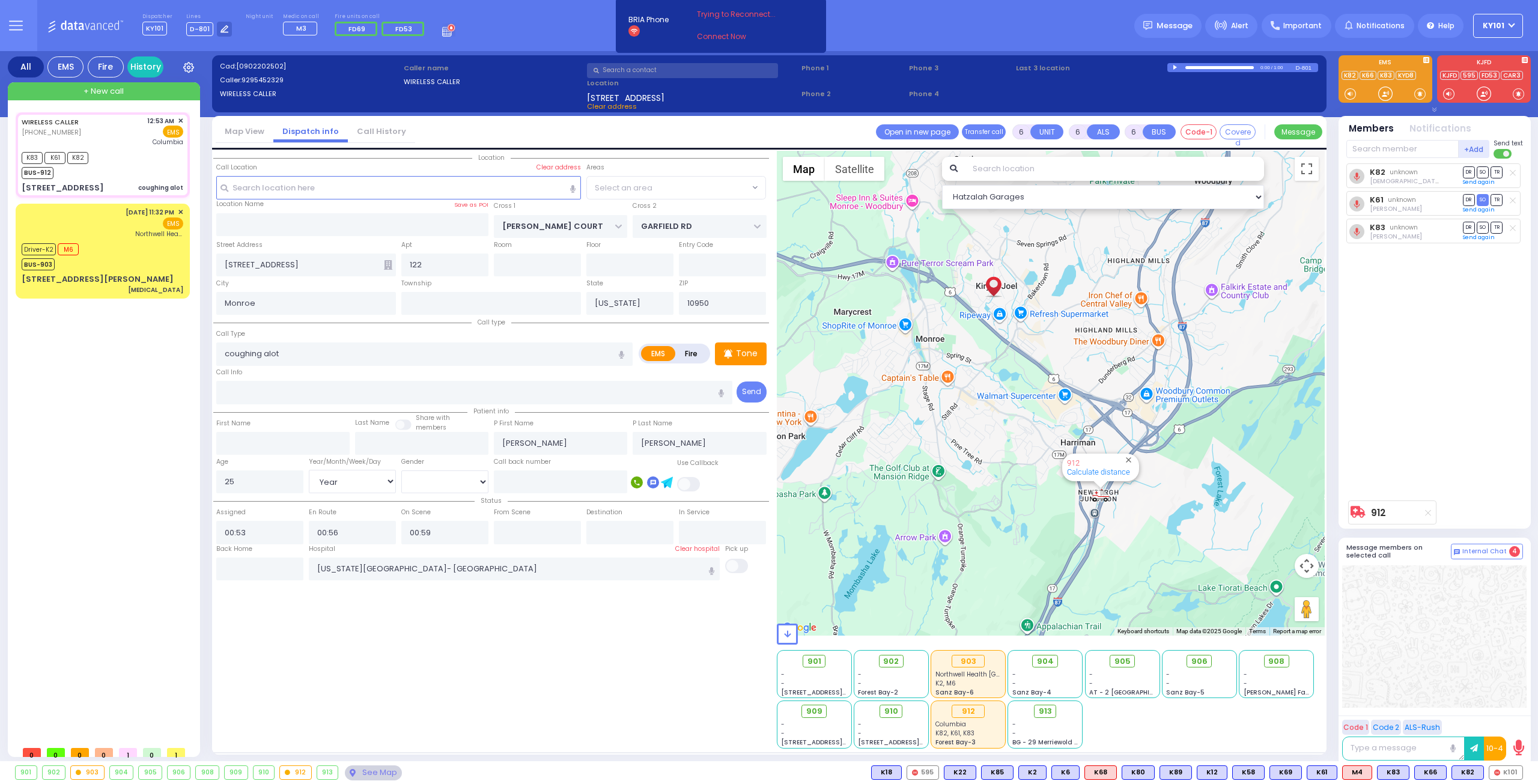
select select "SECTION 1"
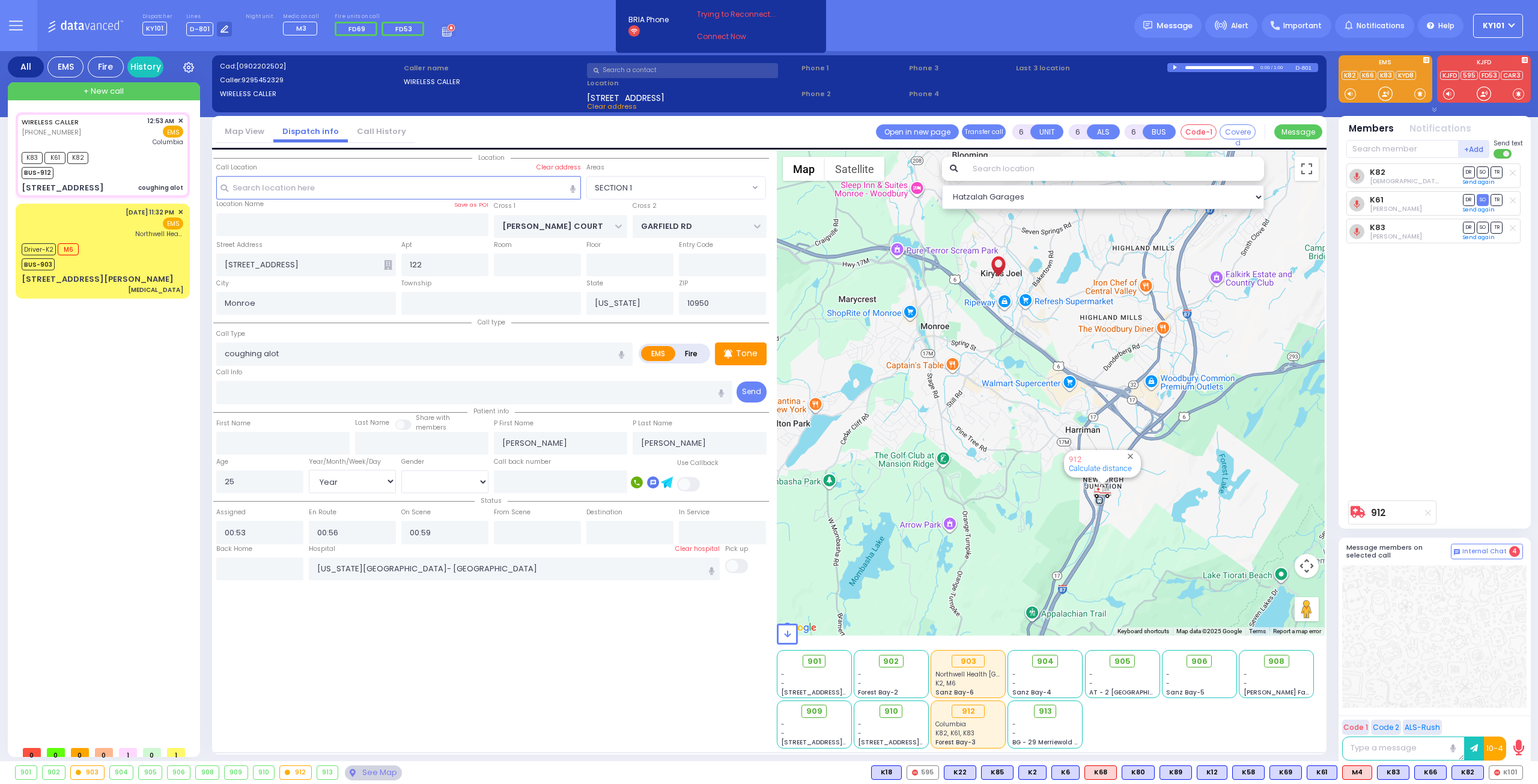
select select
radio input "true"
select select "Year"
select select "[DEMOGRAPHIC_DATA]"
select select "Hatzalah Garages"
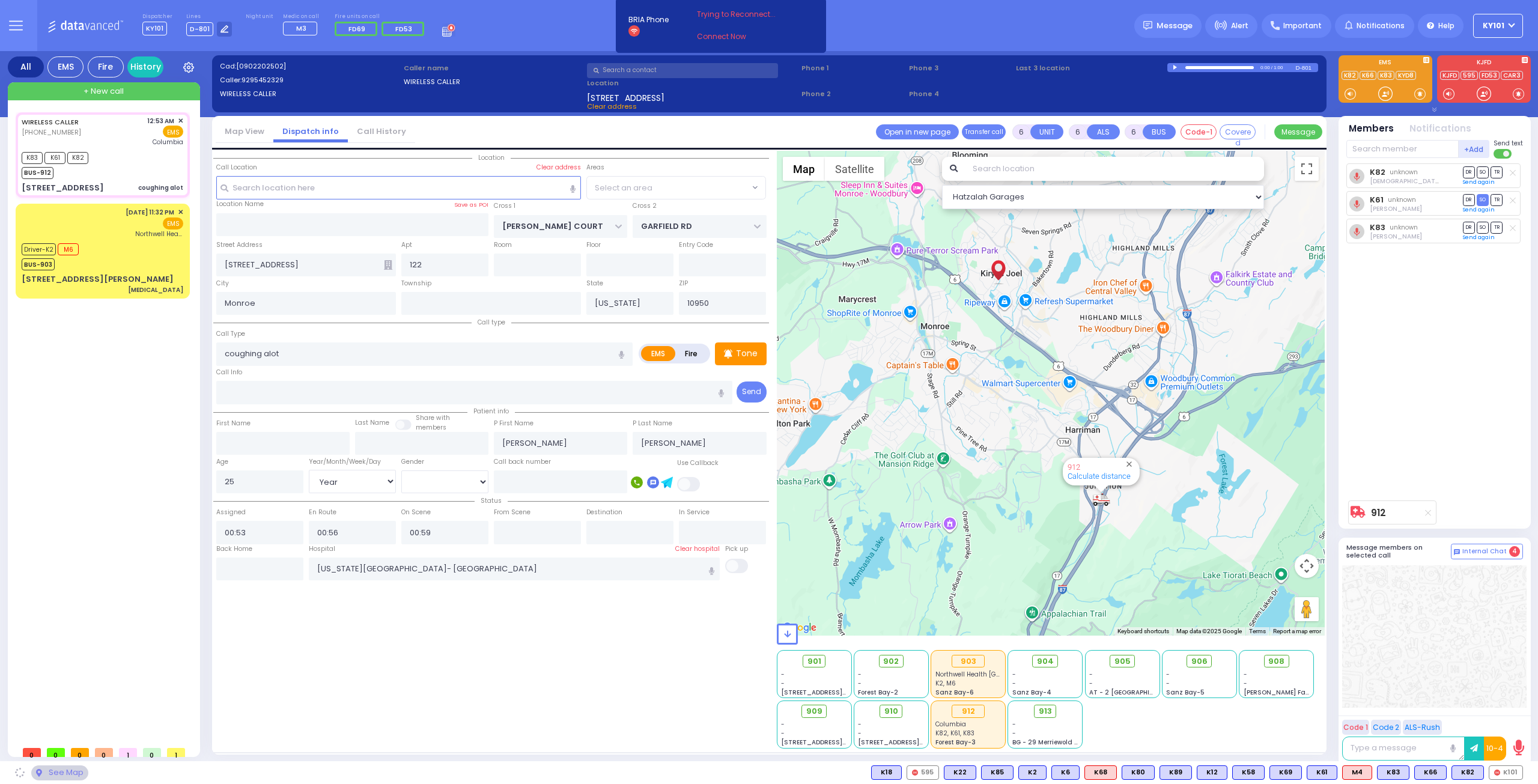
select select "SECTION 1"
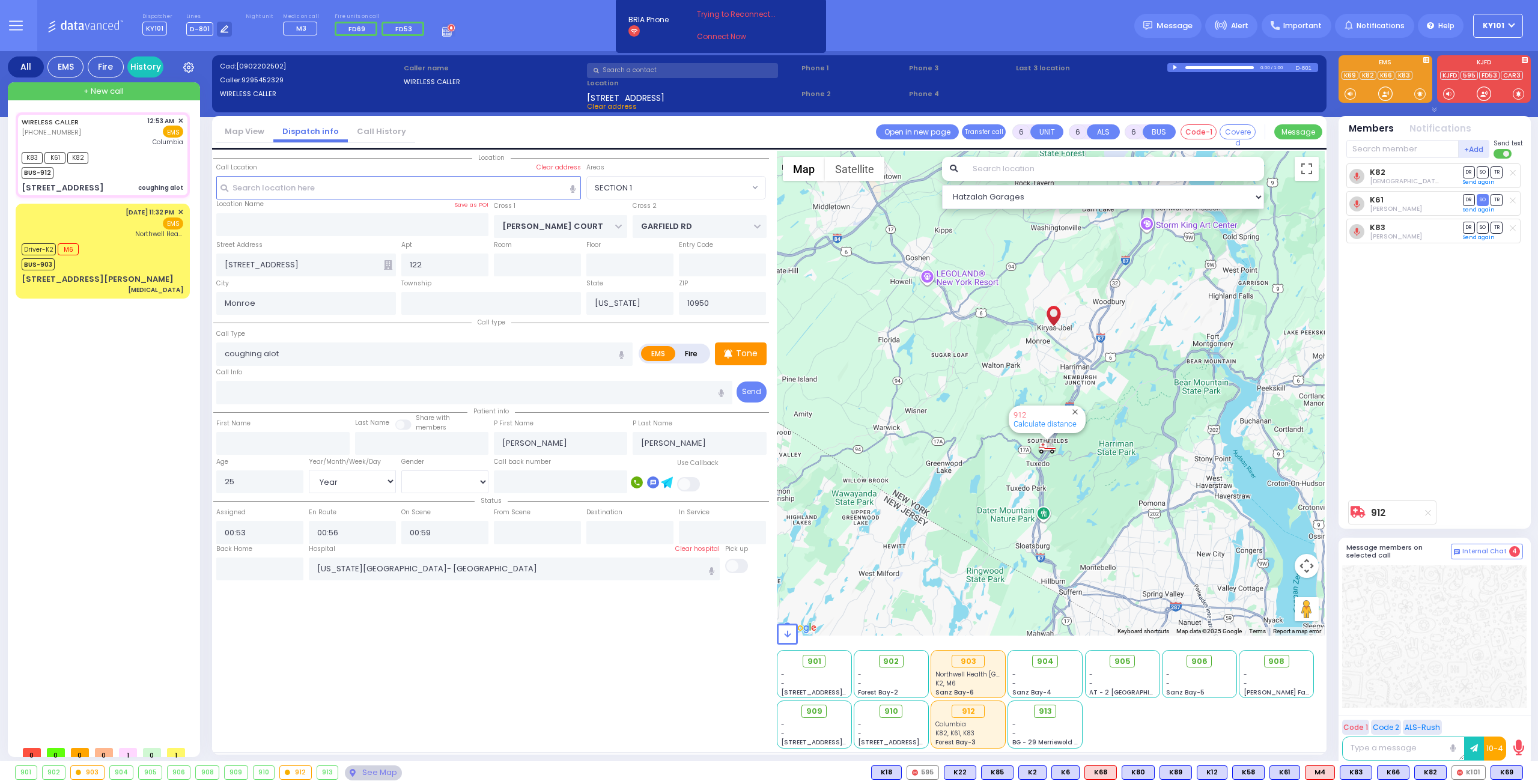
select select
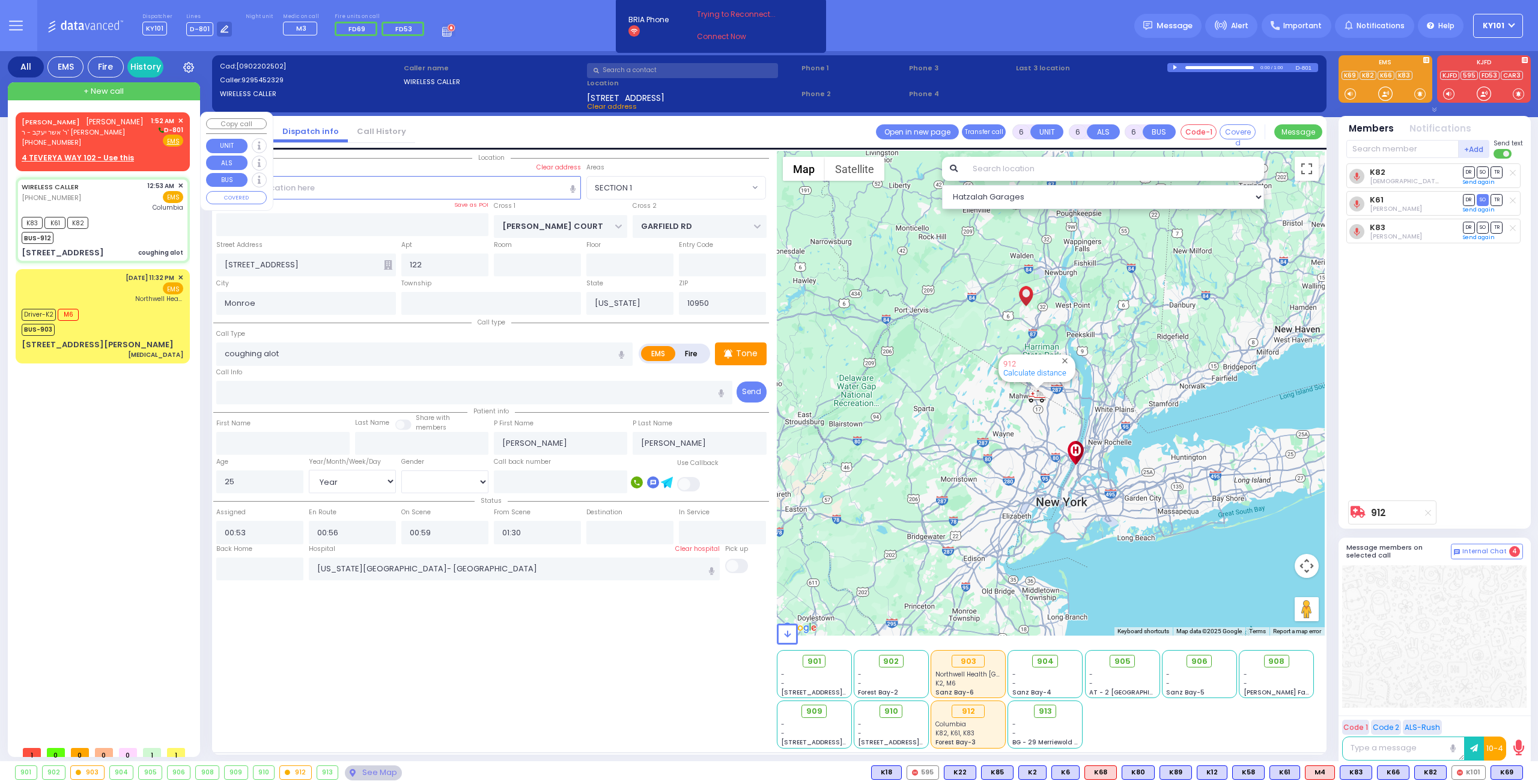
click at [107, 151] on div "[PERSON_NAME] [PERSON_NAME] ר' אשר יעקב - ר' [PERSON_NAME] [PHONE_NUMBER] 1:52 …" at bounding box center [102, 140] width 169 height 51
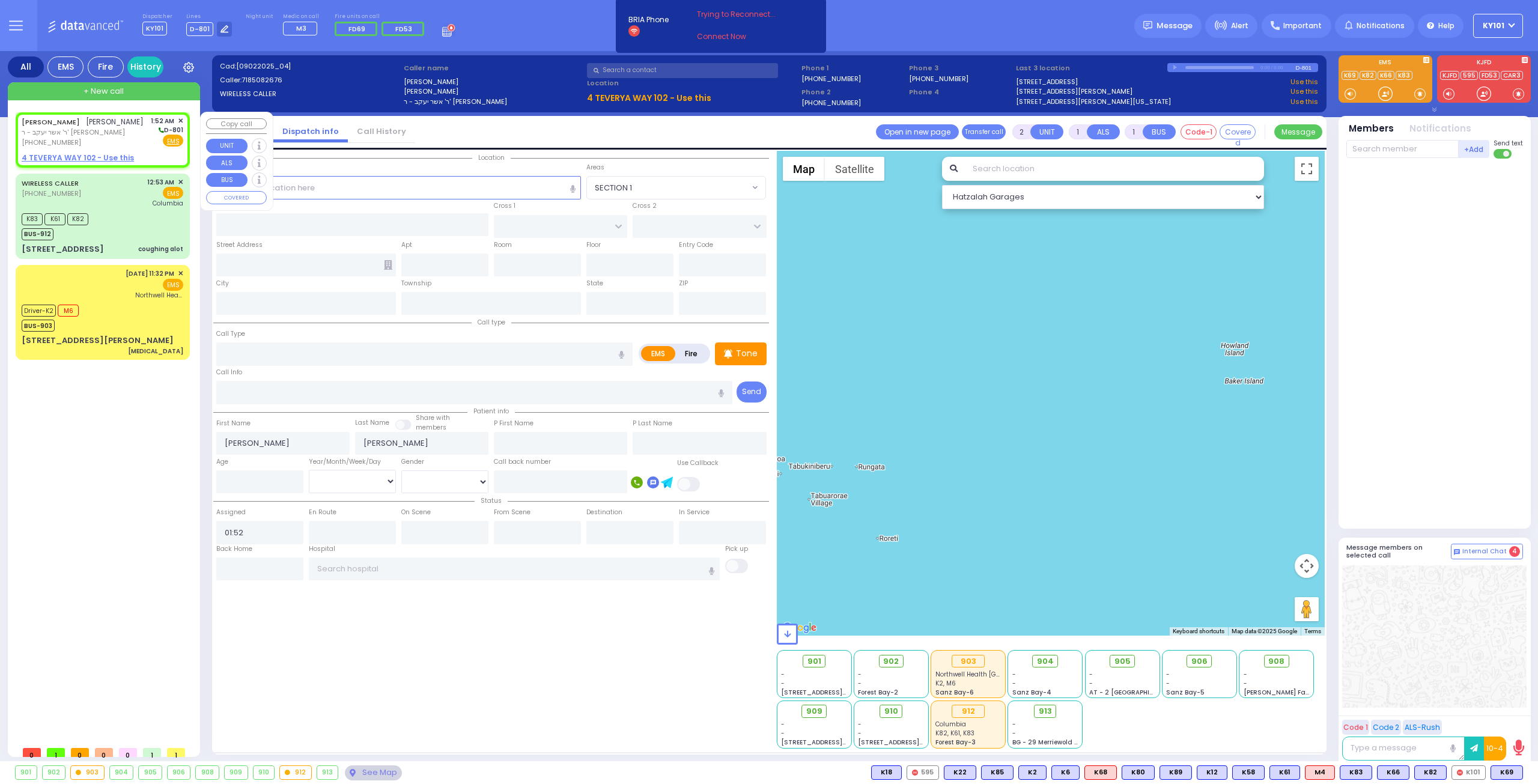
click at [107, 154] on u "4 TEVERYA WAY 102 - Use this" at bounding box center [78, 158] width 112 height 10
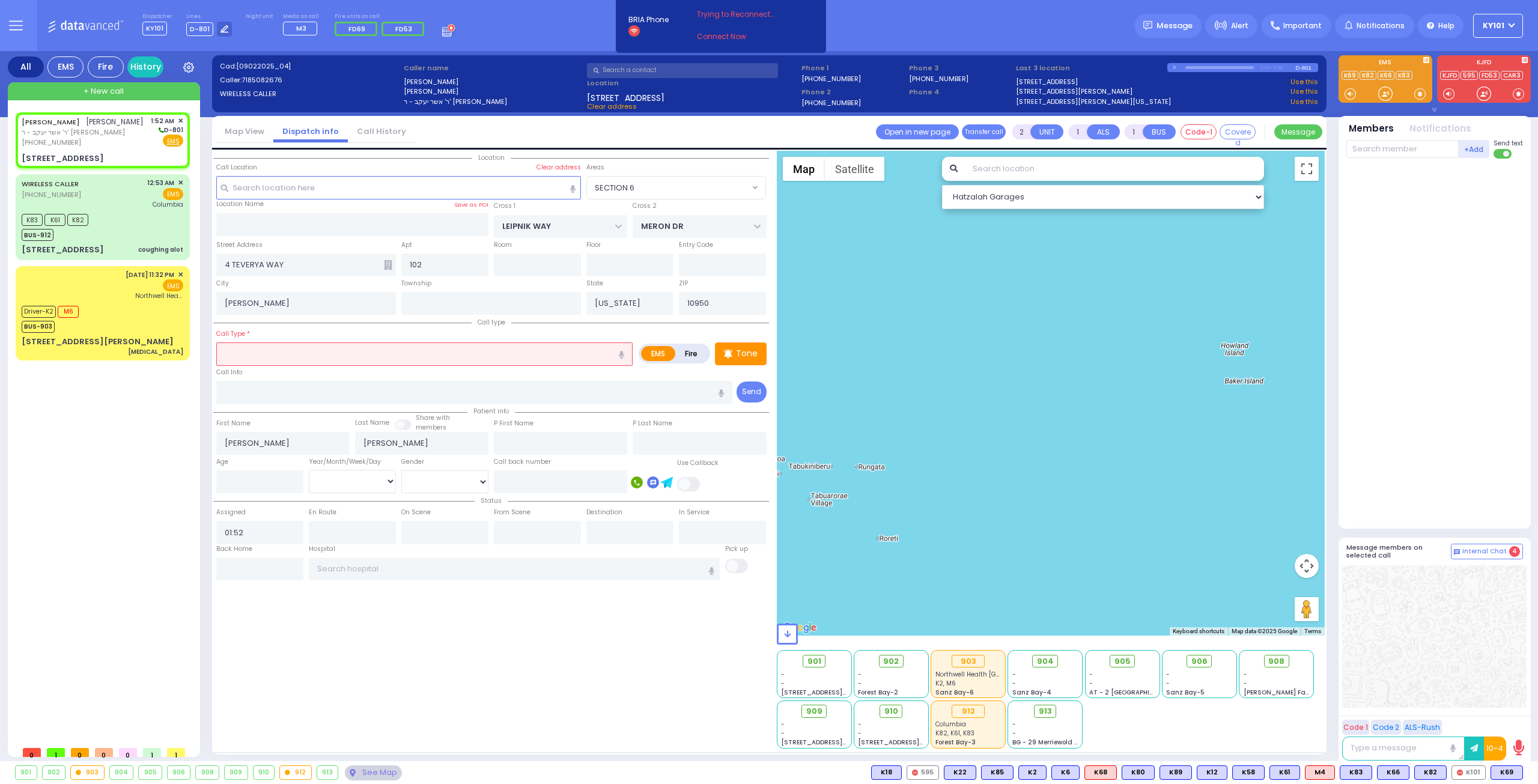
click at [401, 349] on input "text" at bounding box center [424, 354] width 416 height 23
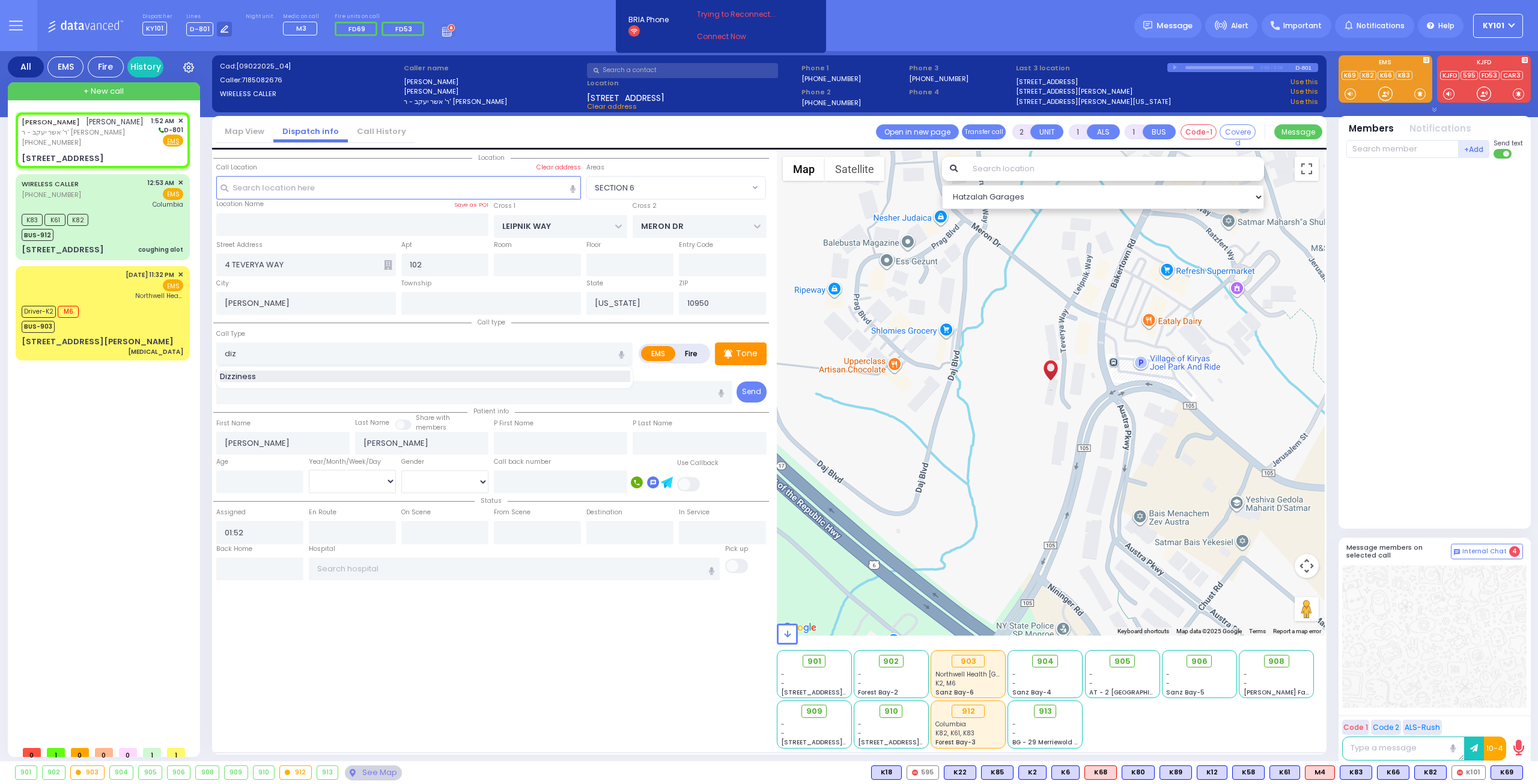
click at [378, 372] on div "Dizziness" at bounding box center [425, 377] width 411 height 12
click at [738, 348] on p "Tone" at bounding box center [747, 354] width 22 height 12
click at [400, 347] on input "Dizziness" at bounding box center [424, 354] width 416 height 23
click at [722, 352] on div "Tone" at bounding box center [740, 354] width 51 height 23
click at [347, 356] on input "Dizziness" at bounding box center [424, 354] width 416 height 23
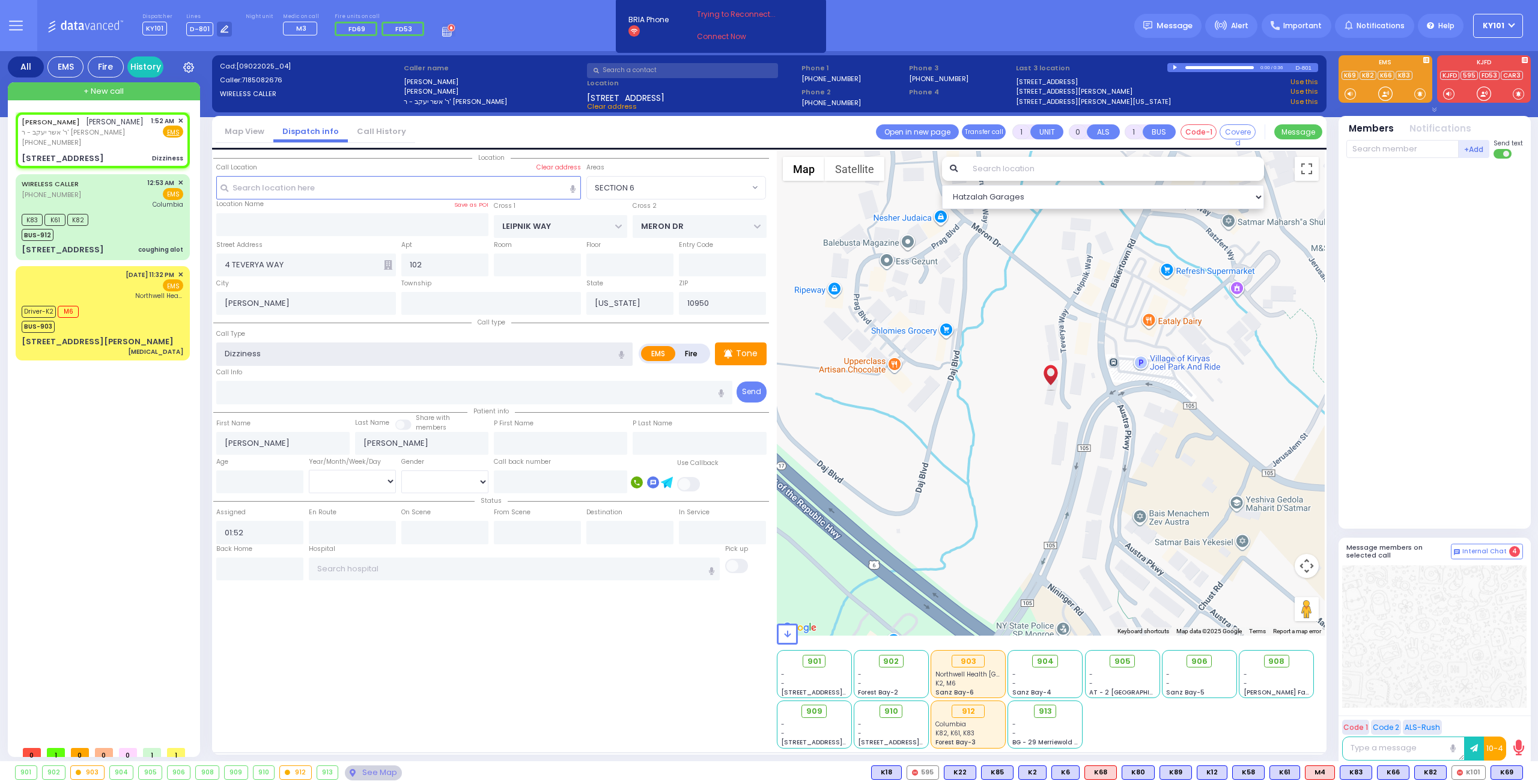
click at [347, 354] on input "Dizziness" at bounding box center [424, 354] width 416 height 23
